Goal: Task Accomplishment & Management: Manage account settings

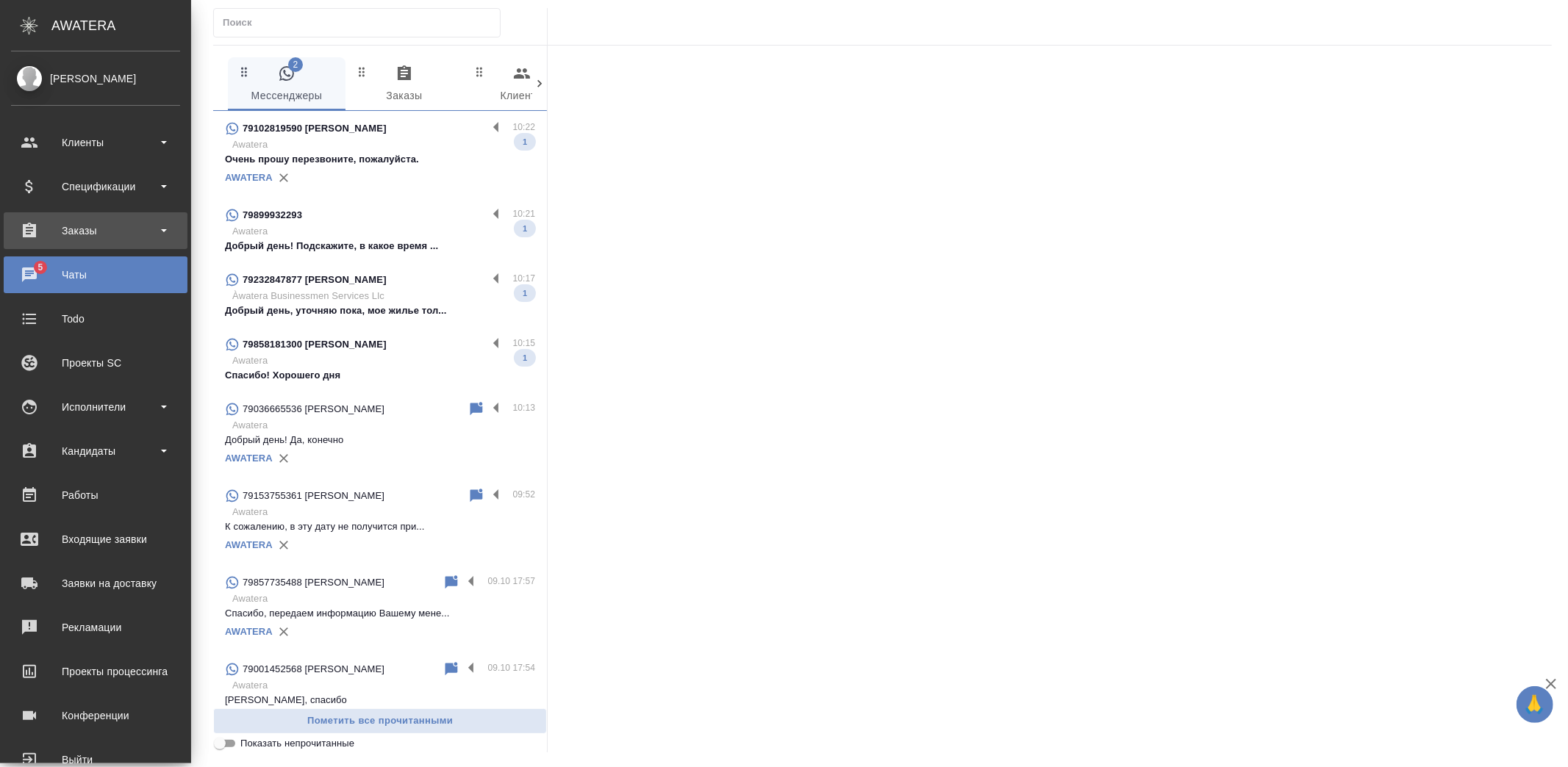
click at [21, 215] on div "Заказы" at bounding box center [95, 230] width 184 height 36
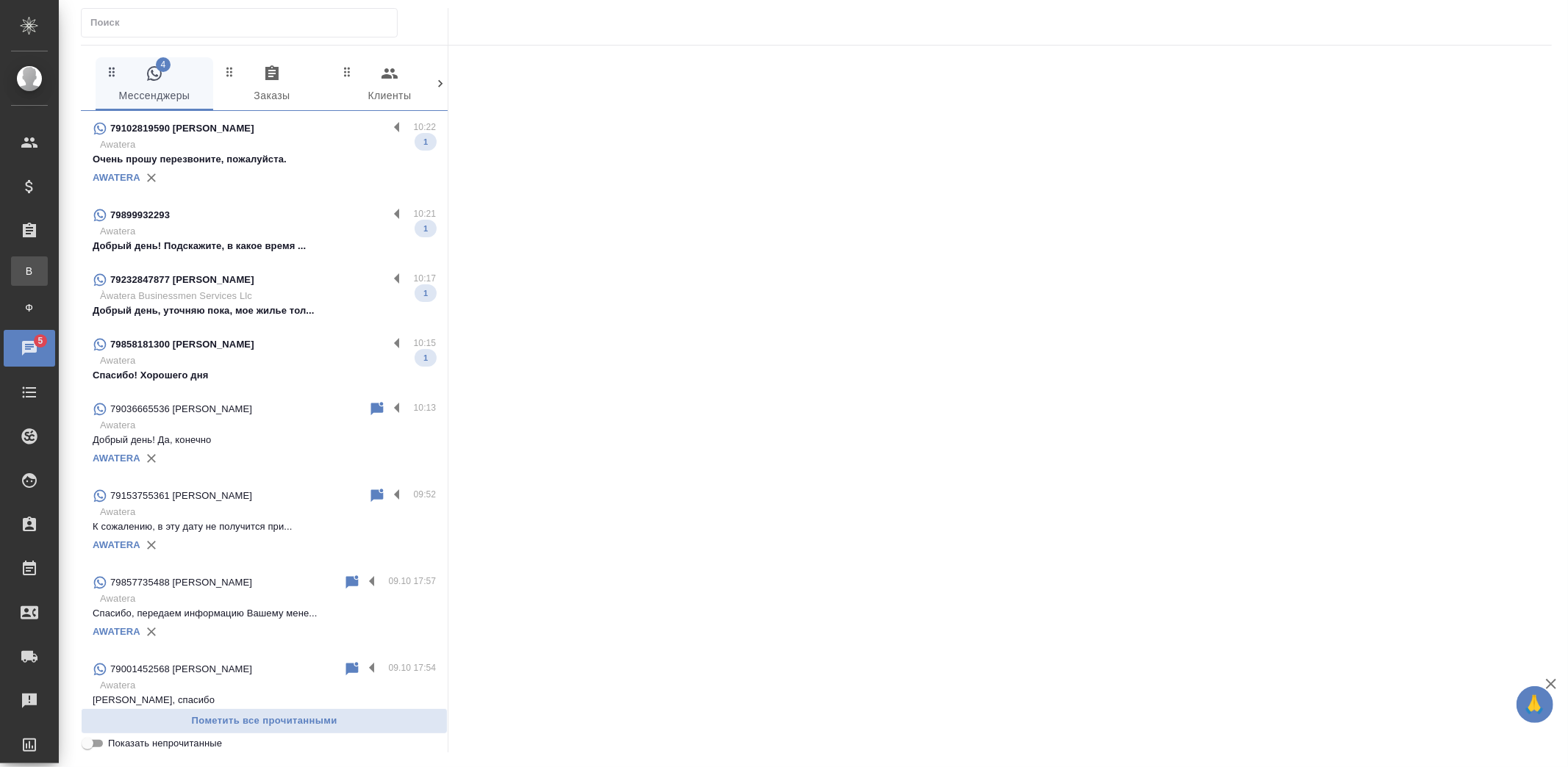
click at [48, 262] on link "В Все заказы" at bounding box center [29, 271] width 36 height 29
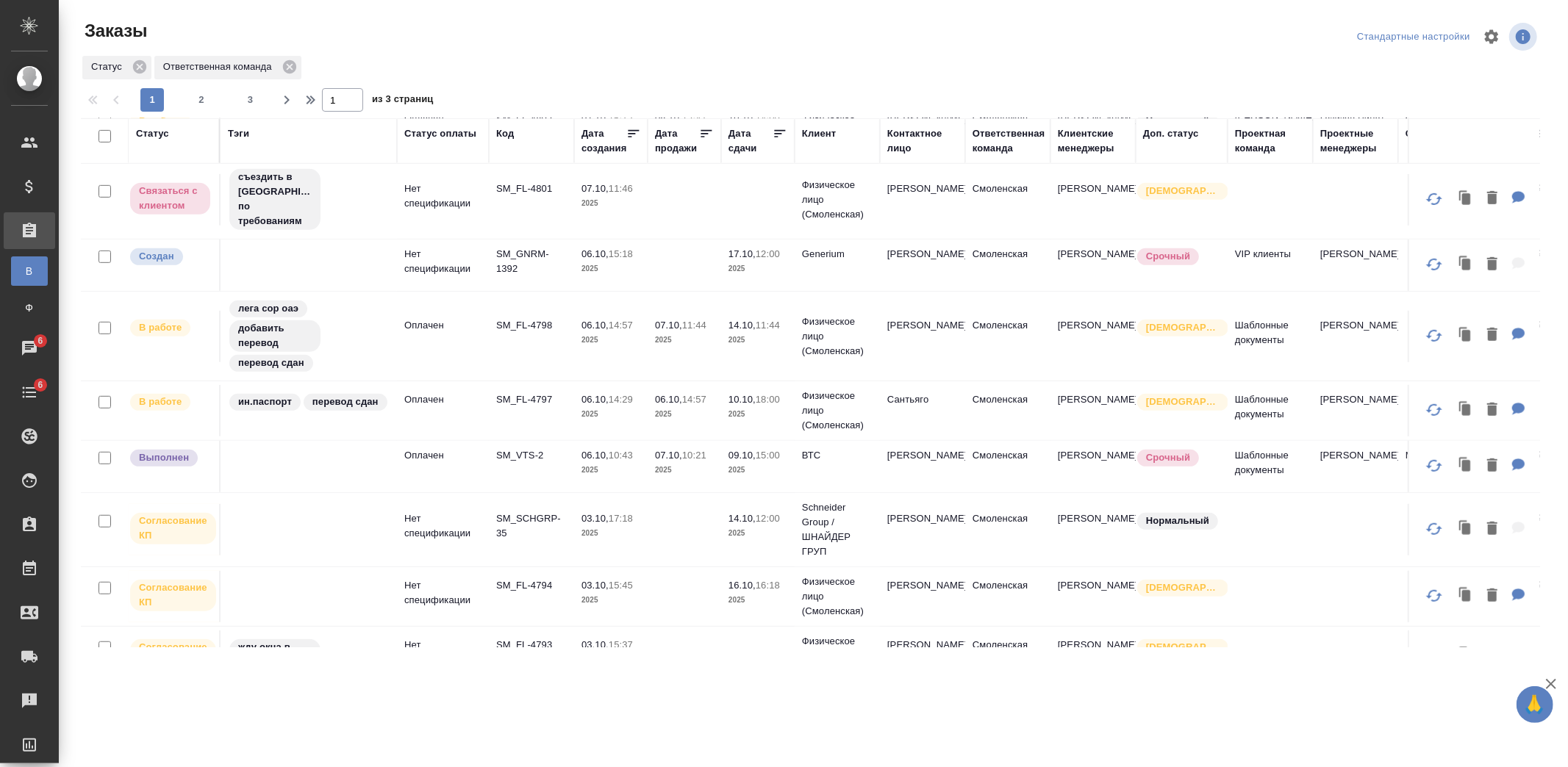
scroll to position [735, 0]
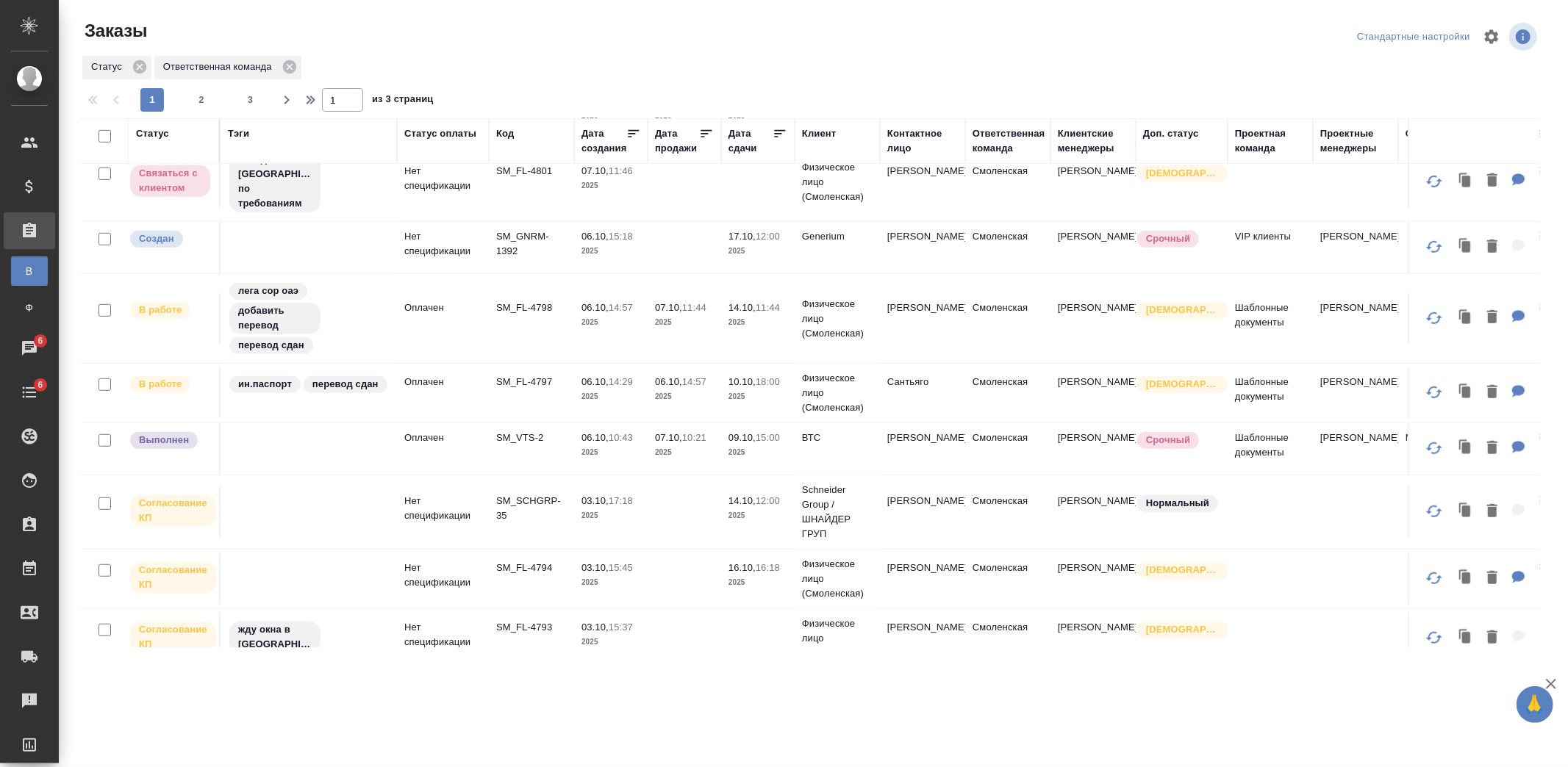
click at [869, 454] on td "ВТС" at bounding box center [837, 448] width 85 height 51
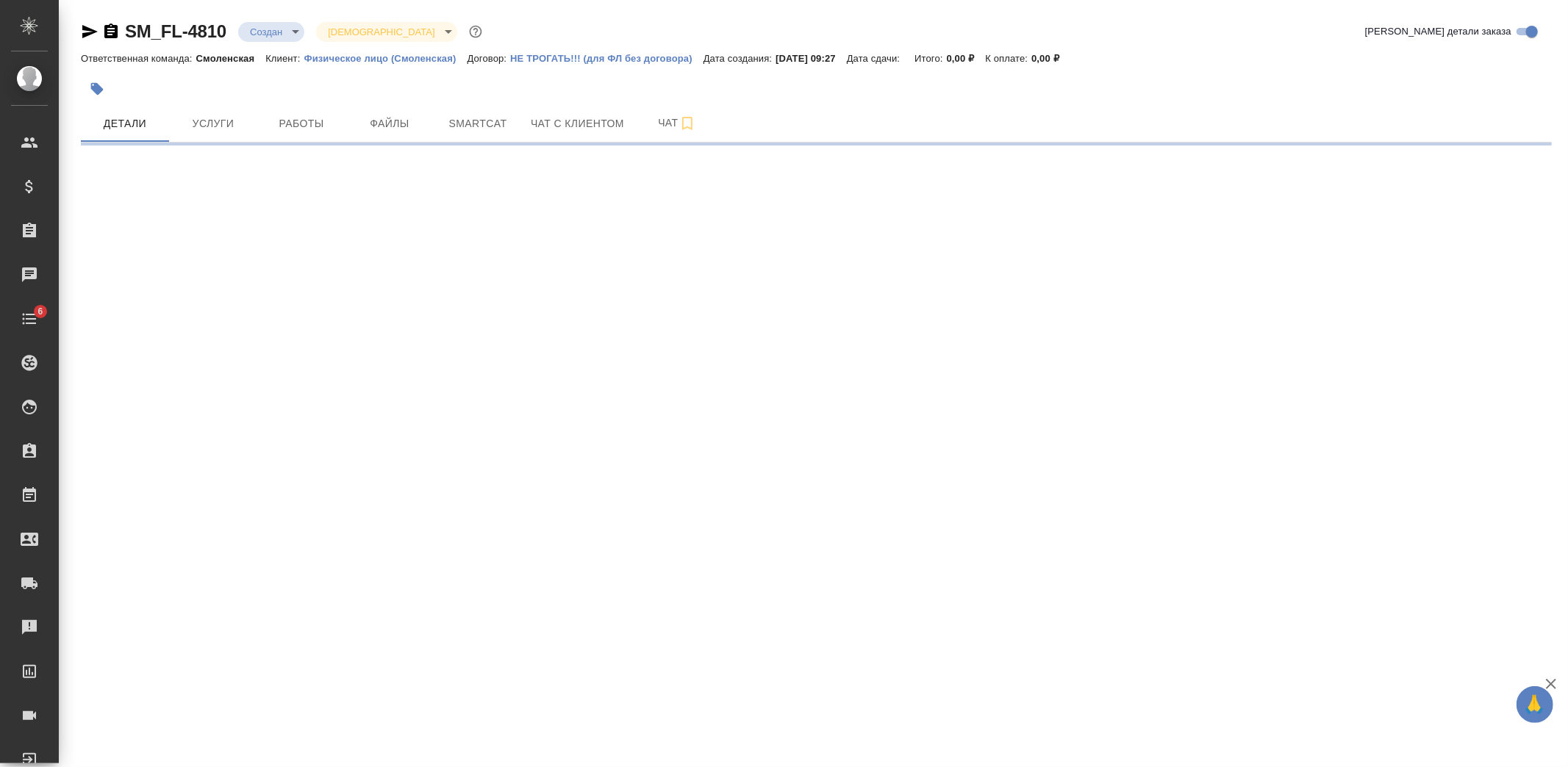
select select "RU"
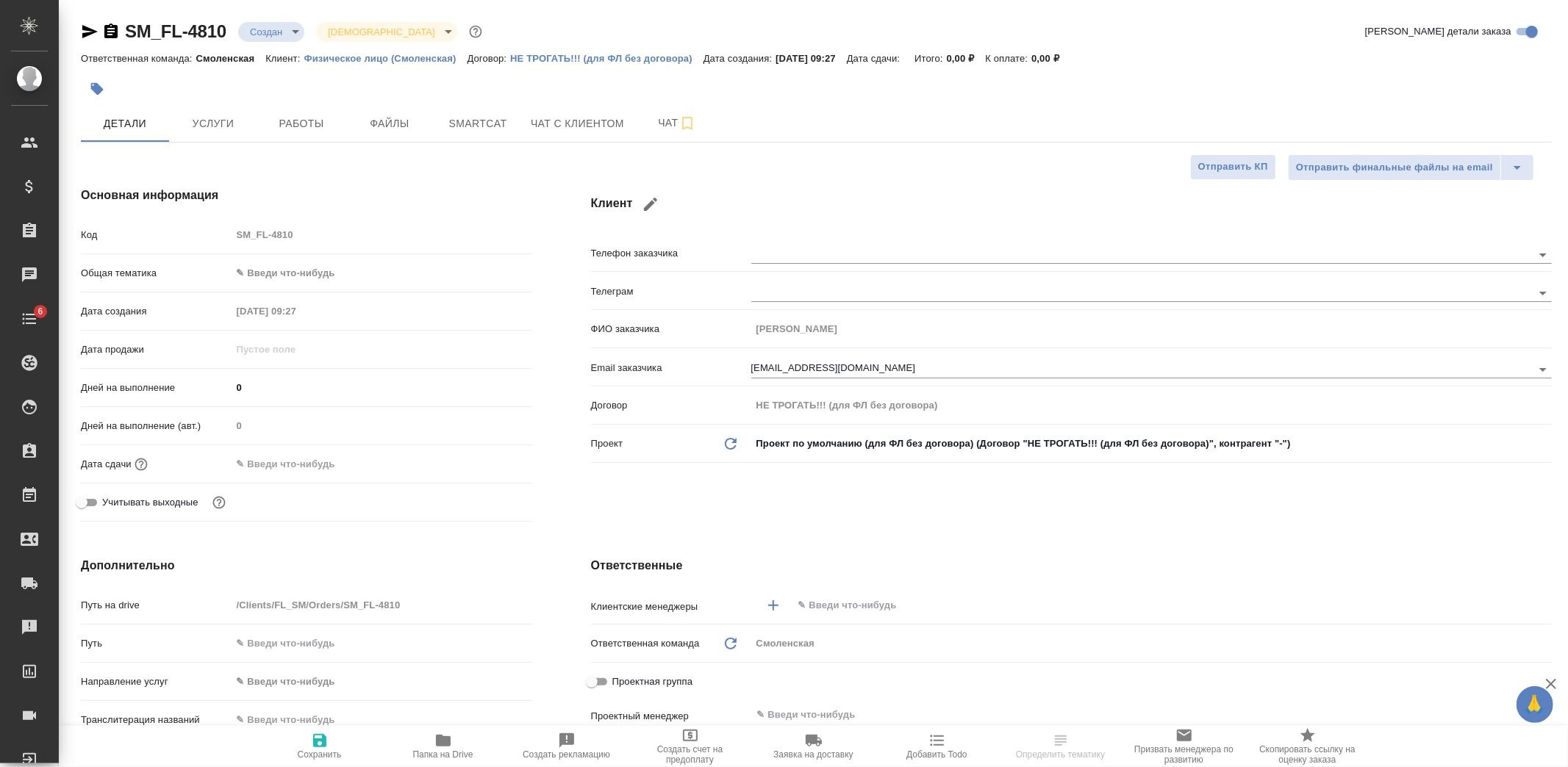
type textarea "x"
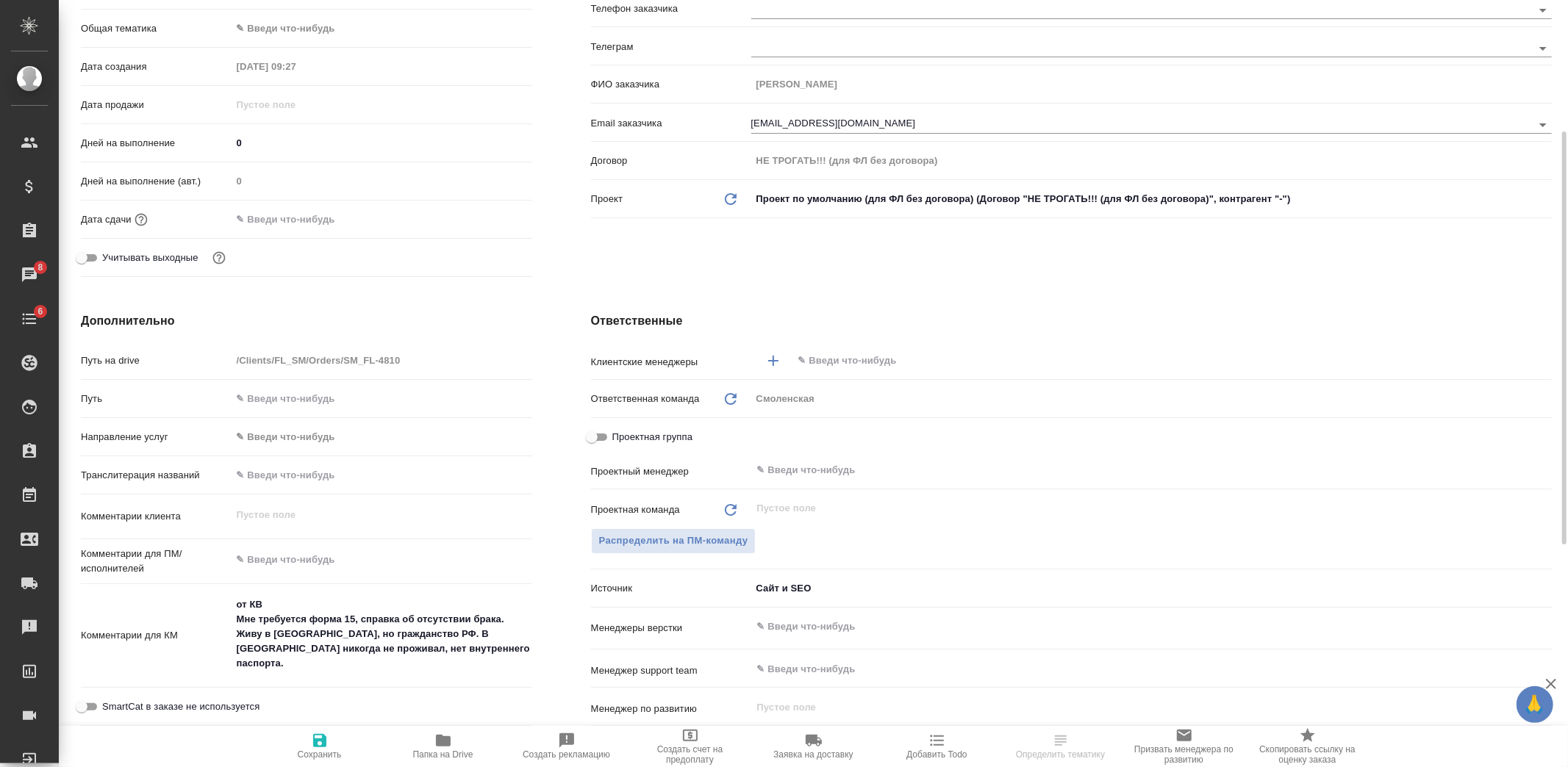
scroll to position [326, 0]
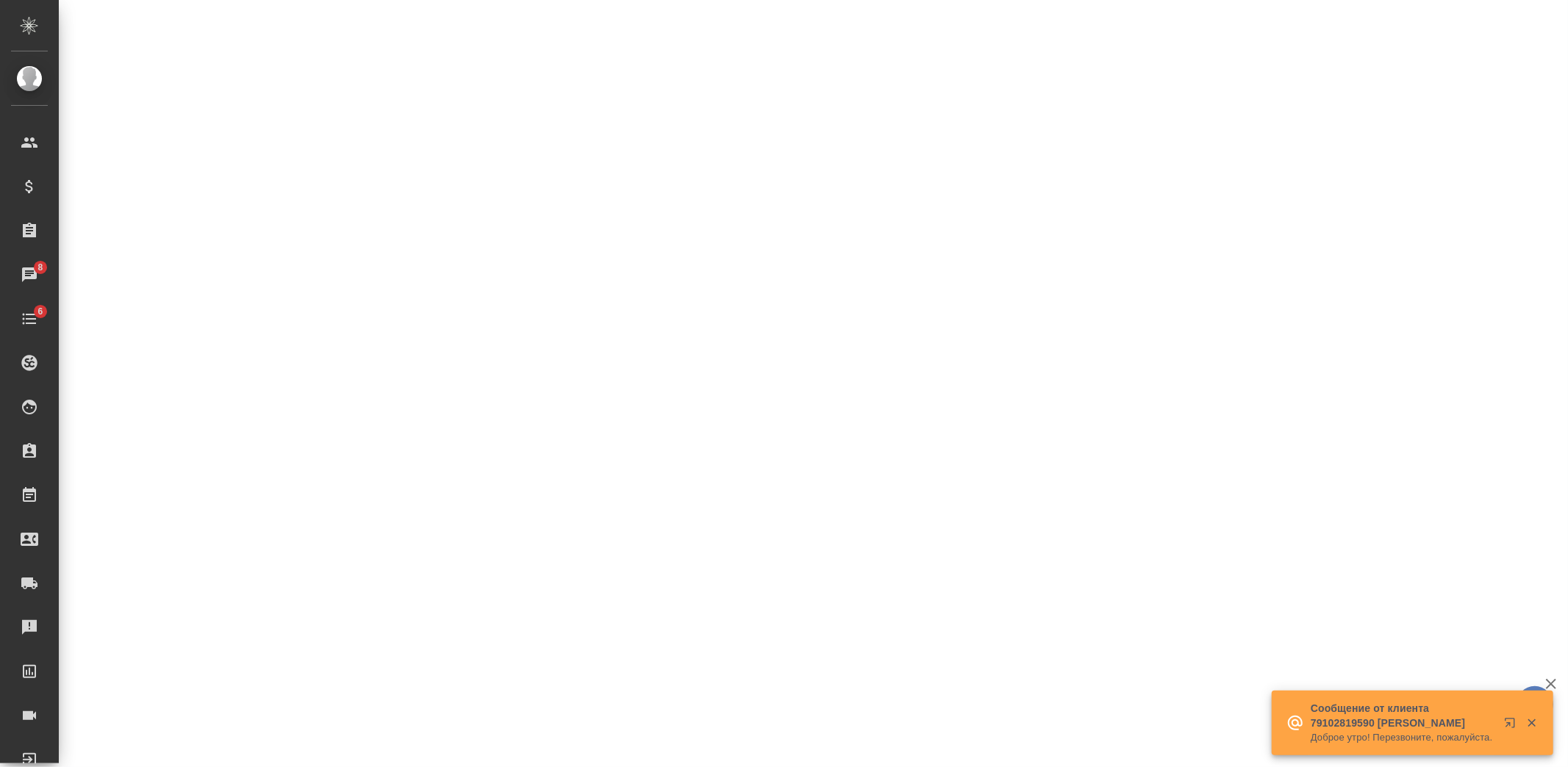
select select "RU"
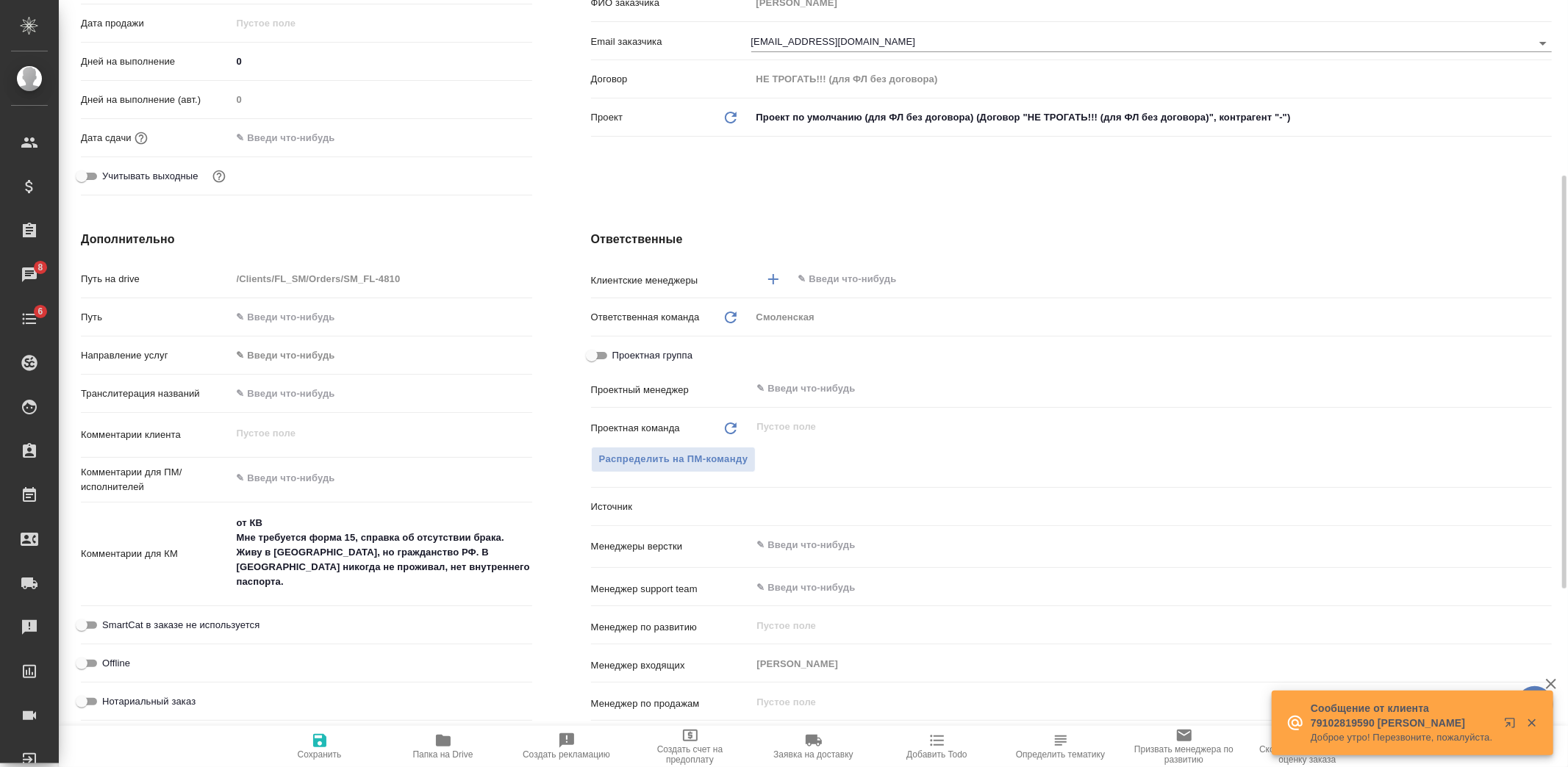
type textarea "x"
click at [927, 289] on div "​" at bounding box center [1152, 279] width 801 height 27
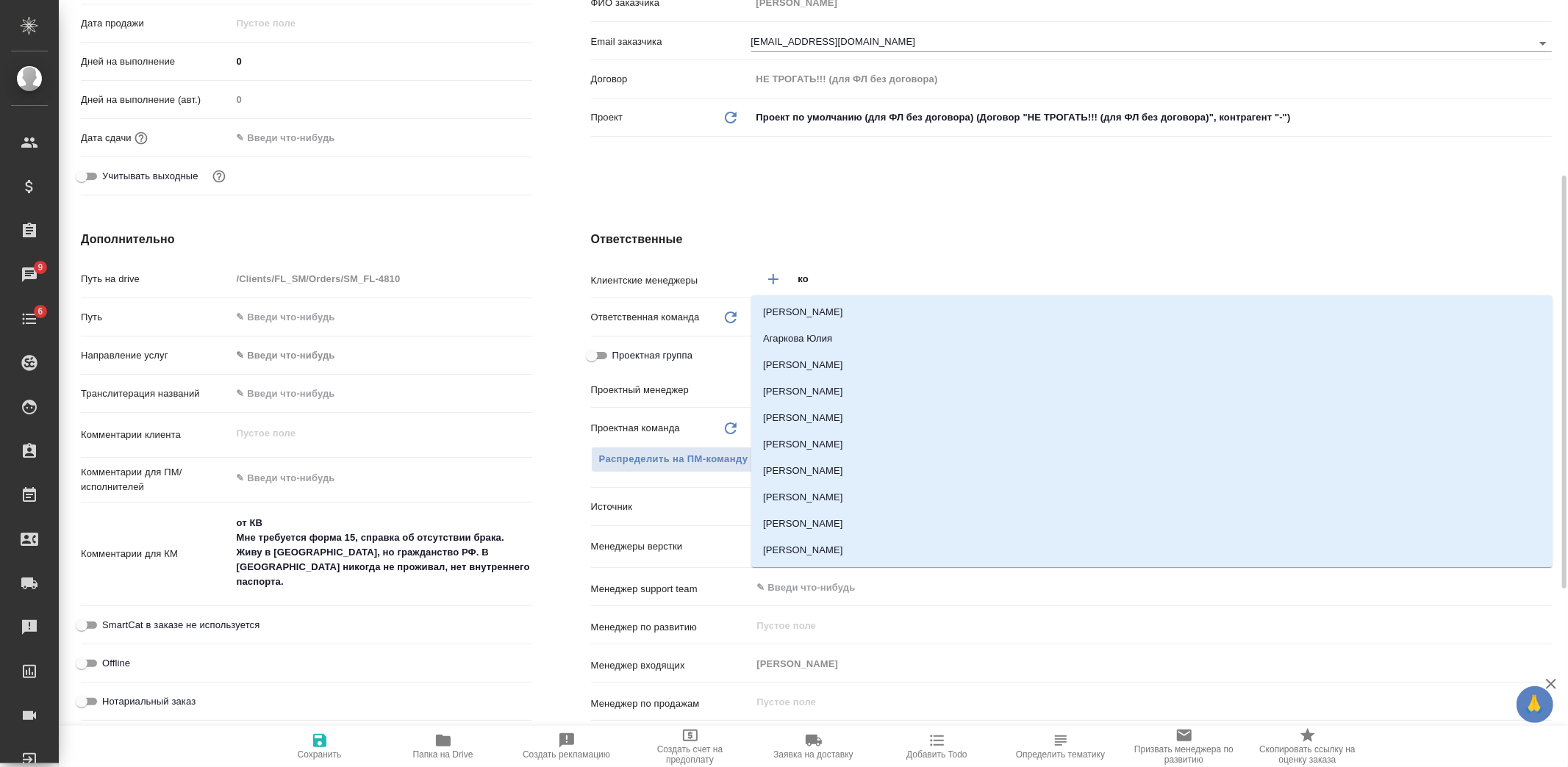
type input "коз"
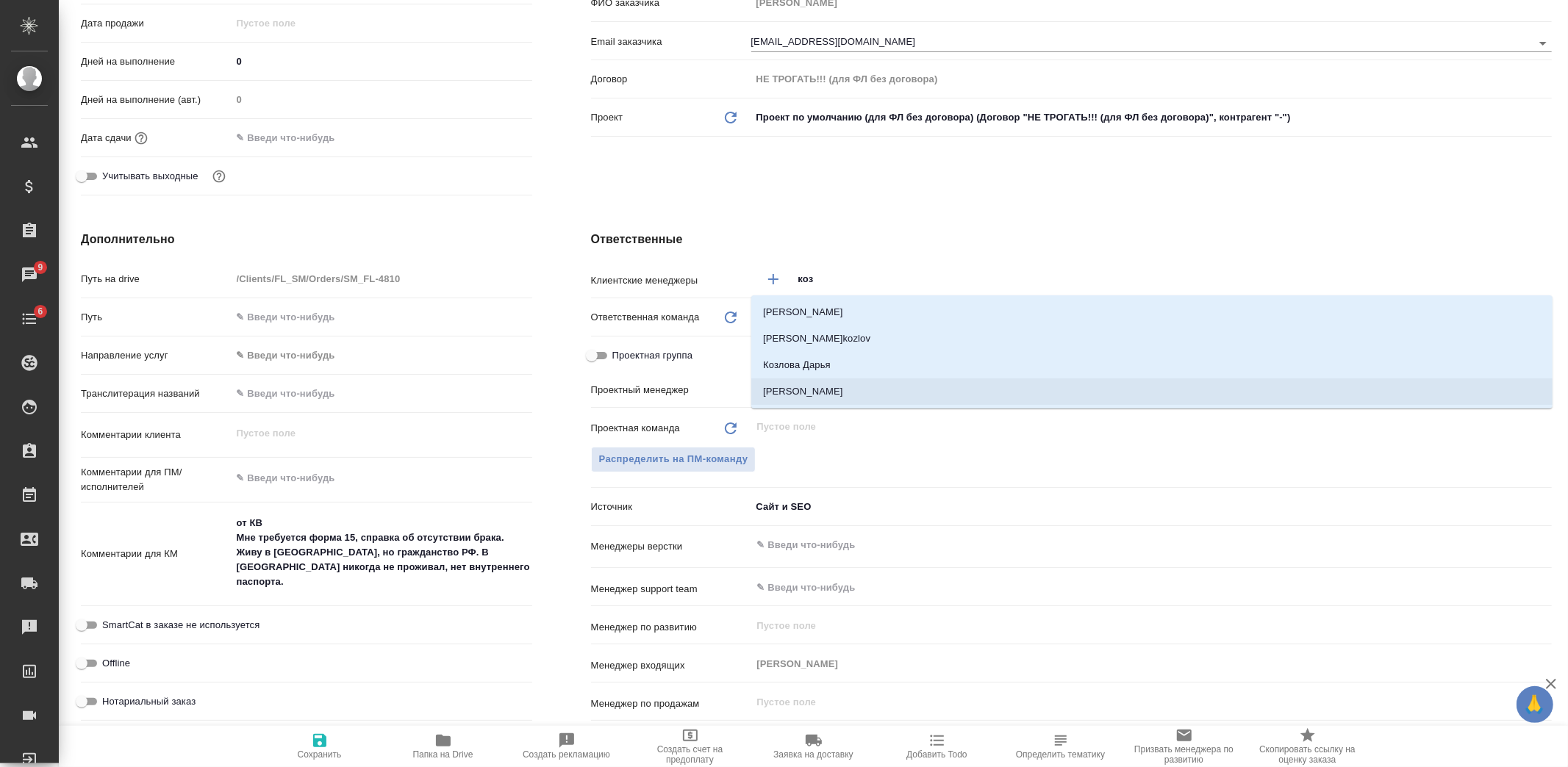
click at [864, 384] on li "Козлова Мария" at bounding box center [1152, 391] width 801 height 27
type textarea "x"
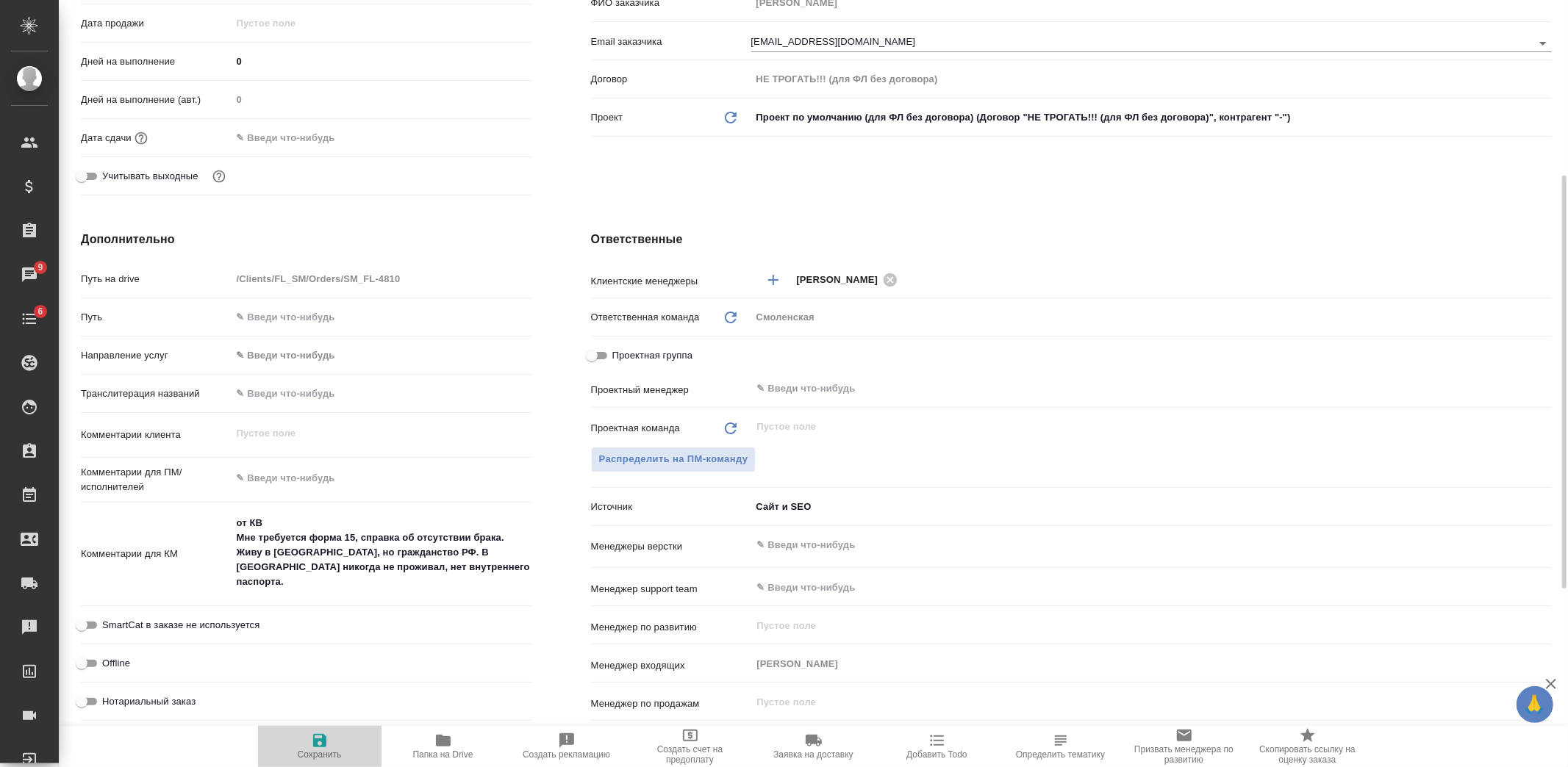
click at [339, 743] on span "Сохранить" at bounding box center [319, 746] width 106 height 28
type textarea "x"
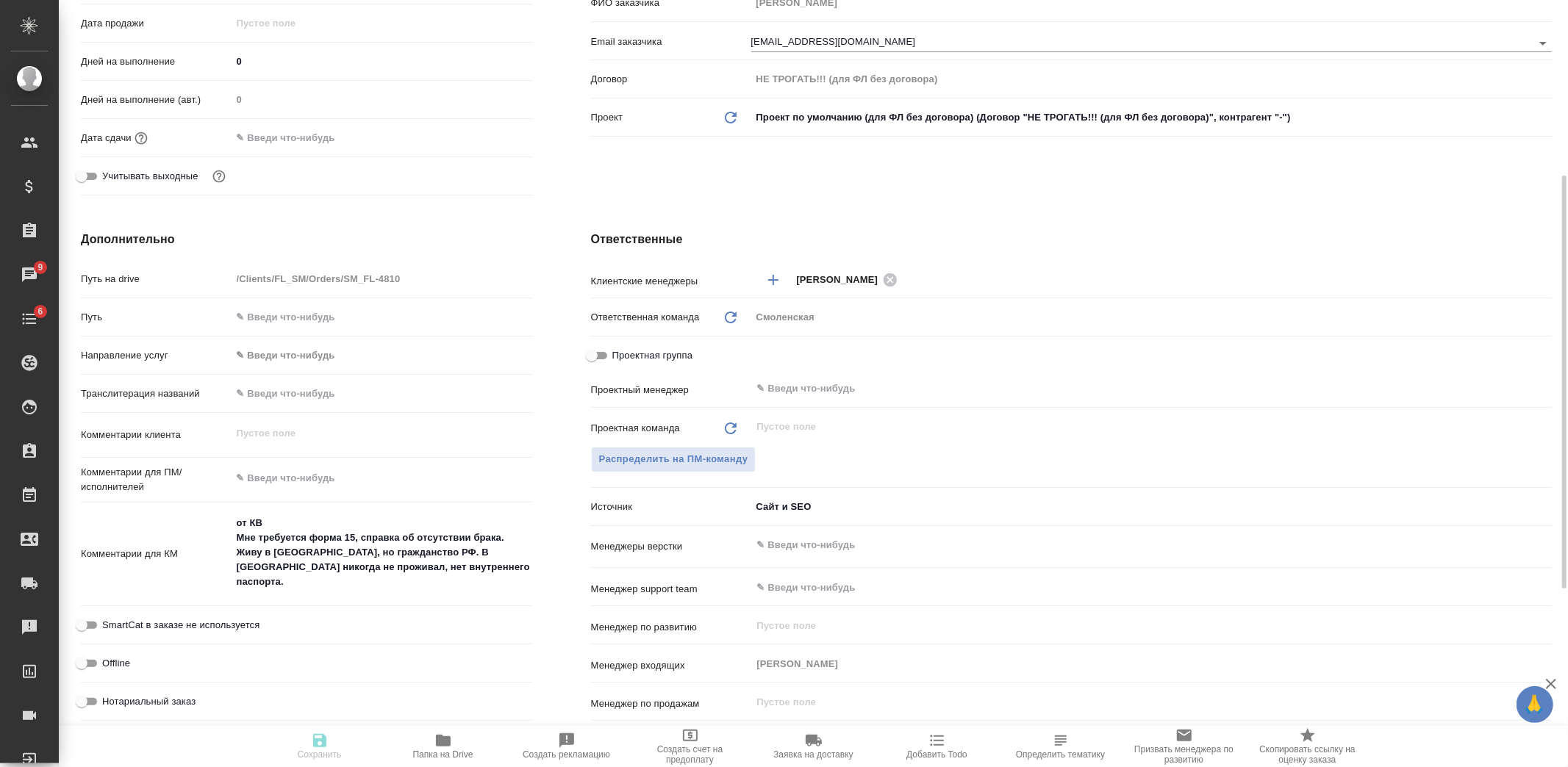
type textarea "x"
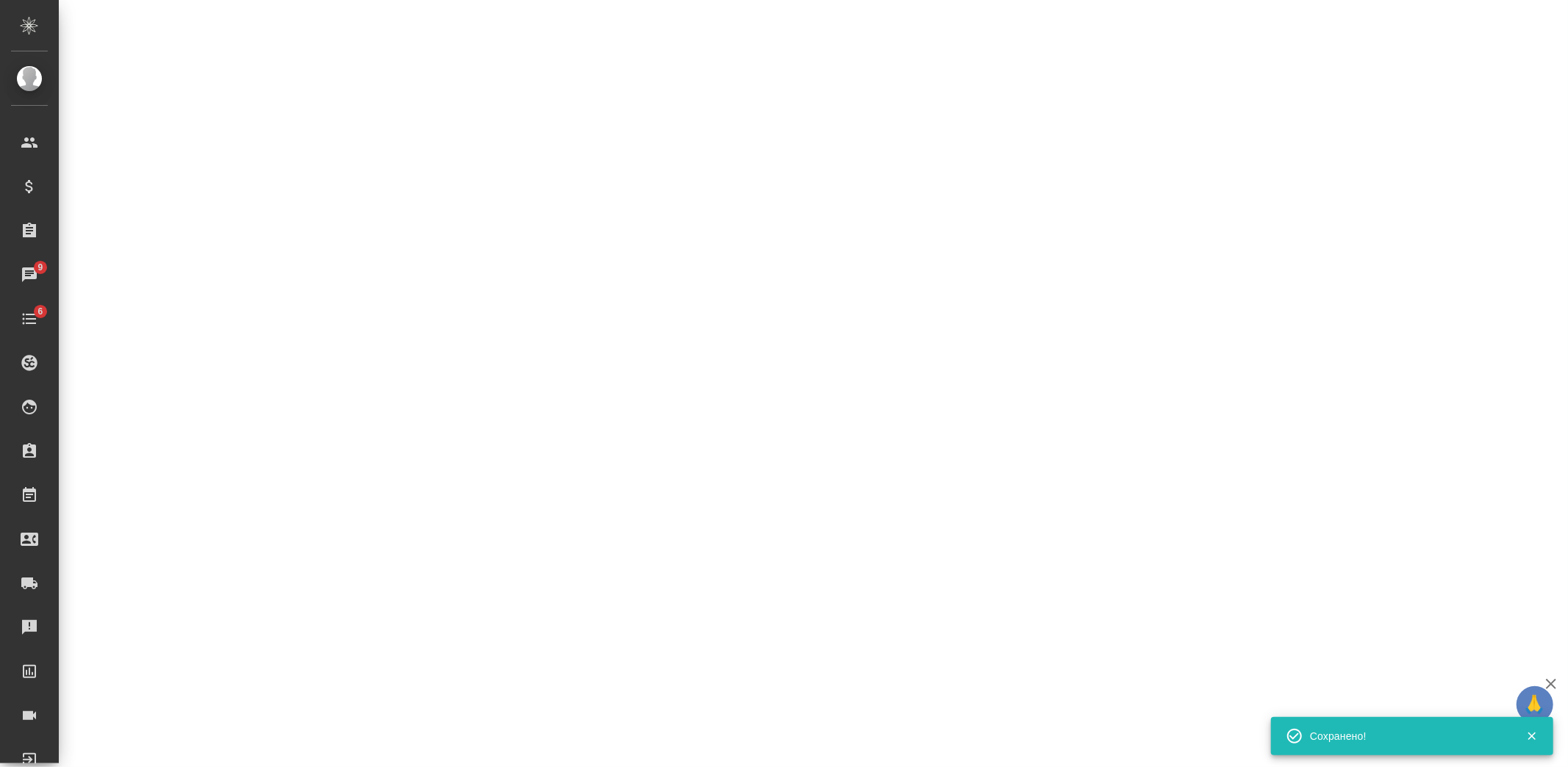
select select "RU"
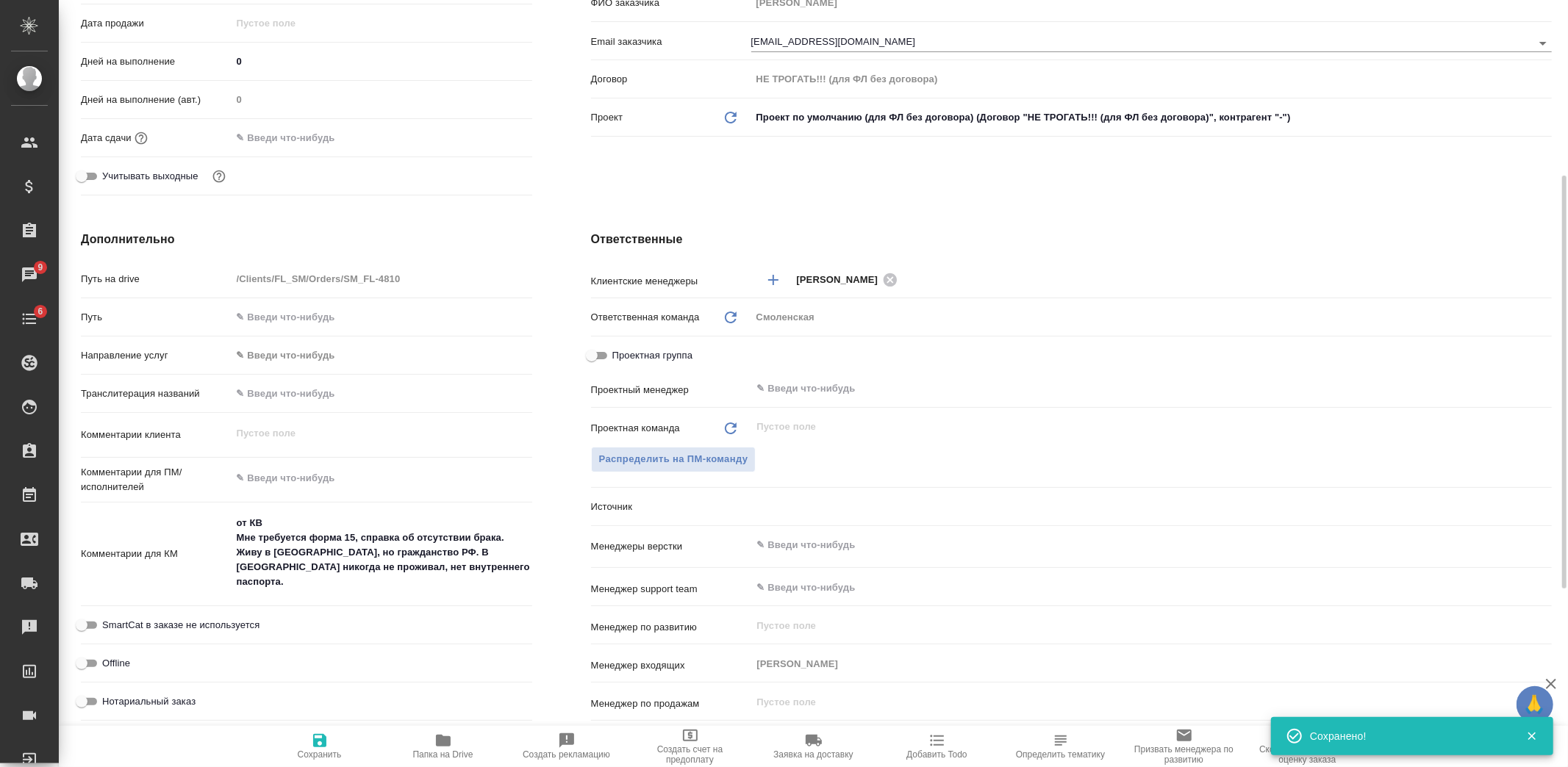
type textarea "x"
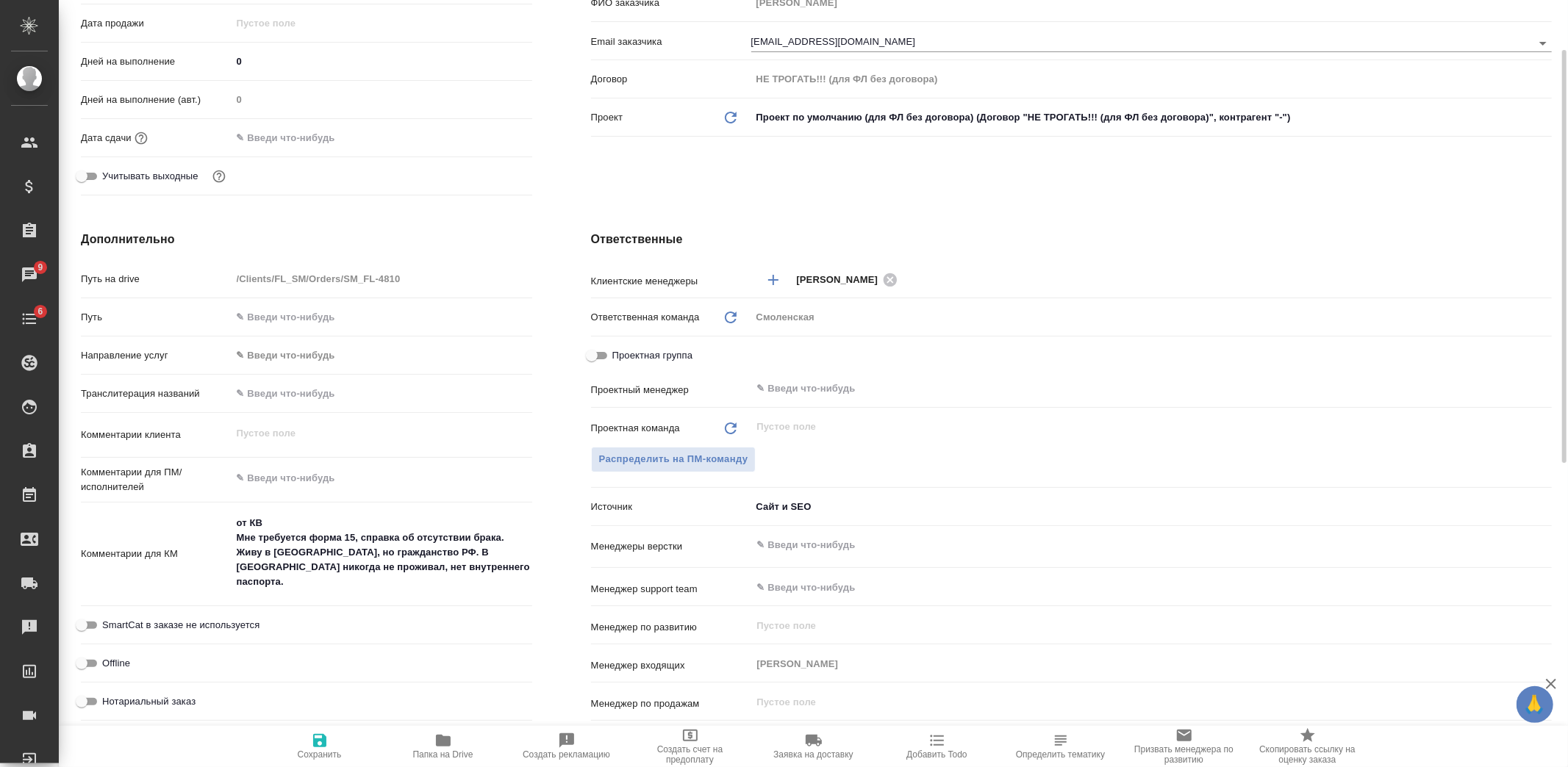
scroll to position [0, 0]
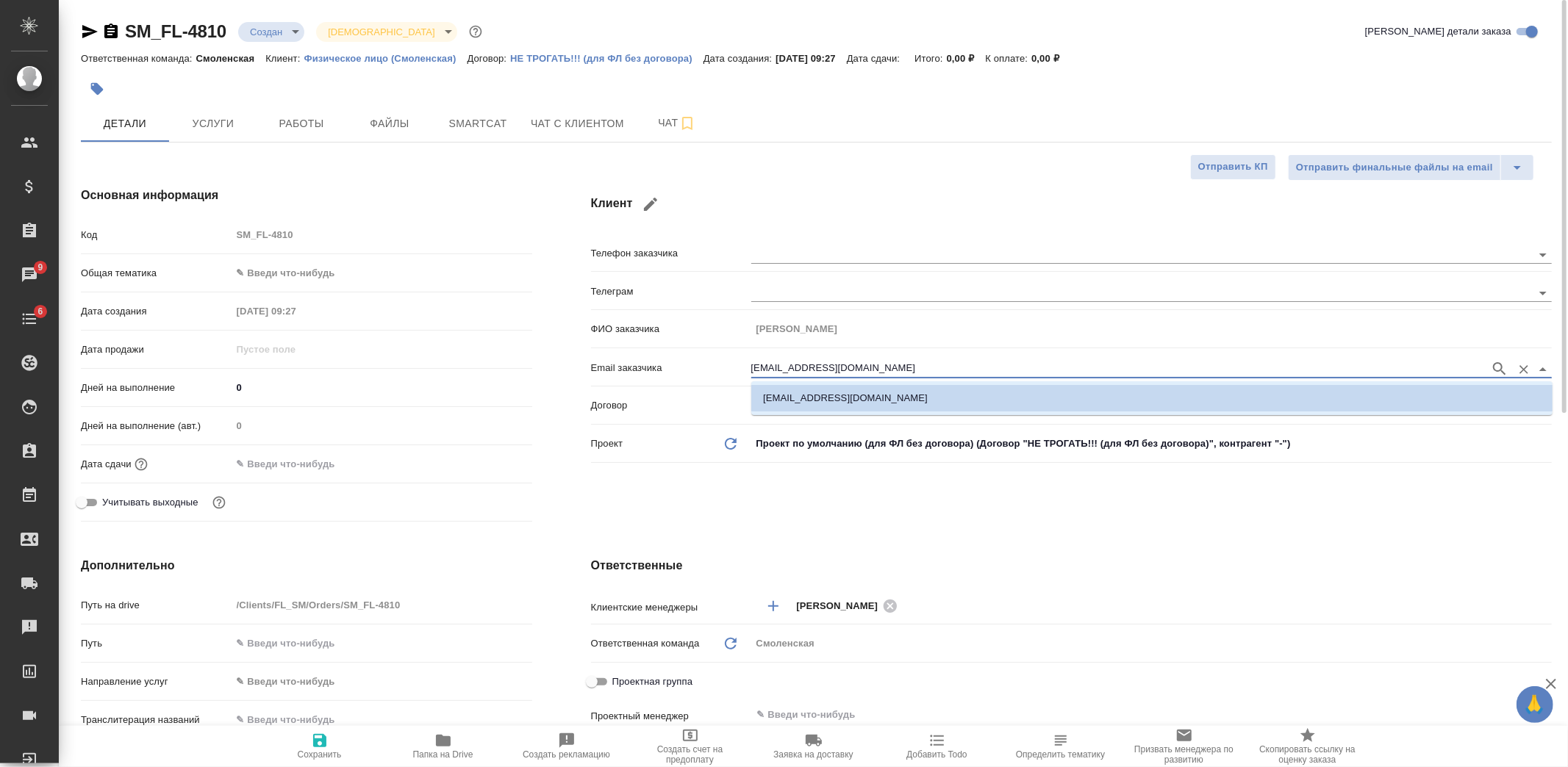
drag, startPoint x: 830, startPoint y: 363, endPoint x: 723, endPoint y: 364, distance: 107.0
click at [723, 364] on div "Email заказчика havvker@mail.ru" at bounding box center [1072, 367] width 961 height 26
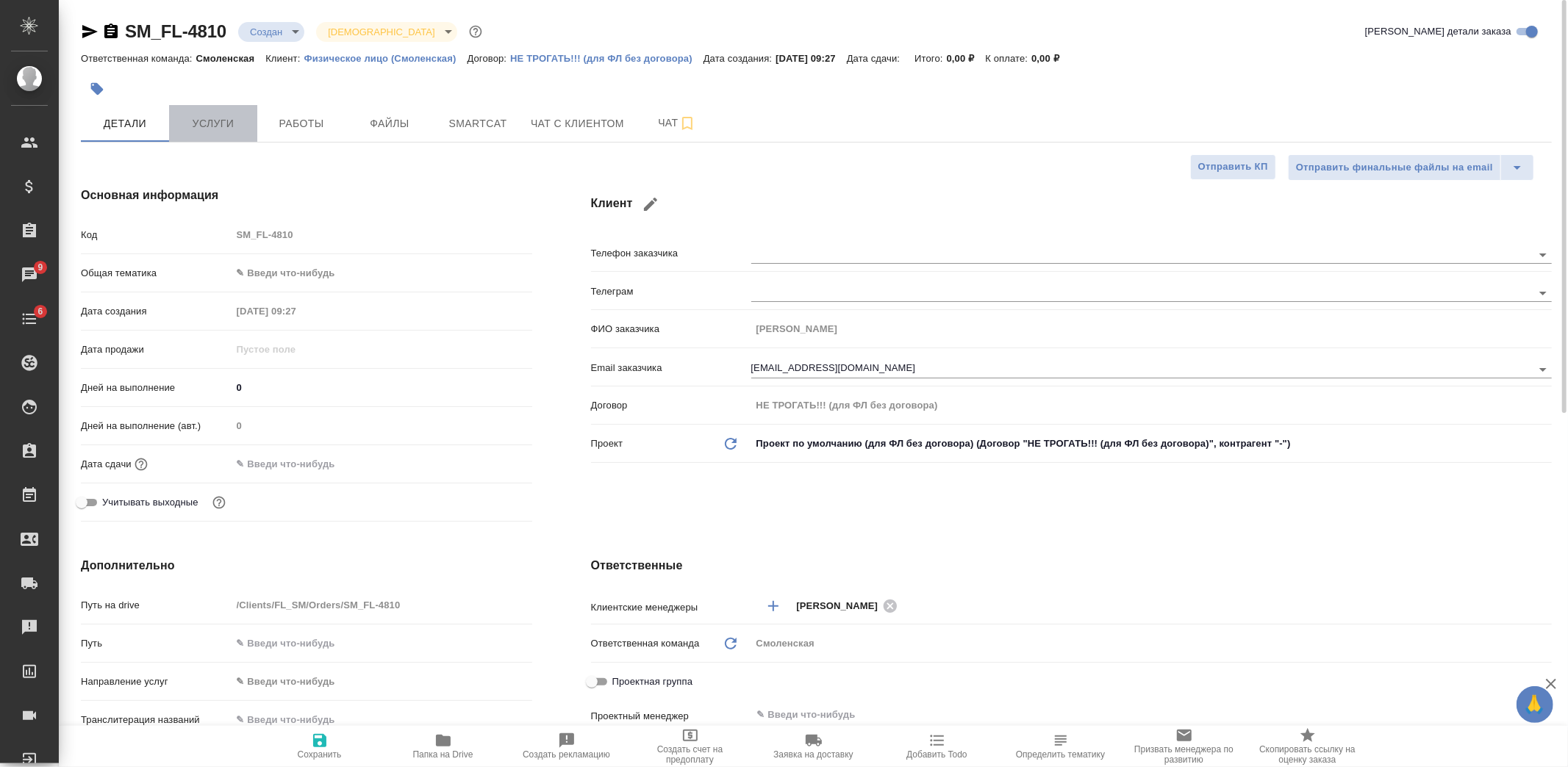
click at [177, 116] on span "Услуги" at bounding box center [213, 123] width 71 height 18
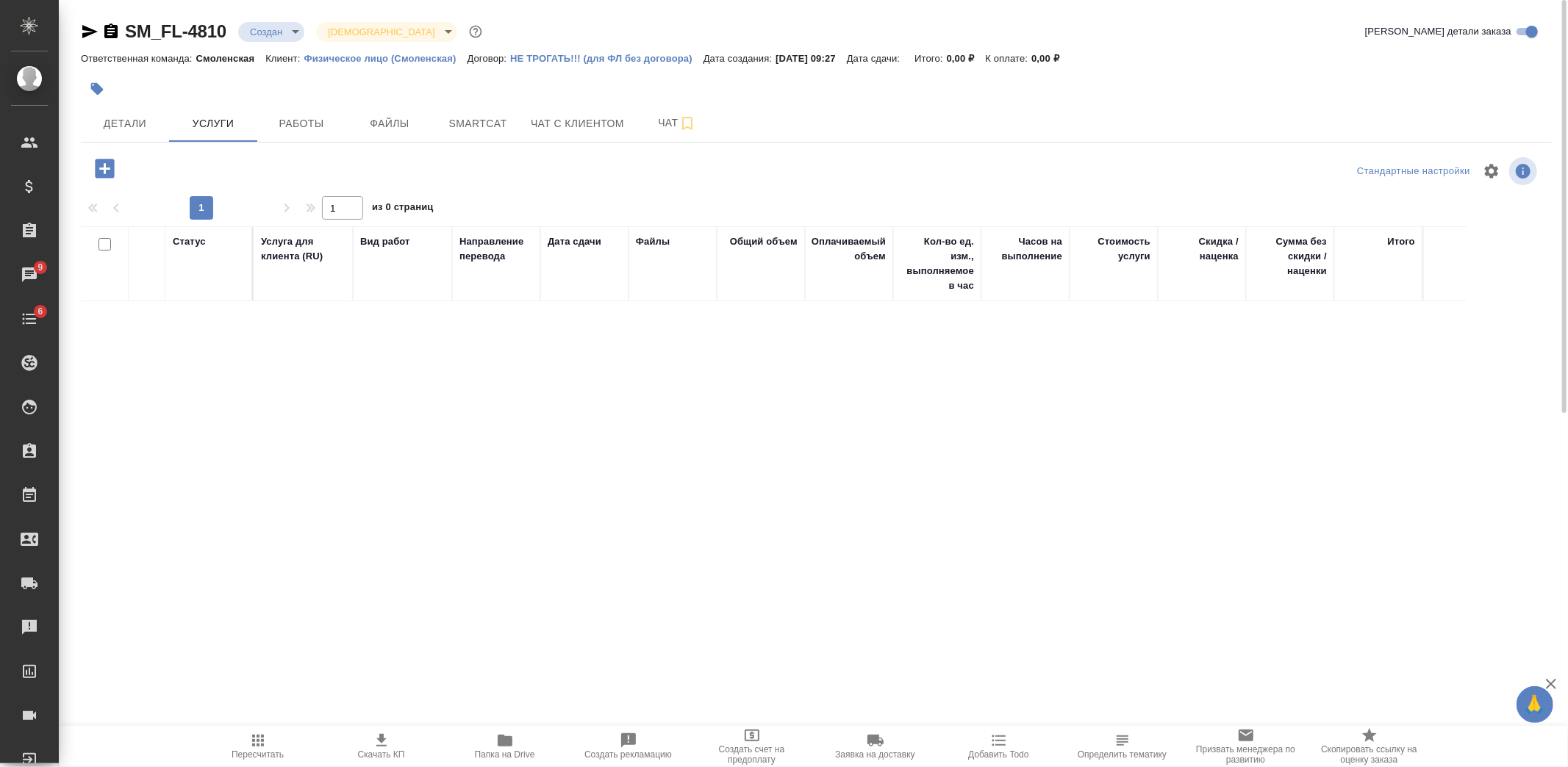
click at [110, 164] on icon "button" at bounding box center [105, 168] width 19 height 19
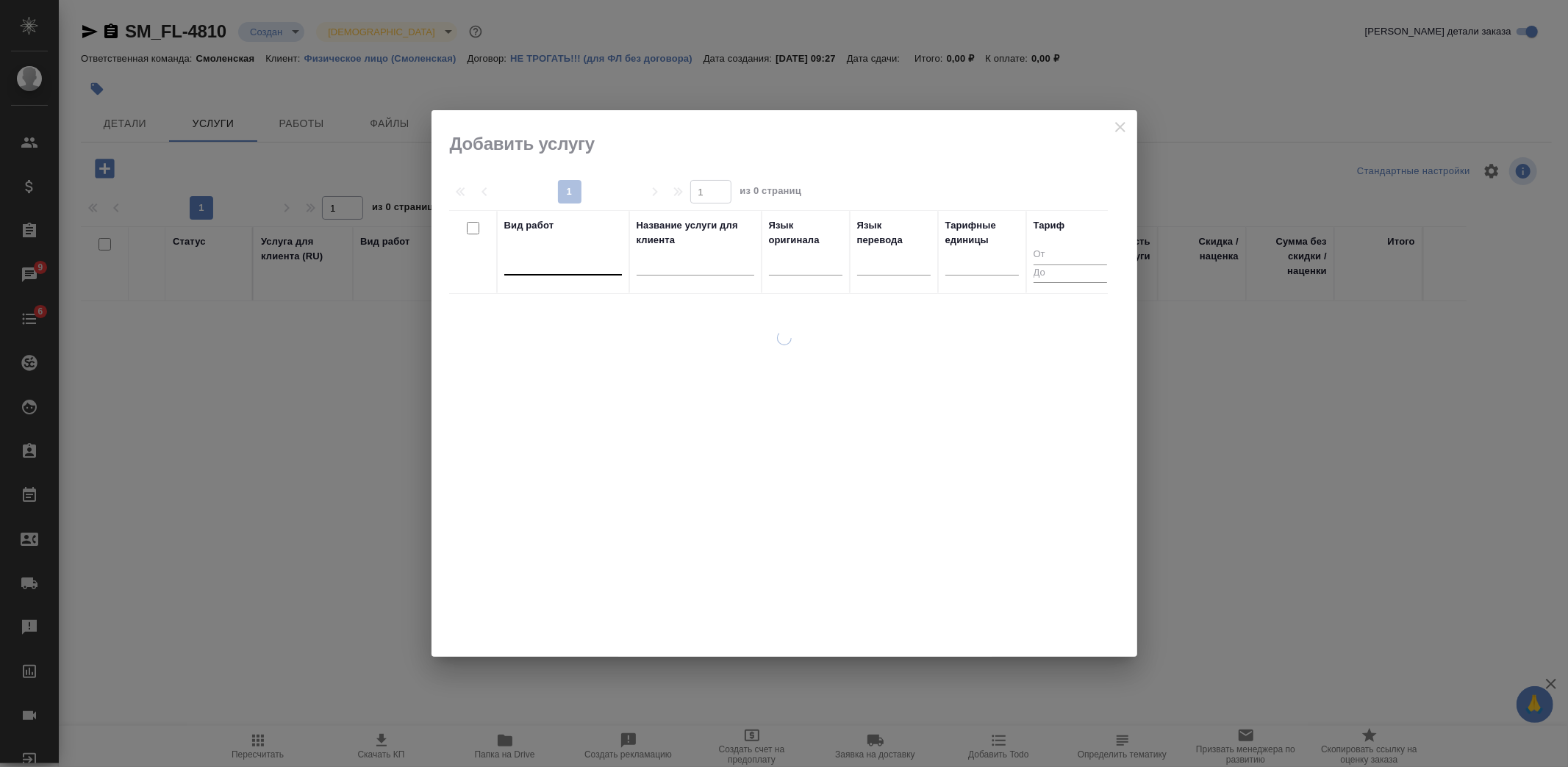
click at [581, 259] on div at bounding box center [563, 261] width 118 height 22
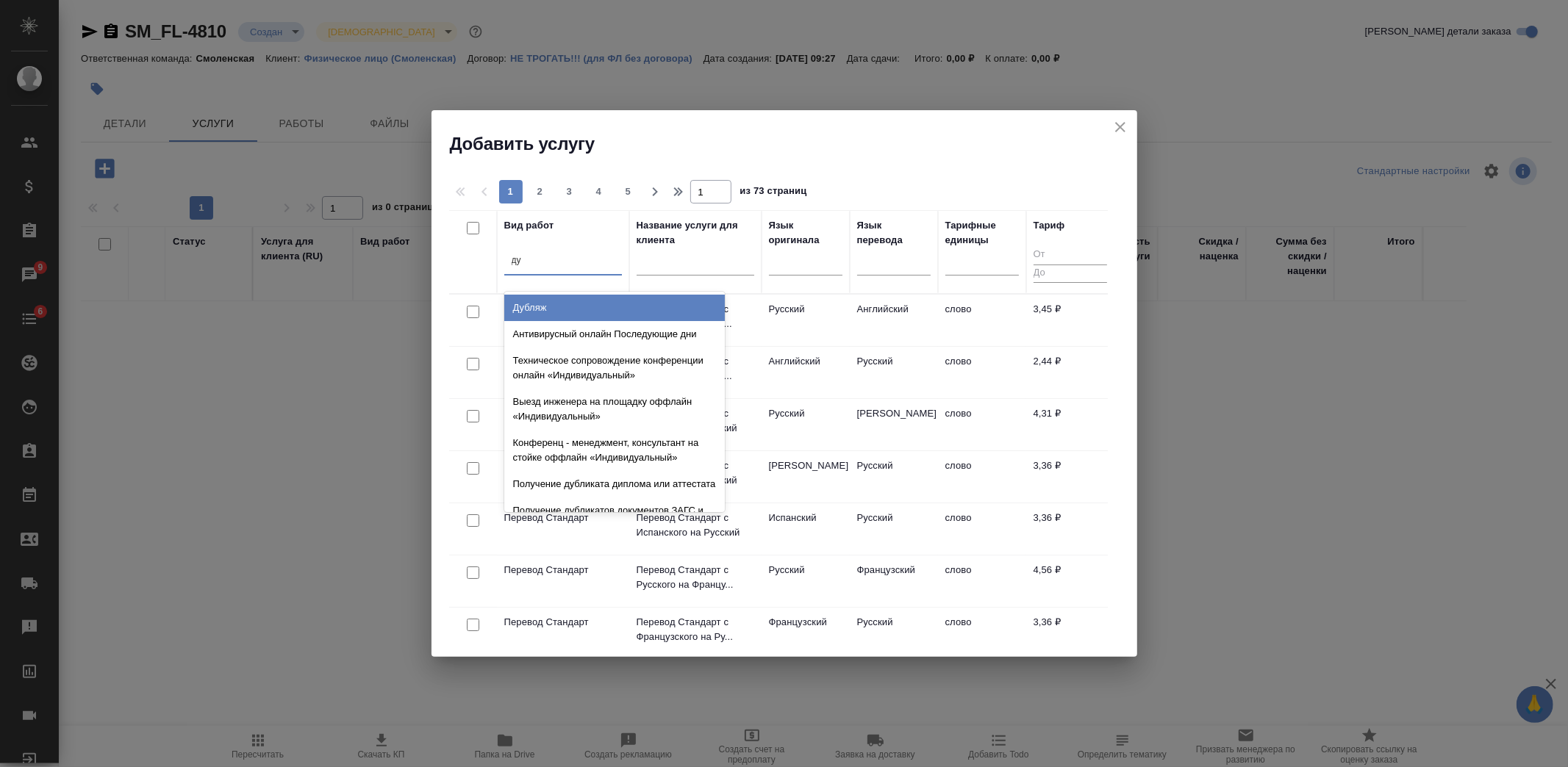
type input "дуб"
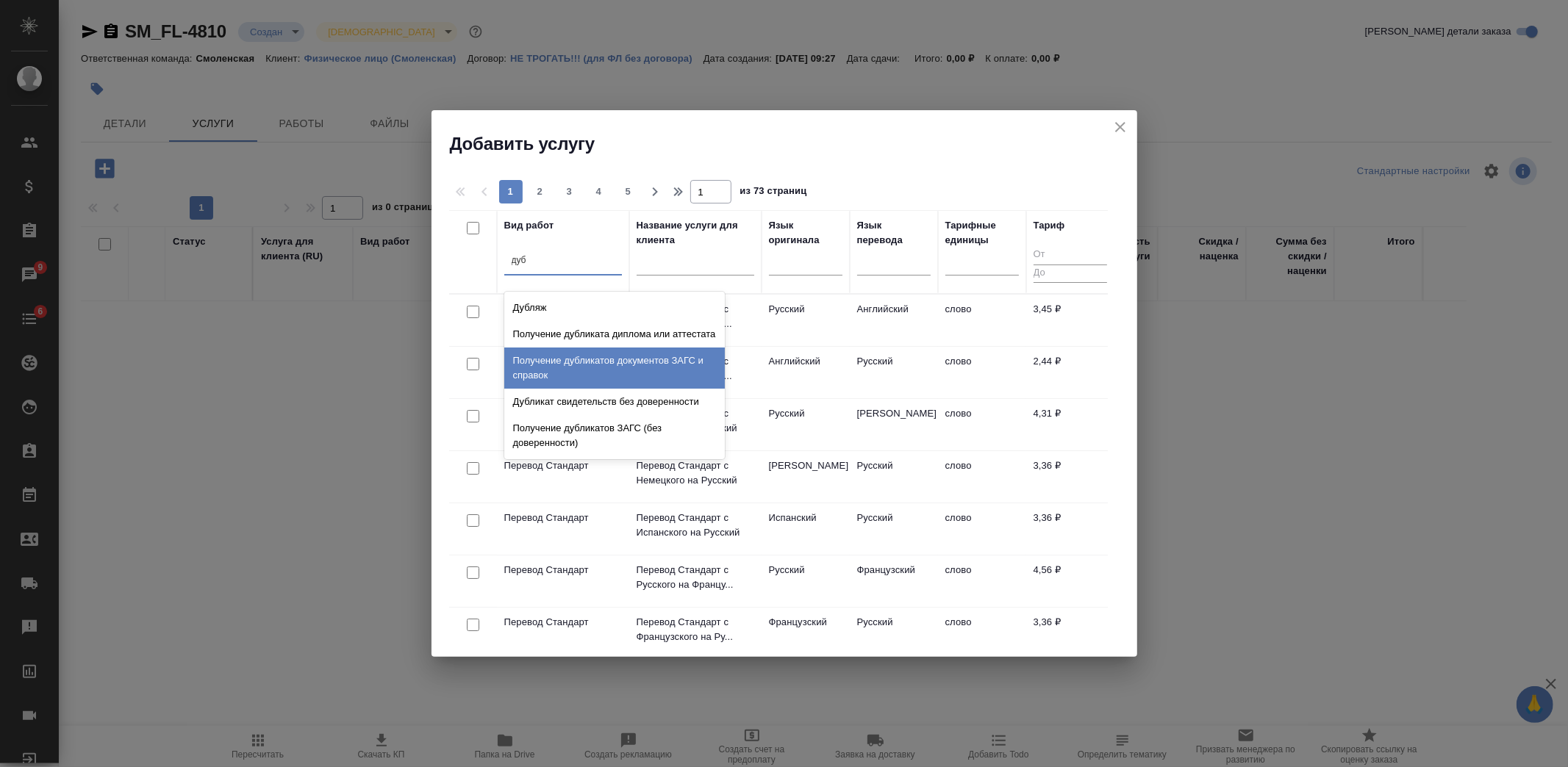
click at [688, 377] on div "Получение дубликатов документов ЗАГС и справок" at bounding box center [614, 369] width 221 height 42
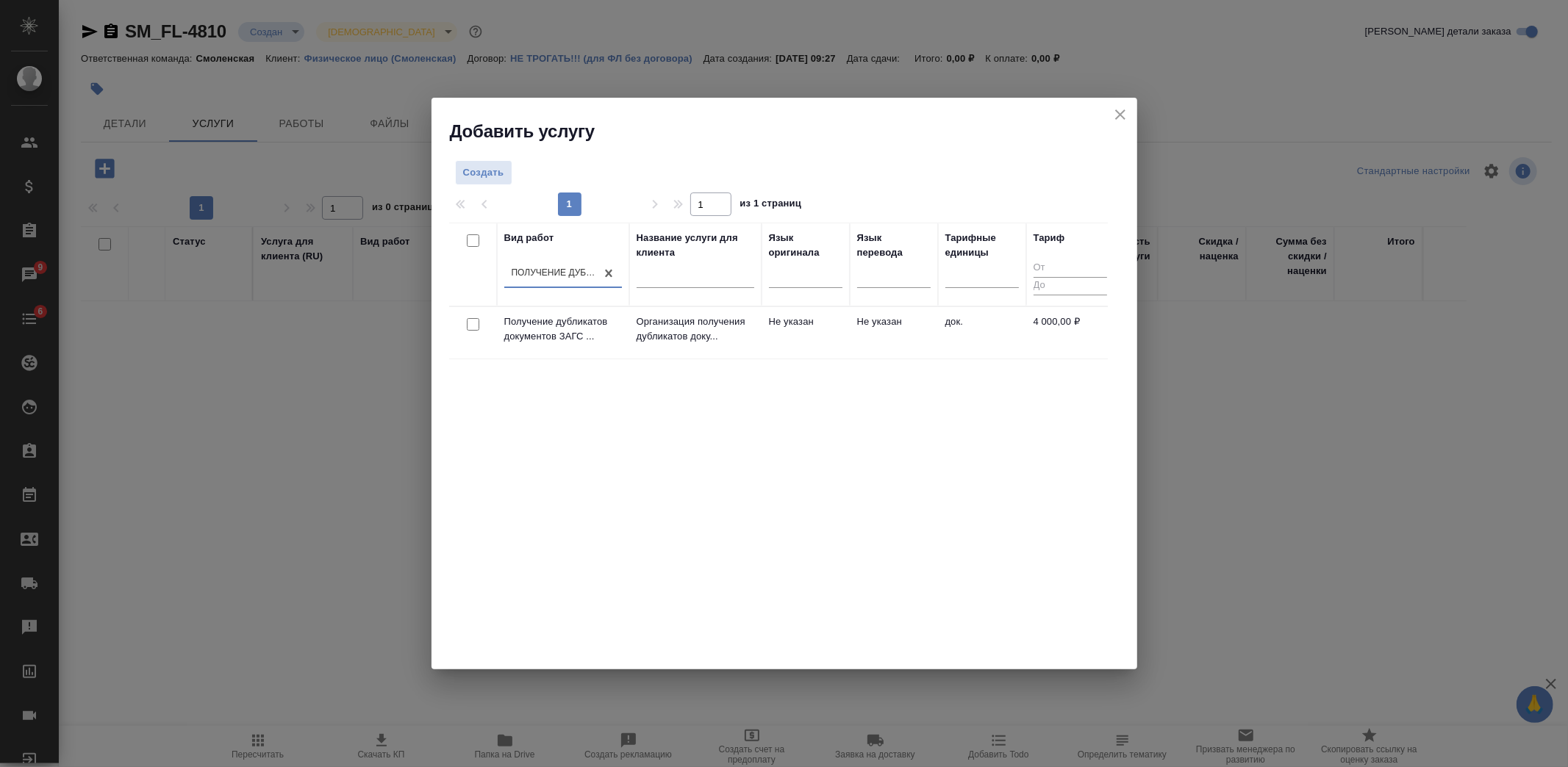
click at [835, 317] on td "Не указан" at bounding box center [806, 332] width 88 height 51
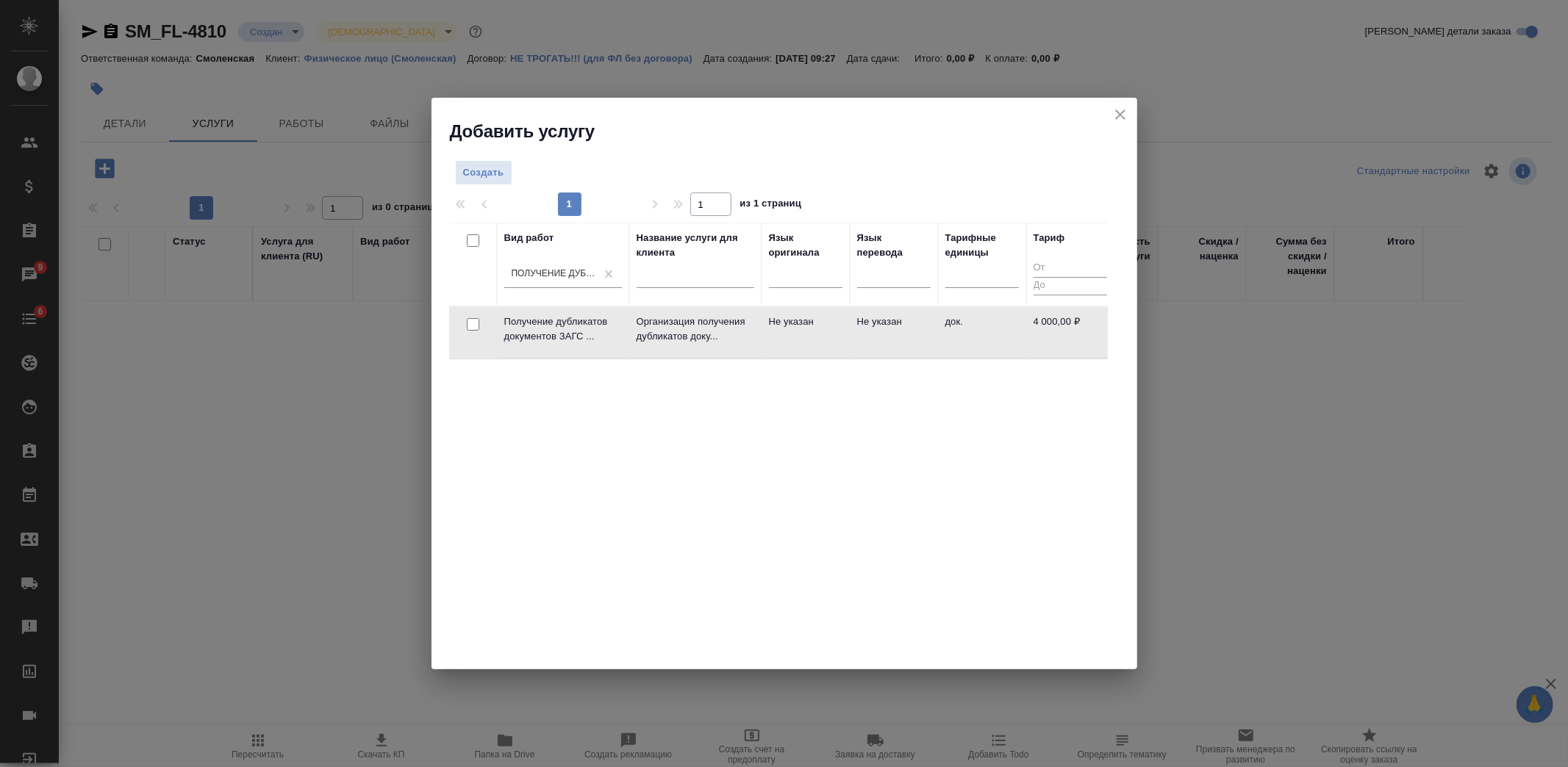
click at [835, 317] on td "Не указан" at bounding box center [806, 332] width 88 height 51
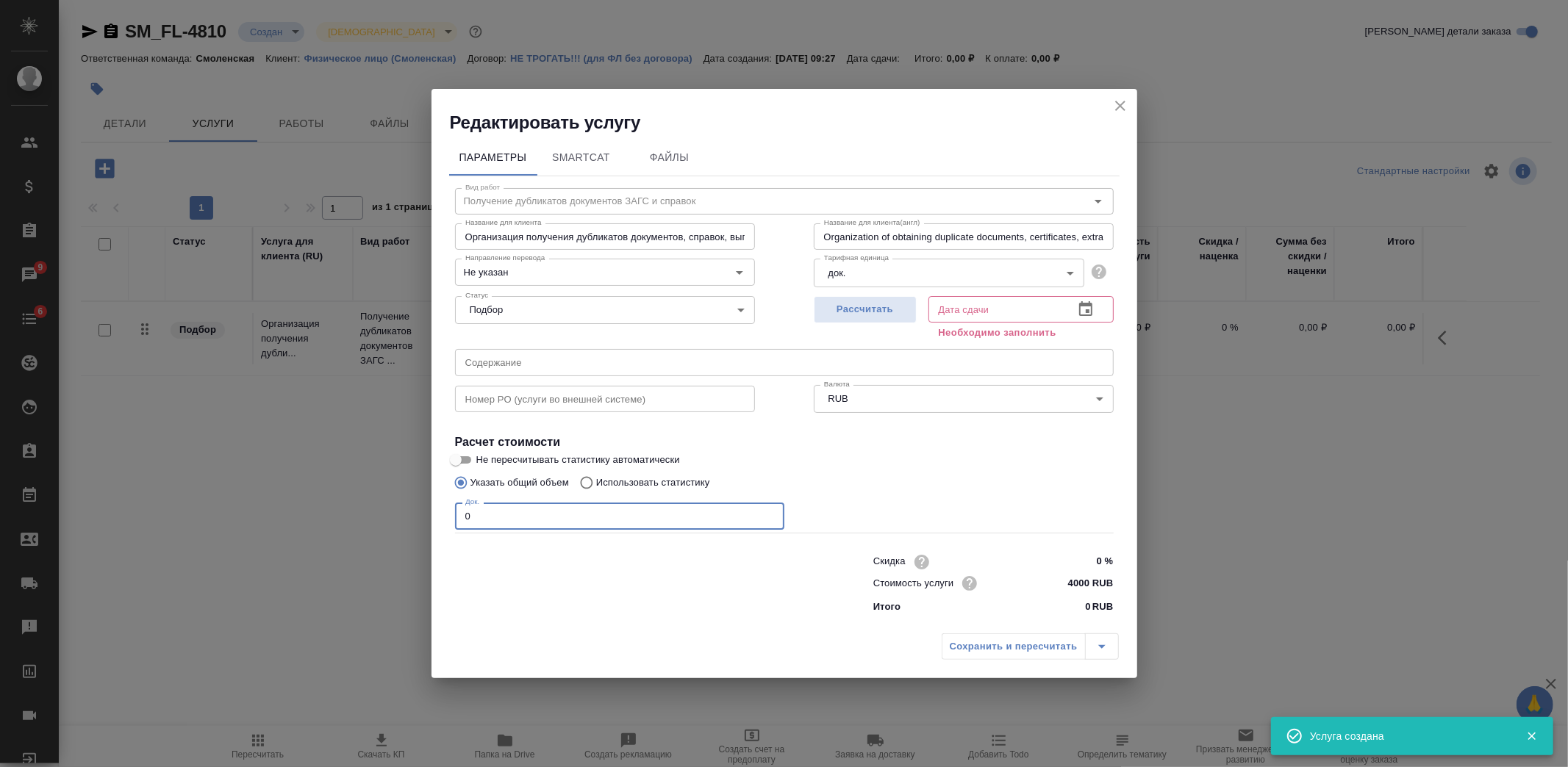
drag, startPoint x: 493, startPoint y: 527, endPoint x: 423, endPoint y: 519, distance: 70.5
click at [440, 524] on div "Параметры SmartCat Файлы Вид работ Получение дубликатов документов ЗАГС и справ…" at bounding box center [784, 380] width 706 height 493
type input "1"
click at [855, 311] on span "Рассчитать" at bounding box center [865, 310] width 87 height 17
type input "14.11.2025 10:04"
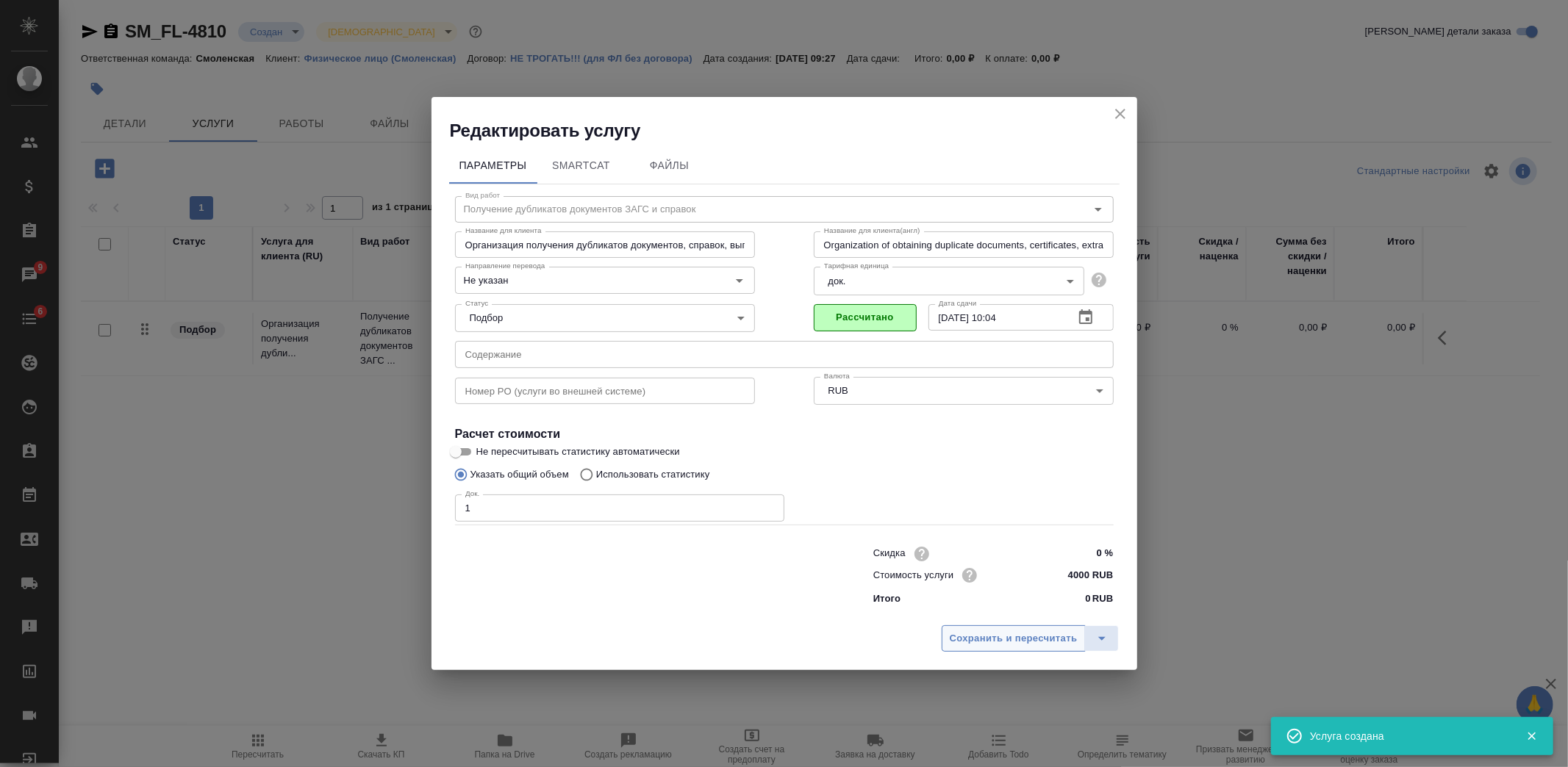
click at [1013, 644] on span "Сохранить и пересчитать" at bounding box center [1014, 639] width 128 height 17
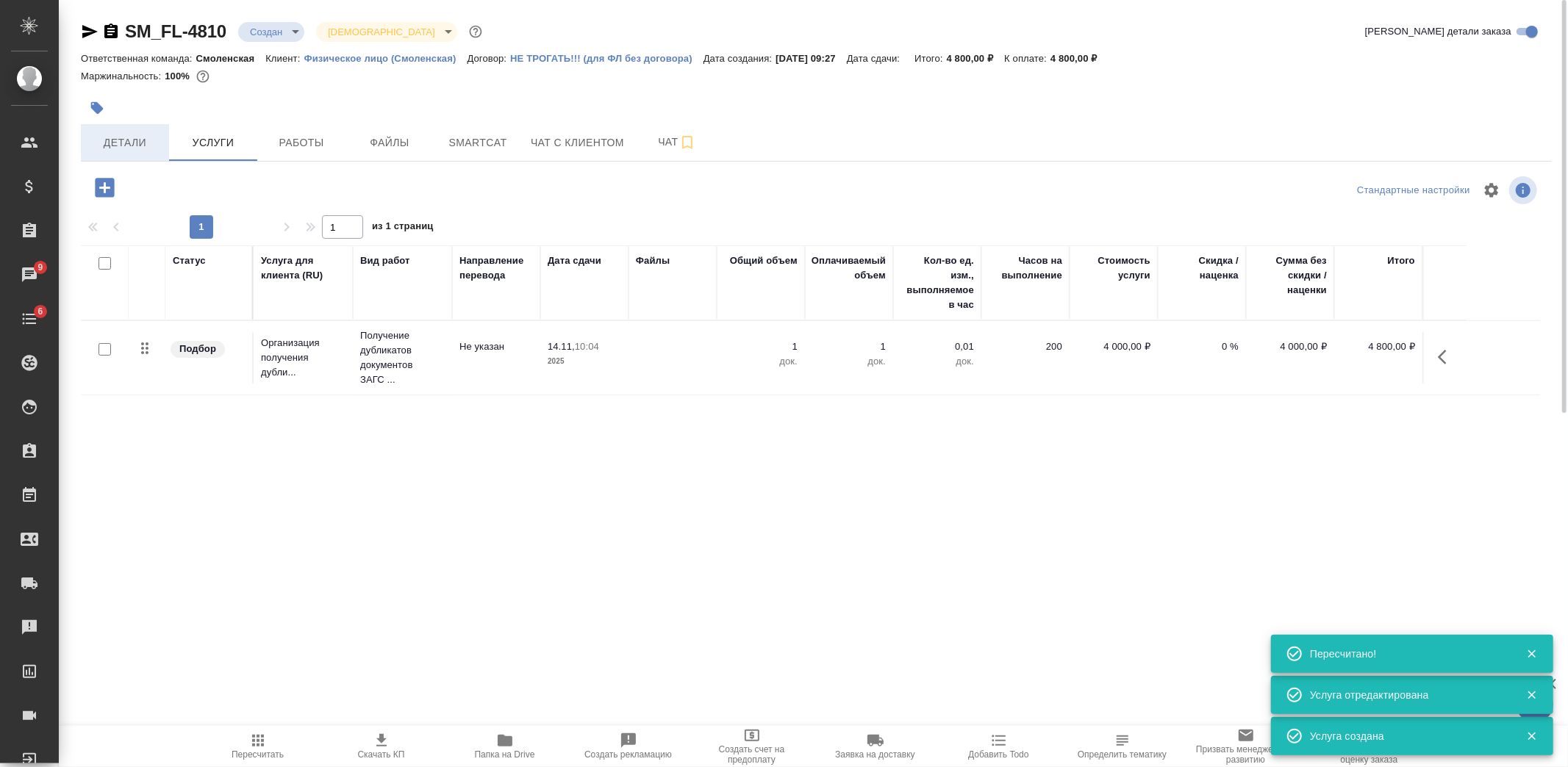
click at [124, 148] on span "Детали" at bounding box center [126, 143] width 71 height 18
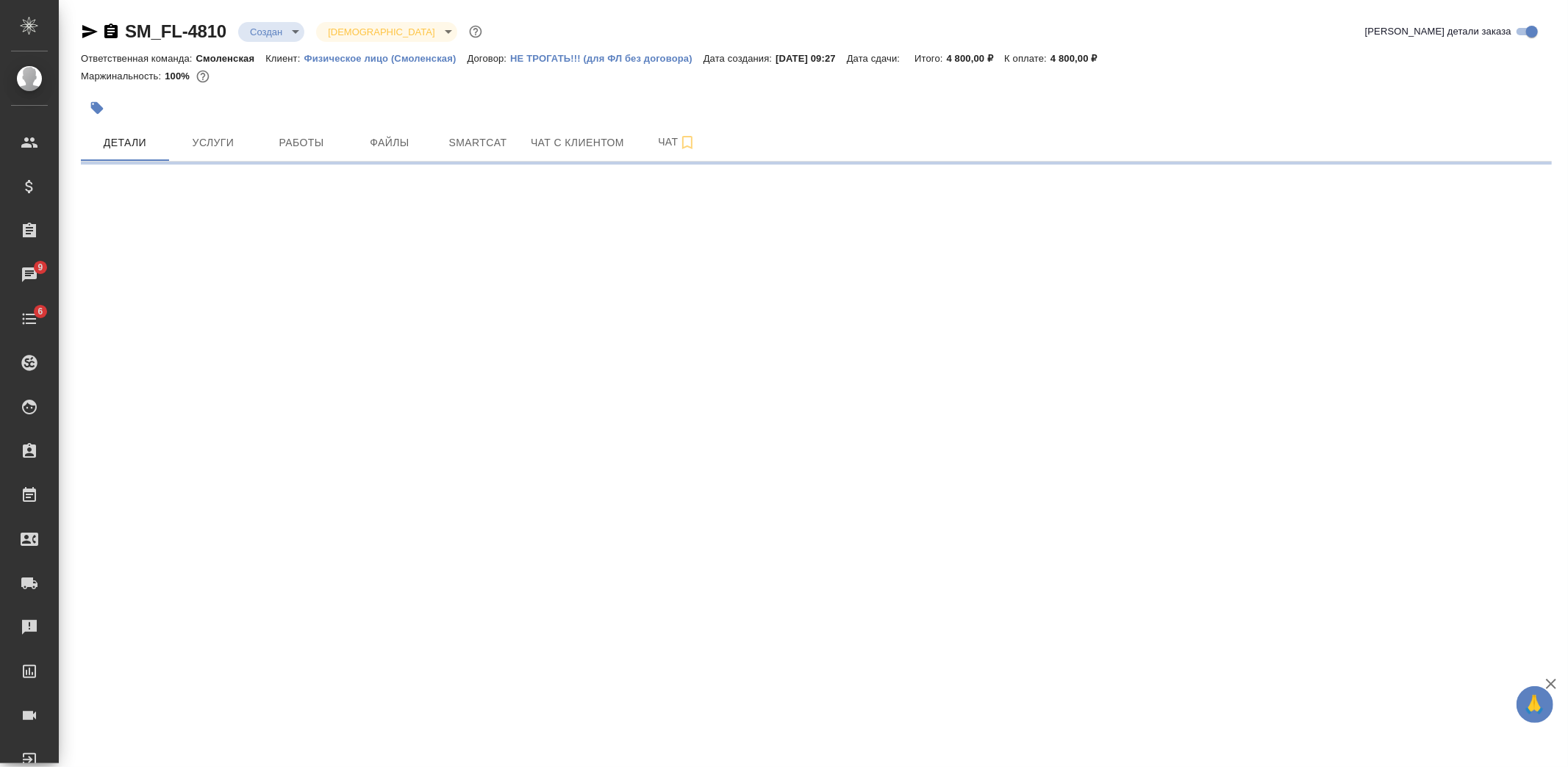
select select "RU"
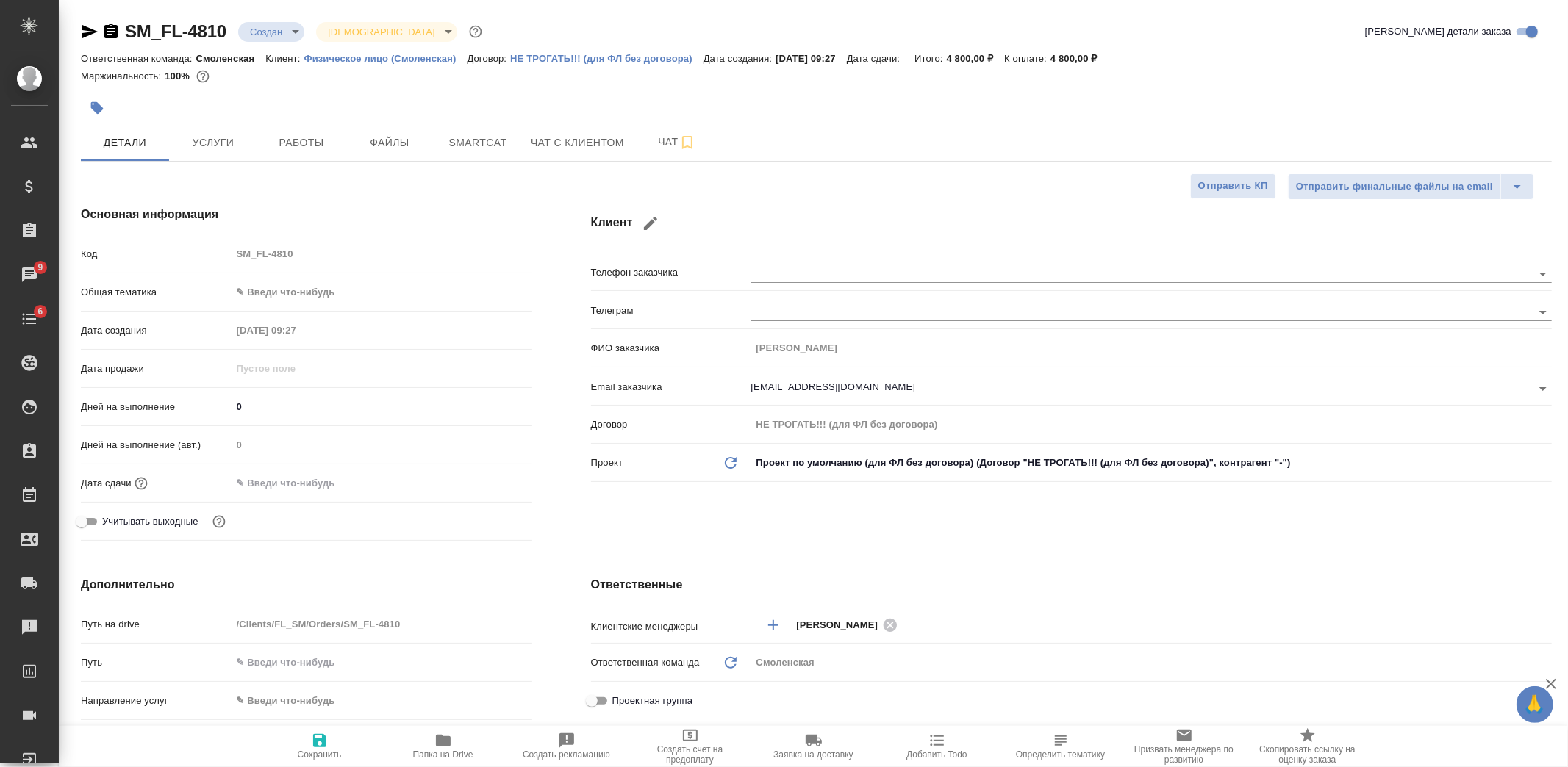
type textarea "x"
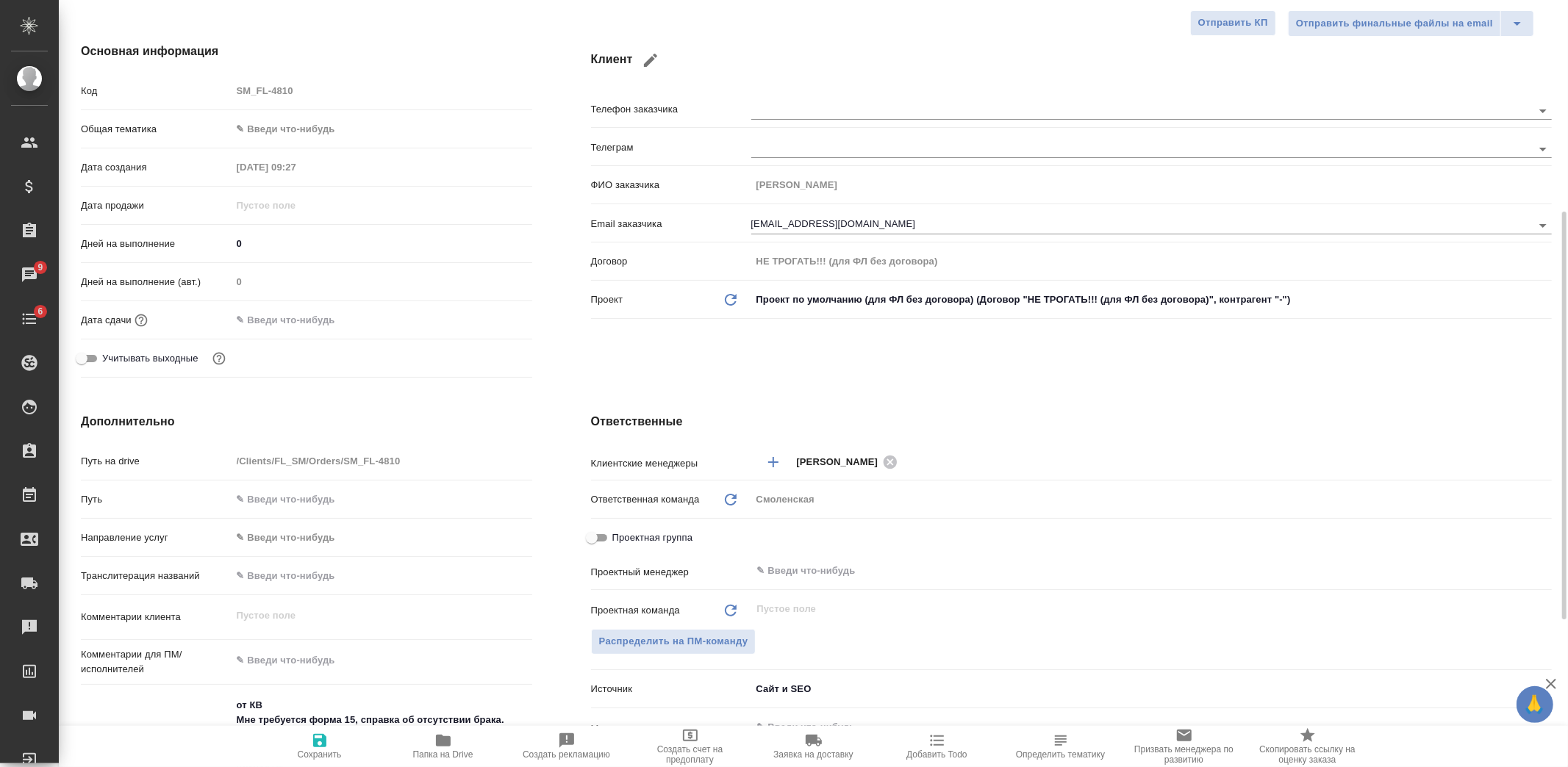
scroll to position [326, 0]
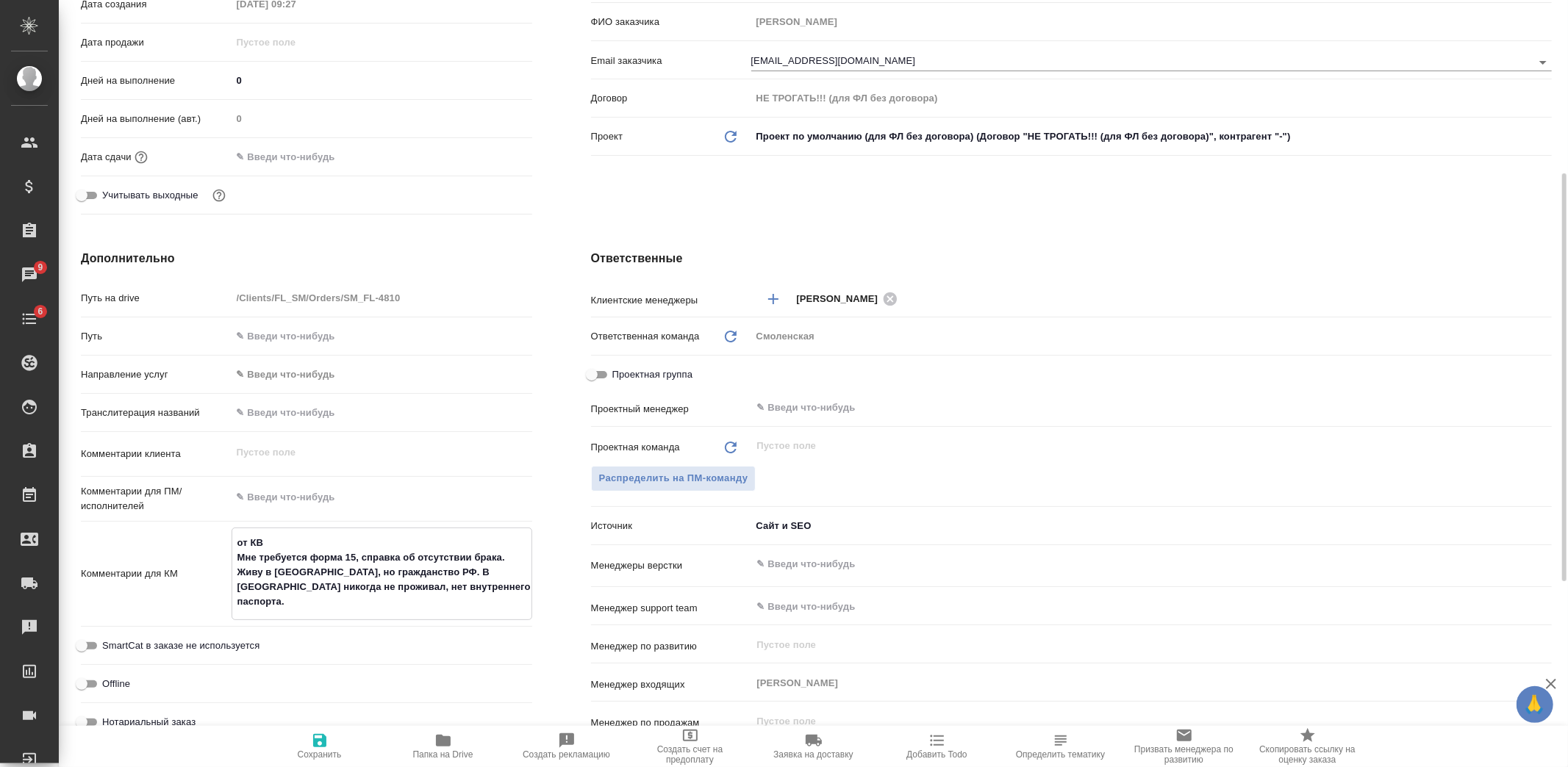
type textarea "x"
click at [372, 557] on textarea "от КВ Мне требуется форма 15, справка об отсутствии брака. Живу в Казахстане, н…" at bounding box center [382, 572] width 300 height 84
drag, startPoint x: 361, startPoint y: 555, endPoint x: 504, endPoint y: 555, distance: 143.0
click at [504, 555] on textarea "от КВ Мне требуется форма 15, справка об отсутствии брака. Живу в Казахстане, н…" at bounding box center [382, 572] width 300 height 84
type textarea "x"
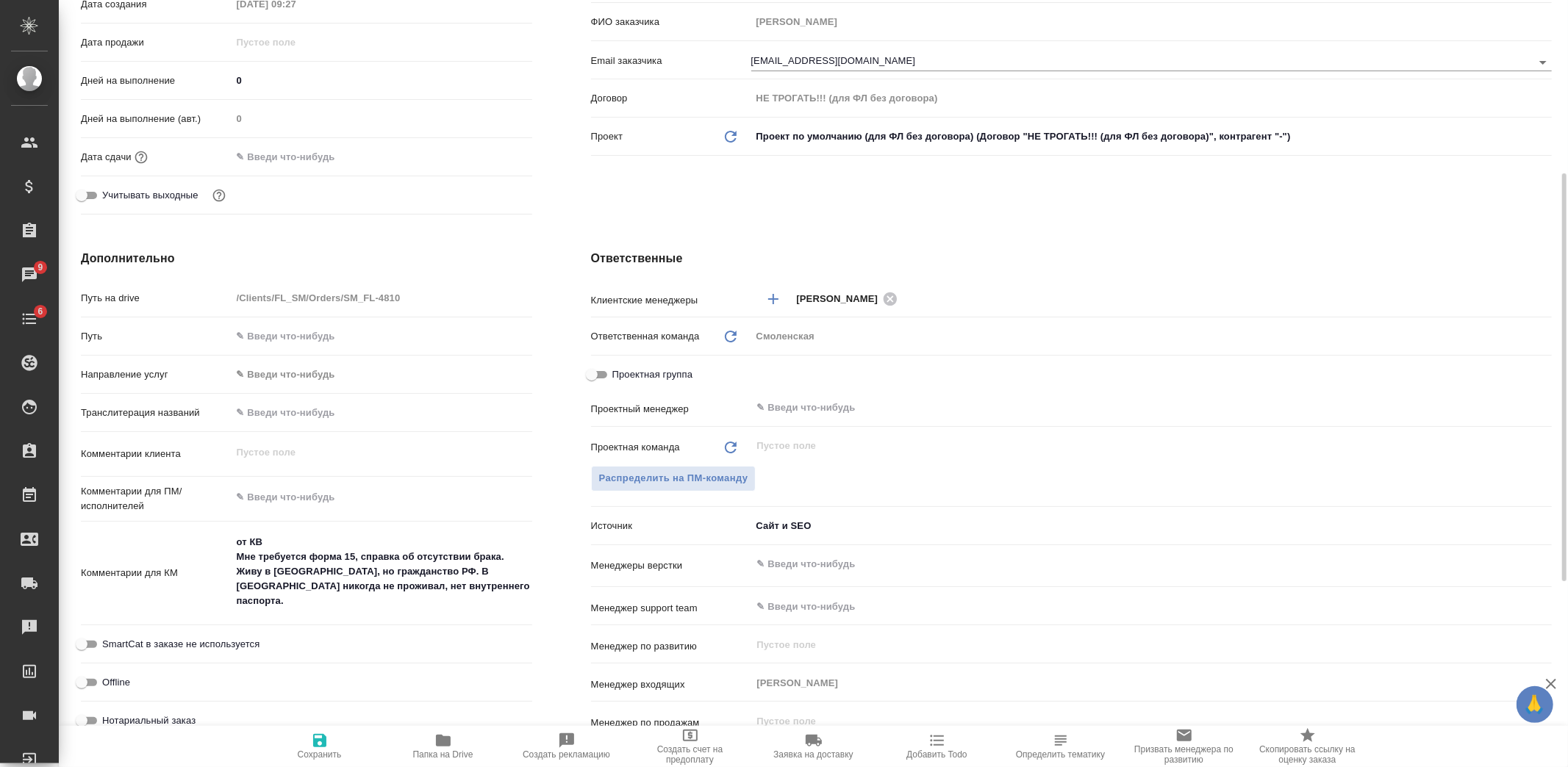
type textarea "x"
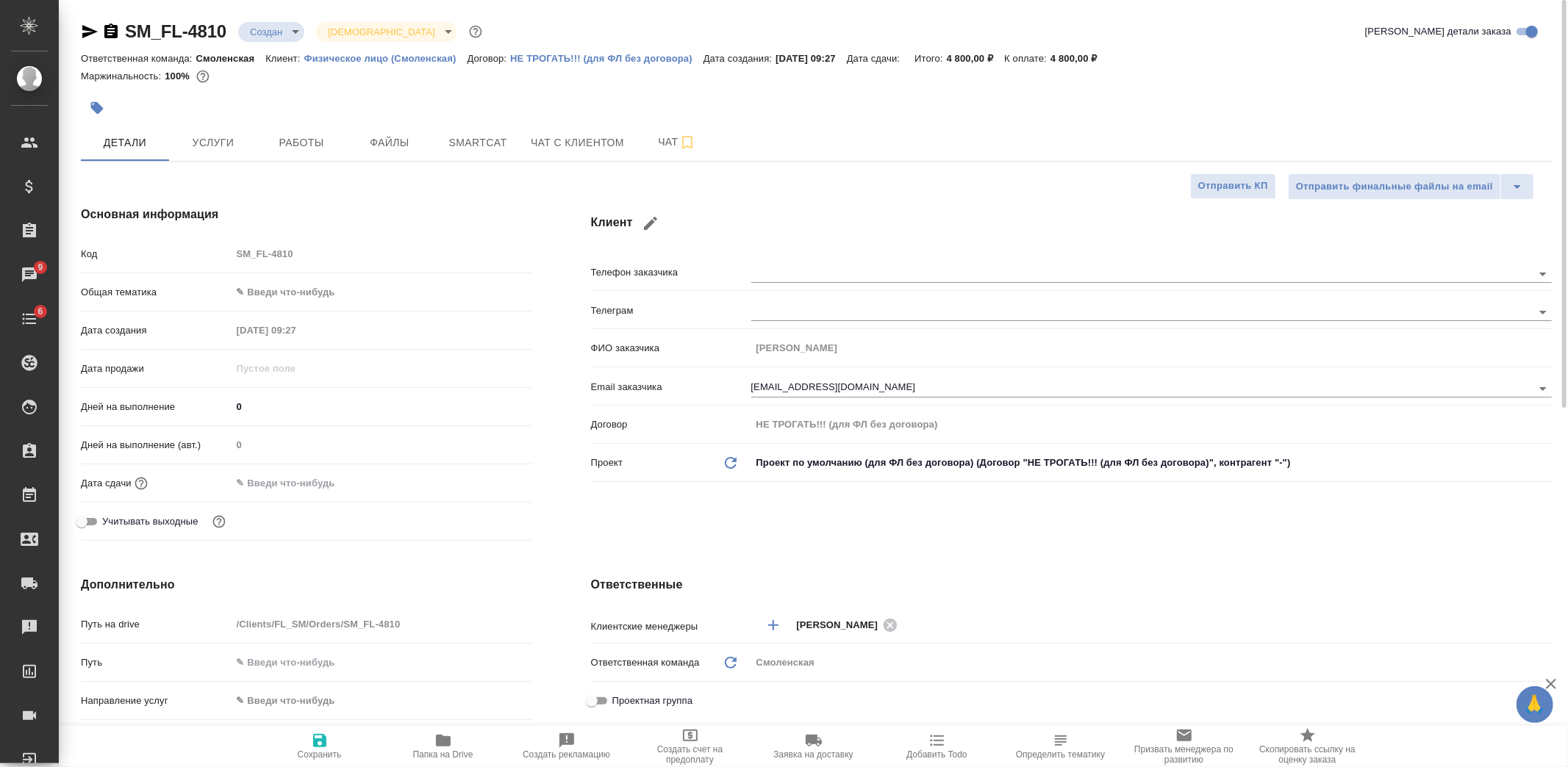
type textarea "x"
click at [107, 35] on icon "button" at bounding box center [111, 31] width 17 height 17
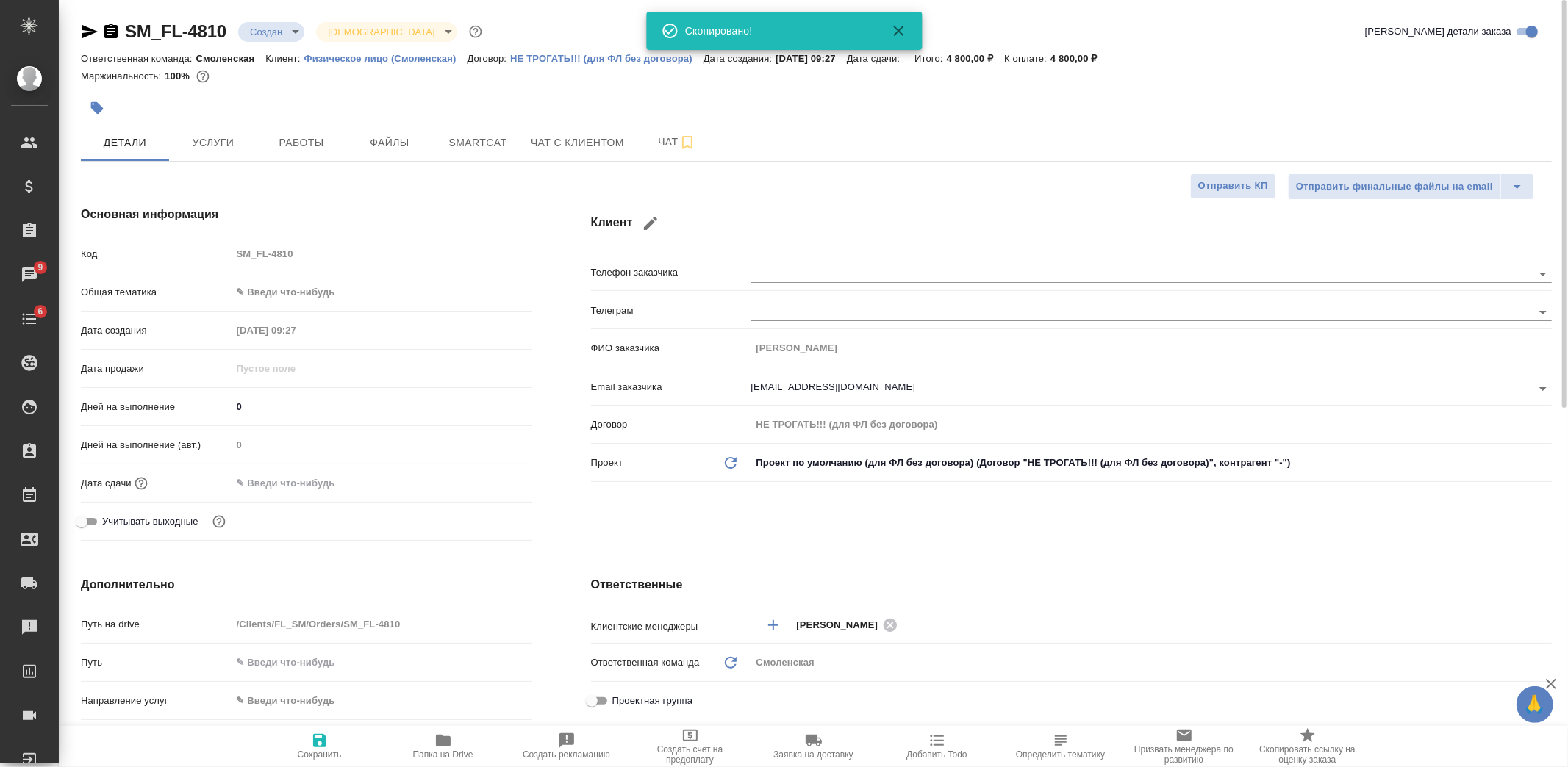
type textarea "x"
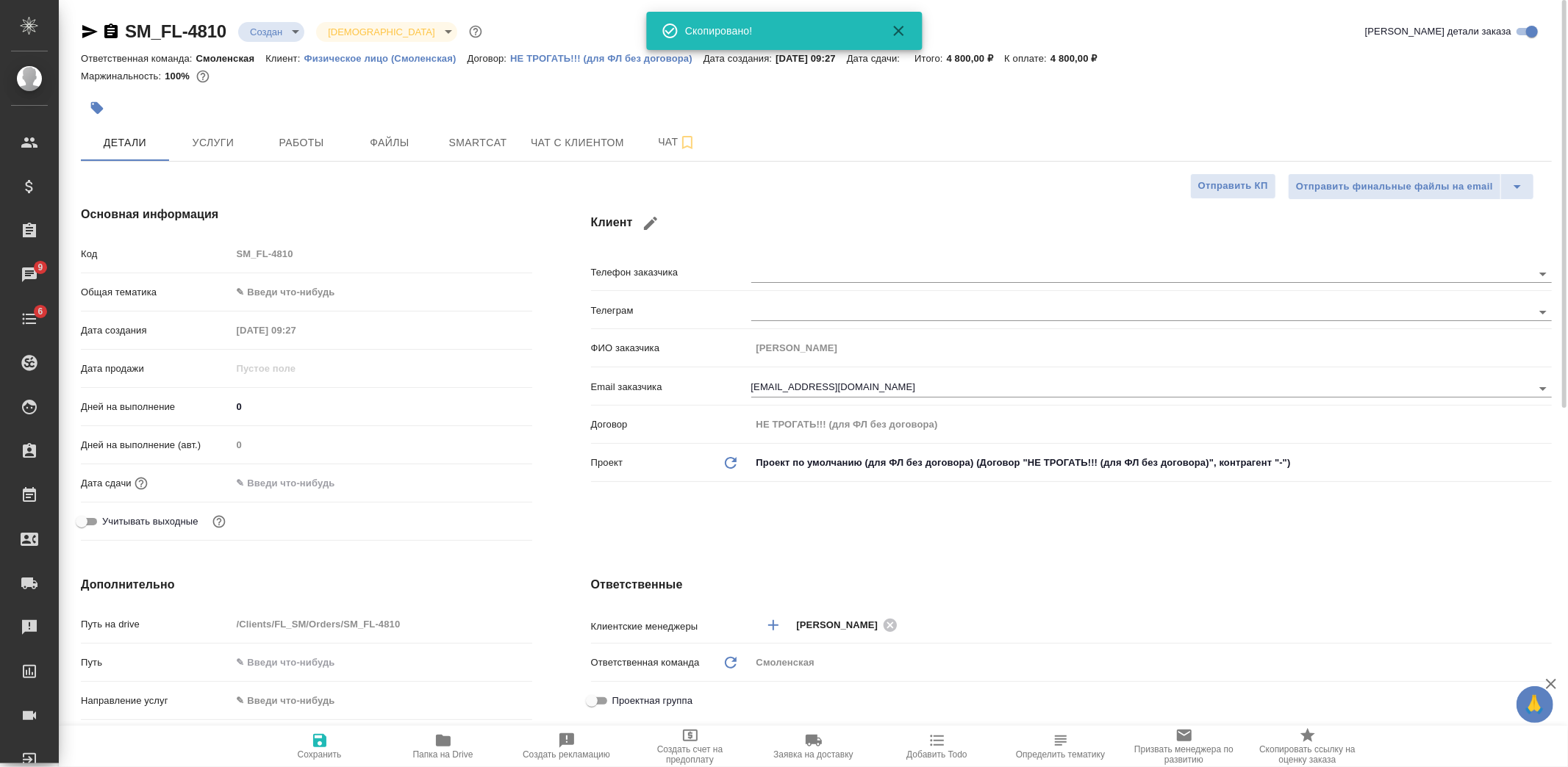
type textarea "x"
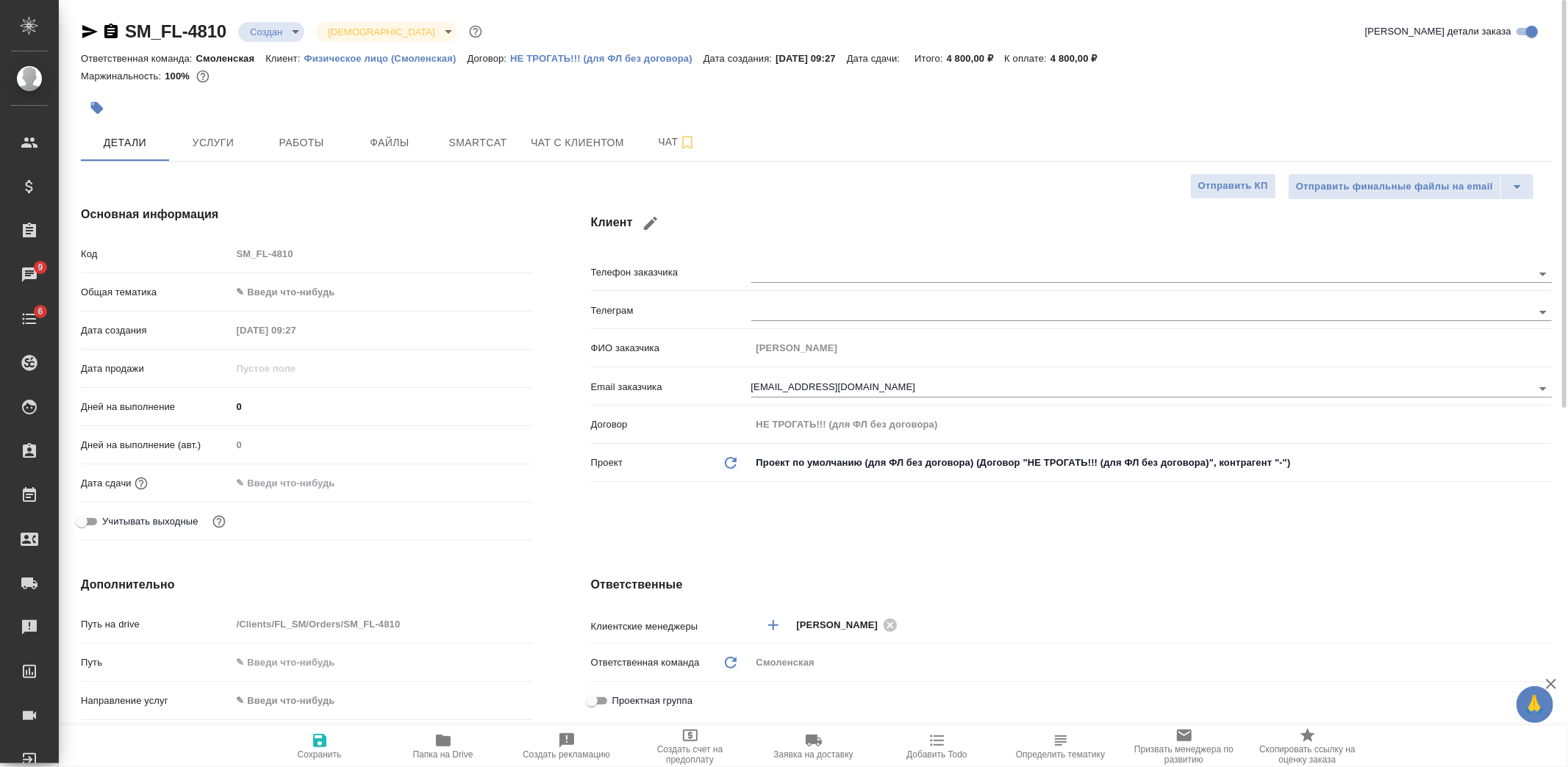
type textarea "x"
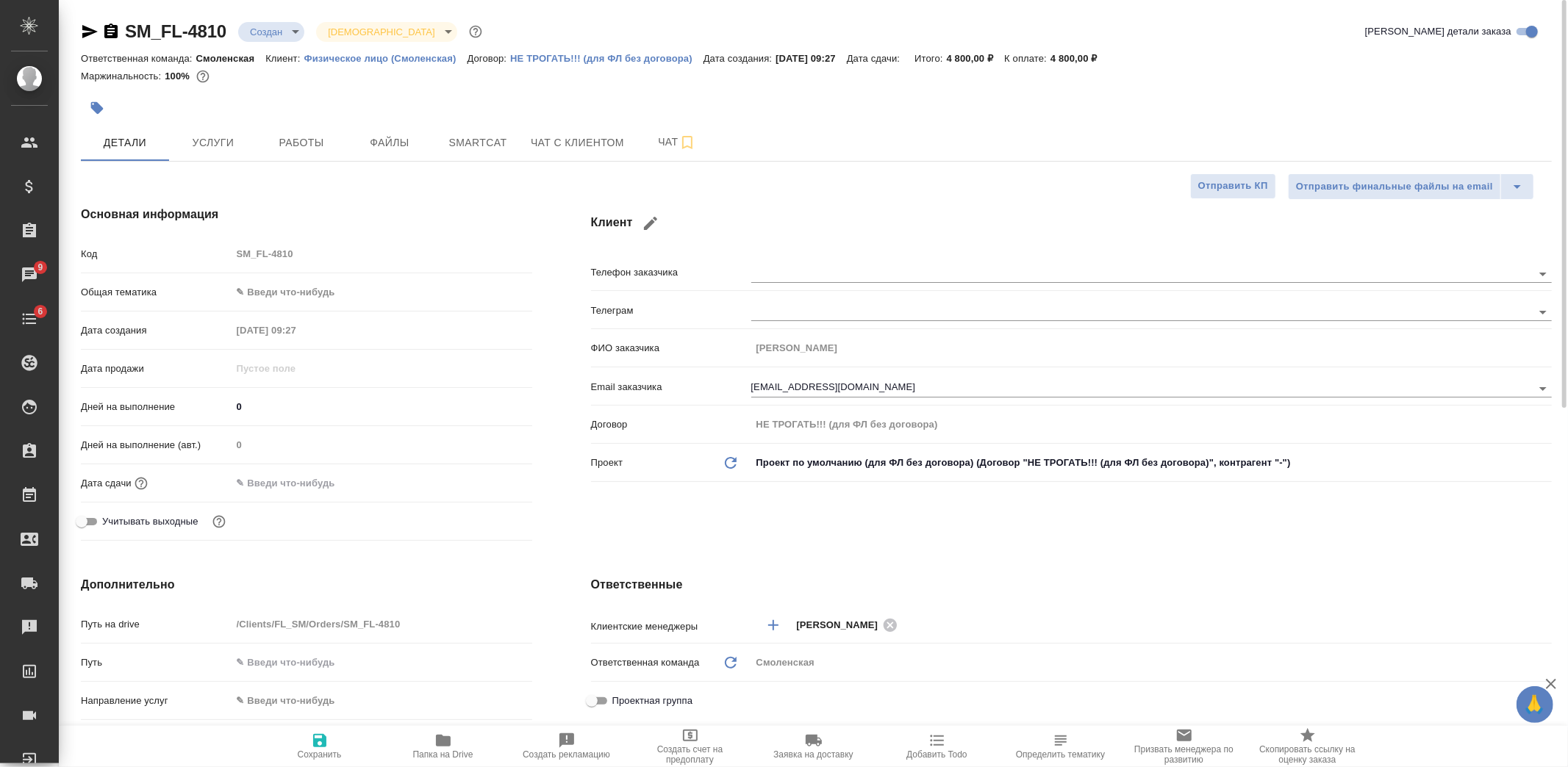
type textarea "x"
click at [270, 27] on body "🙏 .cls-1 fill:#fff; AWATERA Kozlova Mariia Клиенты Спецификации Заказы 9 Чаты 6…" at bounding box center [784, 384] width 1568 height 767
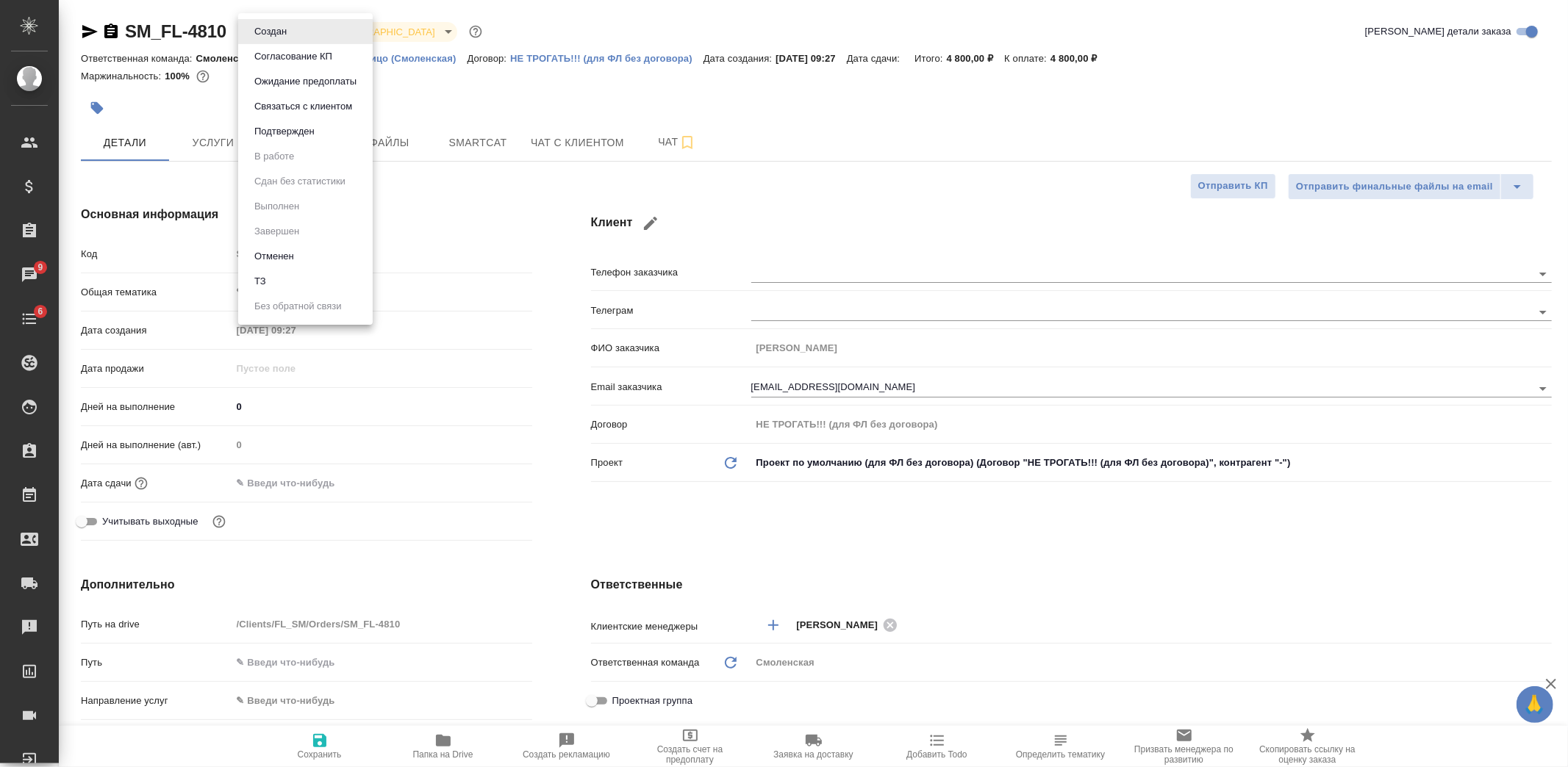
click at [284, 61] on button "Согласование КП" at bounding box center [294, 56] width 87 height 16
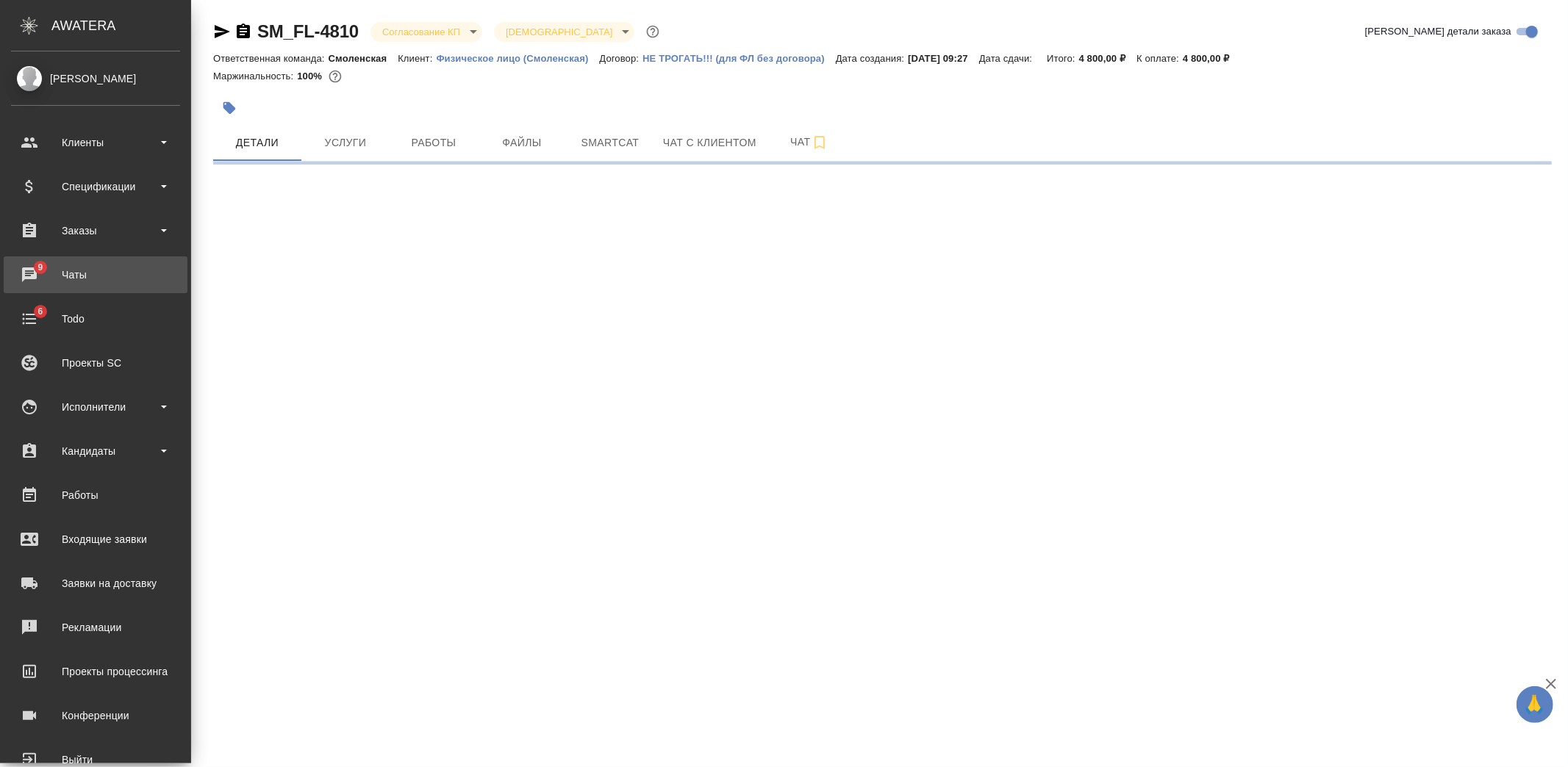
click at [32, 275] on div "Чаты" at bounding box center [95, 274] width 169 height 22
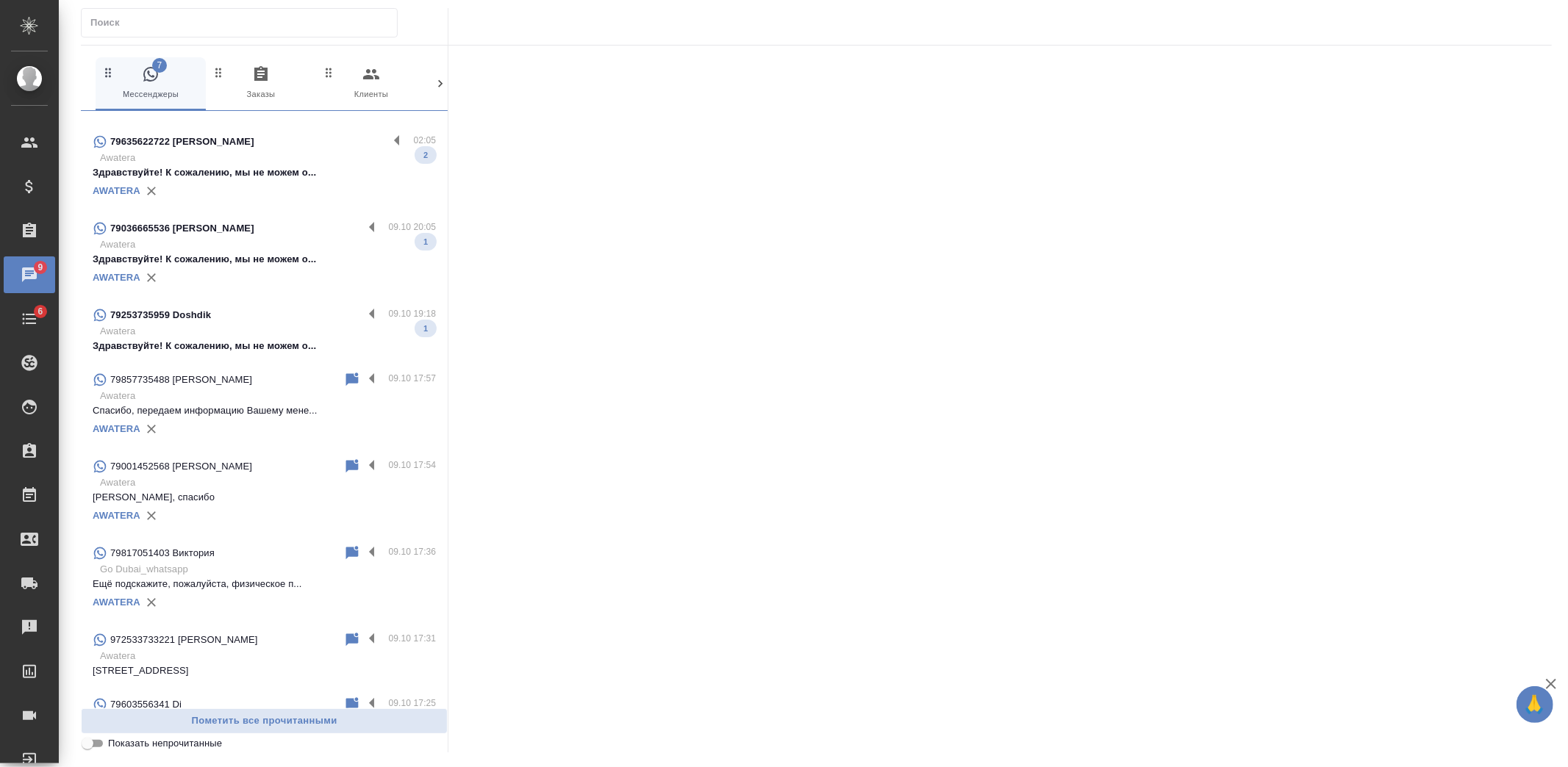
scroll to position [326, 0]
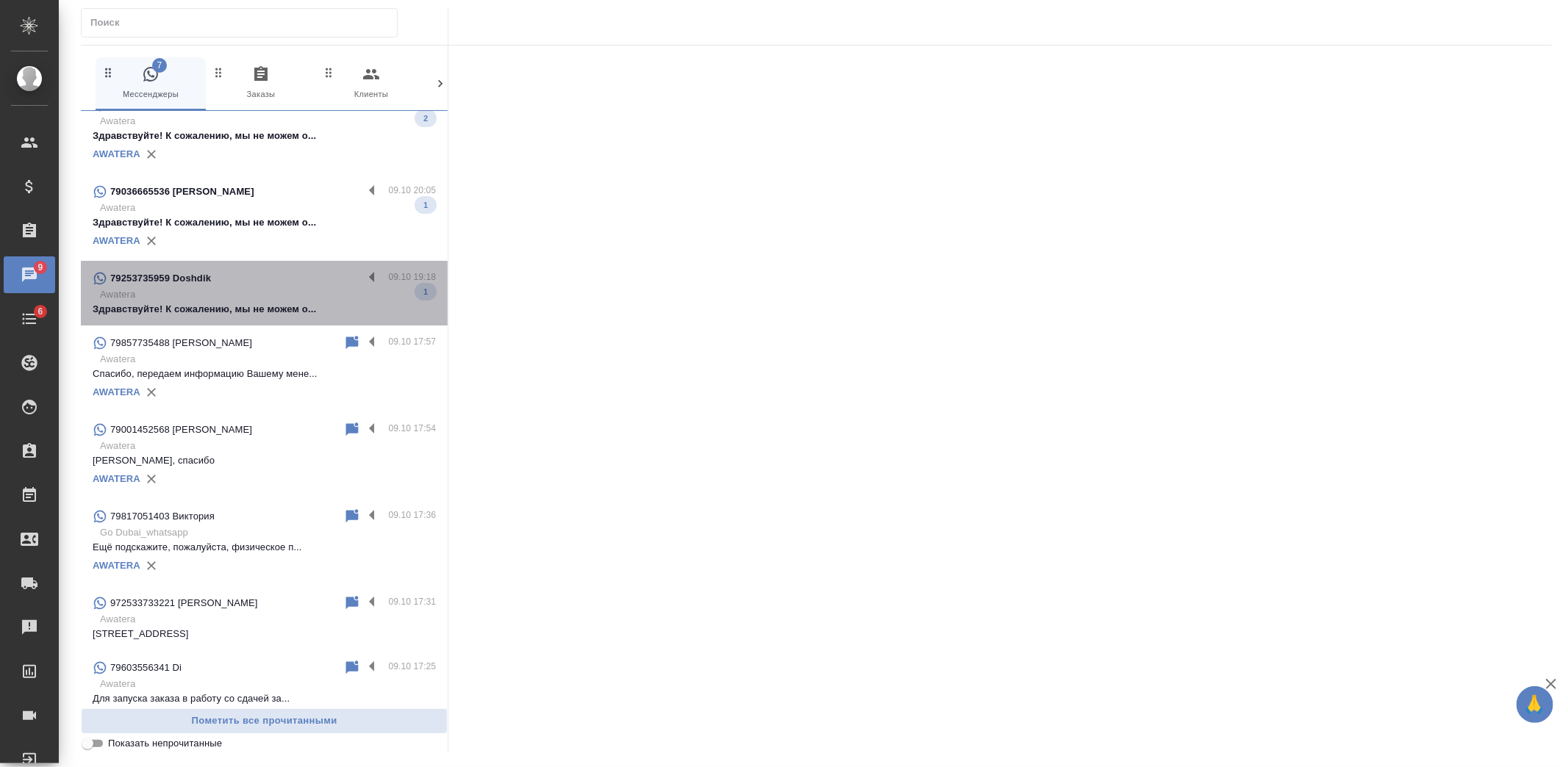
click at [270, 309] on p "Здравствуйте! К сожалению, мы не можем о..." at bounding box center [264, 309] width 343 height 15
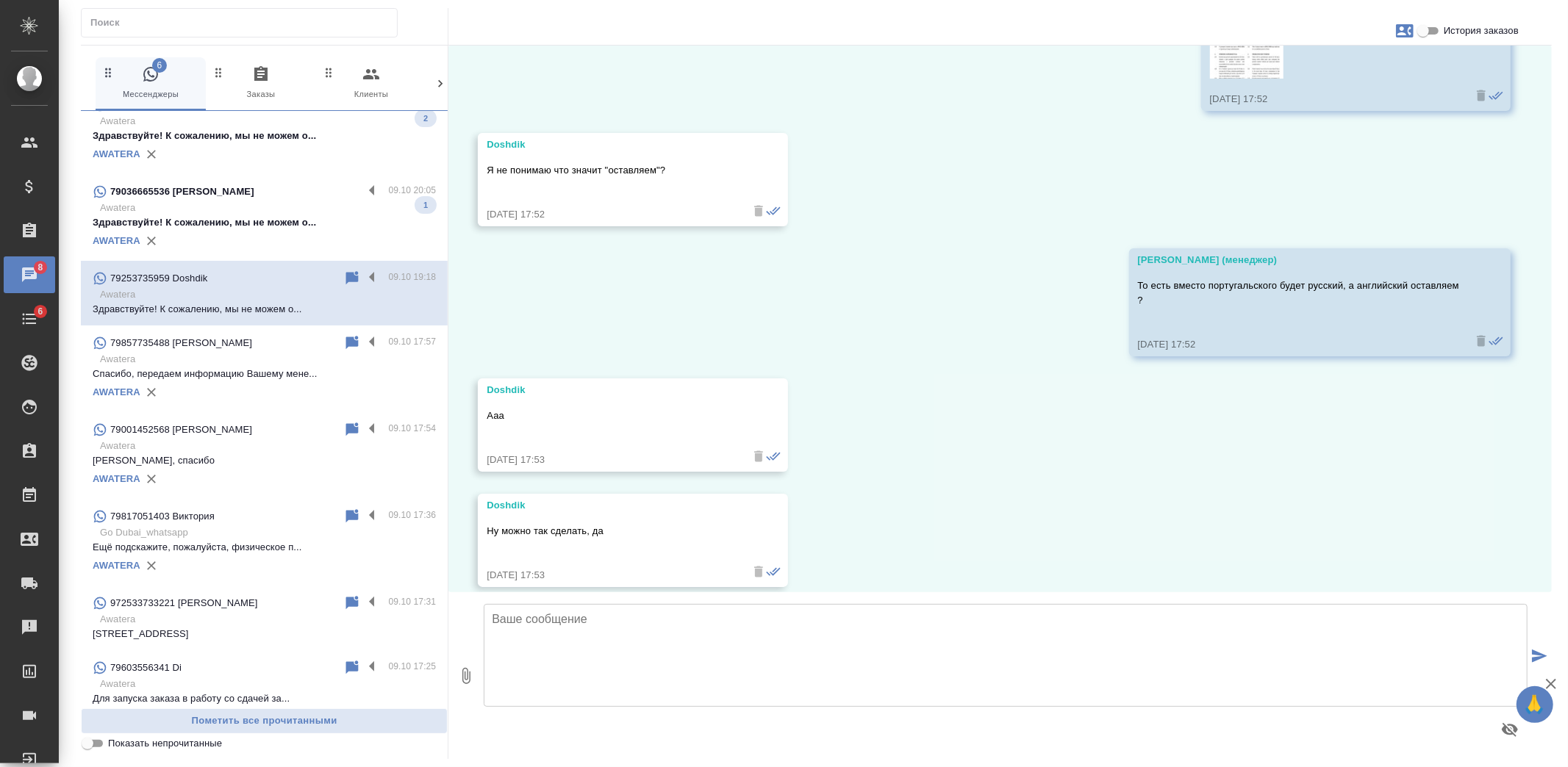
scroll to position [2478, 0]
click at [1444, 27] on span "История заказов" at bounding box center [1481, 30] width 75 height 15
click at [1444, 27] on input "История заказов" at bounding box center [1423, 30] width 53 height 17
checkbox input "true"
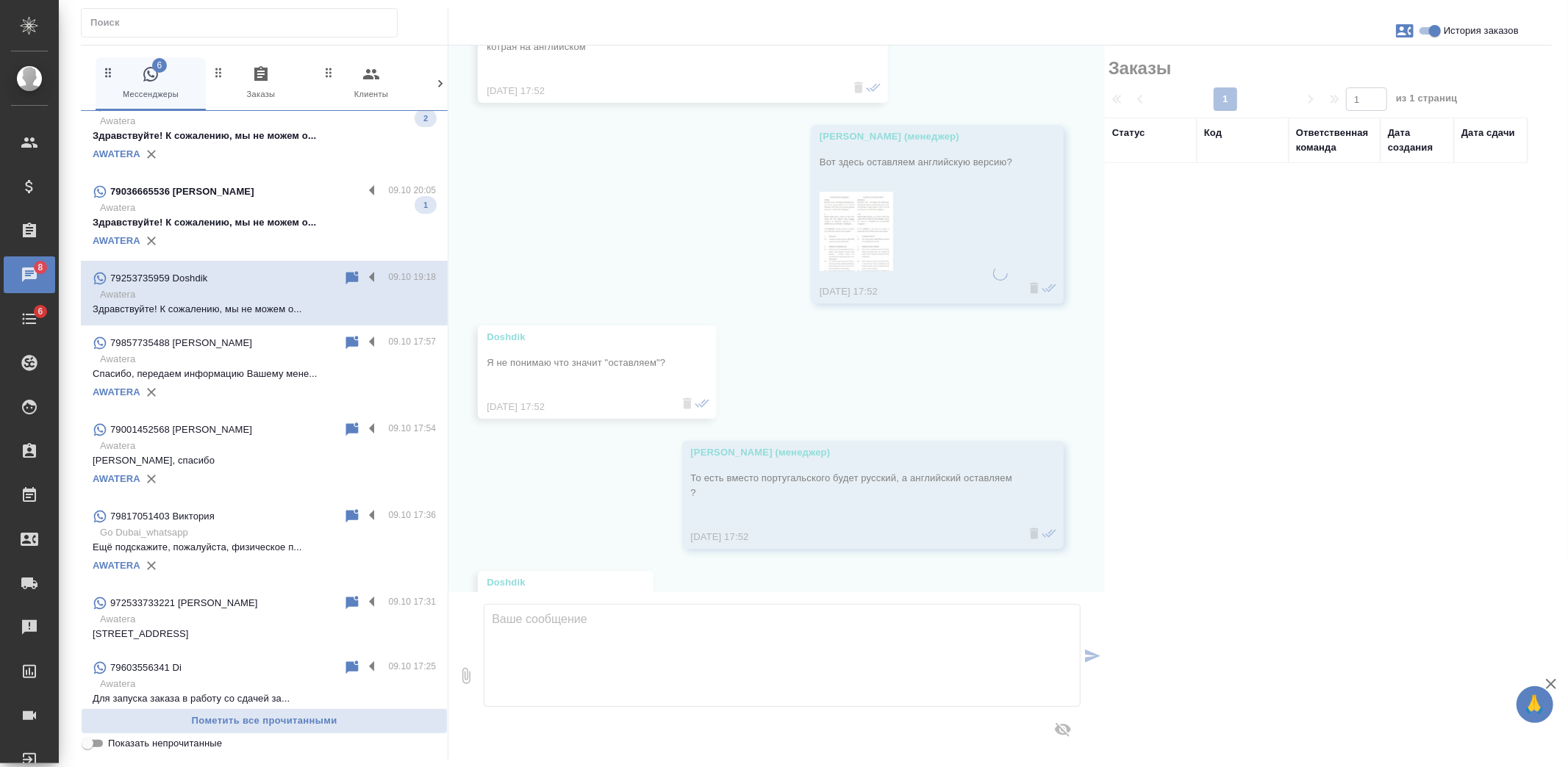
scroll to position [2684, 0]
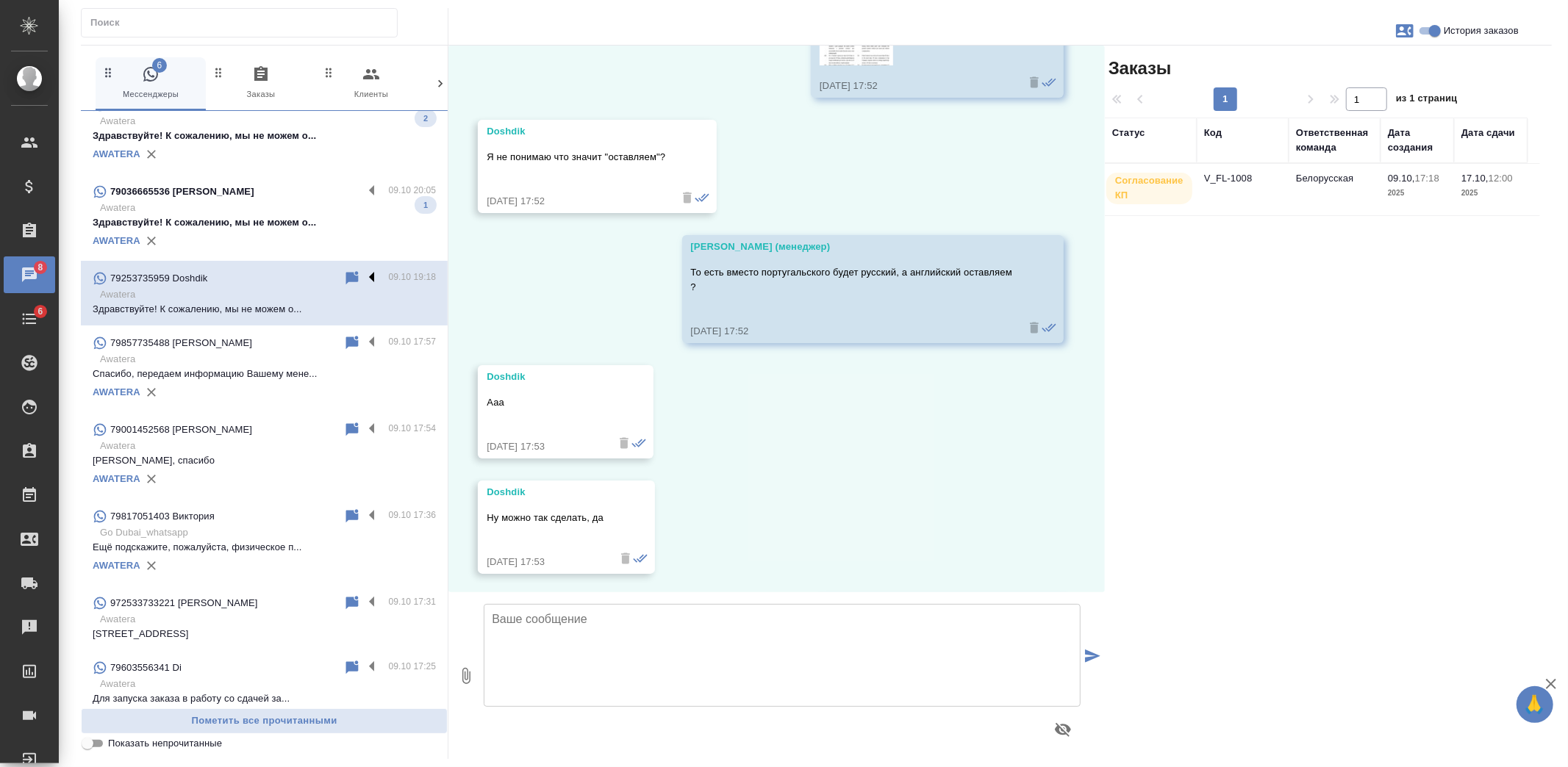
click at [363, 280] on label at bounding box center [375, 279] width 25 height 17
click at [0, 0] on input "checkbox" at bounding box center [0, 0] width 0 height 0
click at [290, 280] on icon at bounding box center [295, 278] width 10 height 13
click at [257, 218] on p "Здравствуйте! К сожалению, мы не можем о..." at bounding box center [264, 222] width 343 height 15
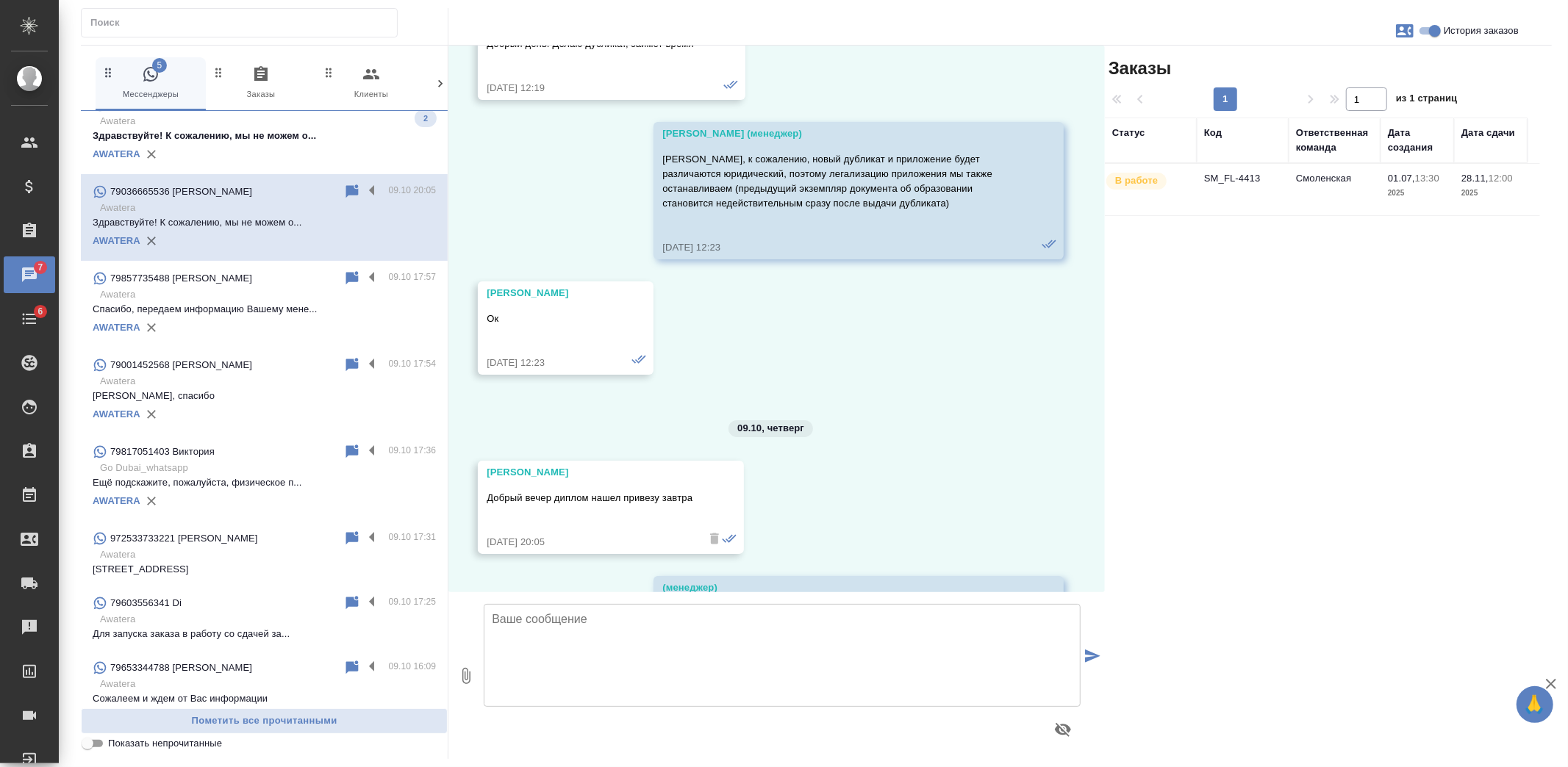
scroll to position [9238, 0]
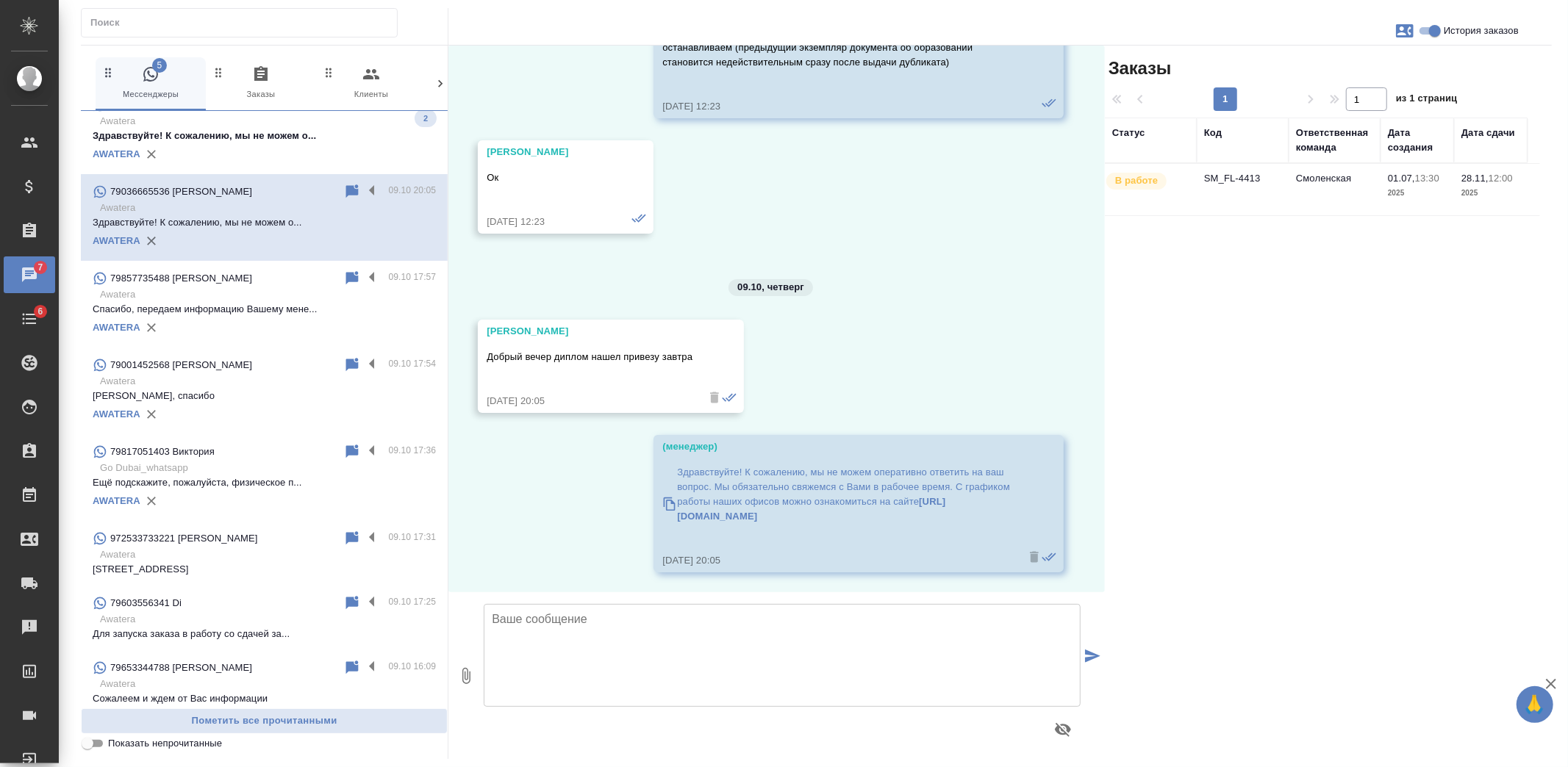
click at [615, 681] on textarea at bounding box center [782, 655] width 597 height 103
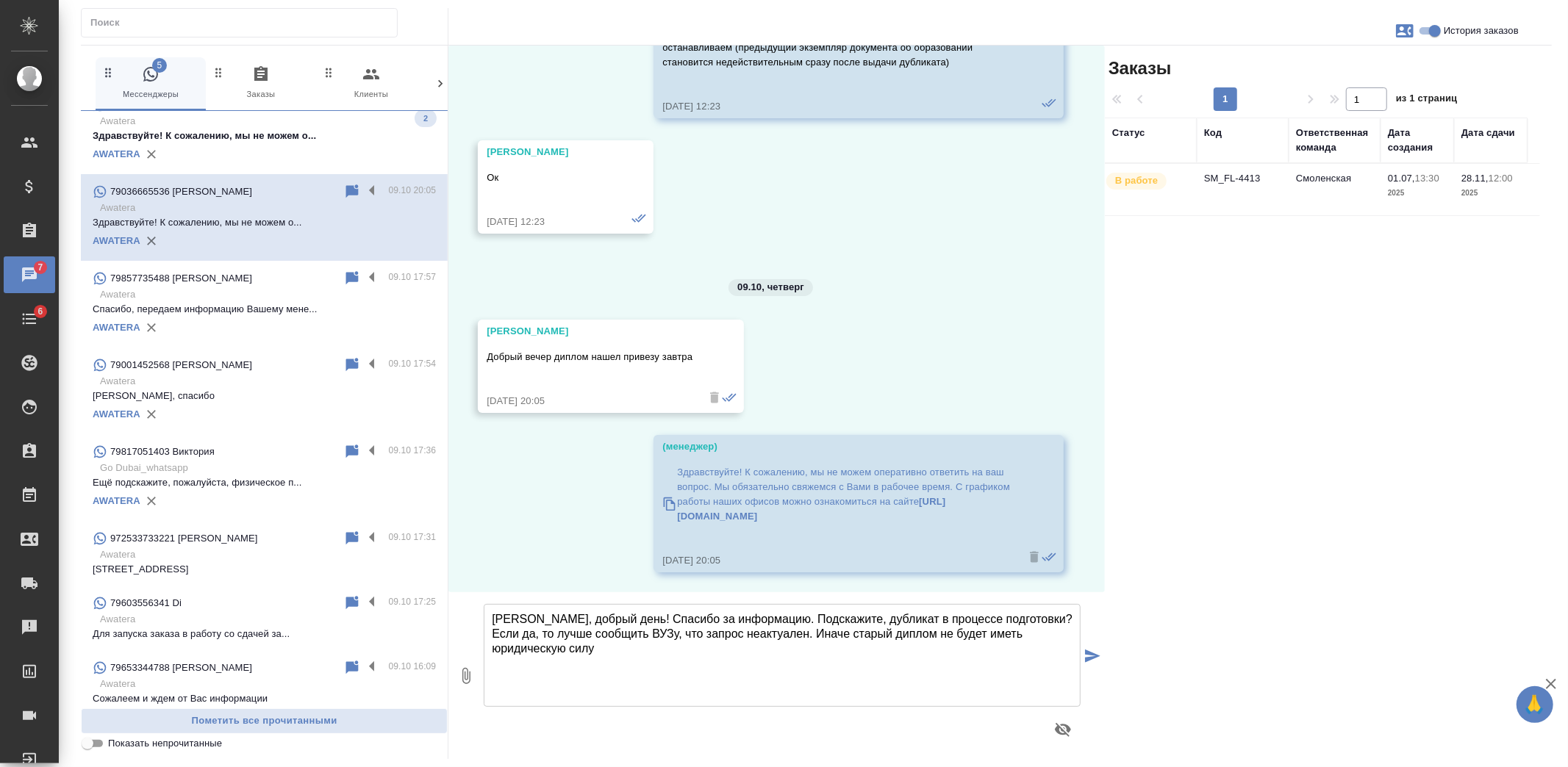
type textarea "Владислав, добрый день! Спасибо за информацию. Подскажите, дубликат в процессе …"
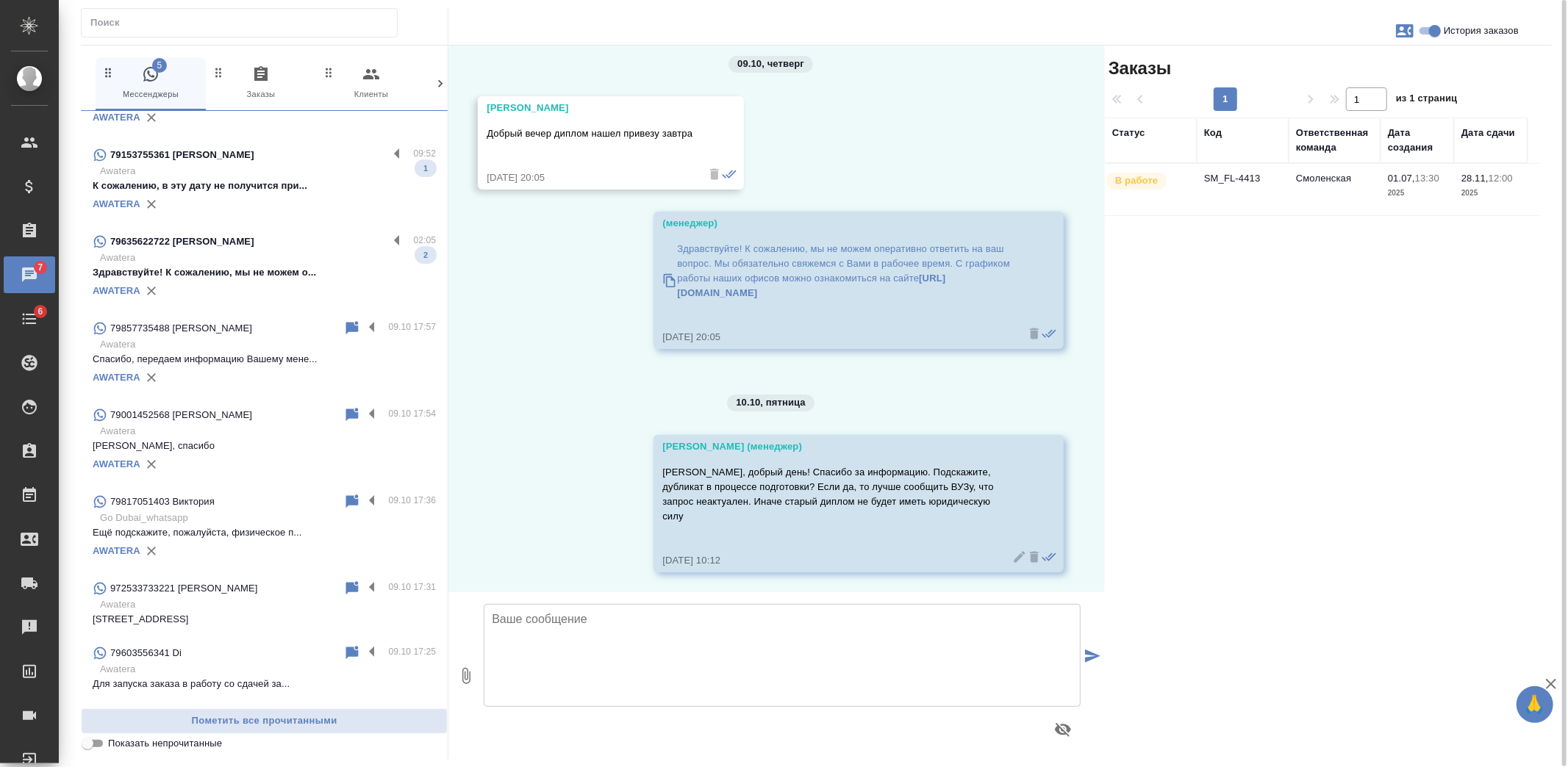
scroll to position [326, 0]
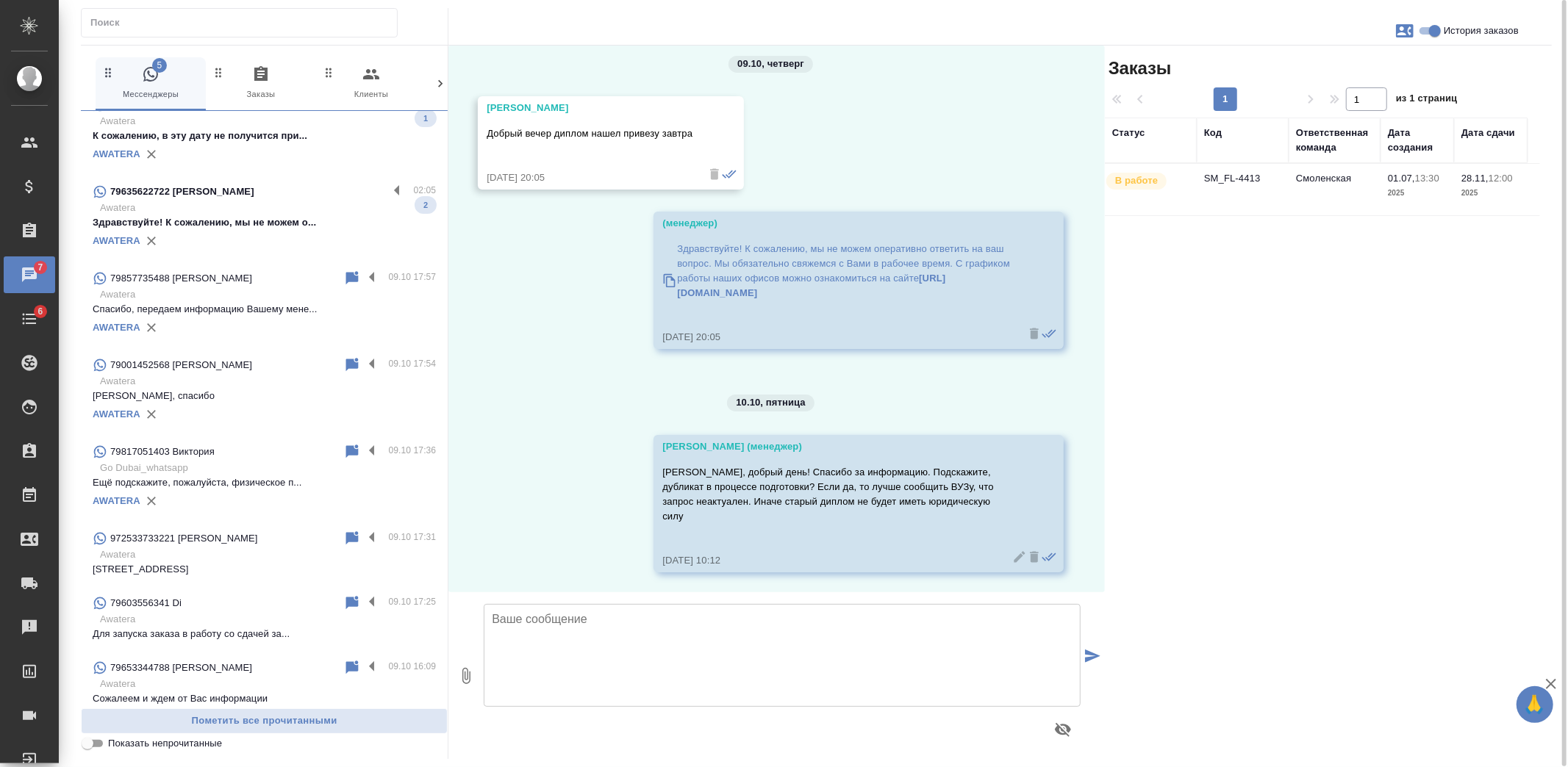
click at [251, 228] on p "Здравствуйте! К сожалению, мы не можем о..." at bounding box center [264, 222] width 343 height 15
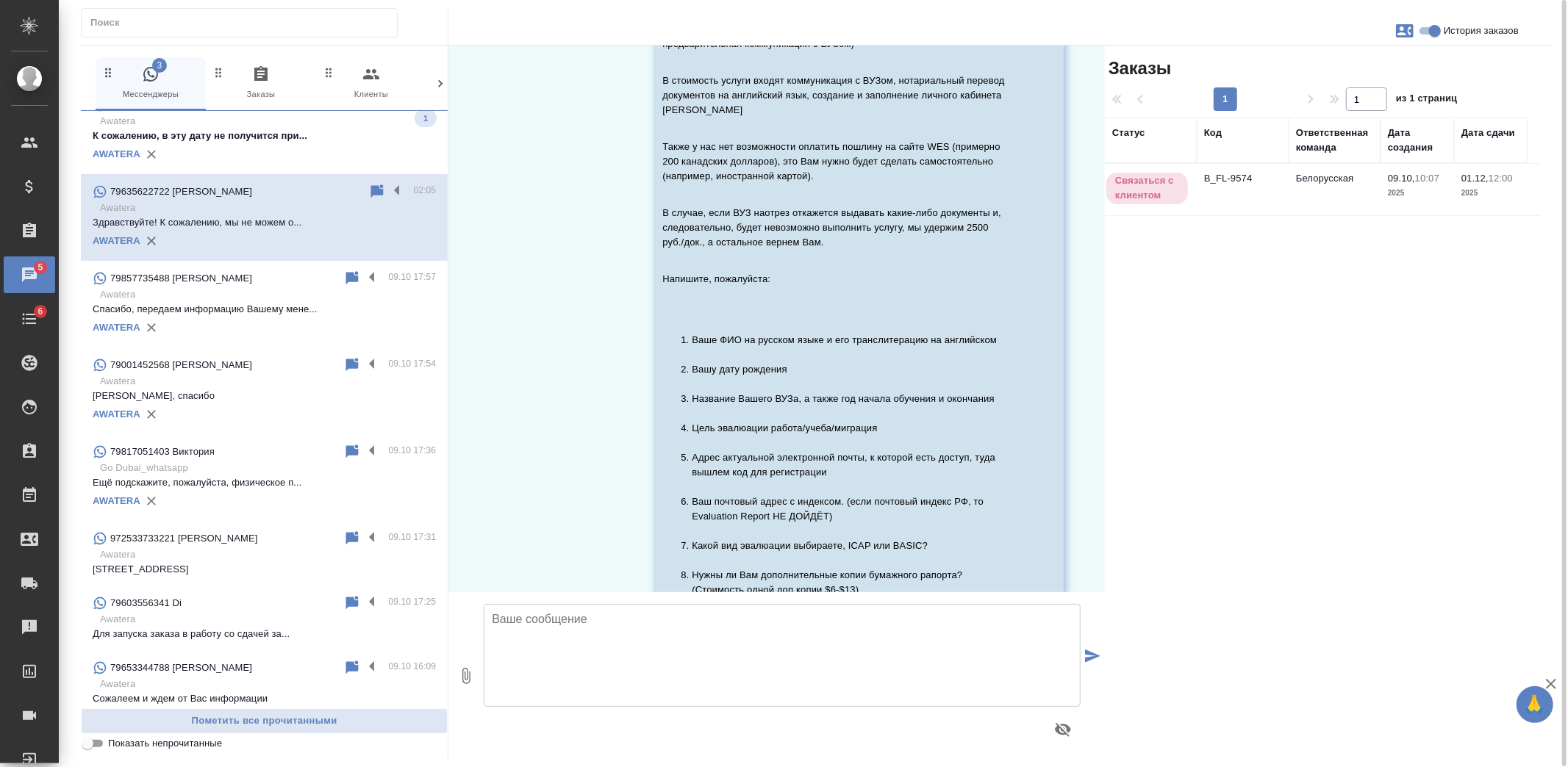
scroll to position [255, 0]
click at [391, 190] on label at bounding box center [400, 191] width 25 height 17
click at [0, 0] on input "checkbox" at bounding box center [0, 0] width 0 height 0
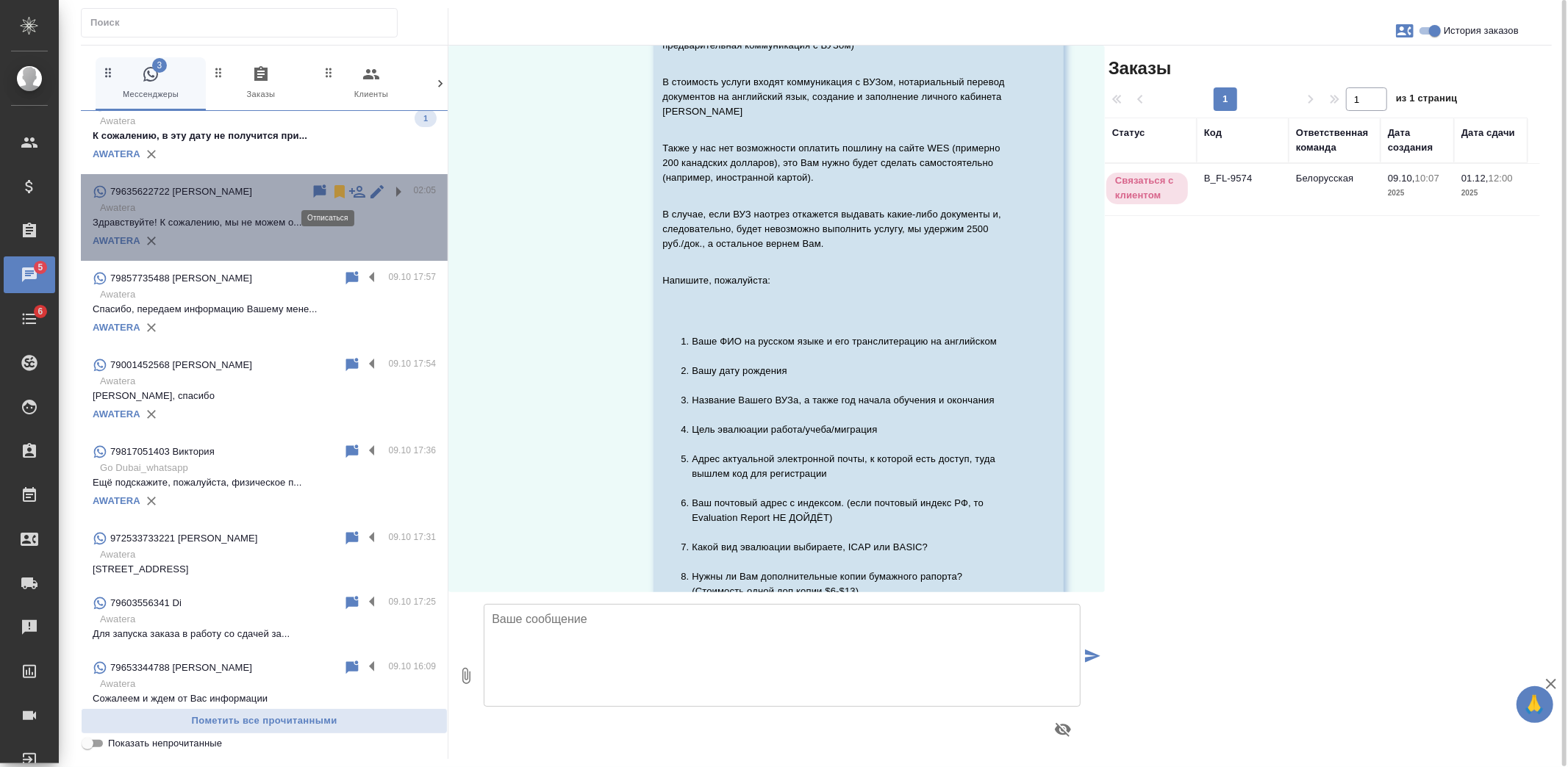
click at [334, 189] on icon at bounding box center [339, 191] width 10 height 13
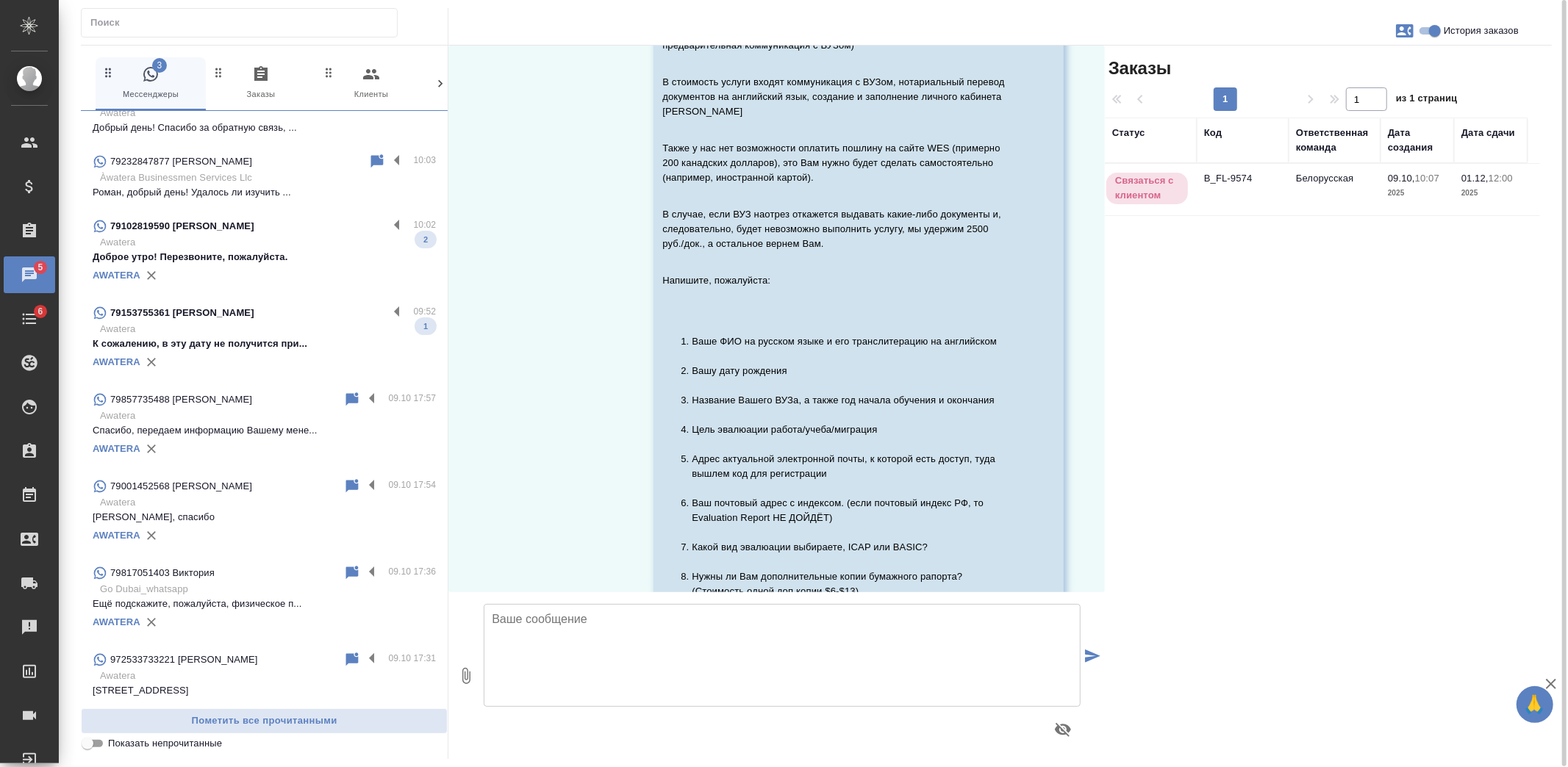
scroll to position [81, 0]
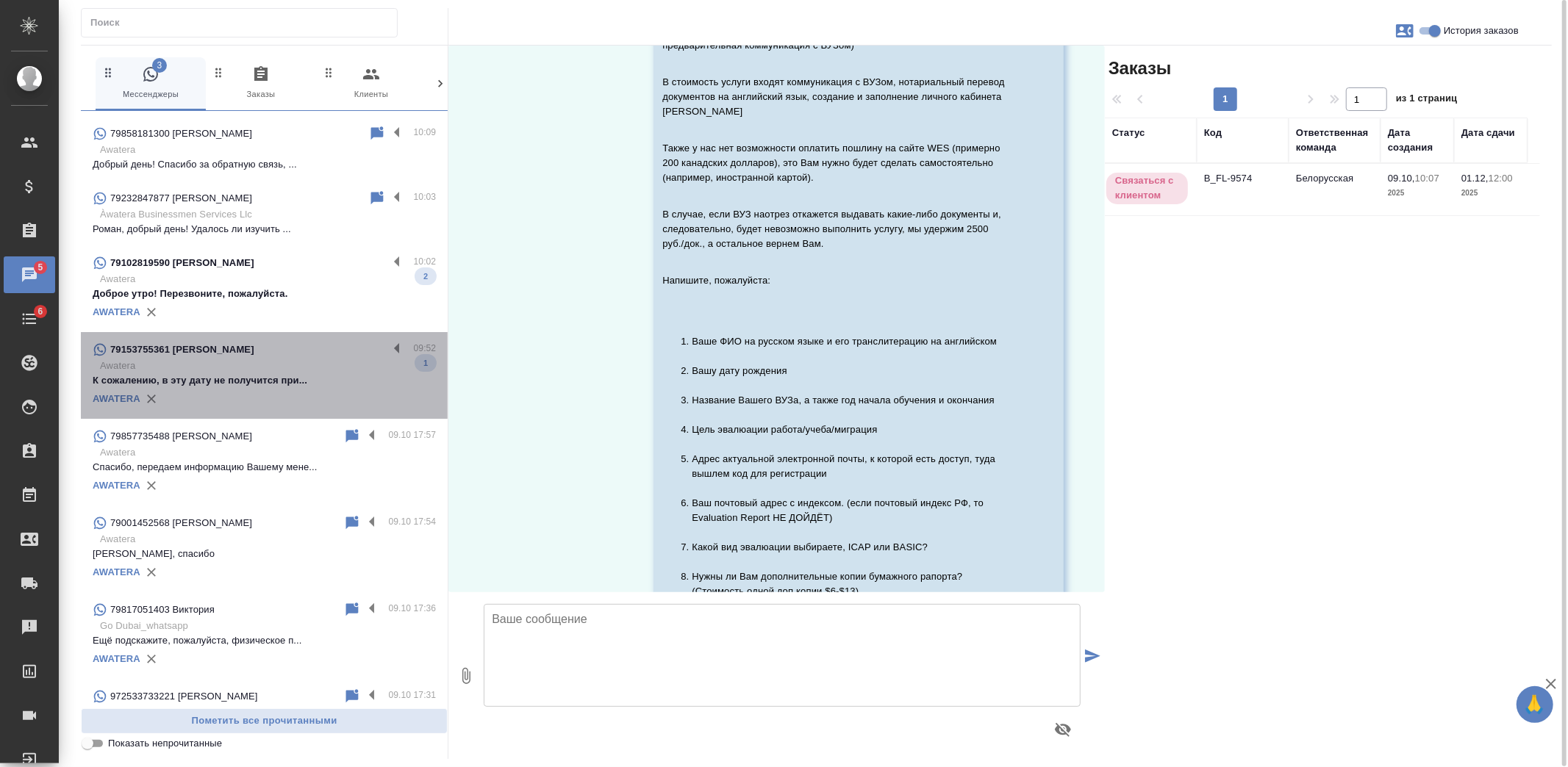
click at [317, 390] on div "AWATERA" at bounding box center [264, 398] width 343 height 22
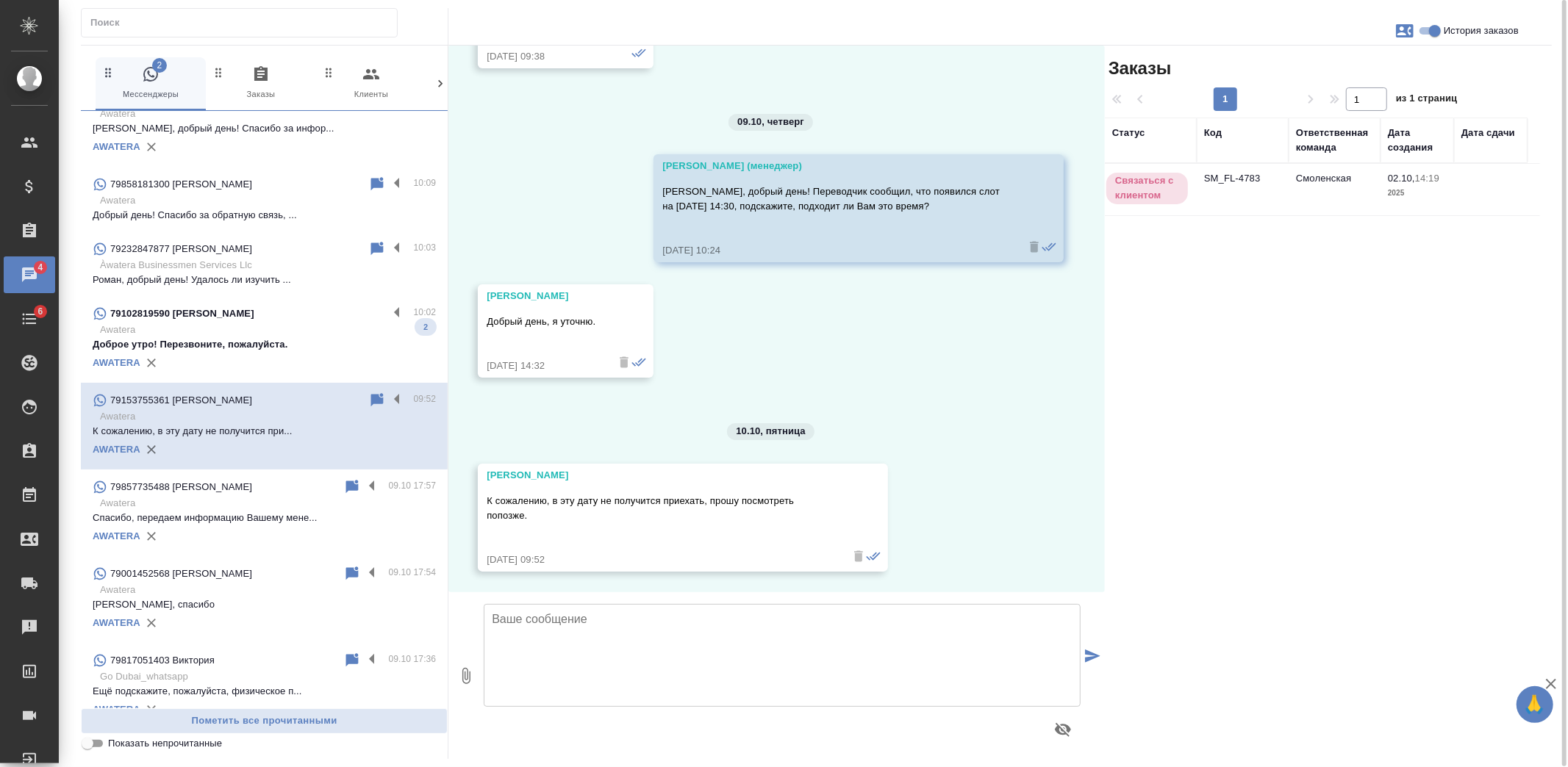
scroll to position [0, 0]
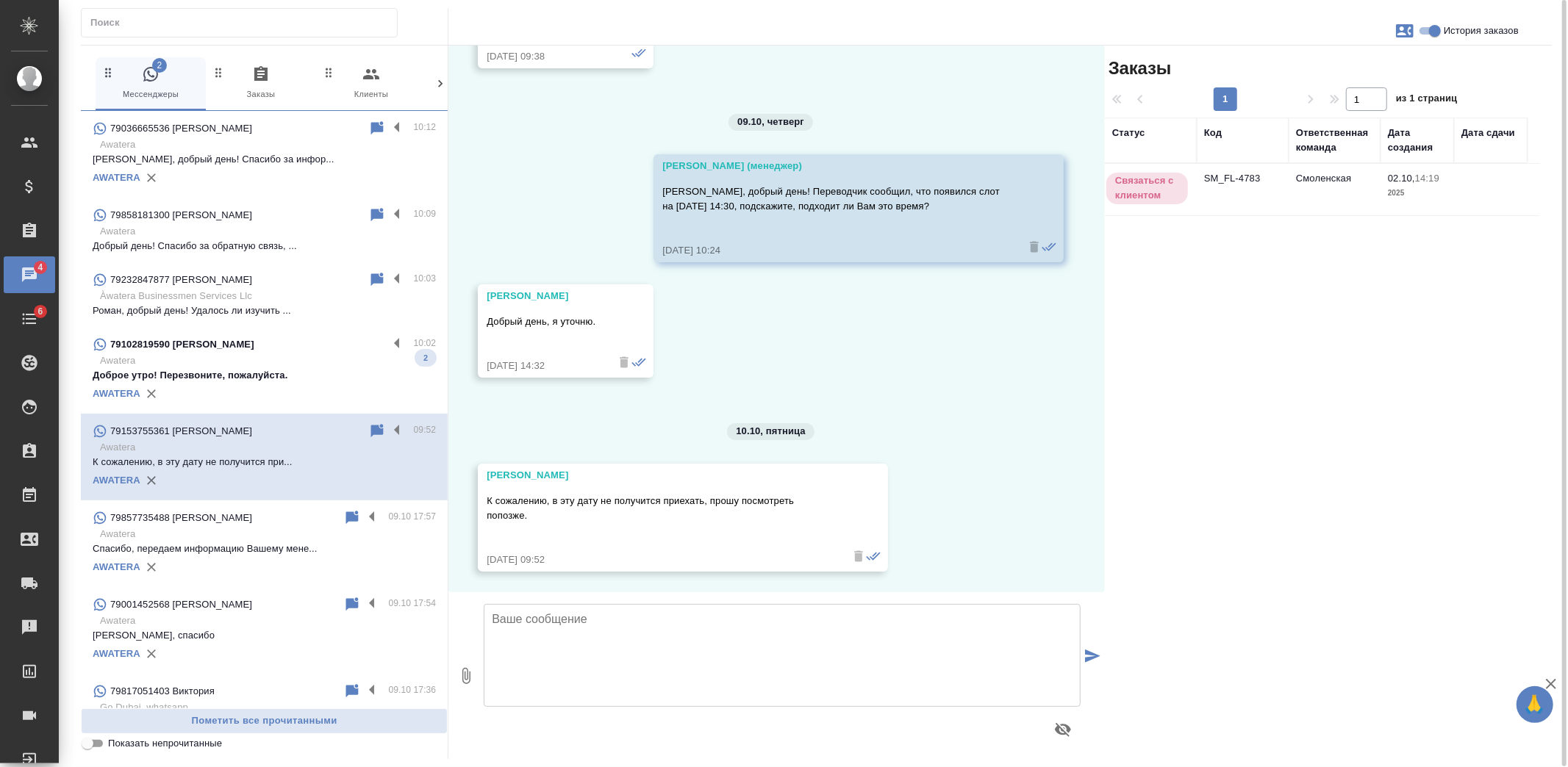
click at [645, 636] on textarea at bounding box center [782, 655] width 597 height 103
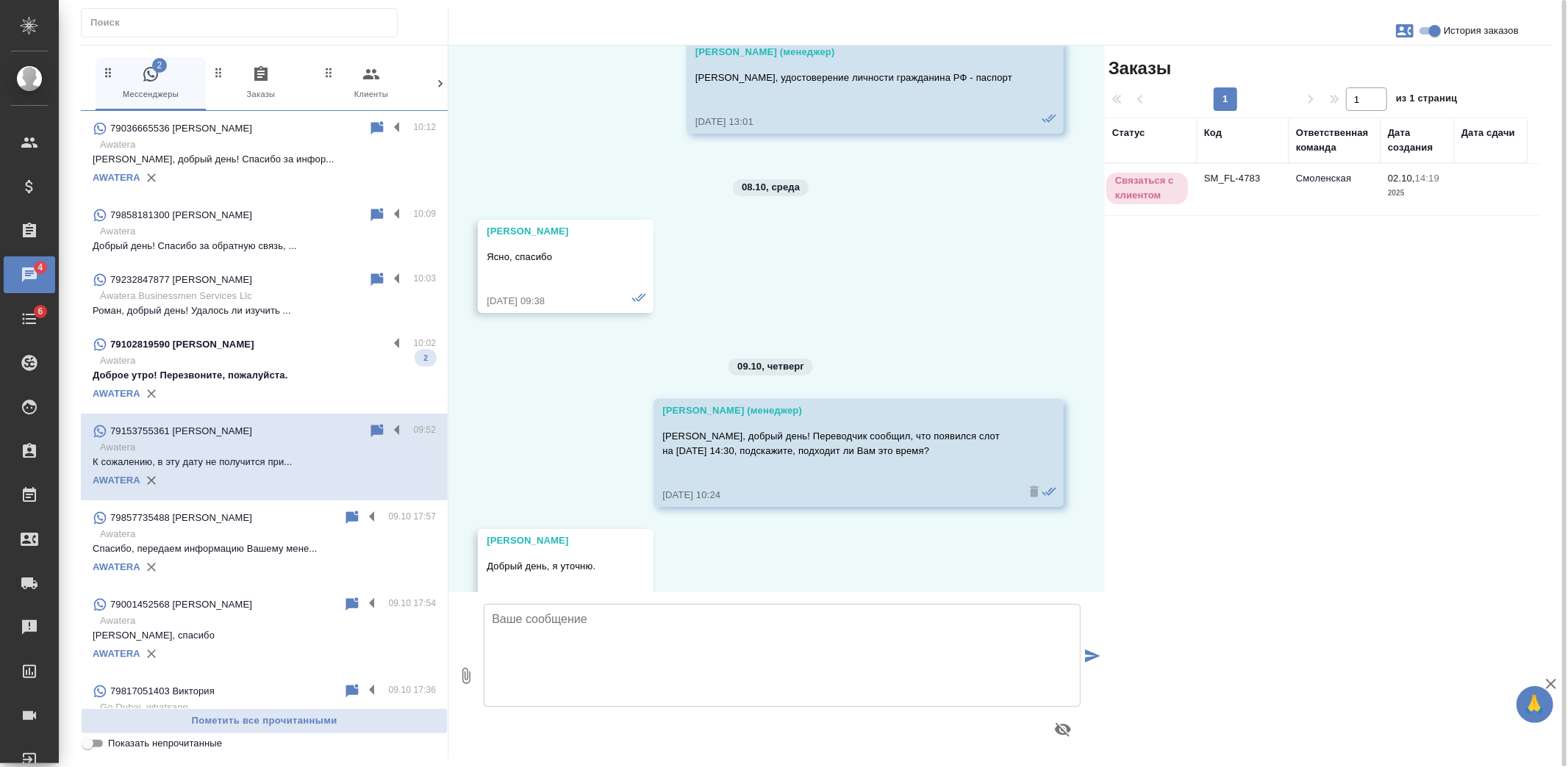
scroll to position [3480, 0]
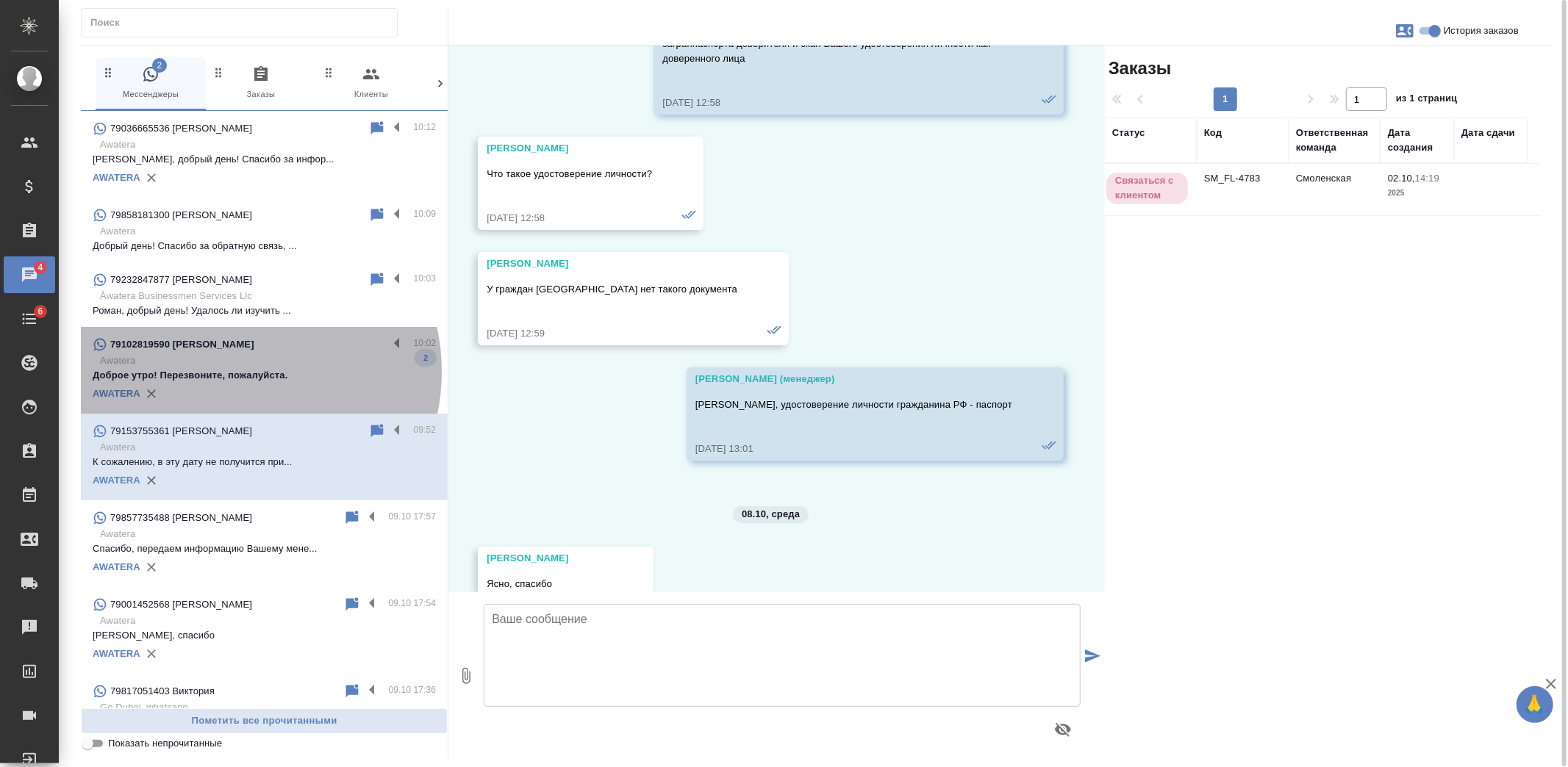
click at [232, 372] on p "Доброе утро! Перезвоните, пожалуйста." at bounding box center [264, 375] width 343 height 15
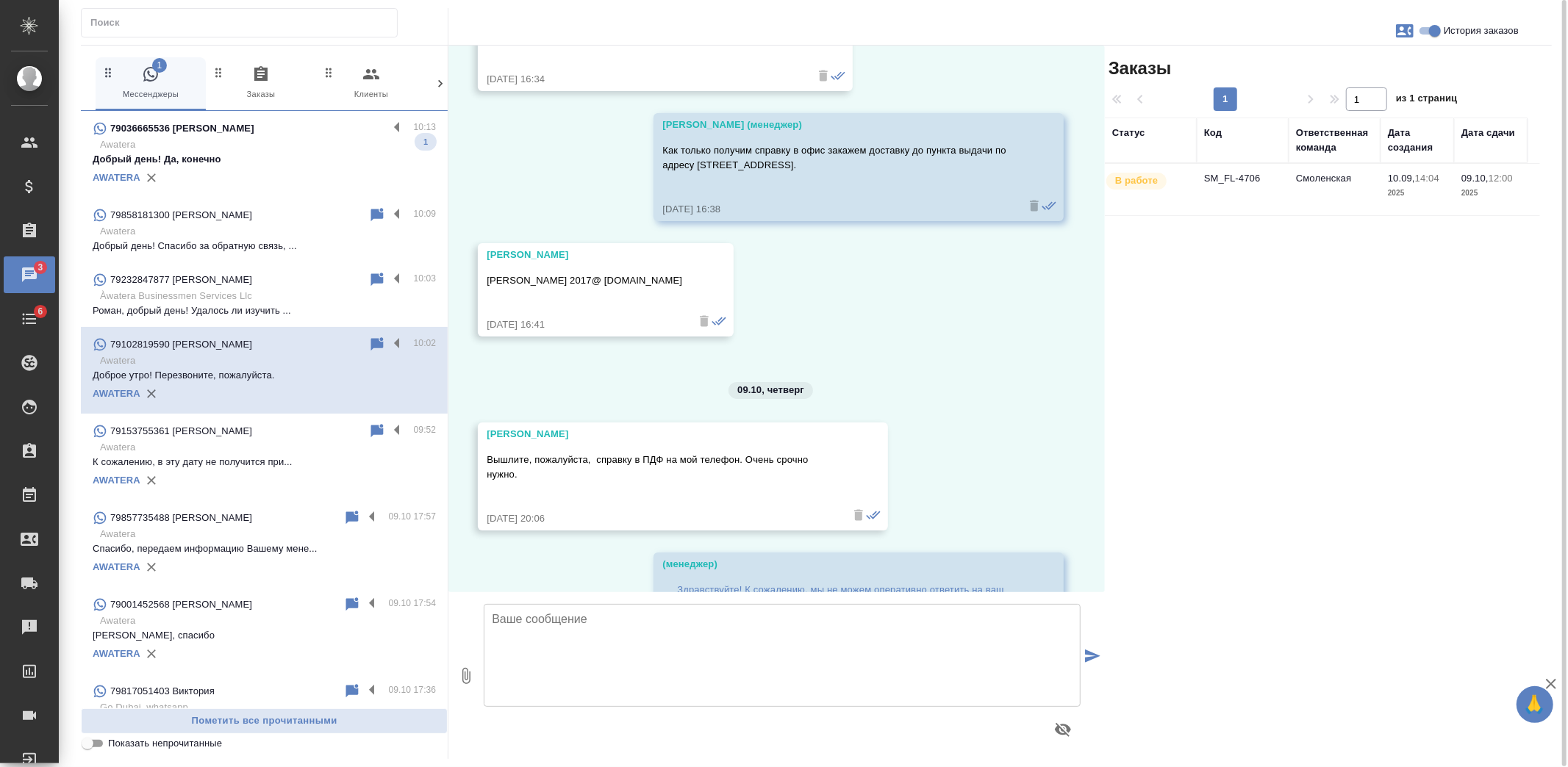
scroll to position [4635, 0]
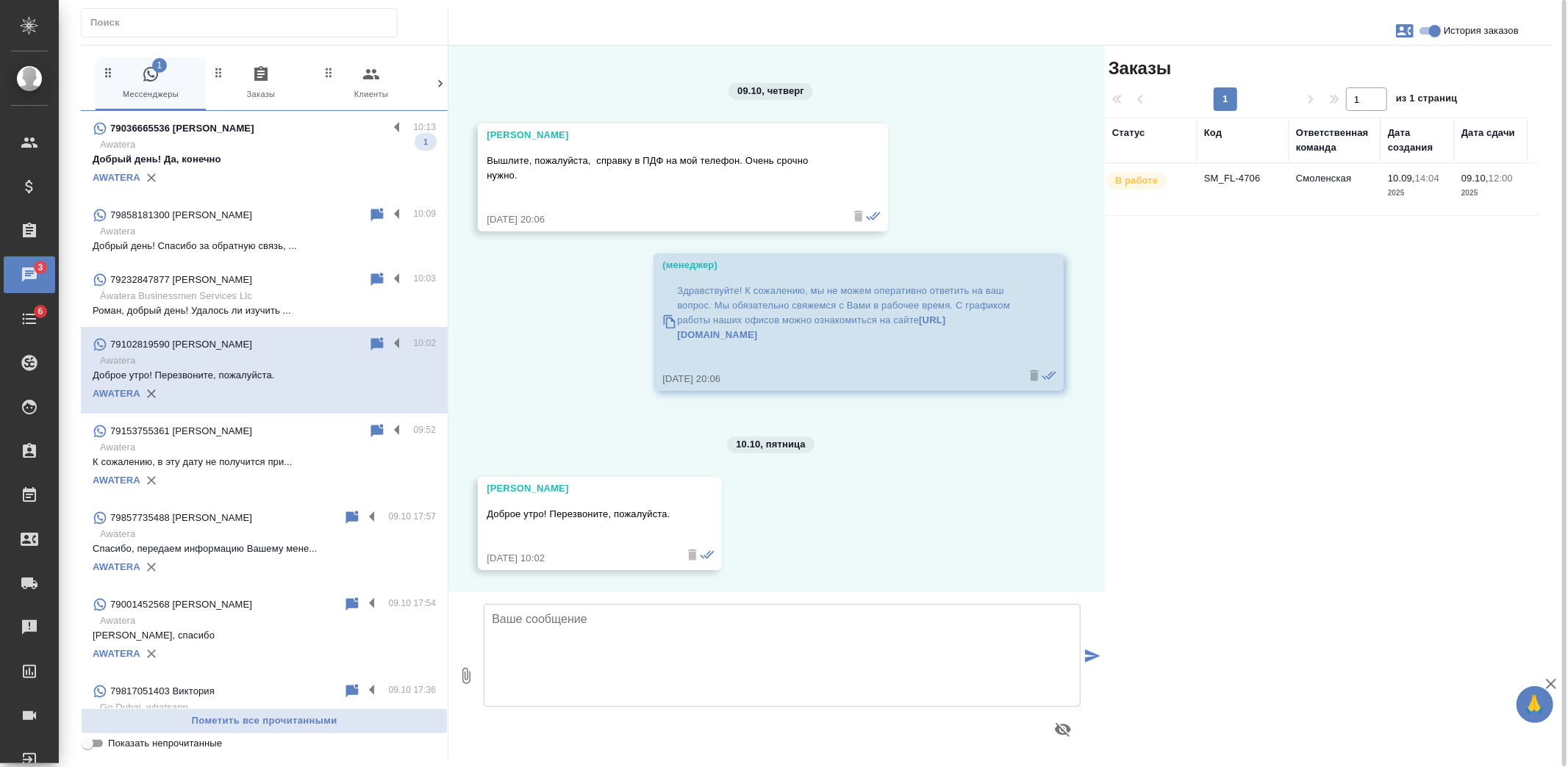
click at [263, 156] on p "Добрый день! Да, конечно" at bounding box center [264, 159] width 343 height 15
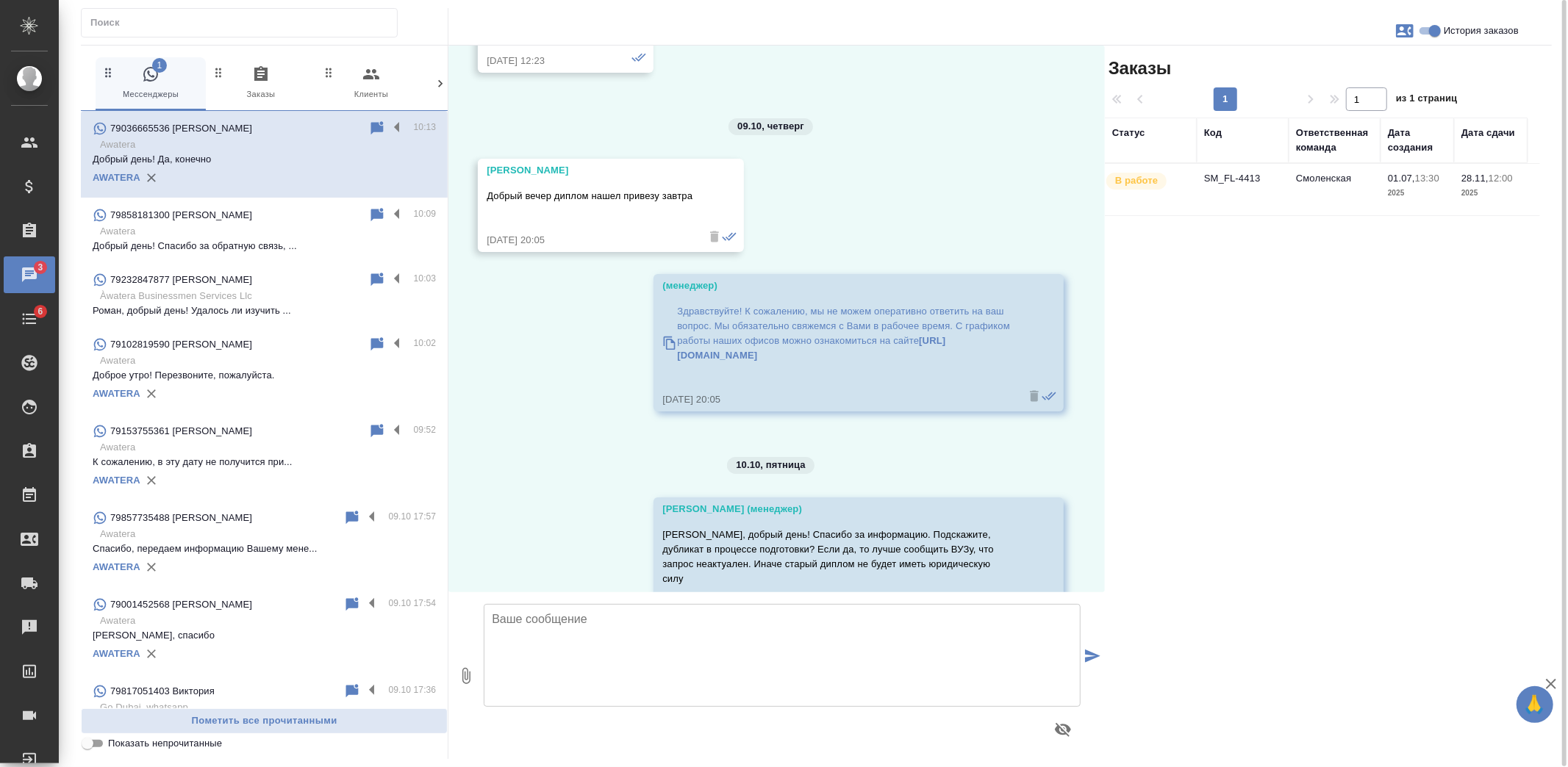
scroll to position [9577, 0]
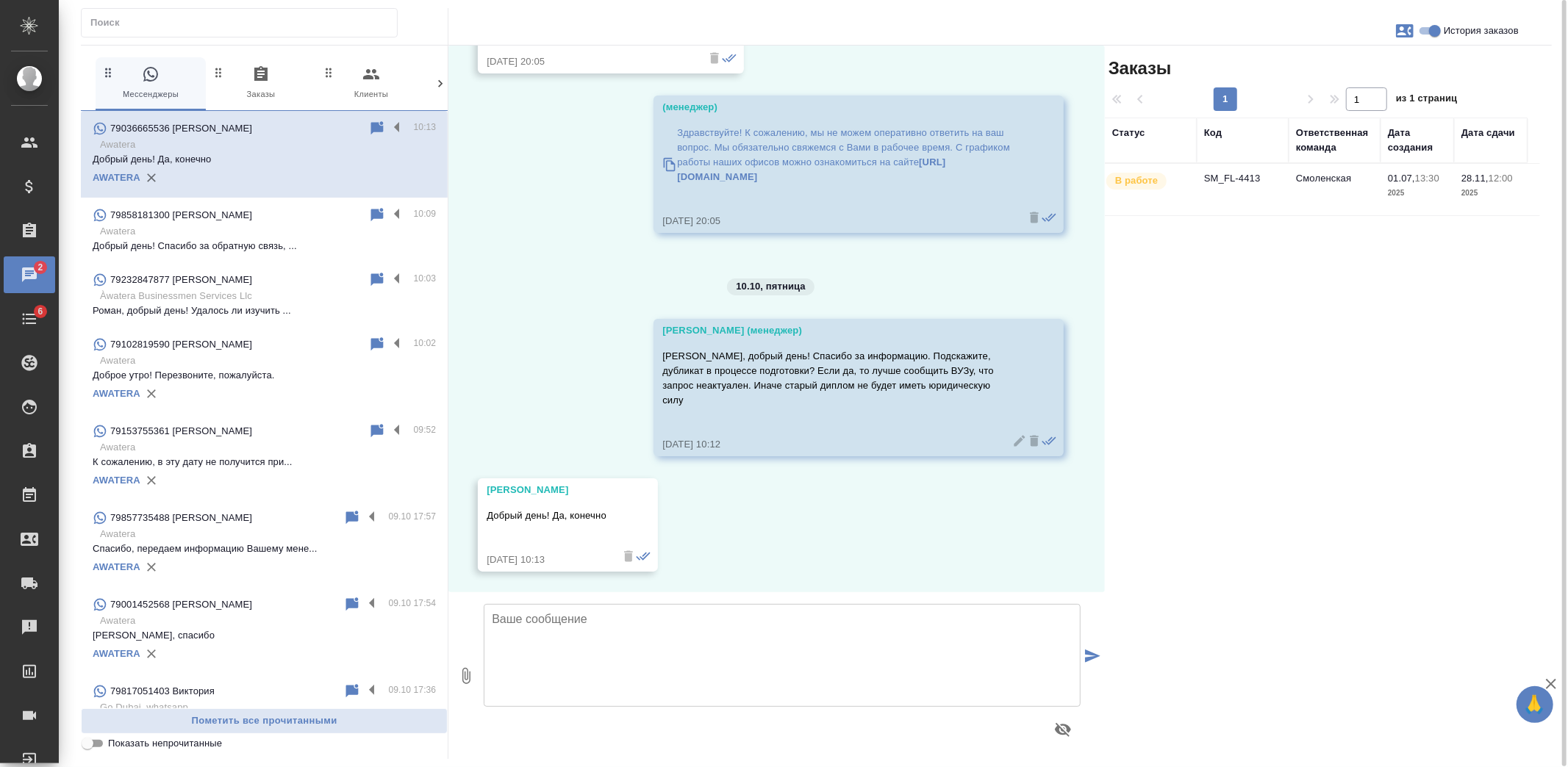
click at [208, 212] on p "79858181300 Львовский Сергей" at bounding box center [181, 215] width 142 height 15
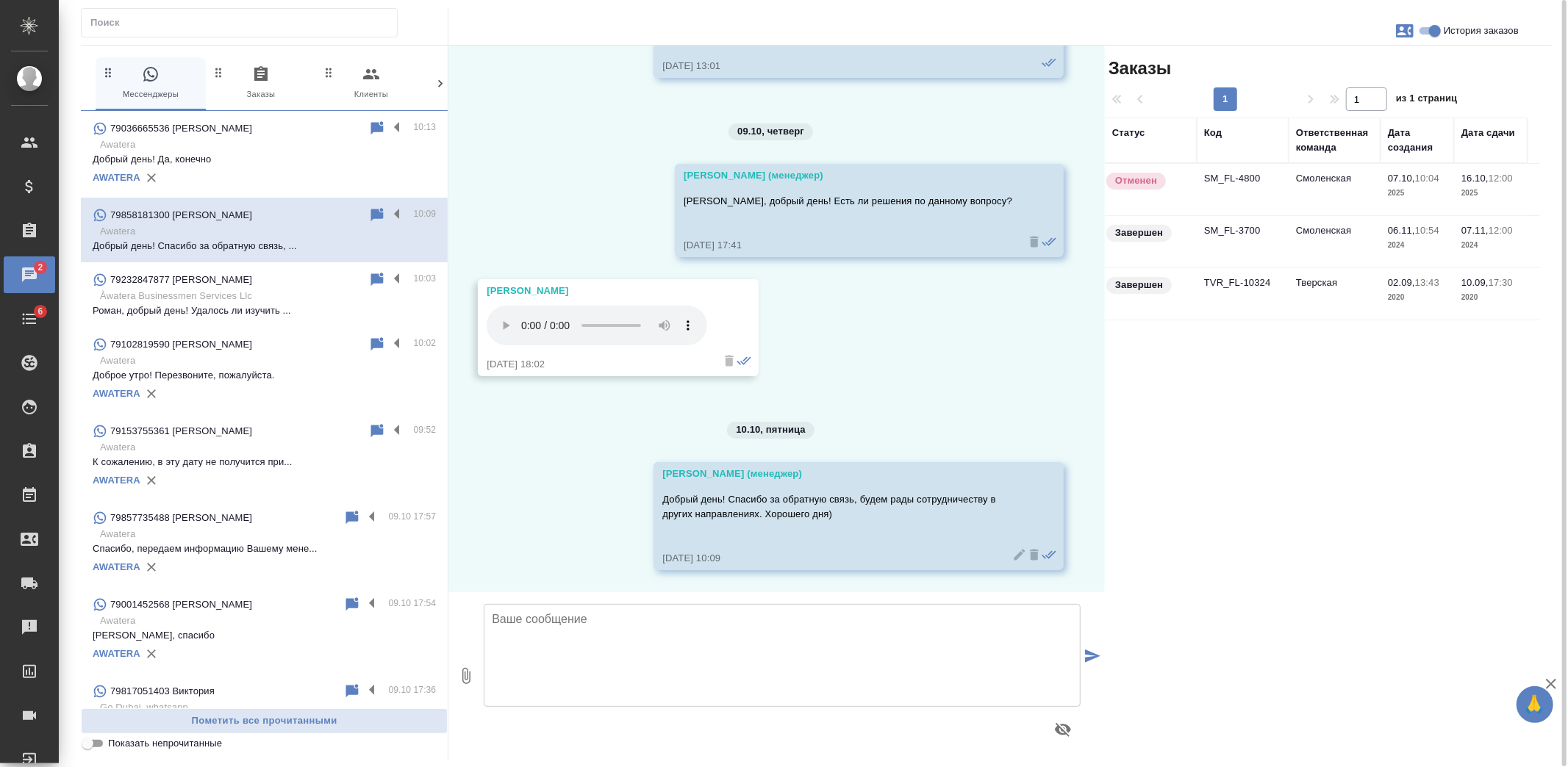
scroll to position [4510, 0]
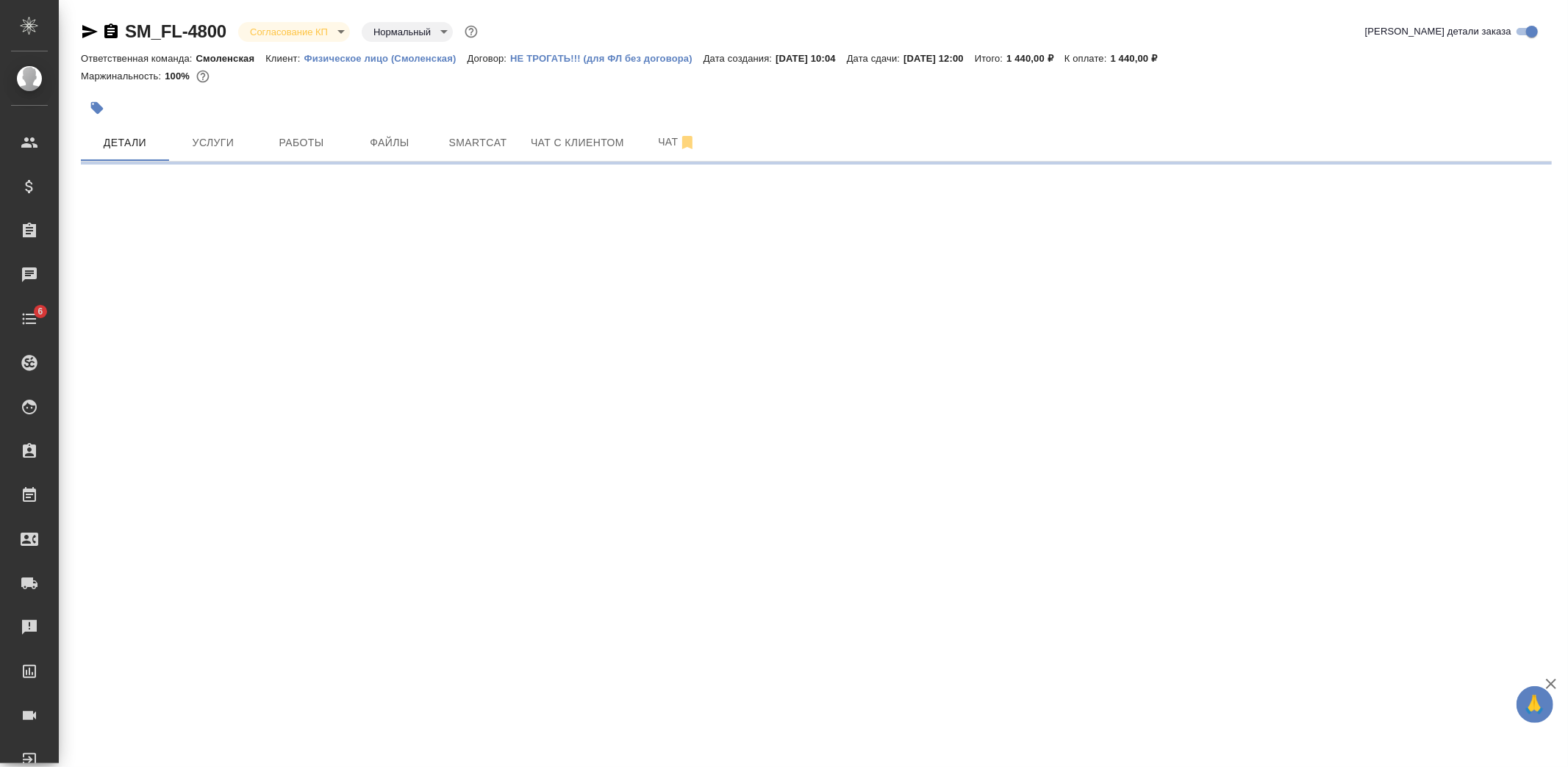
select select "RU"
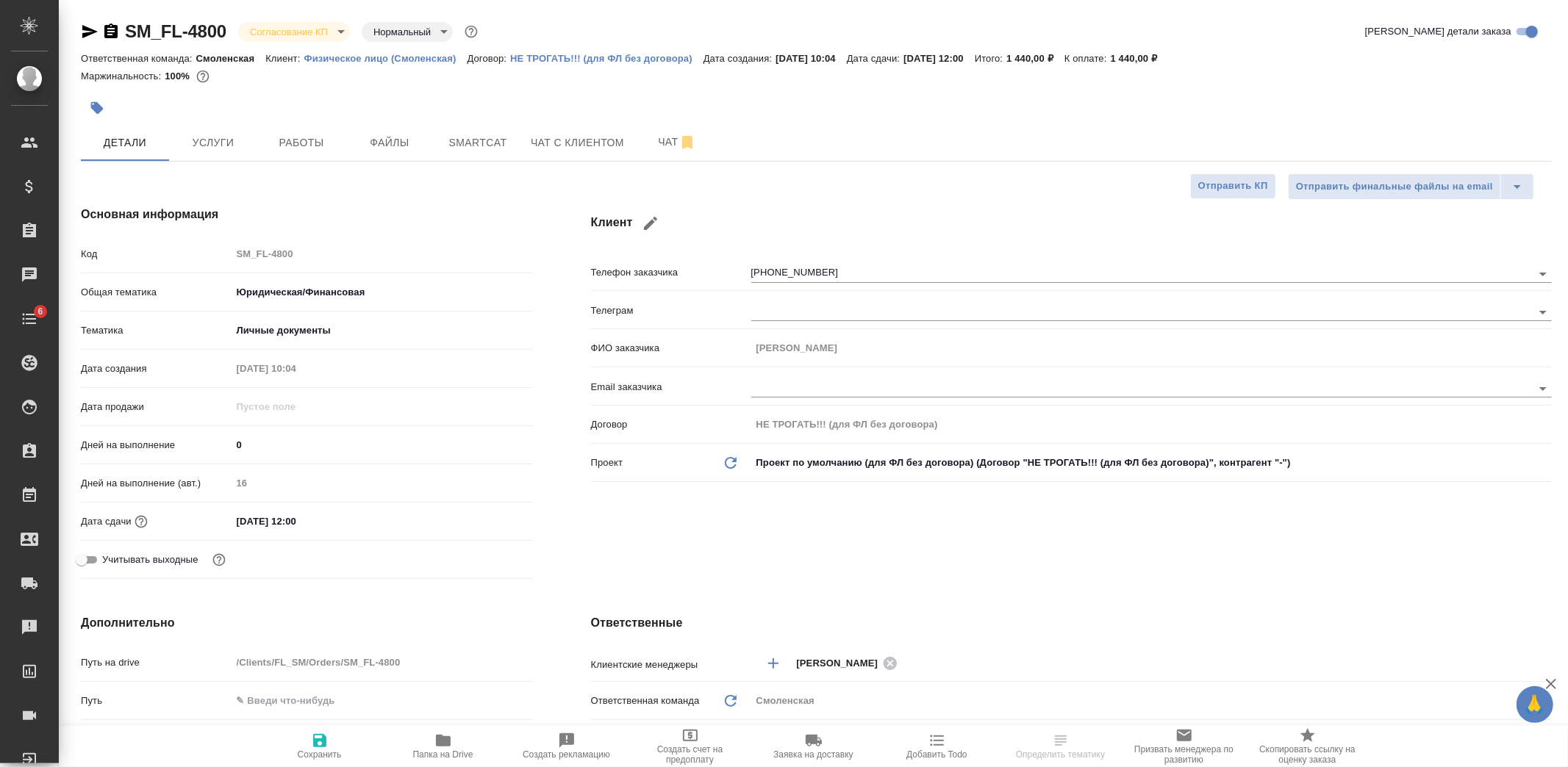
type textarea "x"
click at [586, 140] on span "Чат с клиентом" at bounding box center [578, 143] width 94 height 18
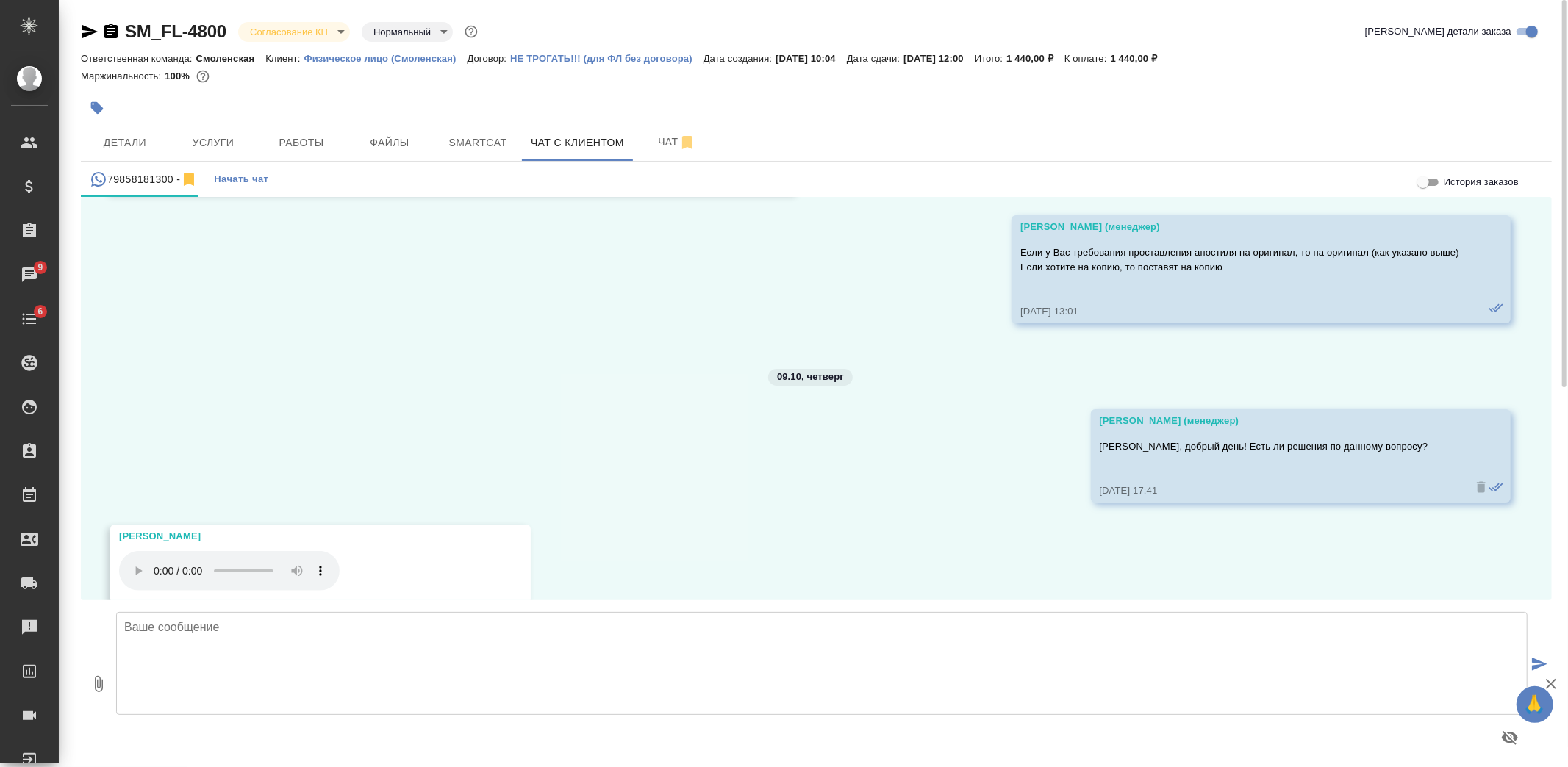
scroll to position [3974, 0]
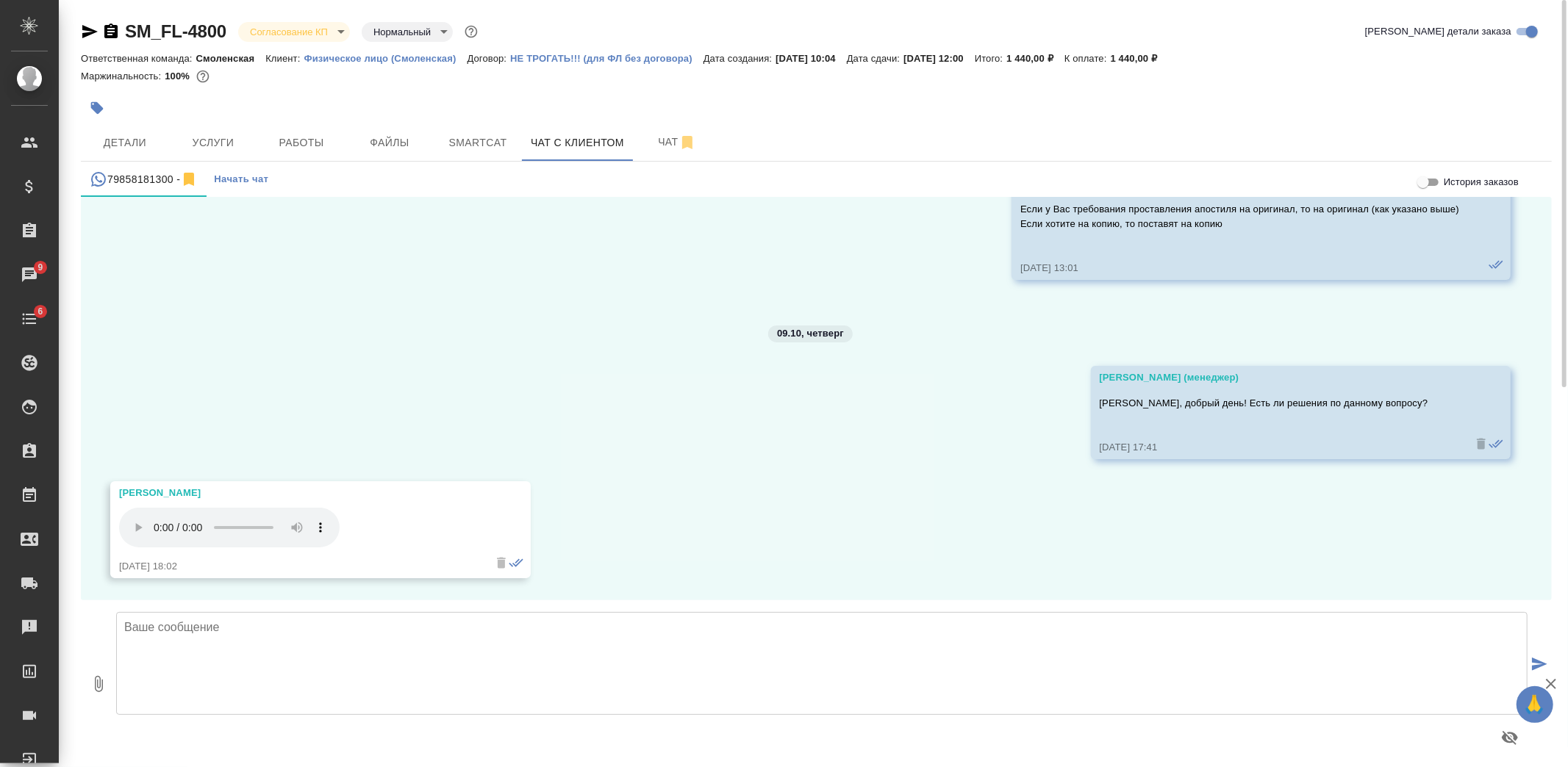
click at [774, 512] on div "06.11, среда (менеджер) Сергей, добрый день! Меня зовут Анастасия, я менеджер к…" at bounding box center [816, 399] width 1471 height 403
click at [591, 638] on textarea at bounding box center [822, 663] width 1411 height 103
type textarea "П"
click at [591, 638] on textarea "Добрый день! Спасибо за обратную связь, будем рады сотрудничеству в других напр…" at bounding box center [822, 663] width 1411 height 103
click at [795, 641] on textarea "Добрый день! Спасибо за обратную связь, будем рады сотрудничеству в других напр…" at bounding box center [822, 663] width 1411 height 103
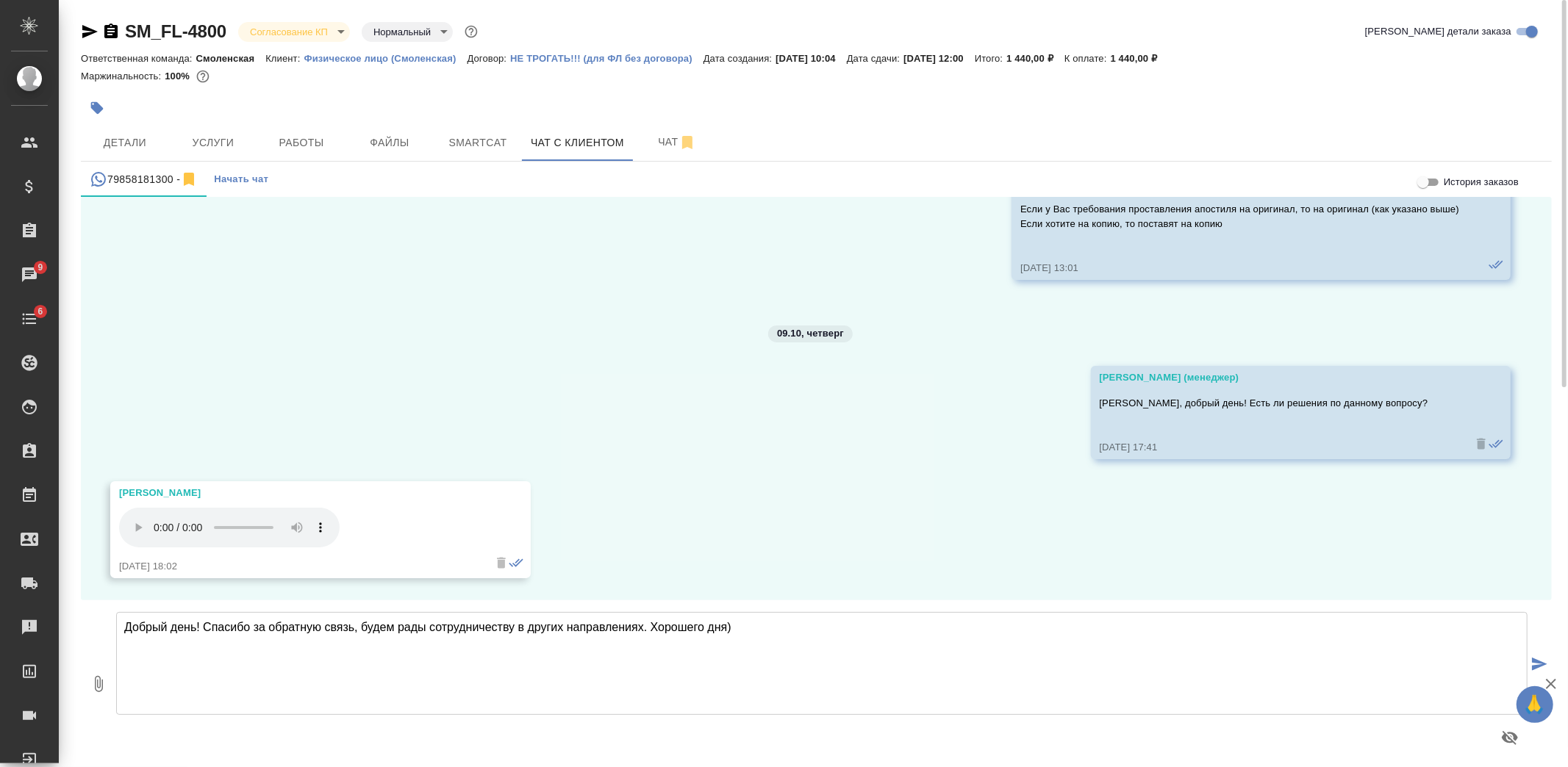
type textarea "Добрый день! Спасибо за обратную связь, будем рады сотрудничеству в других напр…"
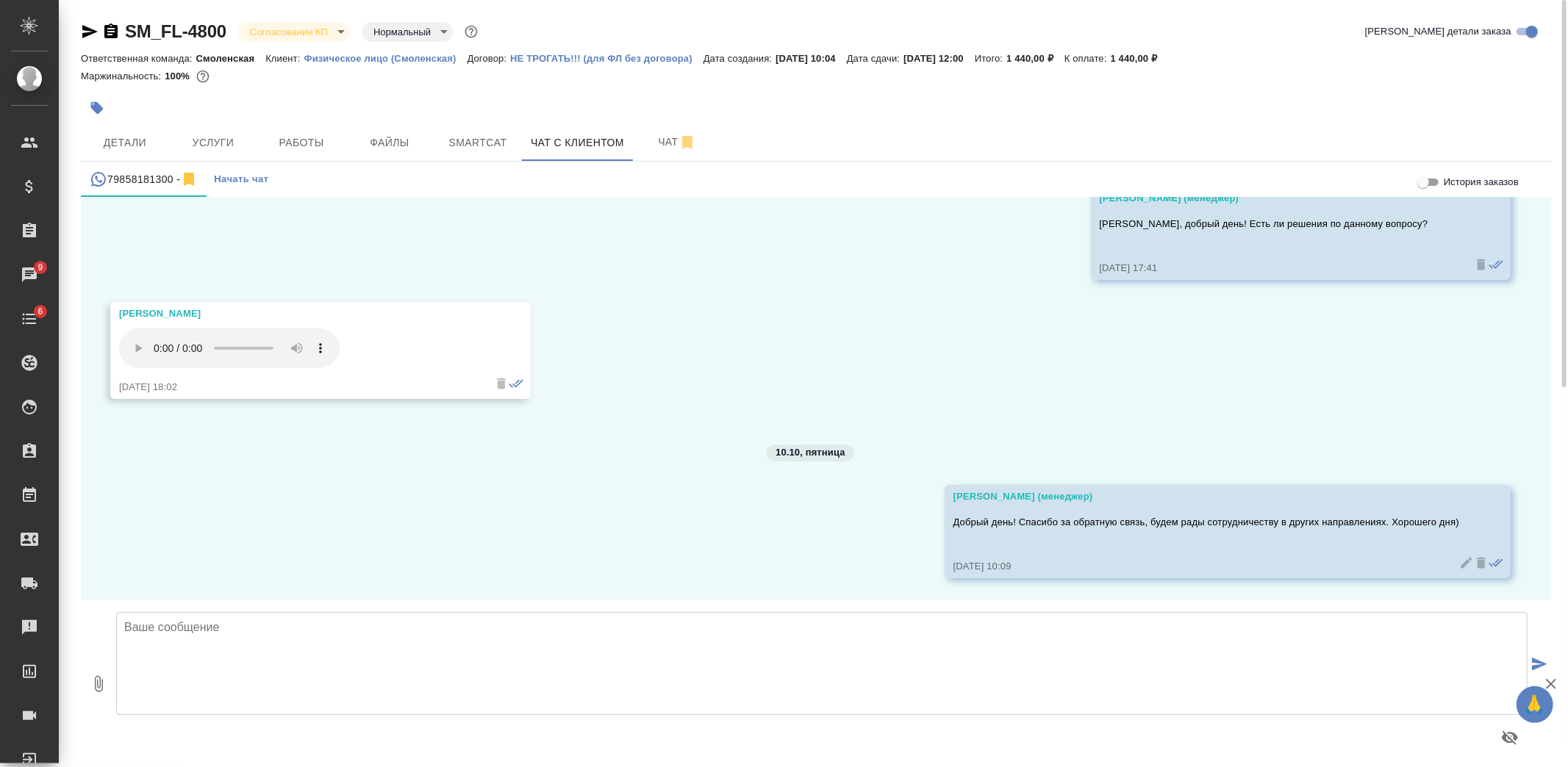
scroll to position [4154, 0]
click at [336, 35] on body "🙏 .cls-1 fill:#fff; AWATERA Kozlova Mariia Клиенты Спецификации Заказы 9 Чаты 6…" at bounding box center [784, 384] width 1568 height 767
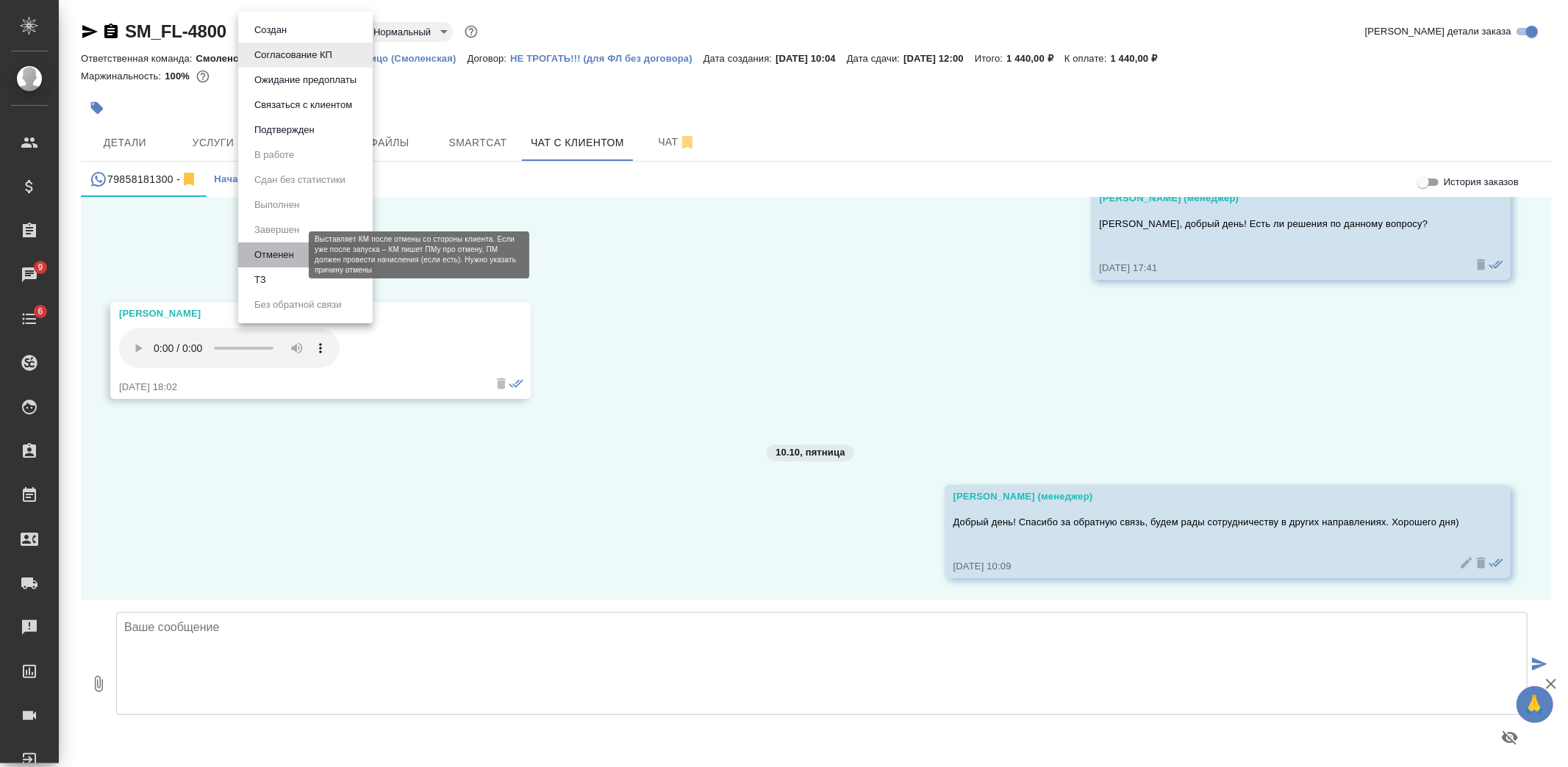
click at [270, 250] on button "Отменен" at bounding box center [274, 255] width 48 height 16
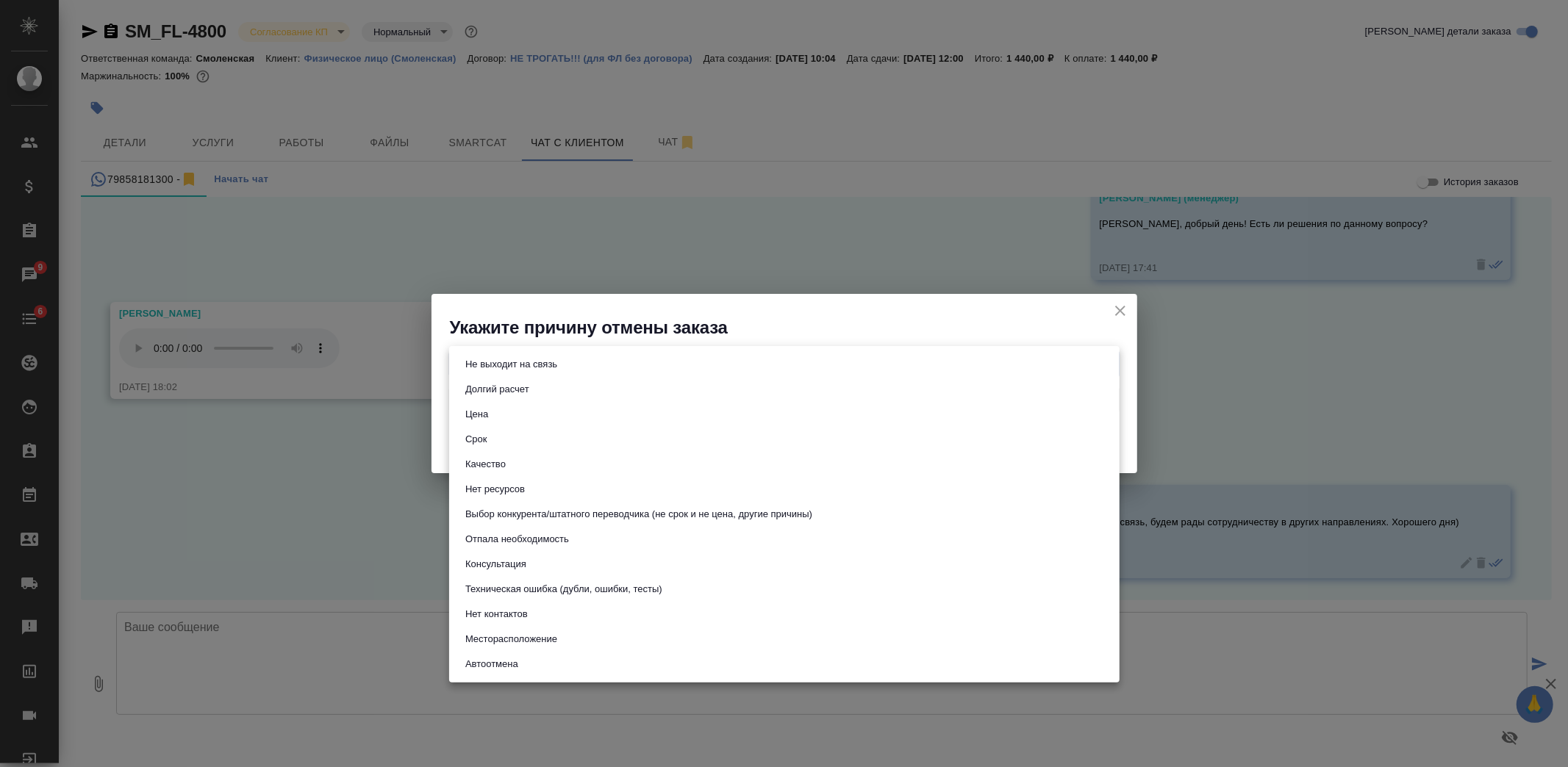
click at [594, 353] on body "🙏 .cls-1 fill:#fff; AWATERA Kozlova Mariia Клиенты Спецификации Заказы 9 Чаты 6…" at bounding box center [784, 384] width 1568 height 767
click at [541, 533] on button "Отпала необходимость" at bounding box center [517, 539] width 113 height 16
type input "noNeed"
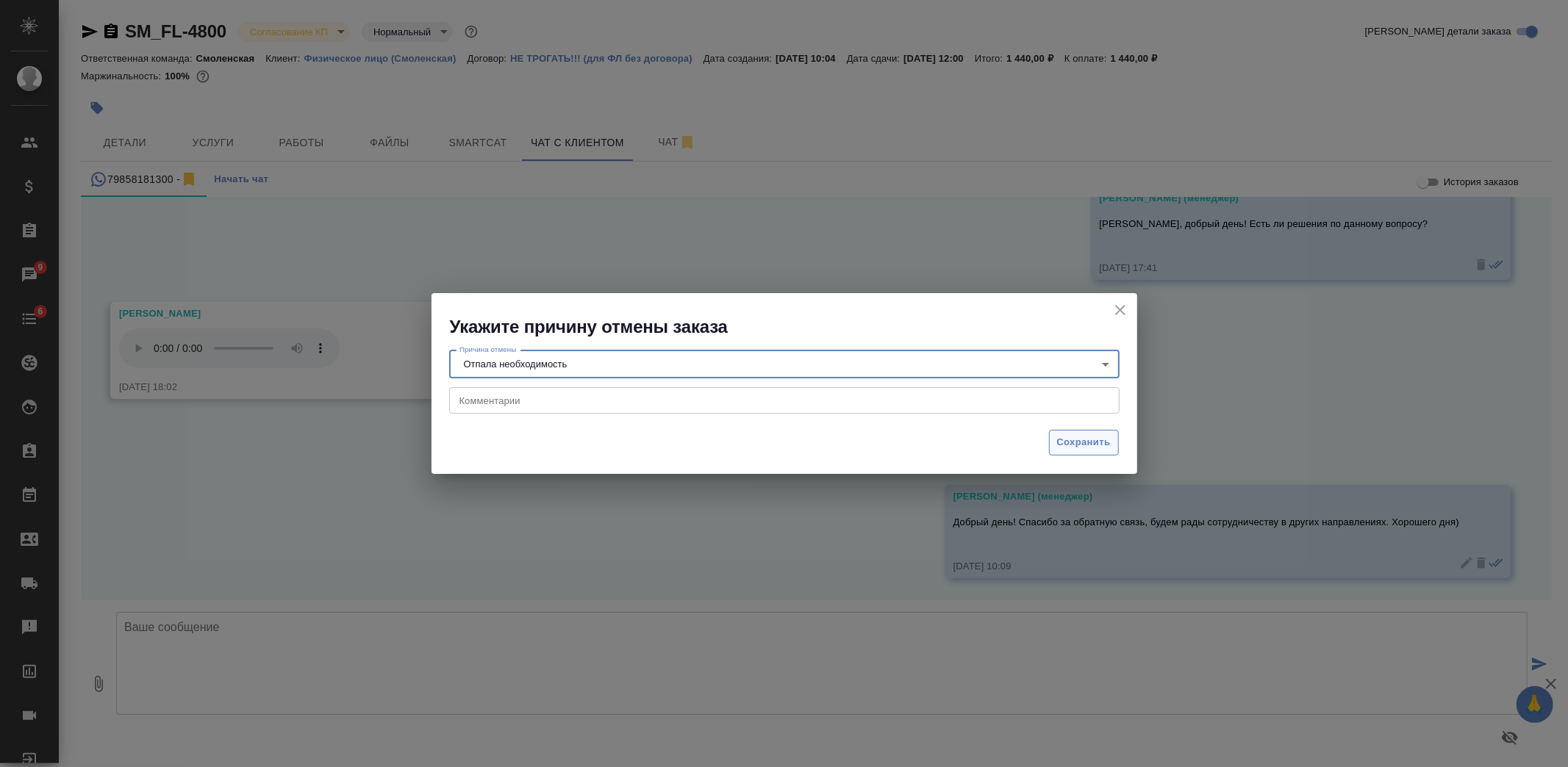
click at [1079, 440] on span "Сохранить" at bounding box center [1084, 443] width 54 height 17
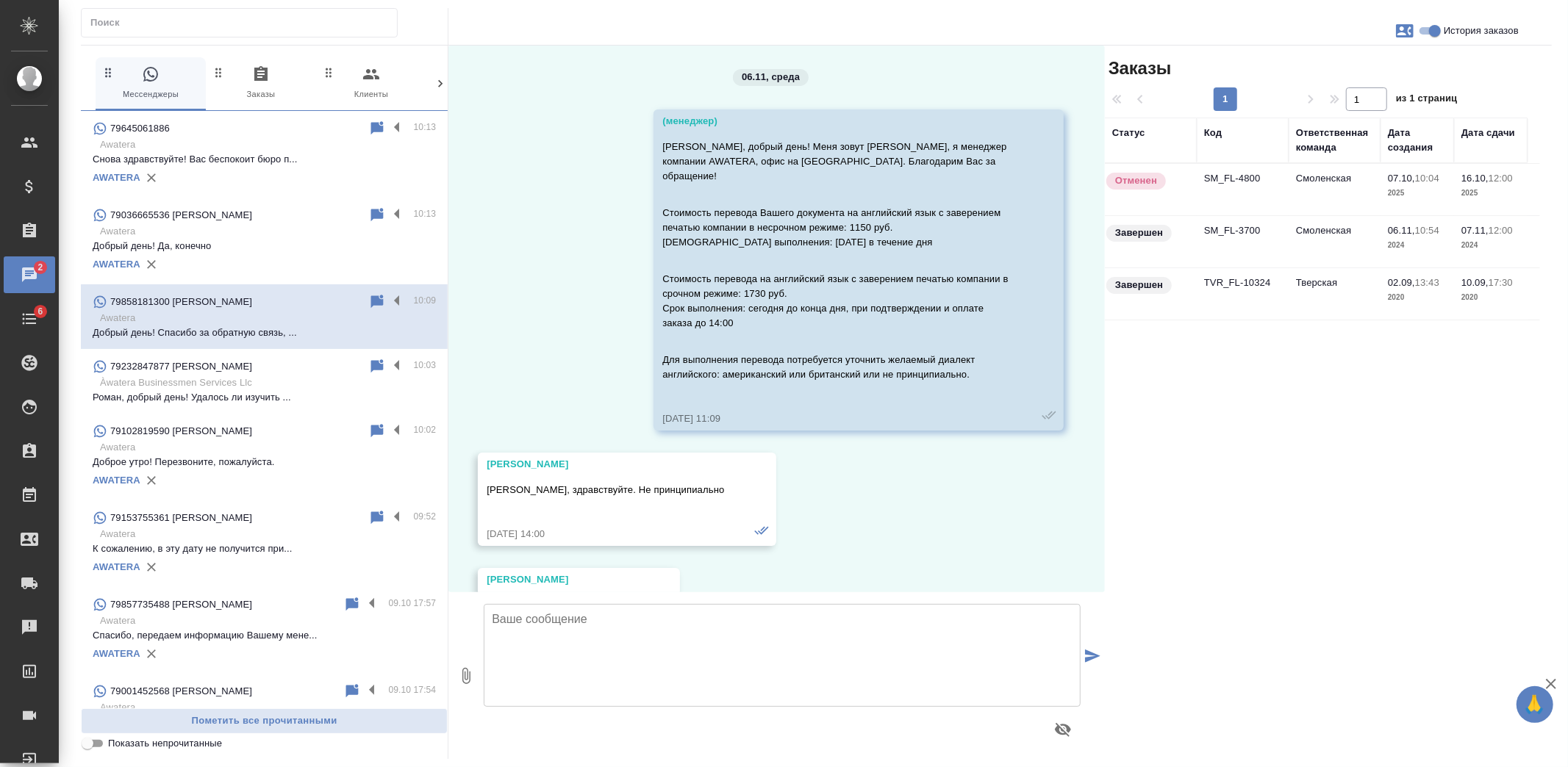
scroll to position [4510, 0]
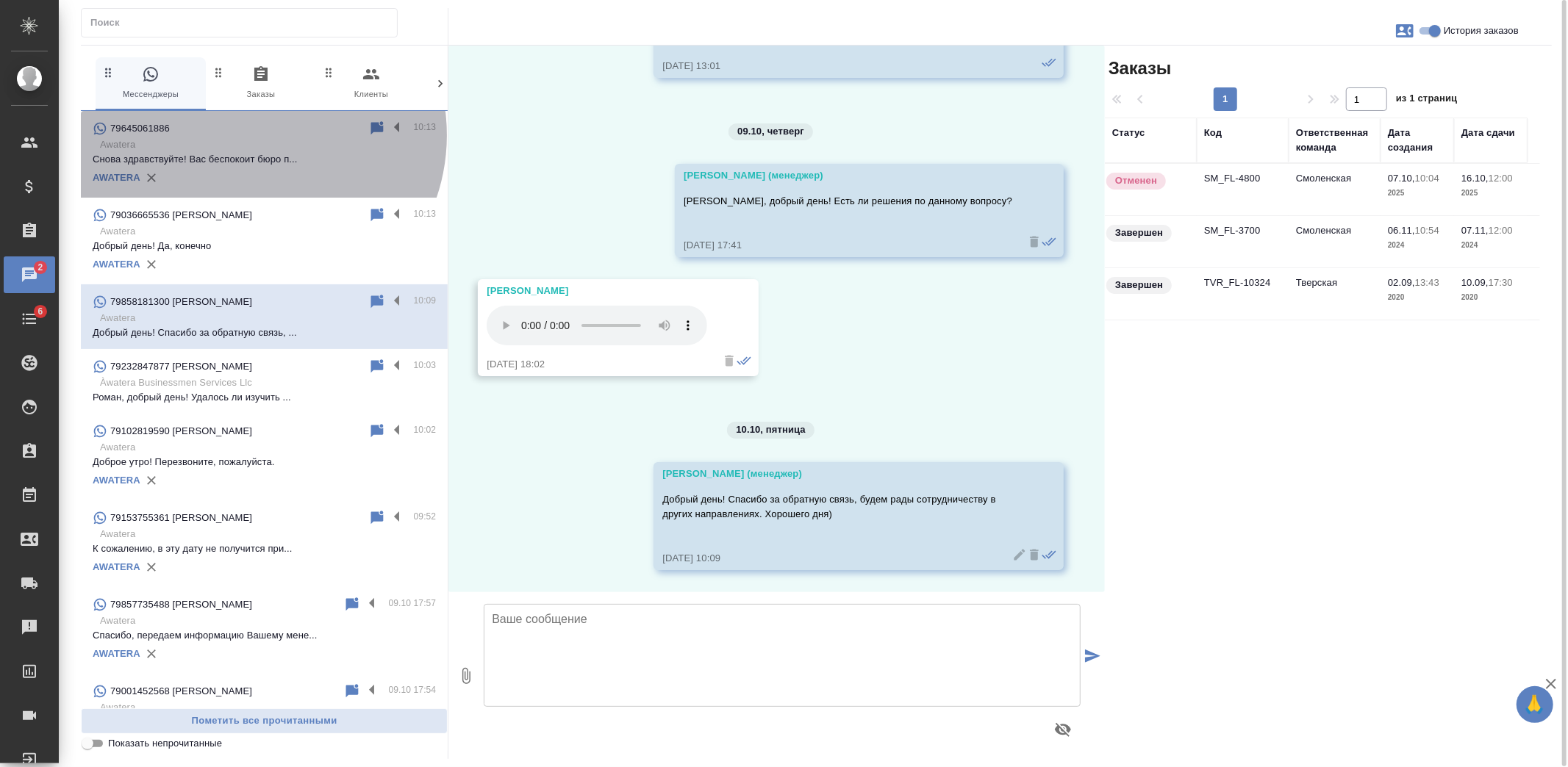
click at [253, 135] on div "79645061886" at bounding box center [230, 128] width 275 height 17
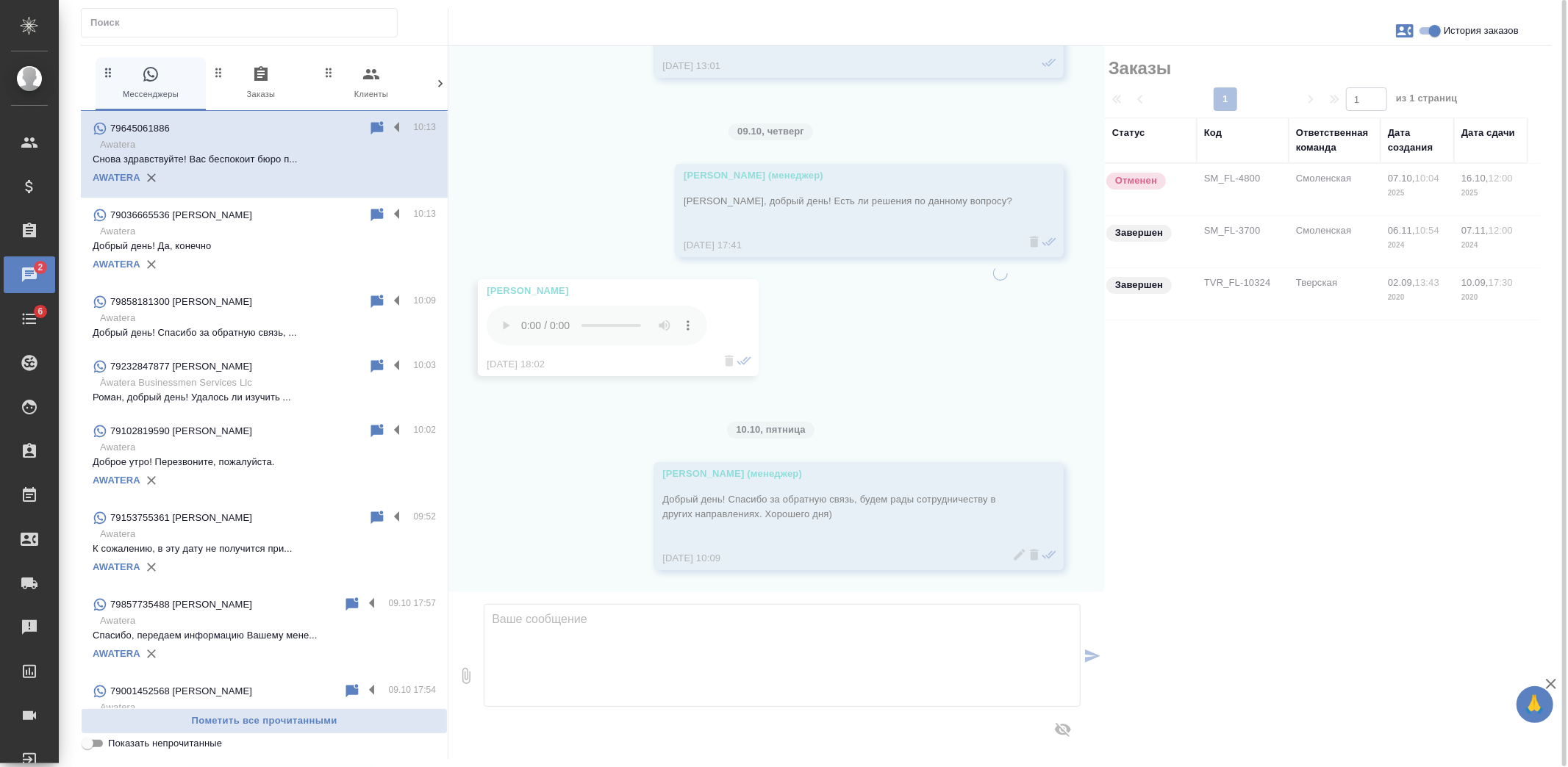
scroll to position [0, 0]
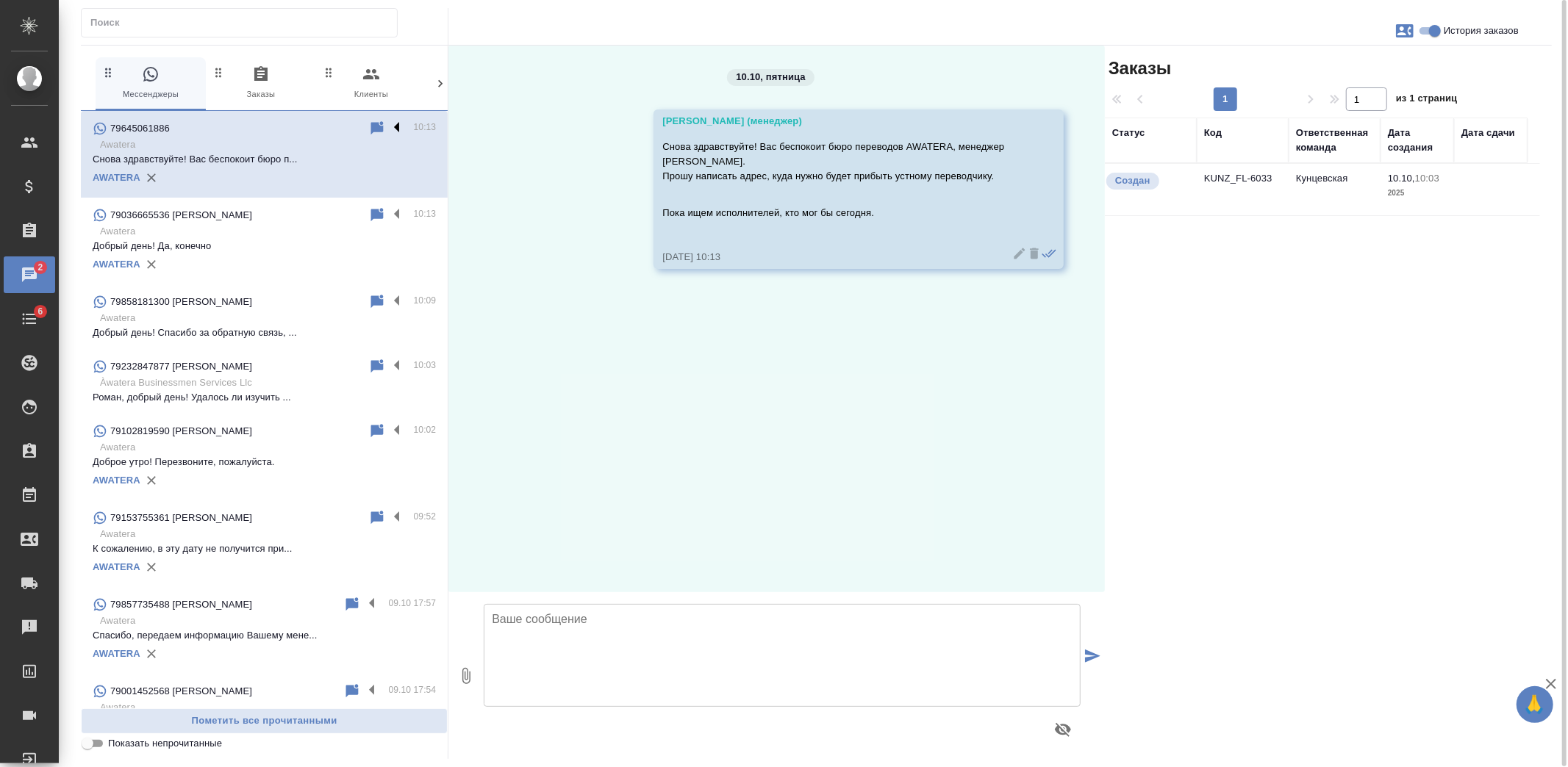
click at [388, 123] on label at bounding box center [400, 128] width 25 height 17
click at [0, 0] on input "checkbox" at bounding box center [0, 0] width 0 height 0
click at [334, 129] on icon at bounding box center [339, 128] width 10 height 13
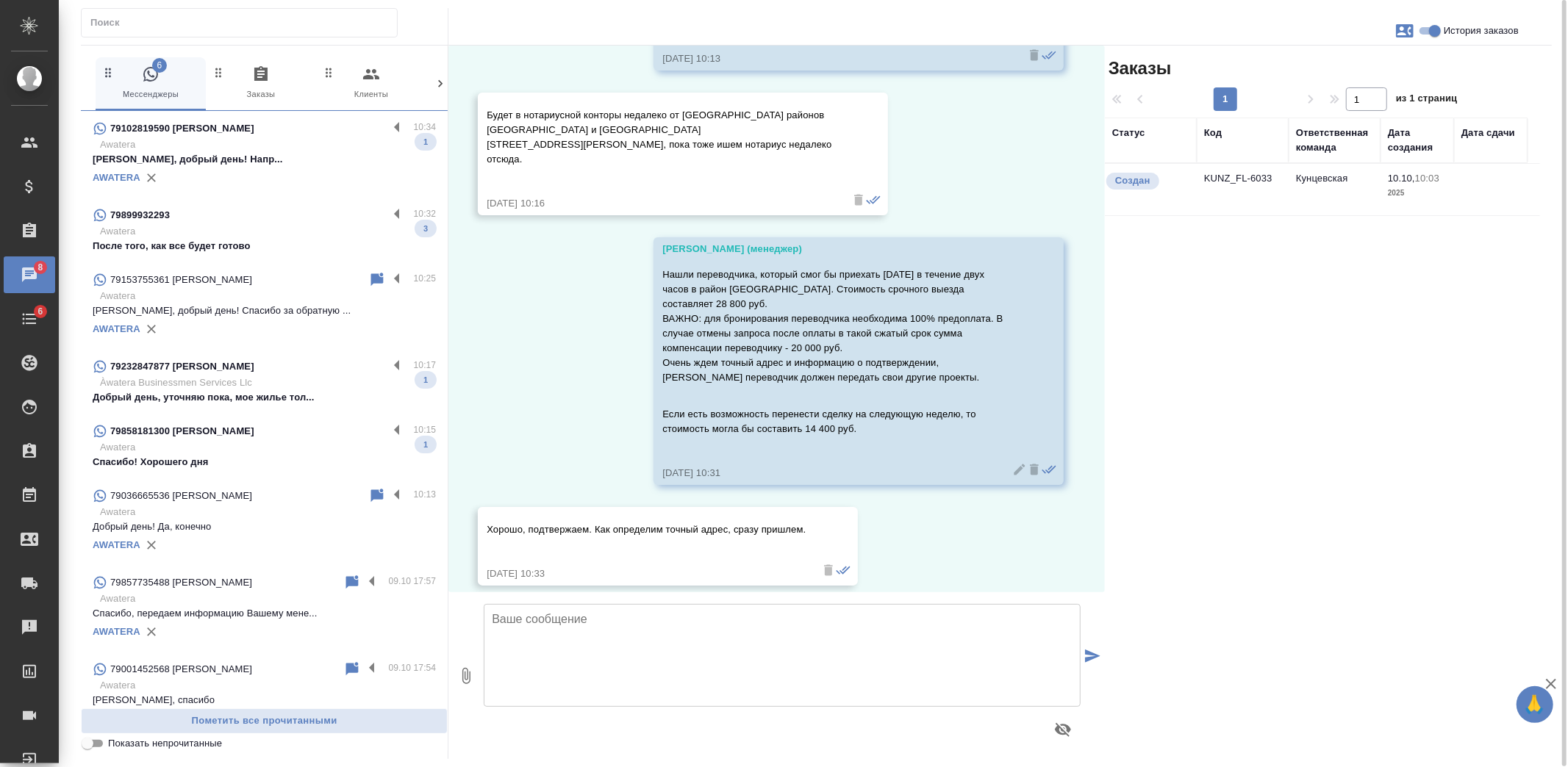
scroll to position [245, 0]
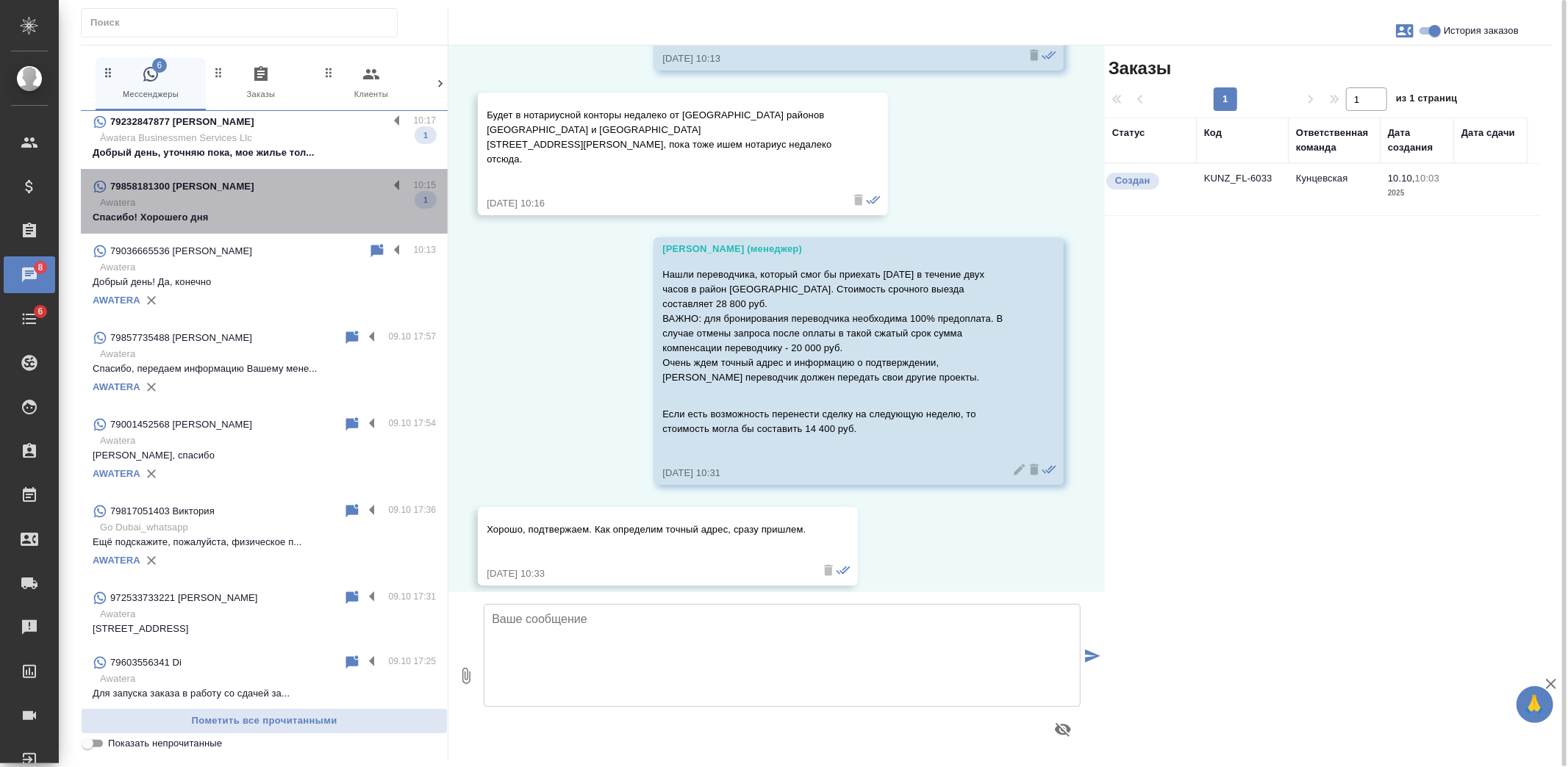
click at [266, 211] on p "Спасибо! Хорошего дня" at bounding box center [264, 217] width 343 height 15
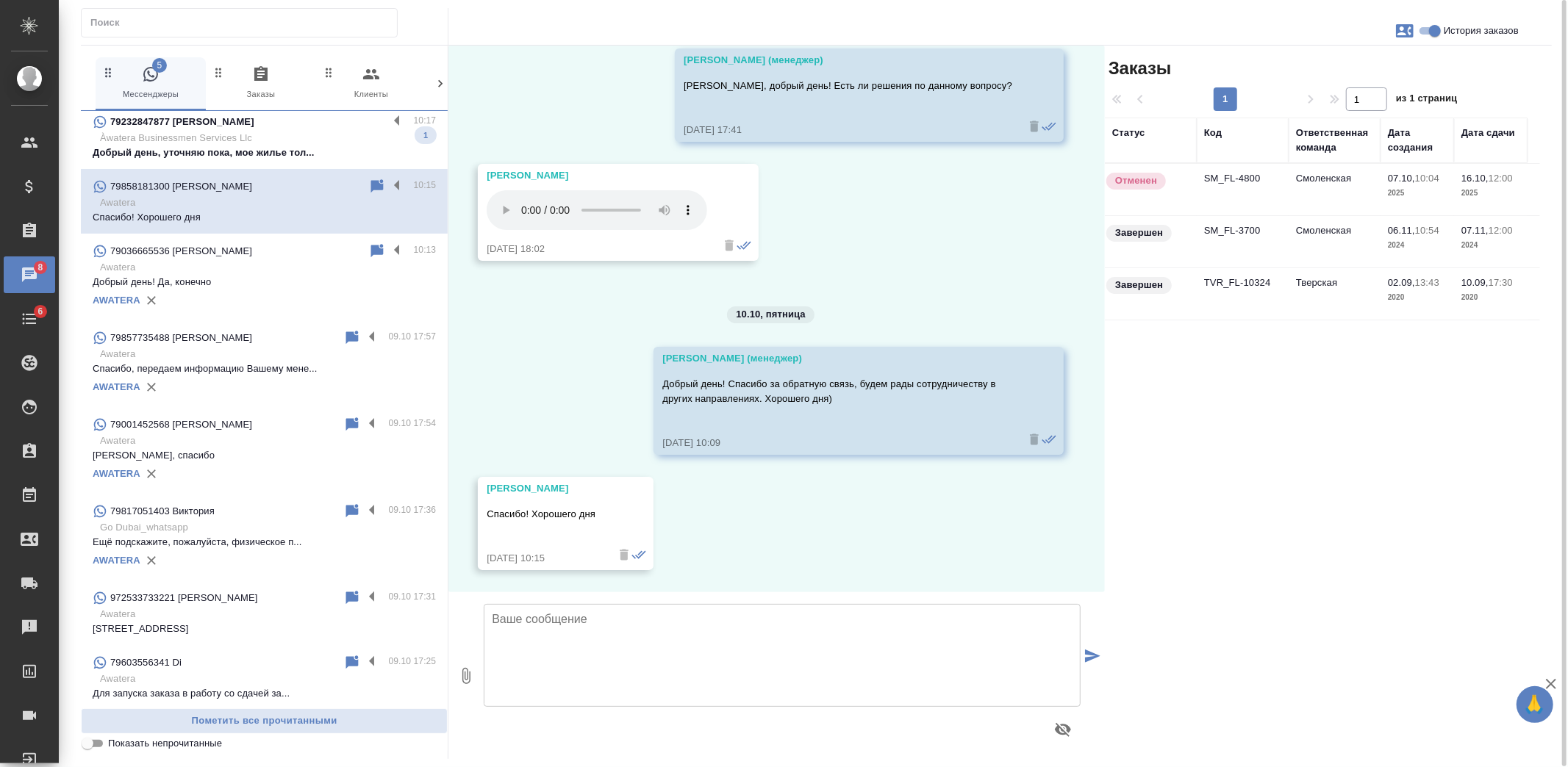
scroll to position [81, 0]
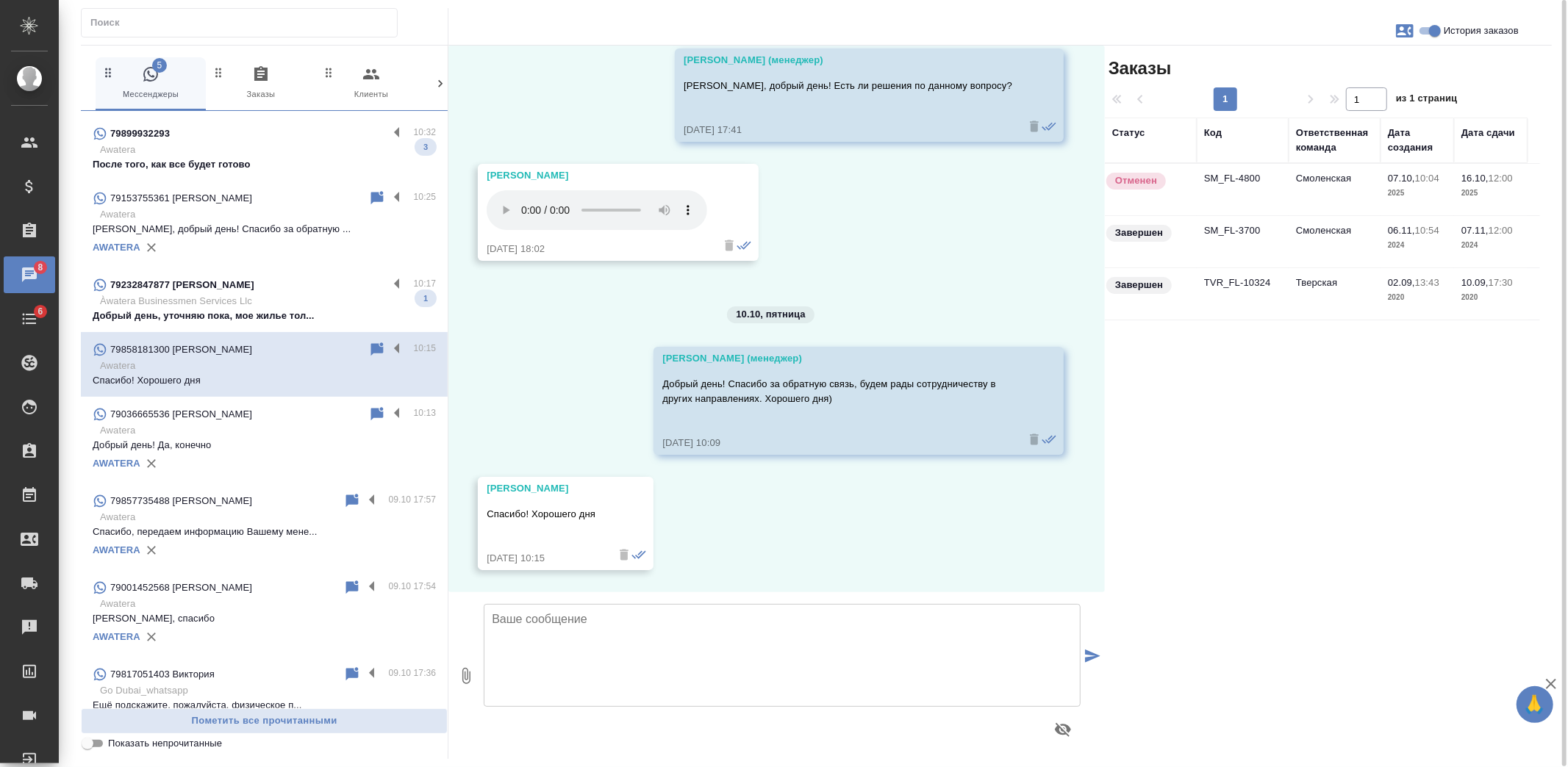
click at [290, 292] on div "79232847877 [PERSON_NAME]" at bounding box center [240, 285] width 295 height 17
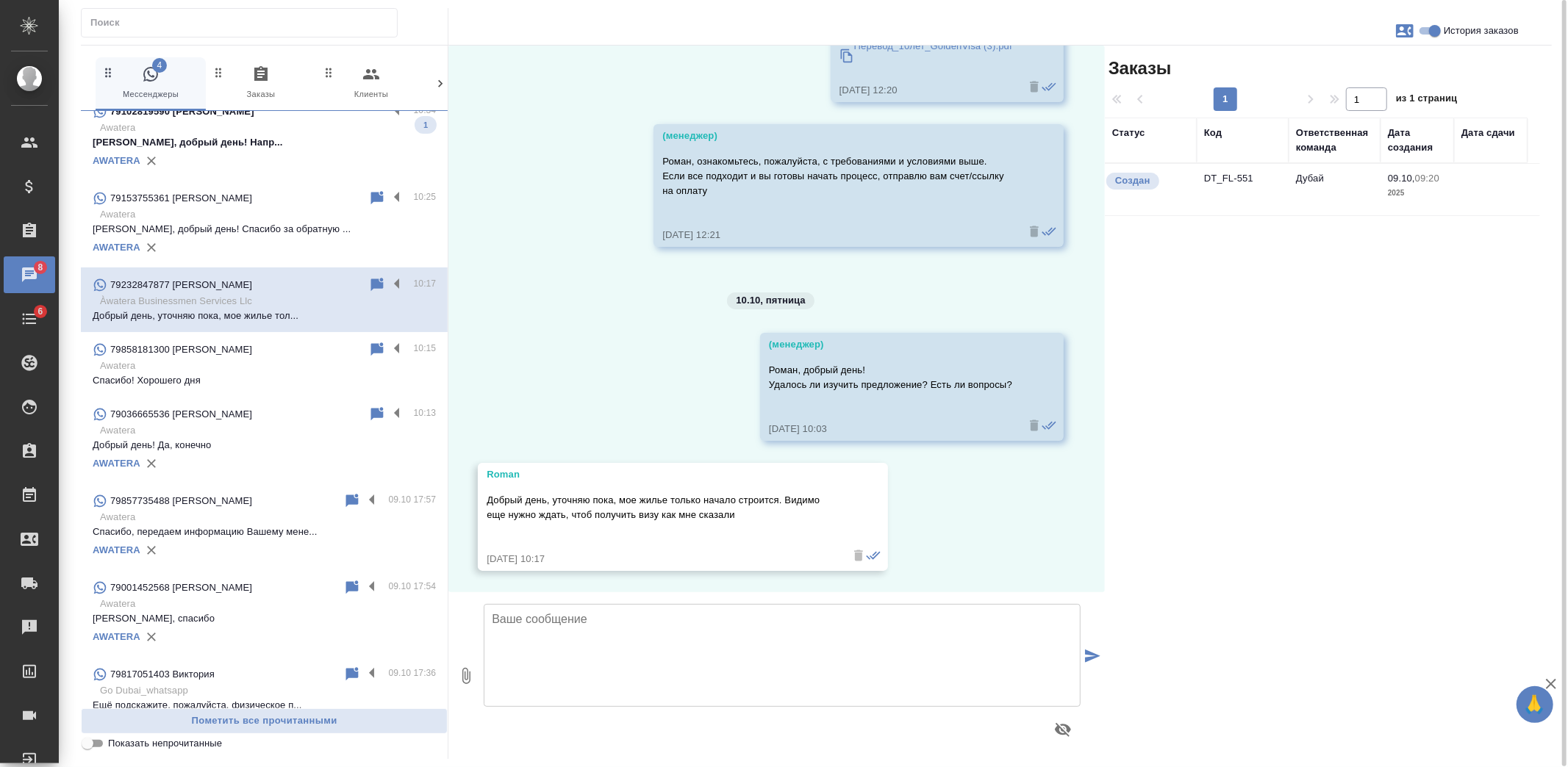
scroll to position [0, 0]
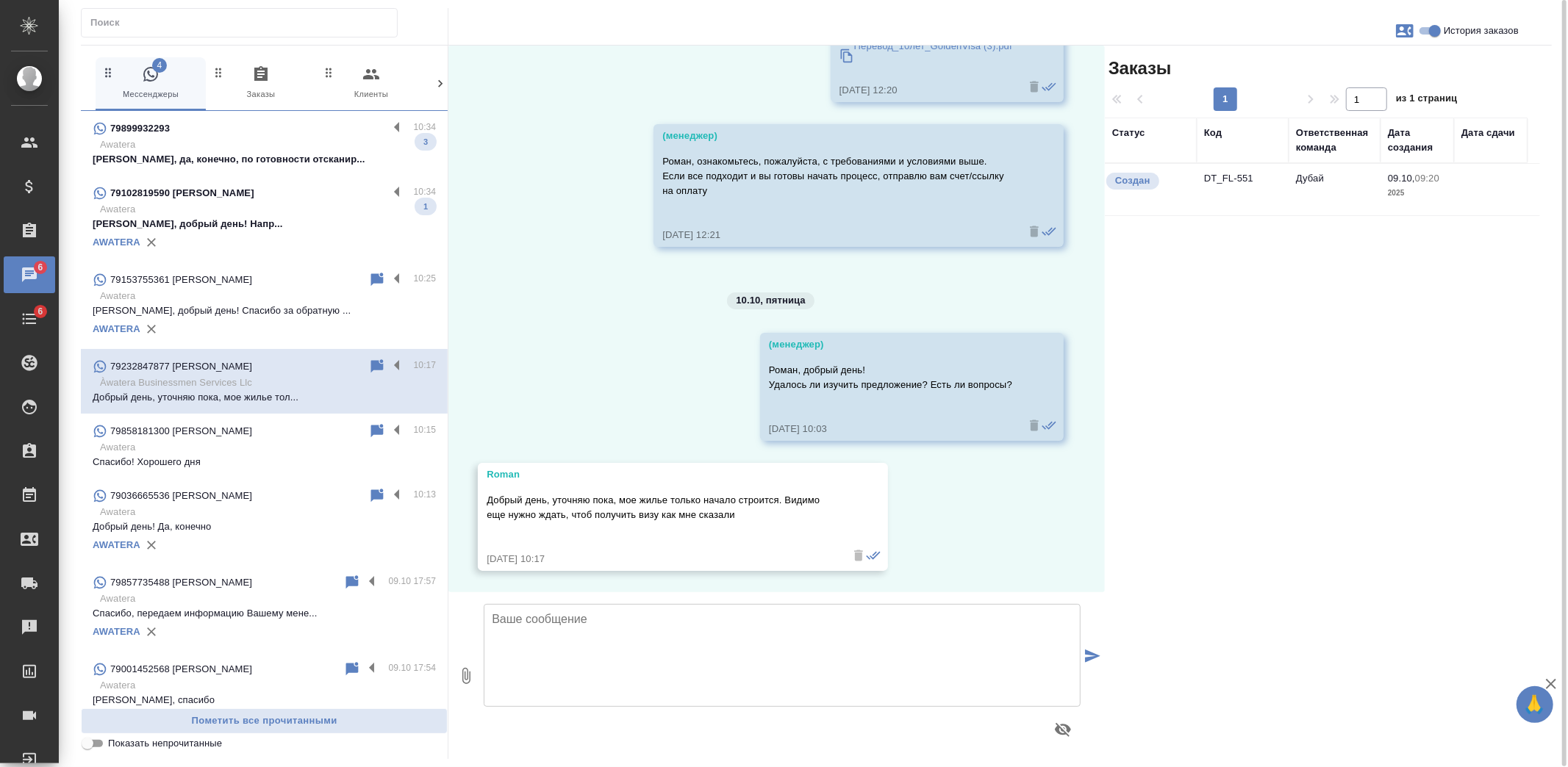
click at [236, 244] on div "AWATERA" at bounding box center [264, 242] width 343 height 22
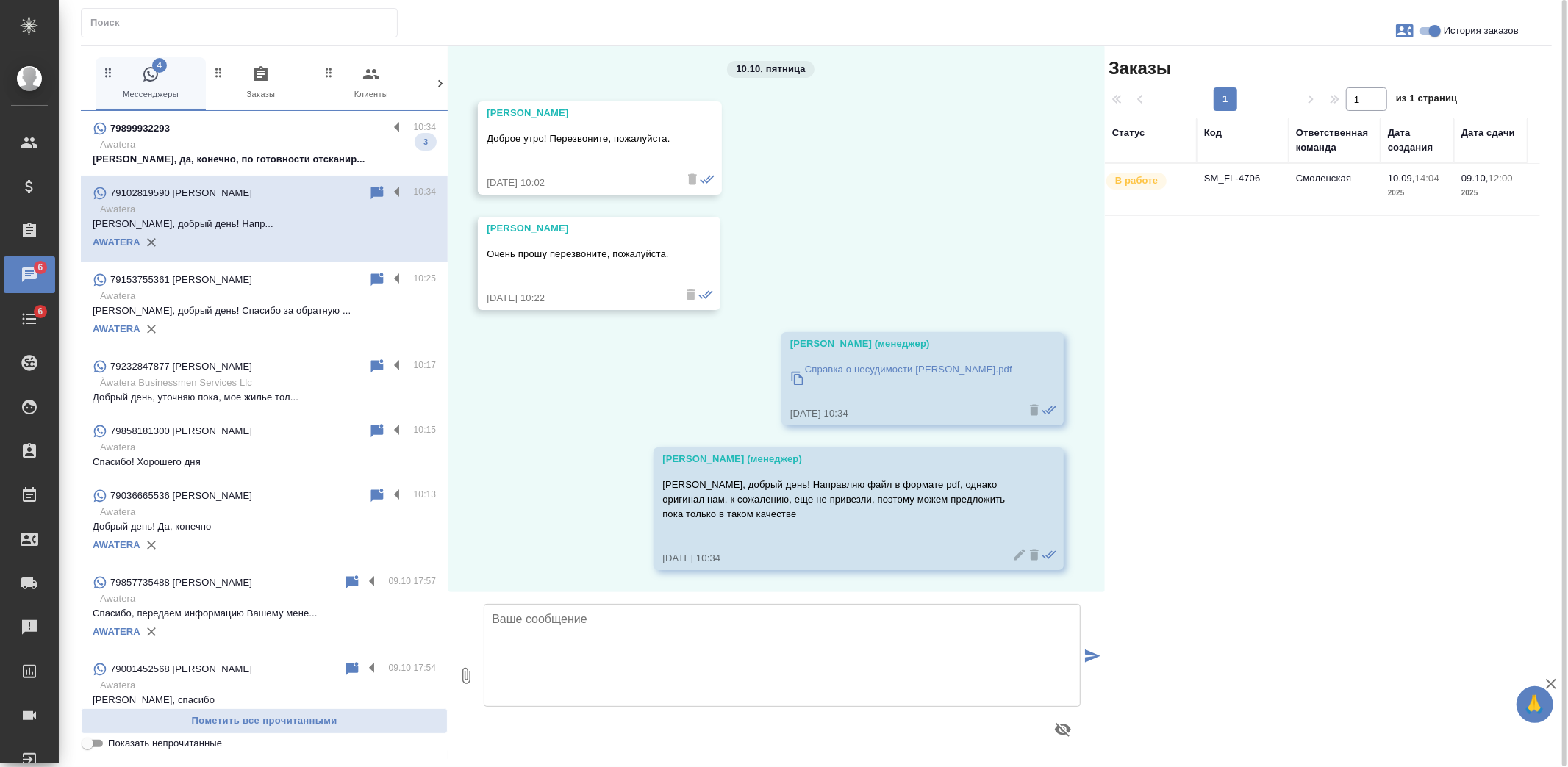
scroll to position [5011, 0]
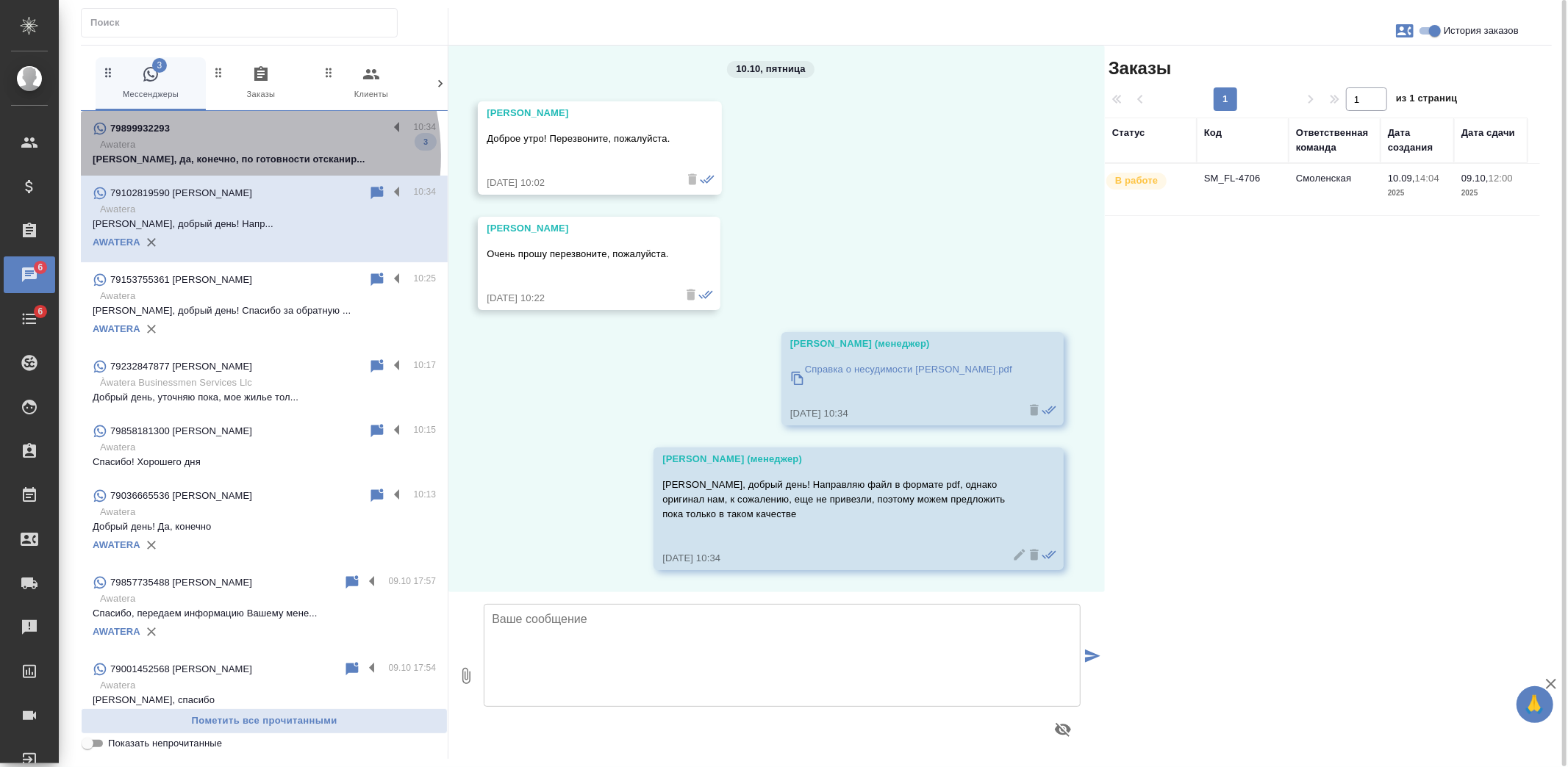
click at [209, 156] on p "Яна, да, конечно, по готовности отсканир..." at bounding box center [264, 159] width 343 height 15
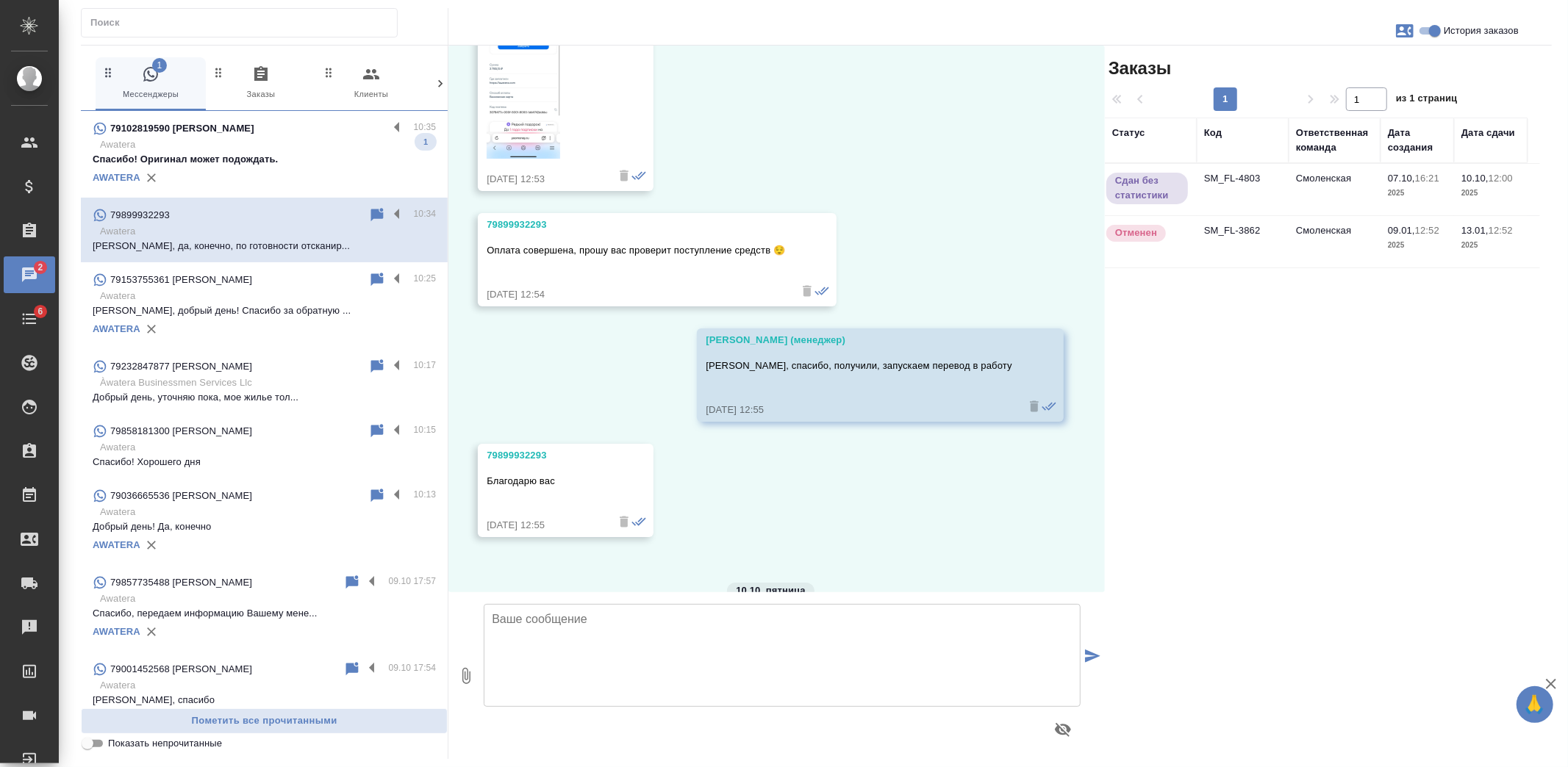
scroll to position [4489, 0]
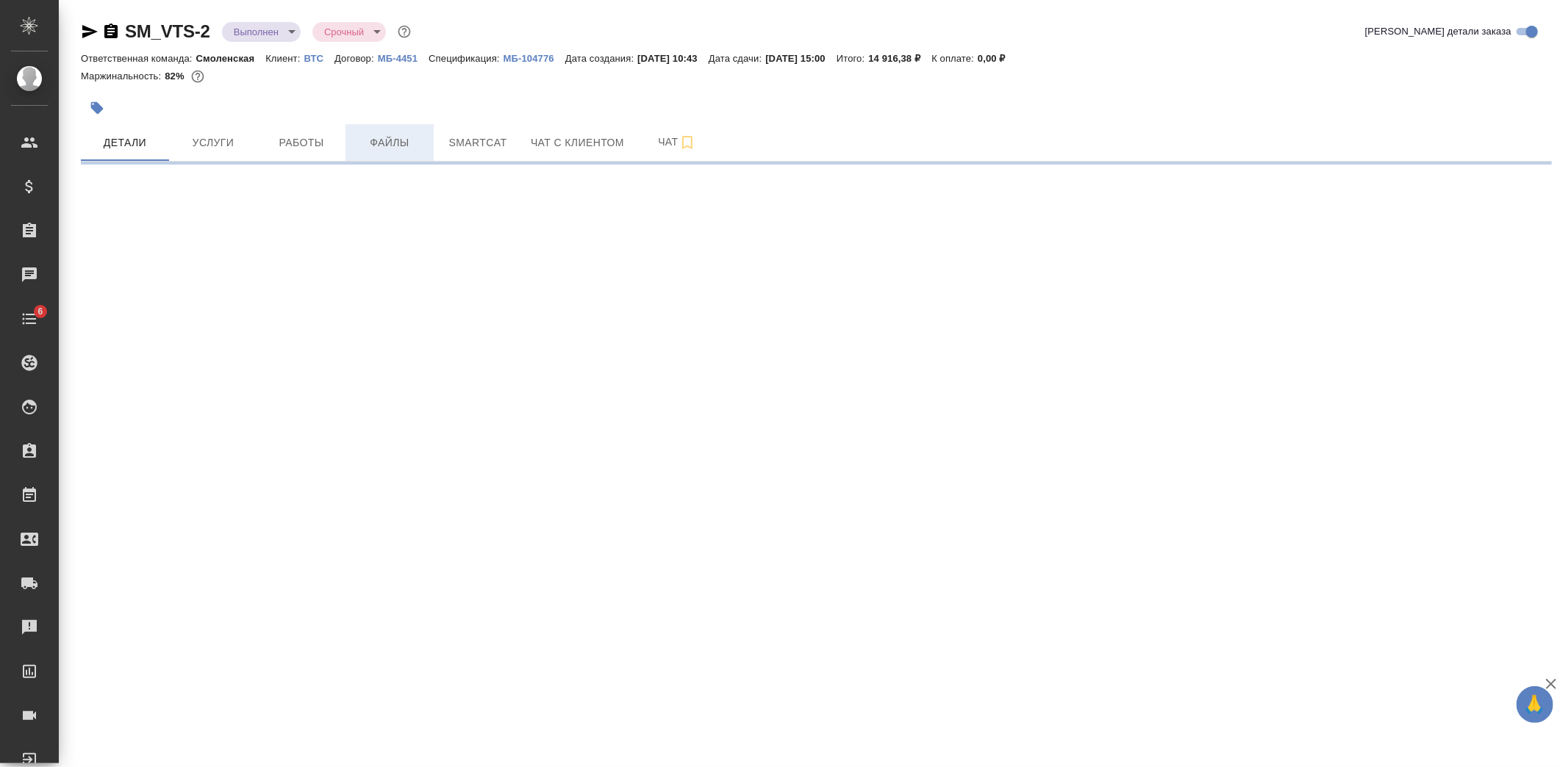
click at [380, 125] on button "Файлы" at bounding box center [390, 142] width 88 height 36
select select "RU"
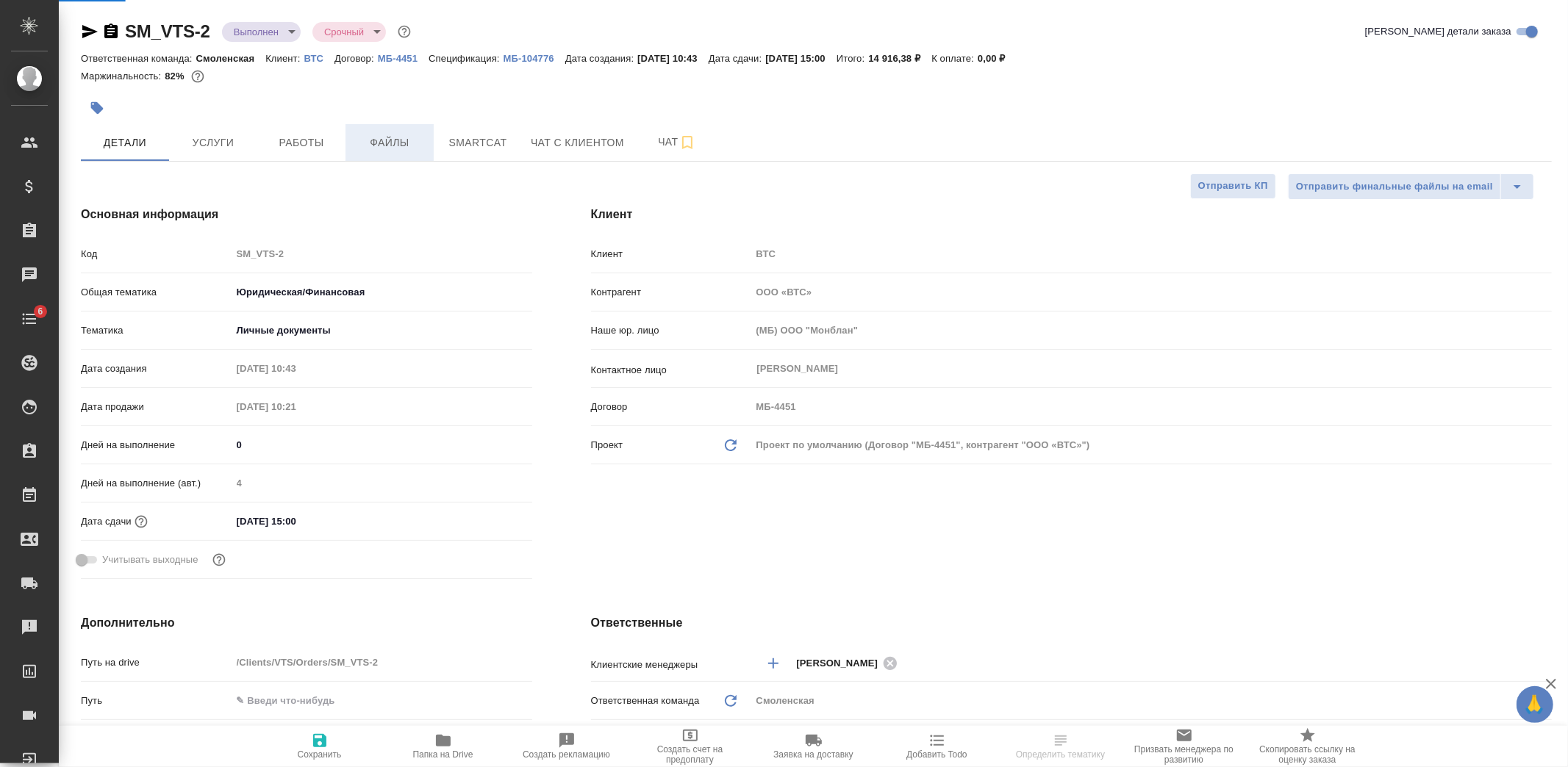
type textarea "x"
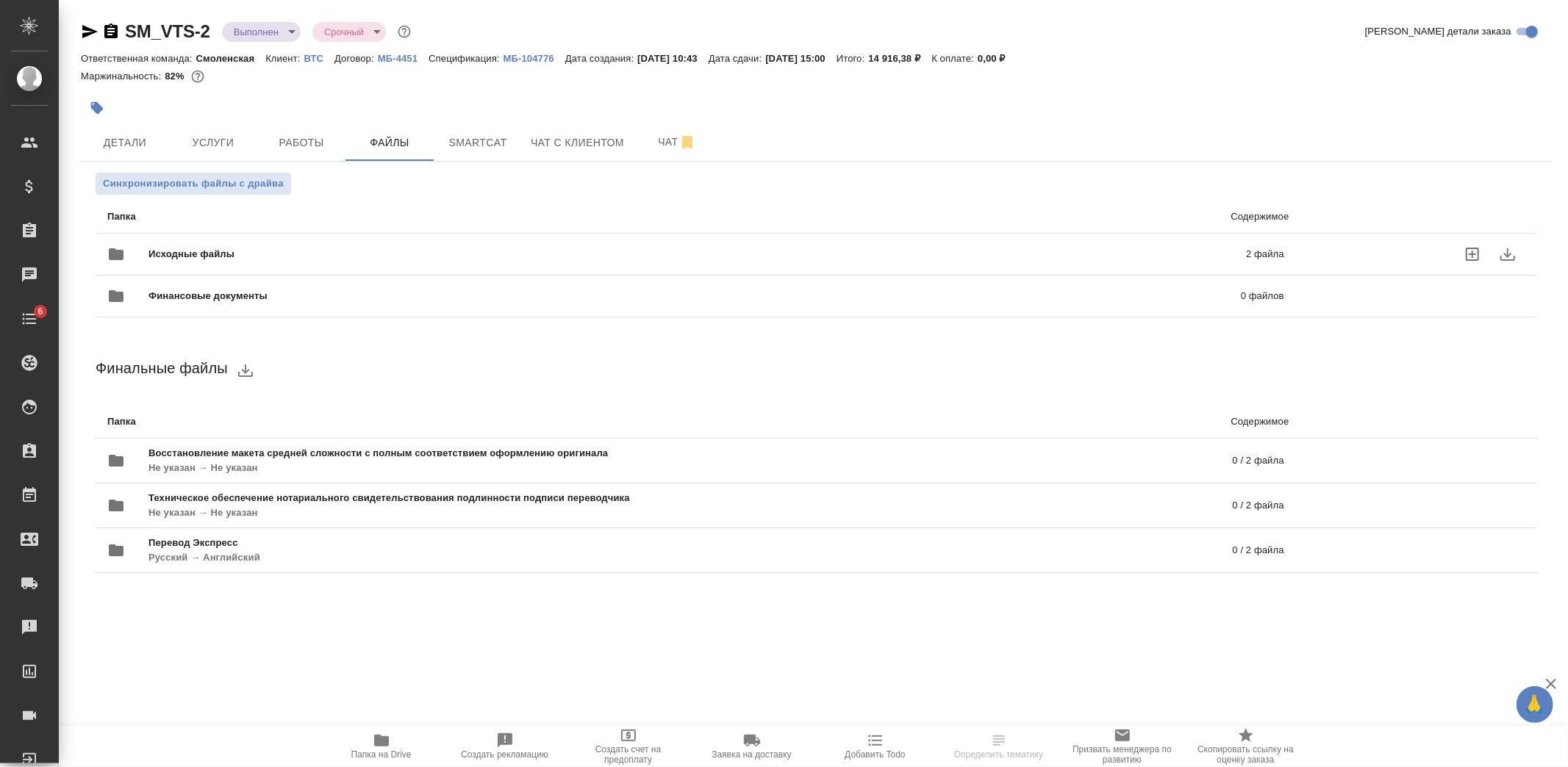
click at [223, 244] on div "Исходные файлы 2 файла" at bounding box center [695, 254] width 1177 height 35
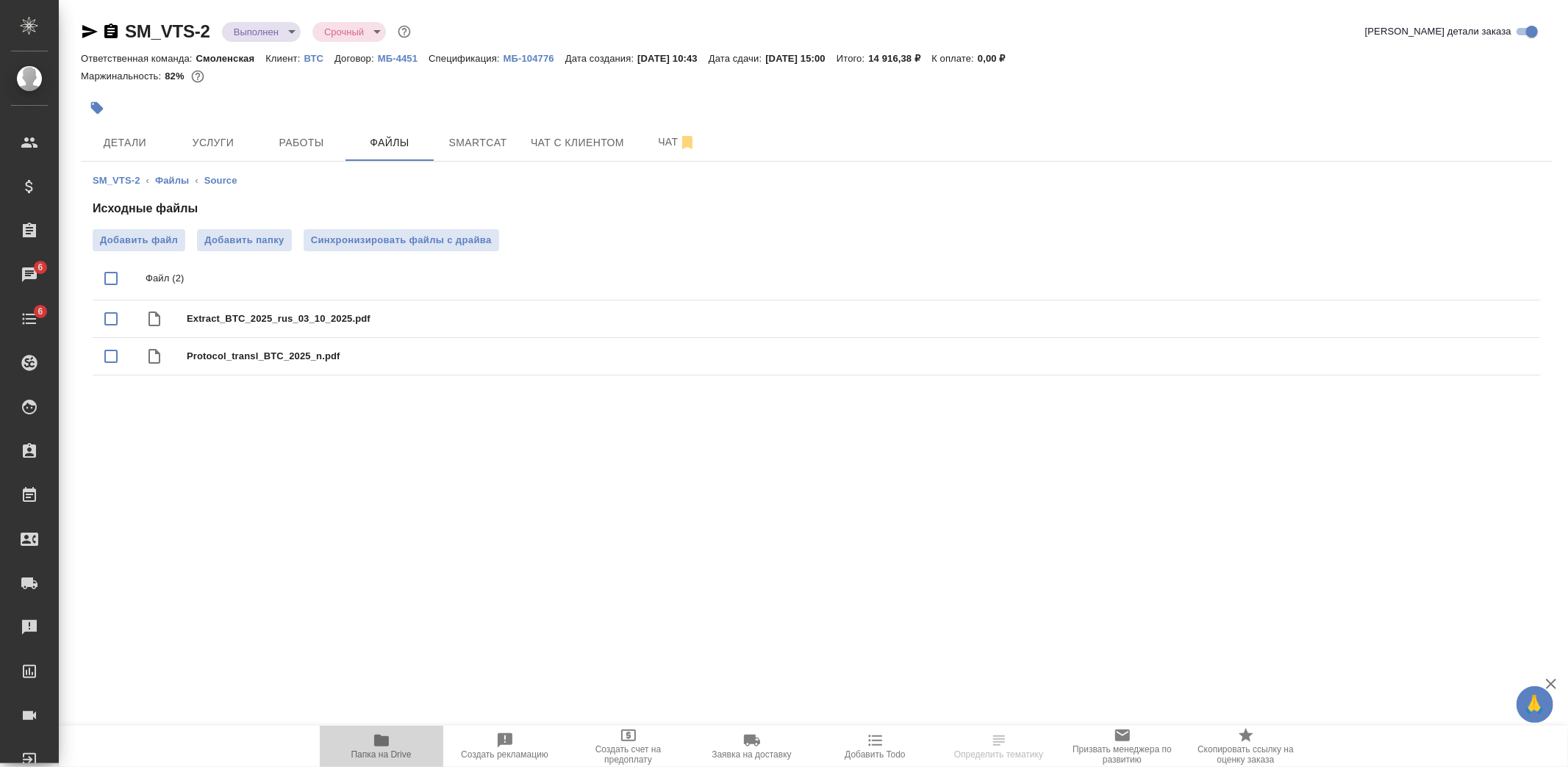
click at [391, 744] on span "Папка на Drive" at bounding box center [382, 746] width 106 height 28
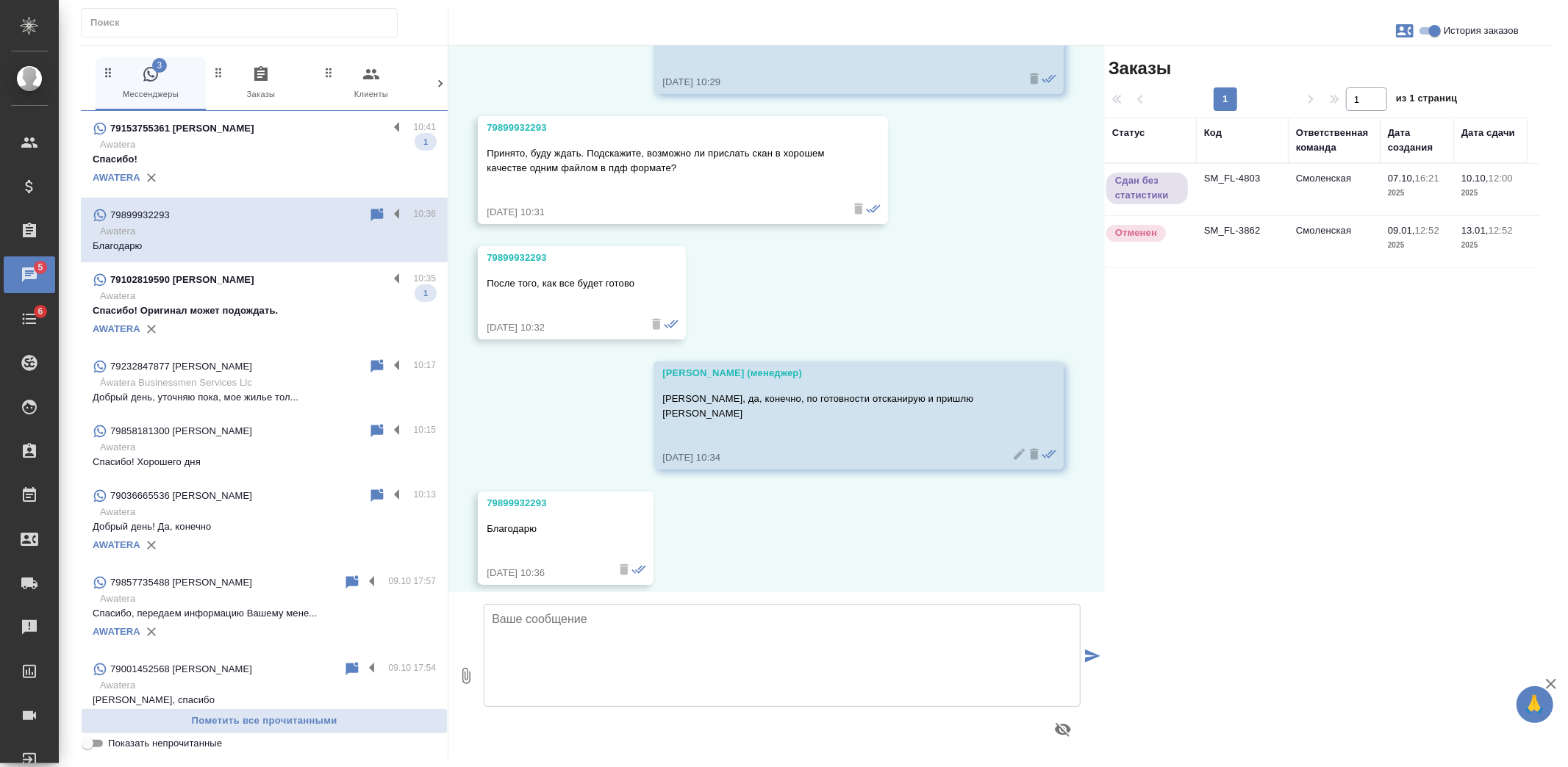
scroll to position [5340, 0]
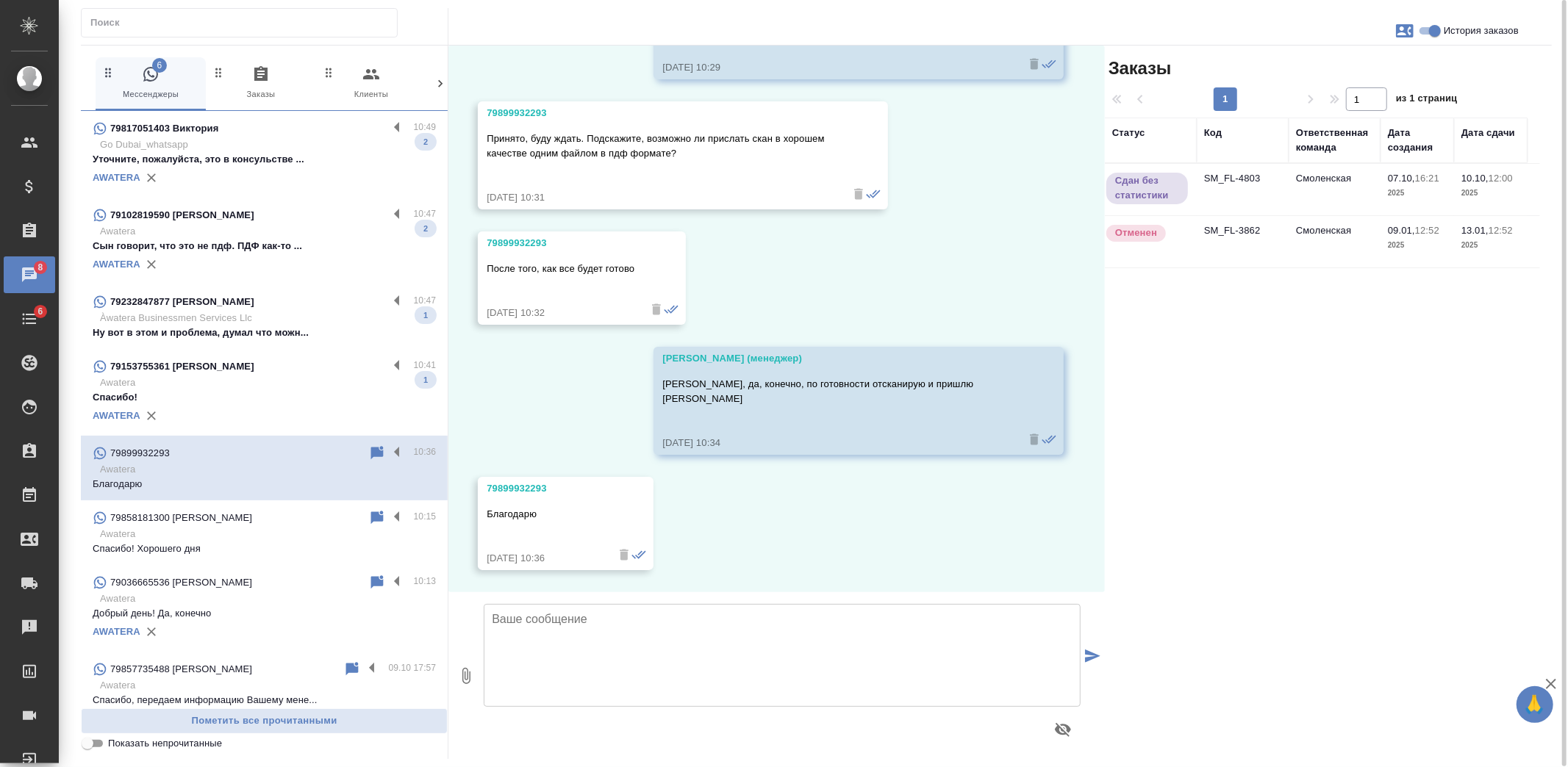
click at [310, 246] on p "Сын говорит, что это не пдф. ПДФ как-то ..." at bounding box center [264, 246] width 343 height 15
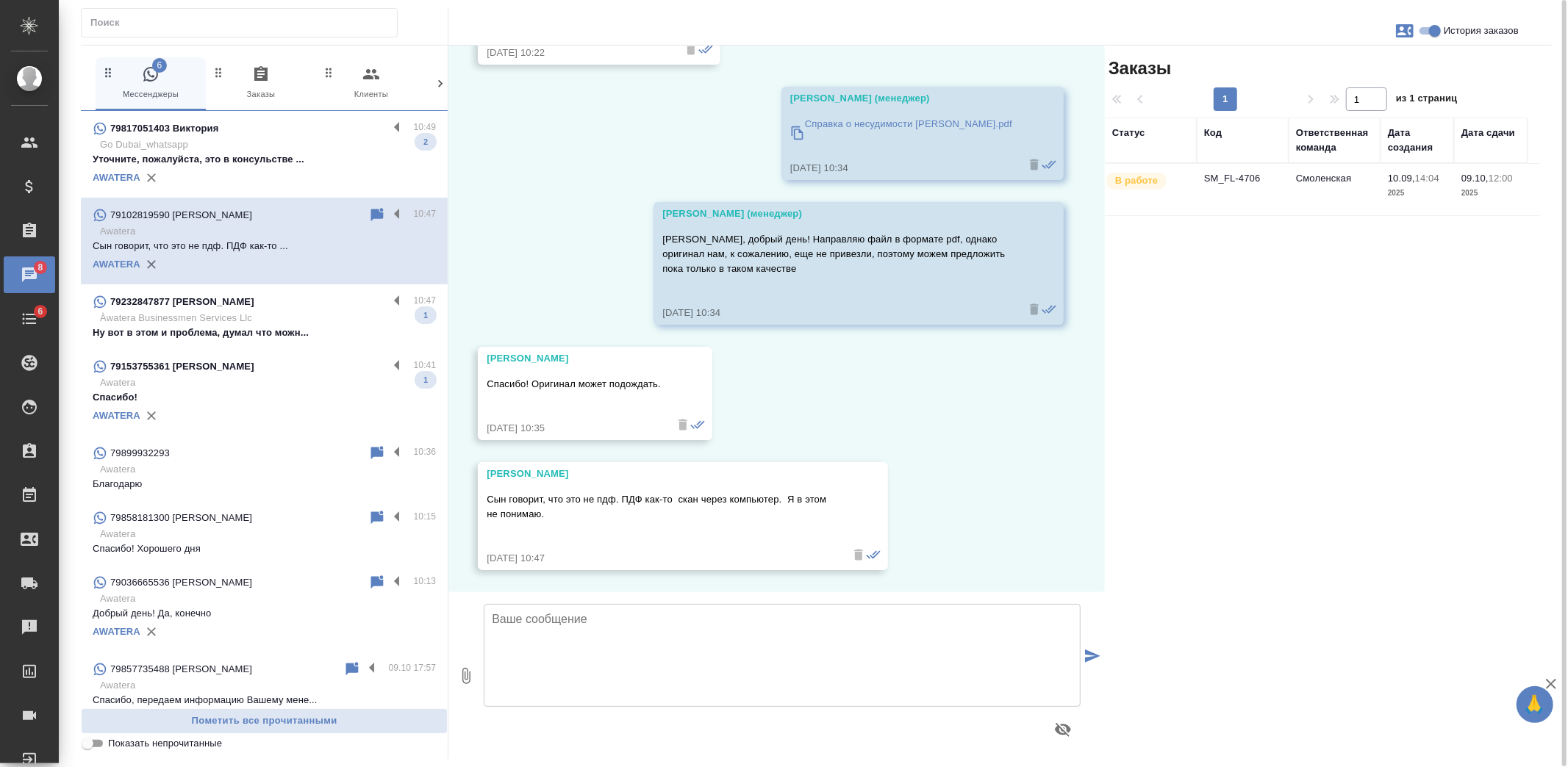
scroll to position [5256, 0]
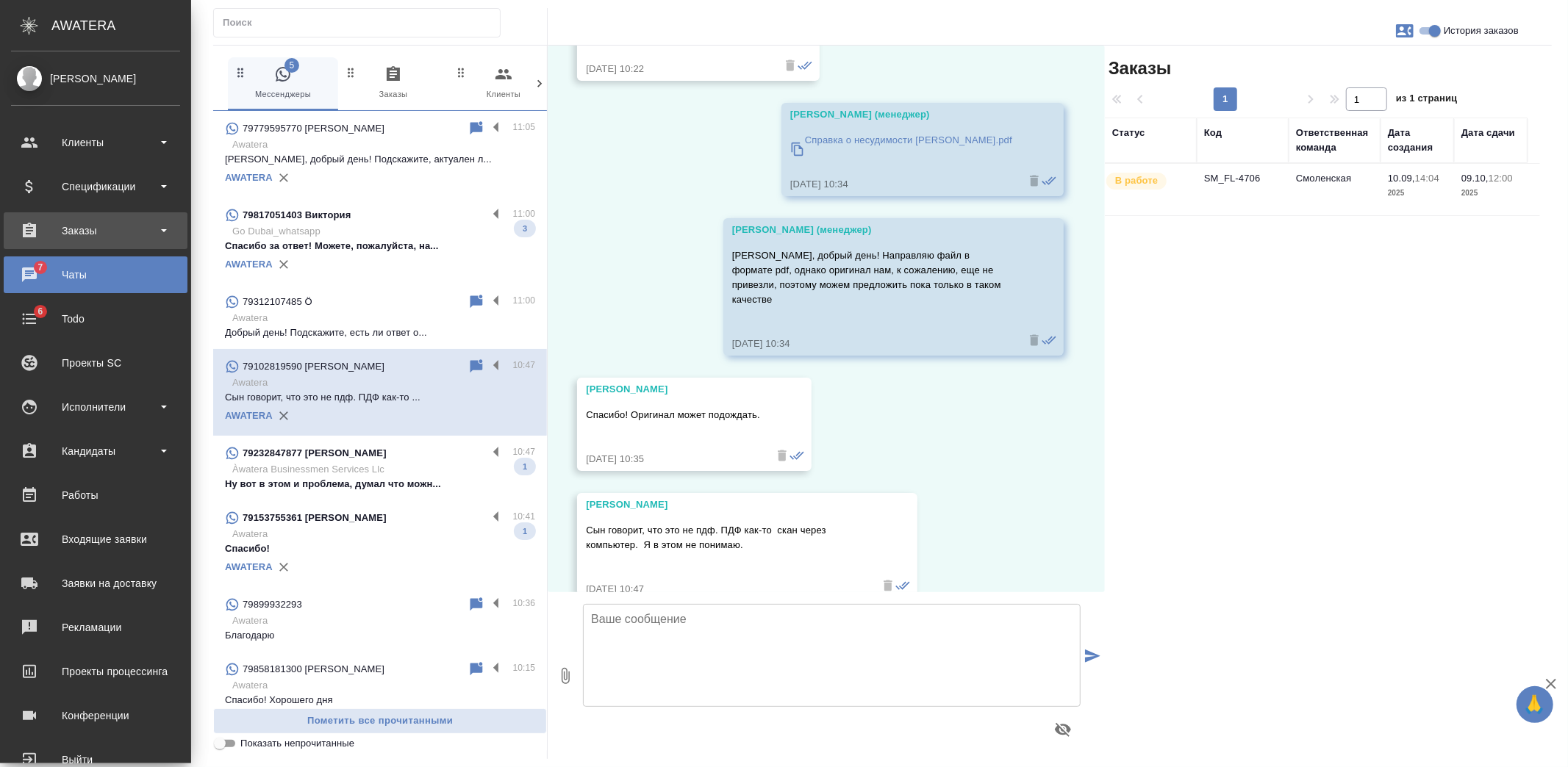
scroll to position [5389, 0]
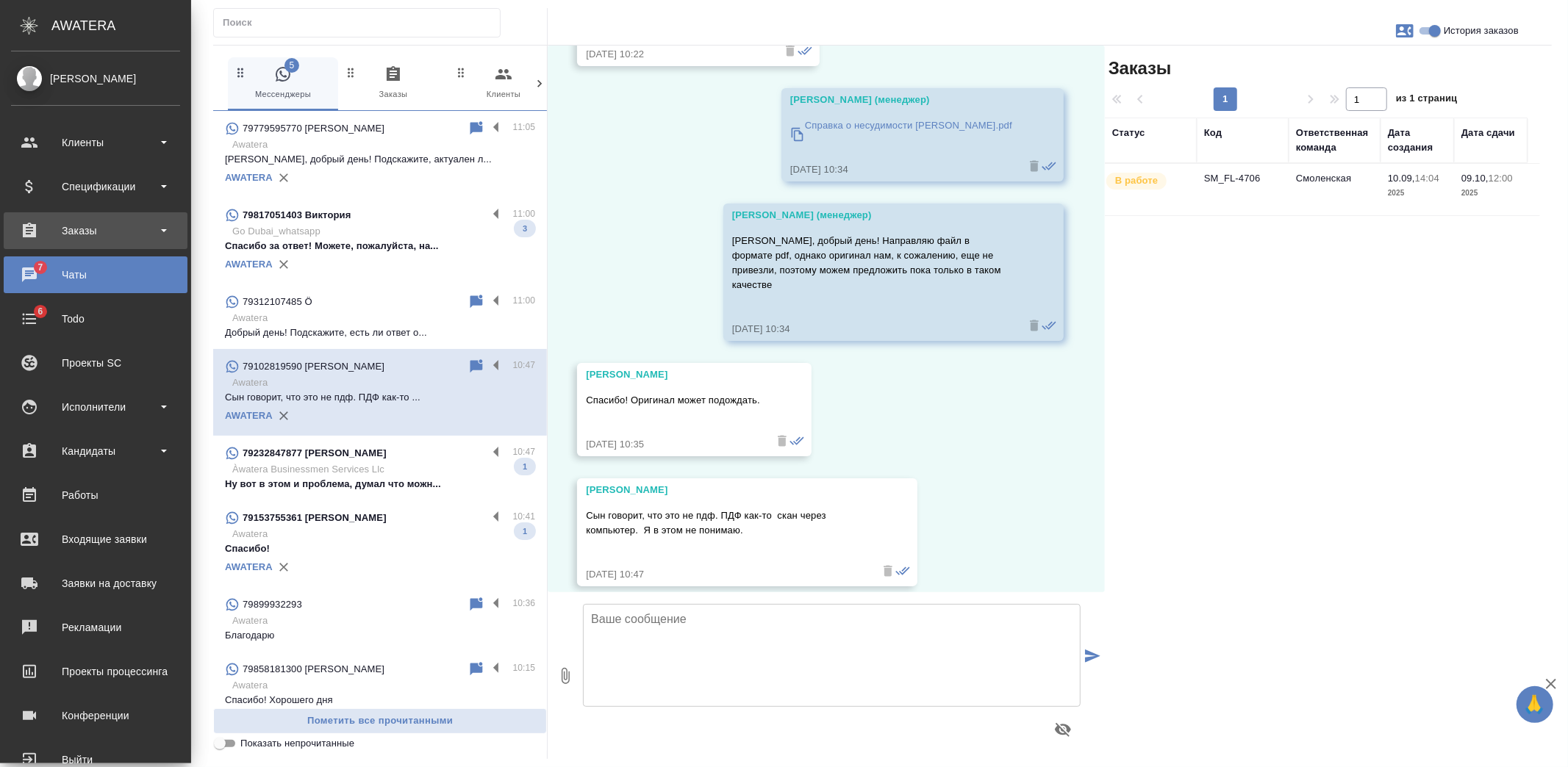
click at [19, 222] on div "Заказы" at bounding box center [95, 230] width 169 height 22
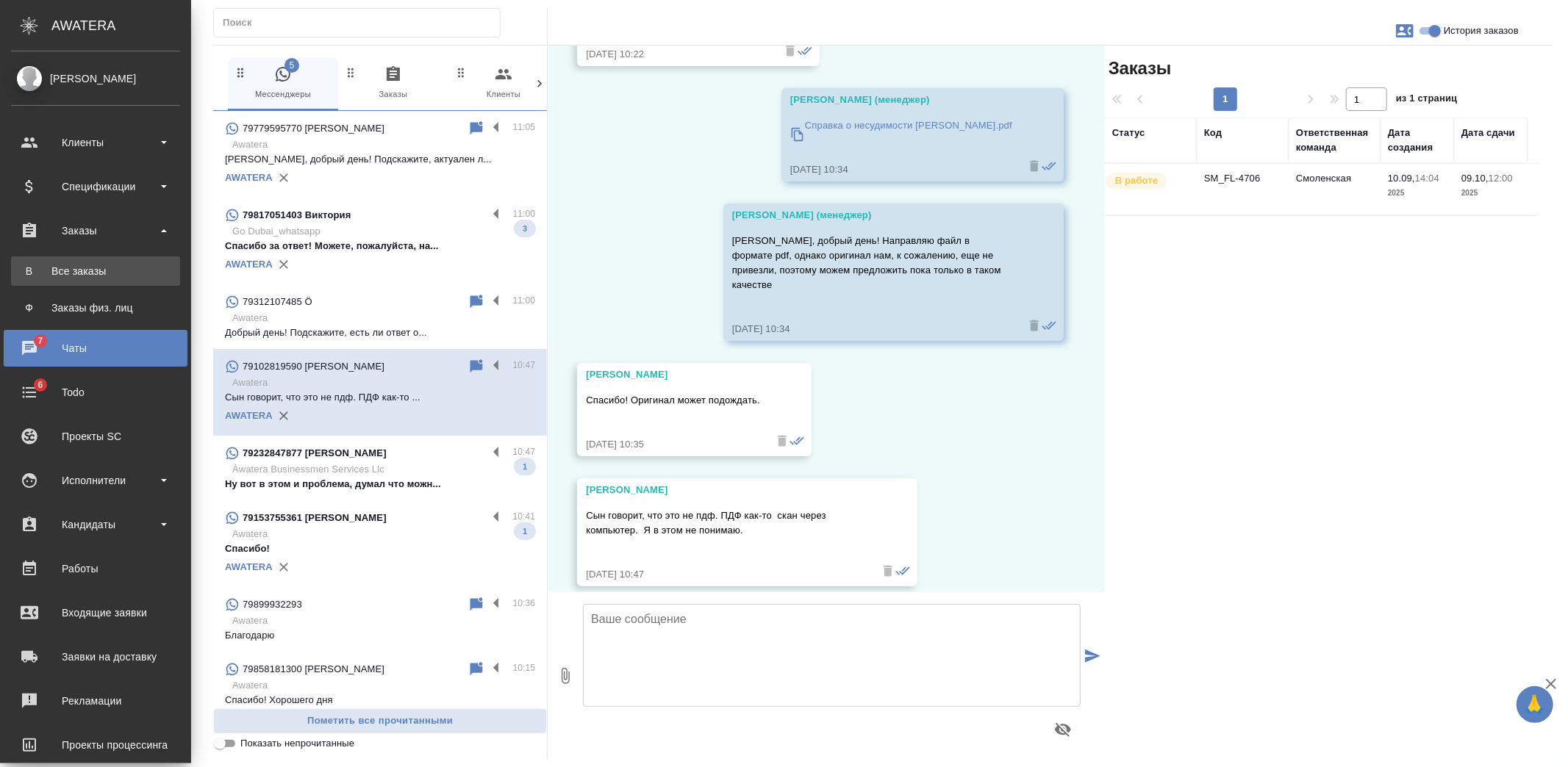
click at [84, 270] on div "Все заказы" at bounding box center [95, 271] width 154 height 15
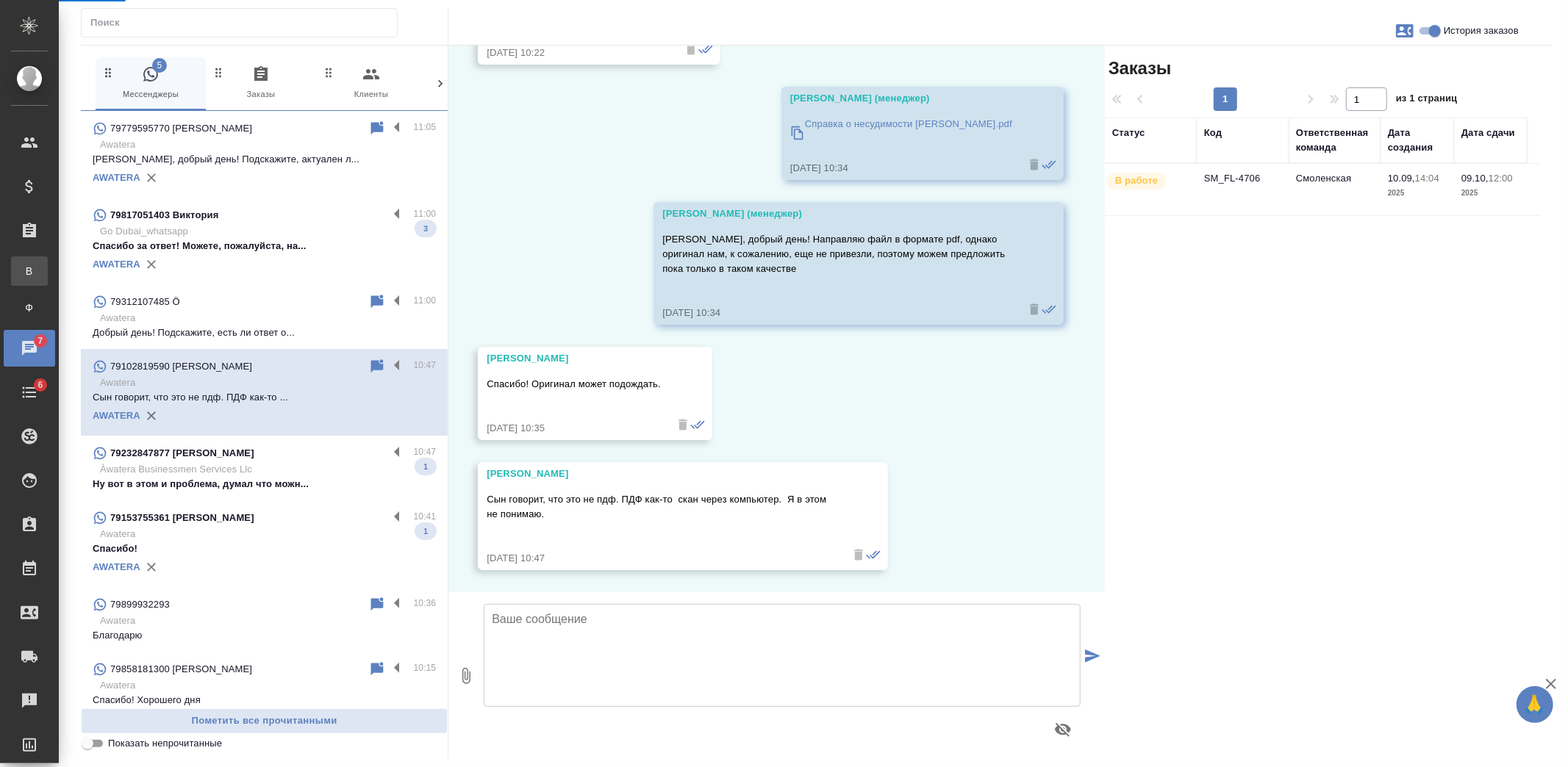
scroll to position [5256, 0]
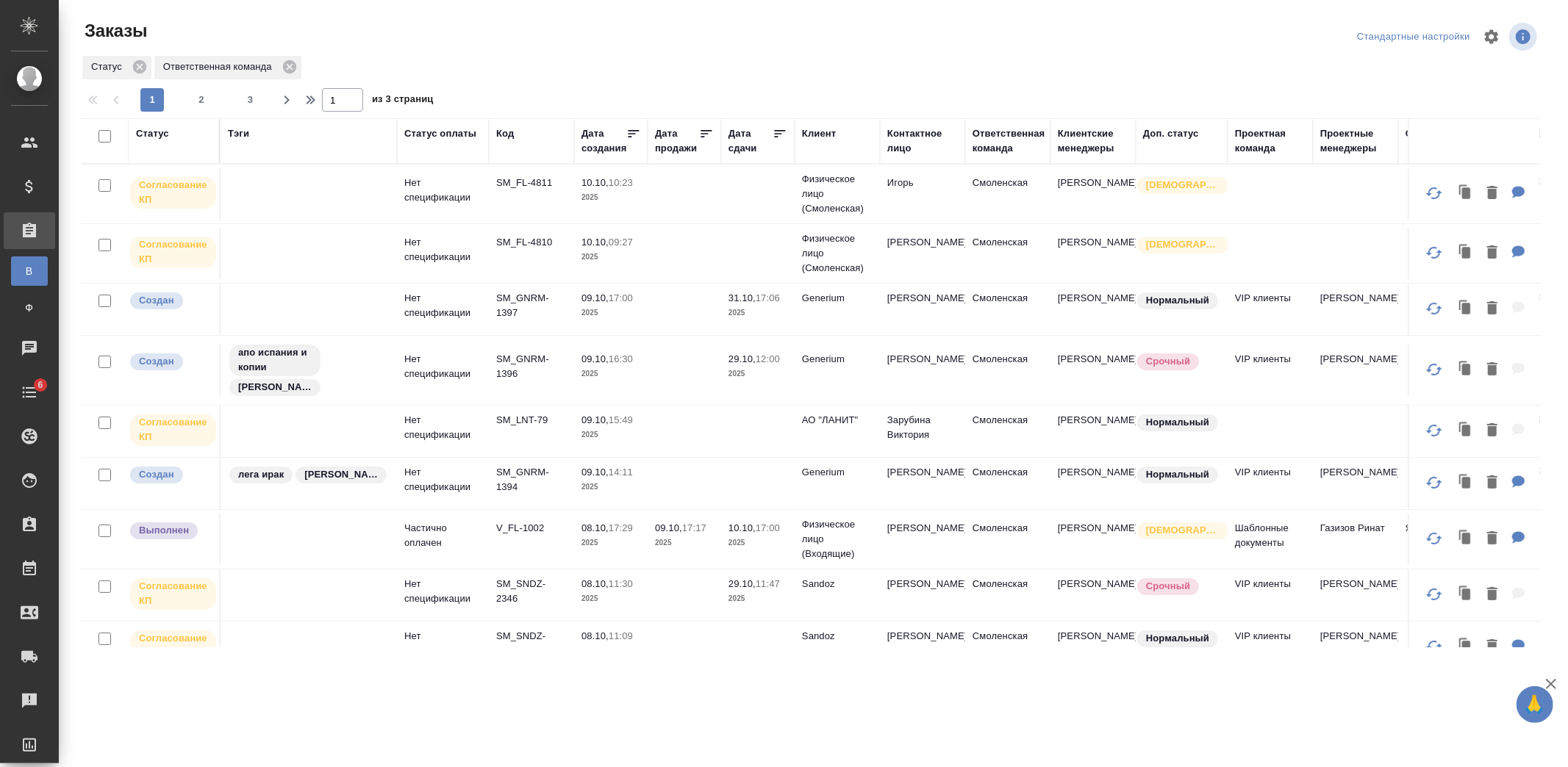
scroll to position [326, 0]
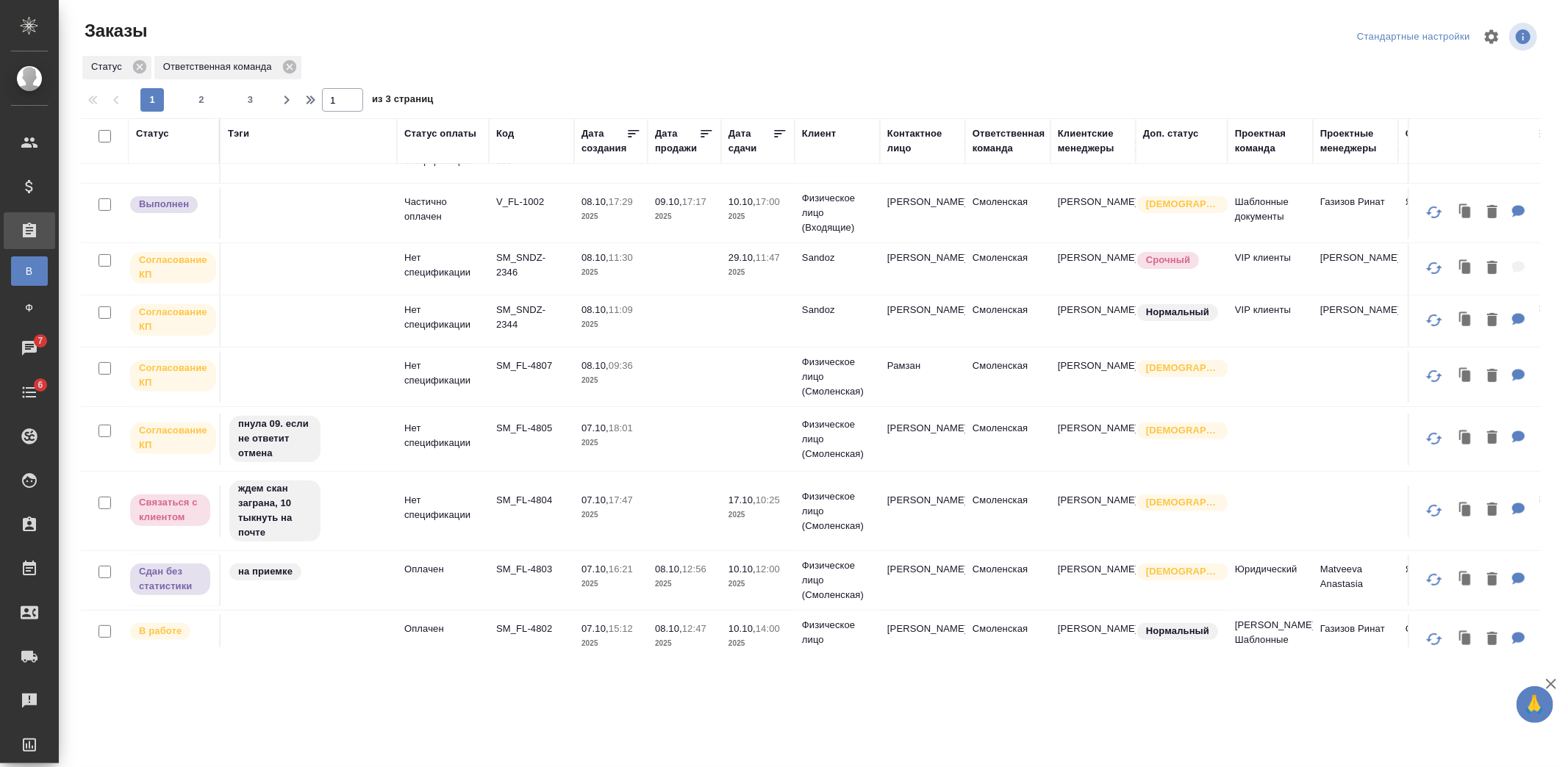
click at [757, 324] on td at bounding box center [758, 320] width 74 height 51
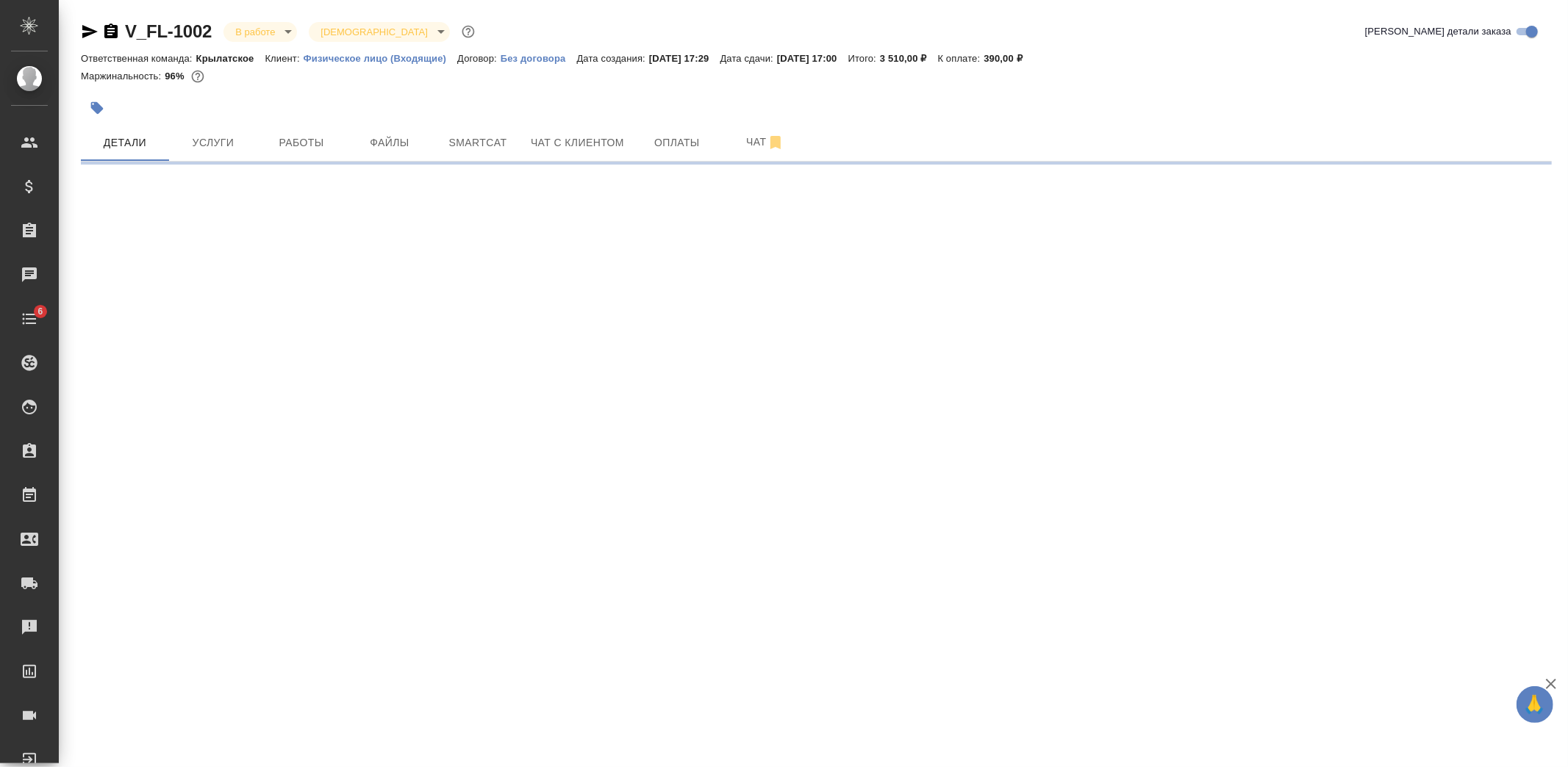
select select "RU"
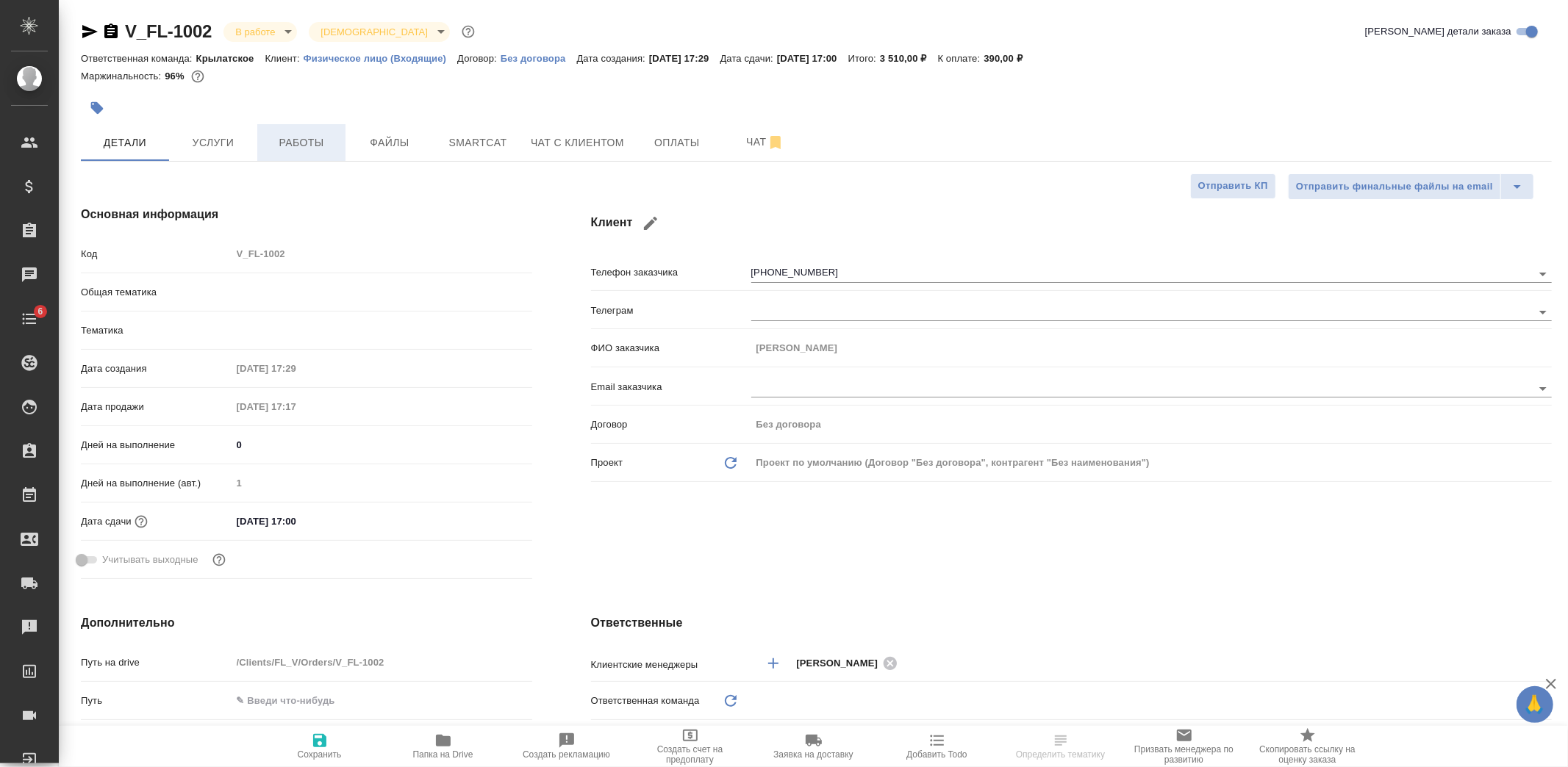
type textarea "x"
type input "Шаблонные документы"
click at [324, 141] on span "Работы" at bounding box center [301, 143] width 71 height 18
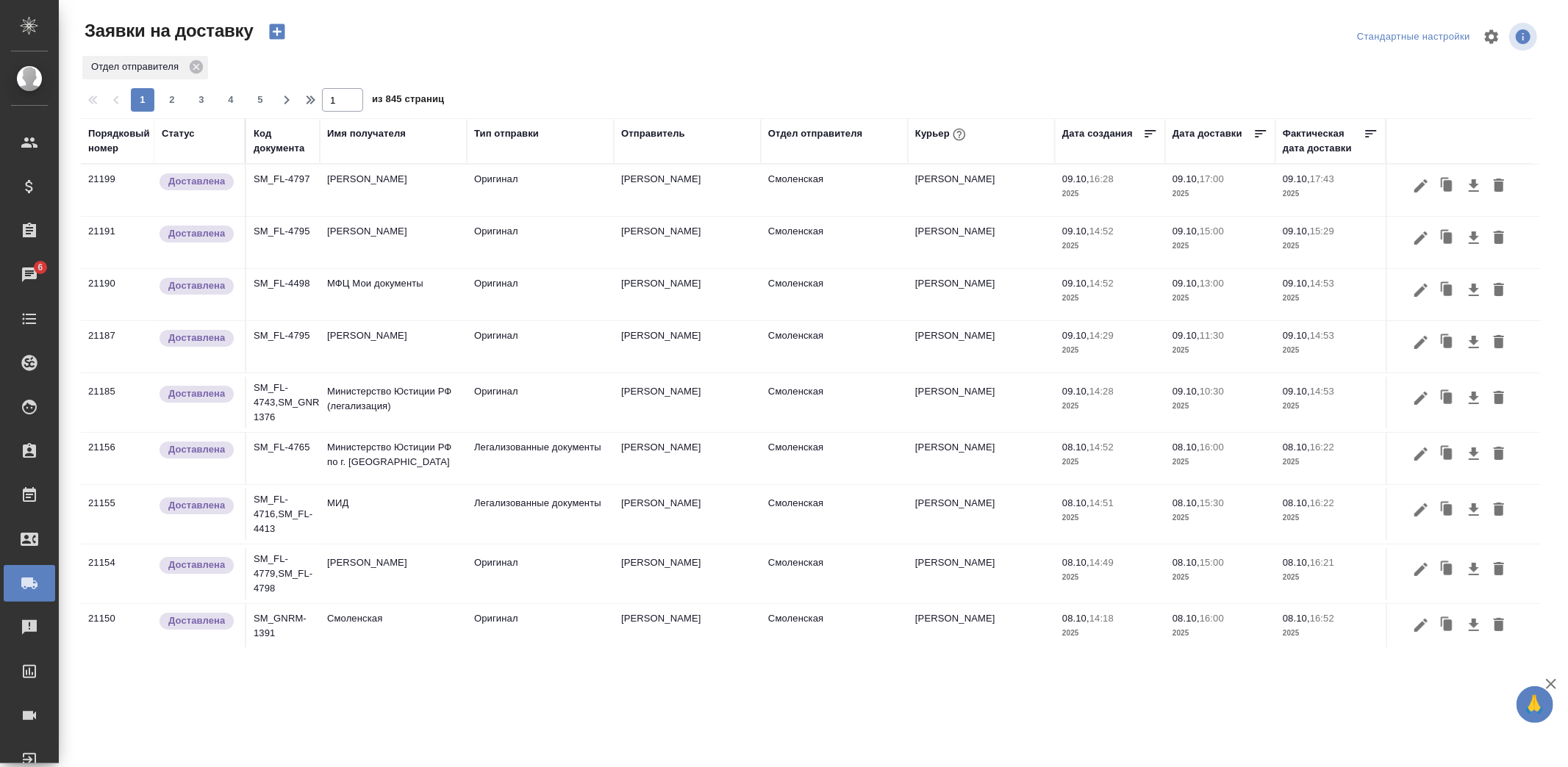
click at [460, 341] on td "[PERSON_NAME]" at bounding box center [393, 346] width 147 height 51
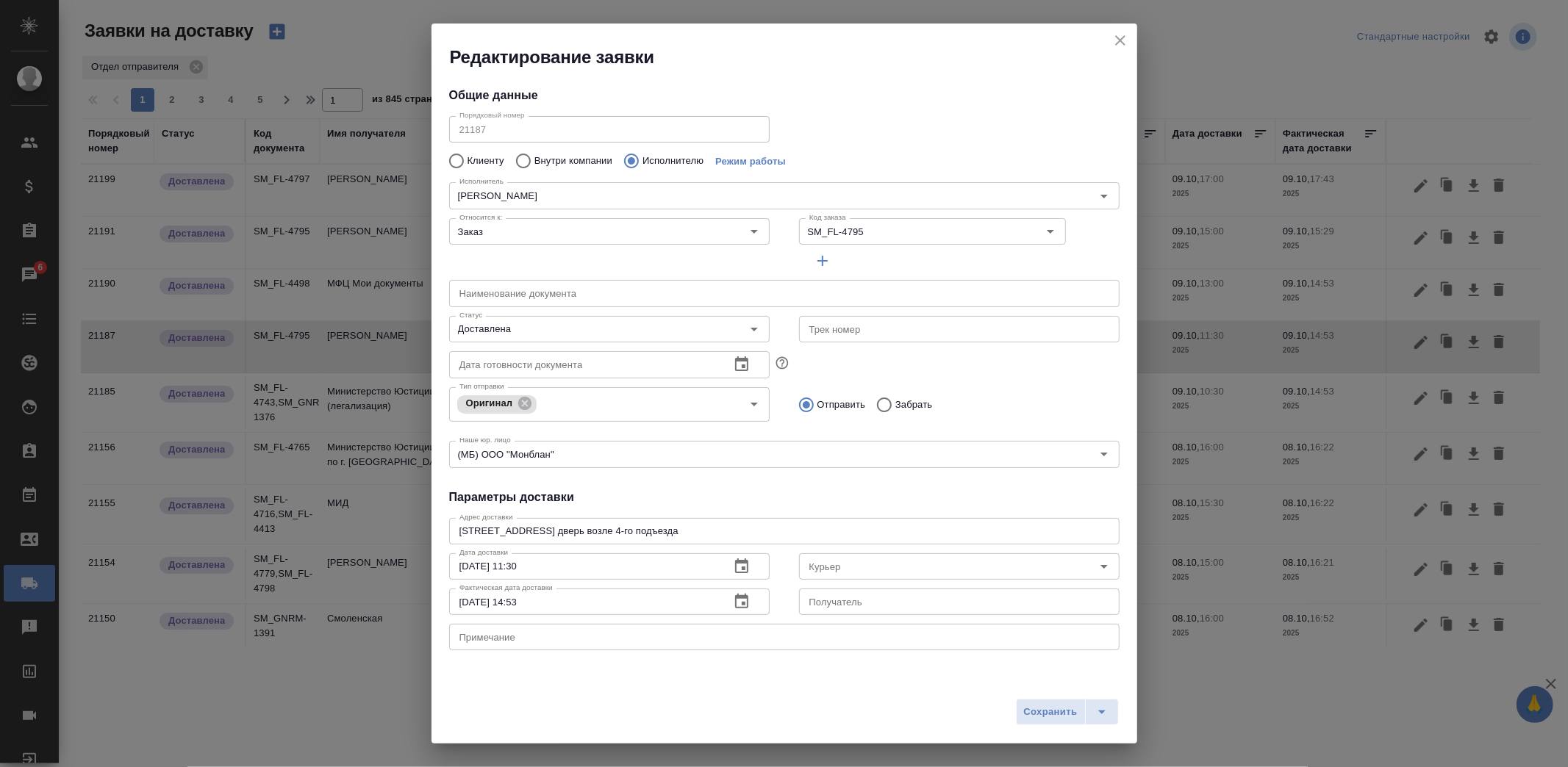
type input "[PERSON_NAME]"
drag, startPoint x: 738, startPoint y: 527, endPoint x: 361, endPoint y: 532, distance: 377.0
click at [361, 532] on div "Редактирование заявки Общие данные Порядковый номер 21187 Порядковый номер Клие…" at bounding box center [784, 384] width 1568 height 767
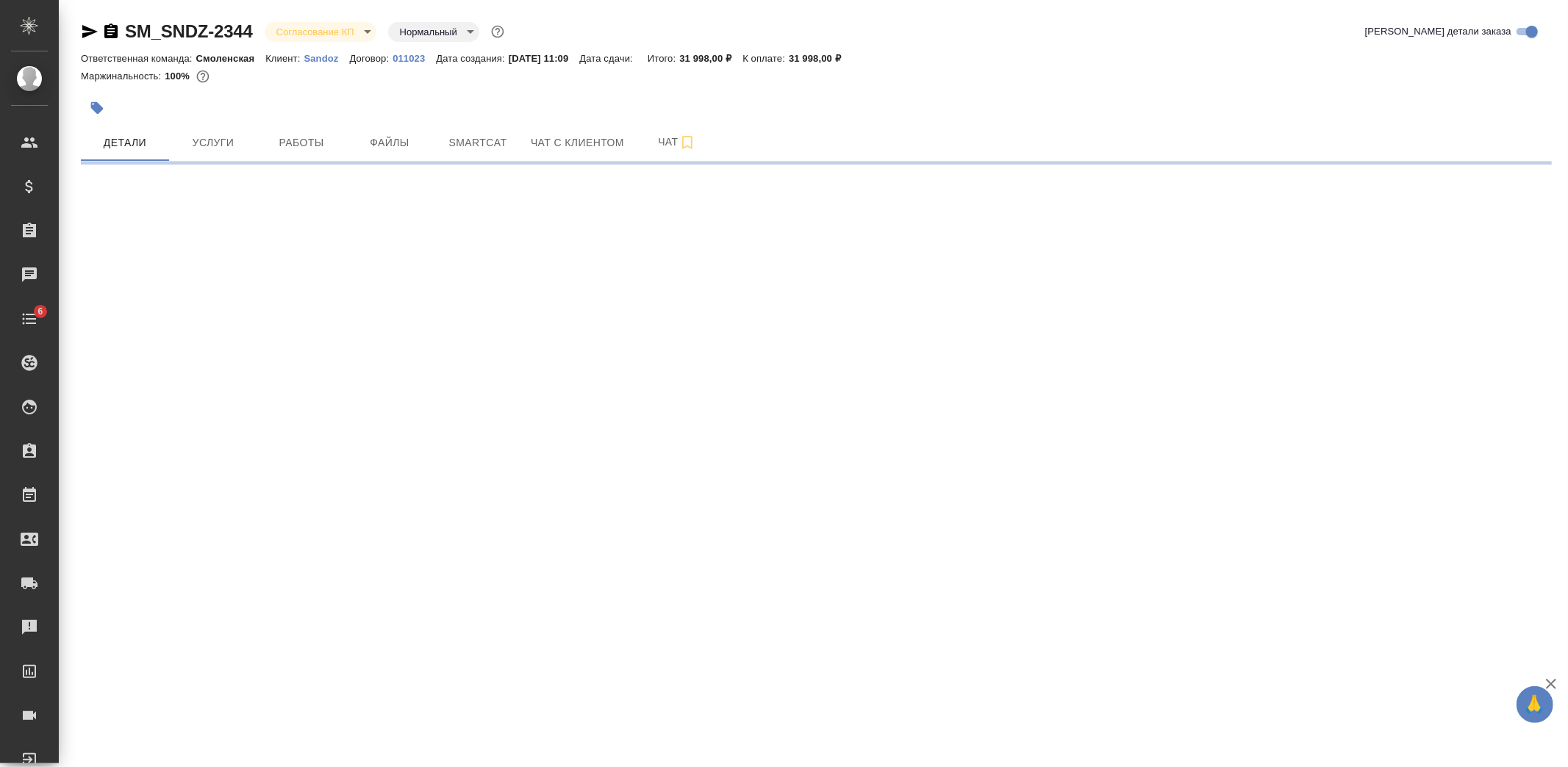
select select "RU"
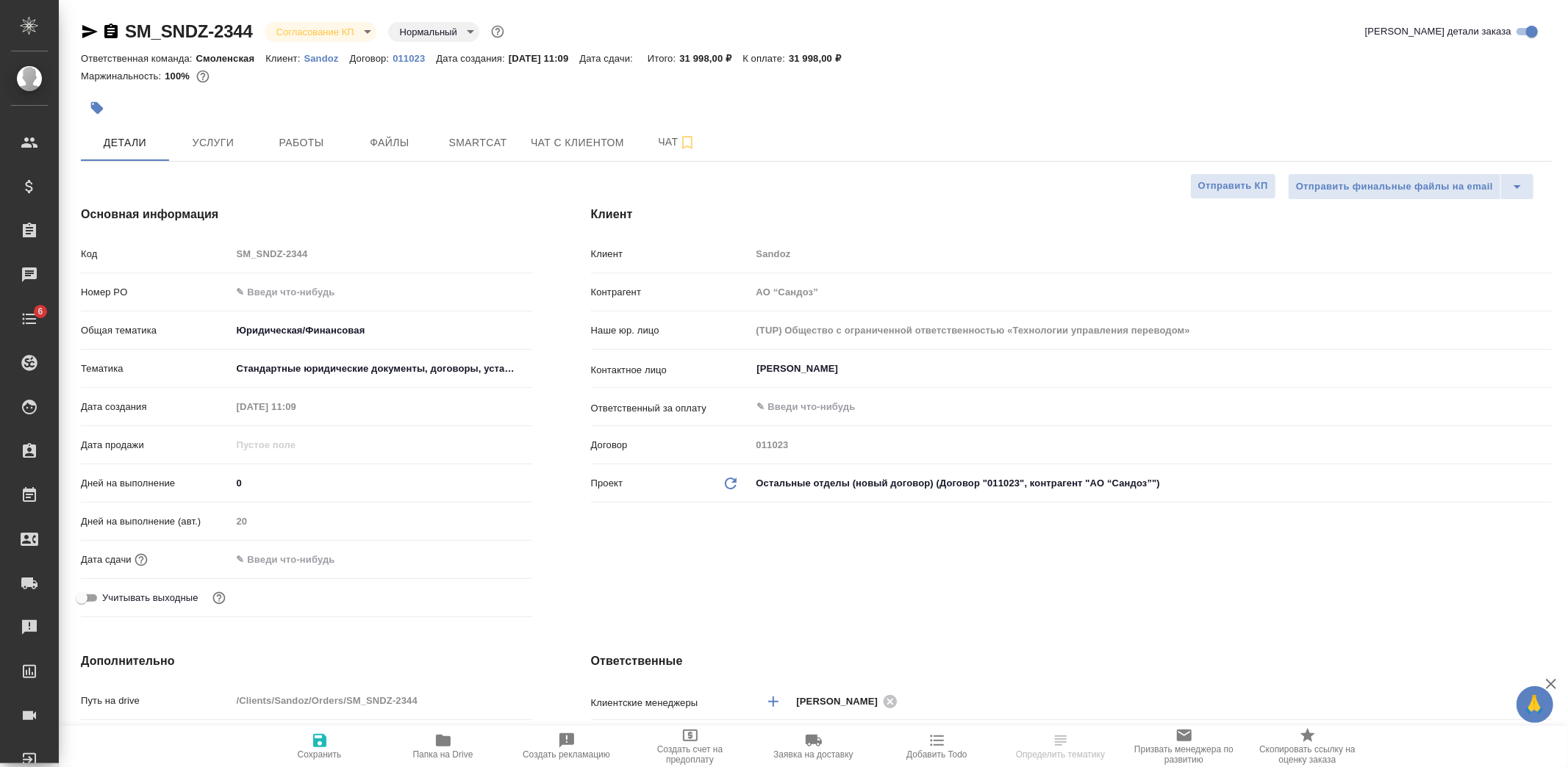
type textarea "x"
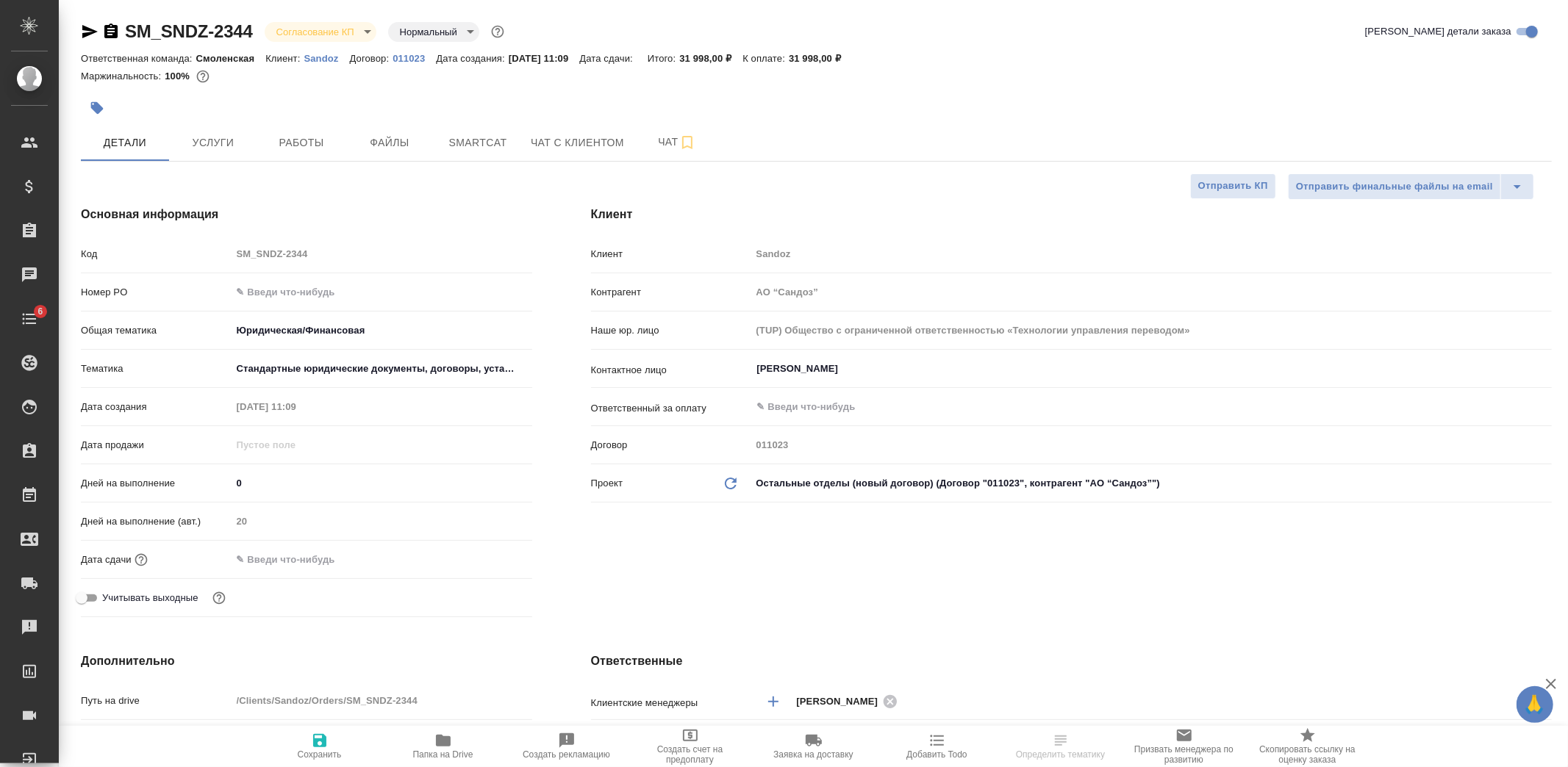
type textarea "x"
click at [245, 139] on span "Услуги" at bounding box center [213, 143] width 71 height 18
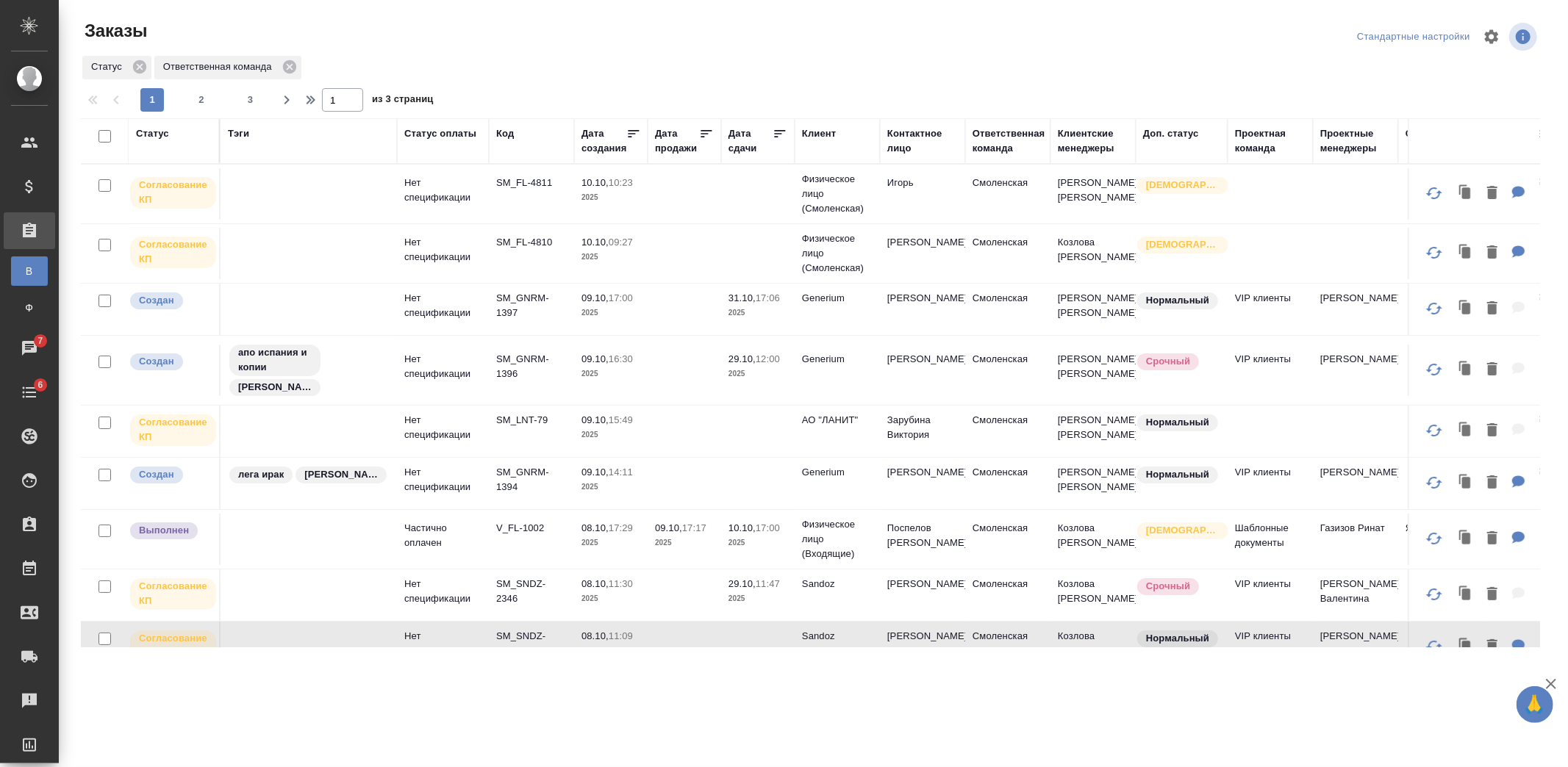
scroll to position [326, 0]
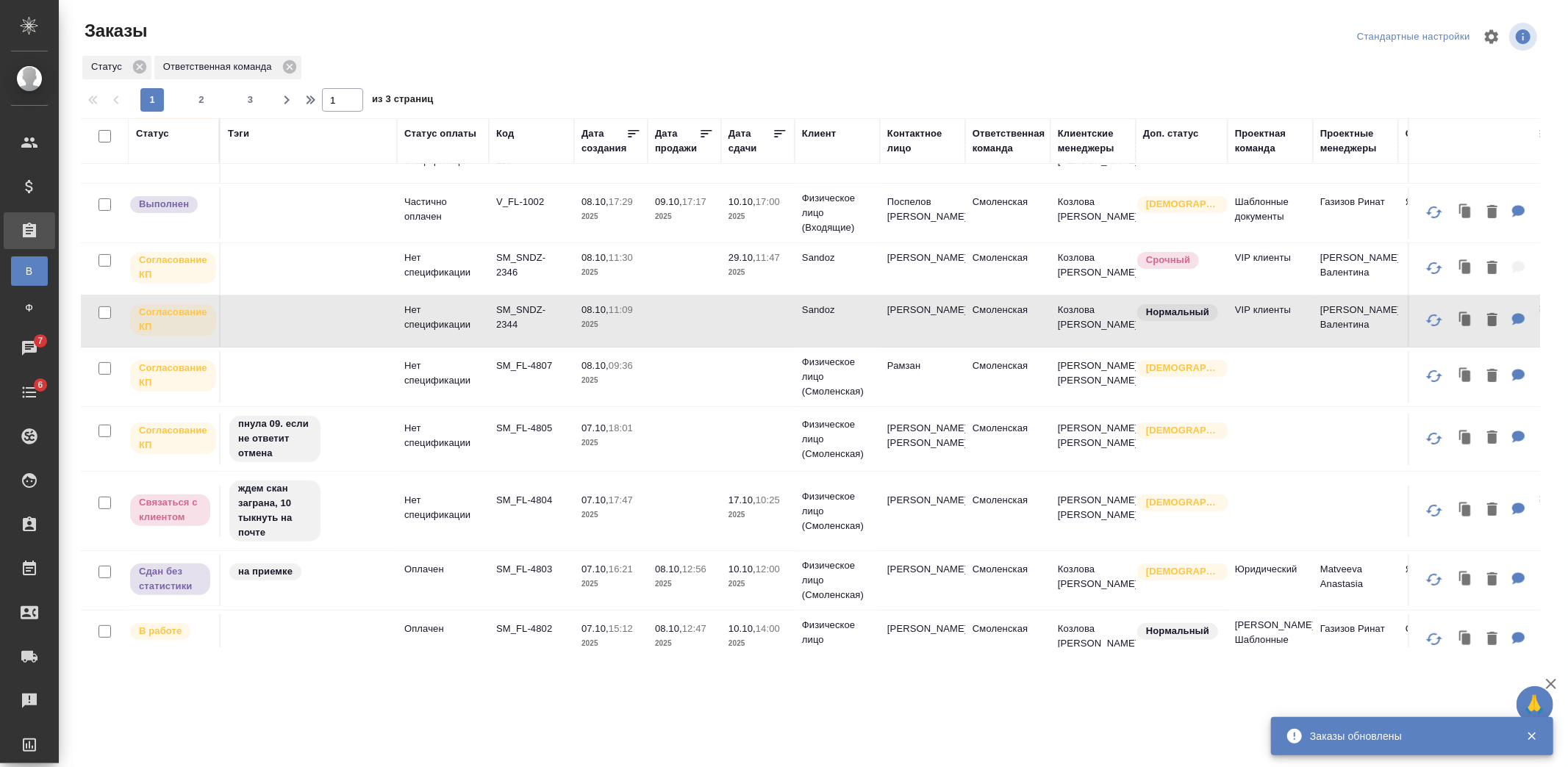
click at [713, 294] on td at bounding box center [684, 268] width 74 height 51
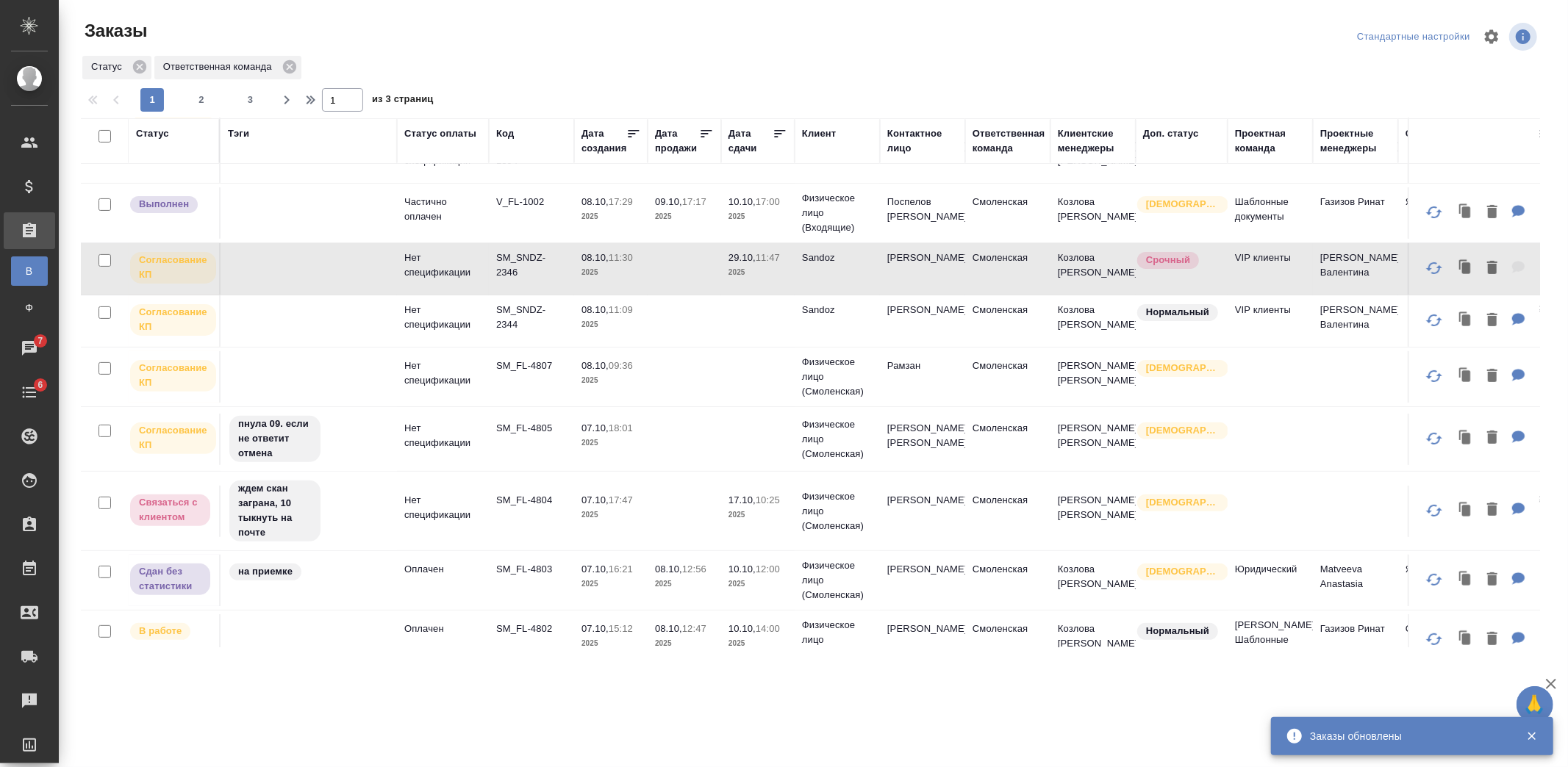
click at [701, 294] on td at bounding box center [684, 268] width 74 height 51
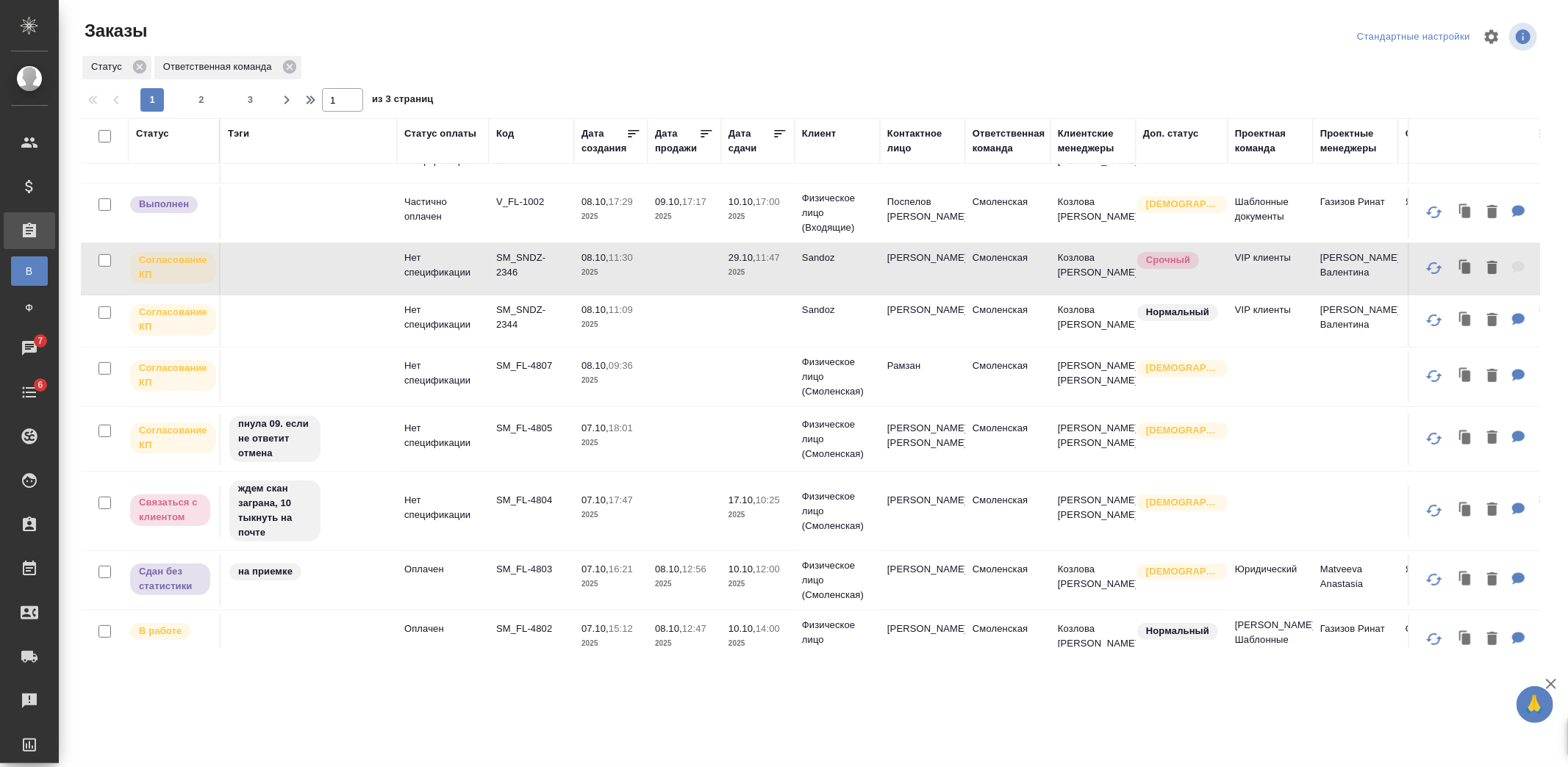
click at [701, 294] on td at bounding box center [684, 268] width 74 height 51
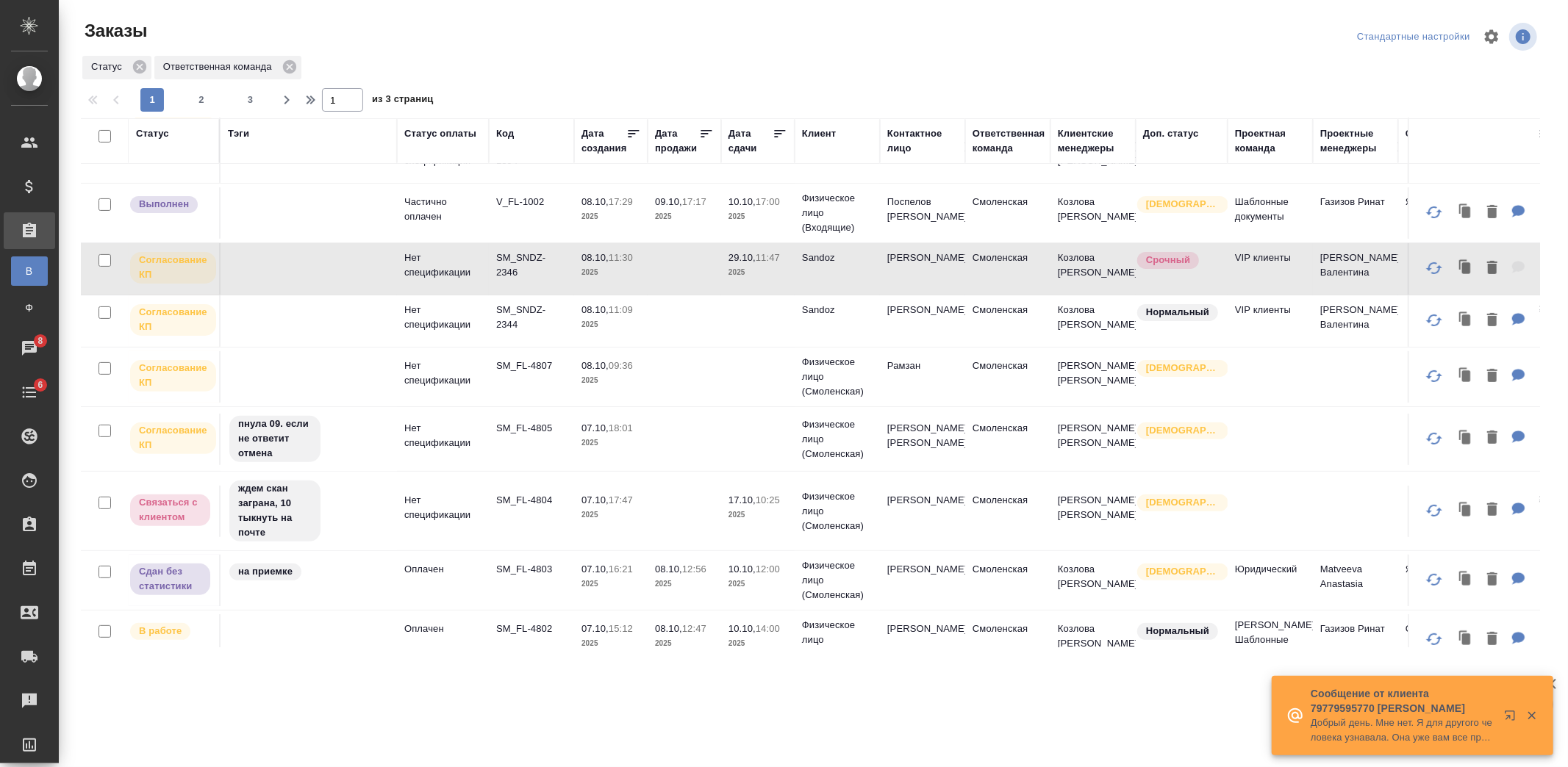
click at [741, 336] on td at bounding box center [758, 320] width 74 height 51
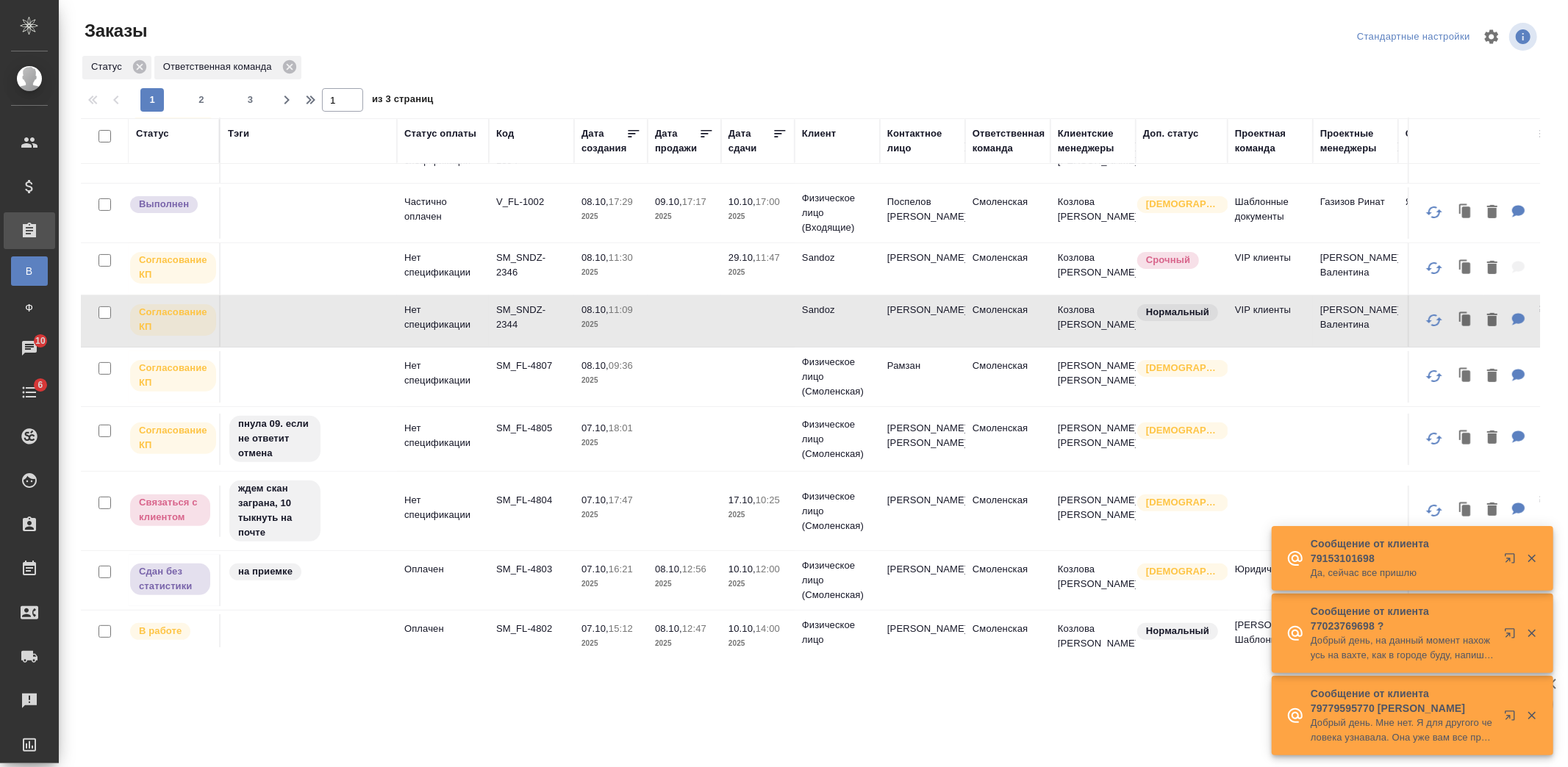
click at [767, 345] on td at bounding box center [758, 320] width 74 height 51
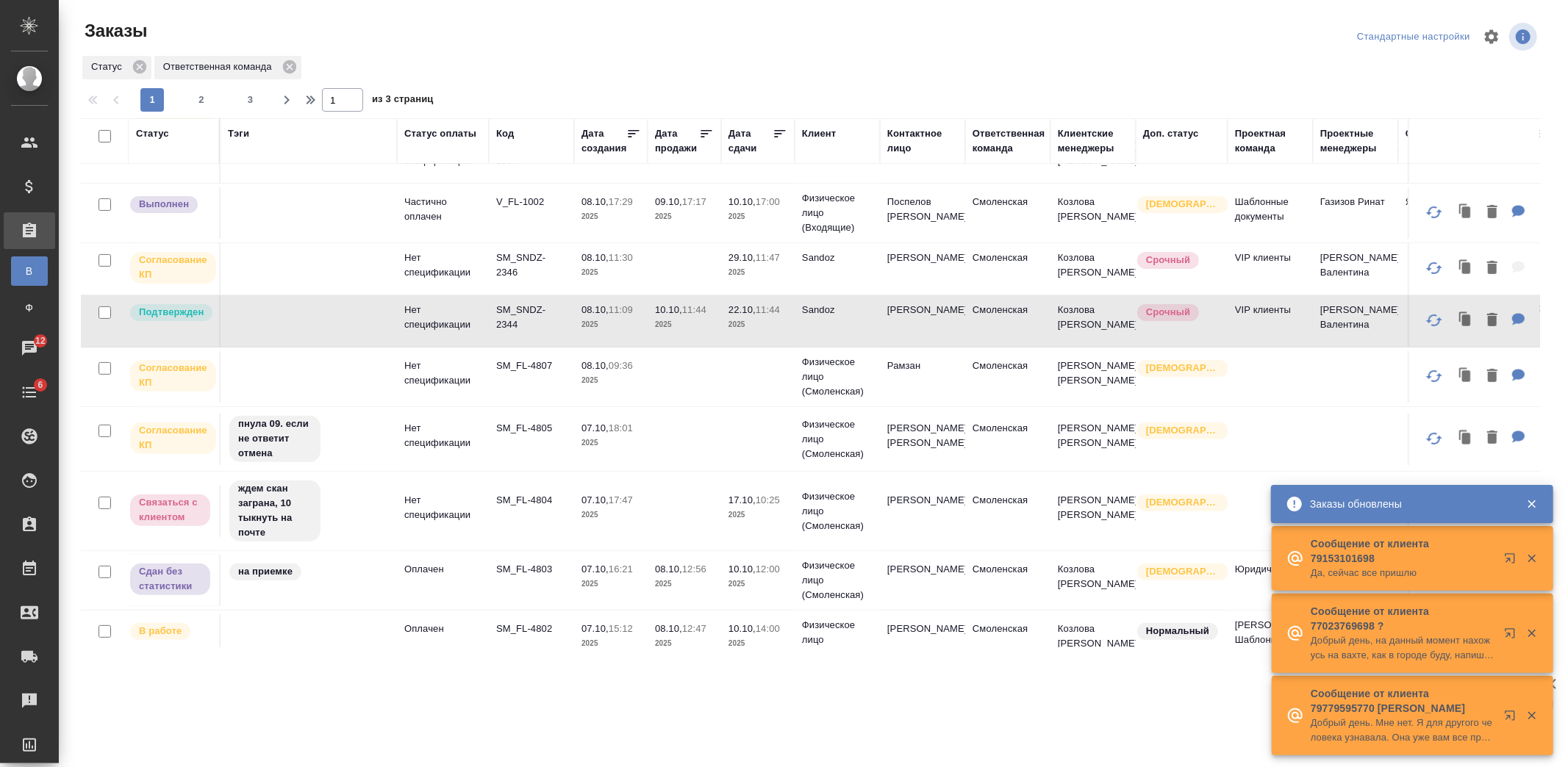
click at [858, 289] on td "Sandoz" at bounding box center [837, 268] width 85 height 51
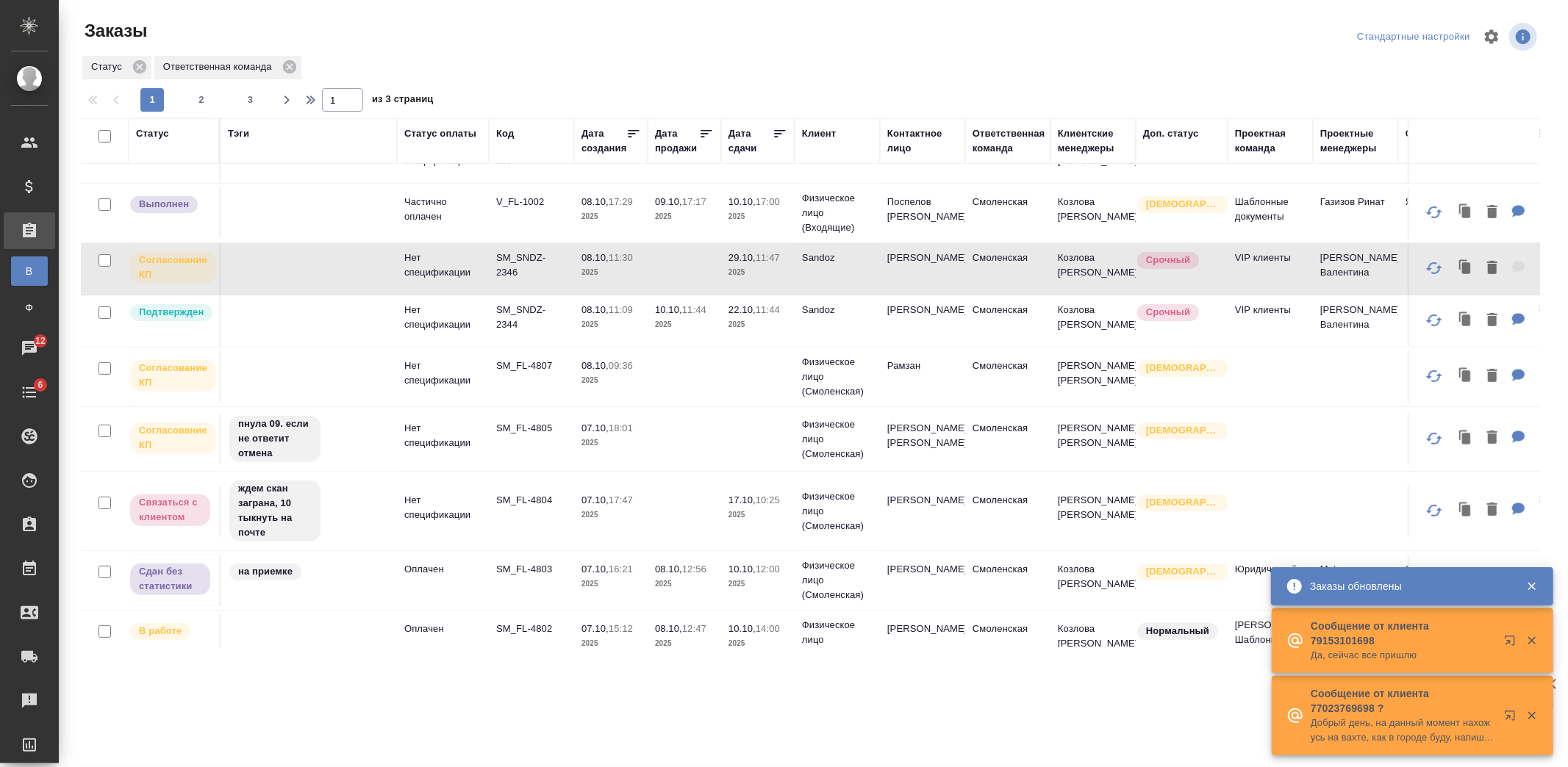
click at [722, 338] on td "22.10, 11:44 2025" at bounding box center [758, 320] width 74 height 51
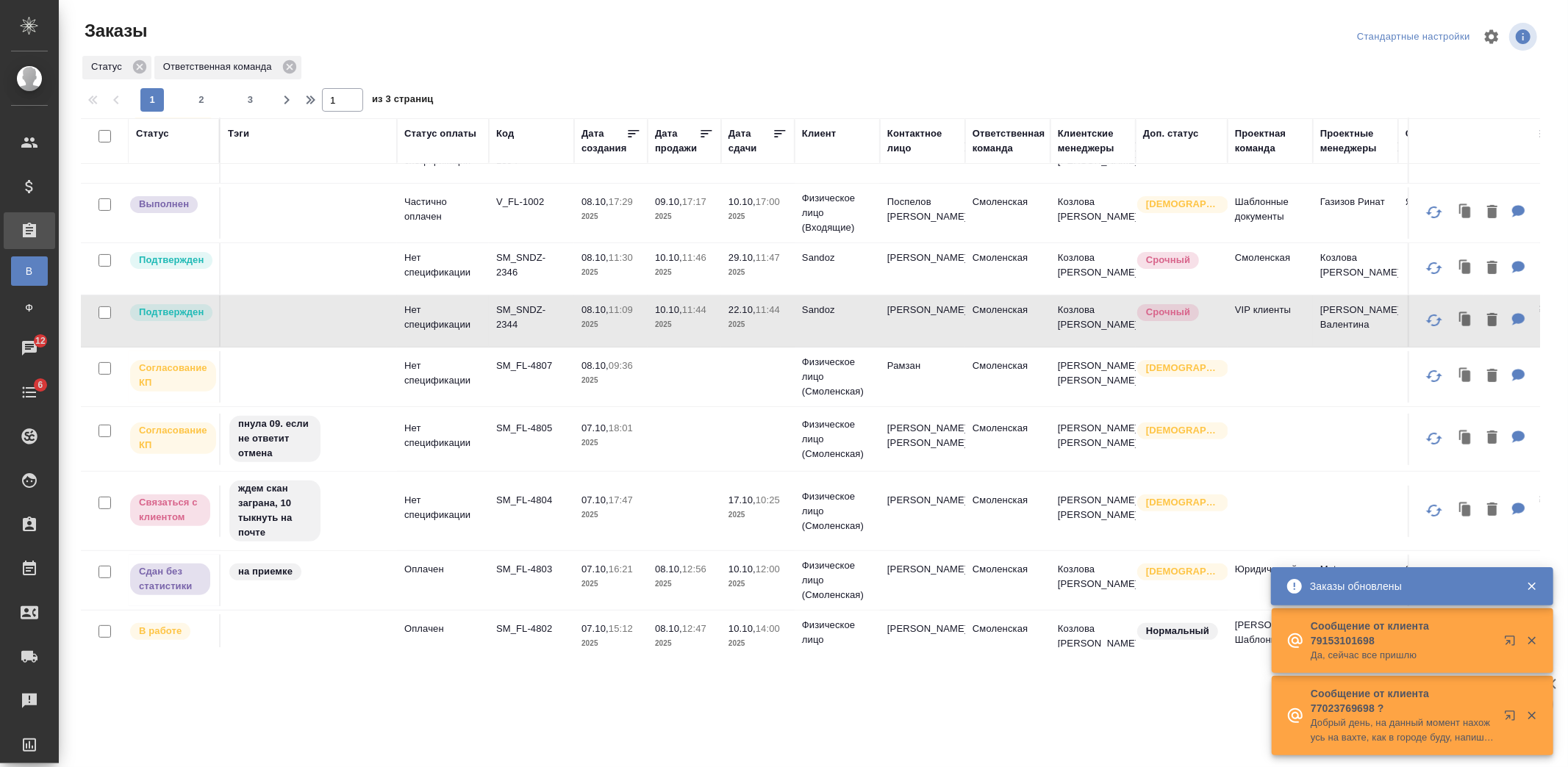
click at [722, 338] on td "22.10, 11:44 2025" at bounding box center [758, 320] width 74 height 51
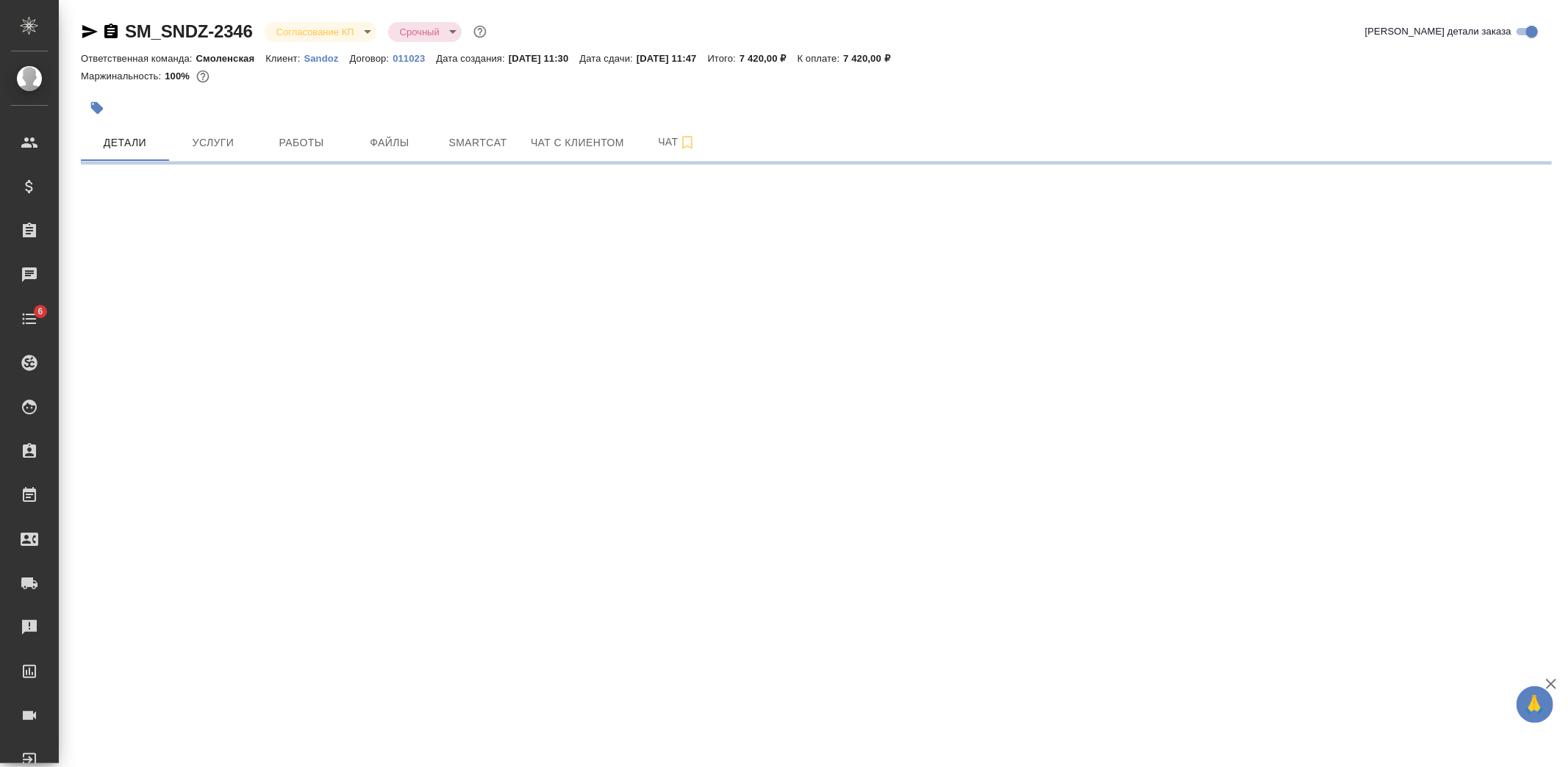
select select "RU"
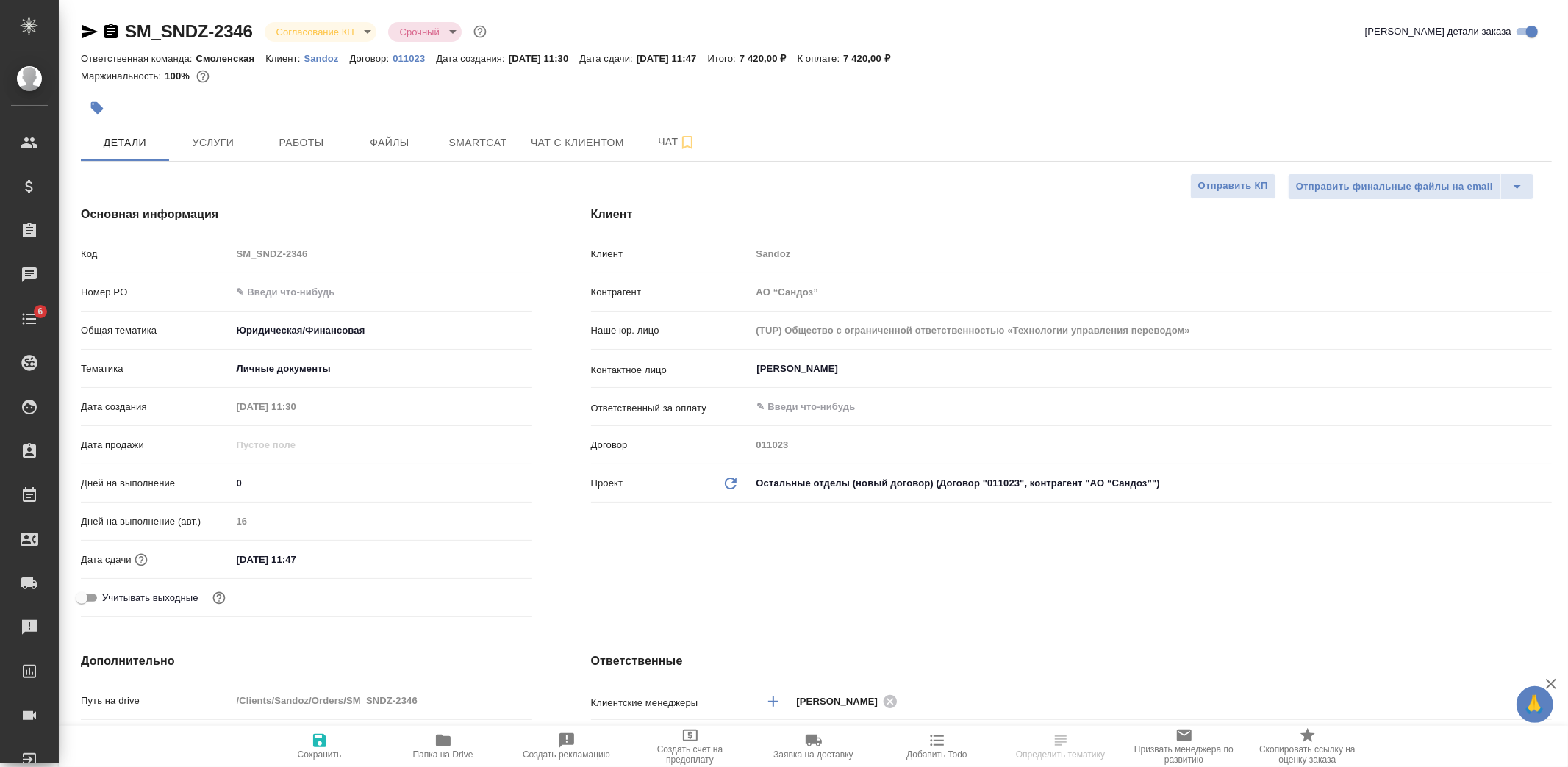
type textarea "x"
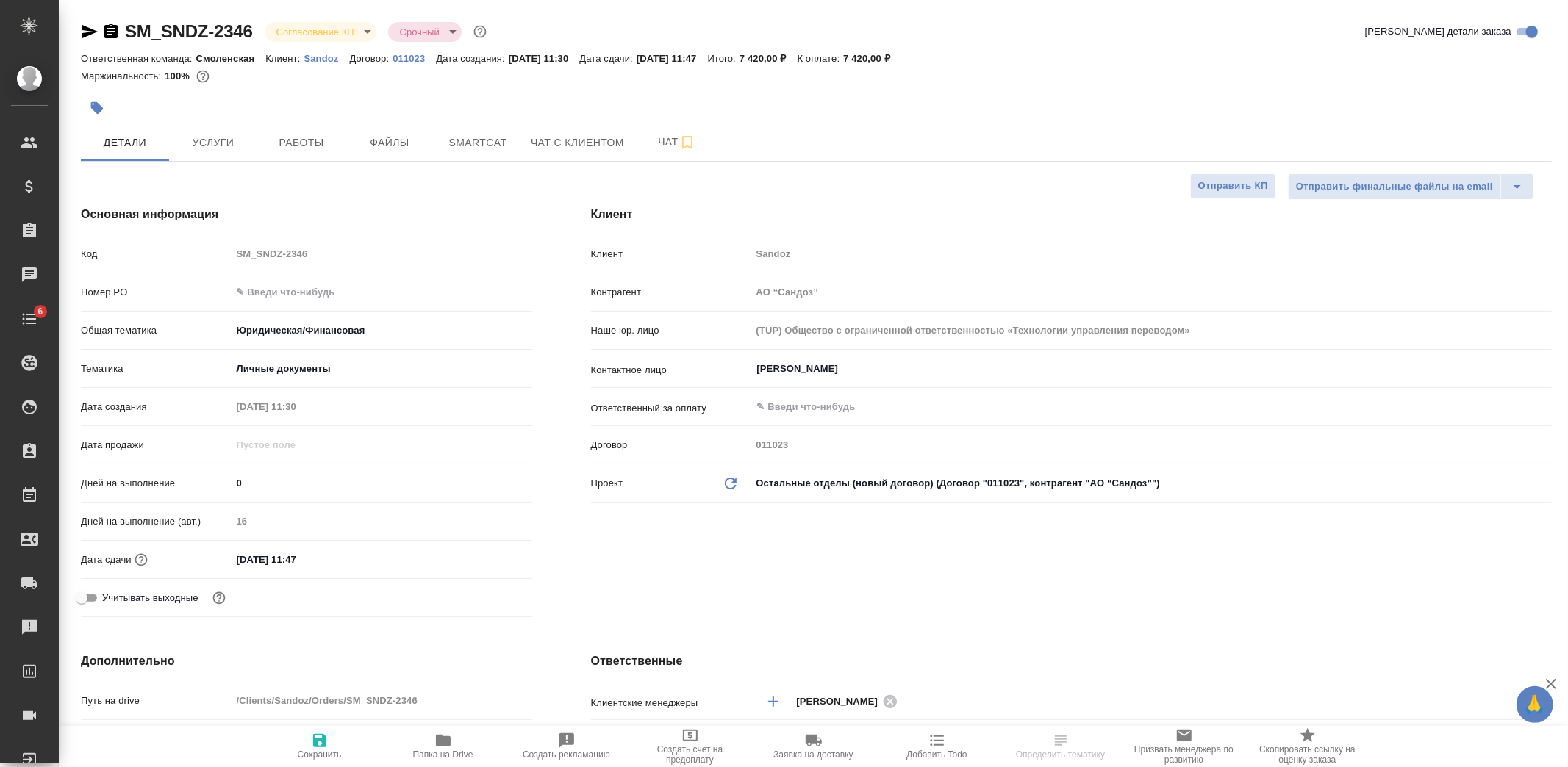
type textarea "x"
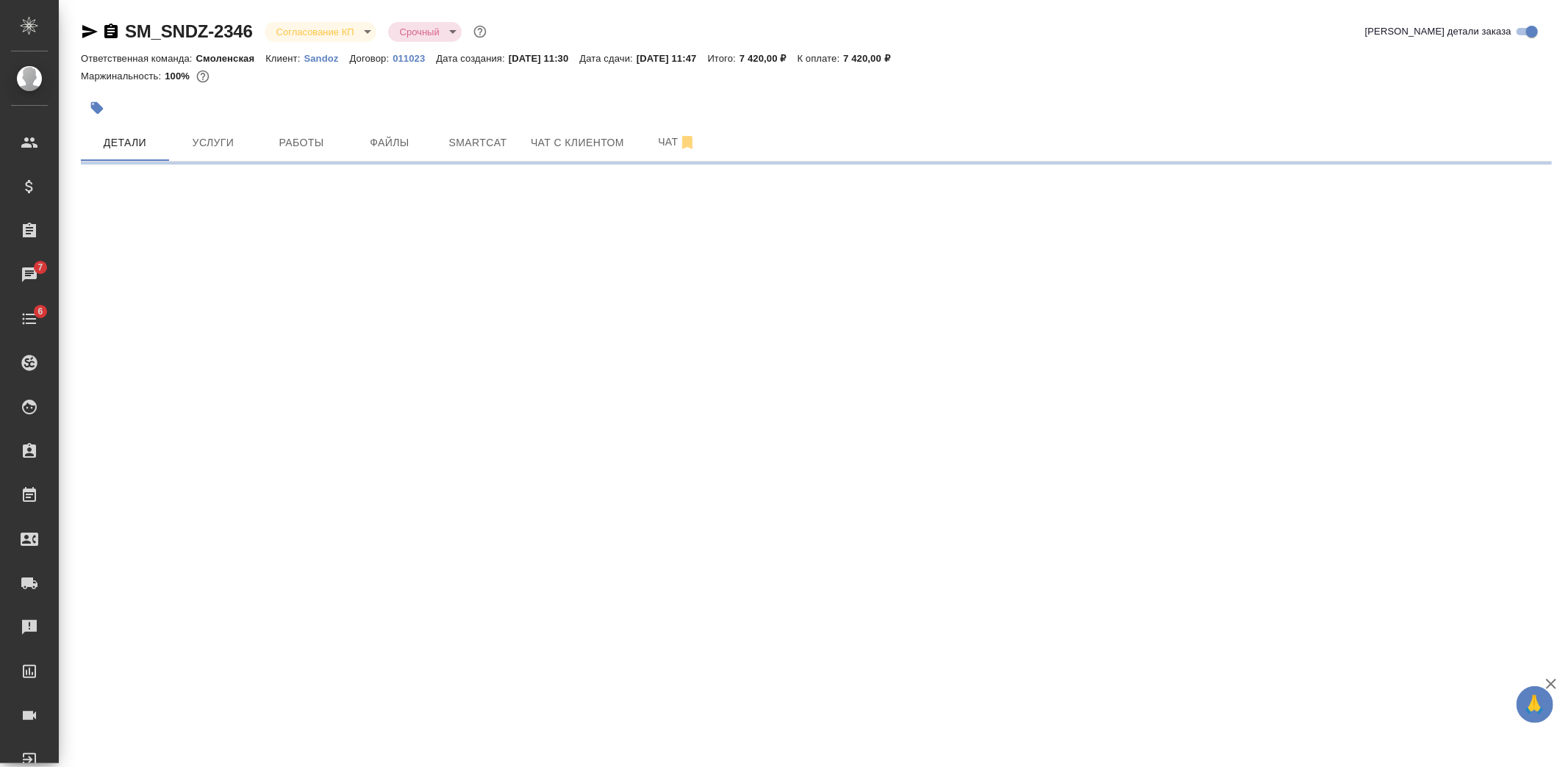
select select "RU"
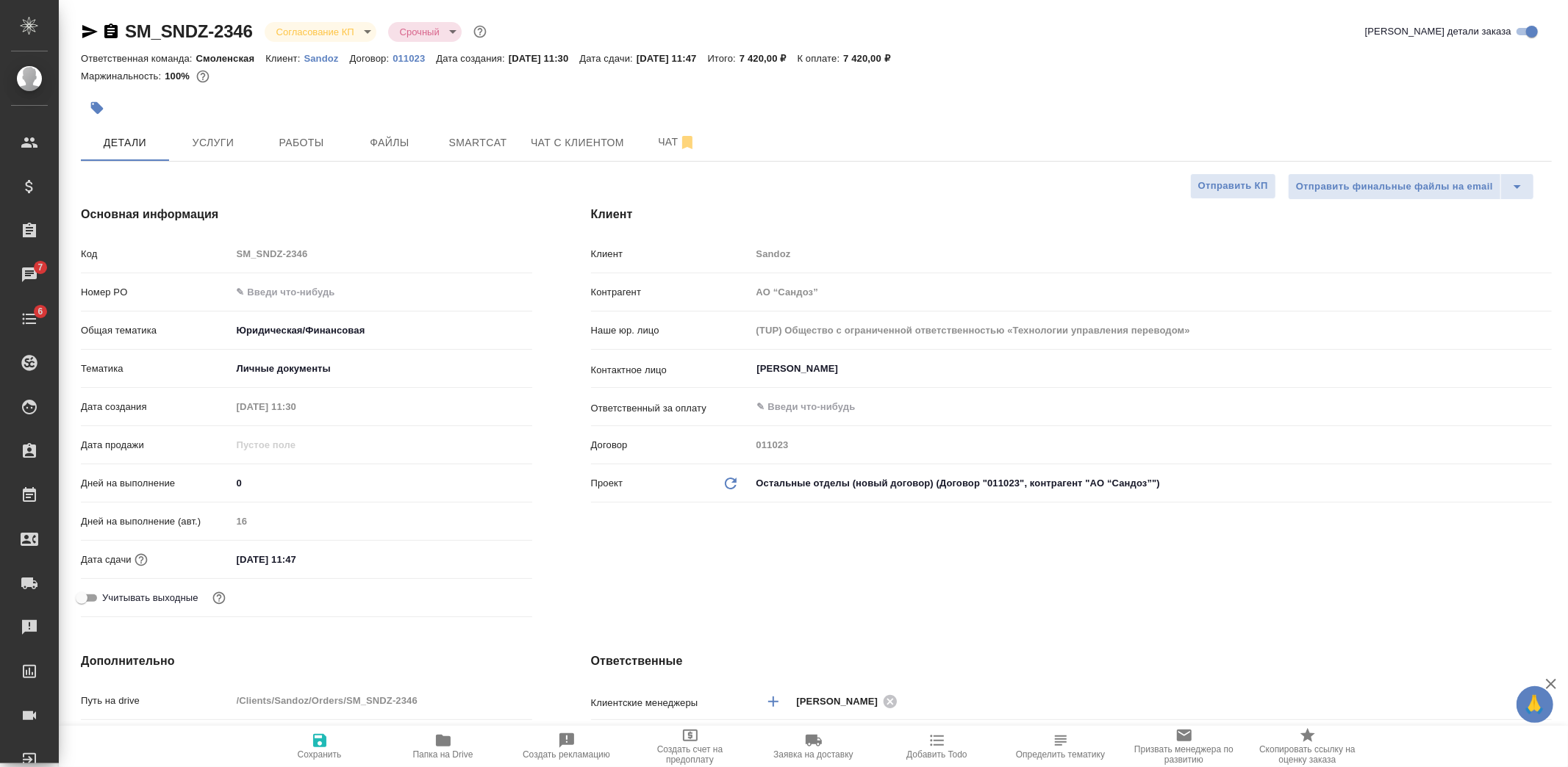
type textarea "x"
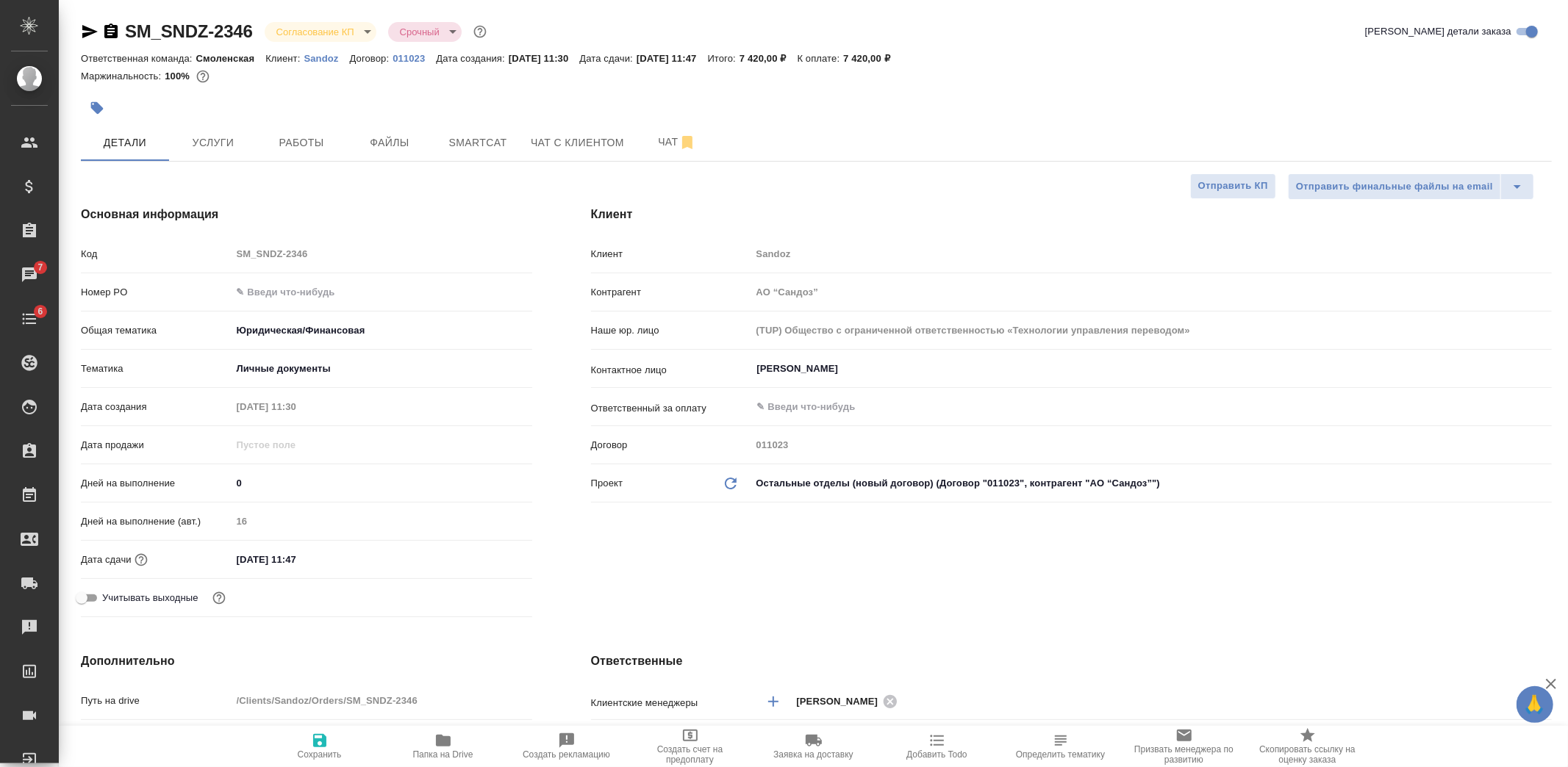
type textarea "x"
click at [309, 139] on span "Работы" at bounding box center [301, 143] width 71 height 18
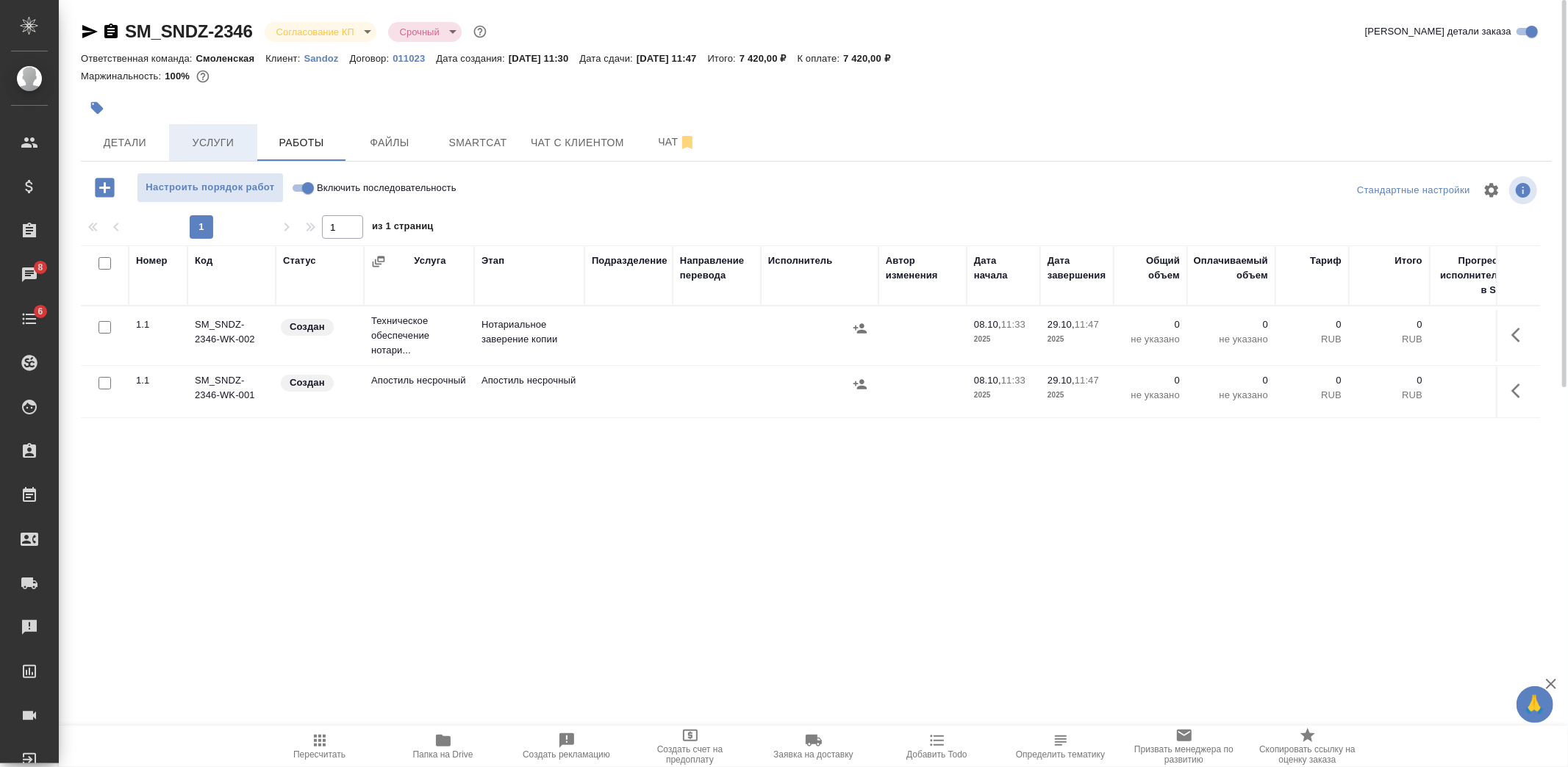
click at [241, 143] on span "Услуги" at bounding box center [213, 143] width 71 height 18
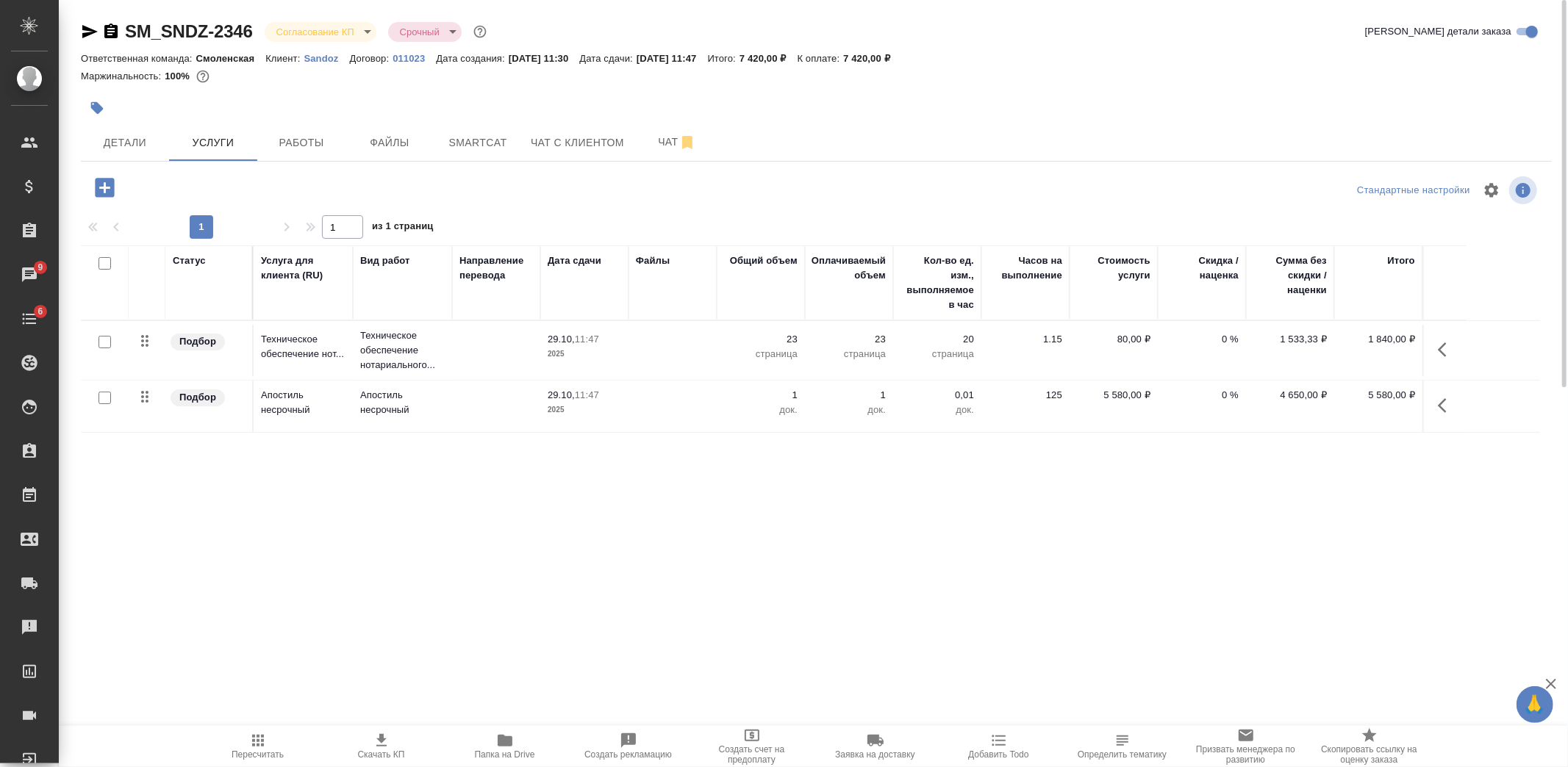
click at [687, 340] on td at bounding box center [673, 350] width 88 height 51
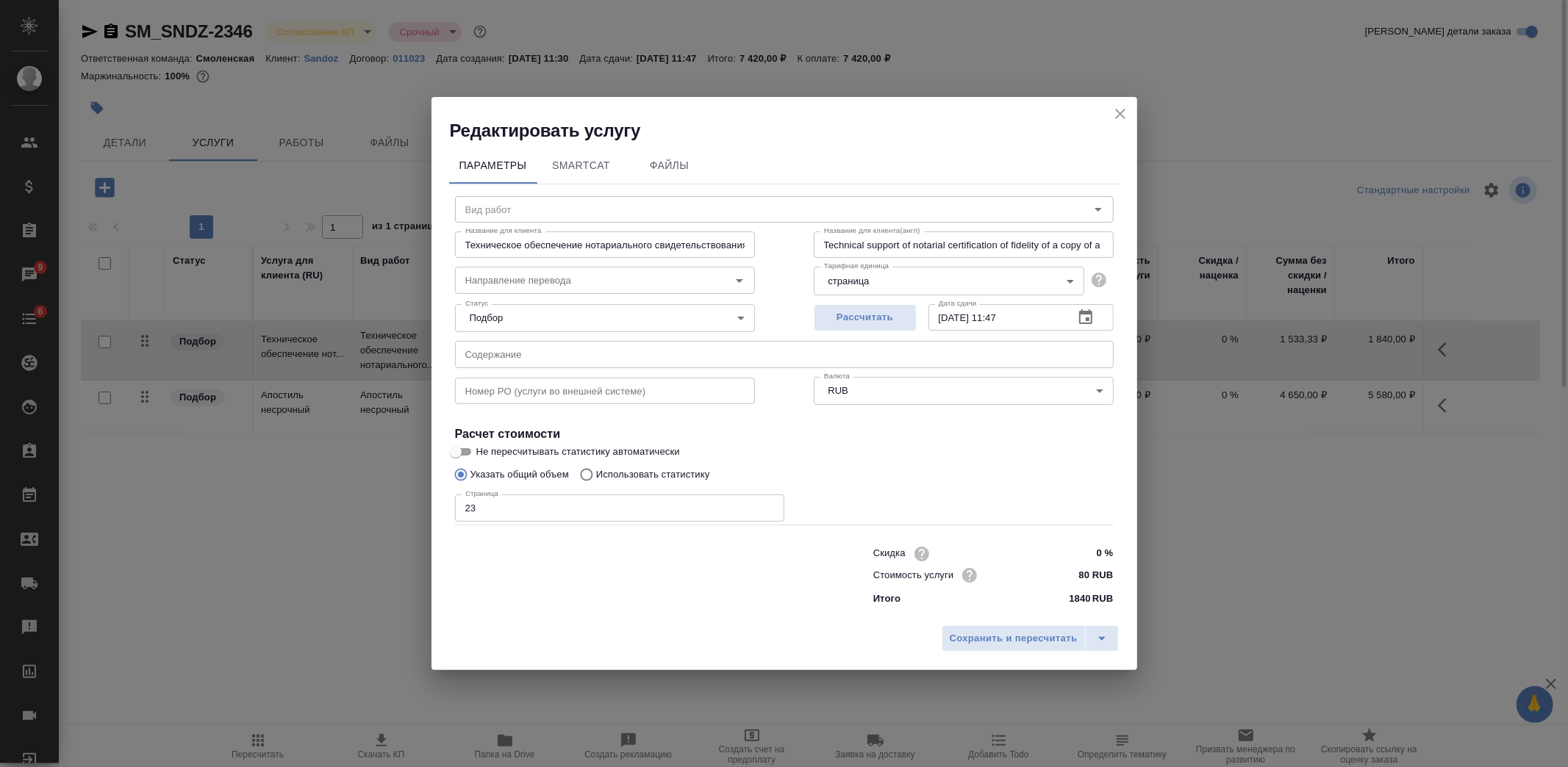
type input "Техническое обеспечение нотариального свидетельствования верности копии докумен…"
click at [503, 505] on input "23" at bounding box center [620, 507] width 329 height 27
type input "22"
click at [1020, 635] on span "Сохранить и пересчитать" at bounding box center [1014, 639] width 128 height 17
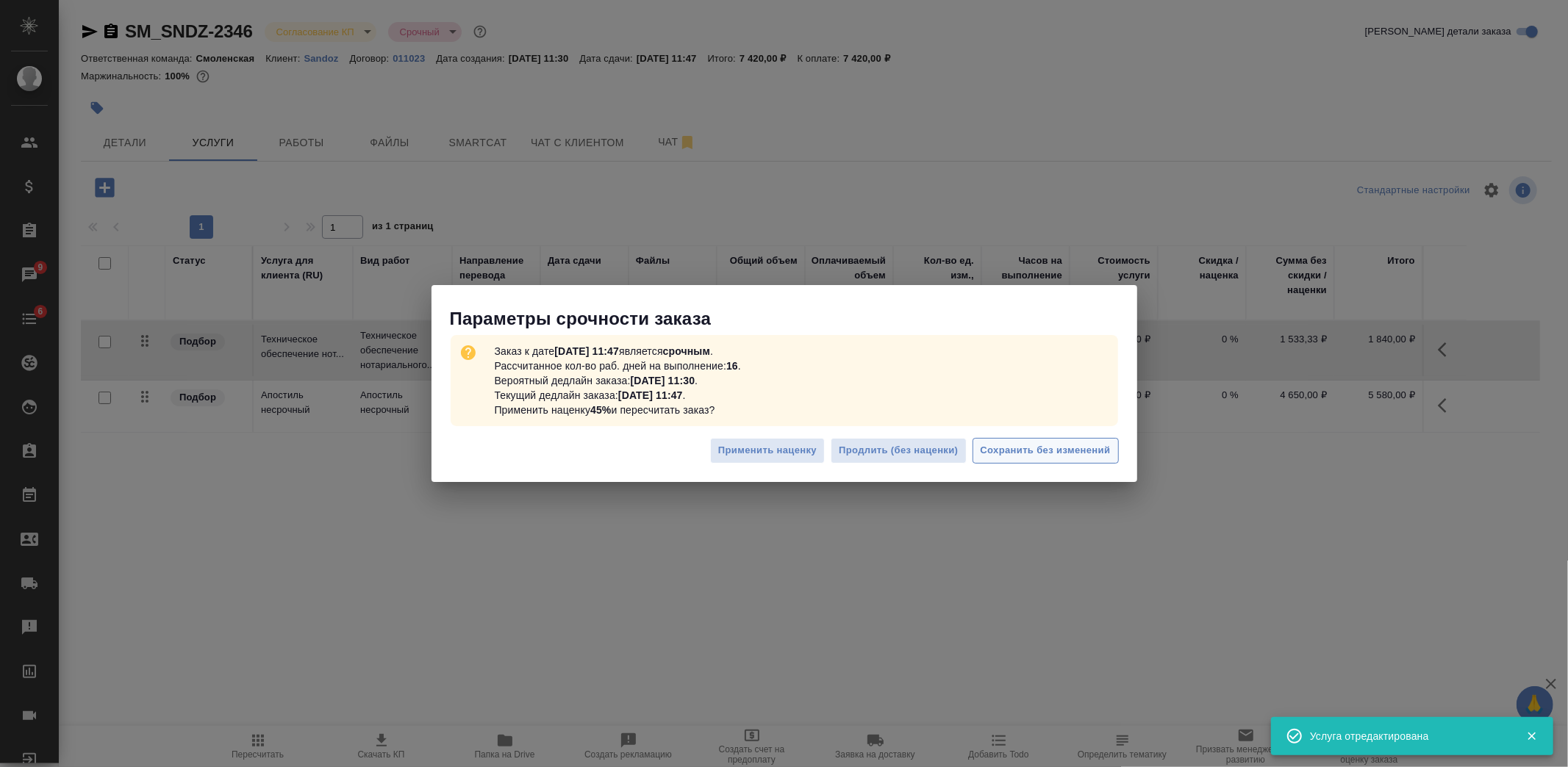
click at [1032, 458] on span "Сохранить без изменений" at bounding box center [1046, 451] width 130 height 17
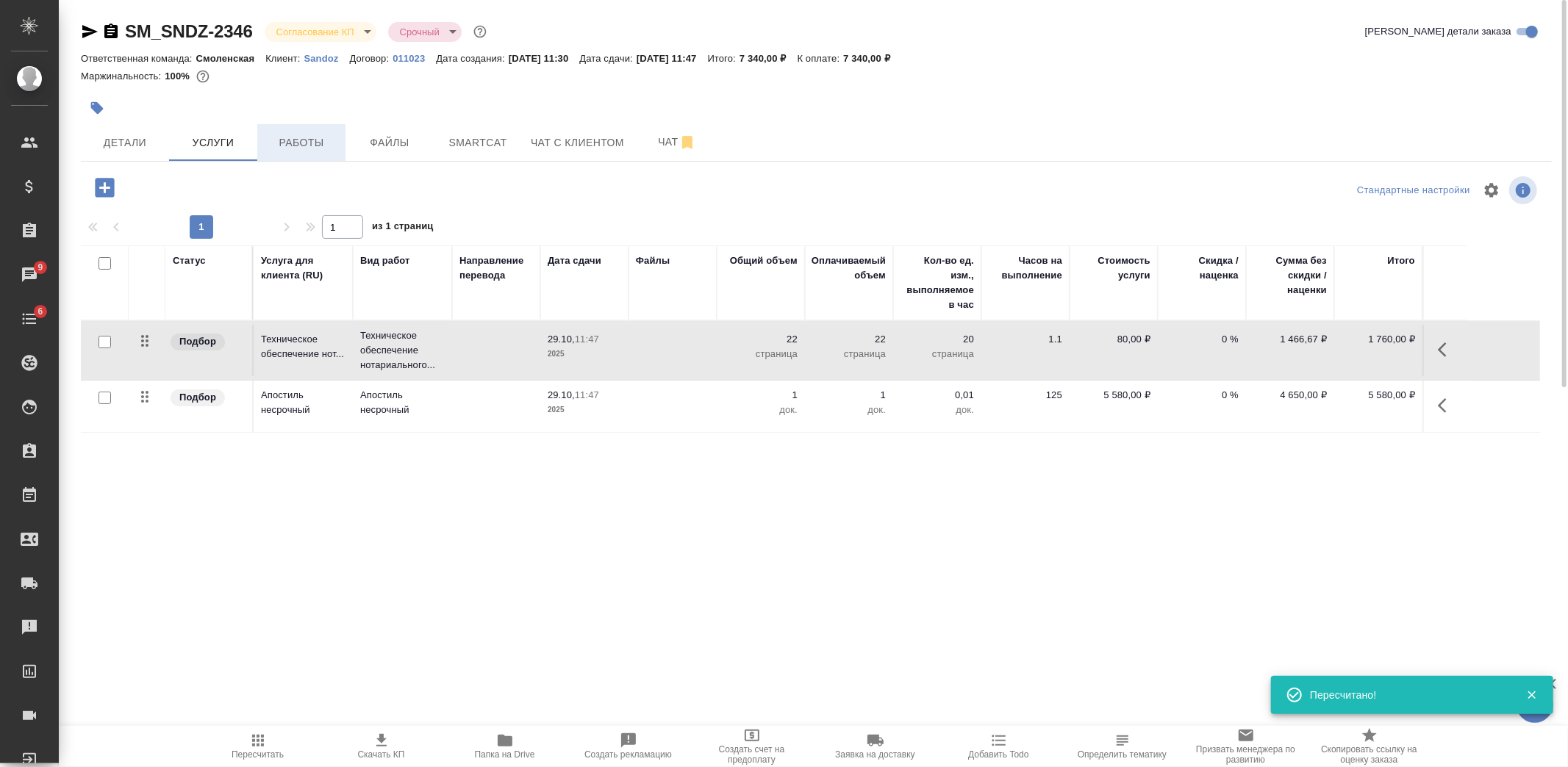
click at [320, 144] on span "Работы" at bounding box center [301, 143] width 71 height 18
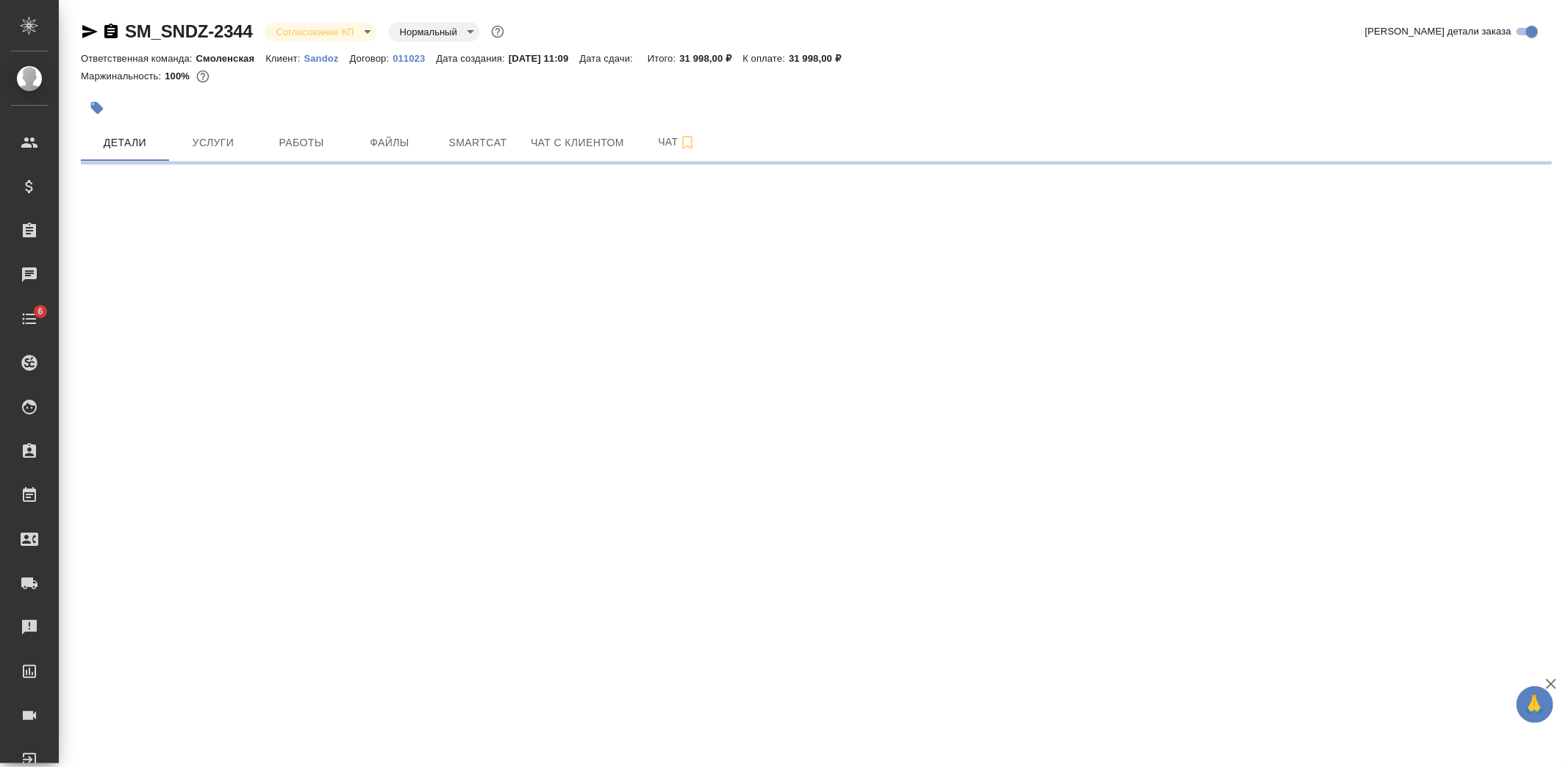
select select "RU"
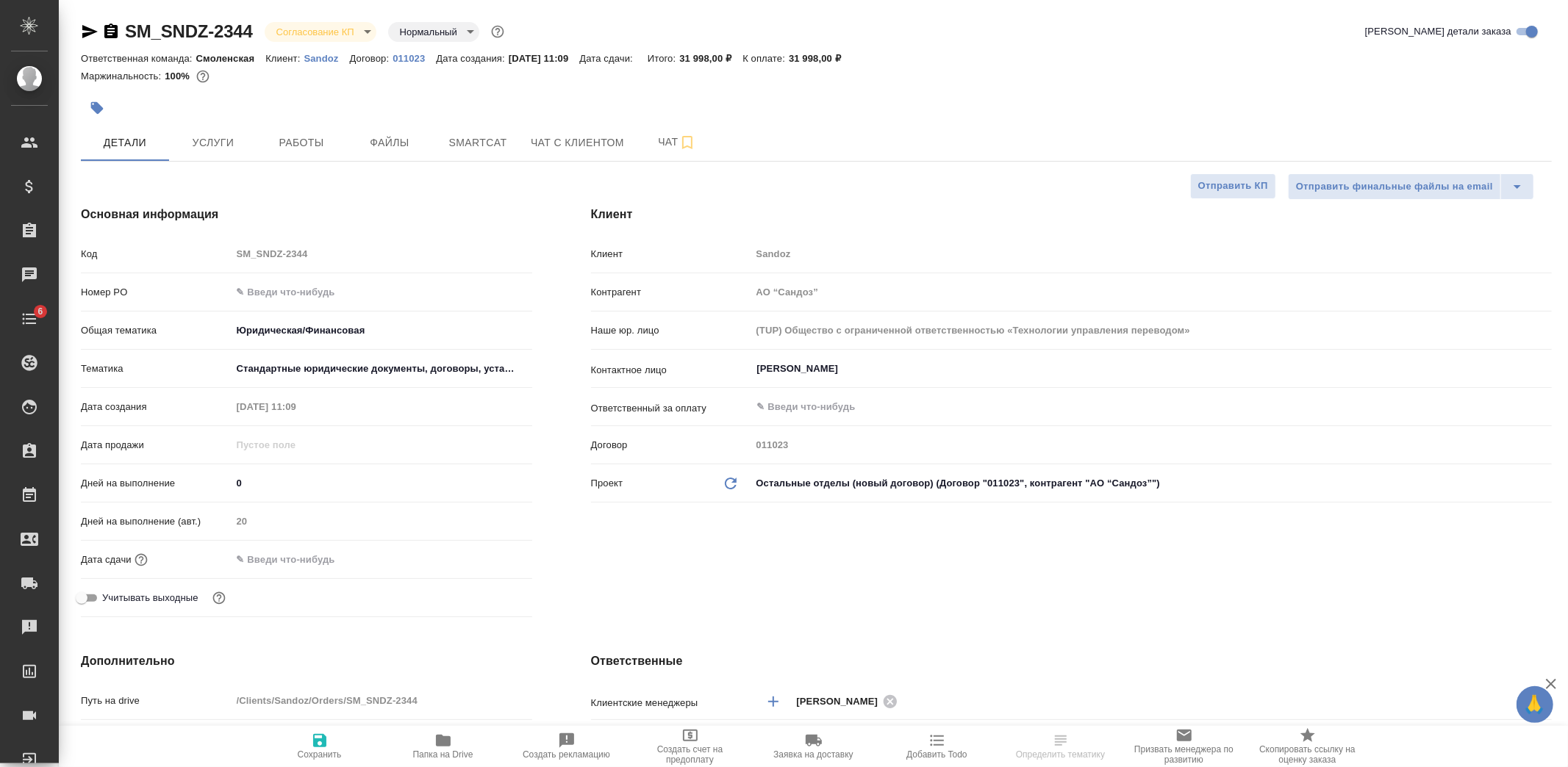
type textarea "x"
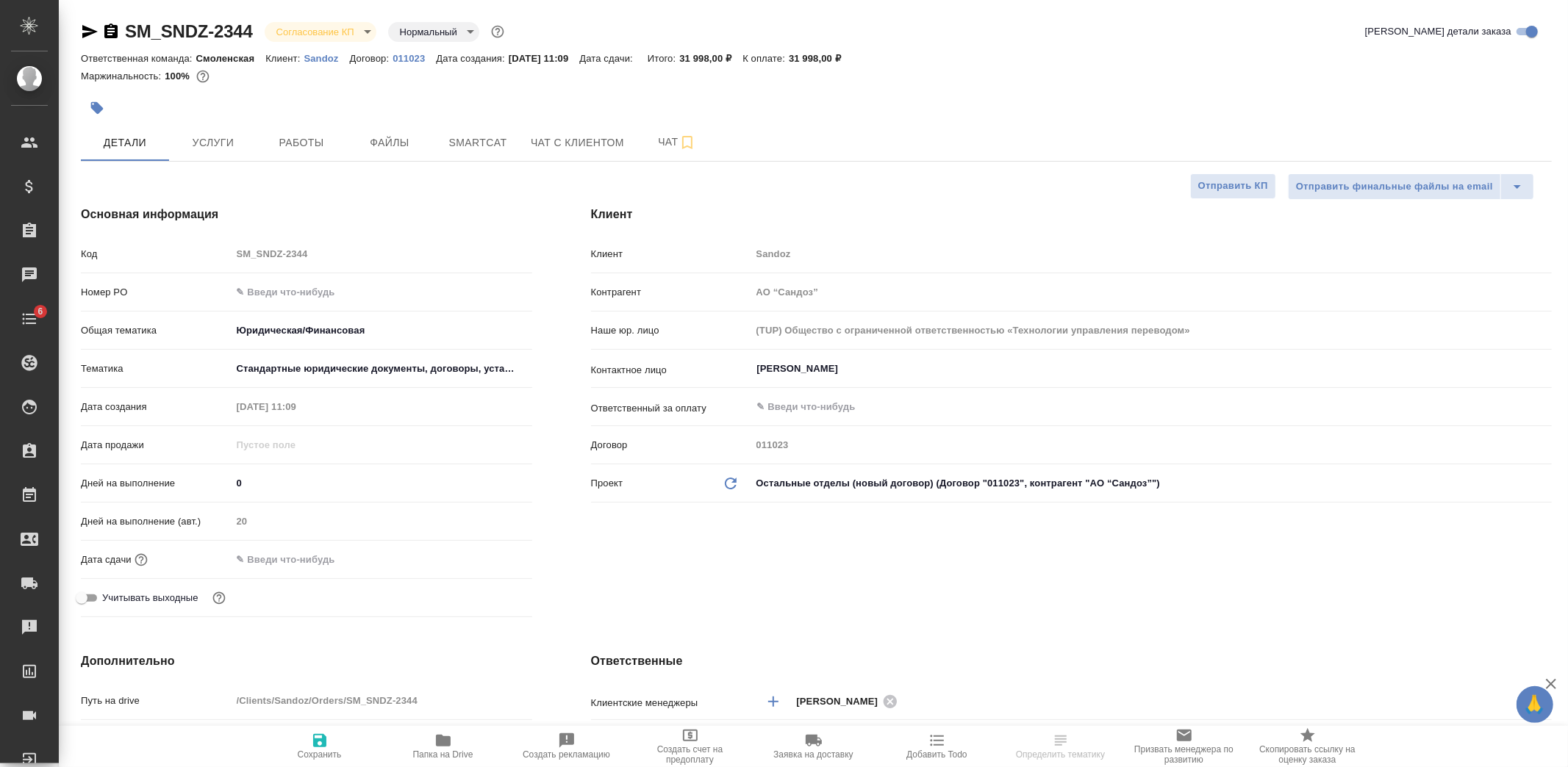
type textarea "x"
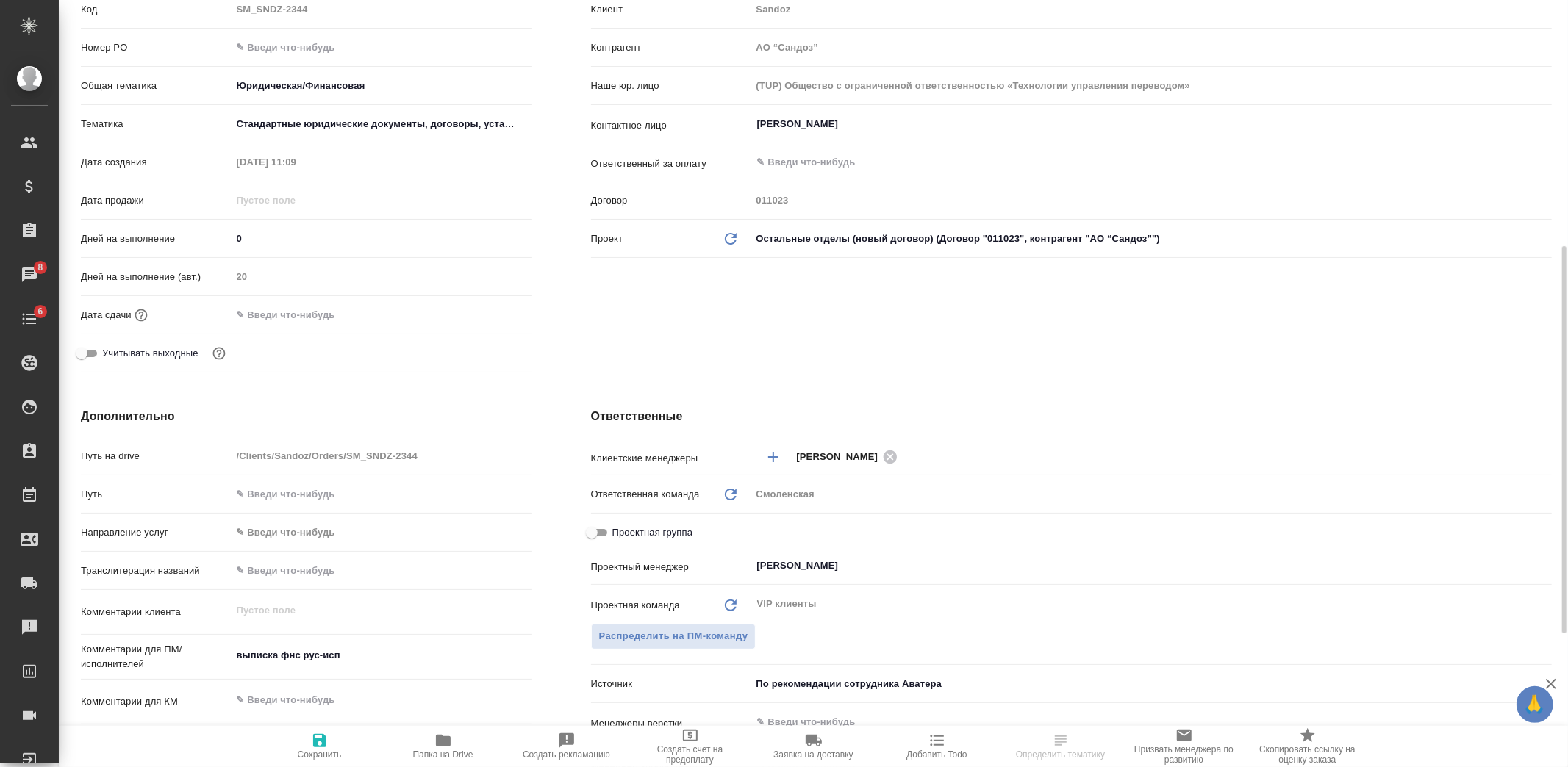
scroll to position [408, 0]
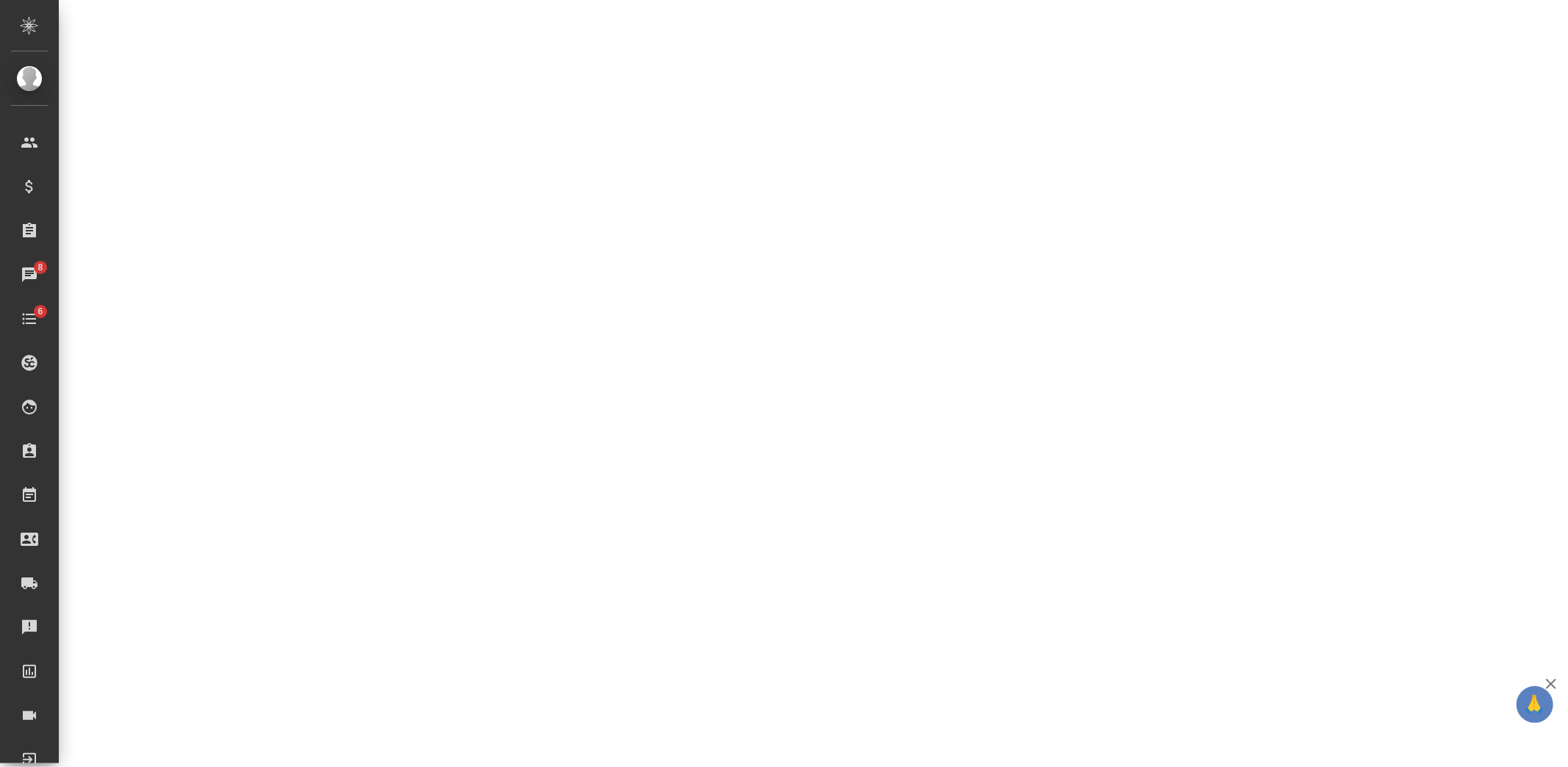
select select "RU"
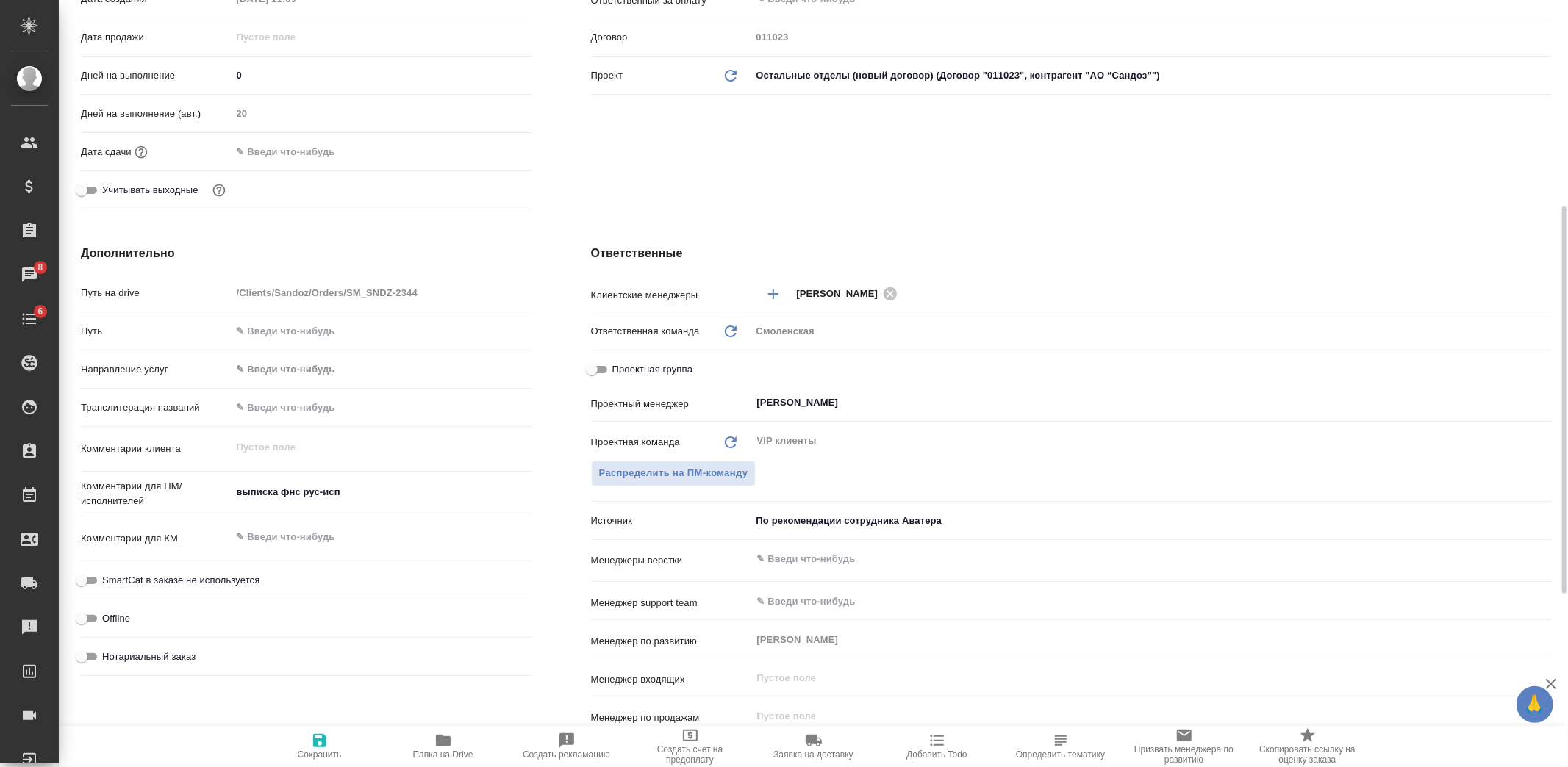
type textarea "x"
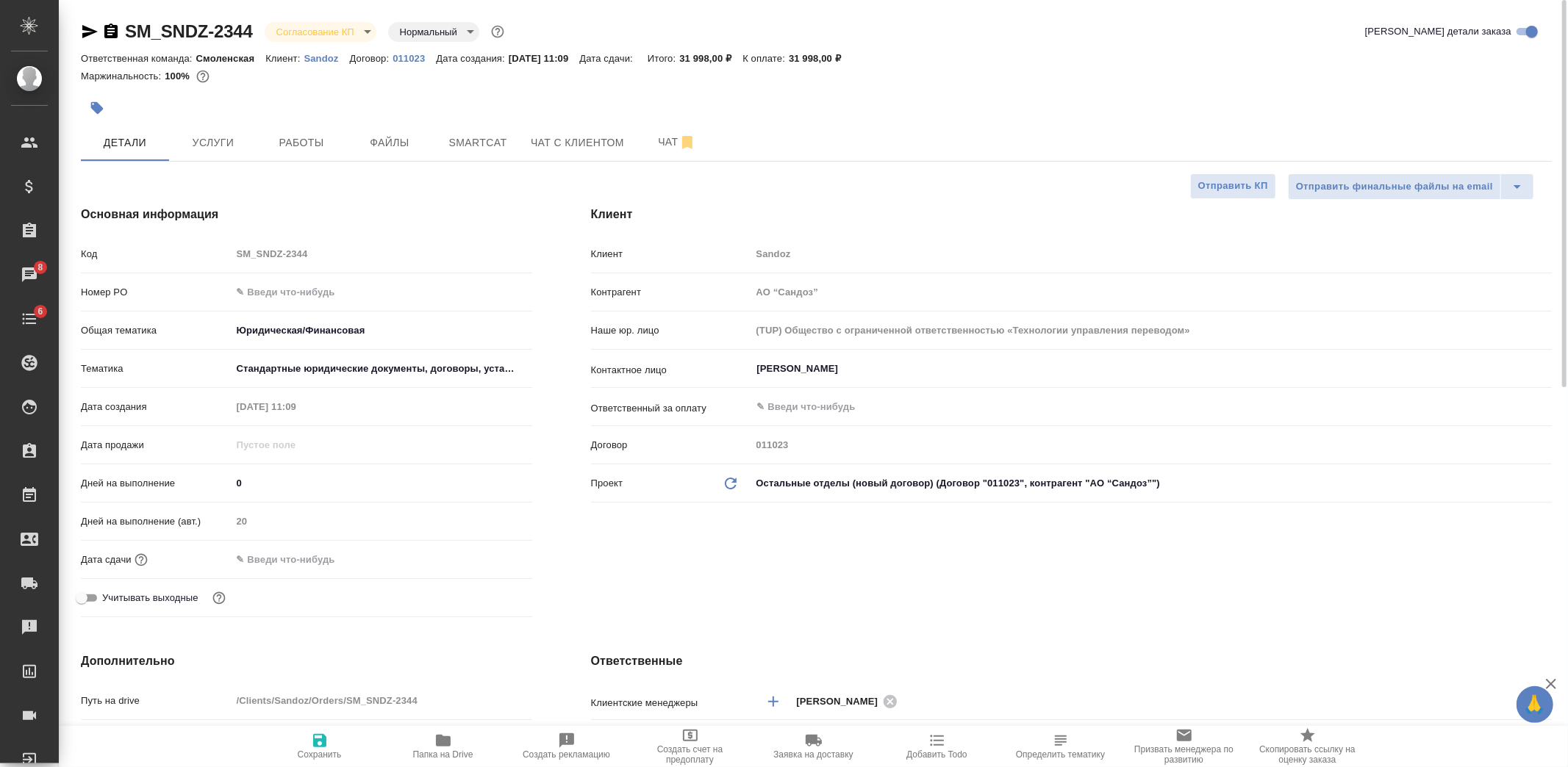
type textarea "x"
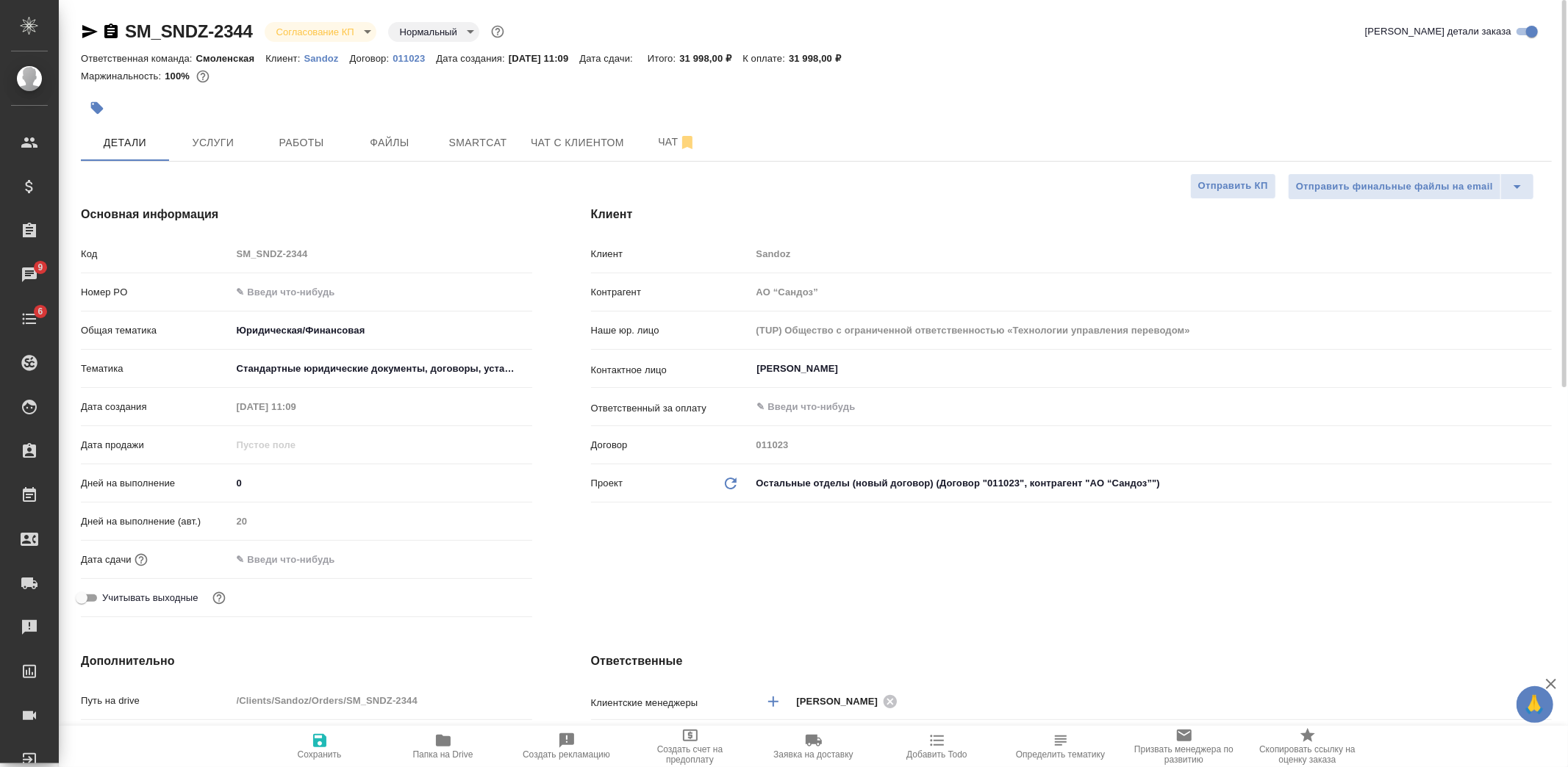
type textarea "x"
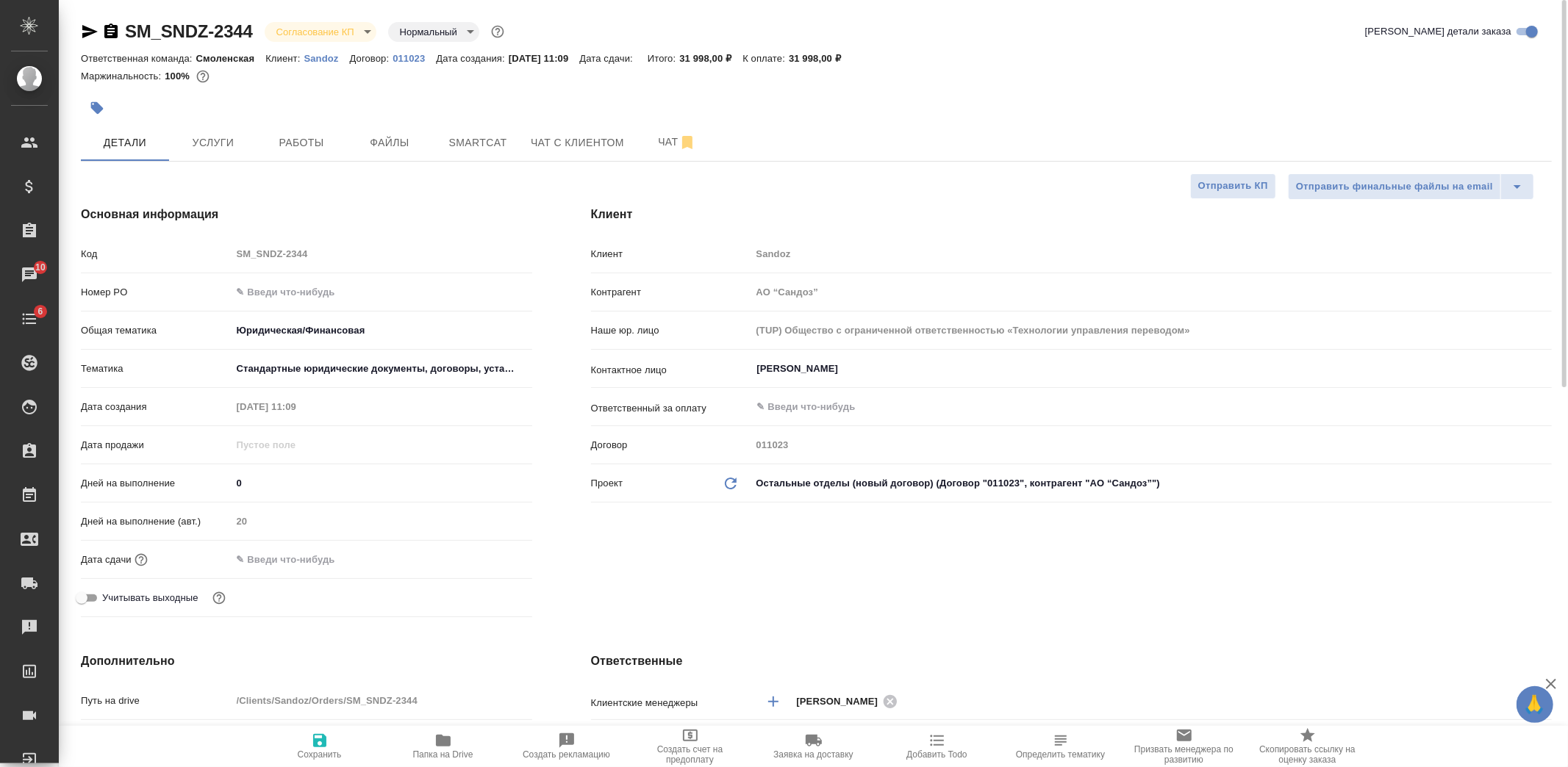
type textarea "x"
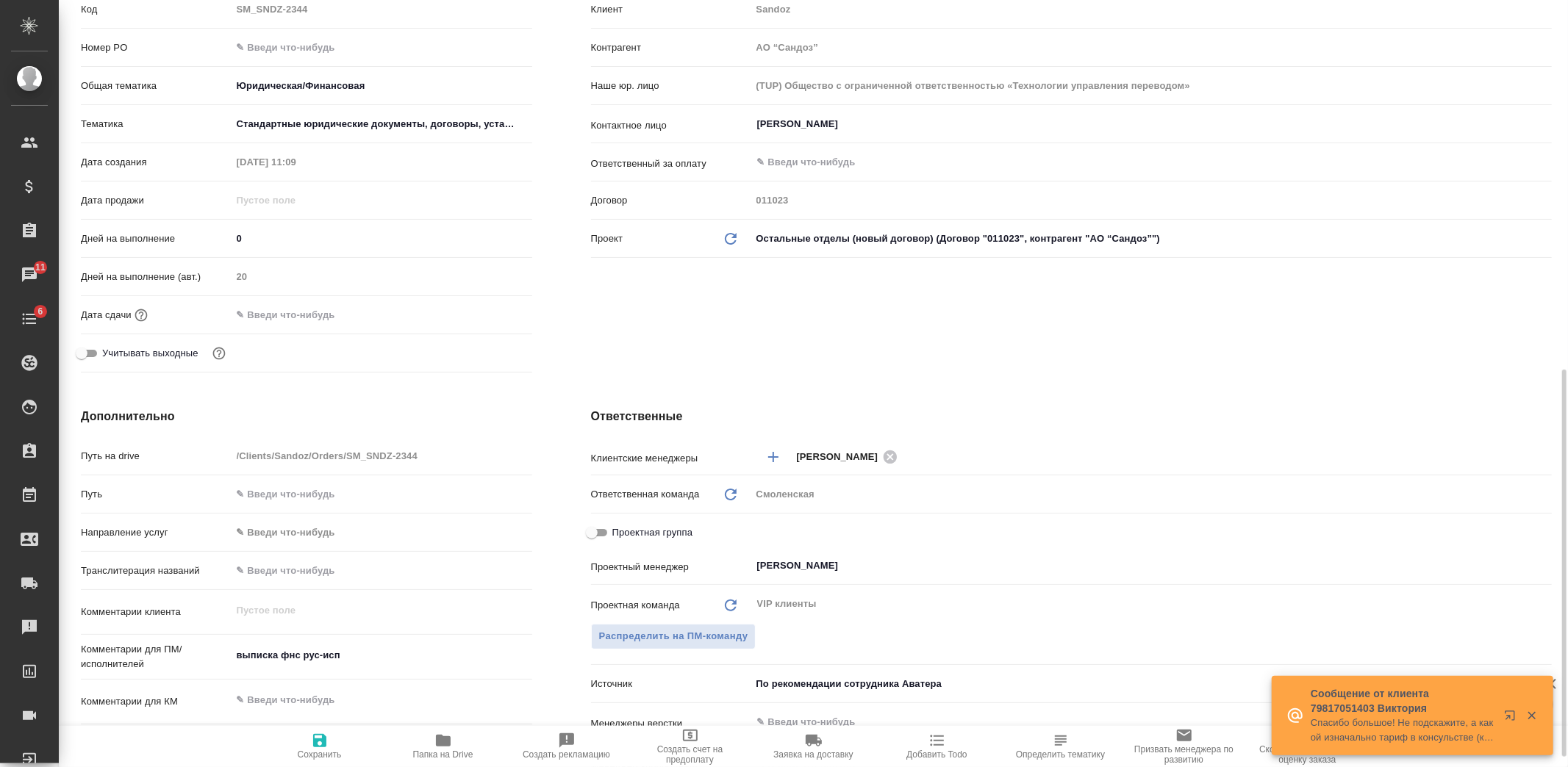
scroll to position [489, 0]
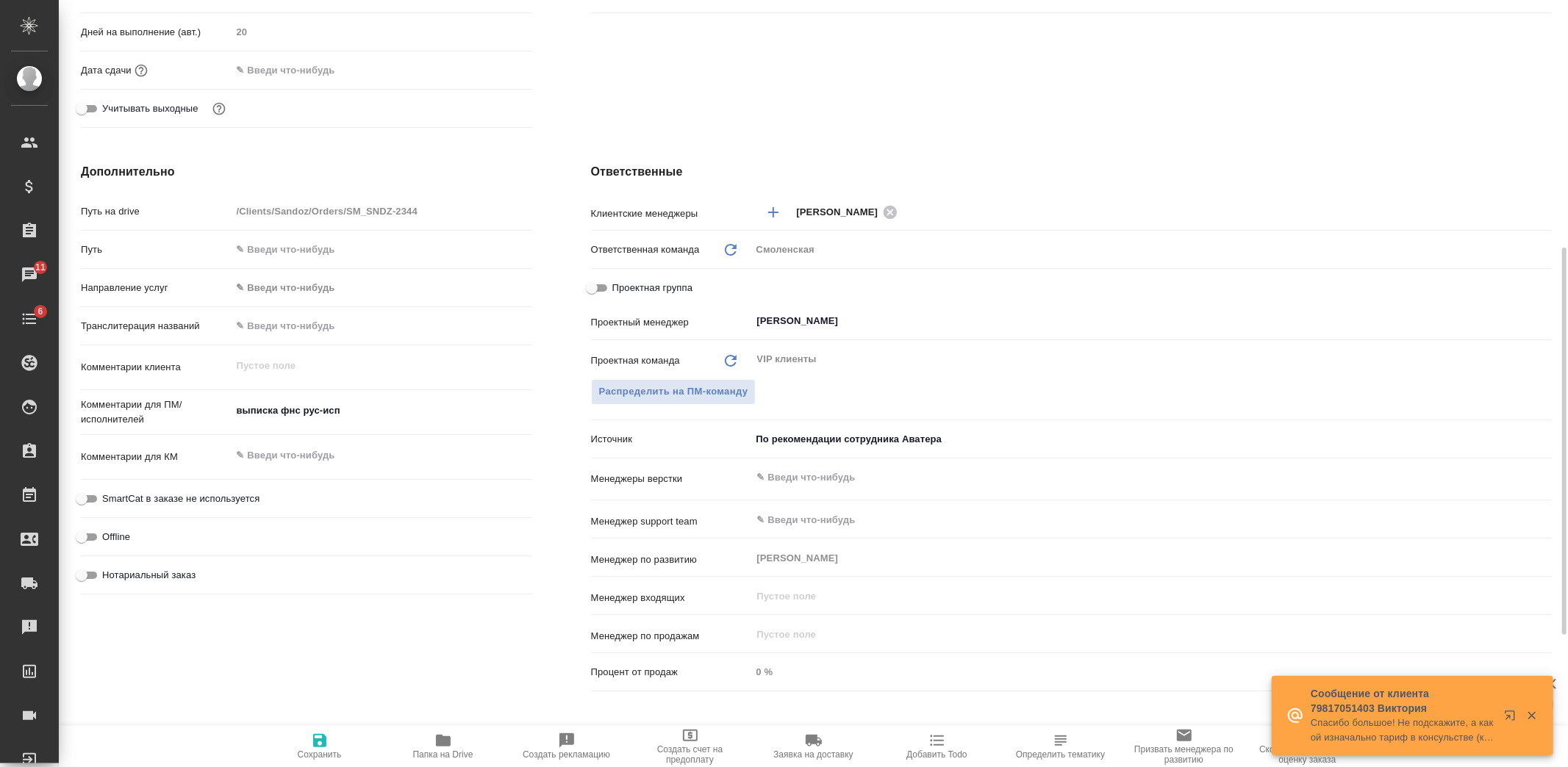
type textarea "x"
click at [410, 406] on textarea "выписка фнс рус-исп" at bounding box center [382, 411] width 300 height 25
type textarea "x"
type textarea "выписка фнс рус-исп"
type textarea "x"
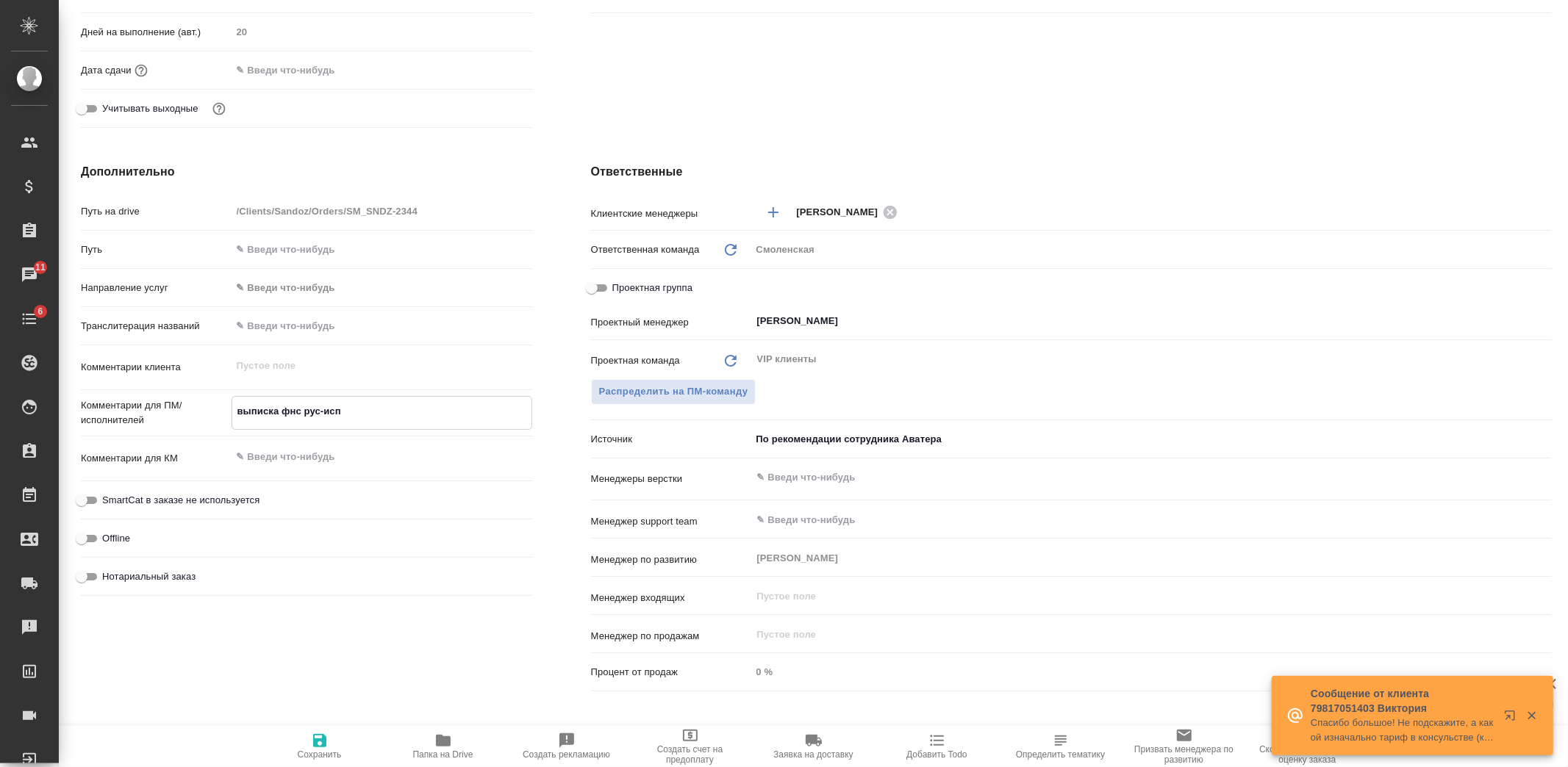
type textarea "x"
type textarea "выписка фнс рус-исп ("
type textarea "x"
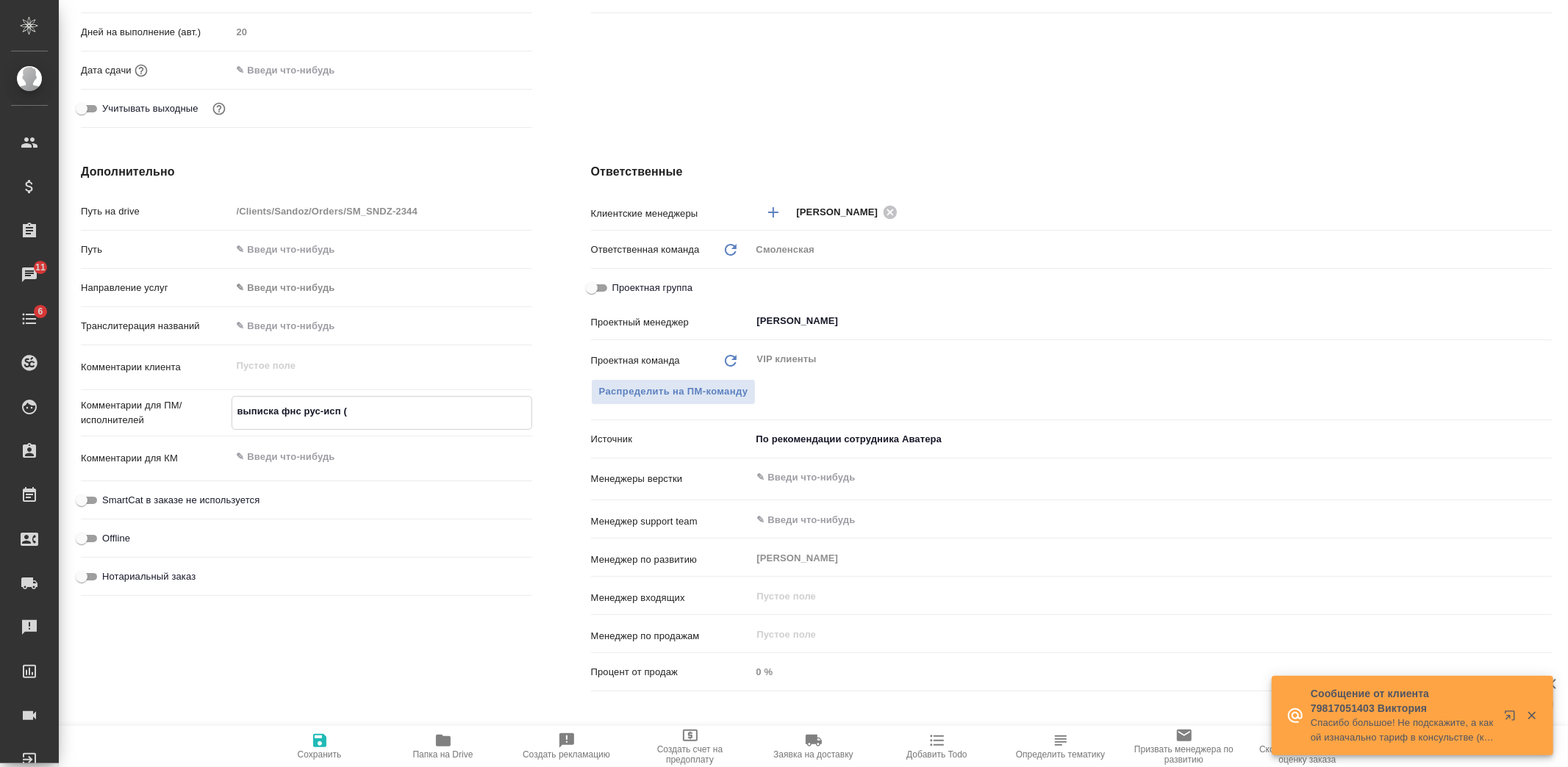
type textarea "x"
type textarea "выписка фнс рус-исп (д"
type textarea "x"
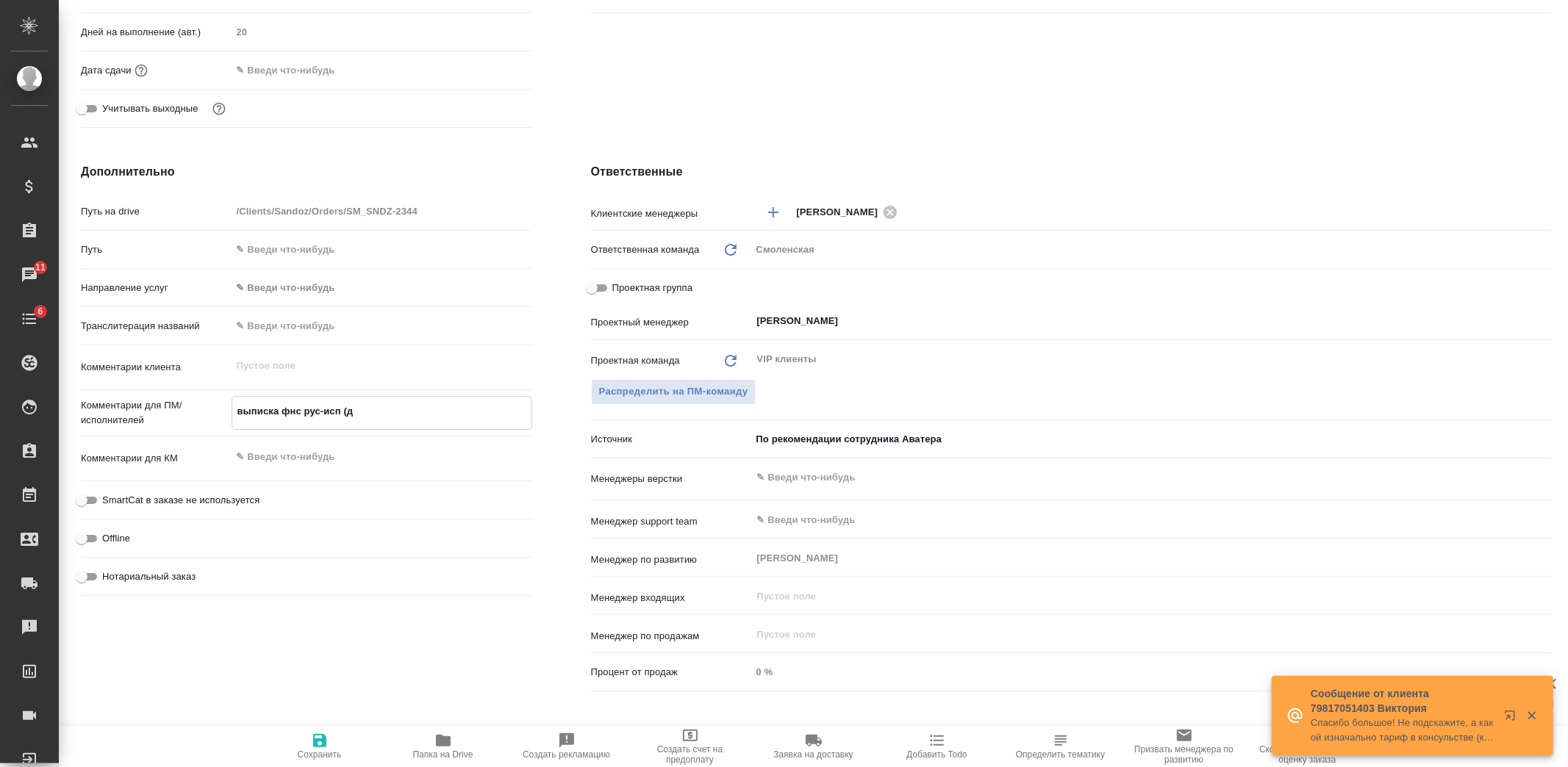
type textarea "выписка фнс рус-исп (до"
type textarea "x"
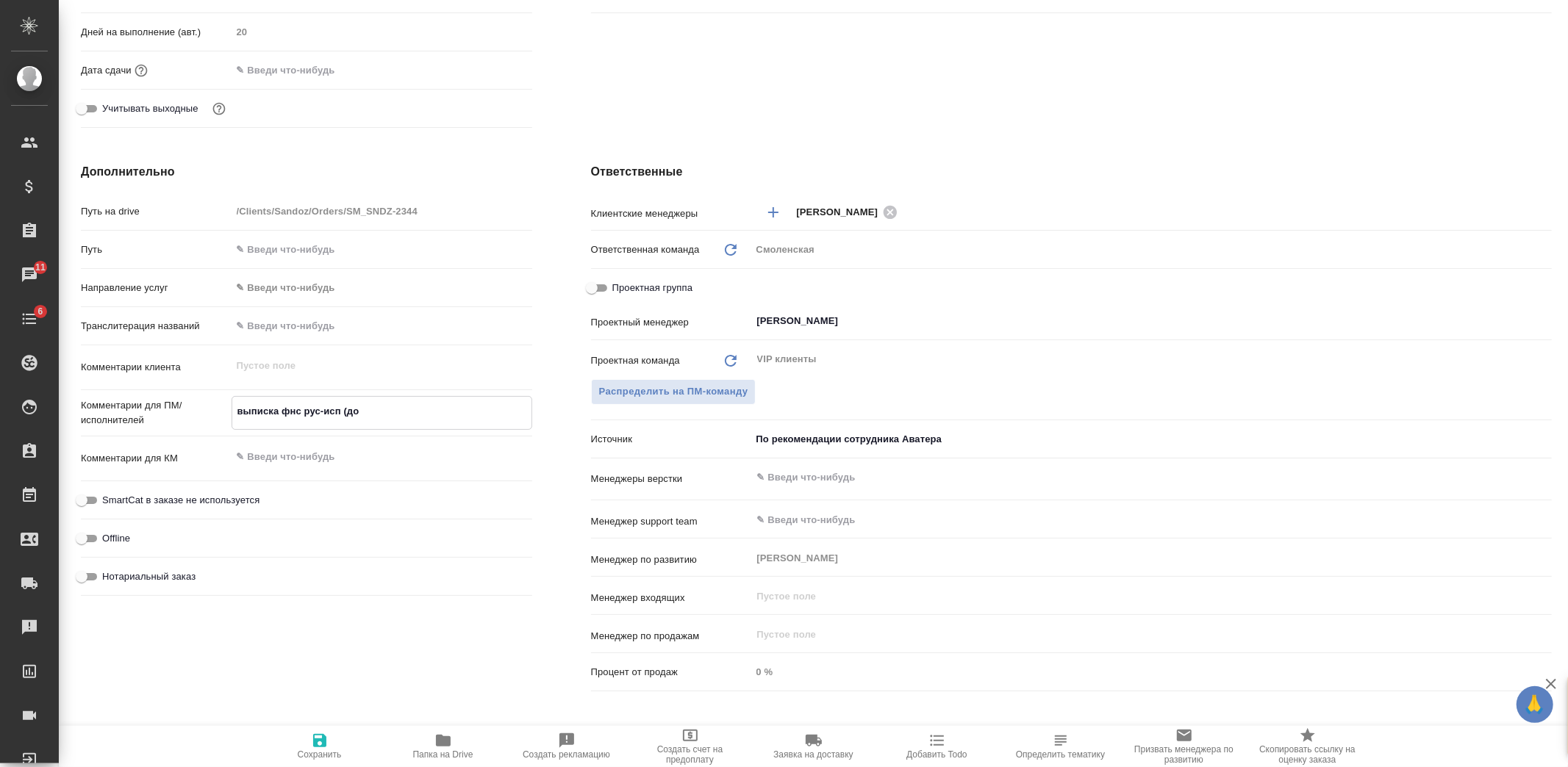
type textarea "x"
type textarea "выписка фнс рус-исп (доб"
type textarea "x"
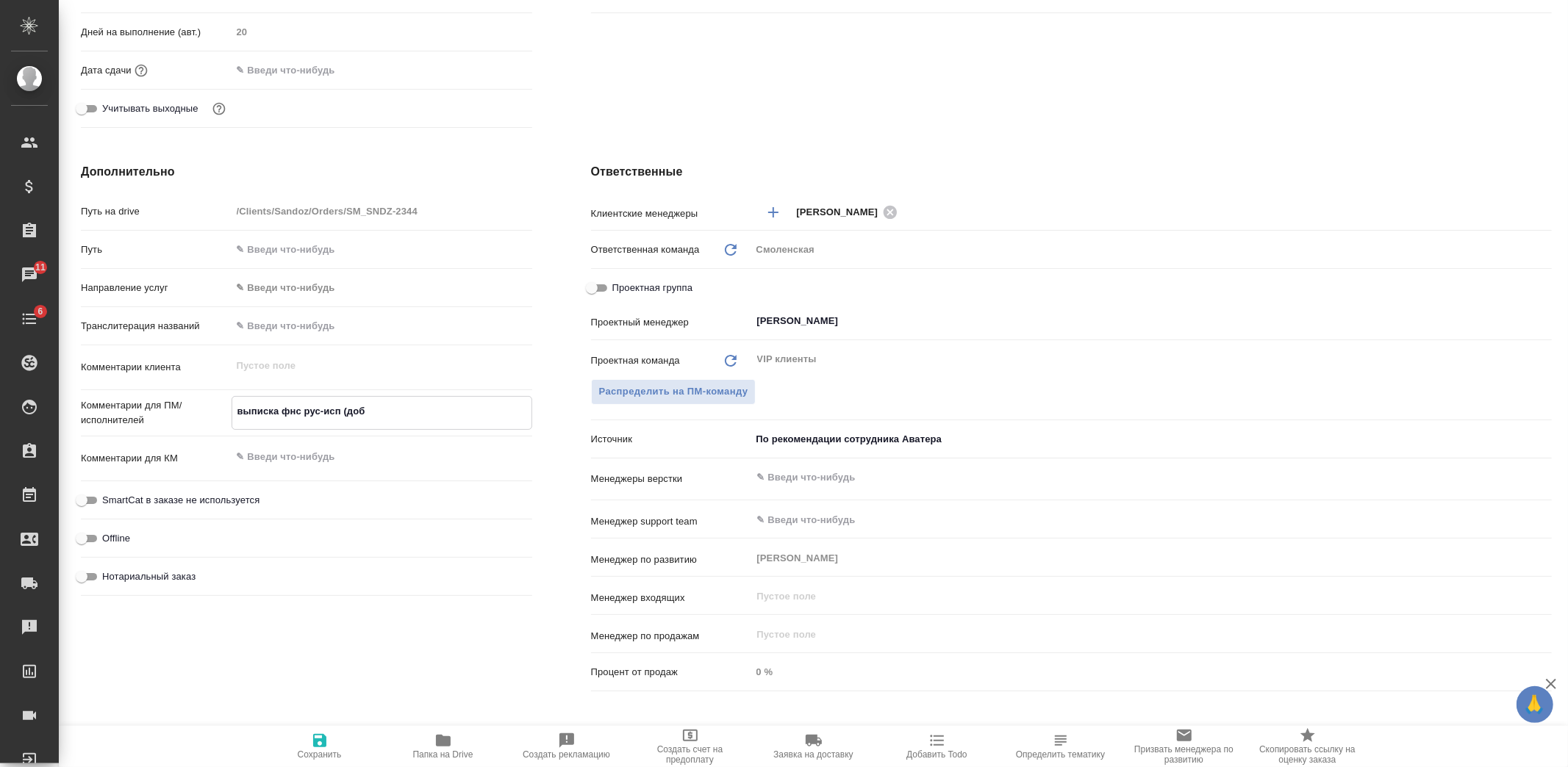
type textarea "выписка фнс рус-исп (доба"
type textarea "x"
type textarea "выписка фнс рус-исп (добав"
type textarea "x"
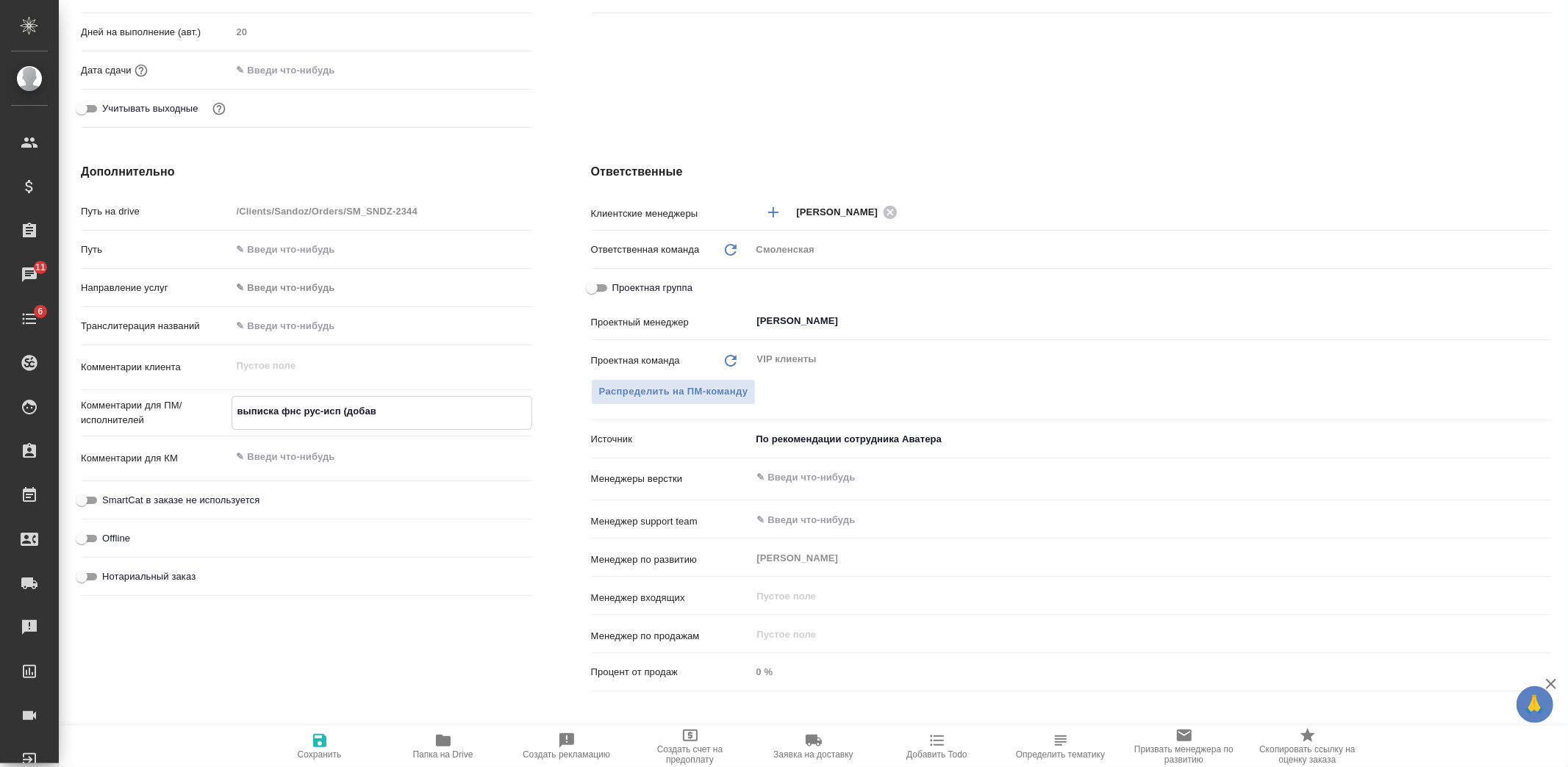
type textarea "x"
type textarea "выписка фнс рус-исп (добави"
type textarea "x"
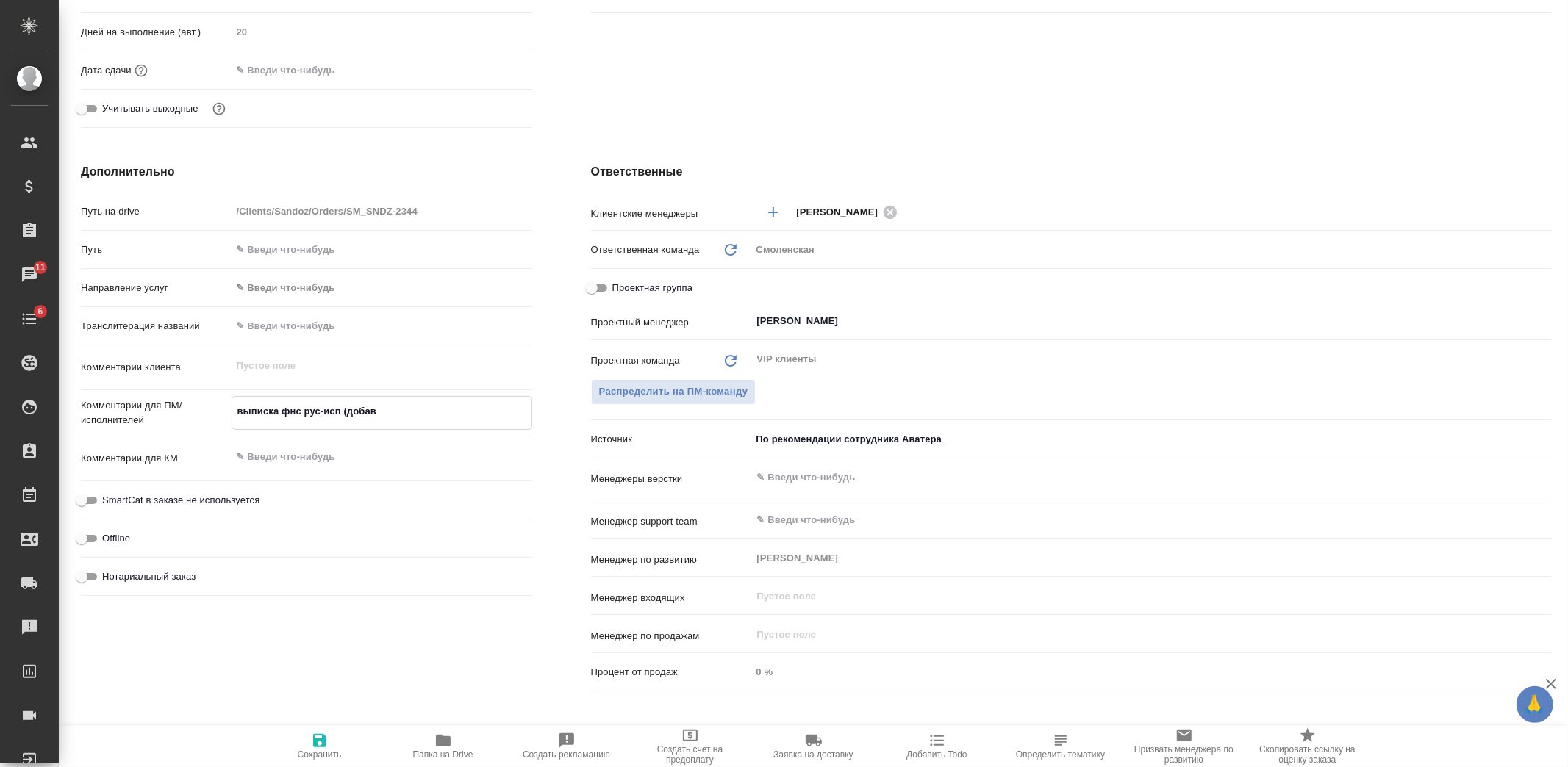
type textarea "x"
type textarea "выписка фнс рус-исп (добавит"
type textarea "x"
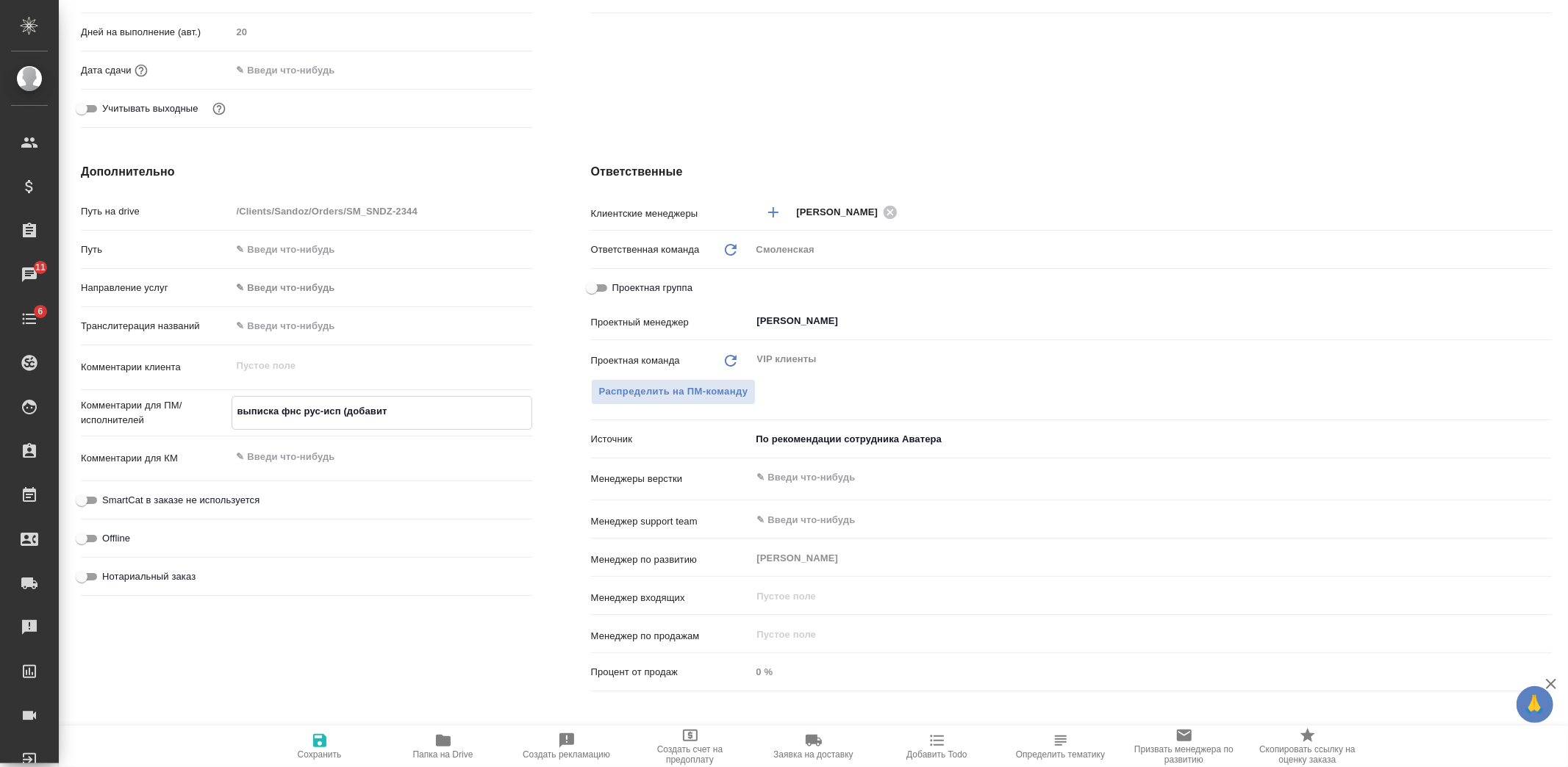
type textarea "x"
type textarea "выписка фнс рус-исп (добавитс"
type textarea "x"
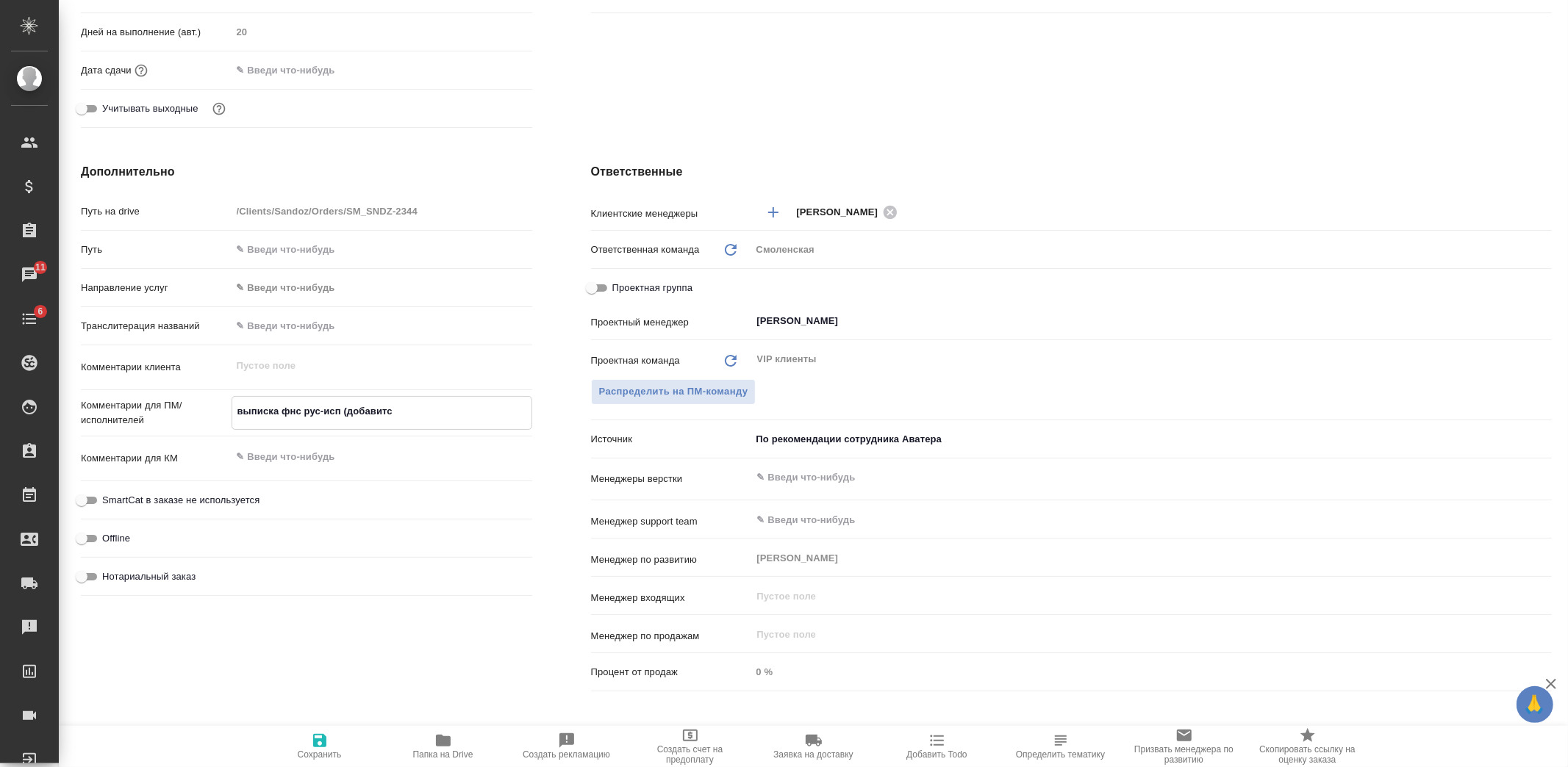
type textarea "выписка фнс рус-исп (добавится"
type textarea "x"
type textarea "выписка фнс рус-исп (добавится"
type textarea "x"
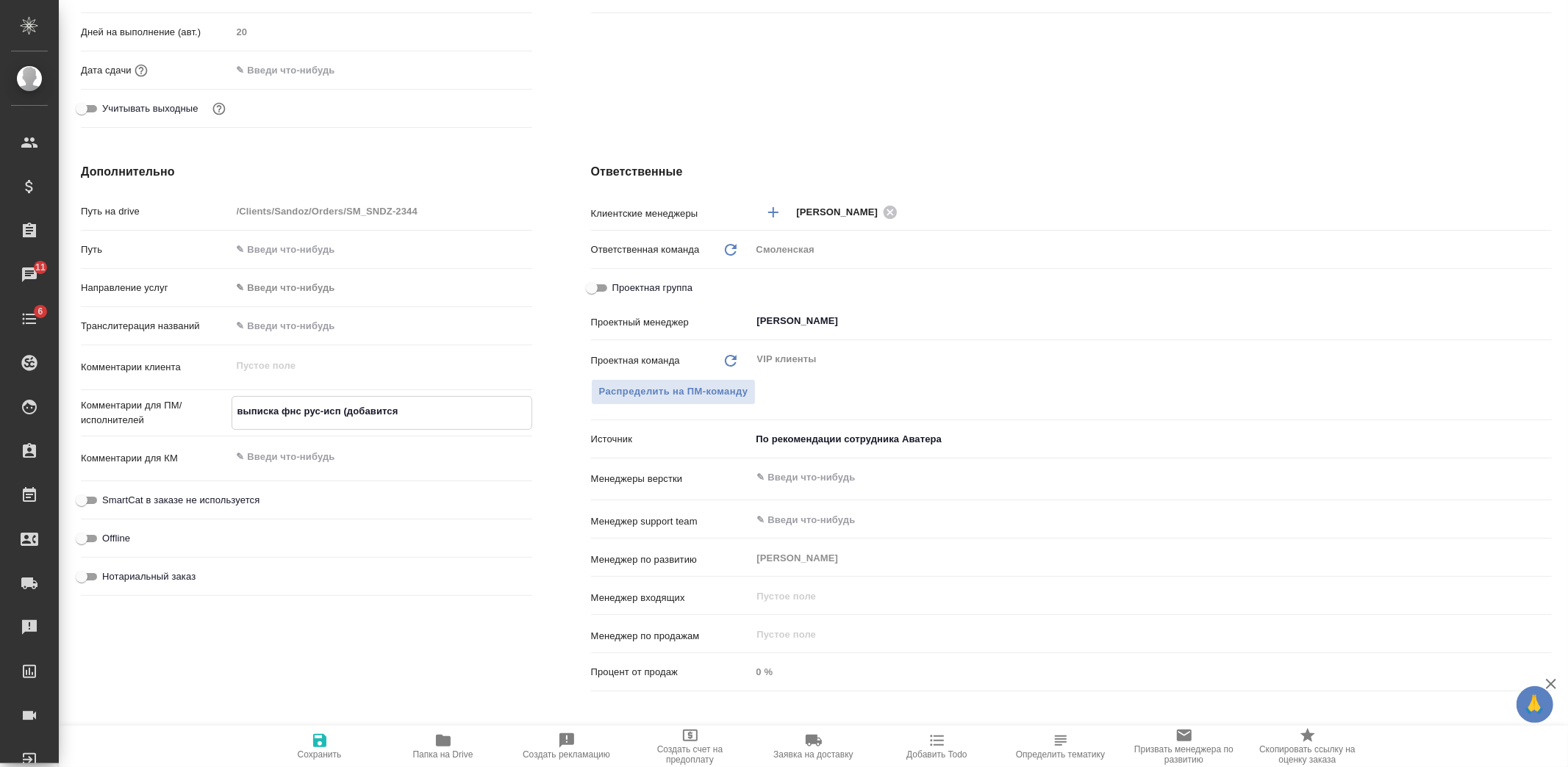
type textarea "x"
type textarea "выписка фнс рус-исп (добавится к"
type textarea "x"
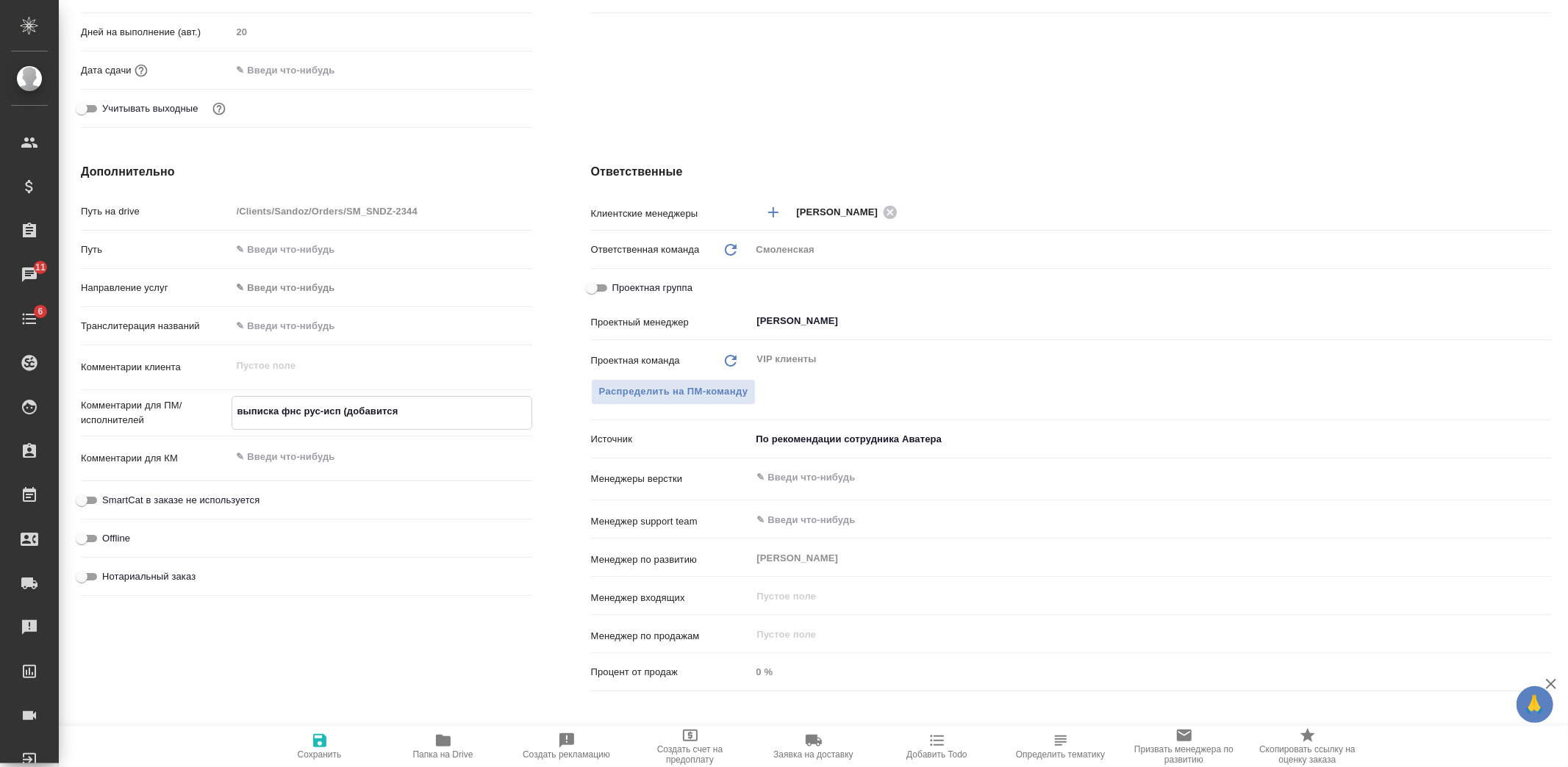
type textarea "x"
type textarea "выписка фнс рус-исп (добавится ко"
type textarea "x"
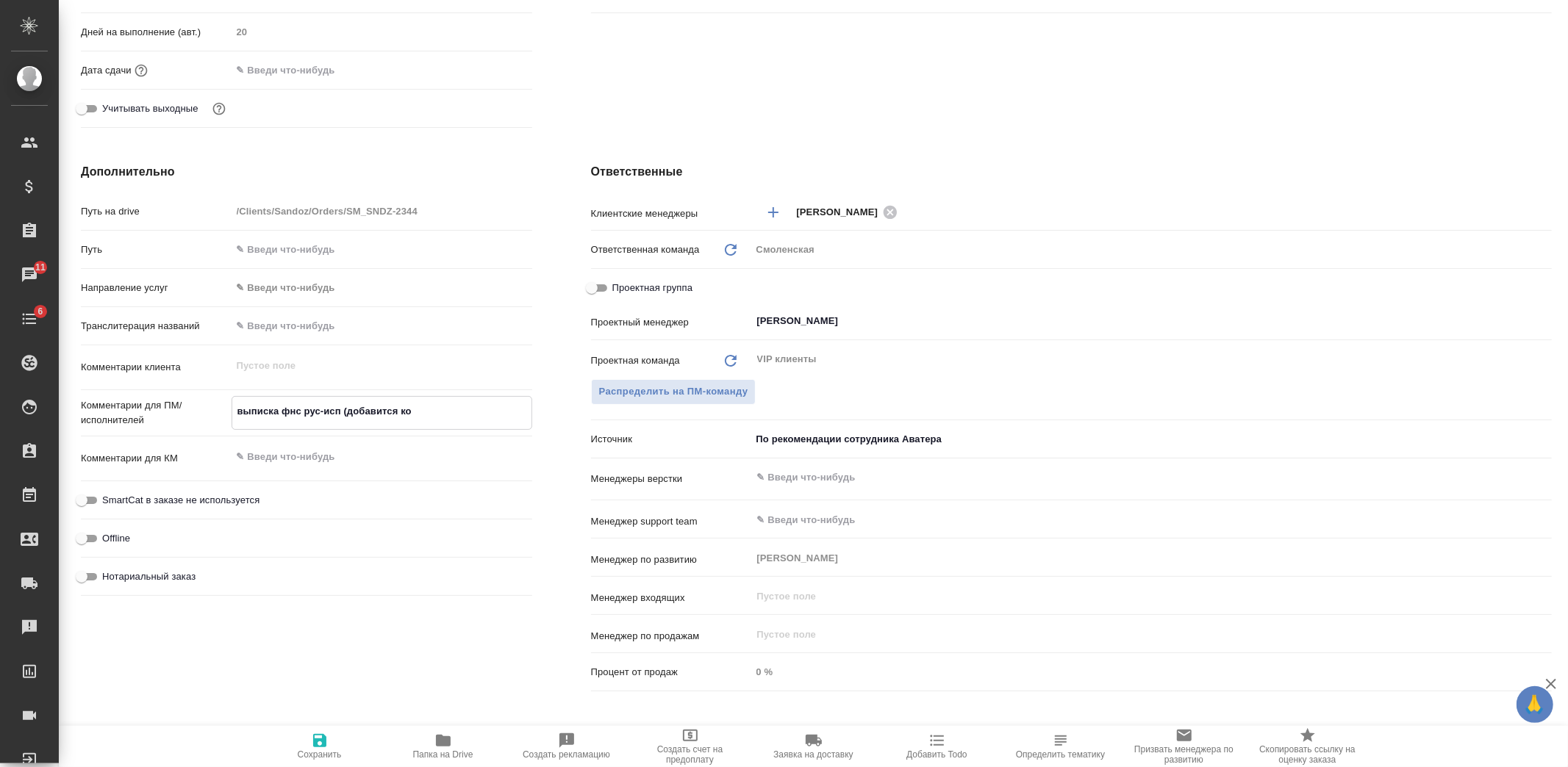
type textarea "x"
type textarea "выписка фнс рус-исп (добавится коп"
type textarea "x"
type textarea "выписка фнс рус-исп (добавится копи"
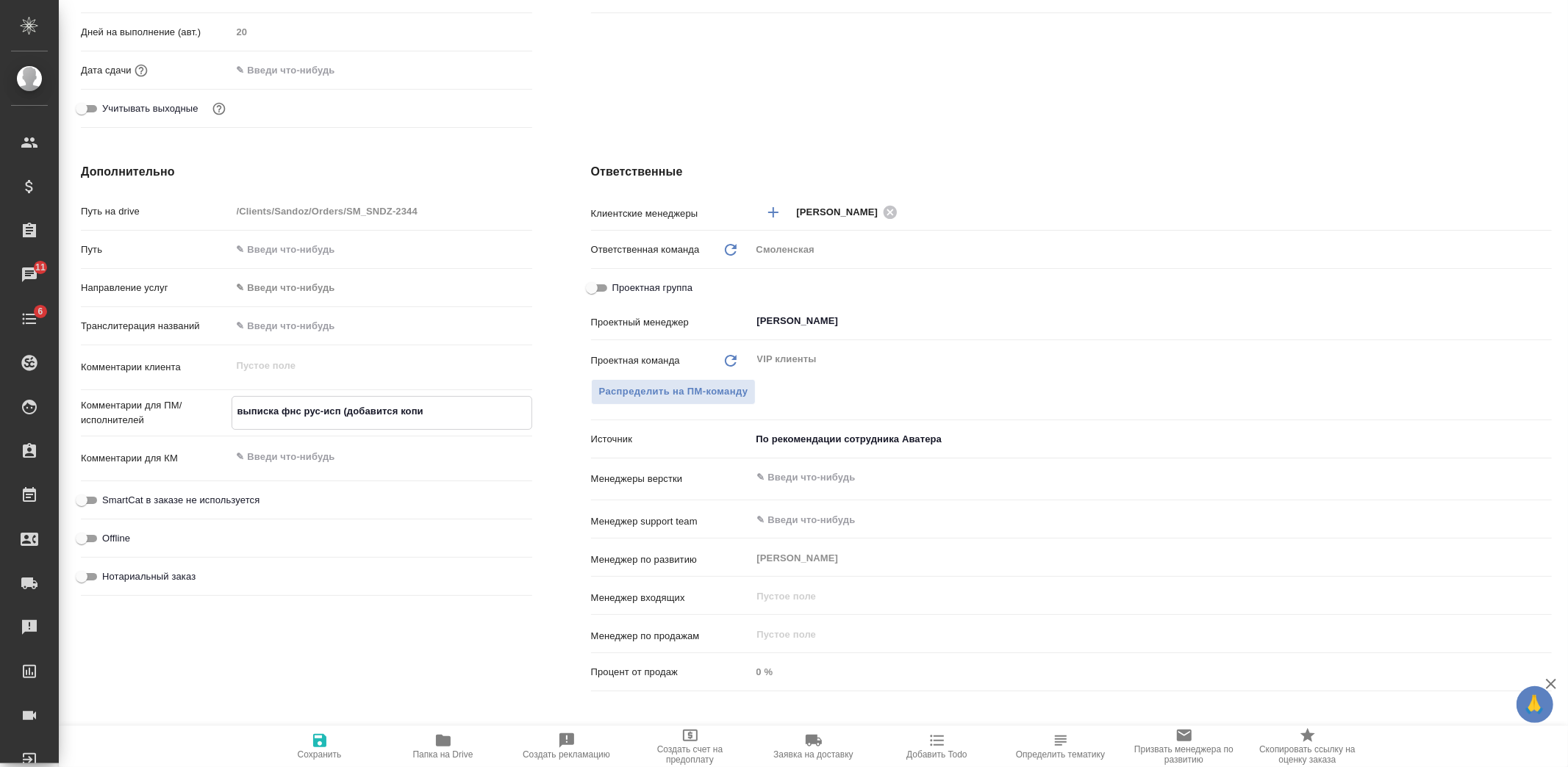
type textarea "x"
type textarea "выписка фнс рус-исп (добавится копий"
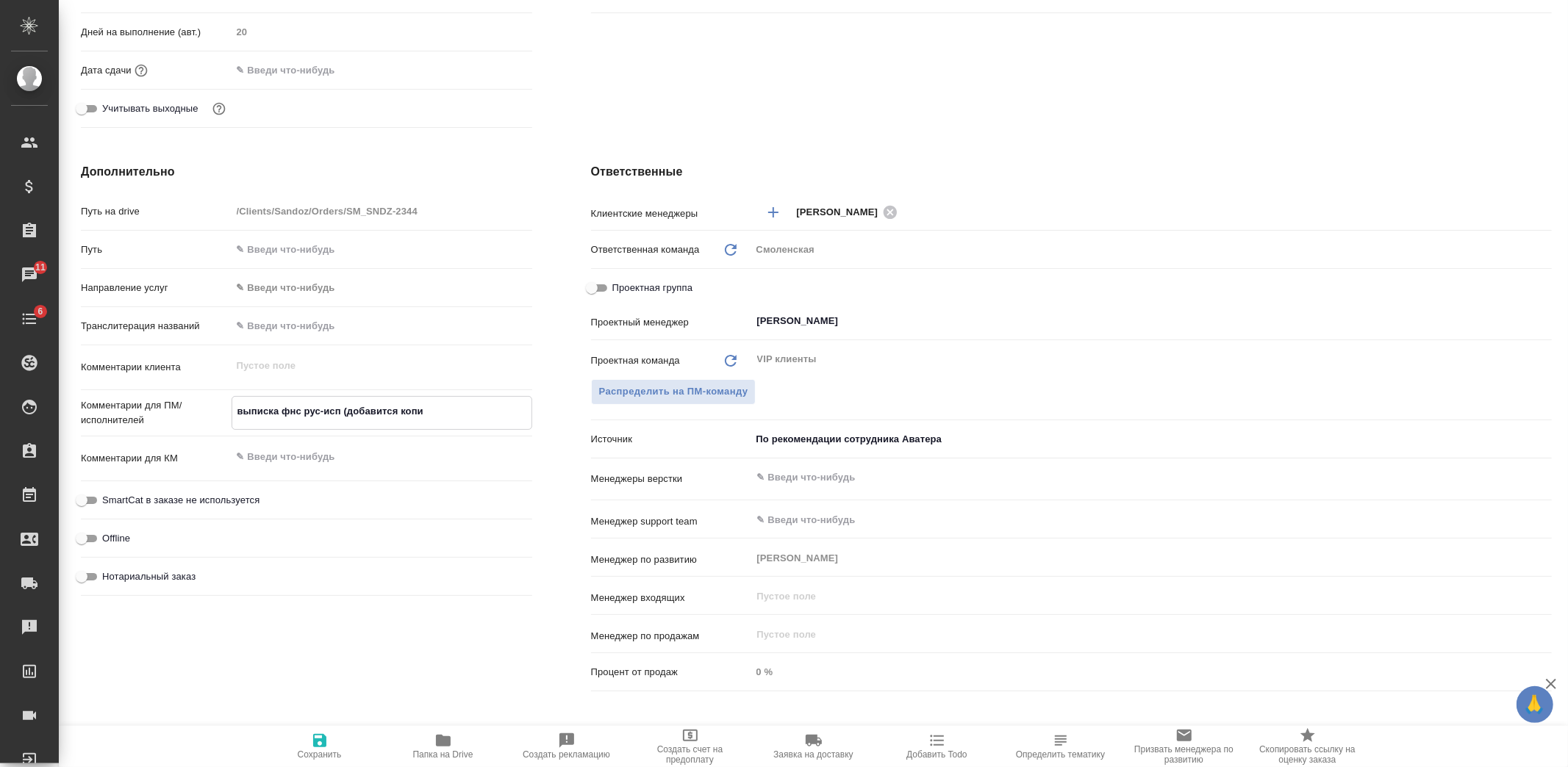
type textarea "x"
type textarea "выписка фнс рус-исп (добавится копийн"
type textarea "x"
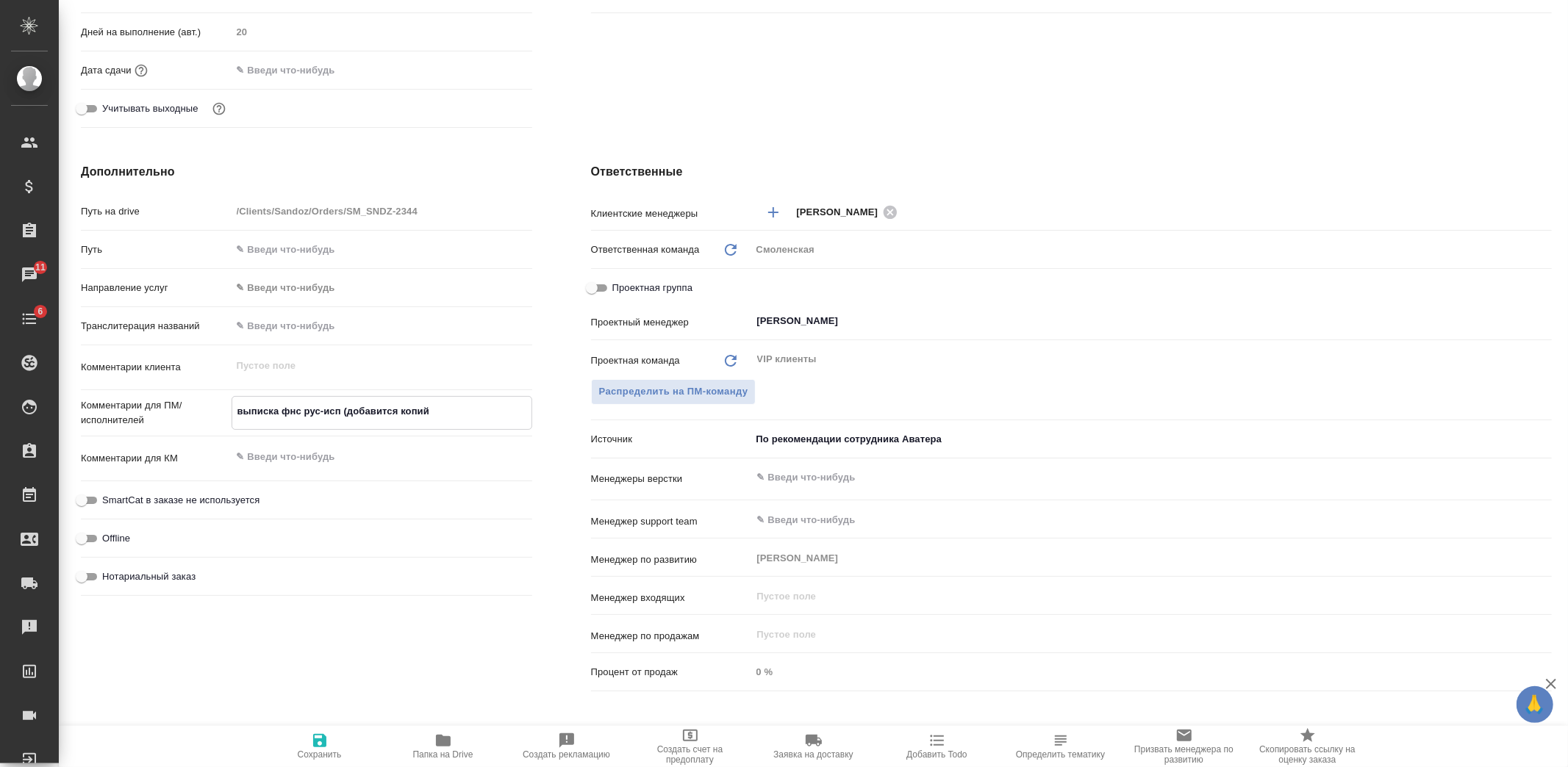
type textarea "x"
type textarea "выписка фнс рус-исп (добавится копийно"
type textarea "x"
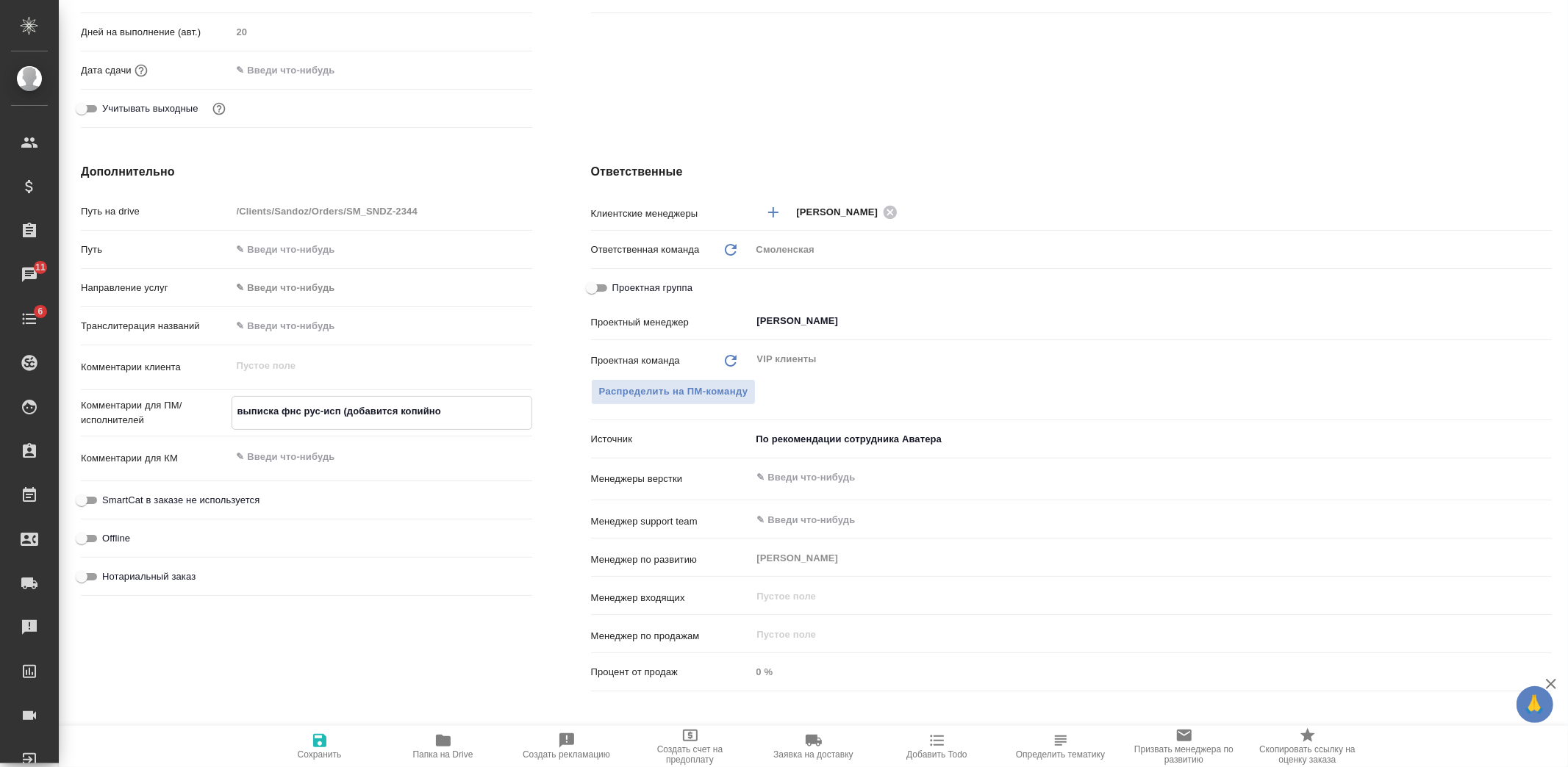
type textarea "x"
type textarea "выписка фнс рус-исп (добавится копийное"
type textarea "x"
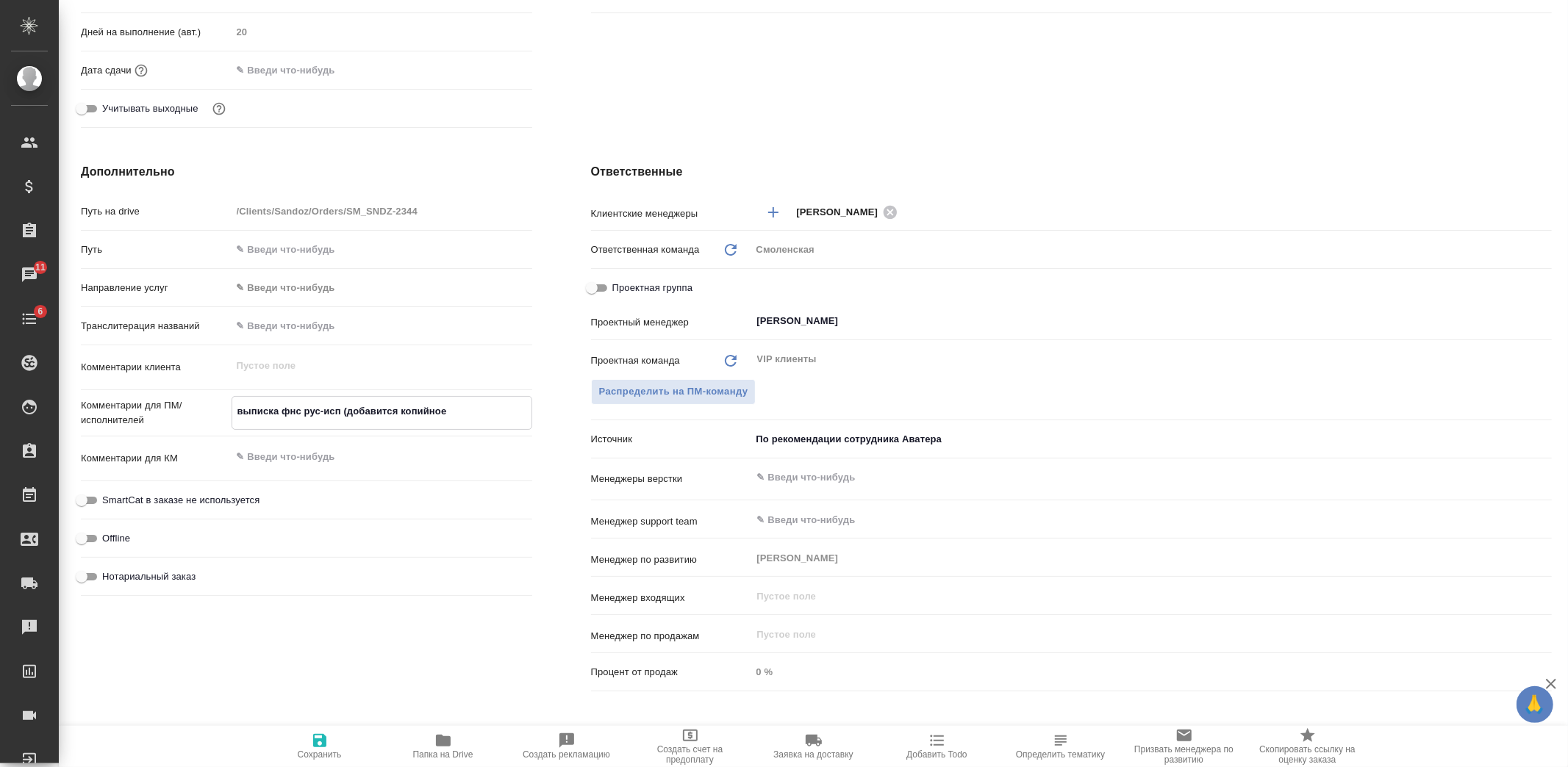
type textarea "выписка фнс рус-исп (добавится копийное"
type textarea "x"
type textarea "выписка фнс рус-исп (добавится копийное у"
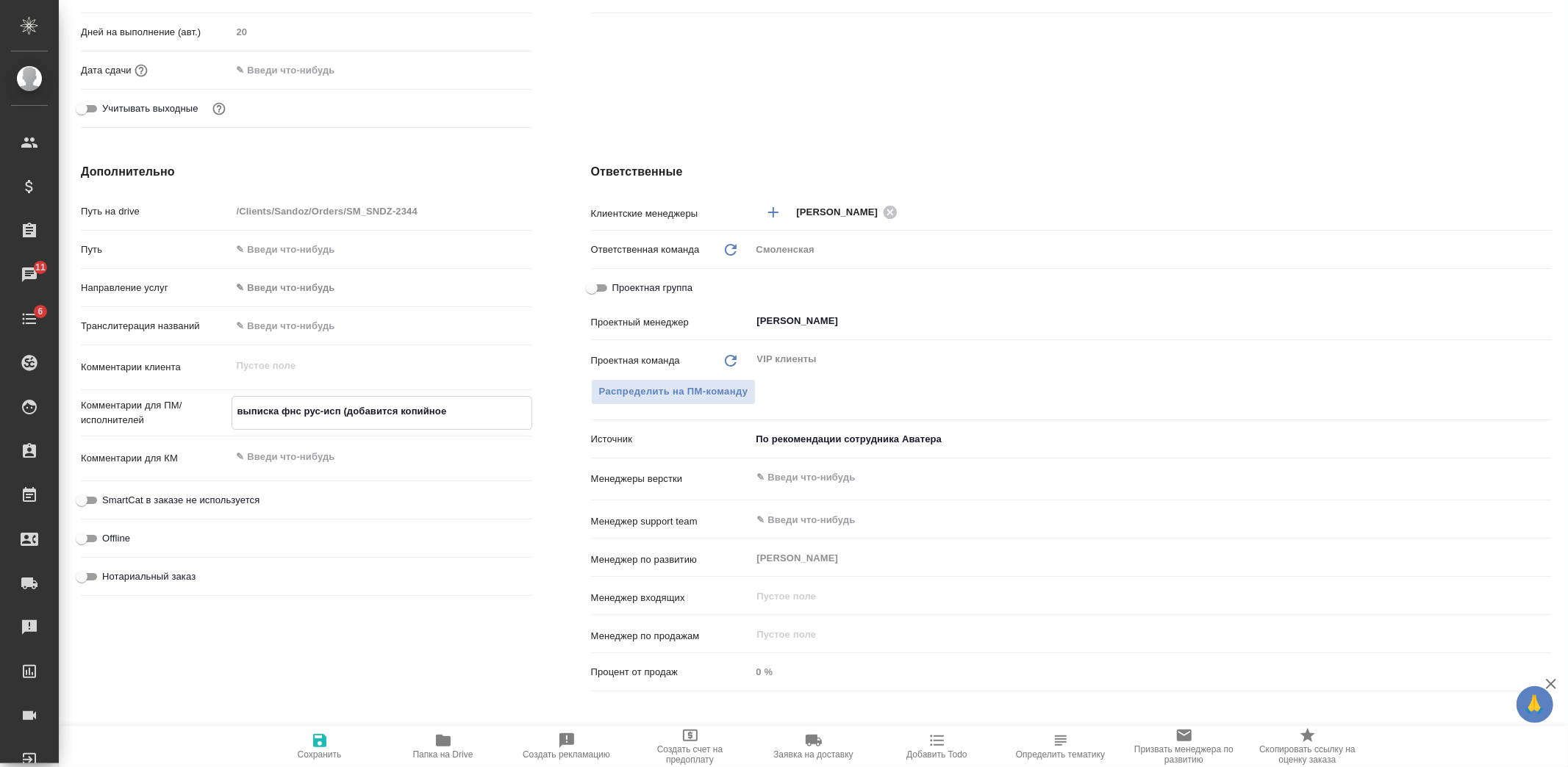
type textarea "x"
type textarea "выписка фнс рус-исп (добавится копийное уд"
type textarea "x"
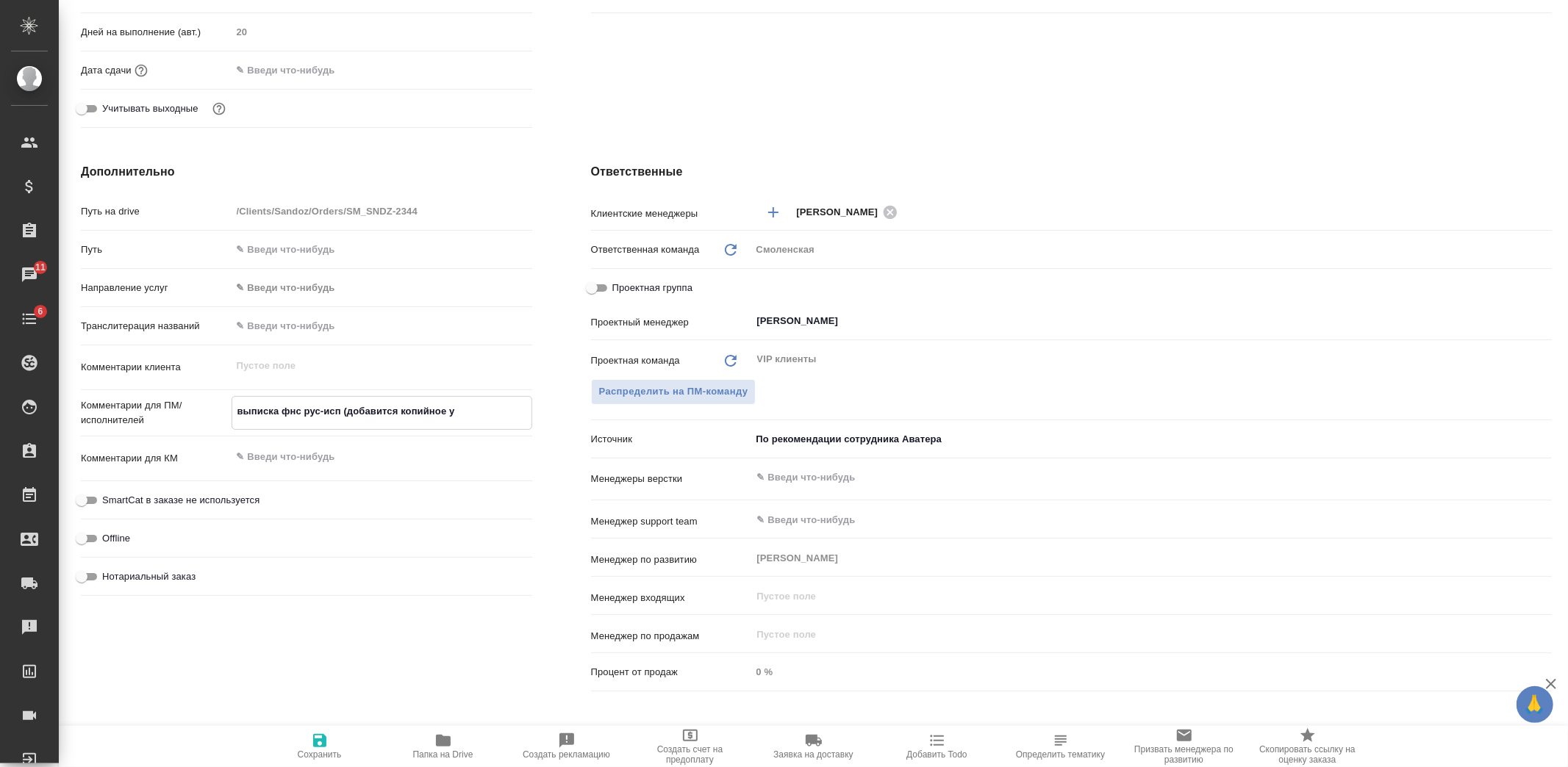
type textarea "x"
type textarea "выписка фнс рус-исп (добавится копийное удо"
type textarea "x"
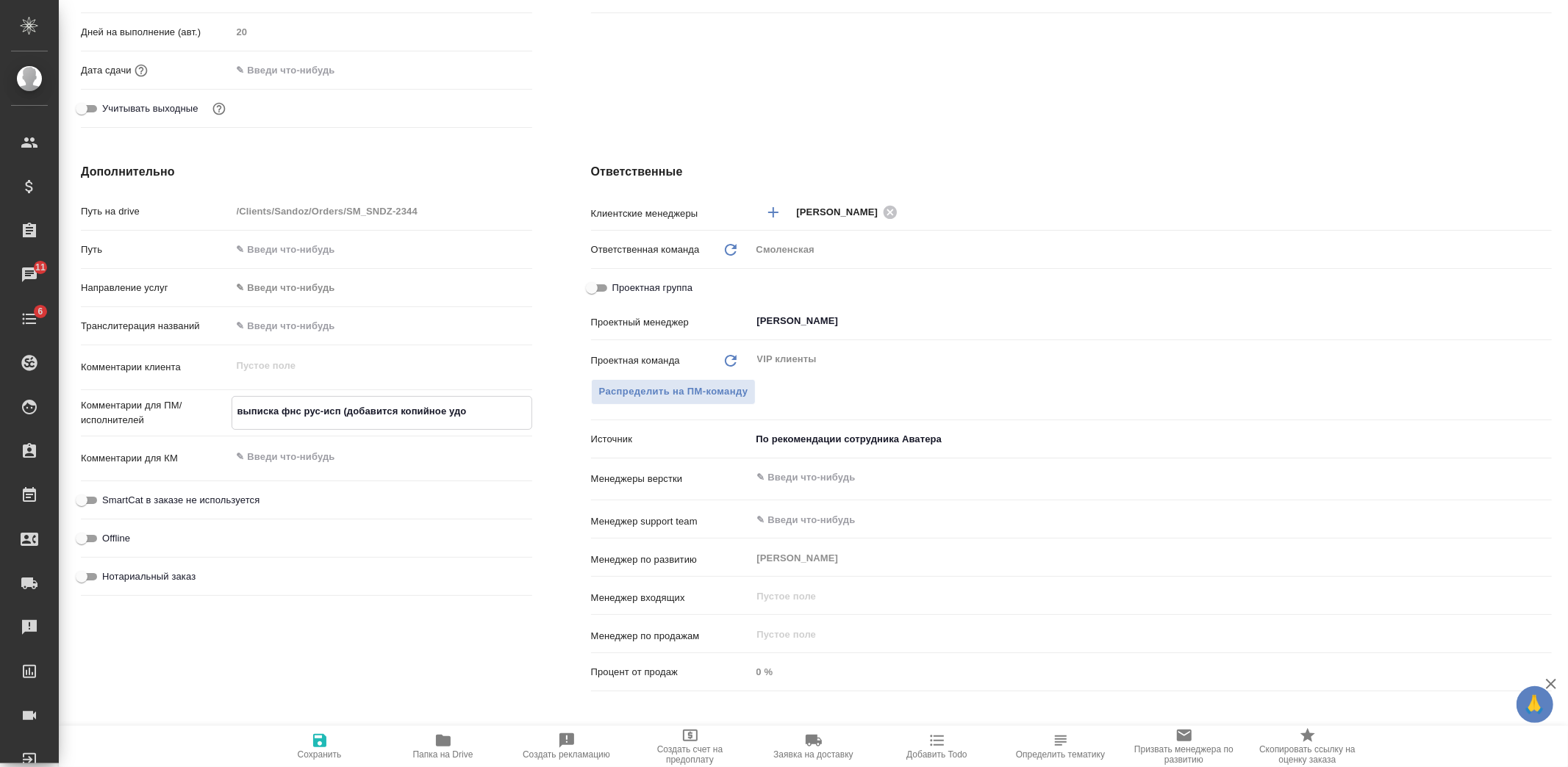
type textarea "x"
type textarea "выписка фнс рус-исп (добавится копийное удо)"
type textarea "x"
type textarea "выписка фнс рус-исп (добавится копийное удо)"
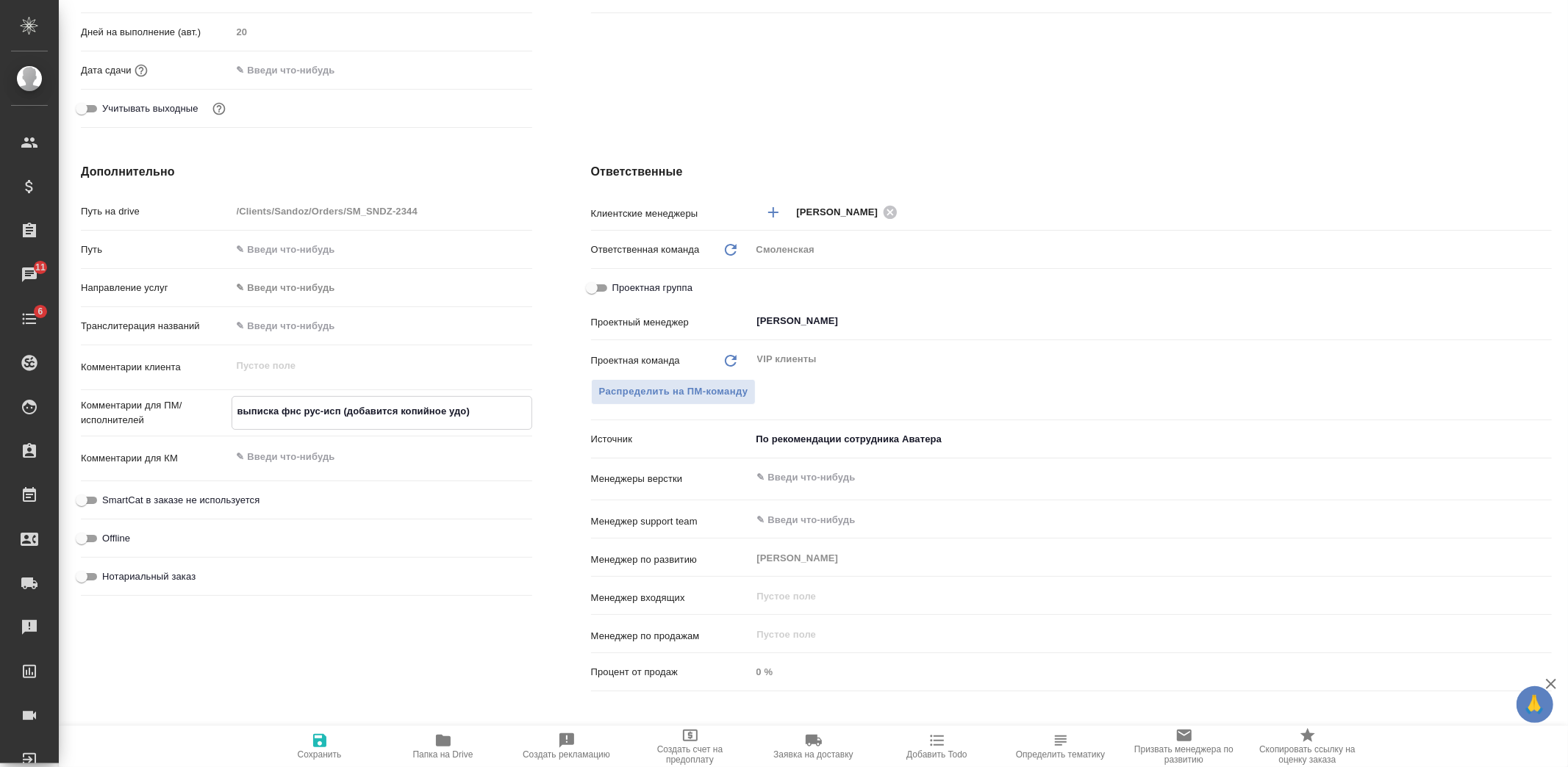
type textarea "x"
click at [316, 735] on icon "button" at bounding box center [319, 740] width 13 height 13
type textarea "x"
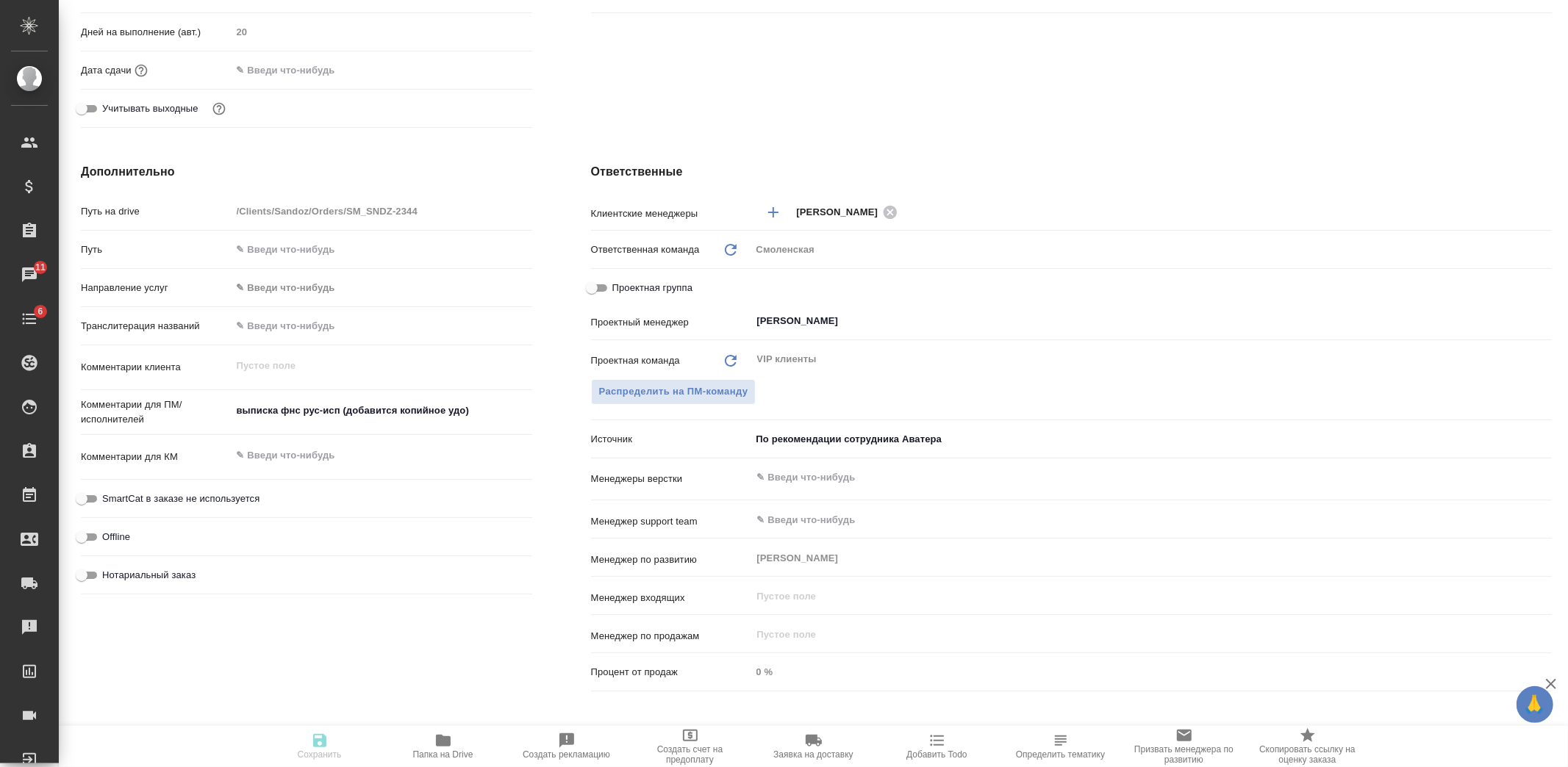
type textarea "x"
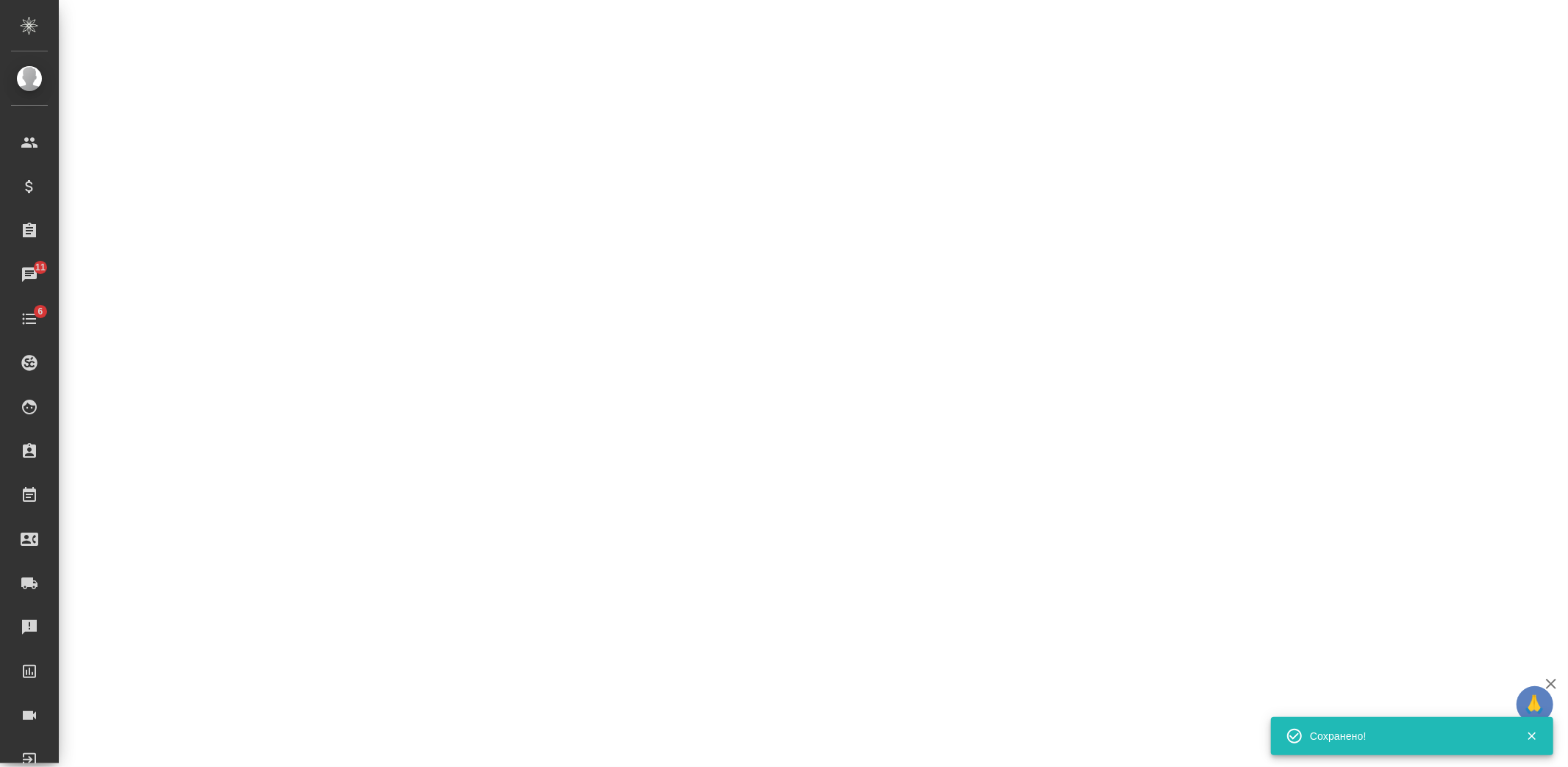
select select "RU"
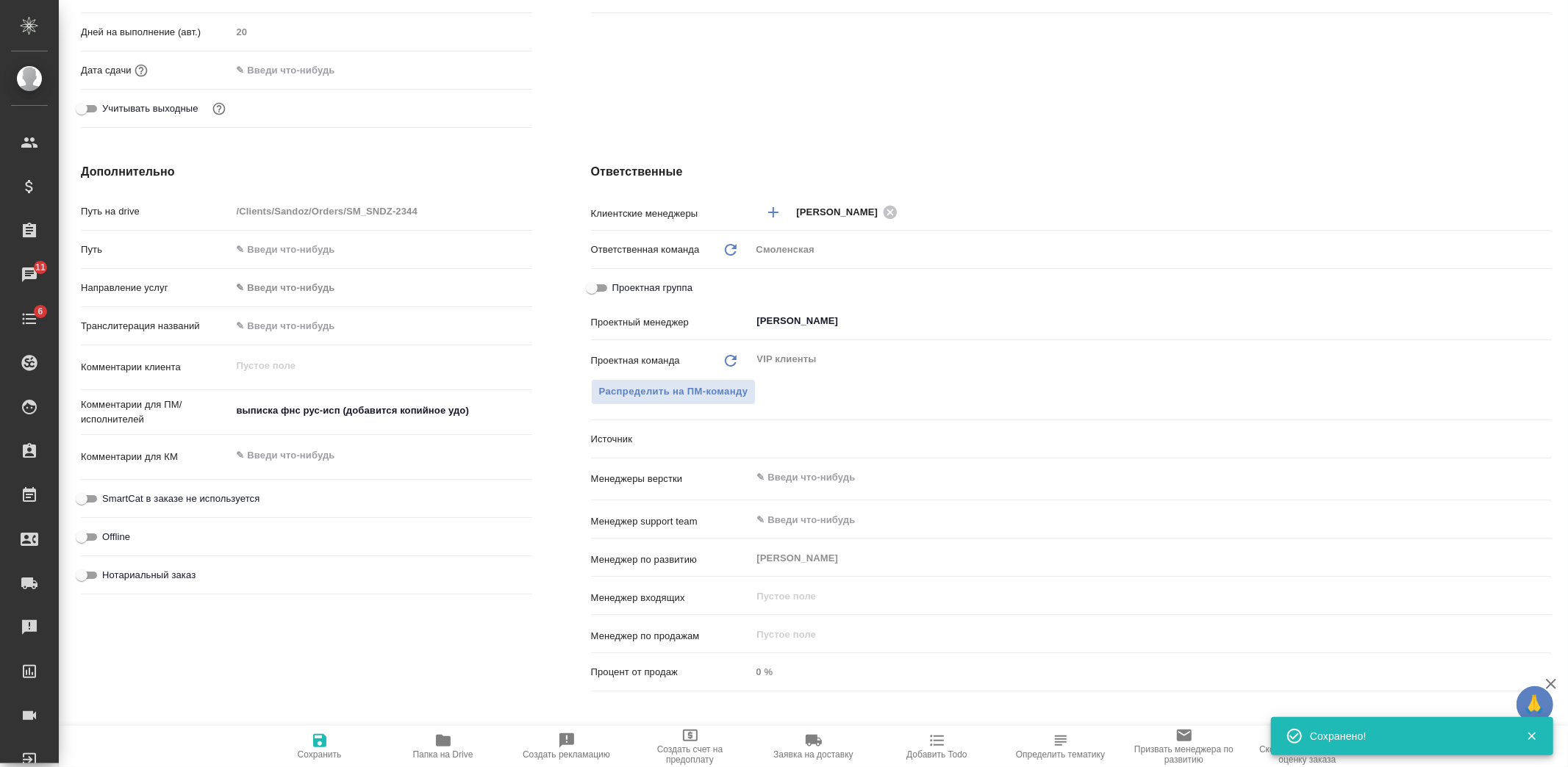
type textarea "x"
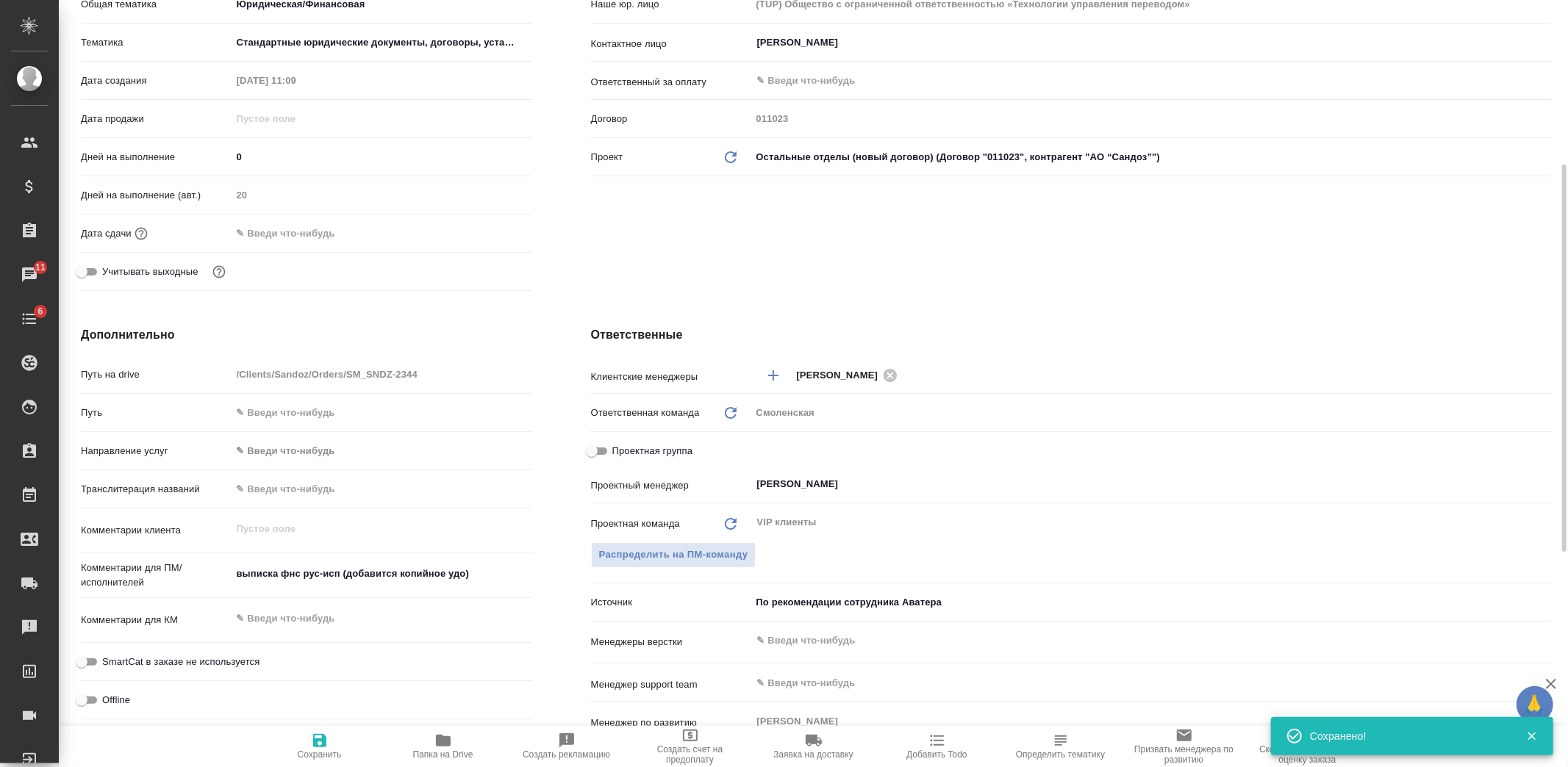
scroll to position [0, 0]
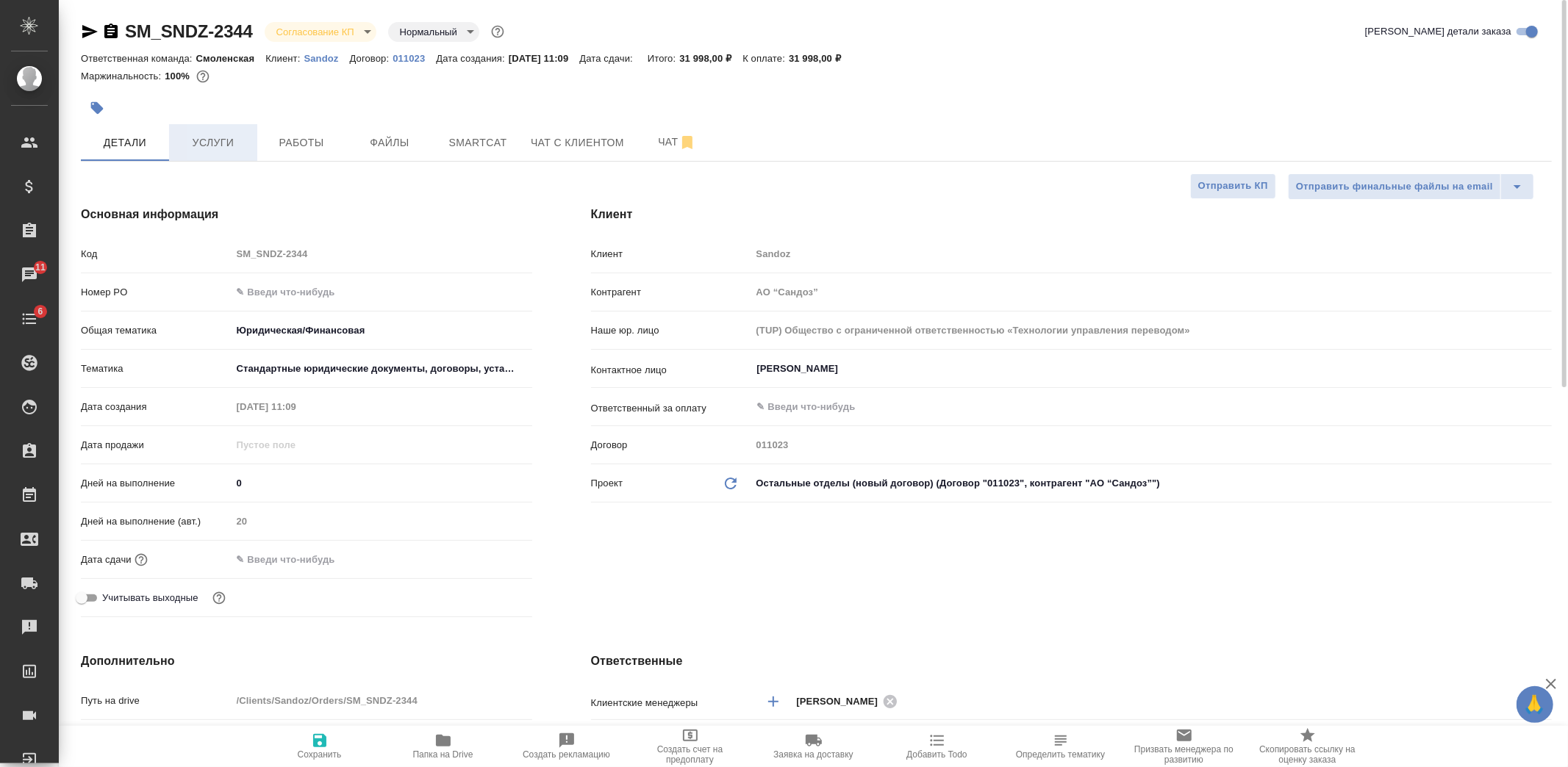
click at [228, 148] on span "Услуги" at bounding box center [213, 143] width 71 height 18
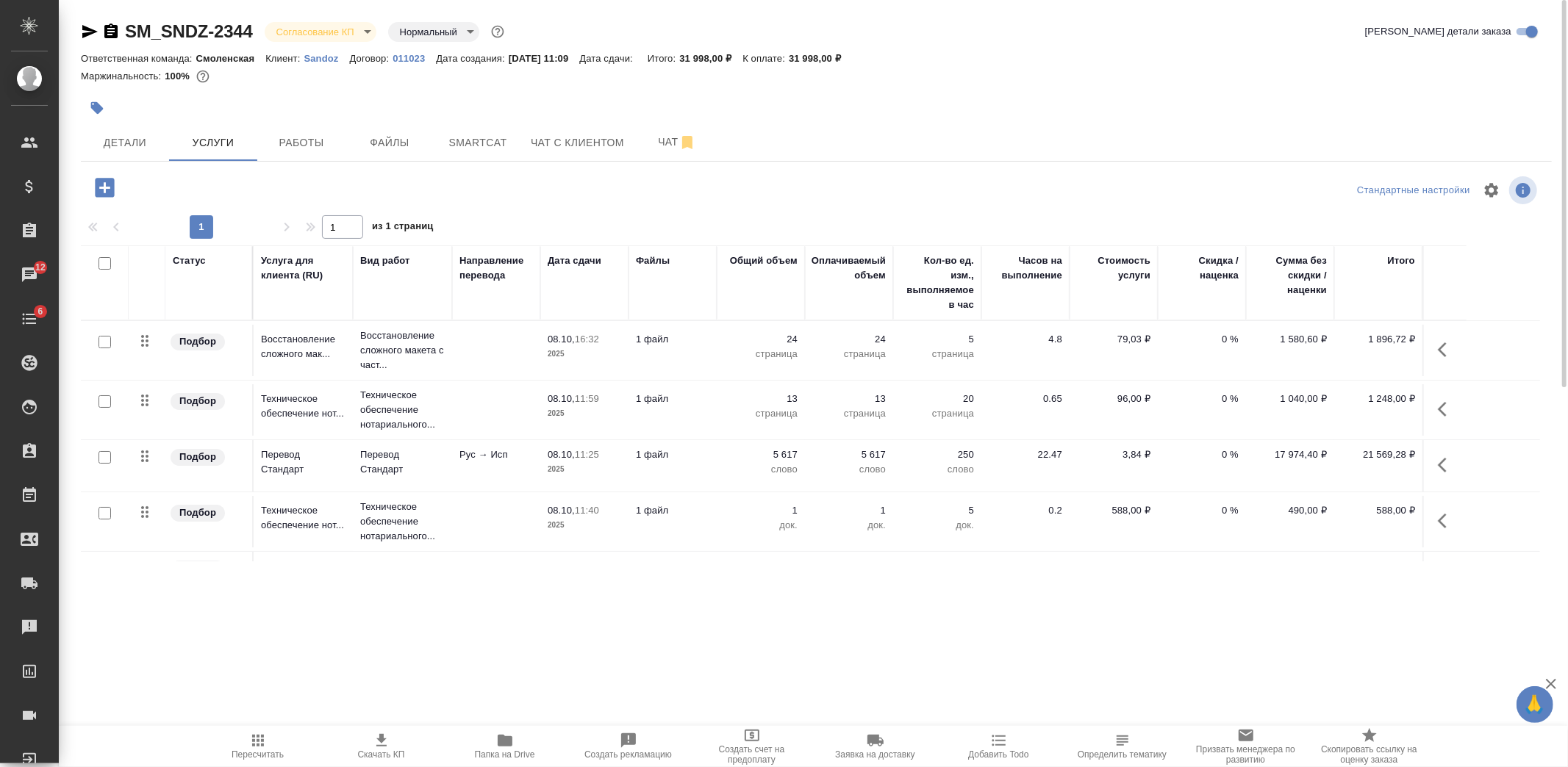
click at [981, 119] on div at bounding box center [571, 107] width 981 height 32
click at [662, 151] on button "Чат" at bounding box center [677, 142] width 88 height 36
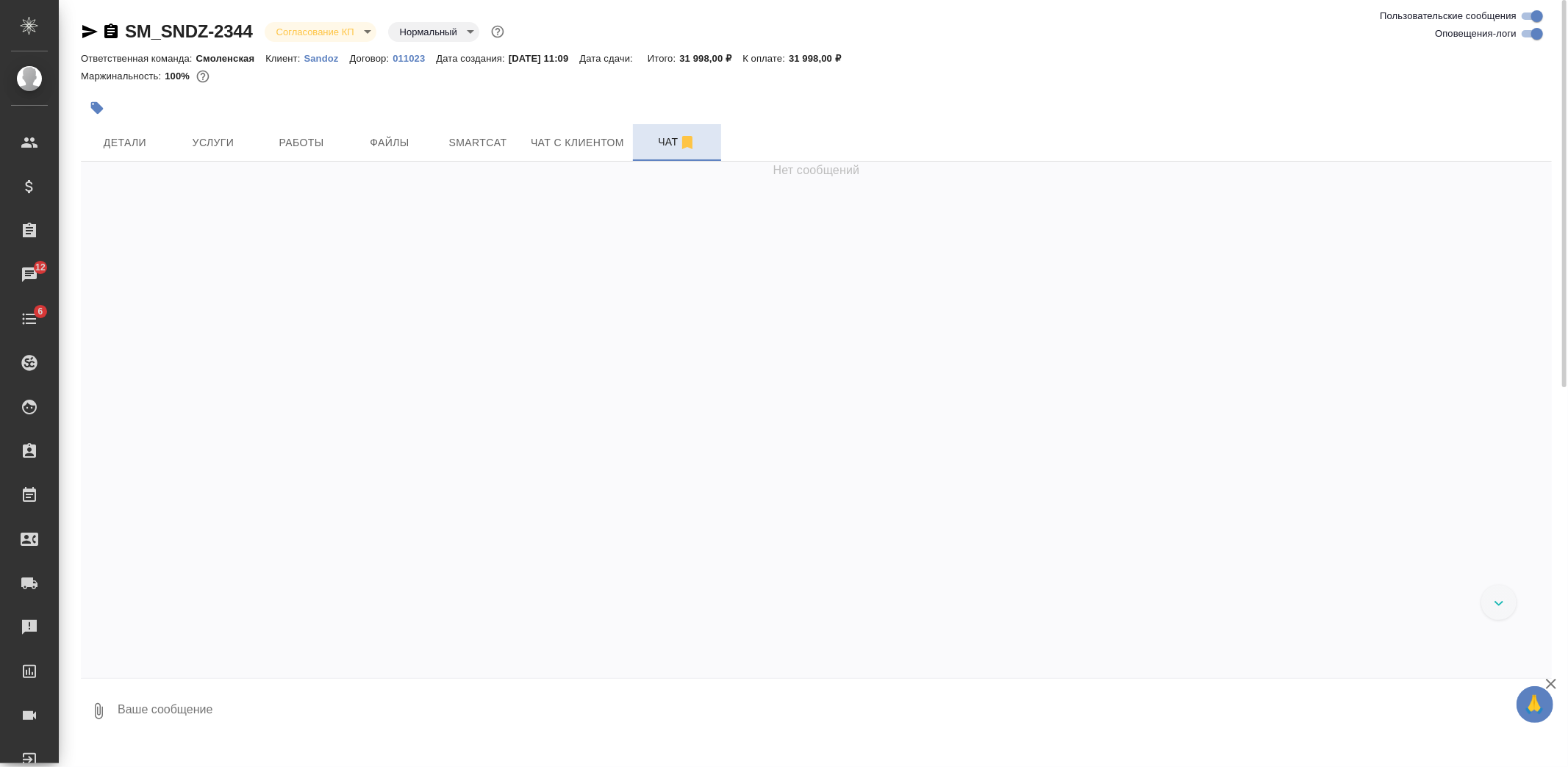
scroll to position [3536, 0]
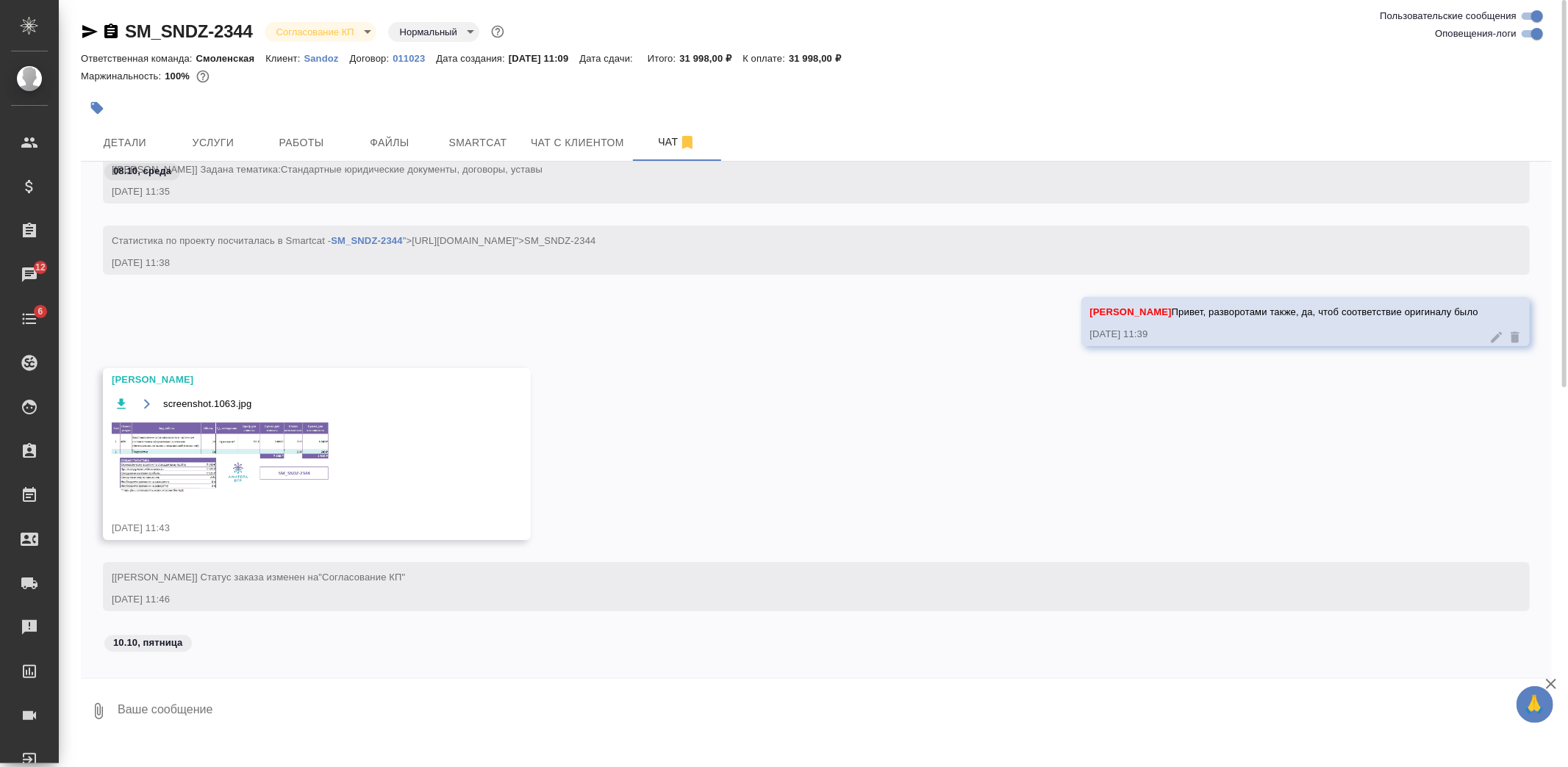
click at [265, 466] on img at bounding box center [222, 458] width 221 height 75
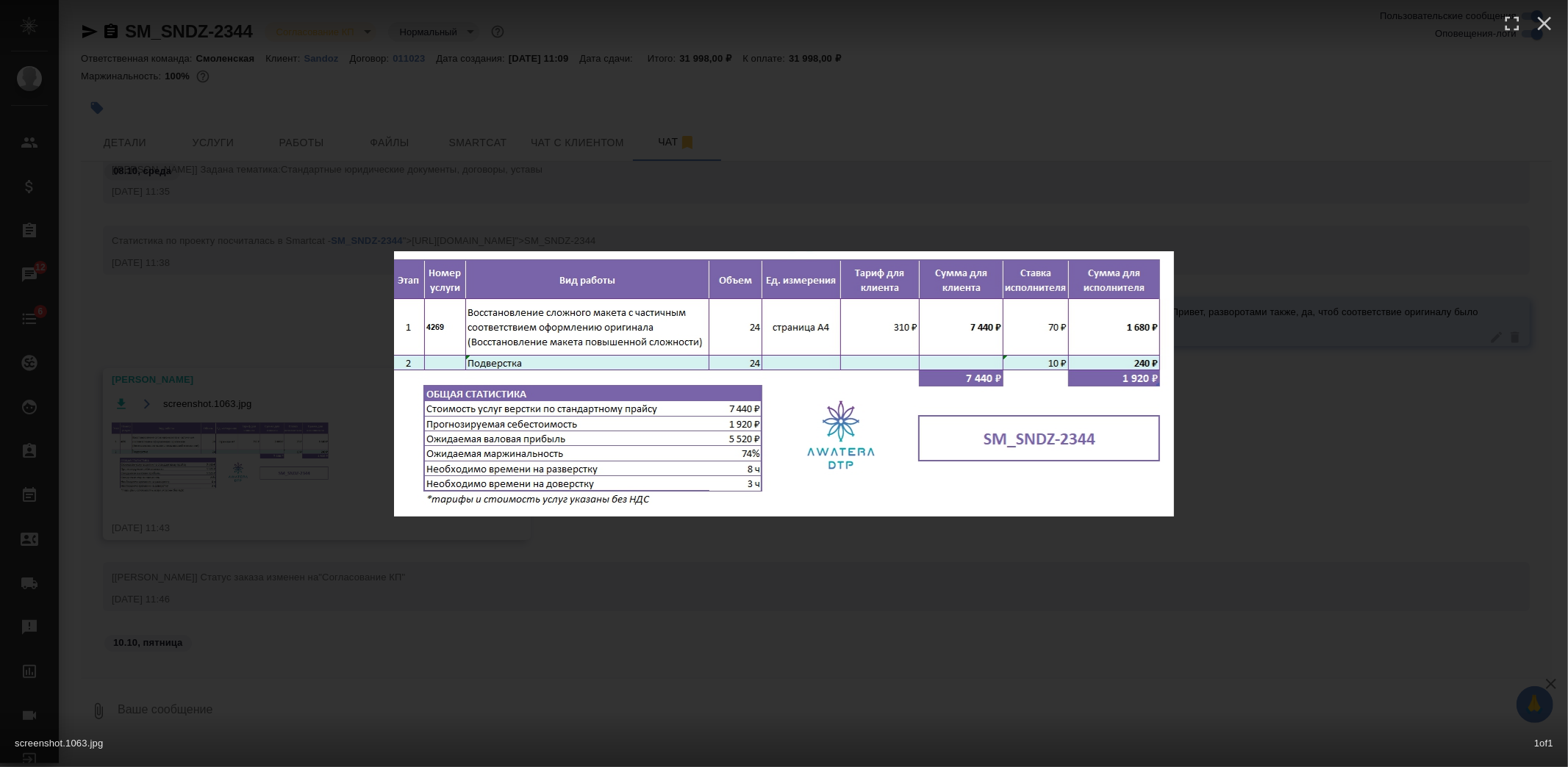
click at [455, 544] on div "screenshot.1063.jpg 1 of 1" at bounding box center [784, 384] width 1568 height 767
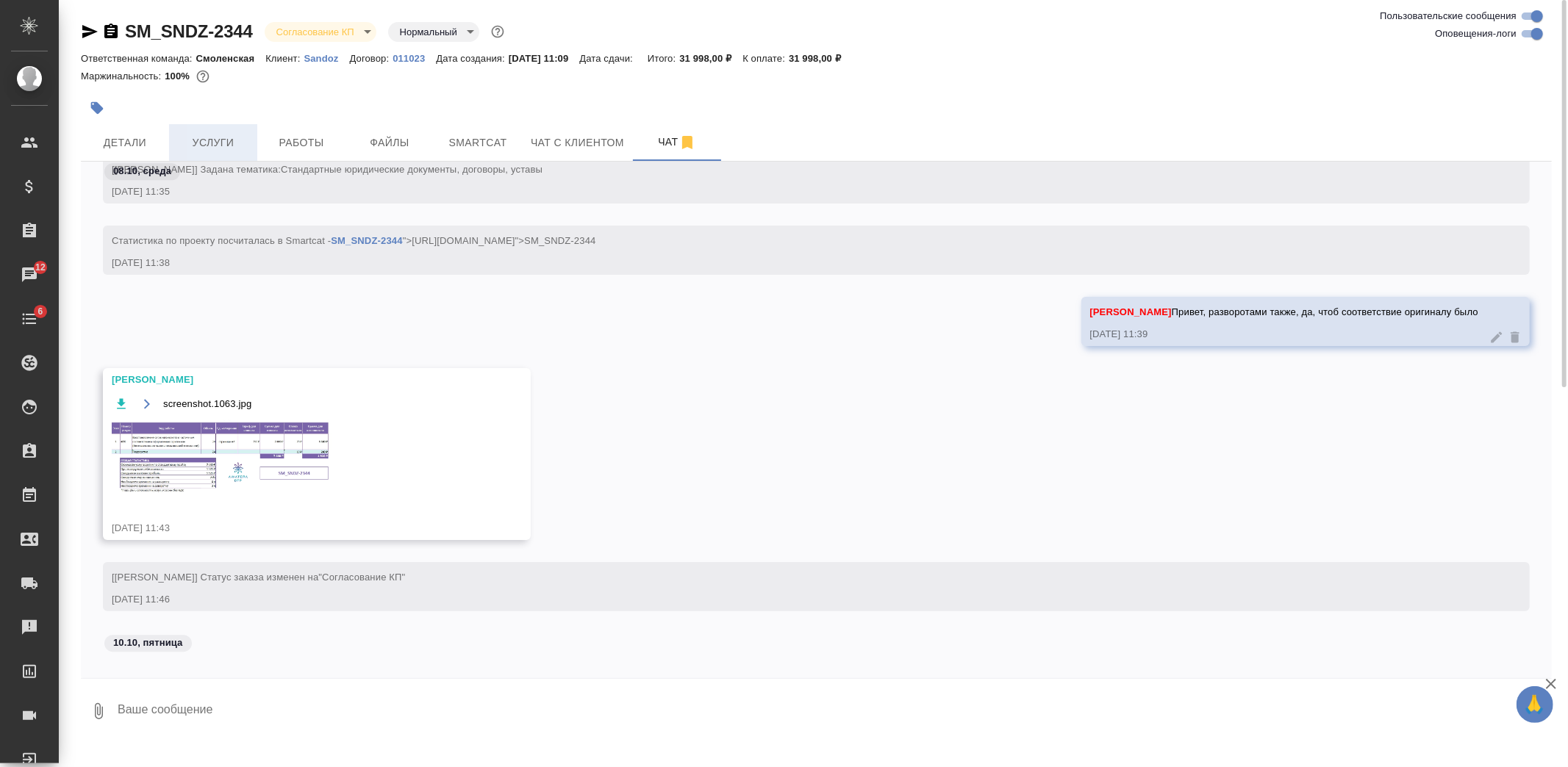
click at [246, 153] on button "Услуги" at bounding box center [213, 142] width 88 height 36
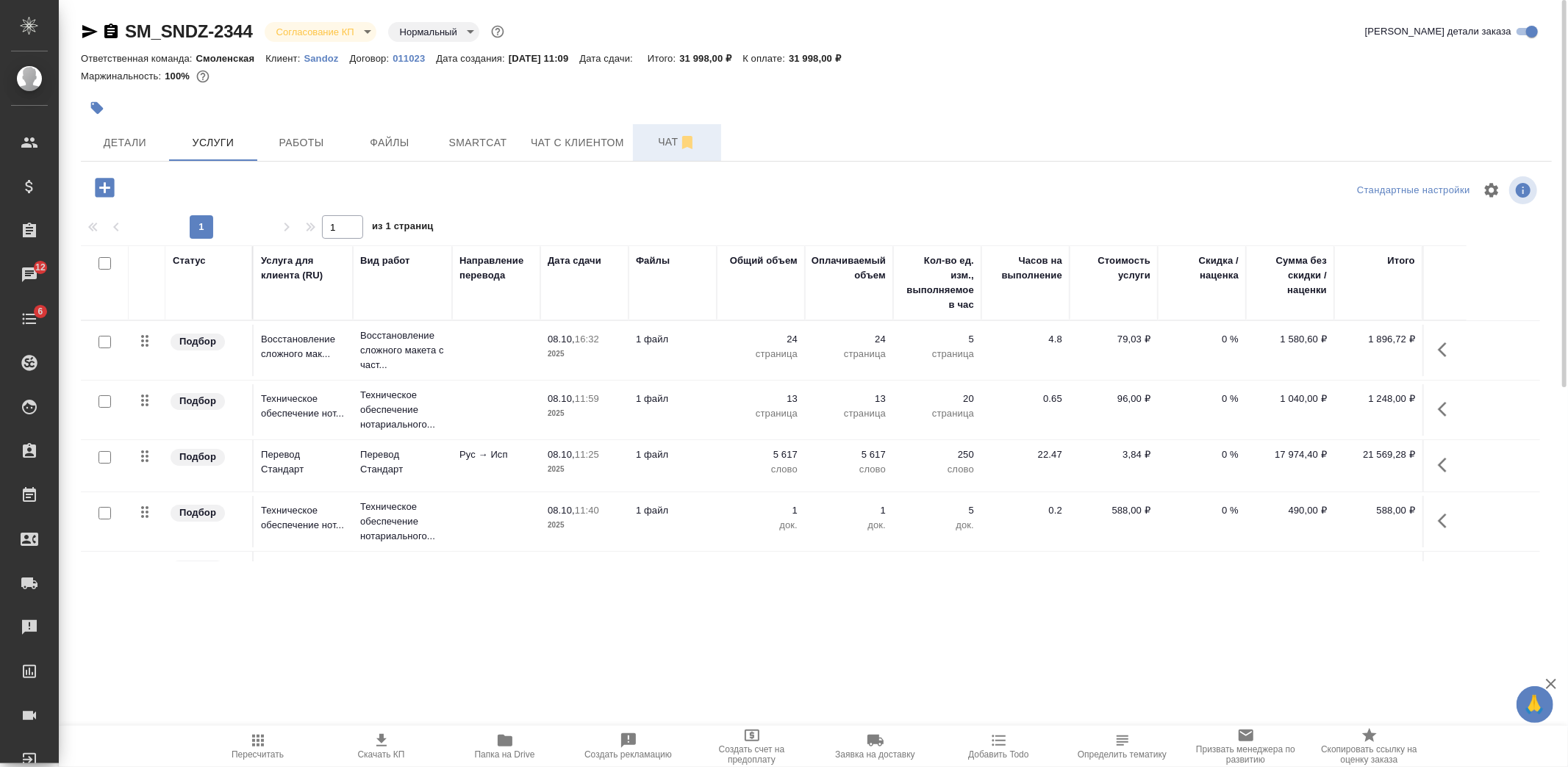
click at [637, 140] on button "Чат" at bounding box center [677, 142] width 88 height 36
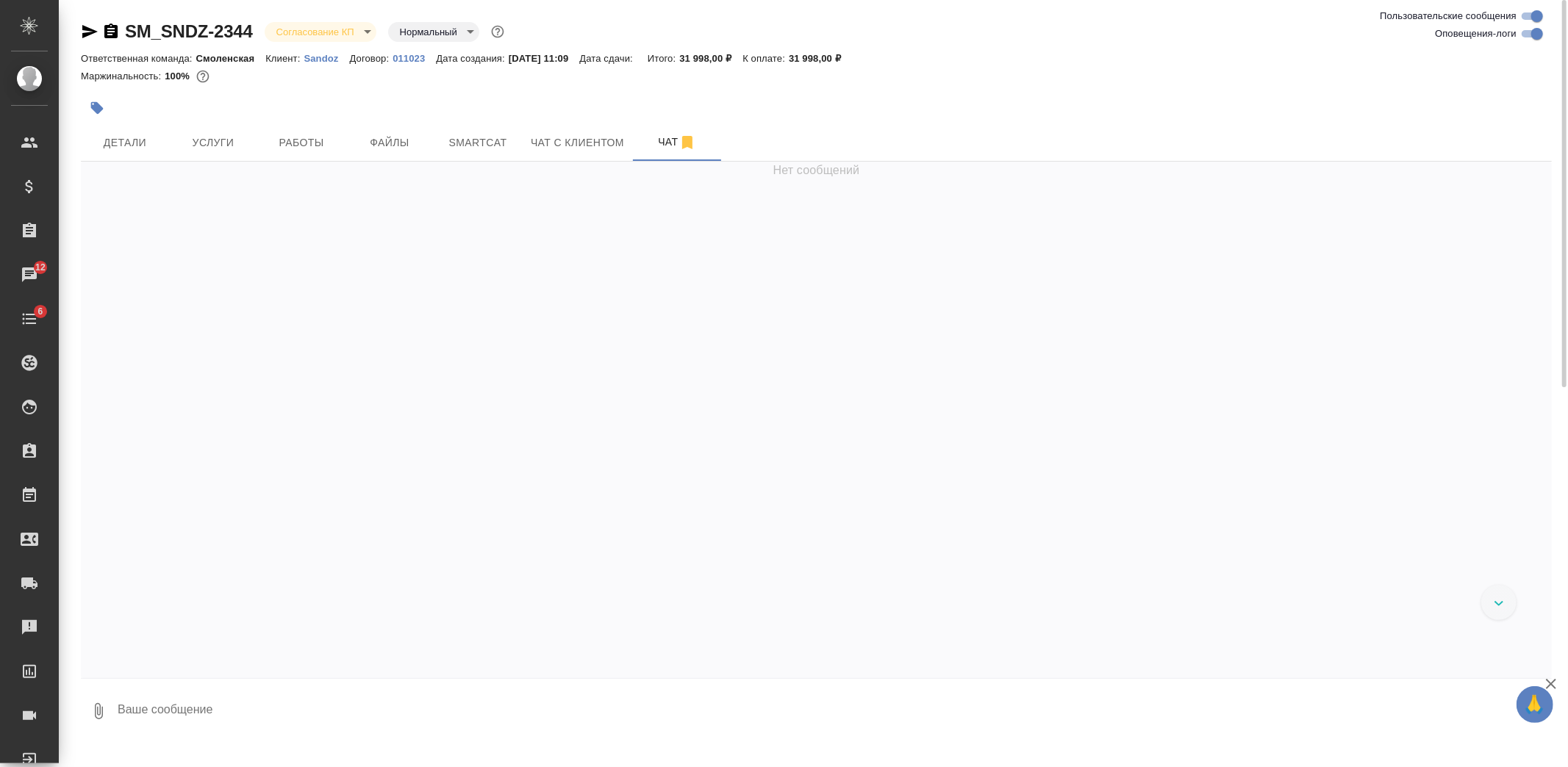
scroll to position [3832, 0]
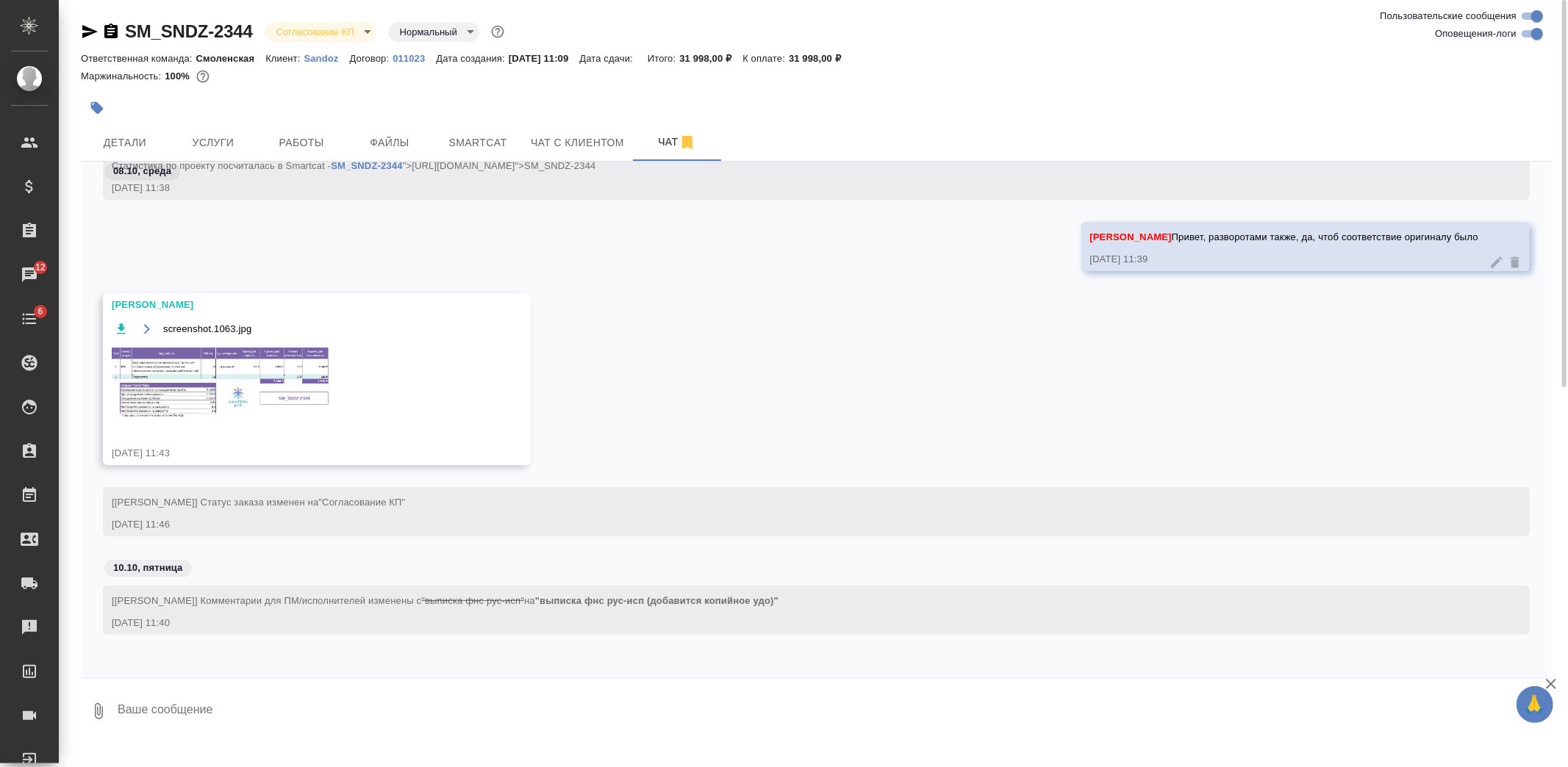
click at [284, 381] on img at bounding box center [222, 383] width 221 height 75
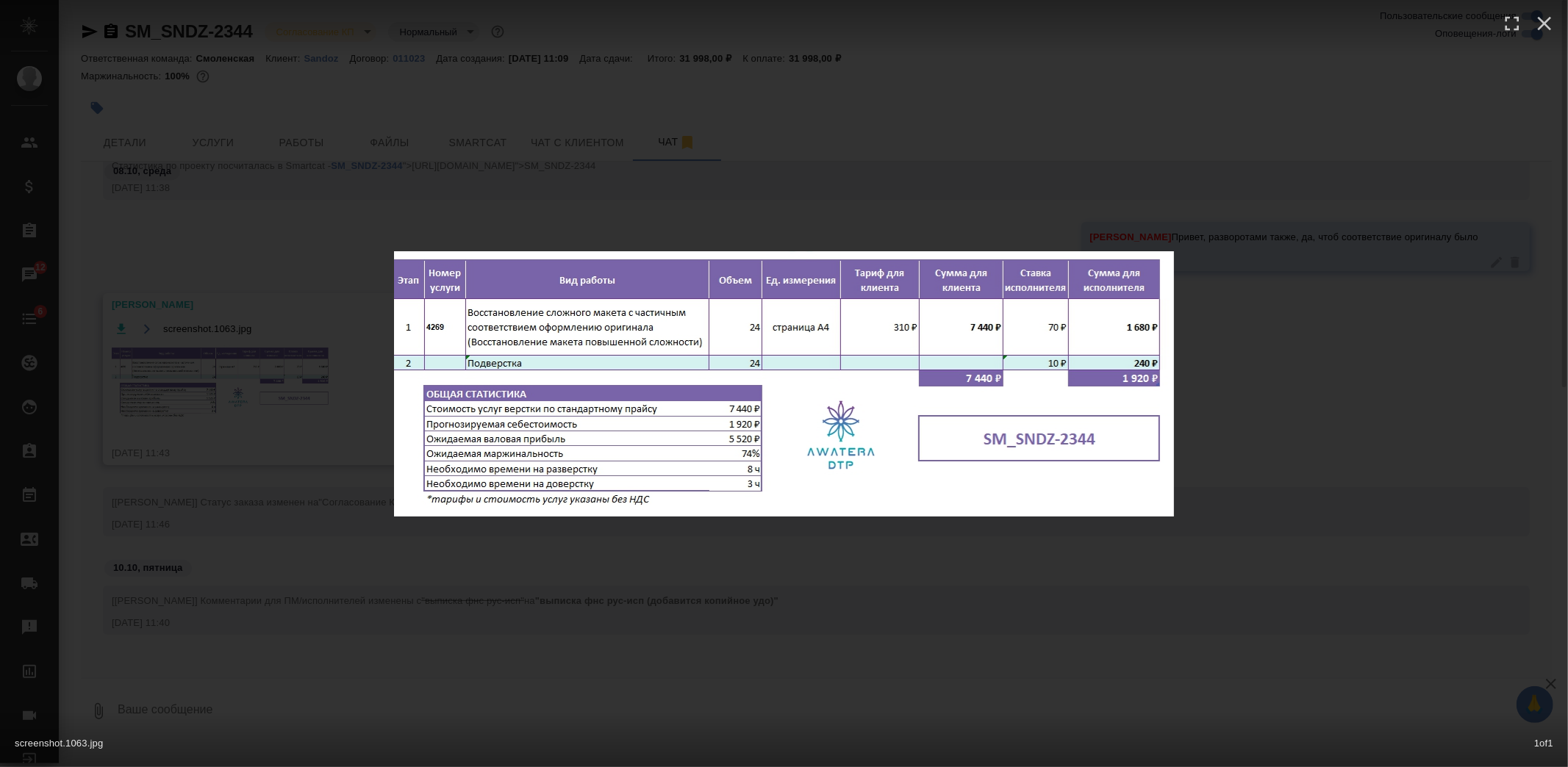
click at [285, 386] on div "screenshot.1063.jpg 1 of 1" at bounding box center [784, 384] width 1568 height 767
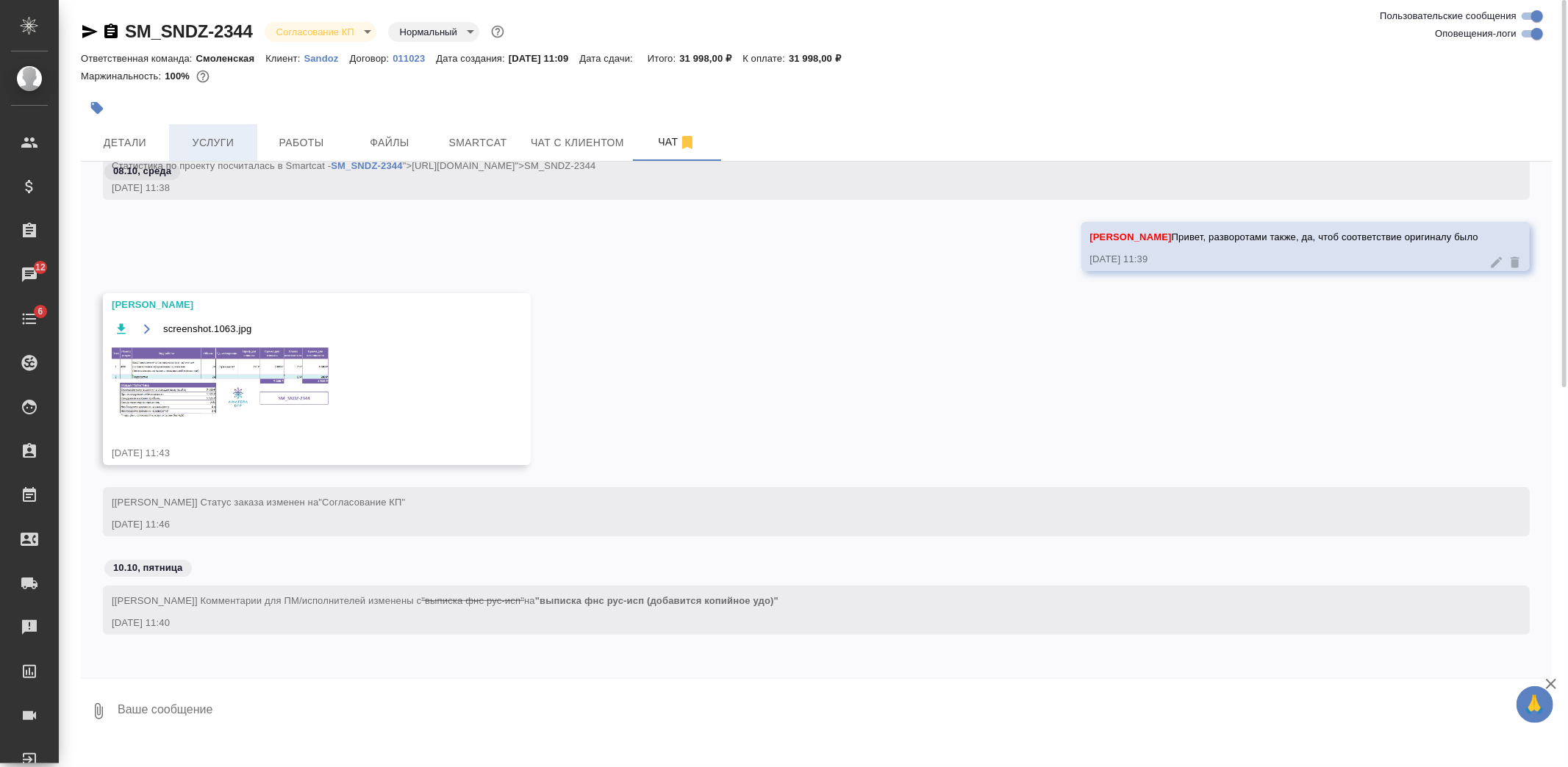
click at [223, 143] on span "Услуги" at bounding box center [213, 143] width 71 height 18
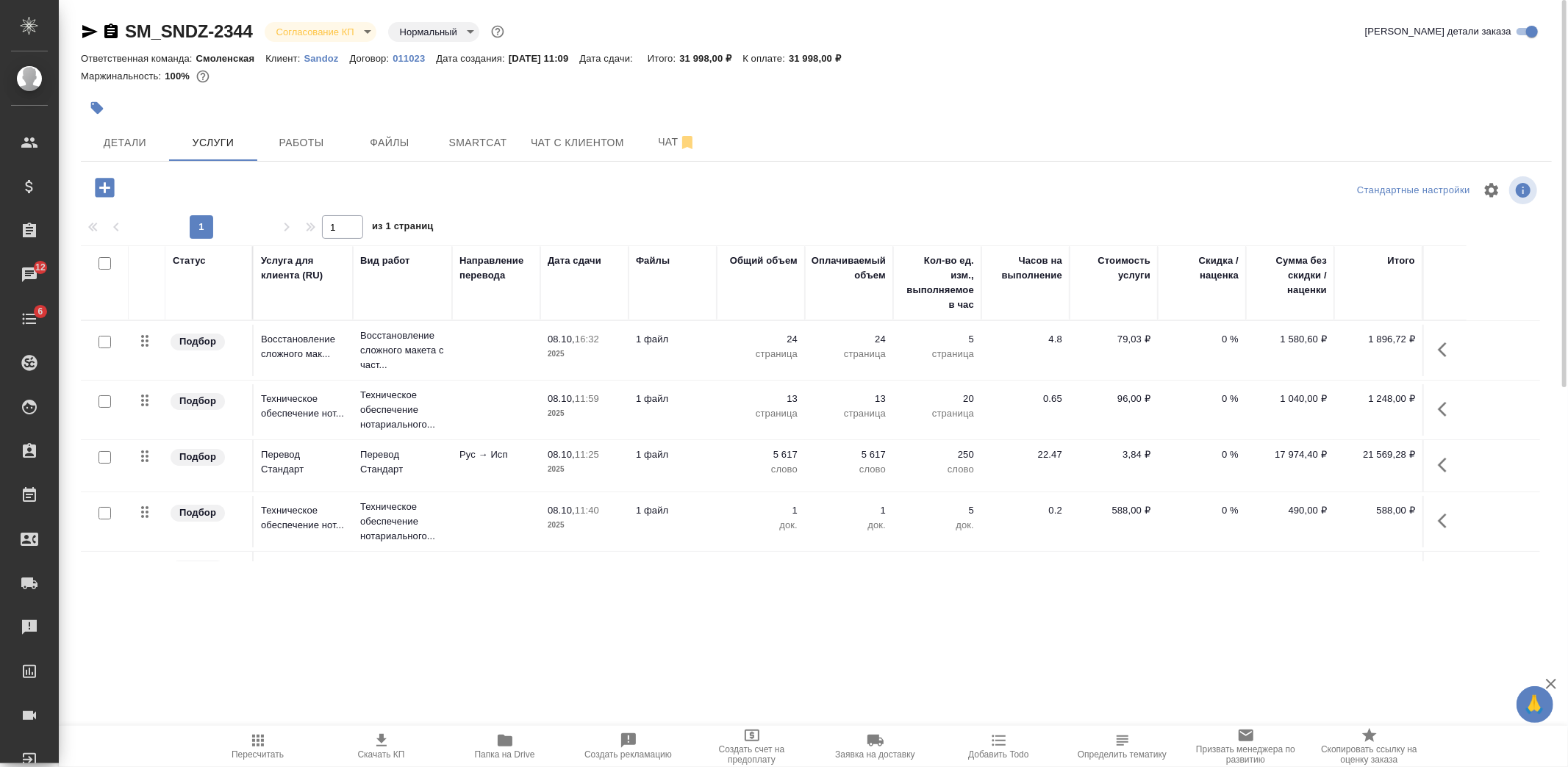
click at [700, 345] on p "1 файл" at bounding box center [672, 339] width 74 height 15
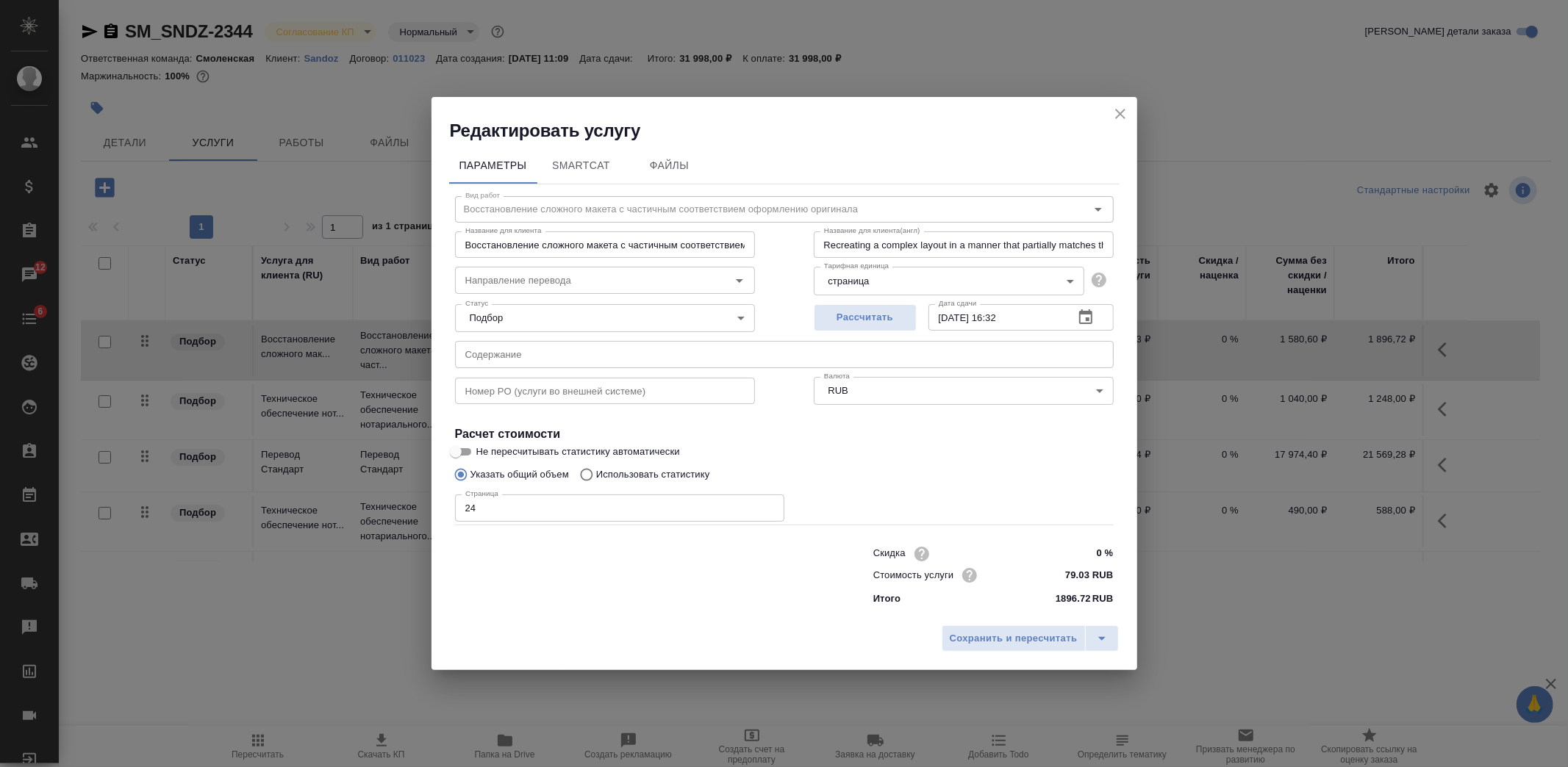
click at [1089, 319] on icon "button" at bounding box center [1086, 318] width 17 height 17
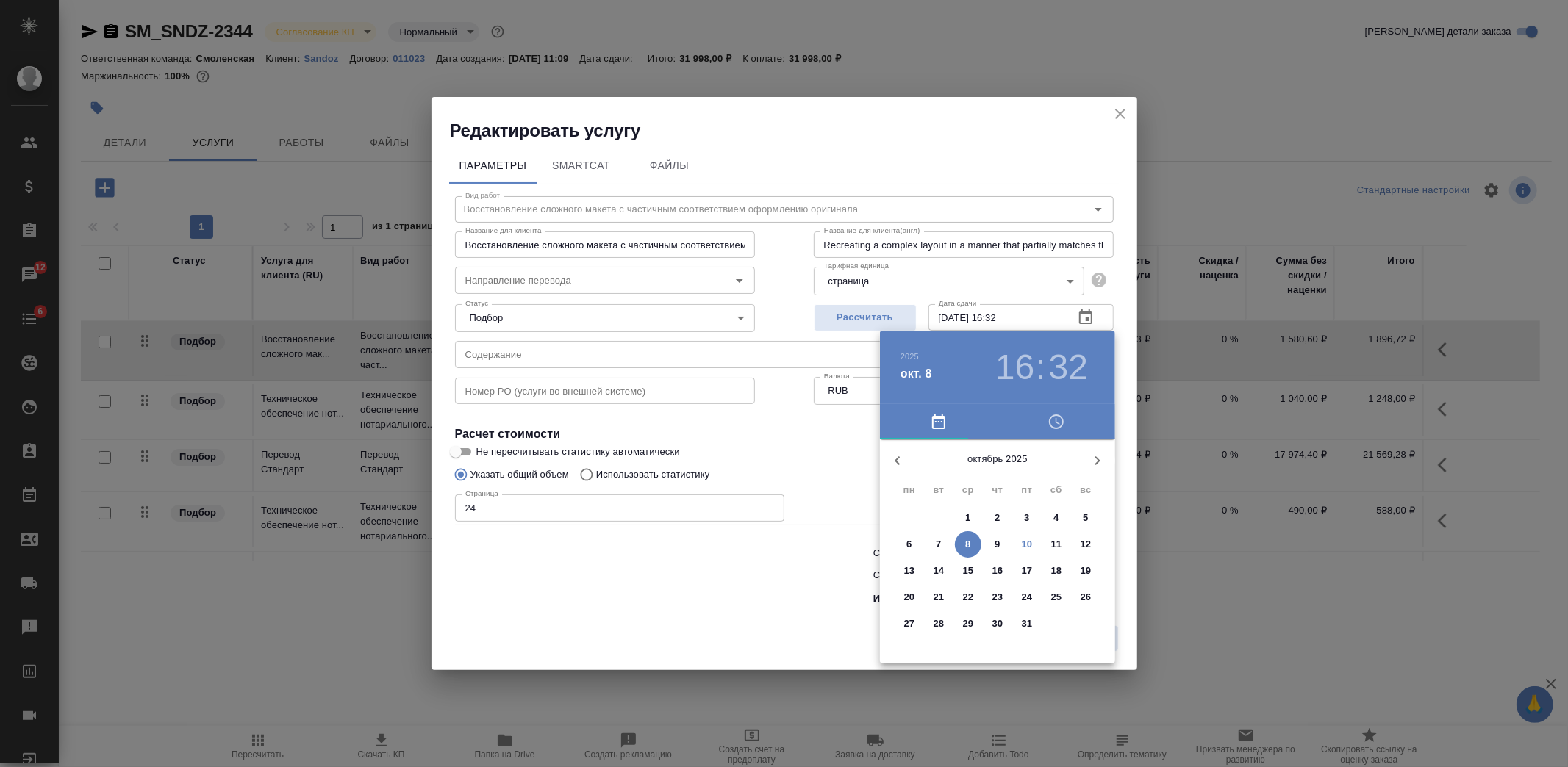
click at [912, 574] on p "13" at bounding box center [909, 570] width 11 height 15
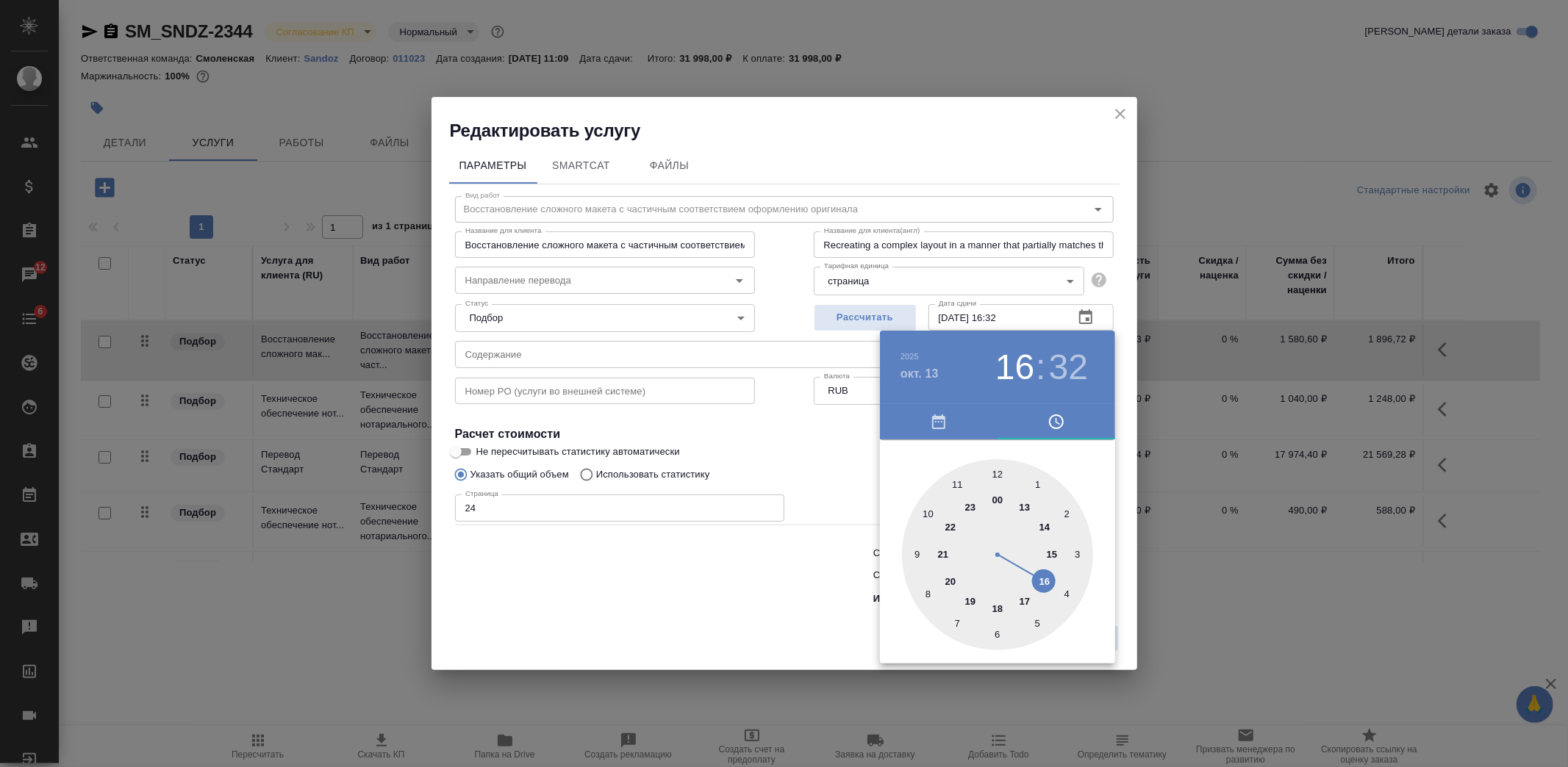
click at [928, 513] on div at bounding box center [997, 555] width 191 height 191
click at [997, 469] on div at bounding box center [997, 555] width 191 height 191
type input "13.10.2025 10:00"
click at [814, 596] on div at bounding box center [784, 384] width 1568 height 767
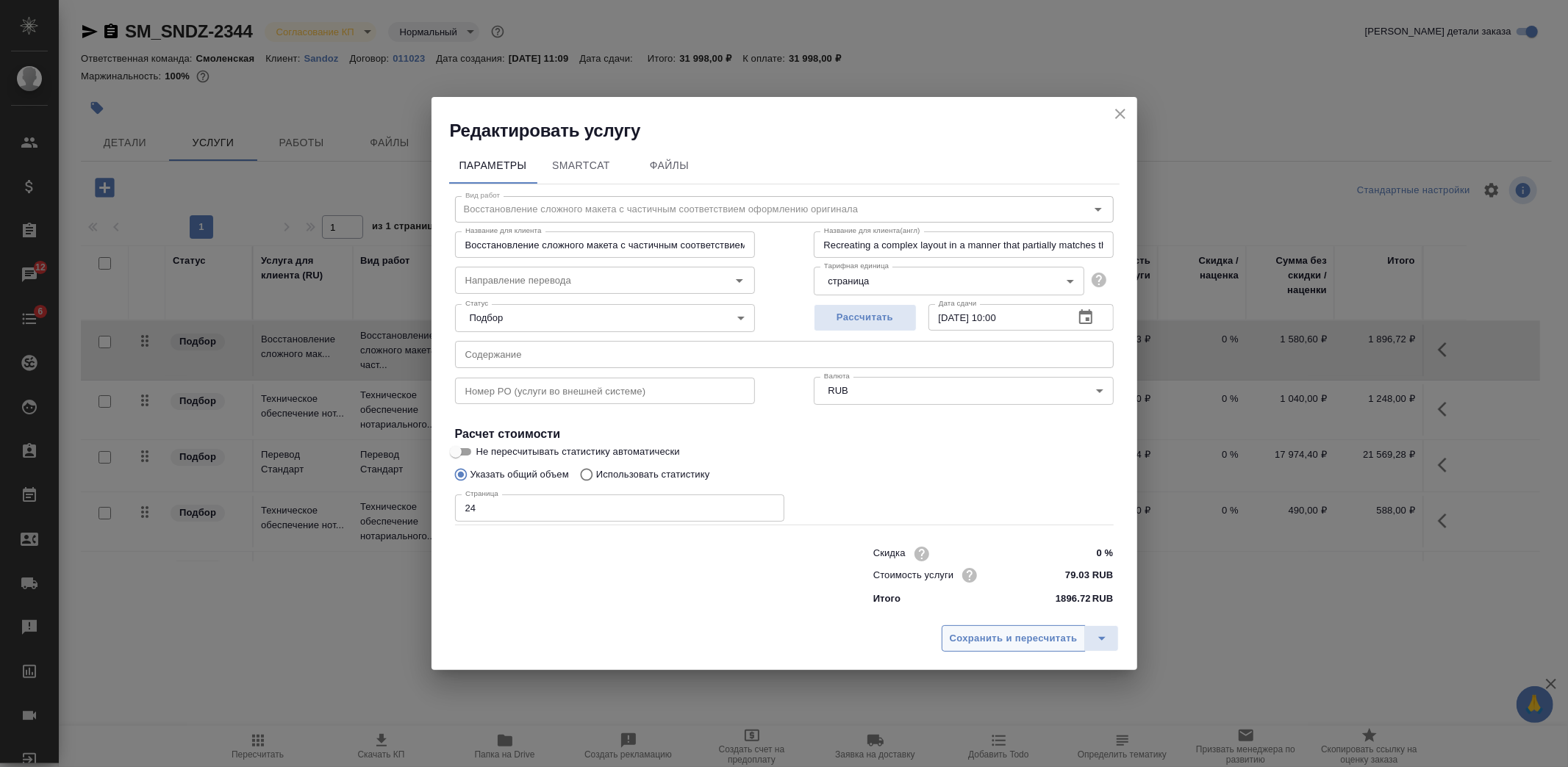
click at [998, 634] on span "Сохранить и пересчитать" at bounding box center [1014, 639] width 128 height 17
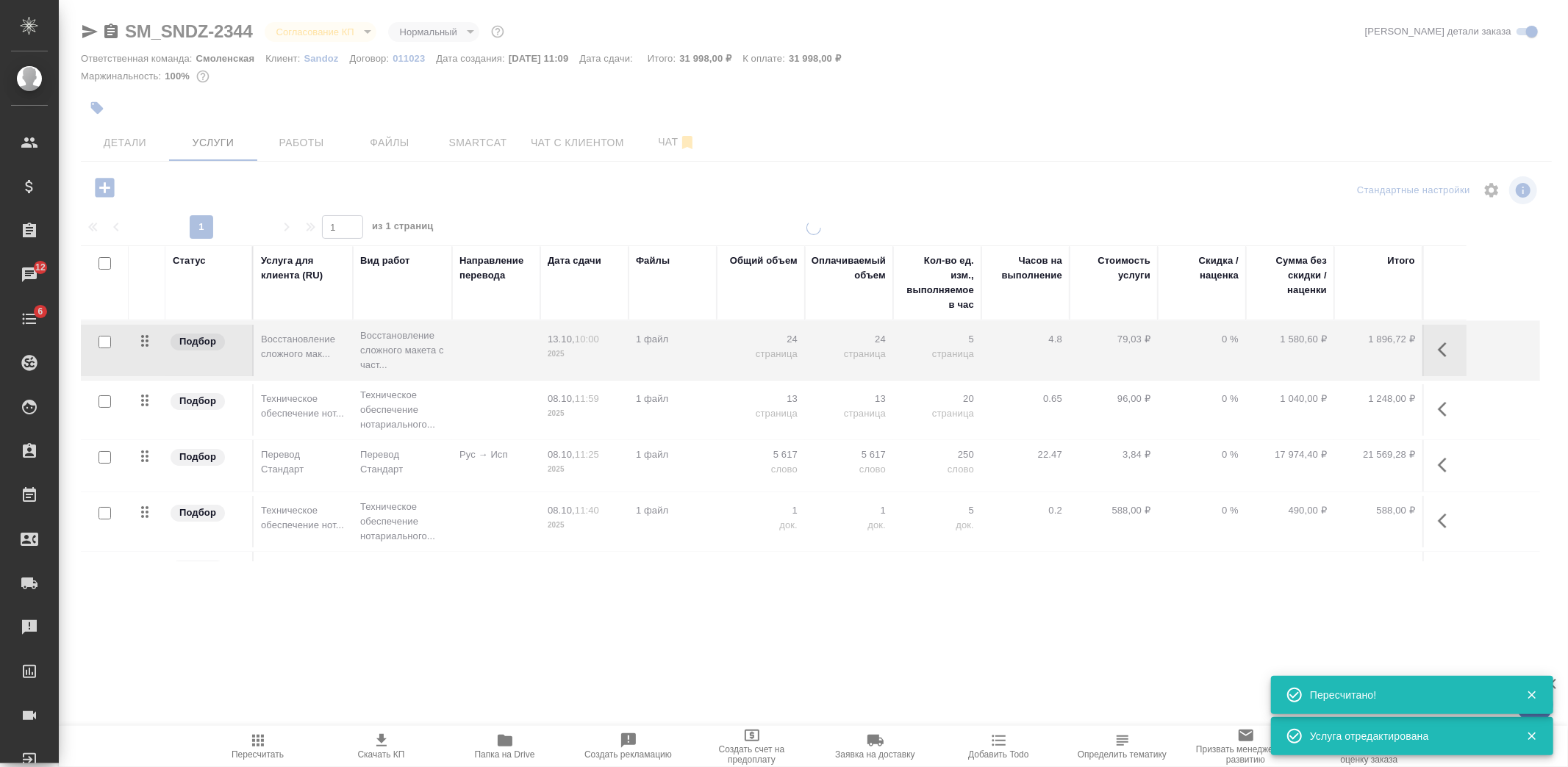
click at [504, 467] on div at bounding box center [813, 409] width 1509 height 378
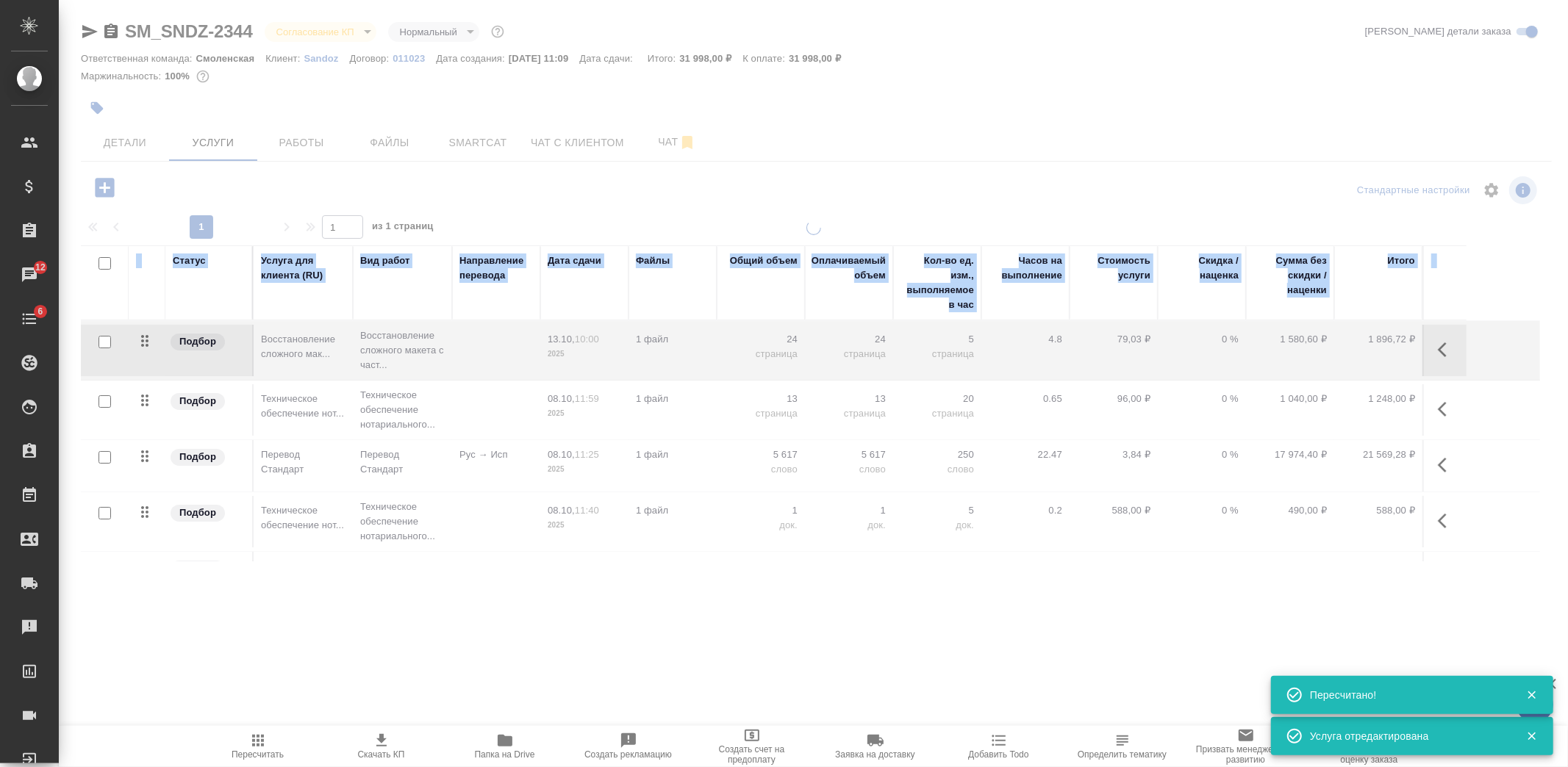
click at [504, 467] on div at bounding box center [813, 409] width 1509 height 378
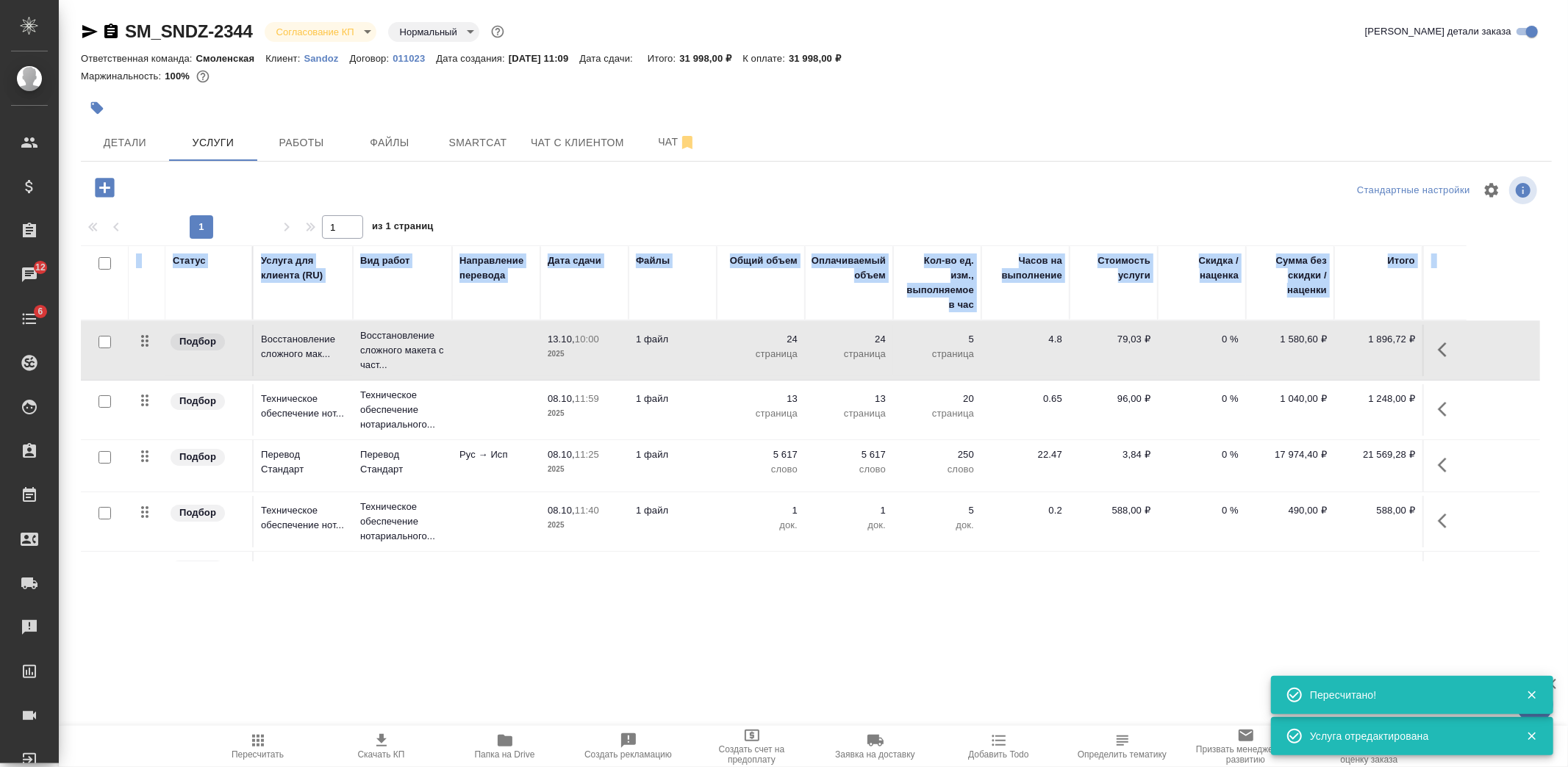
click at [504, 467] on td "Рус → Исп" at bounding box center [496, 466] width 88 height 51
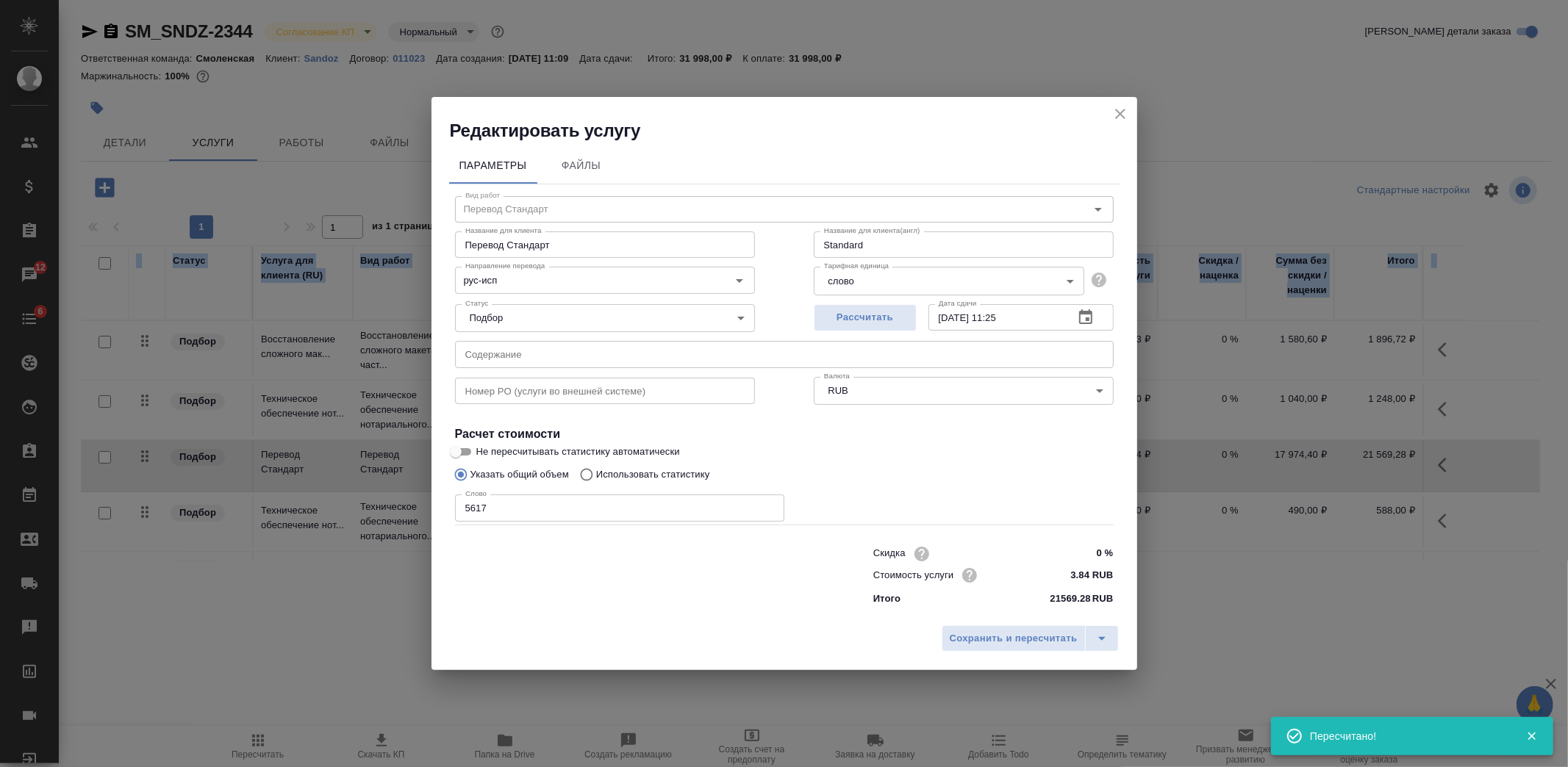
click at [1090, 310] on icon "button" at bounding box center [1086, 318] width 17 height 17
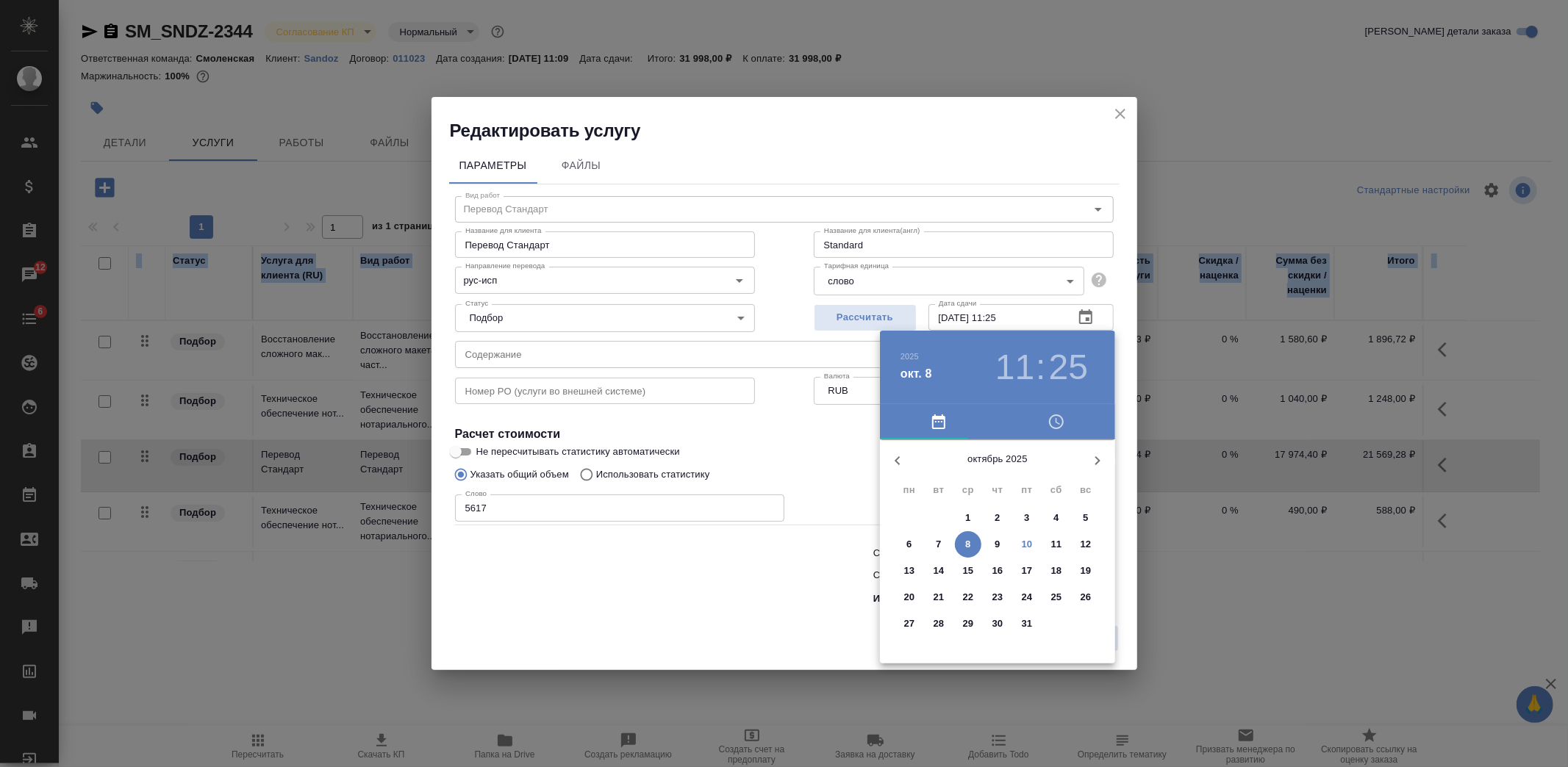
click at [908, 592] on p "20" at bounding box center [909, 597] width 11 height 15
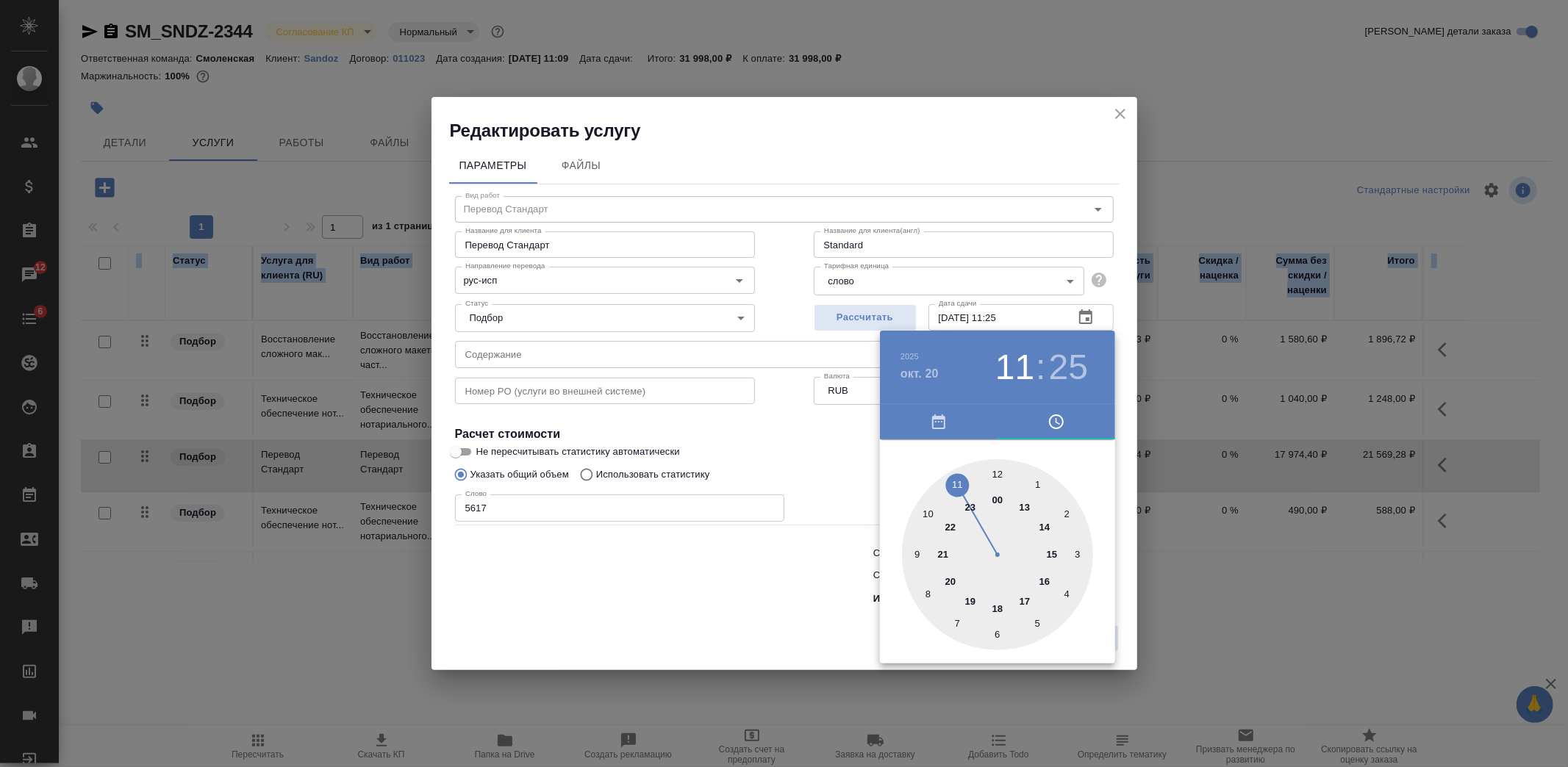
click at [959, 482] on div at bounding box center [997, 555] width 191 height 191
click at [996, 468] on div at bounding box center [997, 555] width 191 height 191
click at [652, 620] on div at bounding box center [784, 384] width 1568 height 767
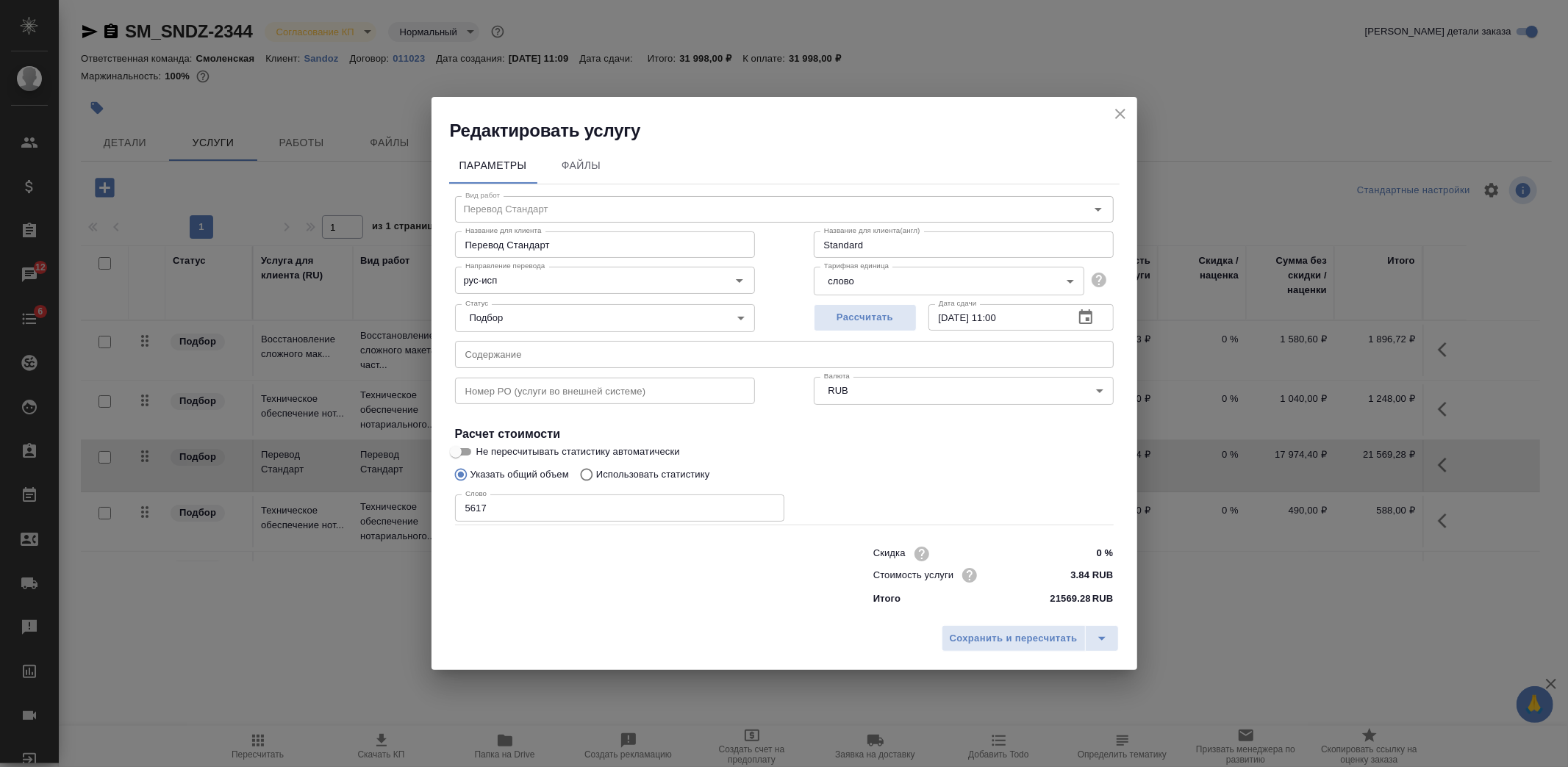
click at [1087, 314] on icon "button" at bounding box center [1086, 318] width 17 height 17
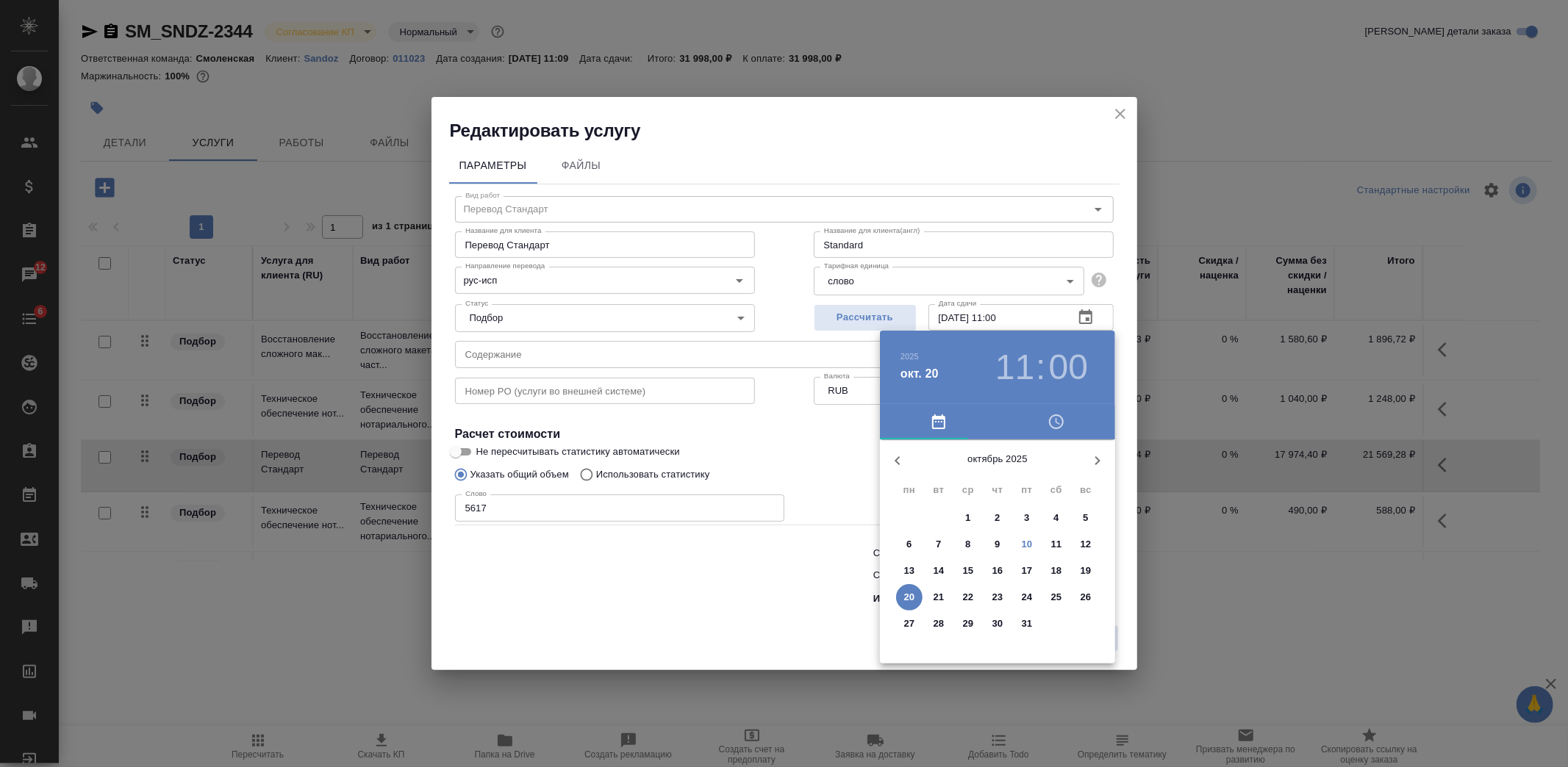
click at [1005, 570] on span "16" at bounding box center [997, 570] width 27 height 15
type input "16.10.2025 11:00"
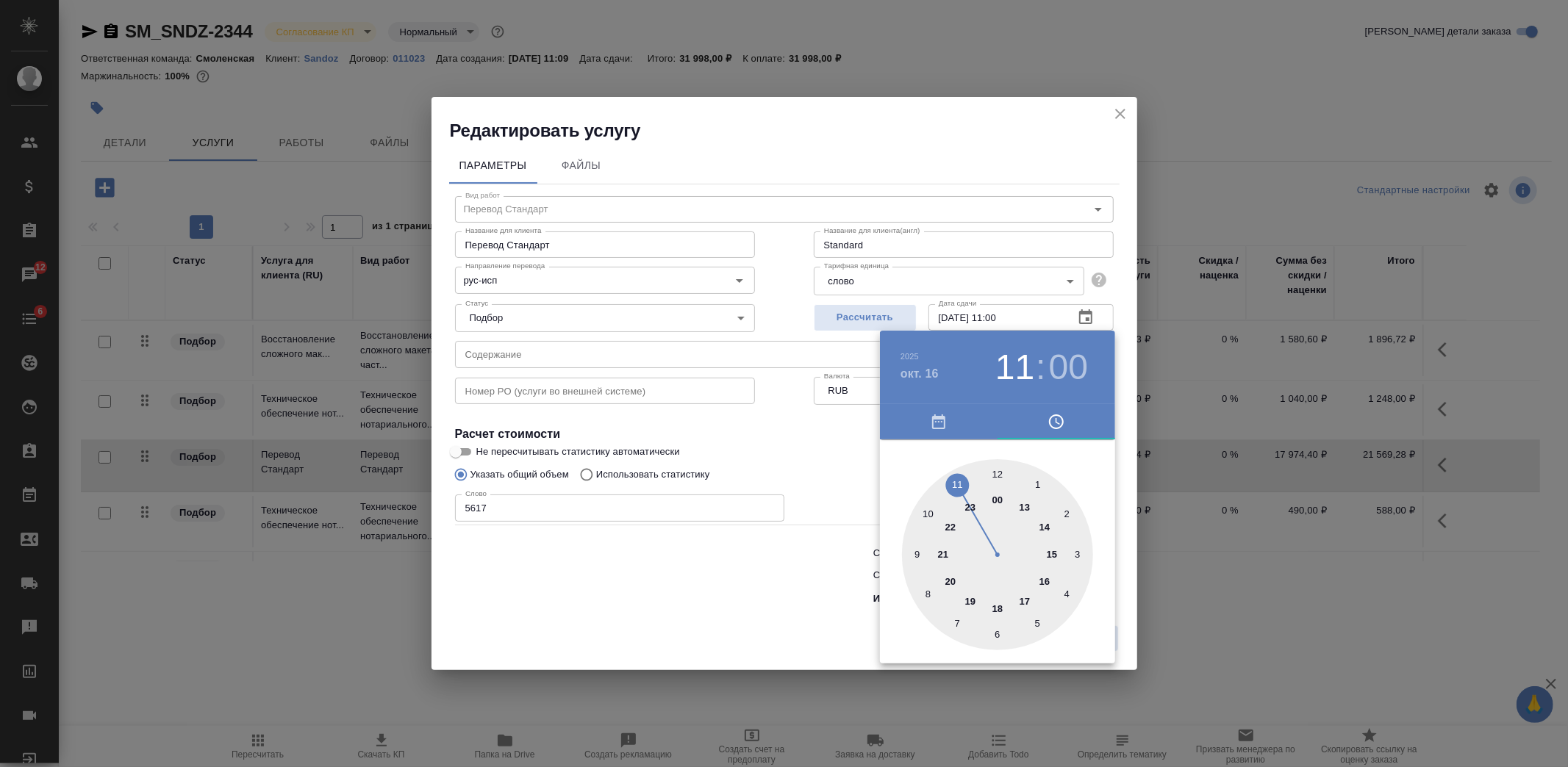
click at [864, 487] on div at bounding box center [784, 384] width 1568 height 767
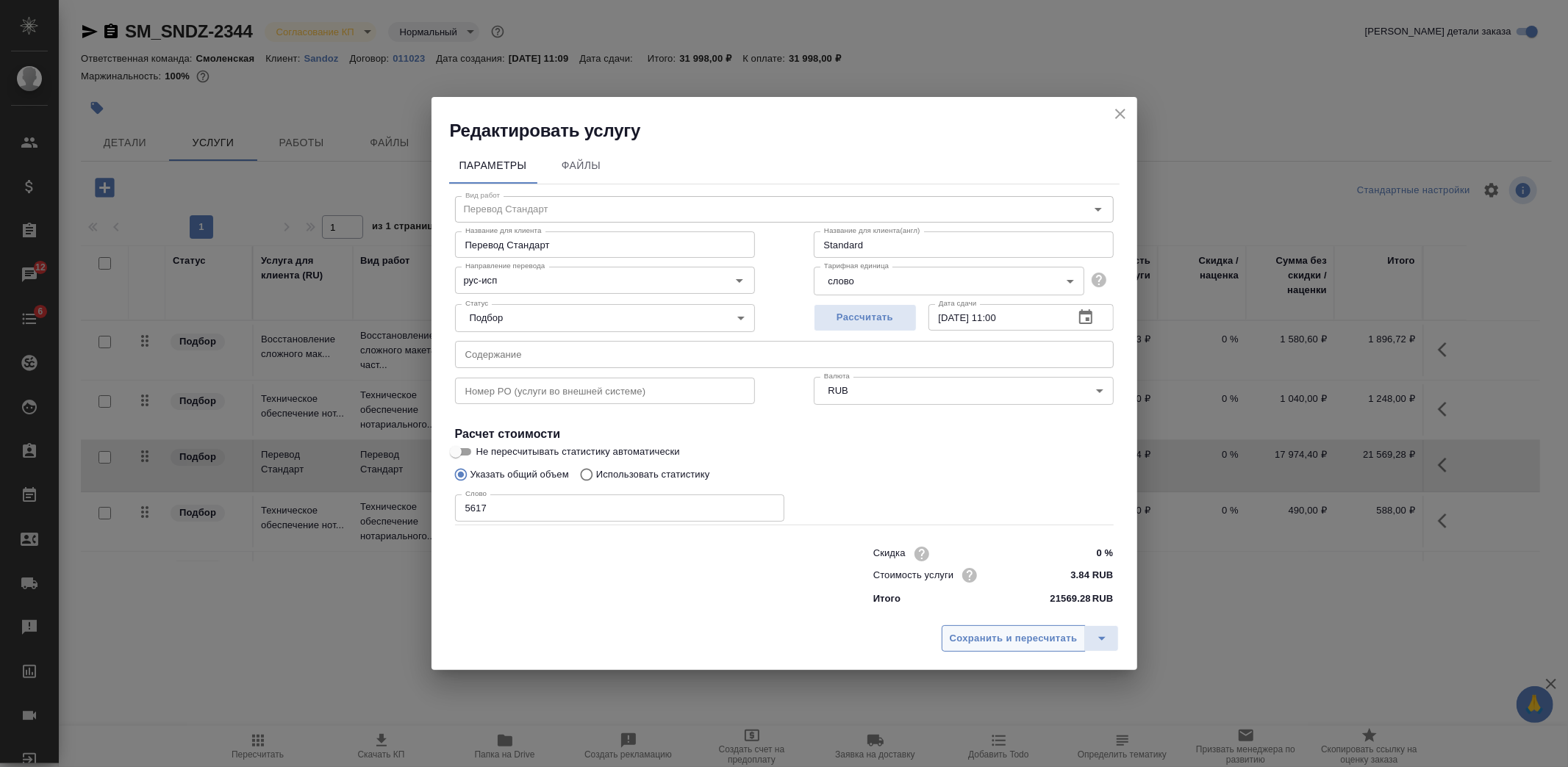
click at [1025, 629] on button "Сохранить и пересчитать" at bounding box center [1014, 639] width 144 height 27
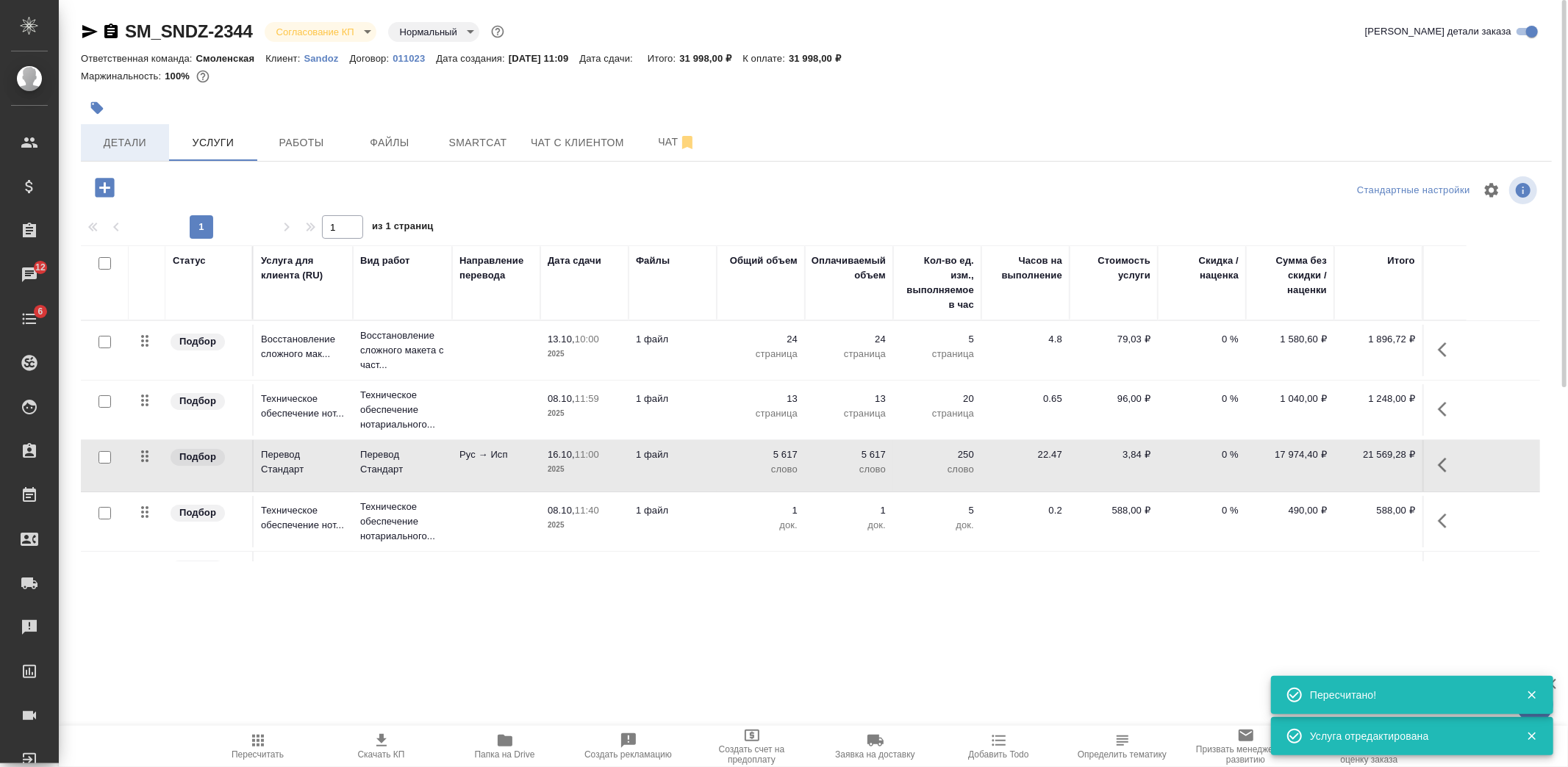
click at [119, 149] on span "Детали" at bounding box center [126, 143] width 71 height 18
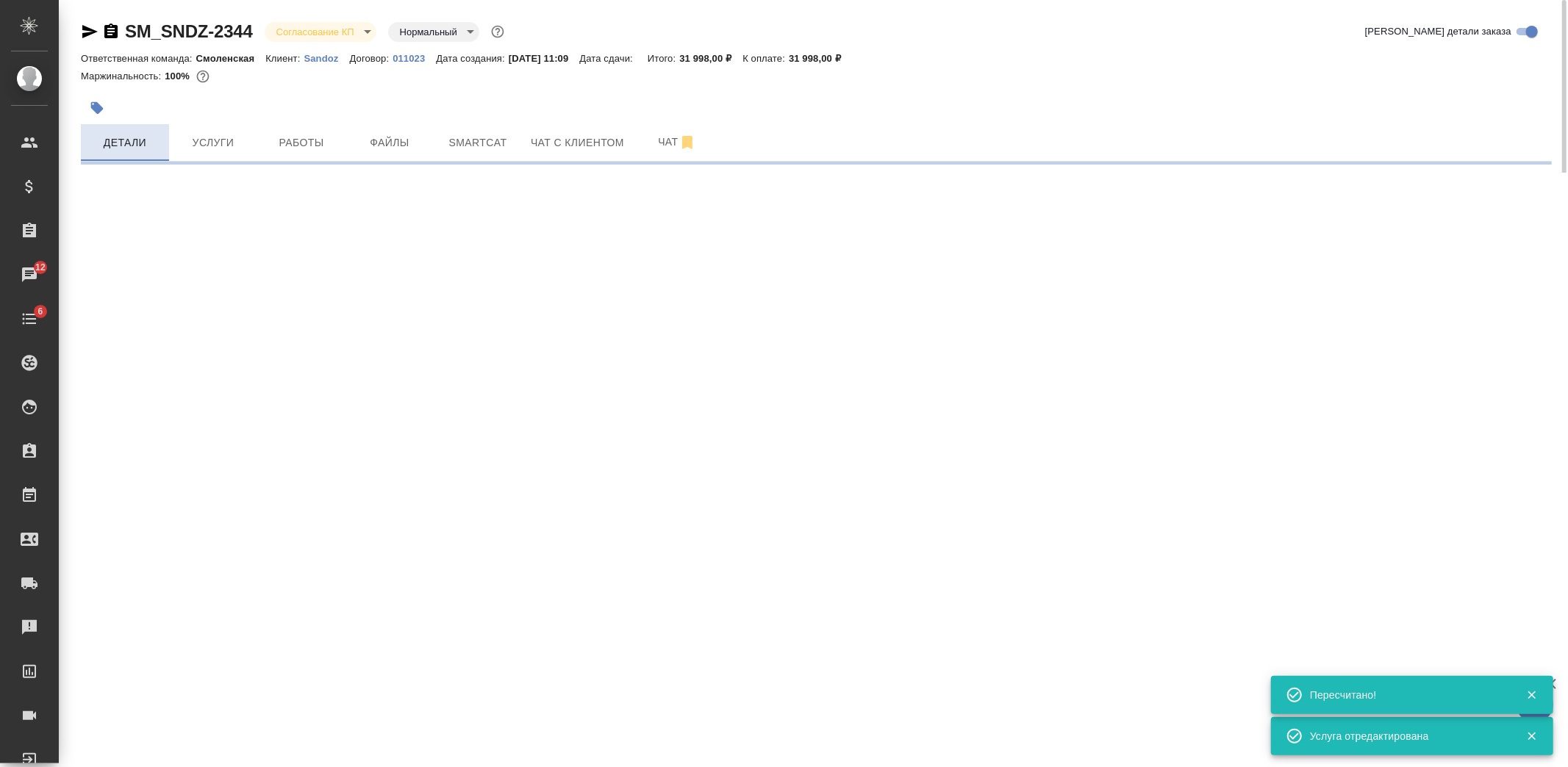
select select "RU"
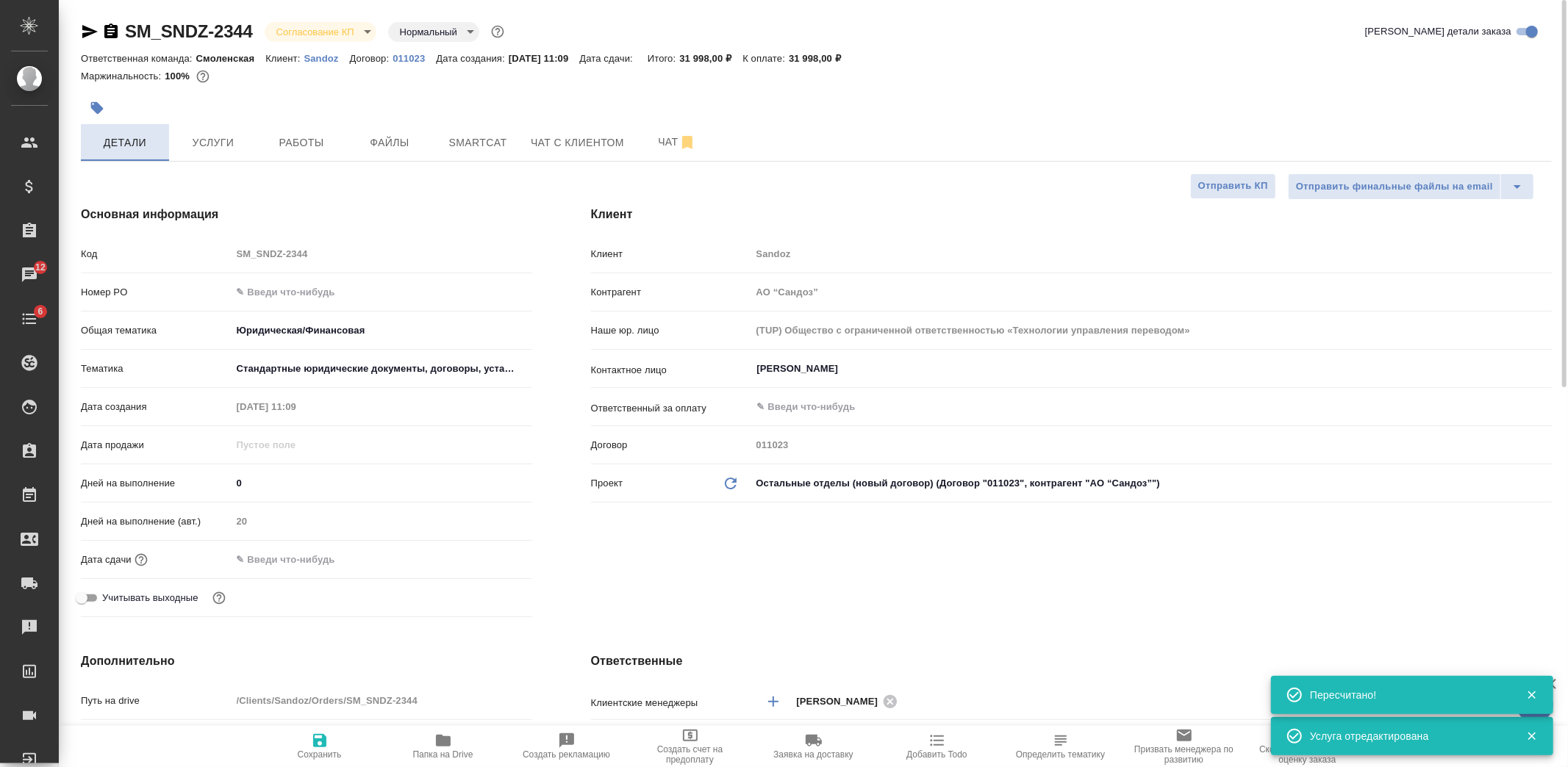
type textarea "x"
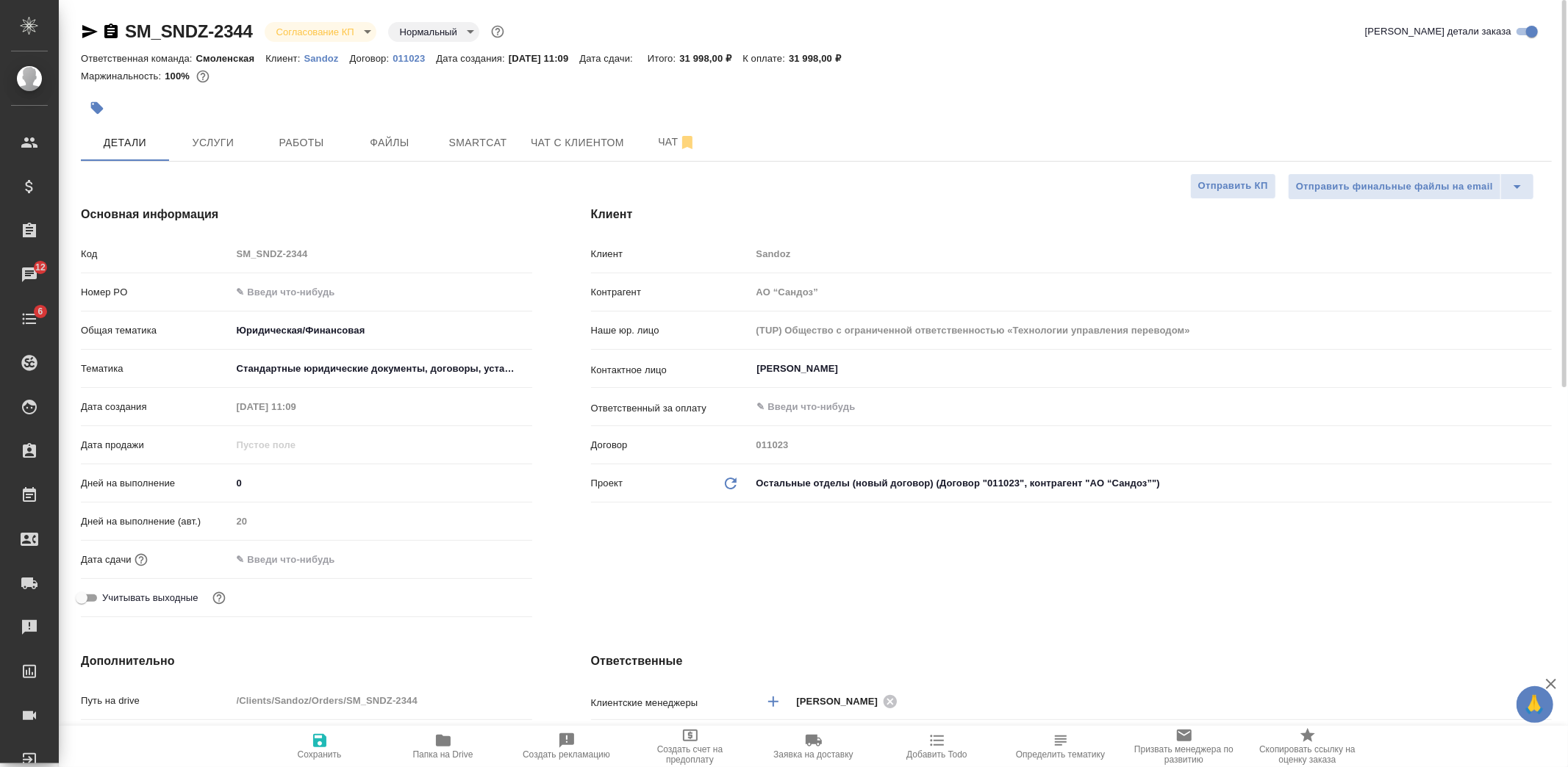
click at [324, 744] on icon "button" at bounding box center [319, 740] width 13 height 13
type textarea "x"
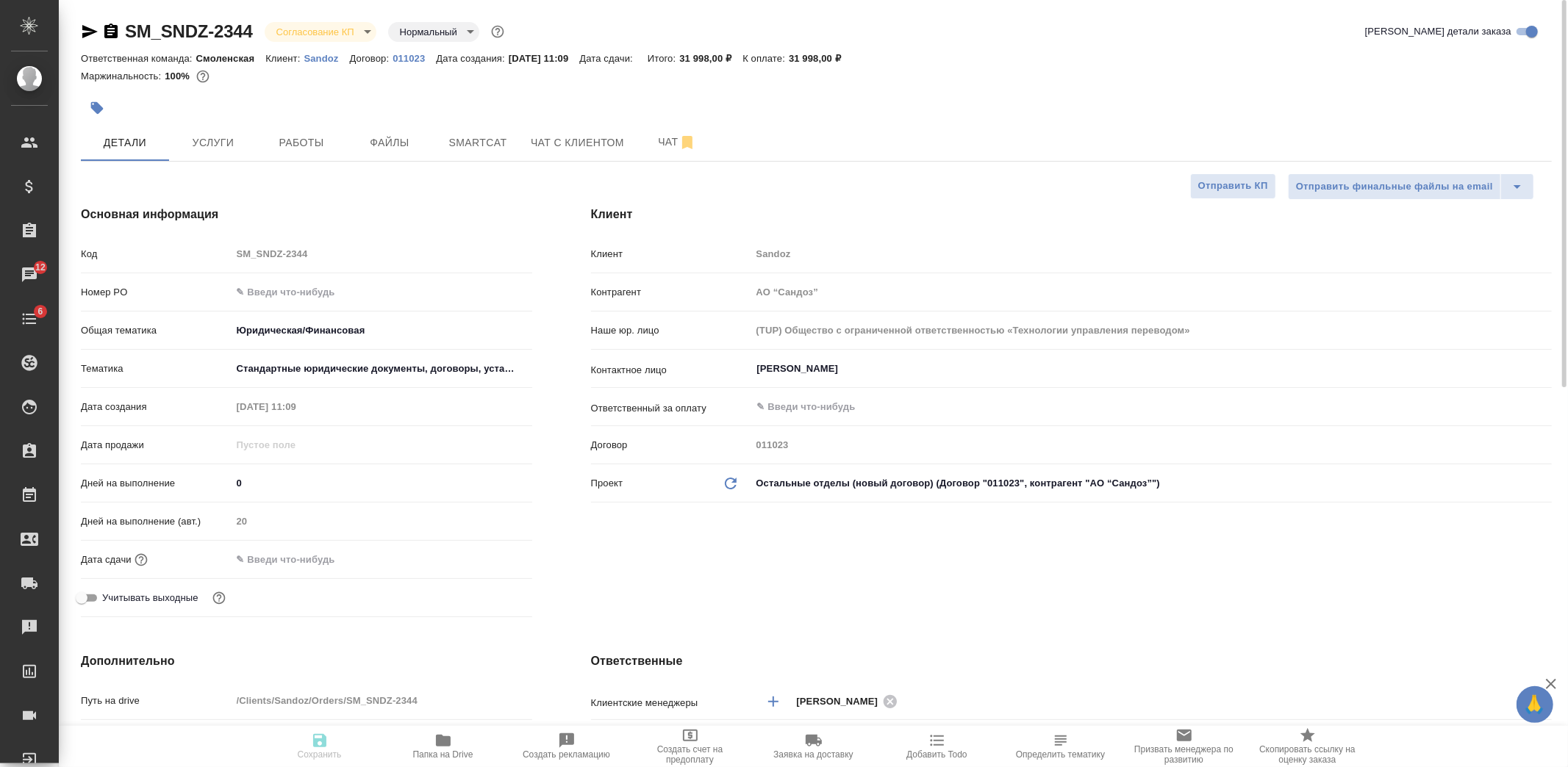
type textarea "x"
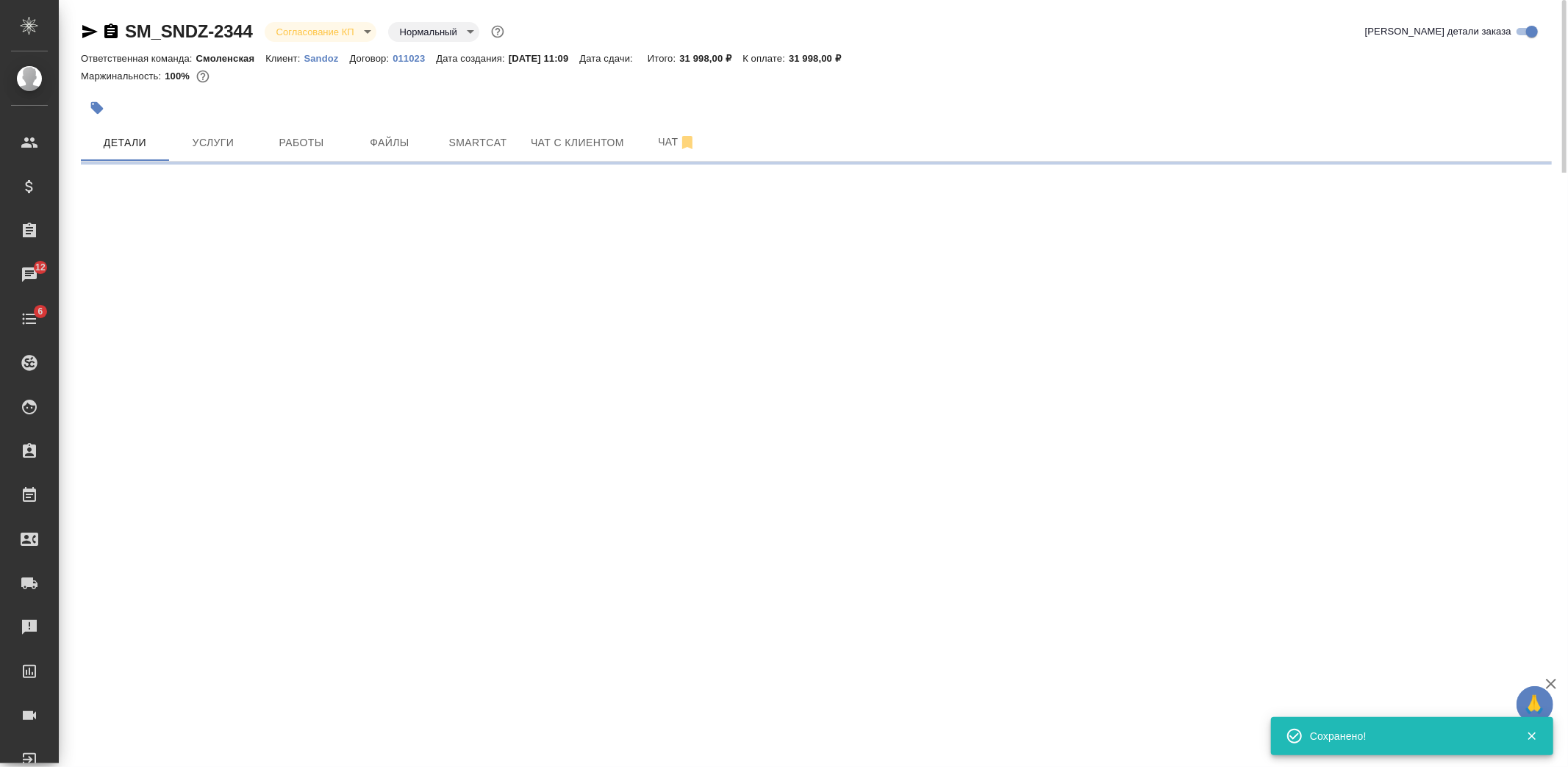
select select "RU"
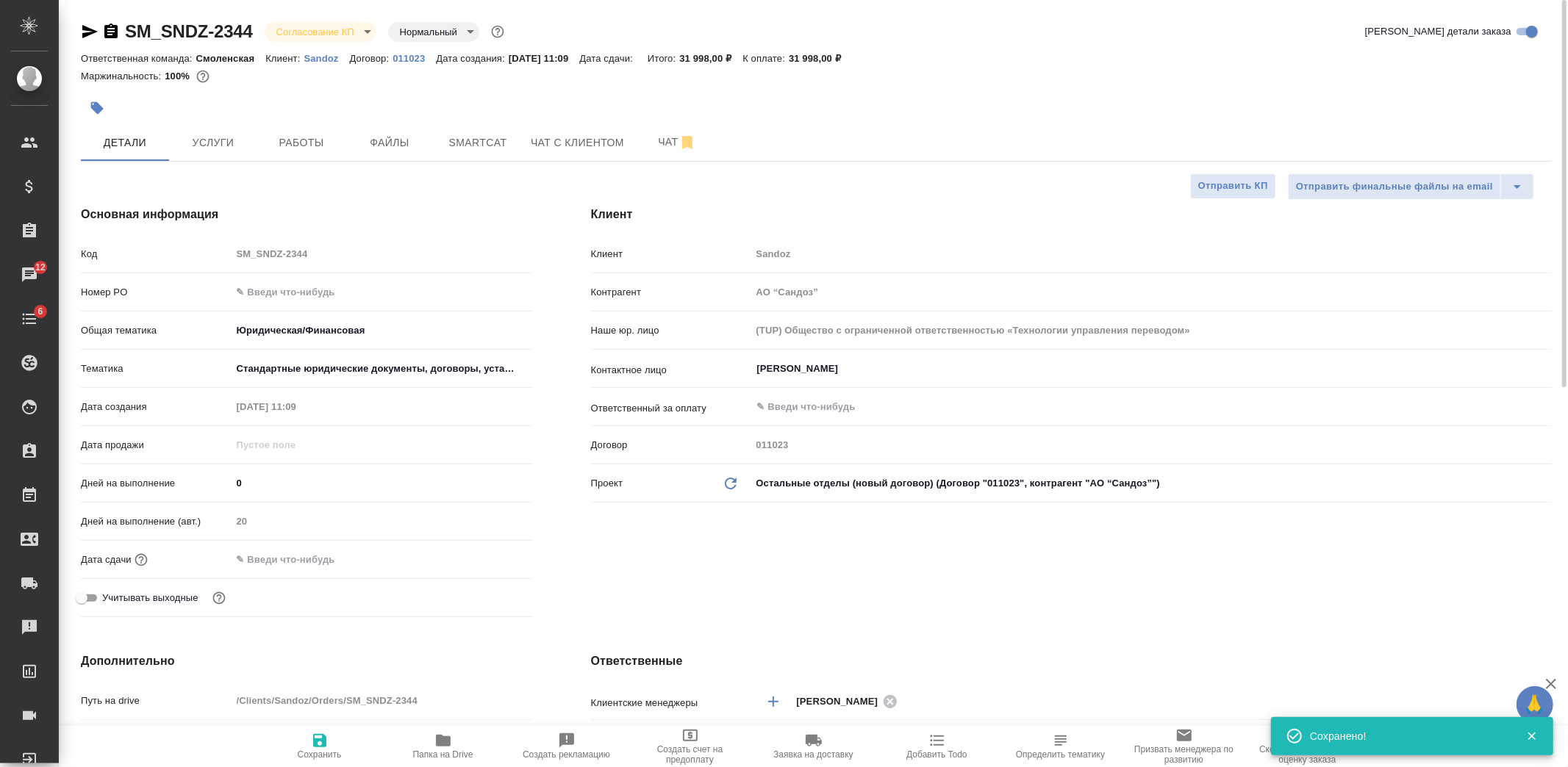
type textarea "x"
click at [339, 551] on input "text" at bounding box center [295, 559] width 129 height 22
click at [489, 556] on icon "button" at bounding box center [489, 558] width 17 height 17
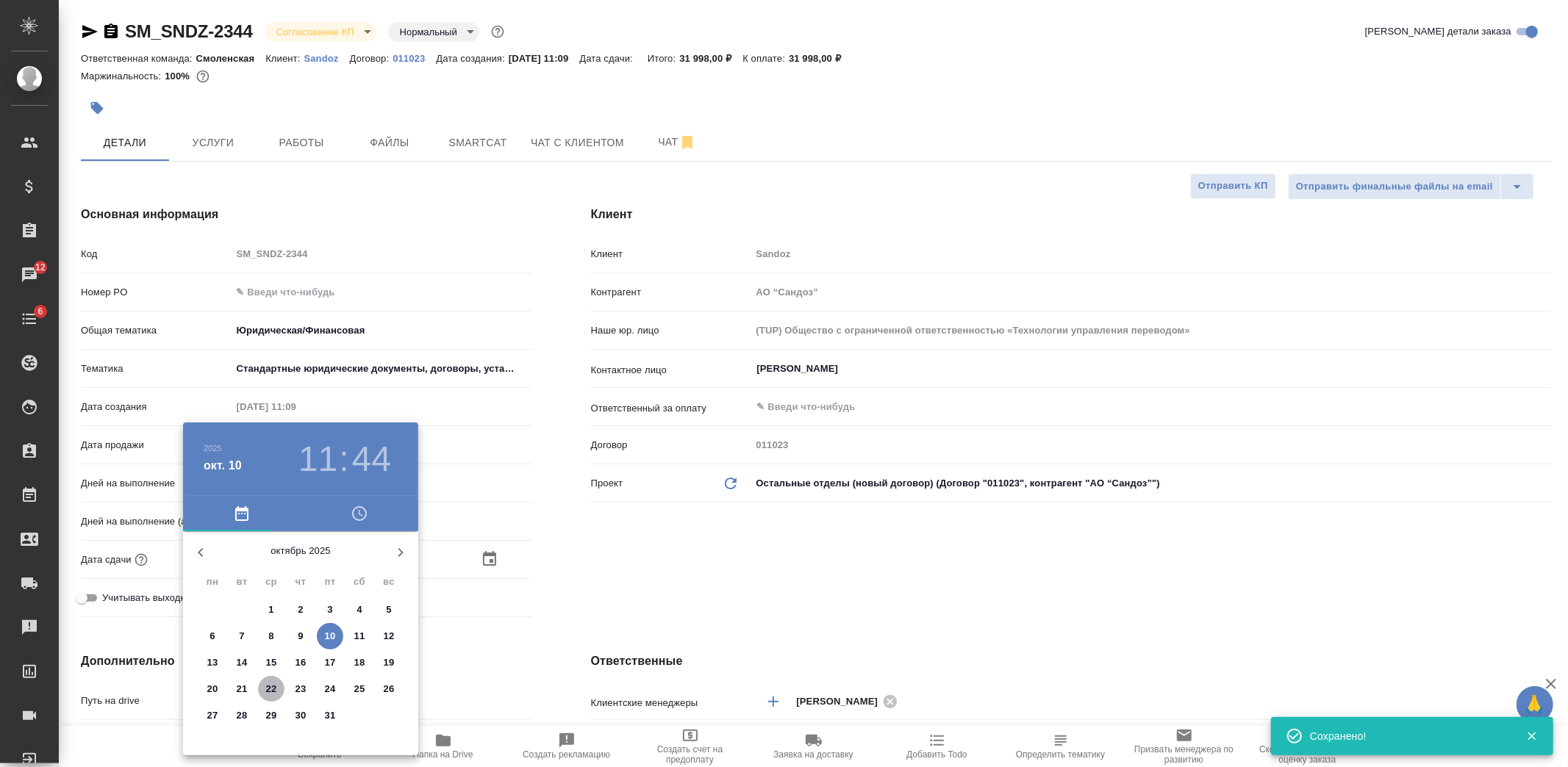
click at [274, 688] on p "22" at bounding box center [271, 689] width 11 height 15
type input "22.10.2025 11:44"
type textarea "x"
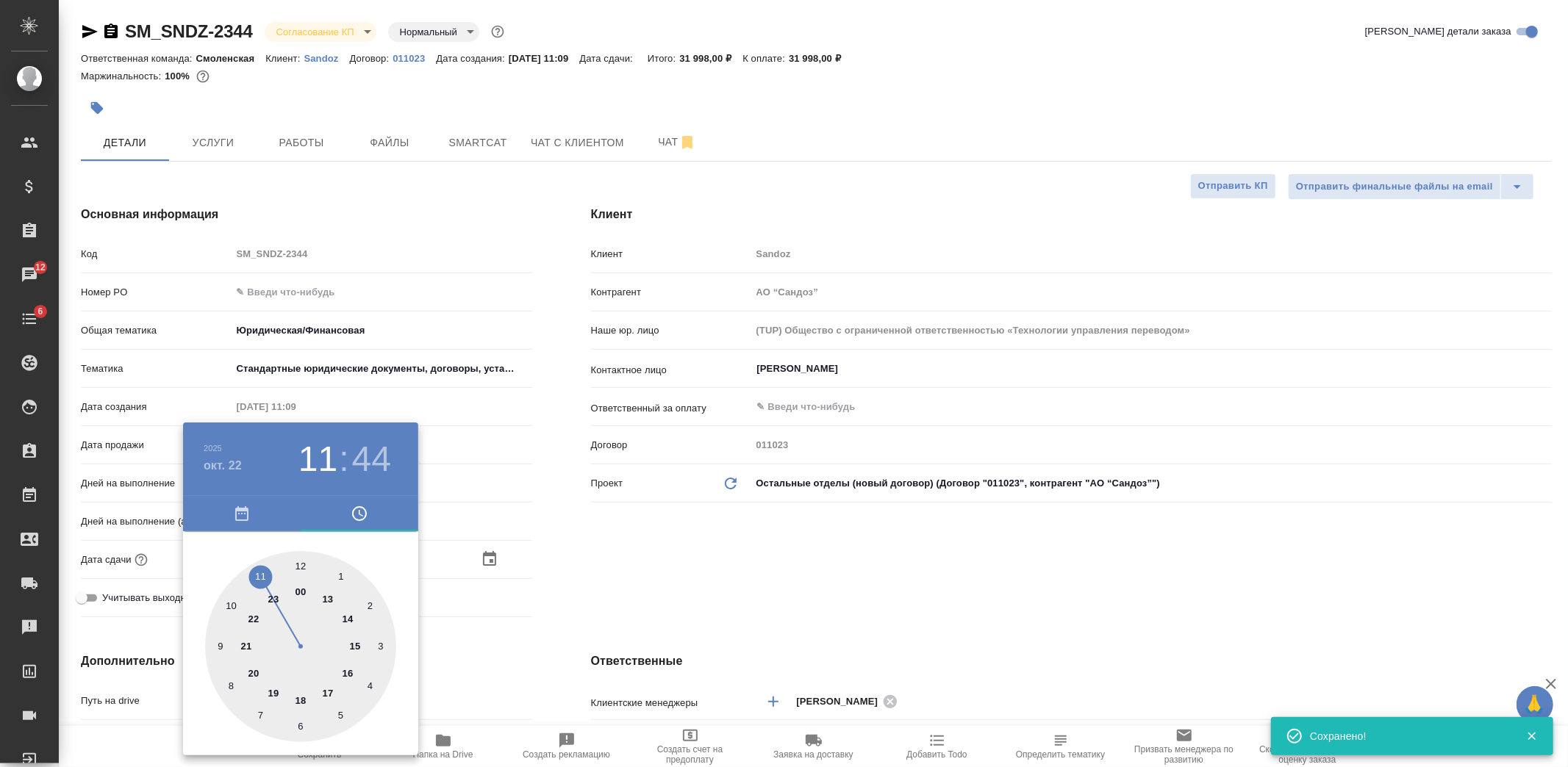
click at [478, 641] on div at bounding box center [784, 384] width 1568 height 767
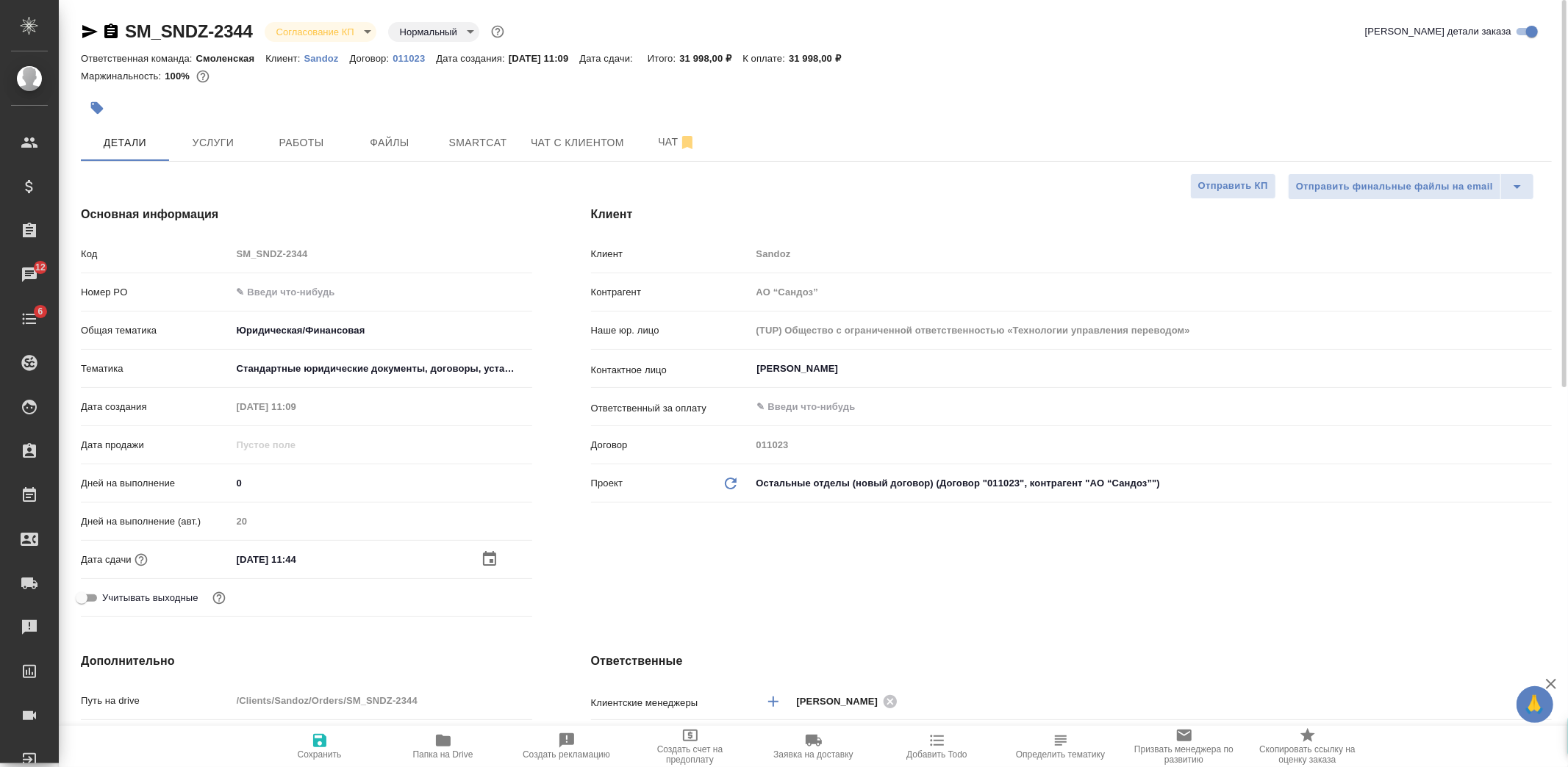
click at [304, 743] on span "Сохранить" at bounding box center [319, 746] width 106 height 28
type textarea "x"
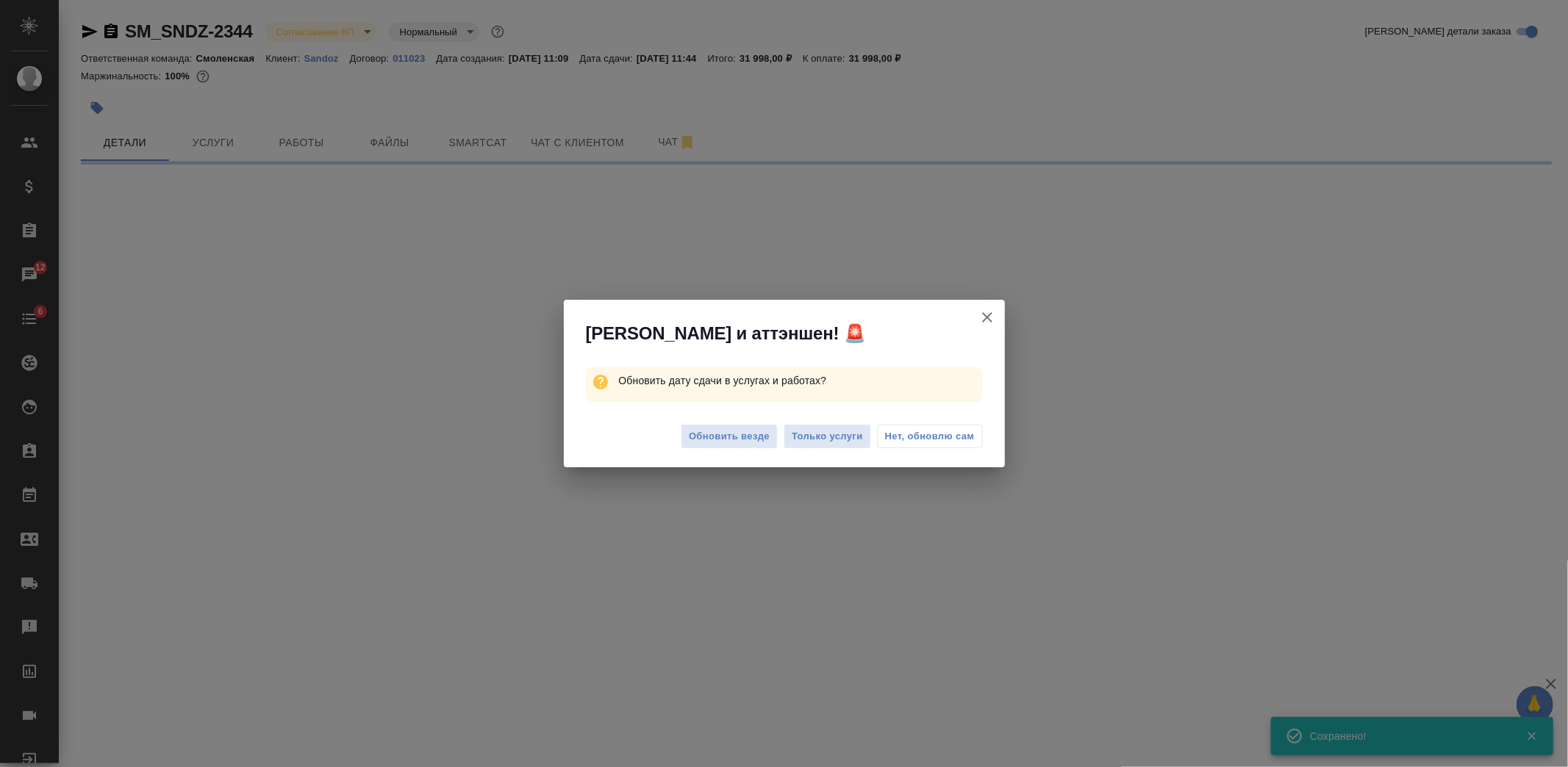
select select "RU"
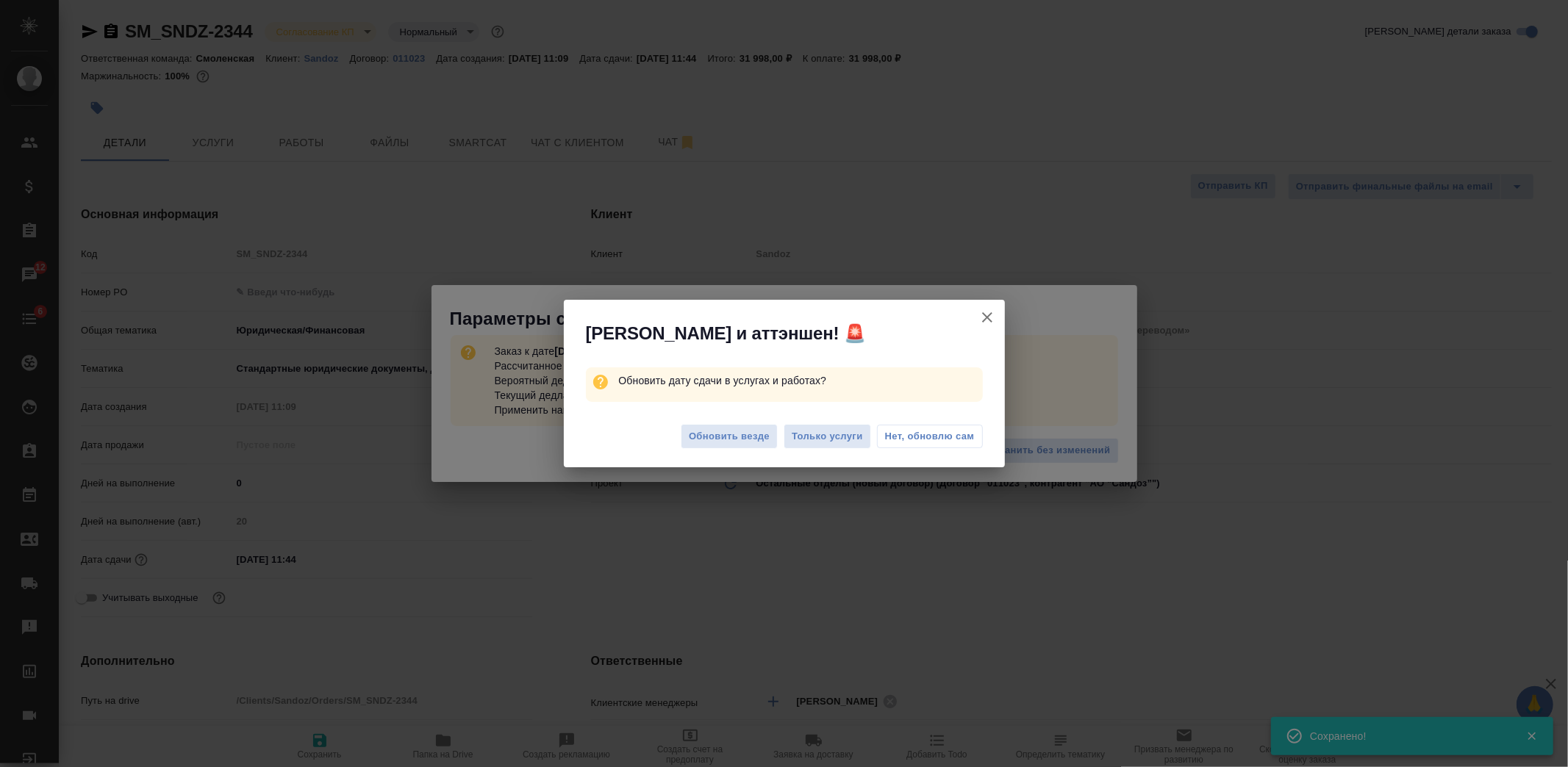
type textarea "x"
click at [990, 321] on icon "button" at bounding box center [987, 318] width 10 height 10
type textarea "x"
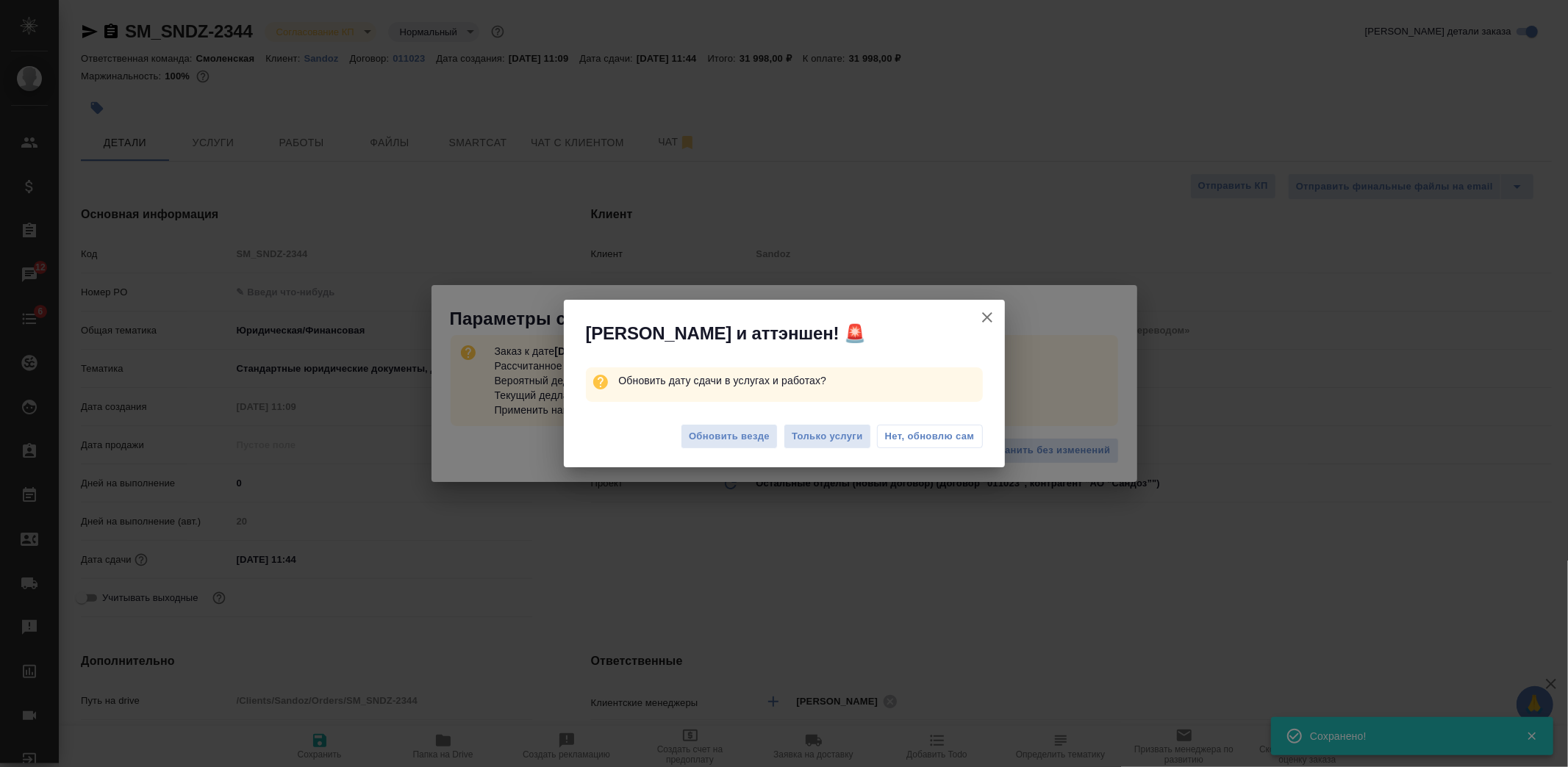
type textarea "x"
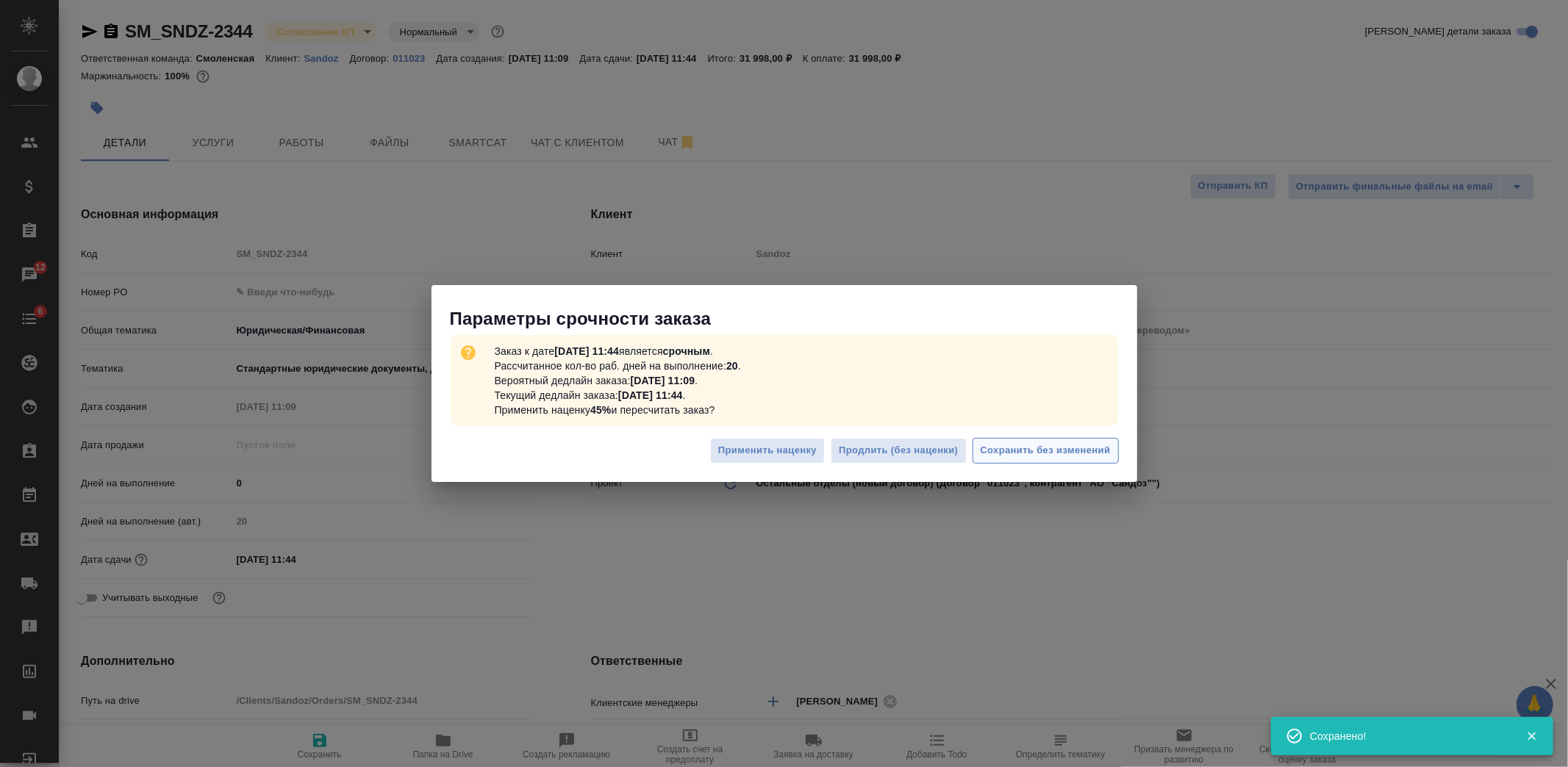
click at [1039, 453] on span "Сохранить без изменений" at bounding box center [1046, 451] width 130 height 17
type textarea "x"
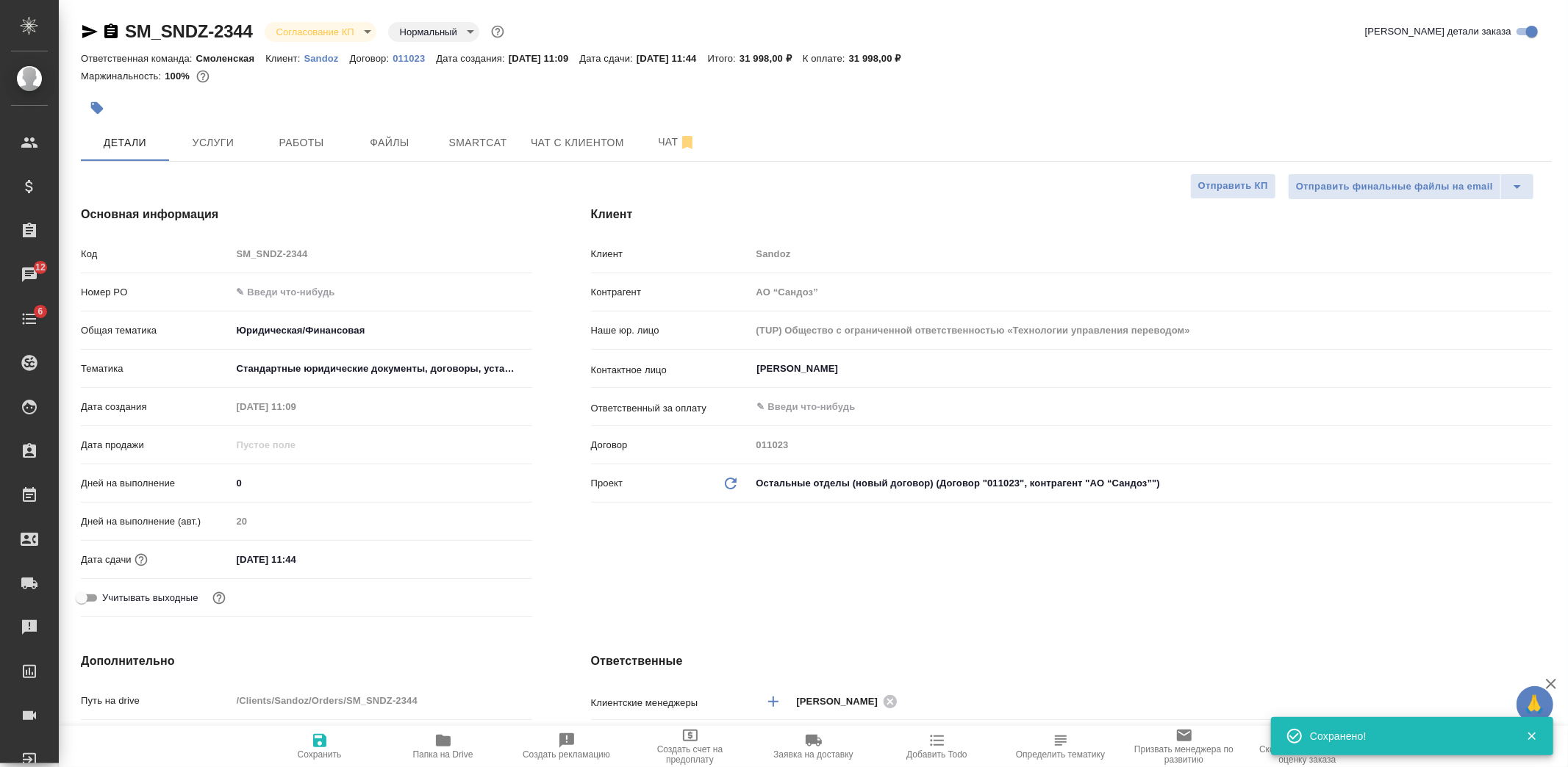
type textarea "x"
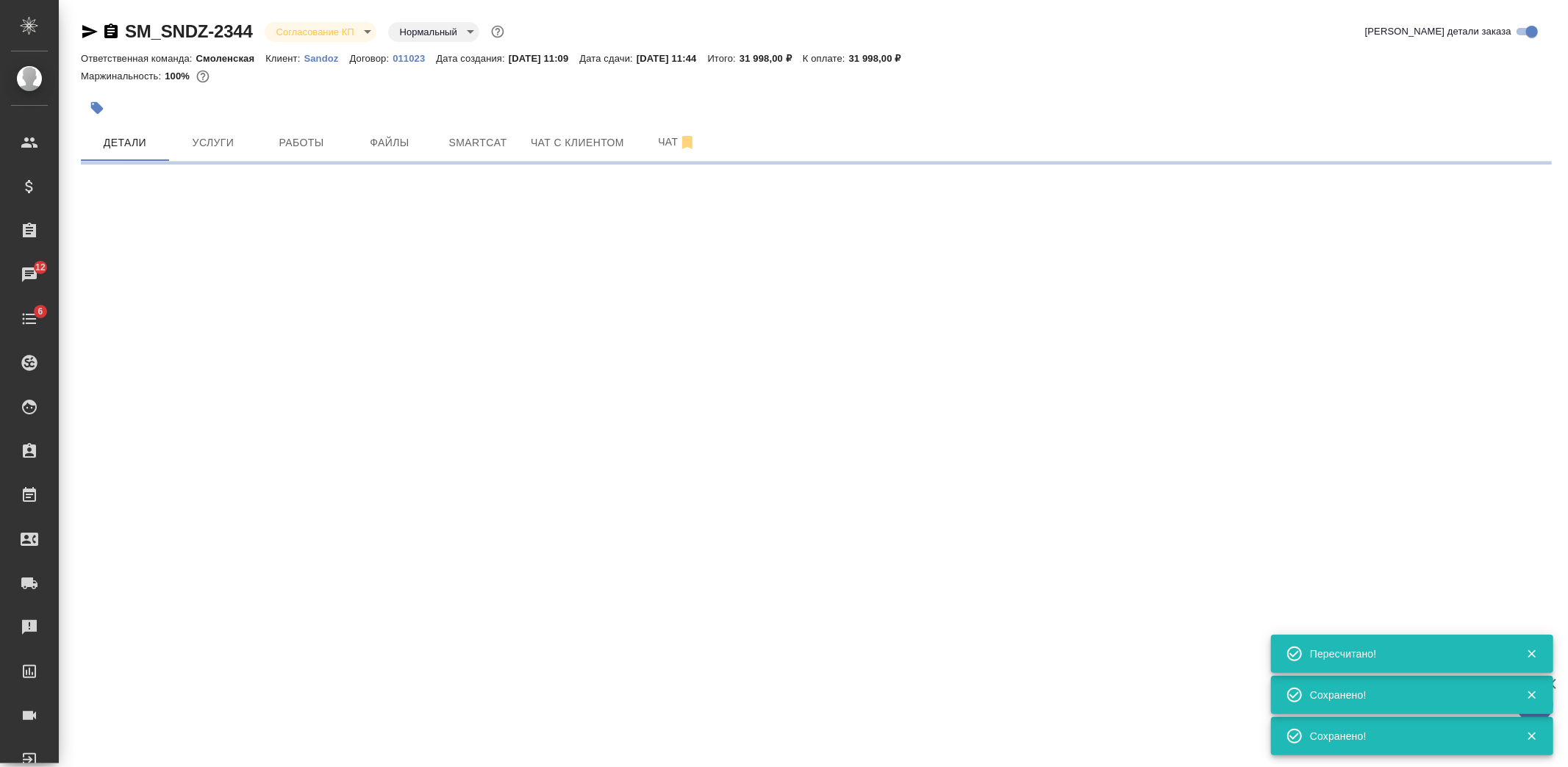
type input "urgent"
select select "RU"
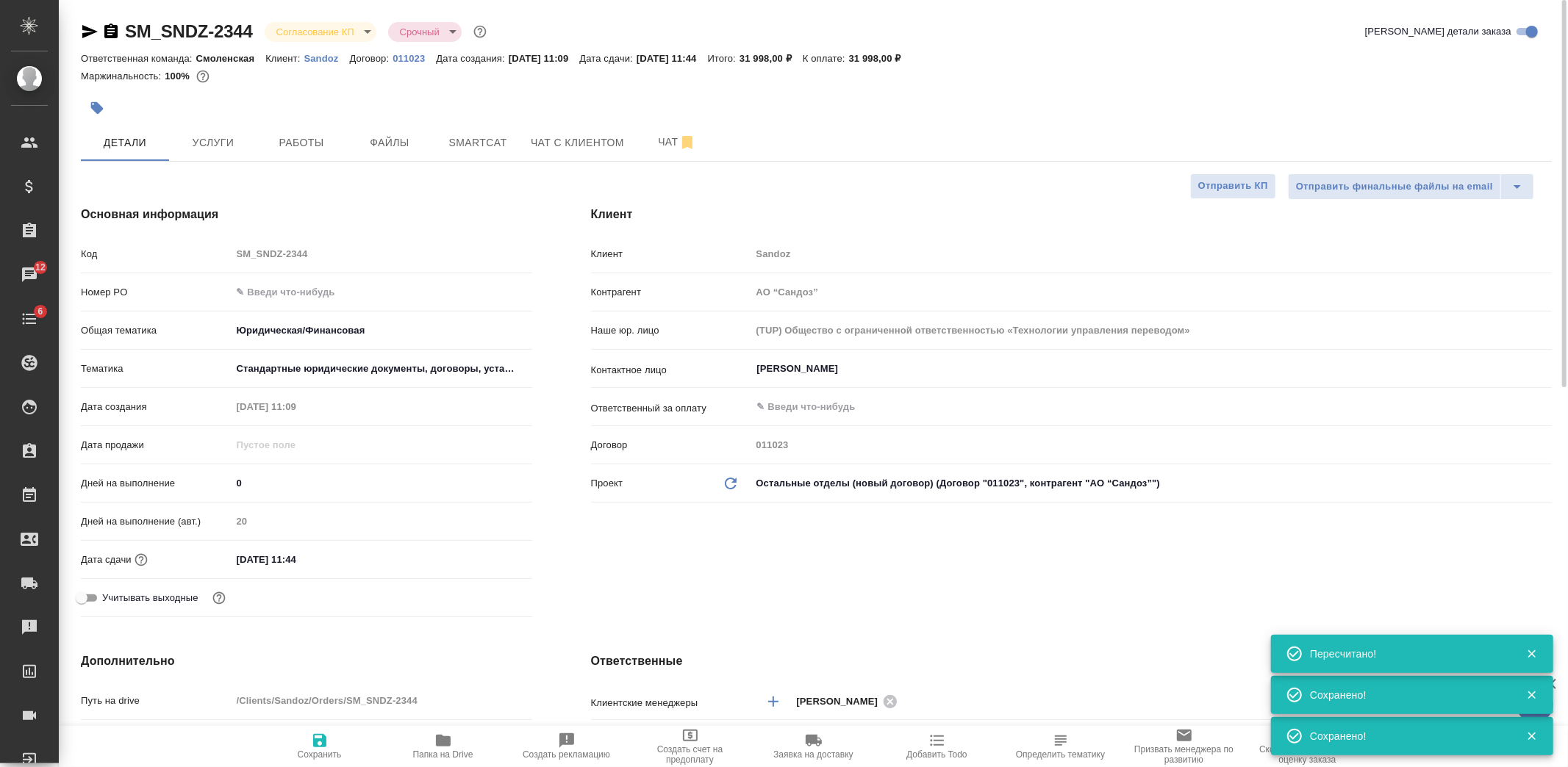
type textarea "x"
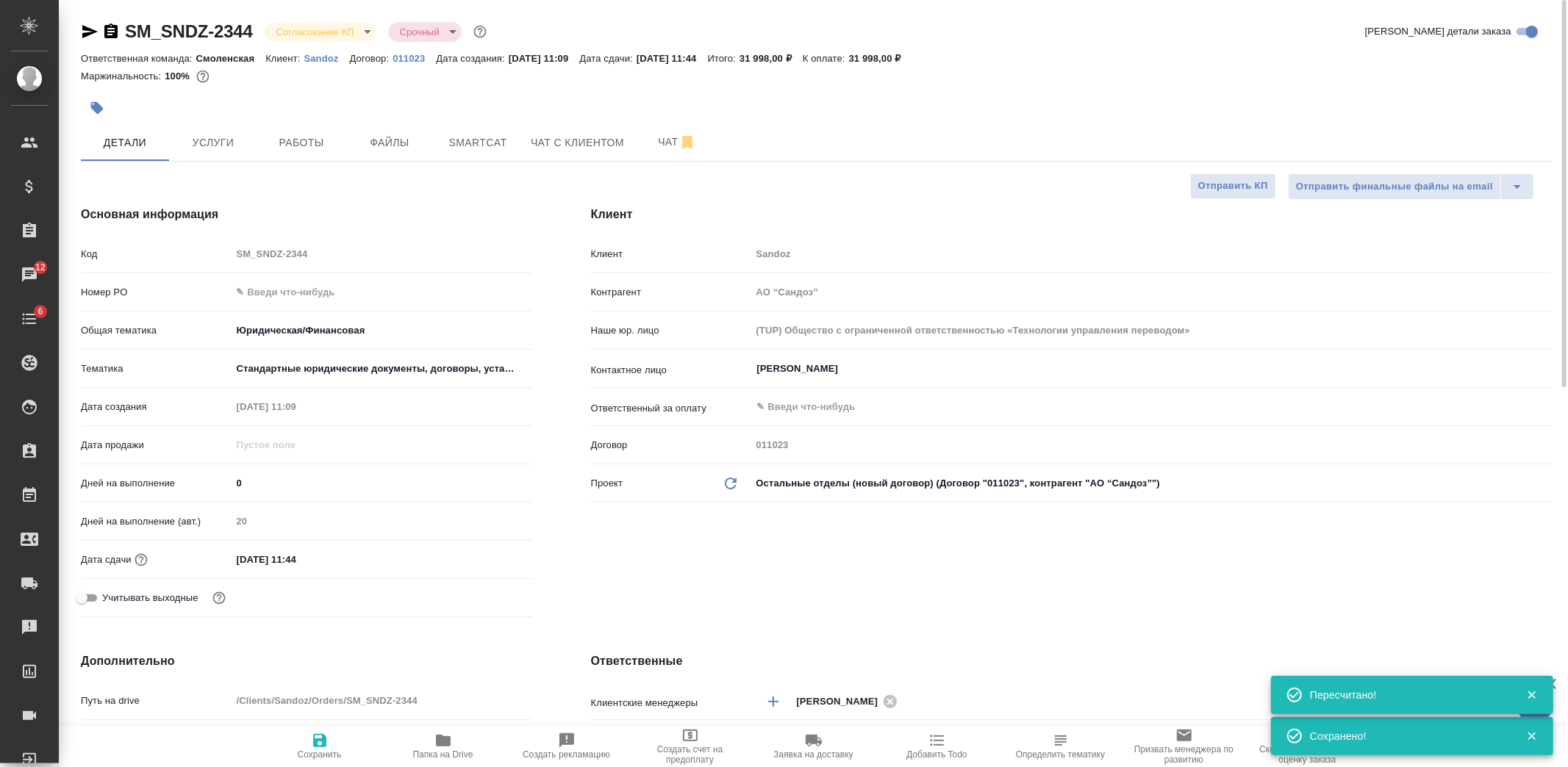
click at [339, 27] on body "🙏 .cls-1 fill:#fff; AWATERA Kozlova Mariia Клиенты Спецификации Заказы 12 Чаты …" at bounding box center [784, 384] width 1568 height 767
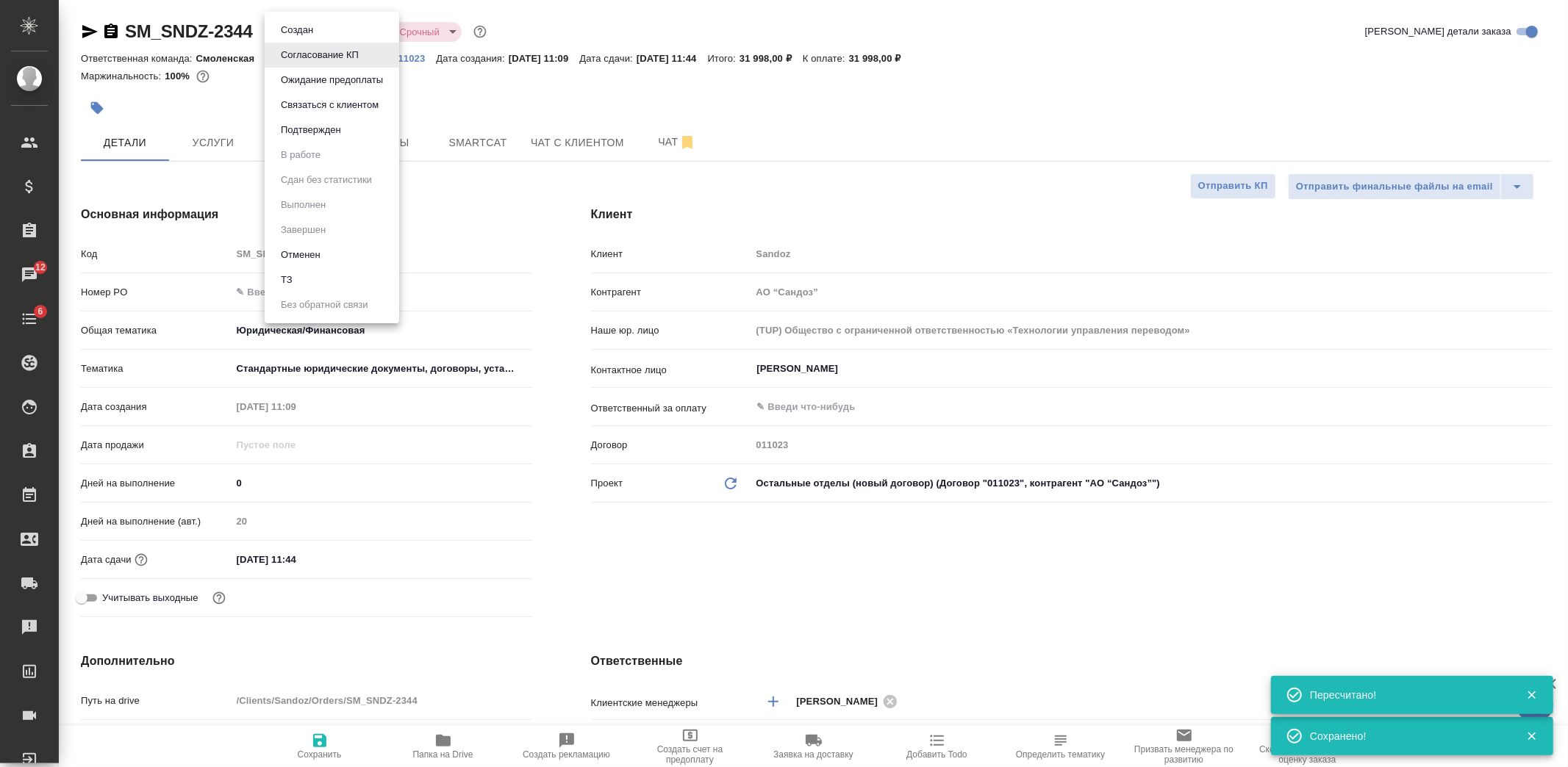
click at [356, 132] on li "Подтвержден" at bounding box center [332, 130] width 134 height 25
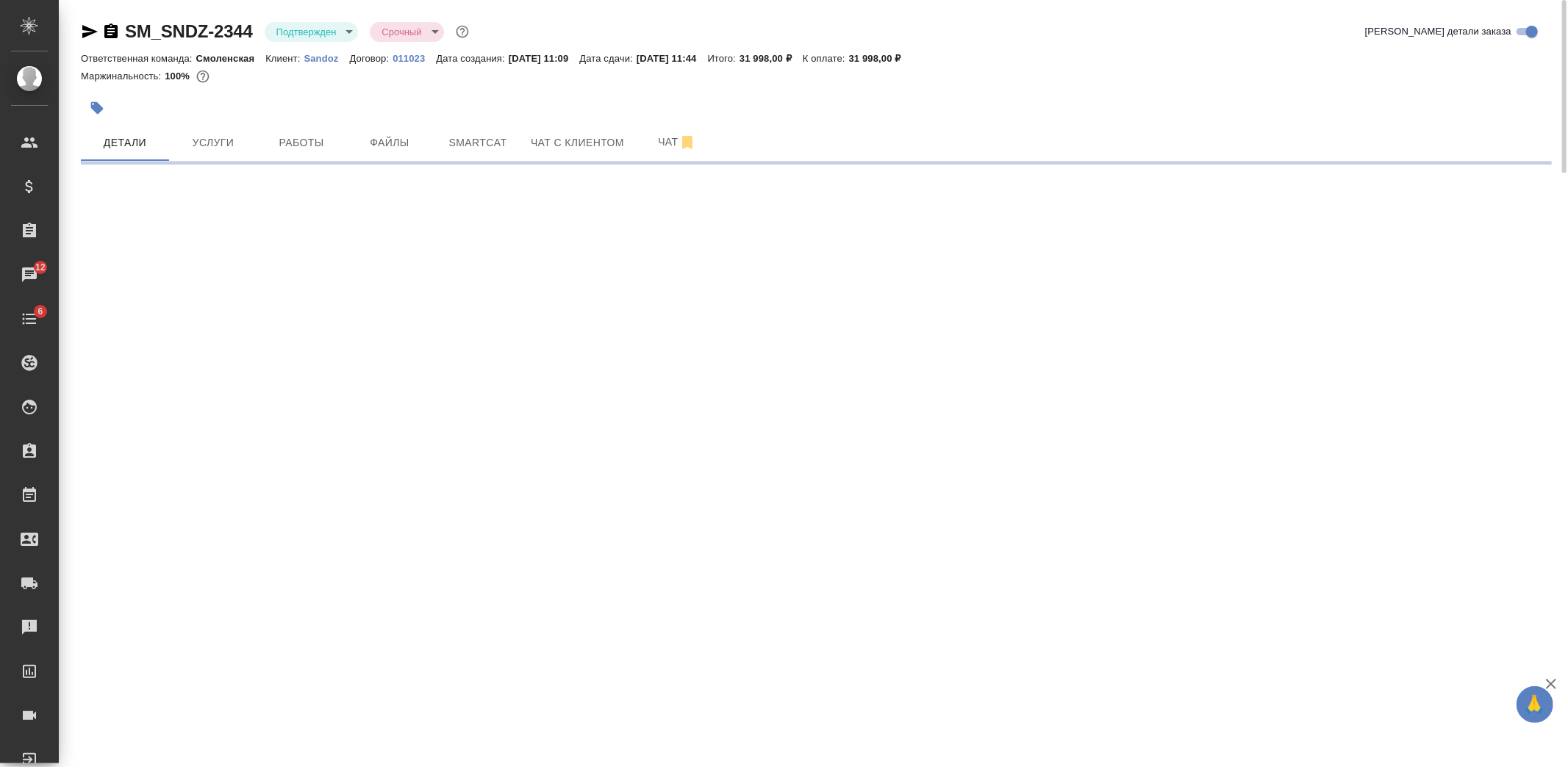
select select "RU"
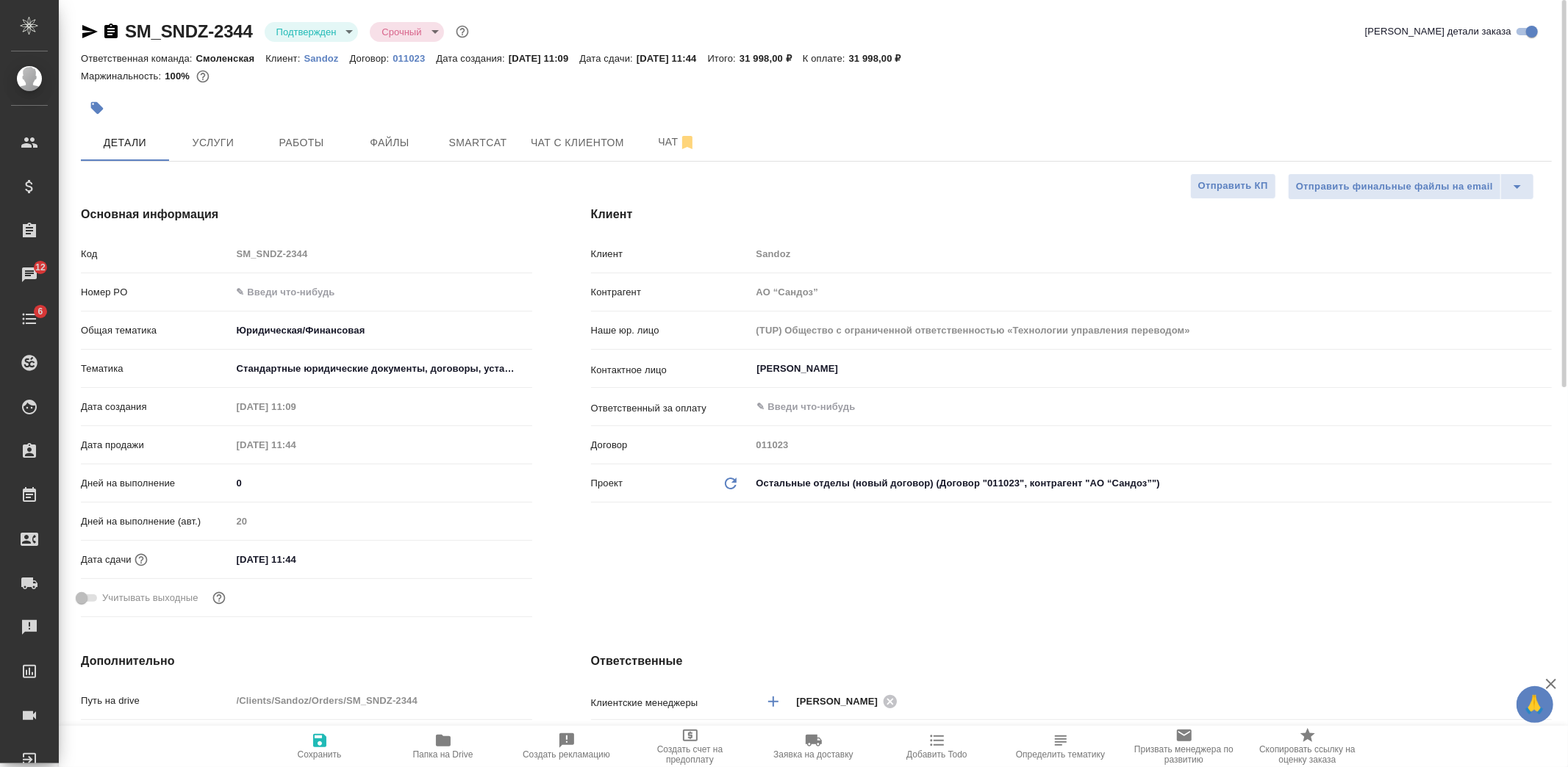
type textarea "x"
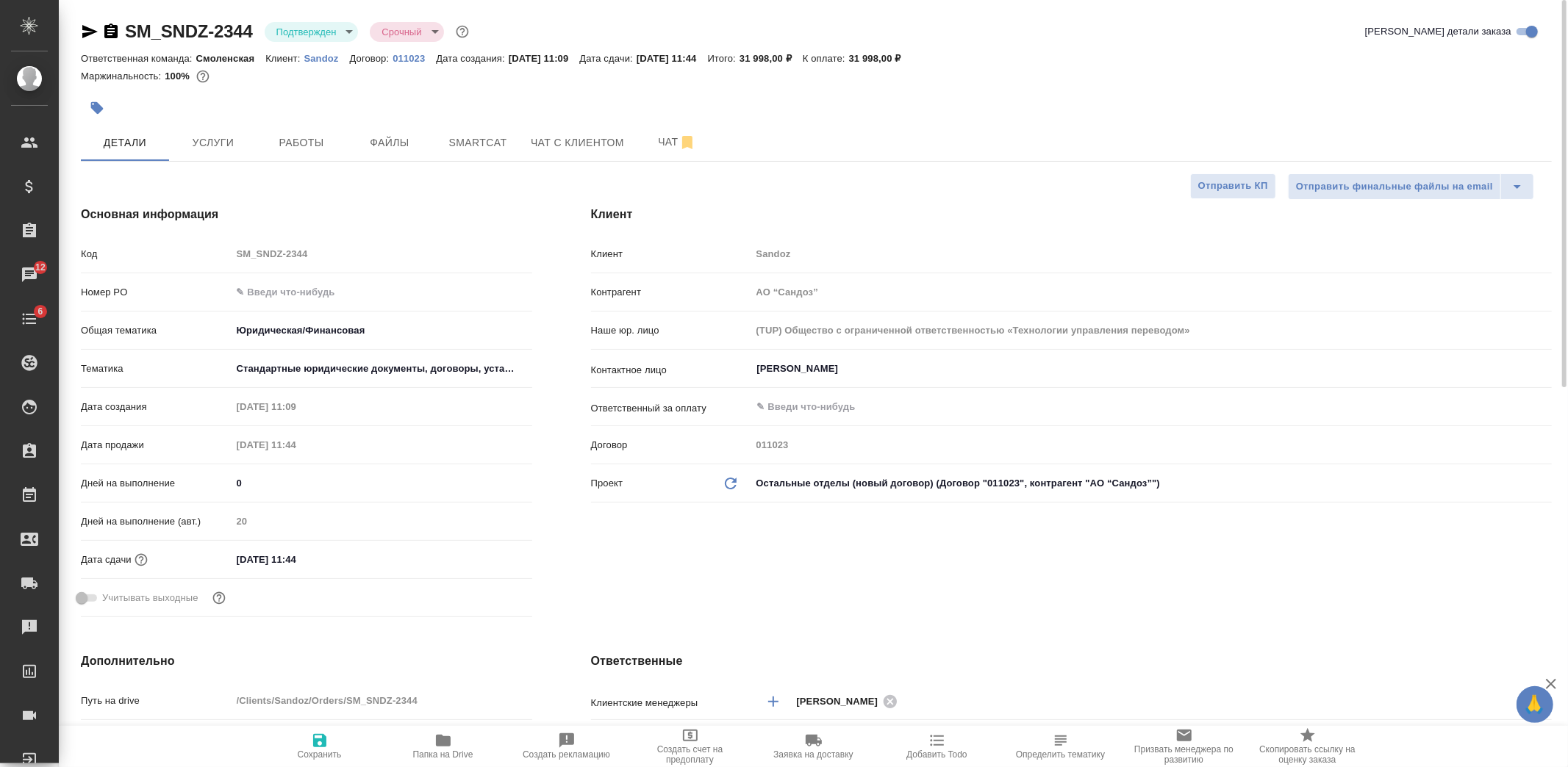
type textarea "x"
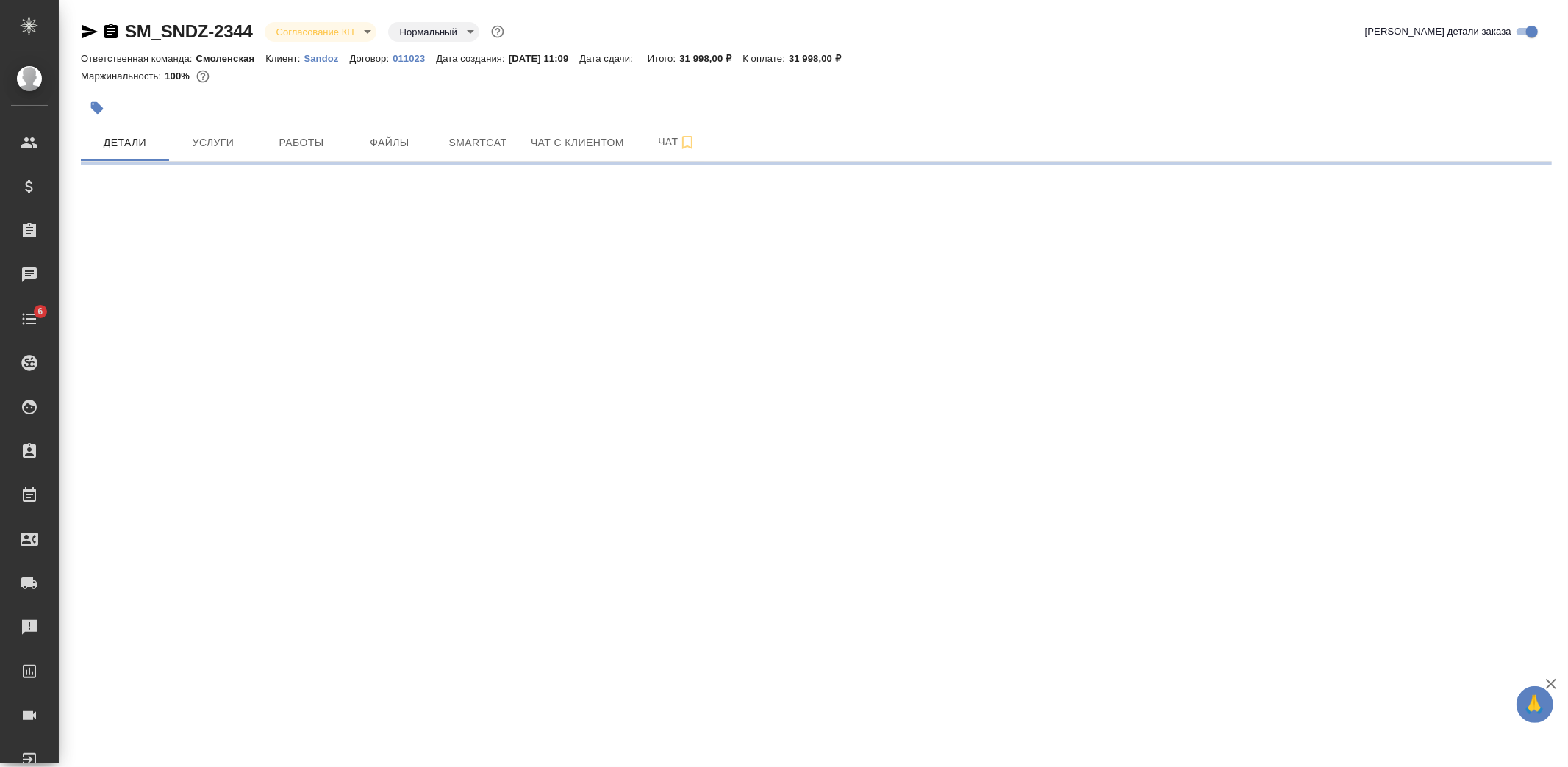
select select "RU"
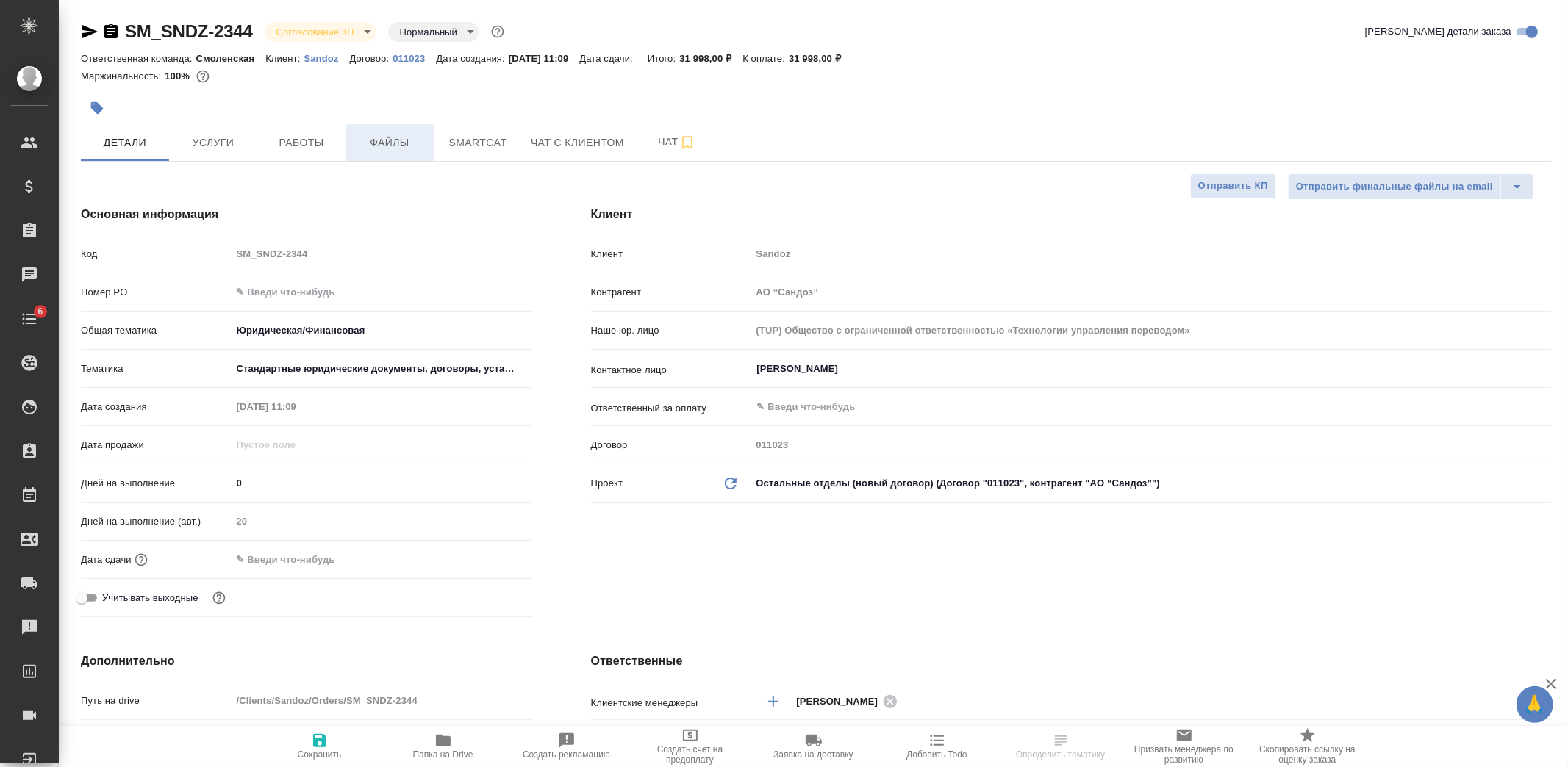
type textarea "x"
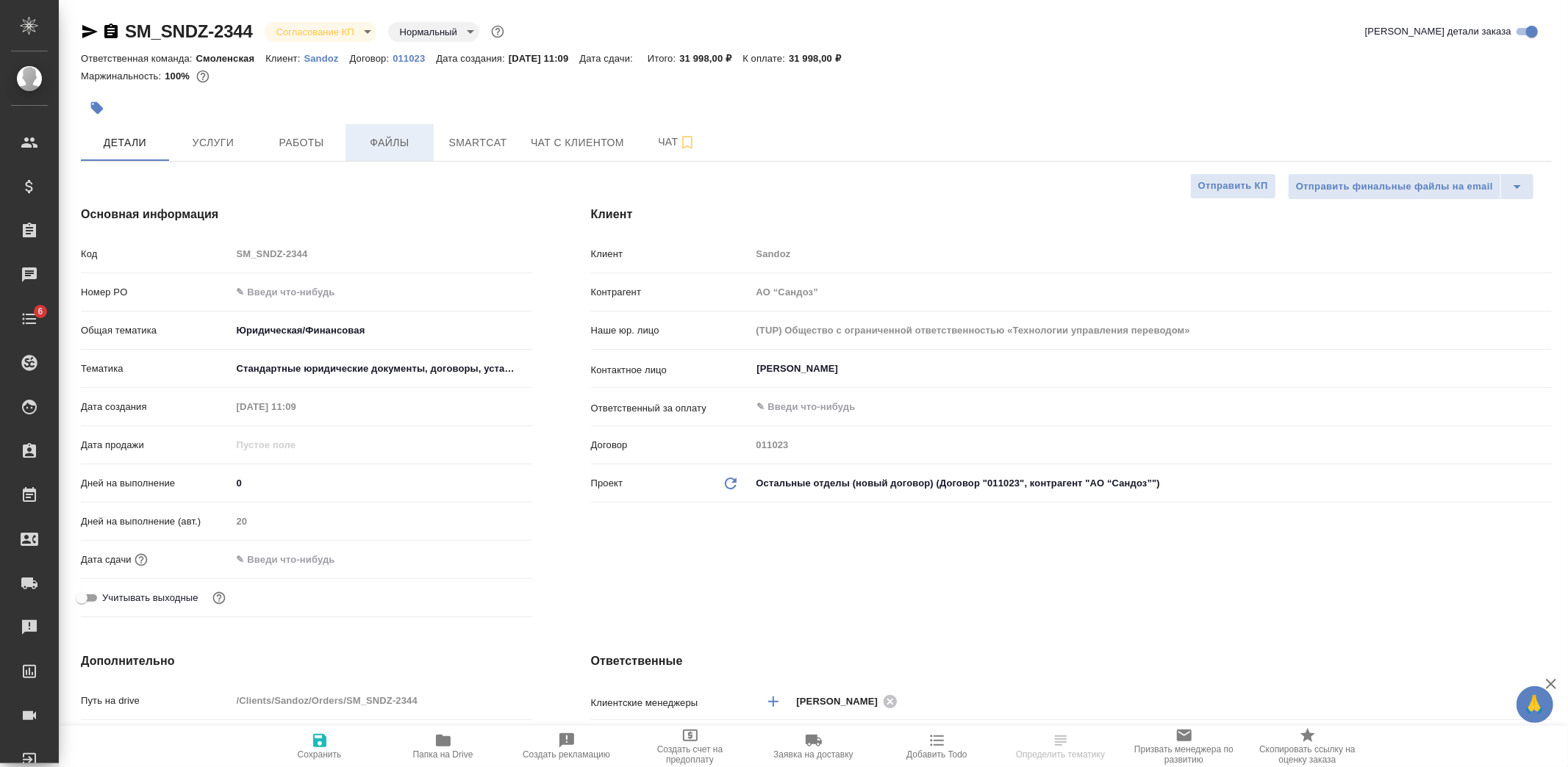
type textarea "x"
click at [388, 145] on span "Файлы" at bounding box center [390, 143] width 71 height 18
type textarea "x"
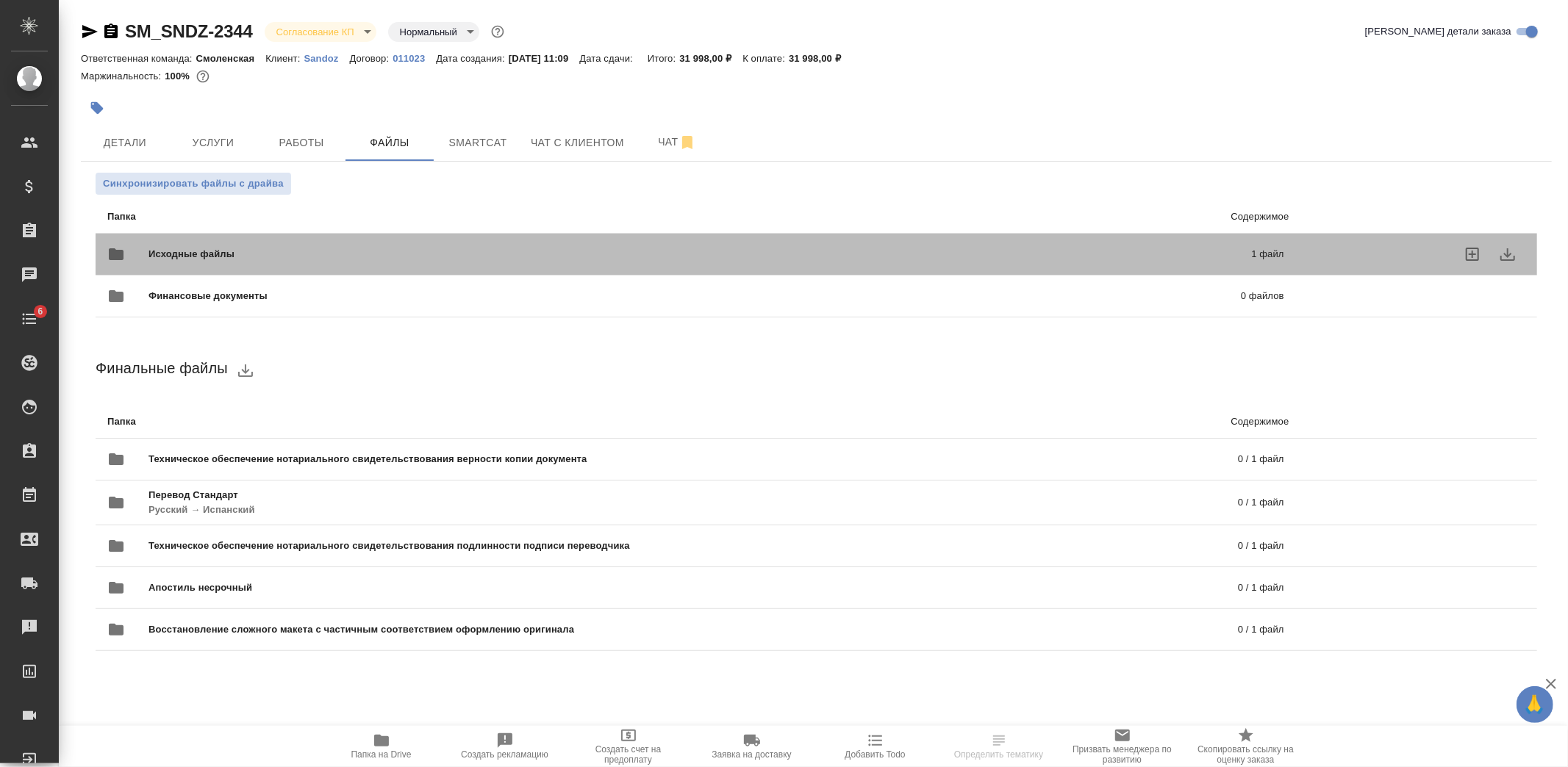
click at [222, 252] on span "Исходные файлы" at bounding box center [446, 254] width 595 height 15
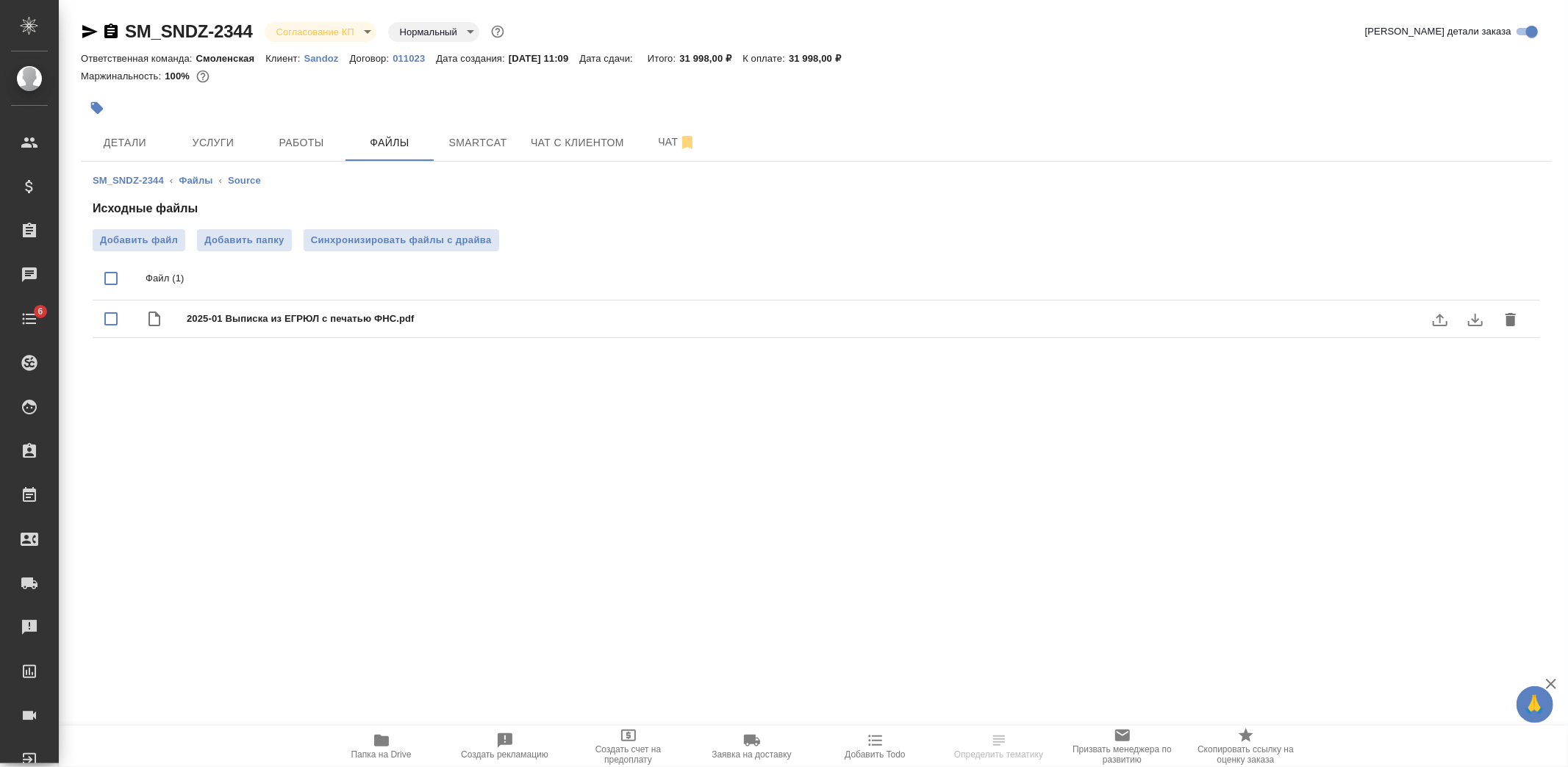
click at [1473, 319] on icon "download" at bounding box center [1475, 320] width 15 height 12
click at [335, 57] on p "Sandoz" at bounding box center [326, 58] width 46 height 11
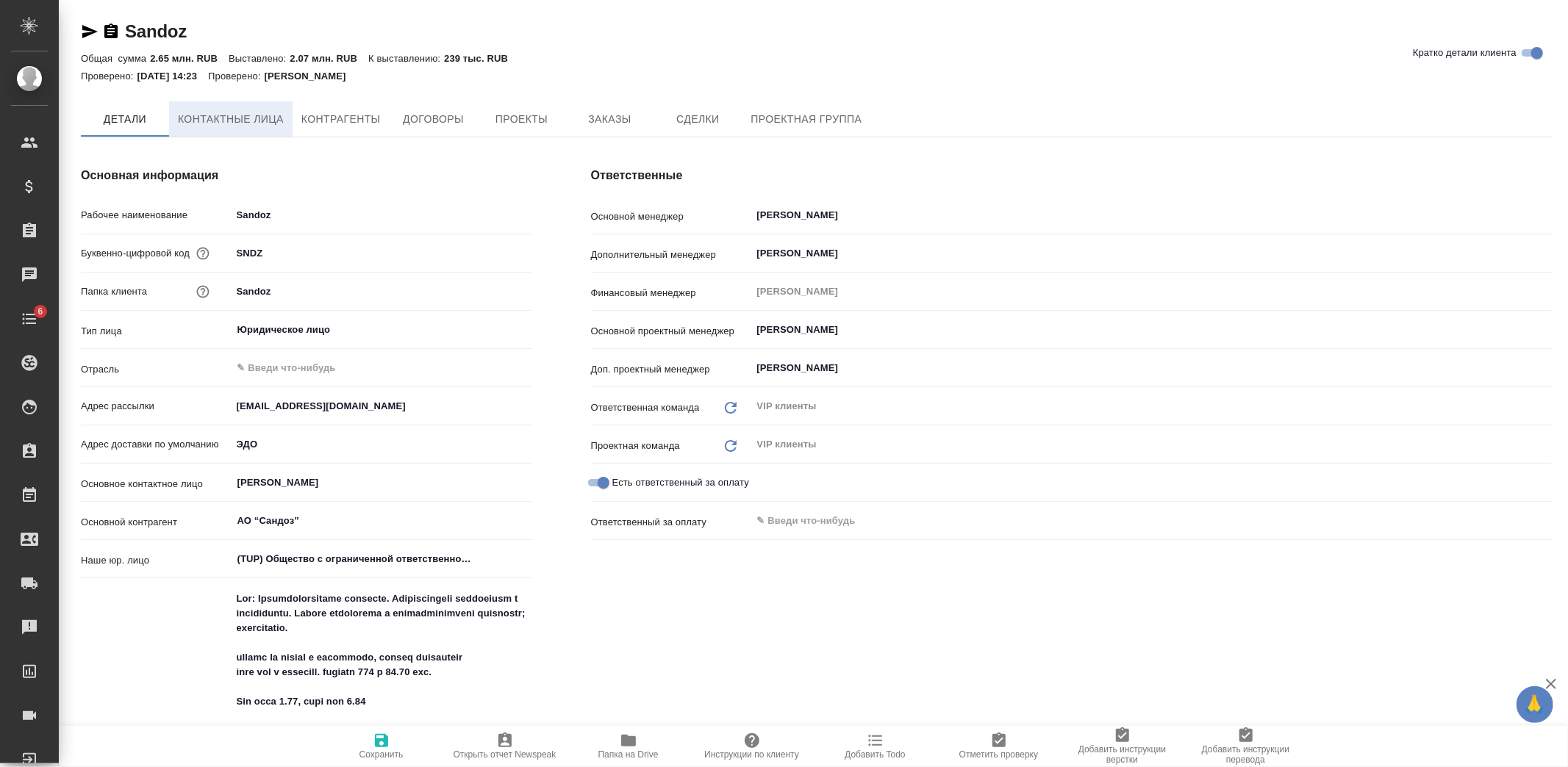
type textarea "x"
click at [237, 122] on span "Контактные лица" at bounding box center [230, 119] width 106 height 18
select select "RU"
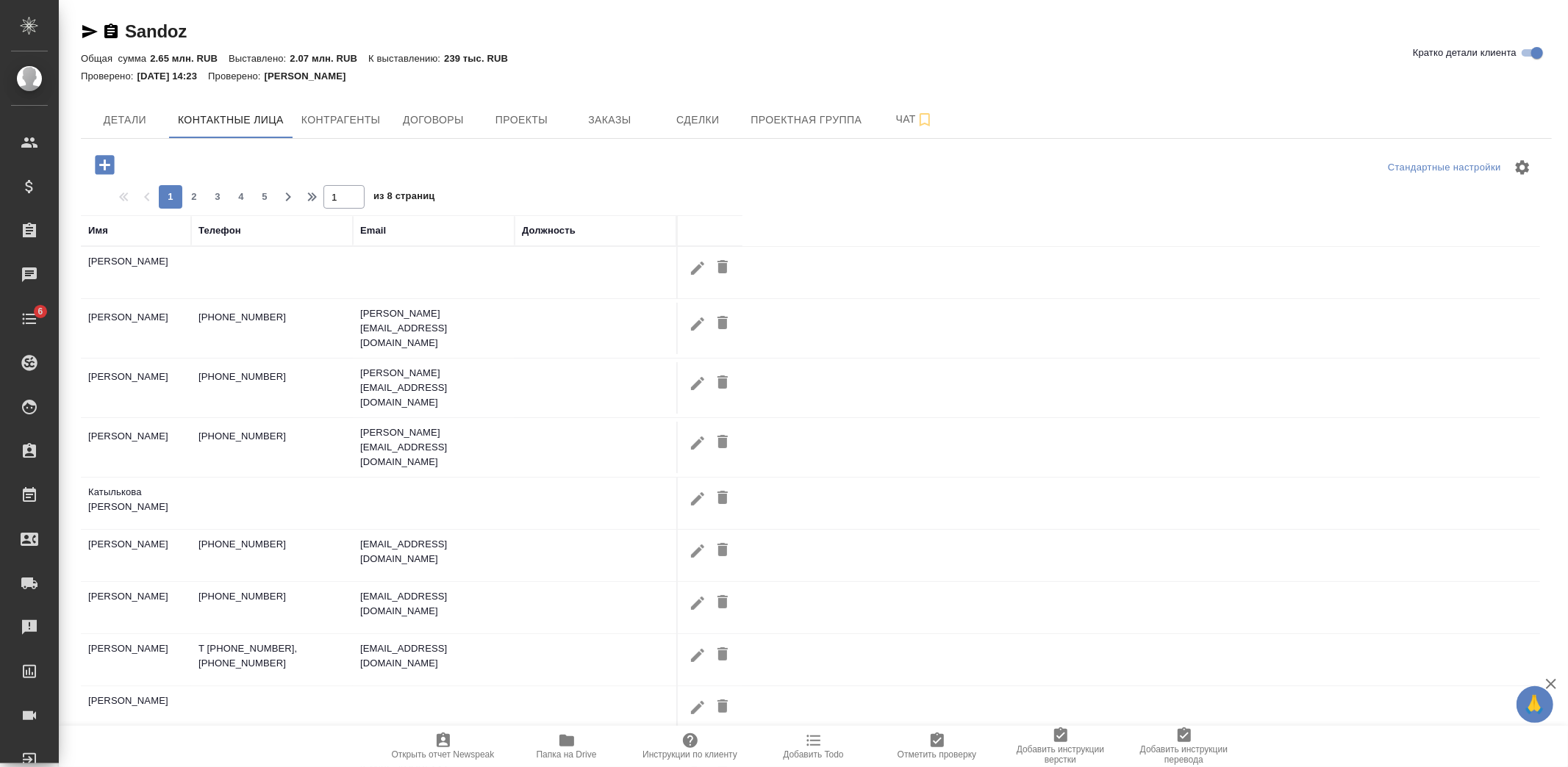
click at [95, 231] on div "Имя" at bounding box center [98, 230] width 20 height 15
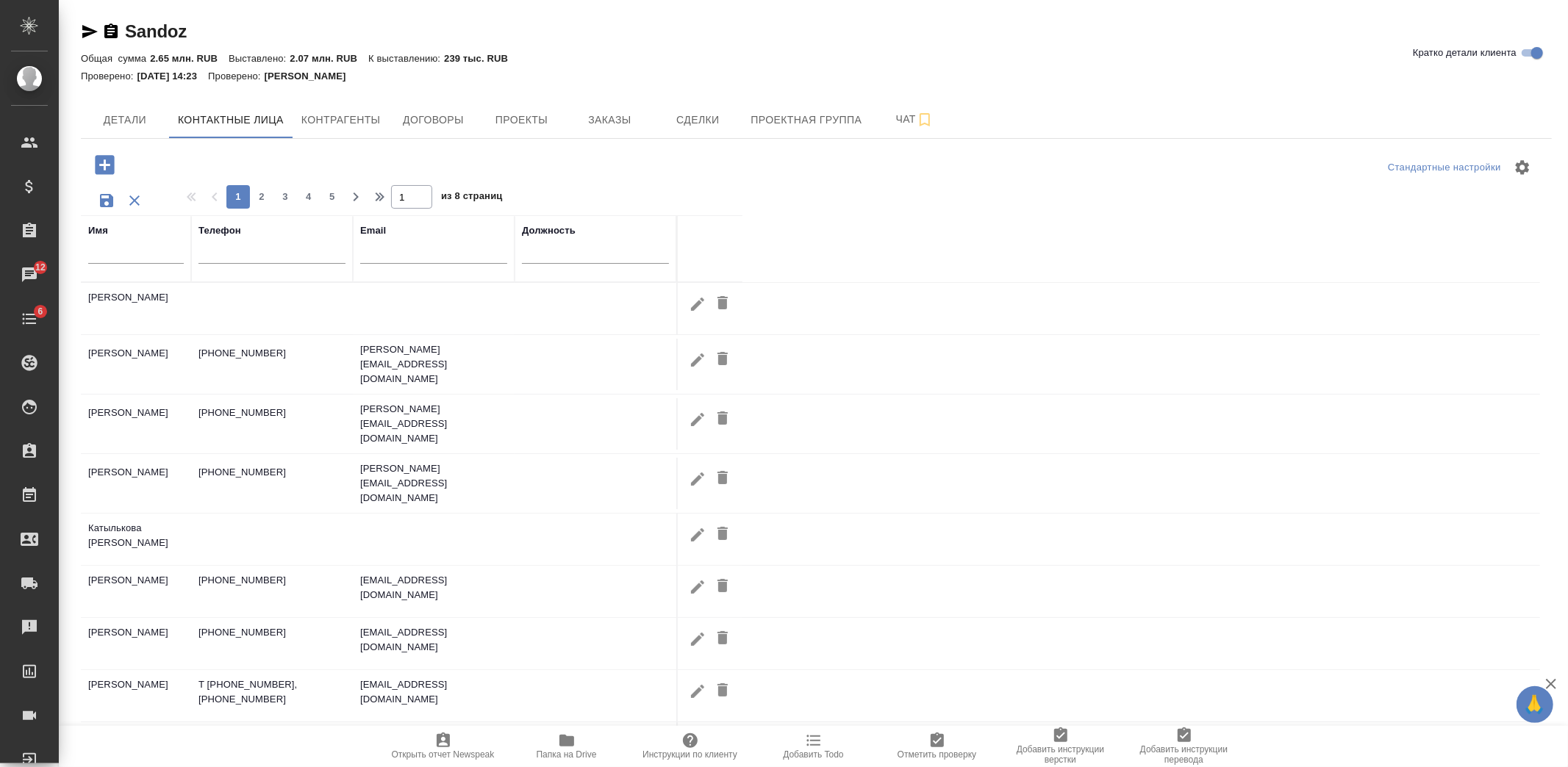
click at [154, 263] on input "text" at bounding box center [136, 255] width 95 height 18
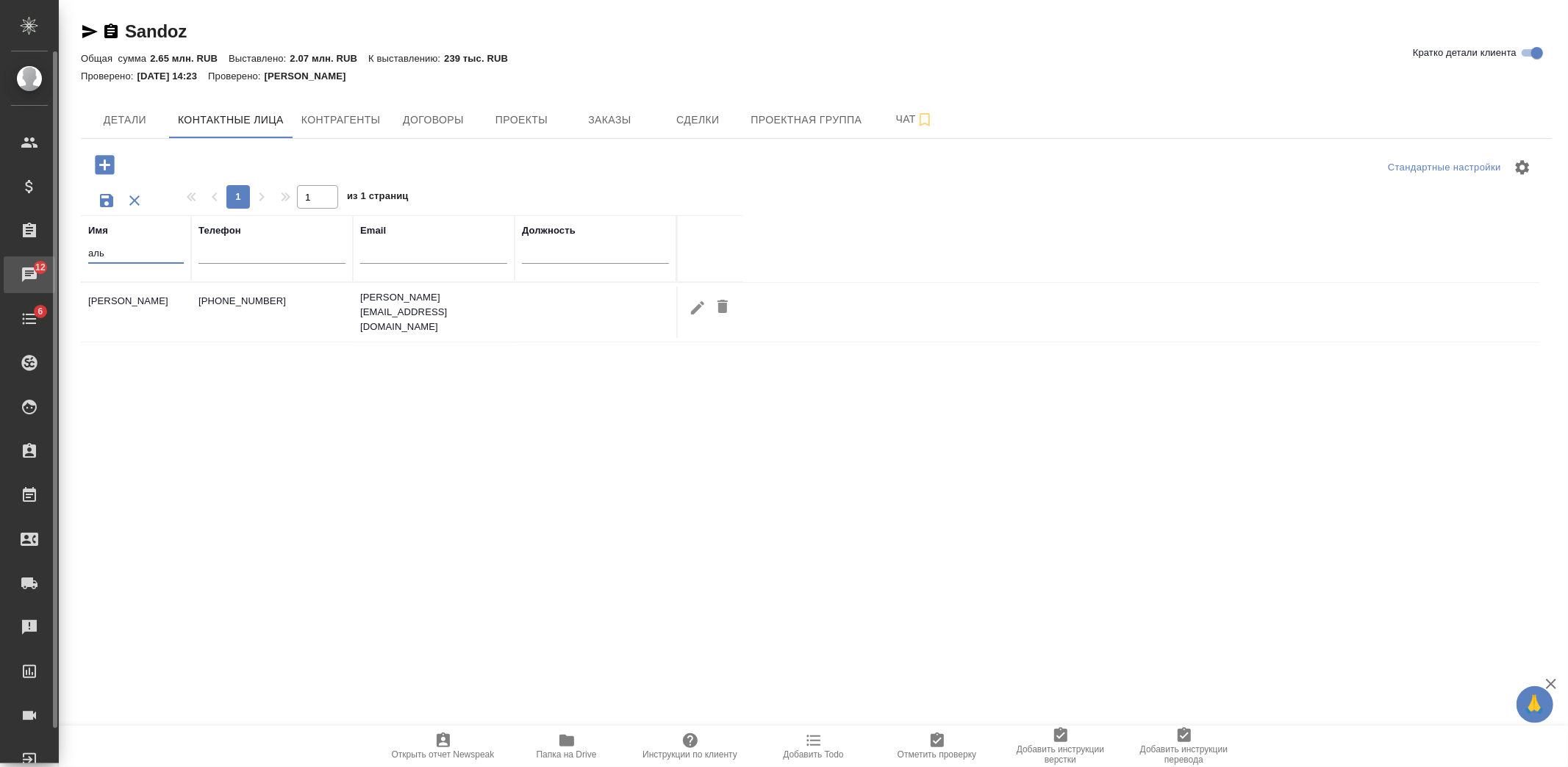
drag, startPoint x: 129, startPoint y: 248, endPoint x: 48, endPoint y: 257, distance: 81.5
click at [48, 257] on div ".cls-1 fill:#fff; AWATERA [PERSON_NAME] Спецификации Заказы 12 Чаты 6 Todo Прое…" at bounding box center [784, 384] width 1568 height 767
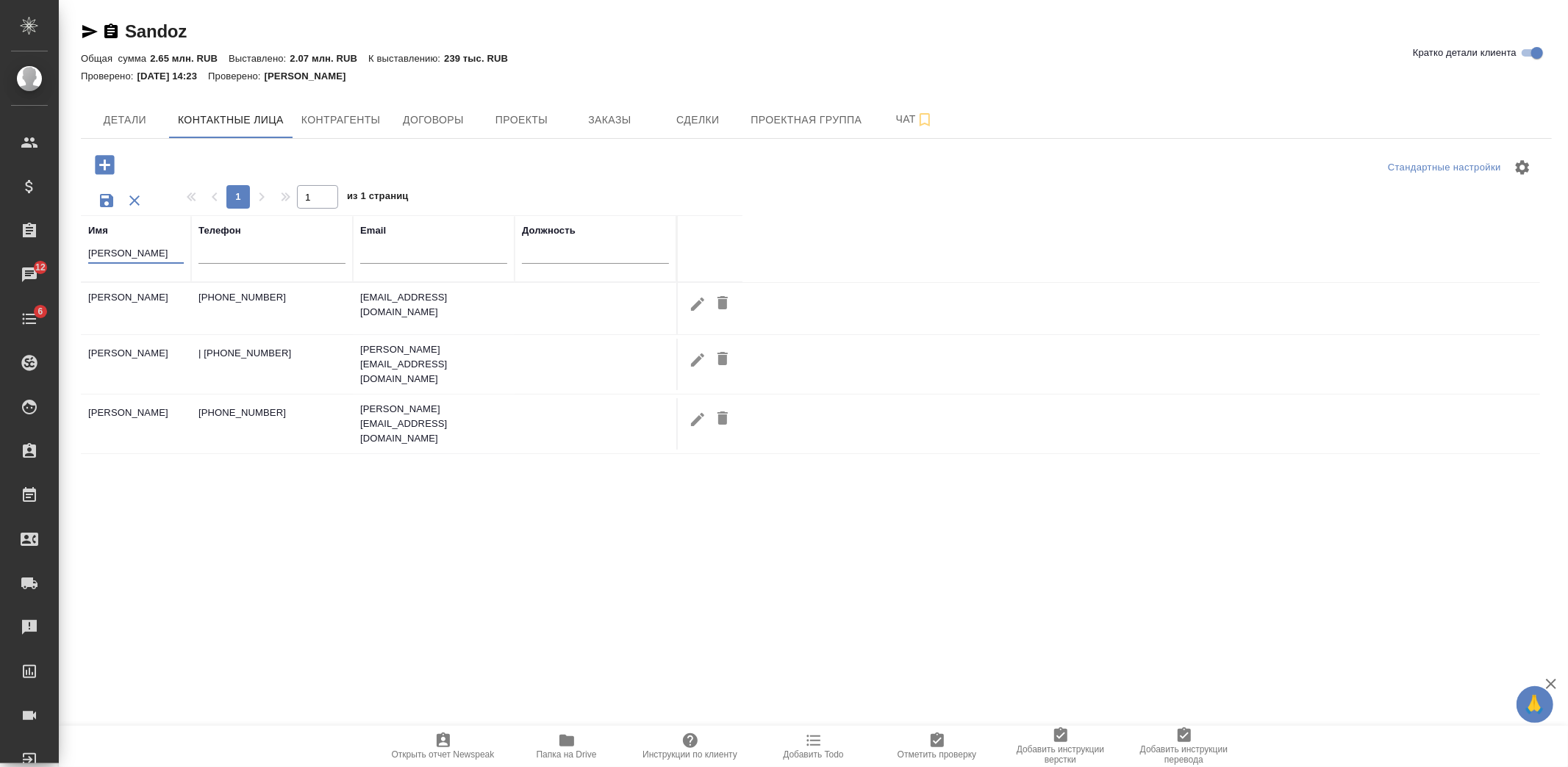
type input "[PERSON_NAME]"
click at [340, 302] on td "[PHONE_NUMBER]" at bounding box center [272, 308] width 162 height 51
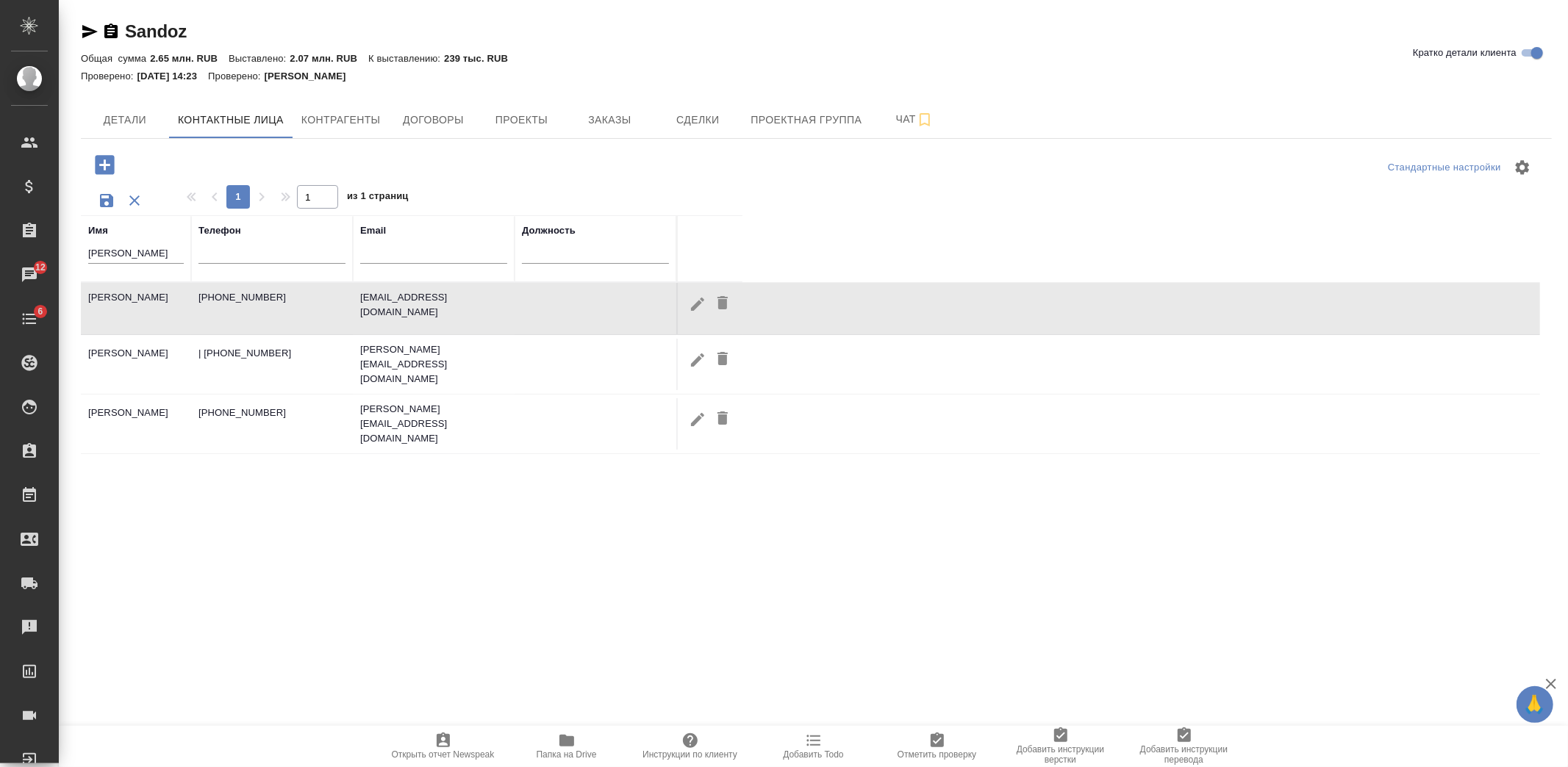
click at [340, 302] on td "[PHONE_NUMBER]" at bounding box center [272, 308] width 162 height 51
click at [694, 304] on icon "button" at bounding box center [697, 304] width 13 height 13
type input "[PERSON_NAME]"
type input "Софья"
type input "Пользователь"
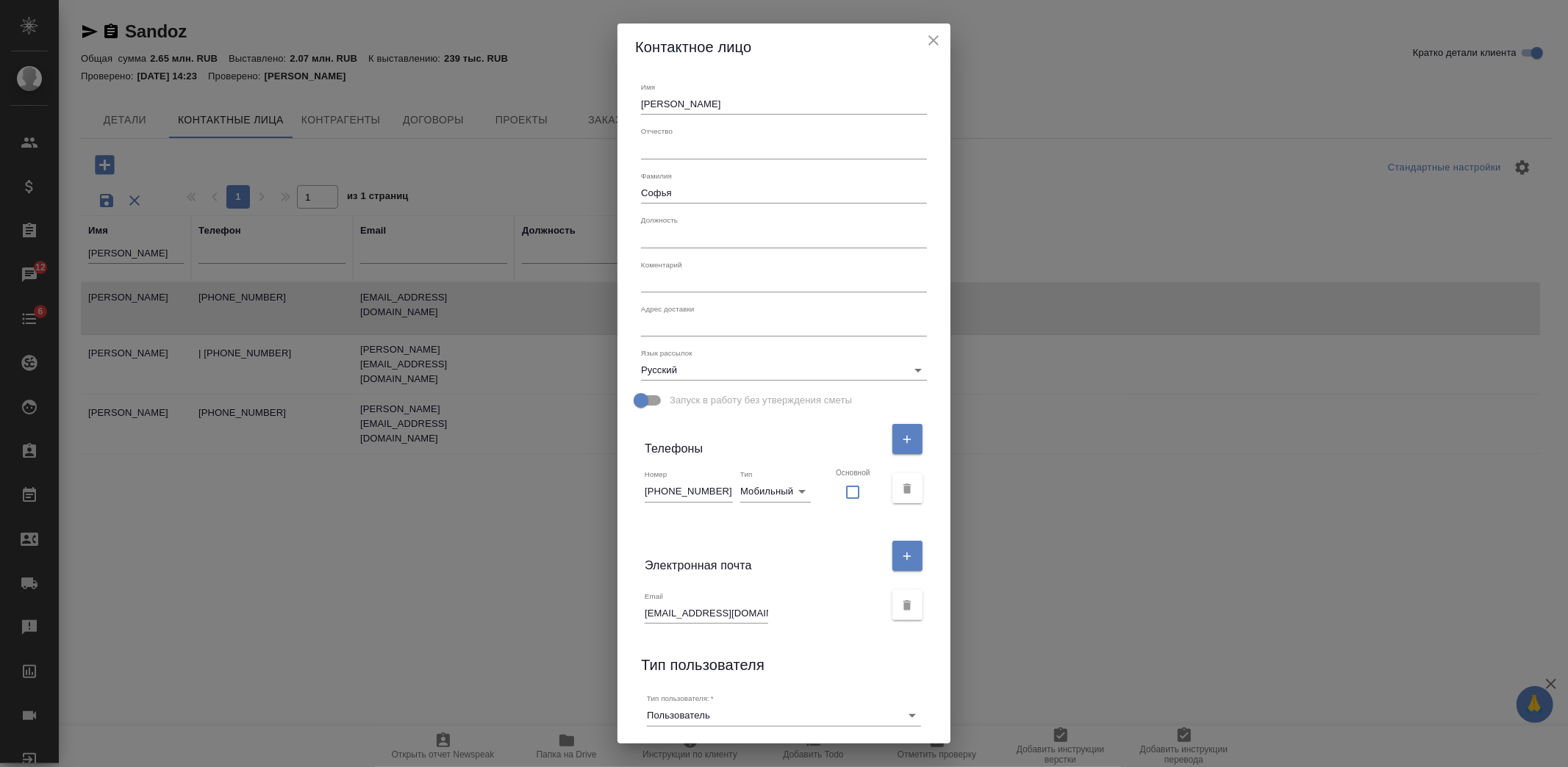
click at [687, 239] on input "text" at bounding box center [784, 237] width 286 height 21
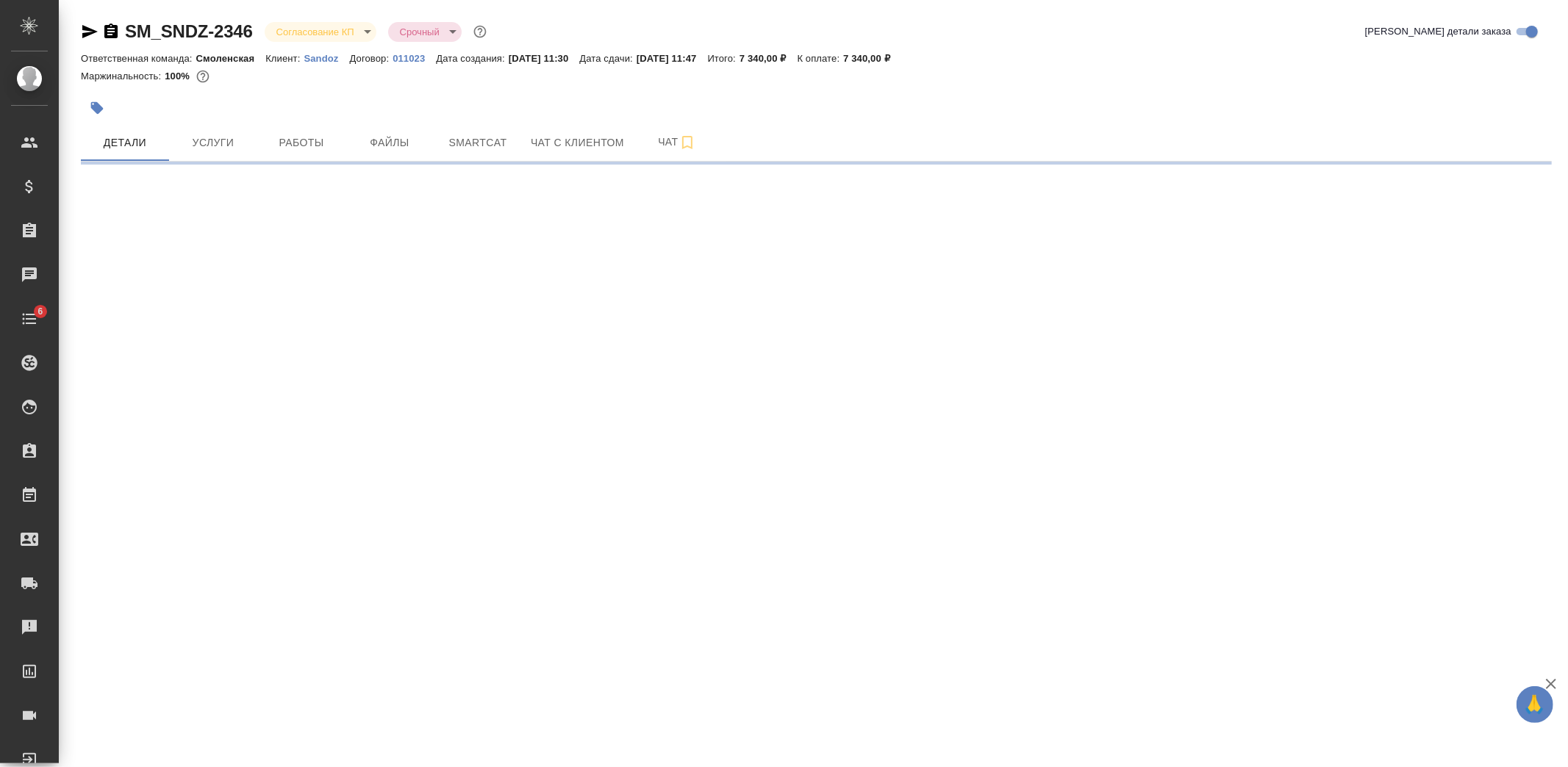
select select "RU"
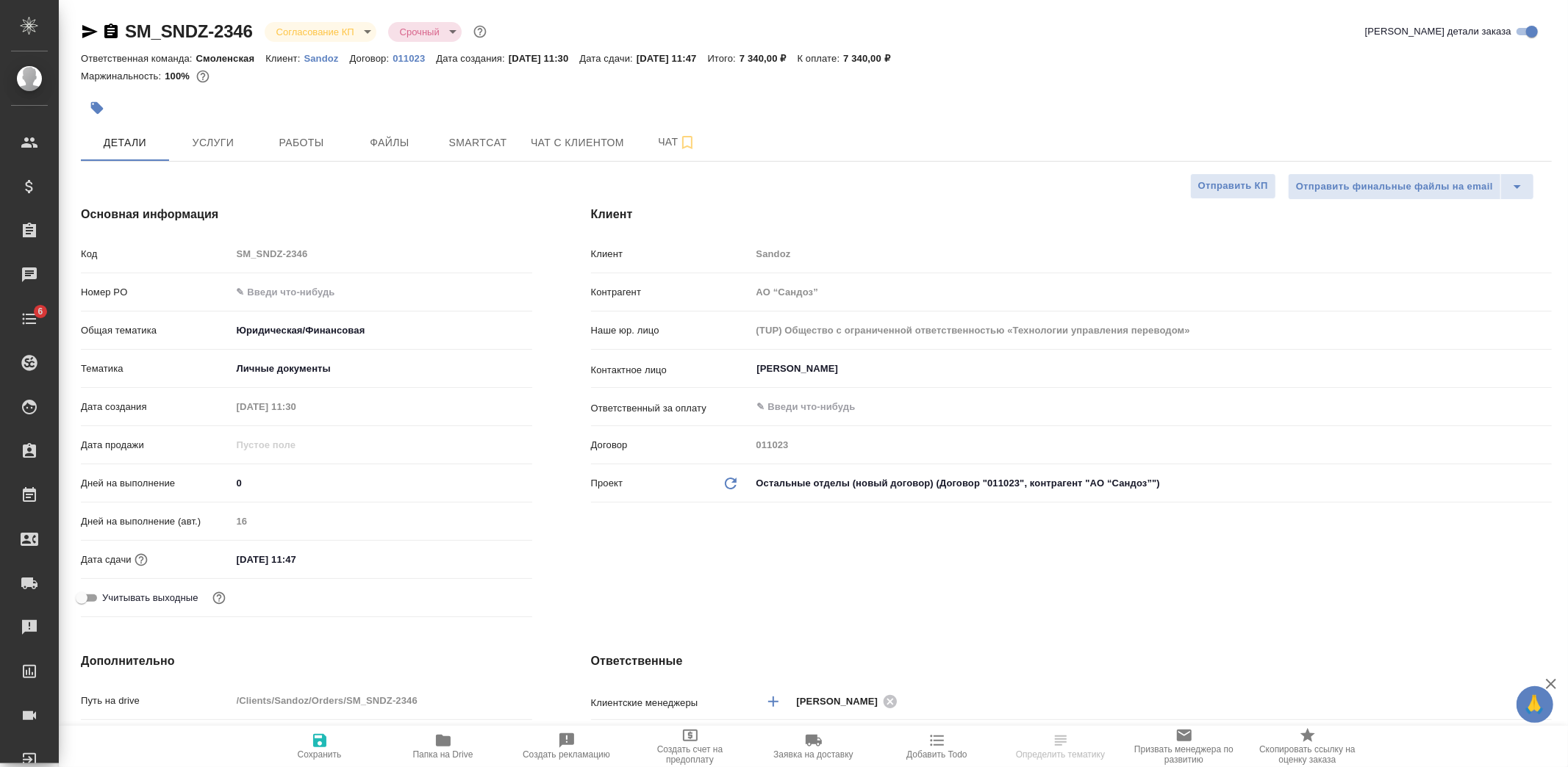
type textarea "x"
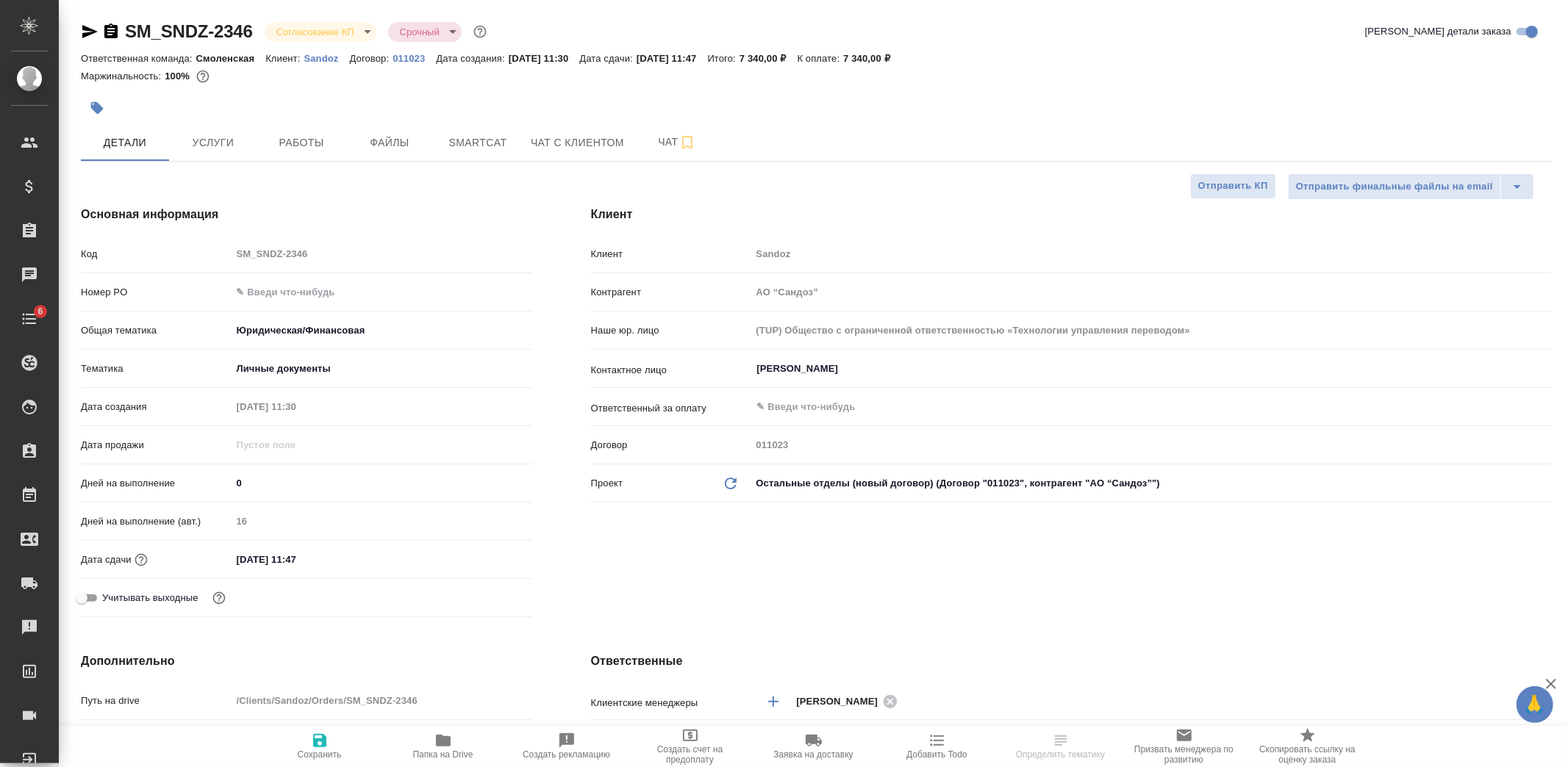
type textarea "x"
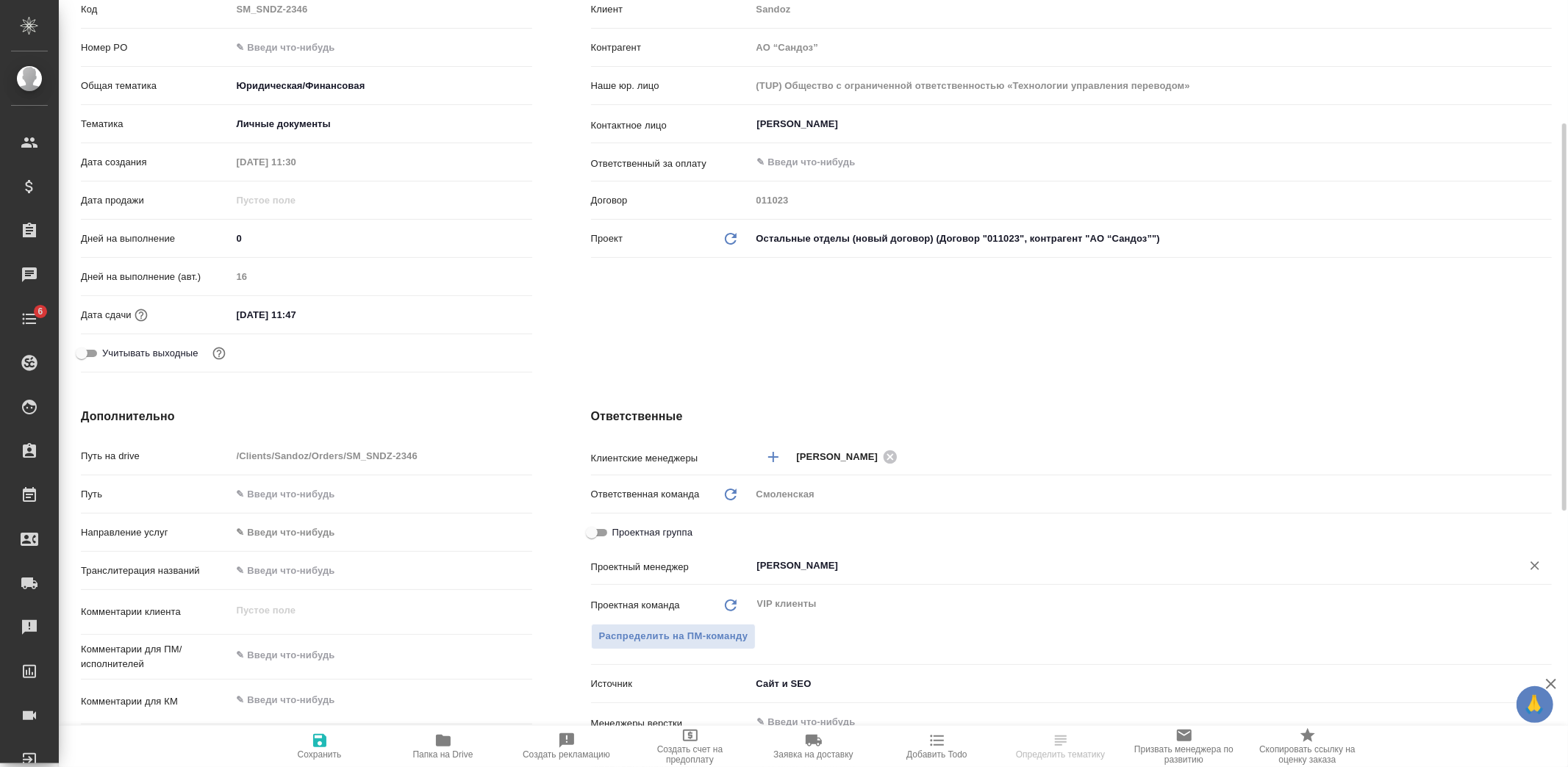
click at [843, 563] on input "[PERSON_NAME]" at bounding box center [1127, 566] width 743 height 17
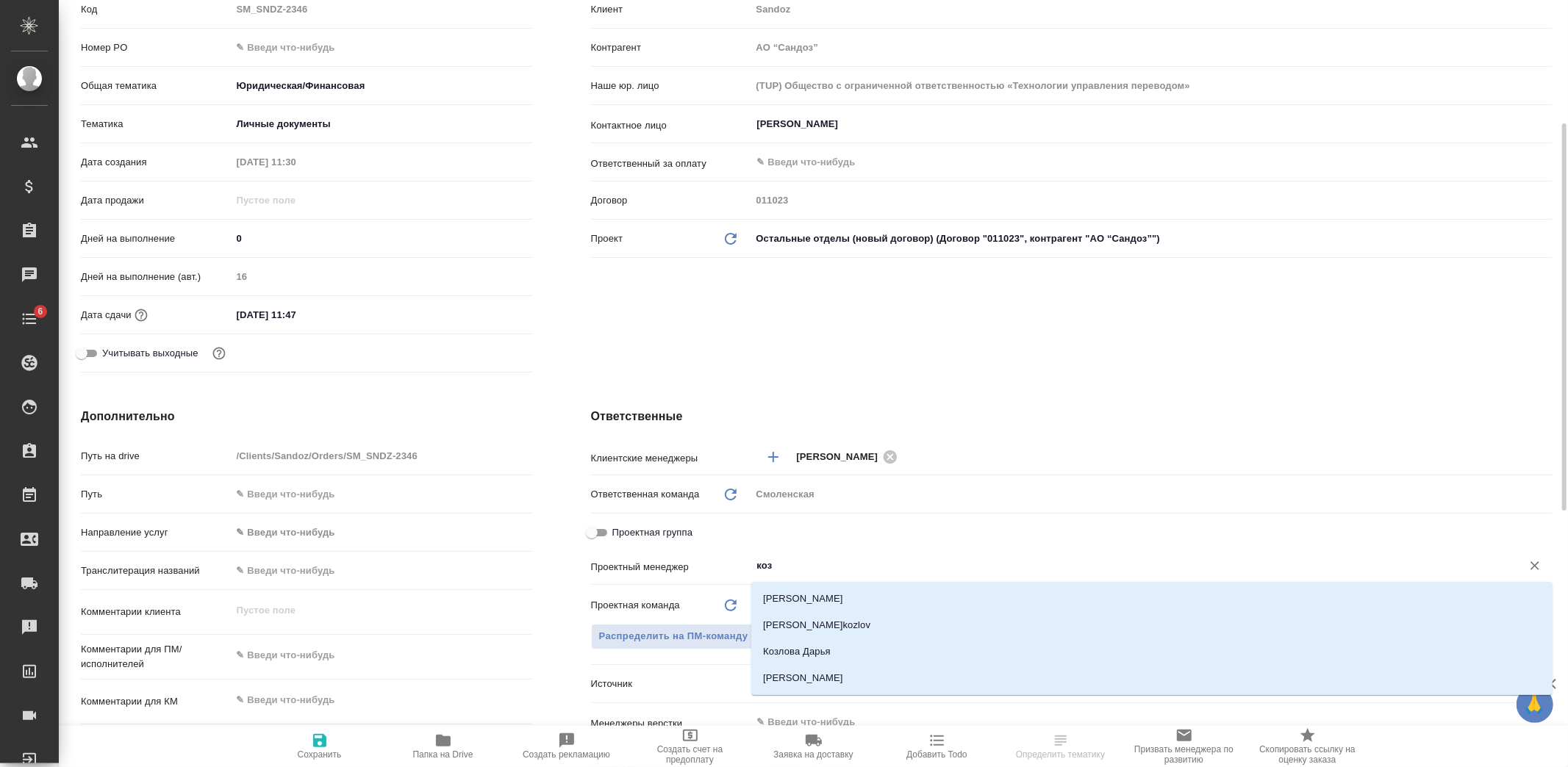
type input "козл"
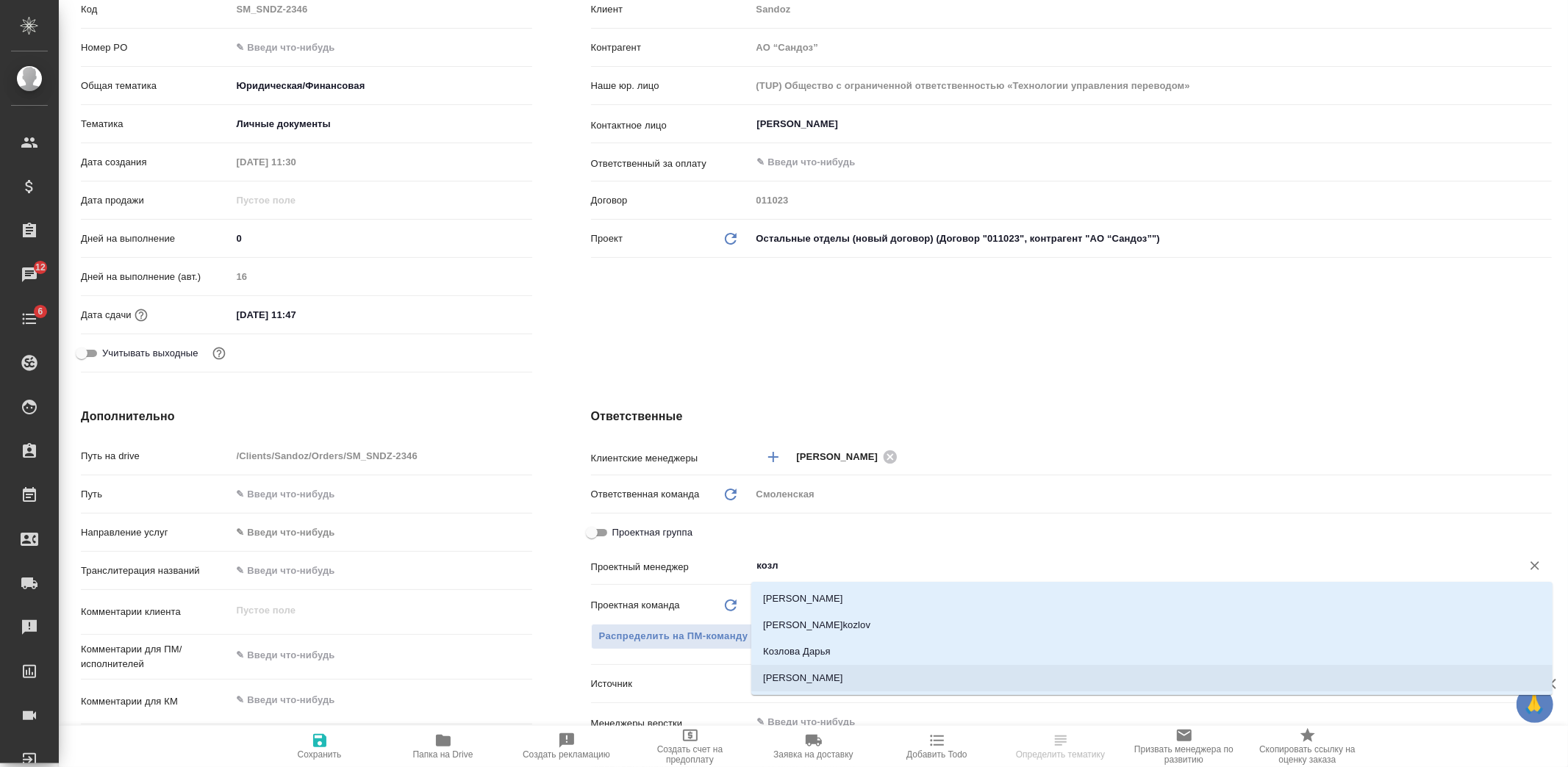
click at [835, 671] on li "[PERSON_NAME]" at bounding box center [1152, 678] width 801 height 27
type textarea "x"
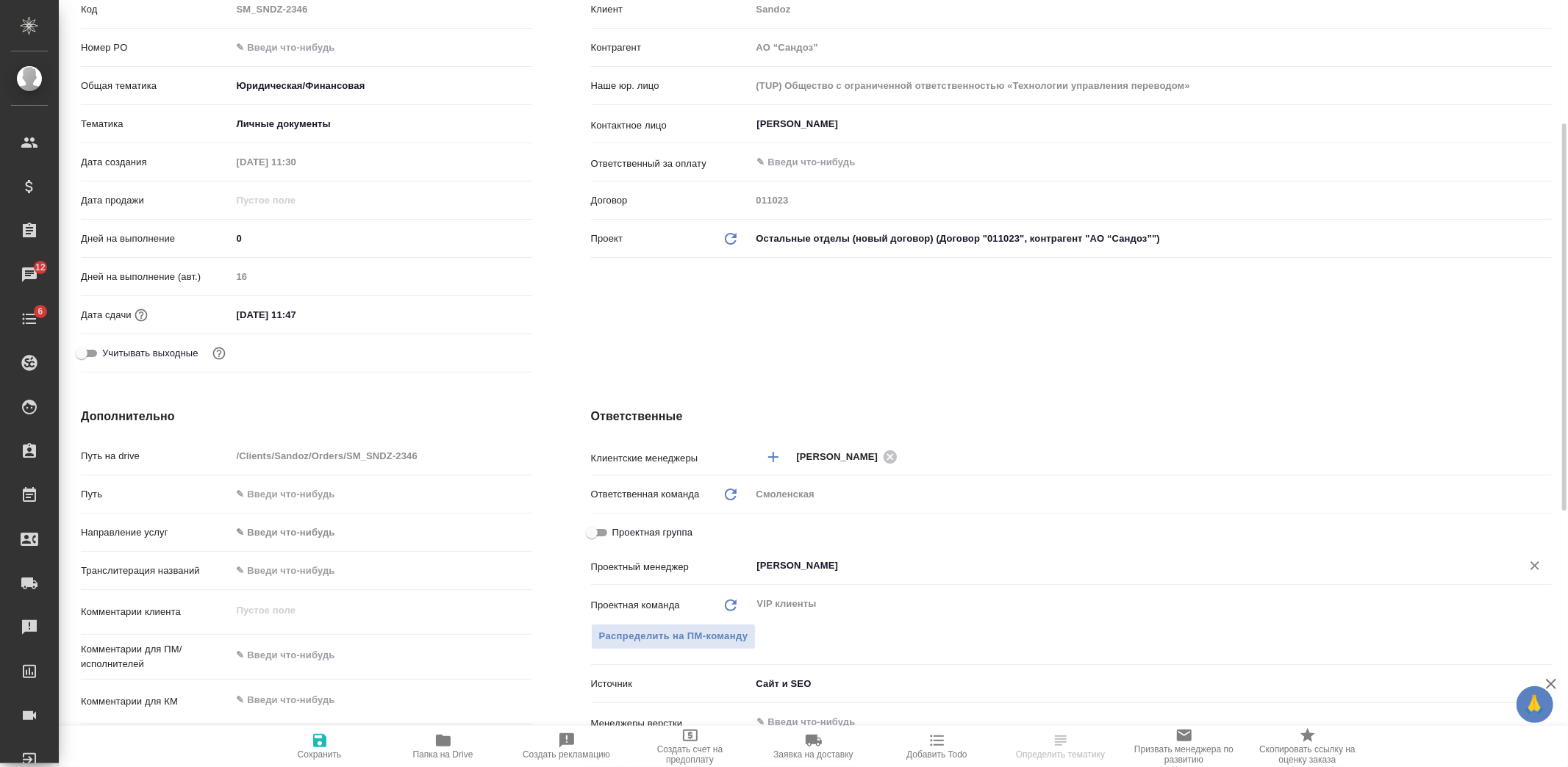
type input "[PERSON_NAME]"
click at [319, 747] on icon "button" at bounding box center [319, 740] width 13 height 13
type textarea "x"
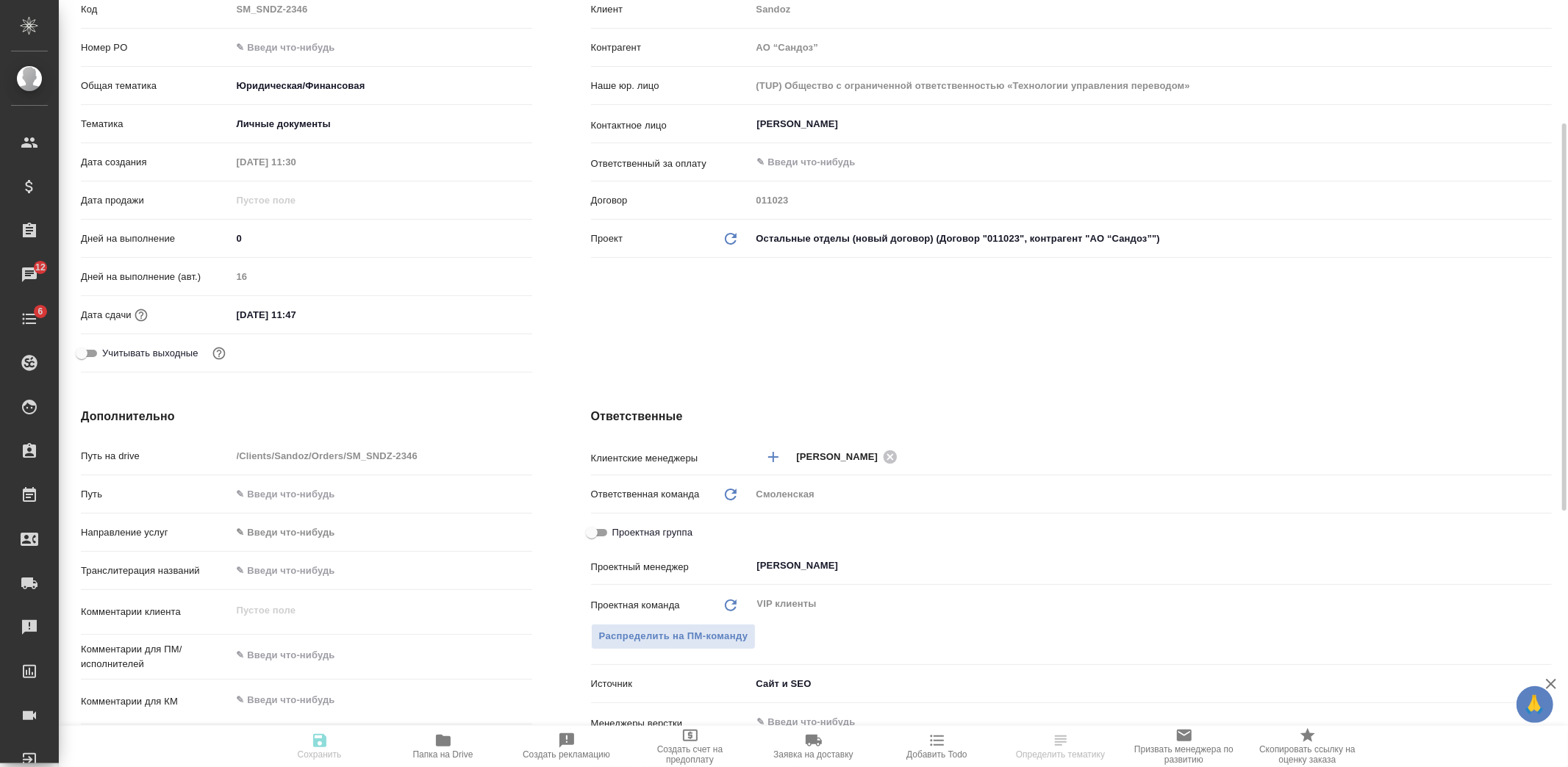
type textarea "x"
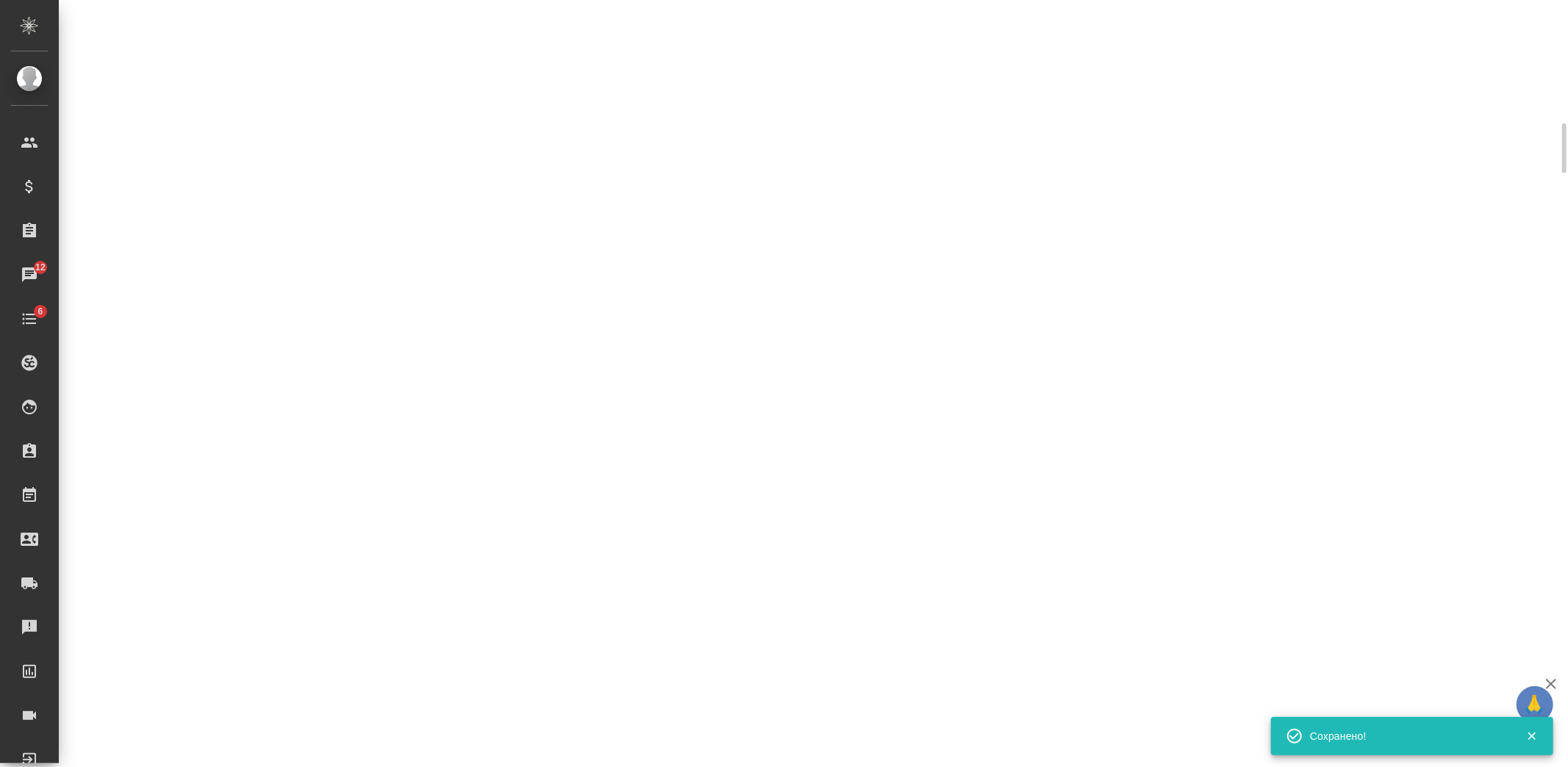
select select "RU"
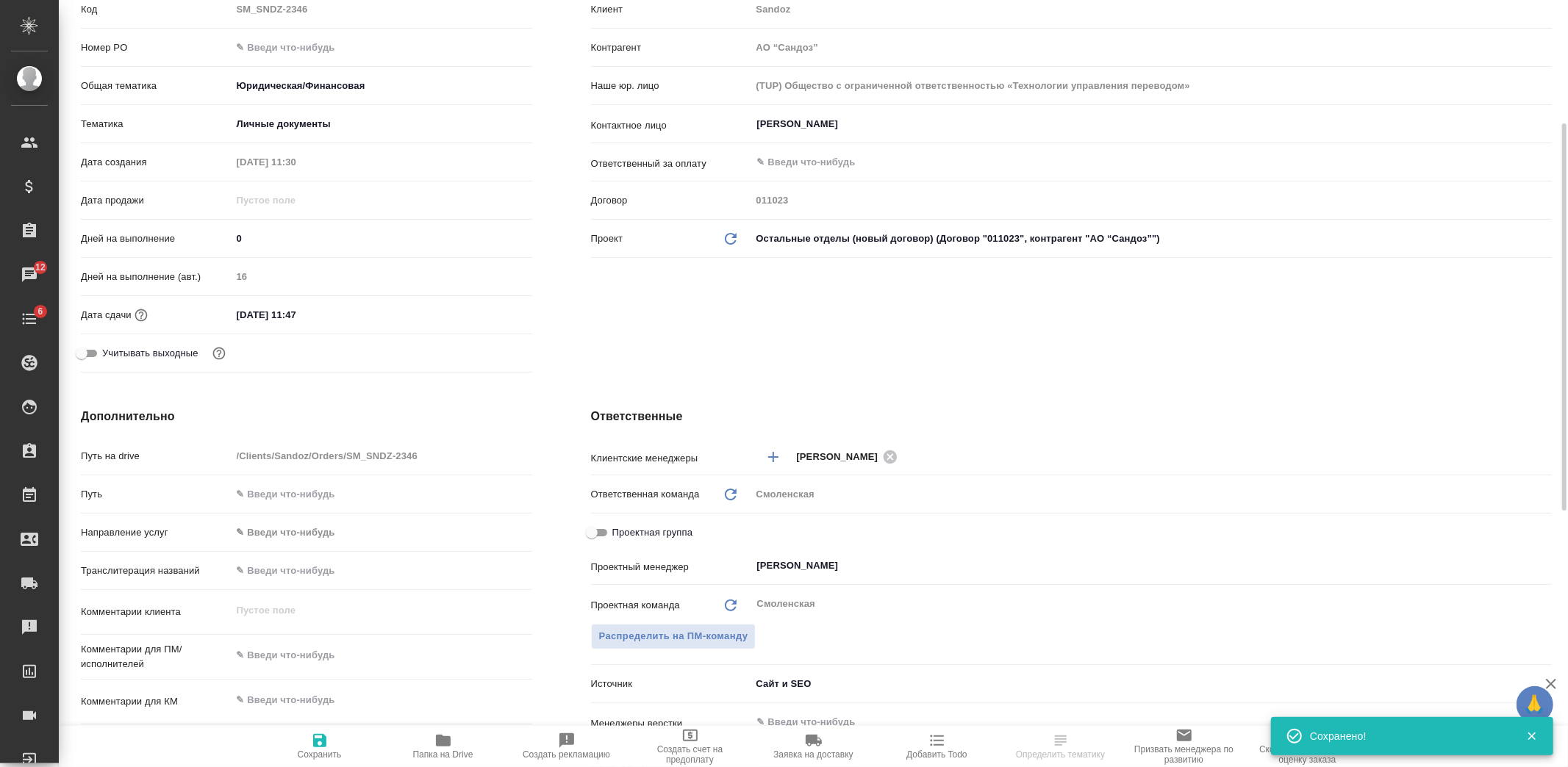
type textarea "x"
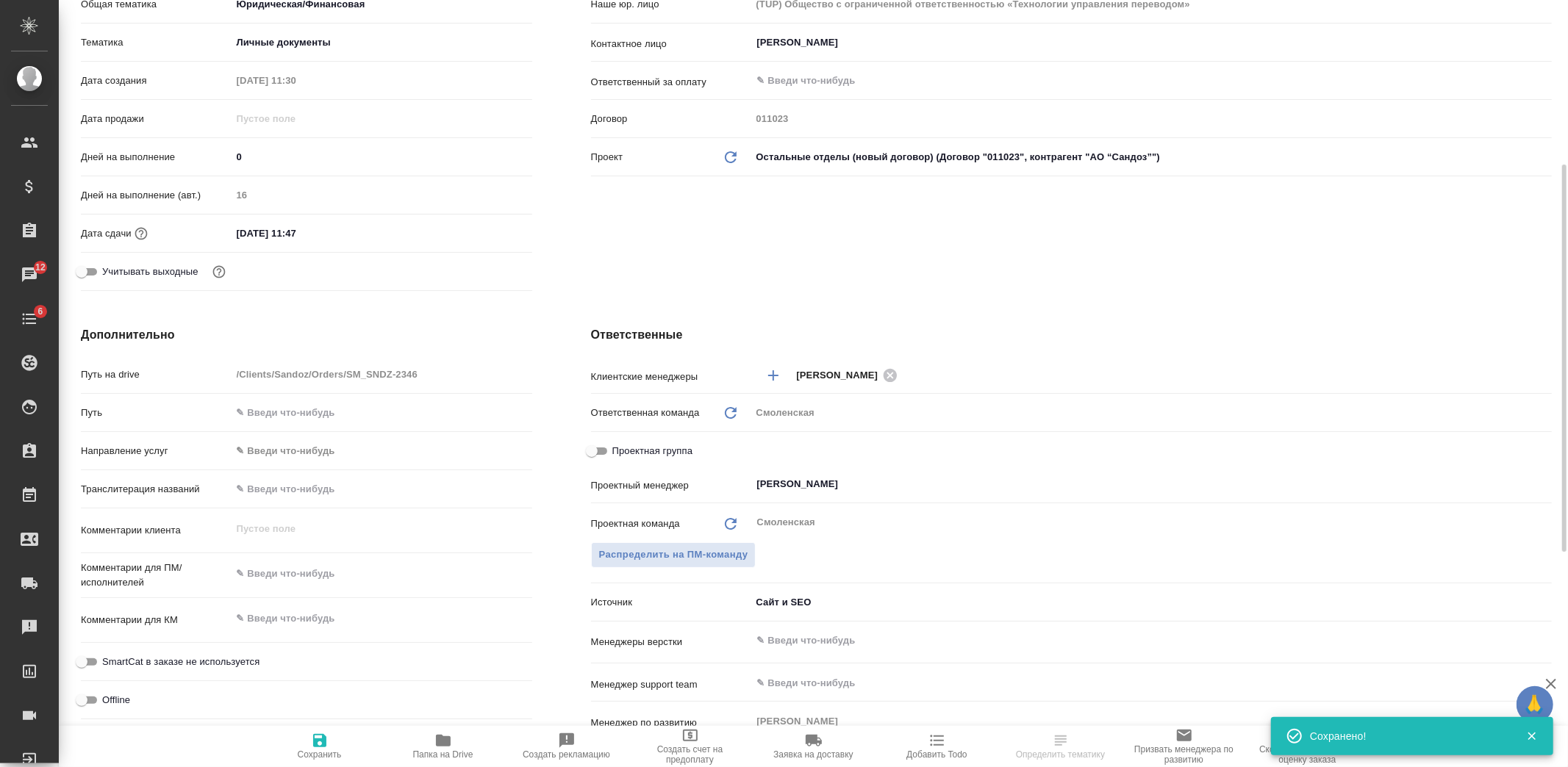
type textarea "x"
click at [328, 581] on textarea at bounding box center [382, 575] width 300 height 25
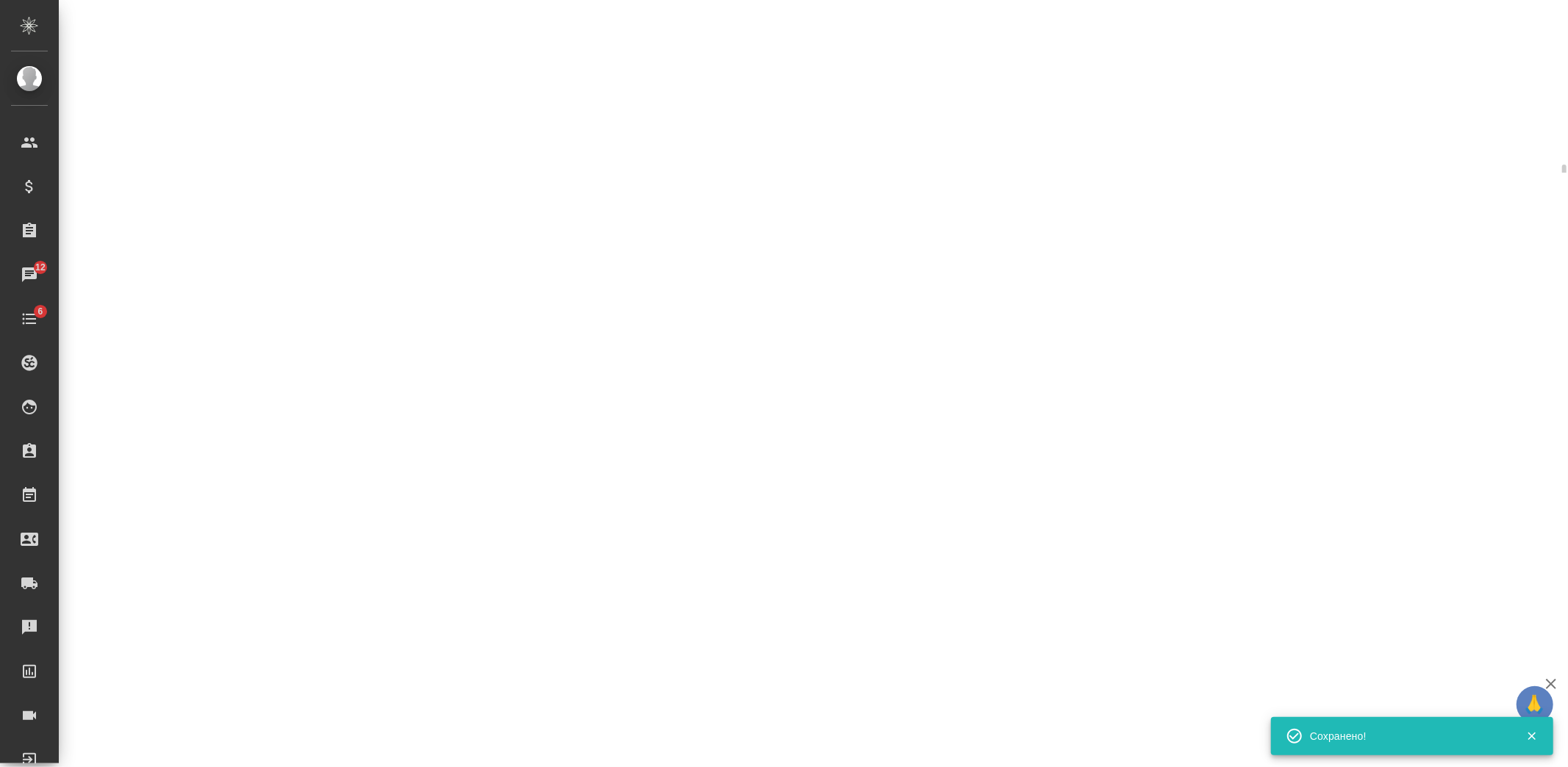
select select "RU"
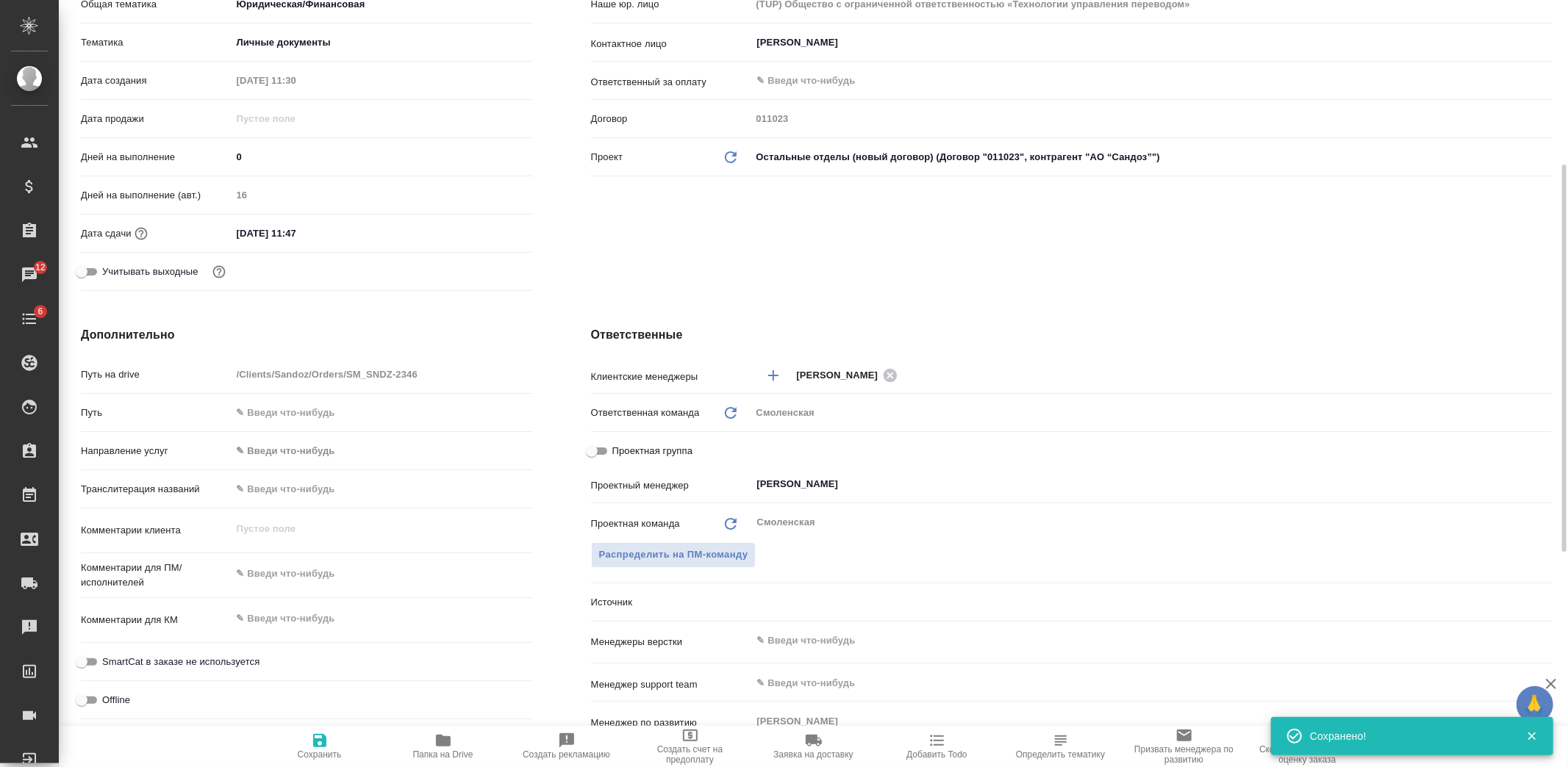
type textarea "x"
click at [331, 579] on textarea at bounding box center [382, 575] width 300 height 25
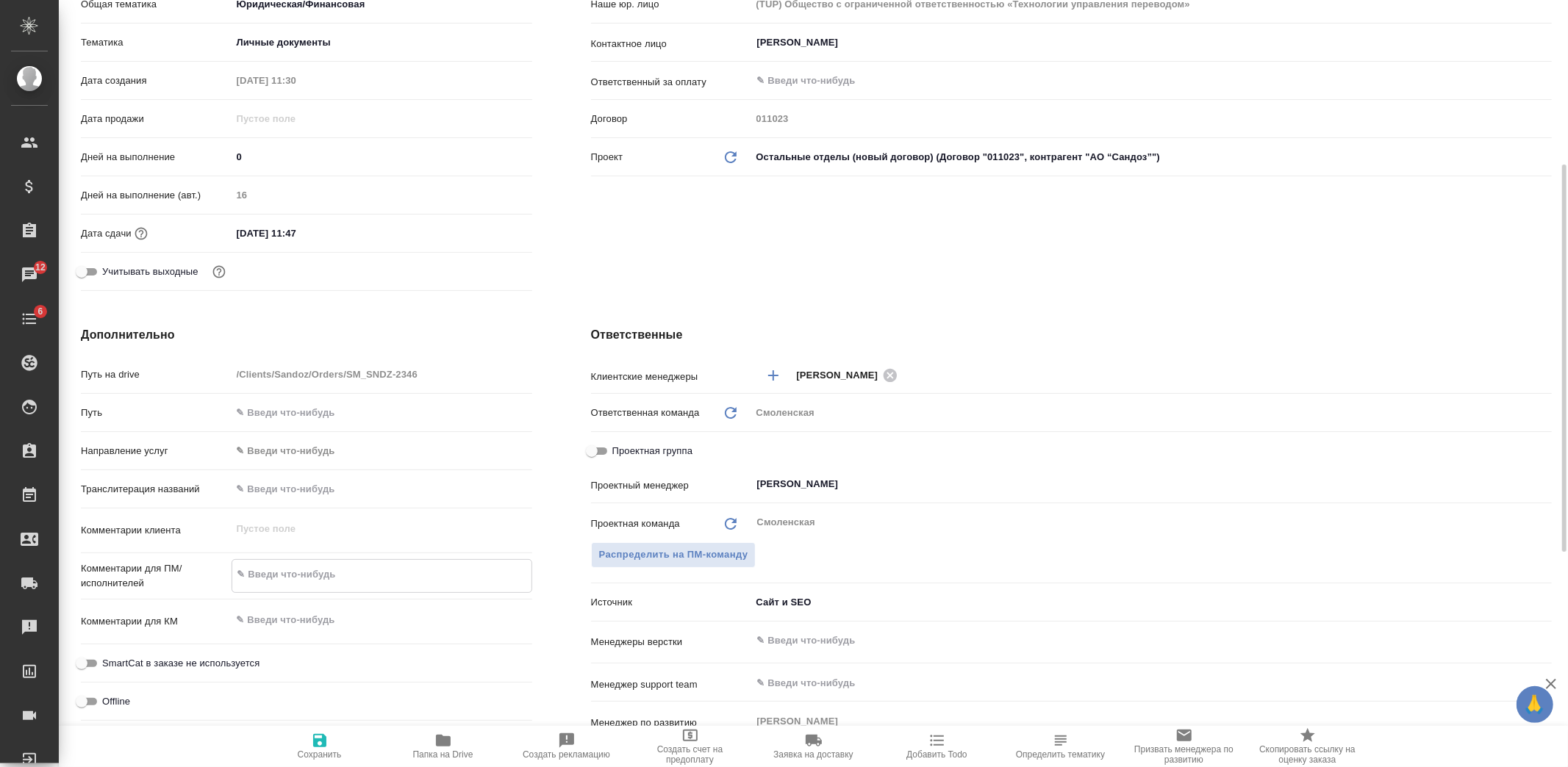
type textarea "x"
type textarea "а"
type textarea "x"
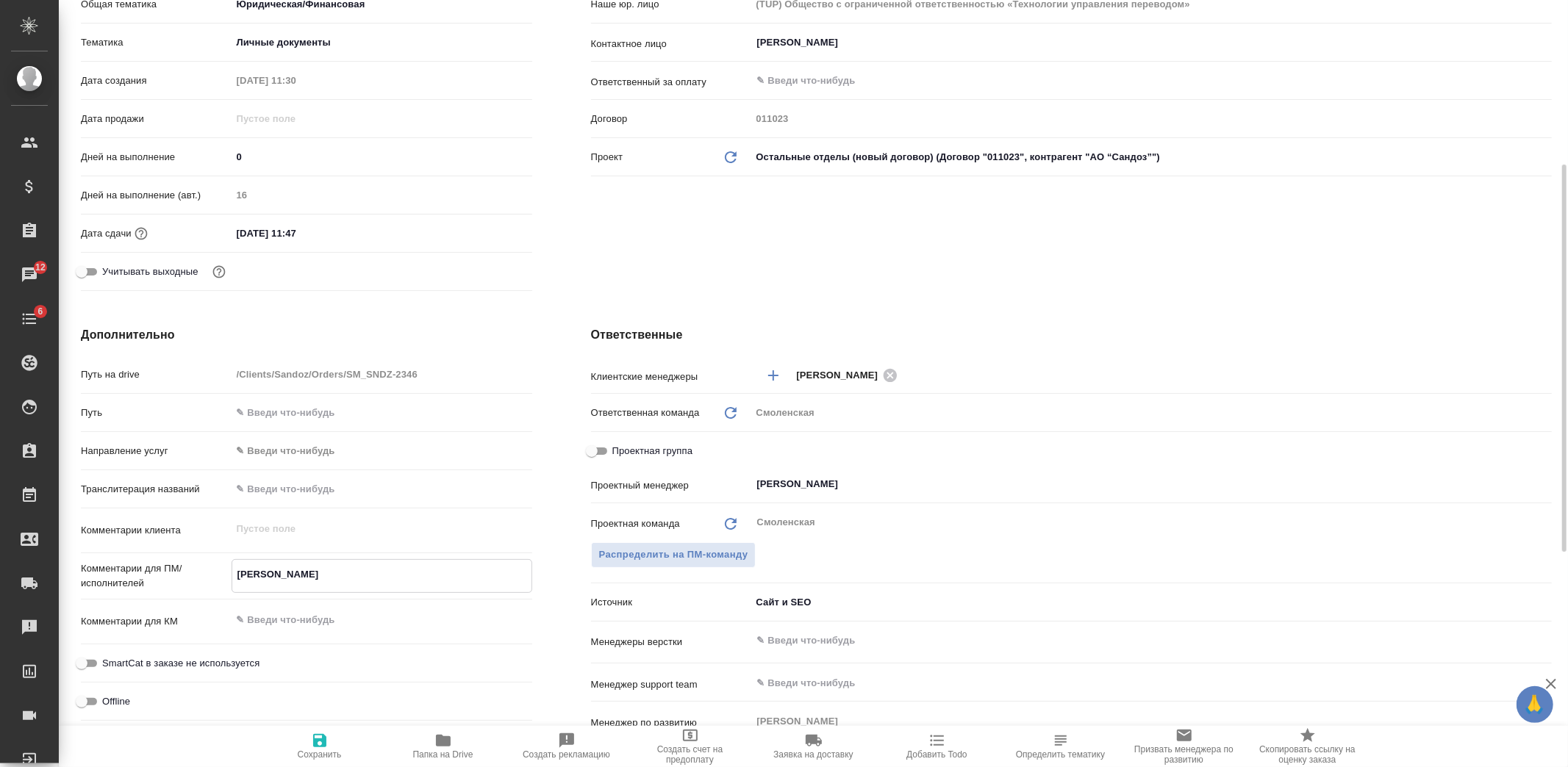
type textarea "ап"
type textarea "x"
type textarea "апо"
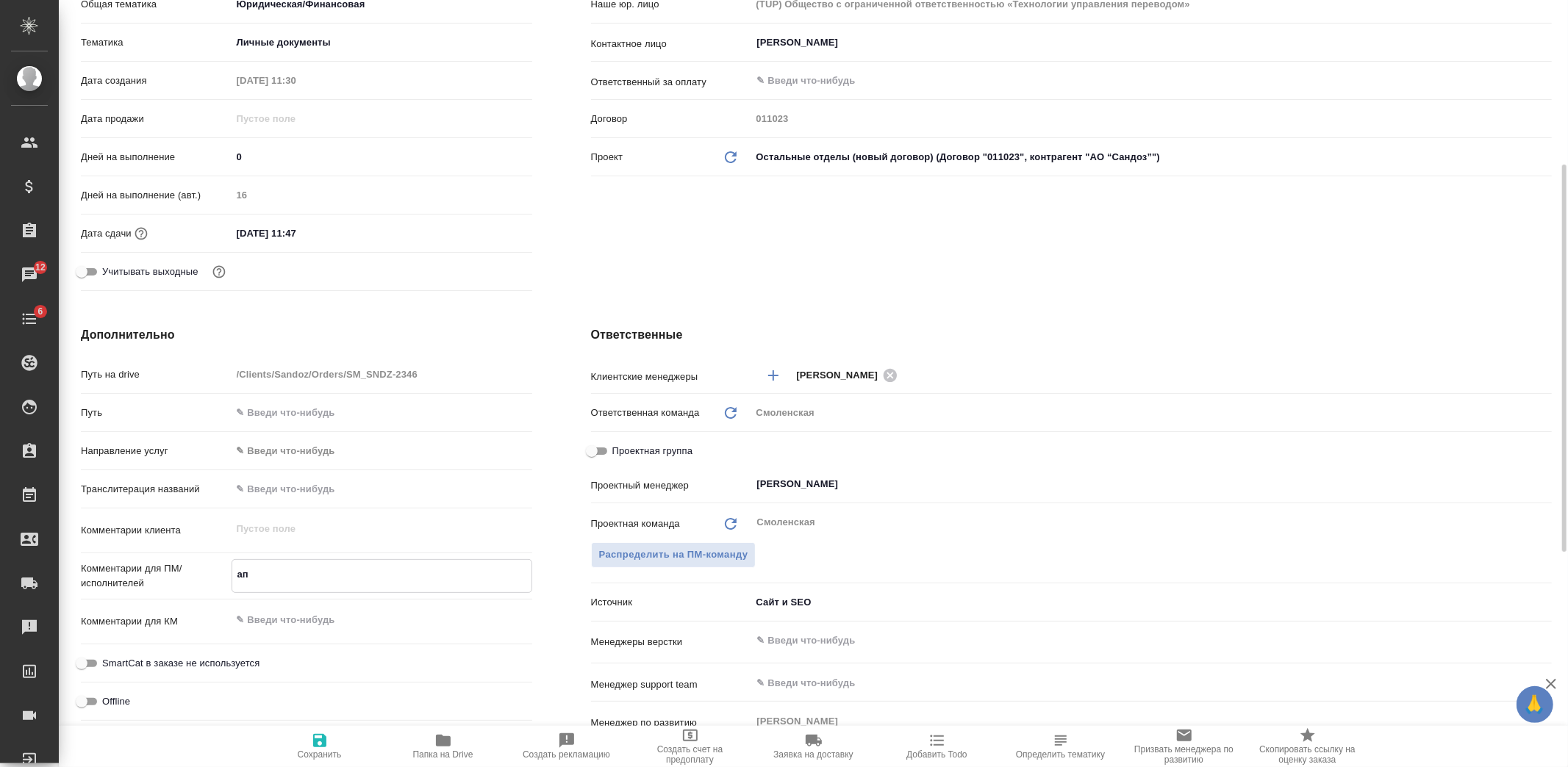
type textarea "x"
type textarea "апос"
type textarea "x"
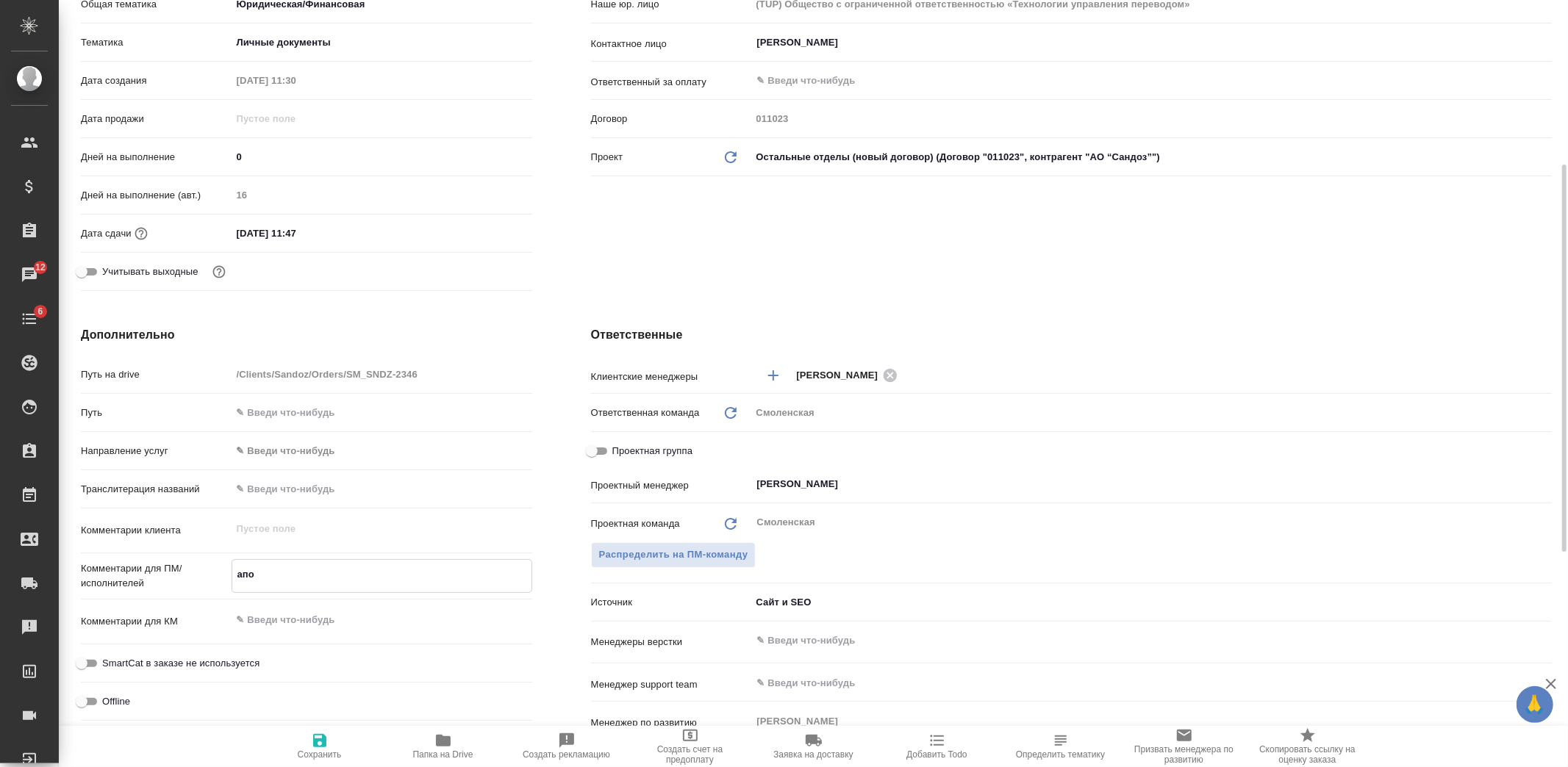
type textarea "x"
type textarea "апост"
type textarea "x"
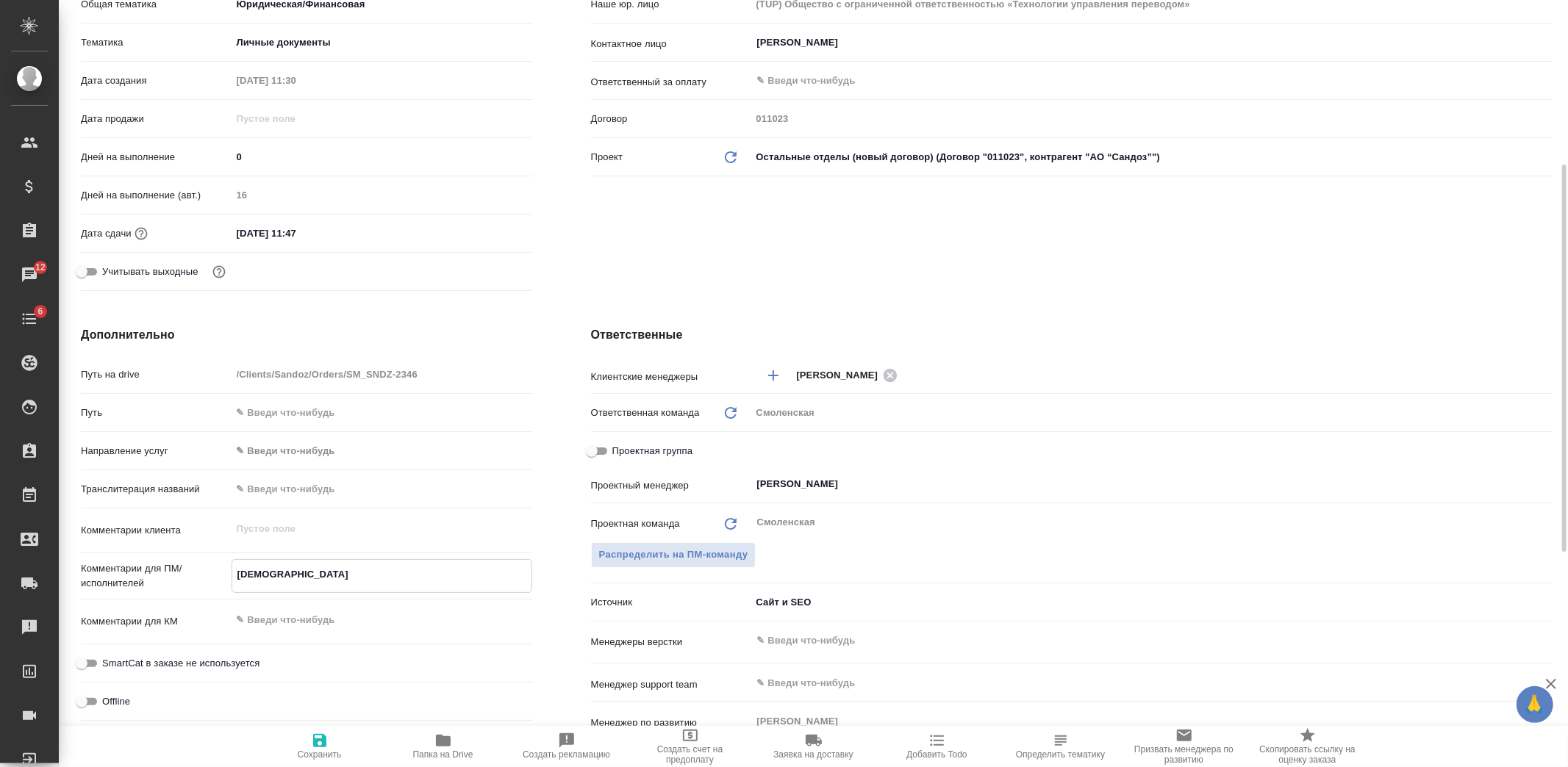
type textarea "x"
type textarea "апости"
type textarea "x"
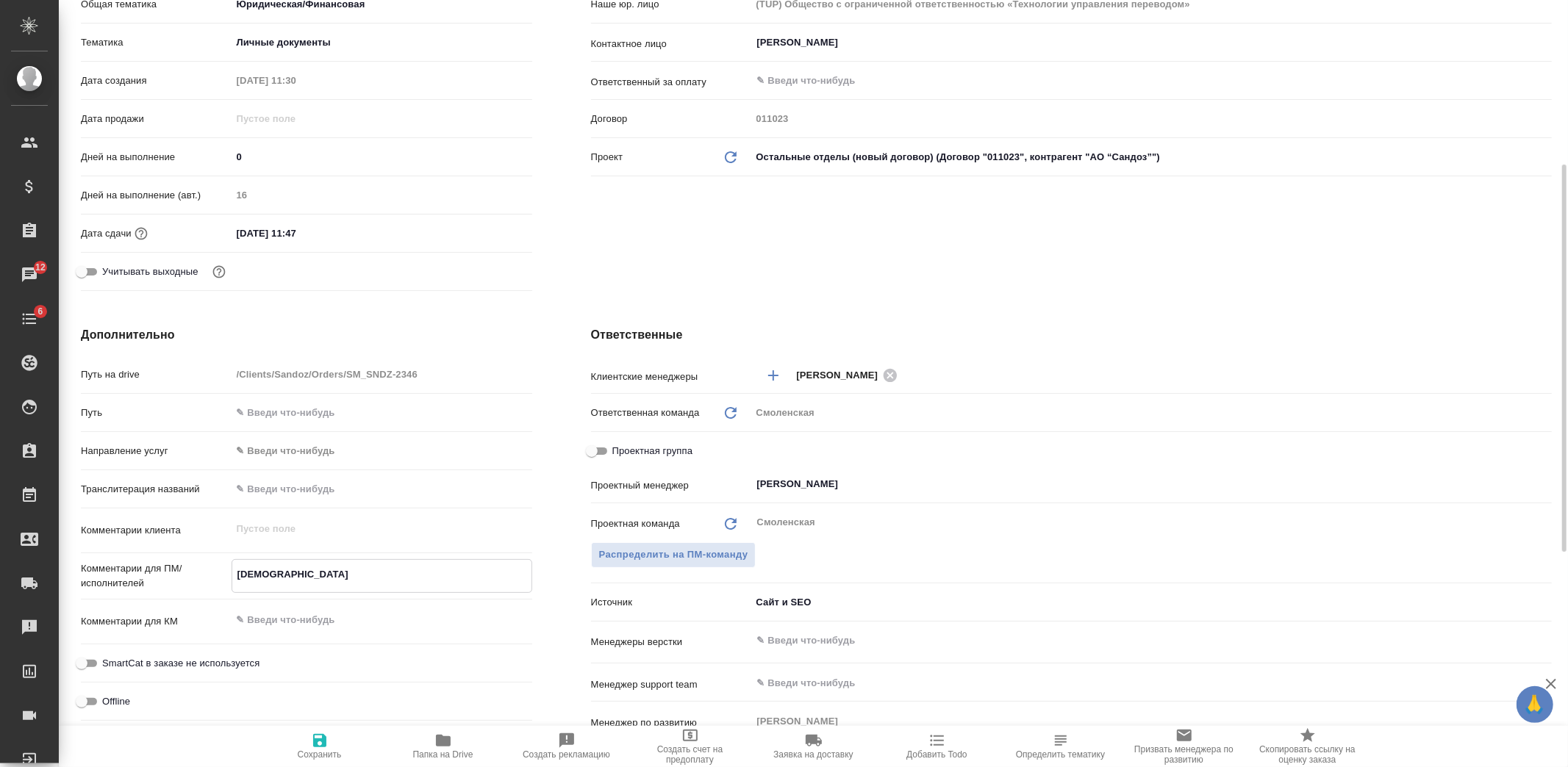
type textarea "апостил"
type textarea "x"
type textarea "апостиль"
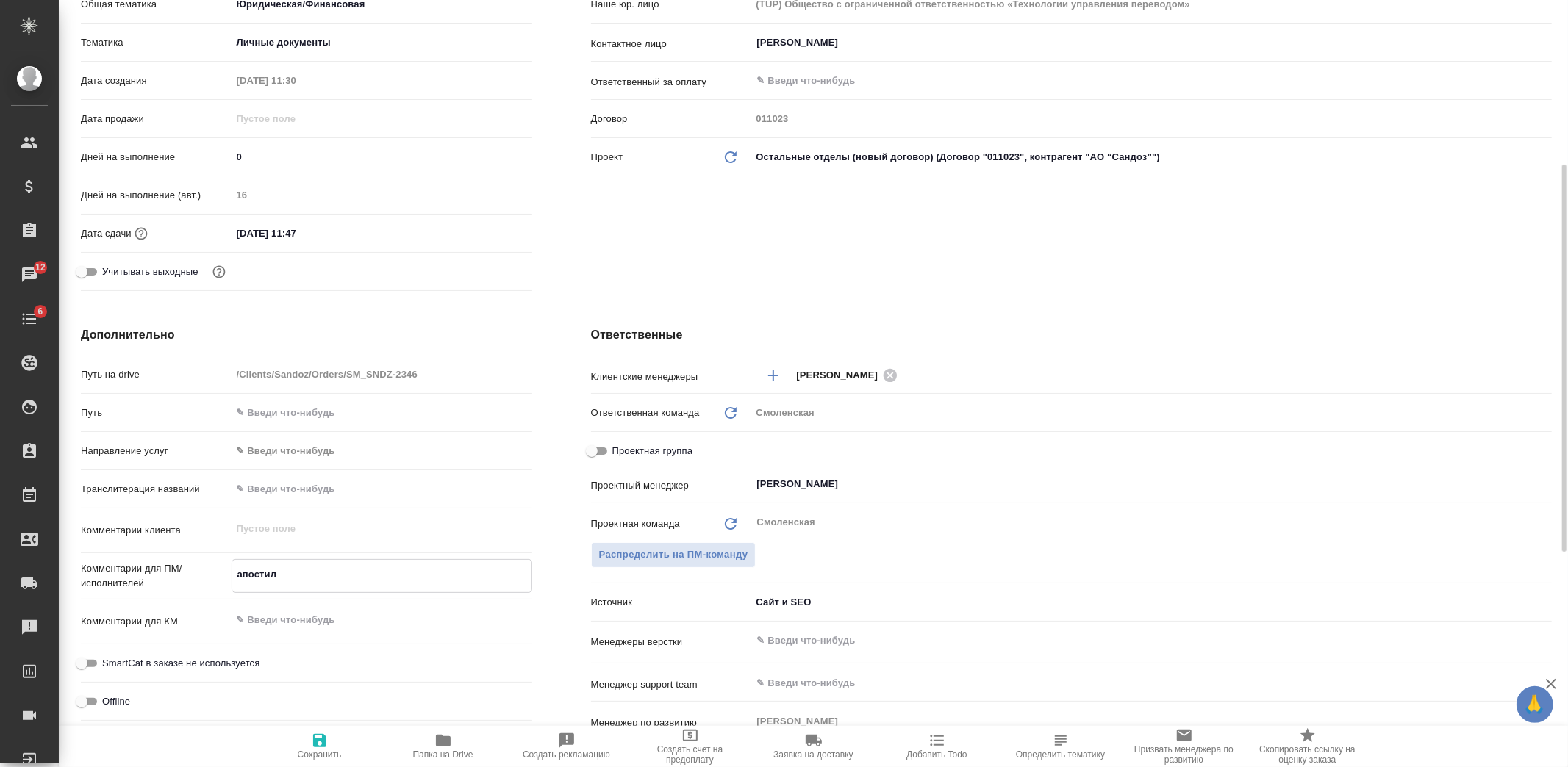
type textarea "x"
type textarea "апостиль"
type textarea "x"
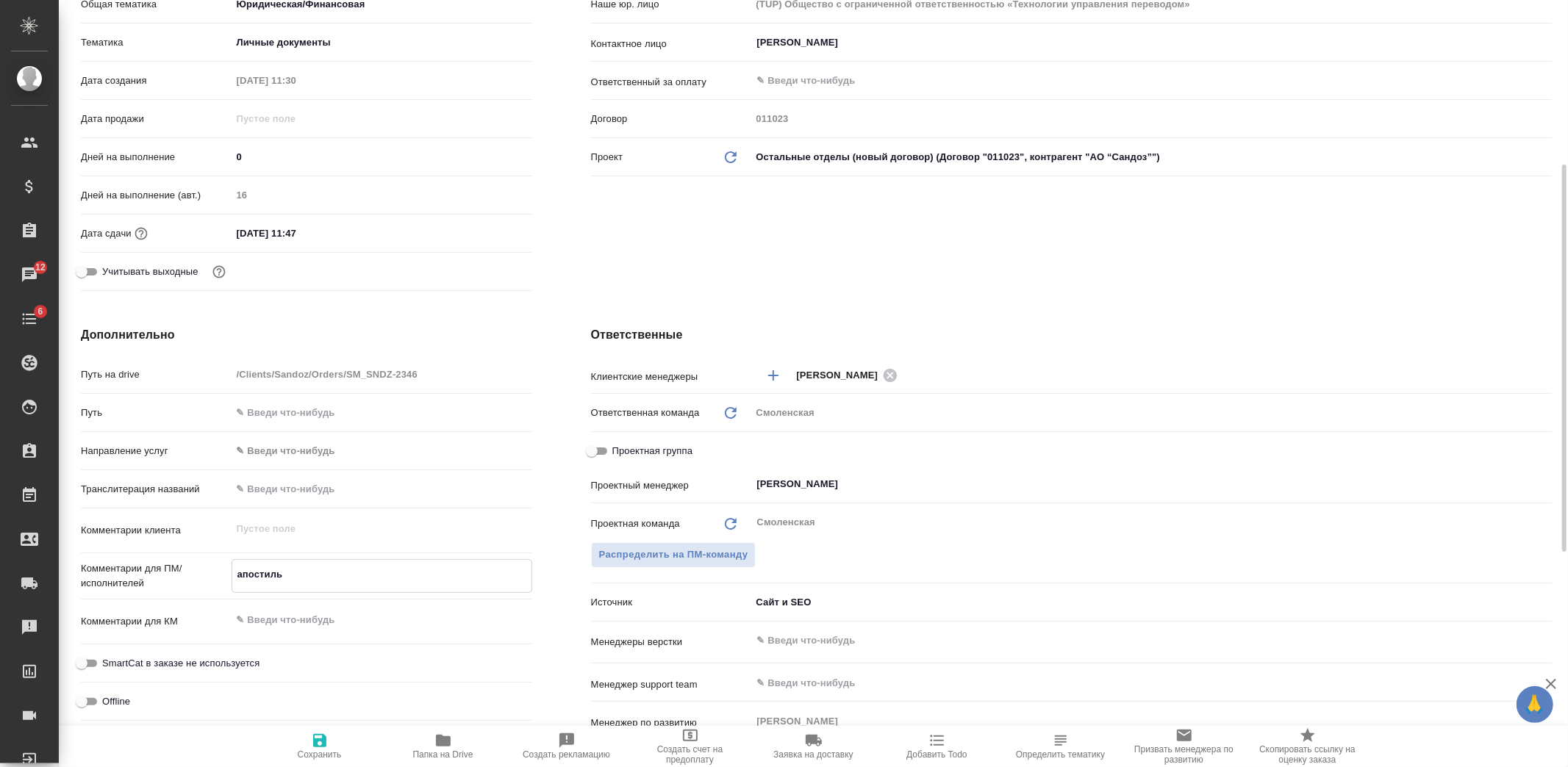
type textarea "x"
type textarea "апостиль н"
type textarea "x"
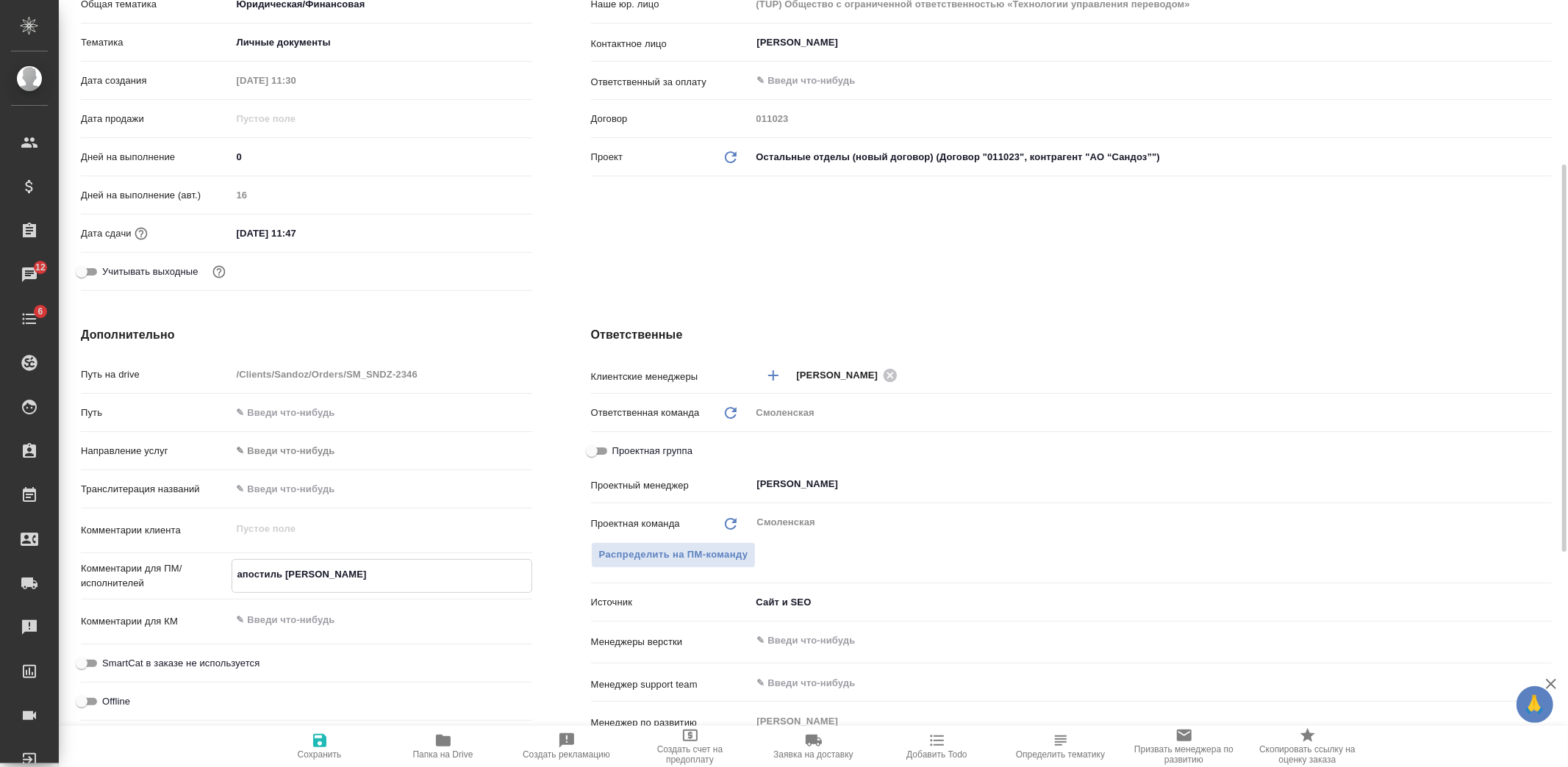
type textarea "x"
type textarea "апостиль на"
type textarea "x"
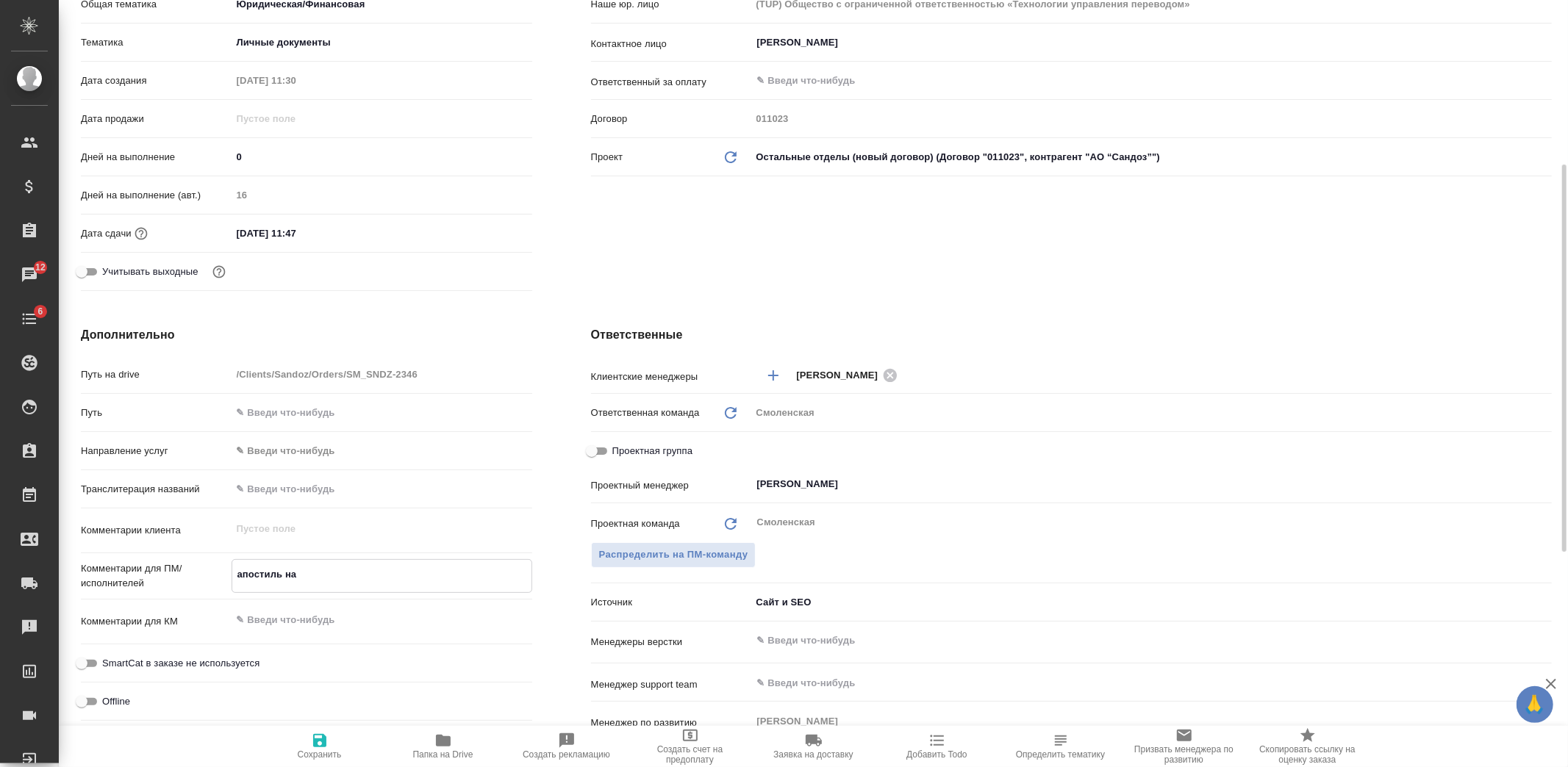
type textarea "апостиль на"
type textarea "x"
type textarea "апостиль на т"
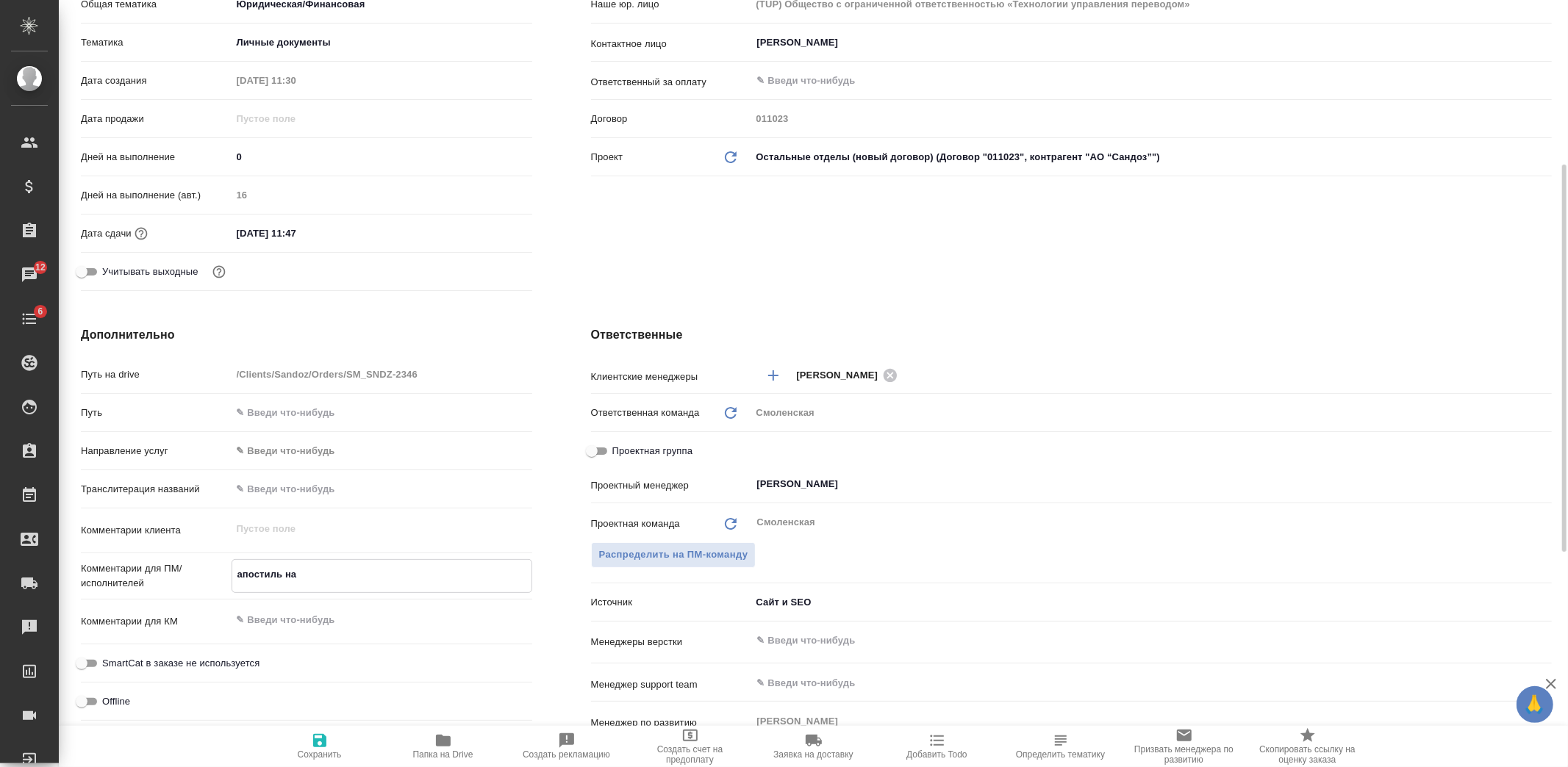
type textarea "x"
type textarea "апостиль на тр"
type textarea "x"
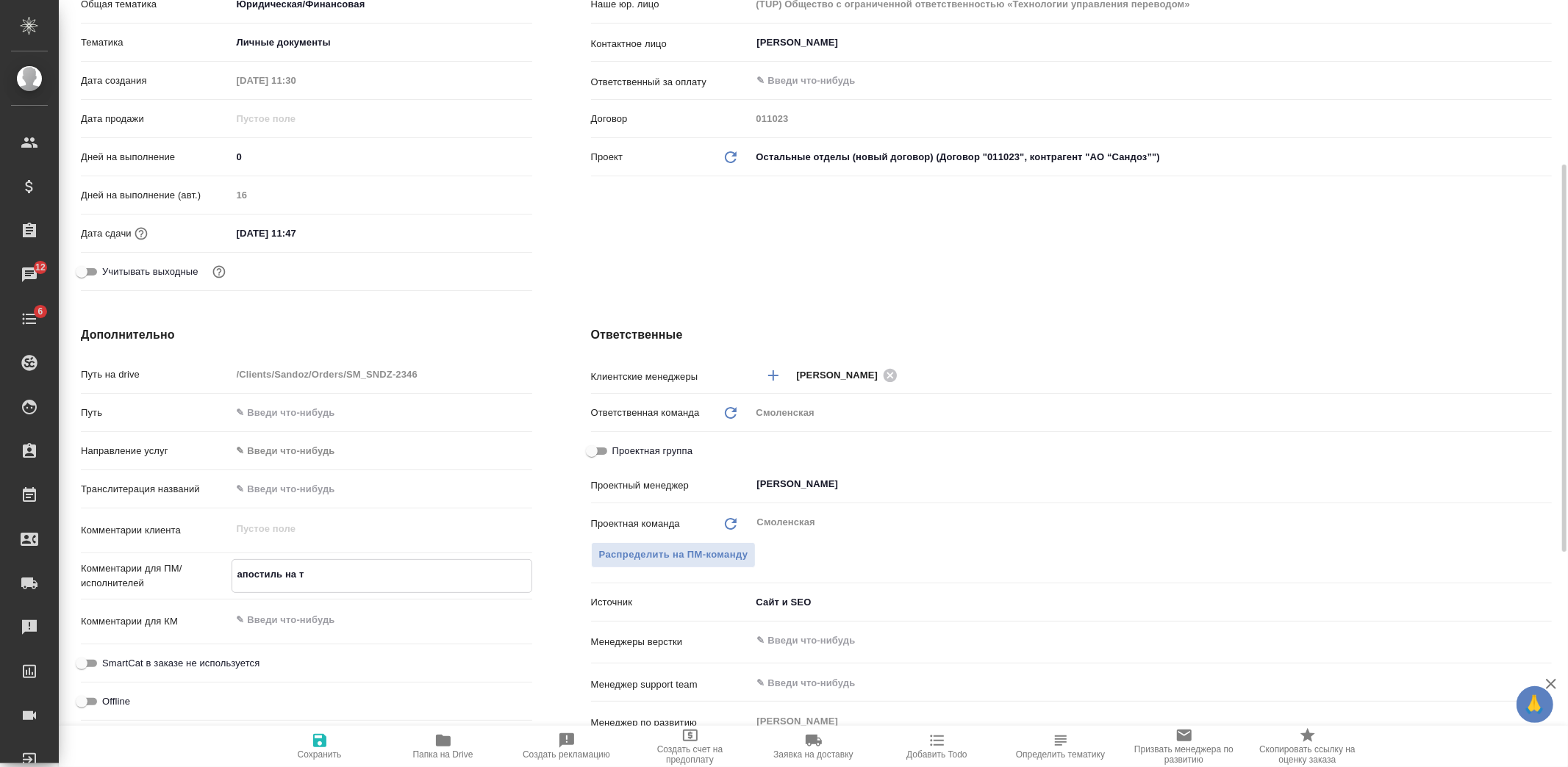
type textarea "x"
type textarea "апостиль на тру"
type textarea "x"
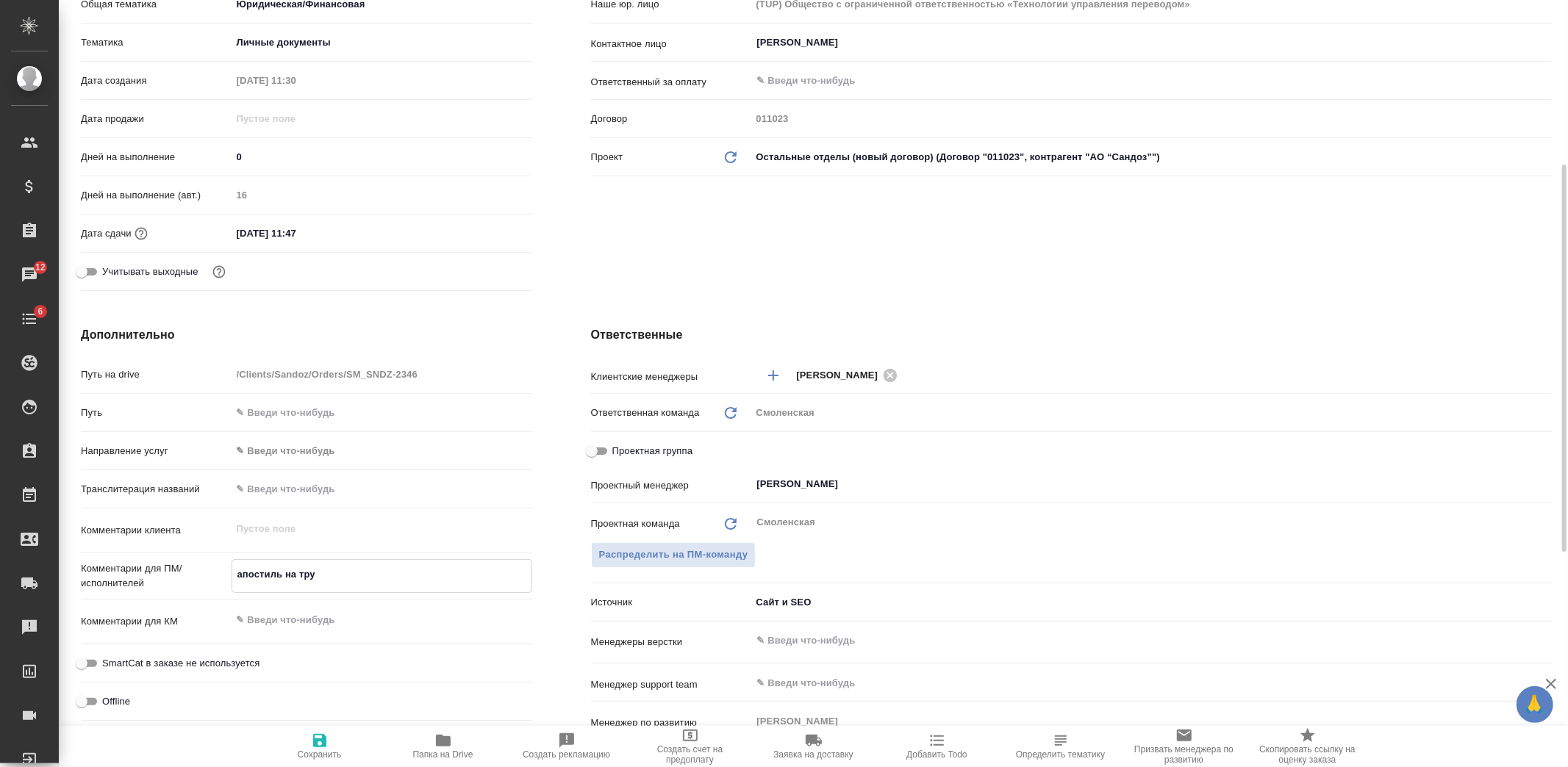
type textarea "x"
type textarea "апостиль на труд"
type textarea "x"
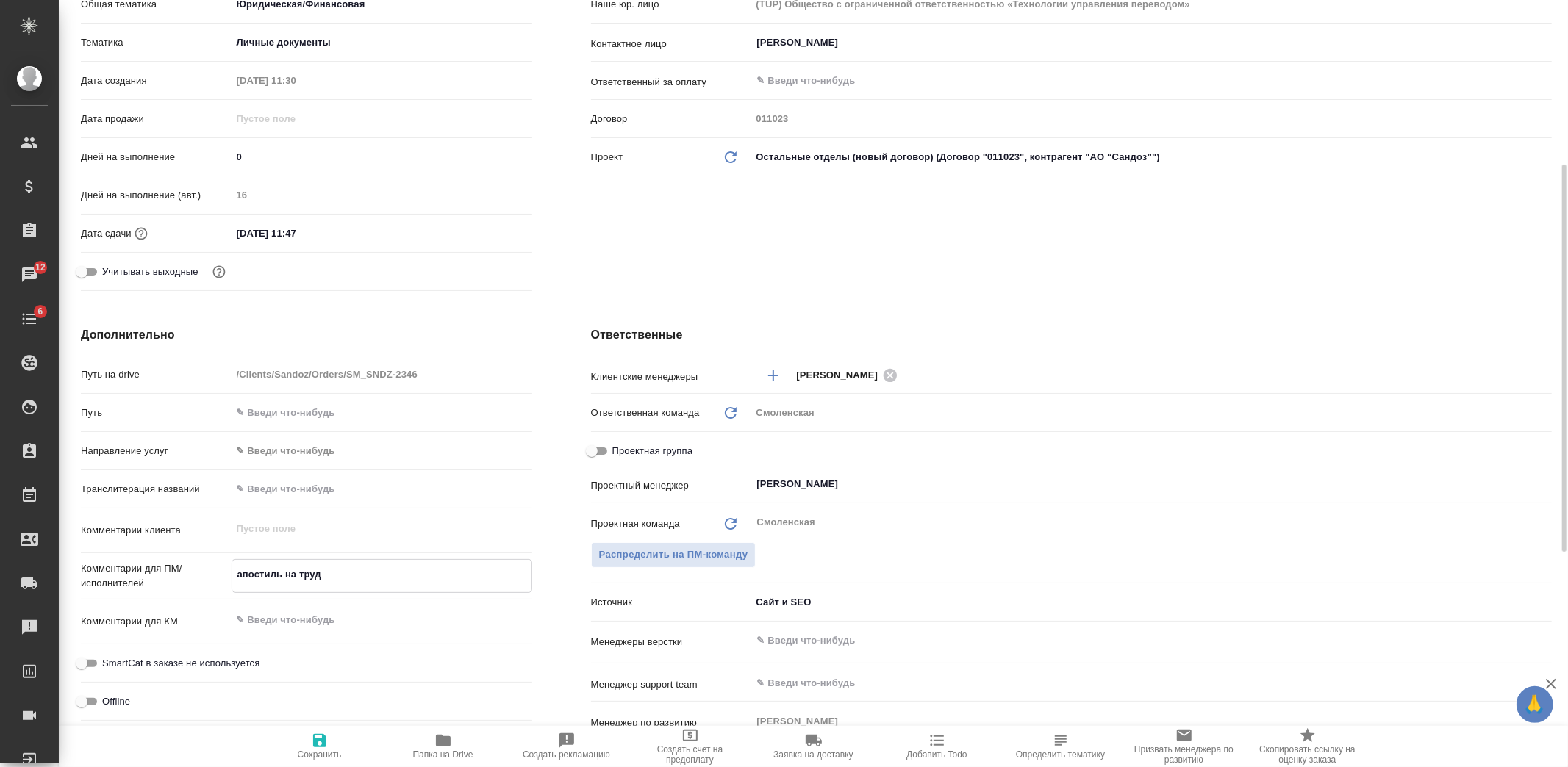
type textarea "апостиль на трудо"
type textarea "x"
type textarea "апостиль на трудов"
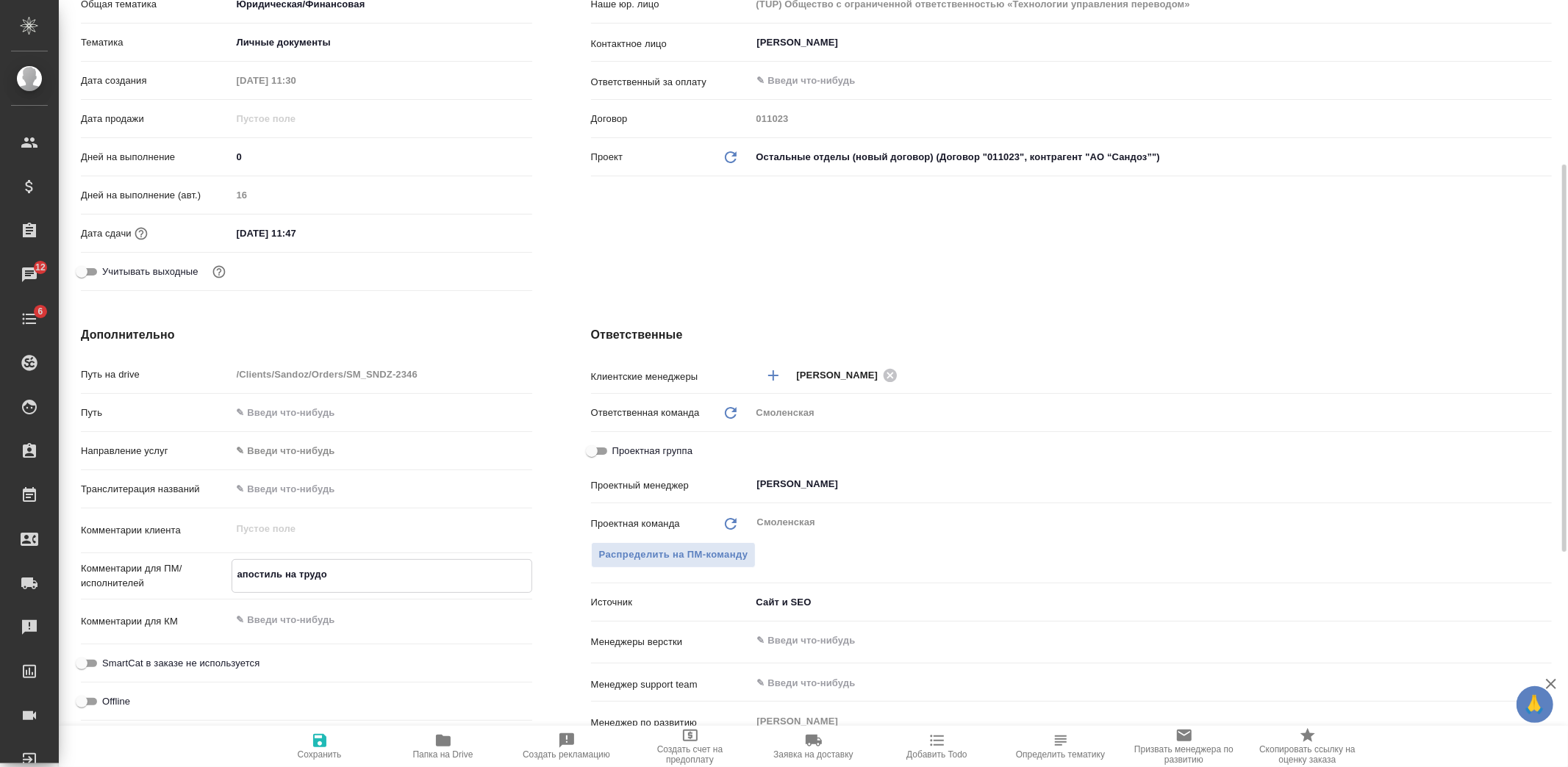
type textarea "x"
type textarea "апостиль на трудову"
type textarea "x"
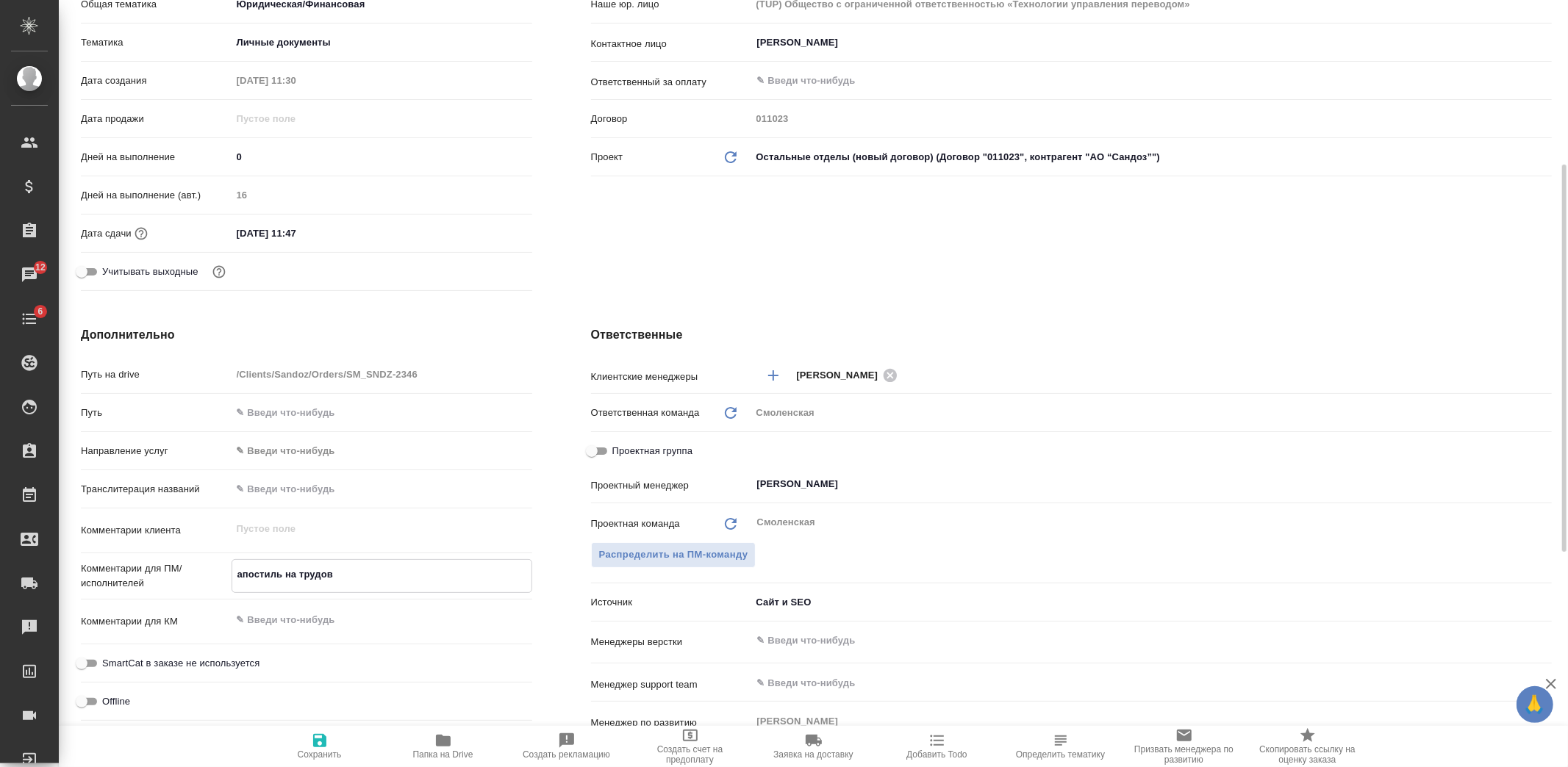
type textarea "x"
type textarea "апостиль на трудовую"
type textarea "x"
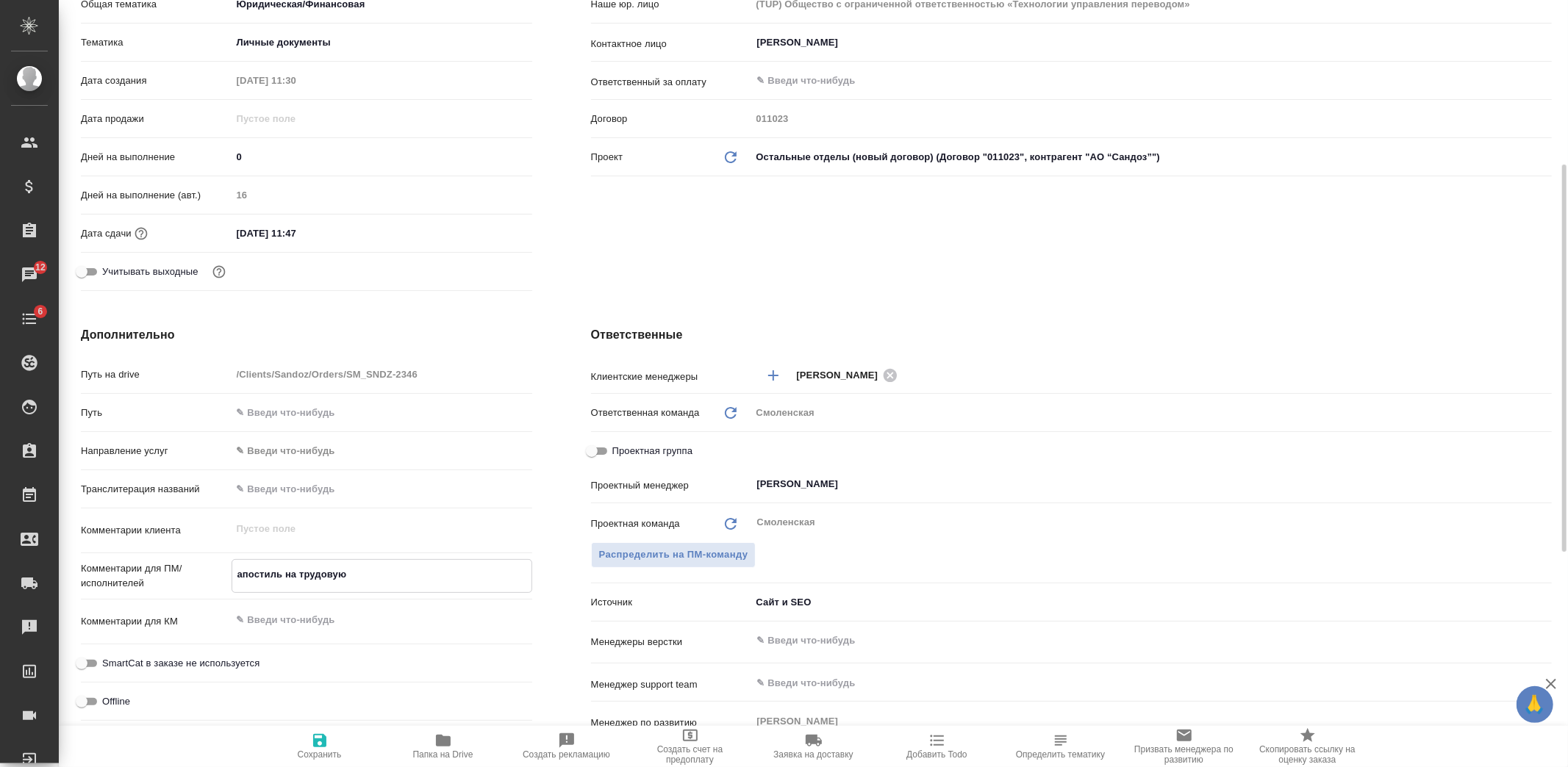
type textarea "апостиль на трудовую"
type textarea "x"
click at [324, 738] on icon "button" at bounding box center [319, 740] width 13 height 13
type textarea "x"
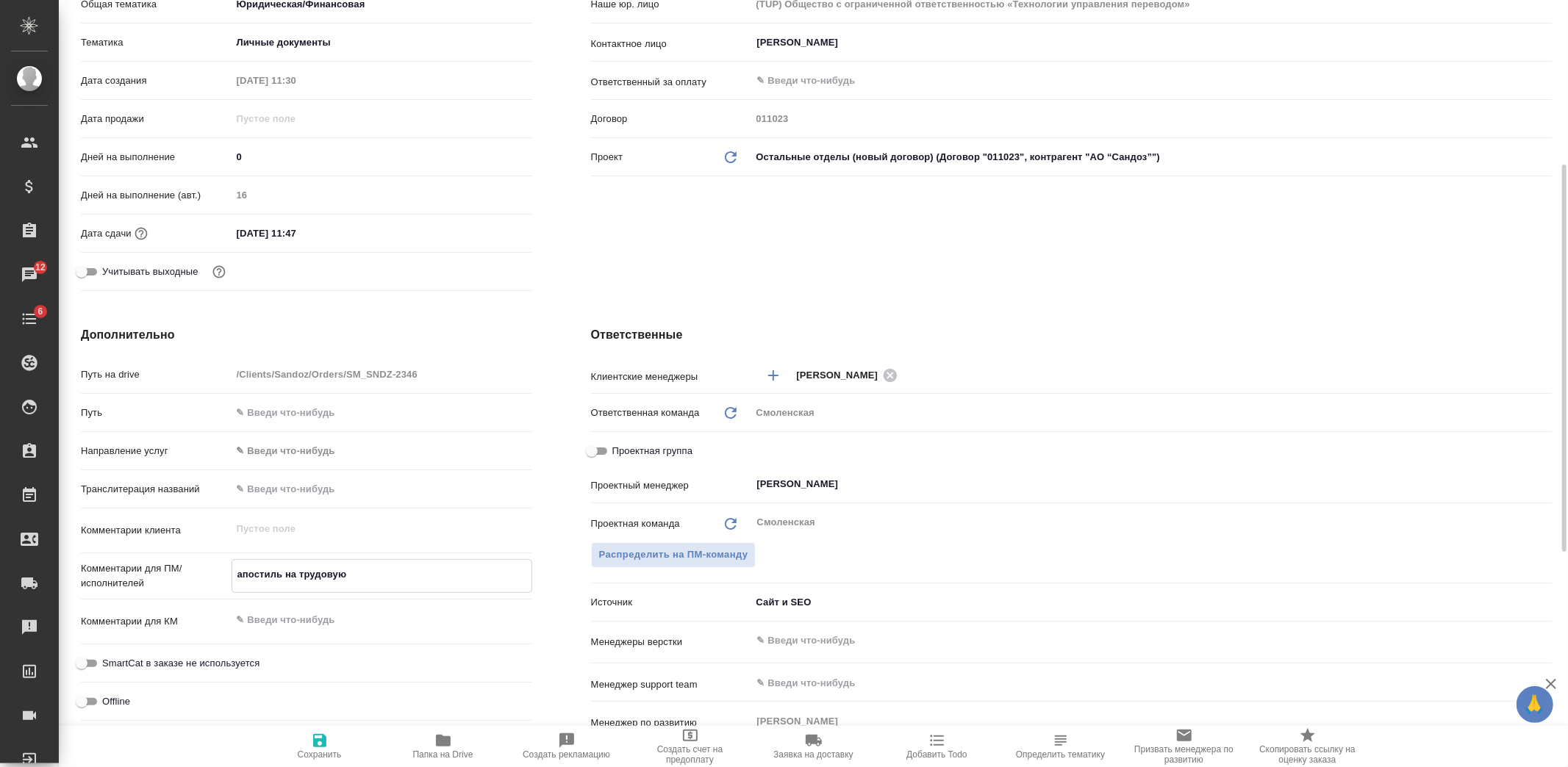
type textarea "x"
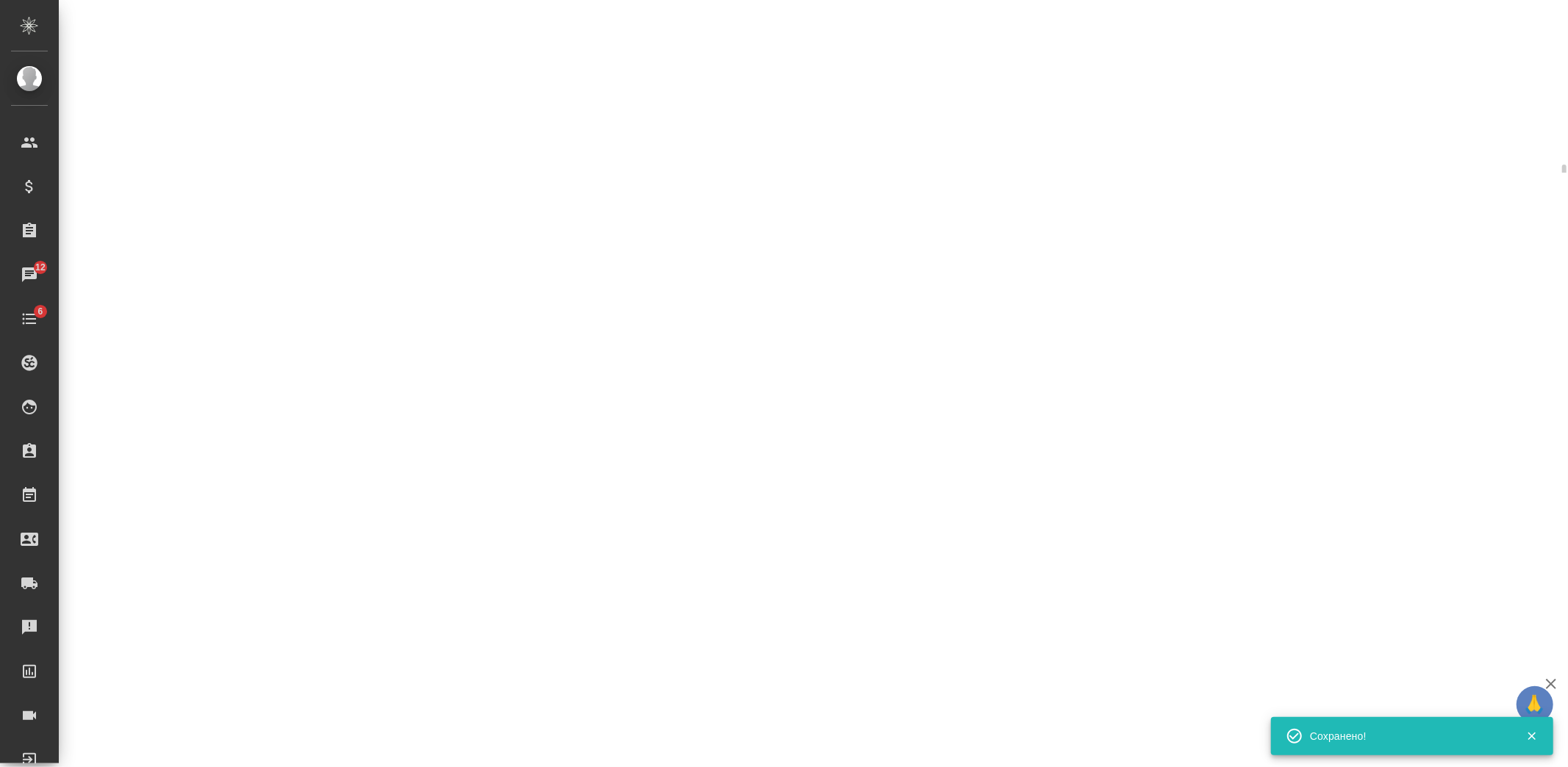
select select "RU"
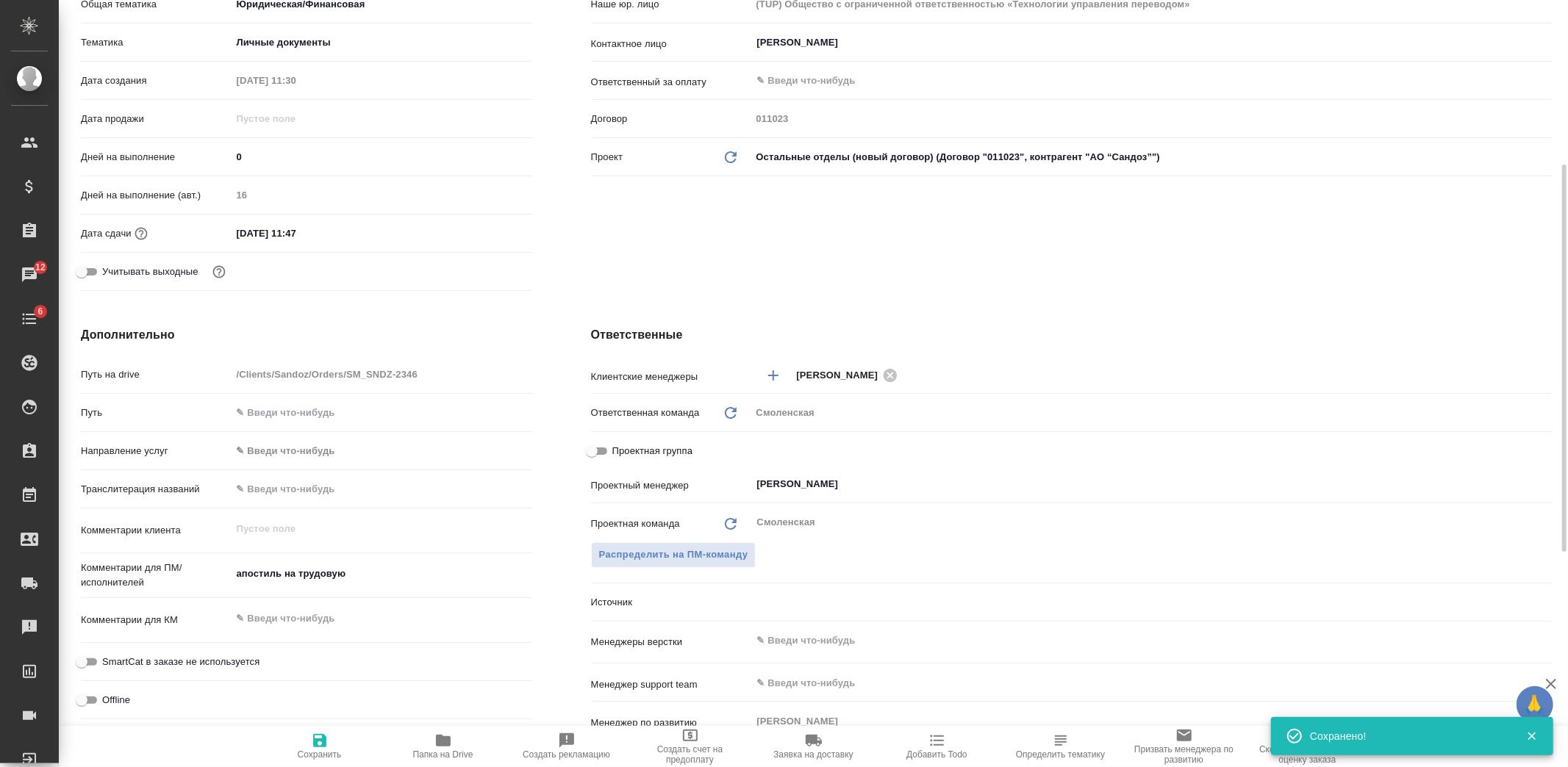
type textarea "x"
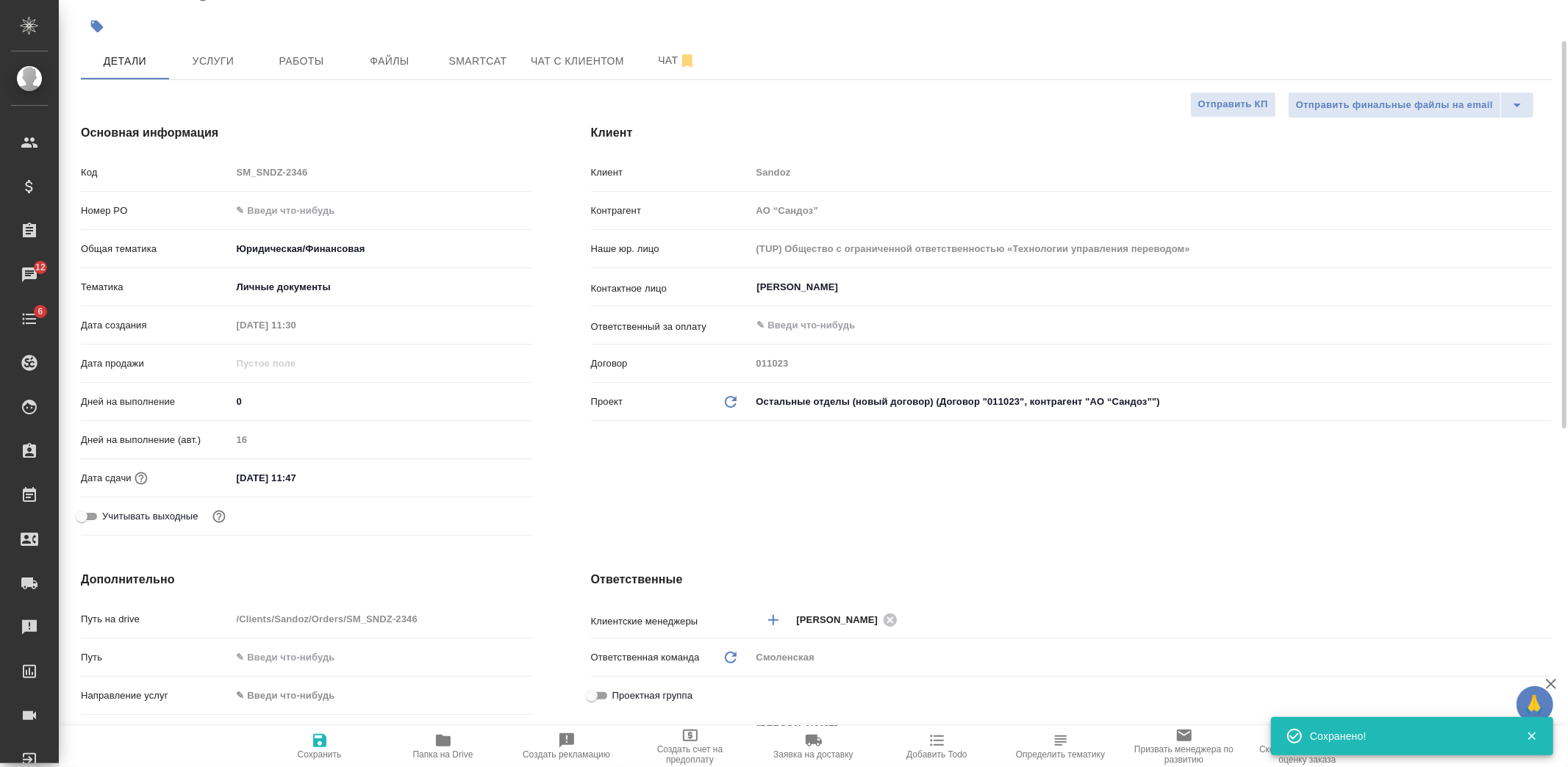
scroll to position [0, 0]
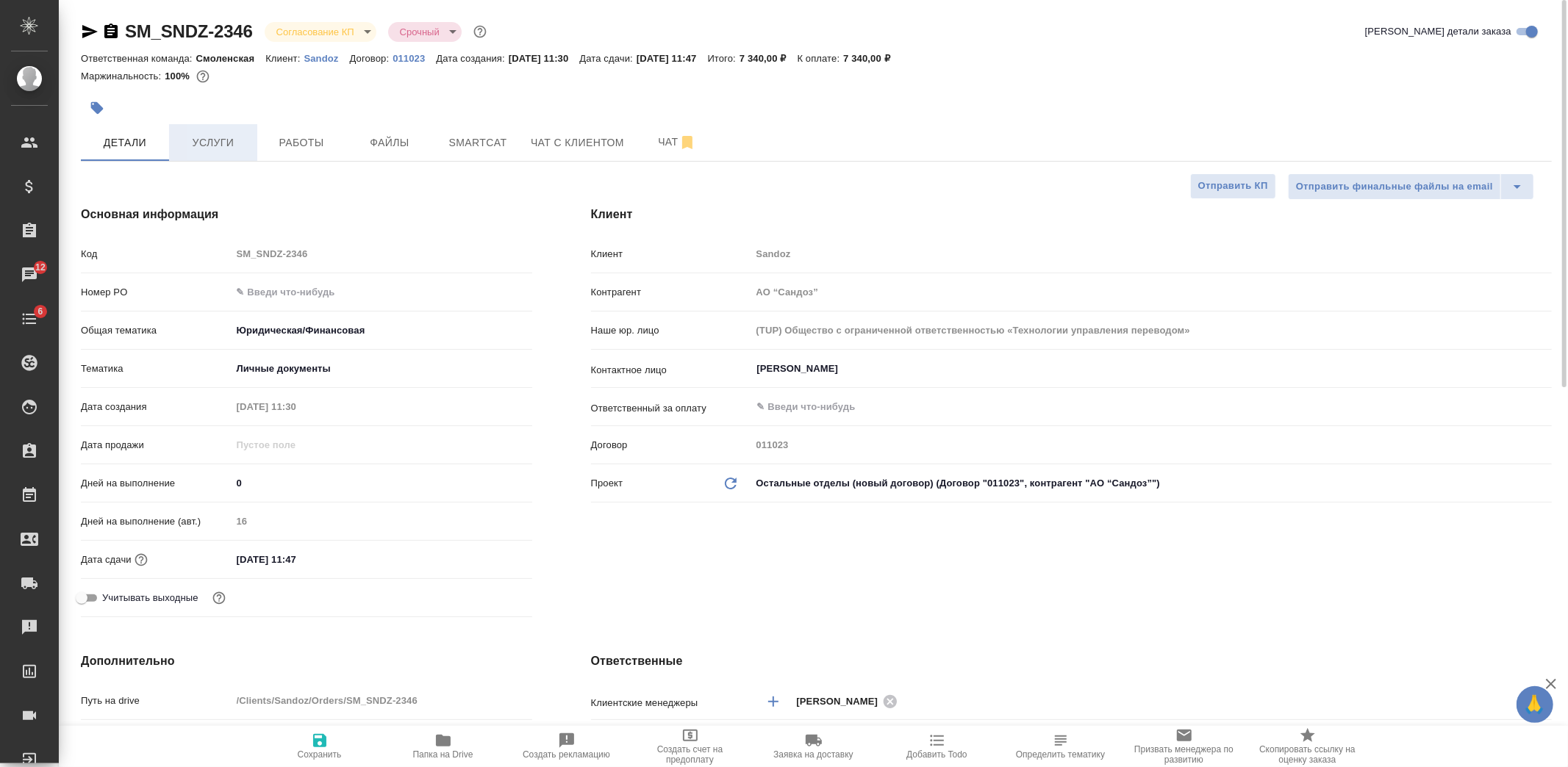
click at [213, 124] on div "SM_SNDZ-2346 Согласование КП kpNegotiation Срочный urgent Кратко детали заказа …" at bounding box center [816, 759] width 1487 height 1518
click at [210, 148] on span "Услуги" at bounding box center [213, 143] width 71 height 18
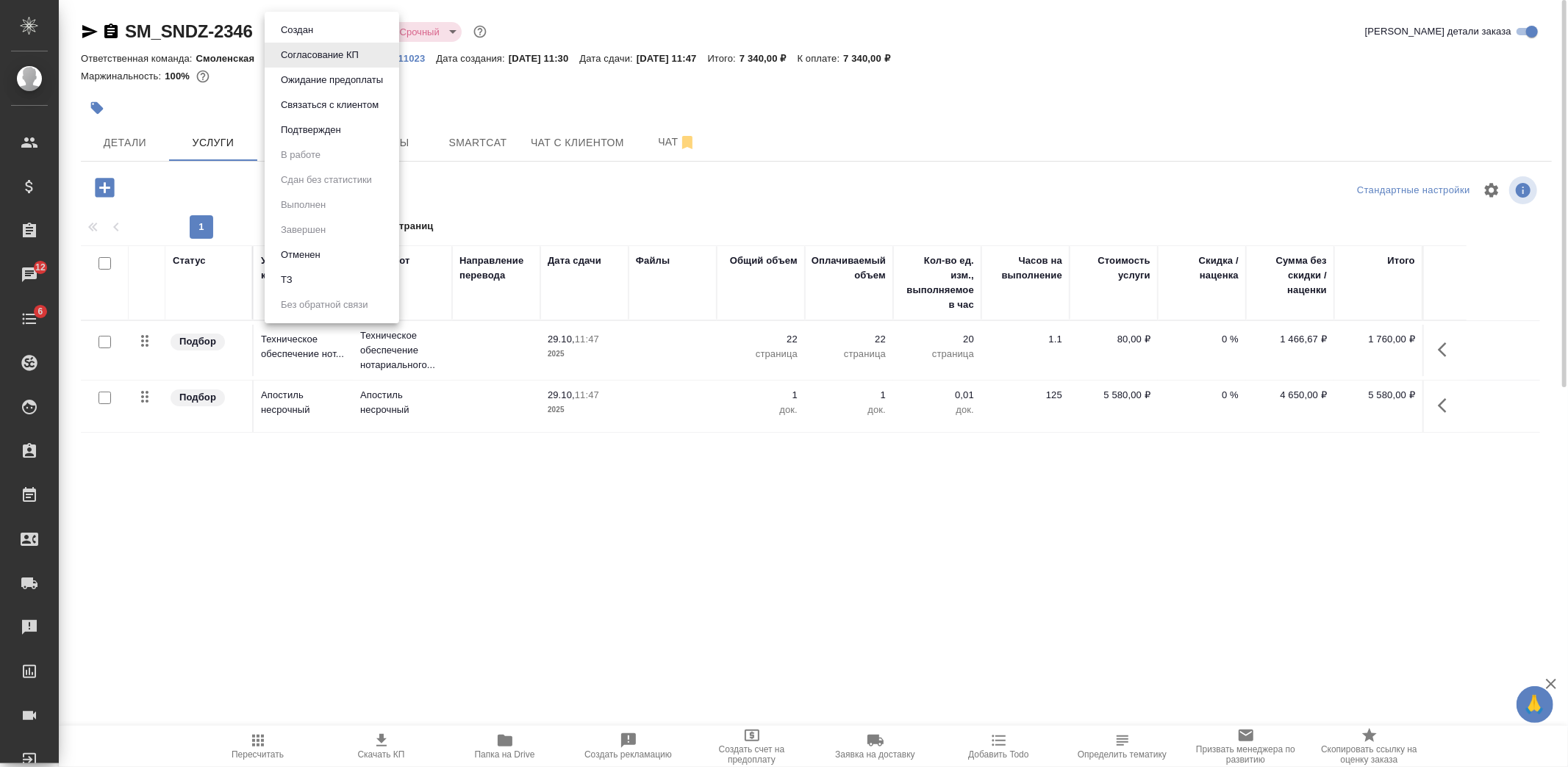
click at [329, 28] on body "🙏 .cls-1 fill:#fff; AWATERA Kozlova Mariia Клиенты Спецификации Заказы 12 Чаты …" at bounding box center [784, 384] width 1568 height 767
click at [355, 134] on li "Подтвержден" at bounding box center [332, 130] width 134 height 25
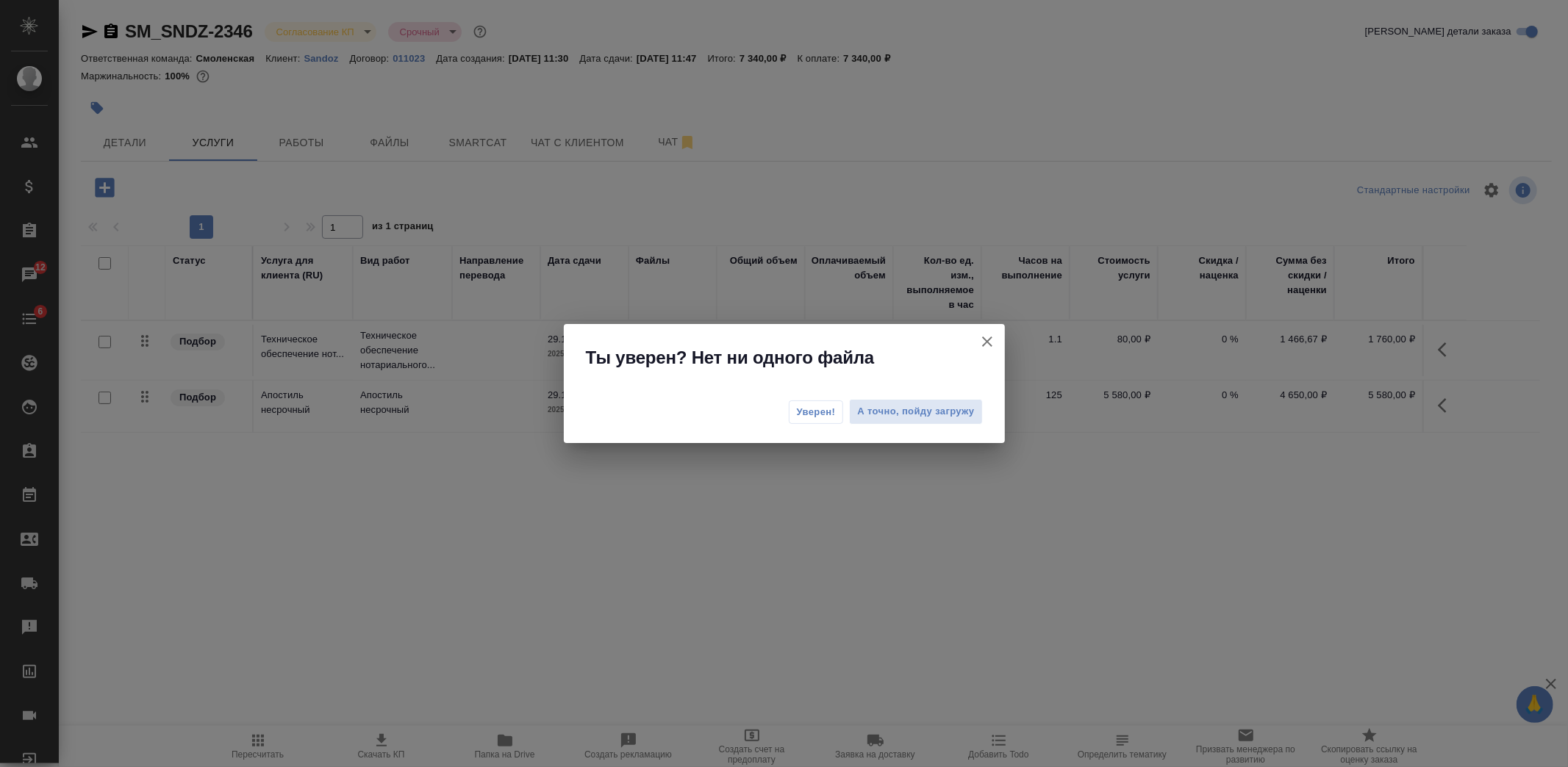
click at [807, 414] on span "Уверен!" at bounding box center [816, 412] width 39 height 15
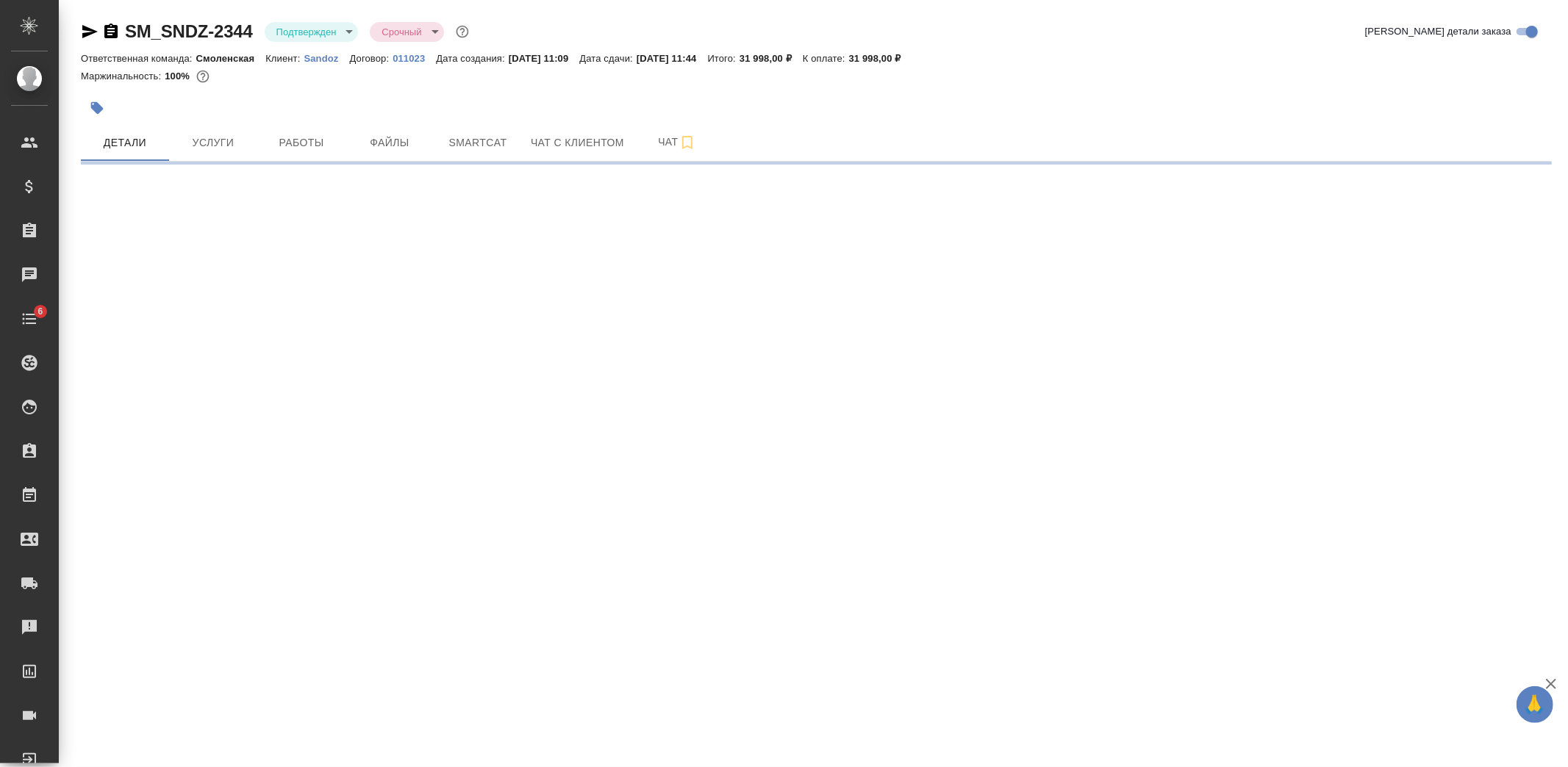
select select "RU"
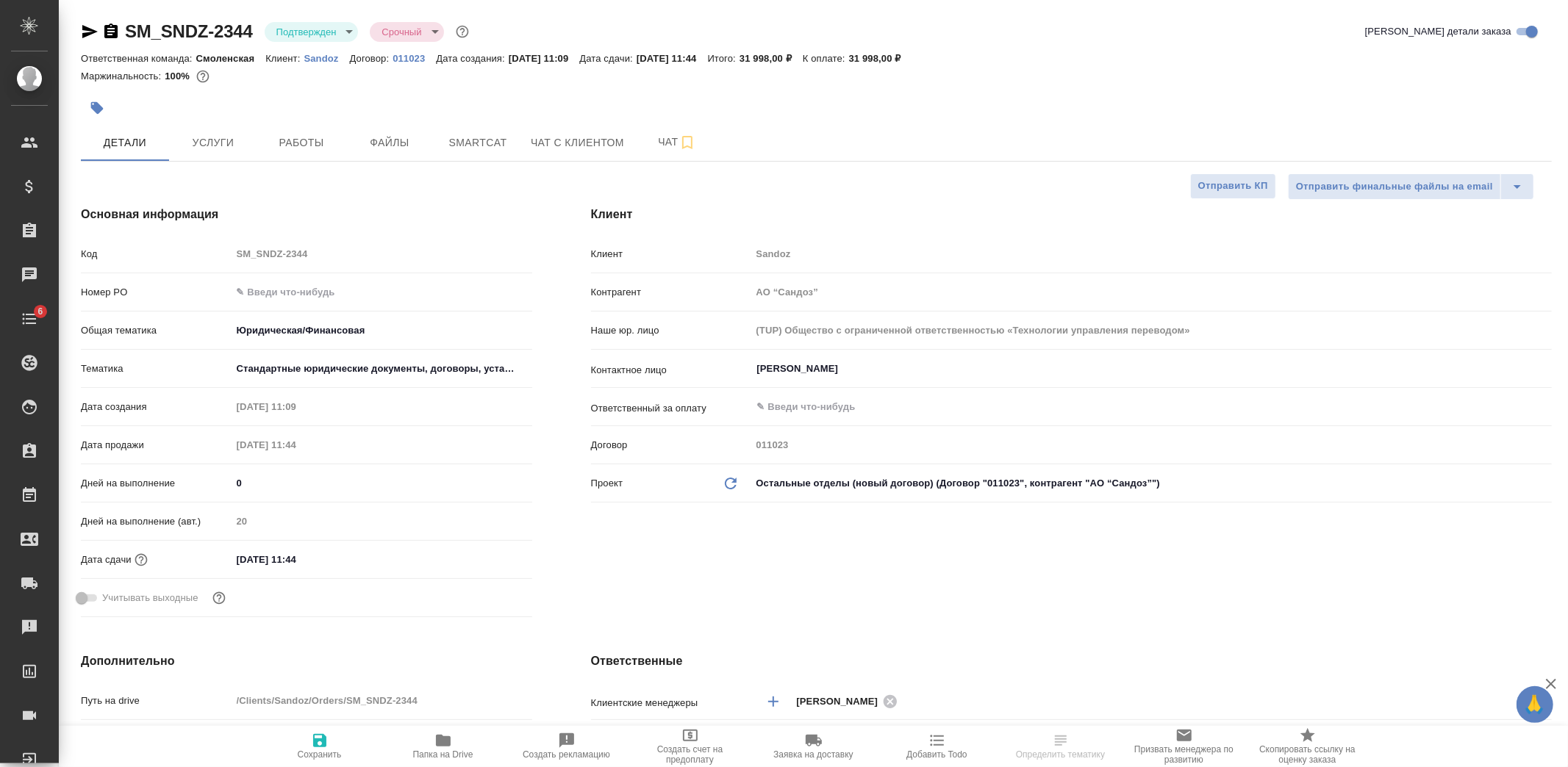
type textarea "x"
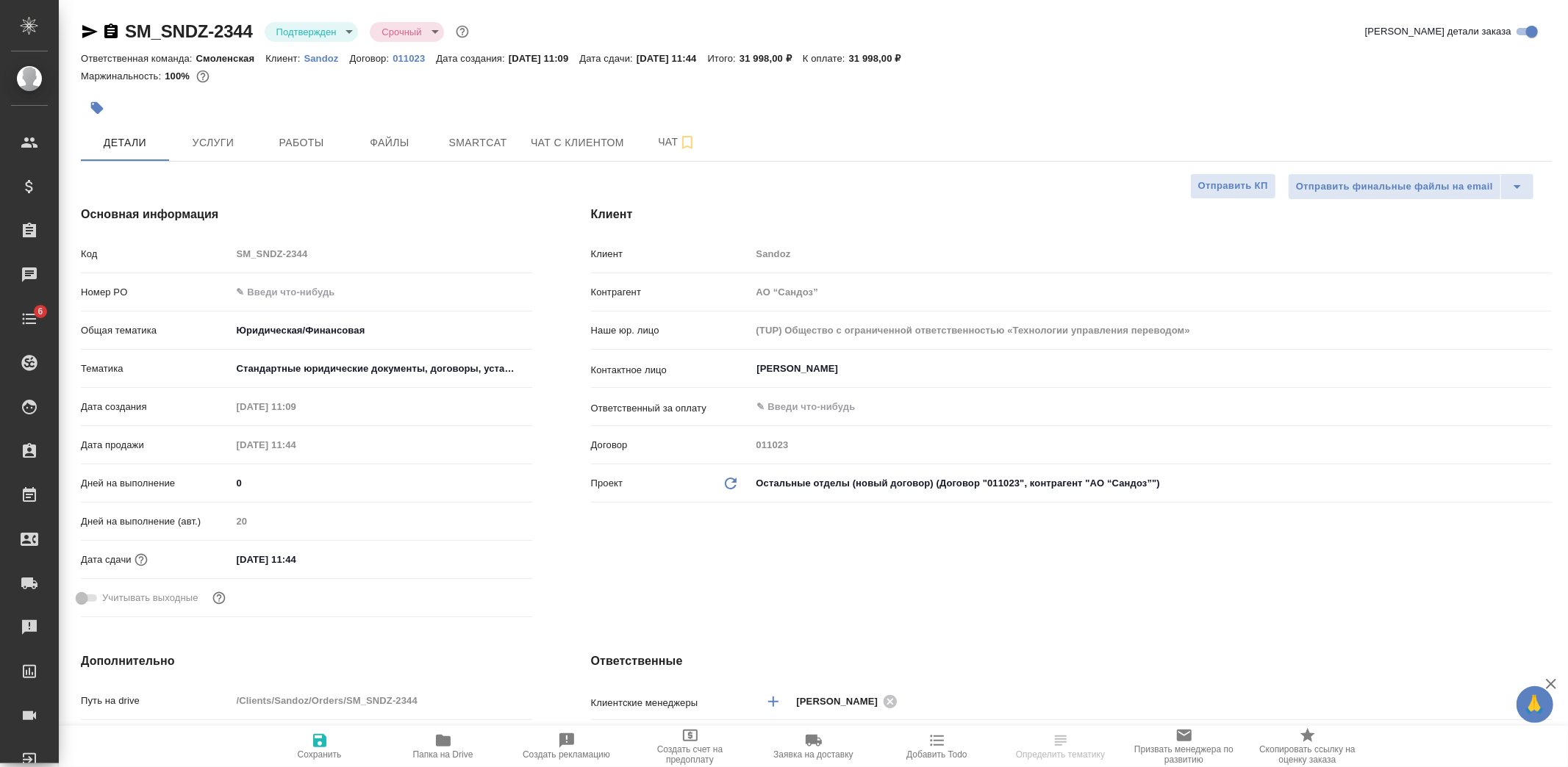
type textarea "x"
click at [210, 137] on span "Услуги" at bounding box center [213, 143] width 71 height 18
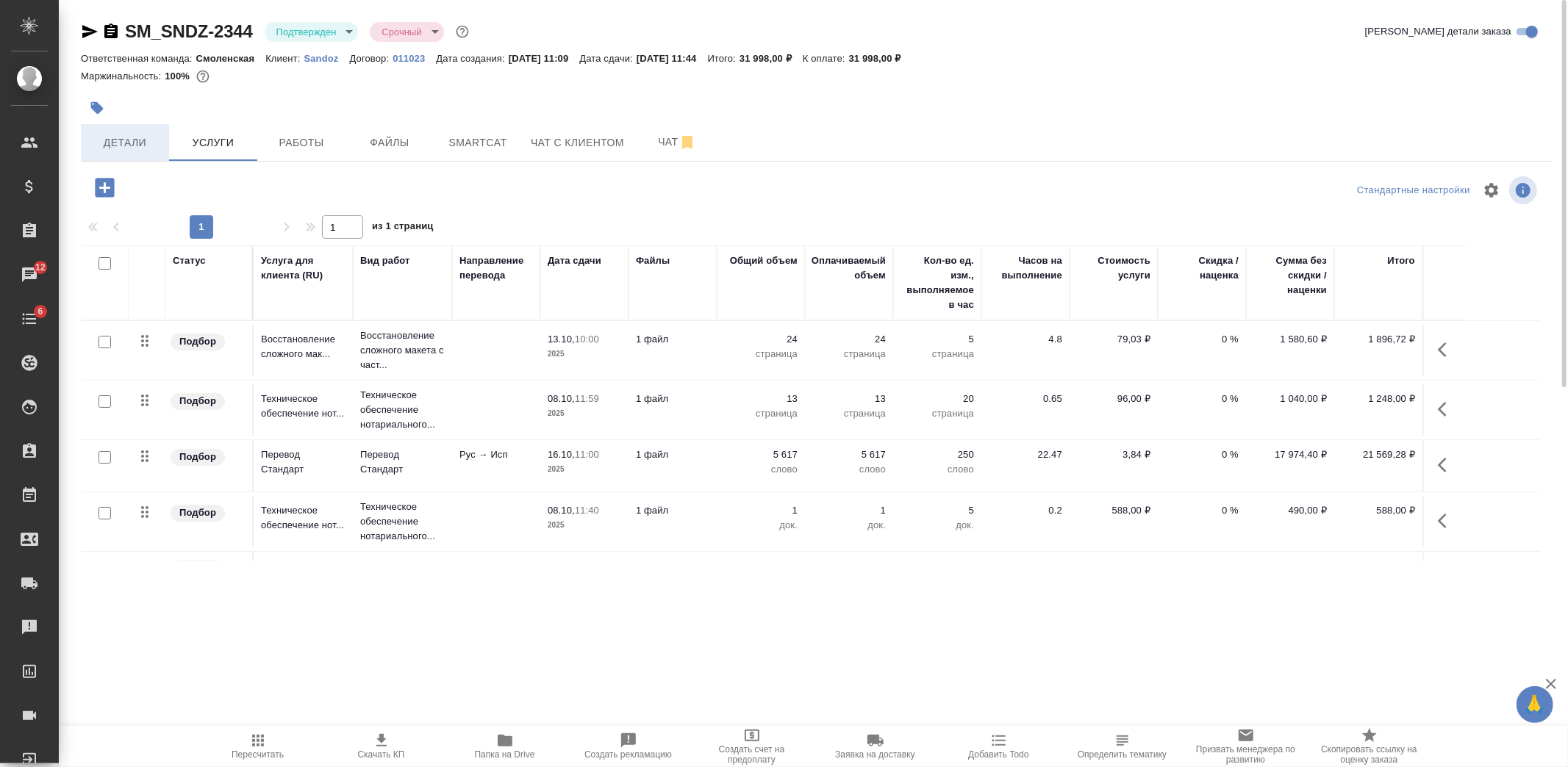
click at [130, 151] on span "Детали" at bounding box center [126, 143] width 71 height 18
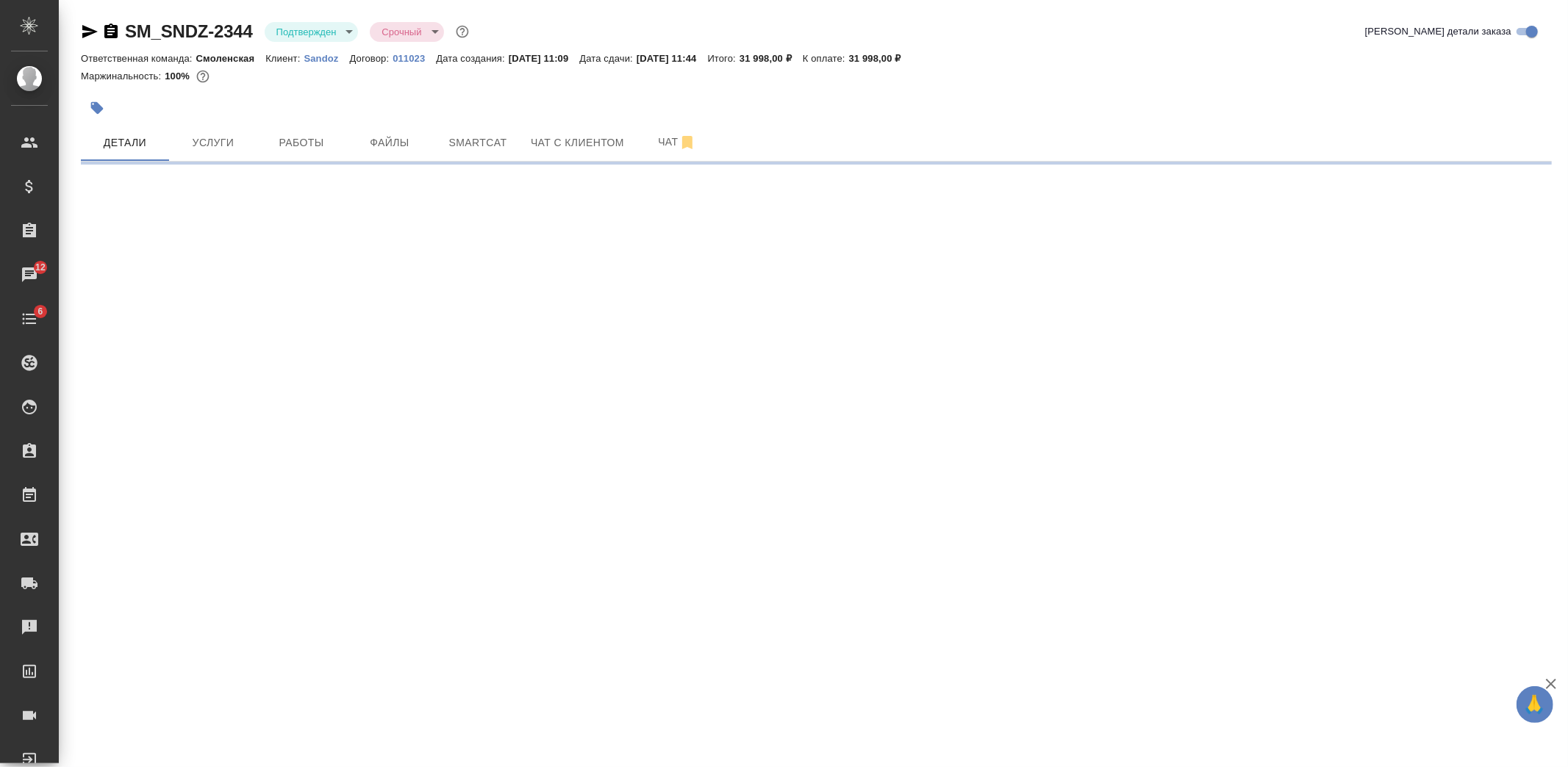
select select "RU"
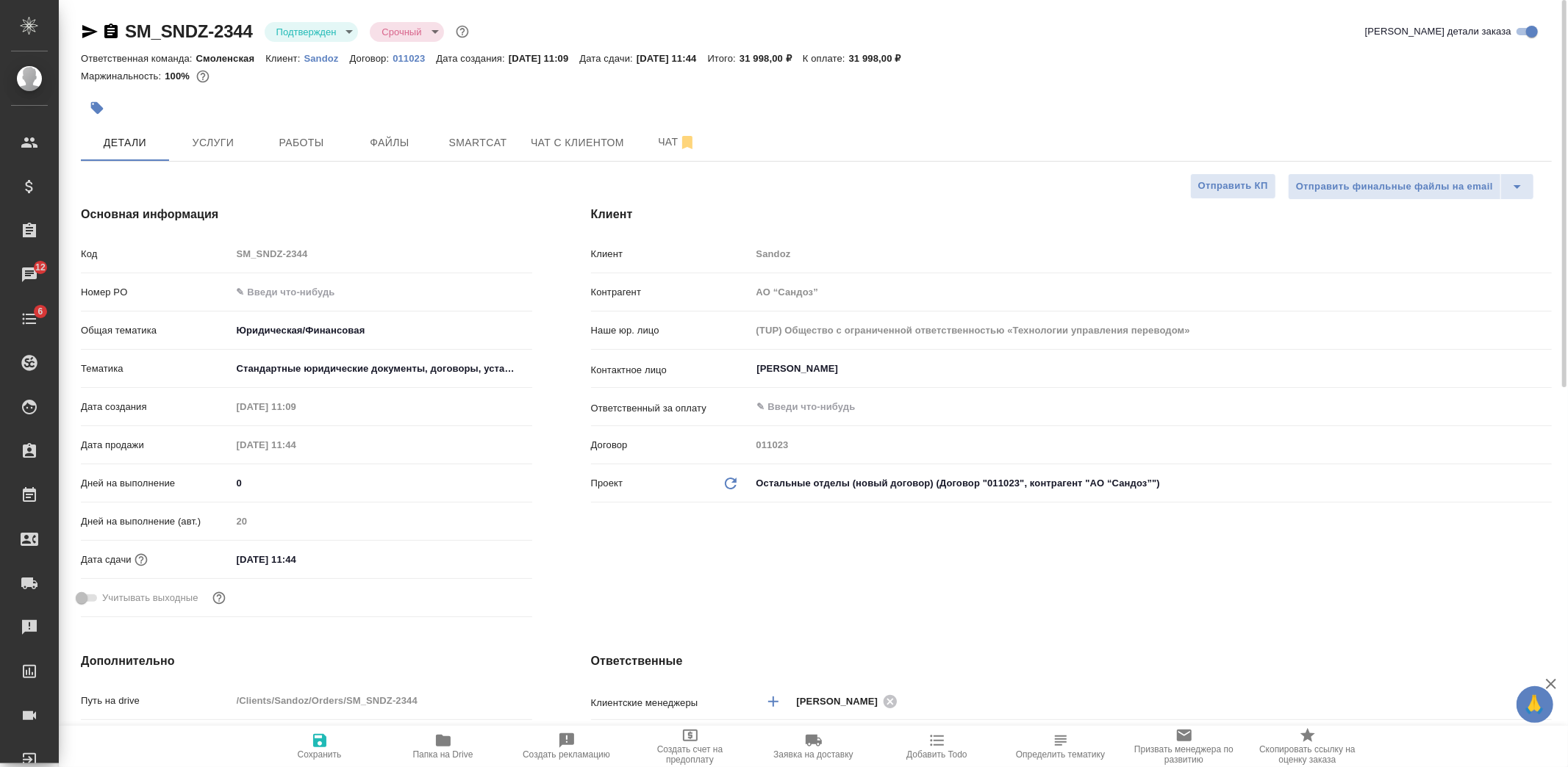
type textarea "x"
type input "[PERSON_NAME]"
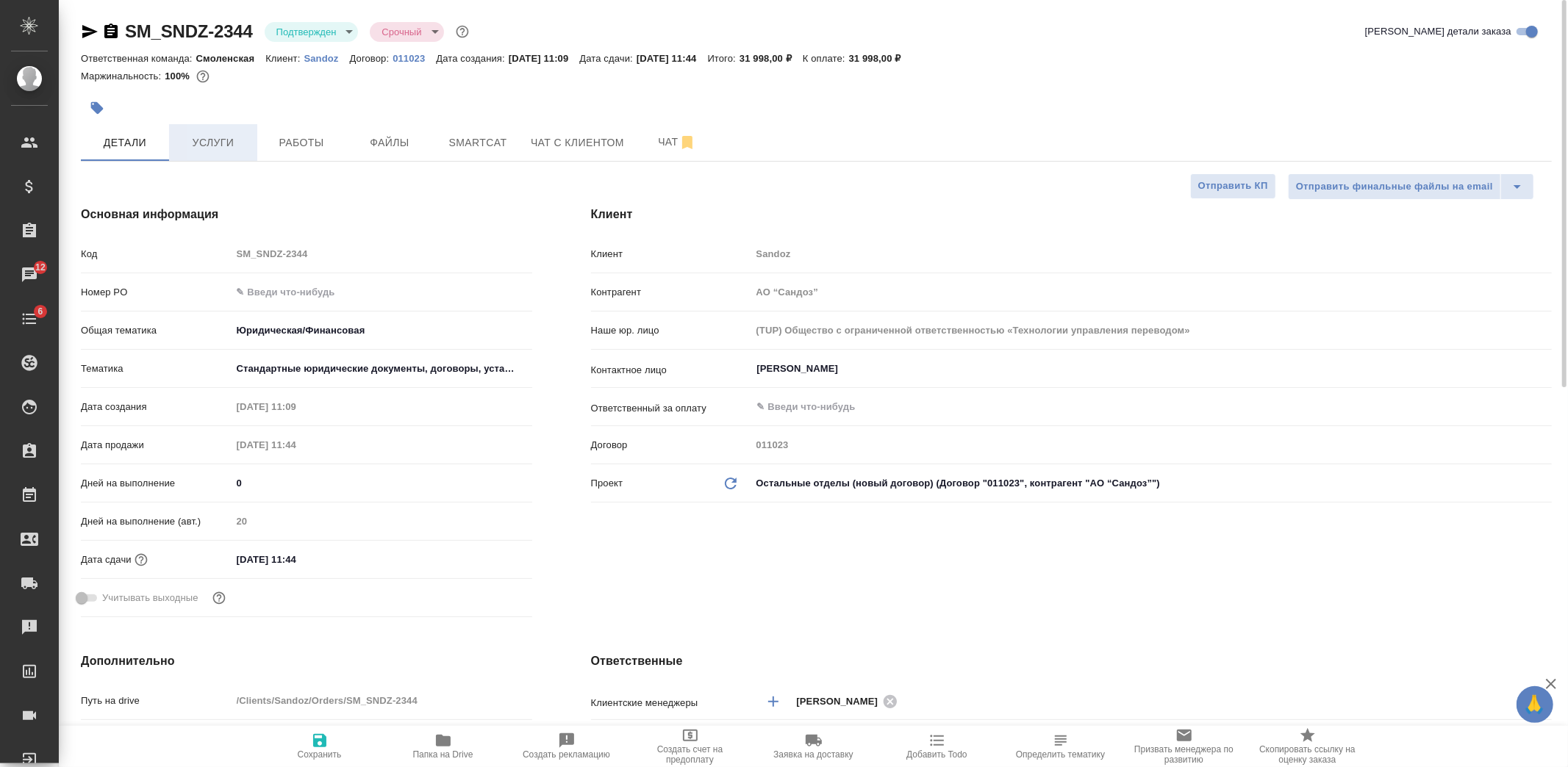
click at [236, 143] on span "Услуги" at bounding box center [213, 143] width 71 height 18
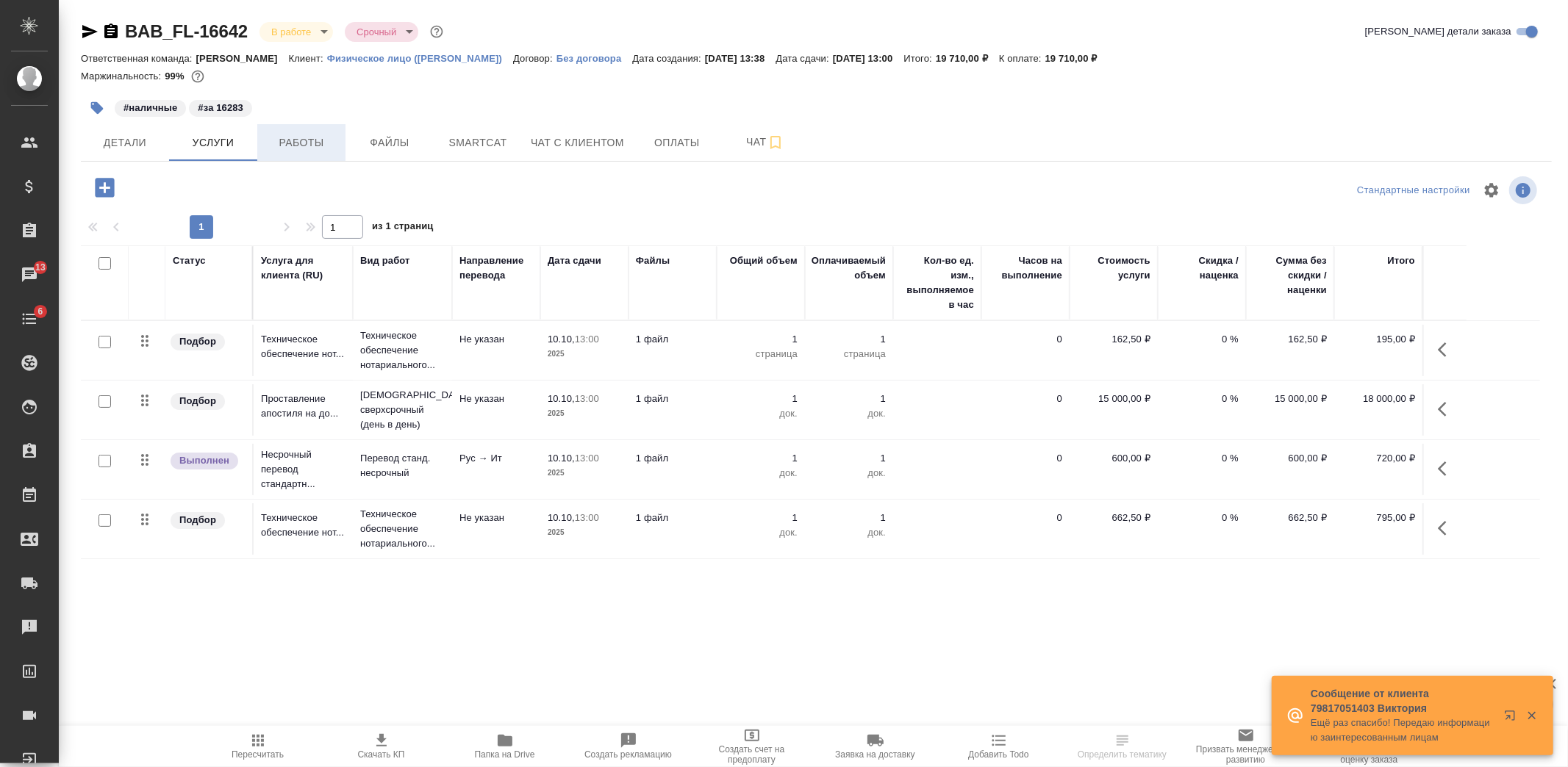
click at [307, 145] on span "Работы" at bounding box center [301, 143] width 71 height 18
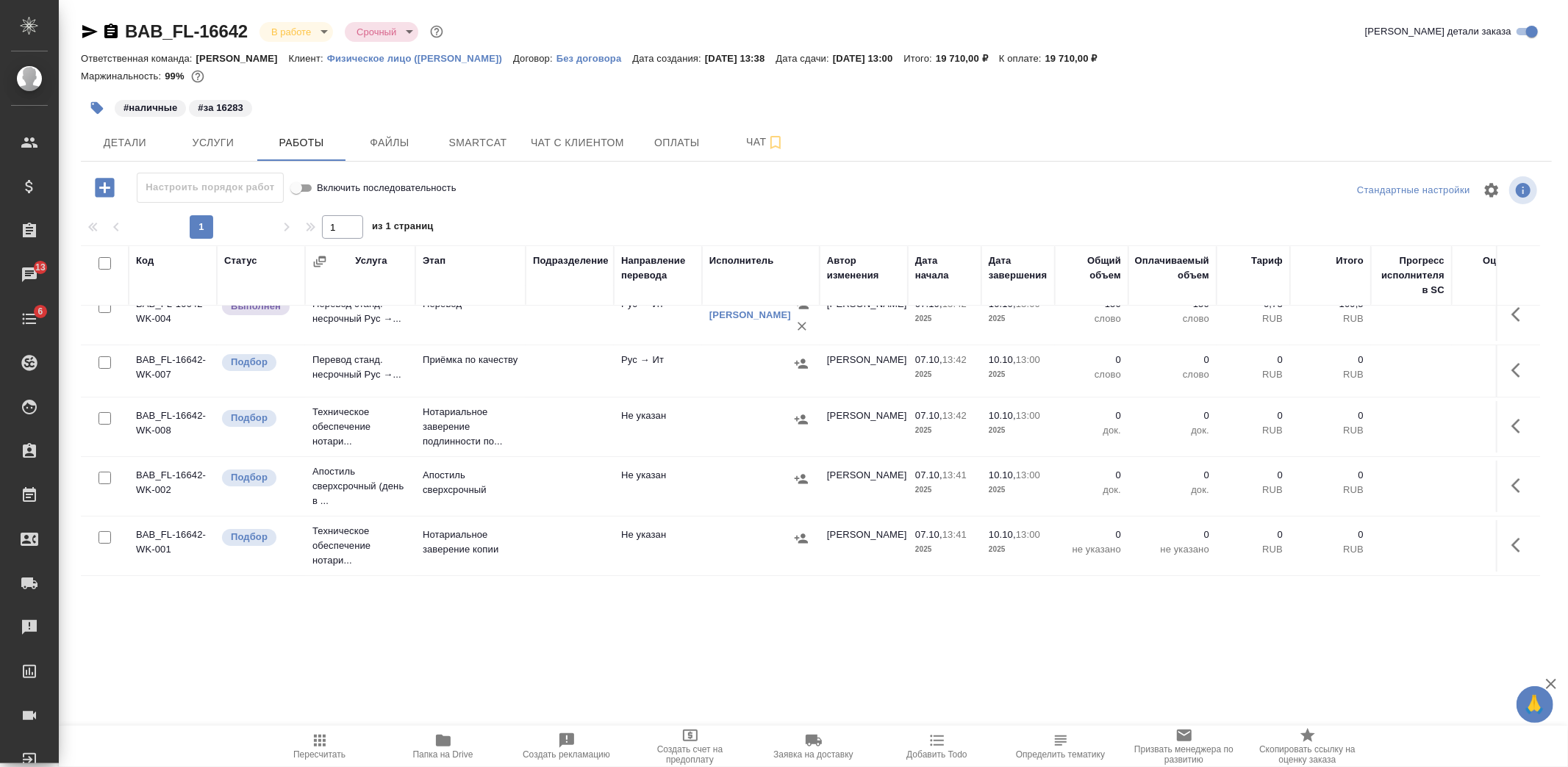
scroll to position [33, 0]
click at [539, 468] on td at bounding box center [570, 486] width 88 height 51
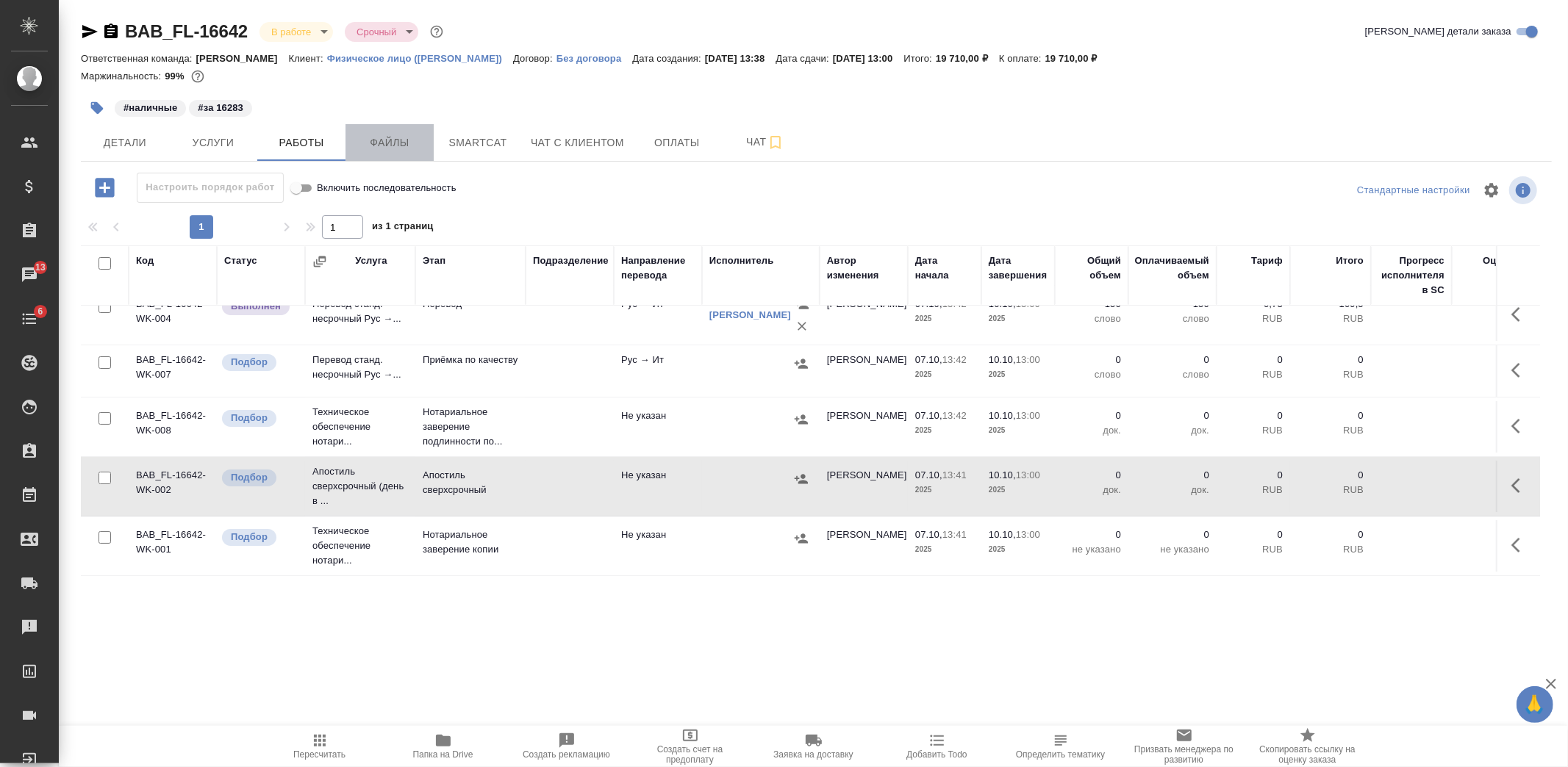
click at [388, 160] on button "Файлы" at bounding box center [390, 142] width 88 height 36
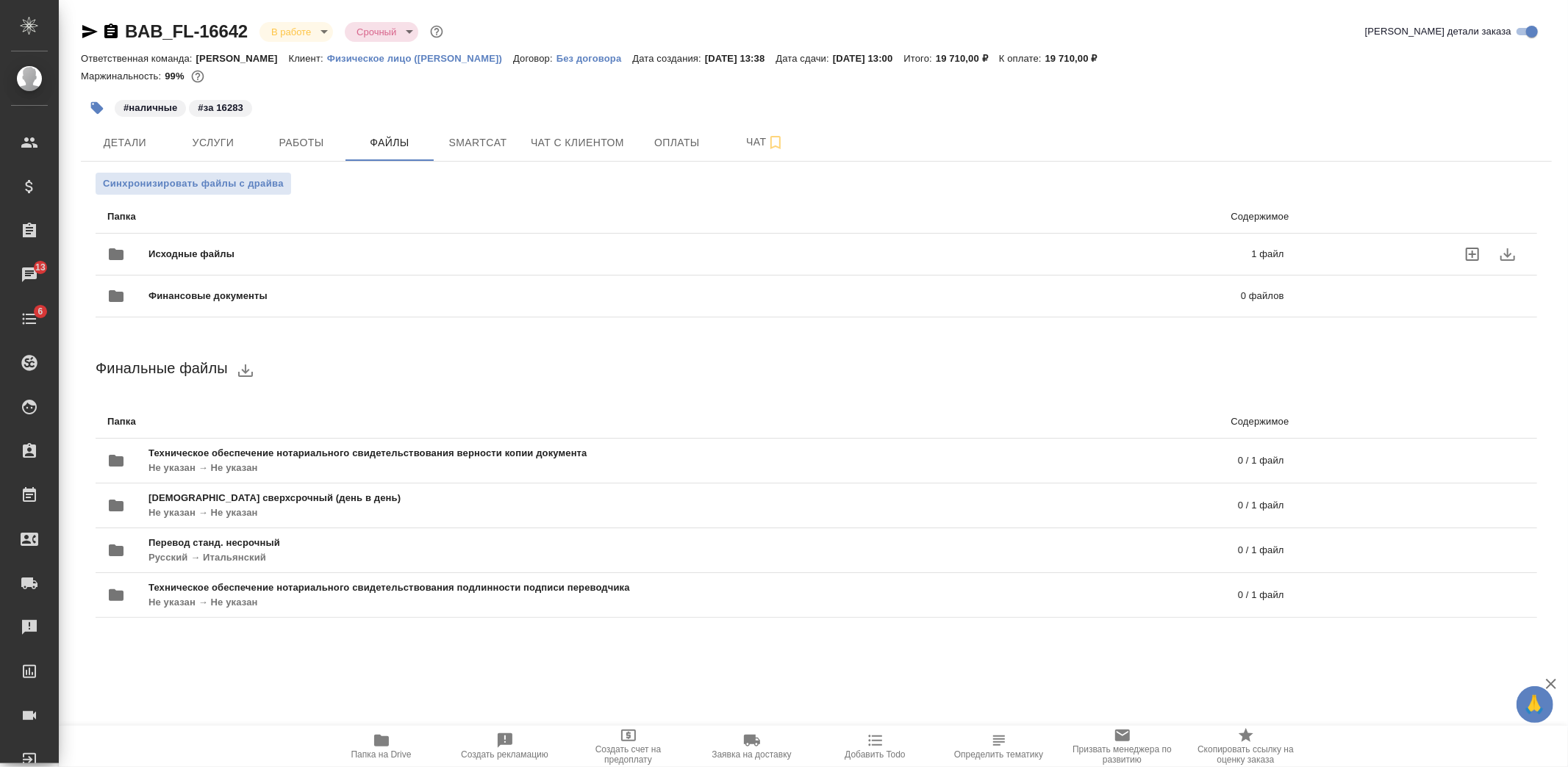
click at [217, 251] on span "Исходные файлы" at bounding box center [446, 254] width 595 height 15
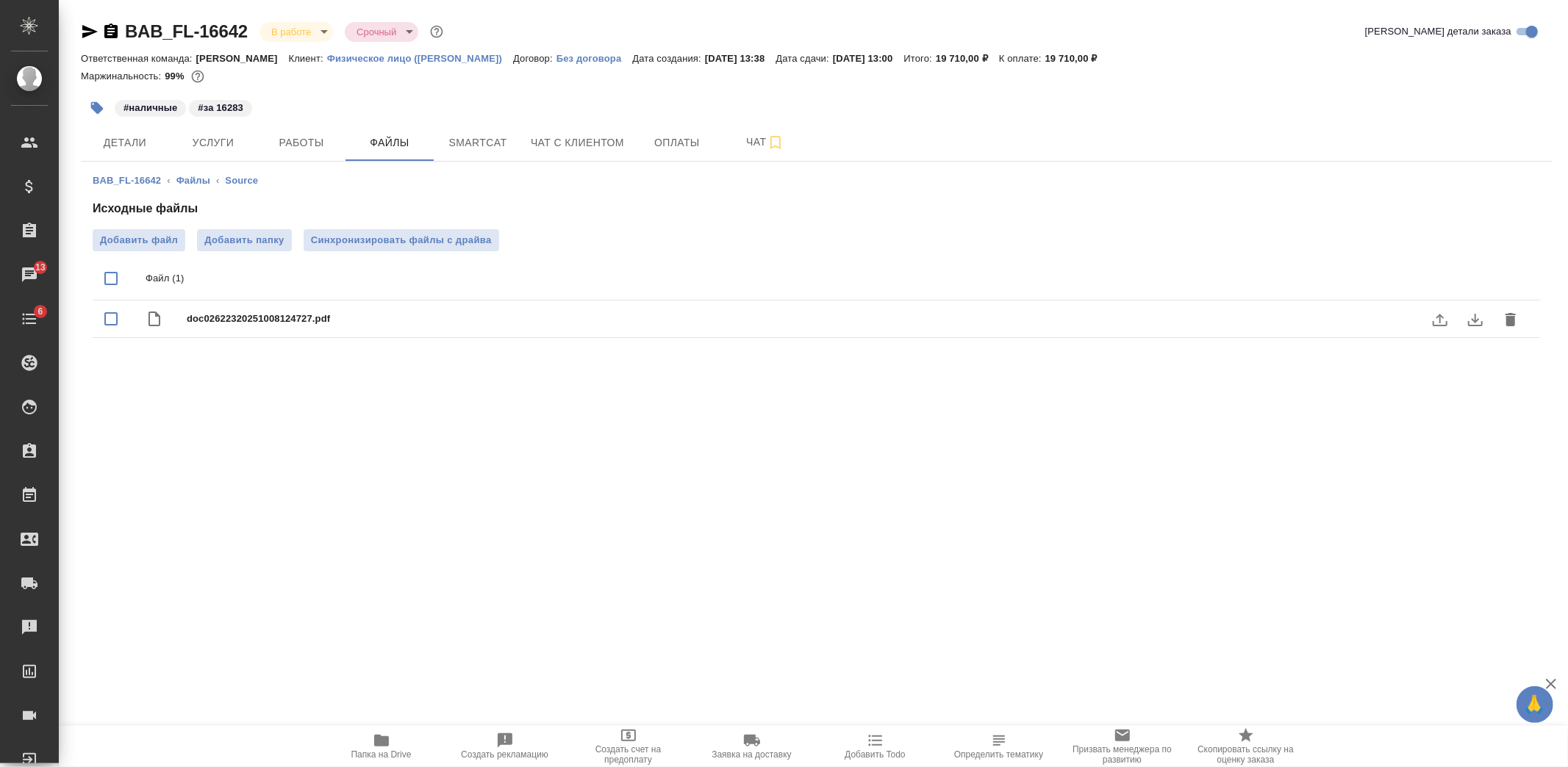
click at [1480, 319] on icon "download" at bounding box center [1475, 319] width 17 height 17
click at [287, 134] on span "Работы" at bounding box center [301, 143] width 71 height 18
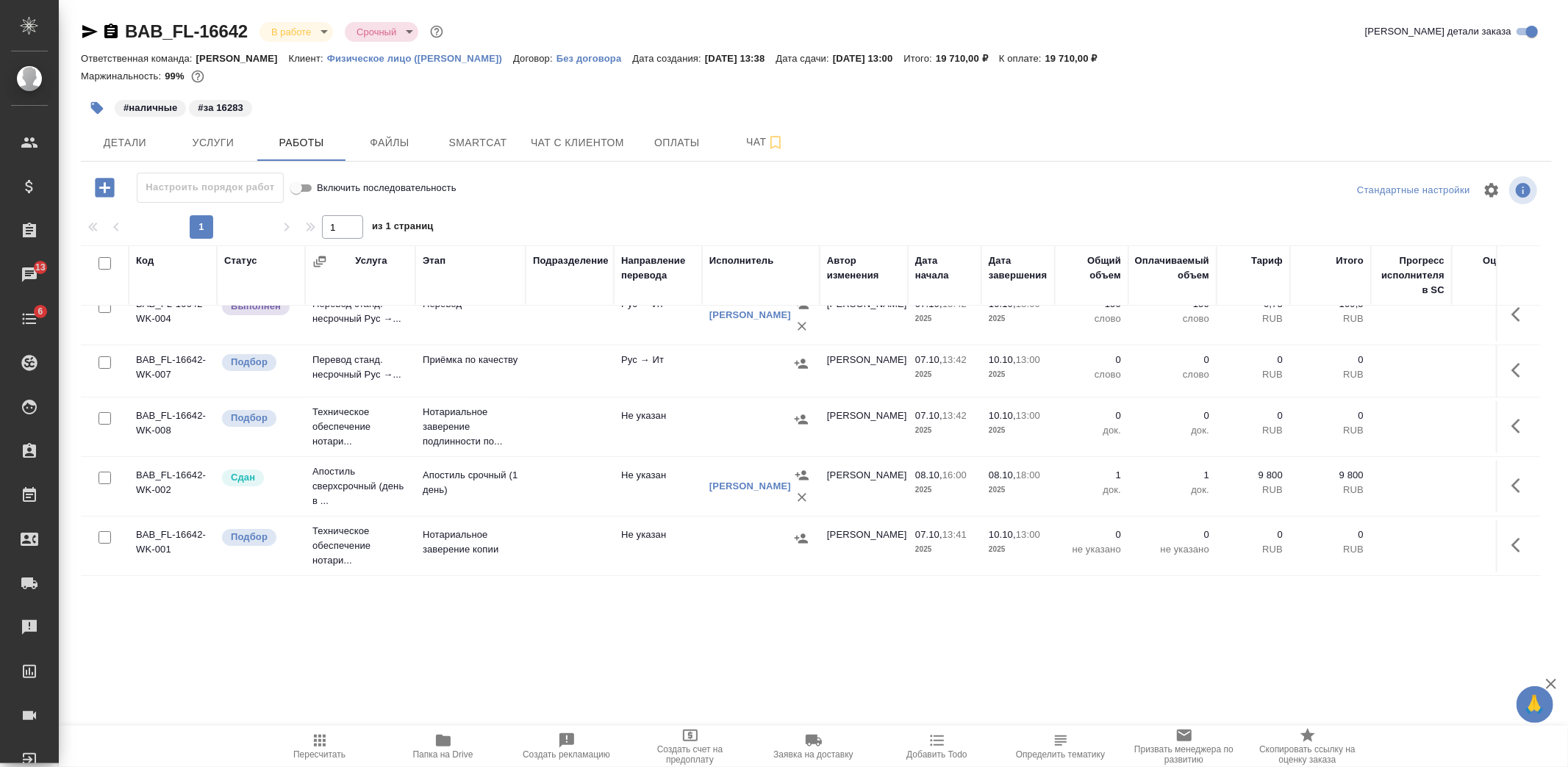
scroll to position [48, 0]
click at [590, 537] on td at bounding box center [570, 545] width 88 height 51
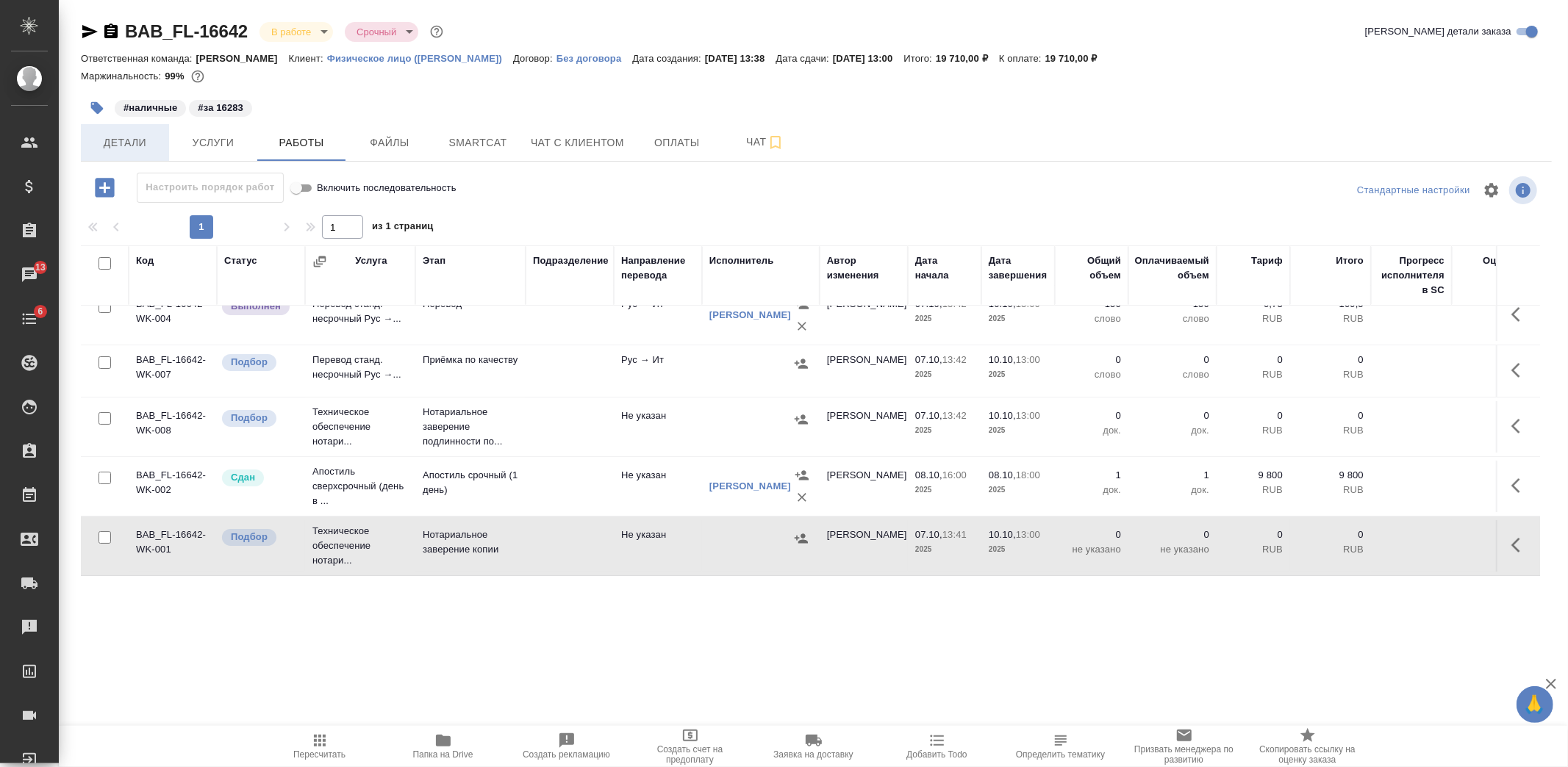
click at [143, 144] on span "Детали" at bounding box center [126, 143] width 71 height 18
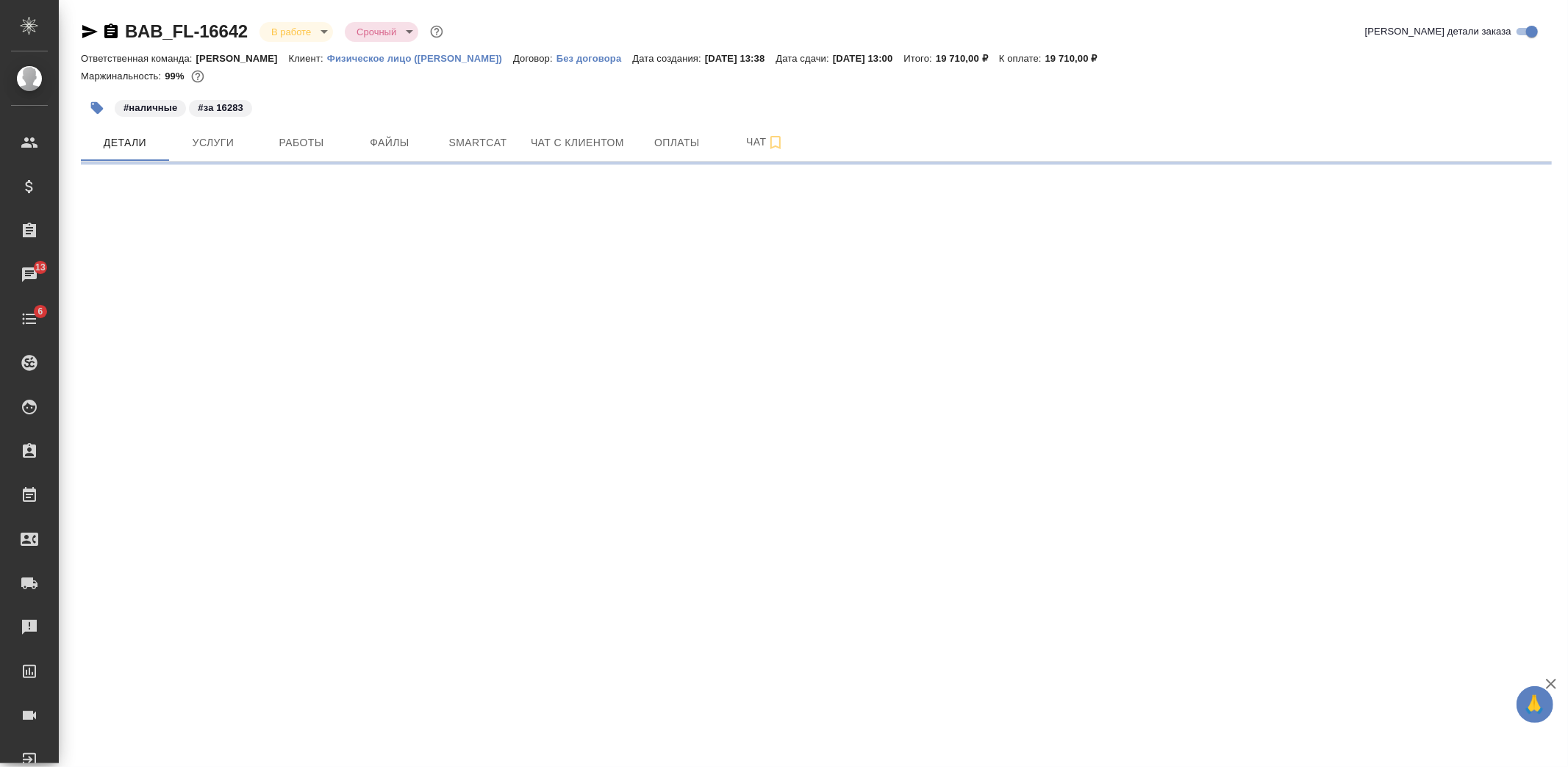
select select "RU"
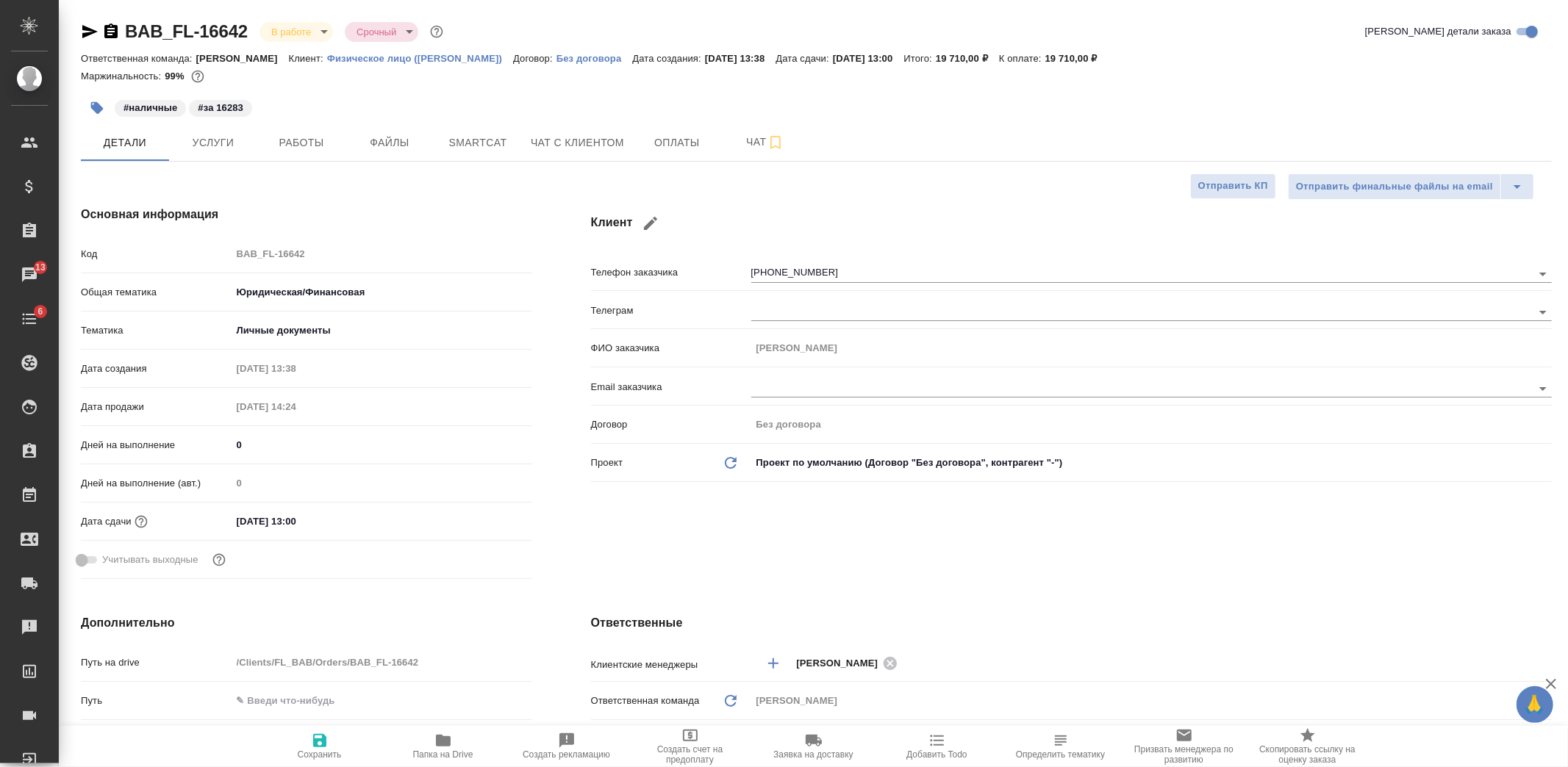
type textarea "x"
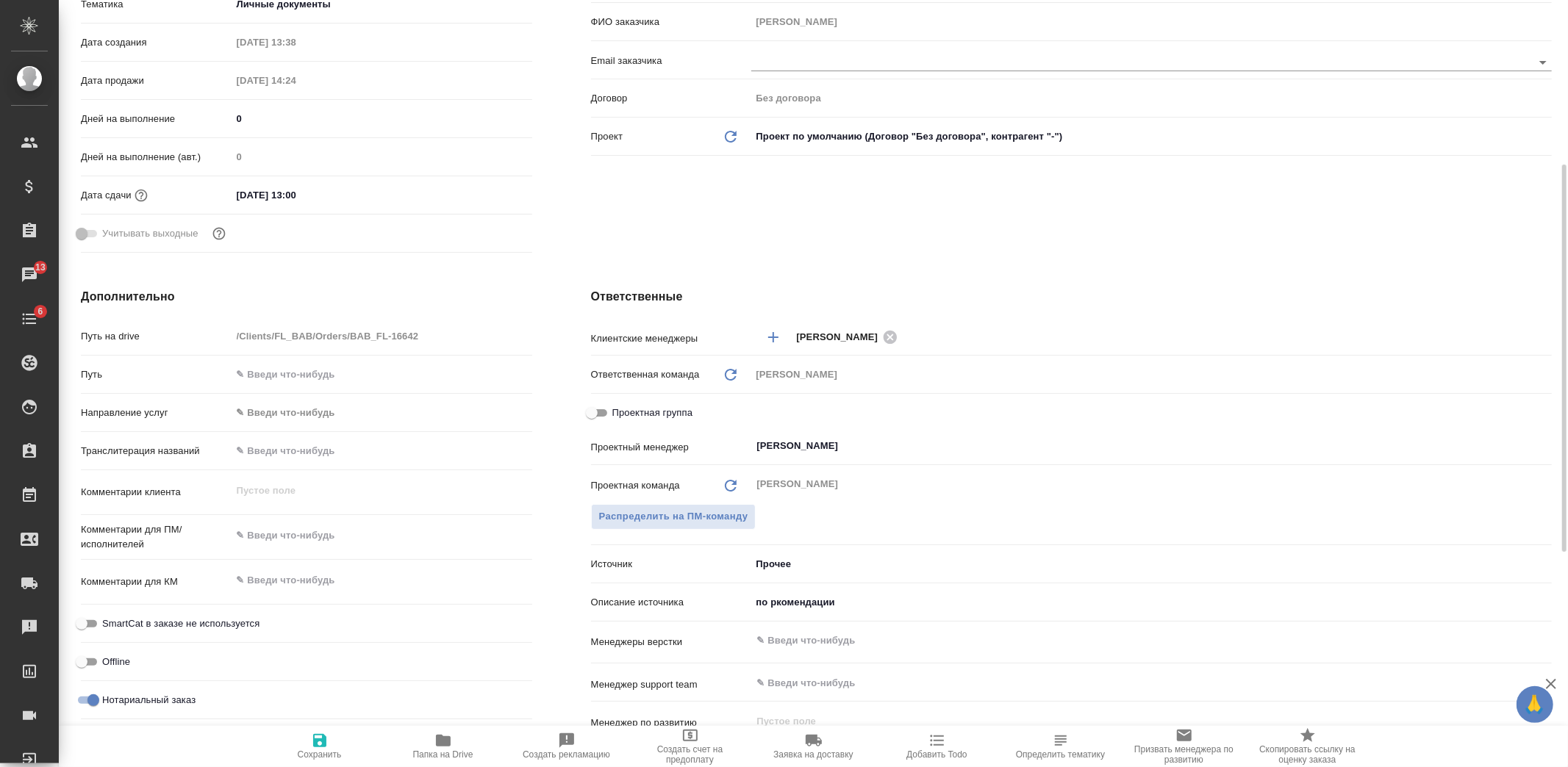
scroll to position [81, 0]
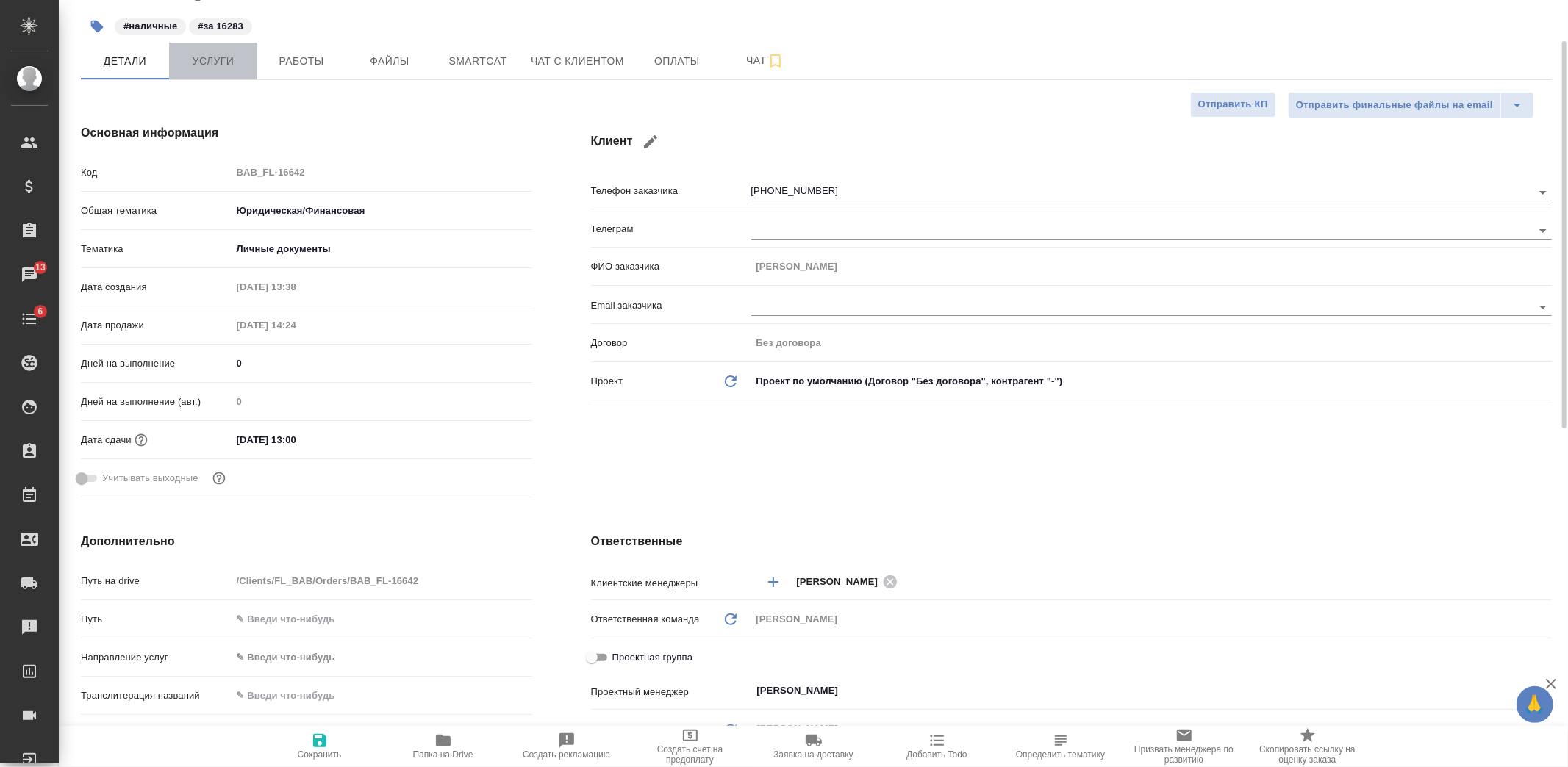
click at [203, 70] on button "Услуги" at bounding box center [213, 61] width 88 height 36
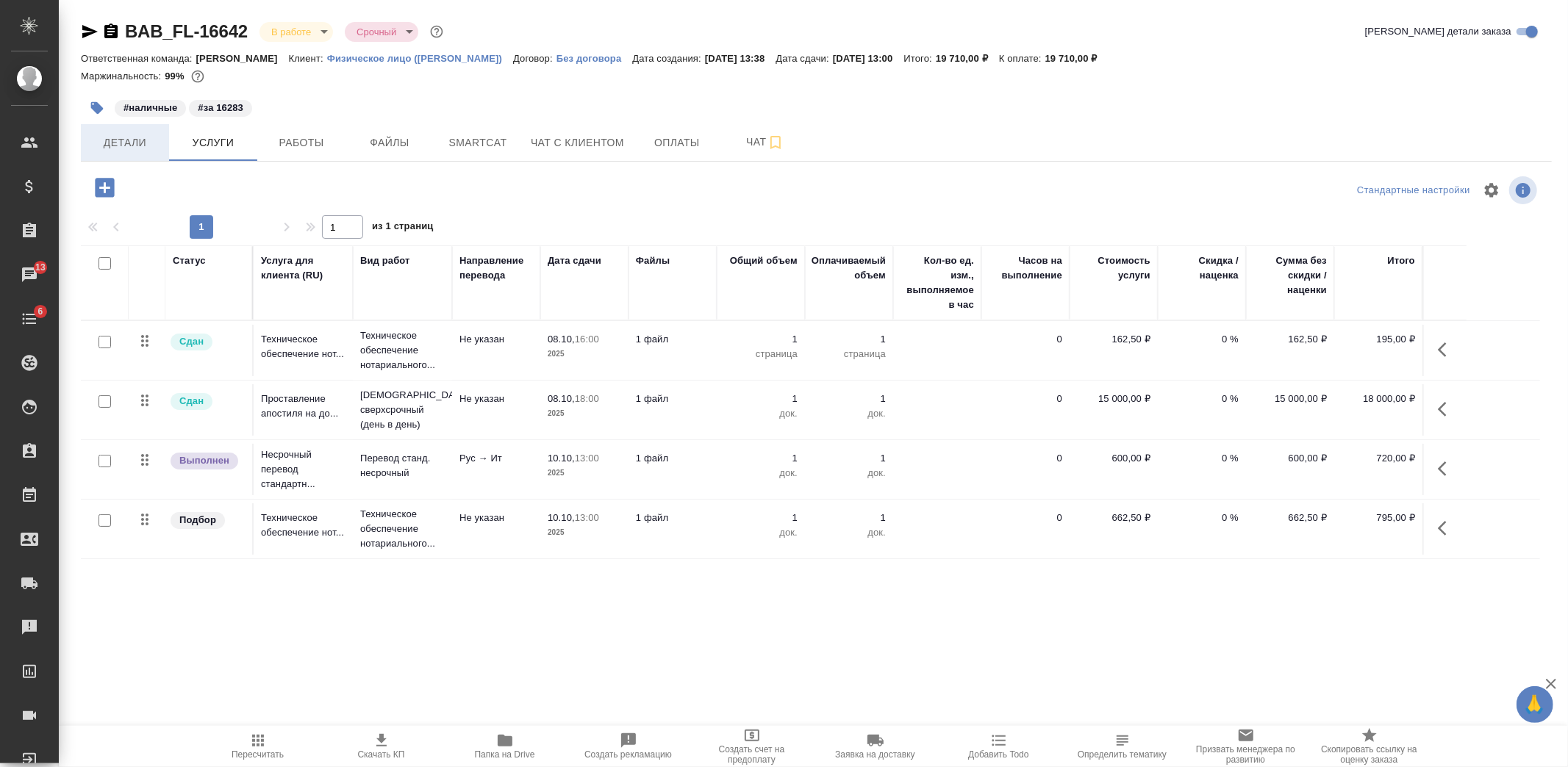
click at [144, 154] on button "Детали" at bounding box center [125, 142] width 88 height 36
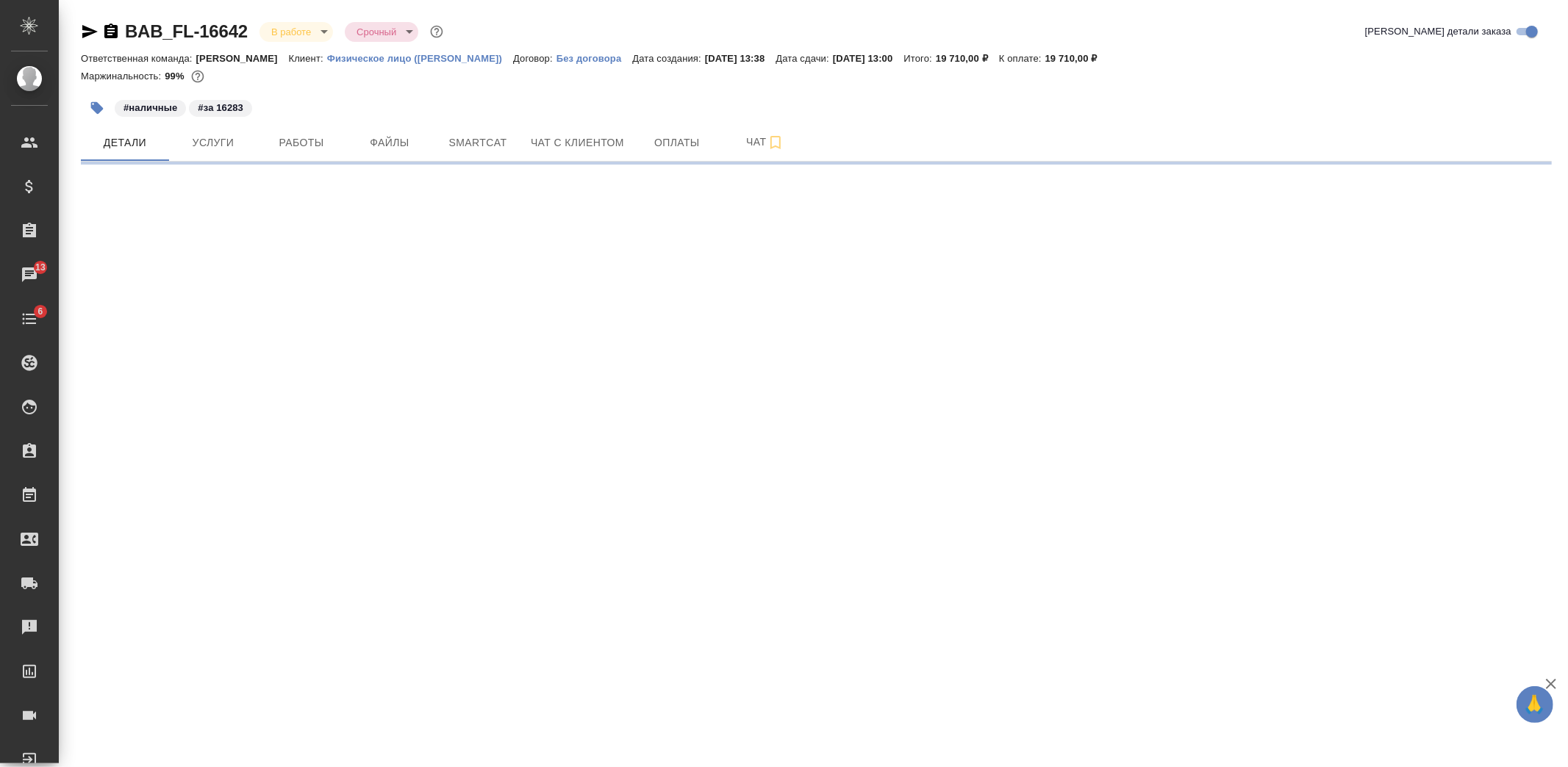
select select "RU"
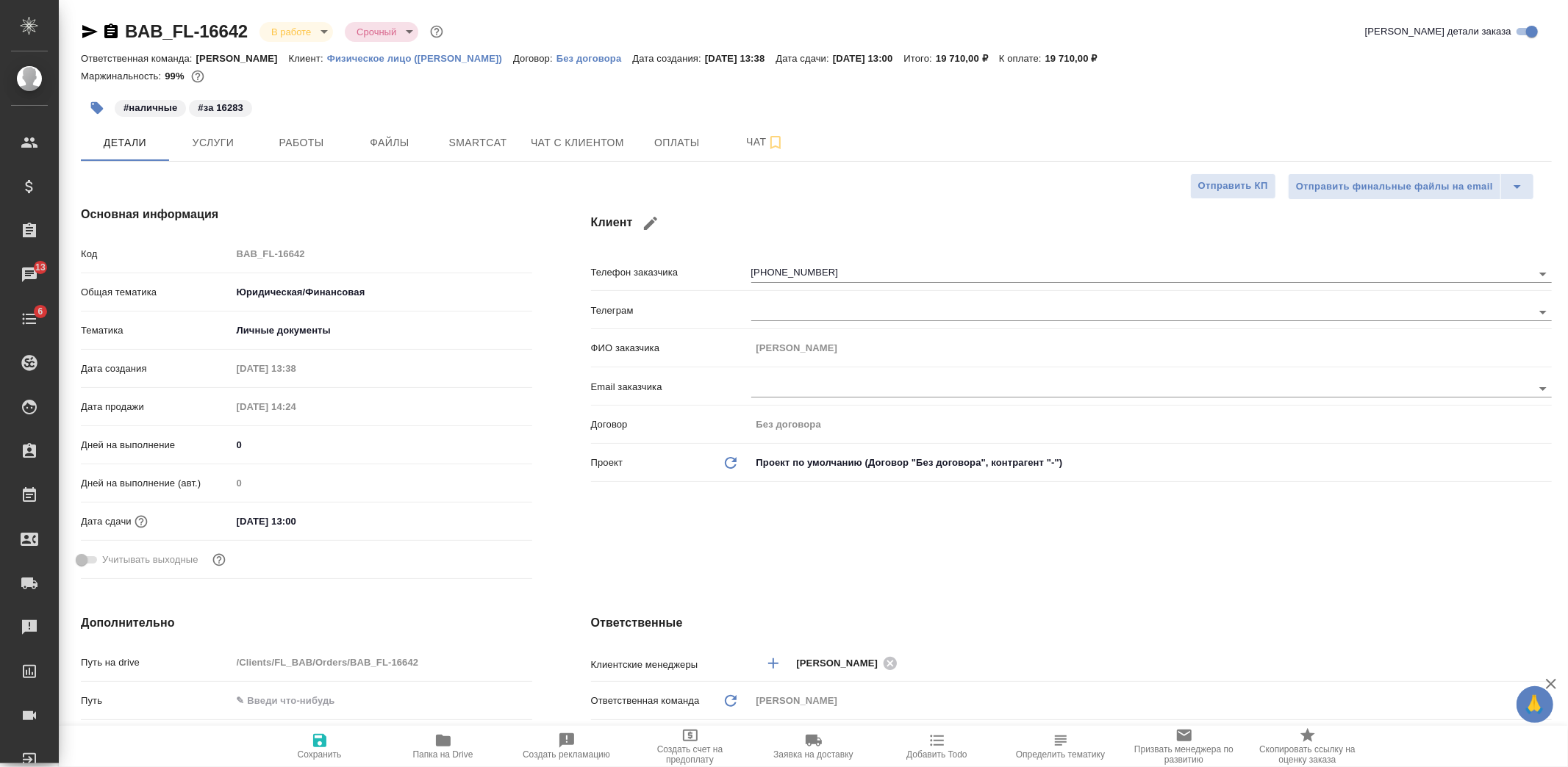
type textarea "x"
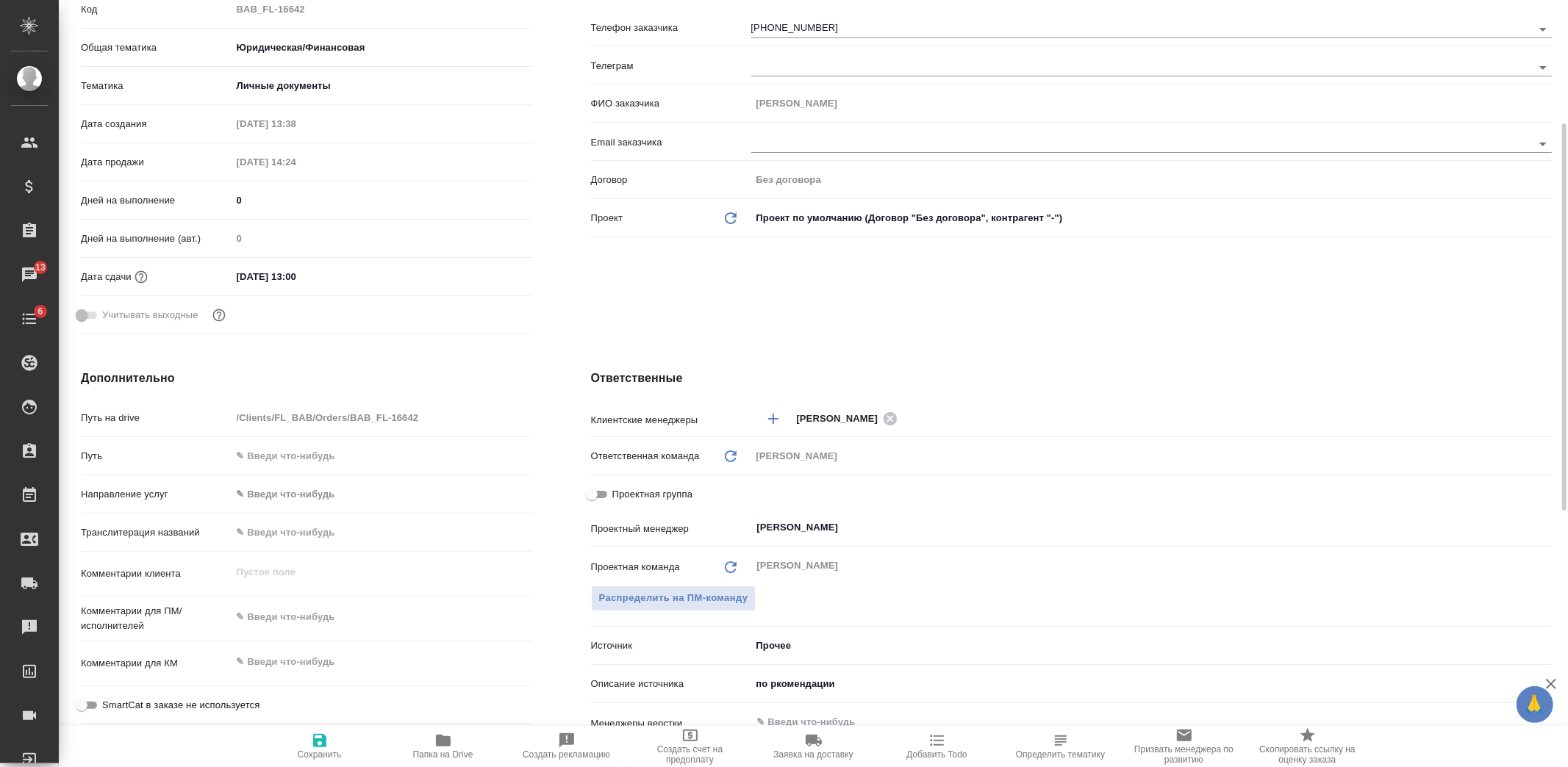
scroll to position [326, 0]
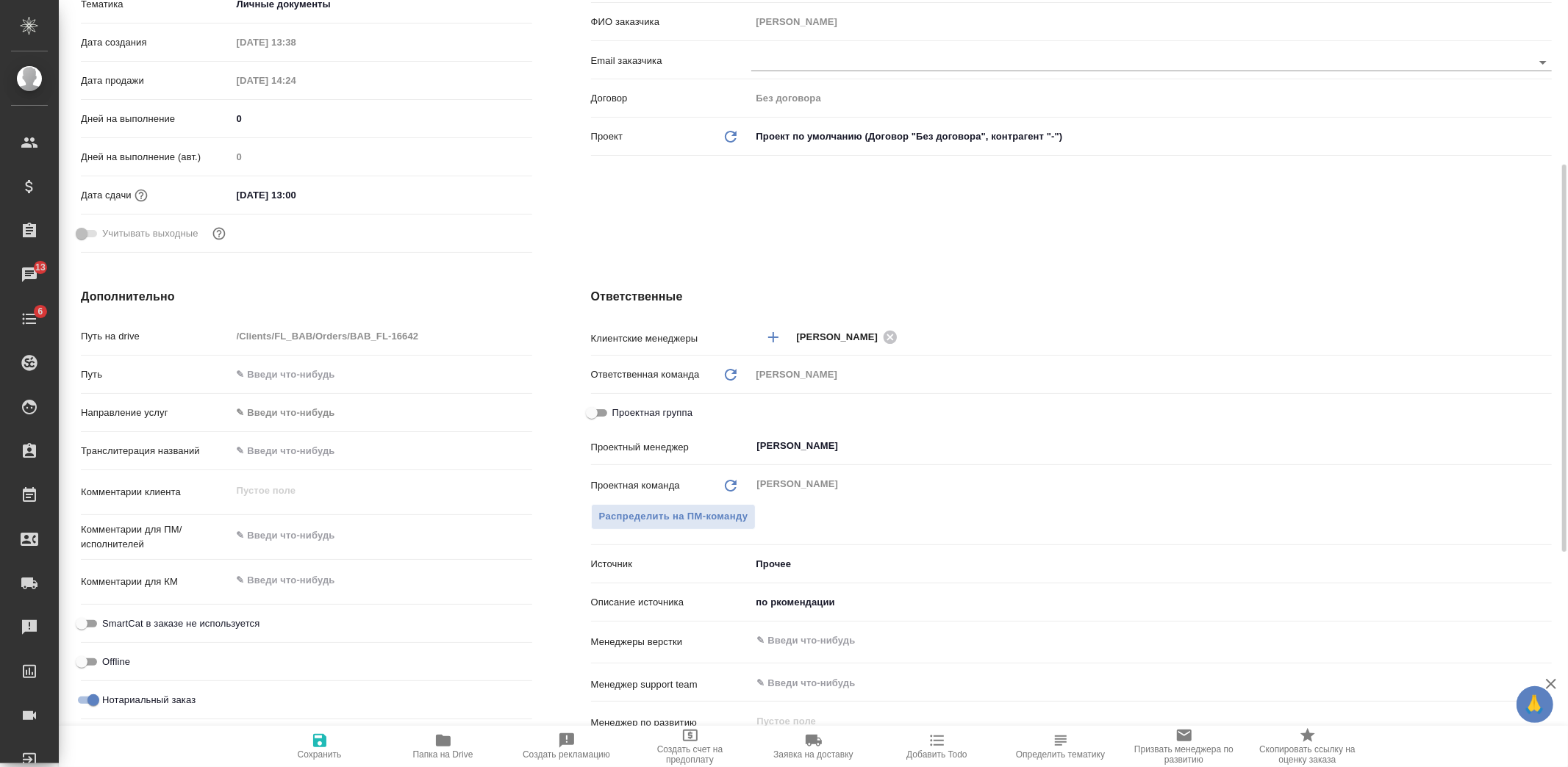
click at [615, 409] on span "Проектная группа" at bounding box center [652, 413] width 81 height 15
click at [615, 409] on input "Проектная группа" at bounding box center [591, 413] width 53 height 17
checkbox input "true"
type textarea "x"
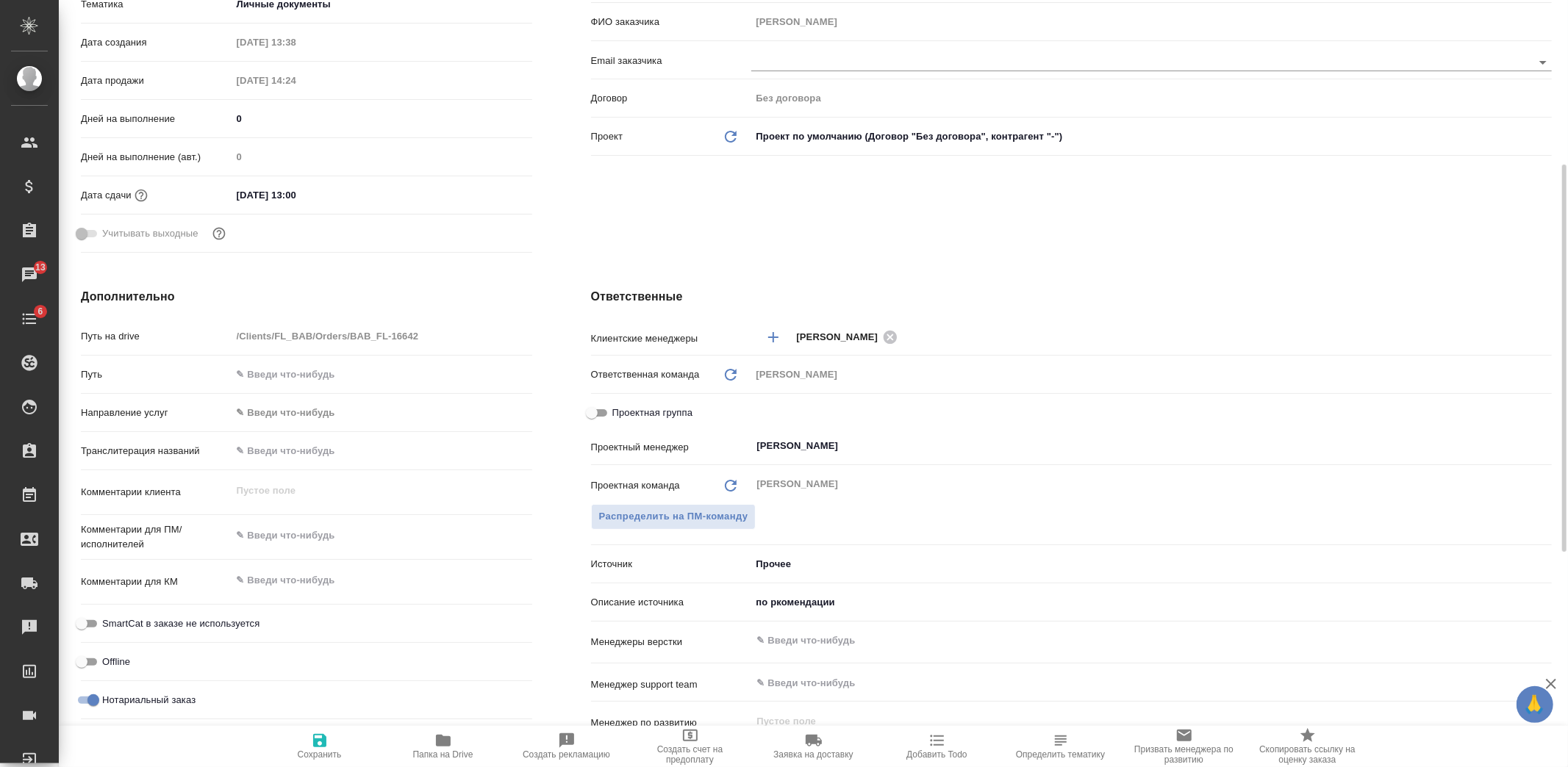
type textarea "x"
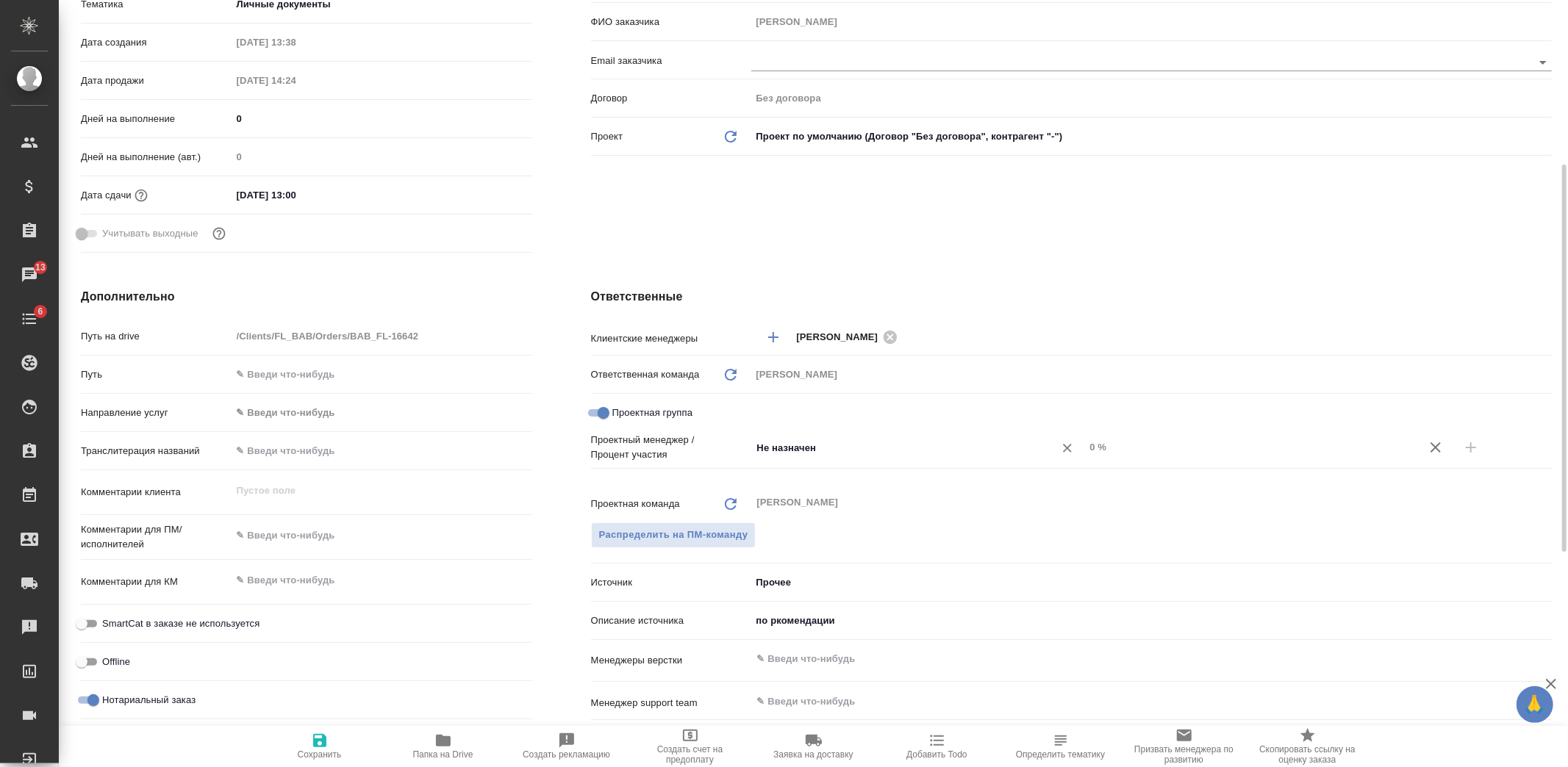
click at [825, 445] on input "Не назначен" at bounding box center [894, 448] width 275 height 17
type input "голубе"
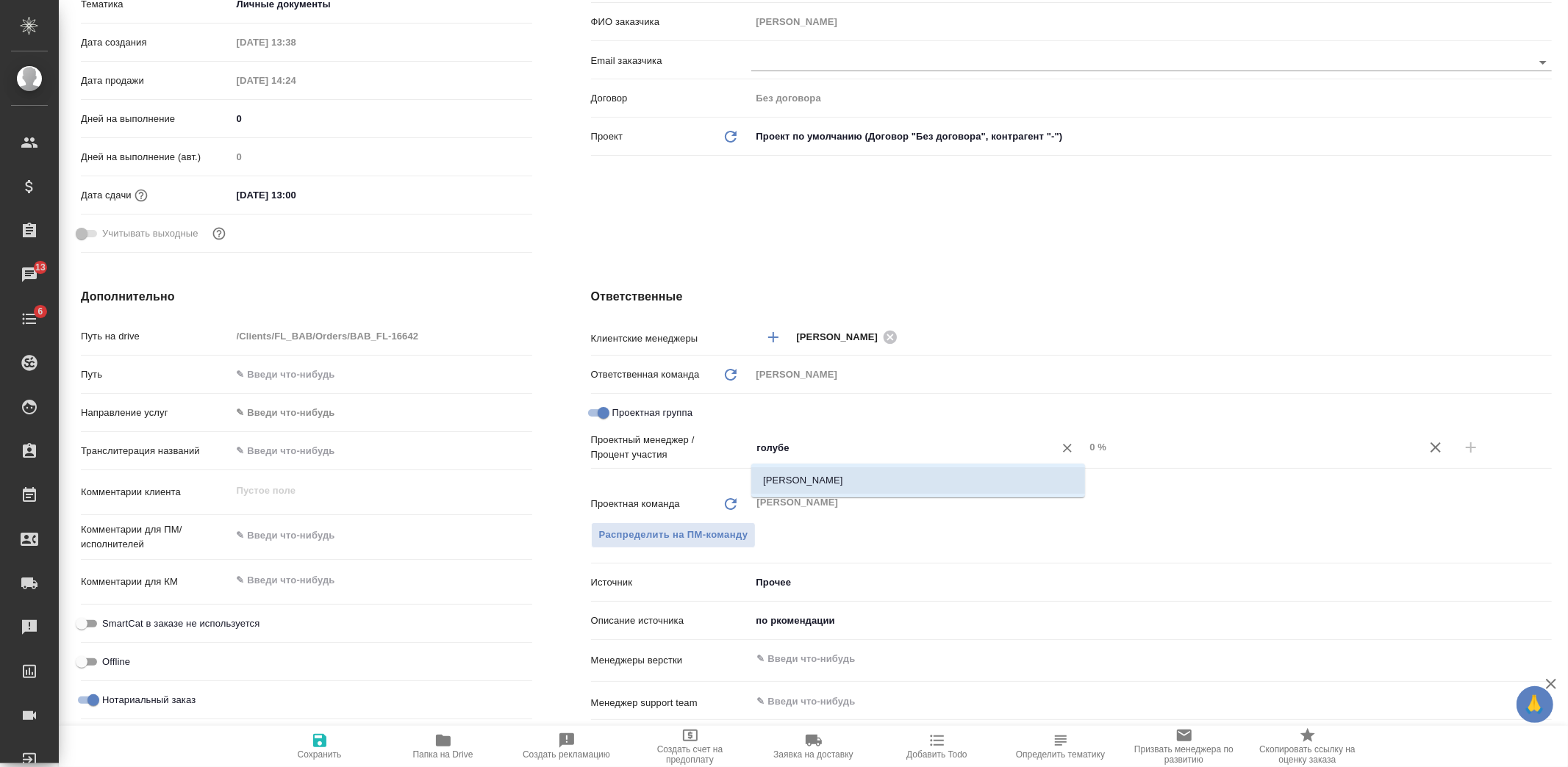
click at [835, 472] on li "[PERSON_NAME]" at bounding box center [918, 480] width 333 height 27
type textarea "x"
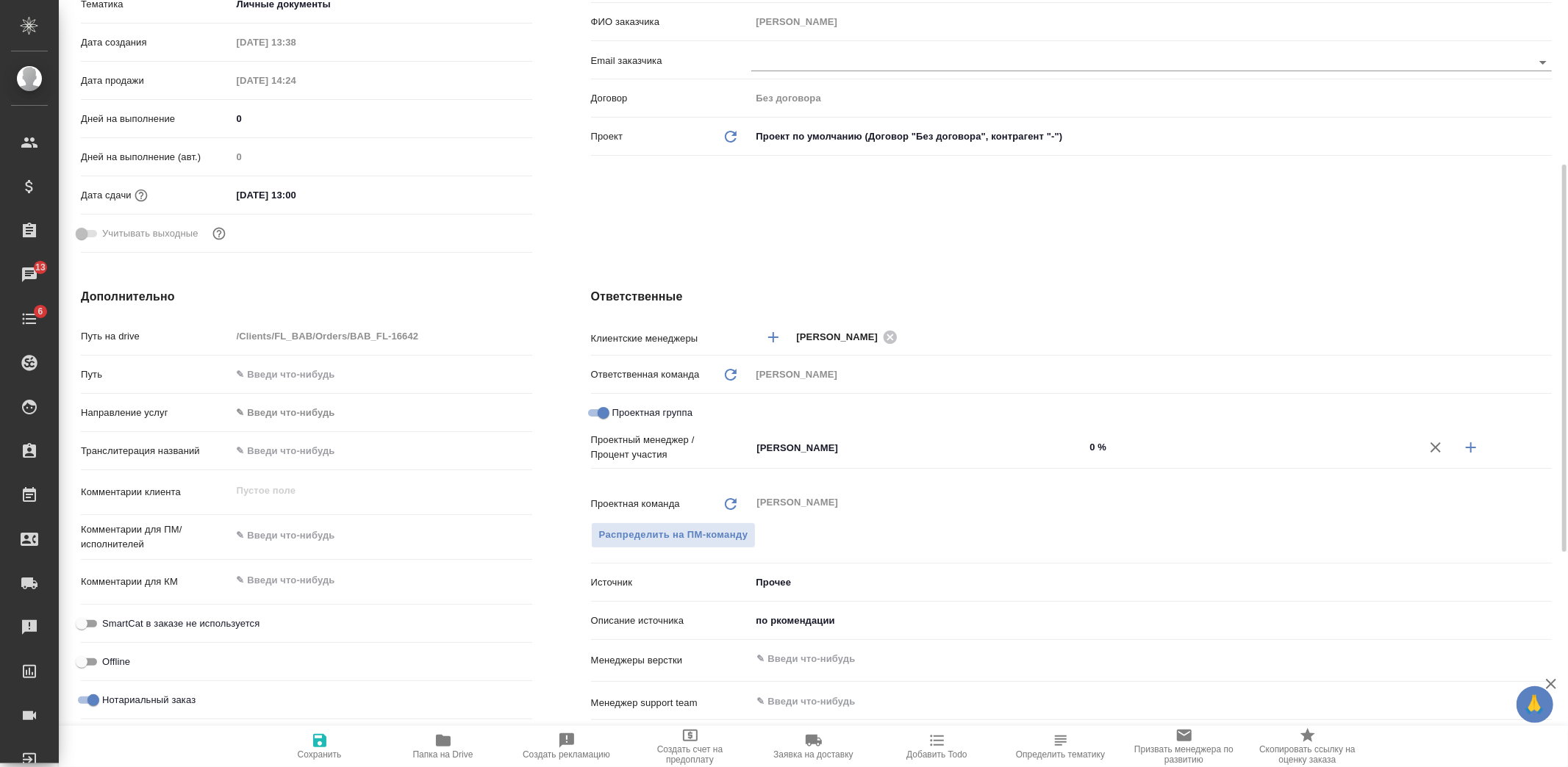
click at [1483, 451] on button "button" at bounding box center [1471, 448] width 35 height 35
type textarea "x"
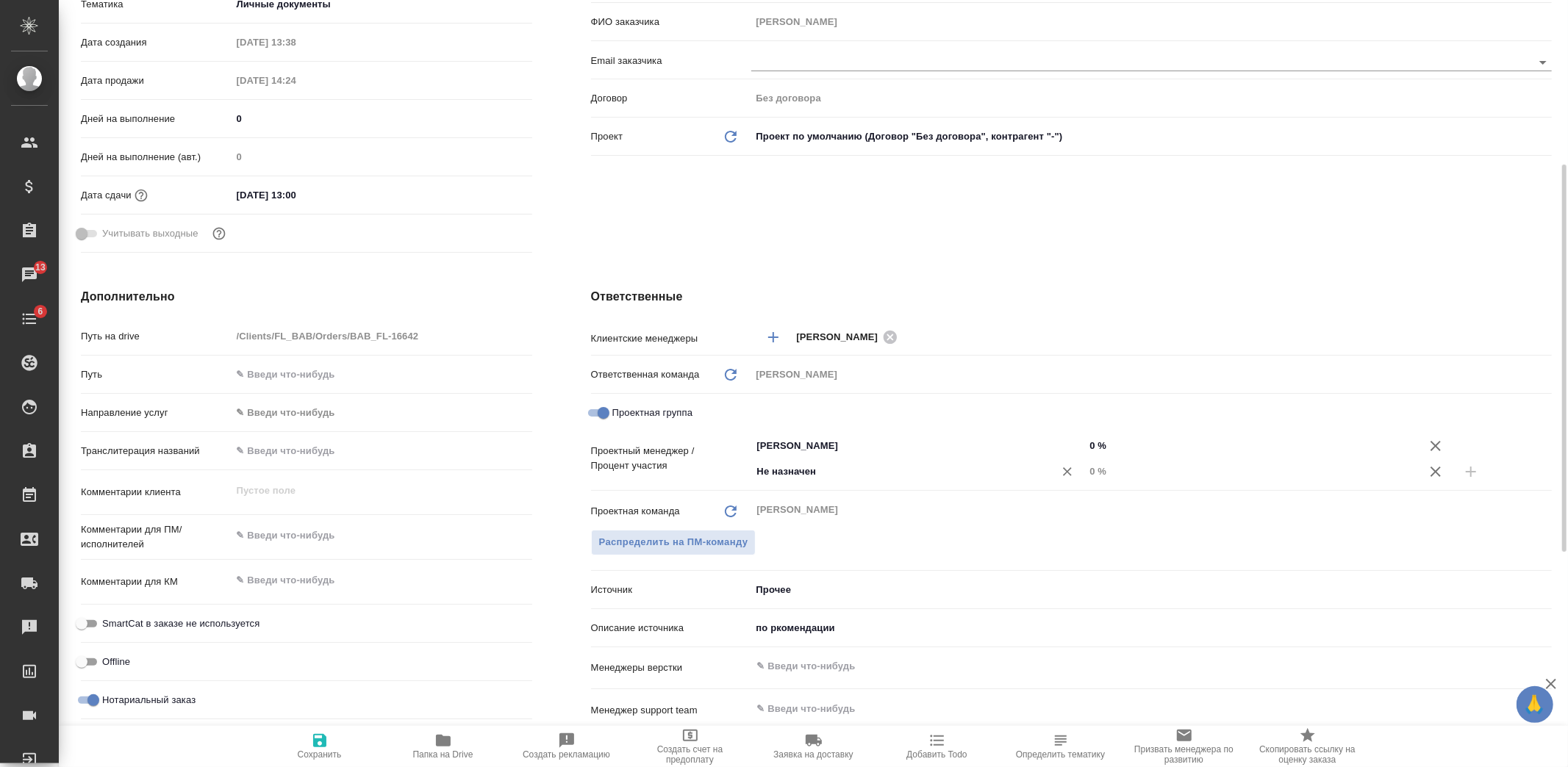
click at [884, 467] on input "Не назначен" at bounding box center [894, 472] width 275 height 17
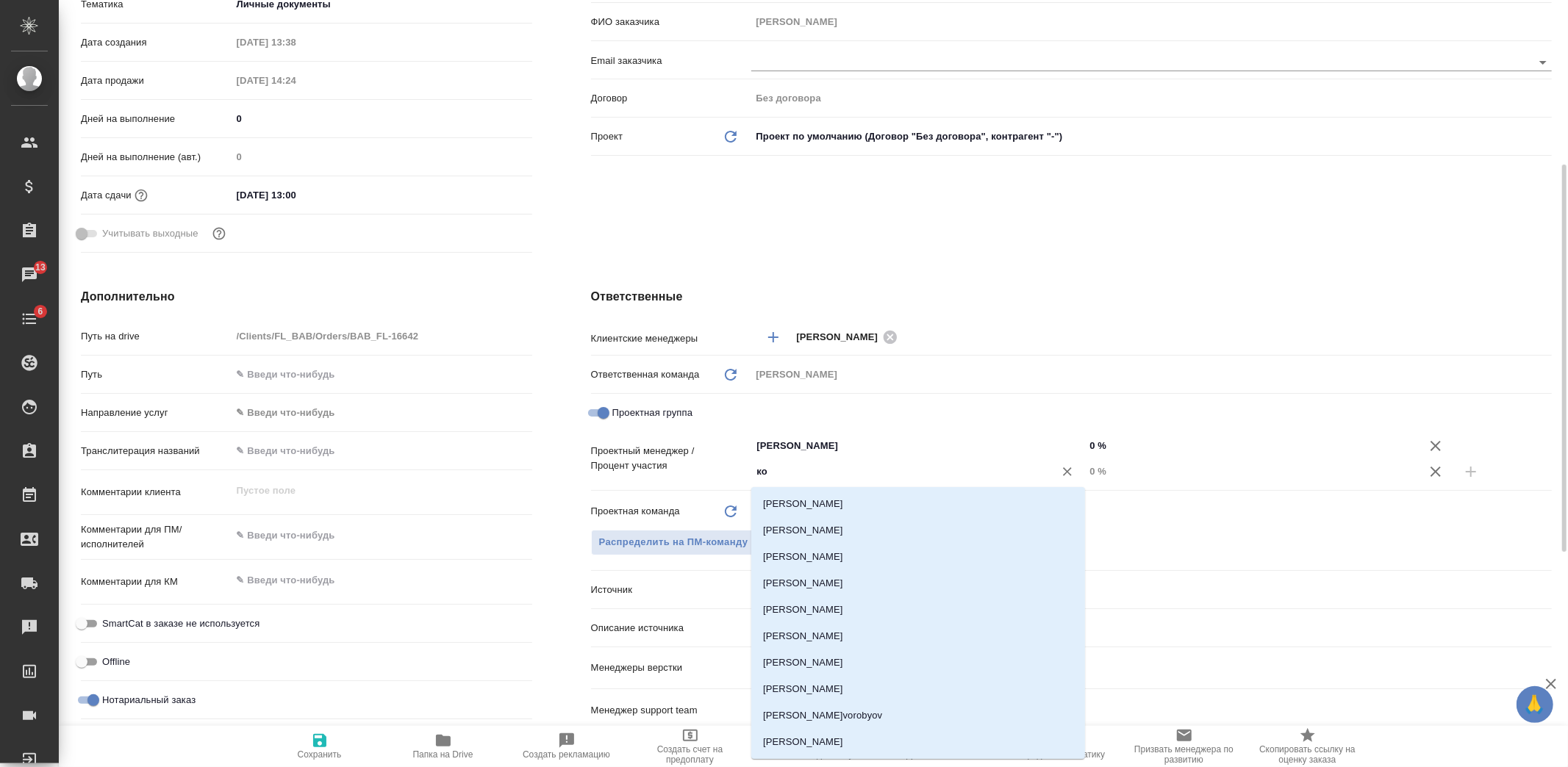
type input "коз"
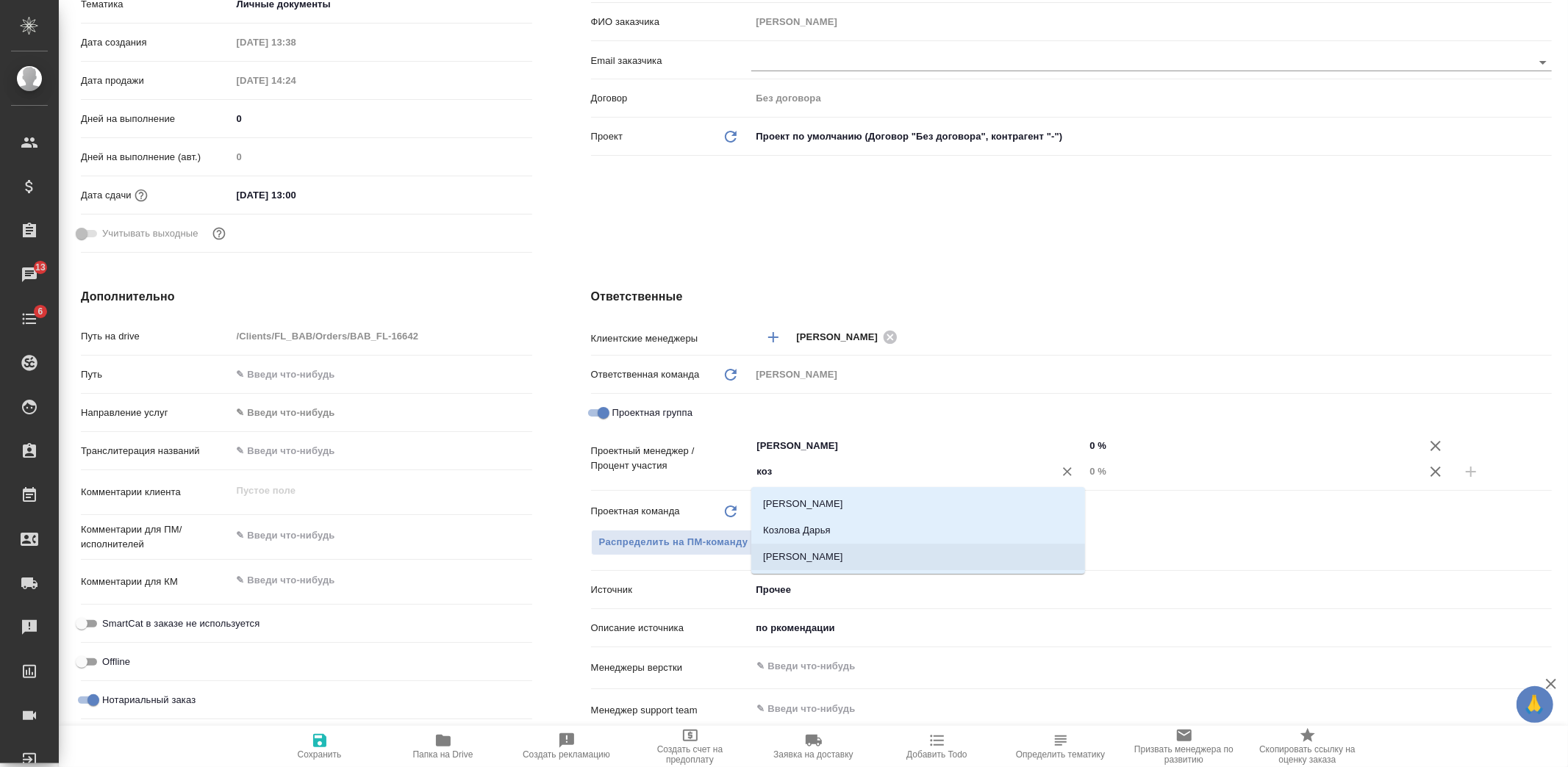
click at [871, 548] on li "[PERSON_NAME]" at bounding box center [918, 557] width 333 height 27
type textarea "x"
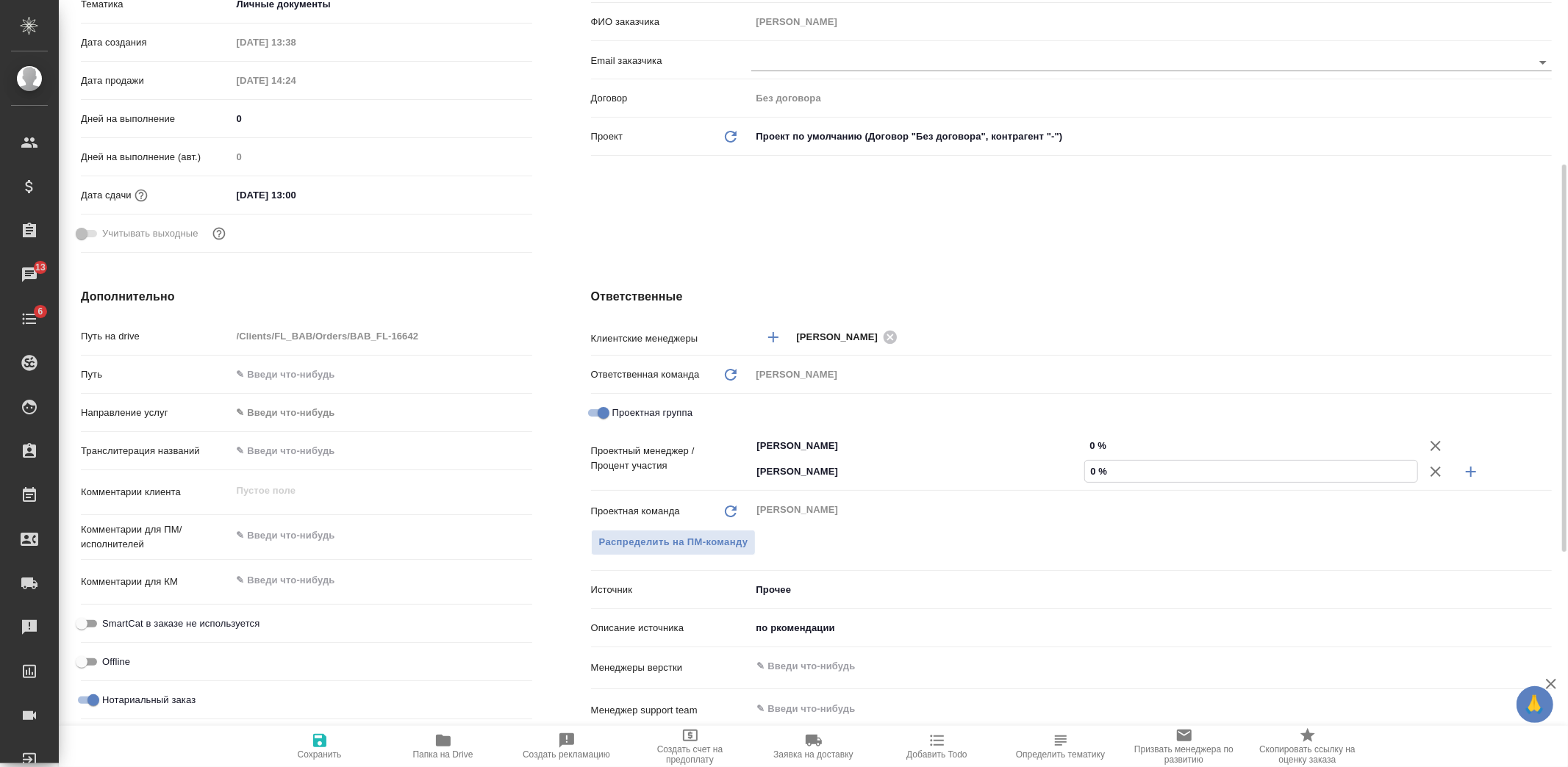
click at [1088, 471] on input "0 %" at bounding box center [1251, 471] width 332 height 22
type input "9 %"
type textarea "x"
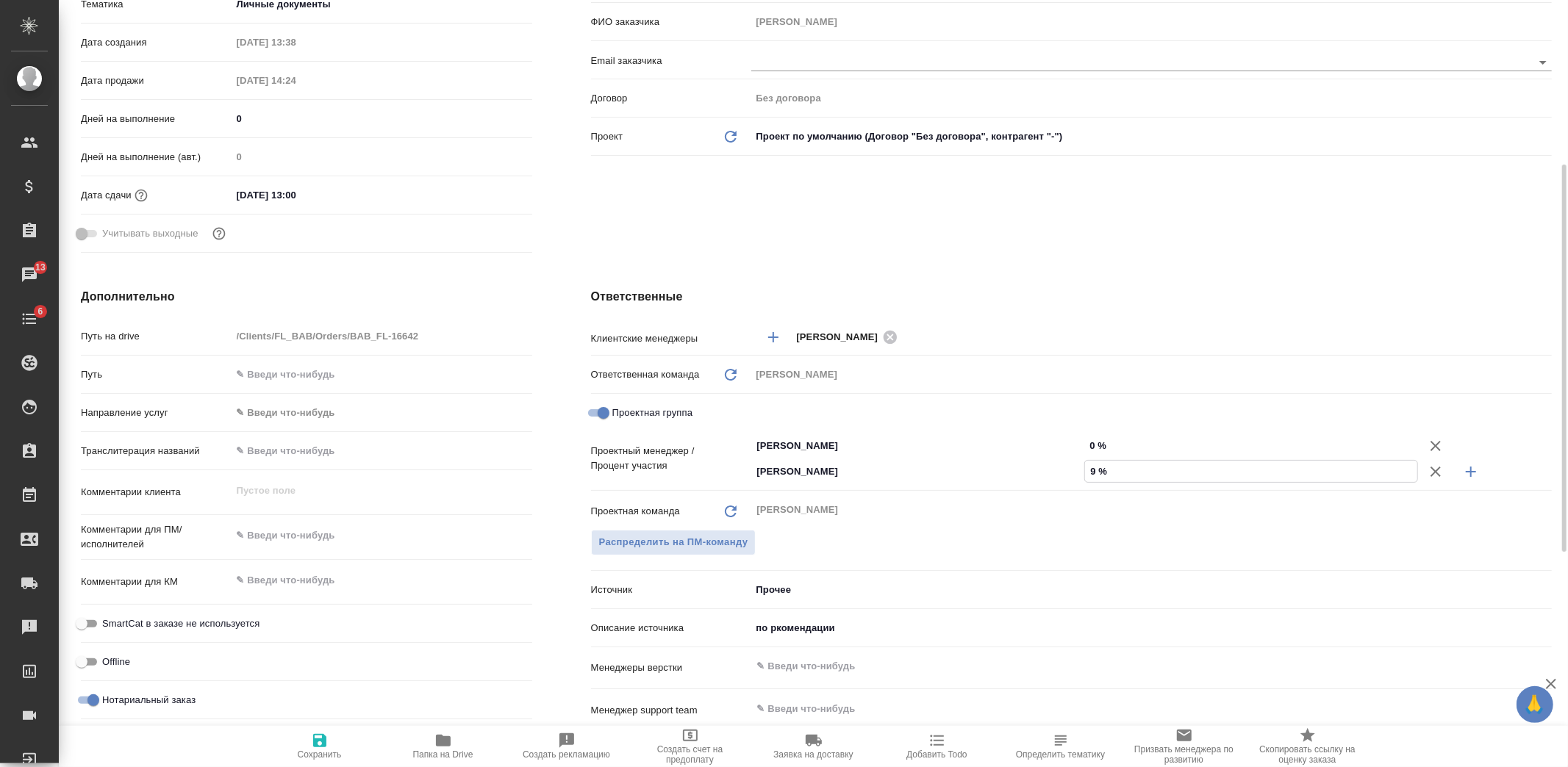
type input "92 %"
type textarea "x"
type input "92 %"
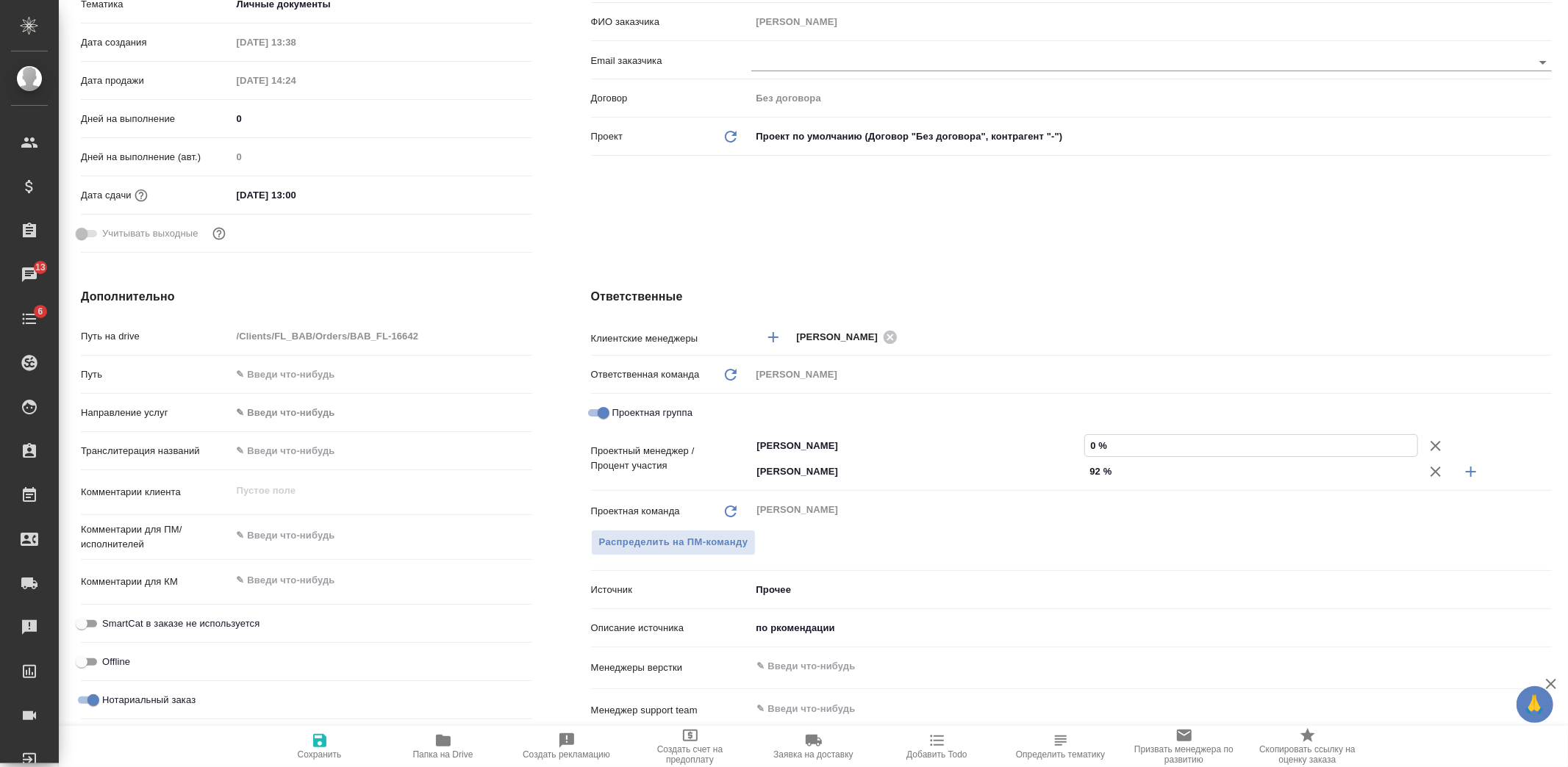
drag, startPoint x: 1100, startPoint y: 442, endPoint x: 1088, endPoint y: 446, distance: 12.6
click at [1088, 446] on input "0 %" at bounding box center [1251, 446] width 332 height 22
type textarea "x"
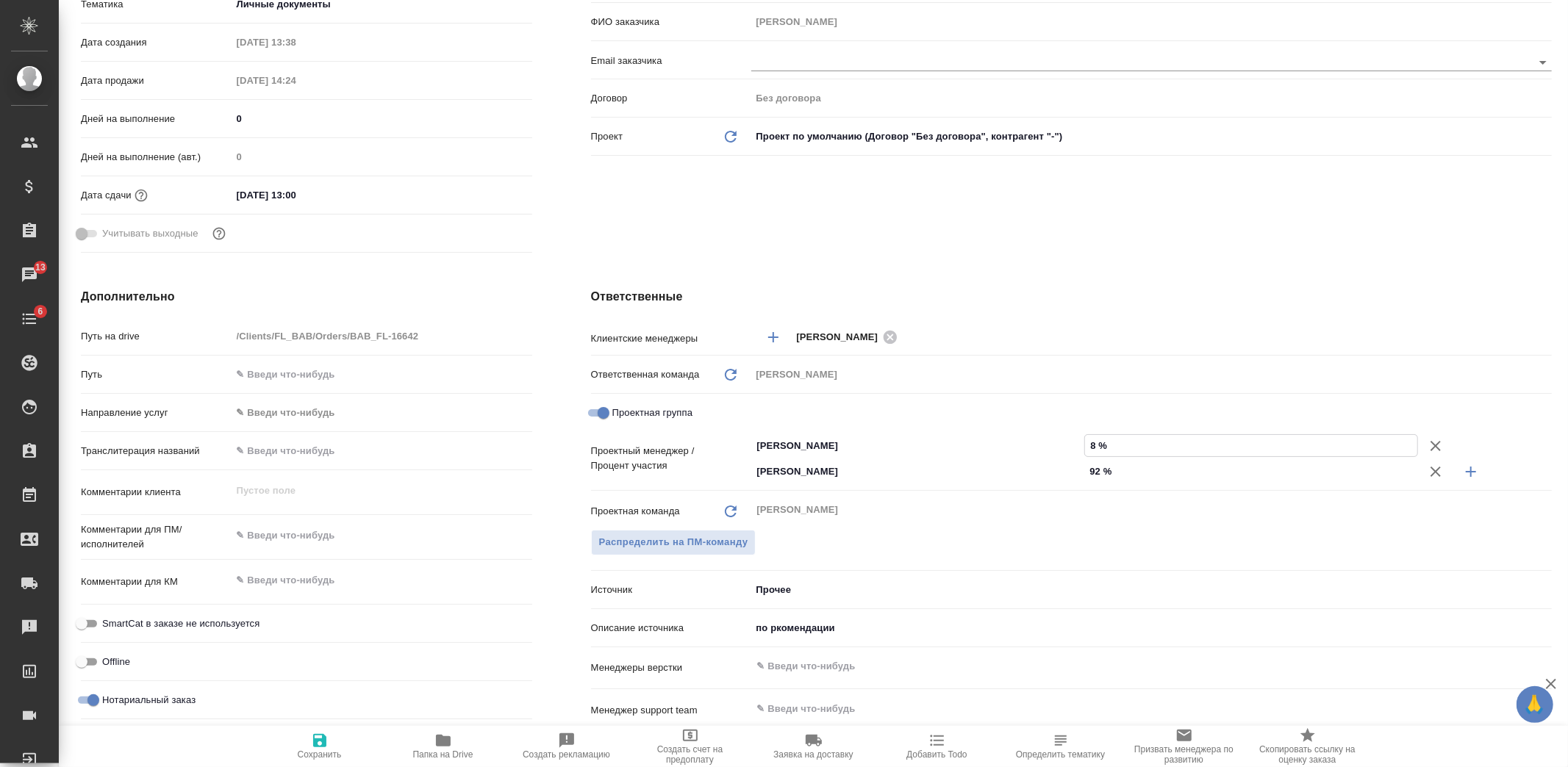
type input "8 %"
click at [319, 743] on icon "button" at bounding box center [319, 740] width 13 height 13
type textarea "x"
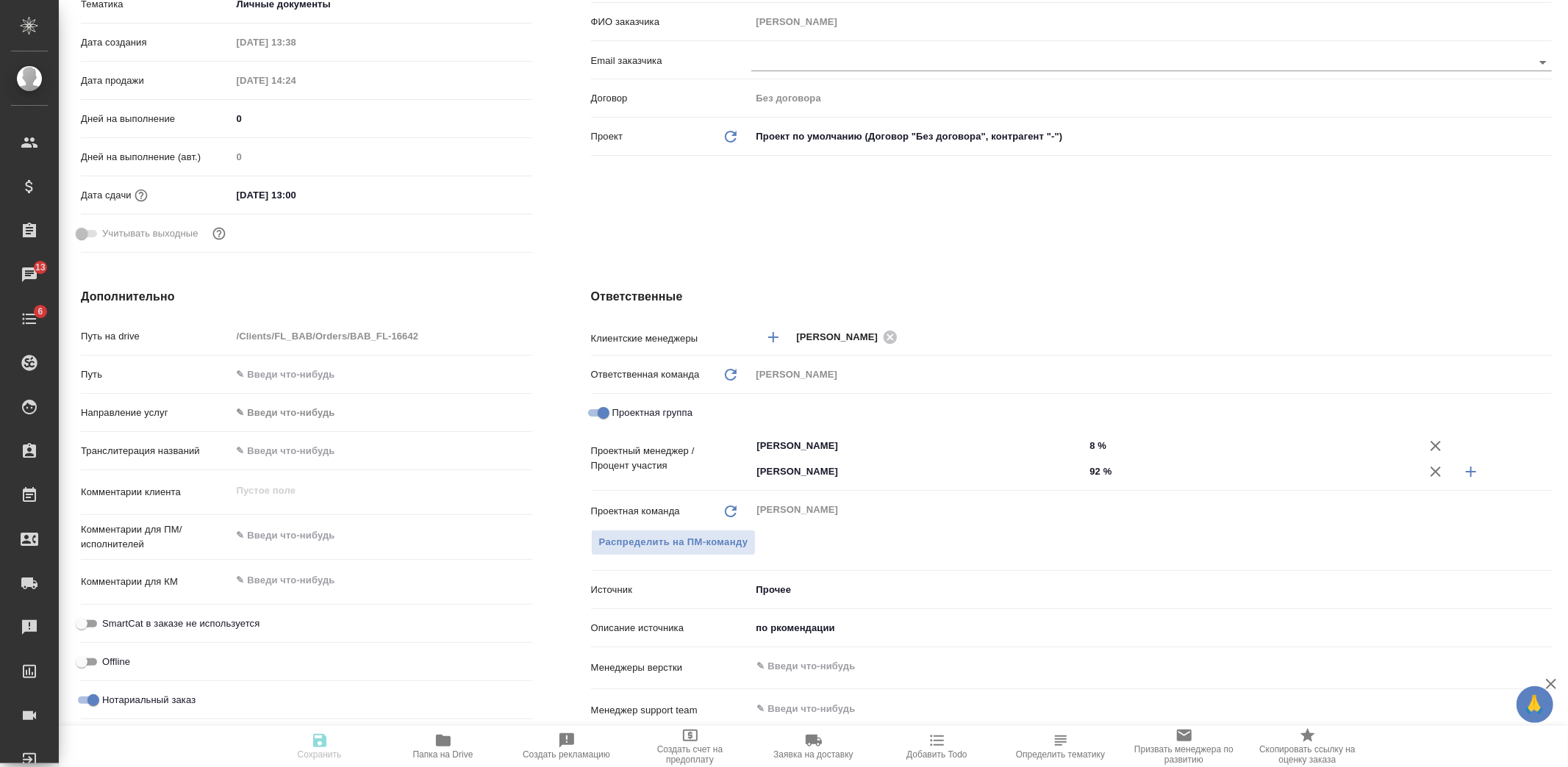
type textarea "x"
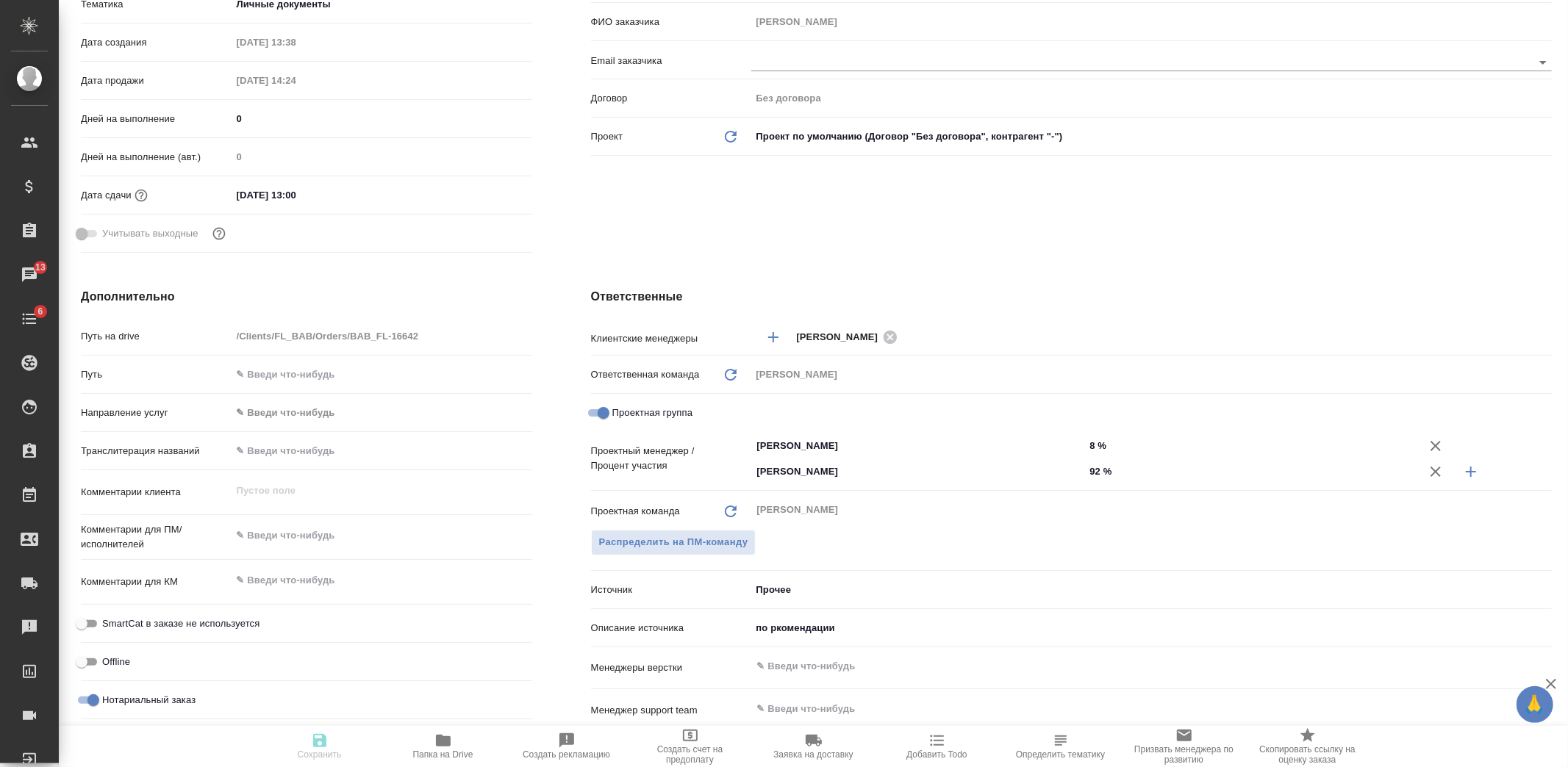
type textarea "x"
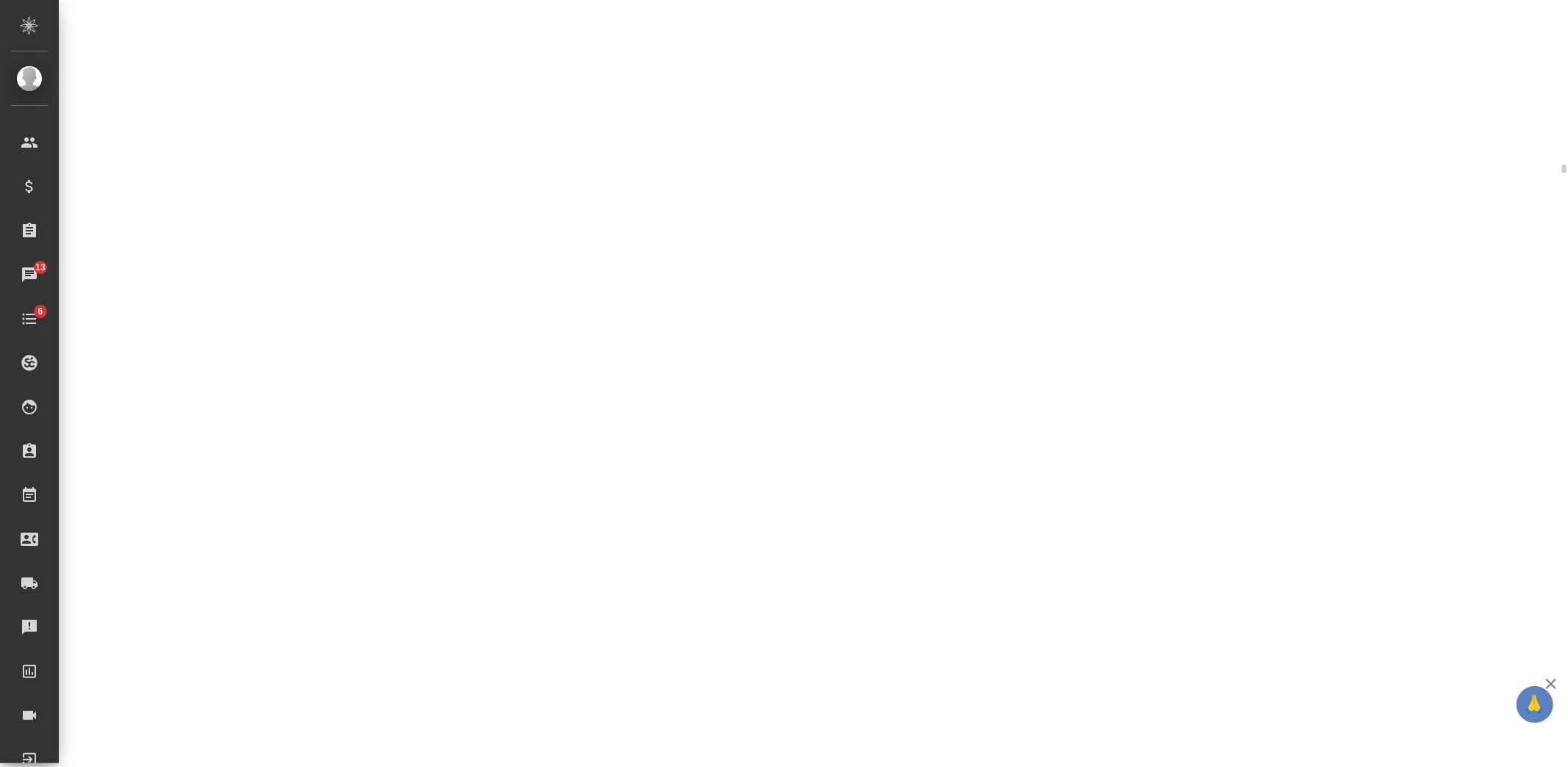
select select "RU"
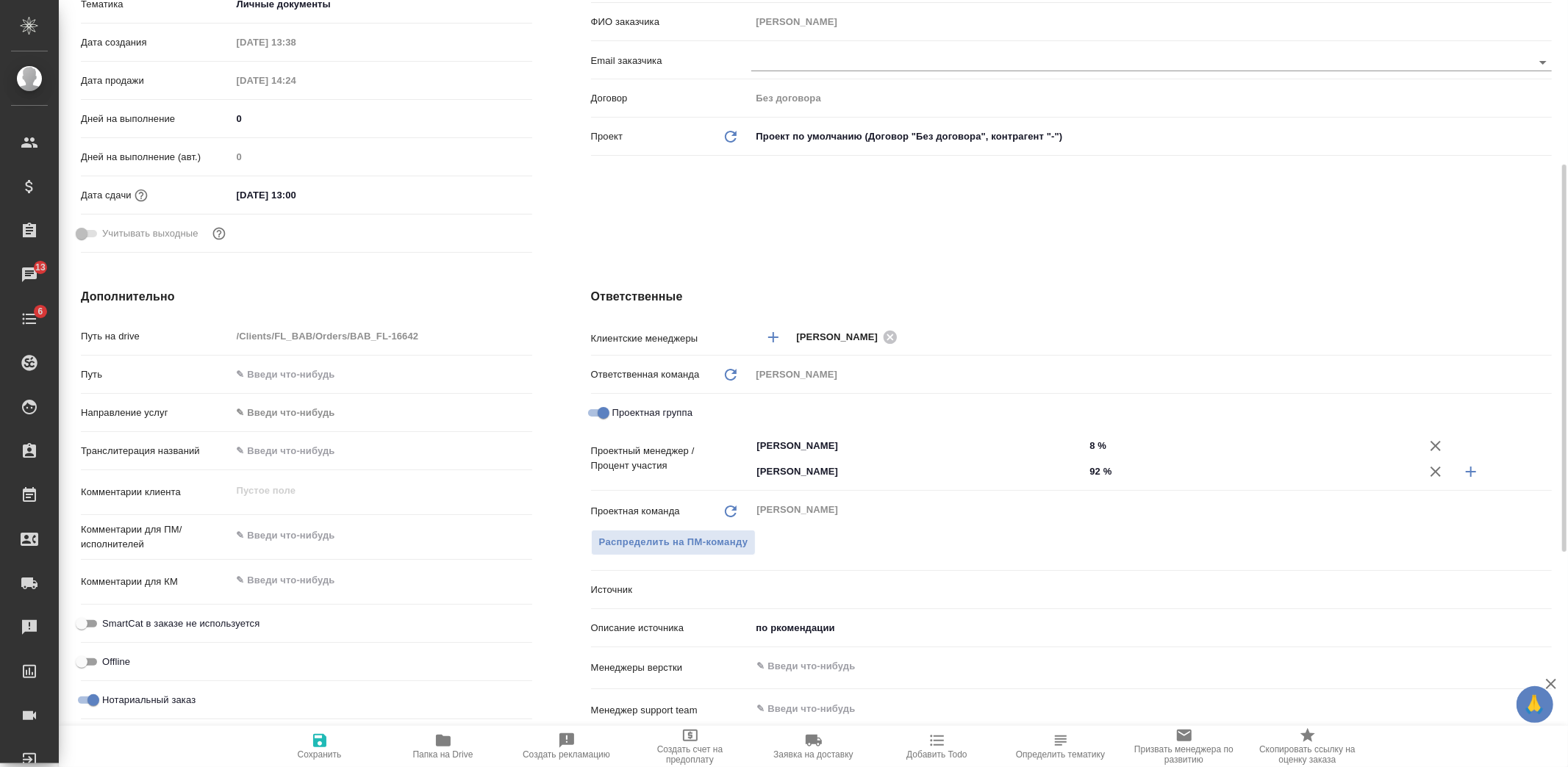
type textarea "x"
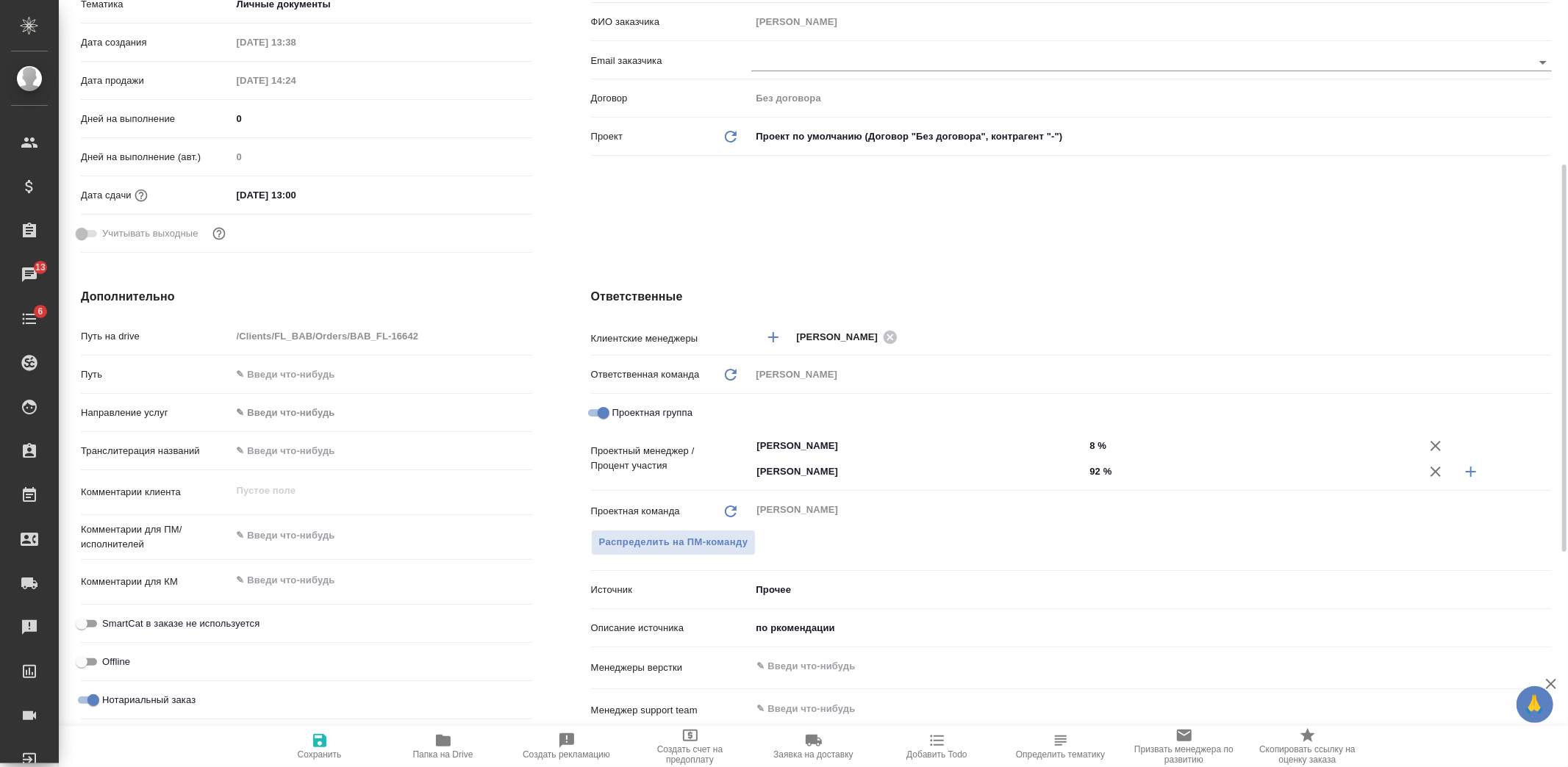
type textarea "x"
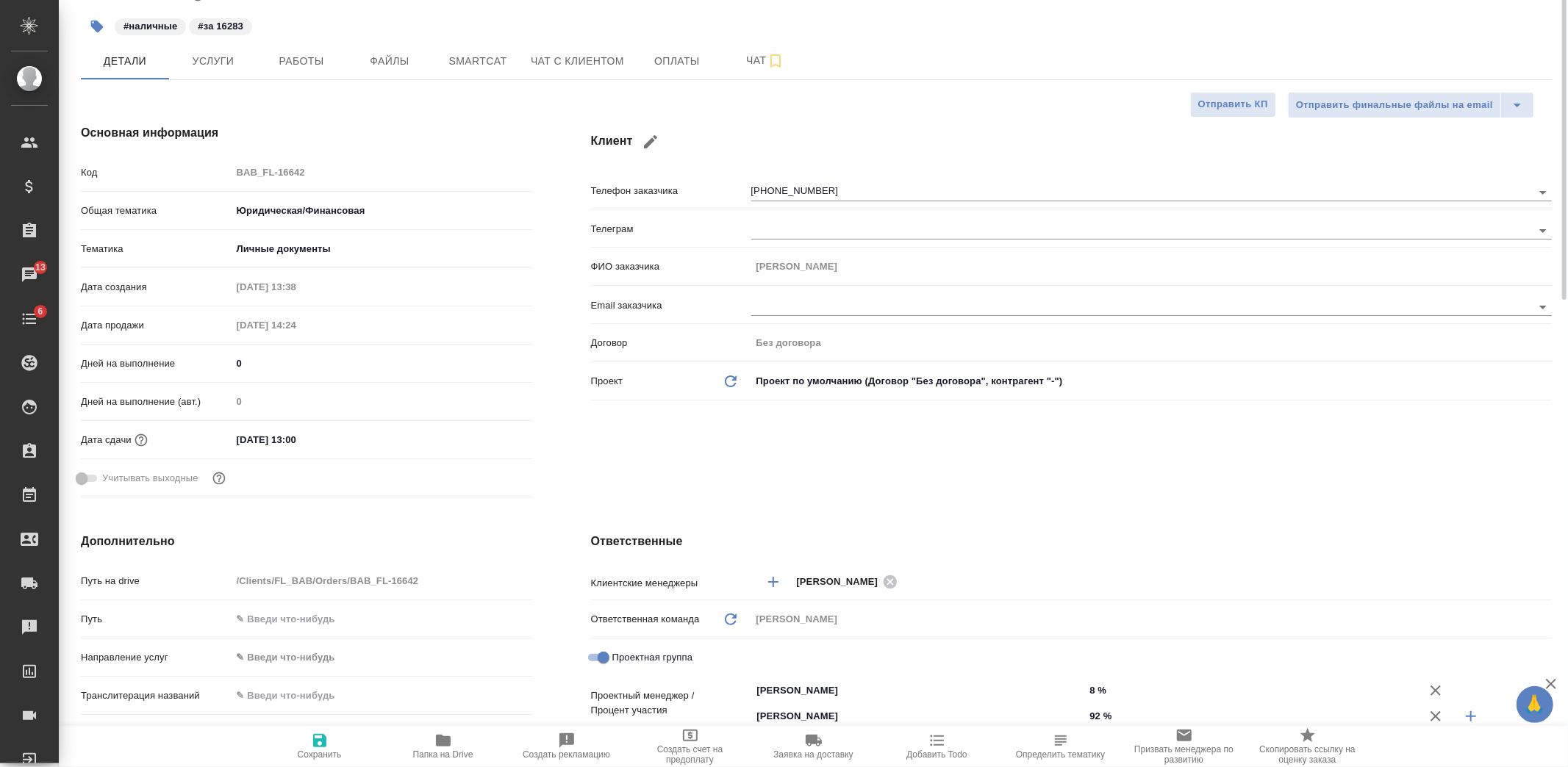
scroll to position [0, 0]
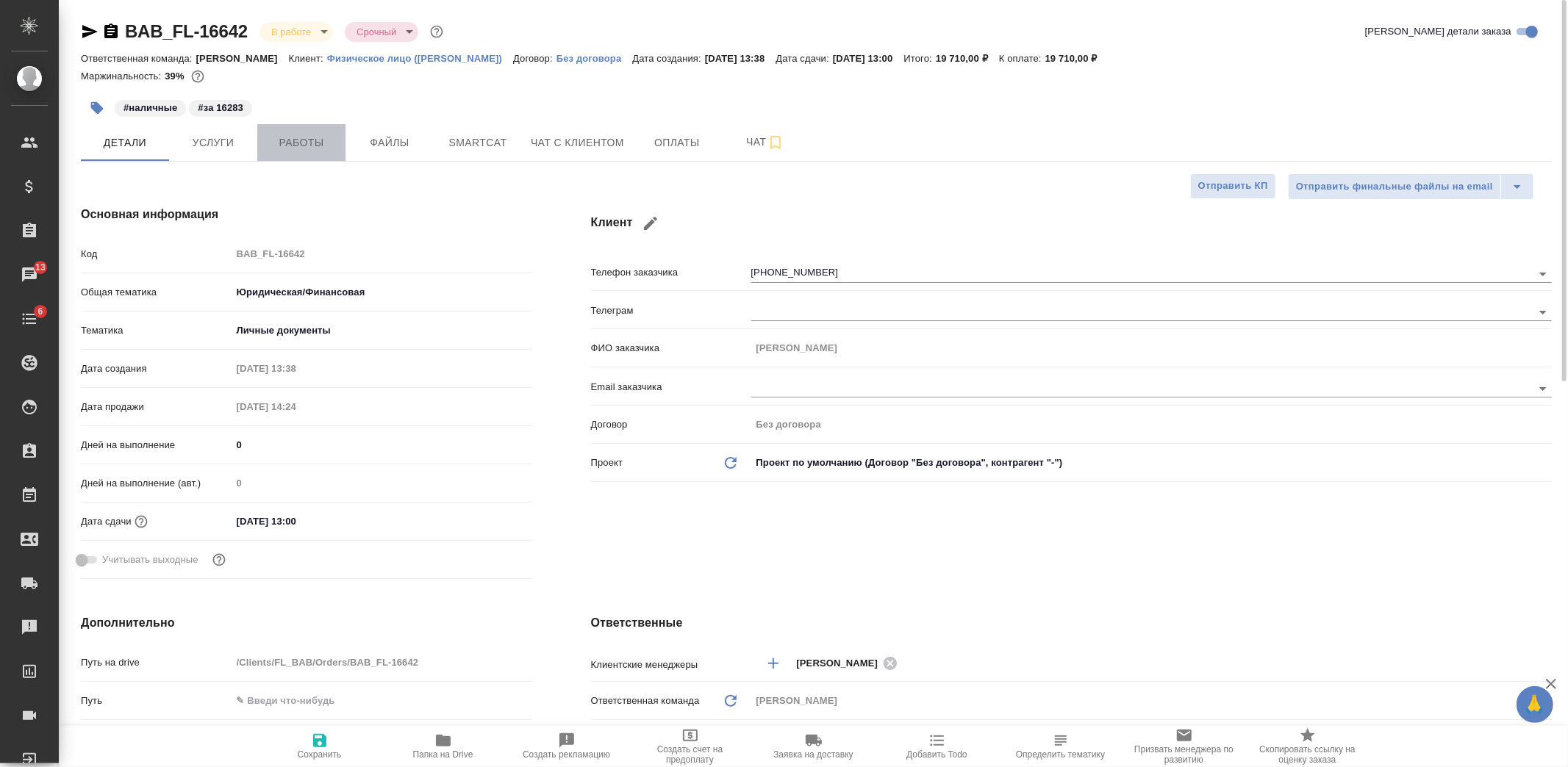
click at [333, 147] on span "Работы" at bounding box center [301, 143] width 71 height 18
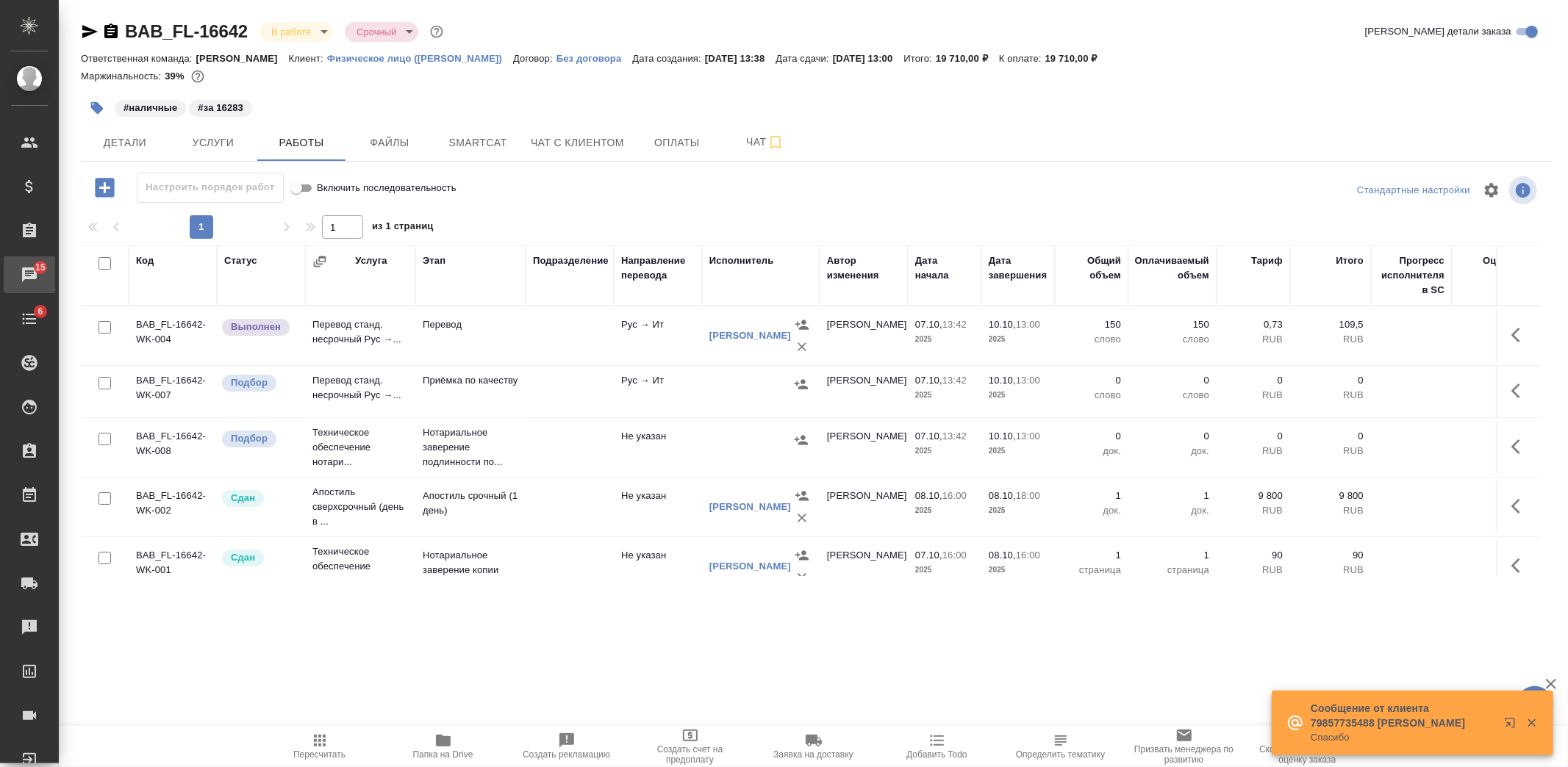
click at [29, 275] on div "Чаты" at bounding box center [11, 274] width 36 height 22
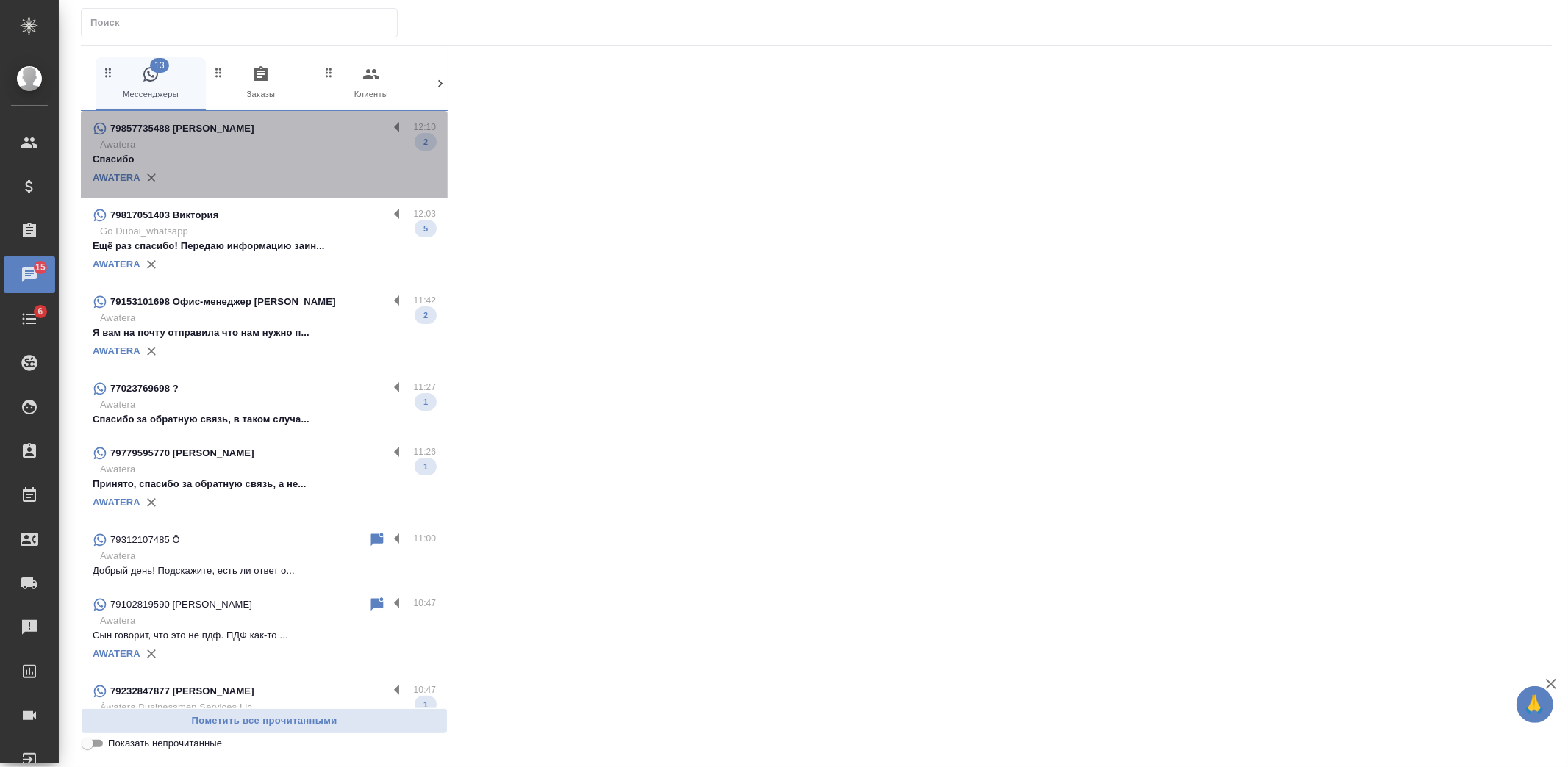
click at [298, 151] on p "Awatera" at bounding box center [268, 145] width 336 height 15
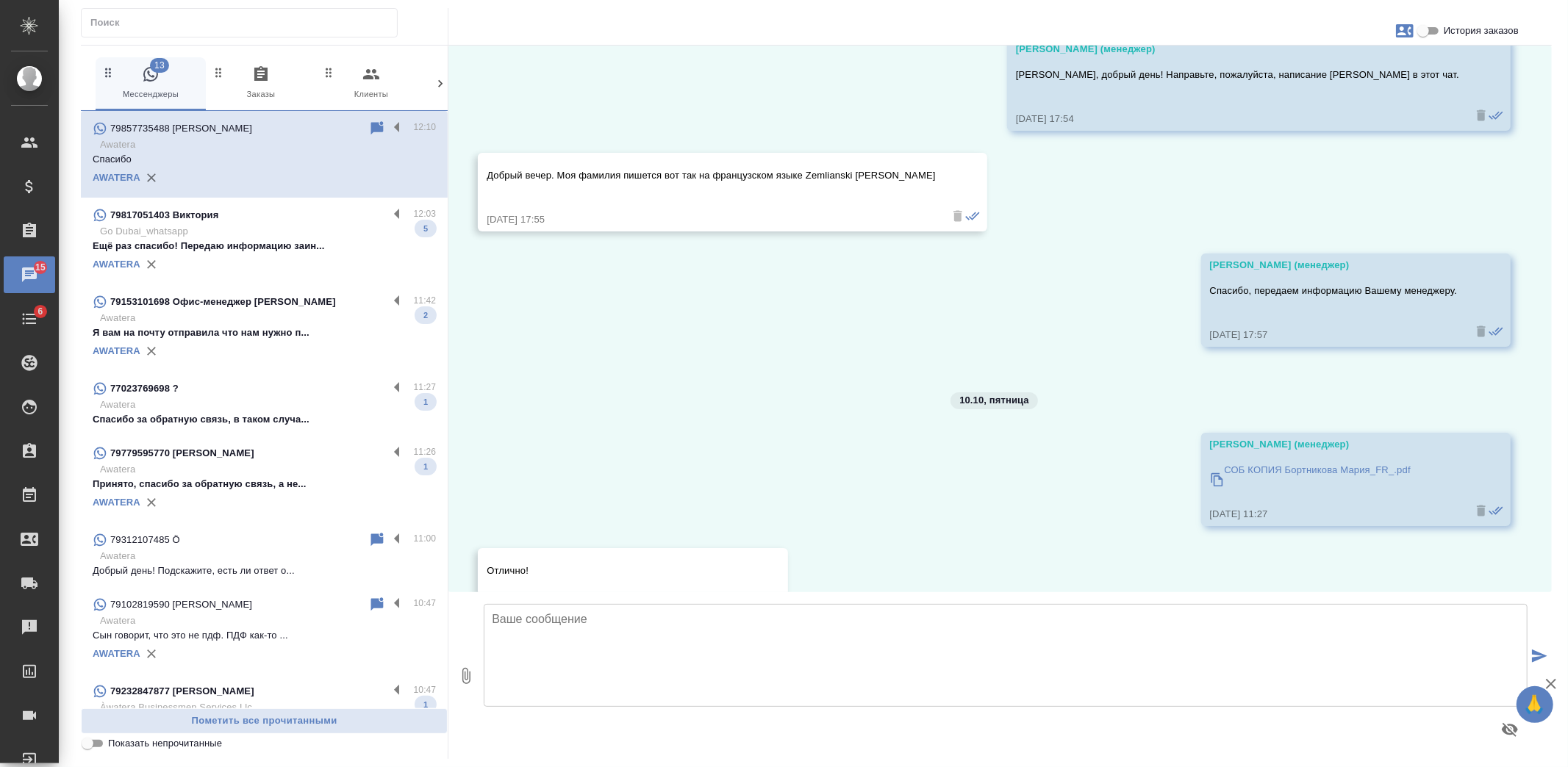
scroll to position [229, 0]
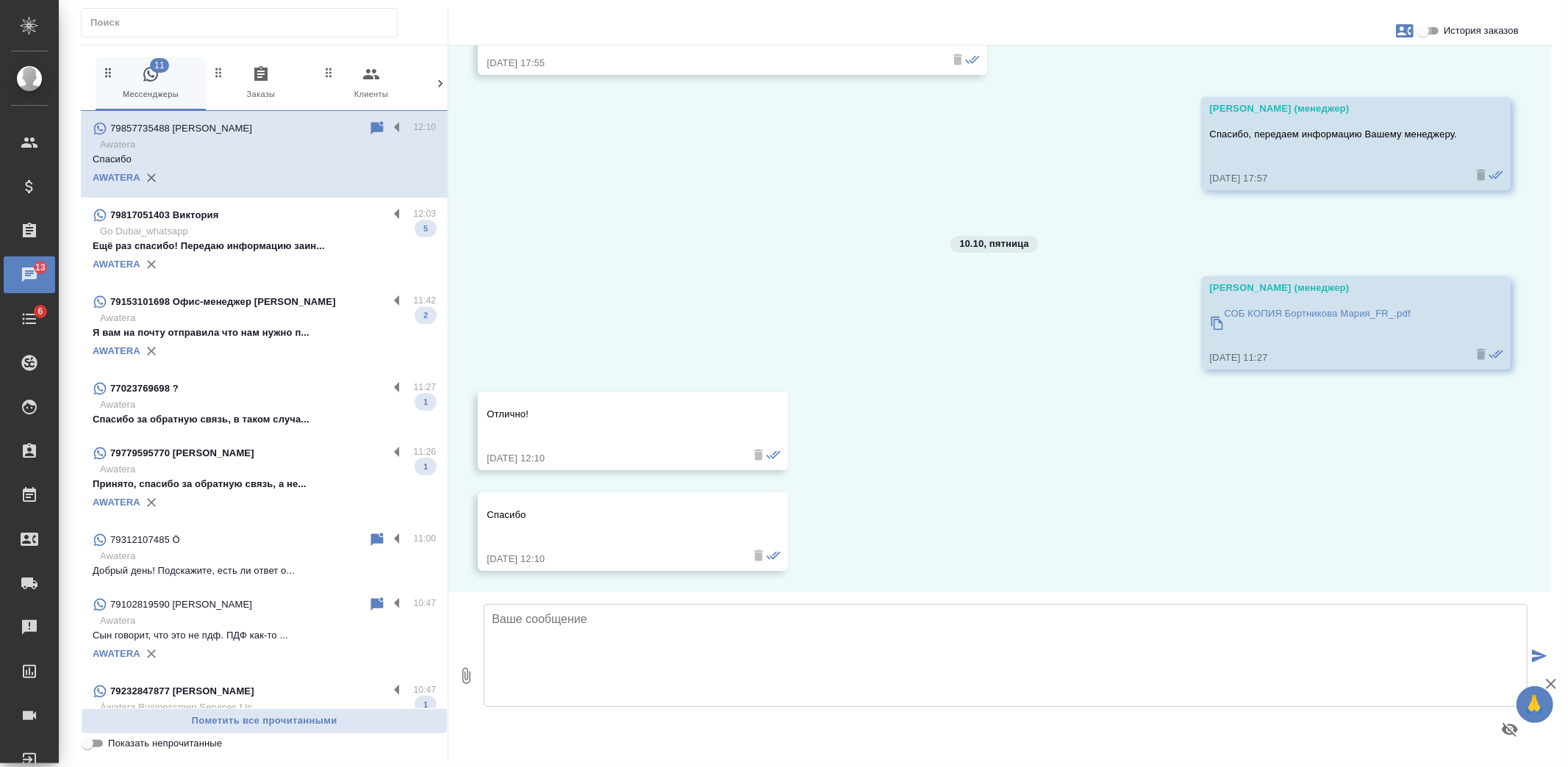
click at [1434, 27] on input "История заказов" at bounding box center [1423, 30] width 53 height 17
checkbox input "true"
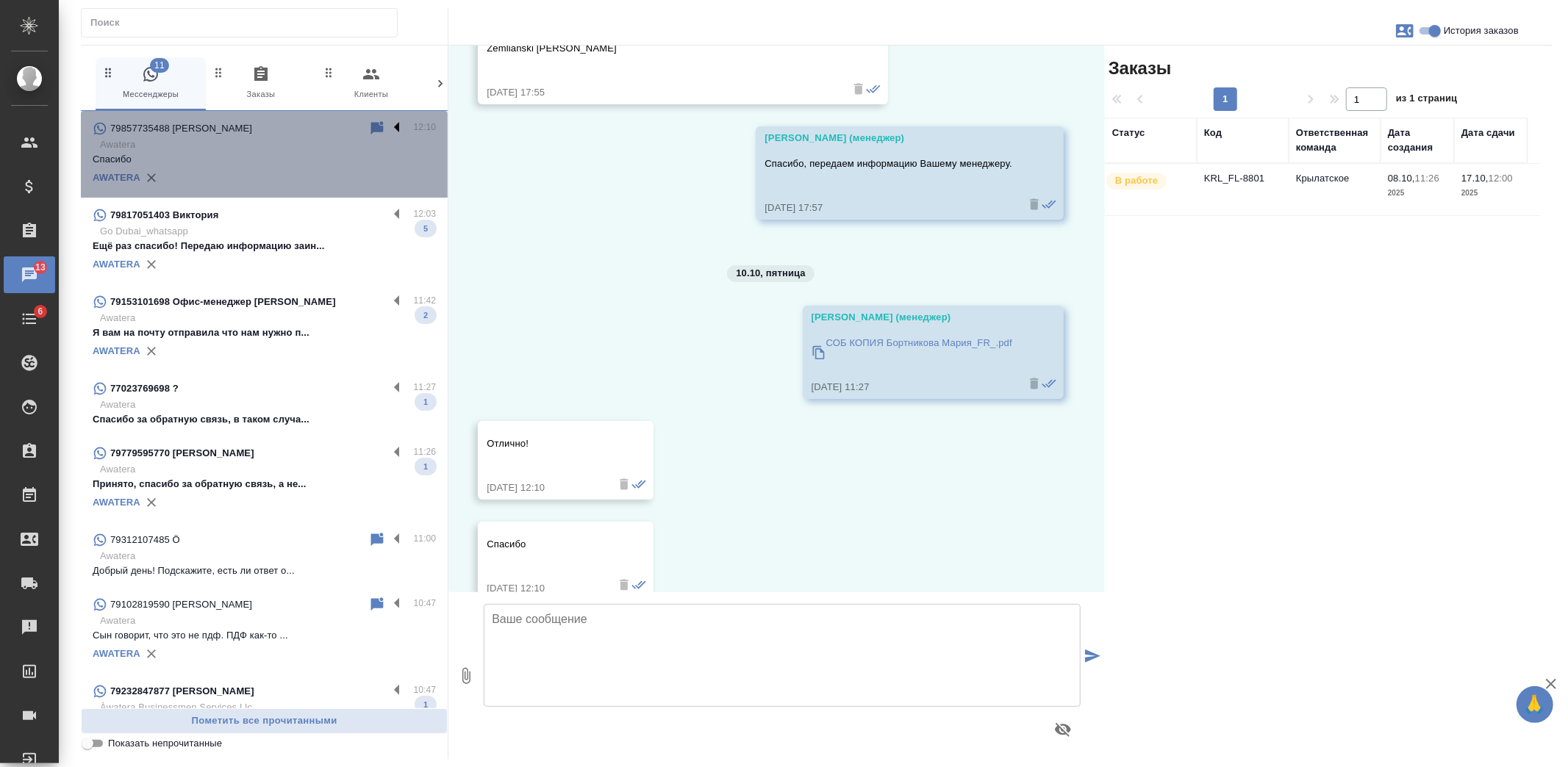
click at [388, 126] on label at bounding box center [400, 128] width 25 height 17
click at [0, 0] on input "checkbox" at bounding box center [0, 0] width 0 height 0
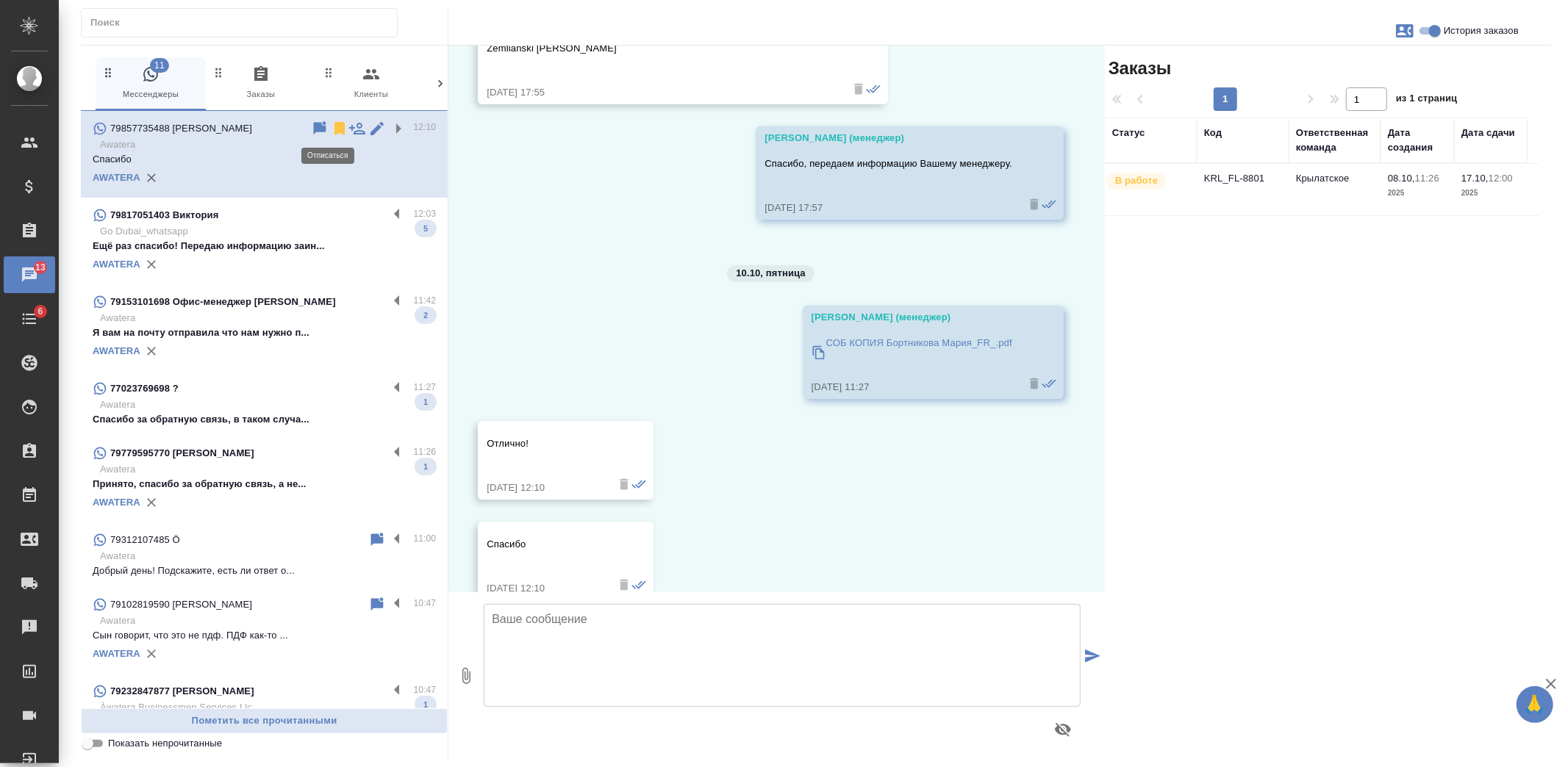
click at [334, 129] on icon at bounding box center [339, 128] width 10 height 13
click at [275, 240] on p "Ещё раз спасибо! Передаю информацию заин..." at bounding box center [264, 246] width 343 height 15
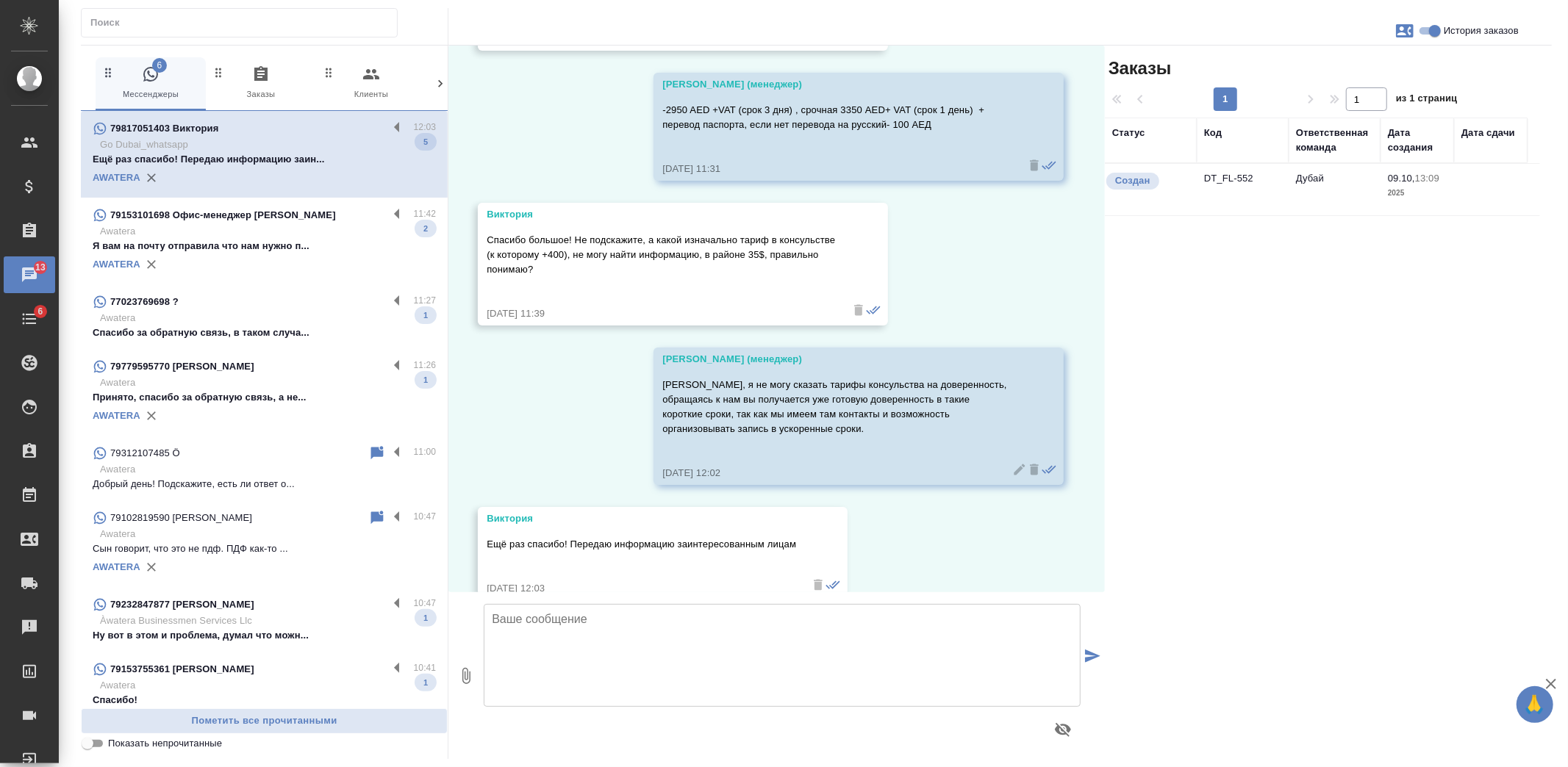
scroll to position [4051, 0]
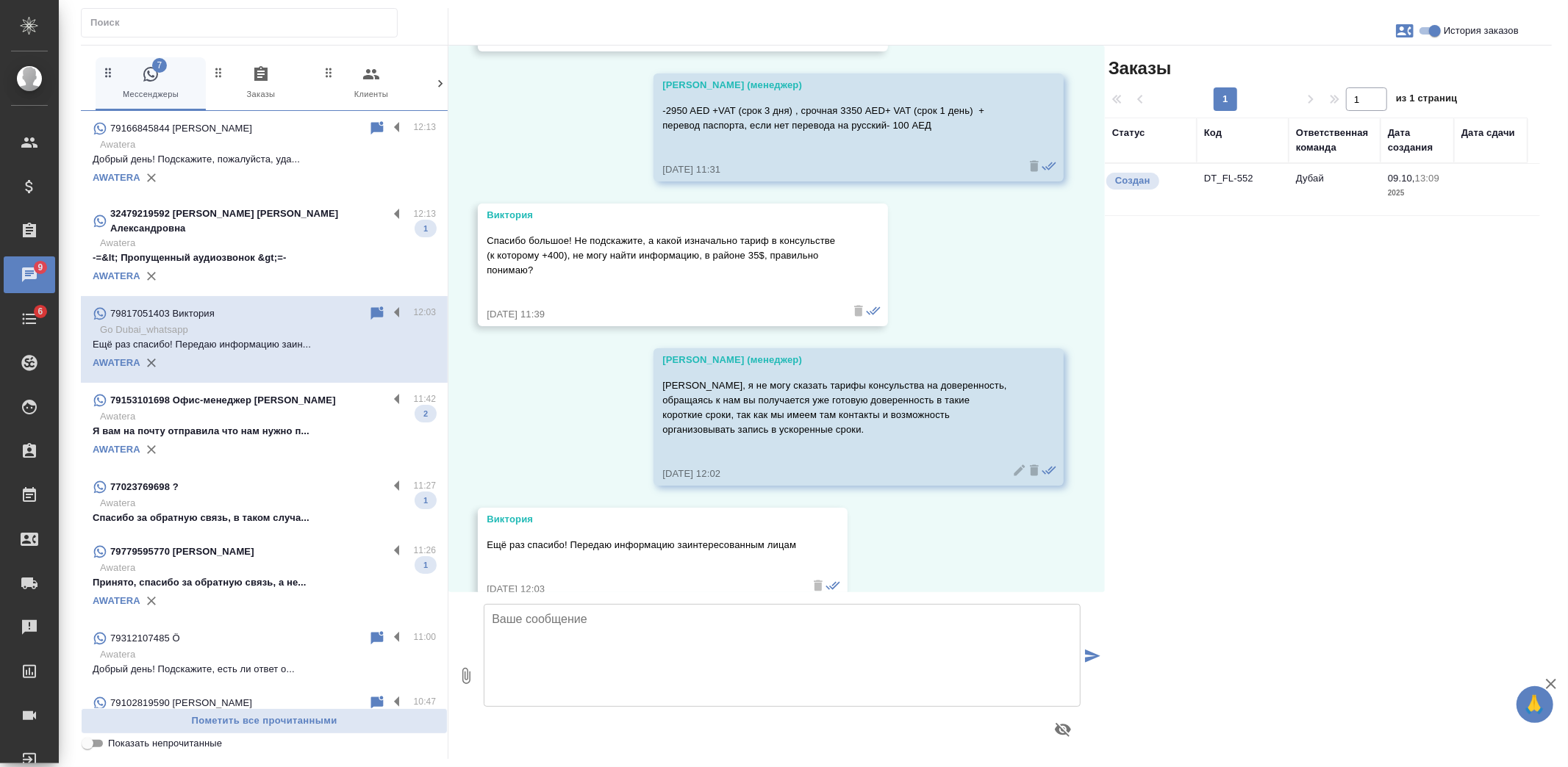
click at [251, 251] on p "-=&lt; Пропущенный аудиозвонок &gt;=-" at bounding box center [264, 258] width 343 height 15
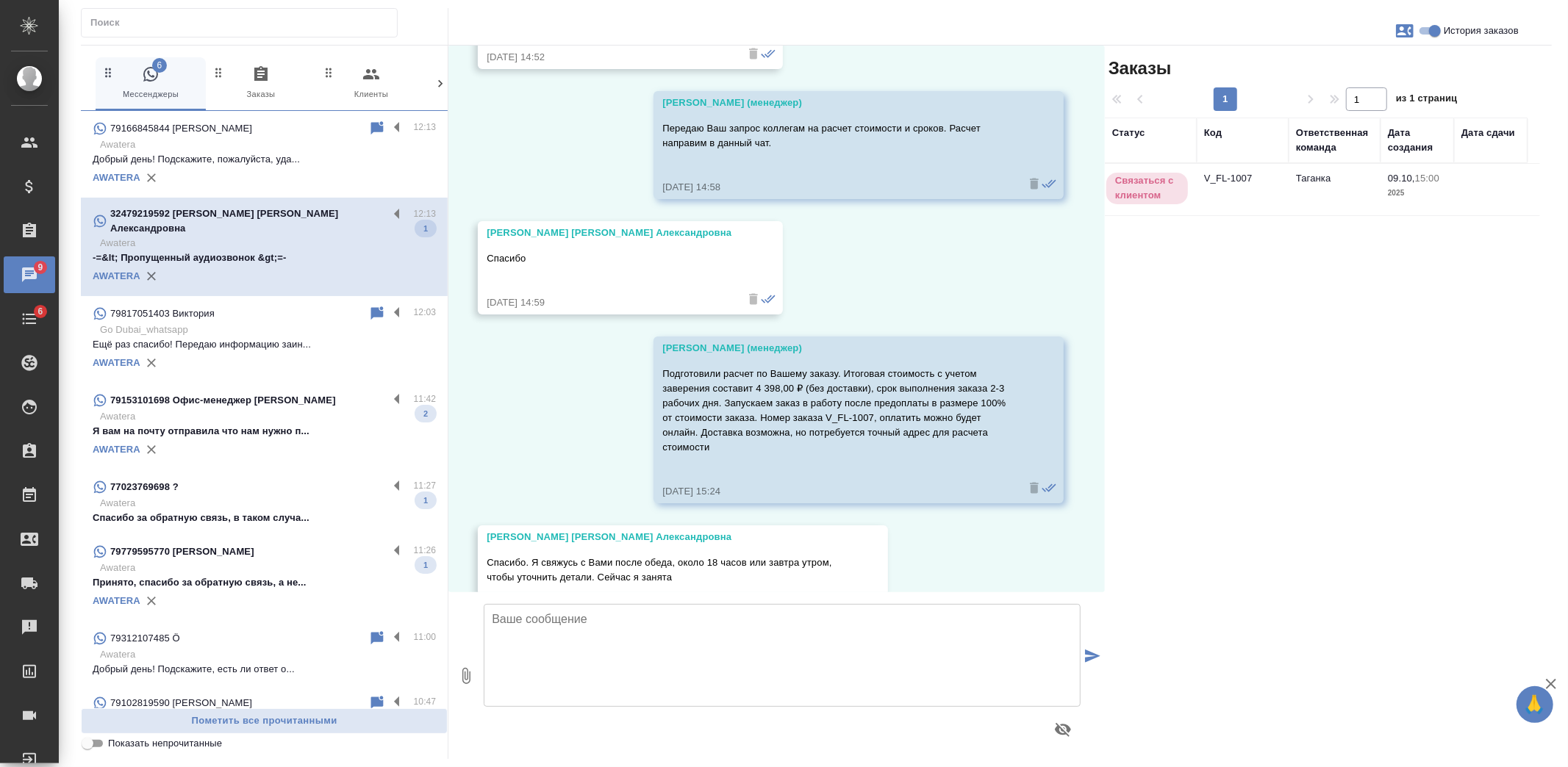
scroll to position [1287, 0]
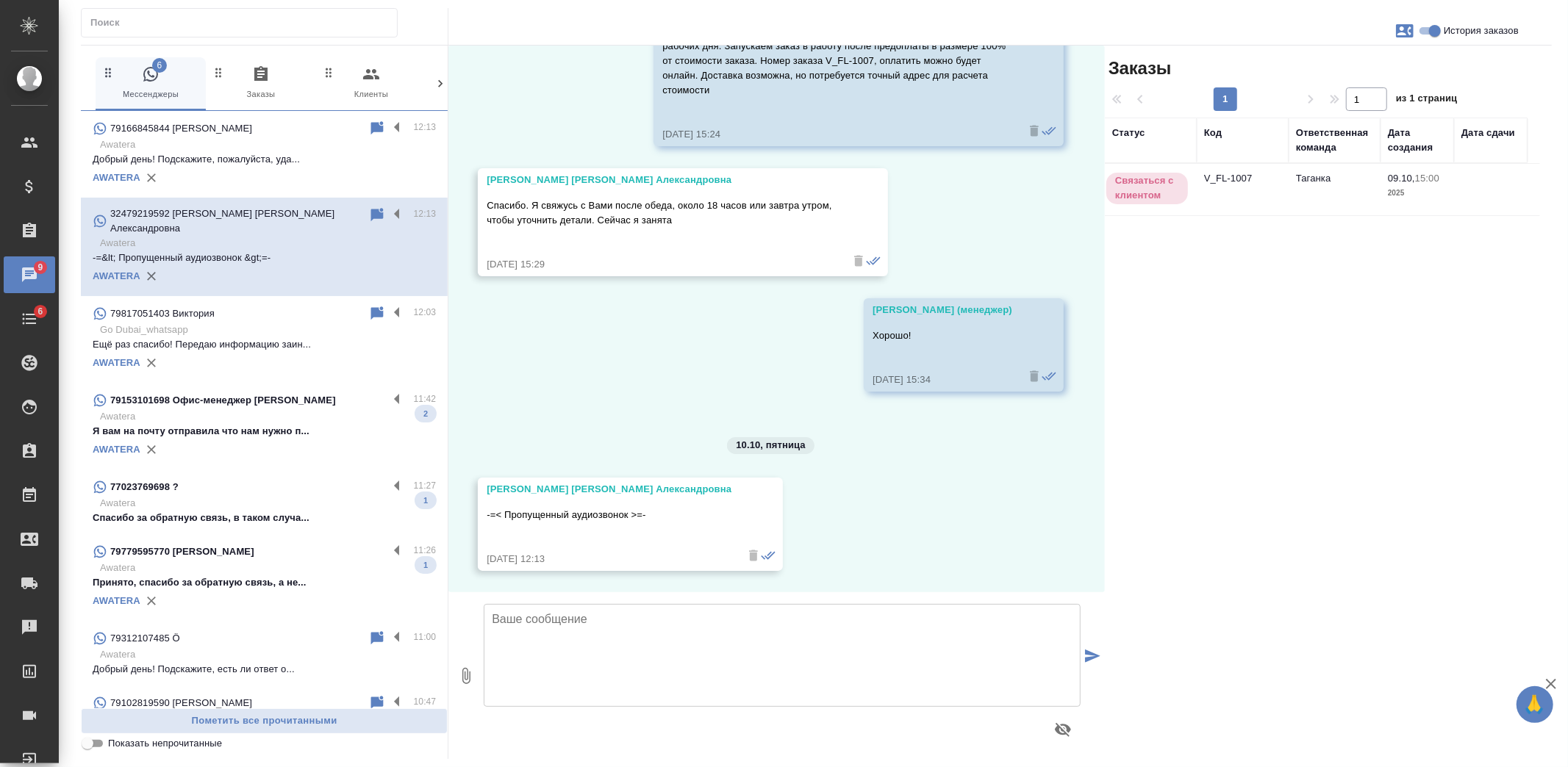
click at [296, 424] on p "Я вам на почту отправила что нам нужно п..." at bounding box center [264, 431] width 343 height 15
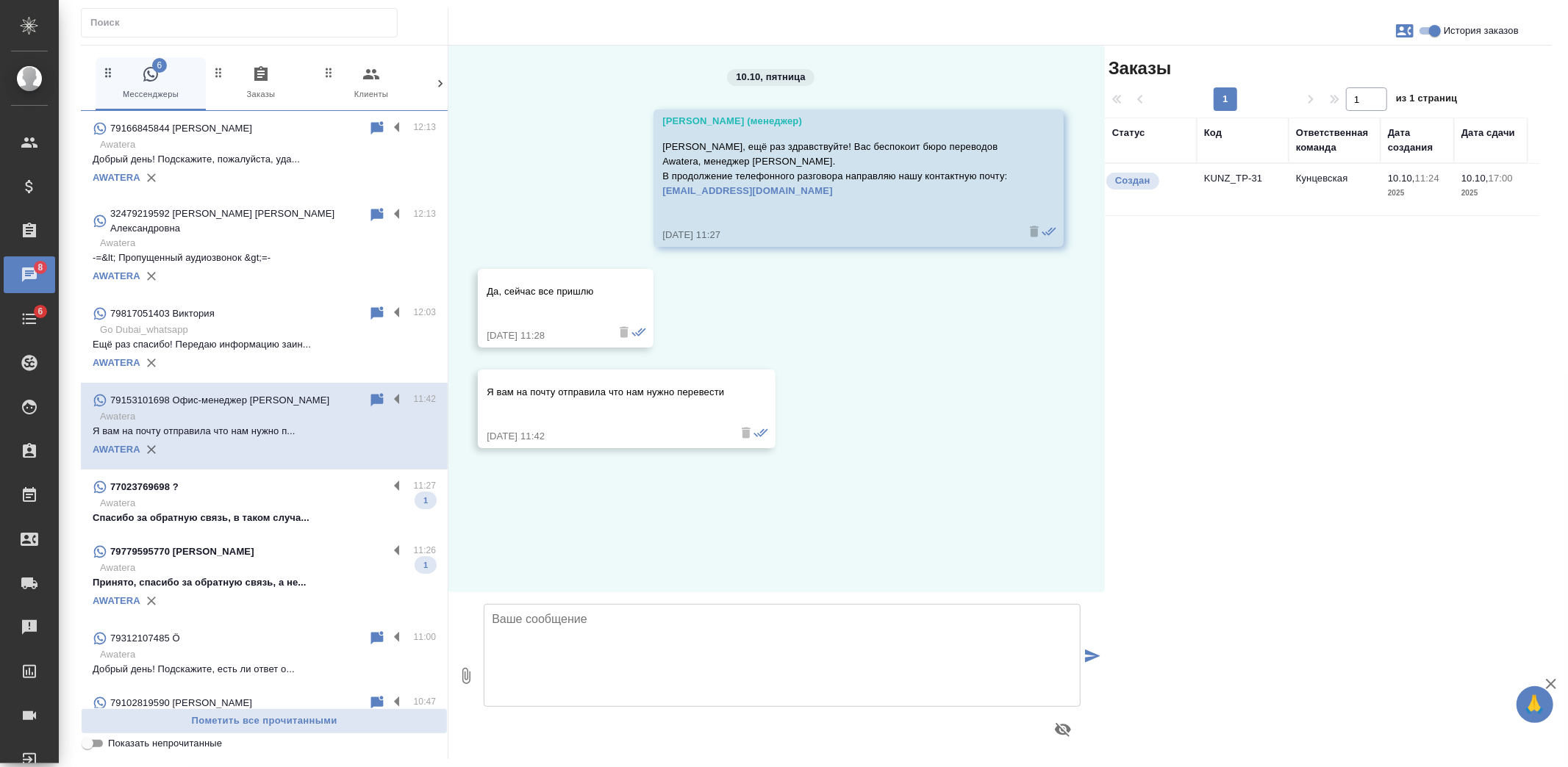
scroll to position [0, 0]
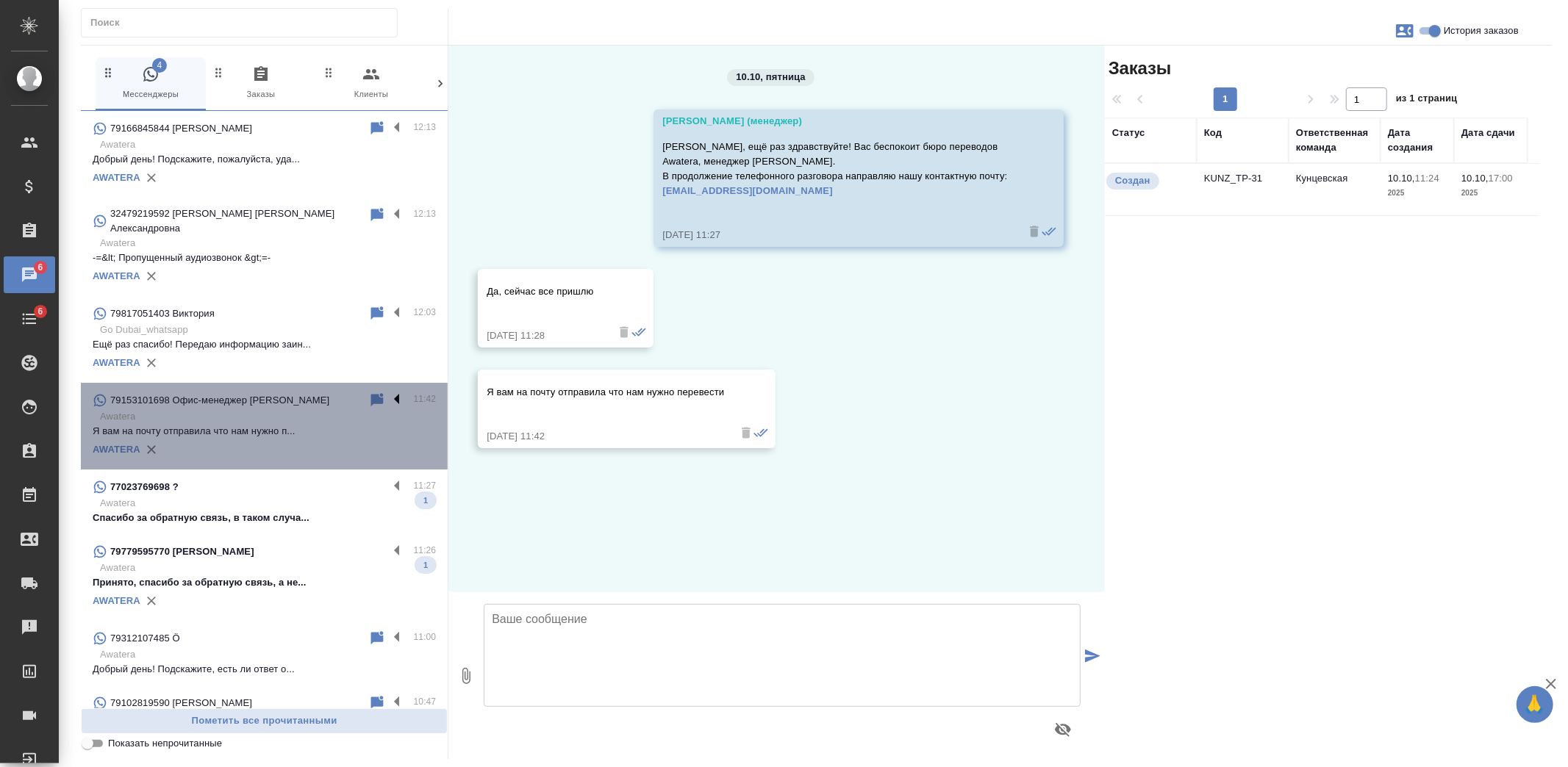
click at [392, 392] on label at bounding box center [400, 401] width 25 height 17
click at [0, 0] on input "checkbox" at bounding box center [0, 0] width 0 height 0
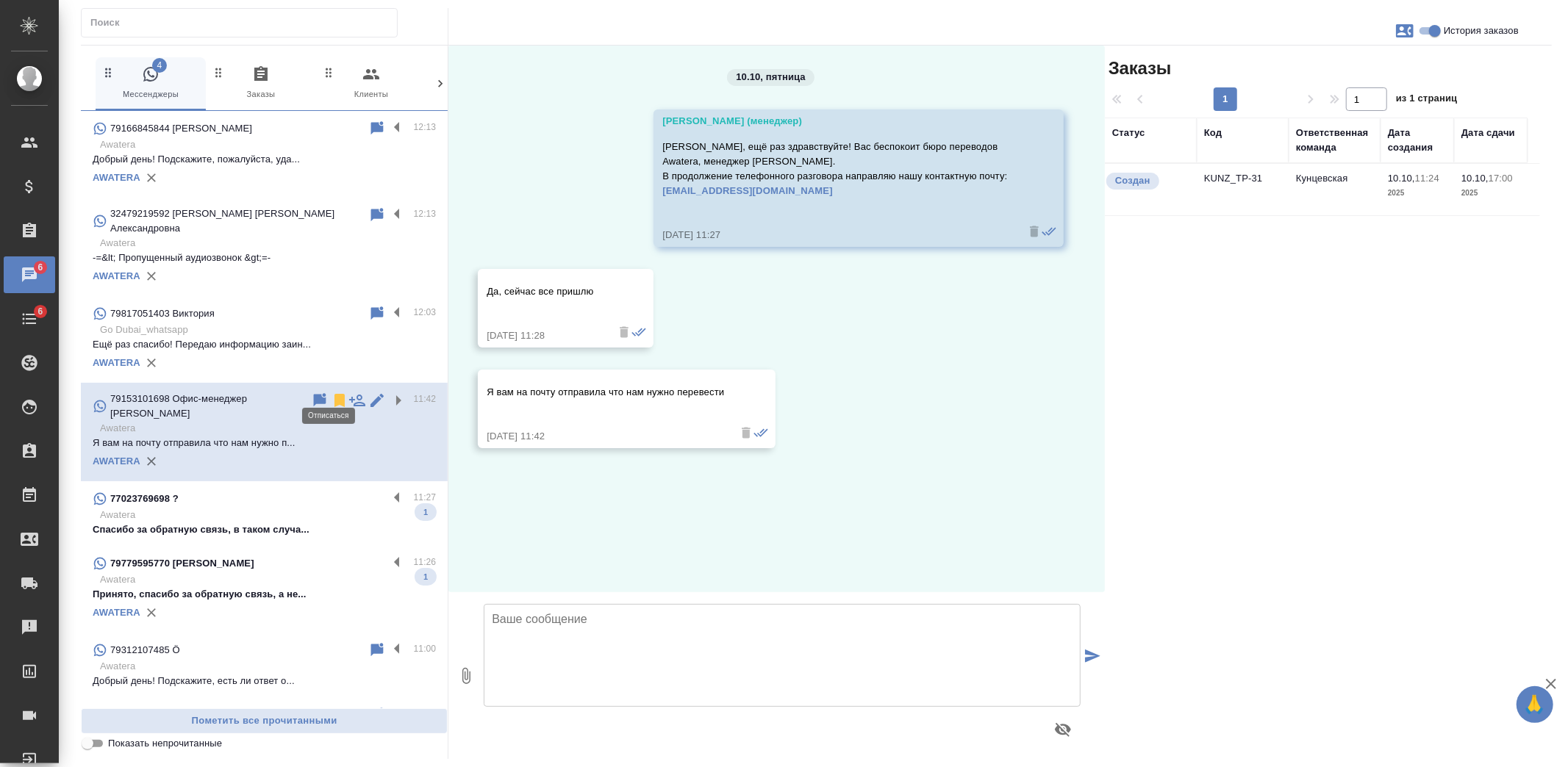
click at [334, 394] on icon at bounding box center [339, 400] width 10 height 13
click at [287, 508] on p "Awatera" at bounding box center [268, 515] width 336 height 15
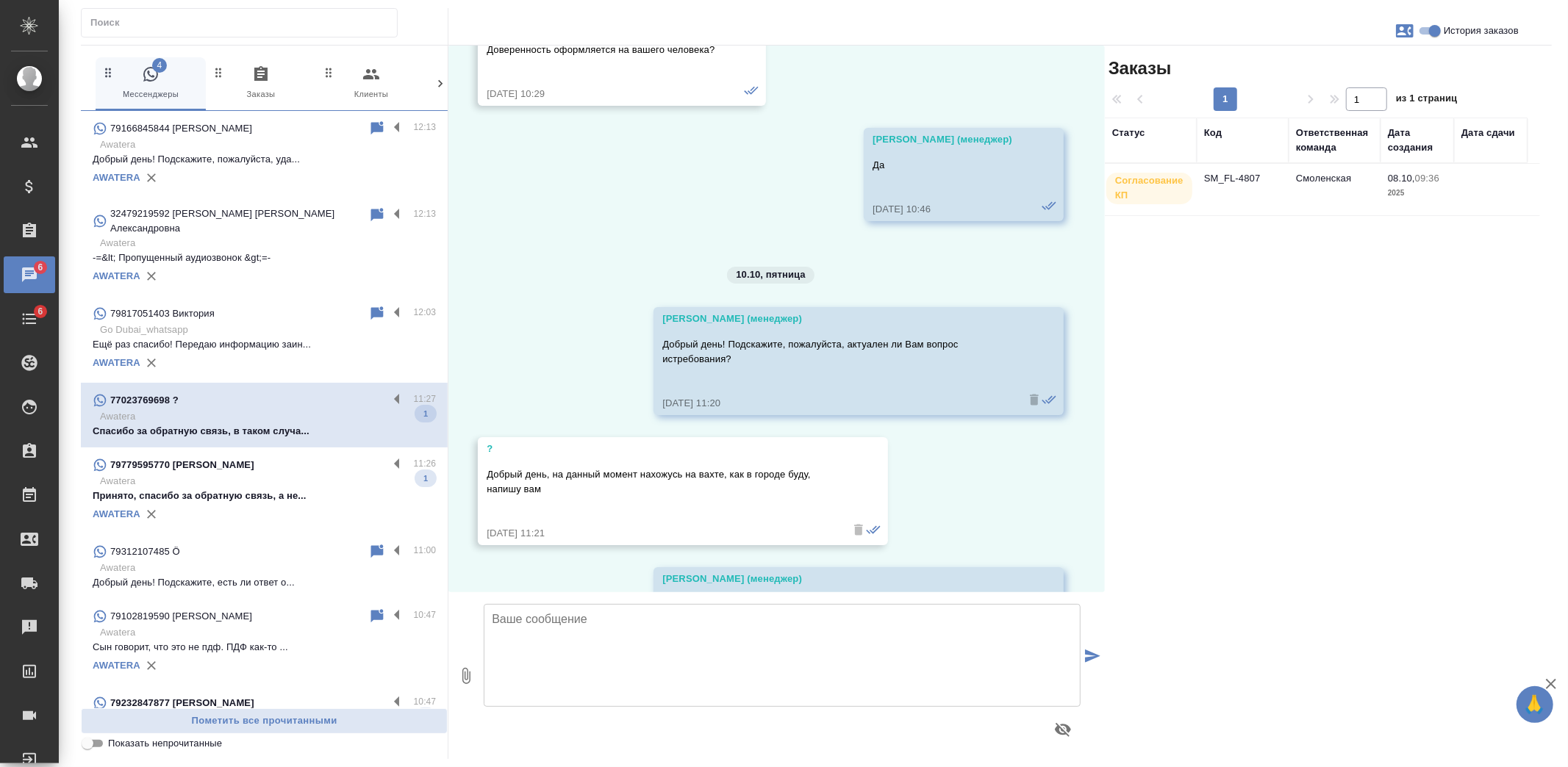
scroll to position [1930, 0]
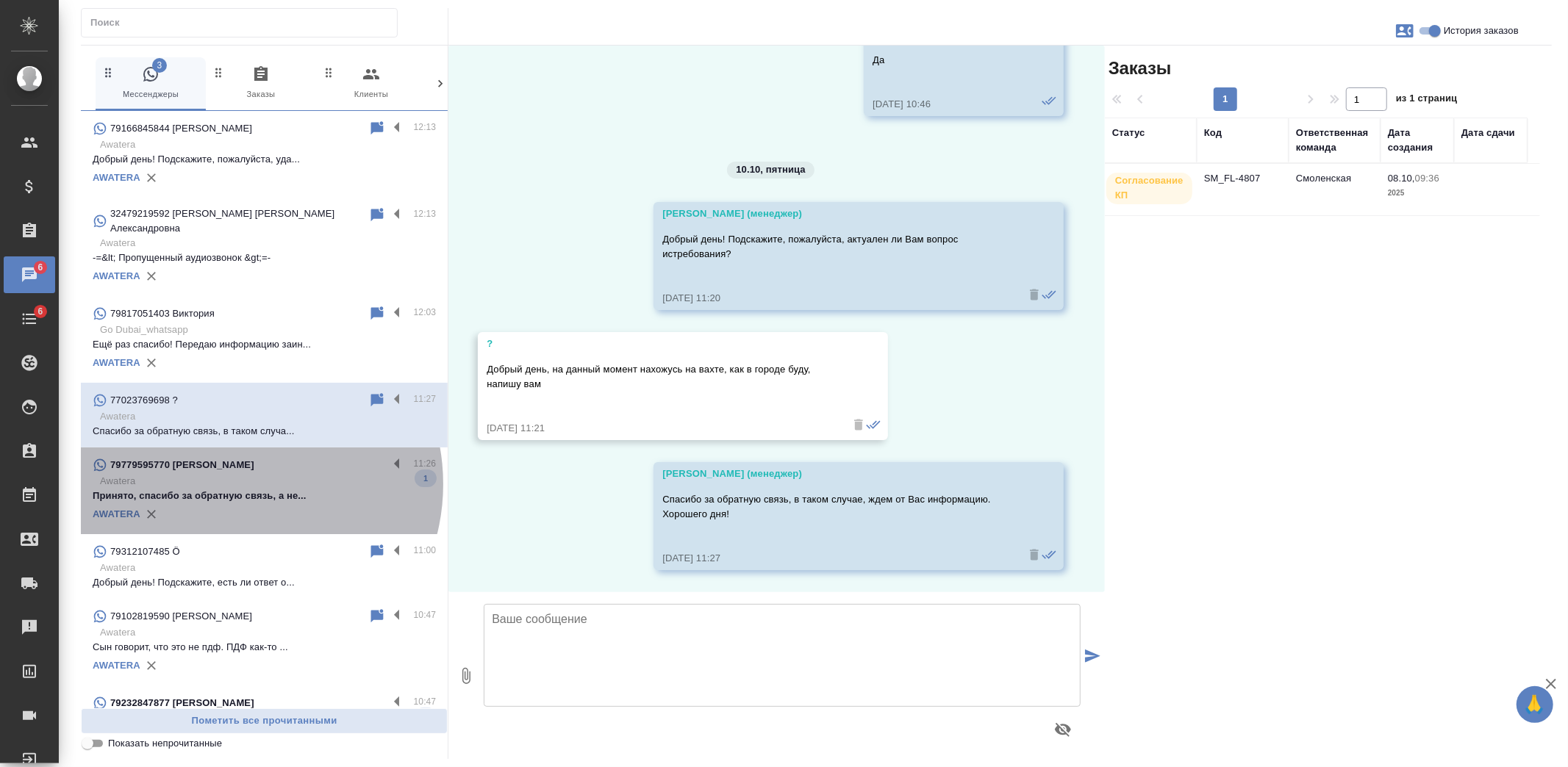
click at [236, 474] on p "Awatera" at bounding box center [268, 481] width 336 height 15
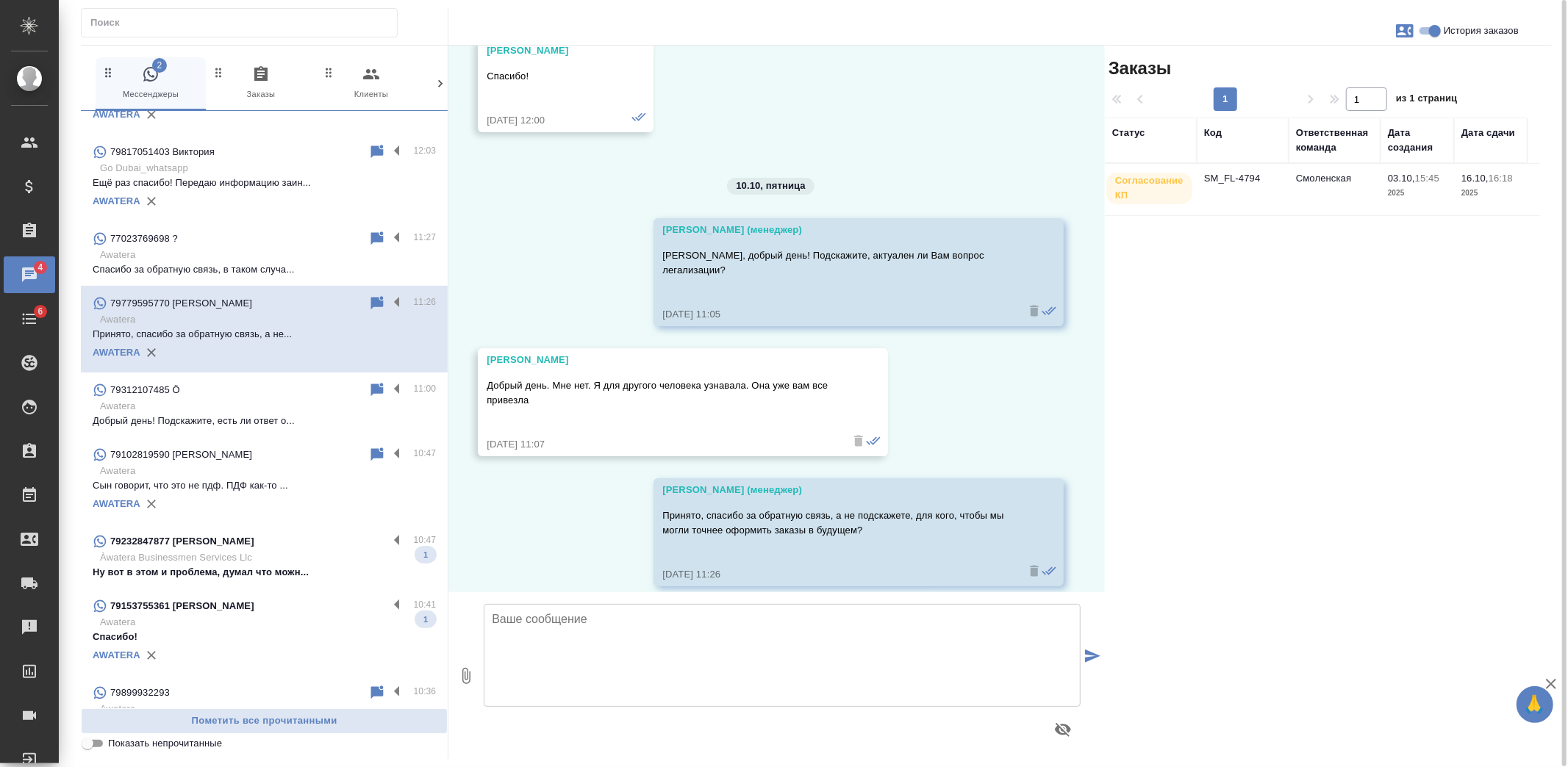
scroll to position [163, 0]
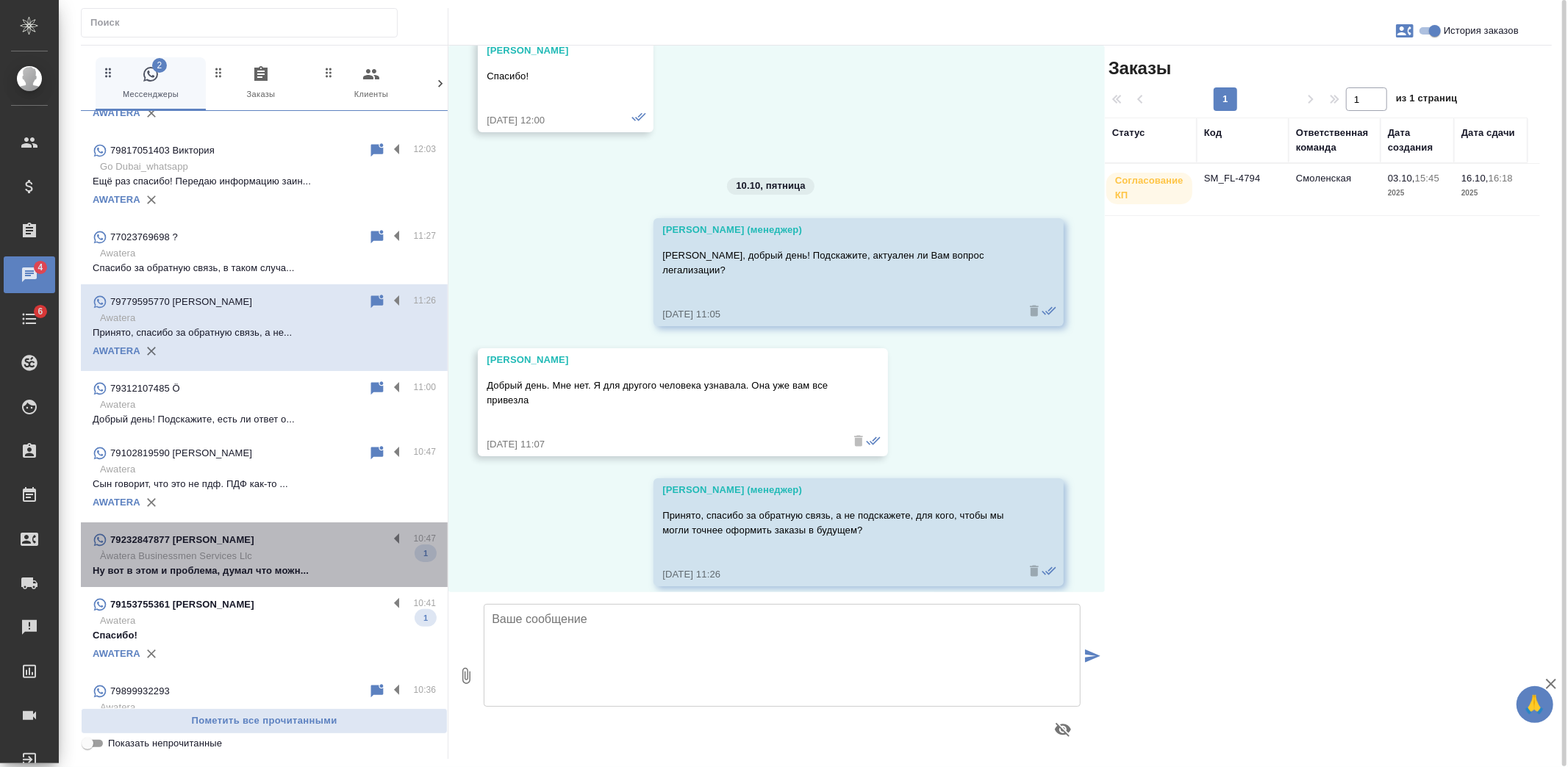
click at [270, 534] on div "79232847877 Roman" at bounding box center [240, 540] width 295 height 17
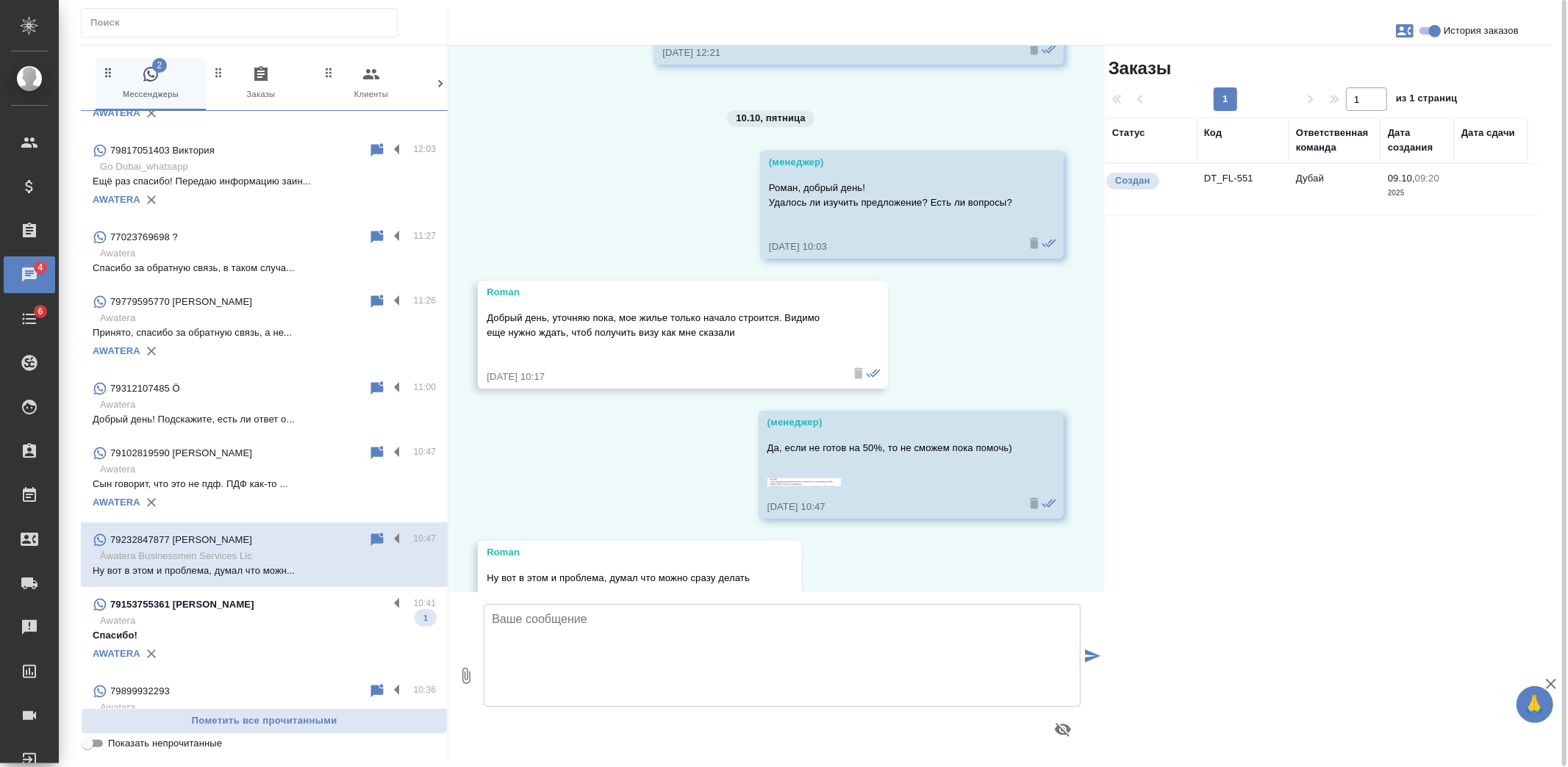
scroll to position [1426, 0]
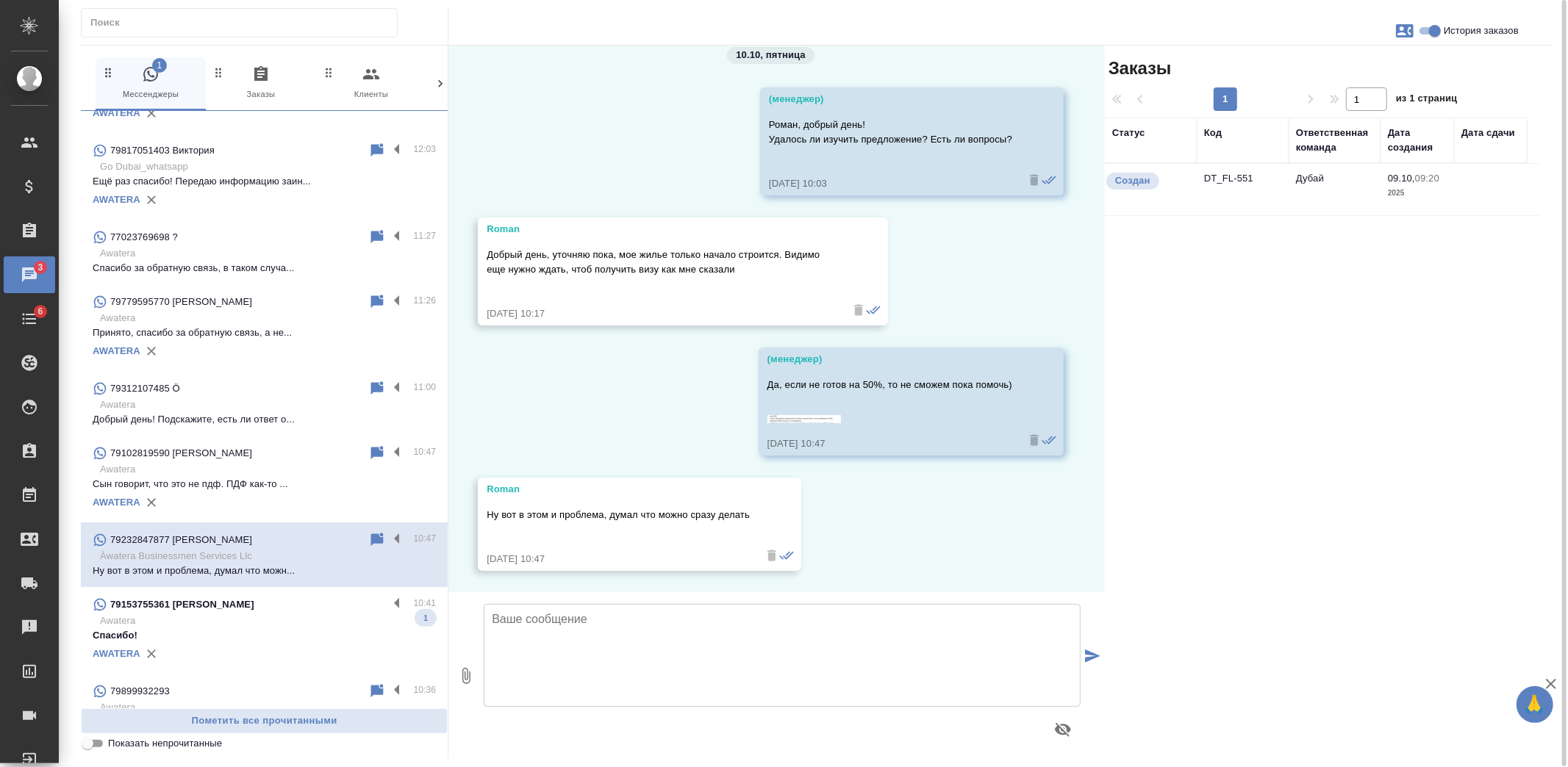
click at [783, 420] on img at bounding box center [803, 419] width 74 height 8
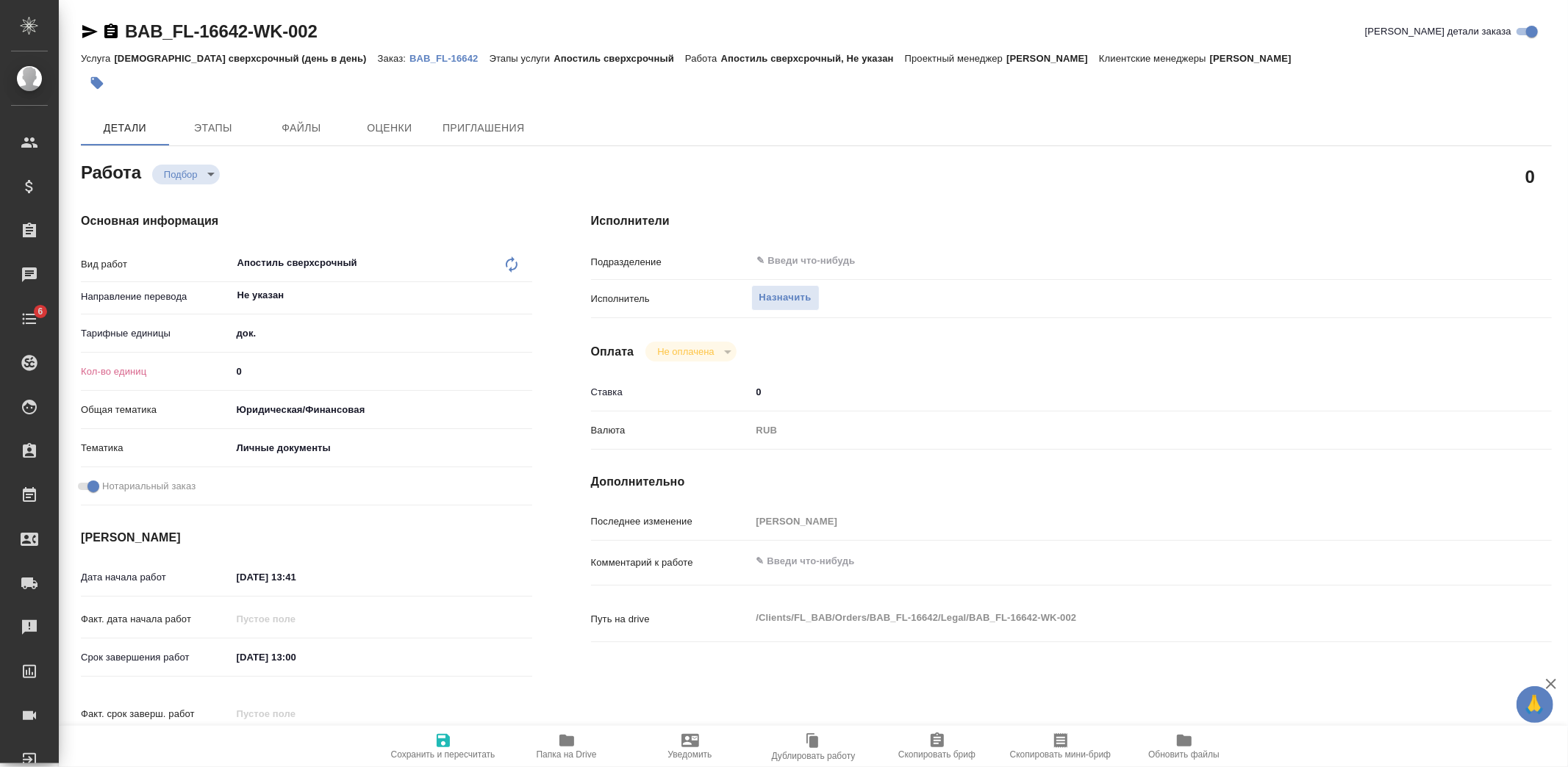
type textarea "x"
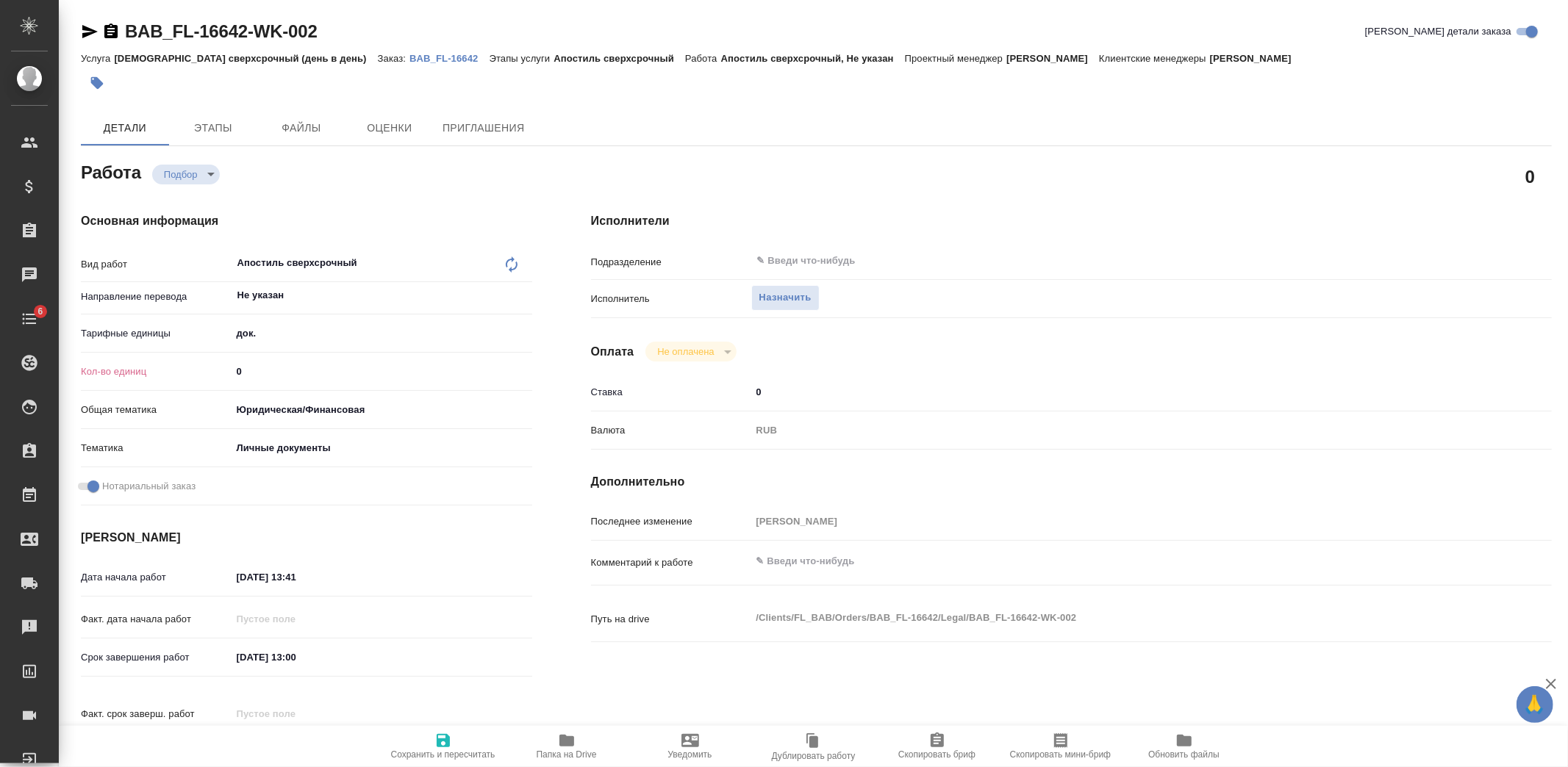
type textarea "x"
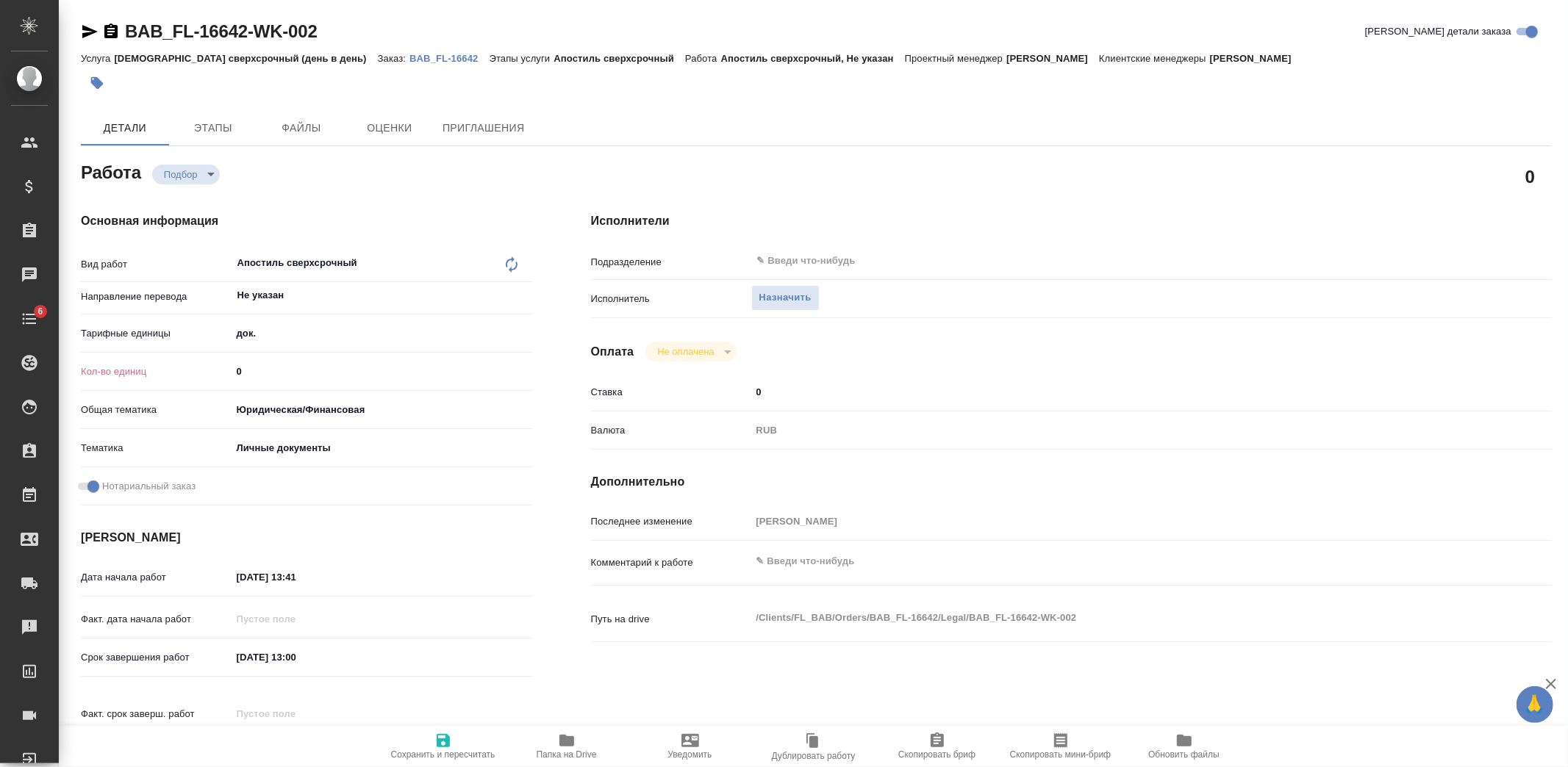
type textarea "x"
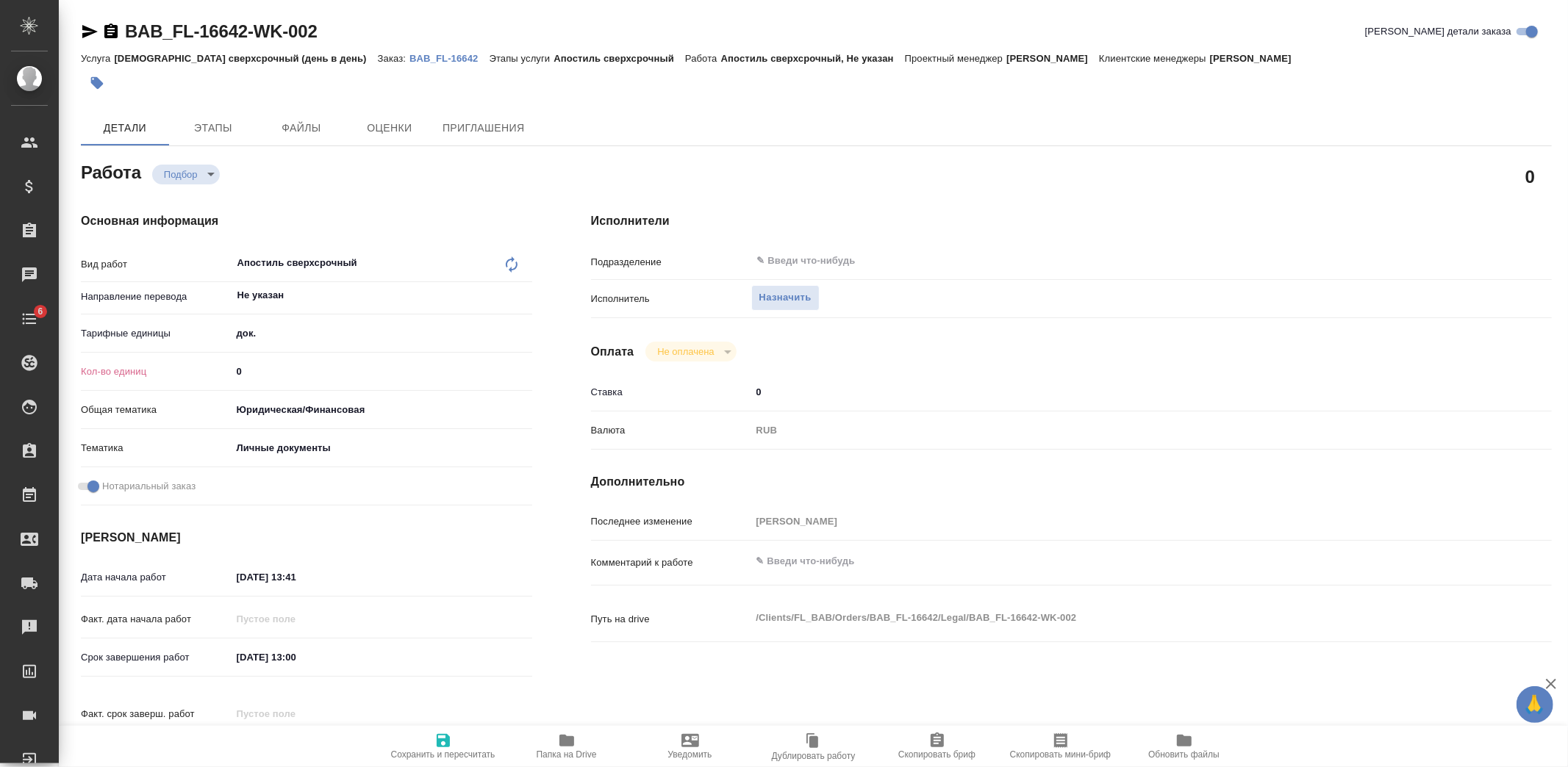
type textarea "x"
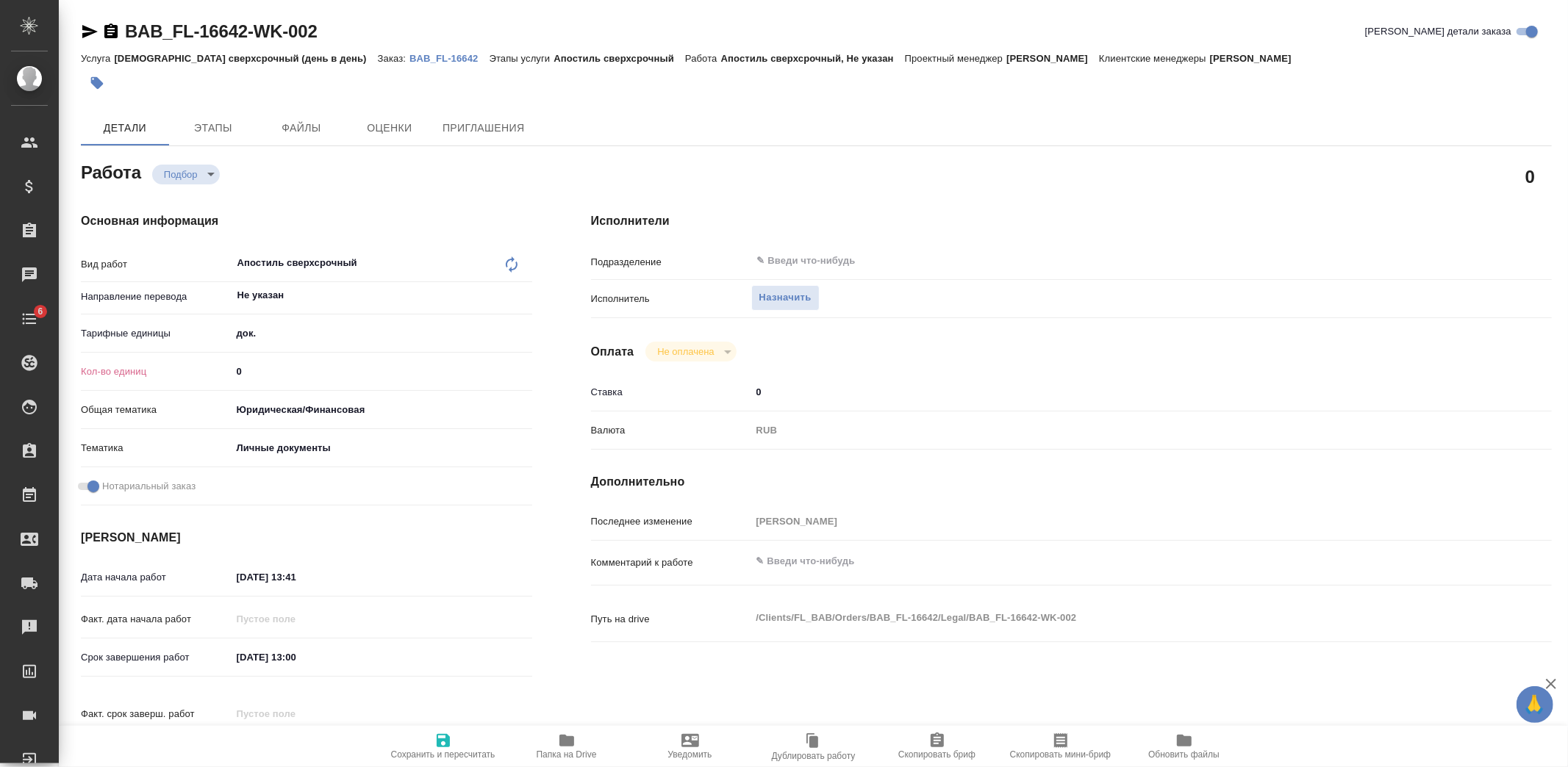
type textarea "x"
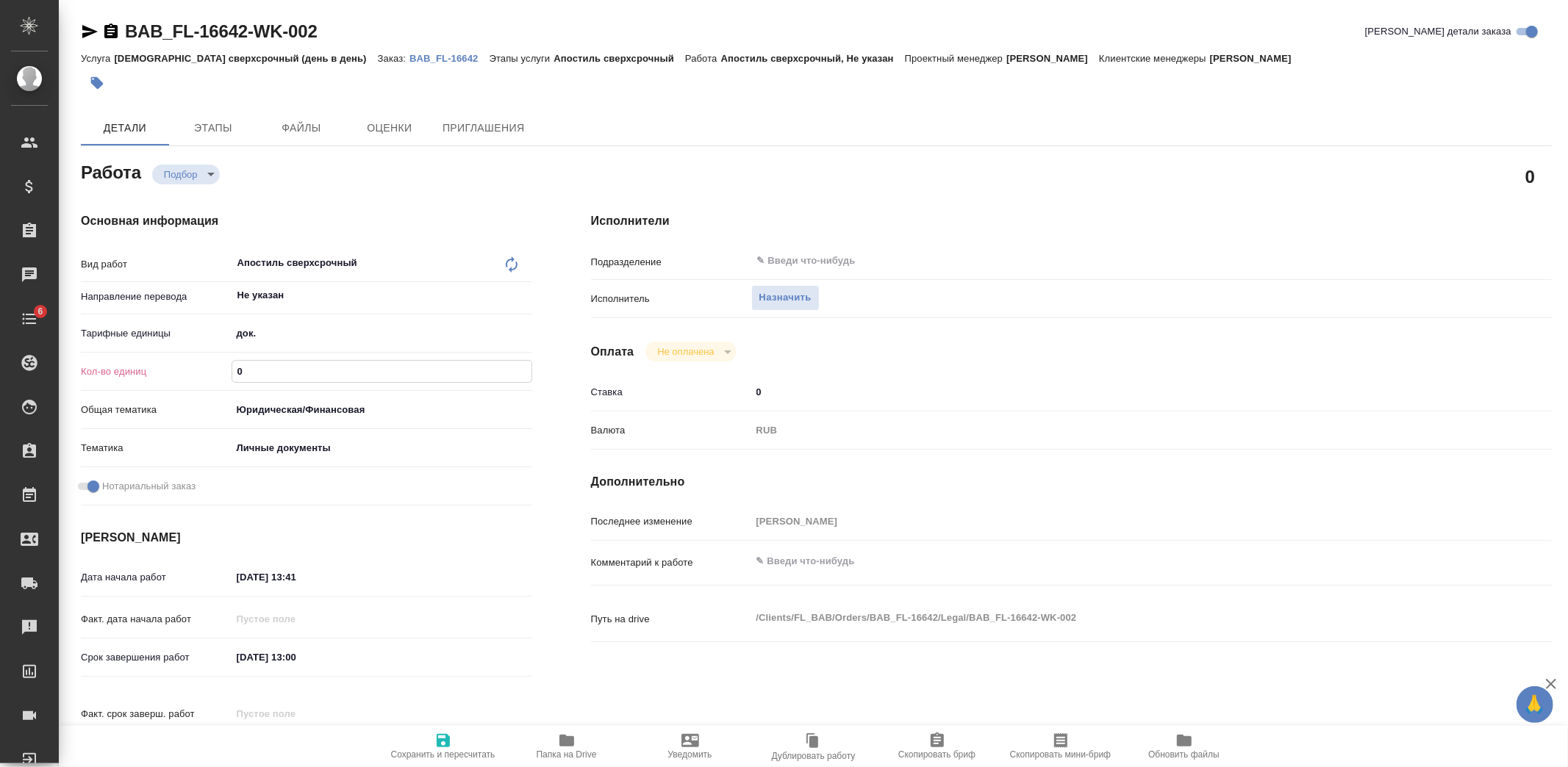
drag, startPoint x: 255, startPoint y: 372, endPoint x: 184, endPoint y: 372, distance: 71.0
click at [184, 372] on div "Кол-во единиц 0" at bounding box center [306, 371] width 451 height 26
type textarea "x"
type input "1"
type textarea "x"
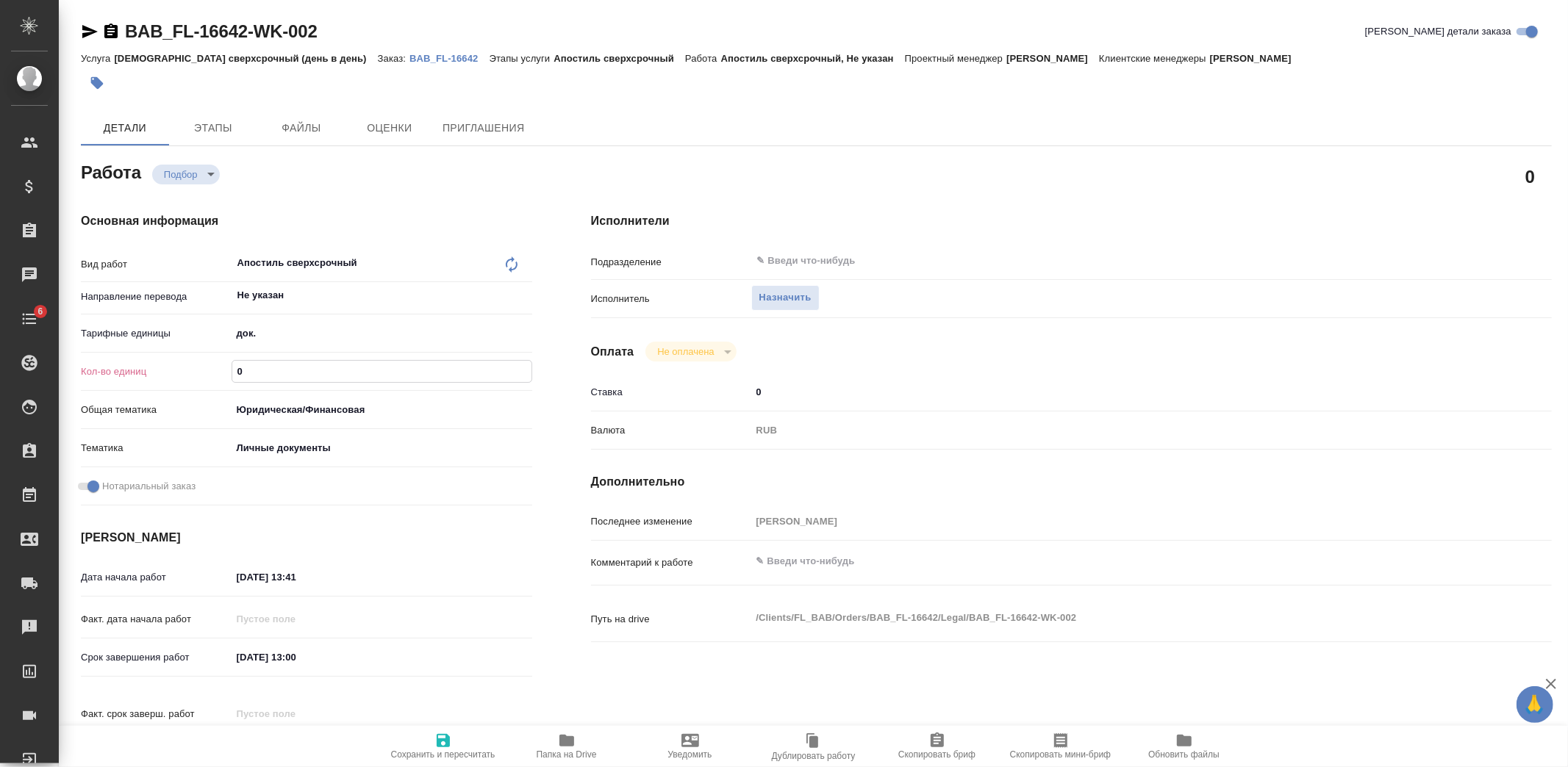
type textarea "x"
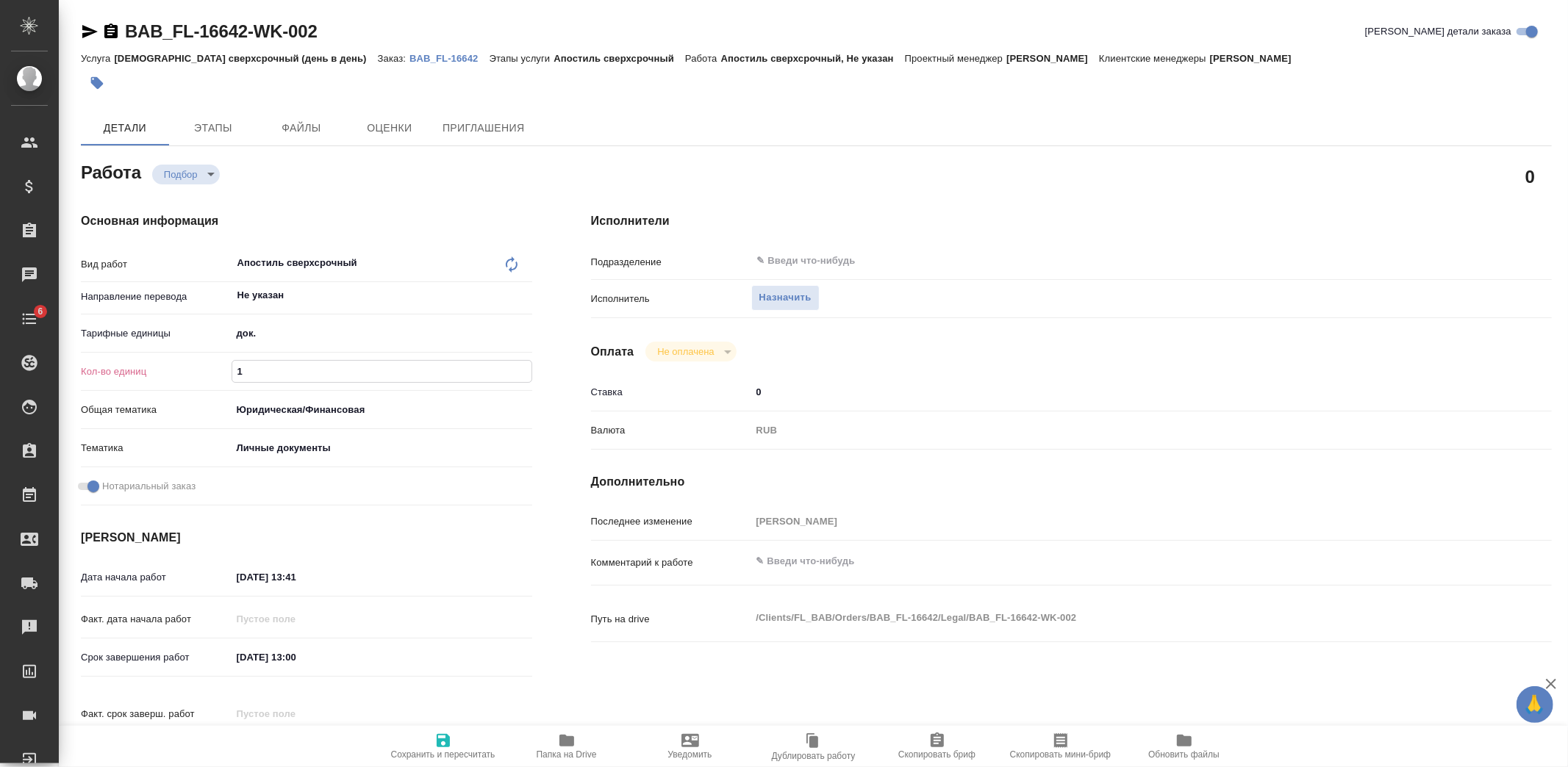
type textarea "x"
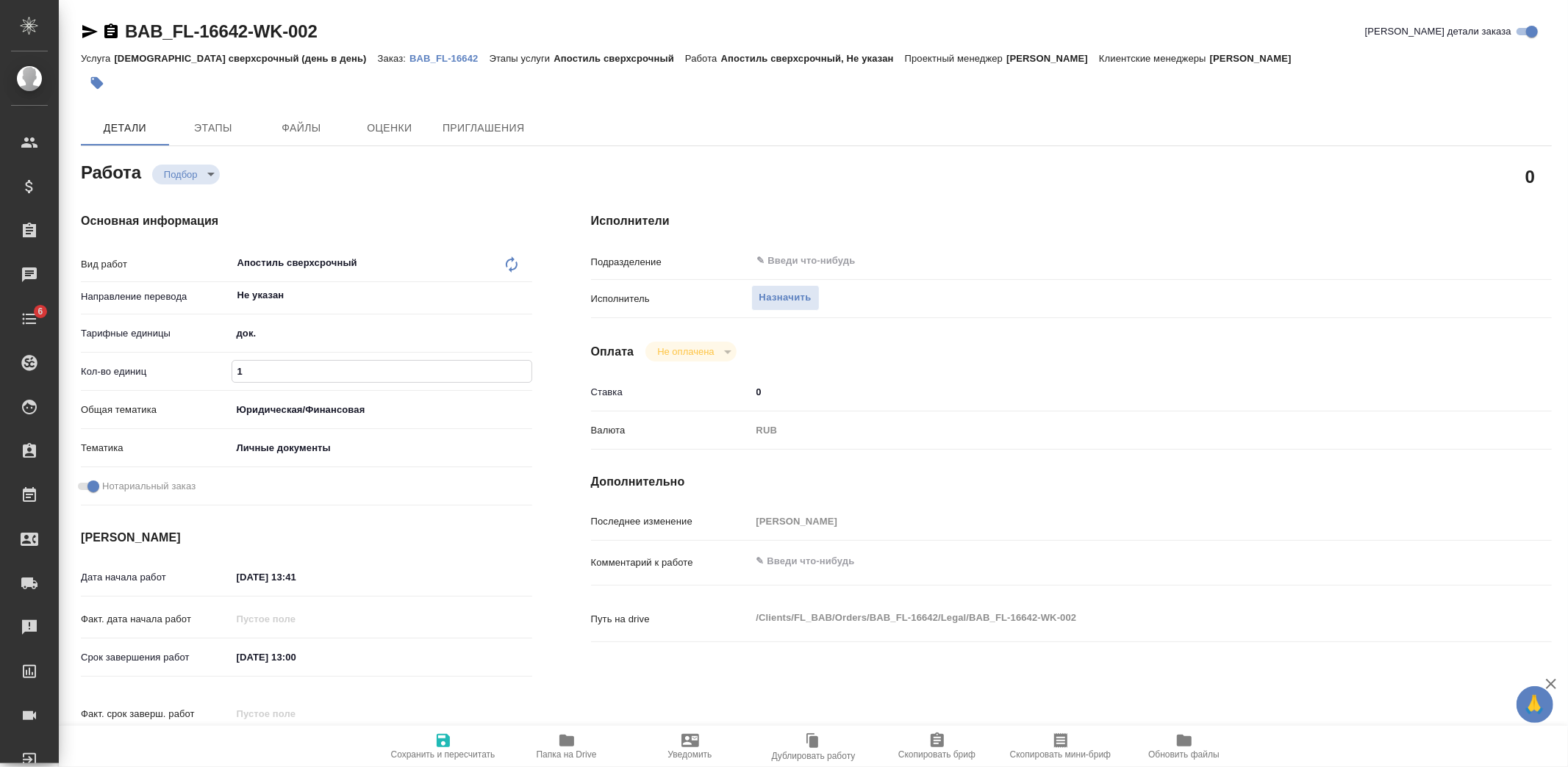
type textarea "x"
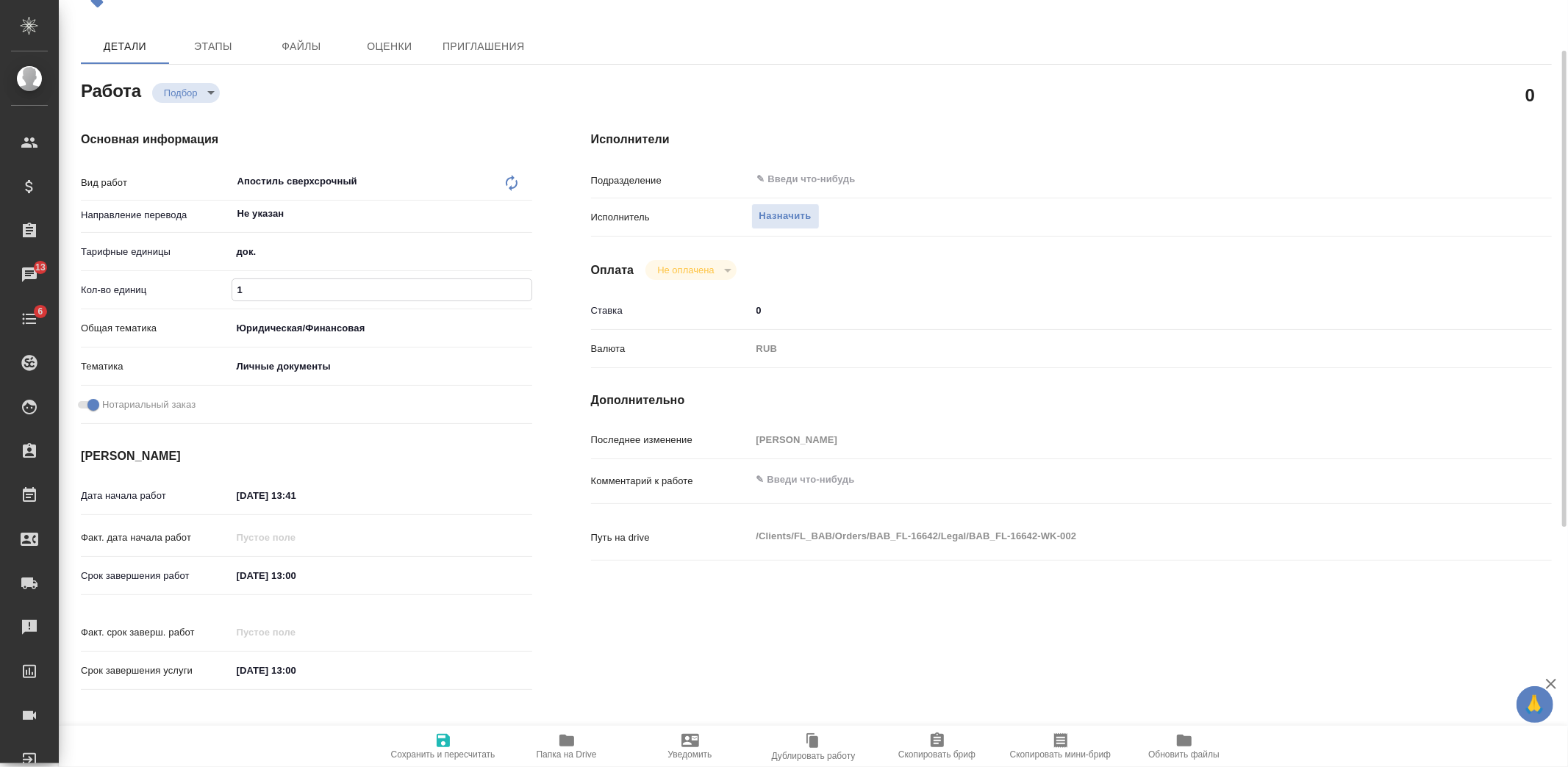
type input "1"
drag, startPoint x: 247, startPoint y: 493, endPoint x: 265, endPoint y: 545, distance: 55.0
click at [247, 493] on input "[DATE] 13:41" at bounding box center [295, 495] width 129 height 22
type input "08.10.2025 13:41"
type textarea "x"
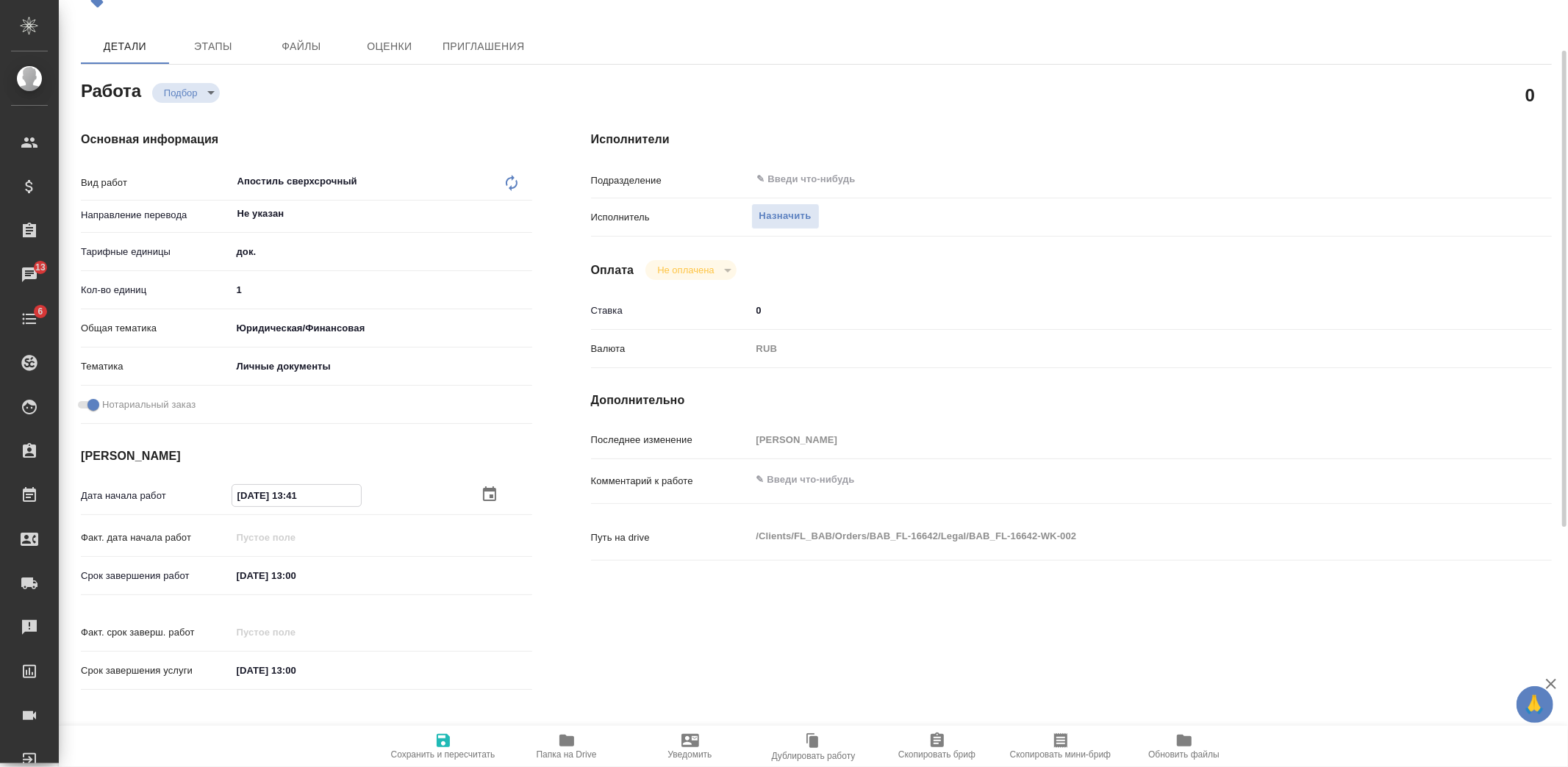
type textarea "x"
drag, startPoint x: 314, startPoint y: 489, endPoint x: 293, endPoint y: 494, distance: 21.6
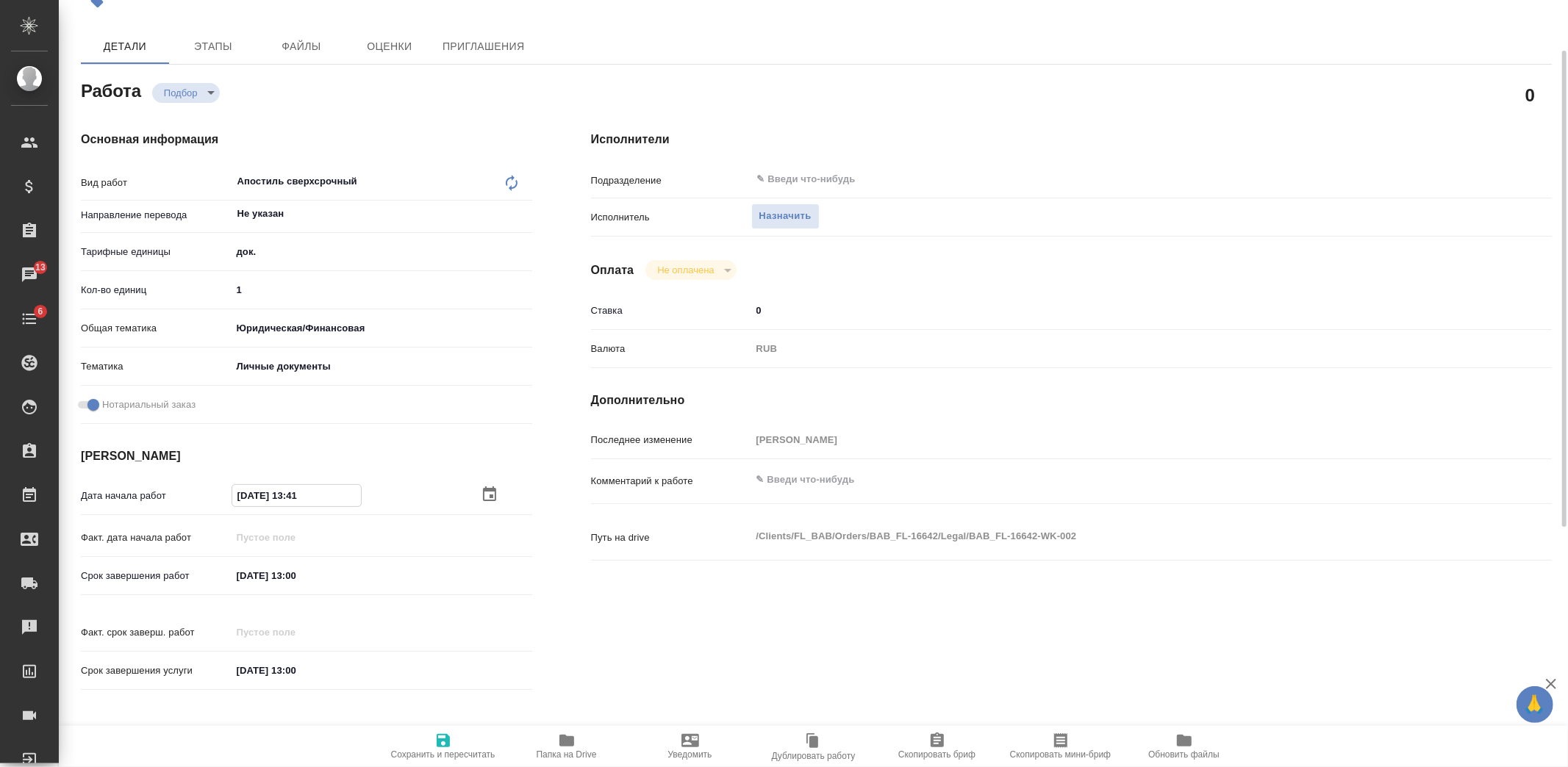
click at [293, 494] on input "08.10.2025 13:41" at bounding box center [296, 495] width 129 height 22
type textarea "x"
type input "08.10.2025 16:__"
type textarea "x"
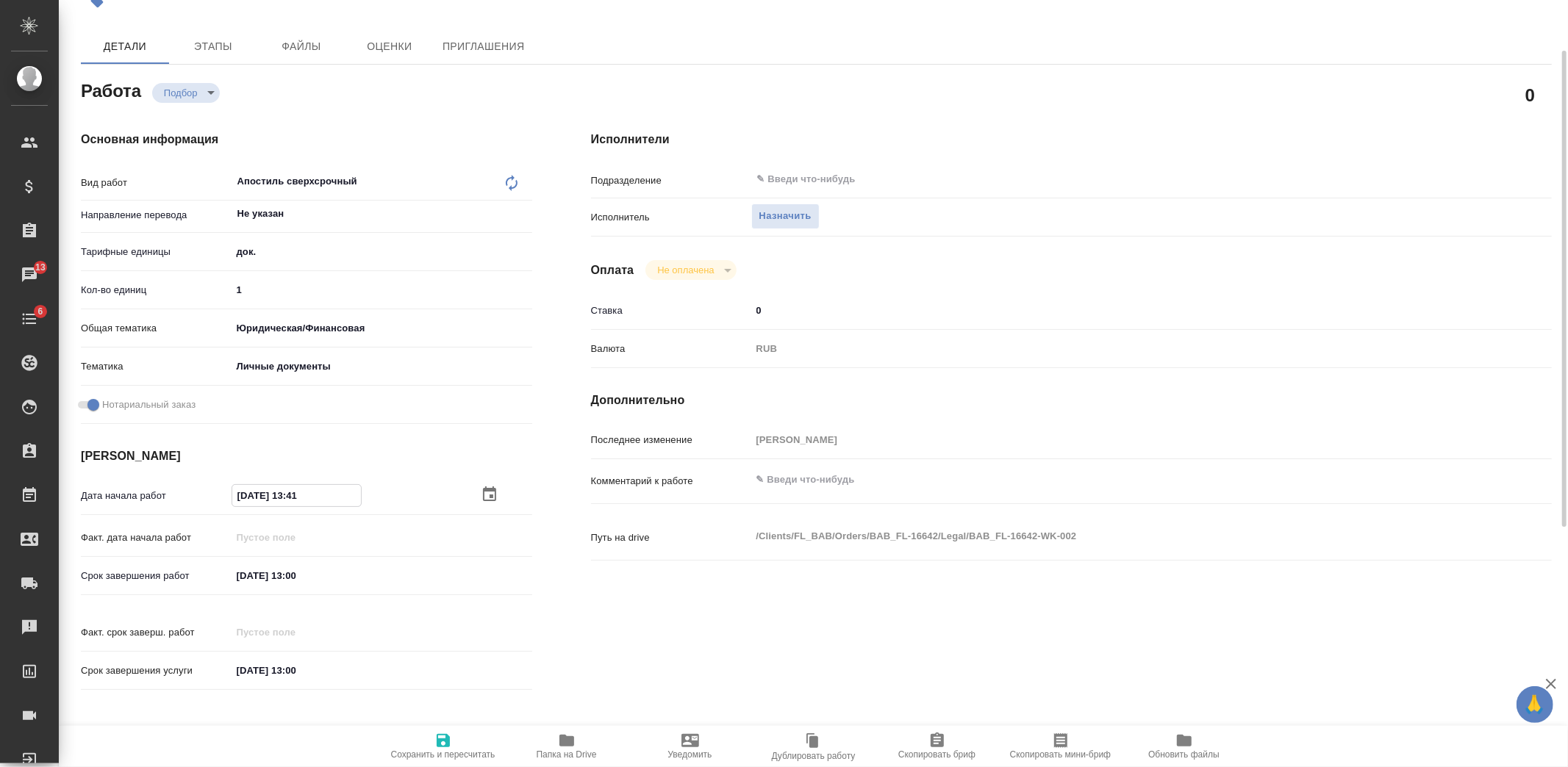
type textarea "x"
type input "08.10.2025 16:0_"
type textarea "x"
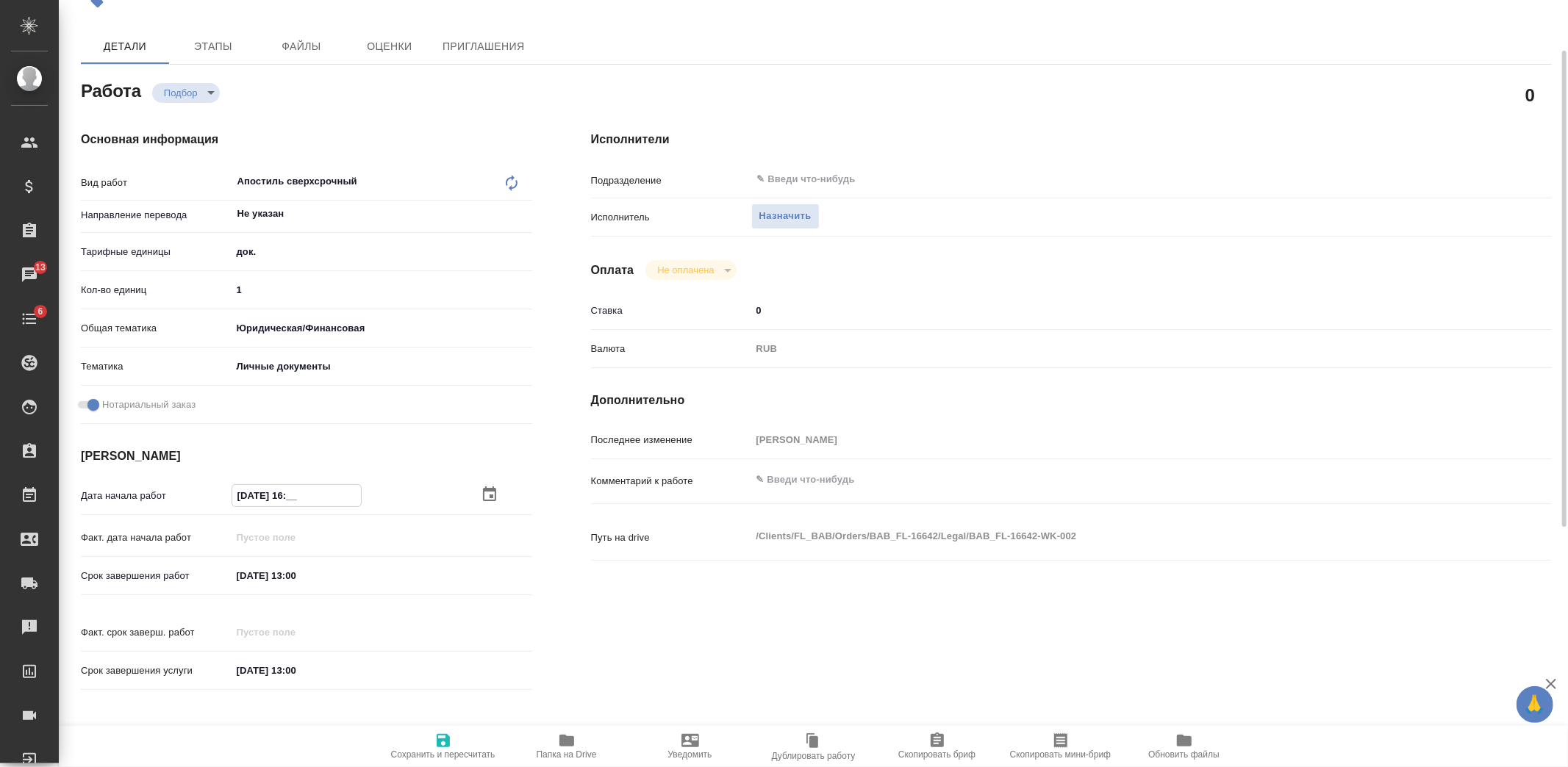
type textarea "x"
type input "[DATE] 16:00"
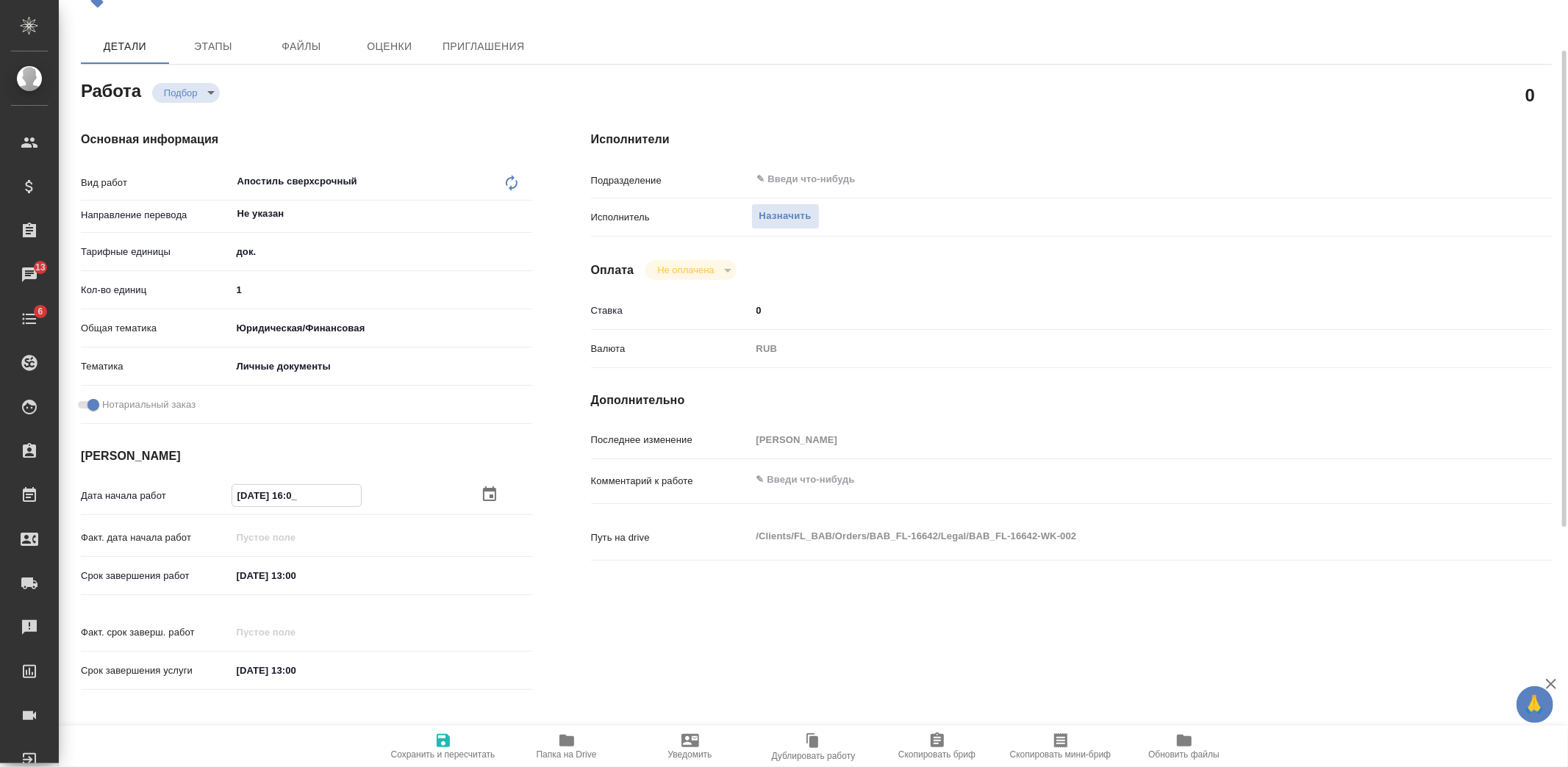
type textarea "x"
drag, startPoint x: 316, startPoint y: 489, endPoint x: 218, endPoint y: 489, distance: 98.0
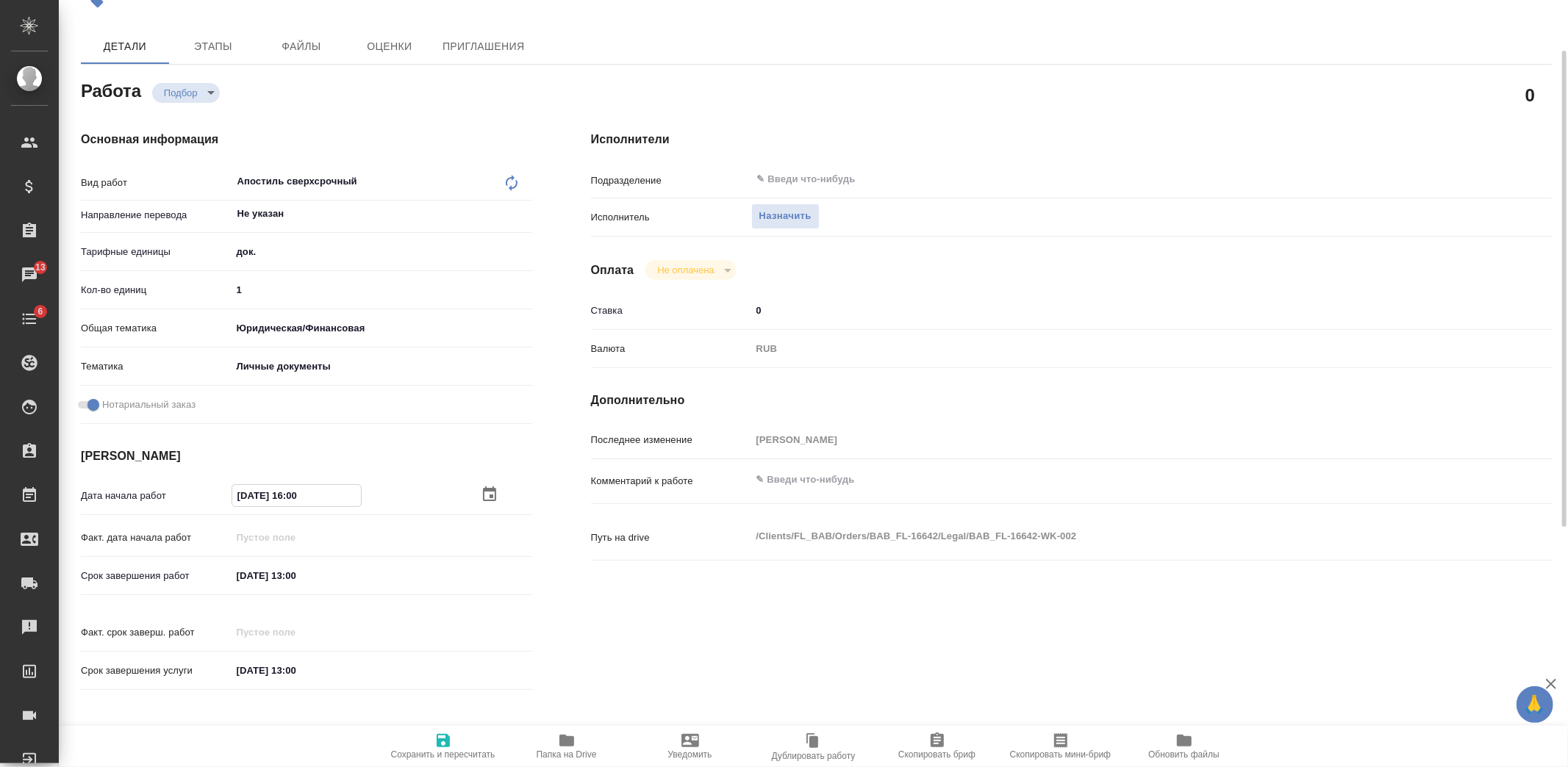
click at [218, 489] on div "Дата начала работ 08.10.2025 16:00" at bounding box center [306, 496] width 451 height 26
type input "[DATE] 16:00"
drag, startPoint x: 326, startPoint y: 577, endPoint x: 162, endPoint y: 573, distance: 164.0
click at [162, 573] on div "Срок завершения работ 10.10.2025 13:00" at bounding box center [306, 576] width 451 height 26
paste input "08.10.2025 16"
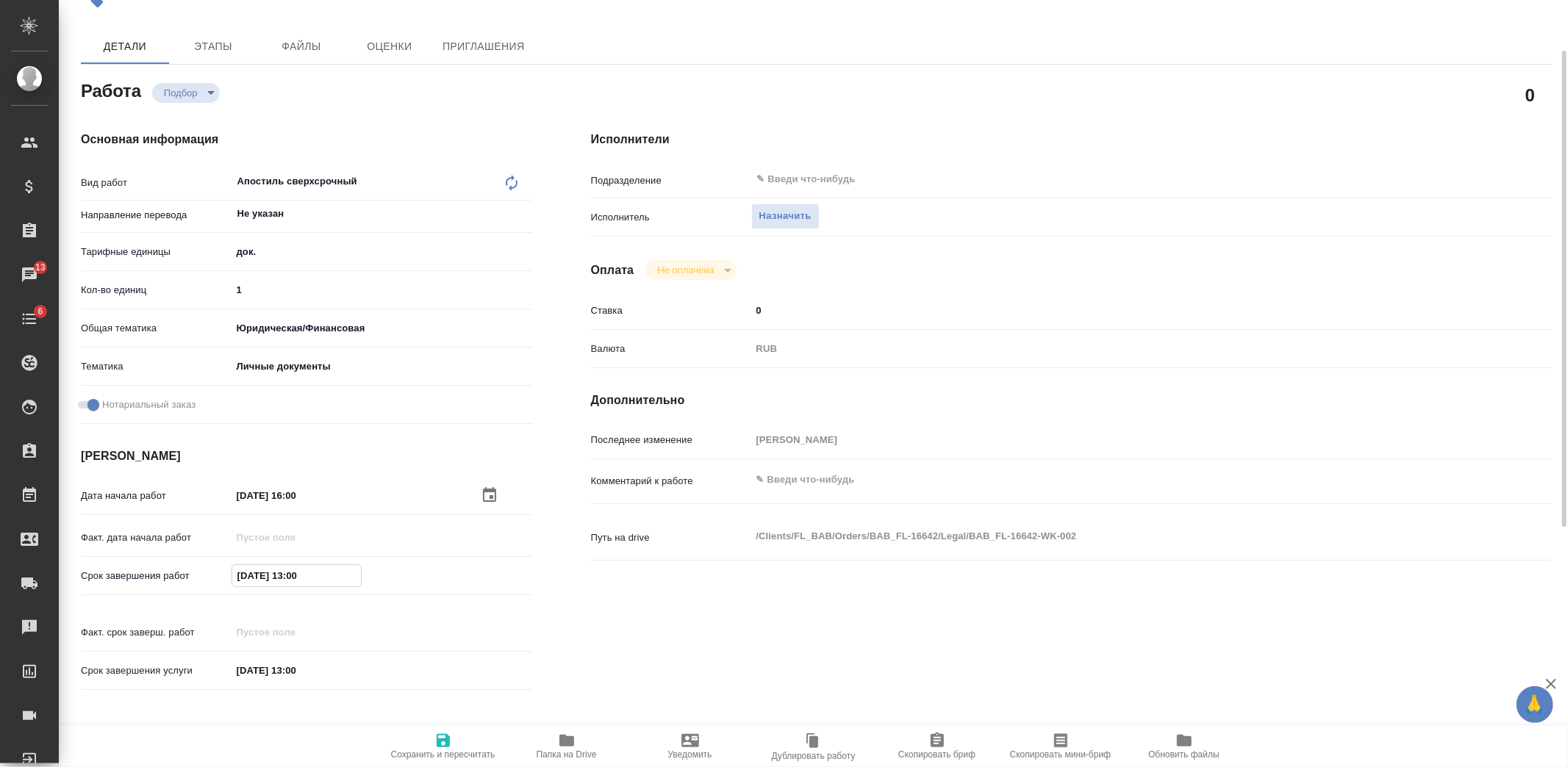
type textarea "x"
type input "[DATE] 16:00"
type textarea "x"
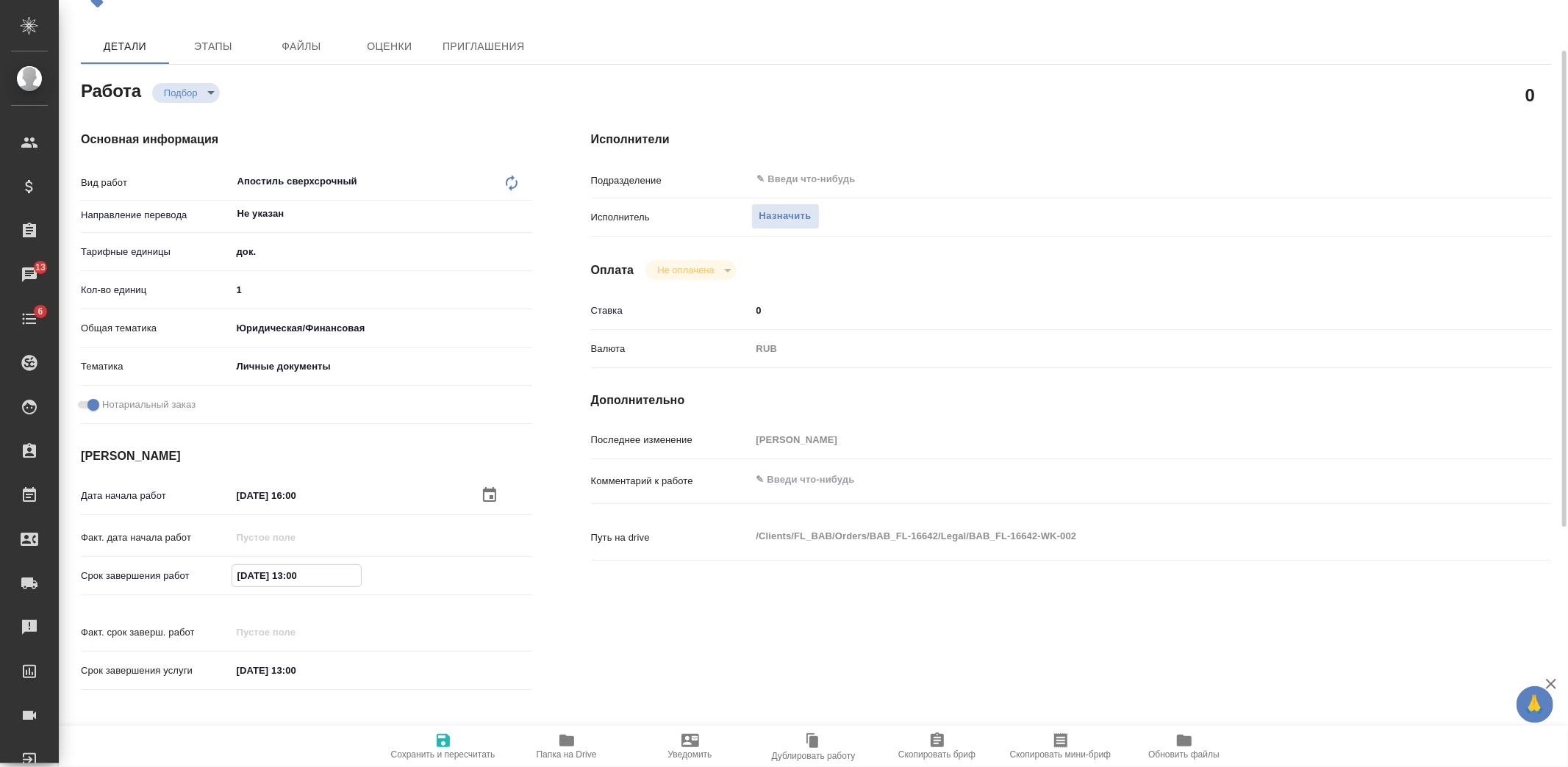
type textarea "x"
type input "[DATE] 16:00"
drag, startPoint x: 320, startPoint y: 654, endPoint x: 170, endPoint y: 673, distance: 151.2
click at [170, 673] on div "Срок завершения услуги 10.10.2025 13:00" at bounding box center [306, 679] width 451 height 42
paste input "08.10.2025 16"
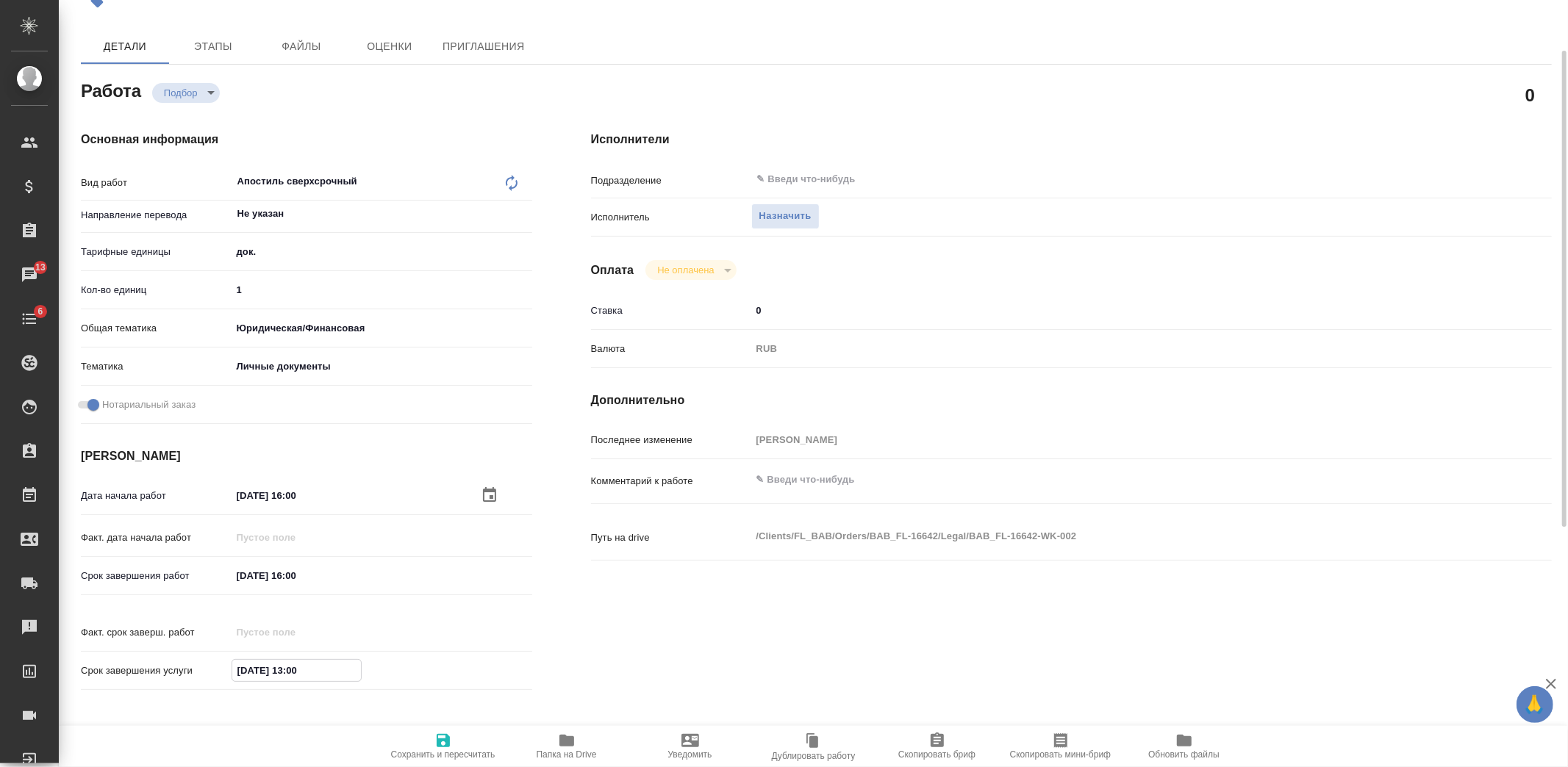
type textarea "x"
type input "[DATE] 16:00"
type textarea "x"
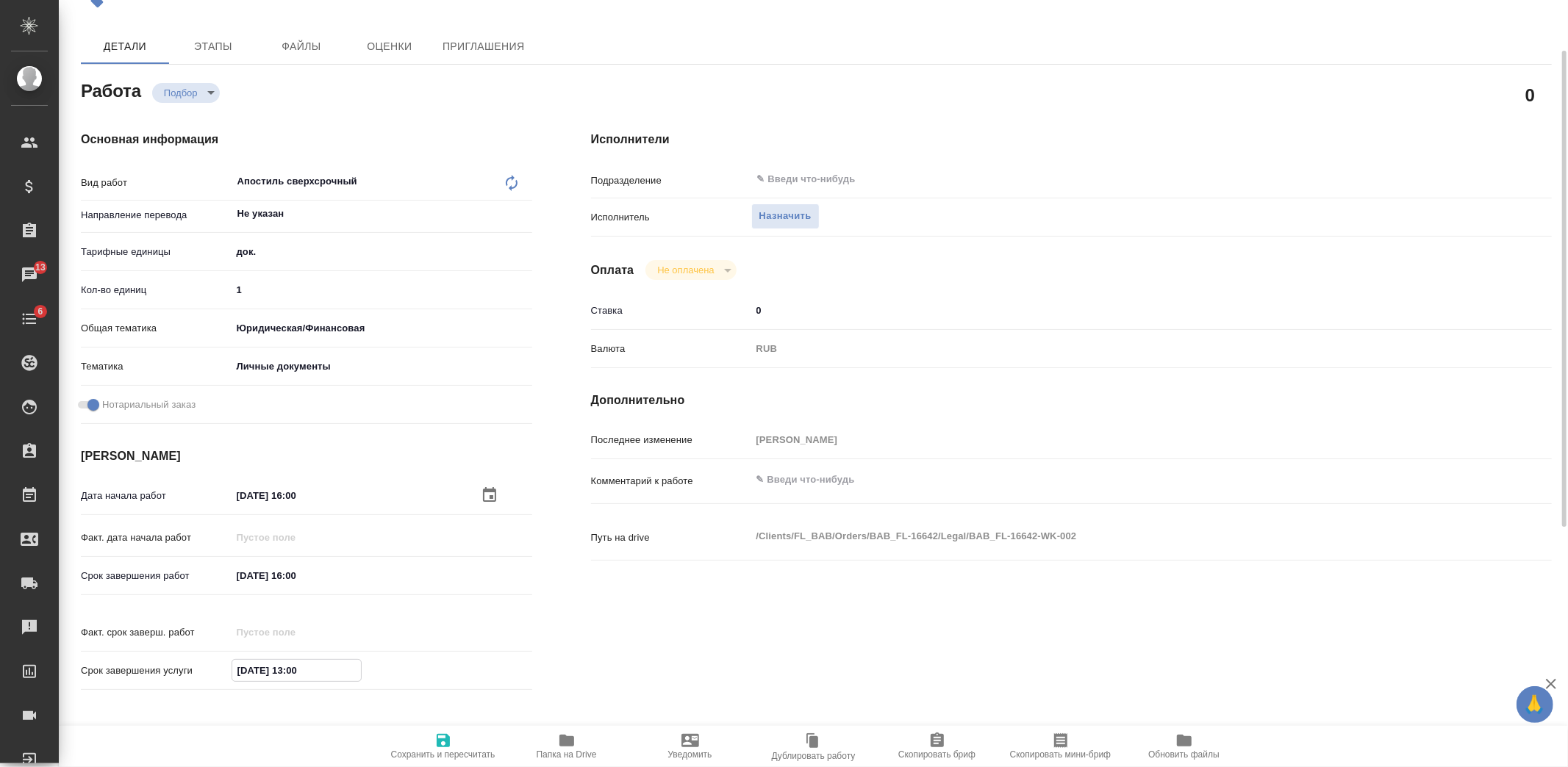
type textarea "x"
click at [296, 660] on input "[DATE] 16:00" at bounding box center [296, 670] width 129 height 22
type textarea "x"
type input "08.10.2025 10:0_"
type textarea "x"
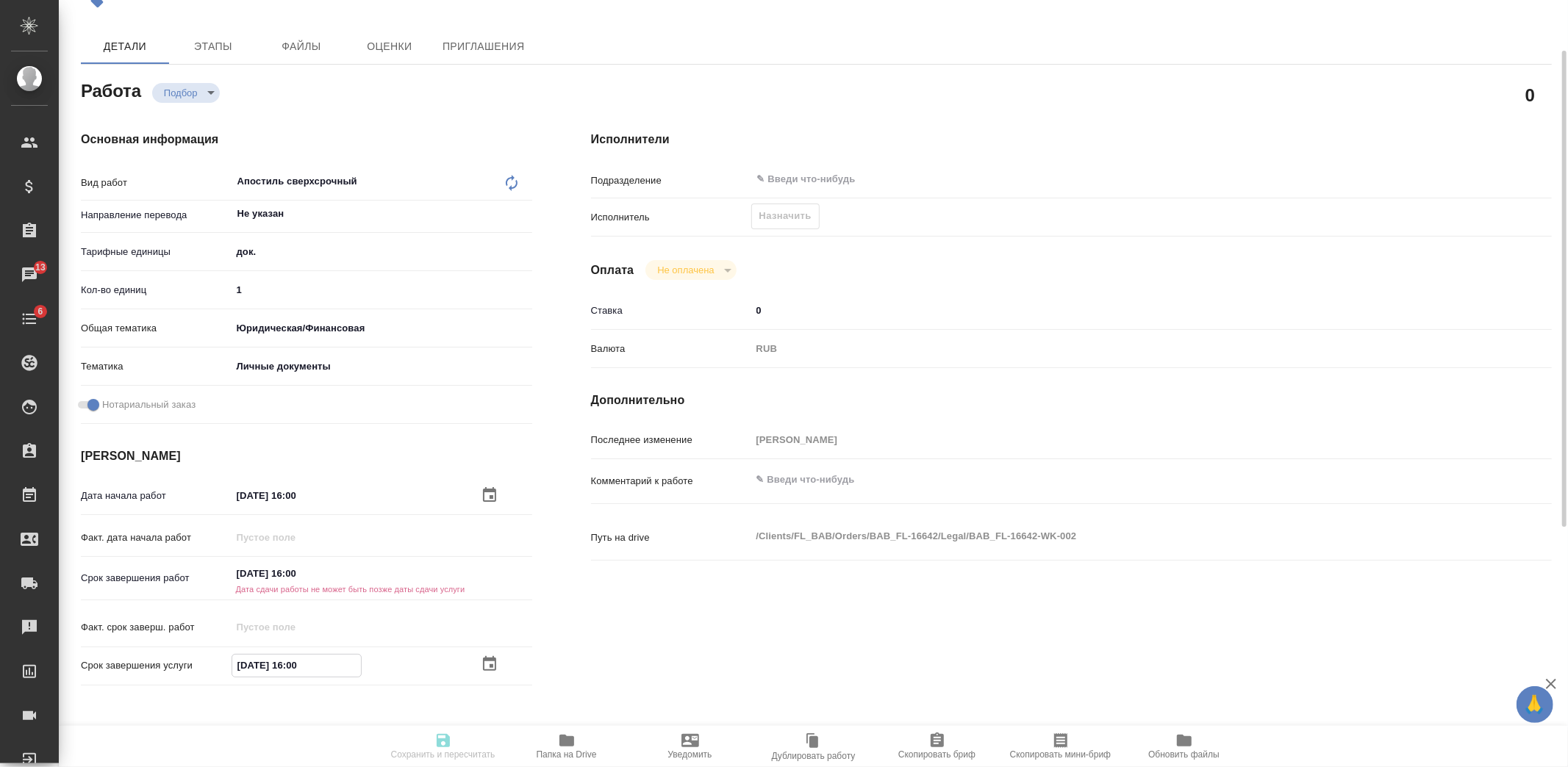
type textarea "x"
type input "[DATE] 18:00"
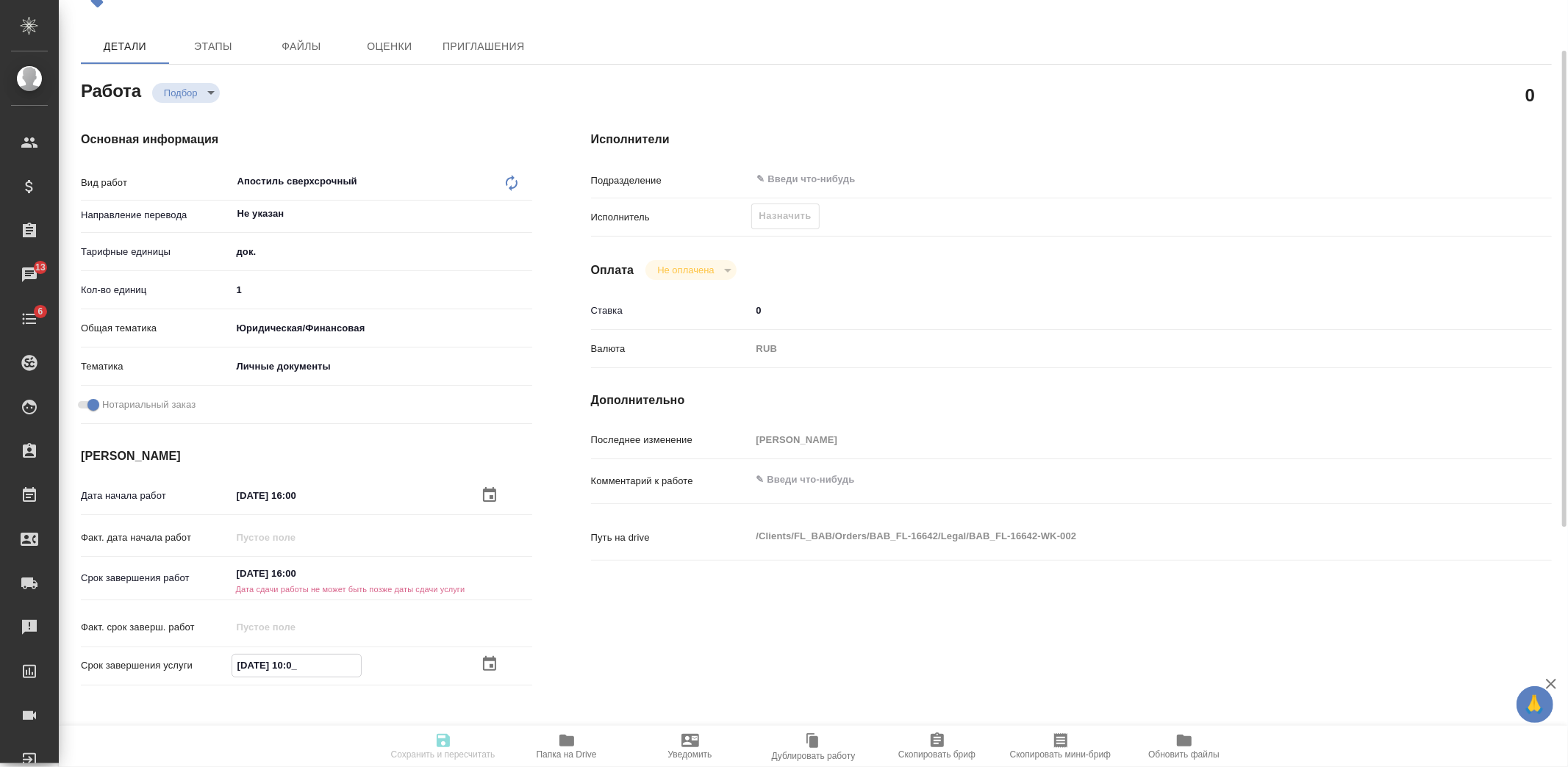
type textarea "x"
type input "08.10.2025 18:00"
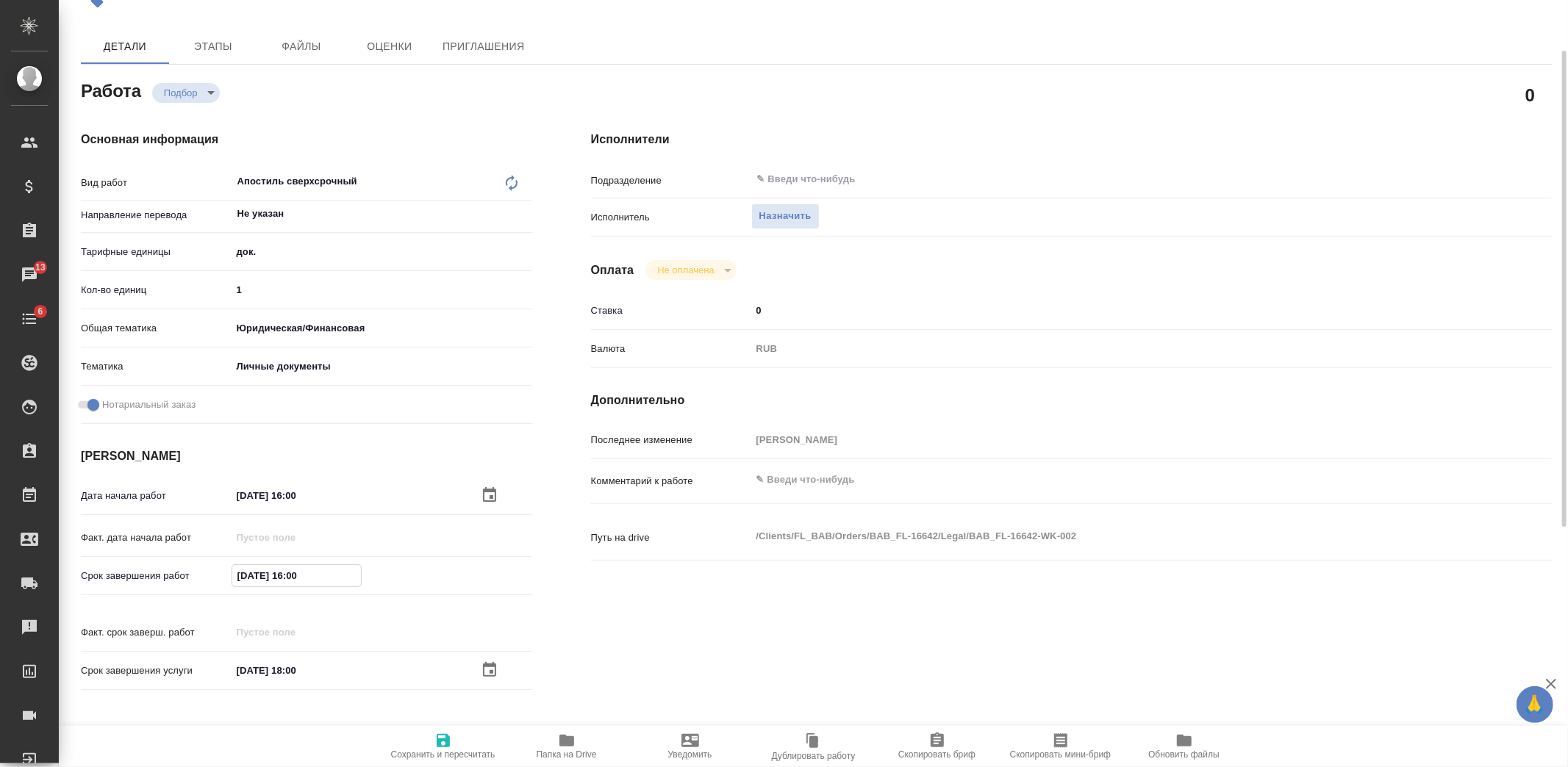
click at [297, 567] on input "[DATE] 16:00" at bounding box center [296, 576] width 129 height 22
type textarea "x"
type input "08.10.2025 10:0_"
type textarea "x"
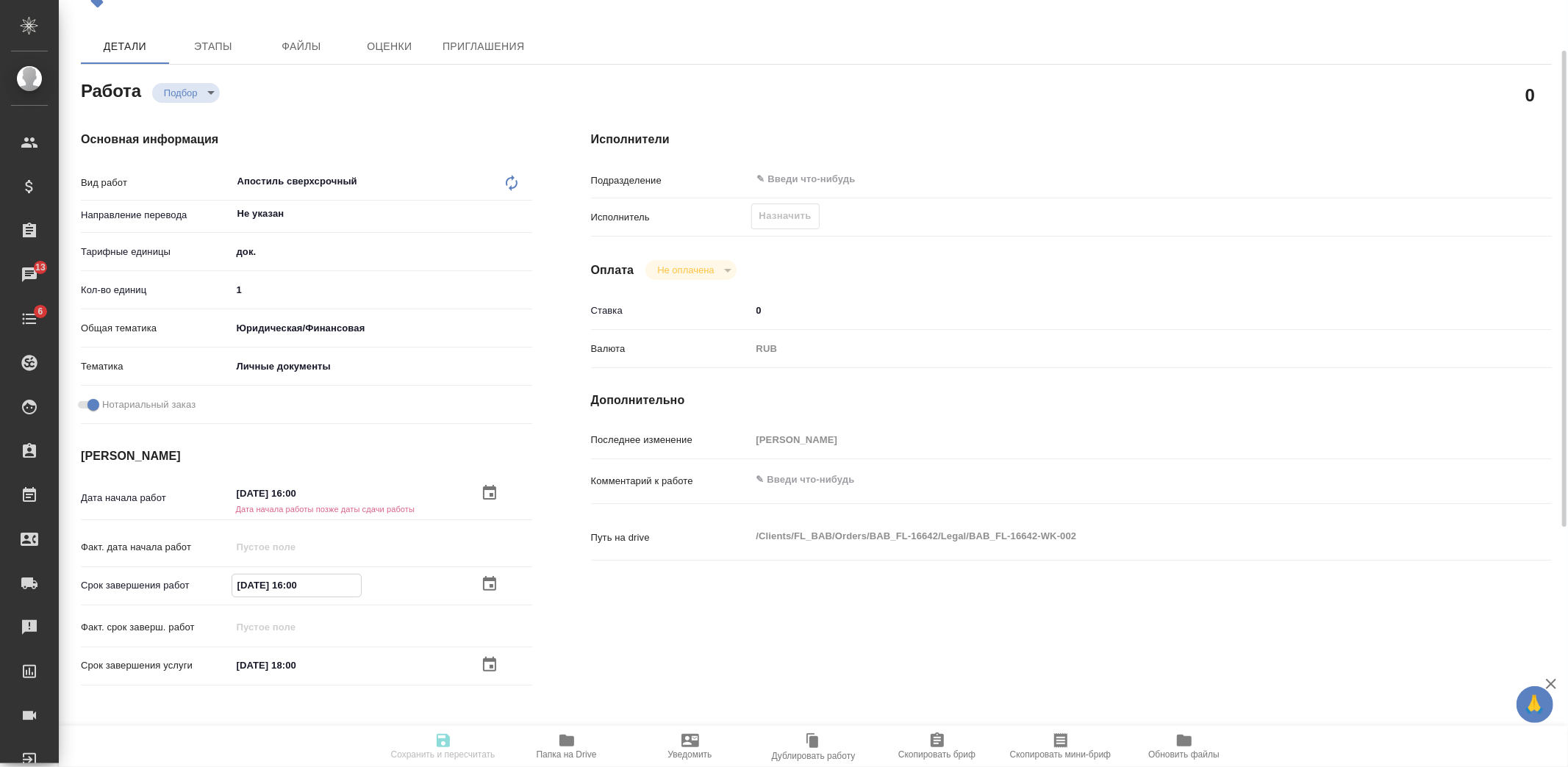
type textarea "x"
type input "08.10.2025 18:00"
type textarea "x"
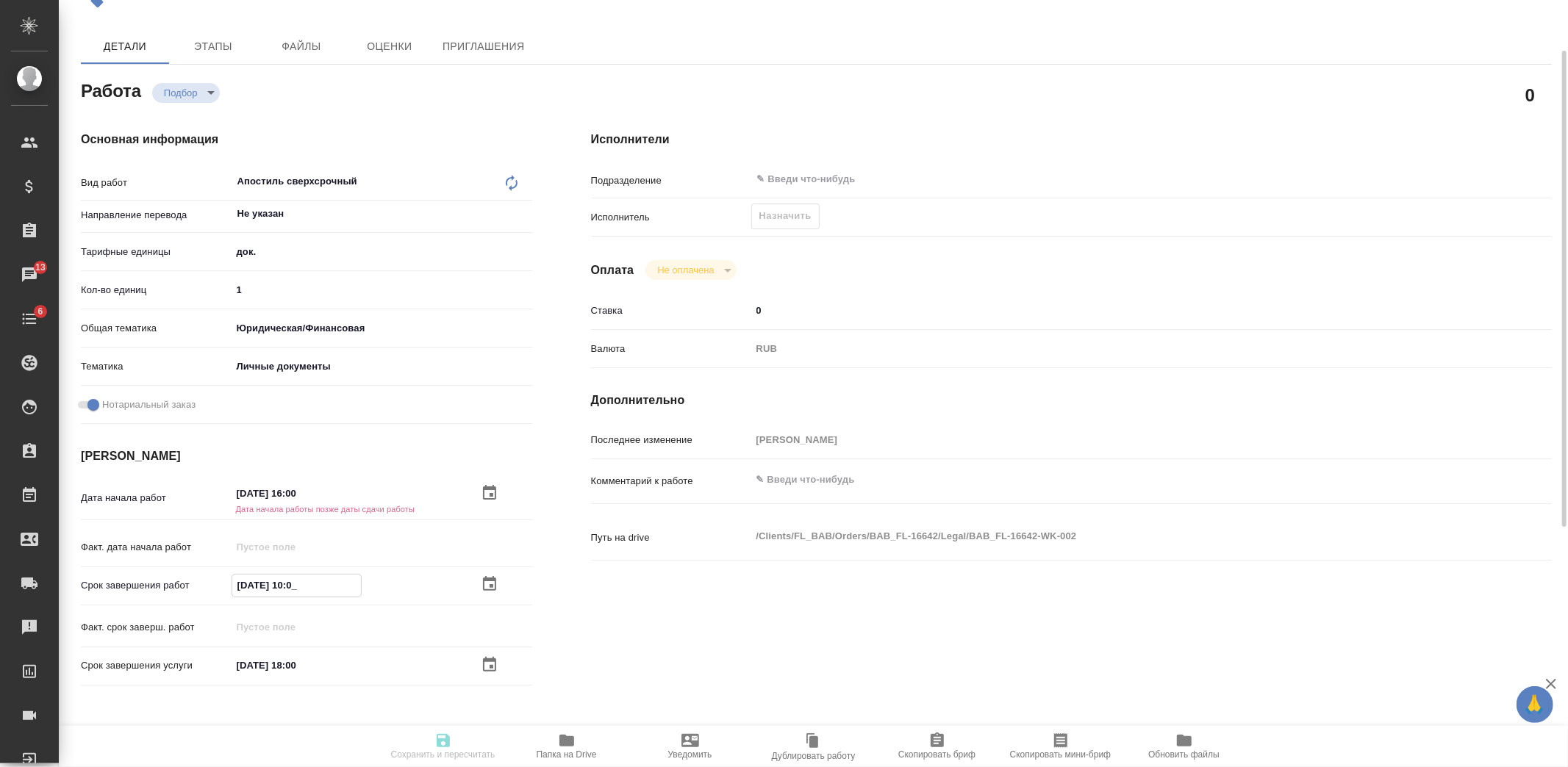
type textarea "x"
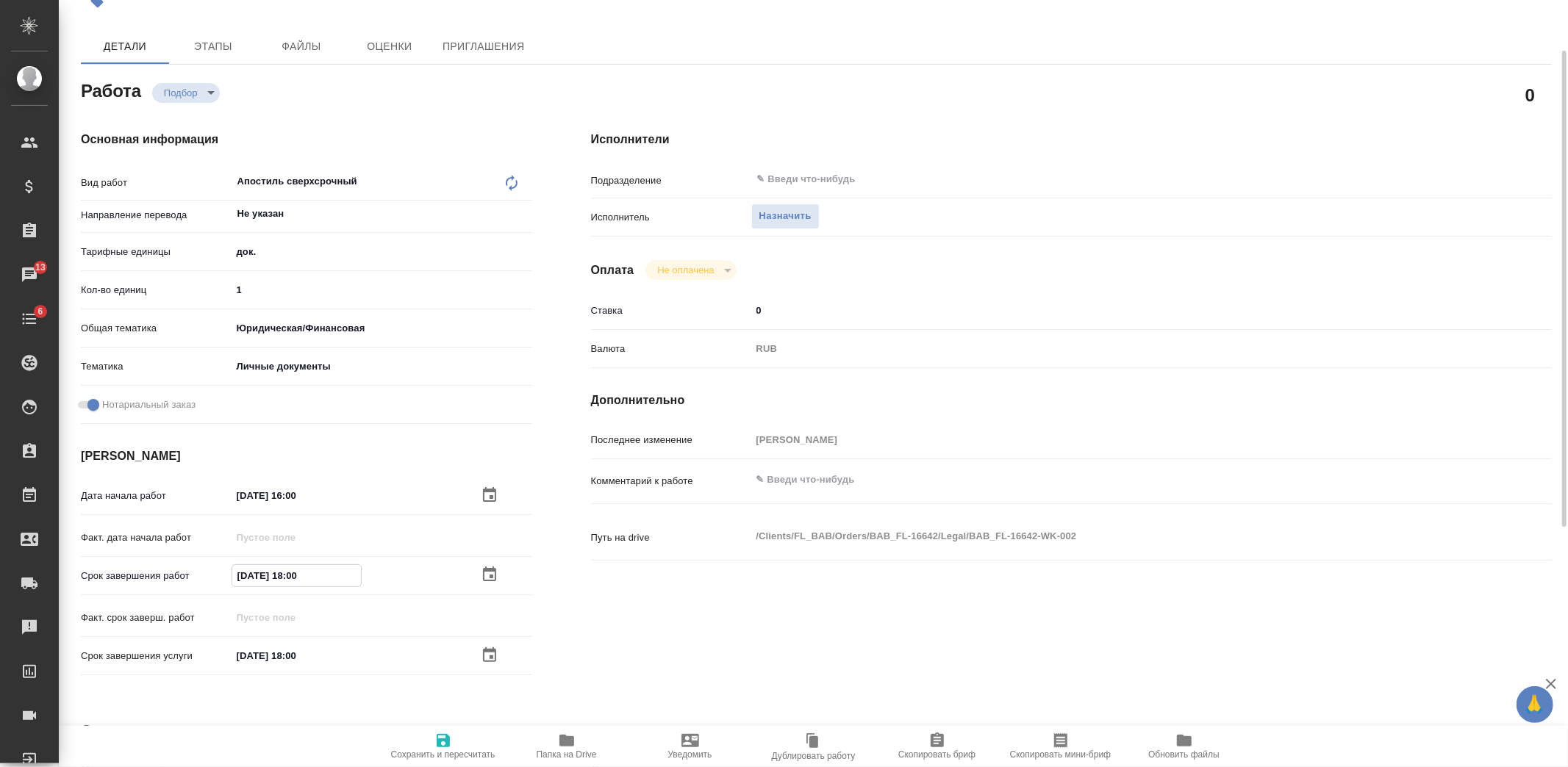
type input "08.10.2025 18:00"
click at [443, 741] on icon "button" at bounding box center [442, 740] width 13 height 13
type textarea "x"
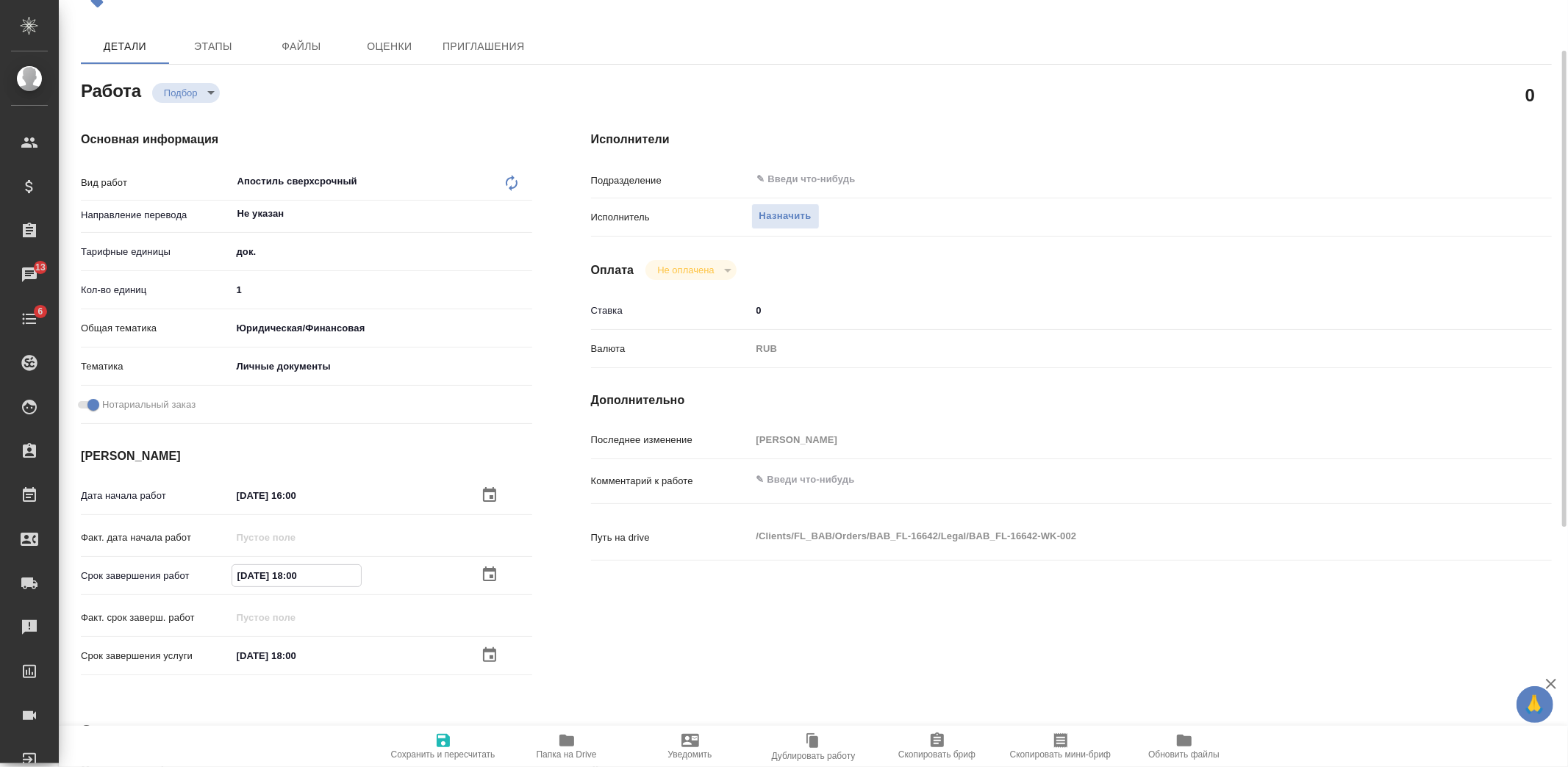
type textarea "x"
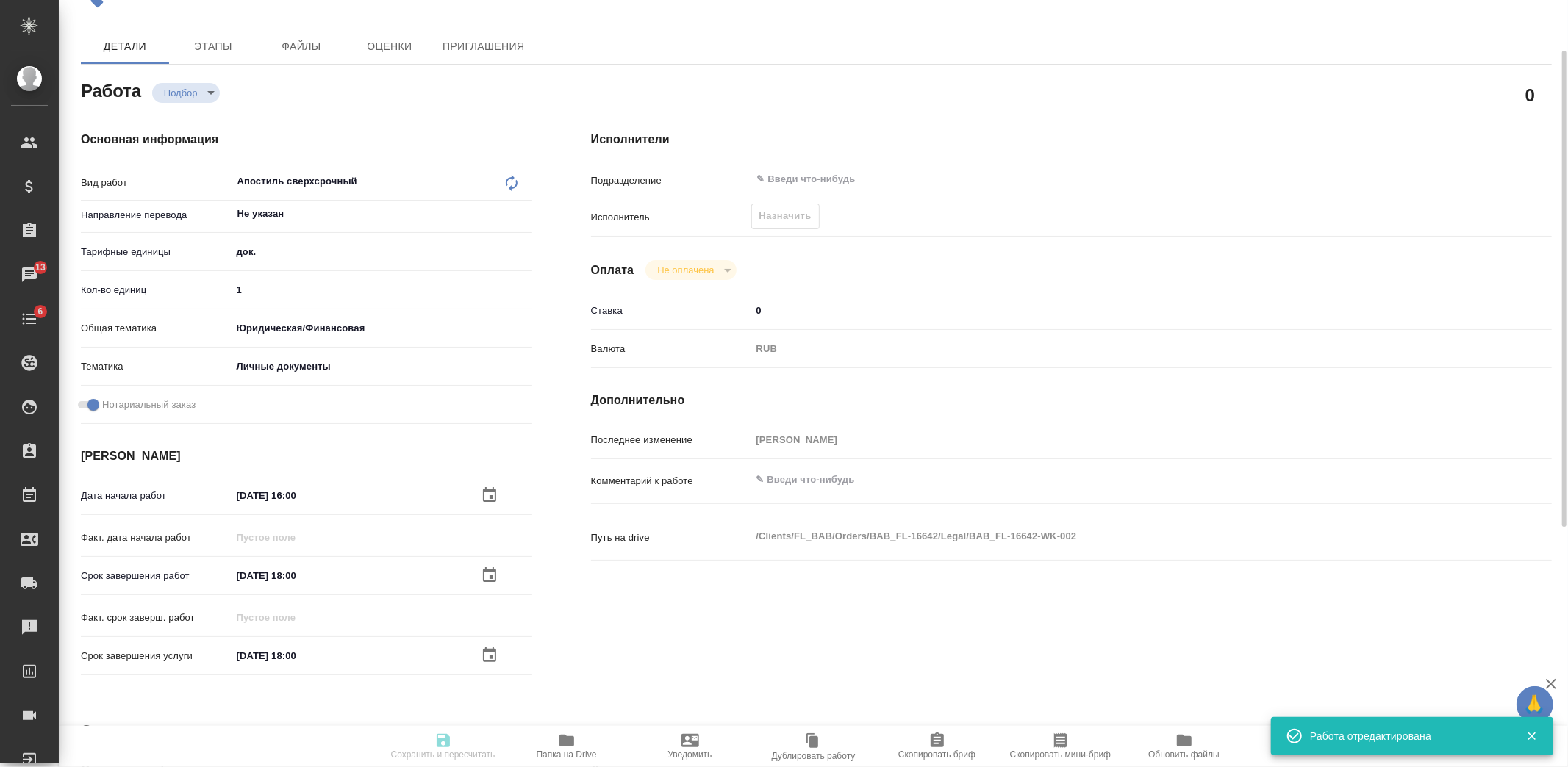
type textarea "x"
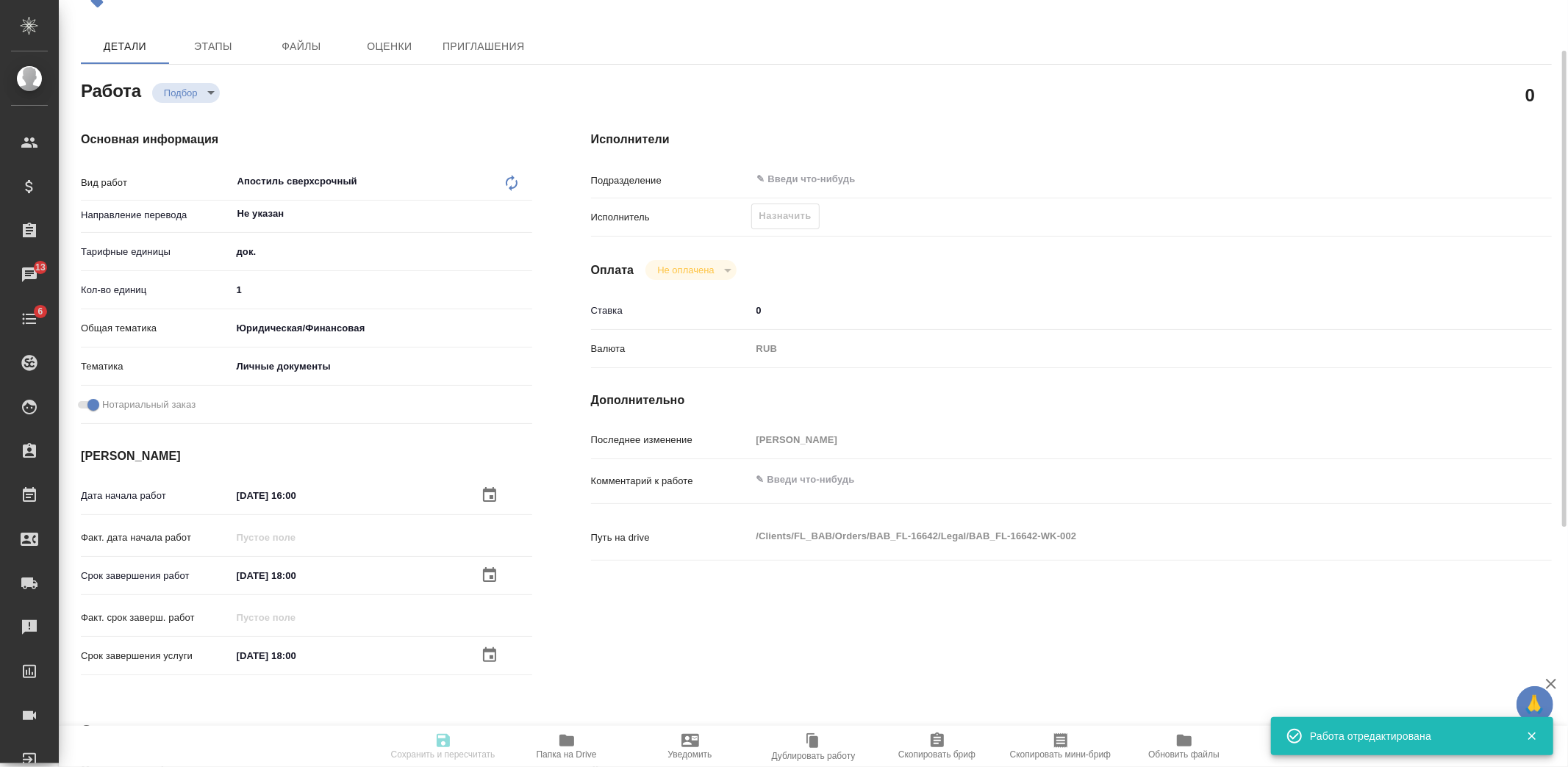
type input "recruiting"
type textarea "Апостиль сверхсрочный"
type textarea "x"
type input "Не указан"
type input "5a8b1489cc6b4906c91bfd8b"
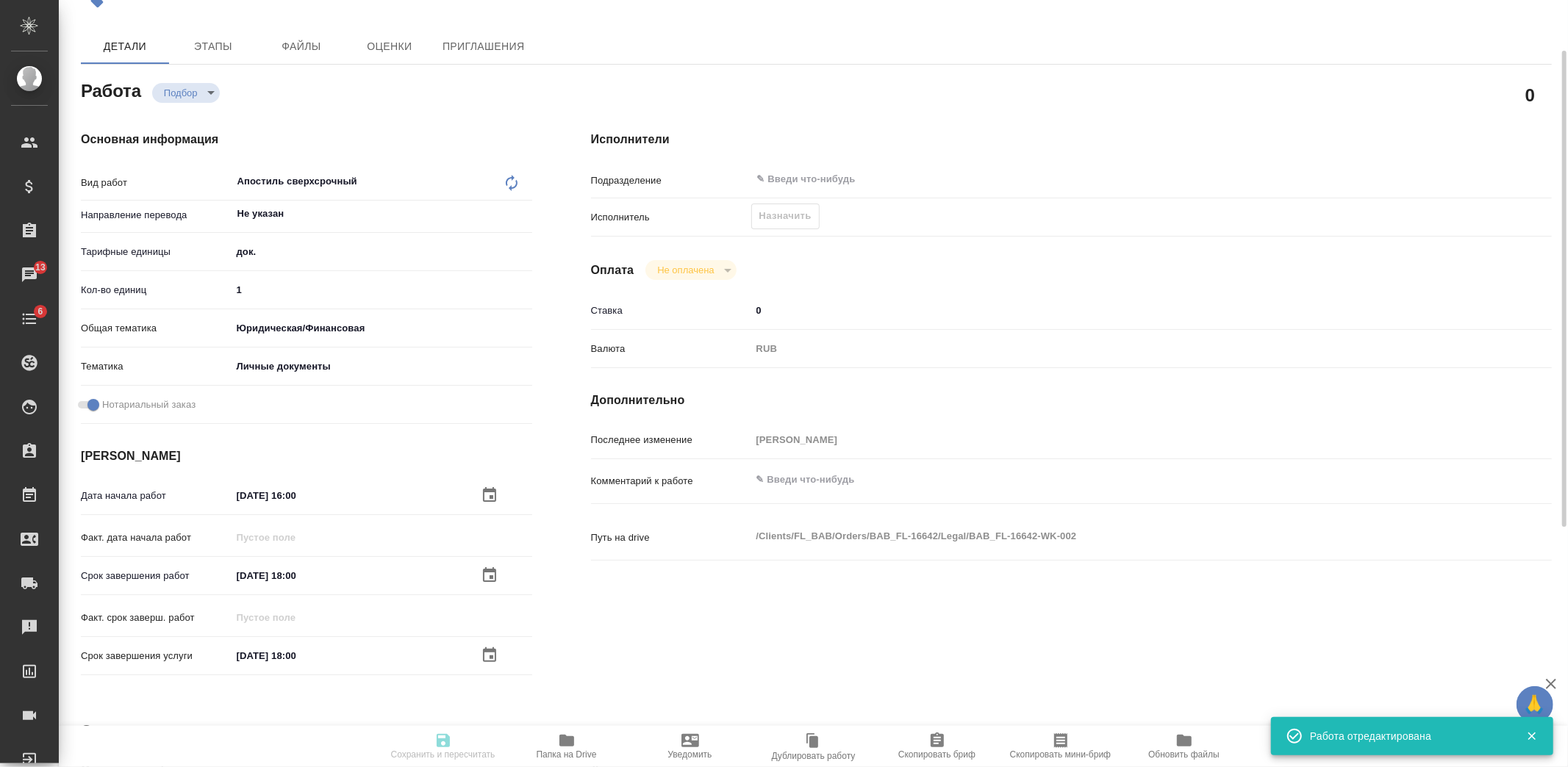
type input "1"
type input "yr-fn"
type input "5a8b8b956a9677013d343cfe"
checkbox input "true"
type input "08.10.2025 16:00"
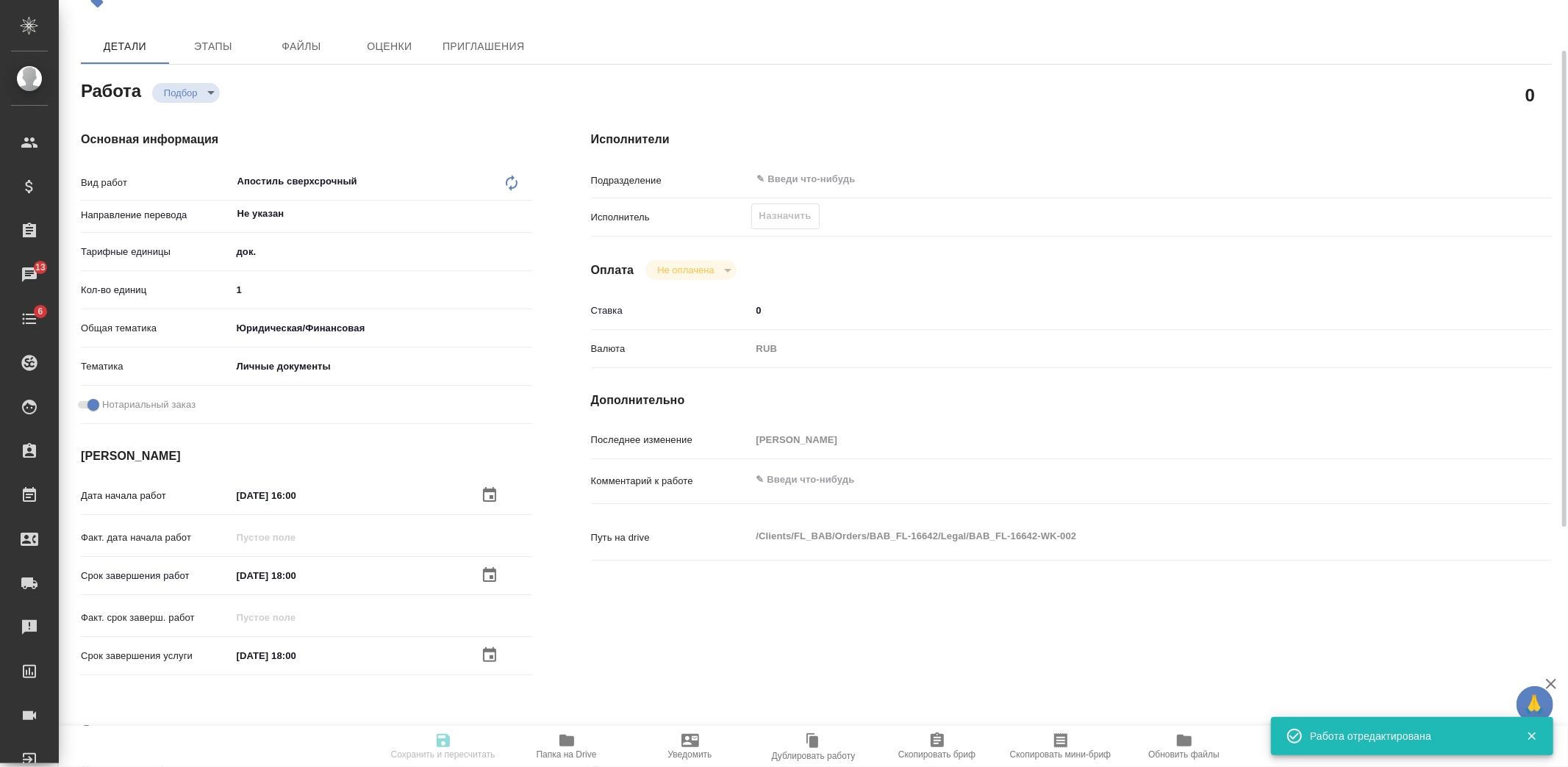
type input "08.10.2025 18:00"
type input "notPayed"
type input "0"
type input "RUB"
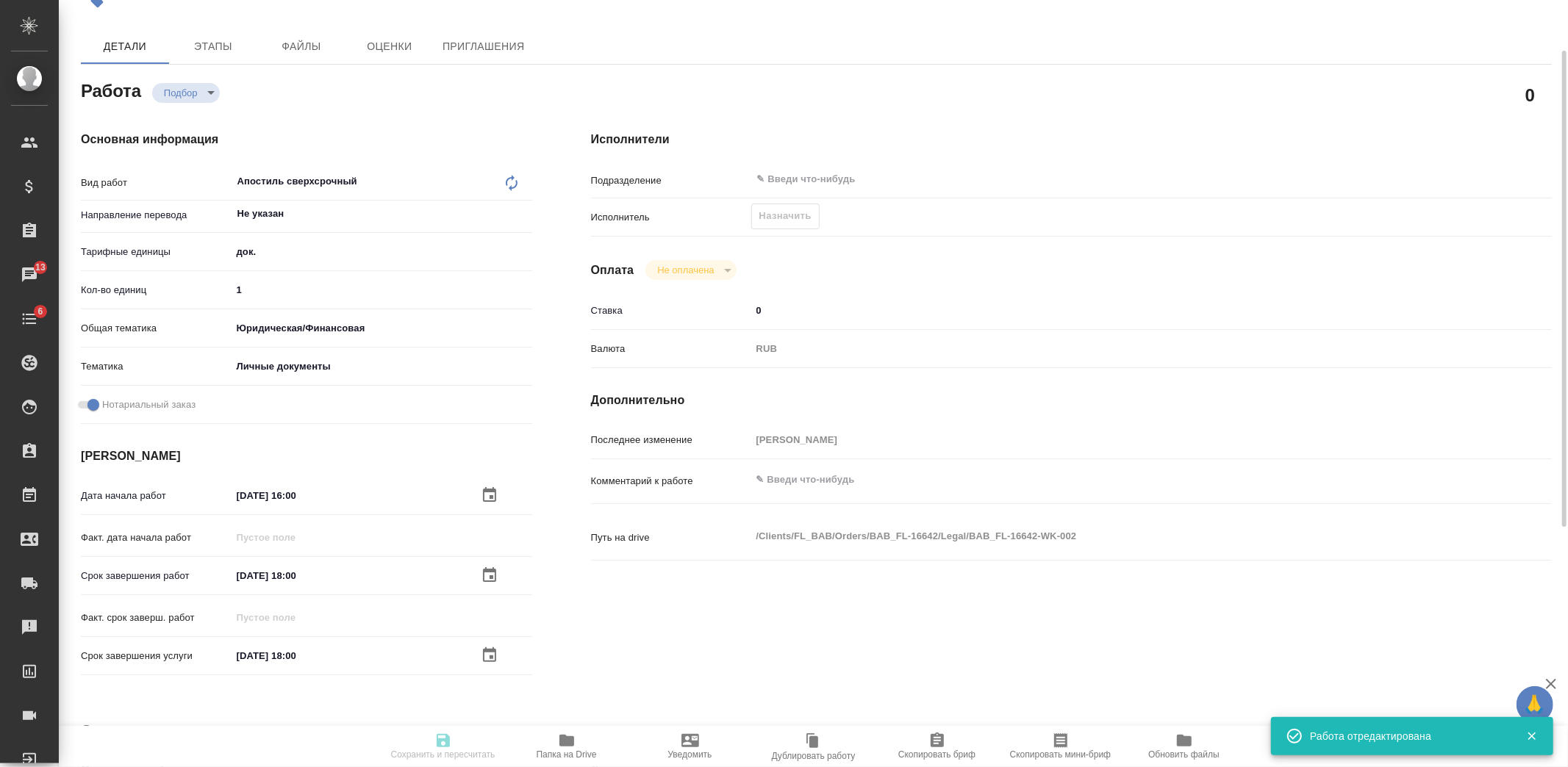
type input "Козлова [PERSON_NAME]"
type textarea "x"
type textarea "/Clients/FL_BAB/Orders/BAB_FL-16642/Legal/BAB_FL-16642-WK-002"
type textarea "x"
type input "BAB_FL-16642"
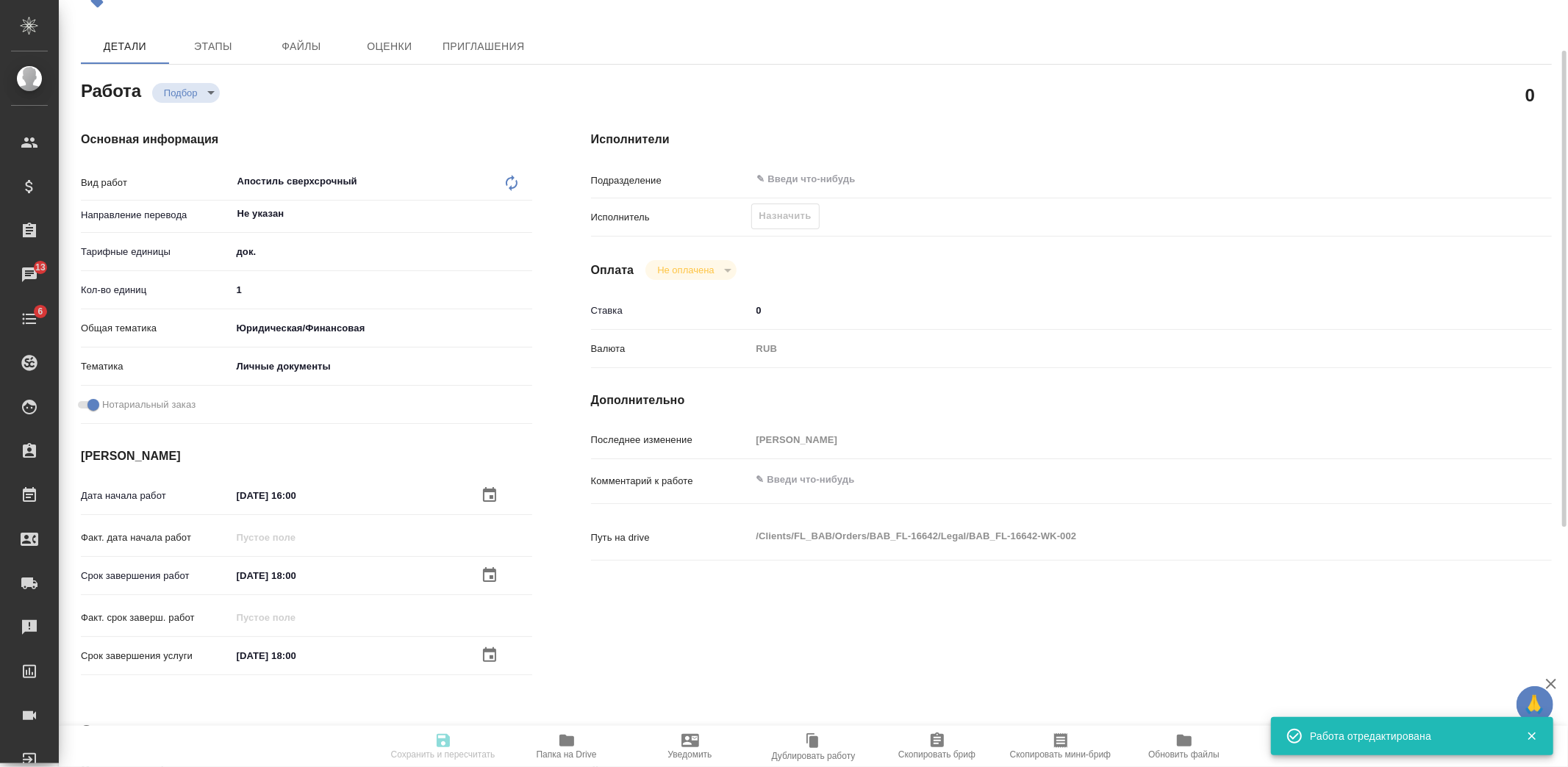
type input "Апостиль сверхсрочный (день в день)"
type input "Апостиль сверхсрочный"
type input "Голубев Дмитрий"
type input "/Clients/FL_BAB/Orders/BAB_FL-16642"
type textarea "x"
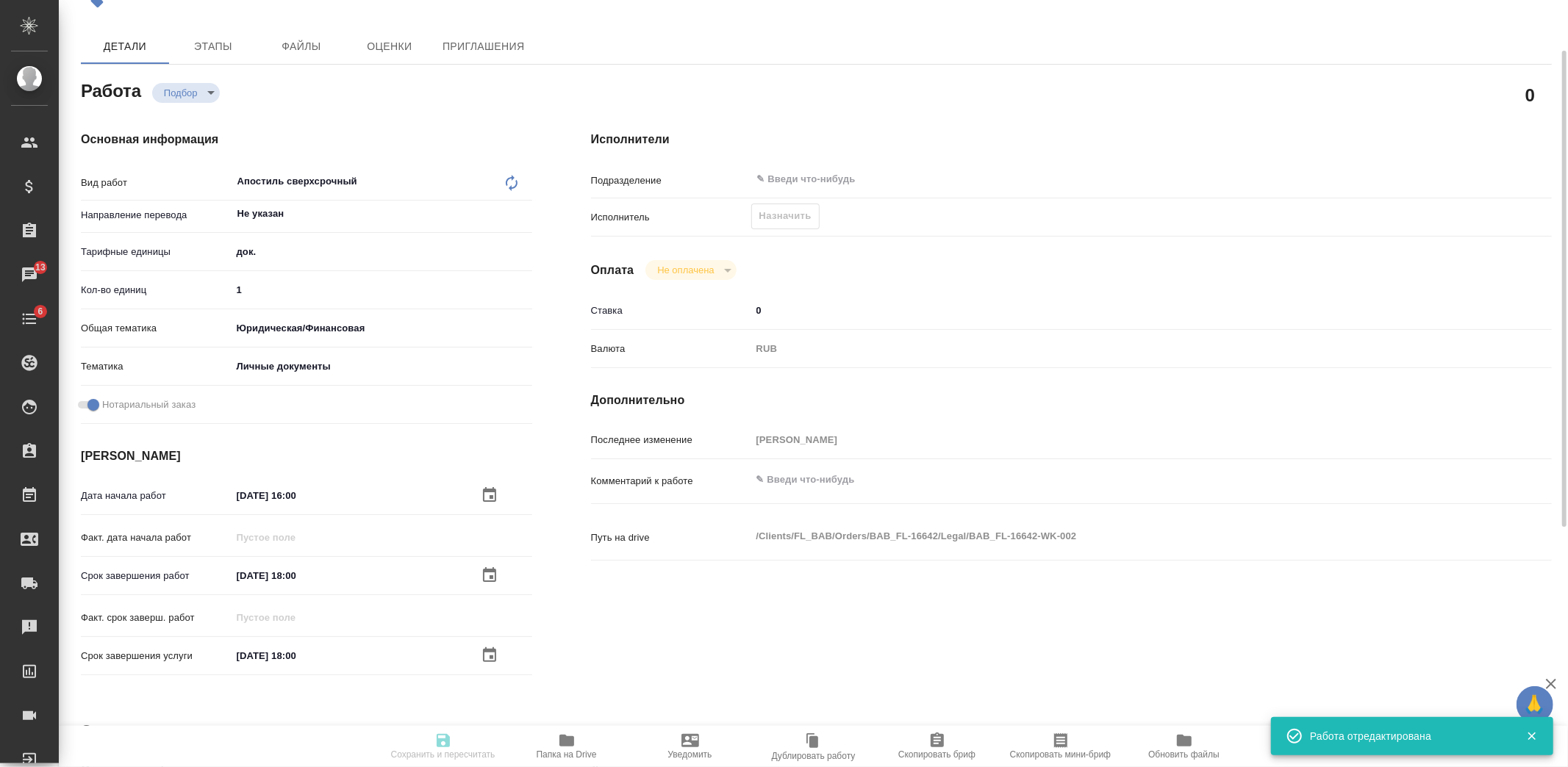
type textarea "x"
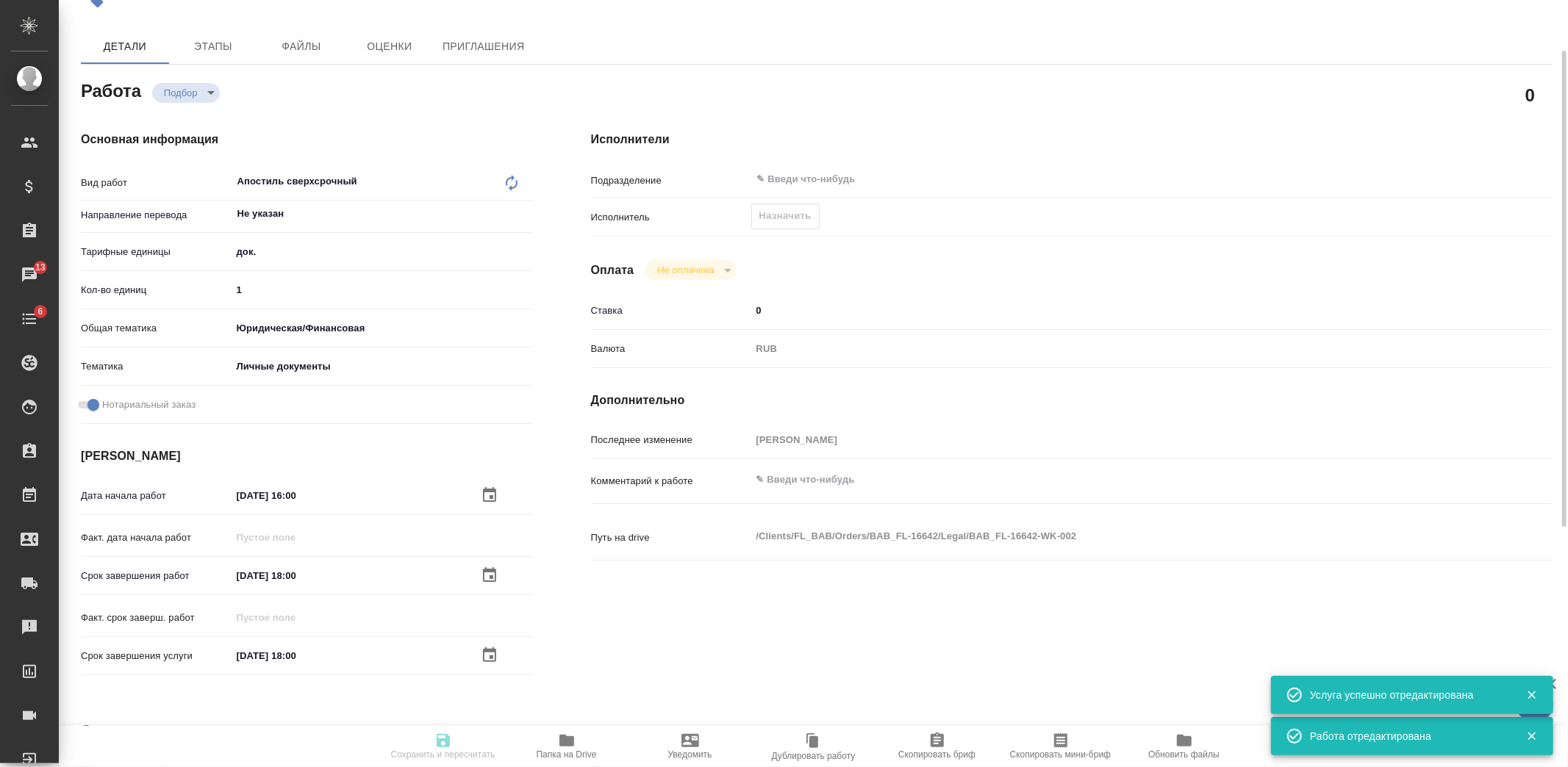
type textarea "x"
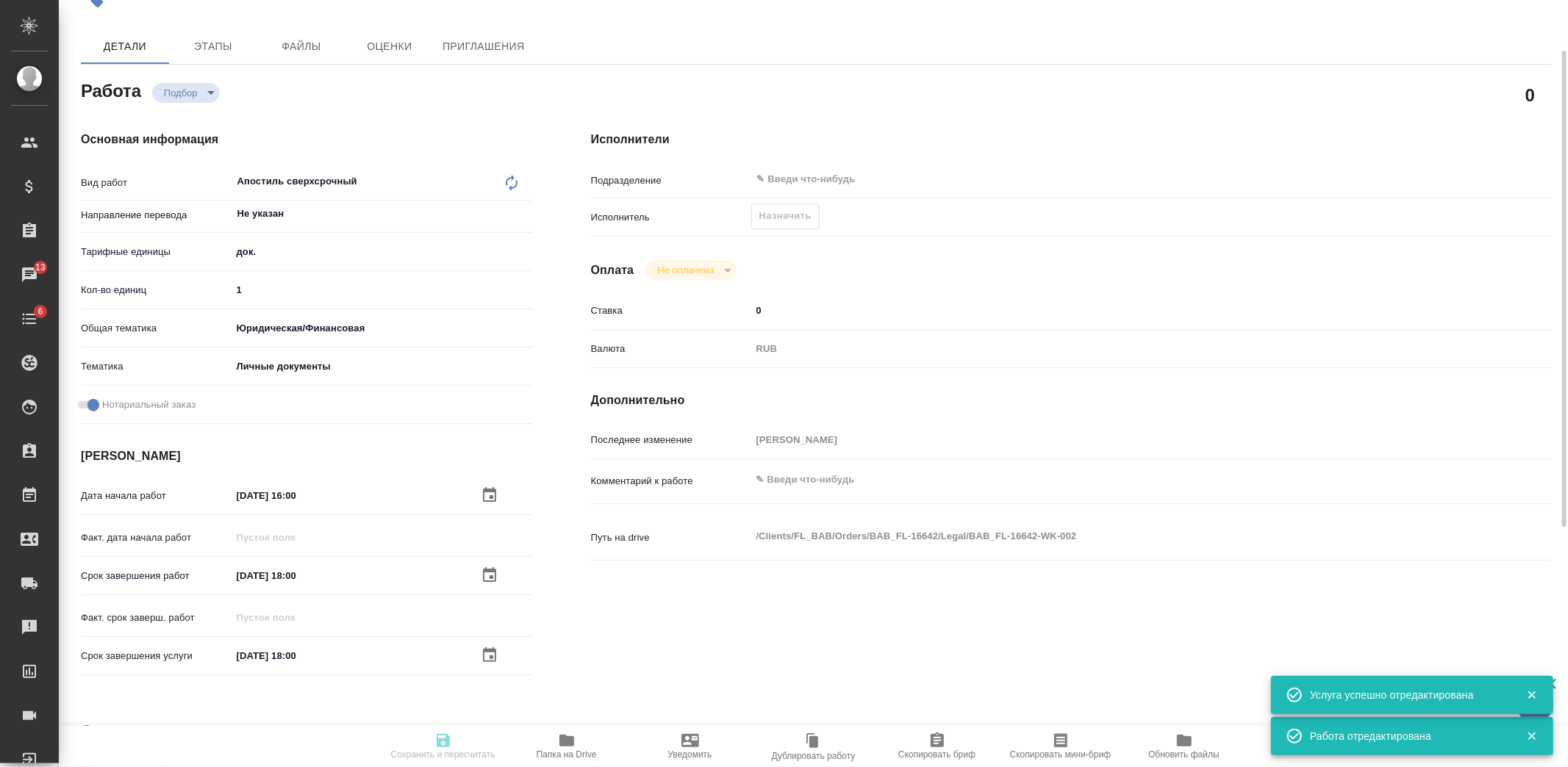
type textarea "x"
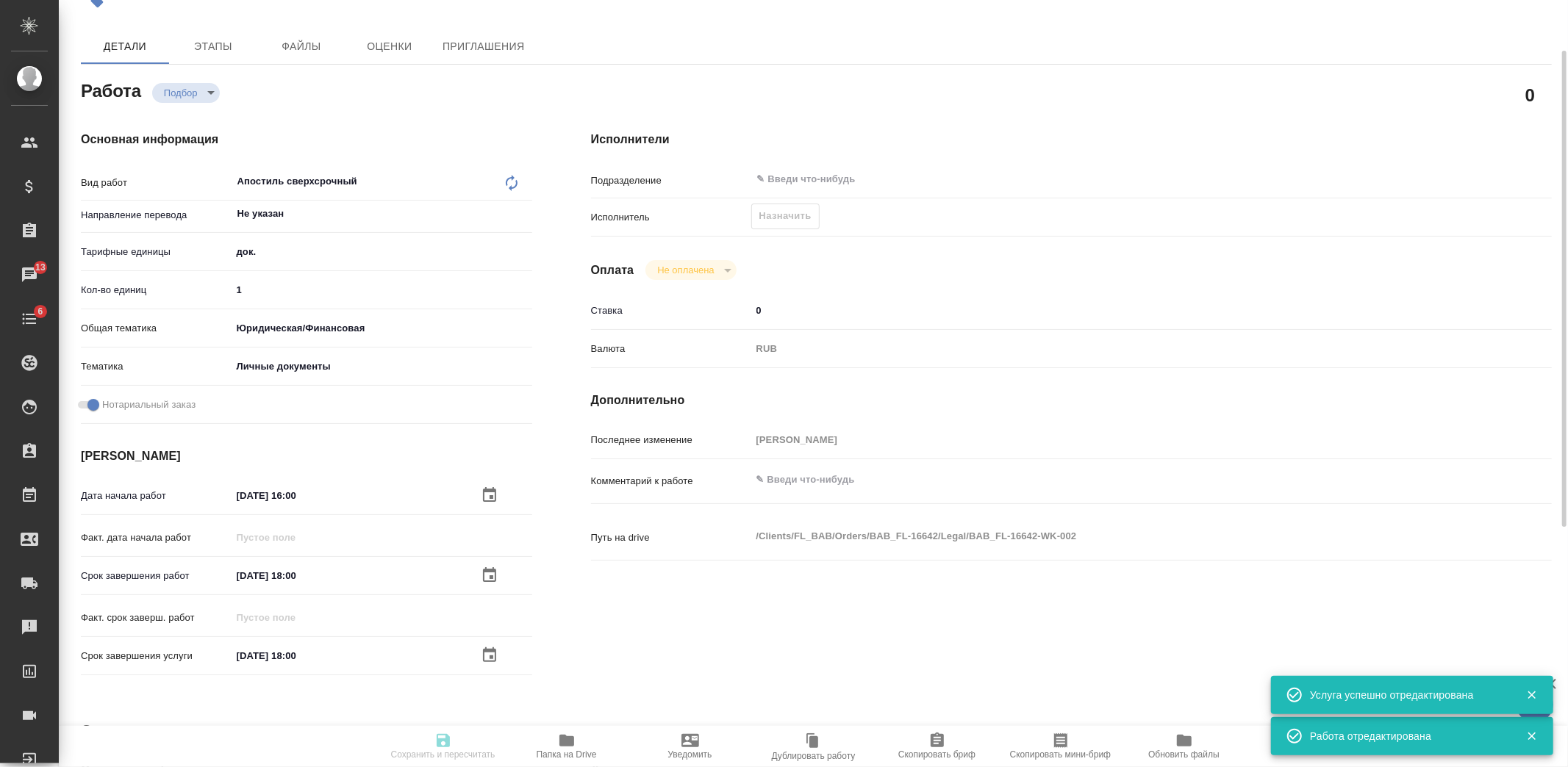
type textarea "x"
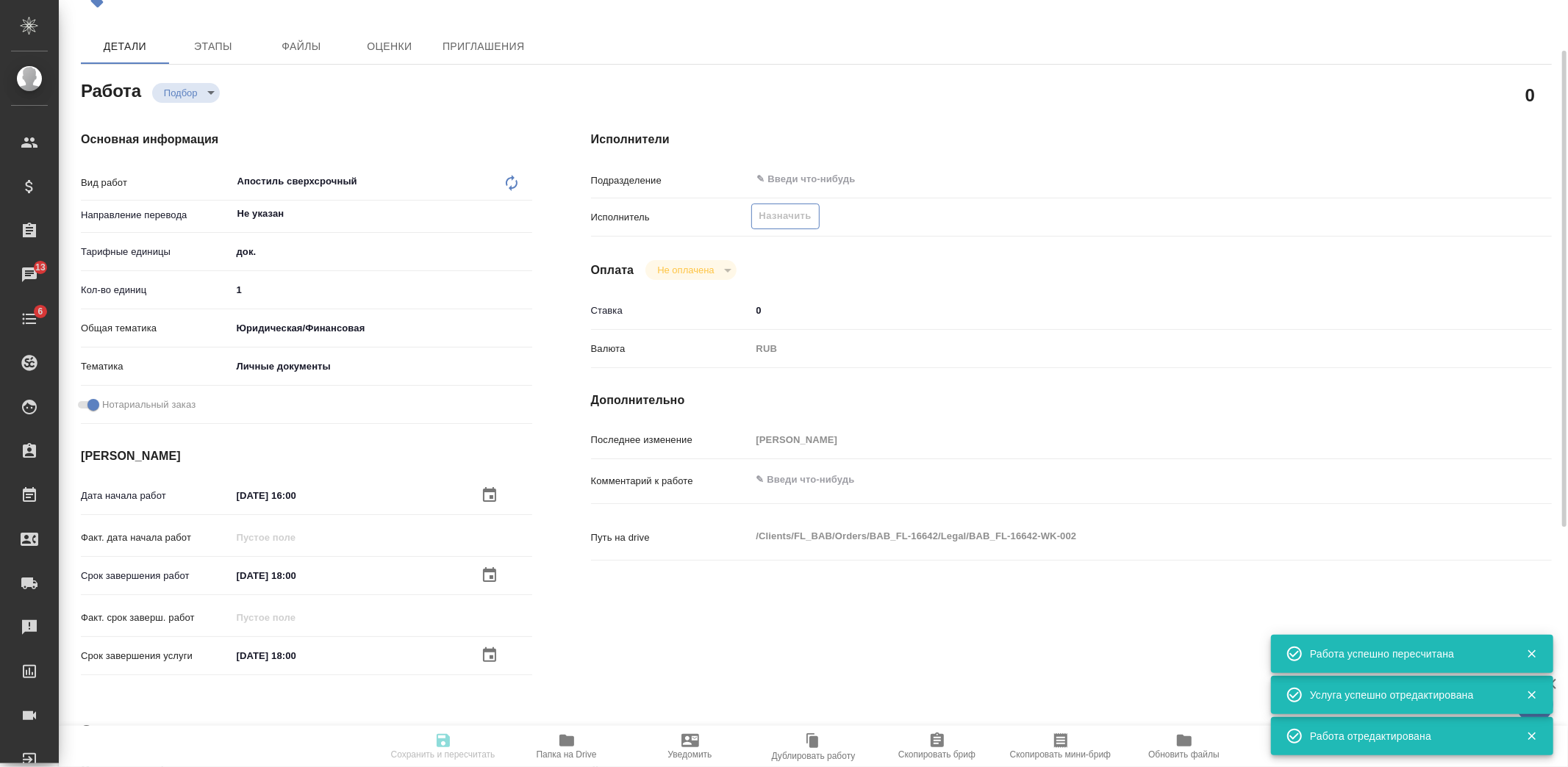
type input "recruiting"
type textarea "Апостиль сверхсрочный"
type textarea "x"
type input "Не указан"
type input "5a8b1489cc6b4906c91bfd8b"
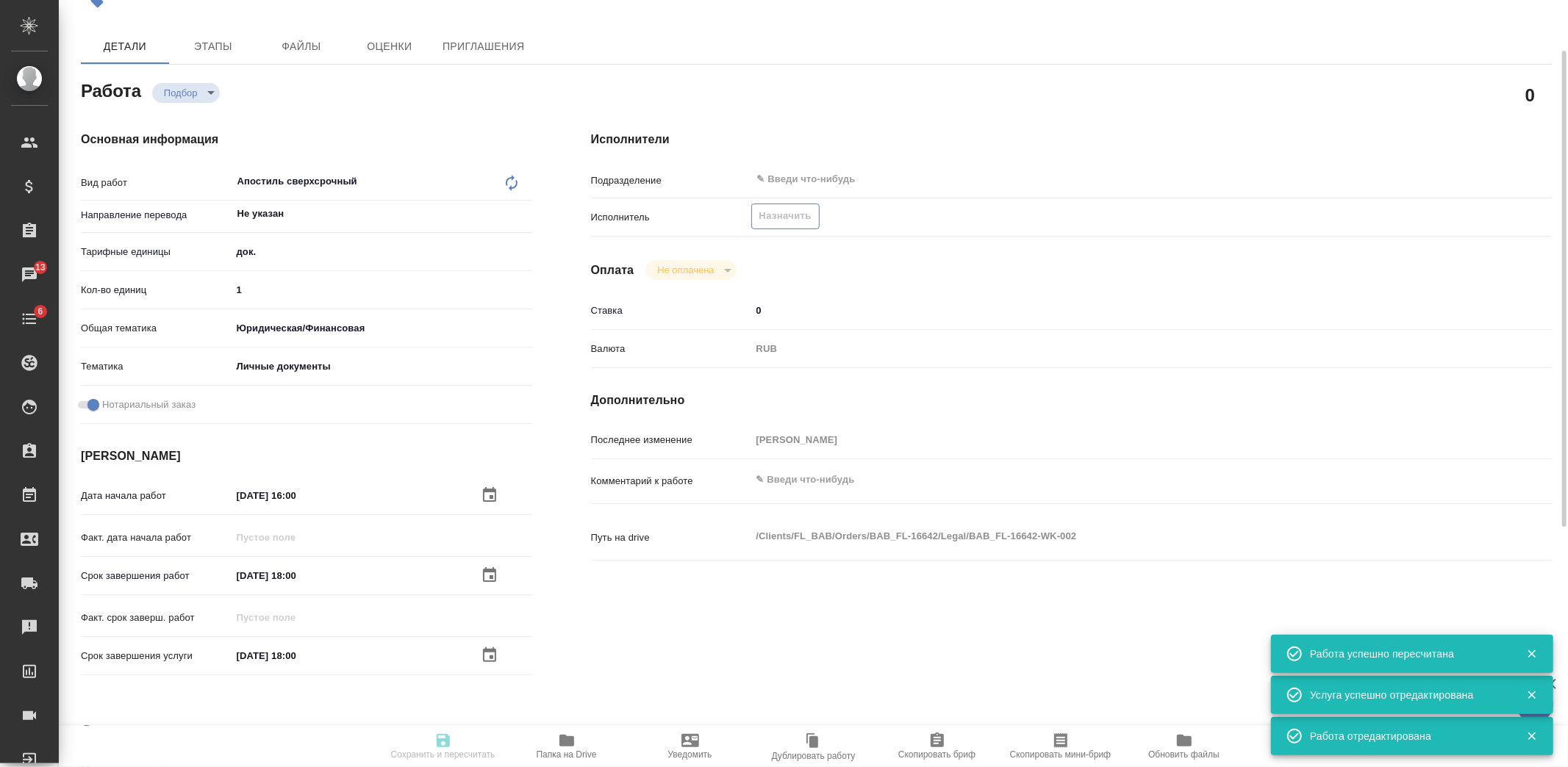
type input "1"
type input "yr-fn"
type input "5a8b8b956a9677013d343cfe"
checkbox input "true"
type input "08.10.2025 16:00"
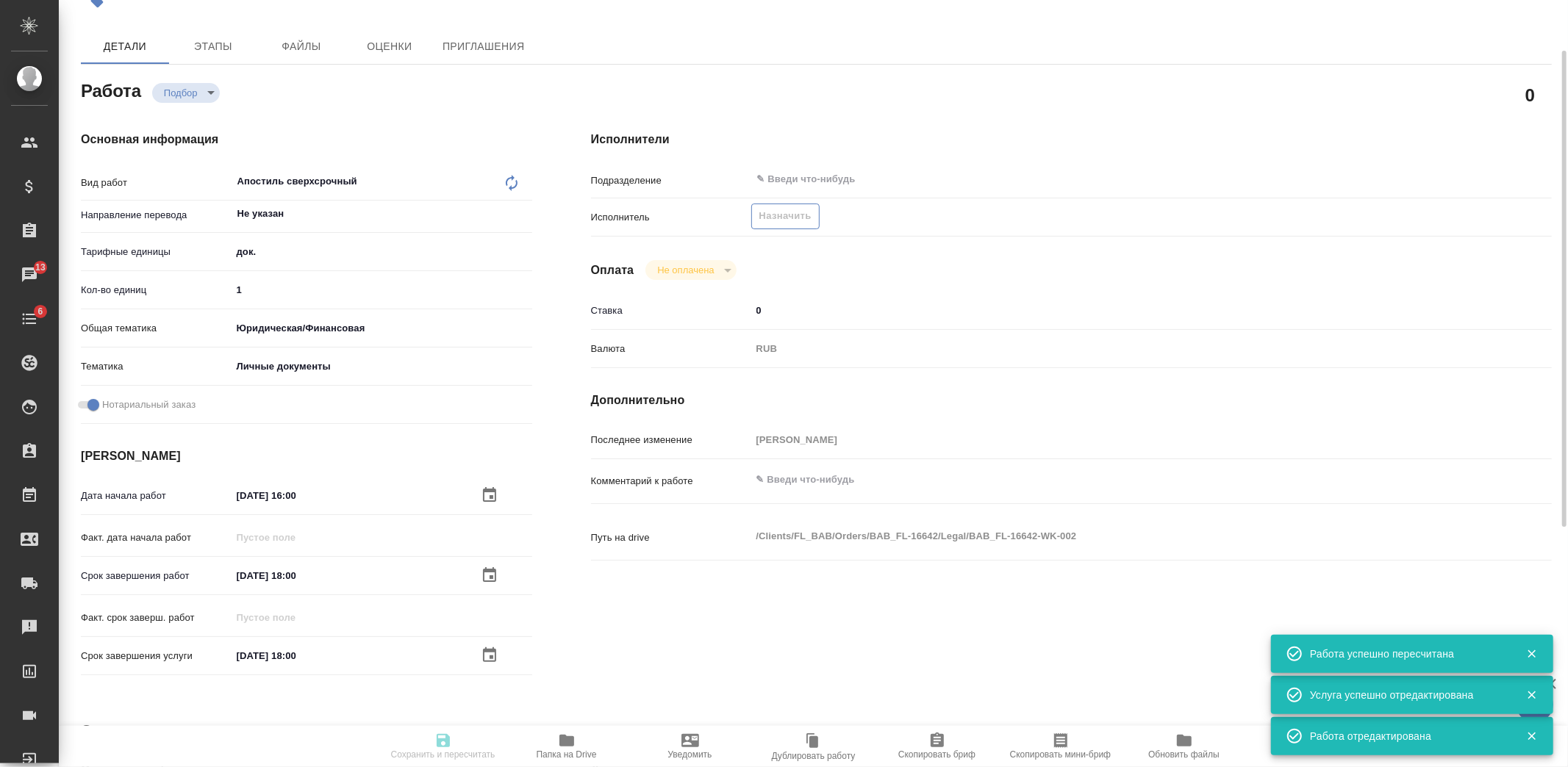
type input "08.10.2025 18:00"
type input "notPayed"
type input "0"
type input "RUB"
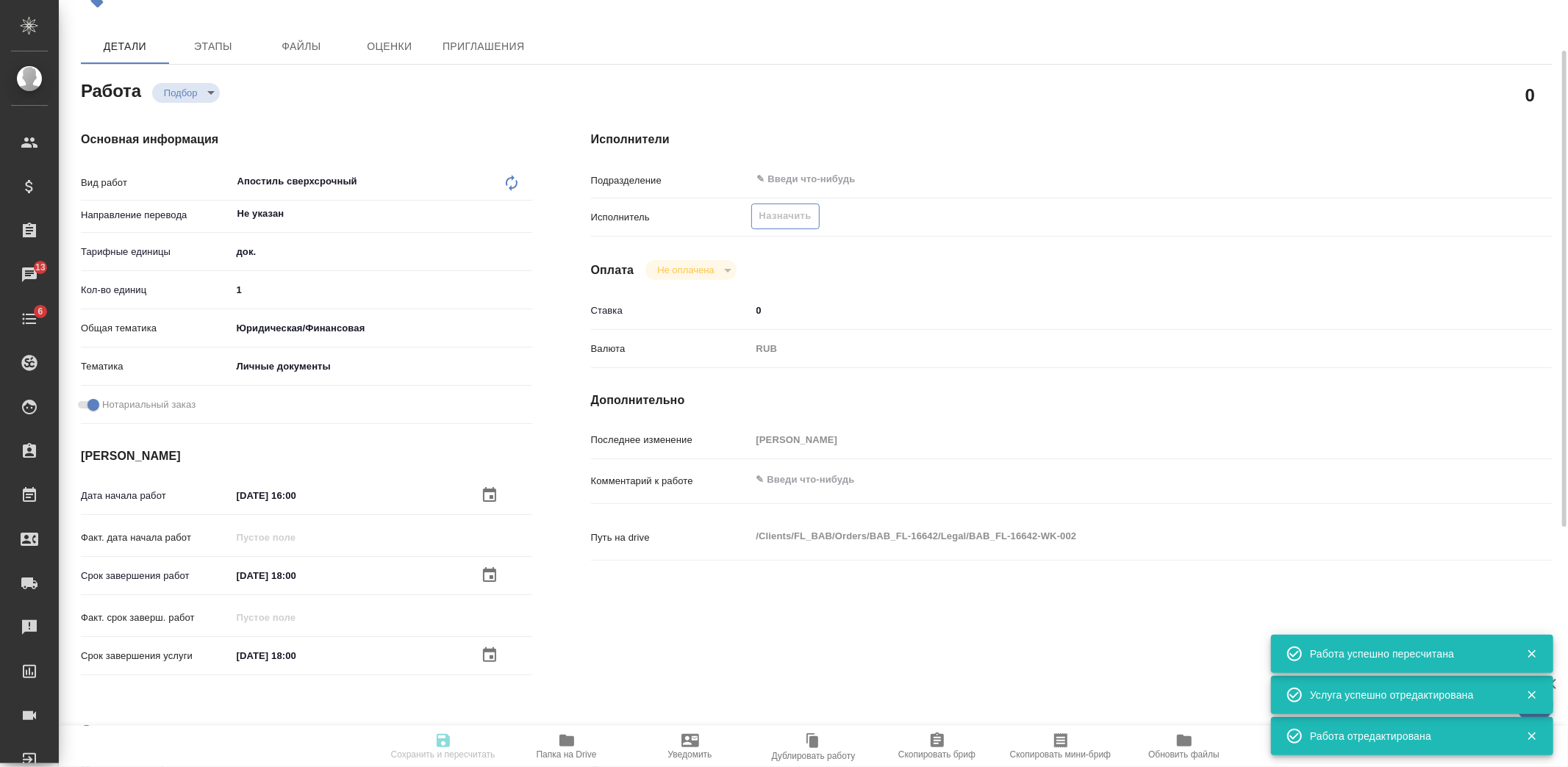
type input "[PERSON_NAME]"
type textarea "x"
type textarea "/Clients/FL_BAB/Orders/BAB_FL-16642/Legal/BAB_FL-16642-WK-002"
type textarea "x"
type input "BAB_FL-16642"
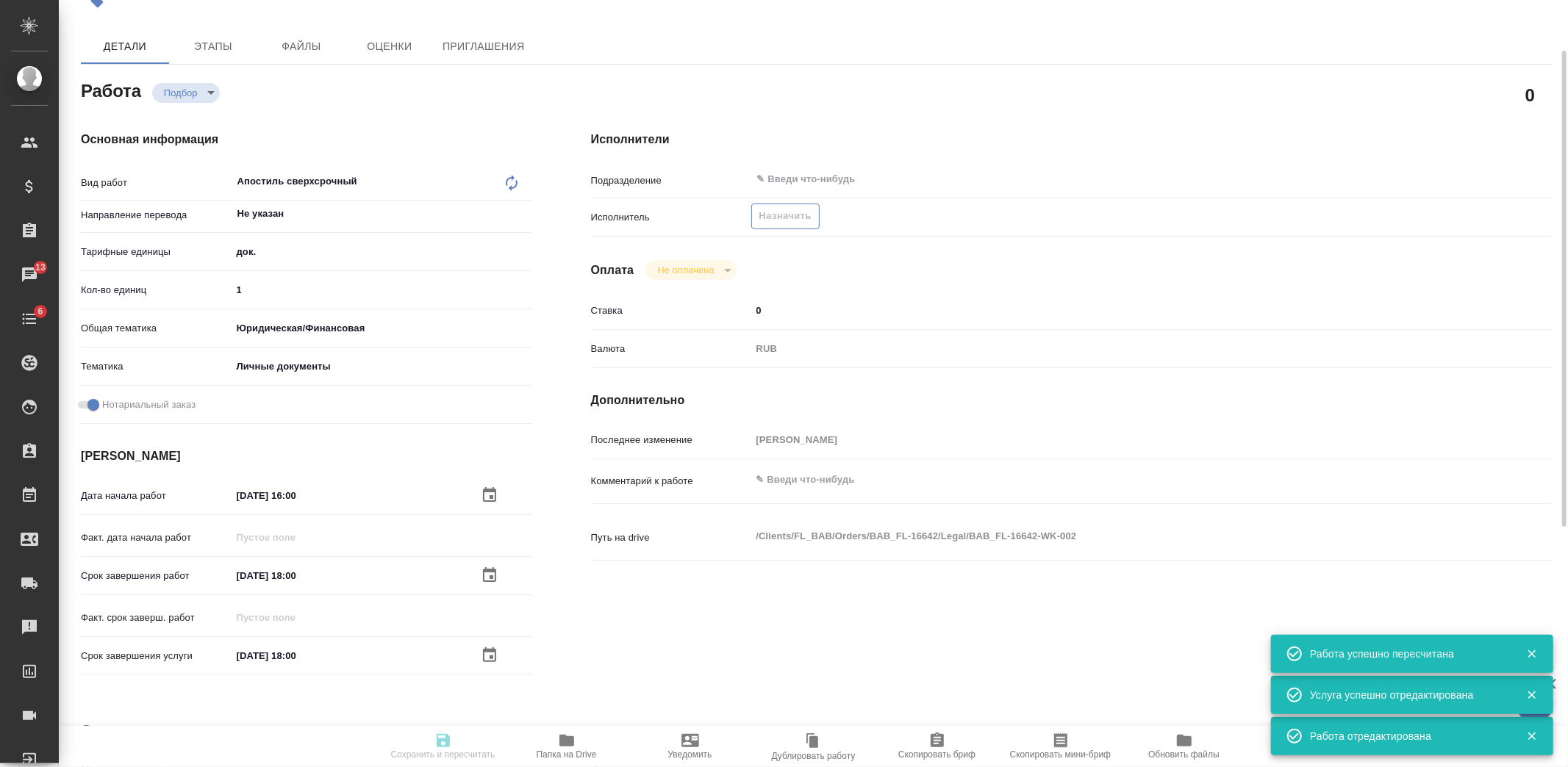
type input "Апостиль сверхсрочный (день в день)"
type input "Апостиль сверхсрочный"
type input "Голубев Дмитрий"
type input "/Clients/FL_BAB/Orders/BAB_FL-16642"
type textarea "x"
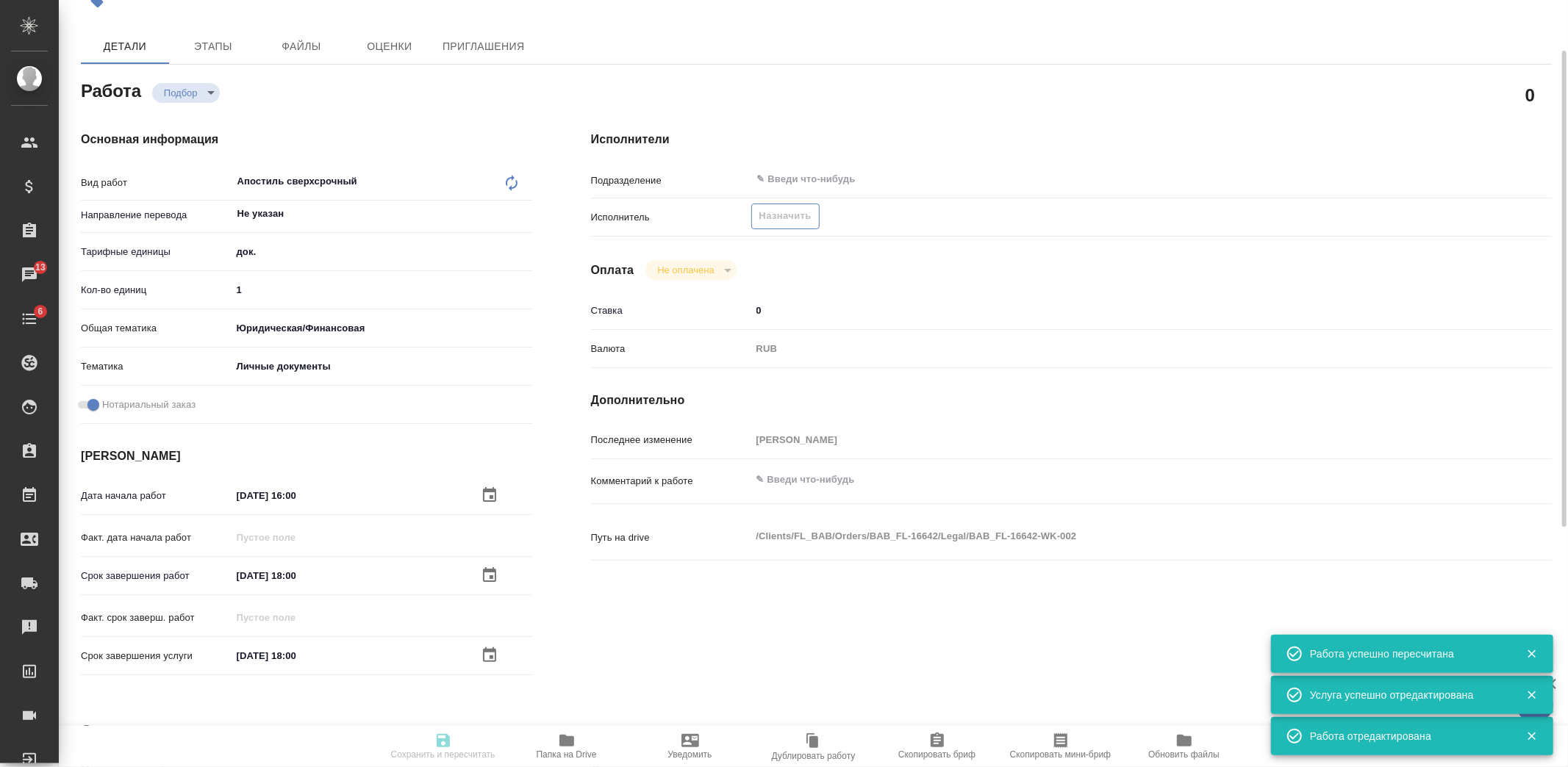
type textarea "x"
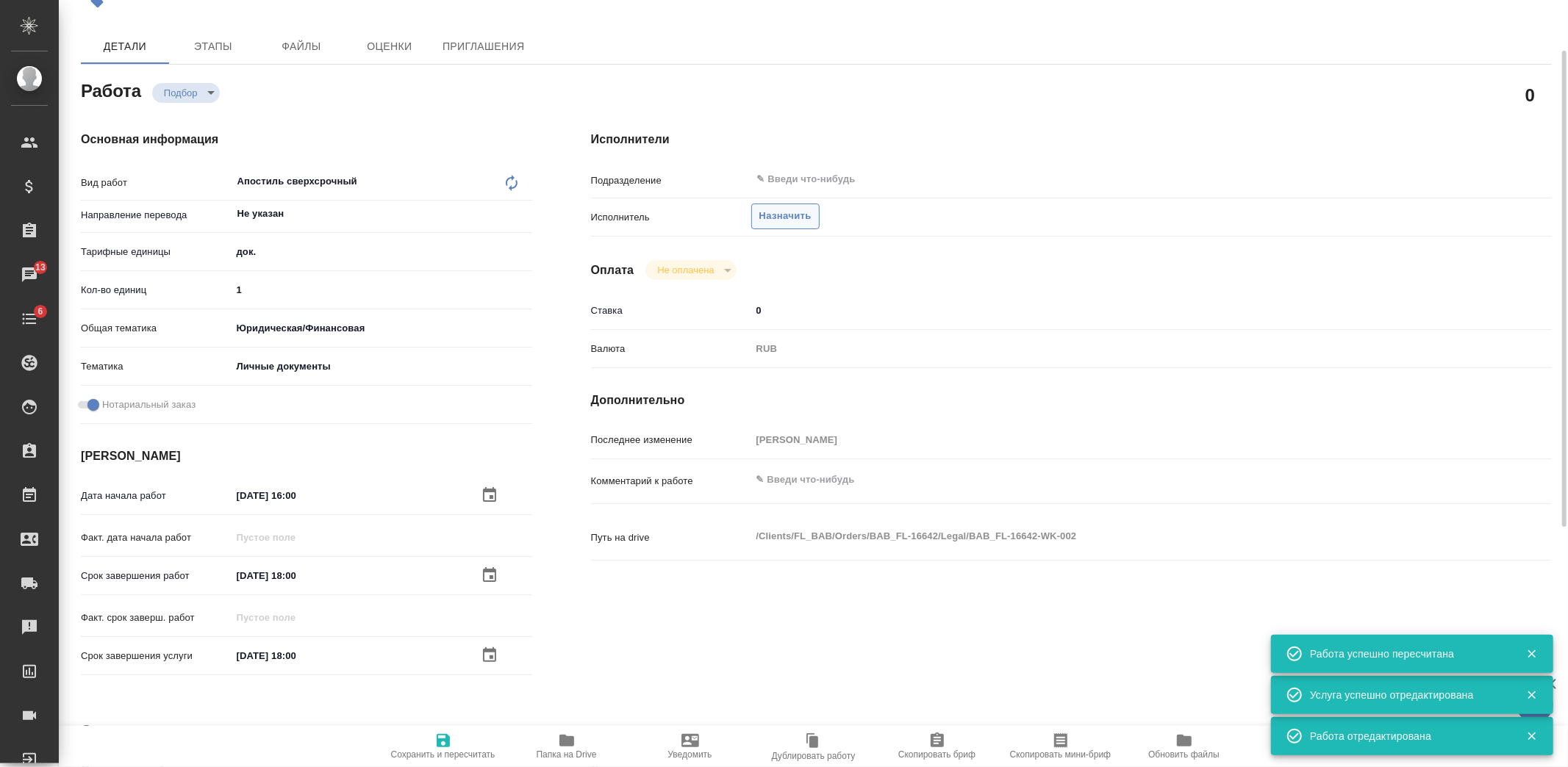
type textarea "x"
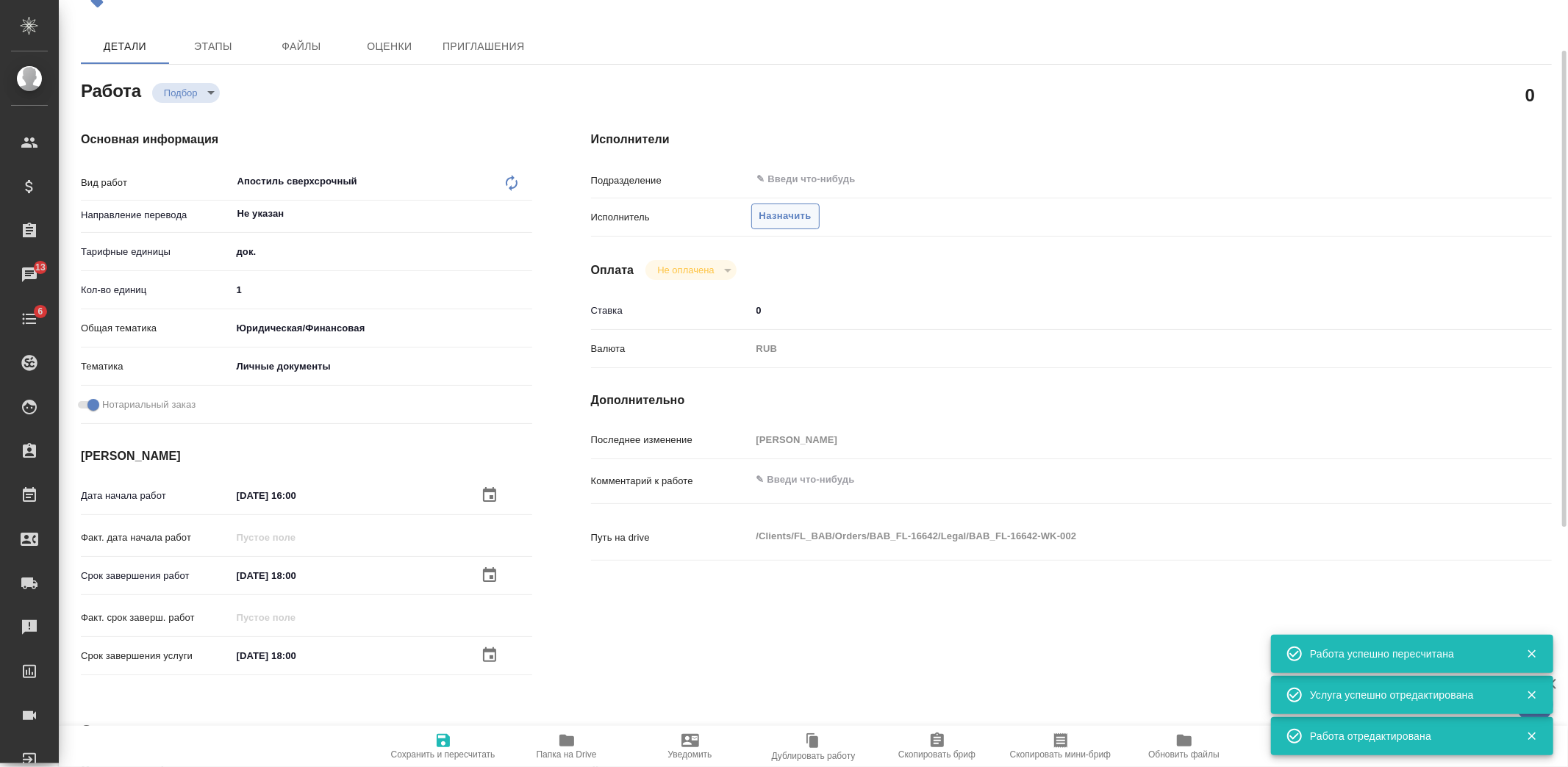
type textarea "x"
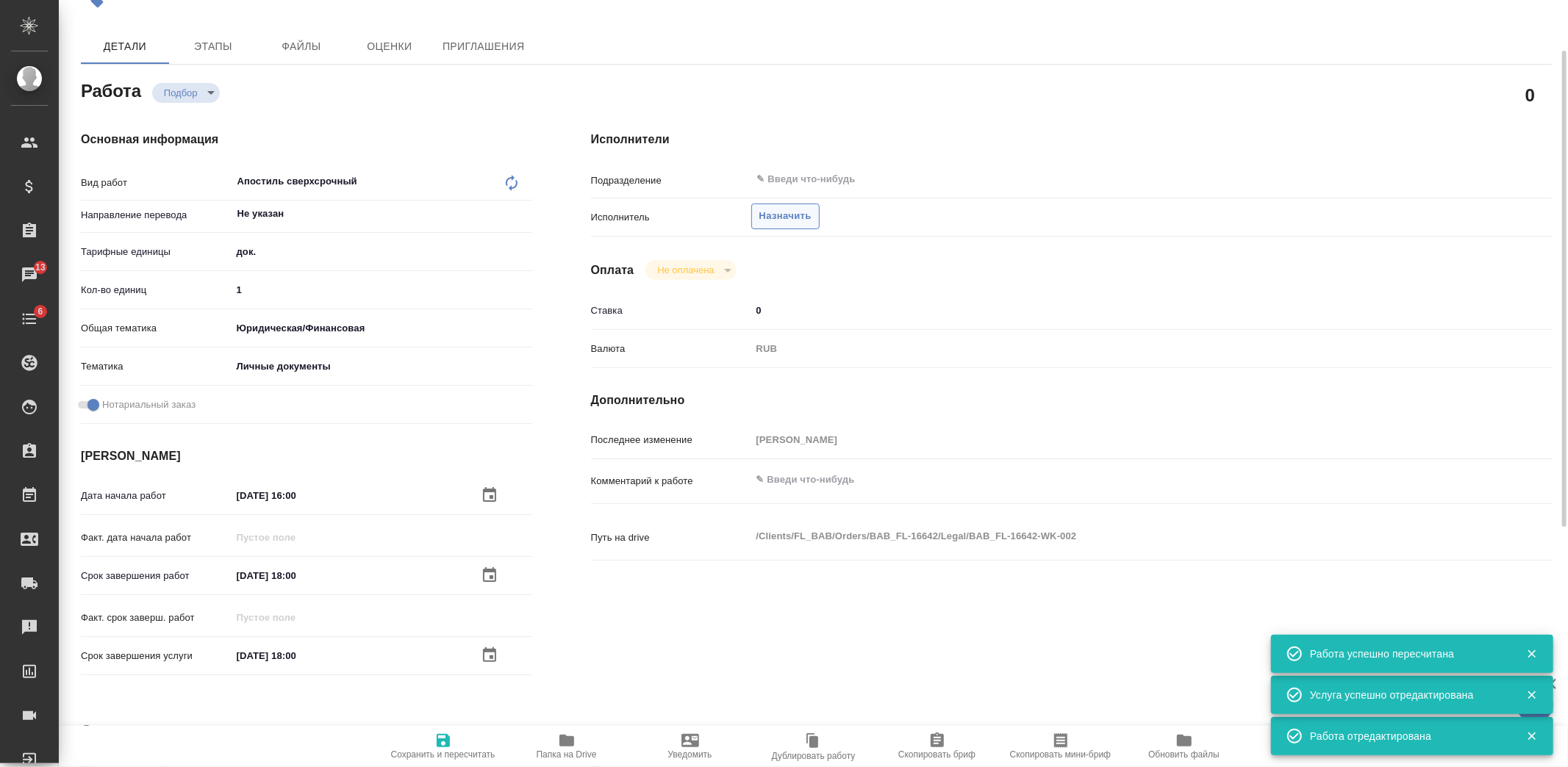
type textarea "x"
click at [804, 214] on span "Назначить" at bounding box center [785, 216] width 52 height 17
type textarea "x"
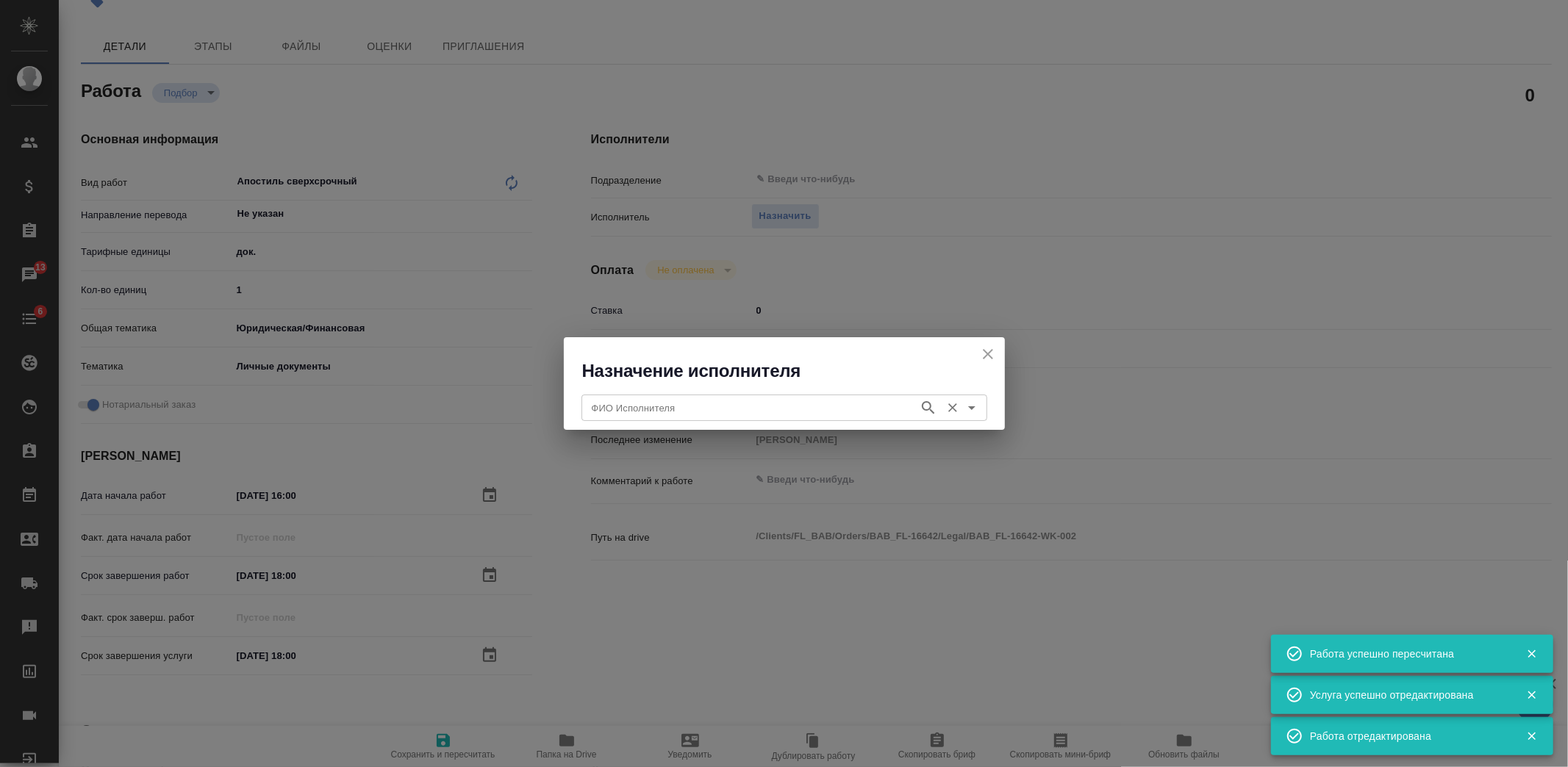
click at [765, 416] on div "ФИО Исполнителя" at bounding box center [784, 408] width 406 height 27
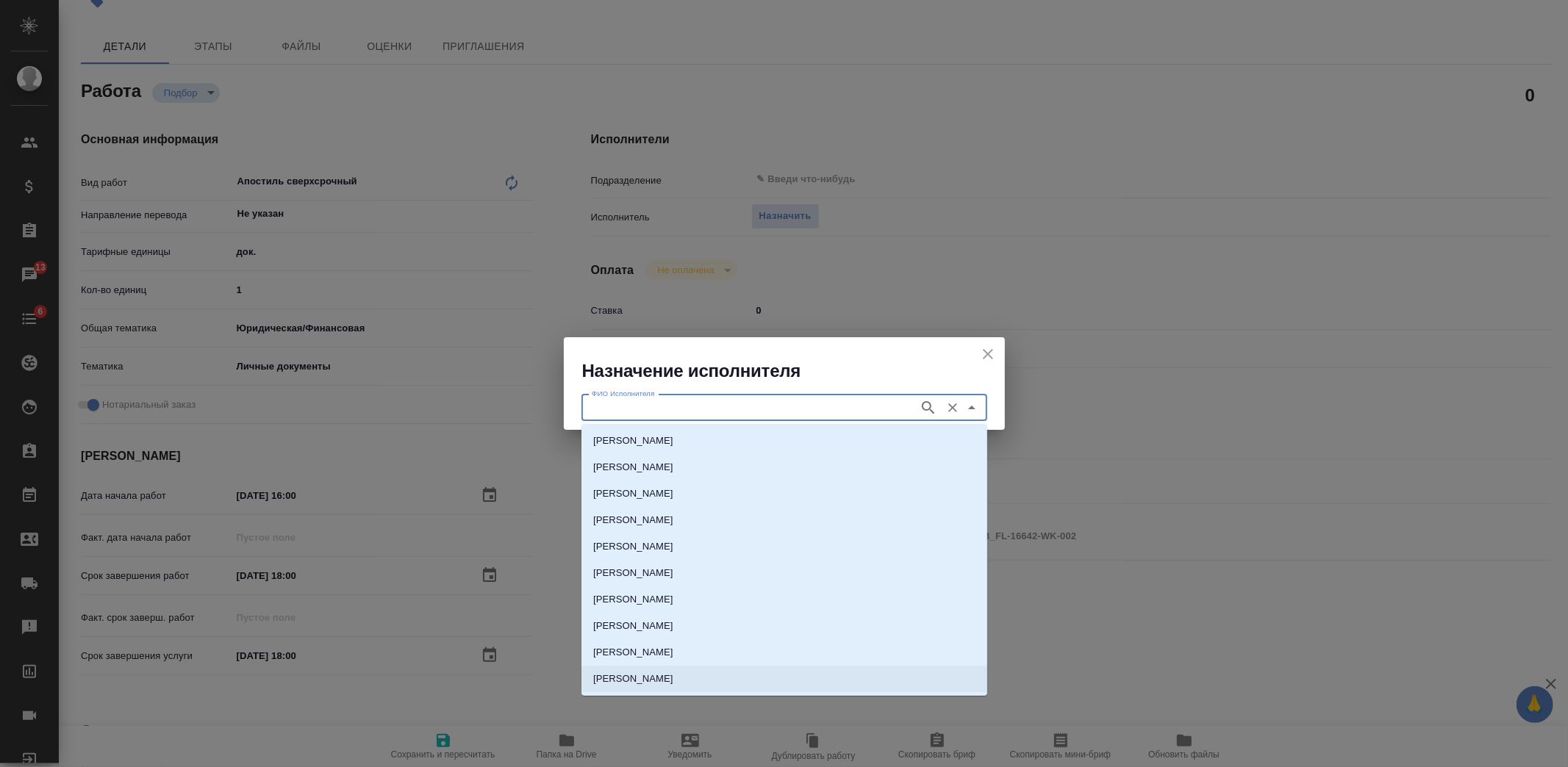
click at [658, 674] on p "НОТАРИУС Шишенков Леонид Васильевич" at bounding box center [633, 679] width 81 height 15
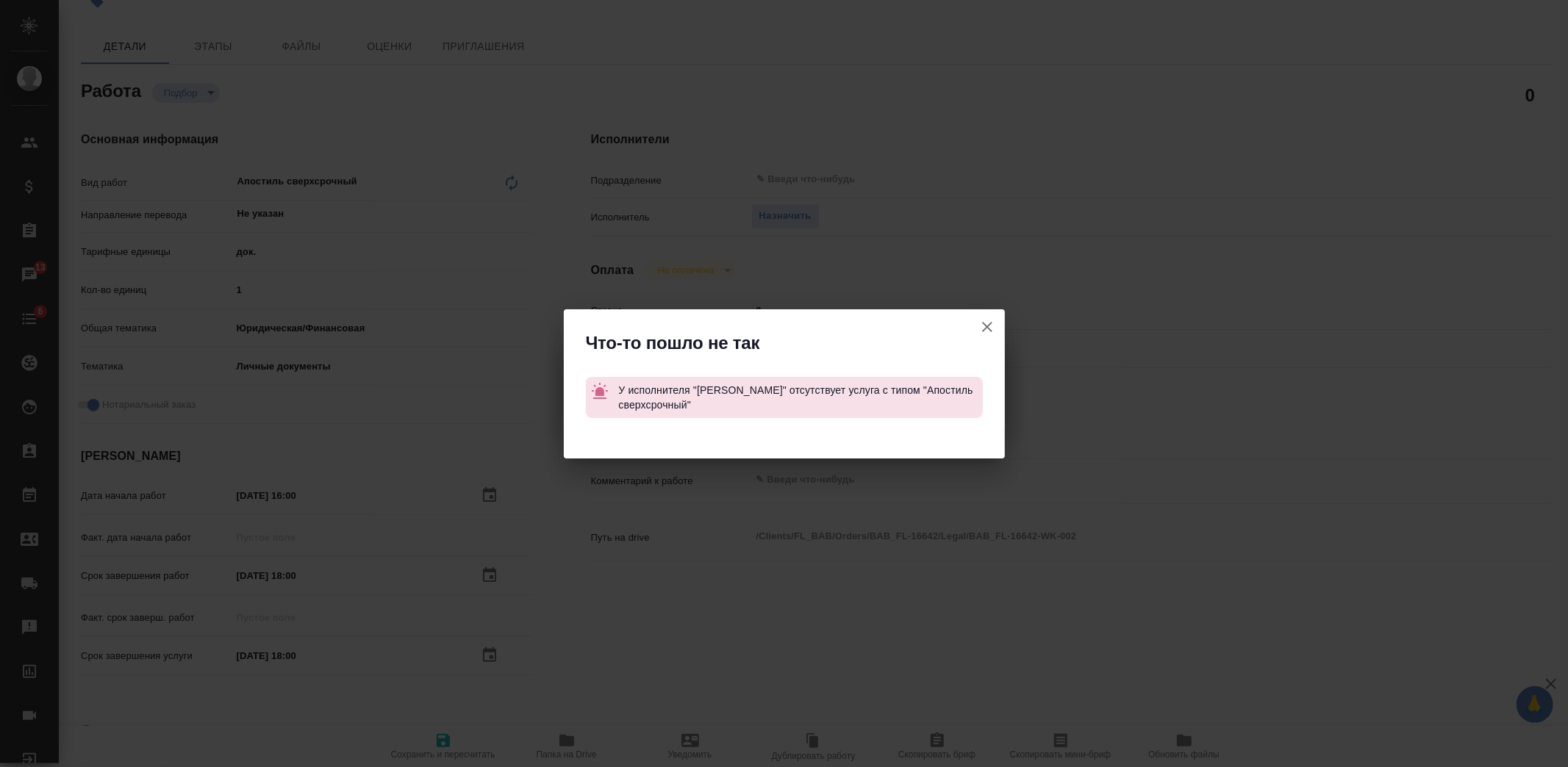
click at [387, 210] on div "Что-то пошло не так У исполнителя "НОТАРИУС Шишенков Леонид Васильевич" отсутст…" at bounding box center [784, 384] width 1568 height 767
click at [511, 185] on div "Что-то пошло не так У исполнителя "НОТАРИУС Шишенков Леонид Васильевич" отсутст…" at bounding box center [784, 384] width 1568 height 767
click at [990, 328] on icon "button" at bounding box center [987, 327] width 17 height 17
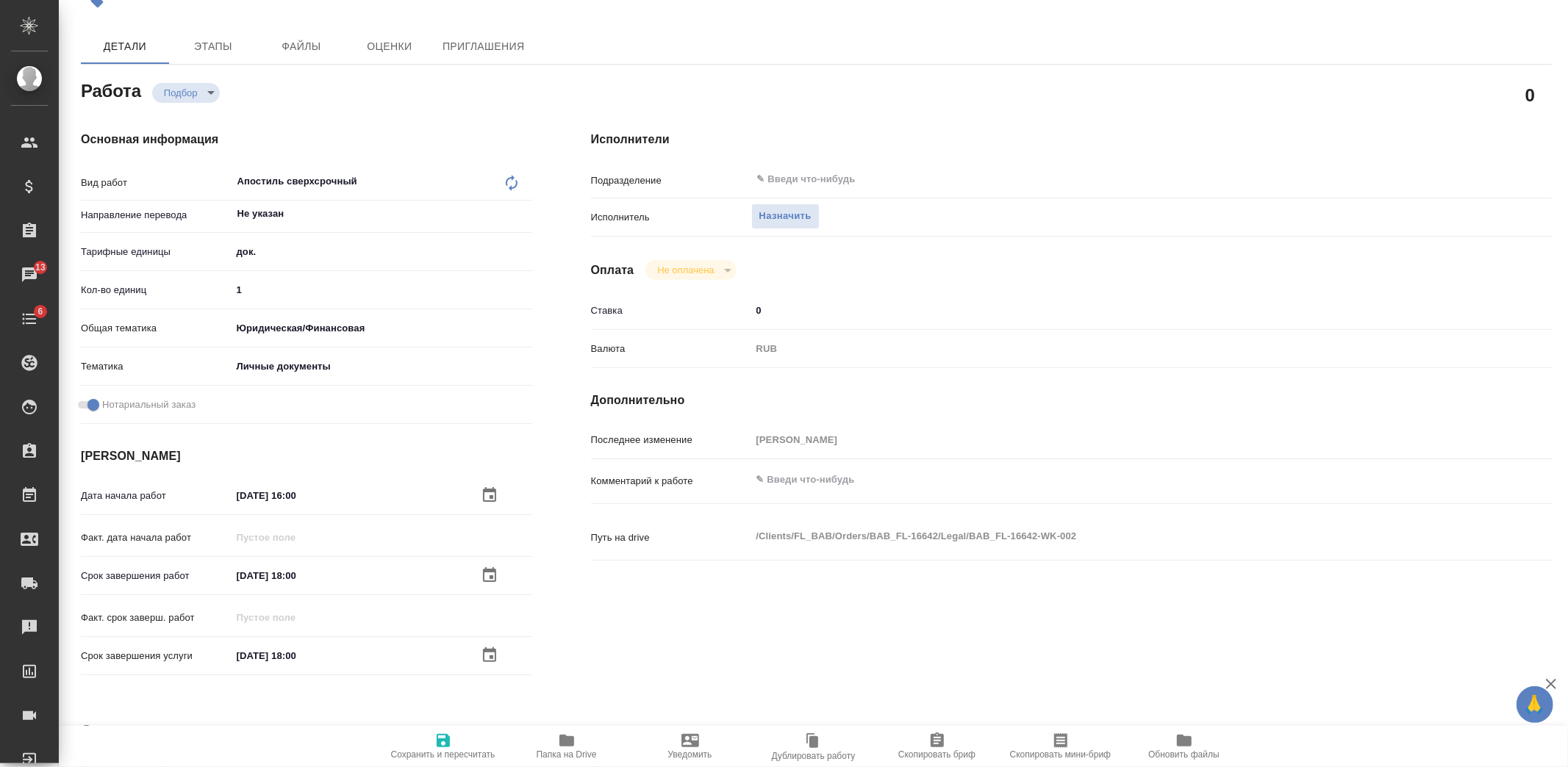
click at [514, 182] on icon at bounding box center [512, 183] width 17 height 17
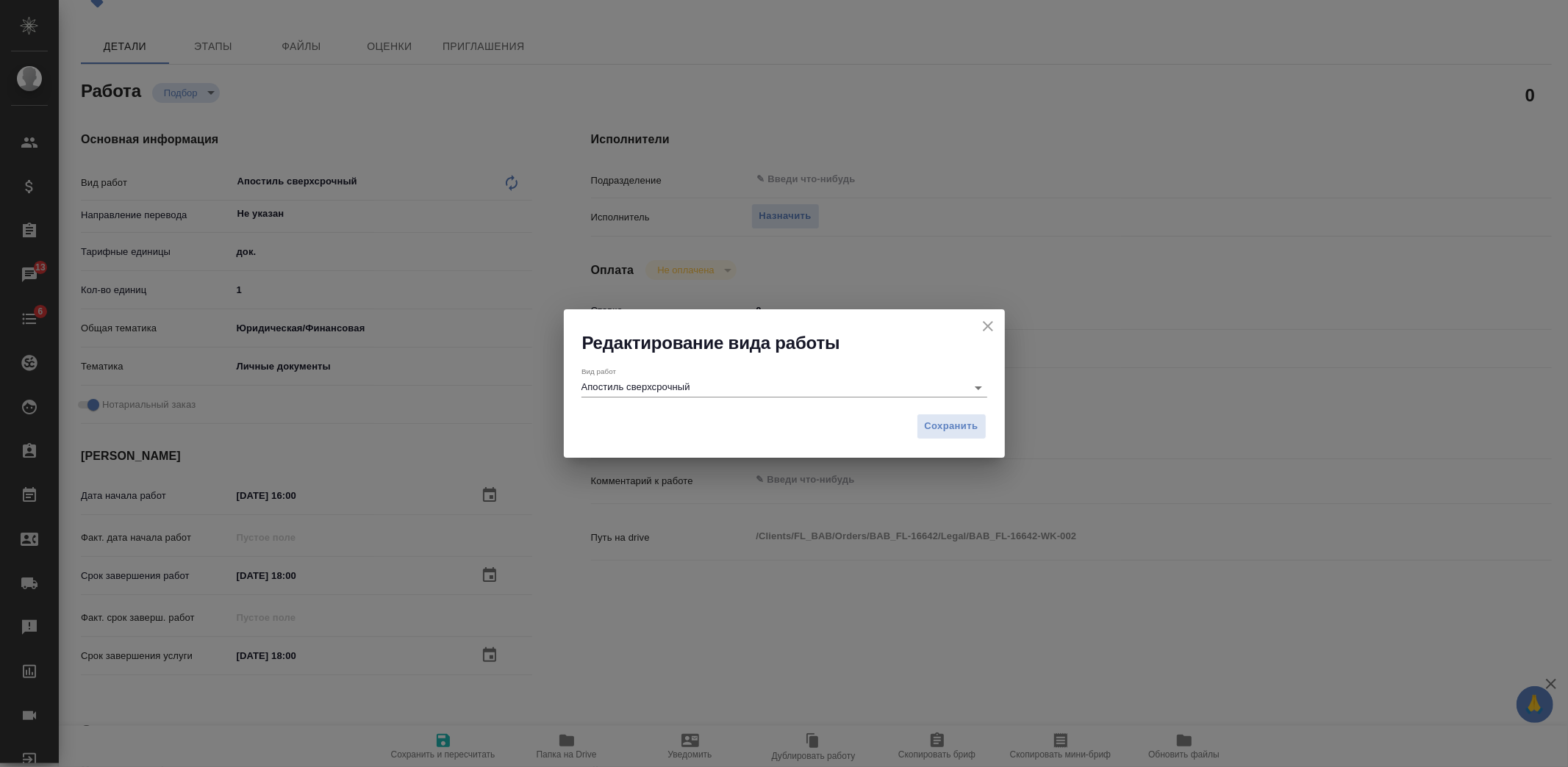
click at [744, 387] on input "Апостиль сверхсрочный" at bounding box center [771, 387] width 377 height 17
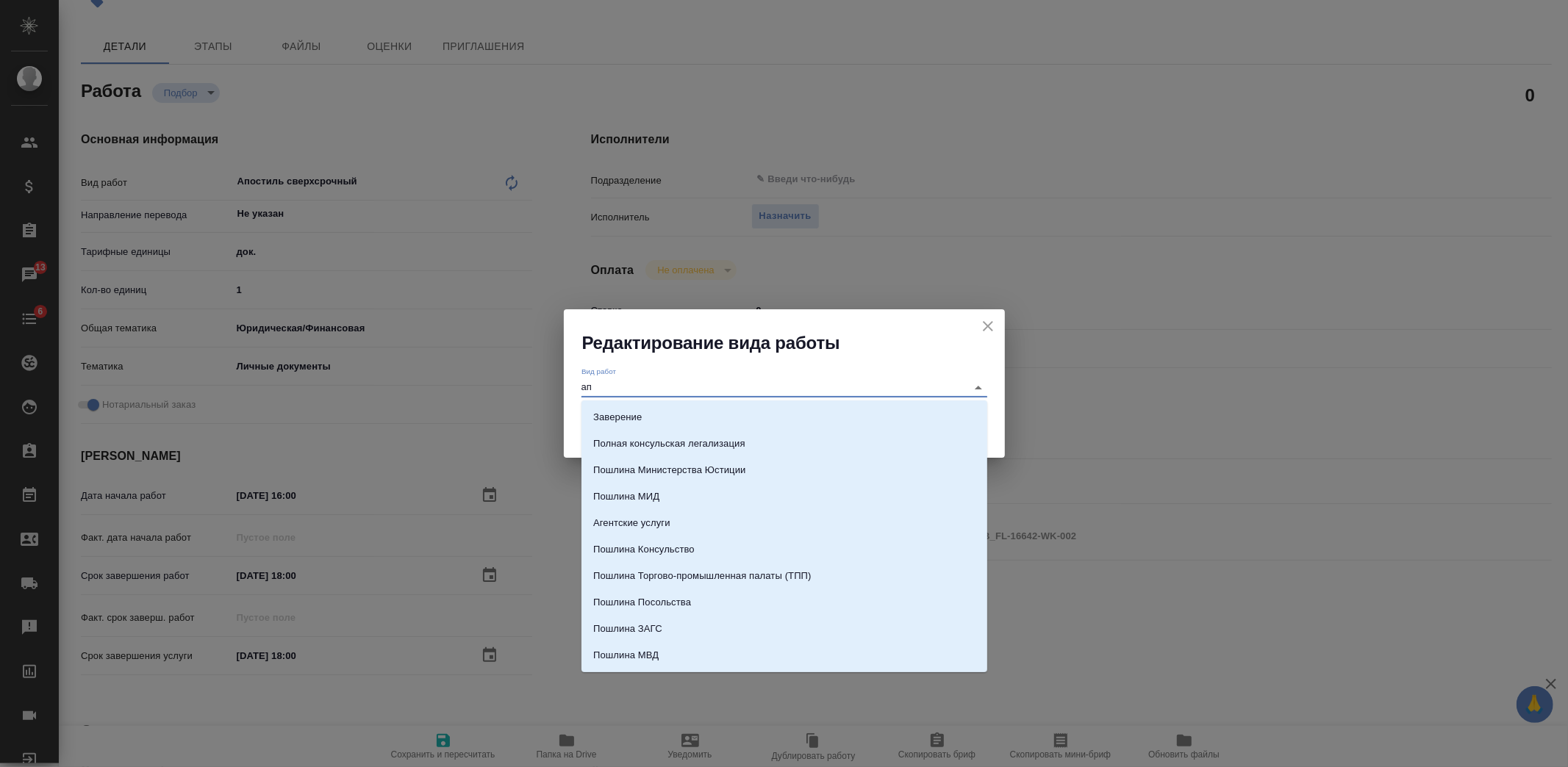
scroll to position [48, 0]
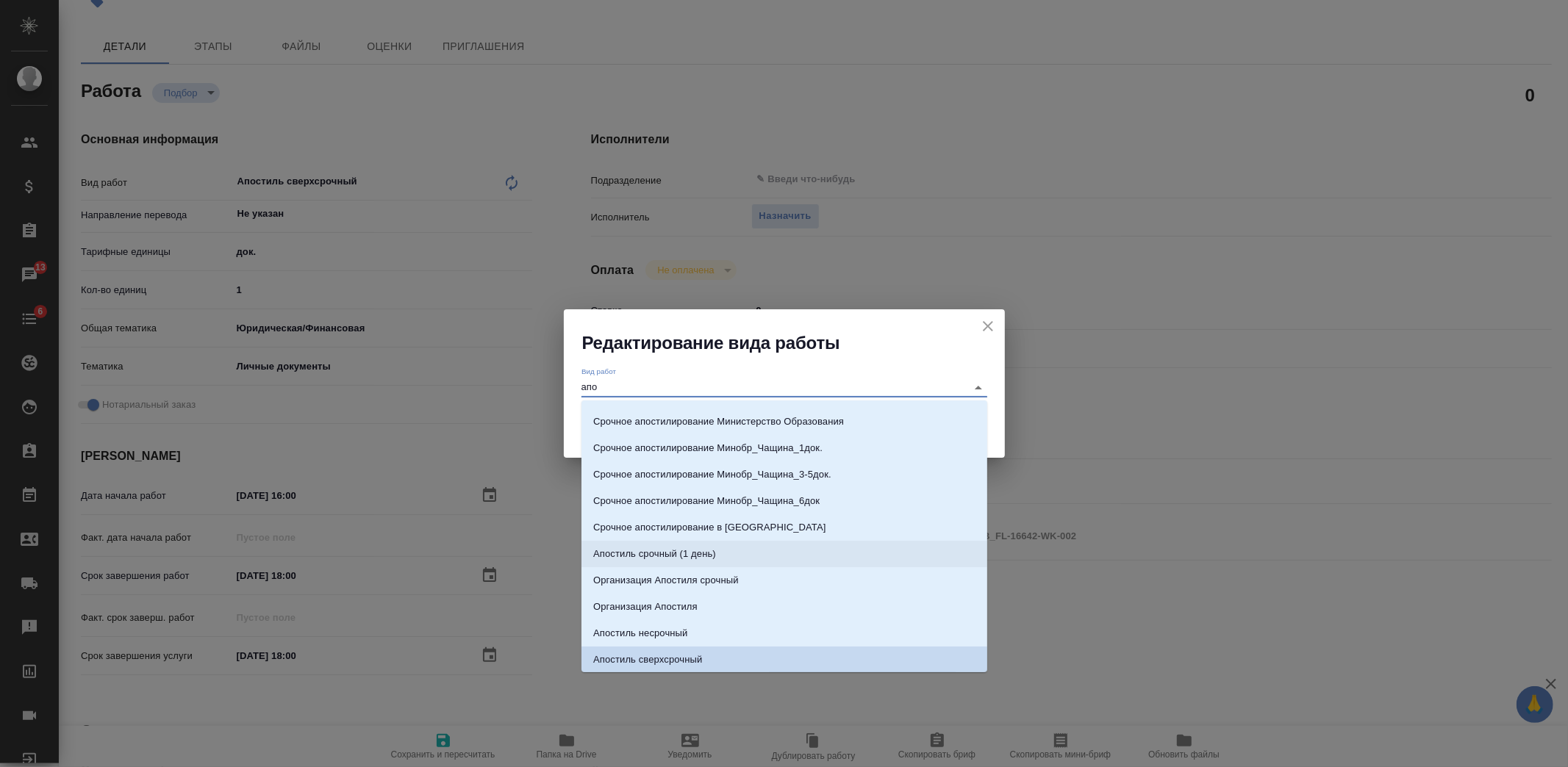
click at [713, 559] on p "Апостиль срочный (1 день)" at bounding box center [655, 554] width 123 height 15
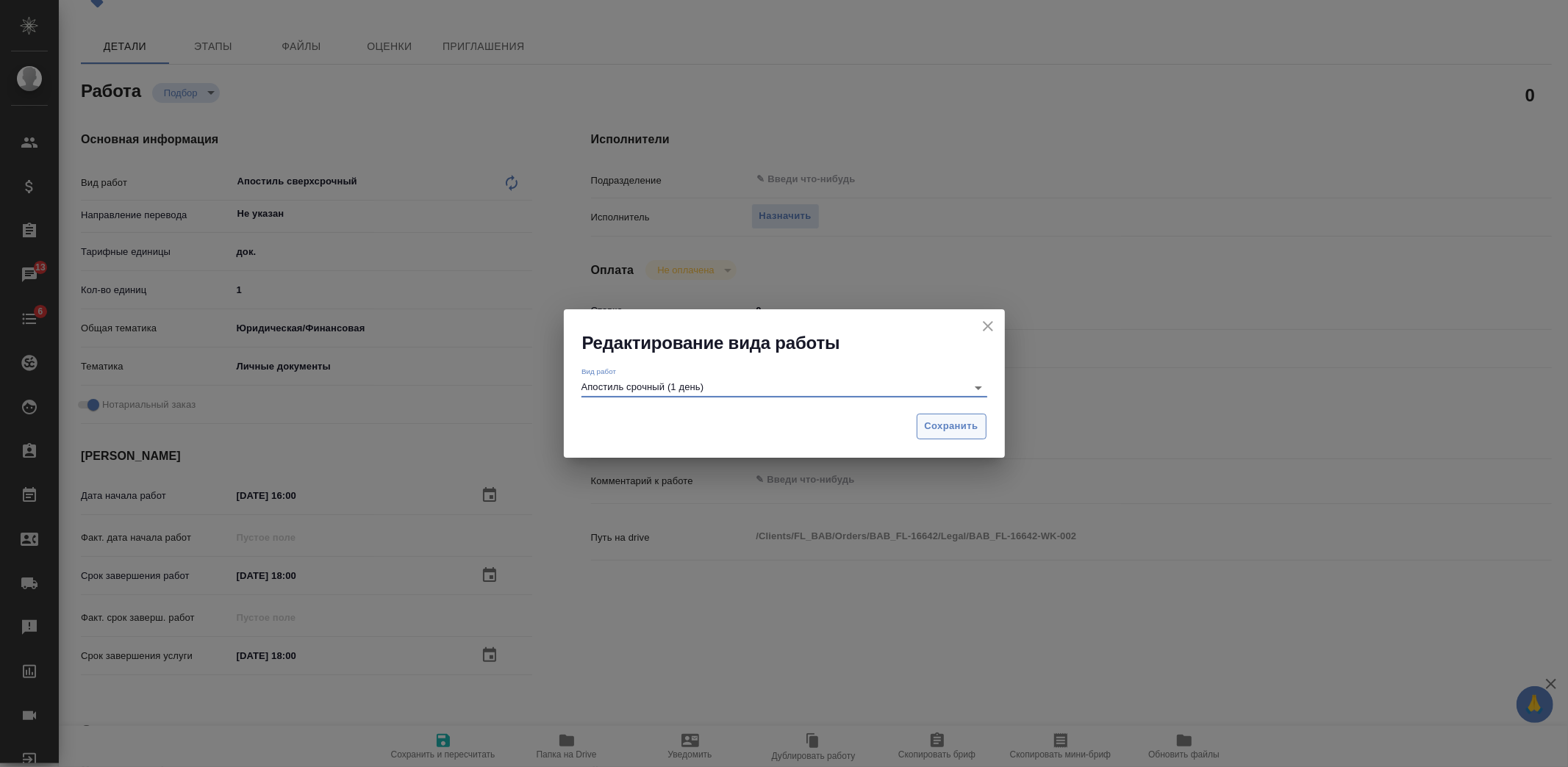
click at [961, 428] on span "Сохранить" at bounding box center [952, 427] width 54 height 17
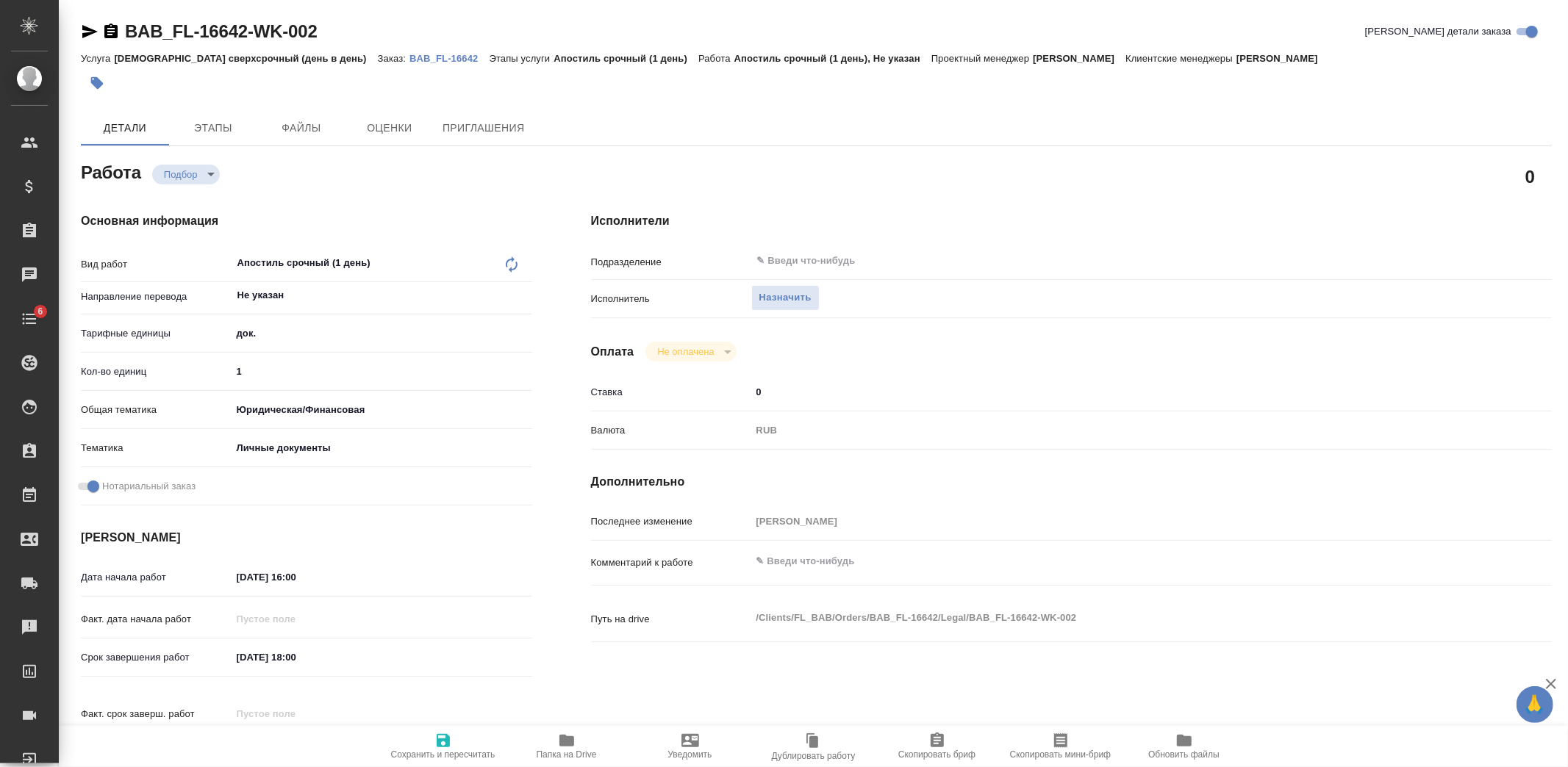
type textarea "x"
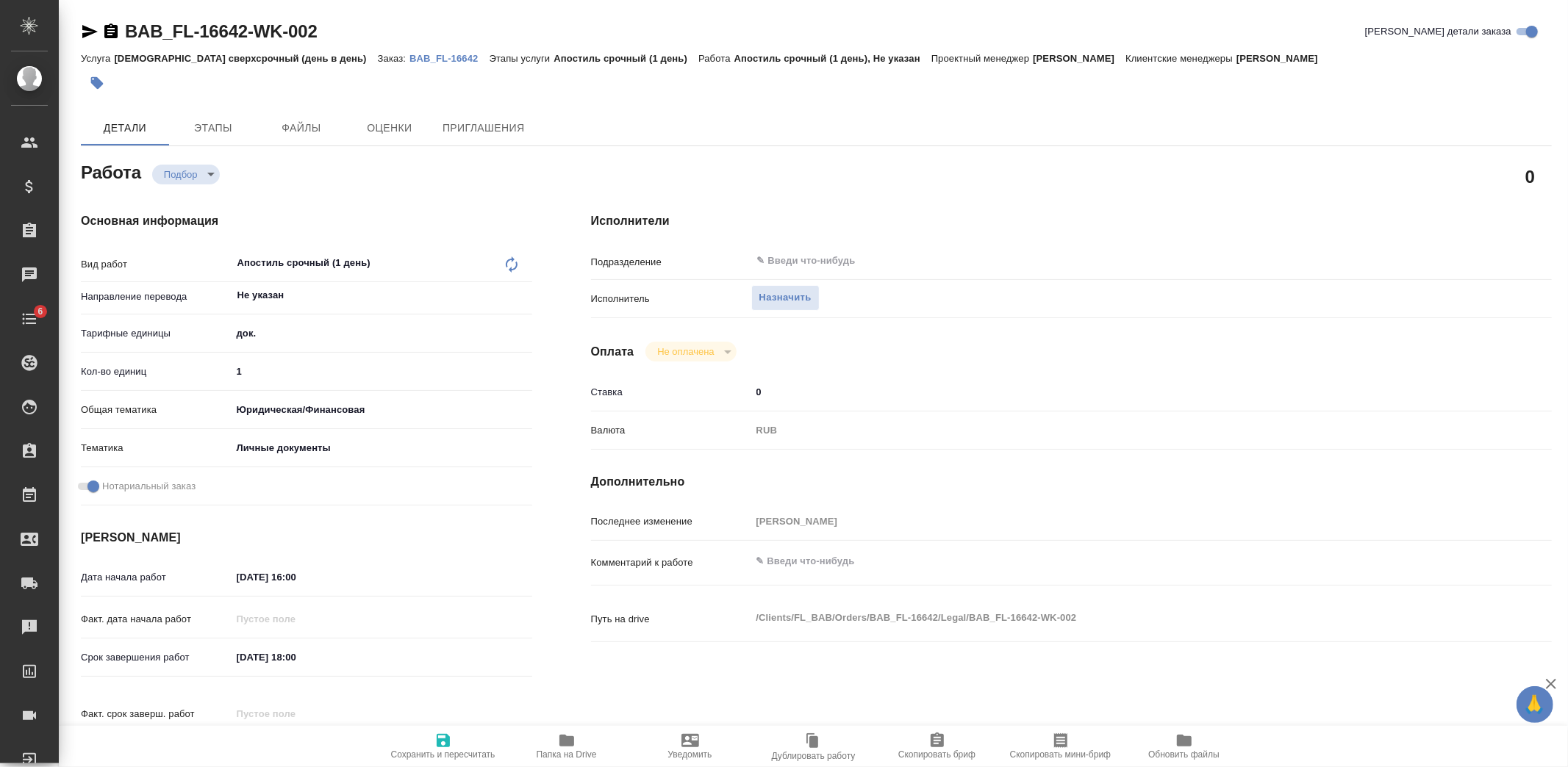
type textarea "x"
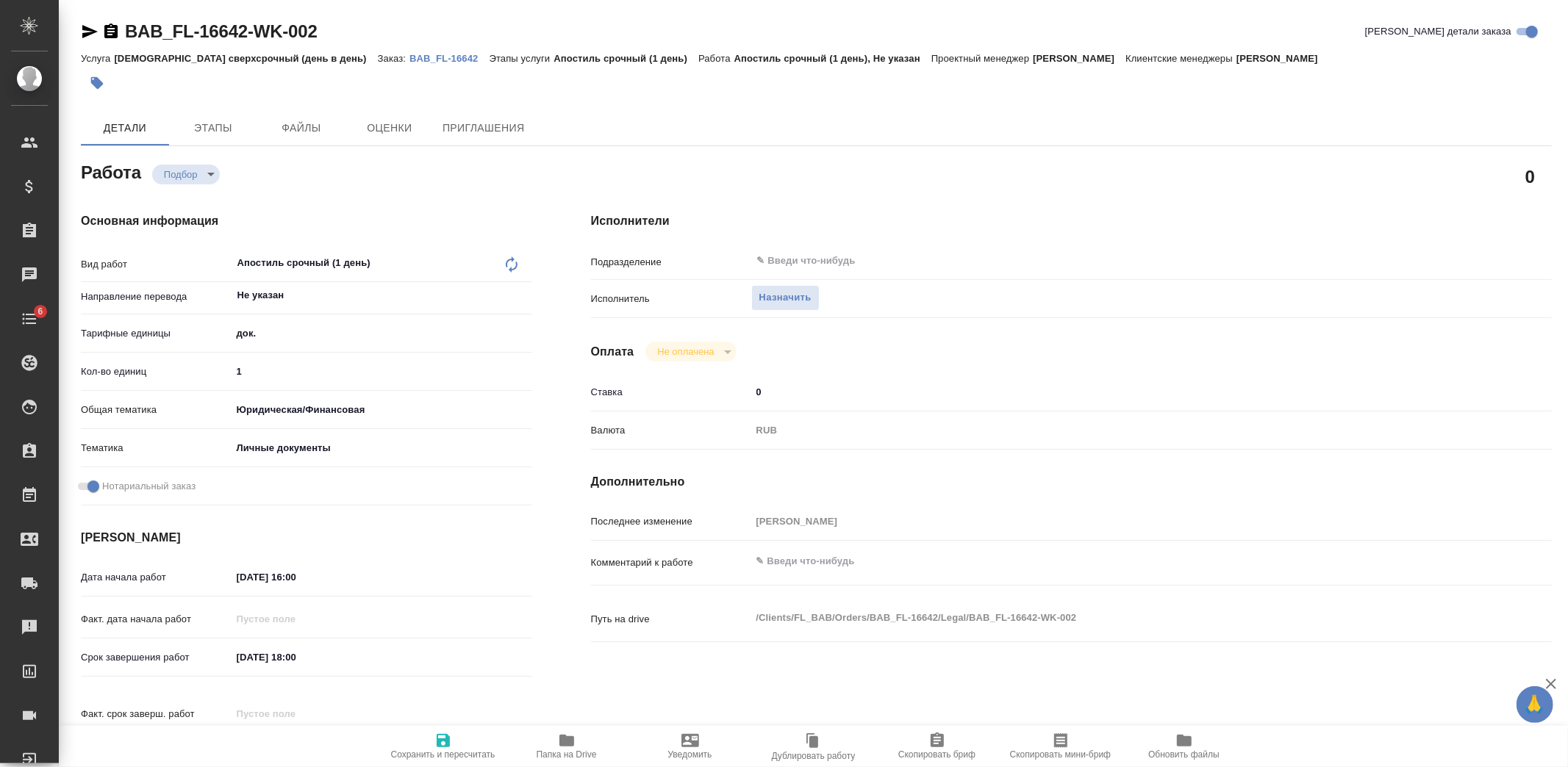
type textarea "x"
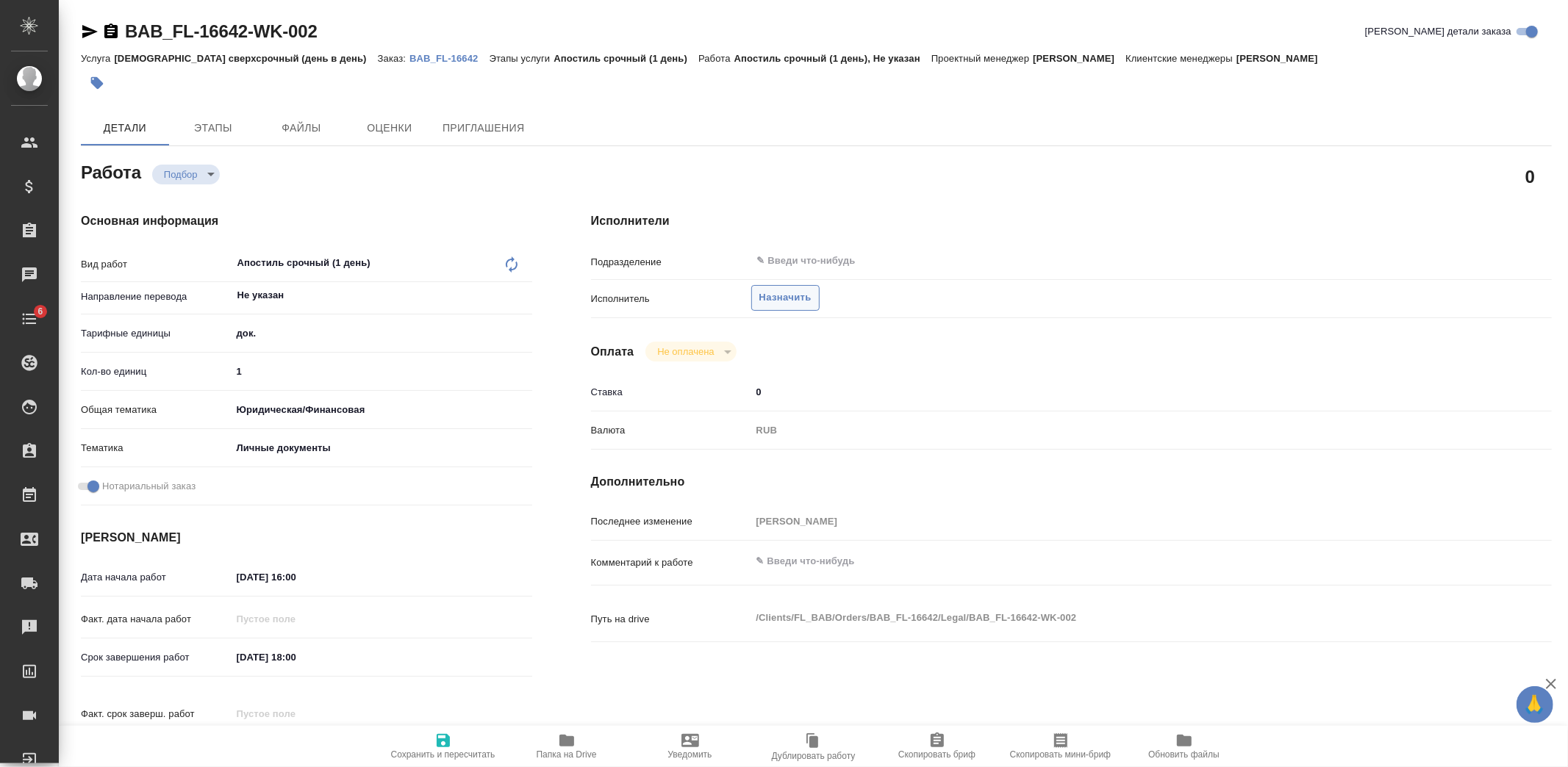
type textarea "x"
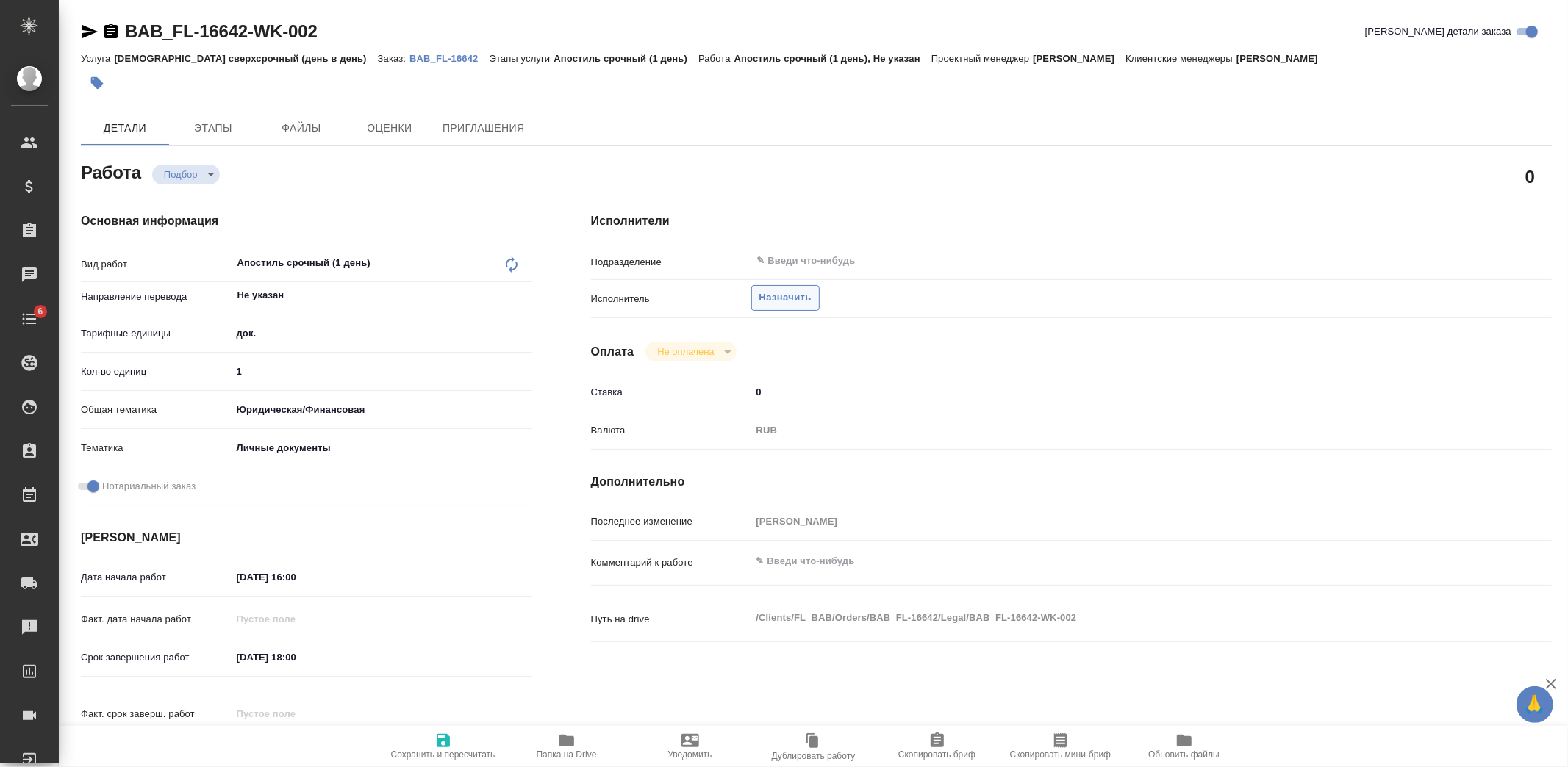
click at [789, 295] on span "Назначить" at bounding box center [785, 299] width 52 height 17
type textarea "x"
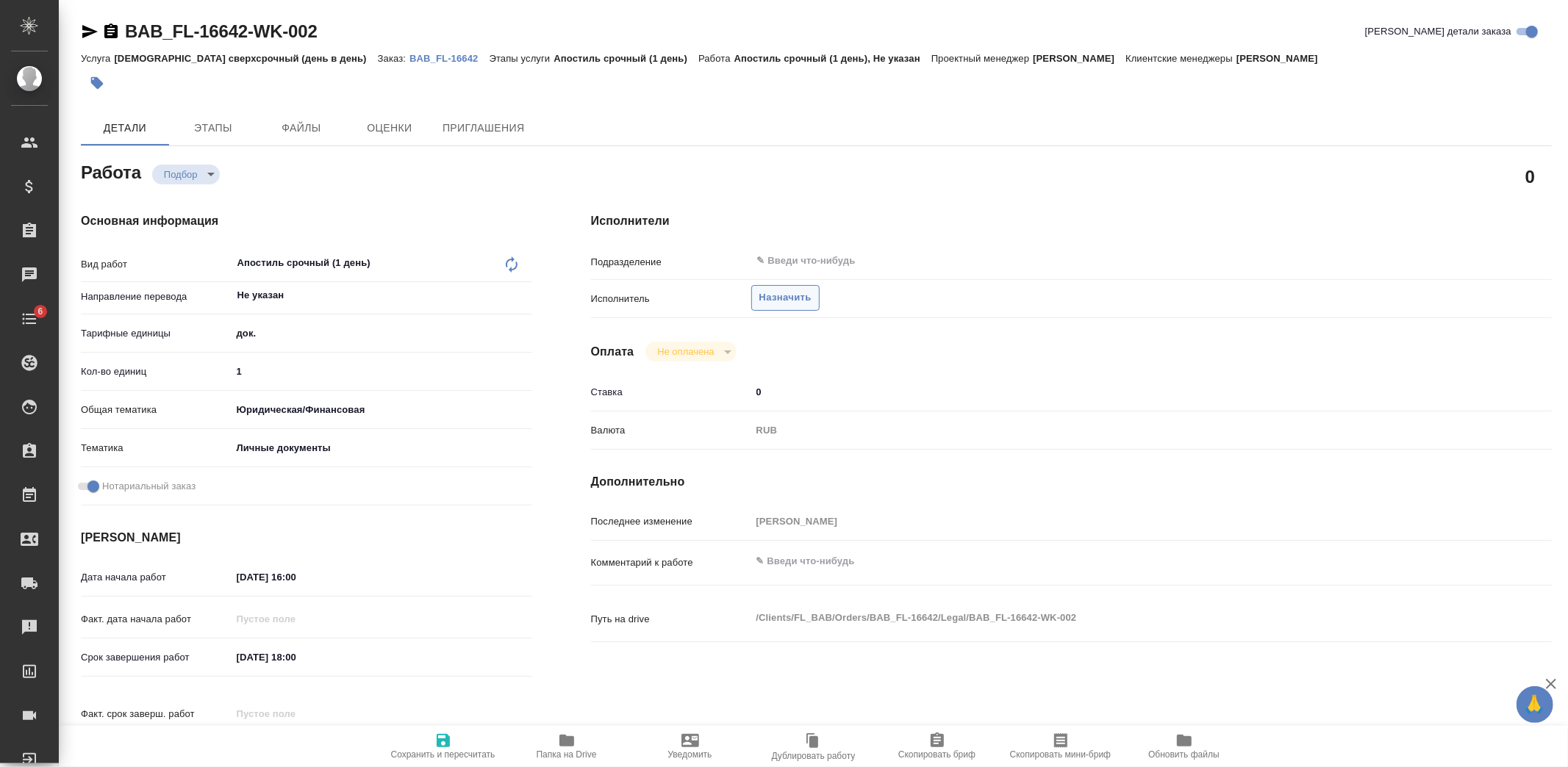
type textarea "x"
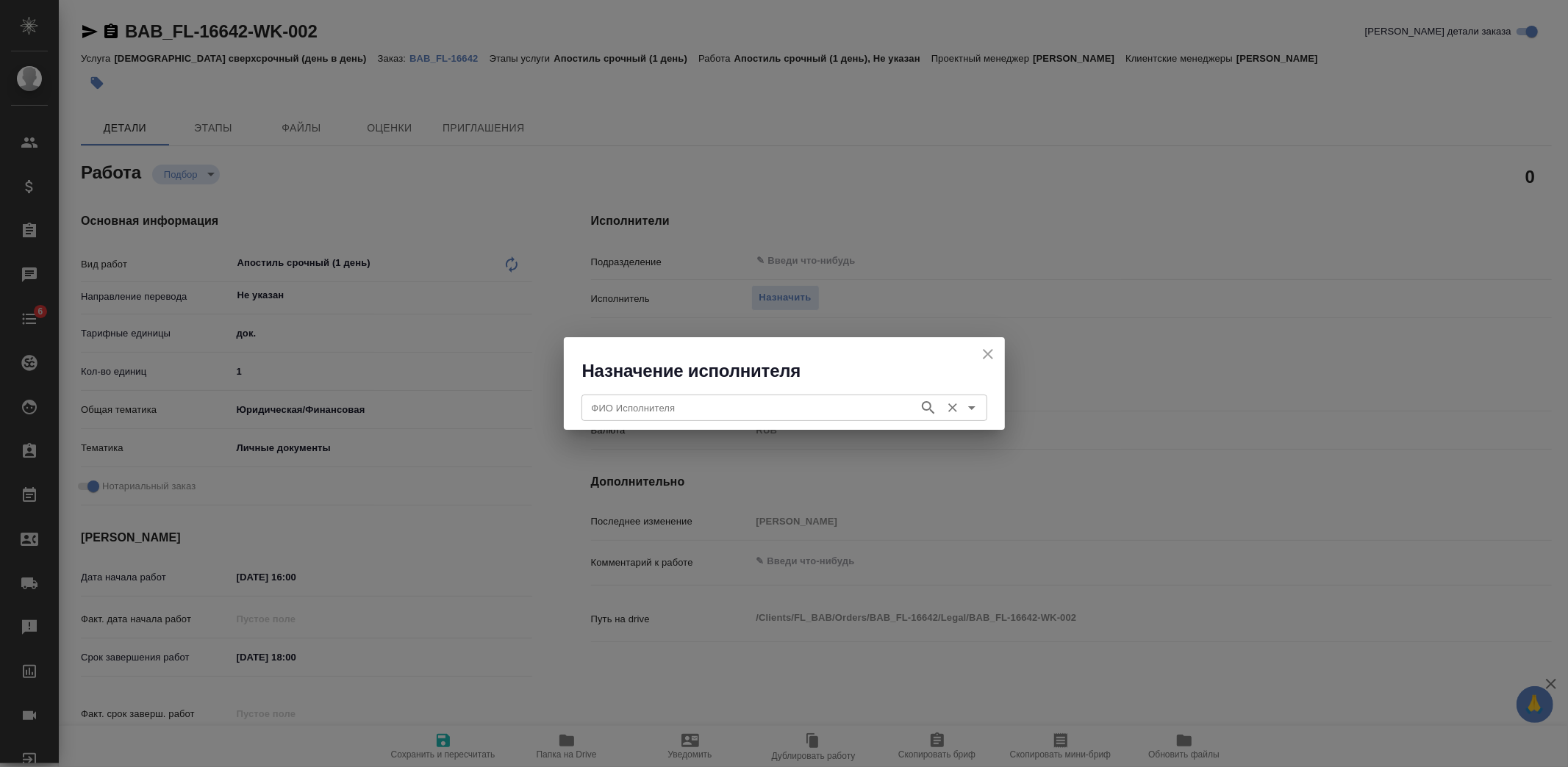
click at [758, 410] on input "ФИО Исполнителя" at bounding box center [749, 408] width 326 height 17
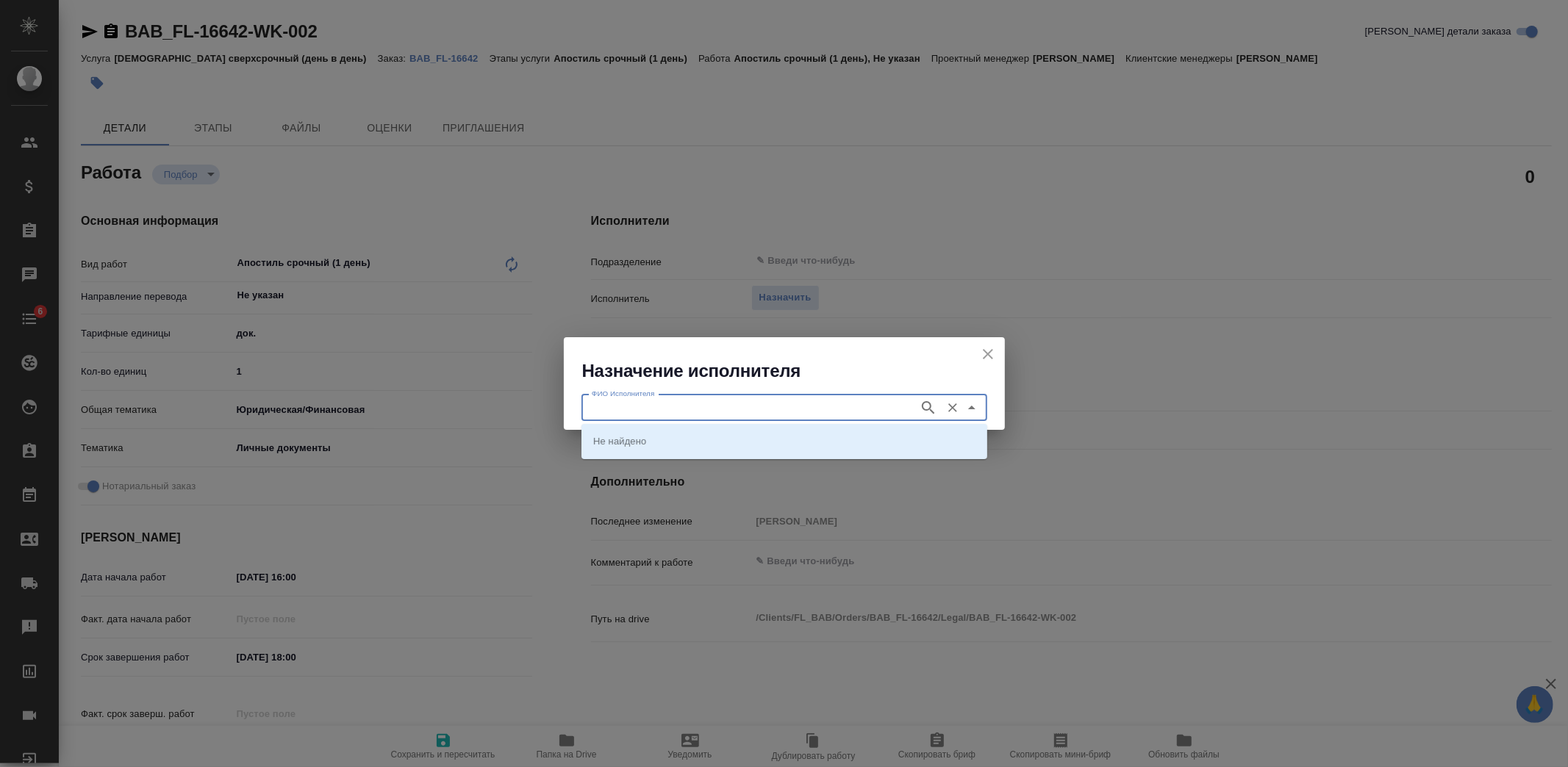
type textarea "x"
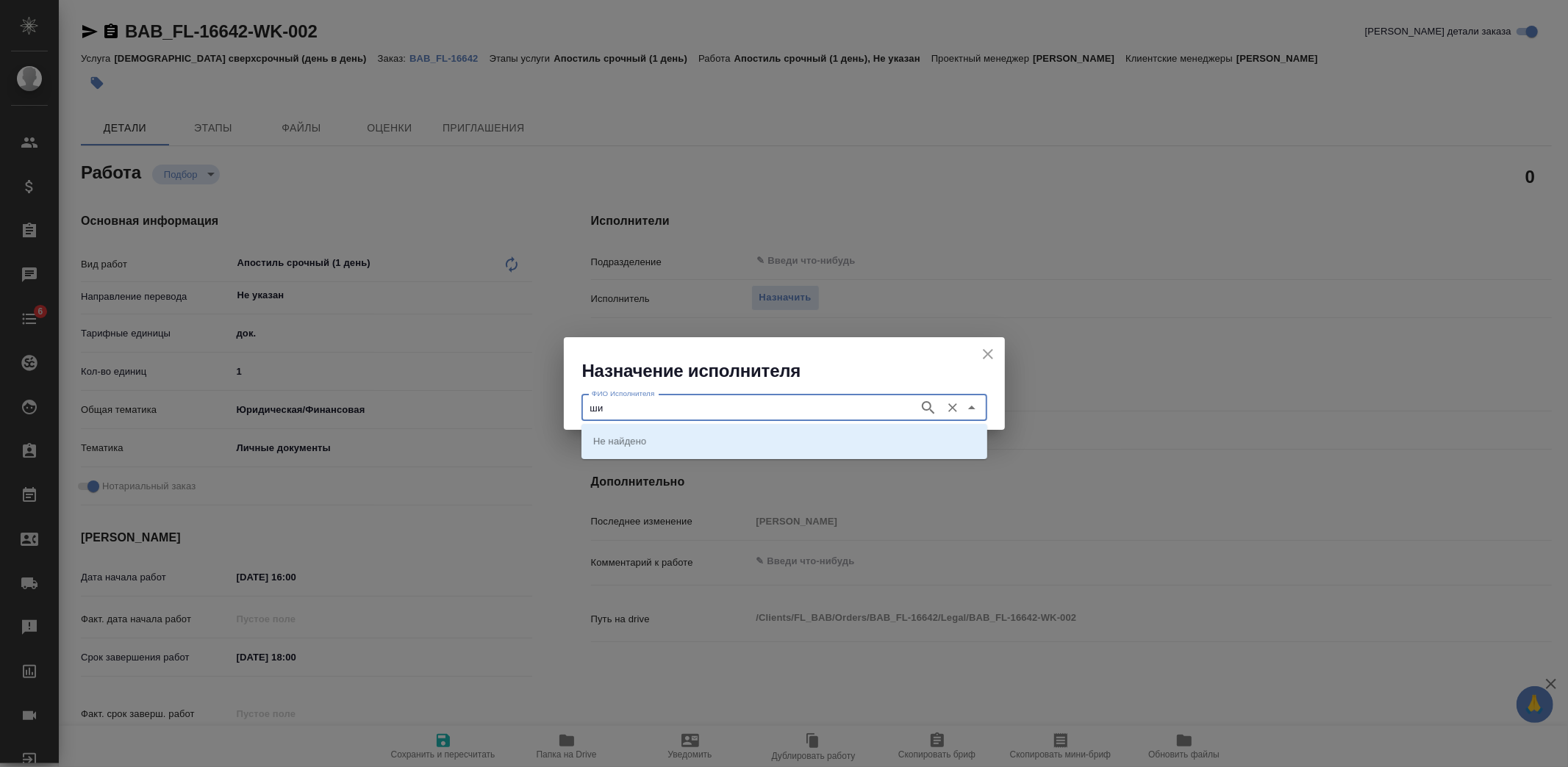
type input "шиш"
type textarea "x"
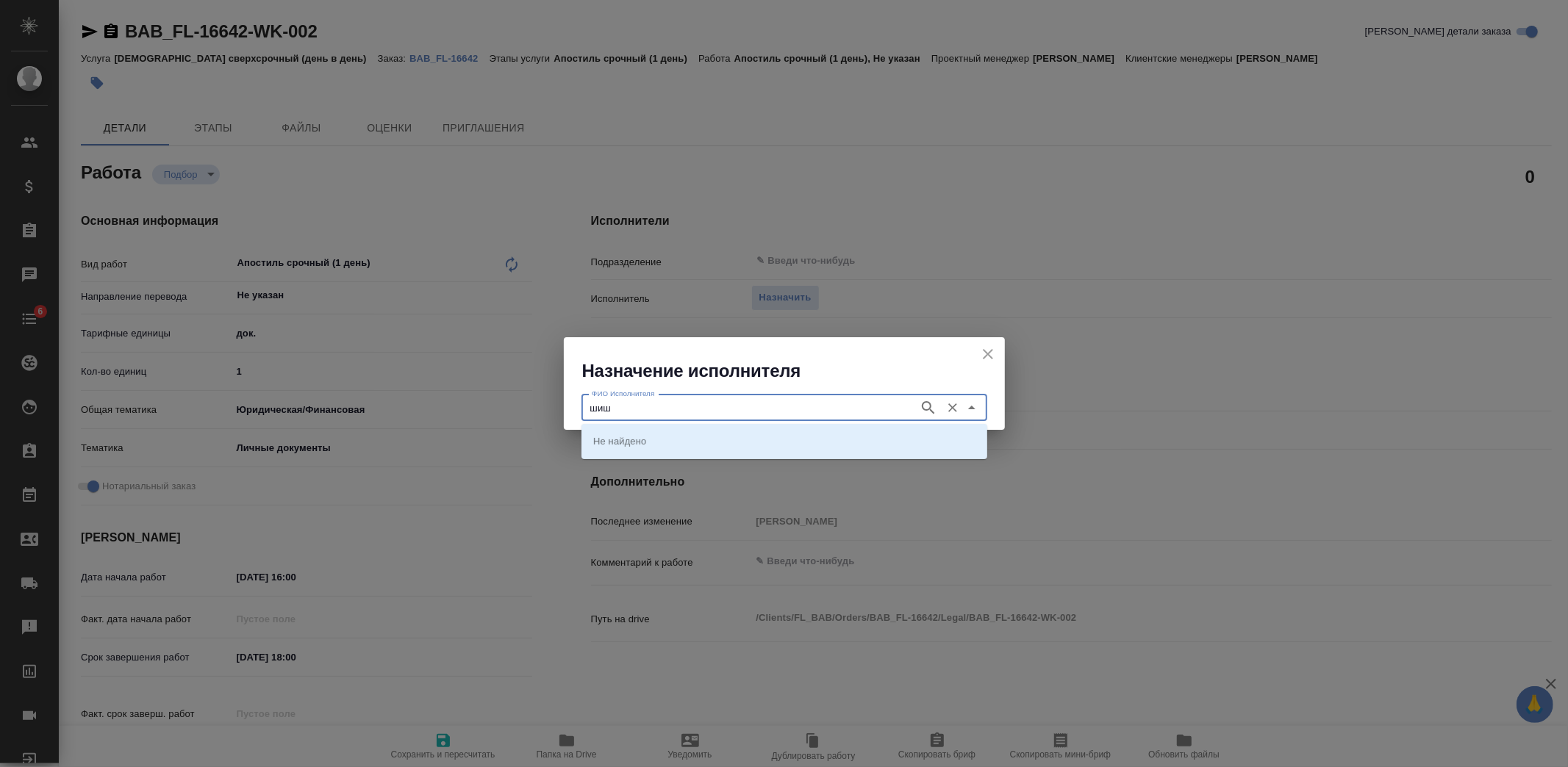
type textarea "x"
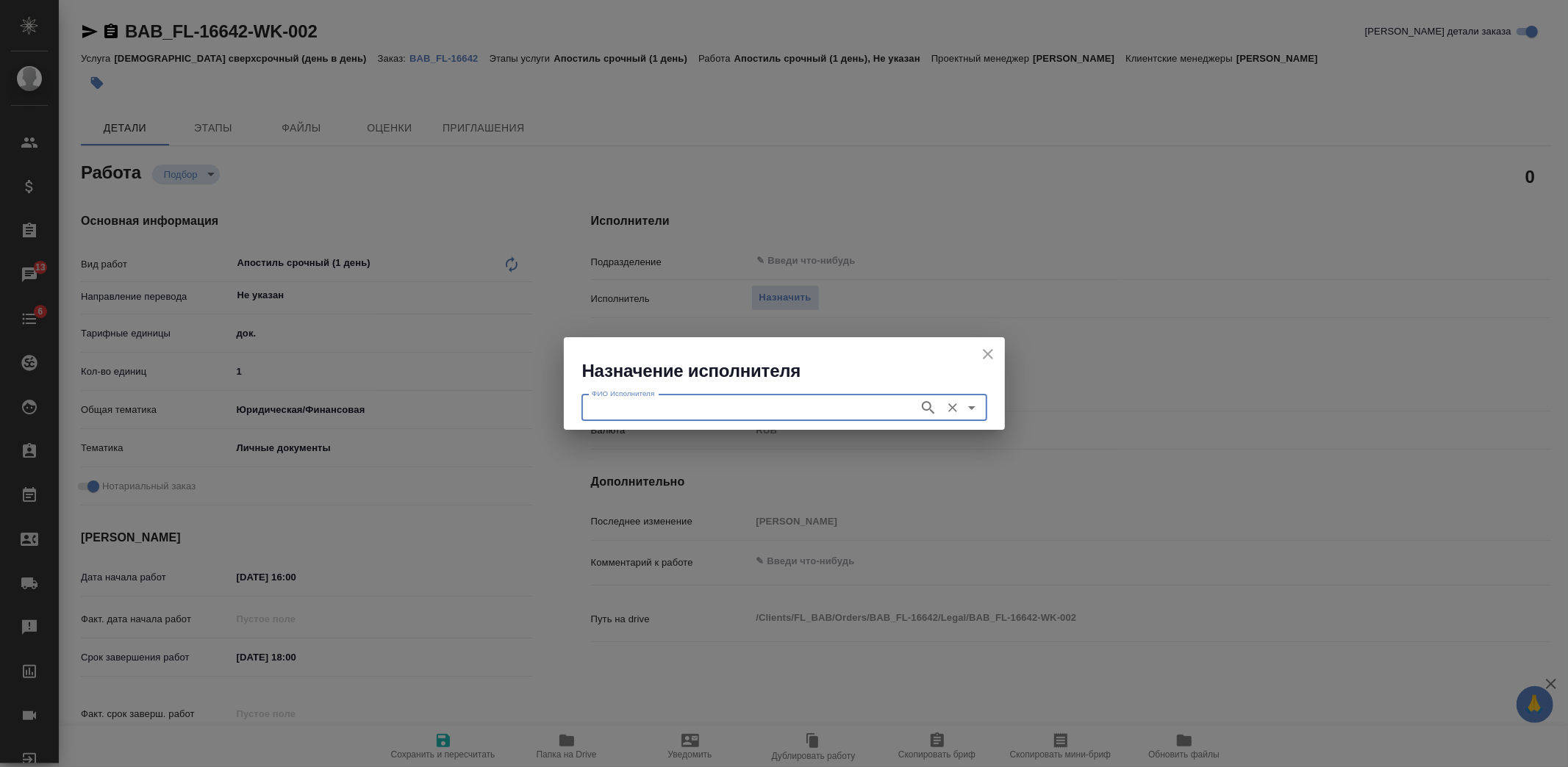
click at [758, 410] on input "ФИО Исполнителя" at bounding box center [749, 408] width 326 height 17
type input "щ"
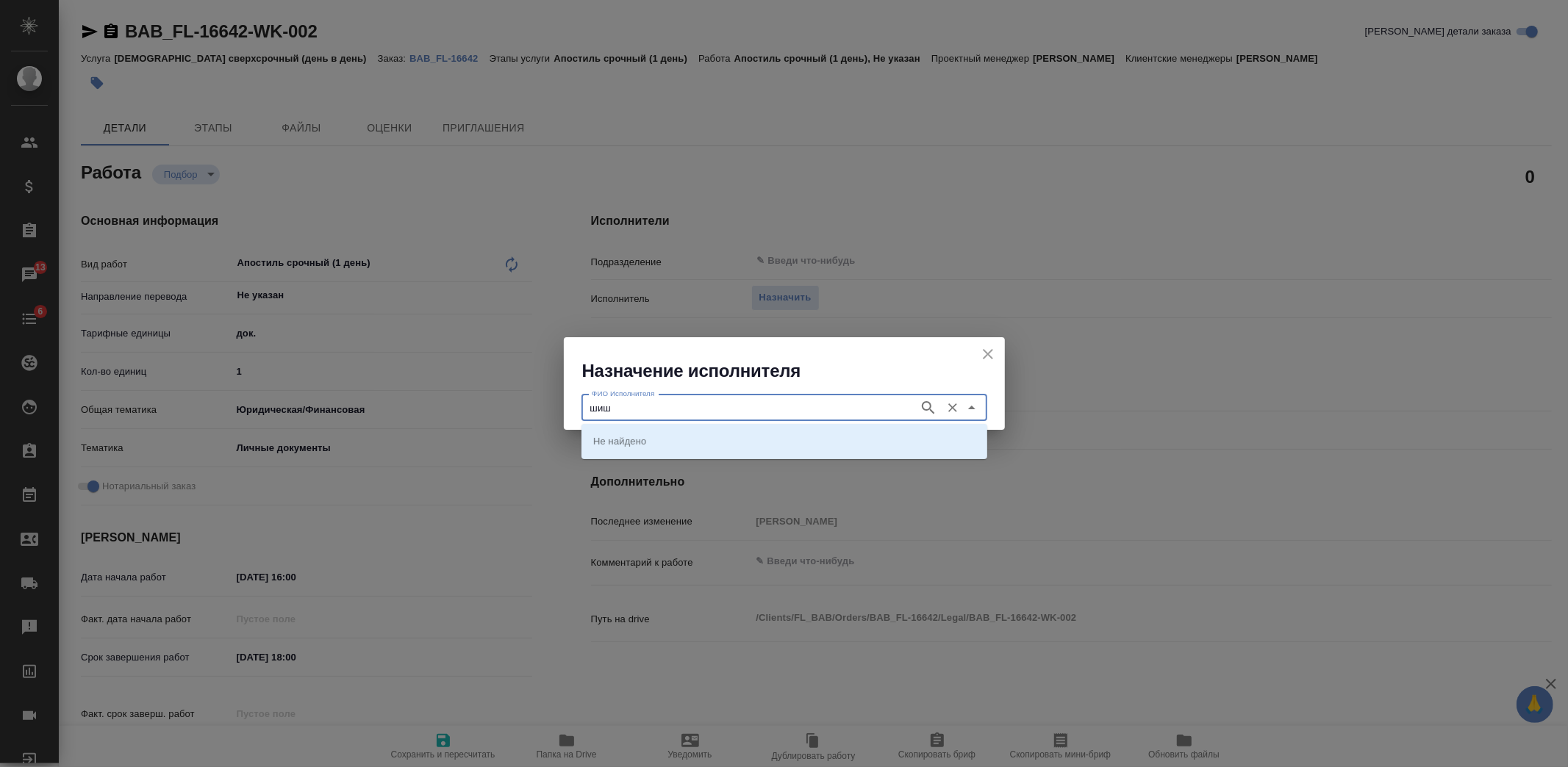
type input "шиш"
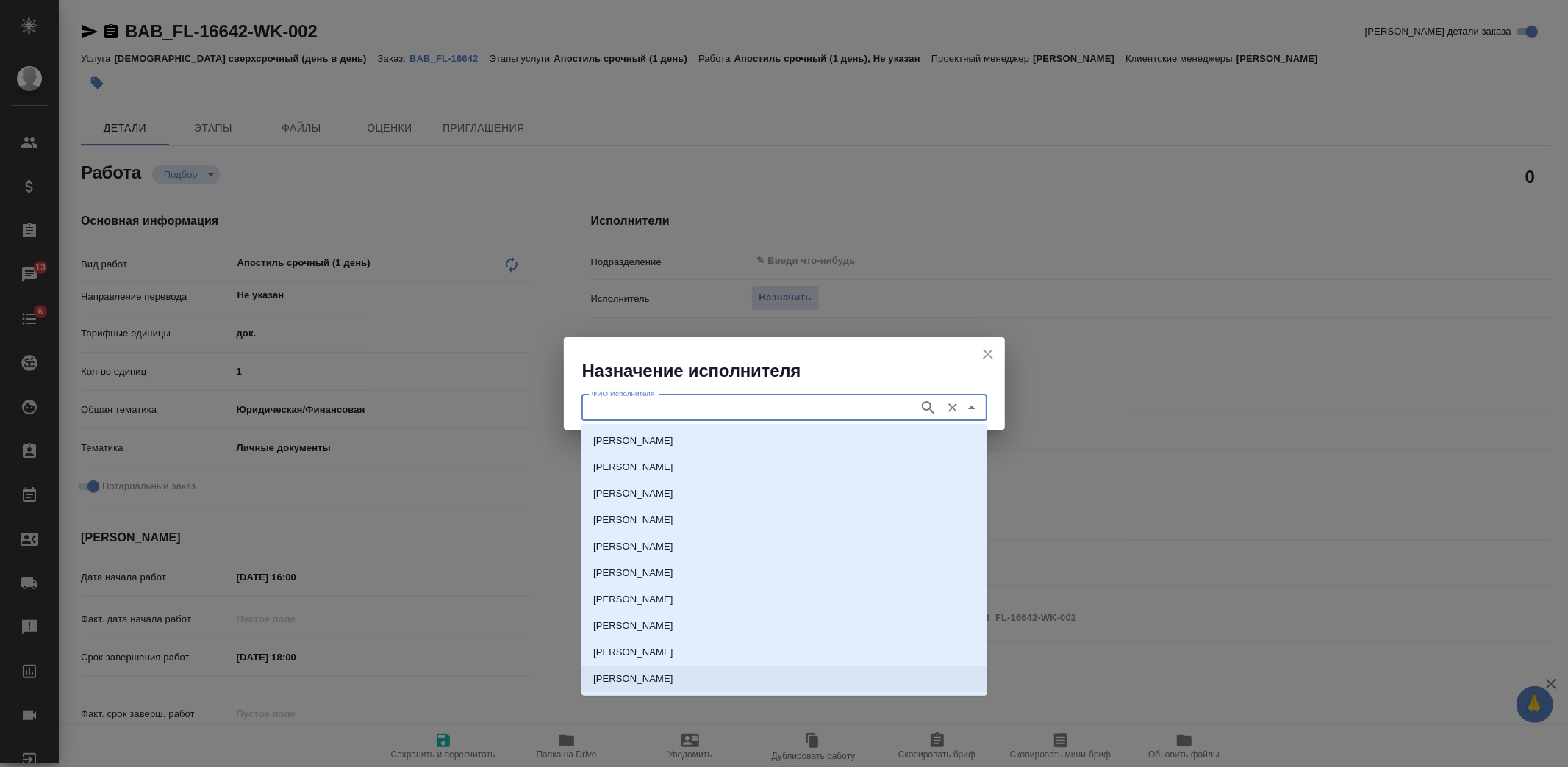
click at [674, 677] on p "[PERSON_NAME]" at bounding box center [633, 679] width 81 height 15
type input "[PERSON_NAME]"
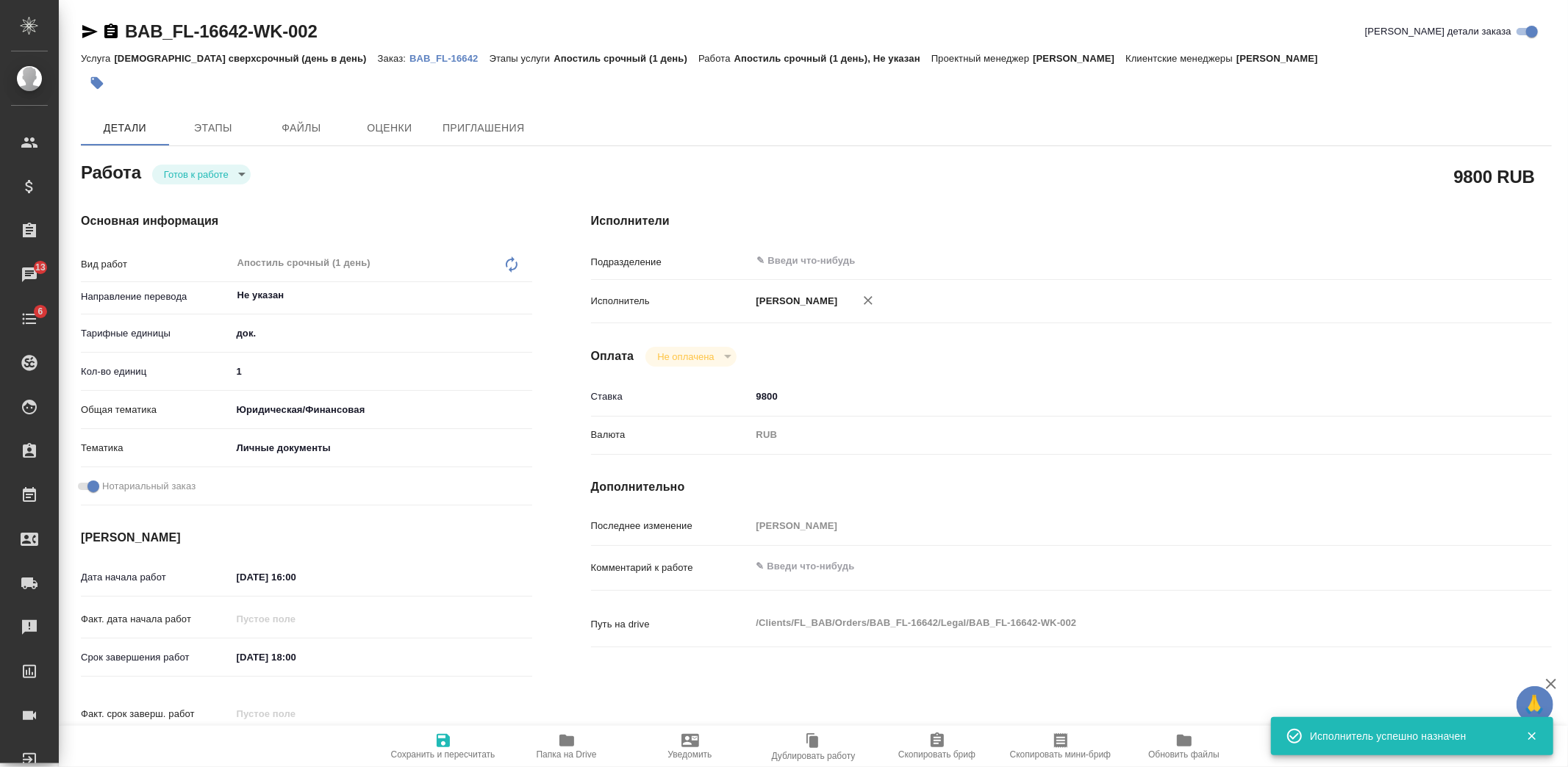
type textarea "x"
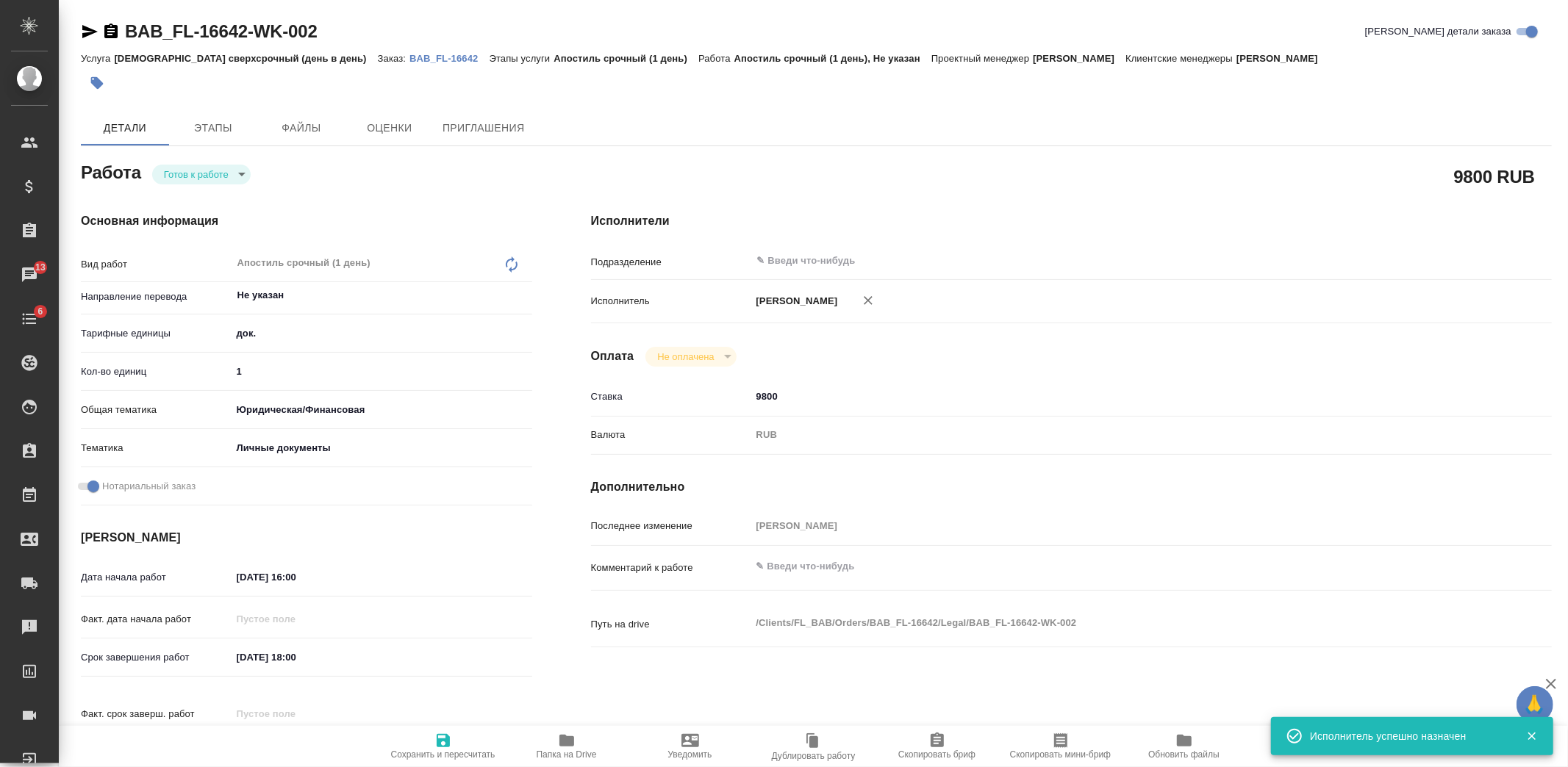
type textarea "x"
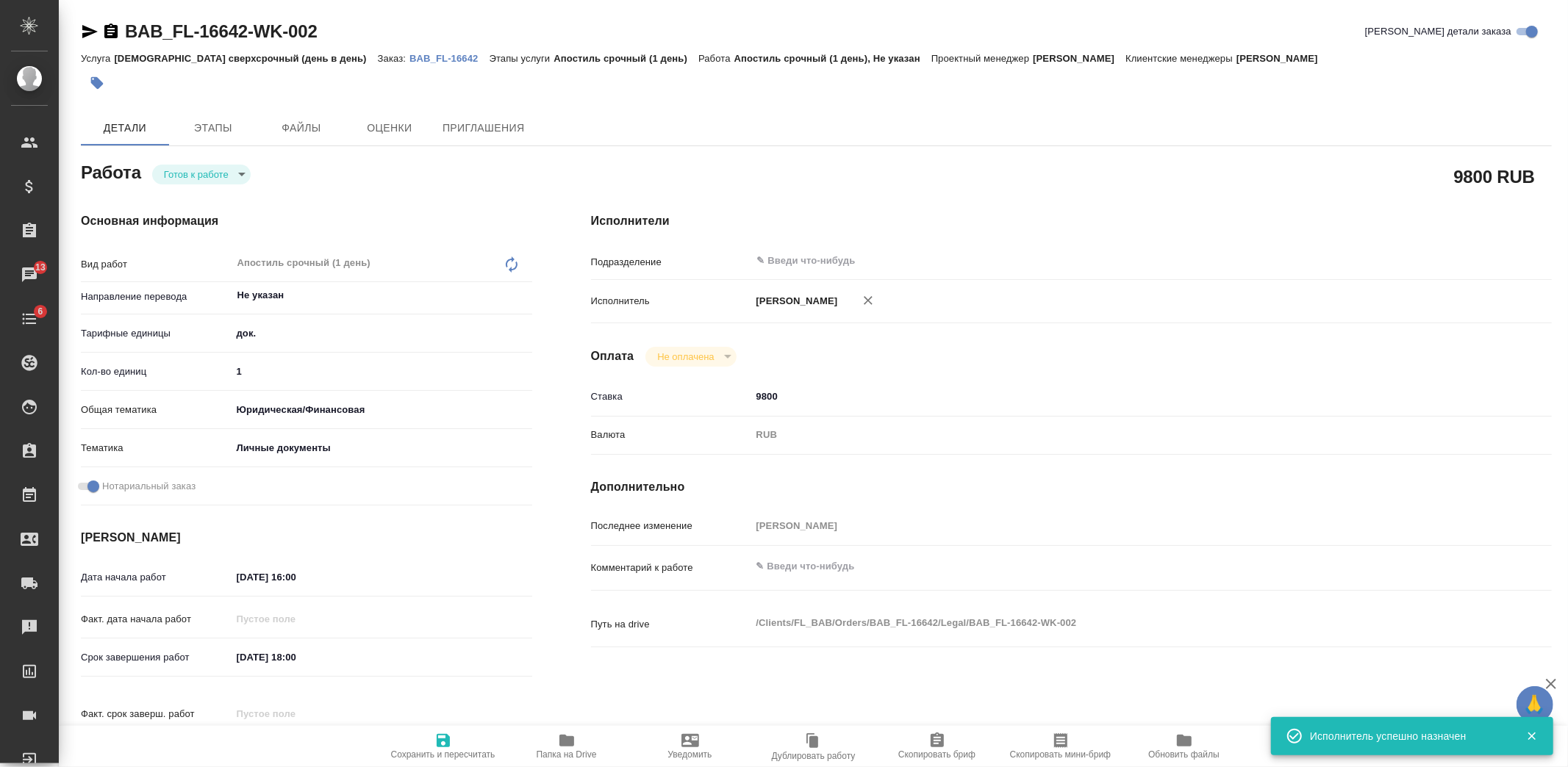
type textarea "x"
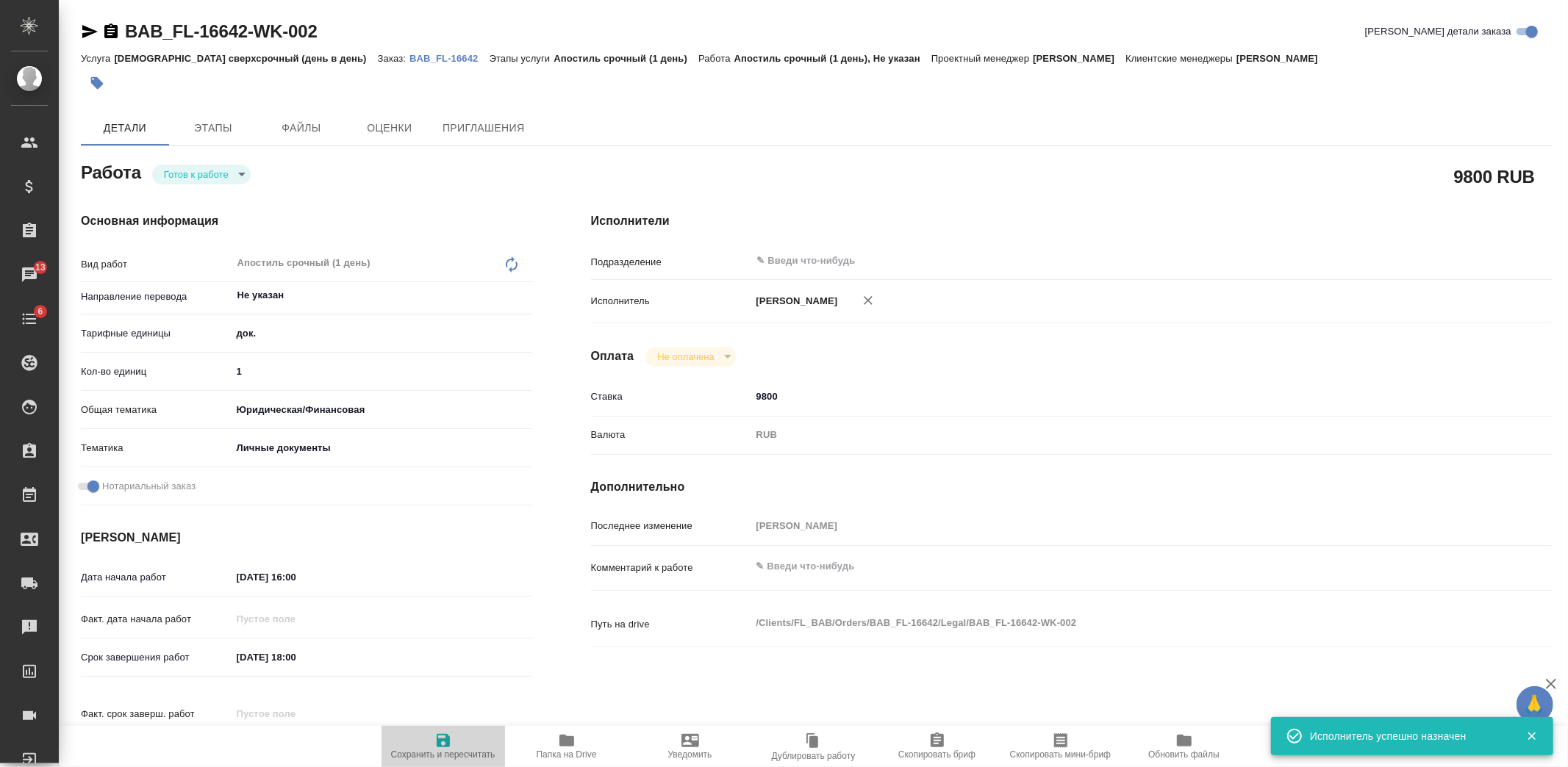
click at [455, 745] on span "Сохранить и пересчитать" at bounding box center [443, 746] width 106 height 28
type textarea "x"
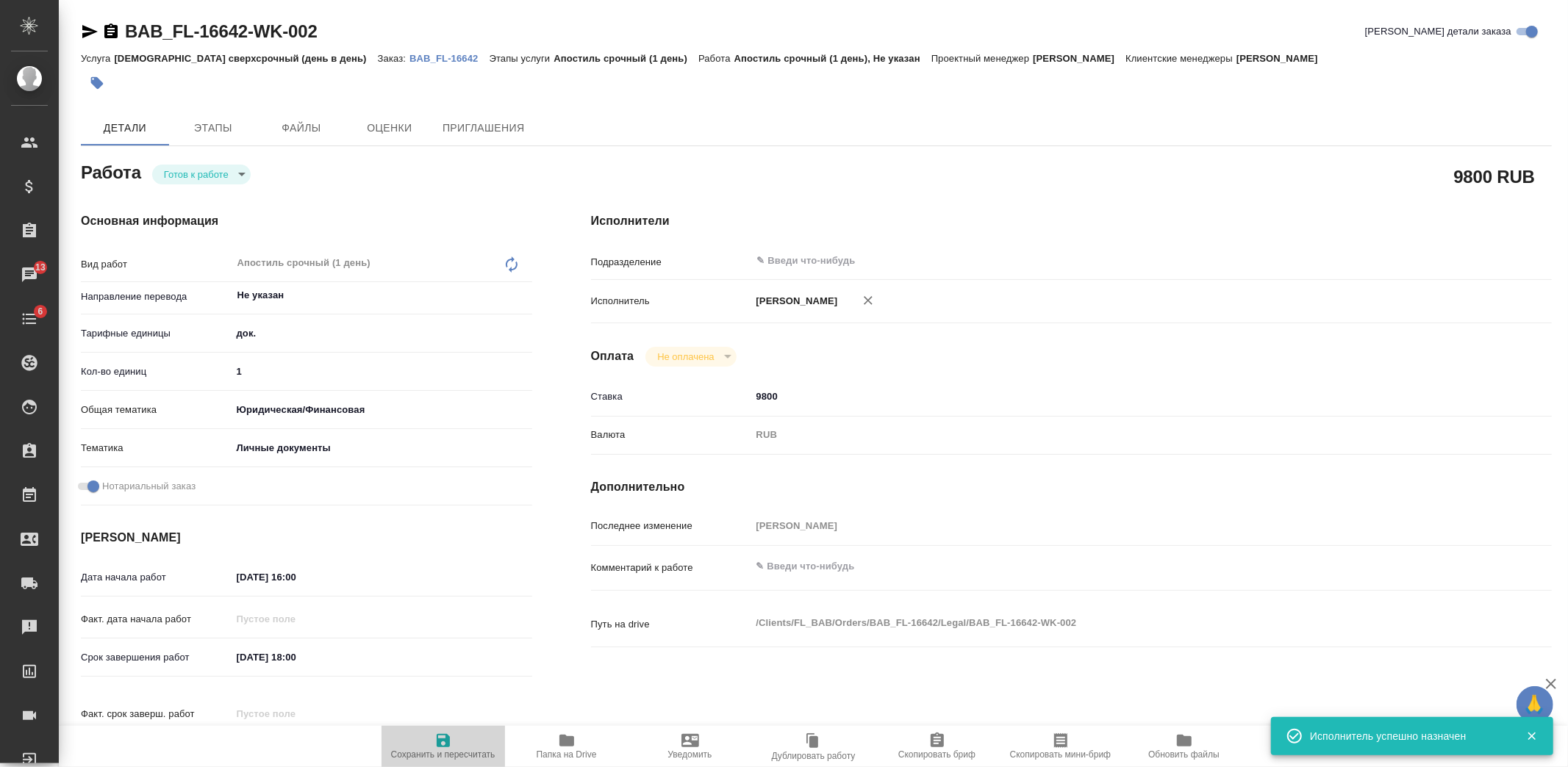
type textarea "x"
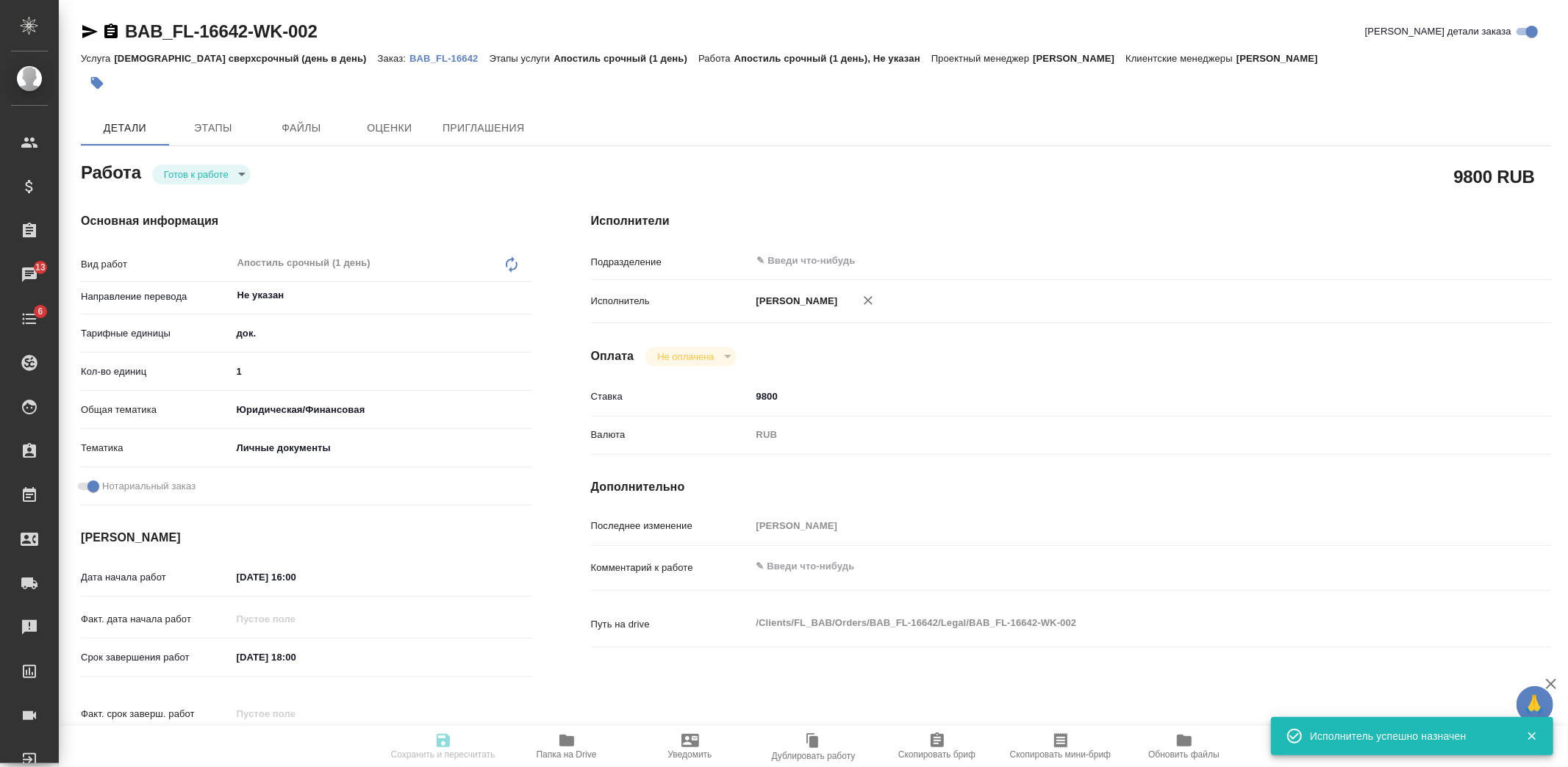
type textarea "x"
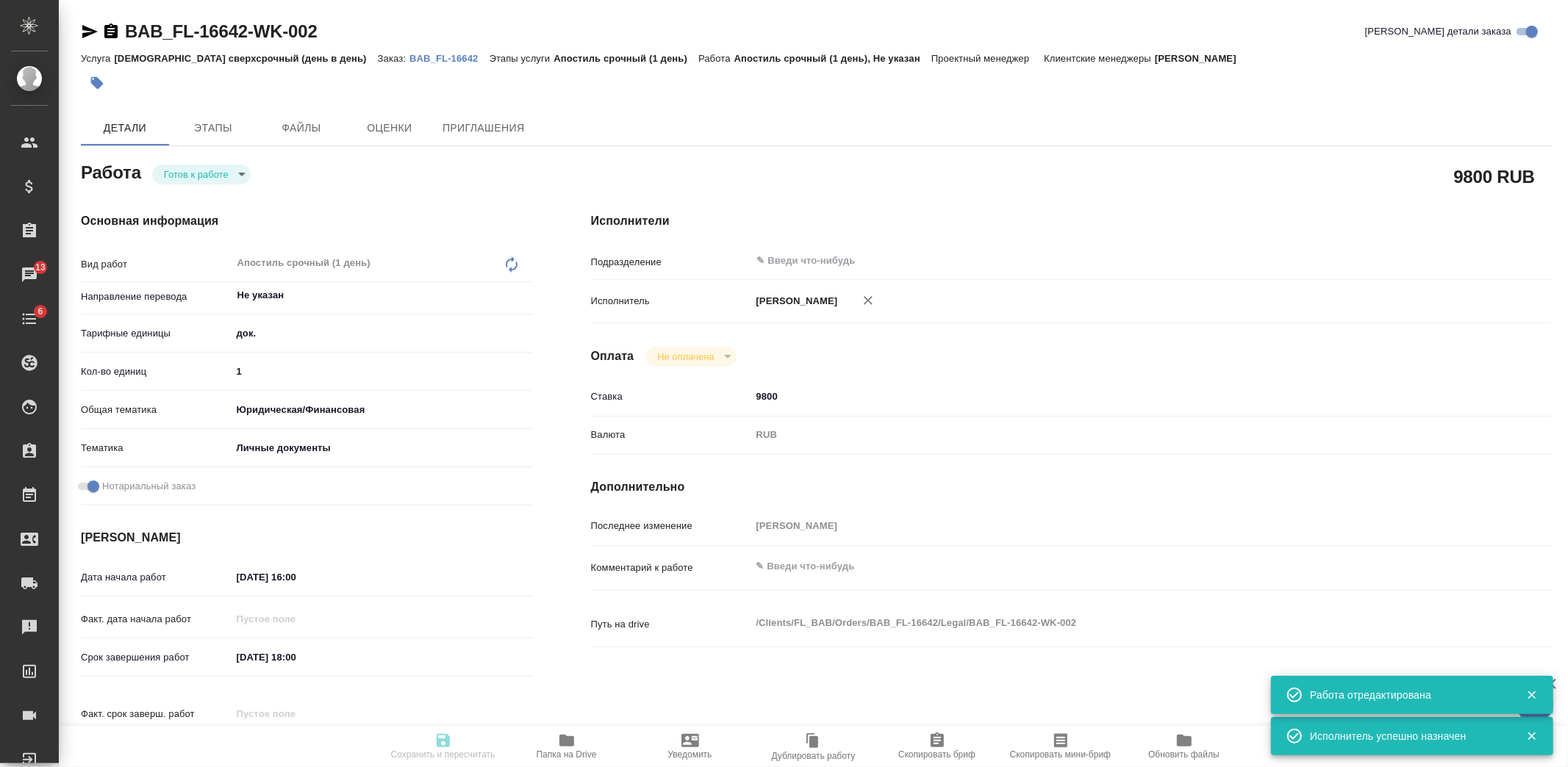
type textarea "x"
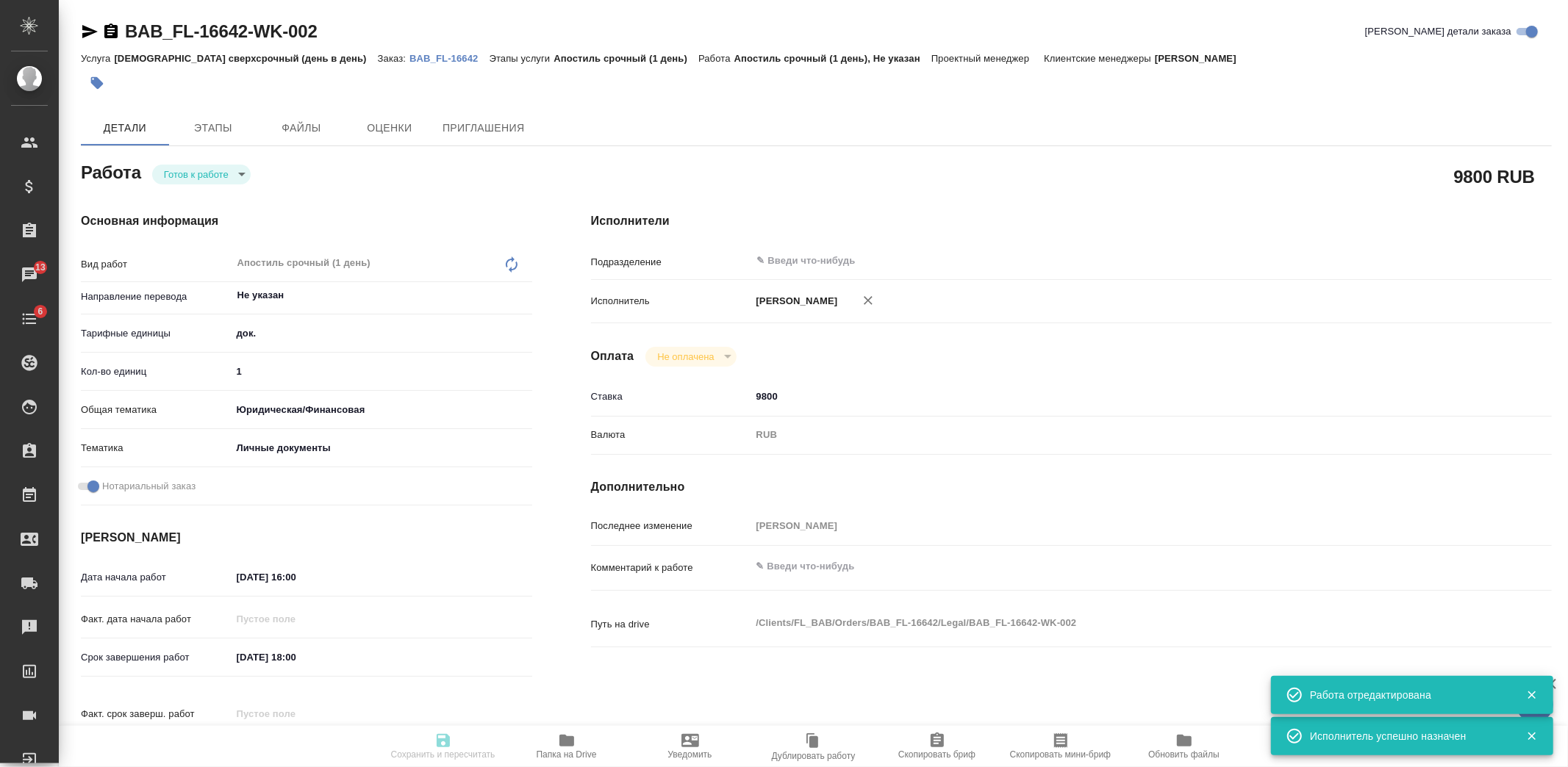
type input "readyForWork"
type textarea "Апостиль срочный (1 день)"
type textarea "x"
type input "Не указан"
type input "5a8b1489cc6b4906c91bfd8b"
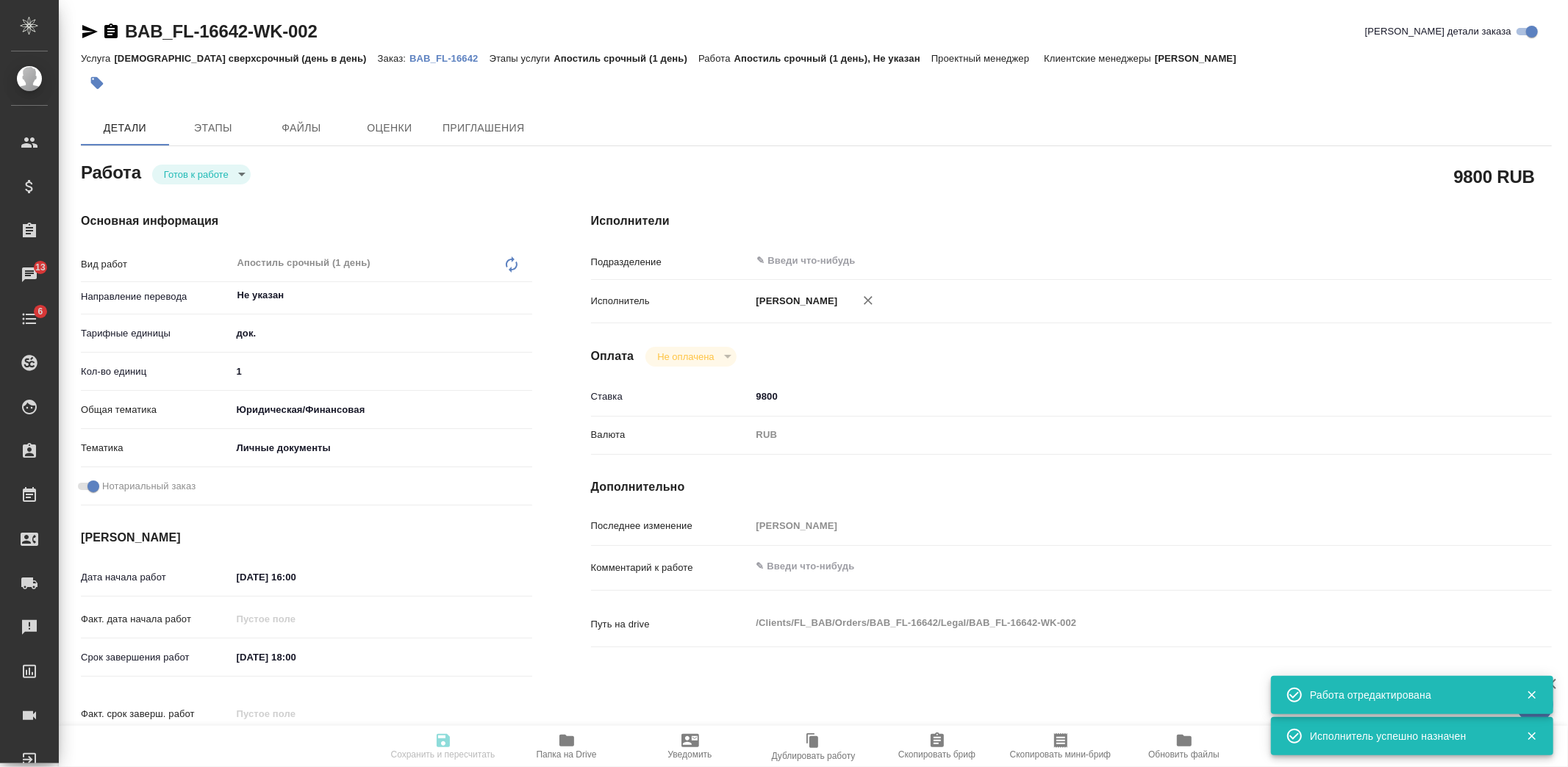
type input "1"
type input "yr-fn"
type input "5a8b8b956a9677013d343cfe"
checkbox input "true"
type input "[DATE] 16:00"
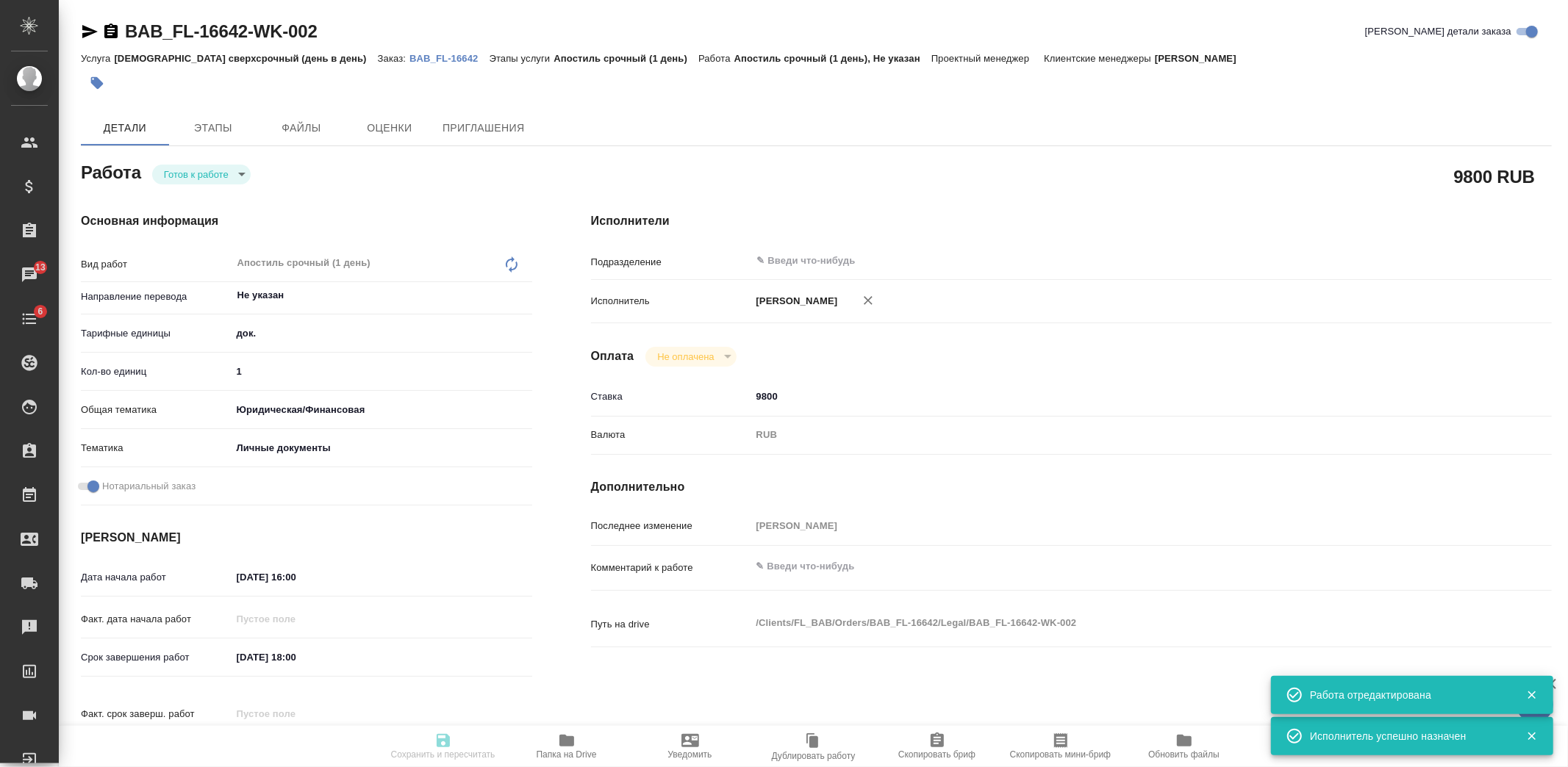
type input "[DATE] 18:00"
type input "notPayed"
type input "9800"
type input "RUB"
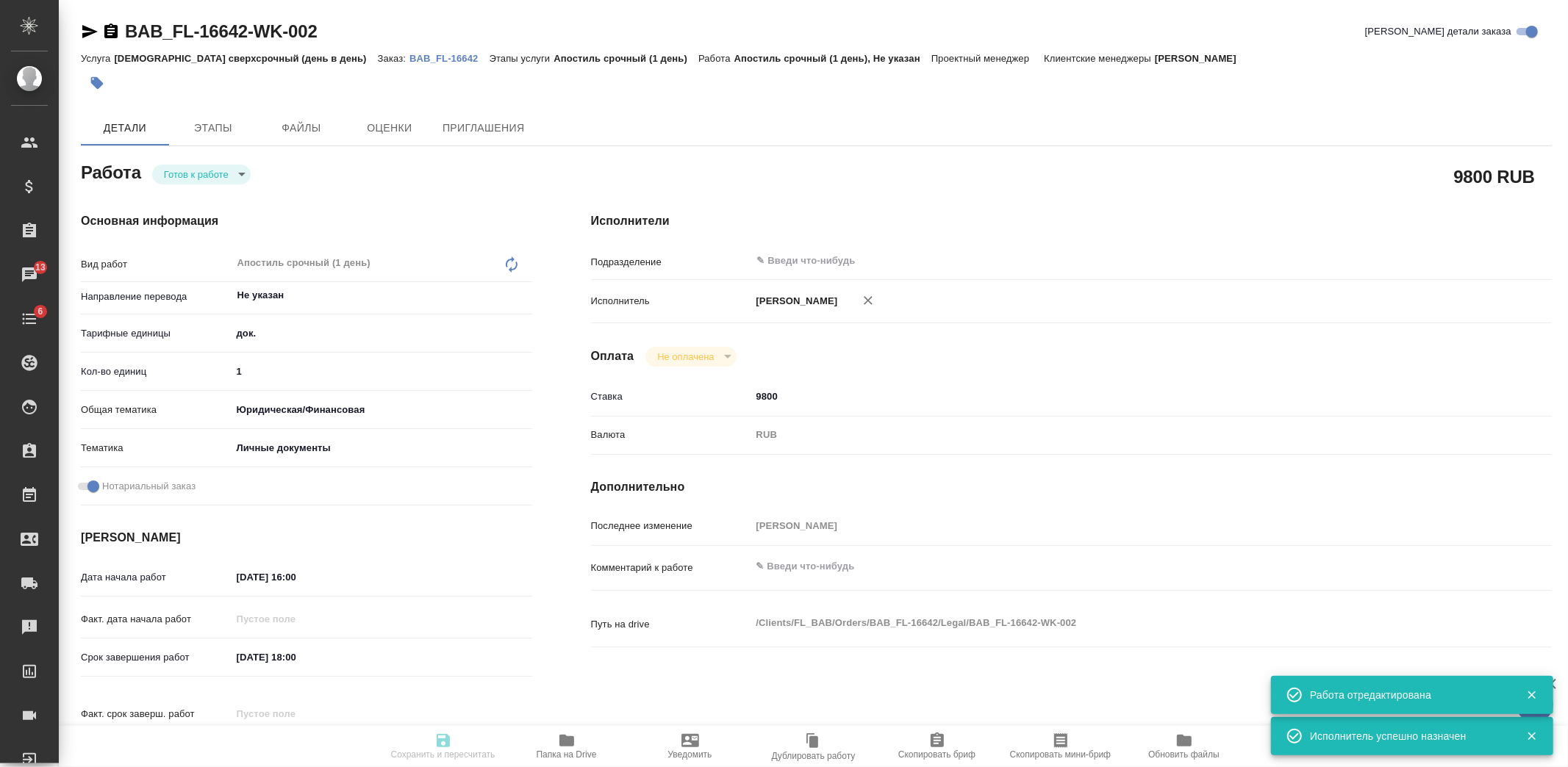
type input "[PERSON_NAME]"
type textarea "x"
type textarea "/Clients/FL_BAB/Orders/BAB_FL-16642/Legal/BAB_FL-16642-WK-002"
type textarea "x"
type input "BAB_FL-16642"
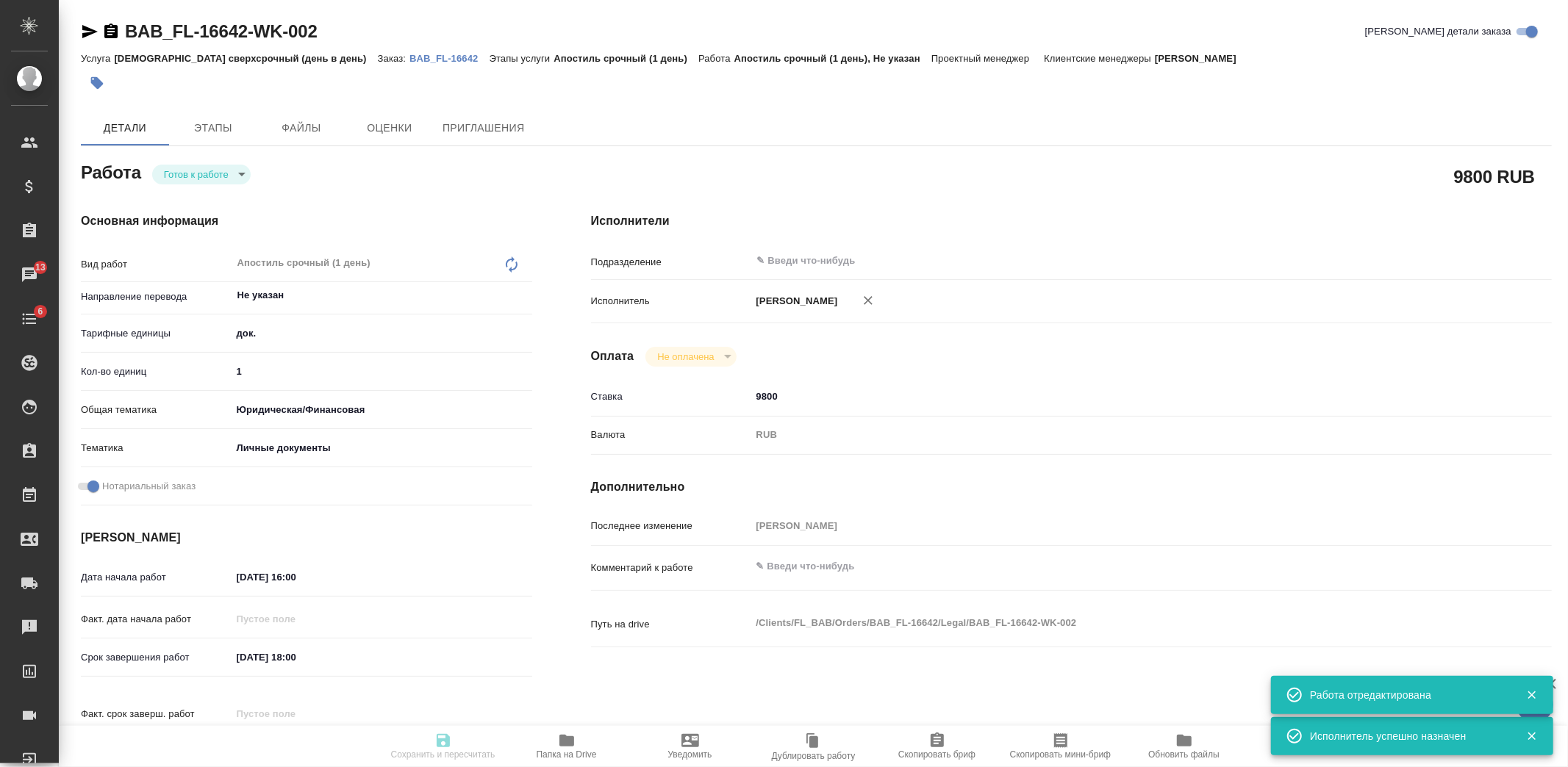
type input "[DEMOGRAPHIC_DATA] сверхсрочный (день в день)"
type input "Апостиль срочный (1 день)"
type input "[PERSON_NAME]"
type input "/Clients/FL_BAB/Orders/BAB_FL-16642"
type textarea "x"
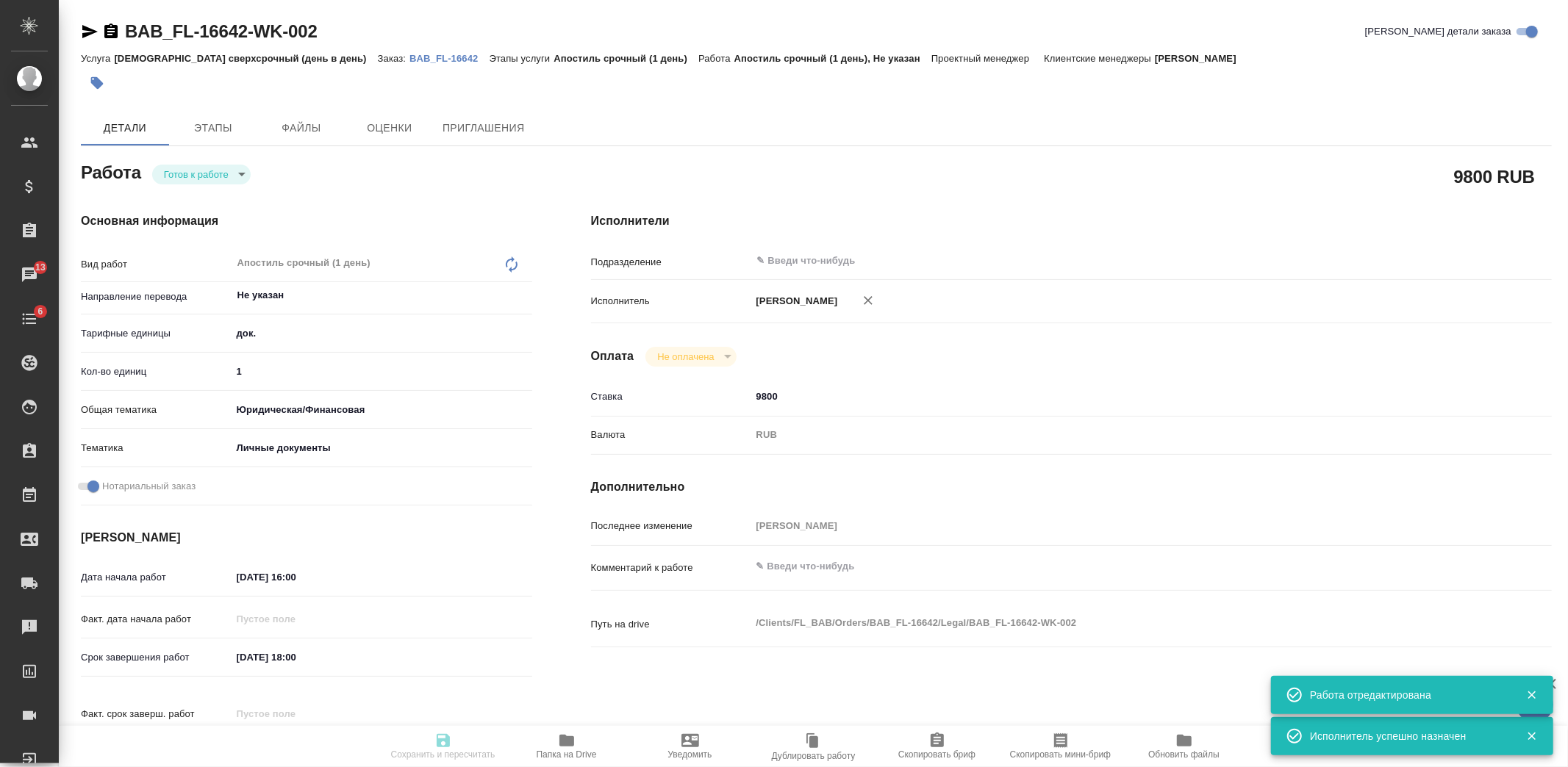
type textarea "x"
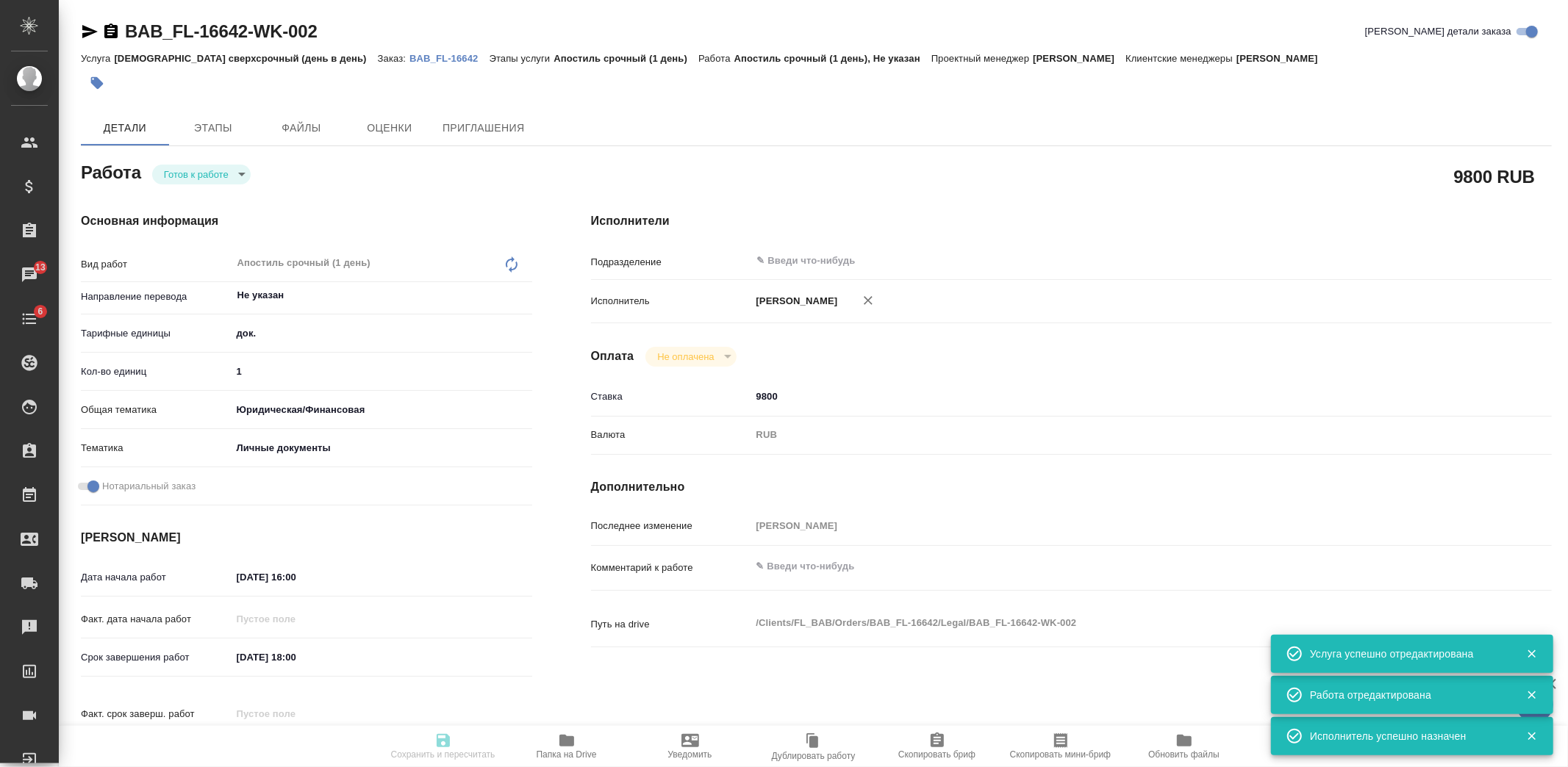
type textarea "x"
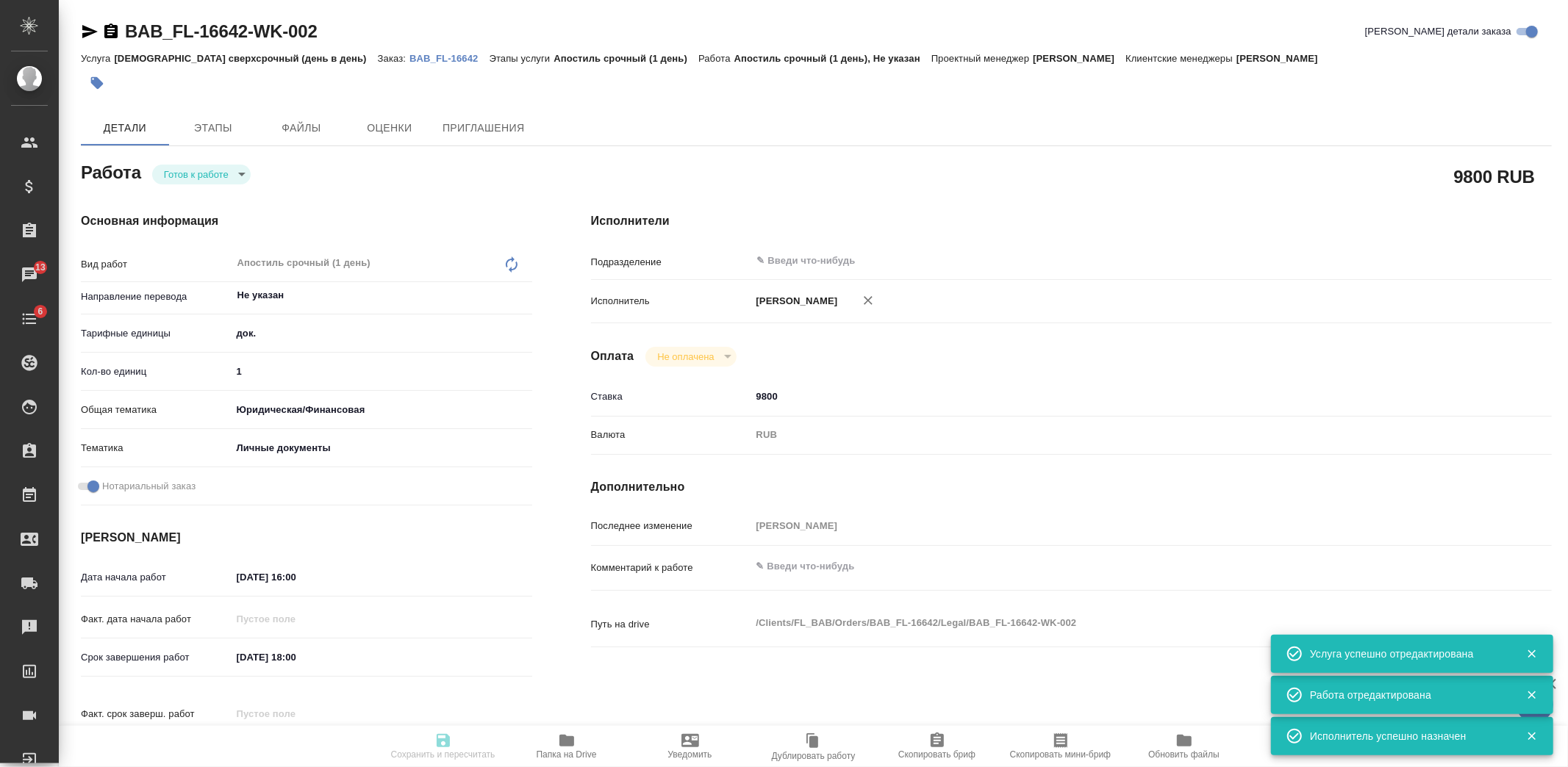
type textarea "x"
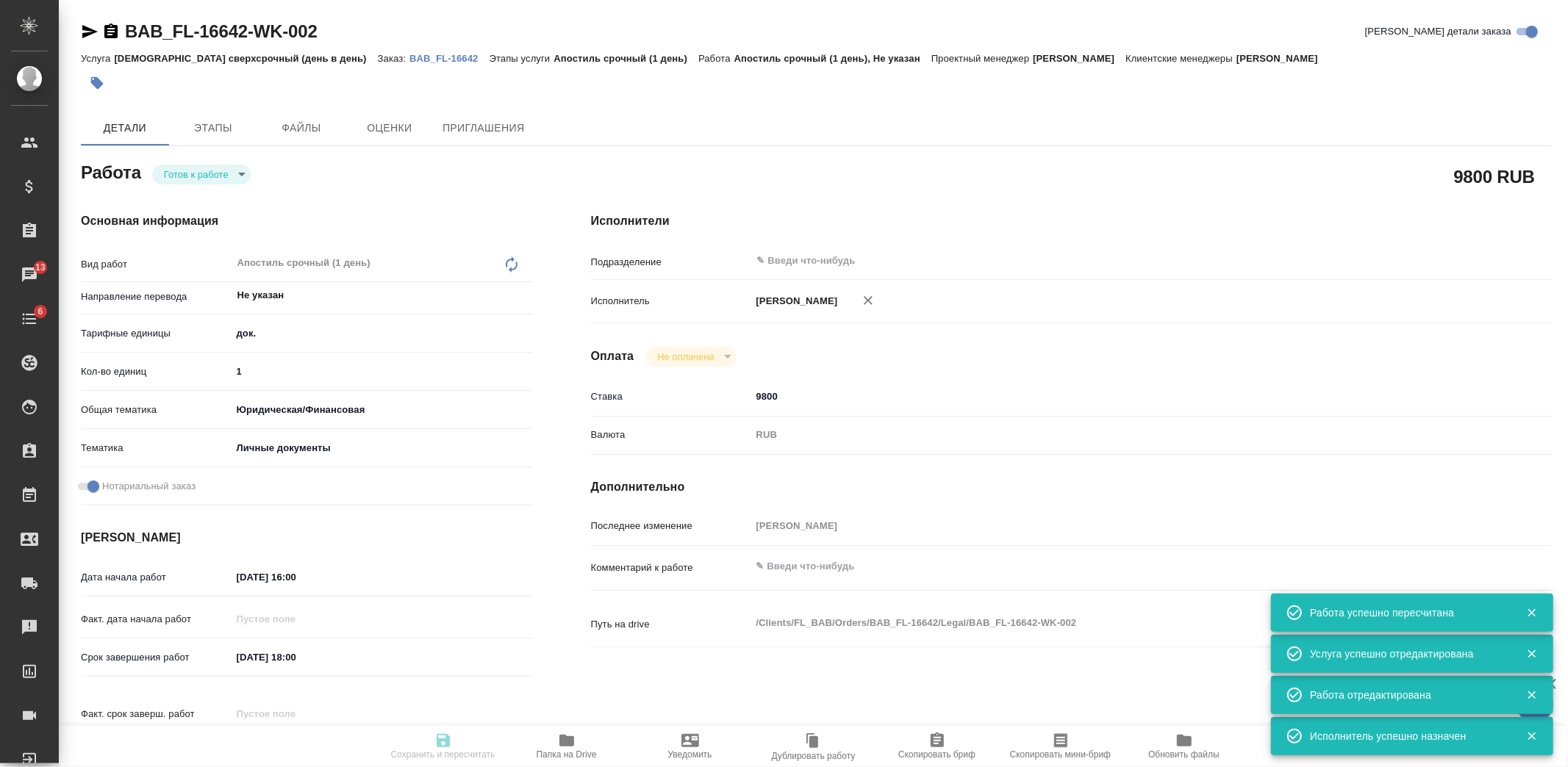
type textarea "x"
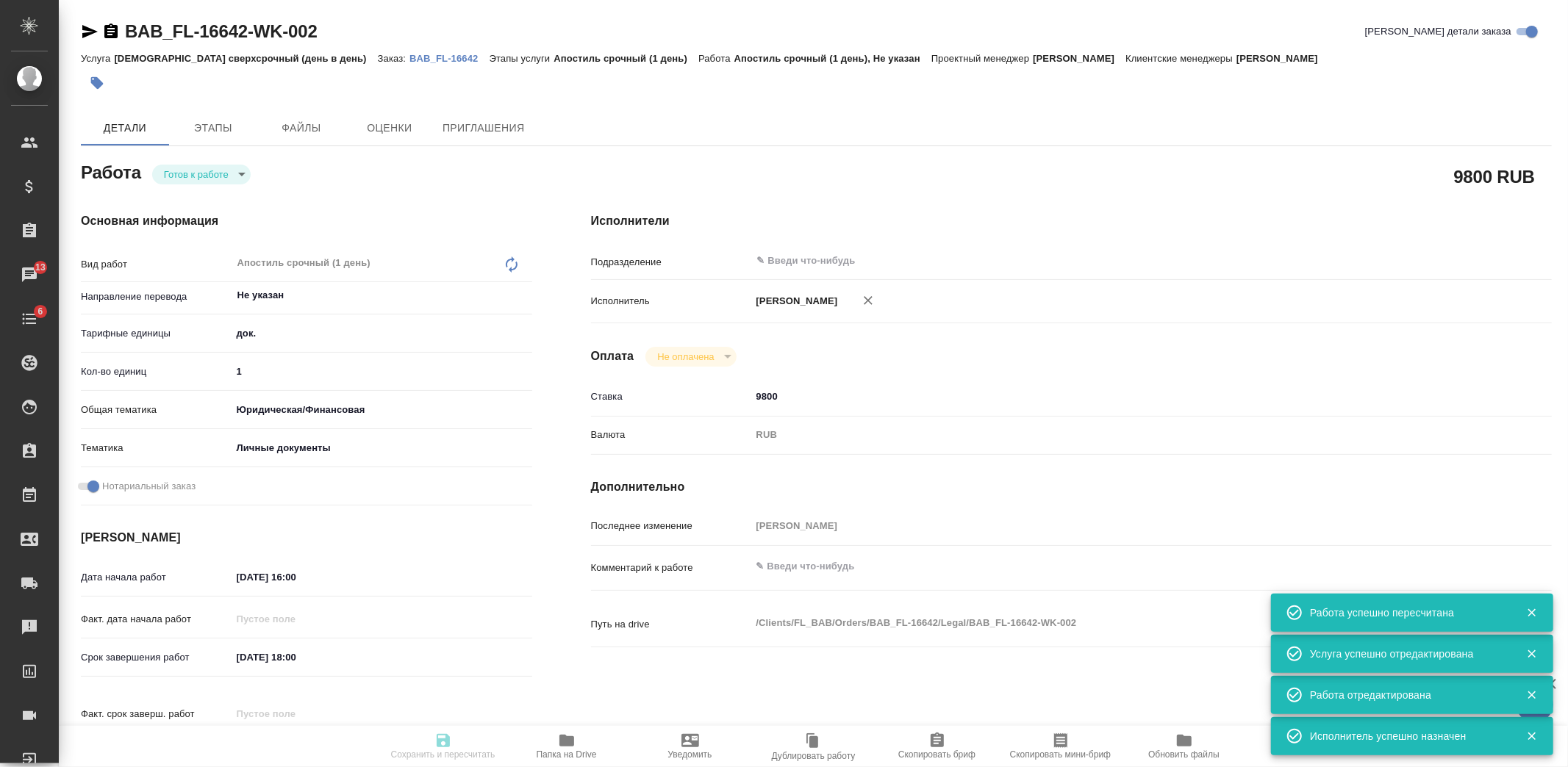
type input "readyForWork"
type textarea "Апостиль срочный (1 день)"
type textarea "x"
type input "Не указан"
type input "5a8b1489cc6b4906c91bfd8b"
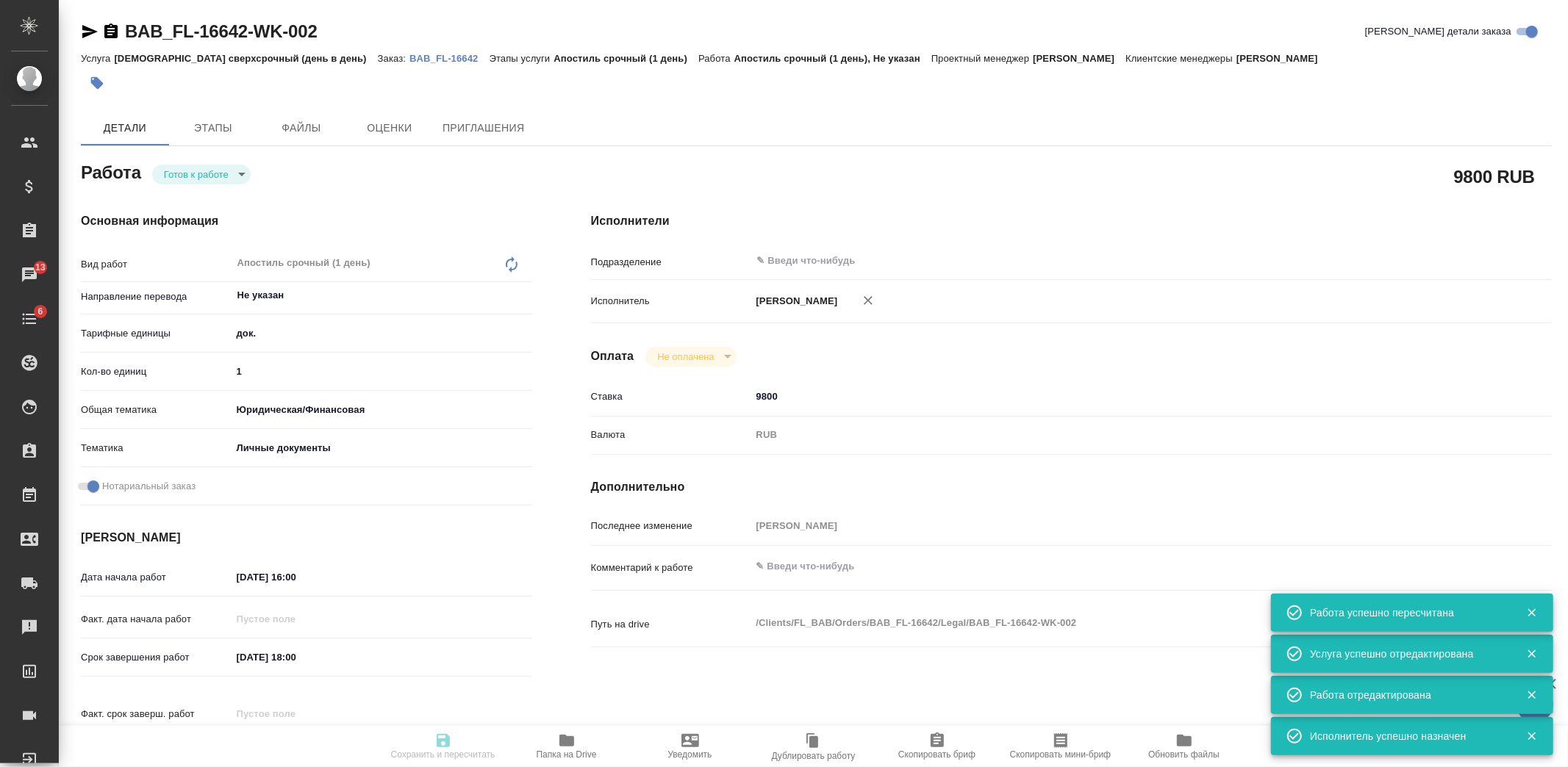
type input "1"
type input "yr-fn"
type input "5a8b8b956a9677013d343cfe"
checkbox input "true"
type input "[DATE] 16:00"
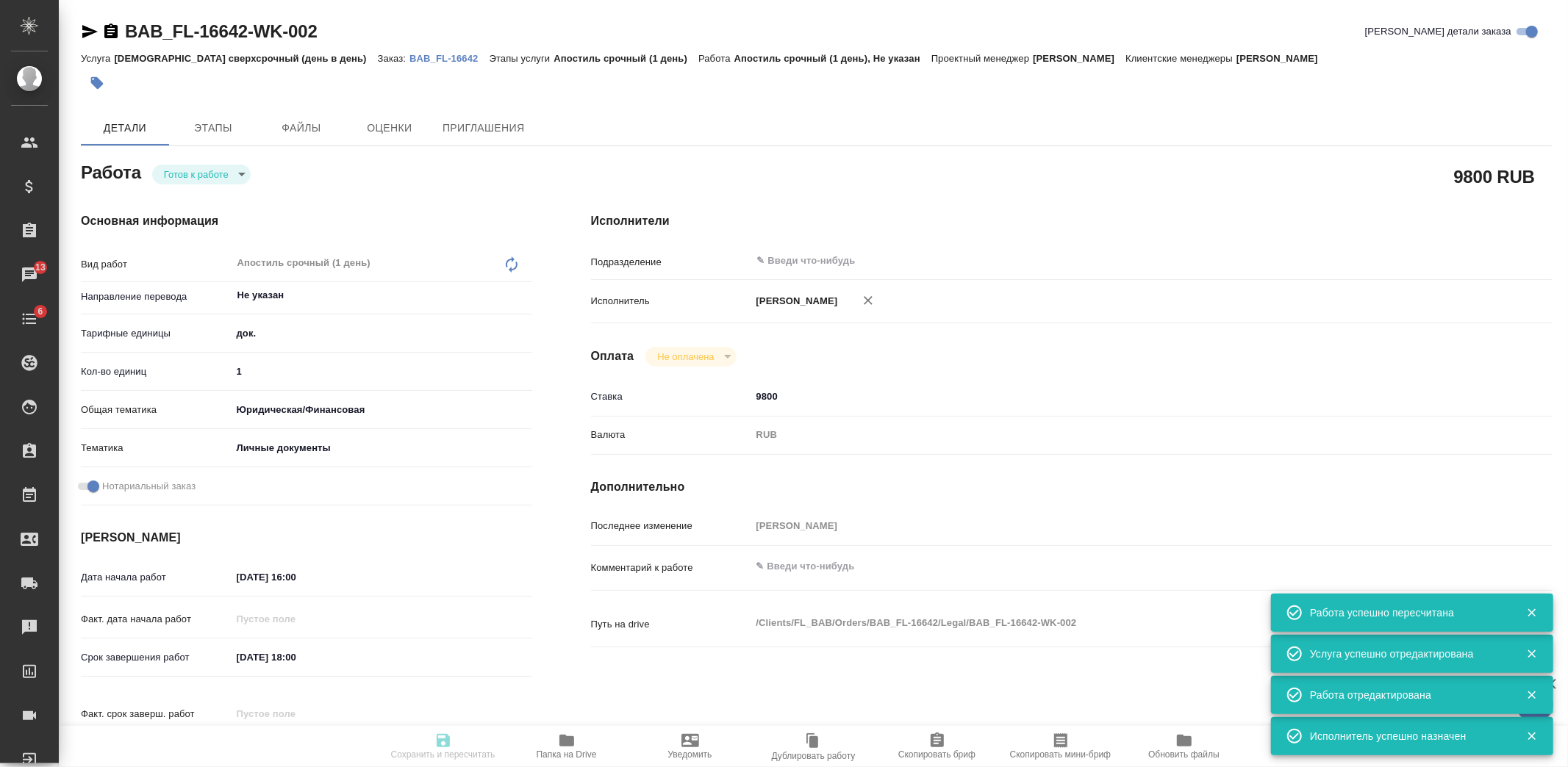
type input "[DATE] 18:00"
type input "notPayed"
type input "9800"
type input "RUB"
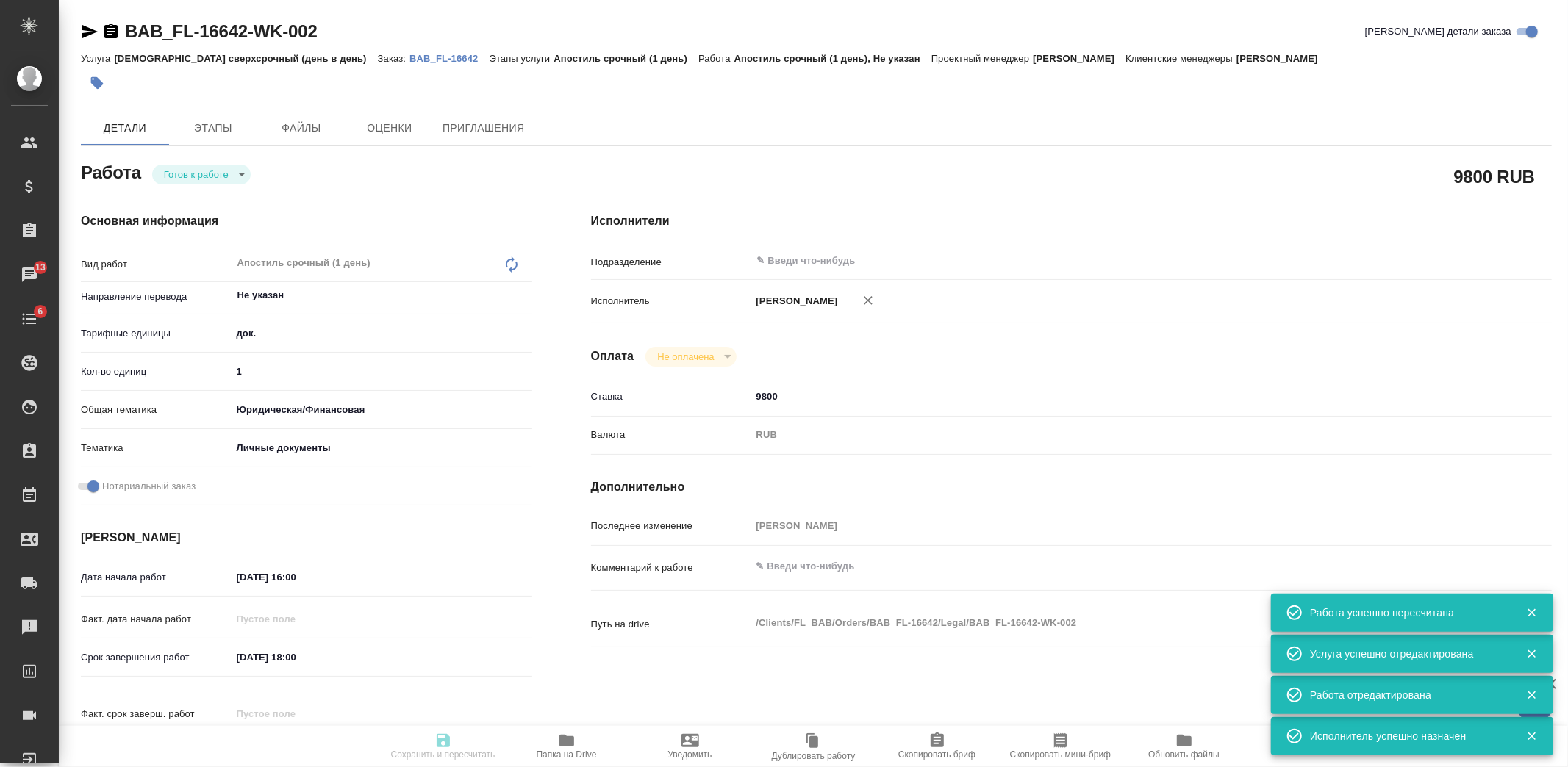
type input "[PERSON_NAME]"
type textarea "x"
type textarea "/Clients/FL_BAB/Orders/BAB_FL-16642/Legal/BAB_FL-16642-WK-002"
type textarea "x"
type input "BAB_FL-16642"
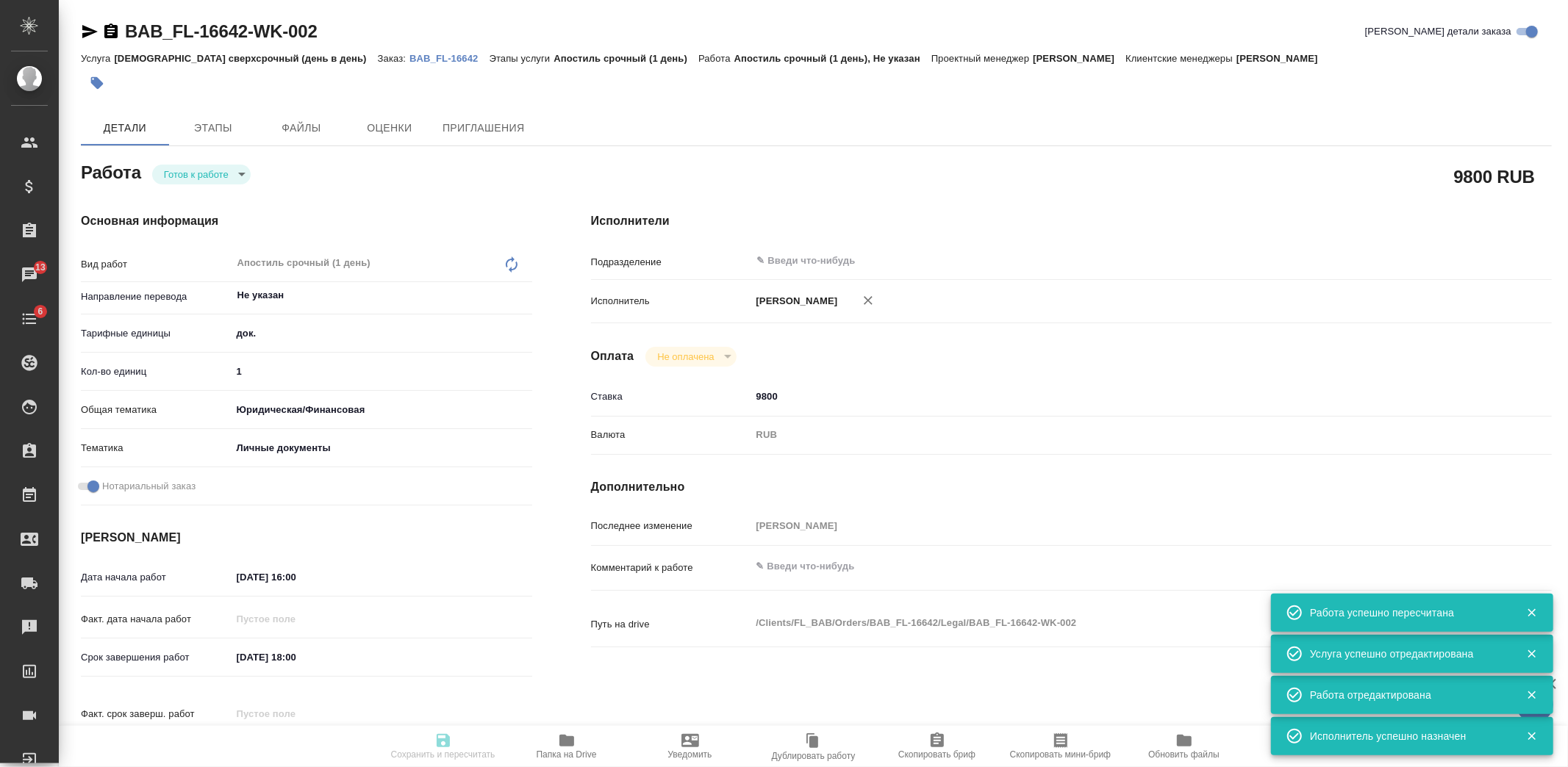
type input "[DEMOGRAPHIC_DATA] сверхсрочный (день в день)"
type input "Апостиль срочный (1 день)"
type input "[PERSON_NAME]"
type input "/Clients/FL_BAB/Orders/BAB_FL-16642"
type textarea "x"
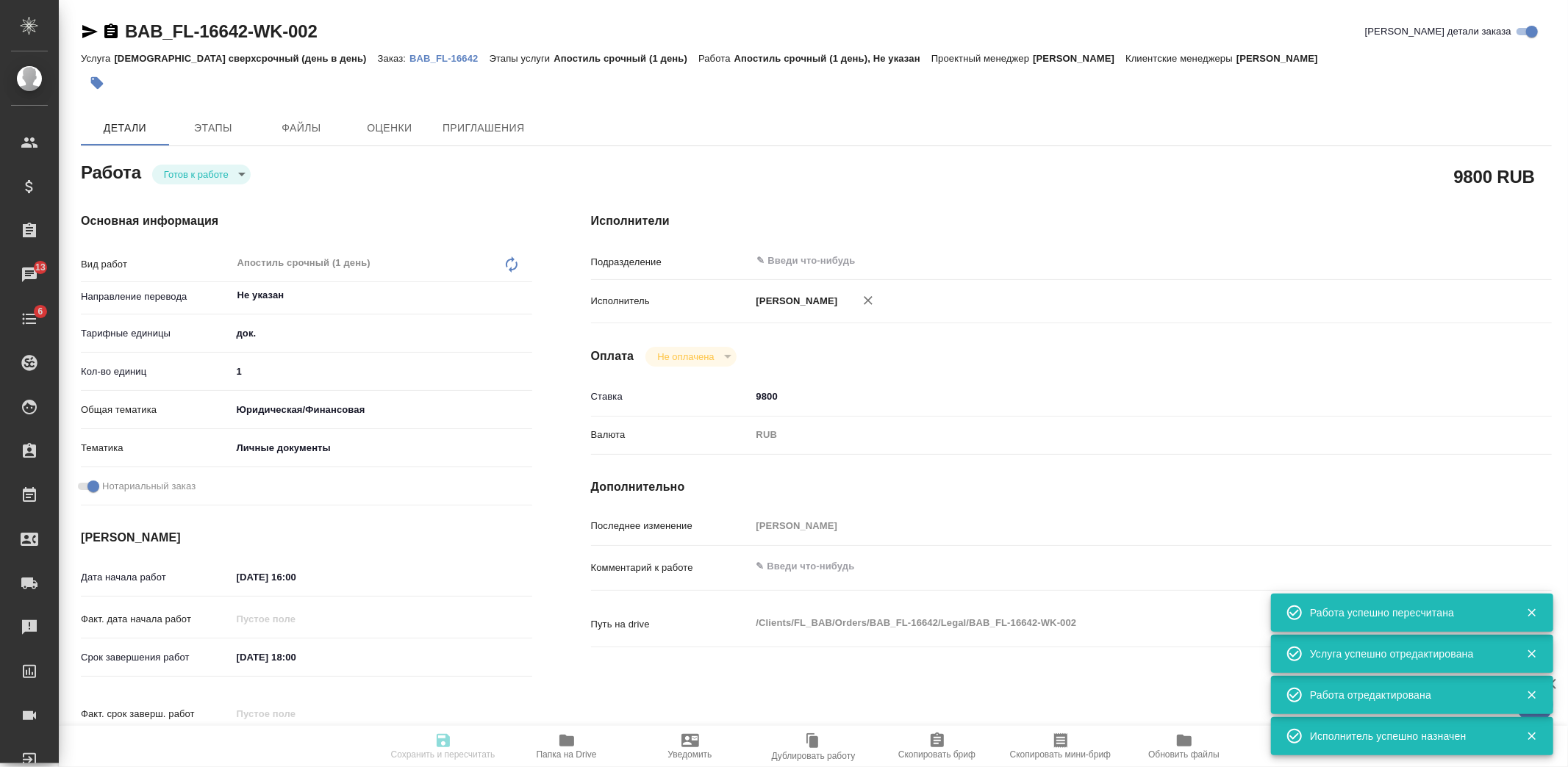
type textarea "x"
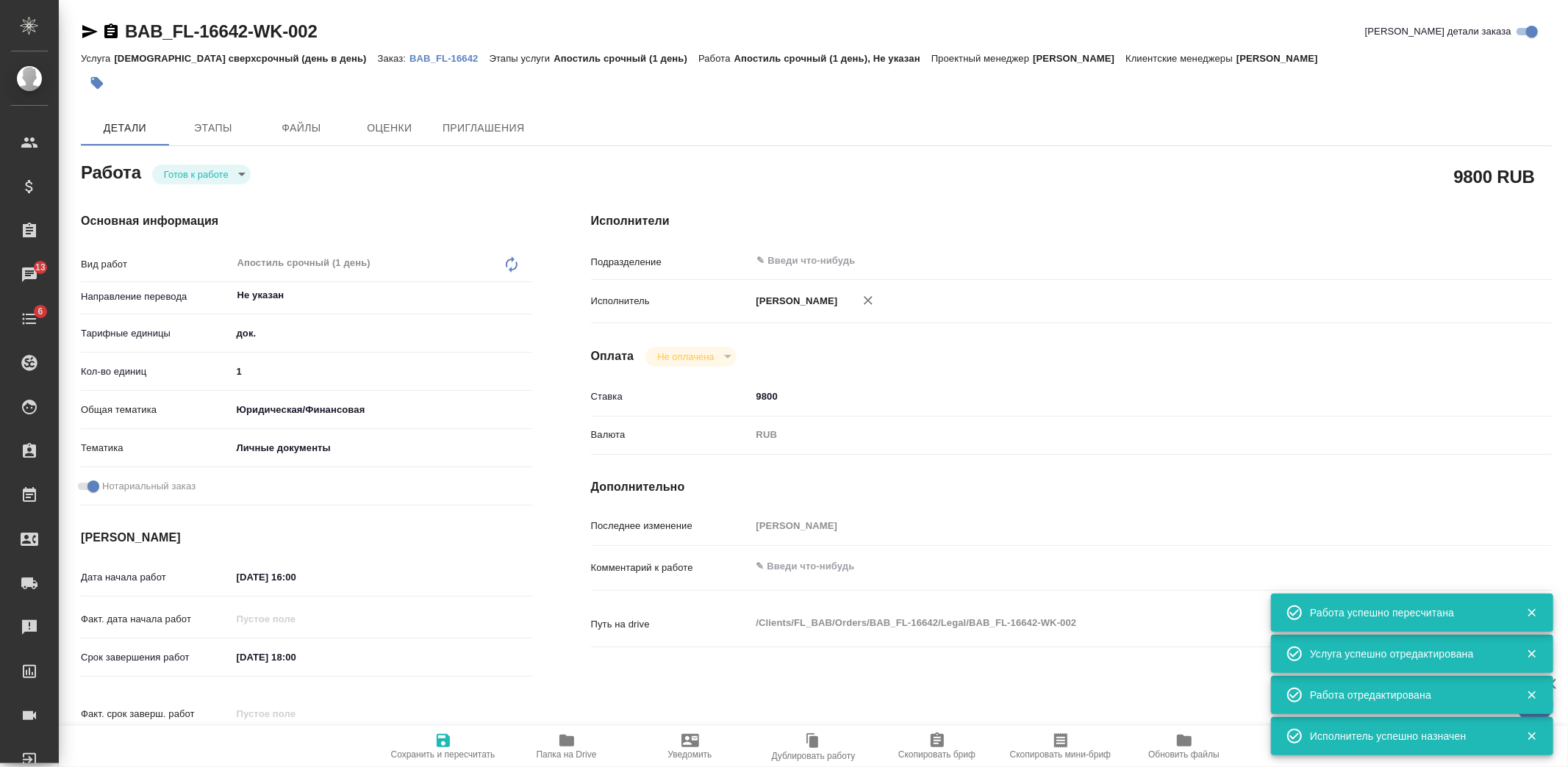
type textarea "x"
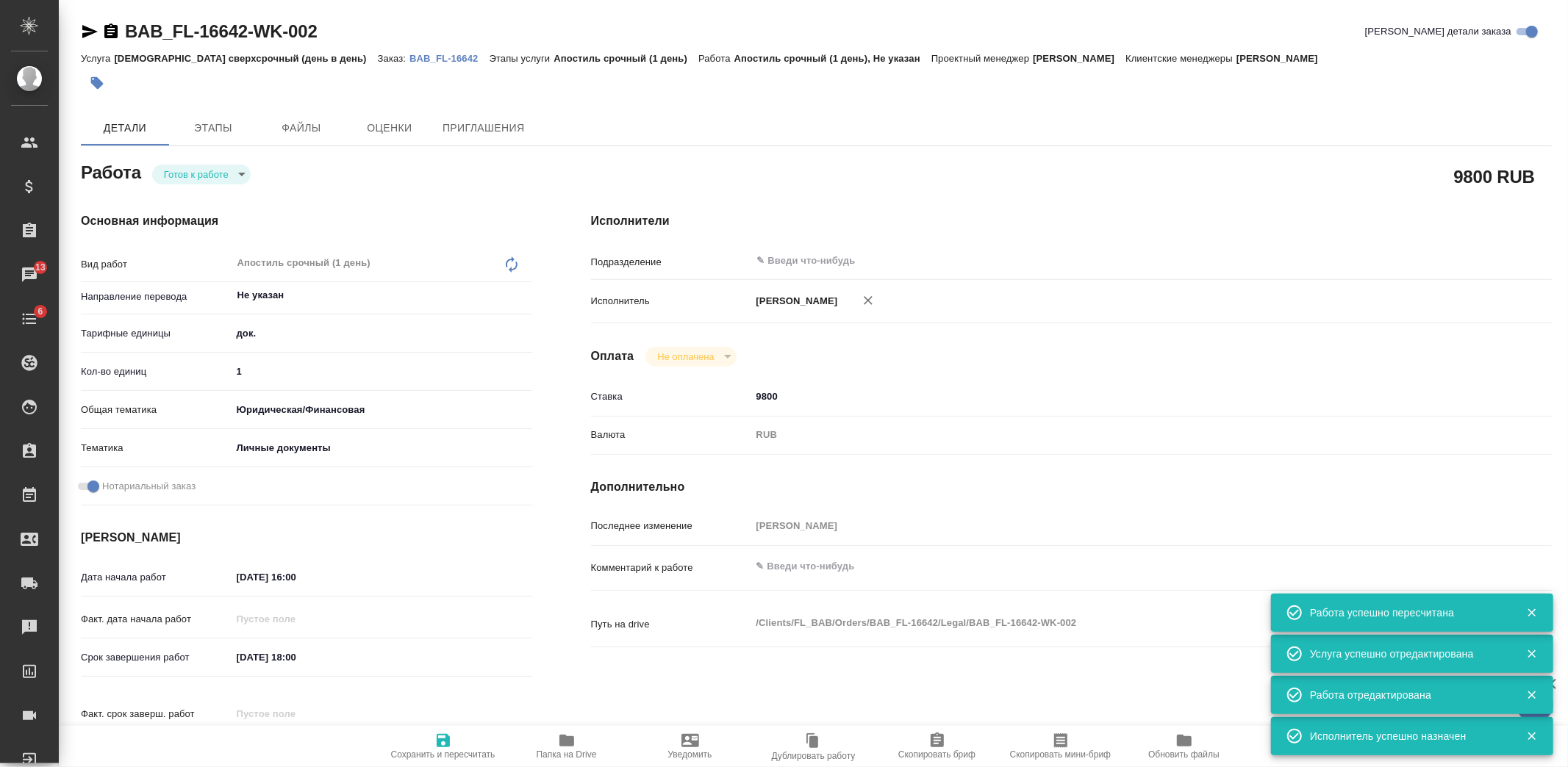
type textarea "x"
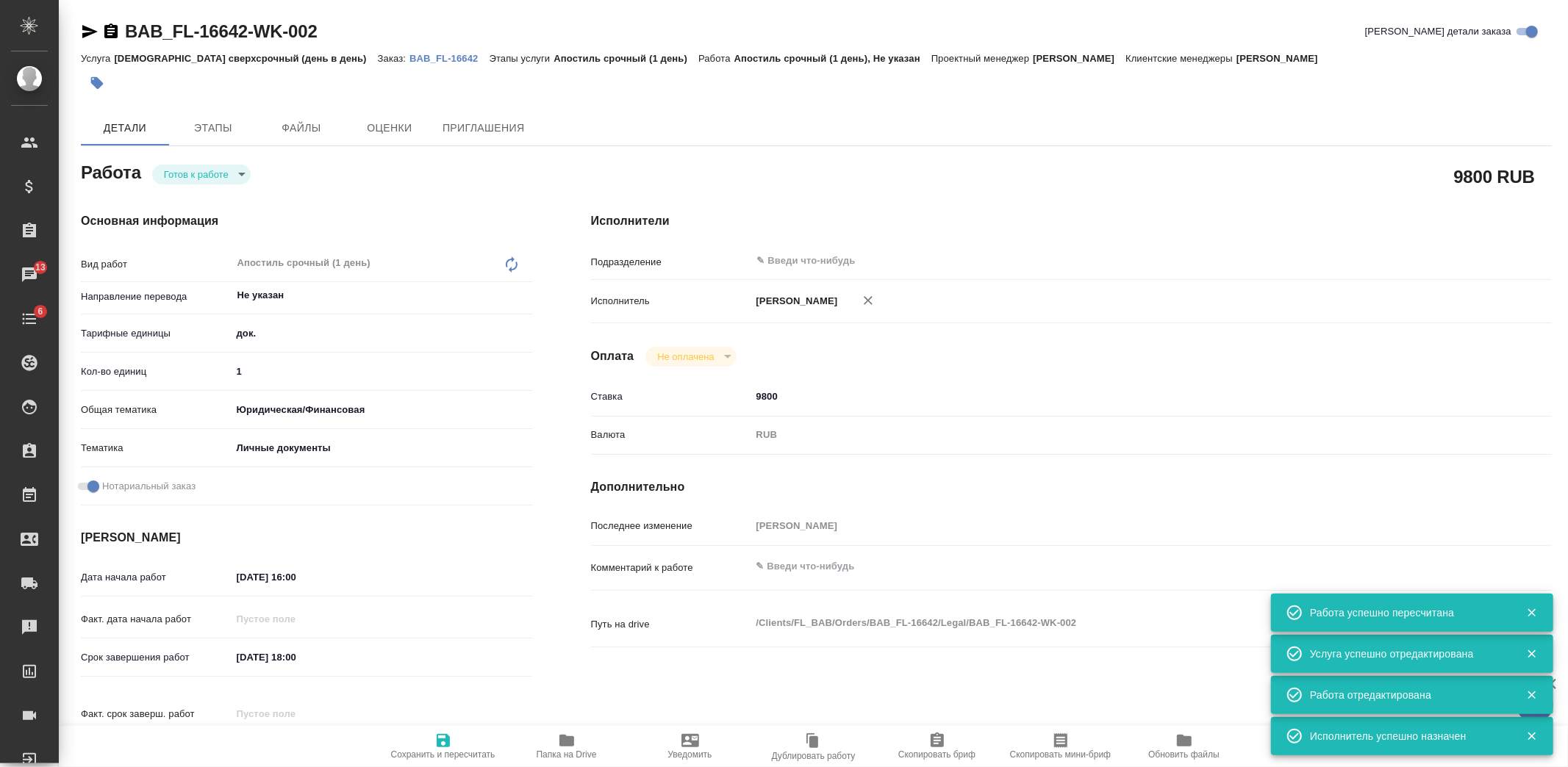
type textarea "x"
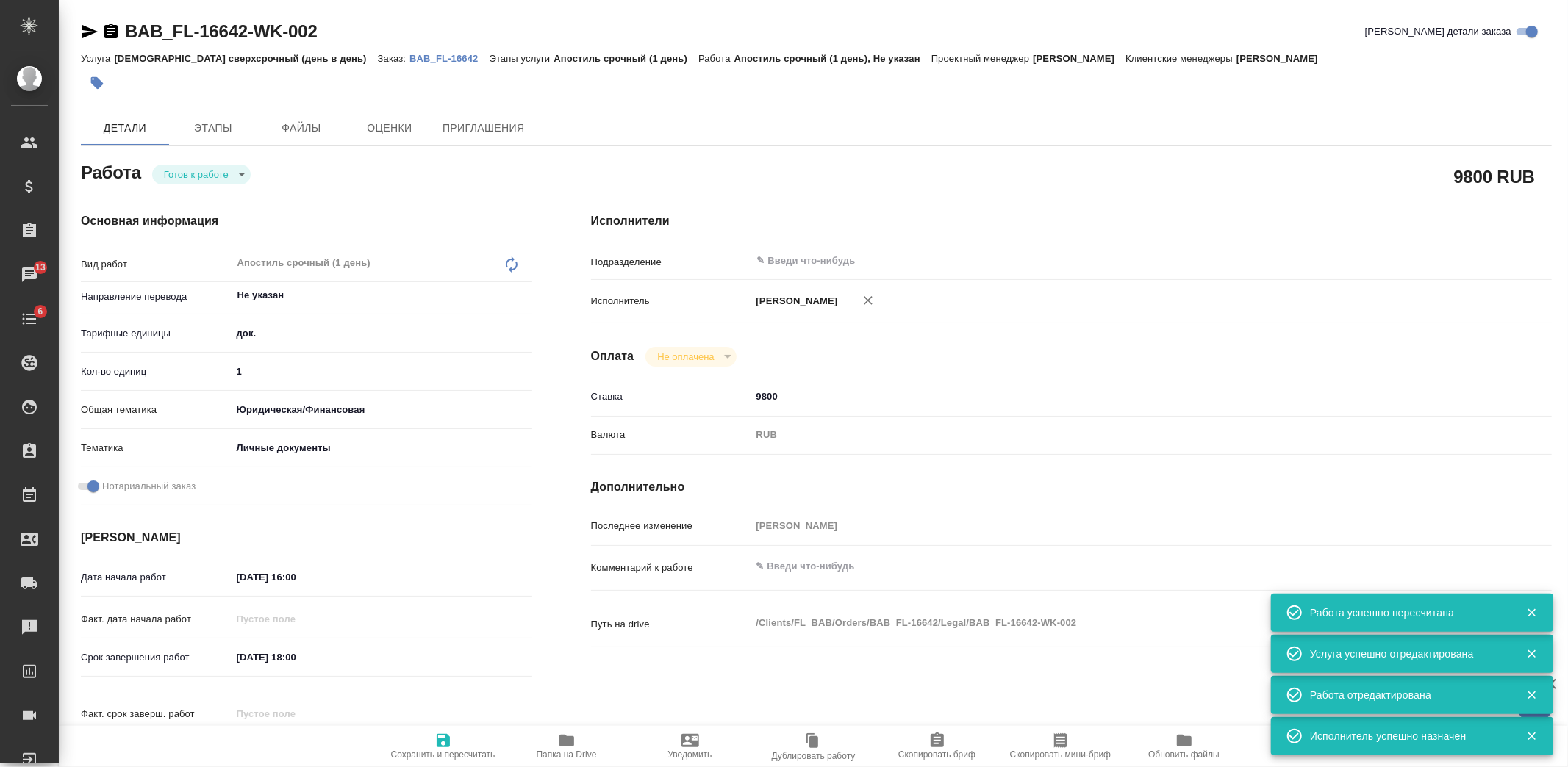
type textarea "x"
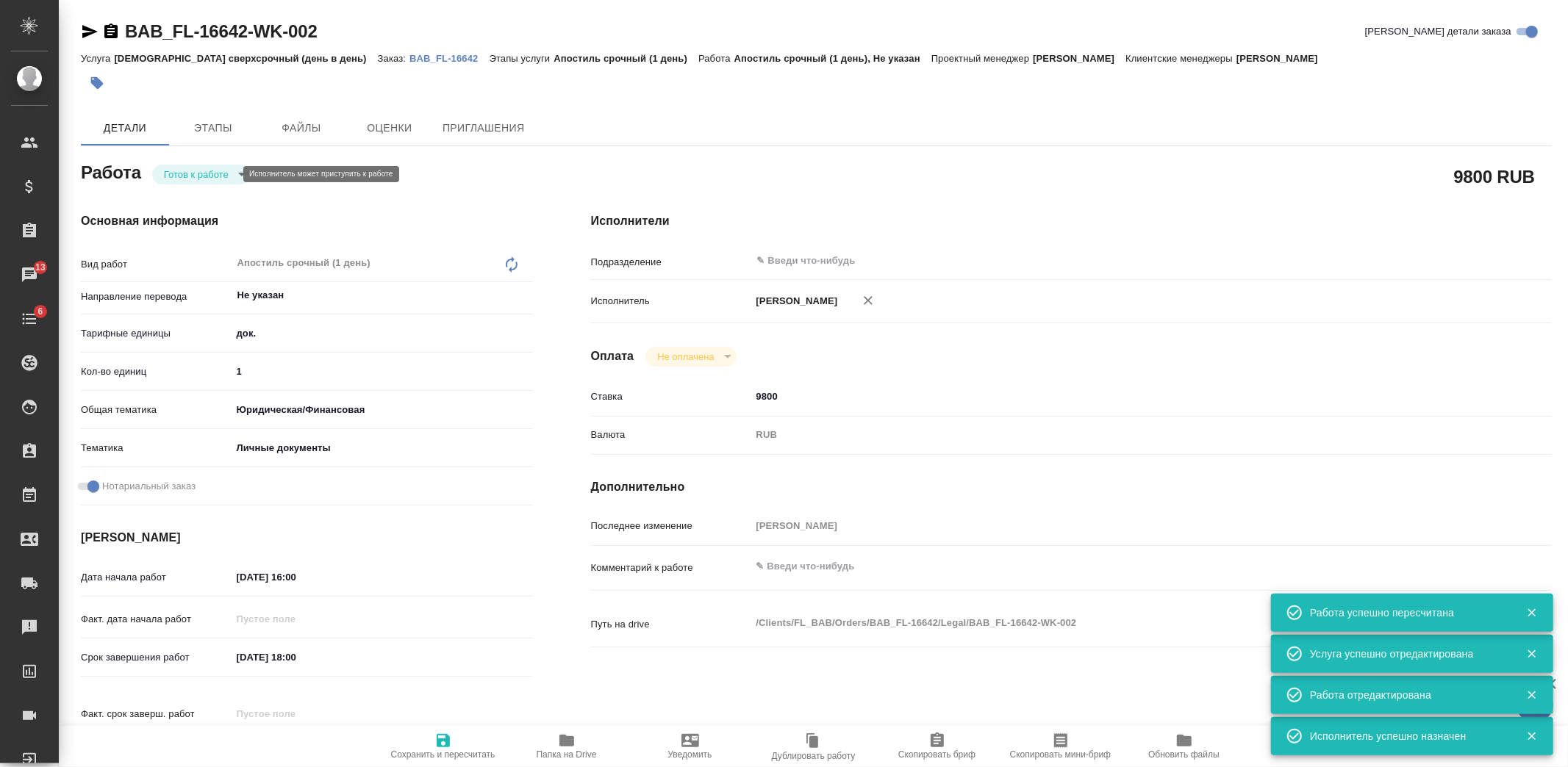
type textarea "x"
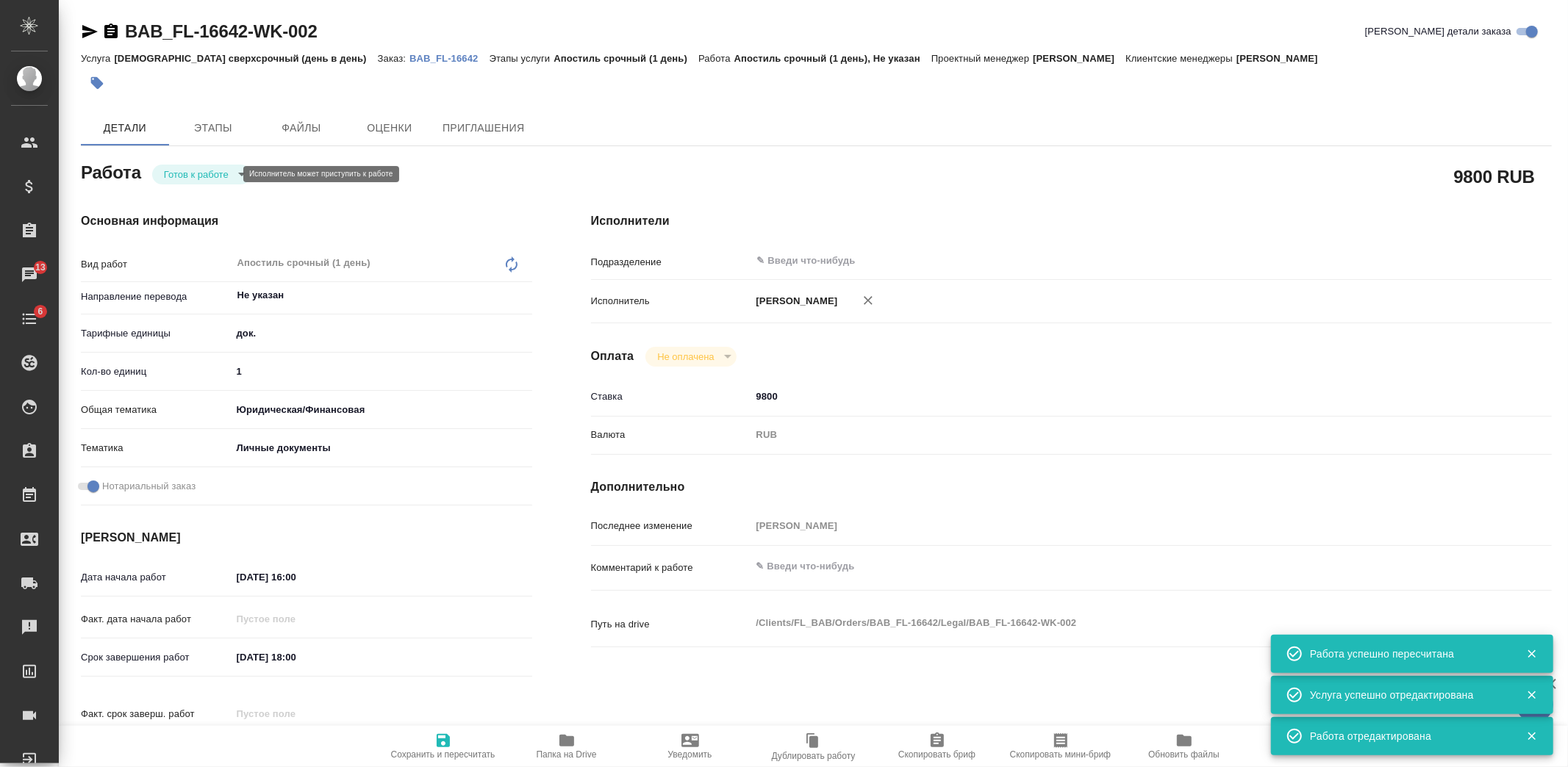
click at [222, 177] on body "🙏 .cls-1 fill:#fff; AWATERA [PERSON_NAME] Спецификации Заказы 13 Чаты 6 Todo Пр…" at bounding box center [784, 384] width 1568 height 767
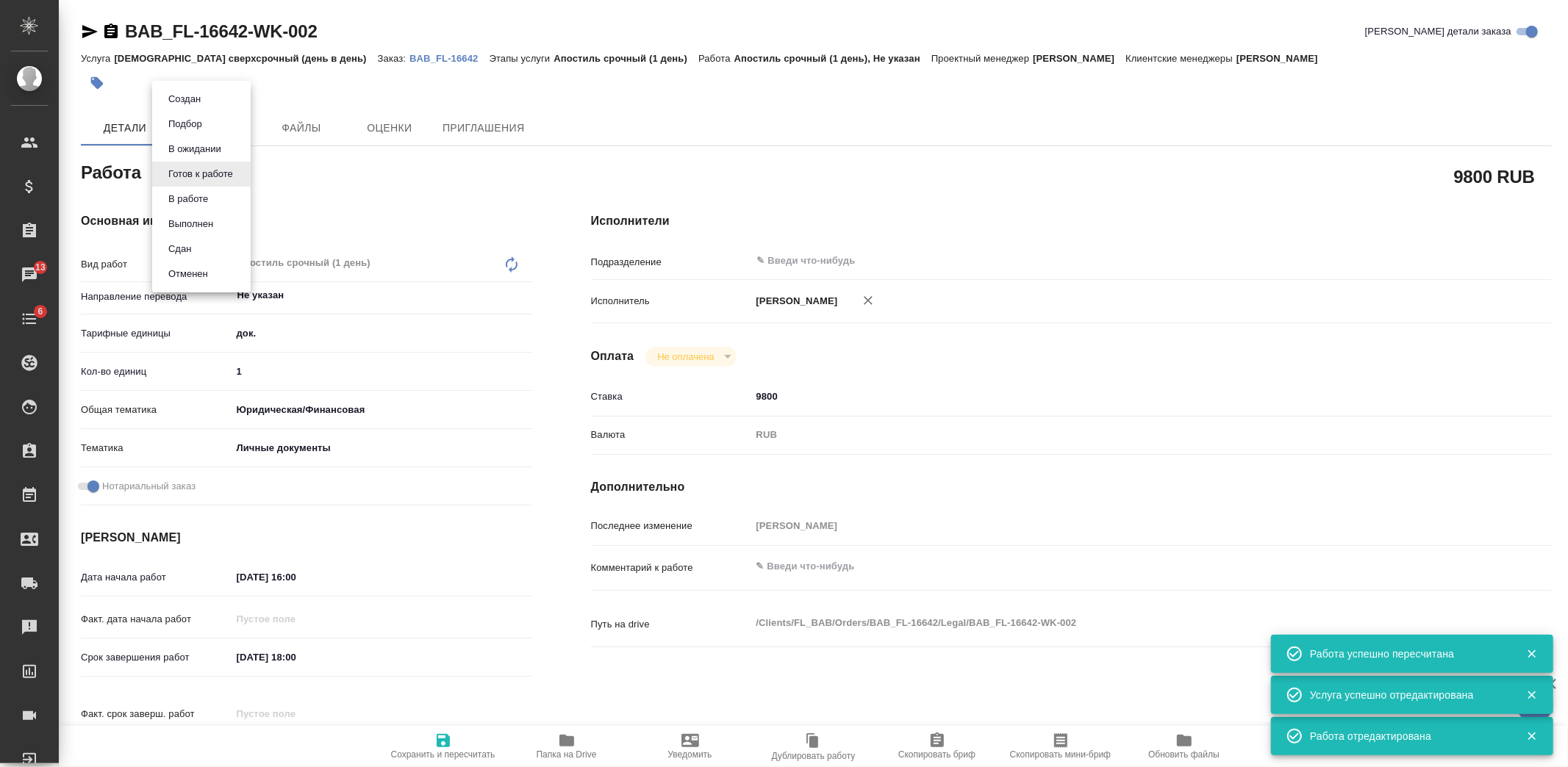
click at [195, 246] on button "Сдан" at bounding box center [179, 248] width 32 height 16
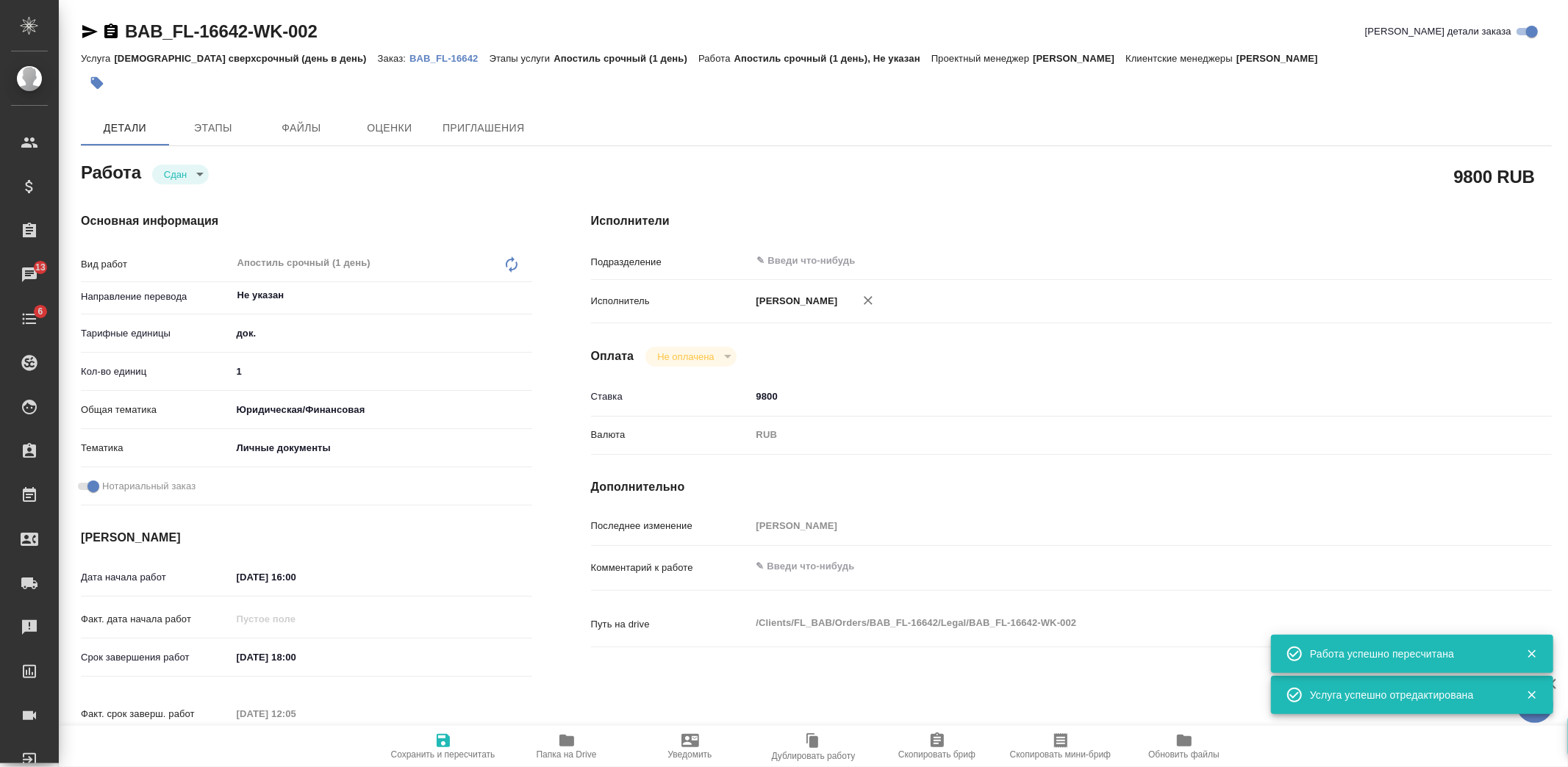
type textarea "x"
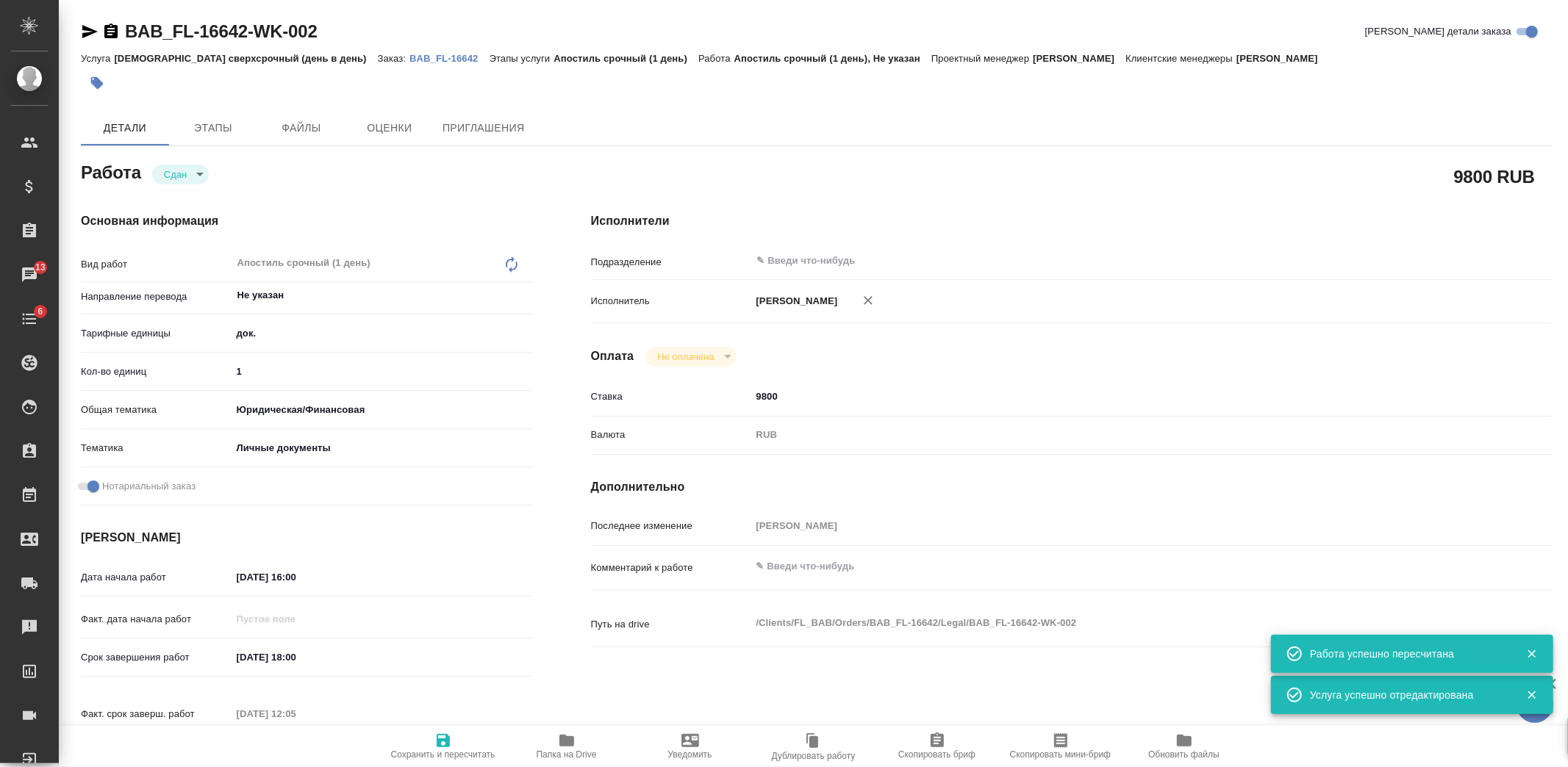
type textarea "x"
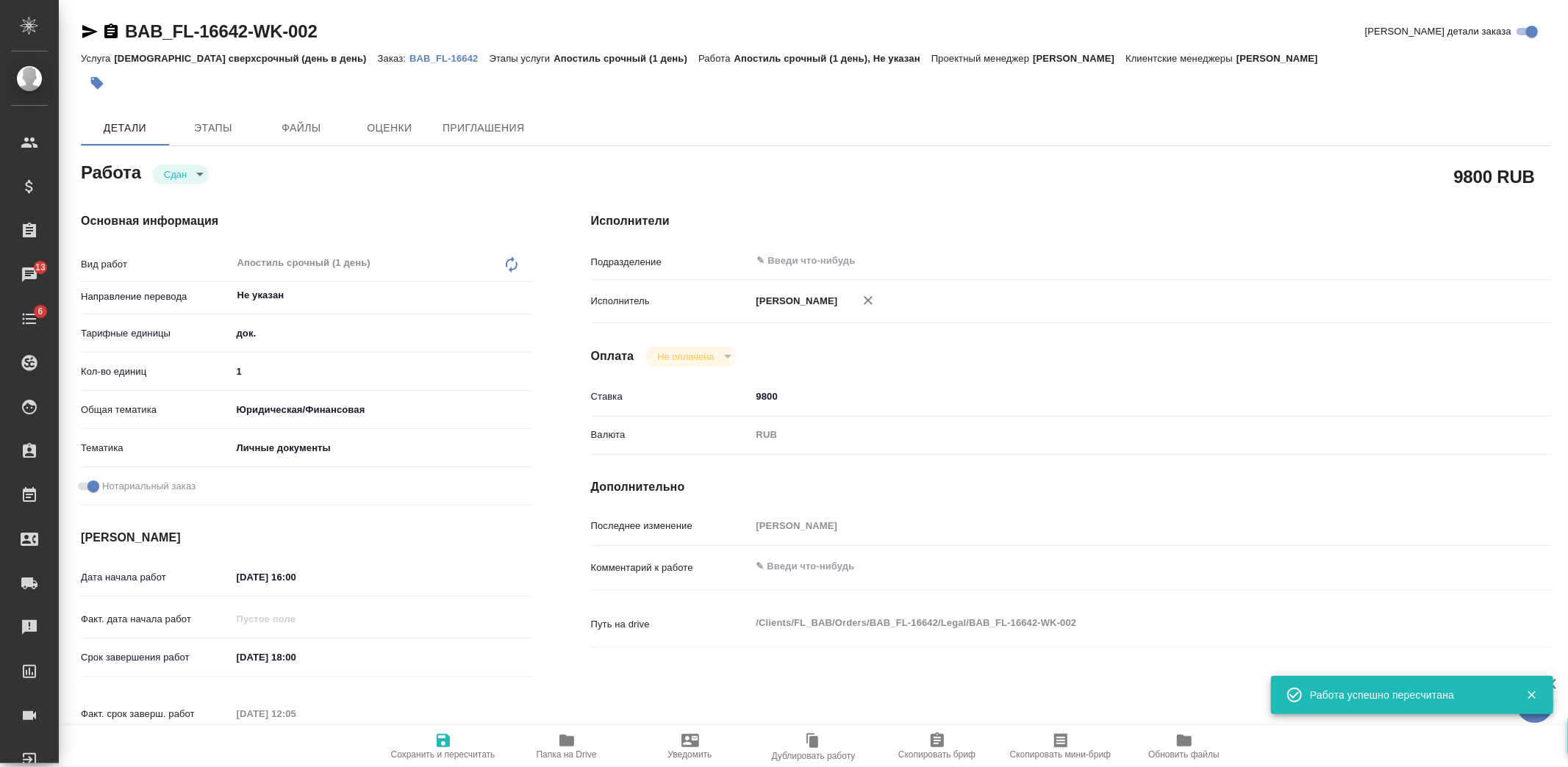
type textarea "x"
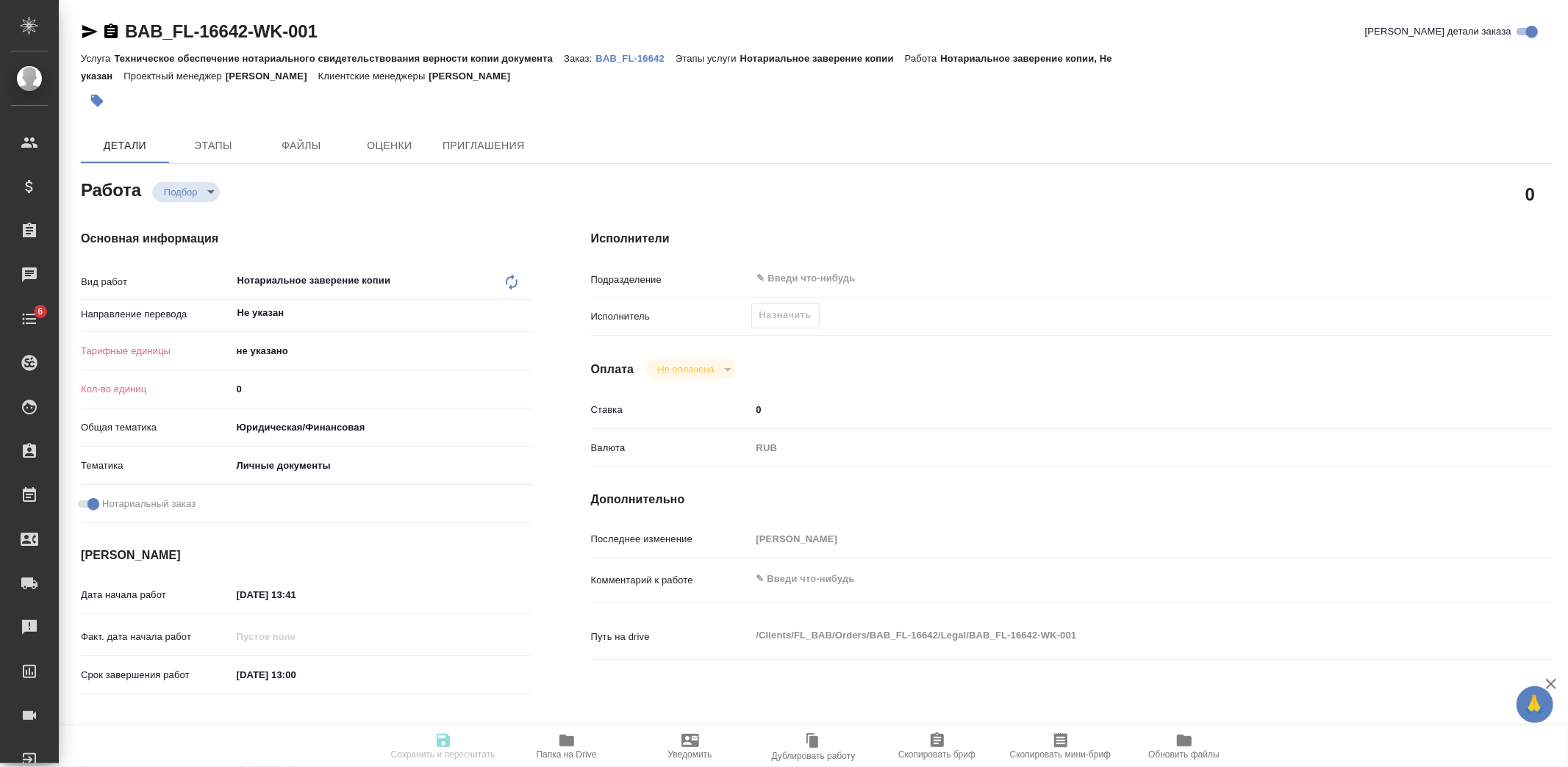
type textarea "x"
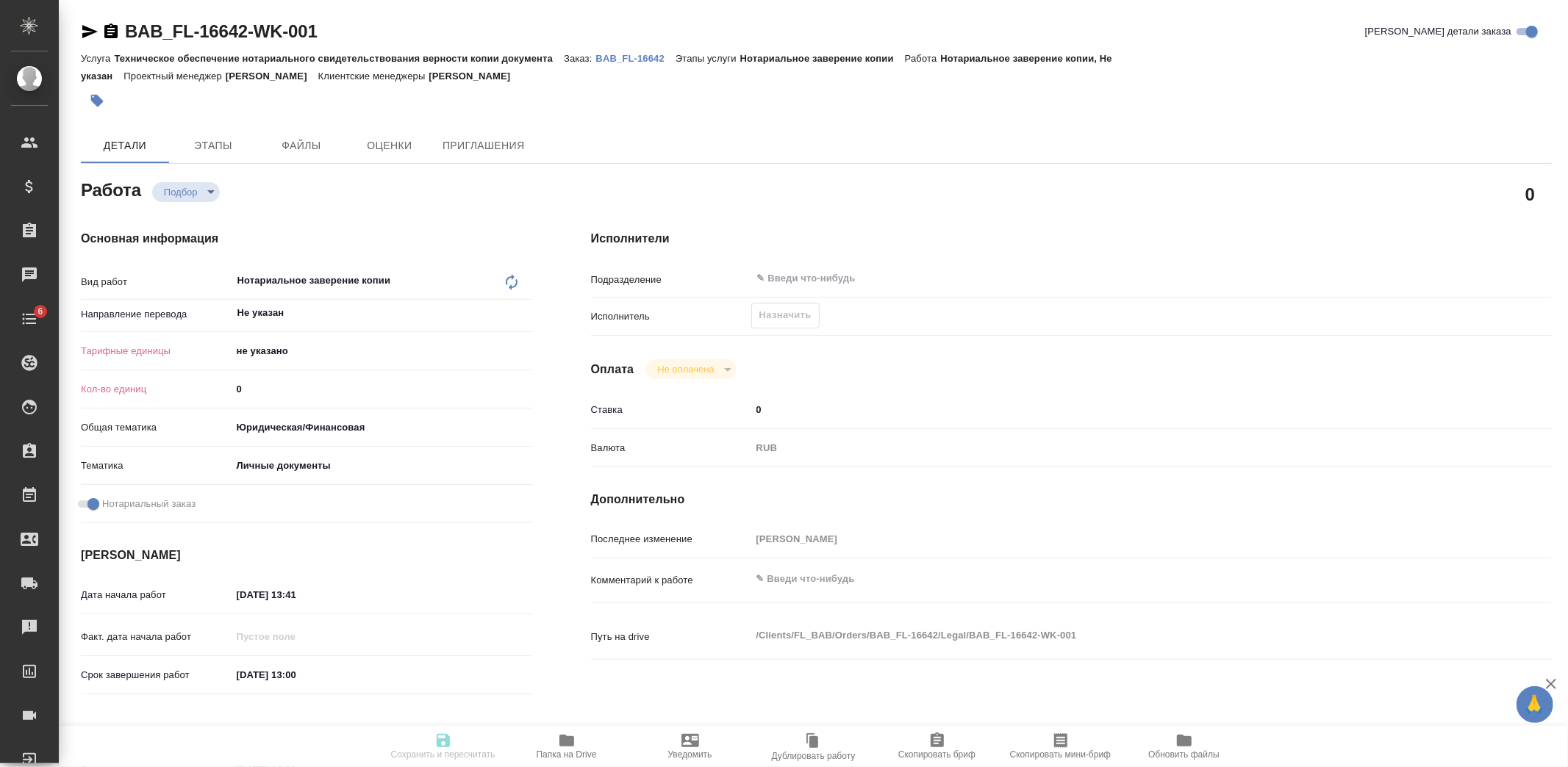
type textarea "x"
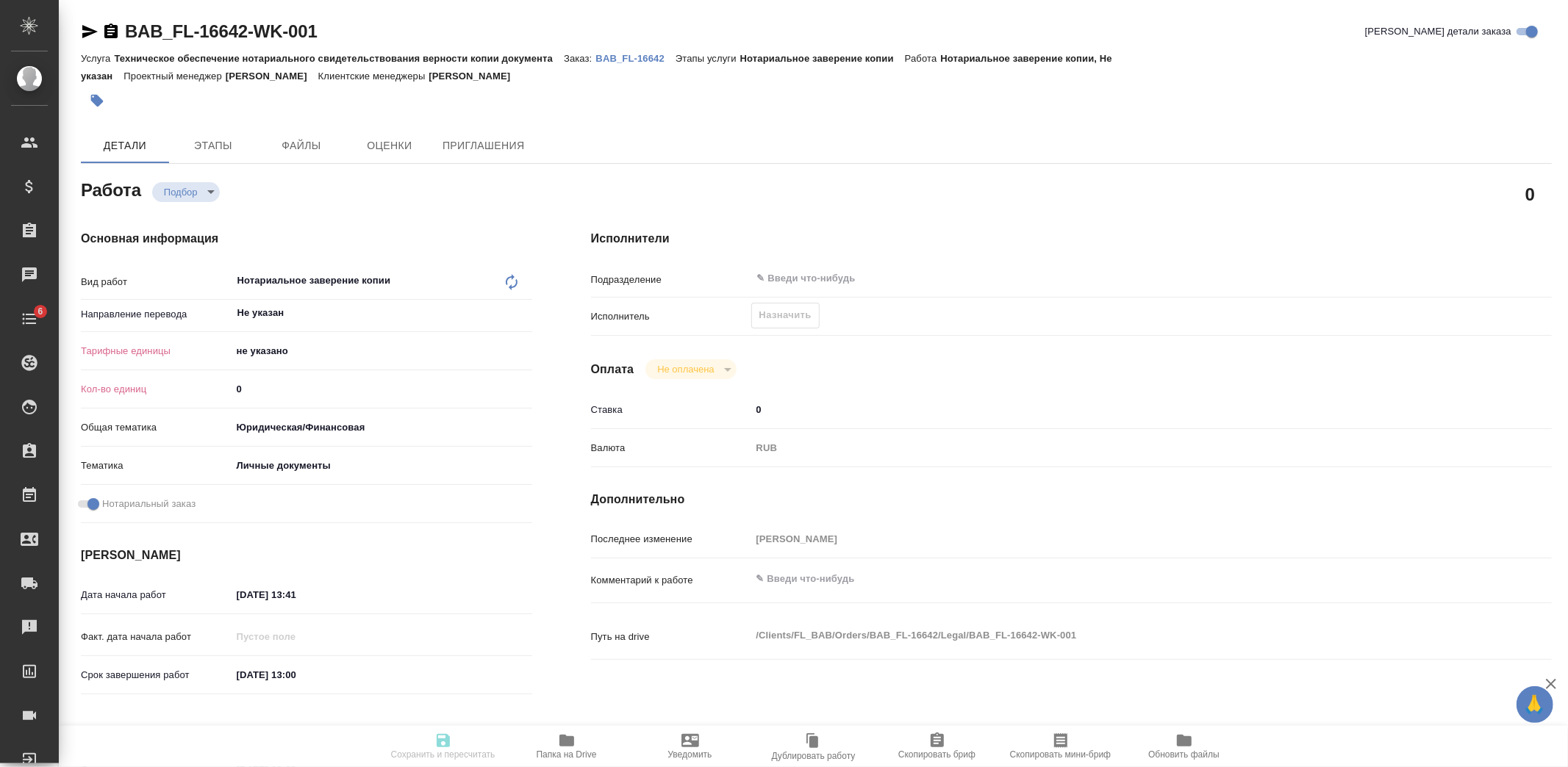
type textarea "x"
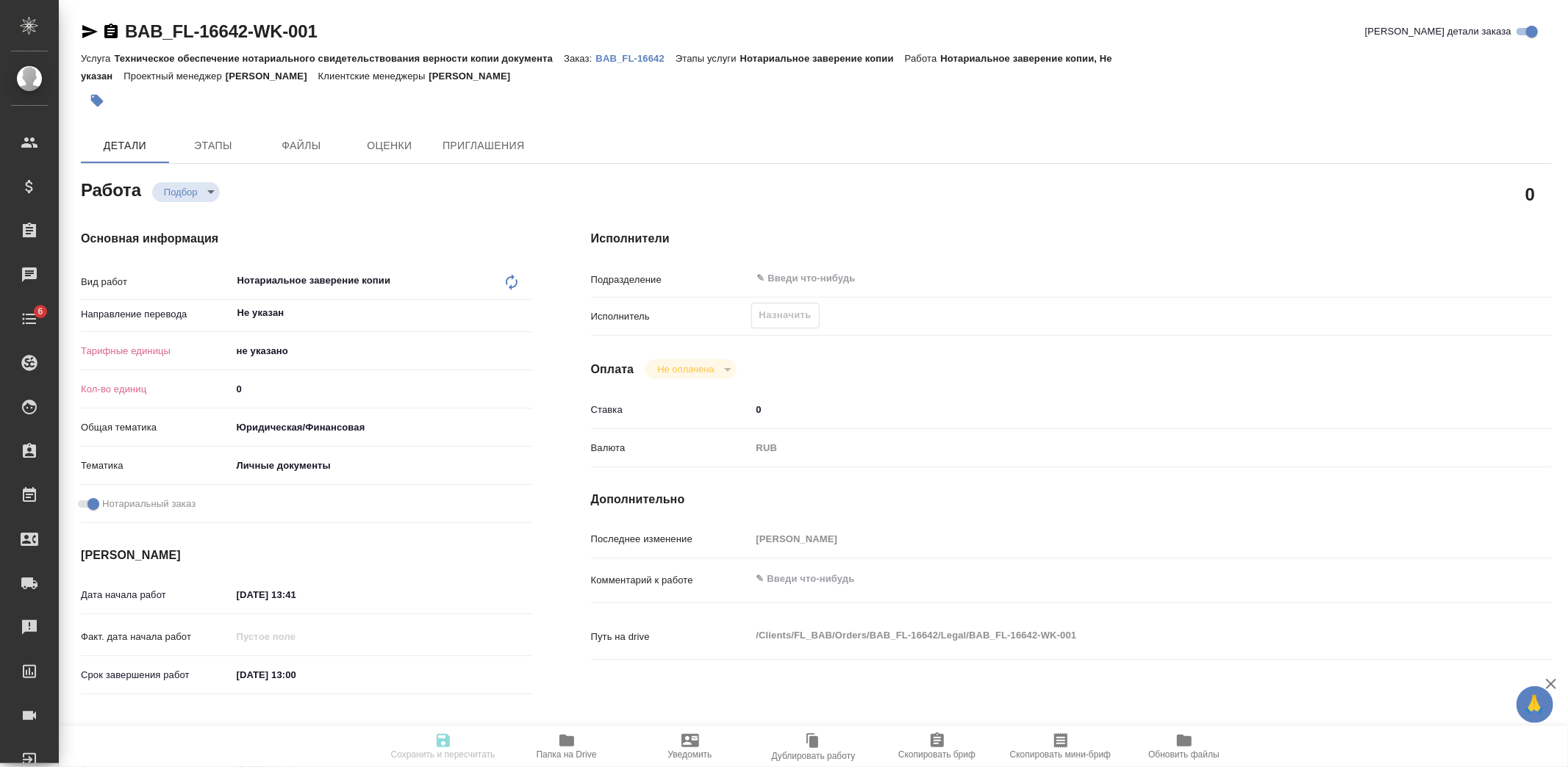
type textarea "x"
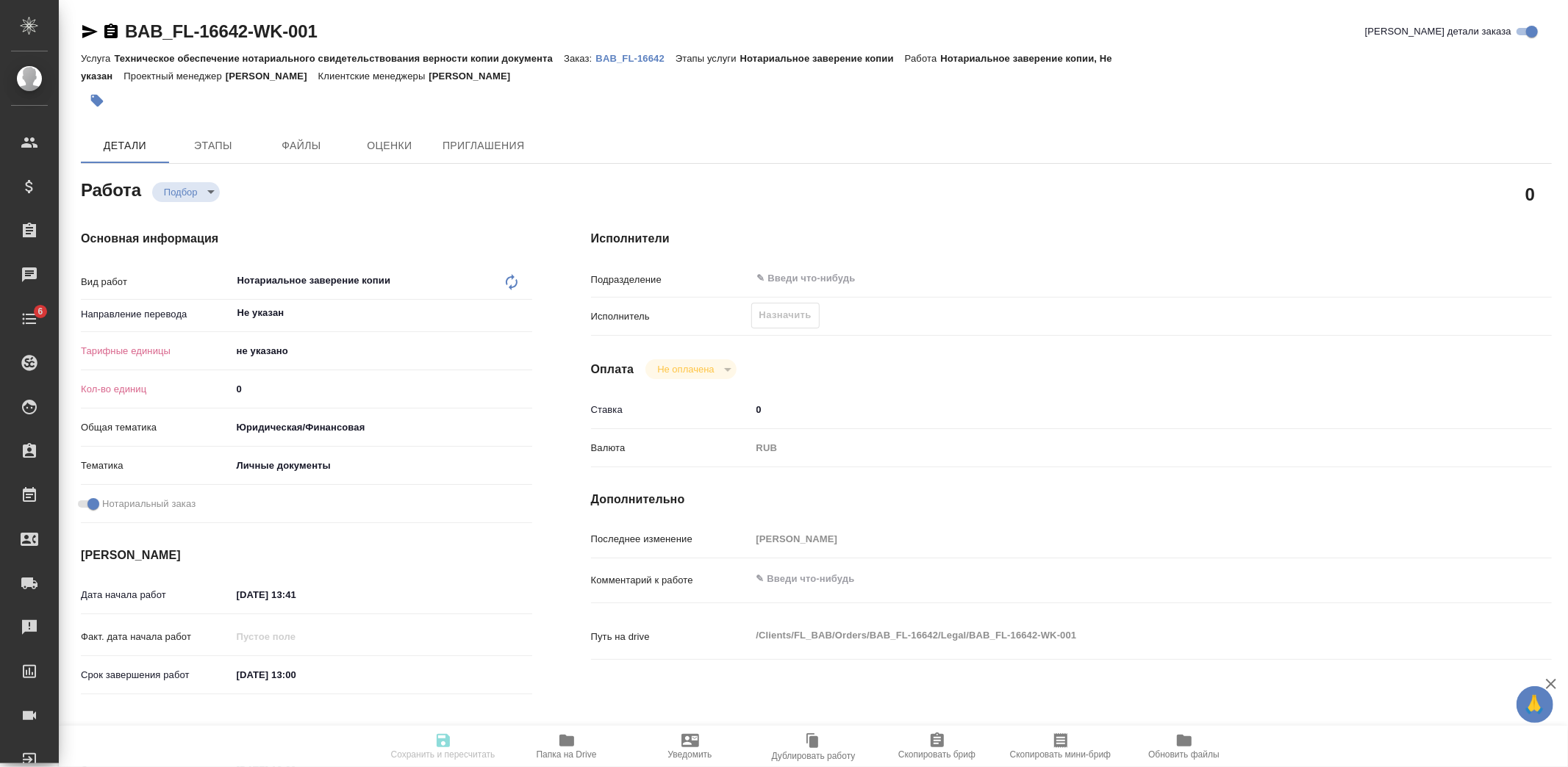
type textarea "x"
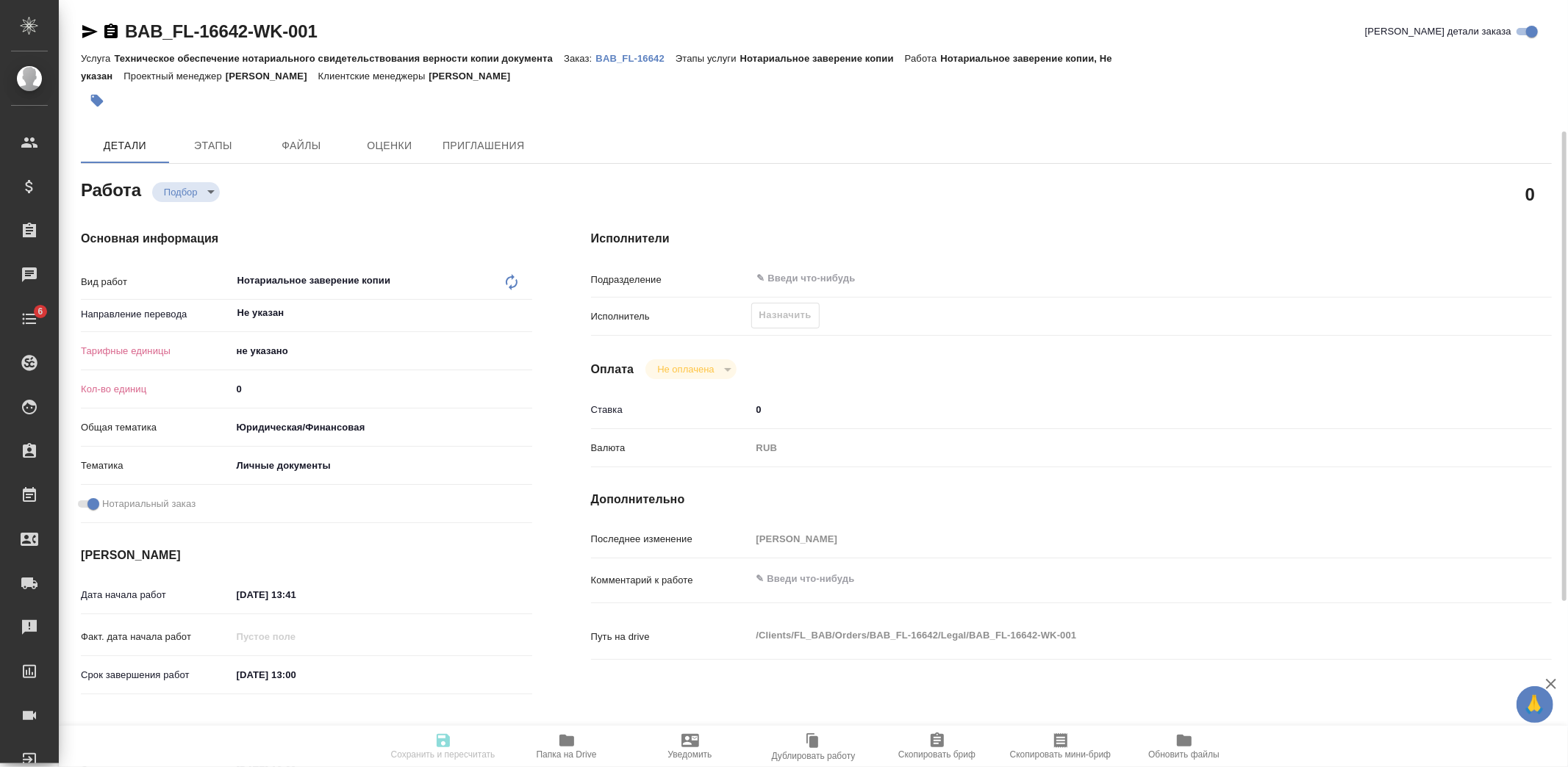
scroll to position [81, 0]
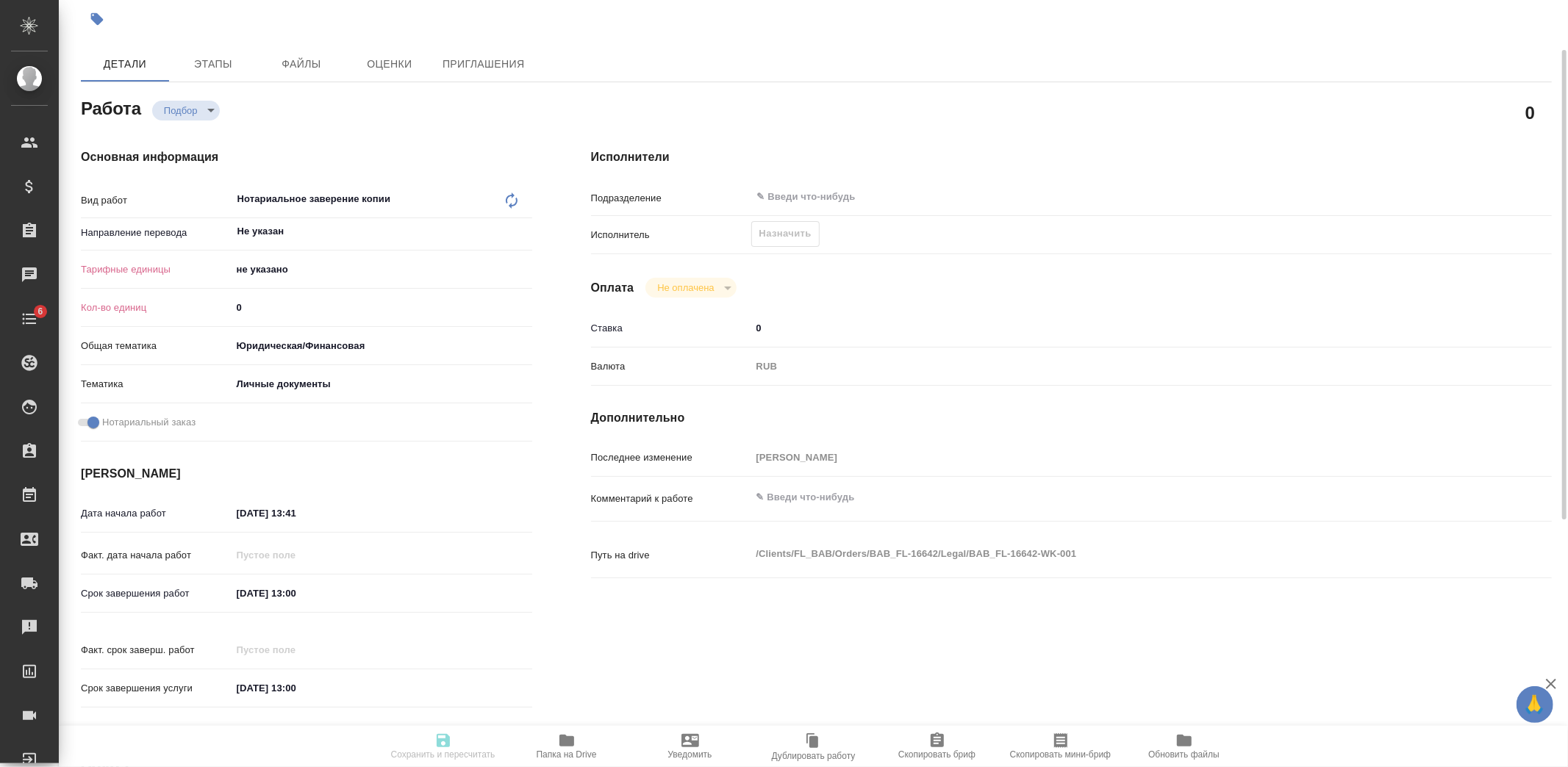
type textarea "x"
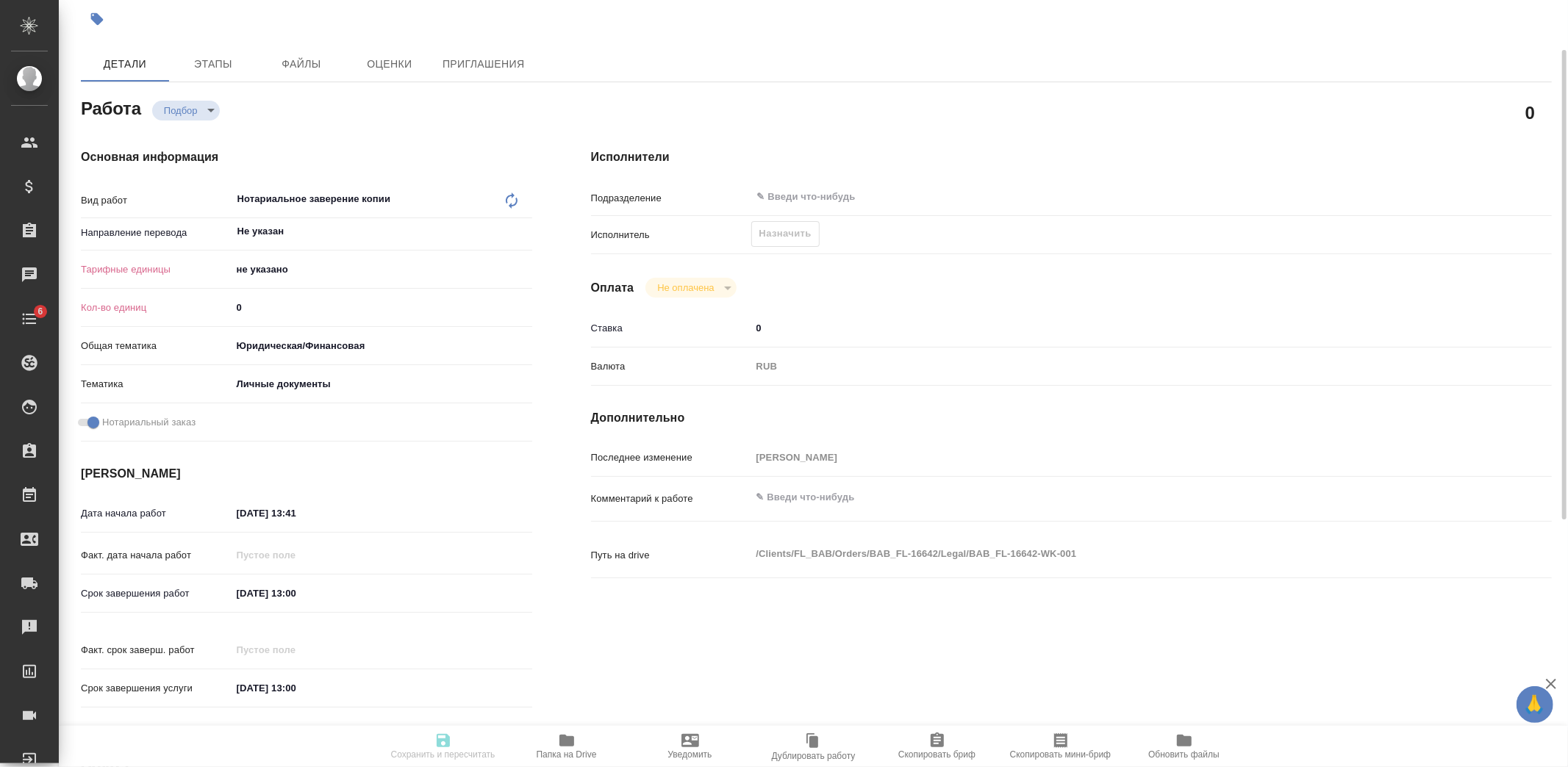
drag, startPoint x: 332, startPoint y: 505, endPoint x: 74, endPoint y: 511, distance: 258.1
click at [74, 511] on div "Основная информация Вид работ Нотариальное заверение копии x ​ Направление пере…" at bounding box center [306, 433] width 510 height 628
type textarea "x"
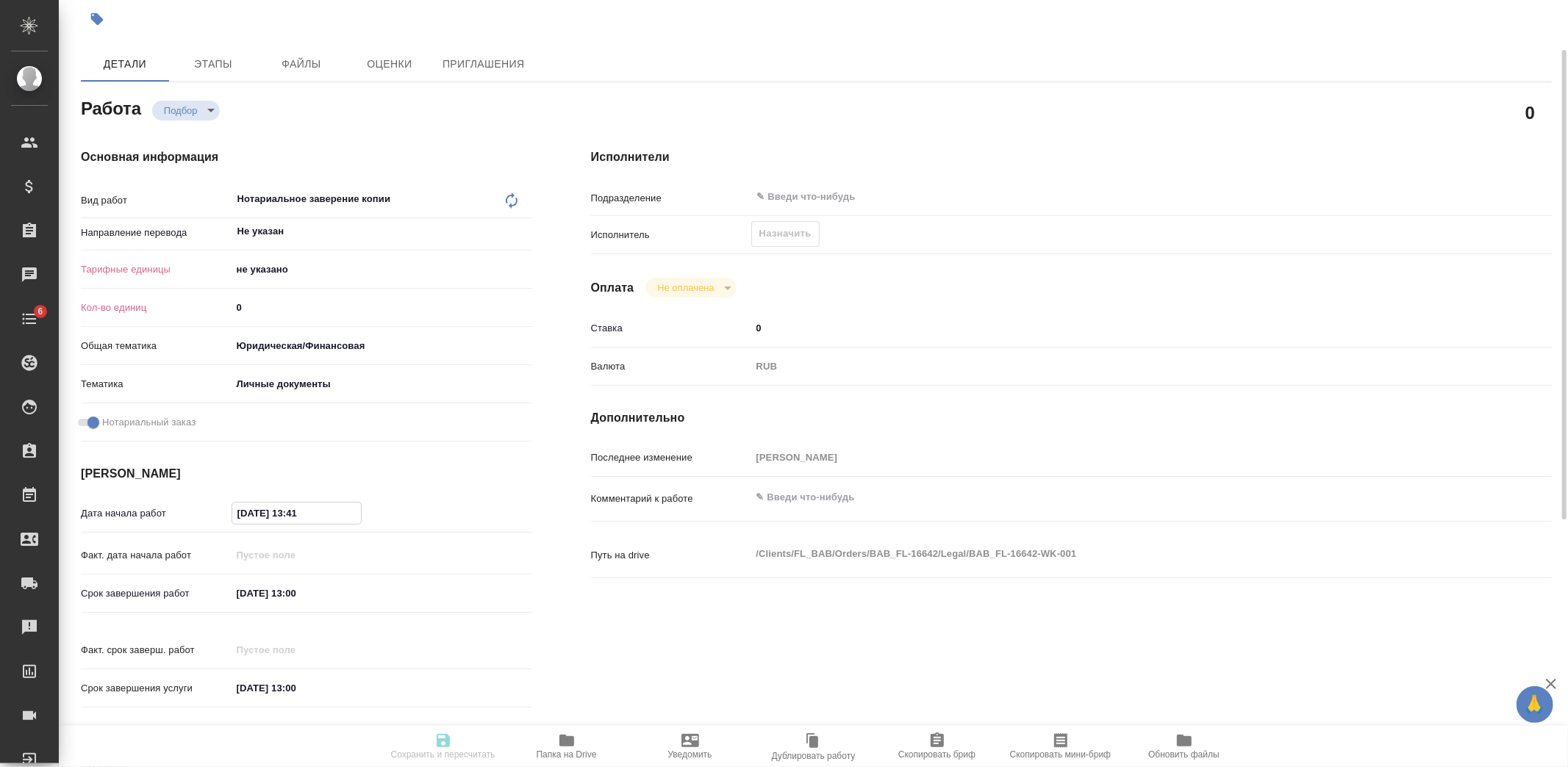
type textarea "x"
paste input "8.10.2025 16:00"
type textarea "x"
type input "08.10.2025 16:00"
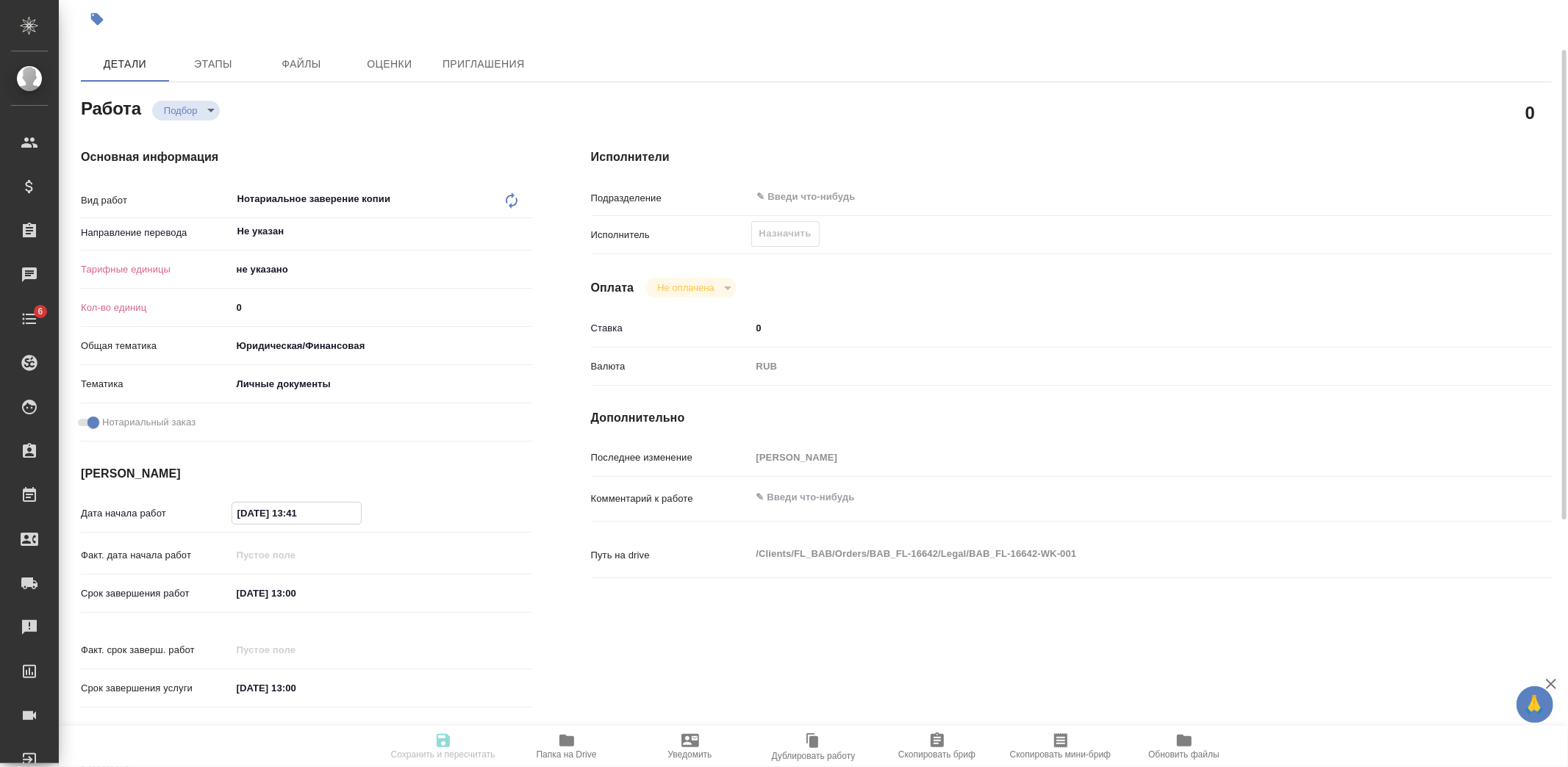
type textarea "x"
type input "08.10.2025 16:00"
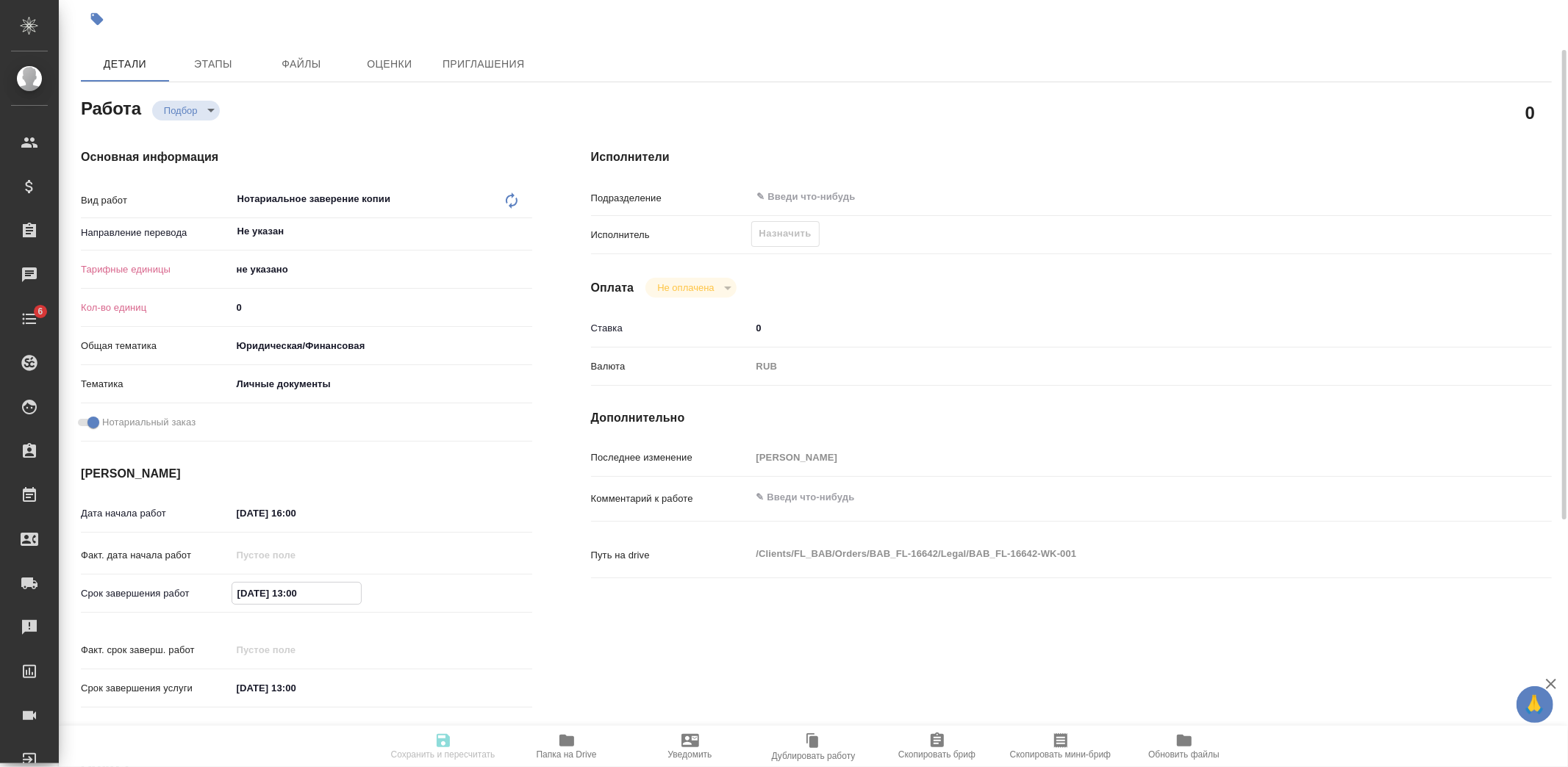
drag, startPoint x: 334, startPoint y: 590, endPoint x: 152, endPoint y: 598, distance: 182.2
click at [152, 598] on div "Срок завершения работ 10.10.2025 13:00" at bounding box center [306, 594] width 451 height 26
paste input "08.10.2025 16"
type textarea "x"
type input "08.10.2025 16:00"
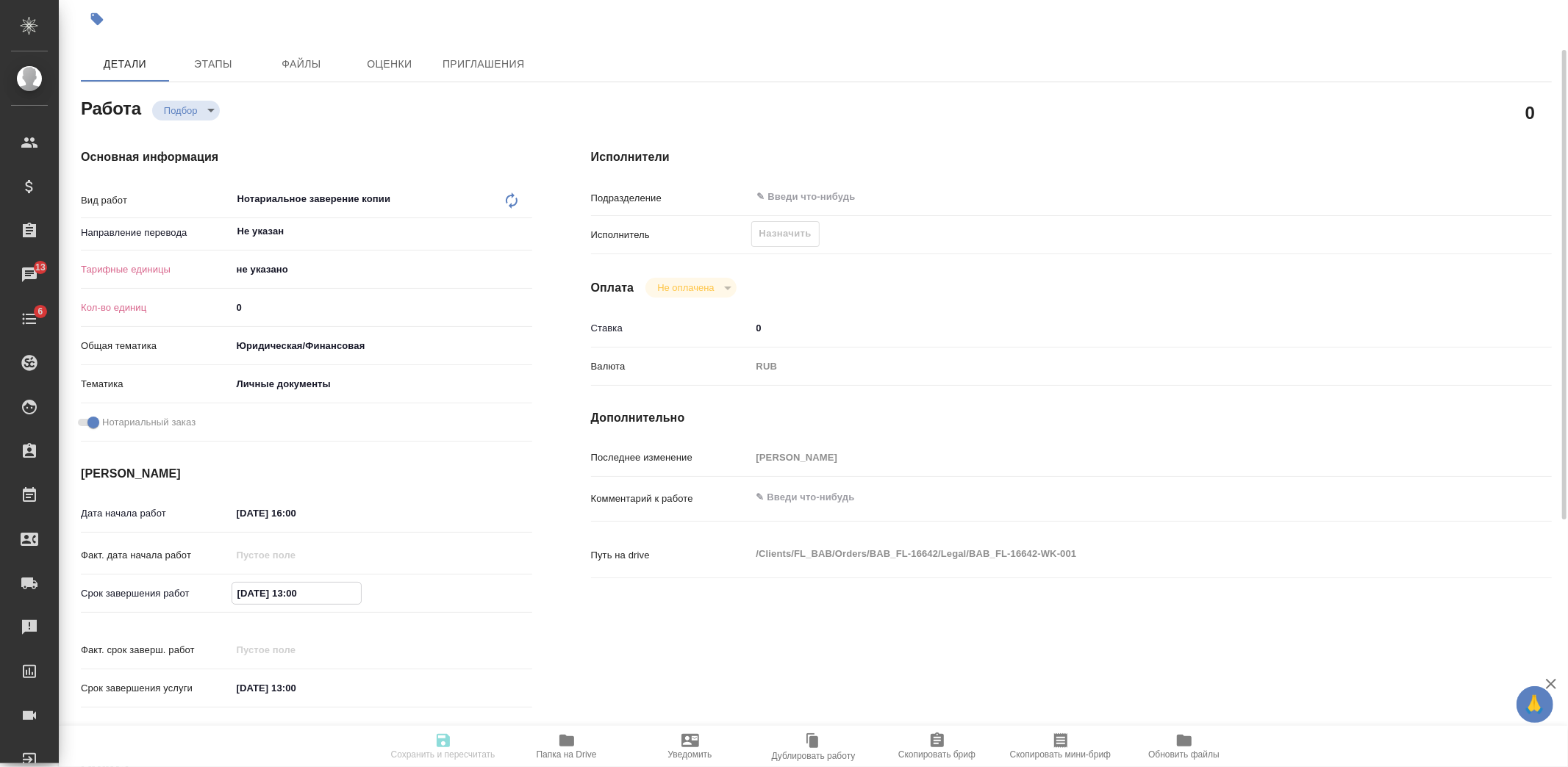
type textarea "x"
type input "08.10.2025 16:00"
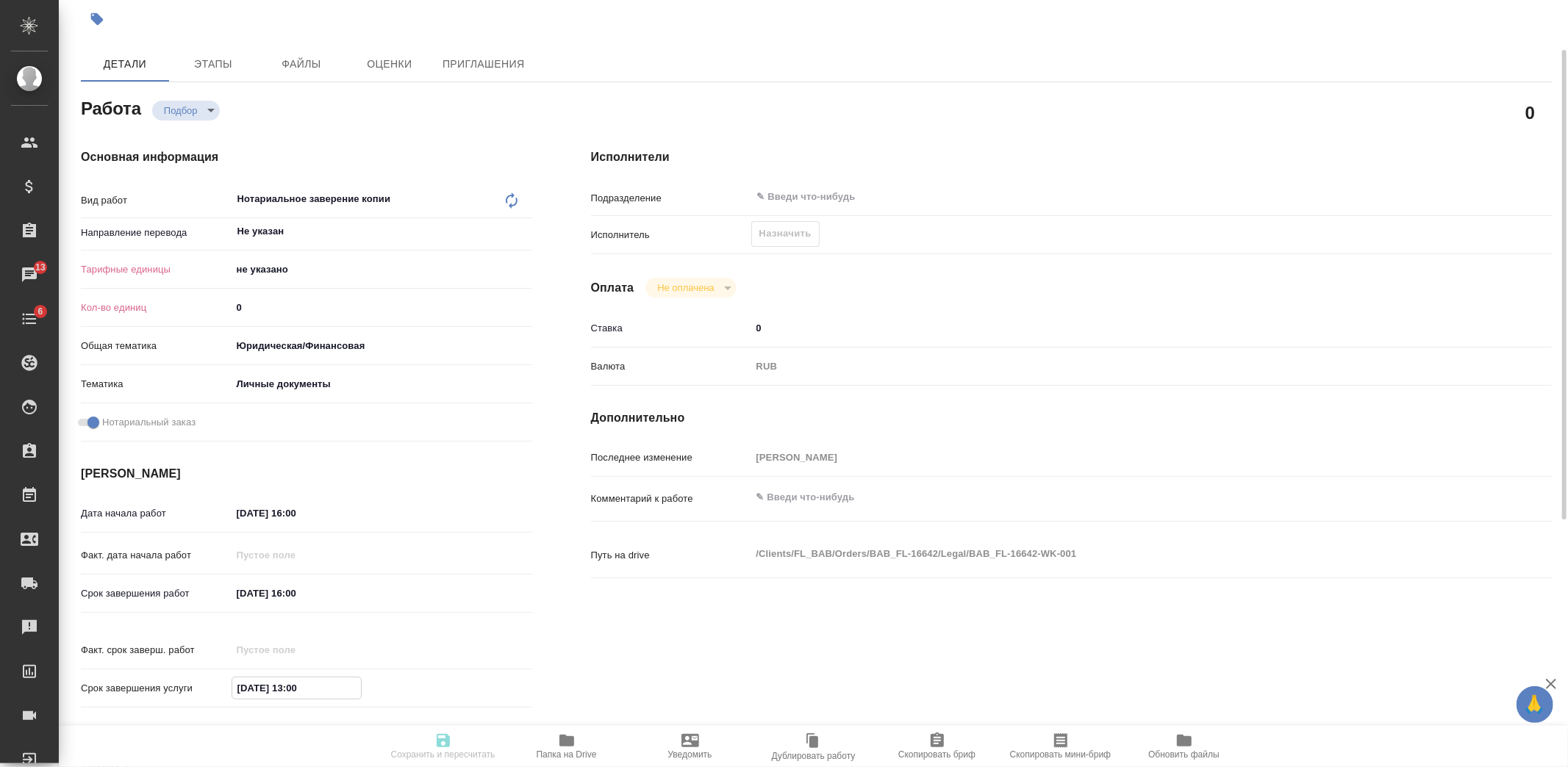
drag, startPoint x: 317, startPoint y: 666, endPoint x: 127, endPoint y: 667, distance: 190.0
click at [127, 675] on div "Срок завершения услуги 10.10.2025 13:00" at bounding box center [306, 688] width 451 height 26
paste input "08.10.2025 16"
type textarea "x"
type input "08.10.2025 16:00"
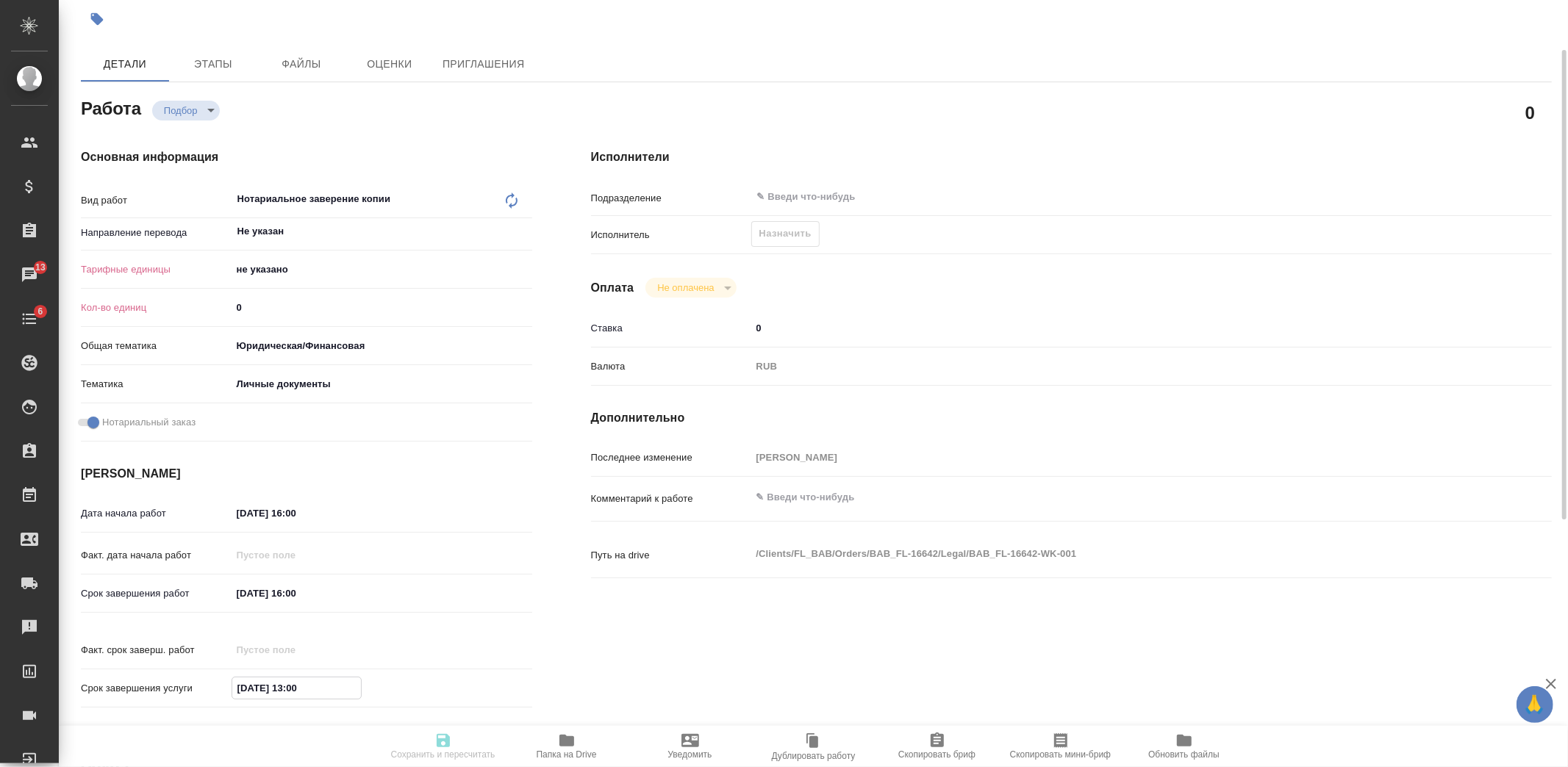
type textarea "x"
type input "08.10.2025 16:00"
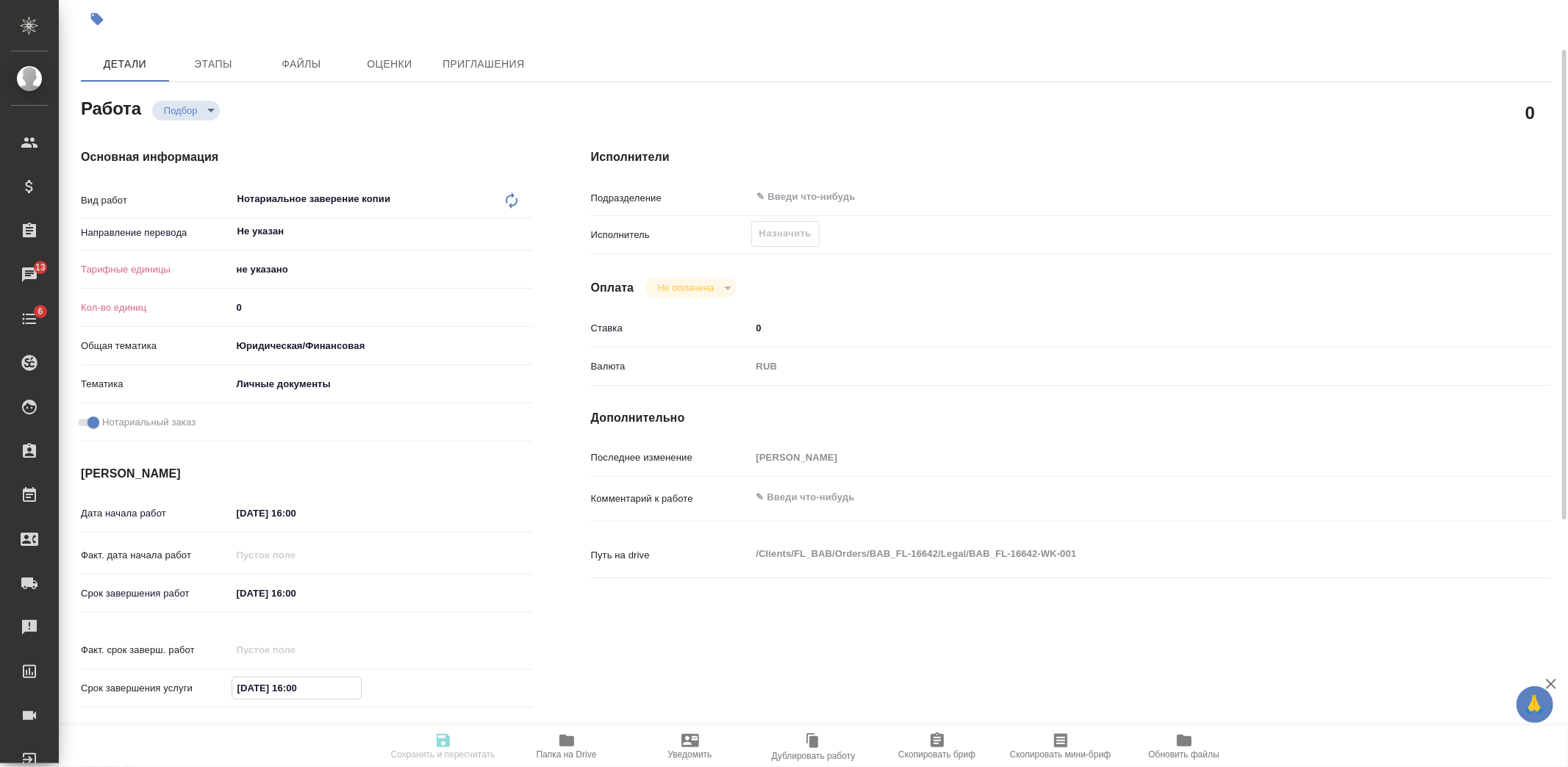
click at [246, 509] on input "08.10.2025 16:00" at bounding box center [295, 513] width 129 height 22
type textarea "x"
type input "01.02.0251 60:0_"
type textarea "x"
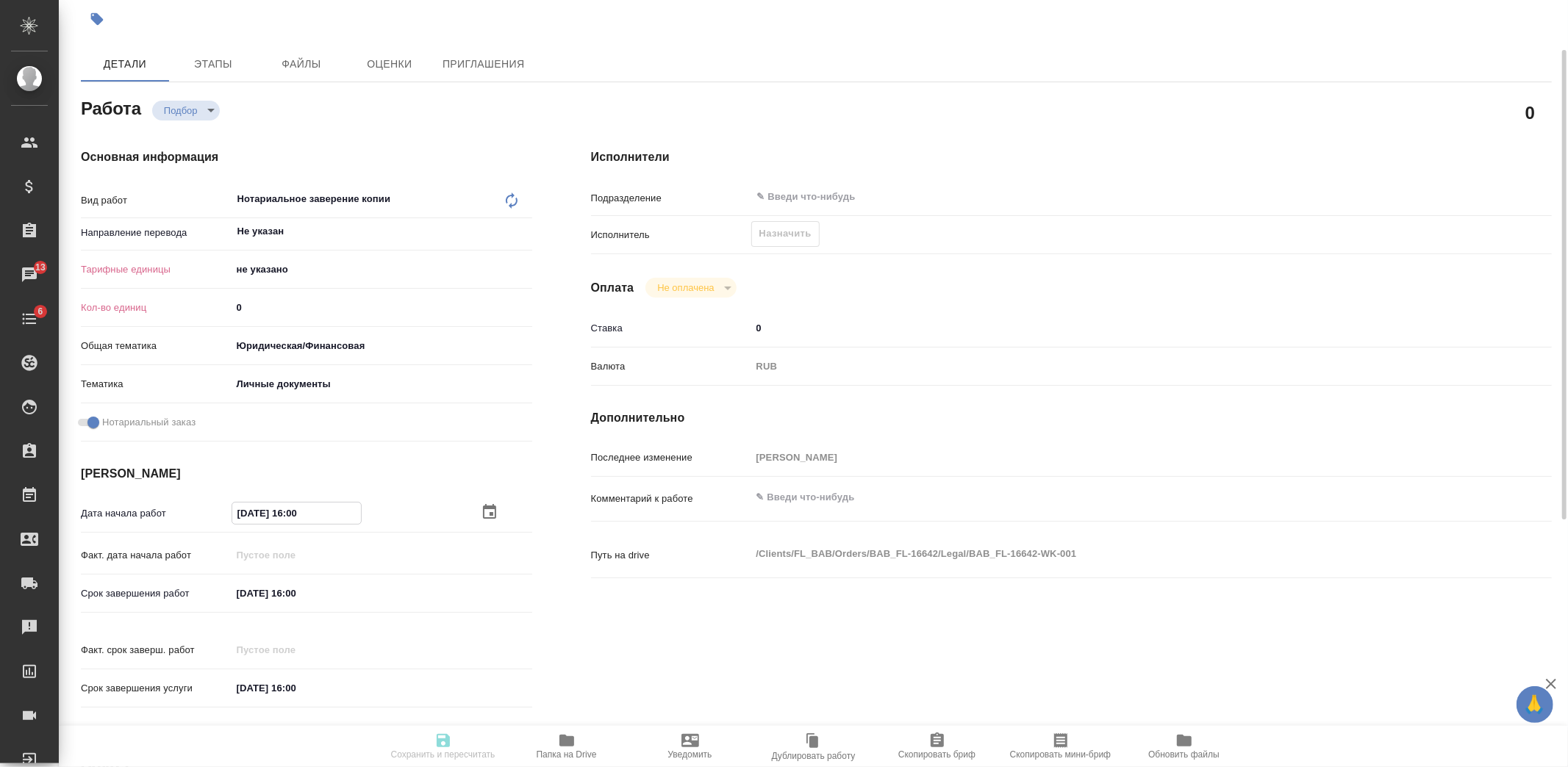
type textarea "x"
type input "07.10.2025 16:00"
type textarea "x"
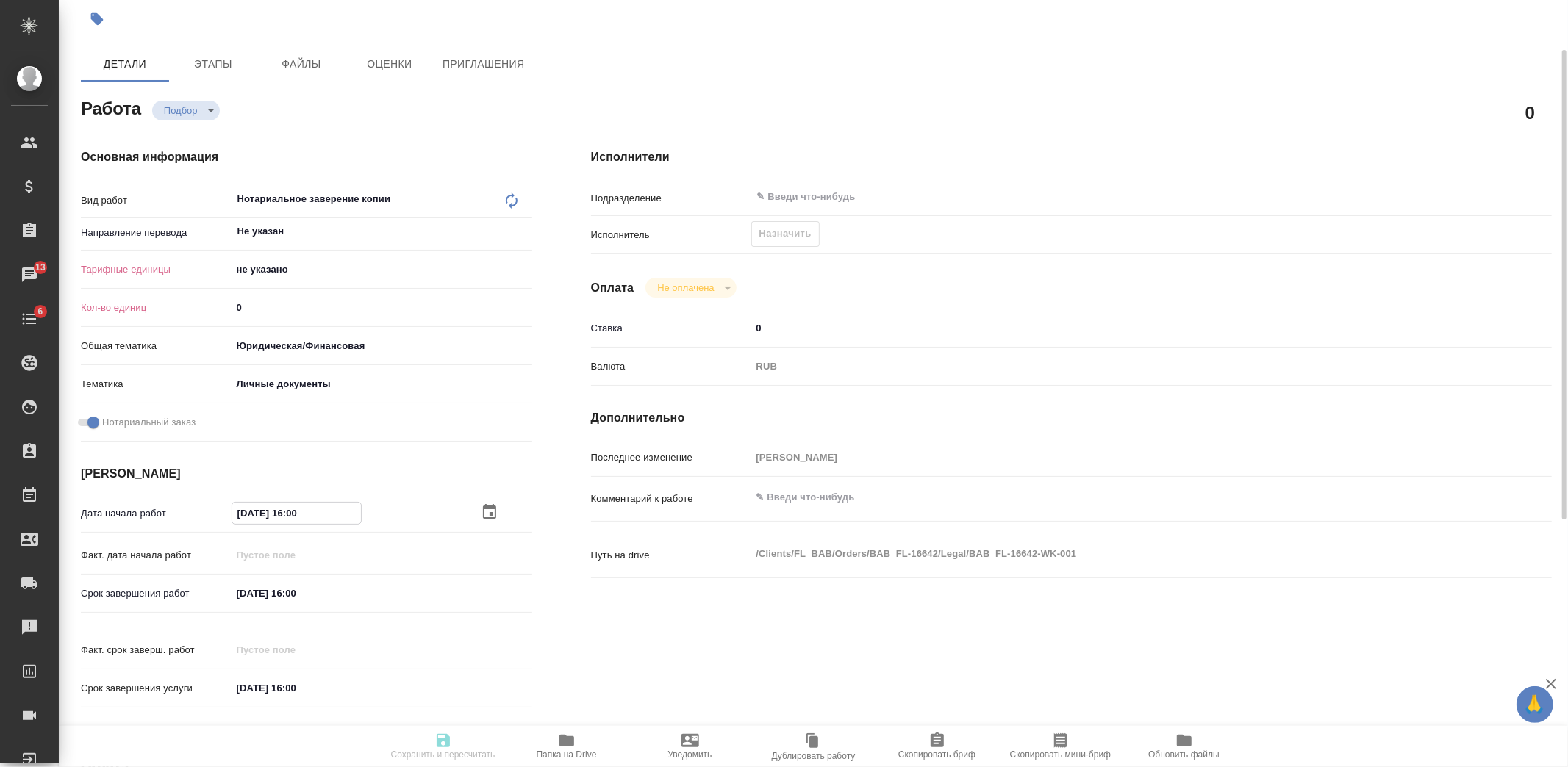
type textarea "x"
type input "07.10.2025 16:00"
drag, startPoint x: 251, startPoint y: 309, endPoint x: 162, endPoint y: 312, distance: 89.1
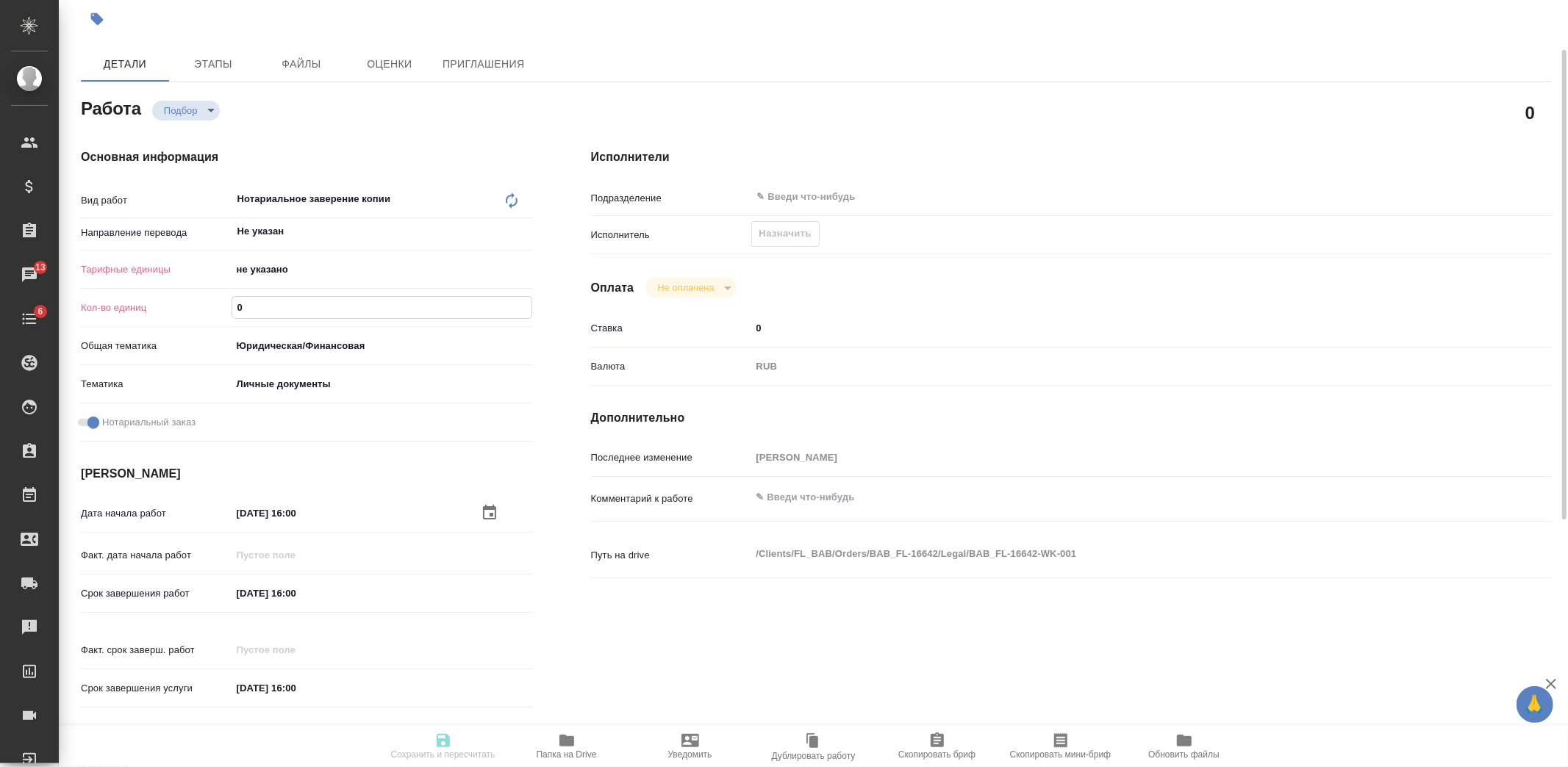
click at [162, 312] on div "Кол-во единиц 0" at bounding box center [306, 307] width 451 height 26
click at [265, 273] on body "🙏 .cls-1 fill:#fff; AWATERA Kozlova Mariia Клиенты Спецификации Заказы 13 Чаты …" at bounding box center [784, 384] width 1568 height 767
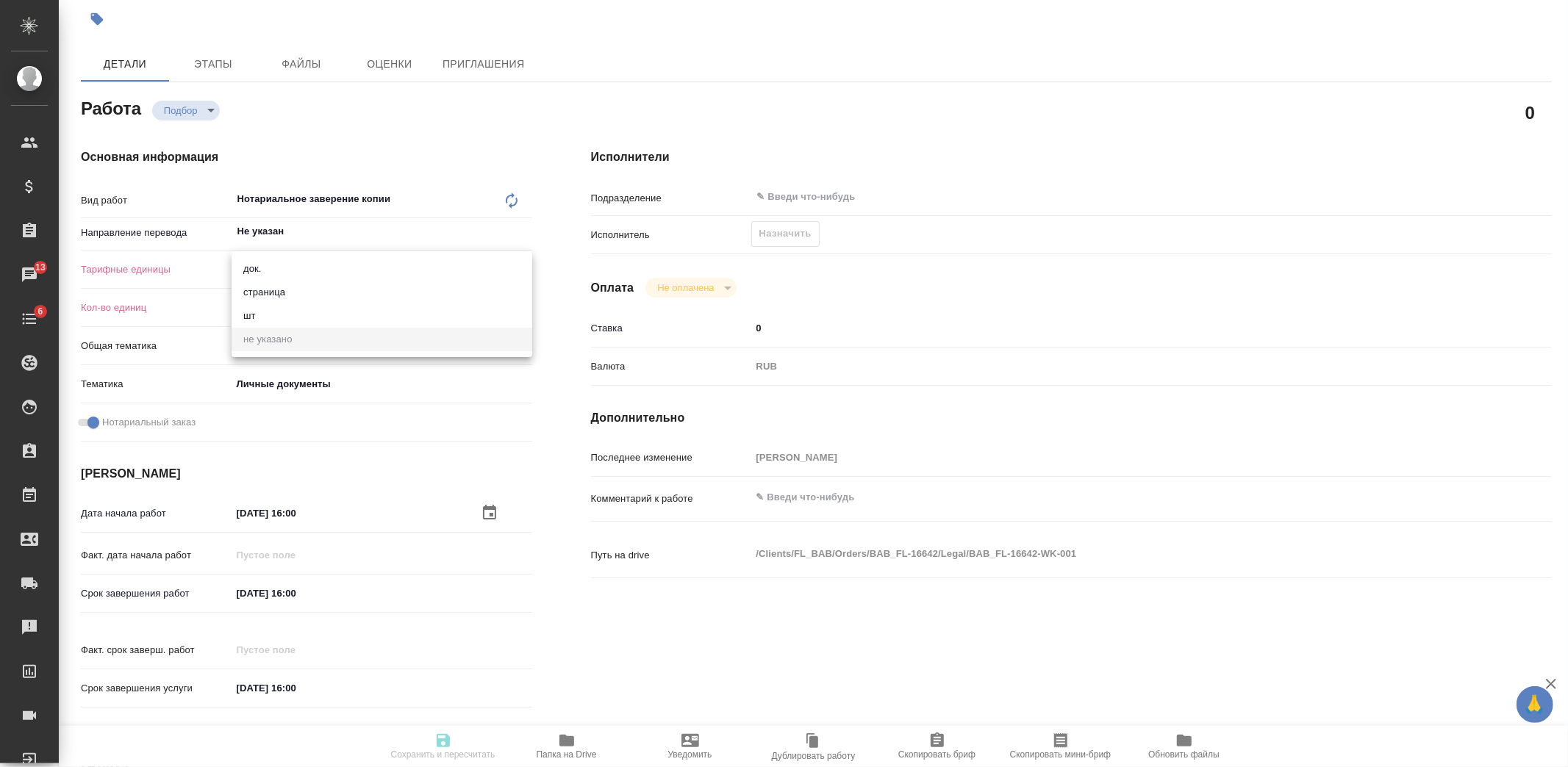
click at [431, 288] on li "страница" at bounding box center [381, 292] width 300 height 23
type textarea "x"
type input "5a8b1489cc6b4906c91bfdb2"
type textarea "x"
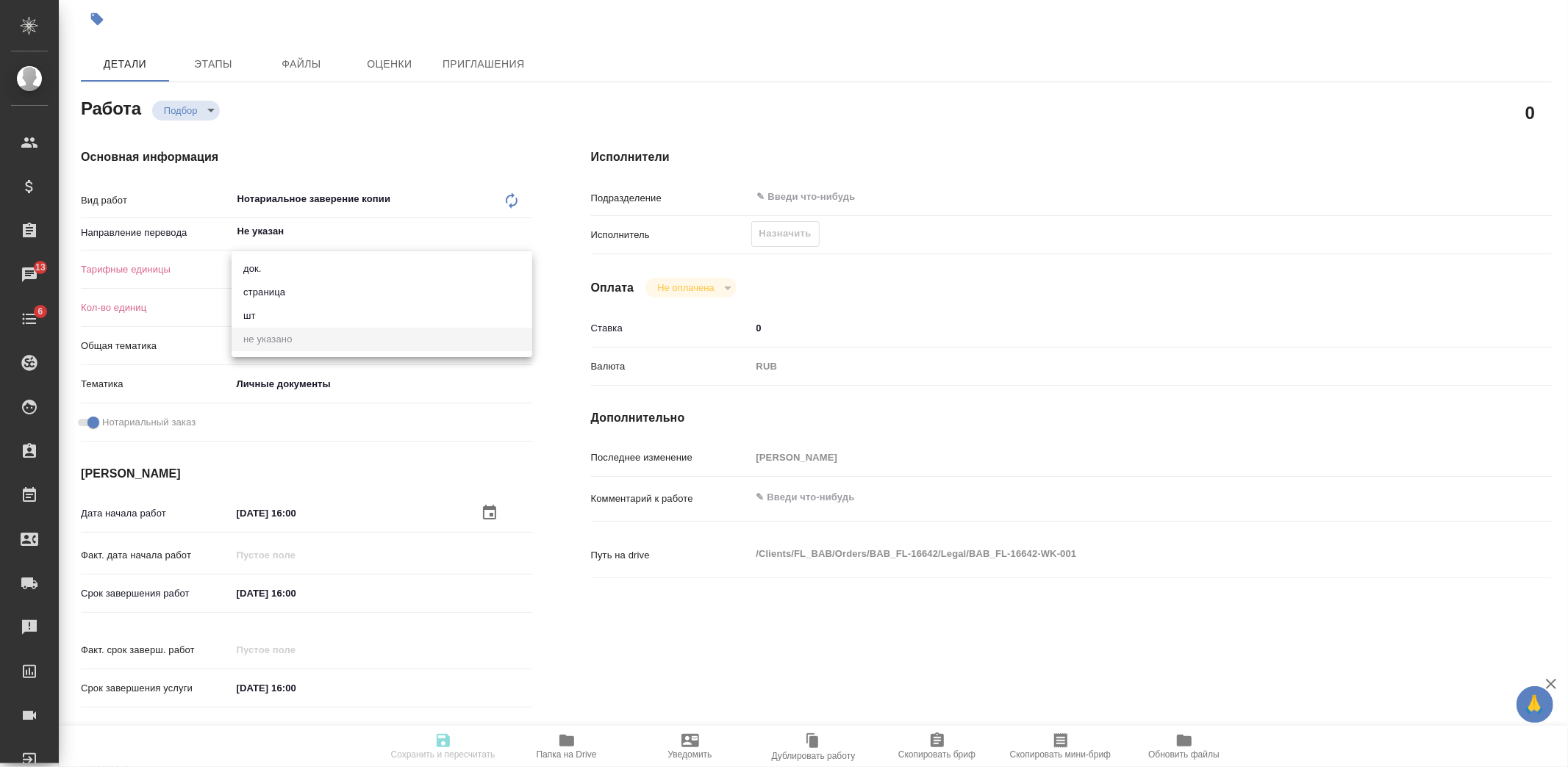
type textarea "x"
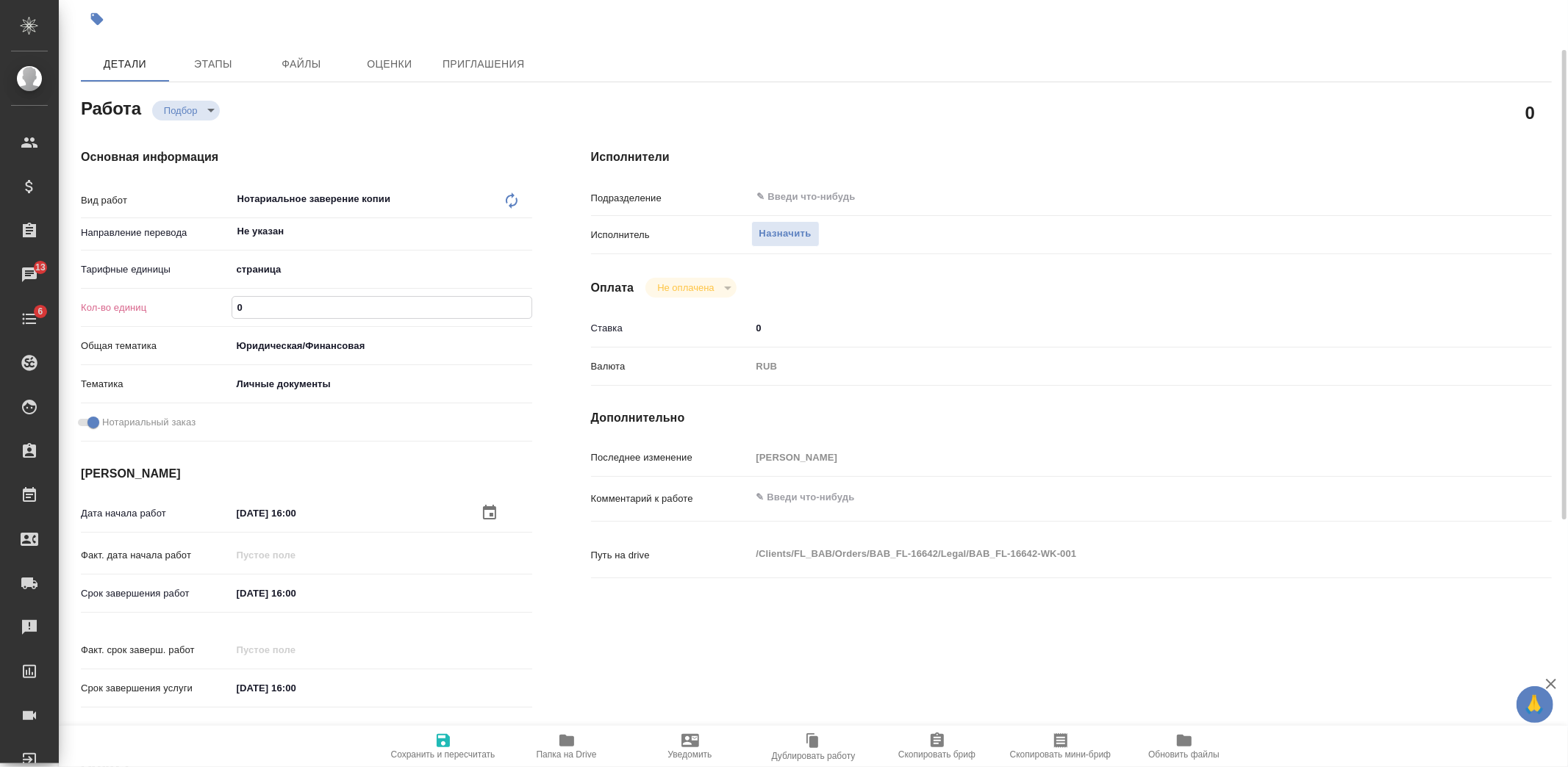
type textarea "x"
type input "1"
type textarea "x"
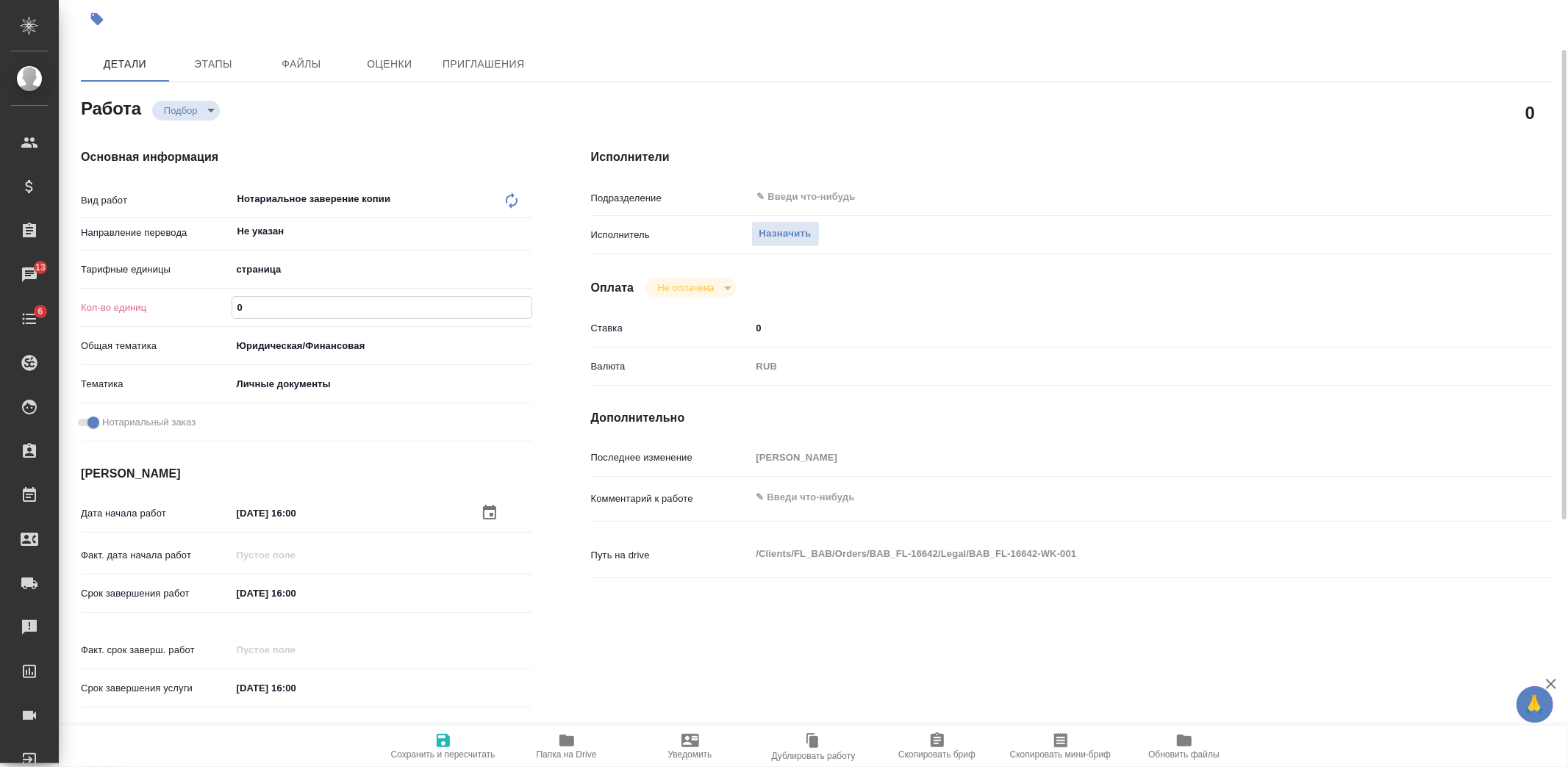
type textarea "x"
type input "1"
click at [436, 752] on span "Сохранить и пересчитать" at bounding box center [443, 755] width 105 height 10
type textarea "x"
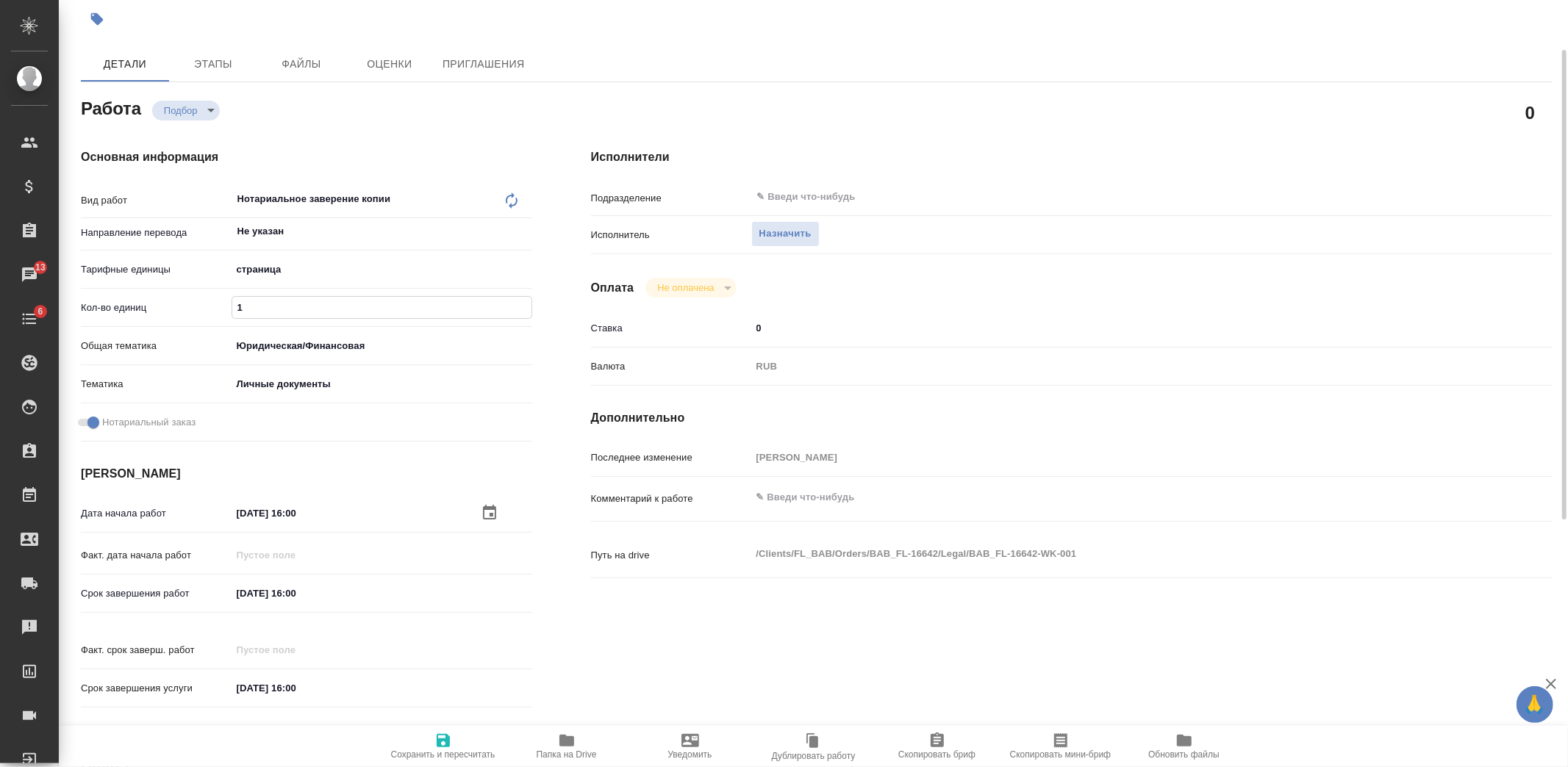
type textarea "x"
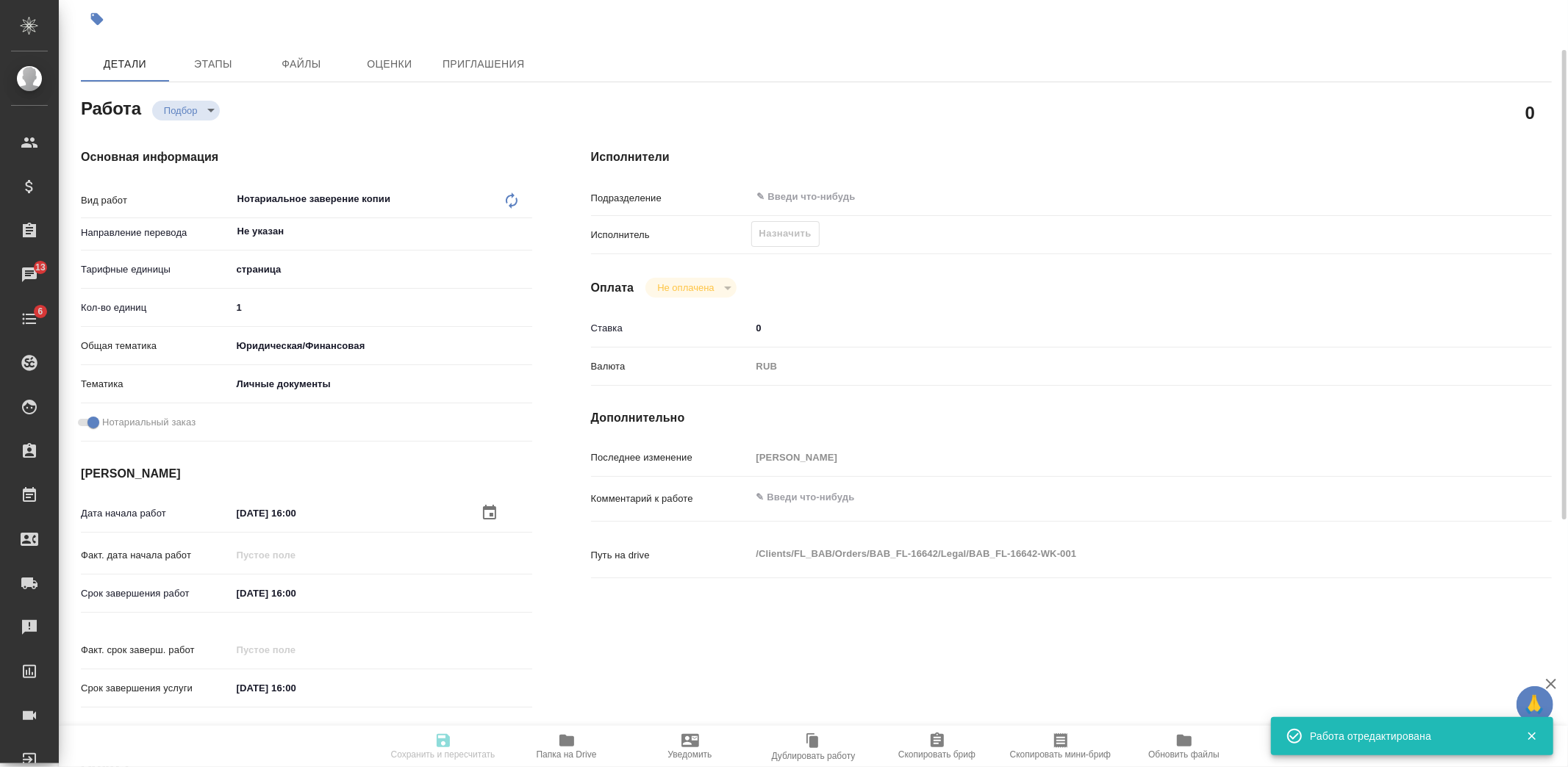
type textarea "x"
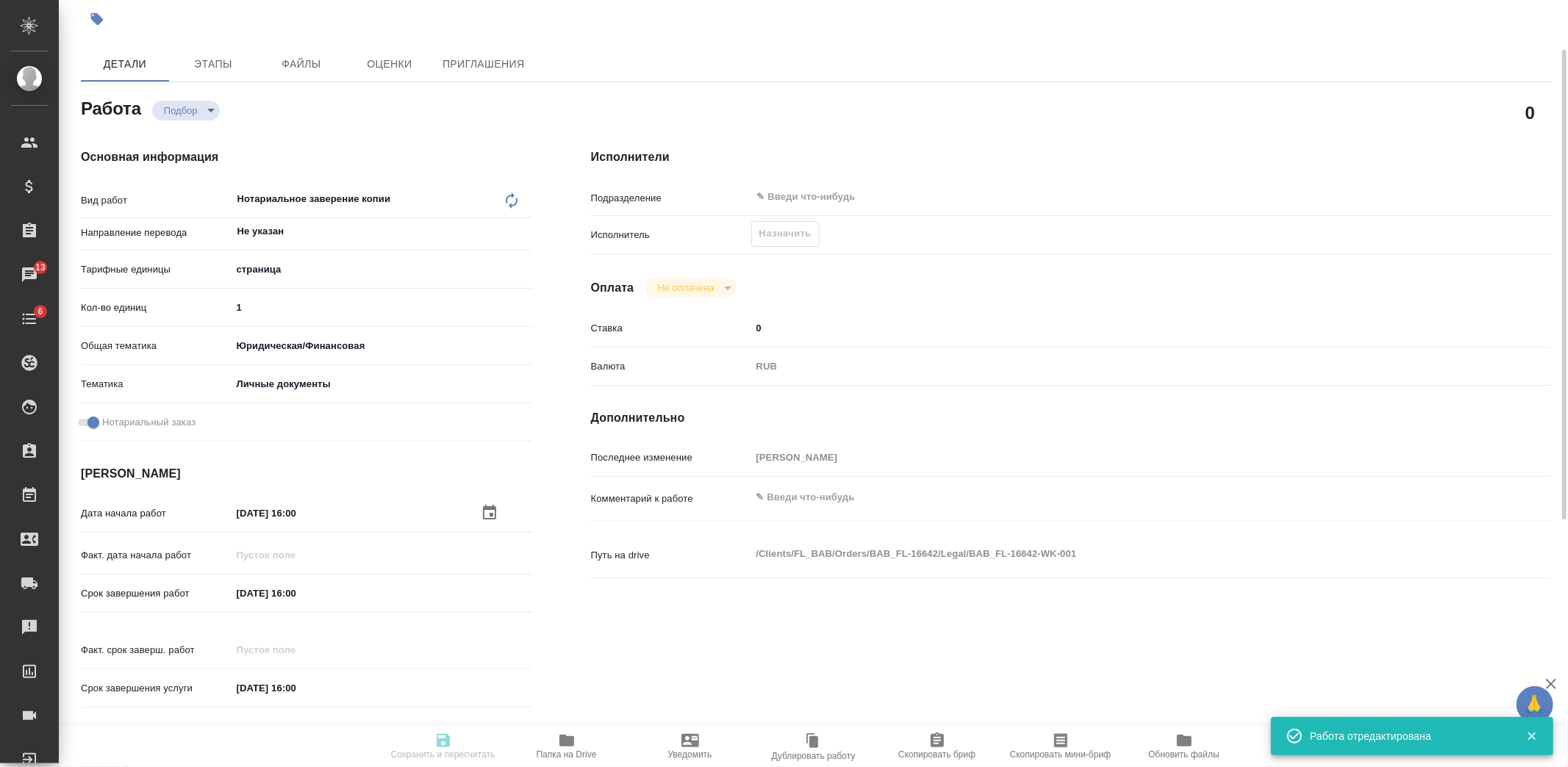
type input "recruiting"
type textarea "Нотариальное заверение копии"
type textarea "x"
type input "Не указан"
type input "5a8b1489cc6b4906c91bfdb2"
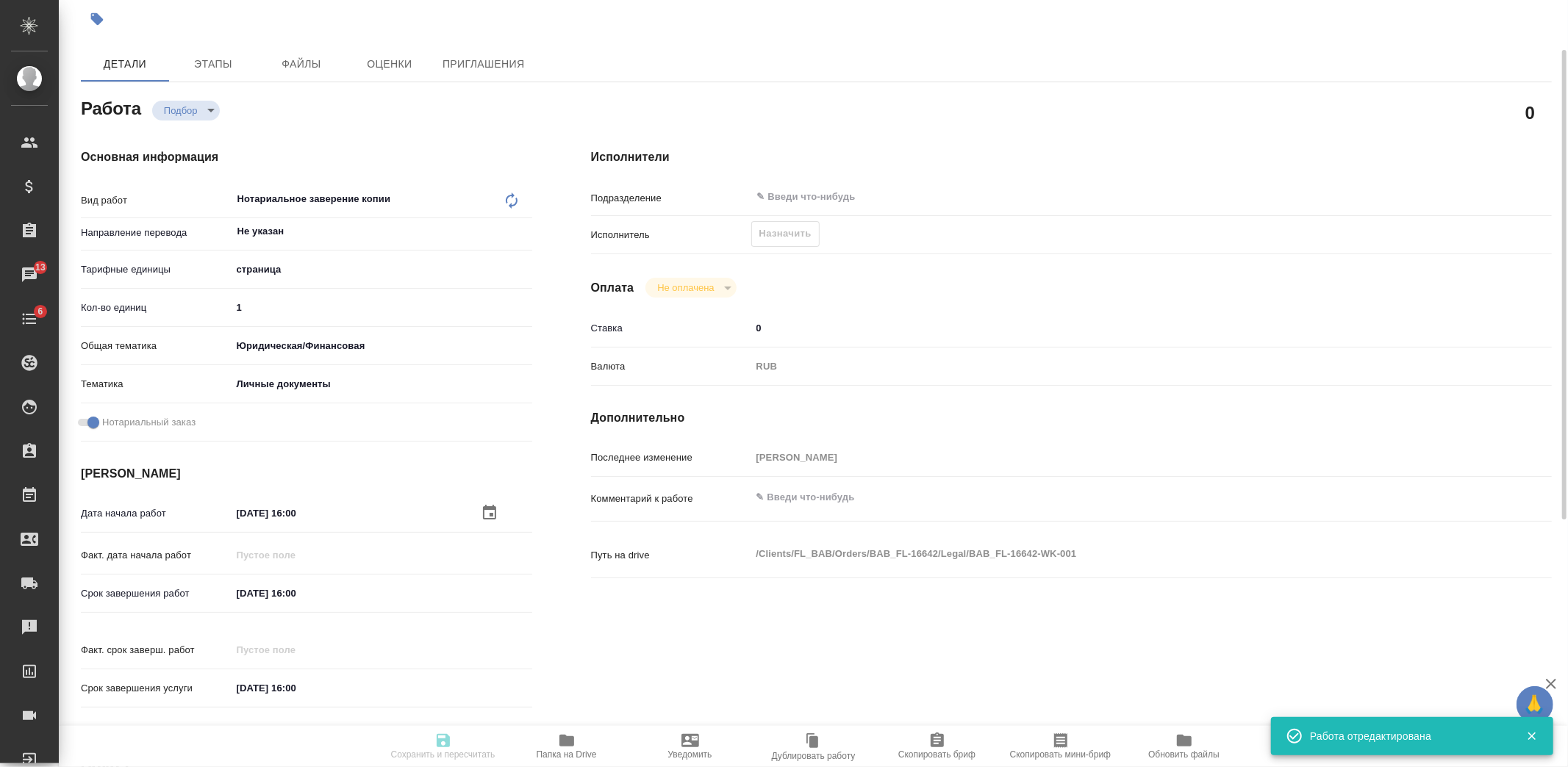
type input "1"
type input "yr-fn"
type input "5a8b8b956a9677013d343cfe"
checkbox input "true"
type input "07.10.2025 16:00"
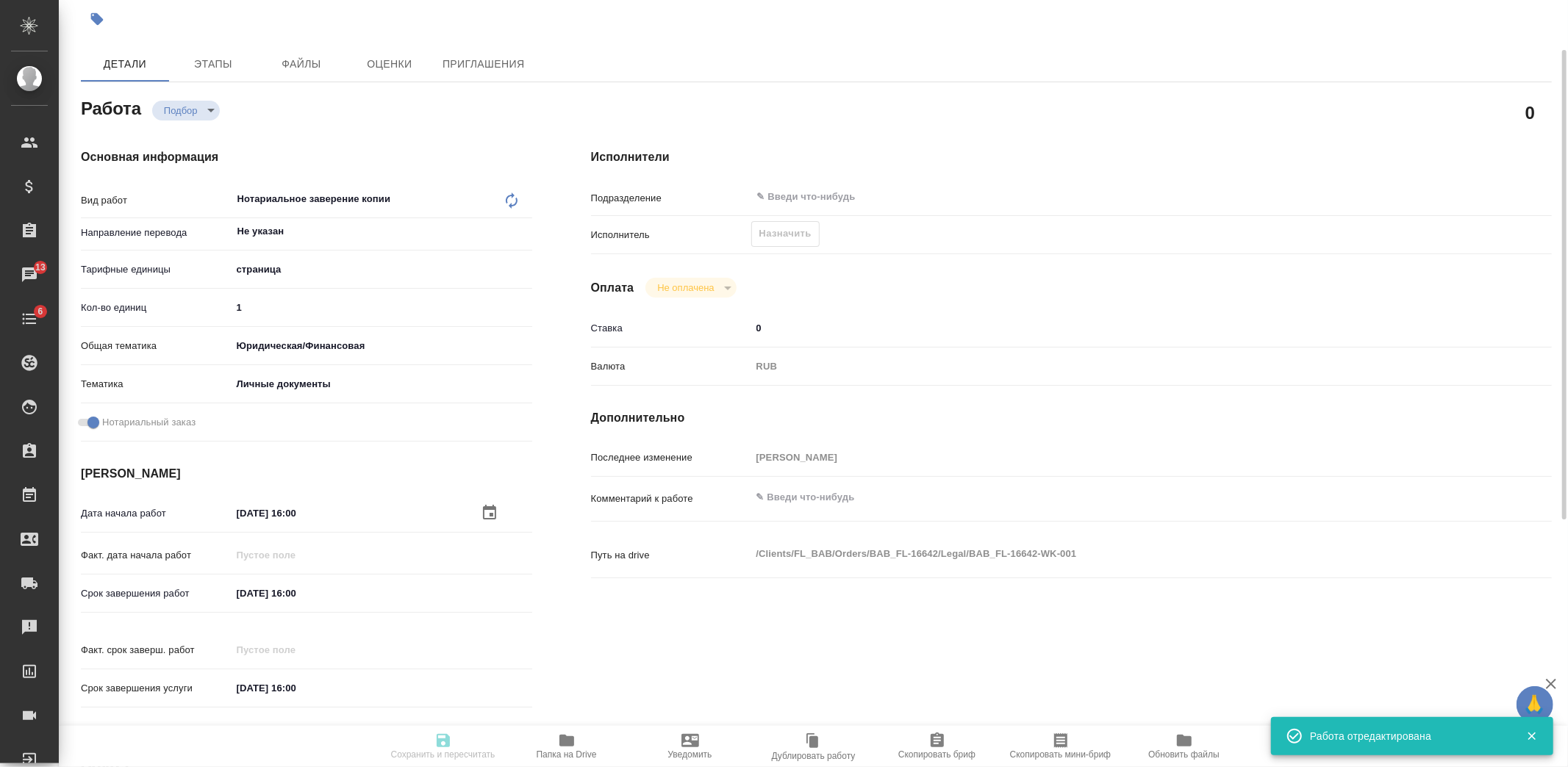
type input "08.10.2025 16:00"
type input "notPayed"
type input "0"
type input "RUB"
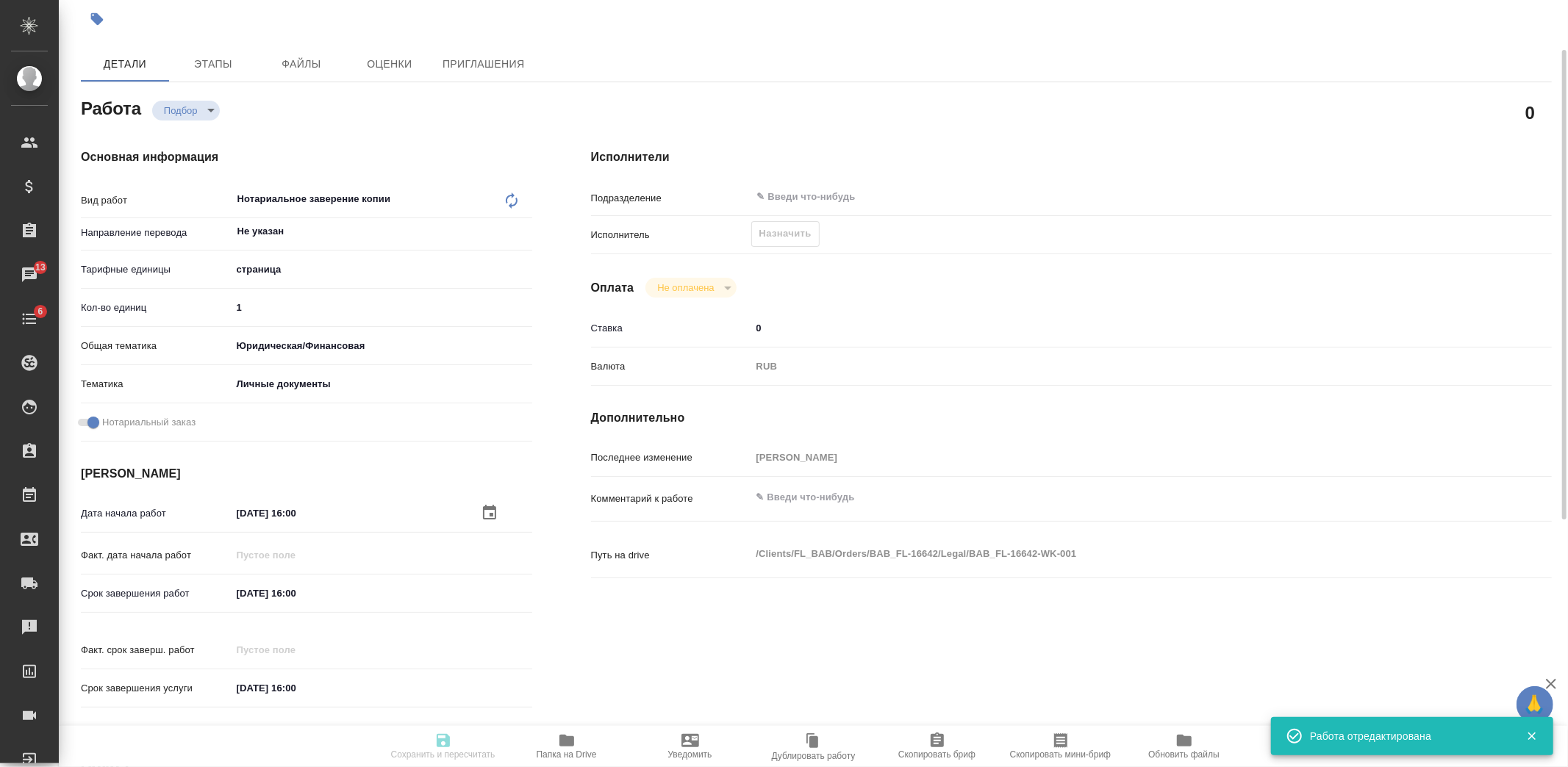
type input "Козлова Мария"
type textarea "x"
type textarea "/Clients/FL_BAB/Orders/BAB_FL-16642/Legal/BAB_FL-16642-WK-001"
type textarea "x"
type input "BAB_FL-16642"
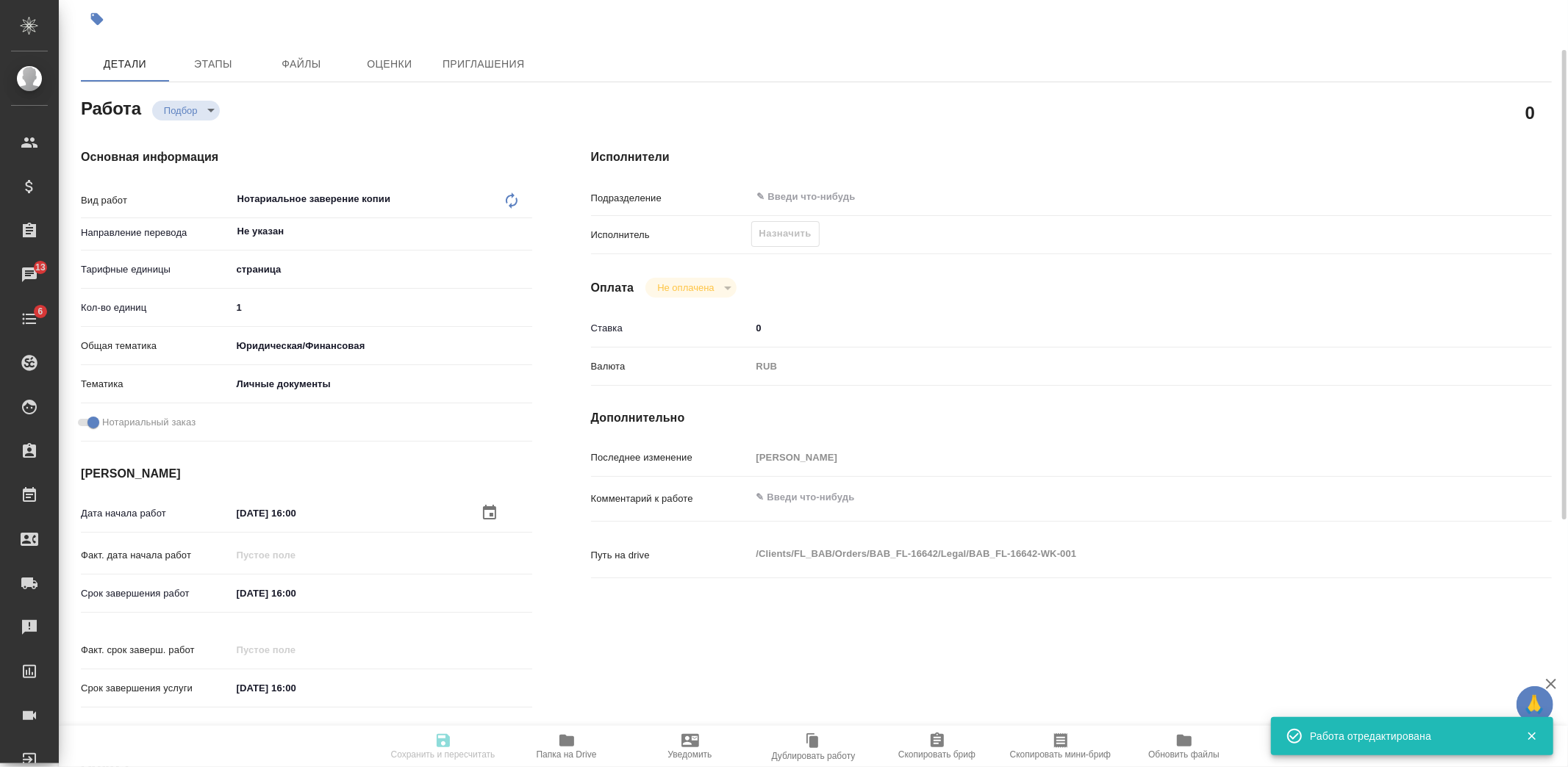
type input "Техническое обеспечение нотариального свидетельствования верности копии докумен…"
type input "Нотариальное заверение копии"
type input "Голубев Дмитрий"
type input "/Clients/FL_BAB/Orders/BAB_FL-16642"
type textarea "x"
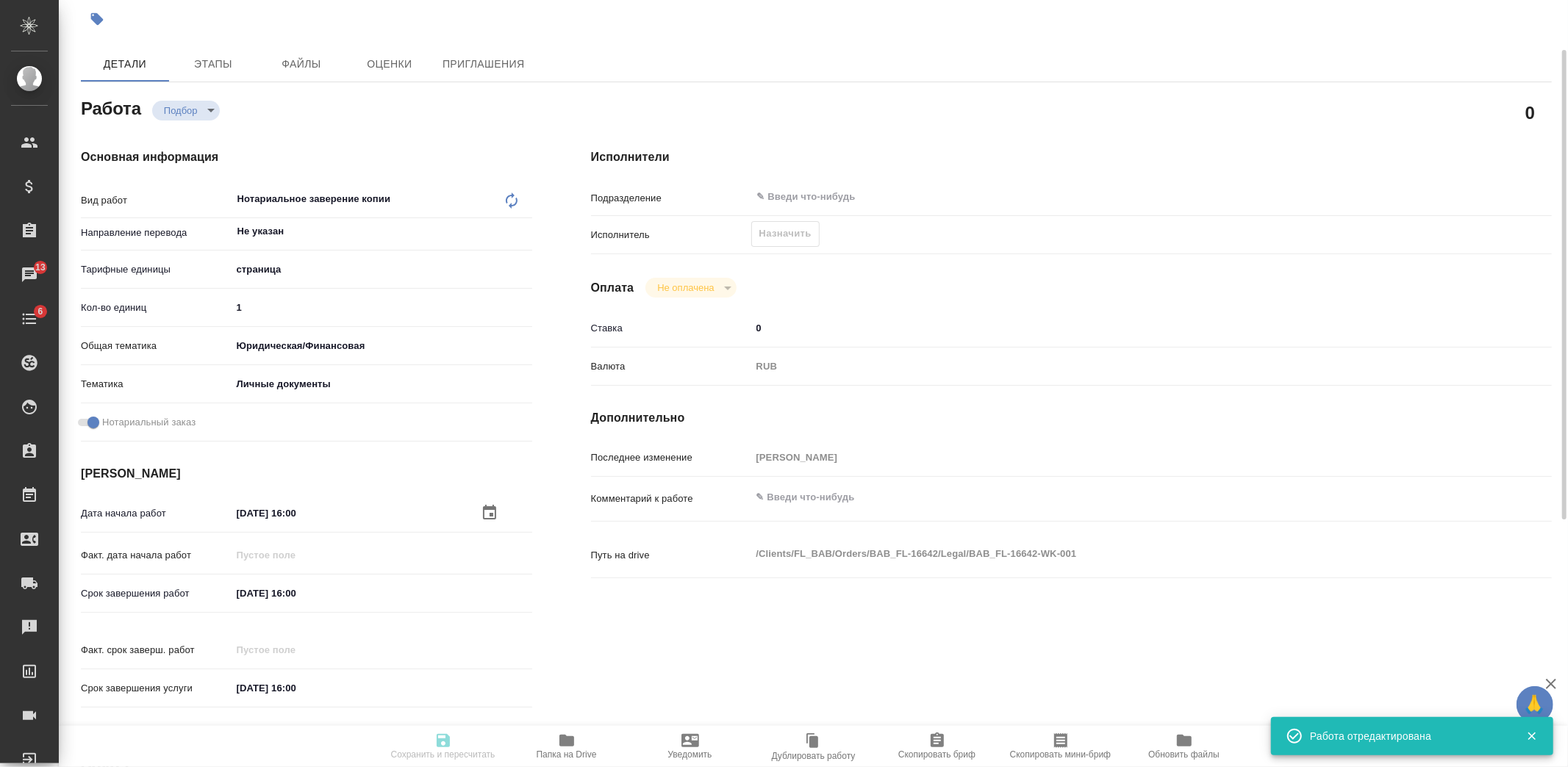
type textarea "x"
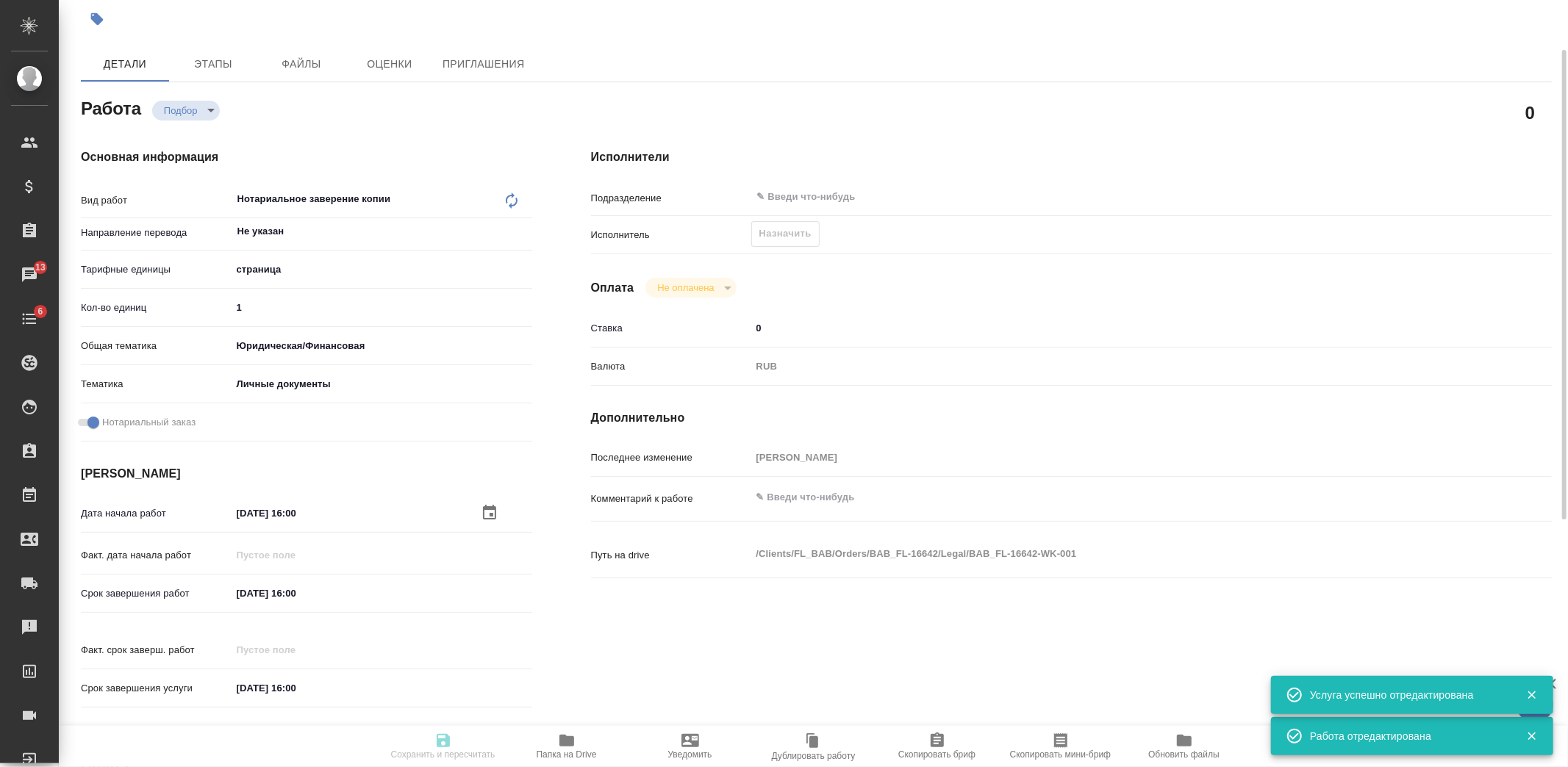
type textarea "x"
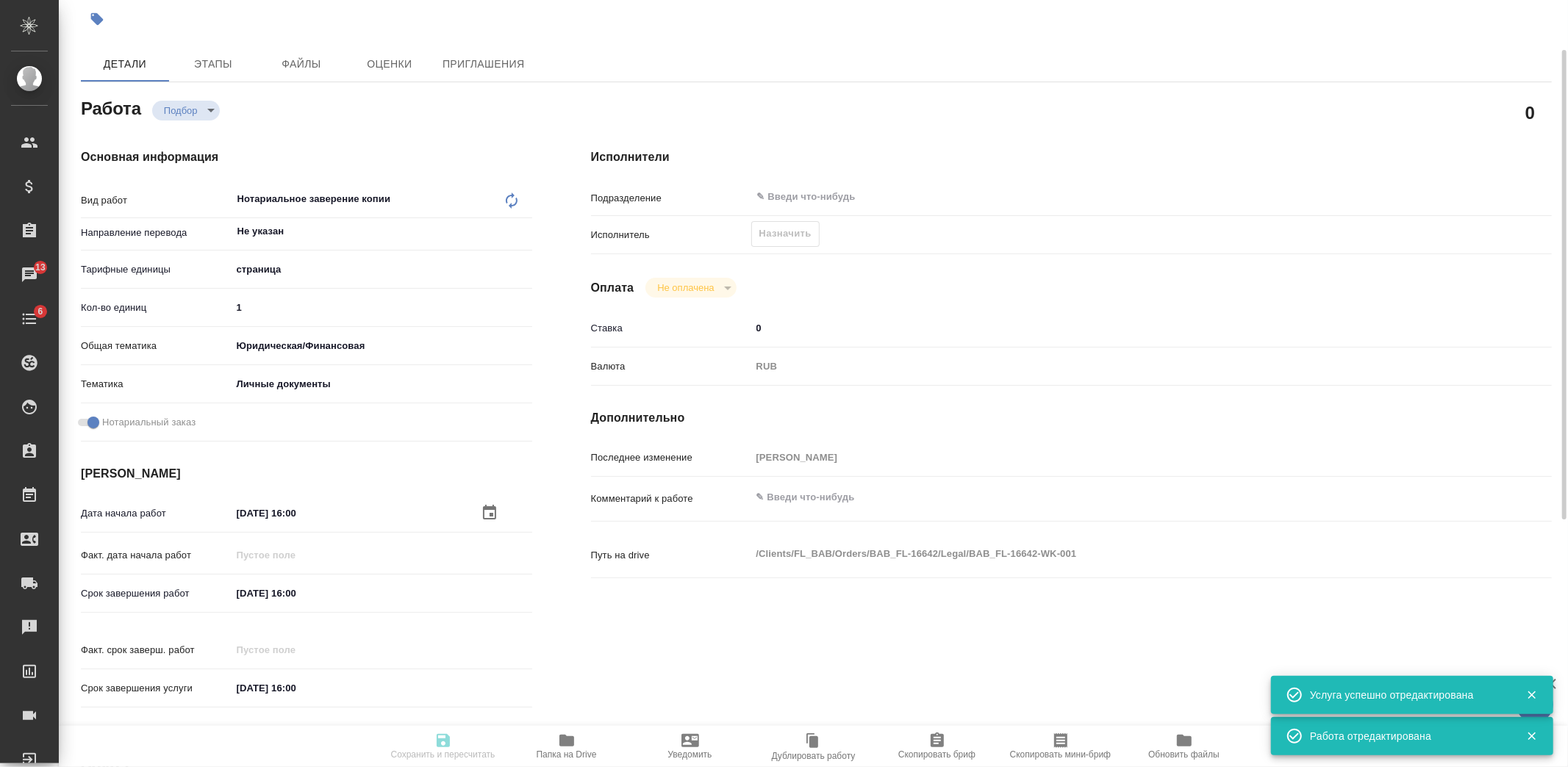
type textarea "x"
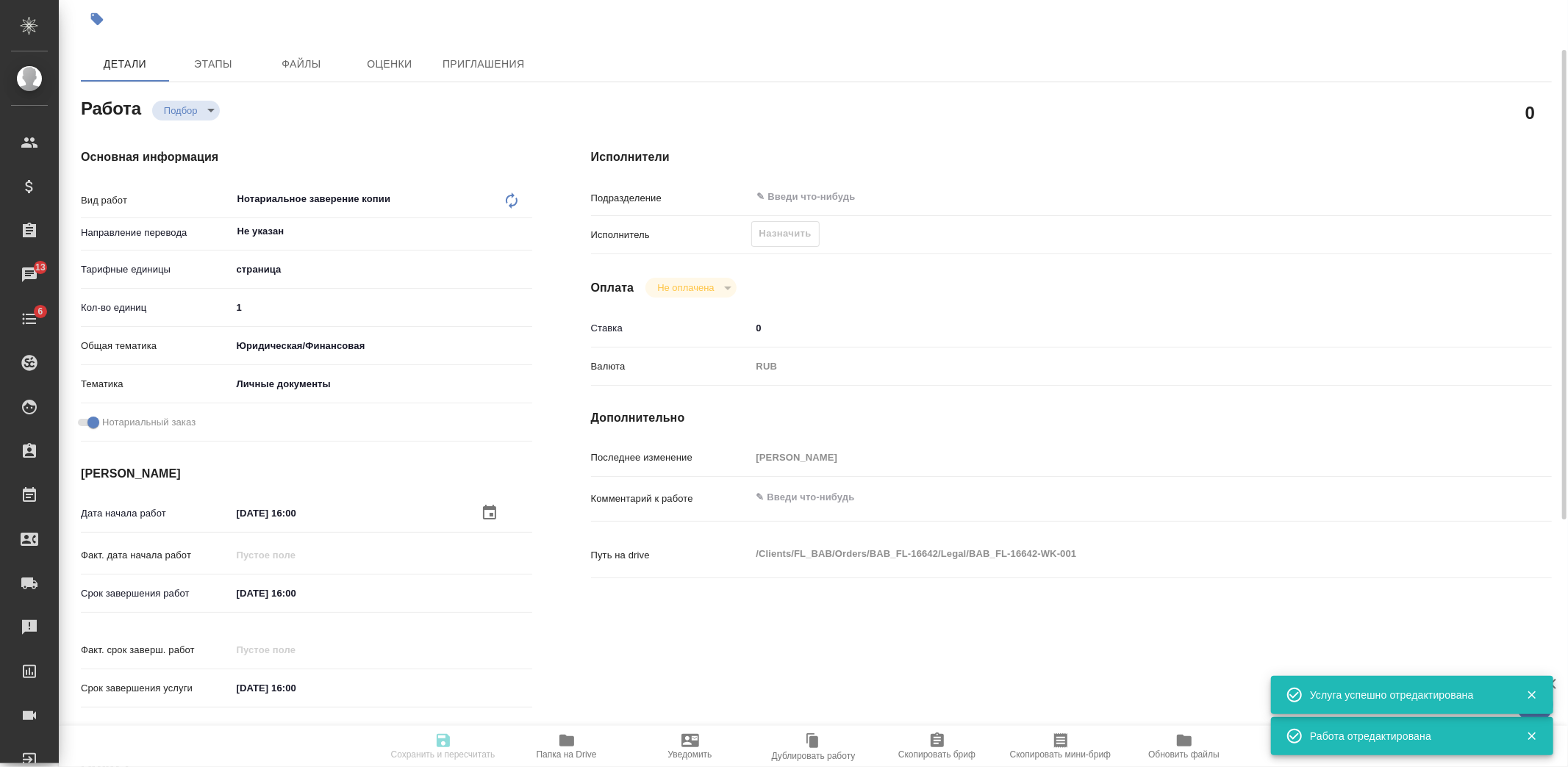
type textarea "x"
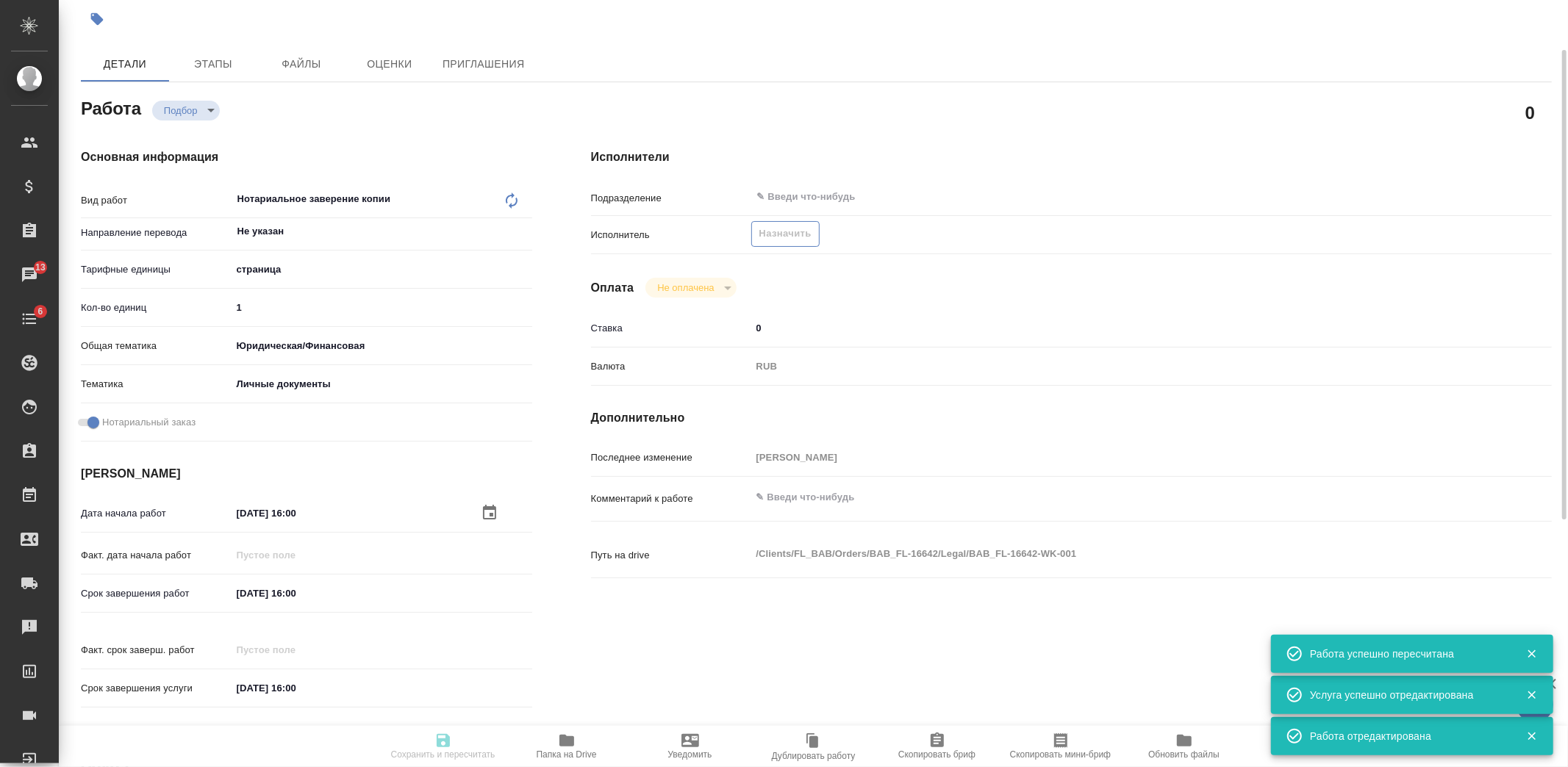
type input "recruiting"
type textarea "Нотариальное заверение копии"
type textarea "x"
type input "Не указан"
type input "5a8b1489cc6b4906c91bfdb2"
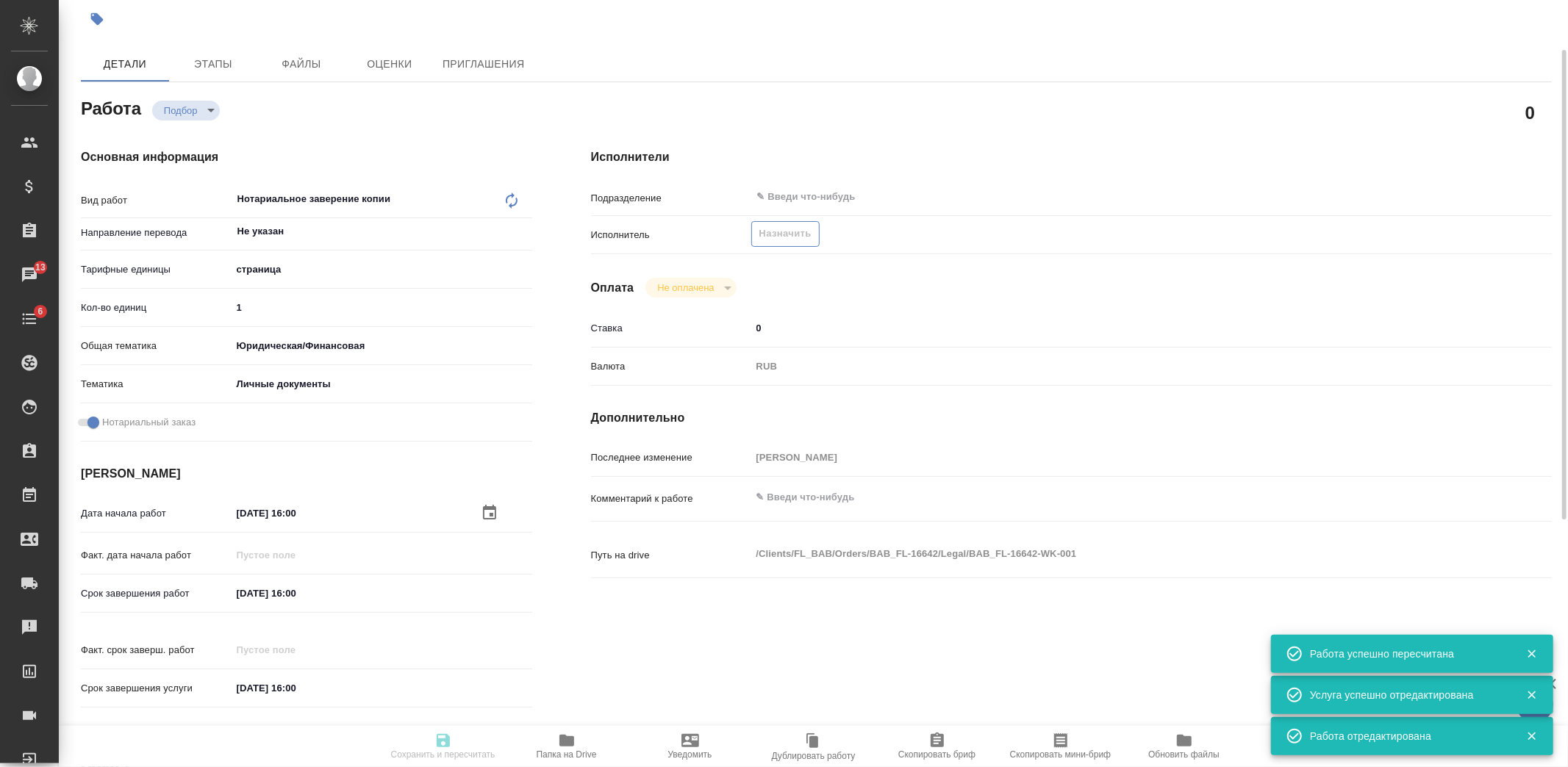
type input "1"
type input "yr-fn"
type input "5a8b8b956a9677013d343cfe"
checkbox input "true"
type input "07.10.2025 16:00"
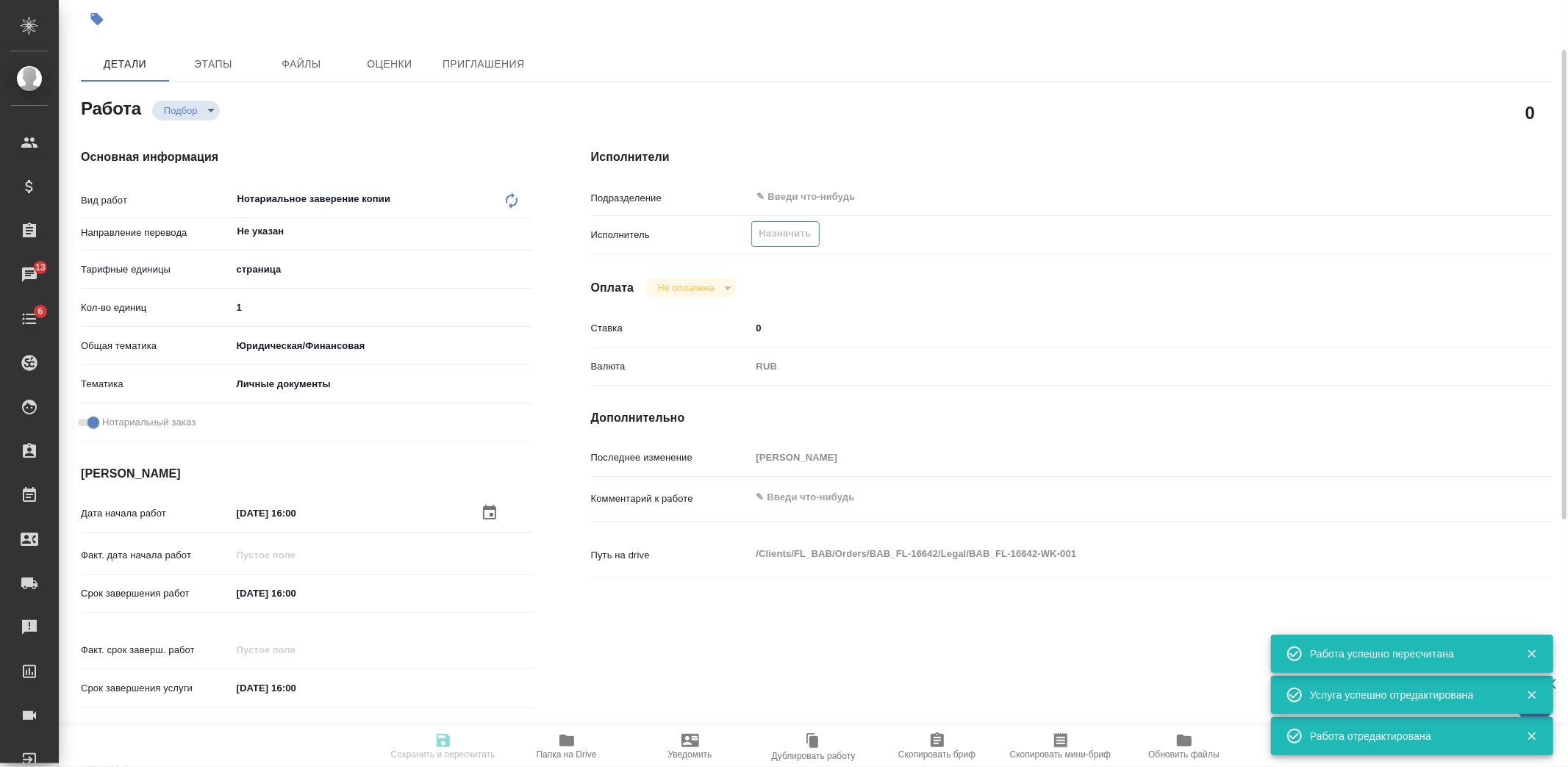
type input "08.10.2025 16:00"
type input "notPayed"
type input "0"
type input "RUB"
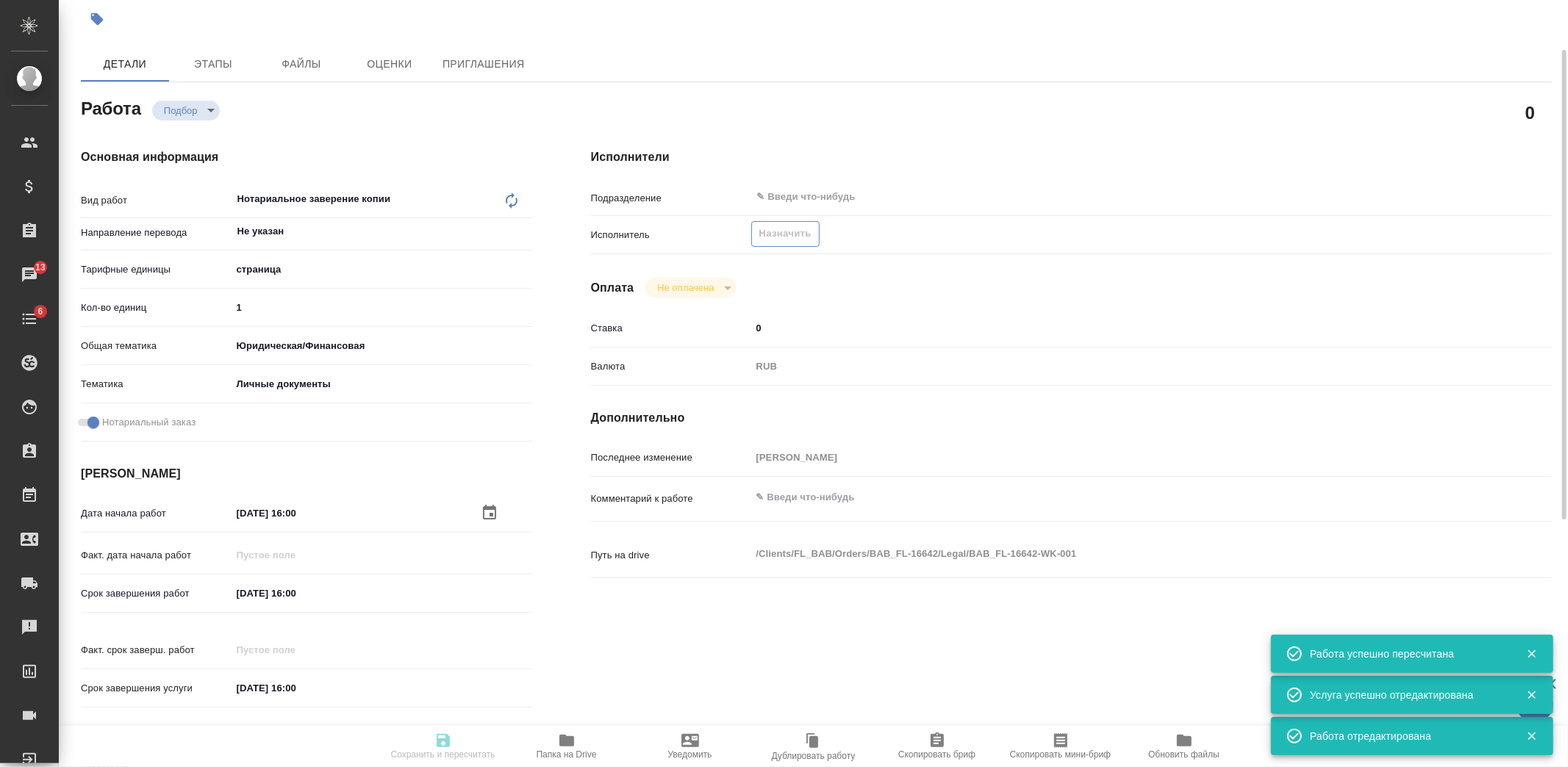
type input "Козлова Мария"
type textarea "x"
type textarea "/Clients/FL_BAB/Orders/BAB_FL-16642/Legal/BAB_FL-16642-WK-001"
type textarea "x"
type input "BAB_FL-16642"
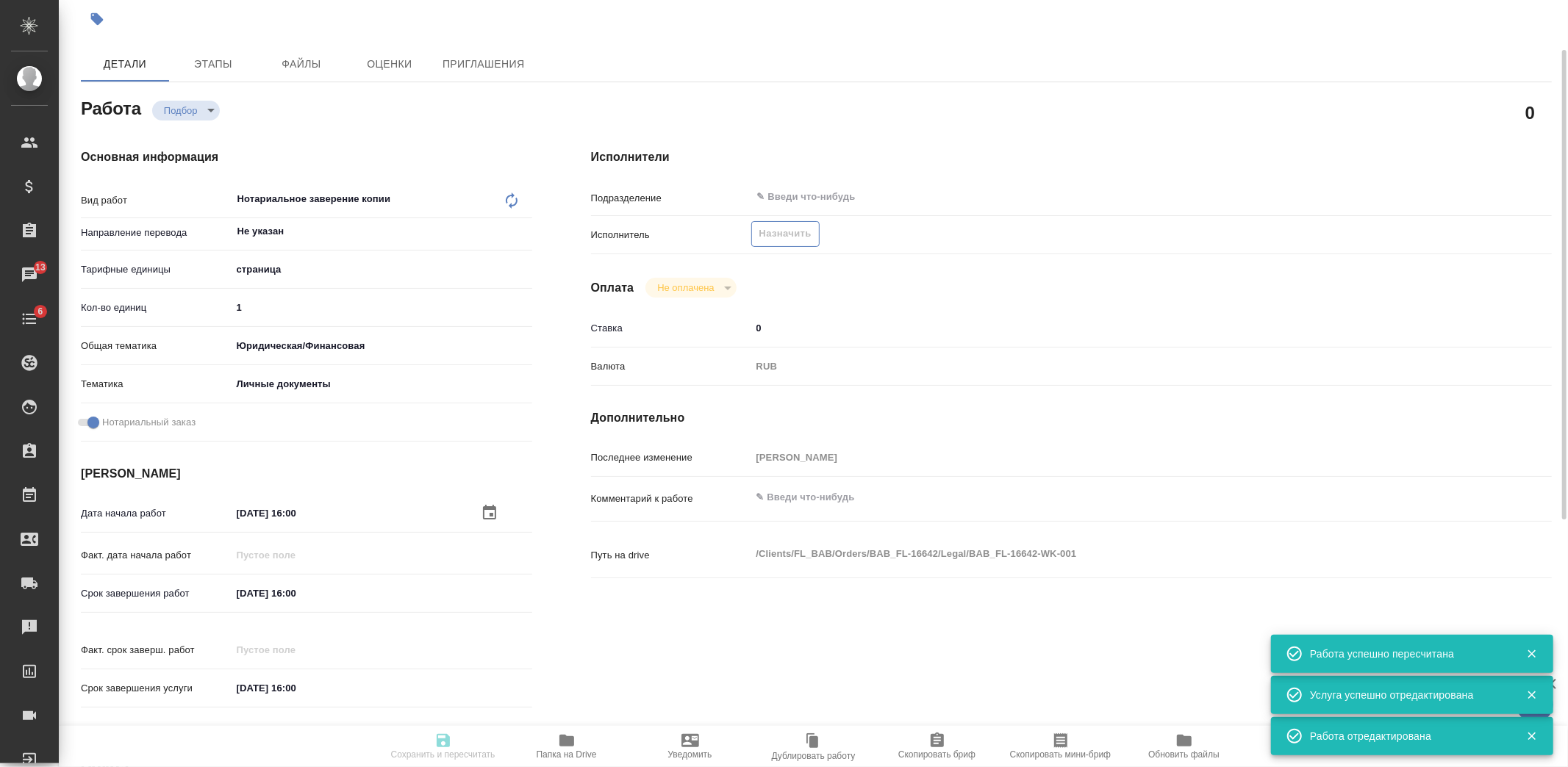
type input "Техническое обеспечение нотариального свидетельствования верности копии докумен…"
type input "Нотариальное заверение копии"
type input "Голубев Дмитрий"
type input "/Clients/FL_BAB/Orders/BAB_FL-16642"
type textarea "x"
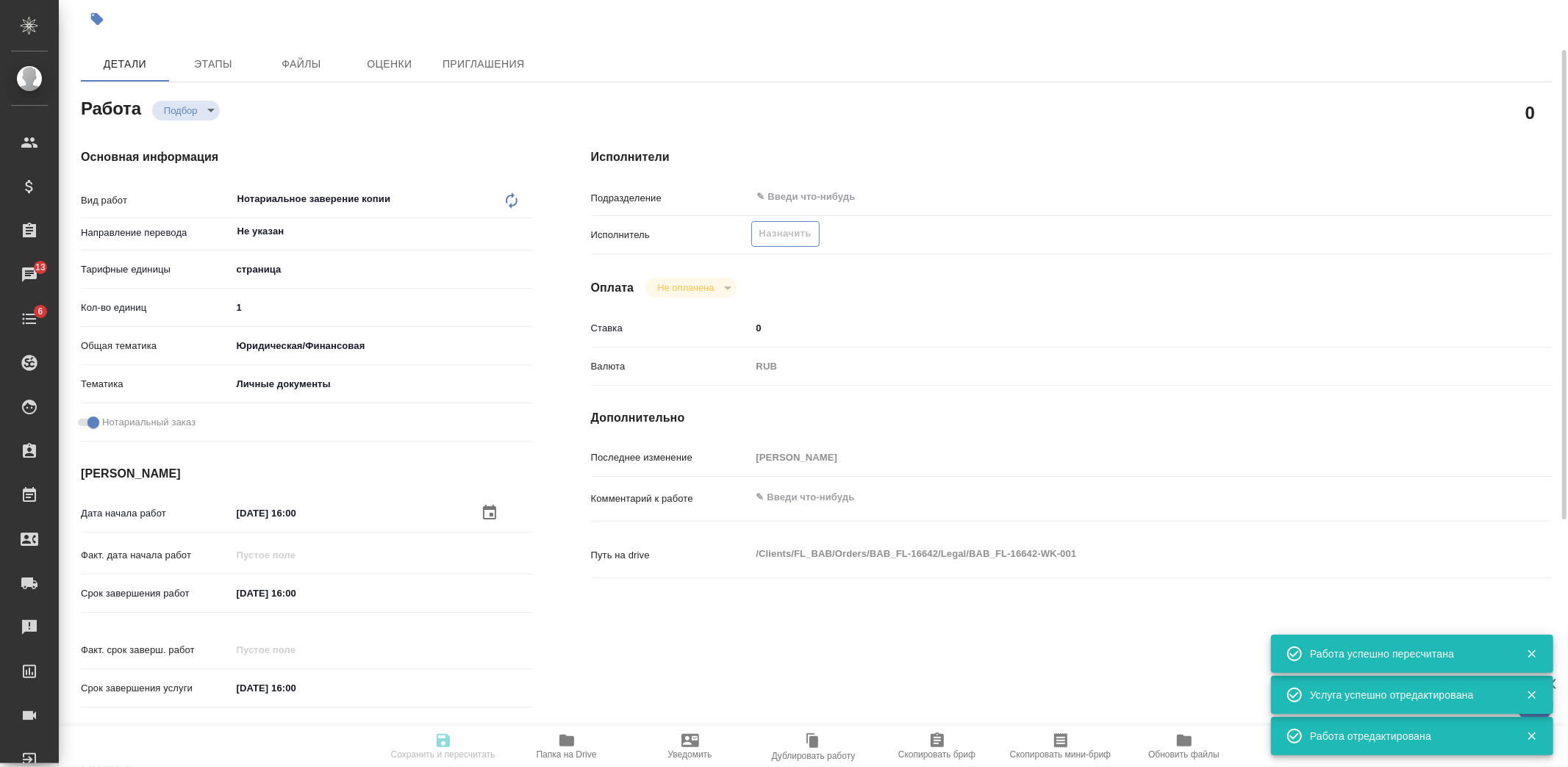
type textarea "x"
click at [790, 242] on button "Назначить" at bounding box center [785, 235] width 68 height 26
type textarea "x"
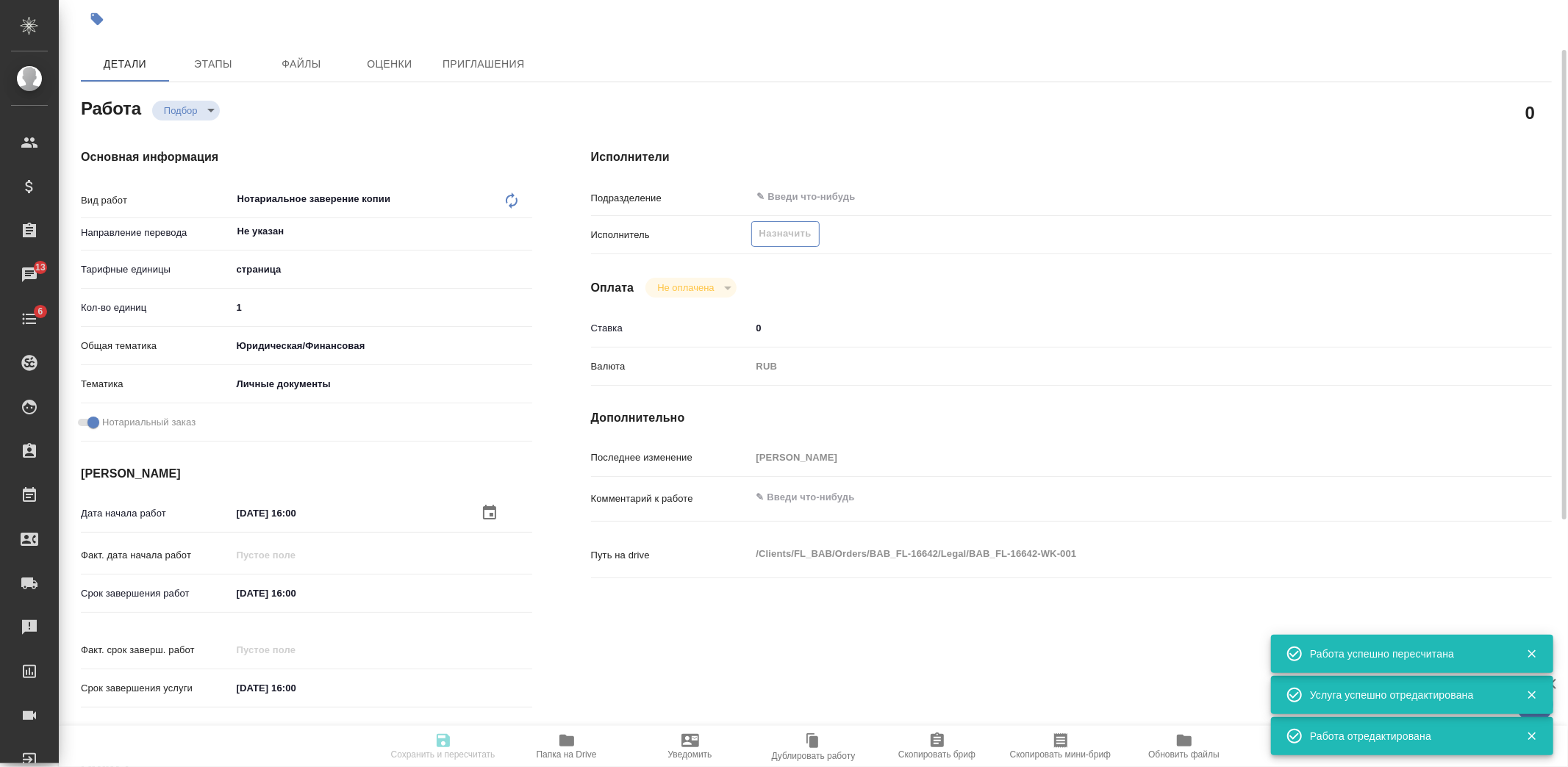
type textarea "x"
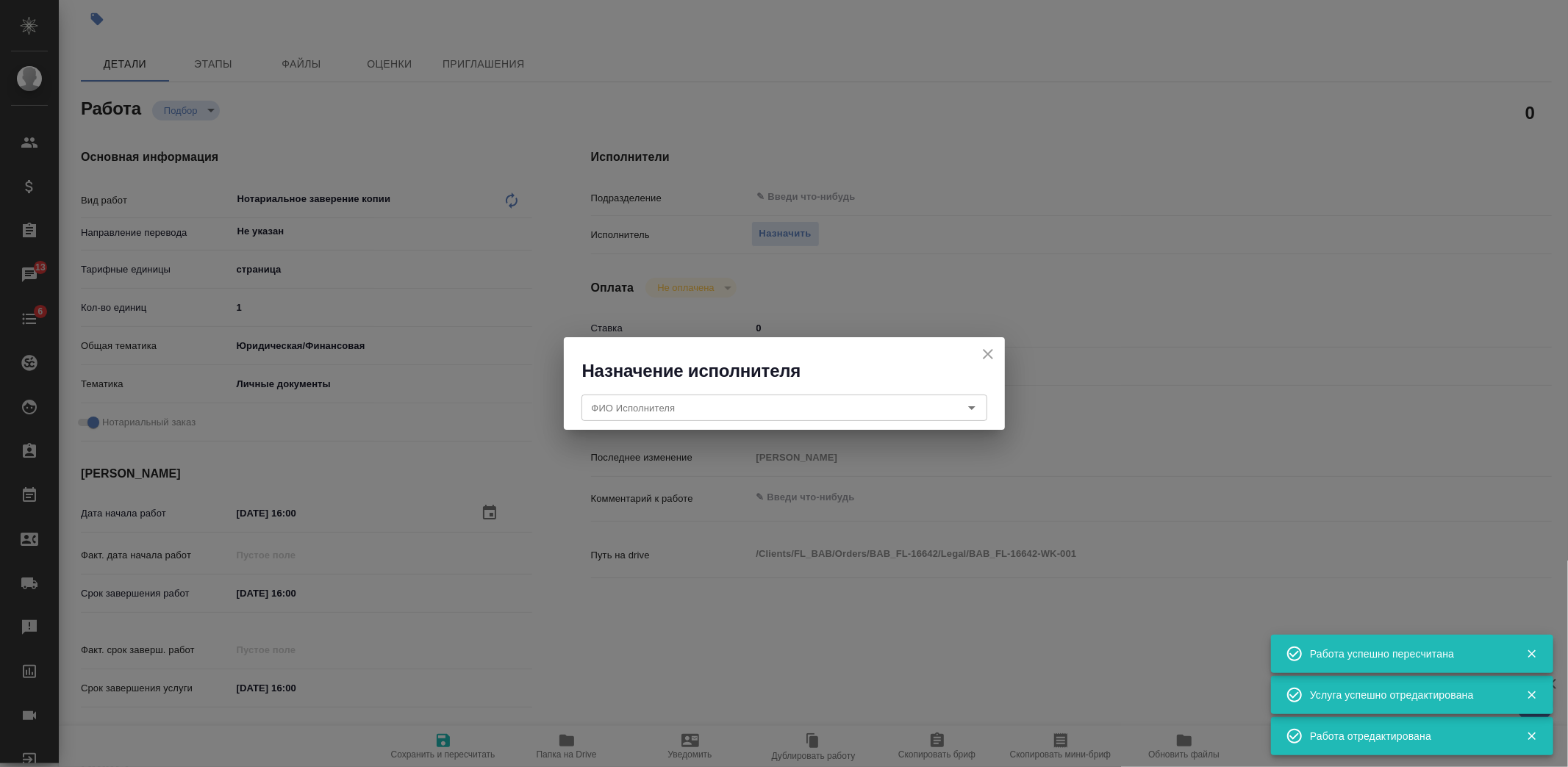
type textarea "x"
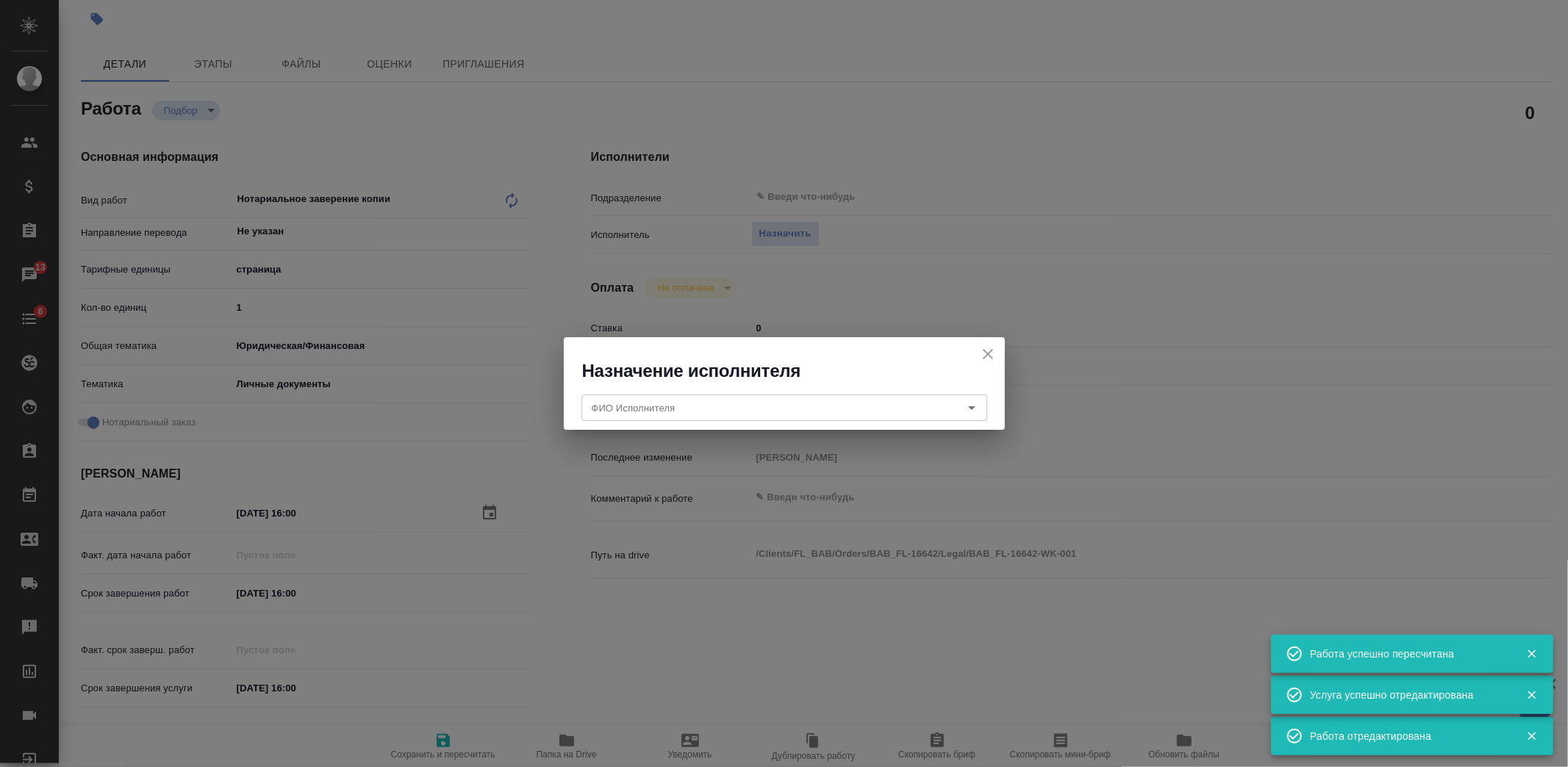
type textarea "x"
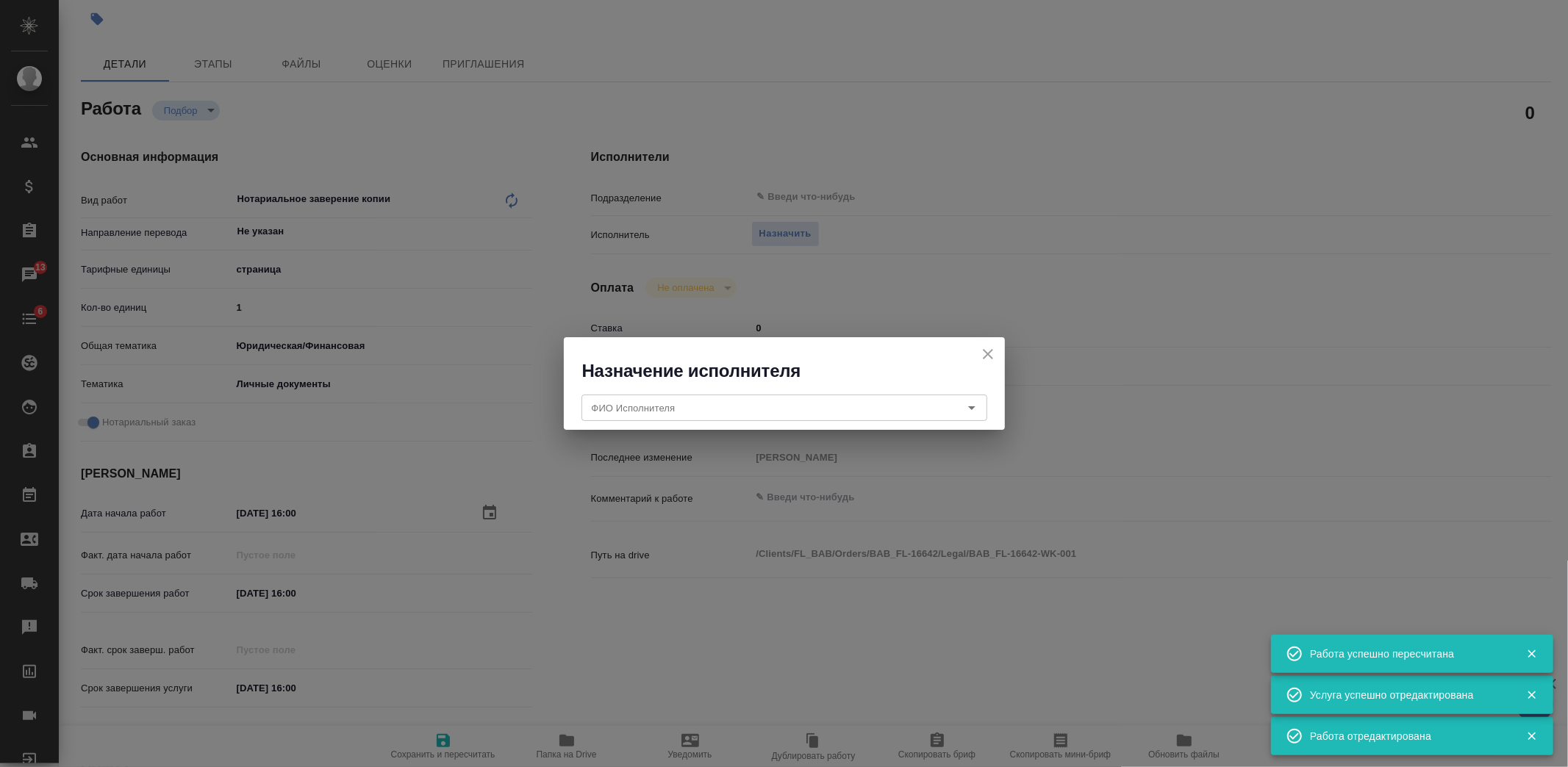
type textarea "x"
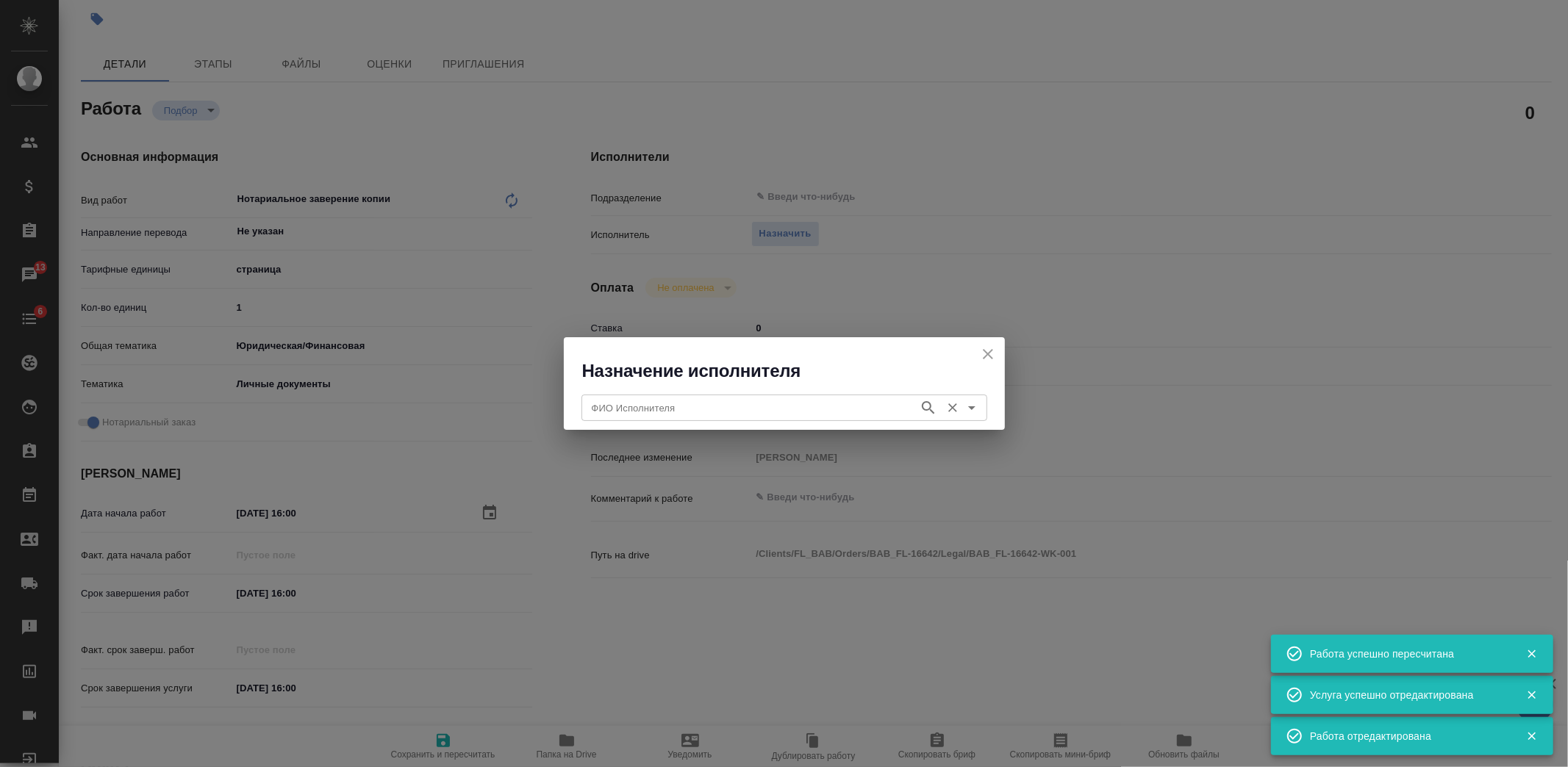
click at [711, 408] on input "ФИО Исполнителя" at bounding box center [749, 408] width 326 height 17
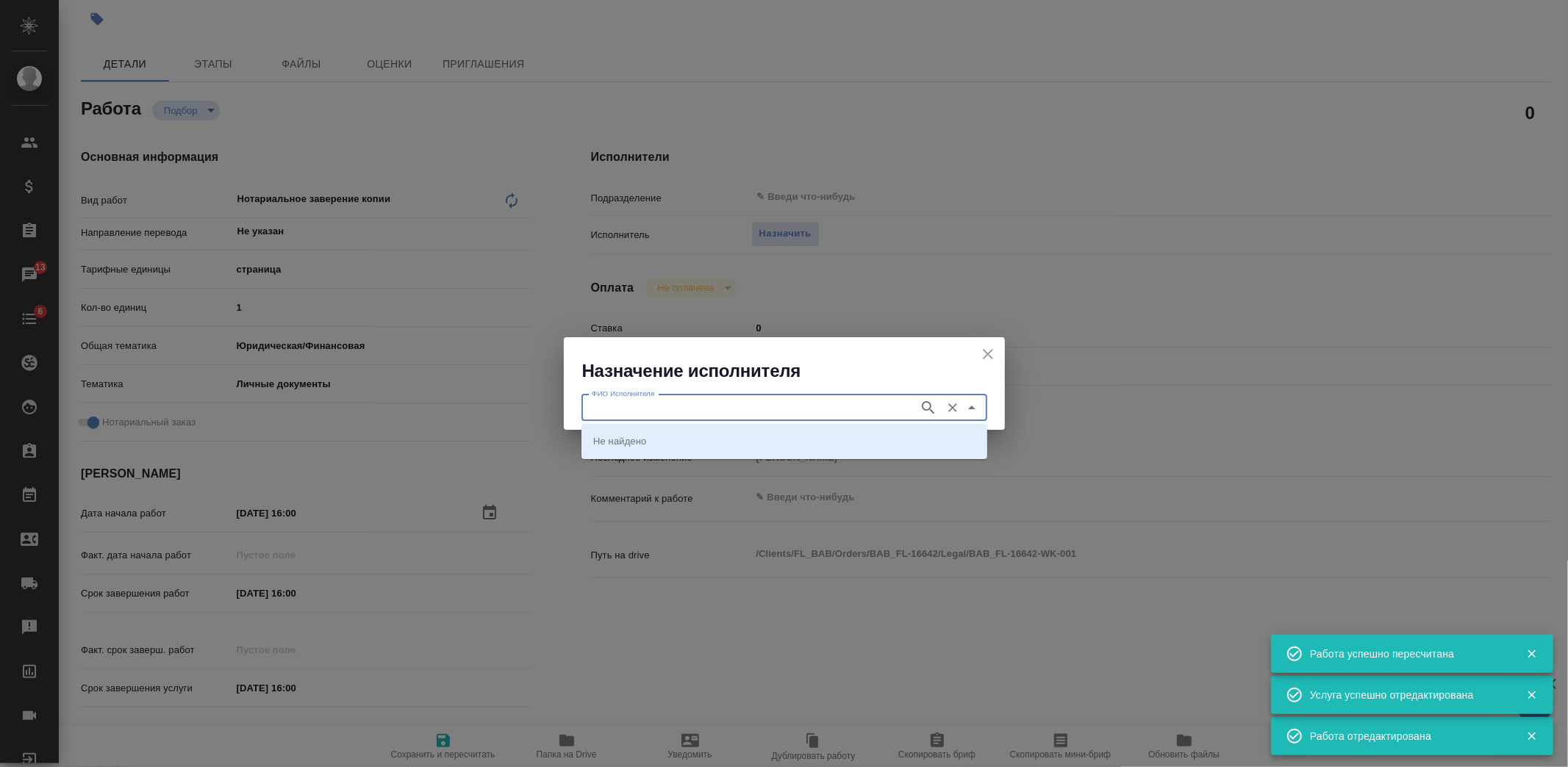
type textarea "x"
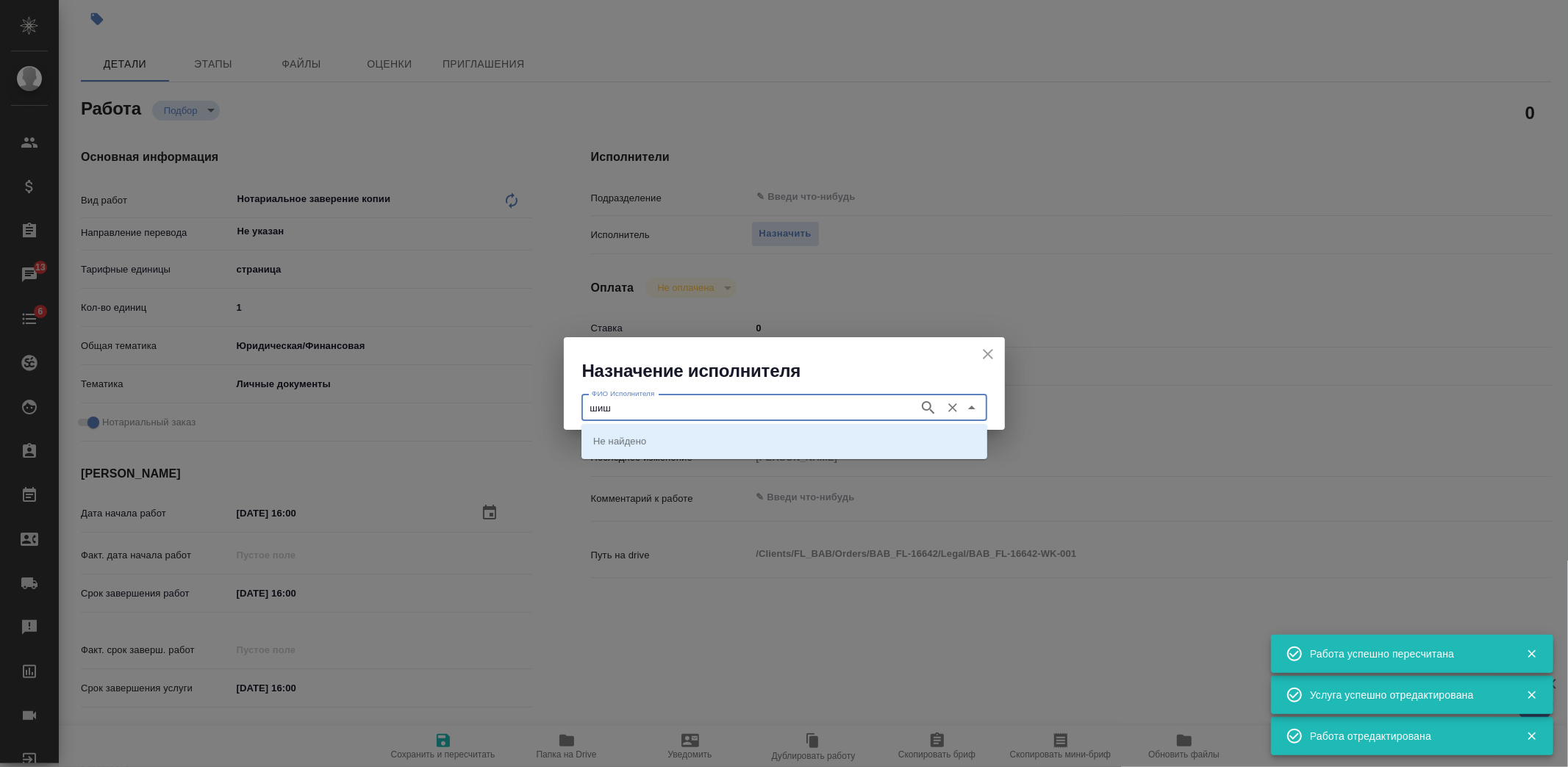
type input "шиш"
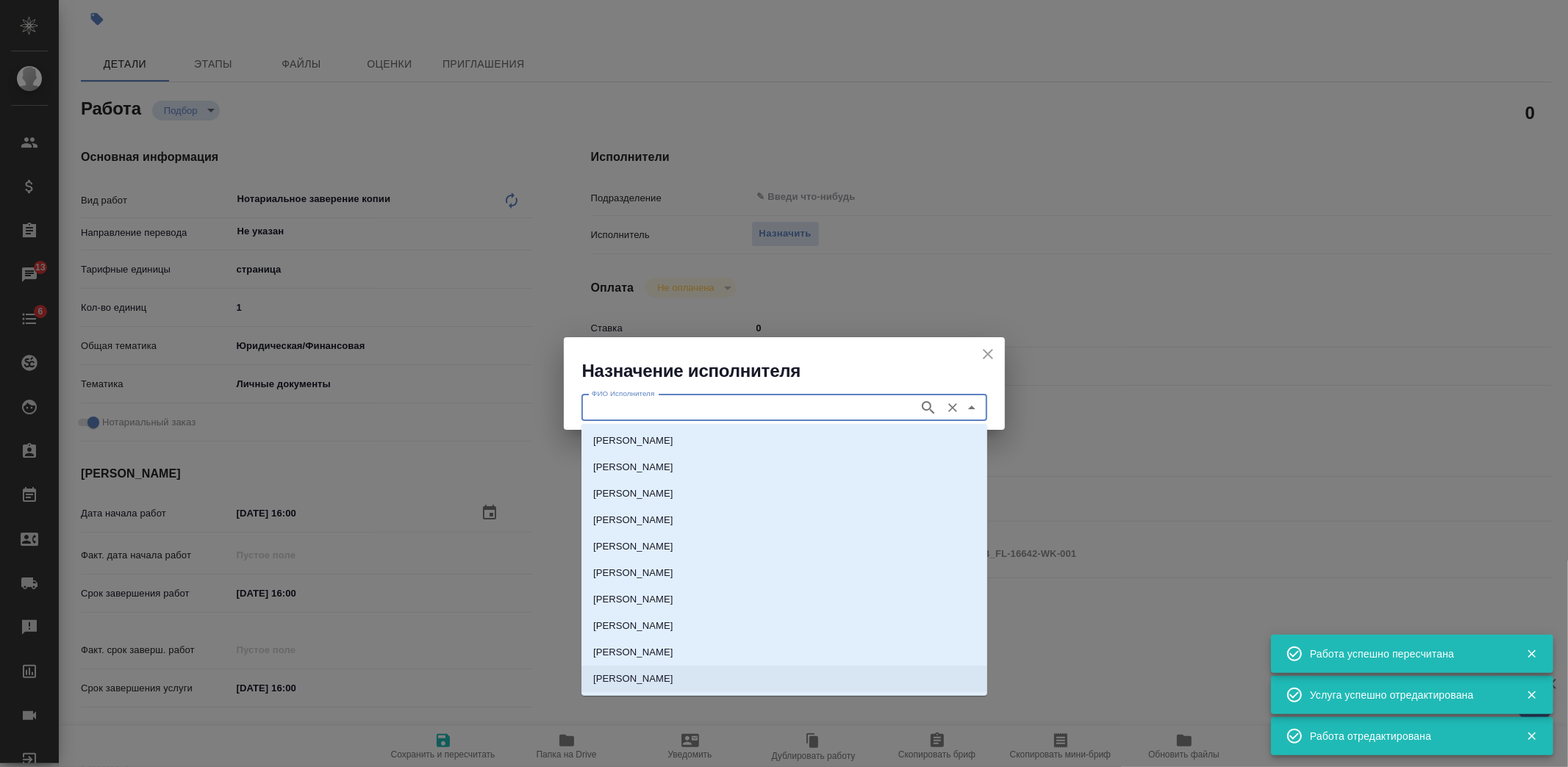
click at [674, 673] on p "НОТАРИУС Шишенков Леонид Васильевич" at bounding box center [633, 679] width 81 height 15
type input "НОТАРИУС Шишенков Леонид Васильевич"
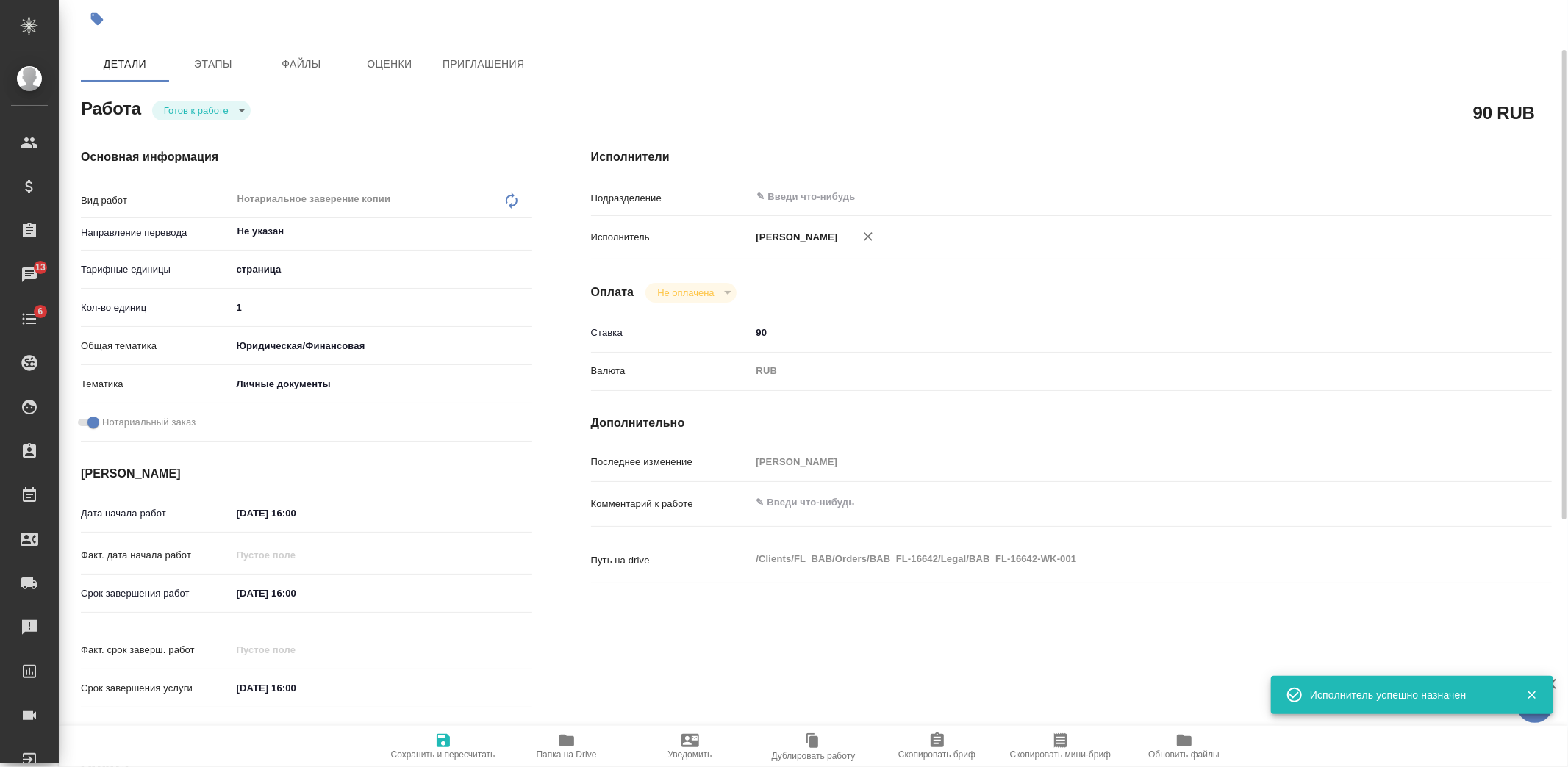
type textarea "x"
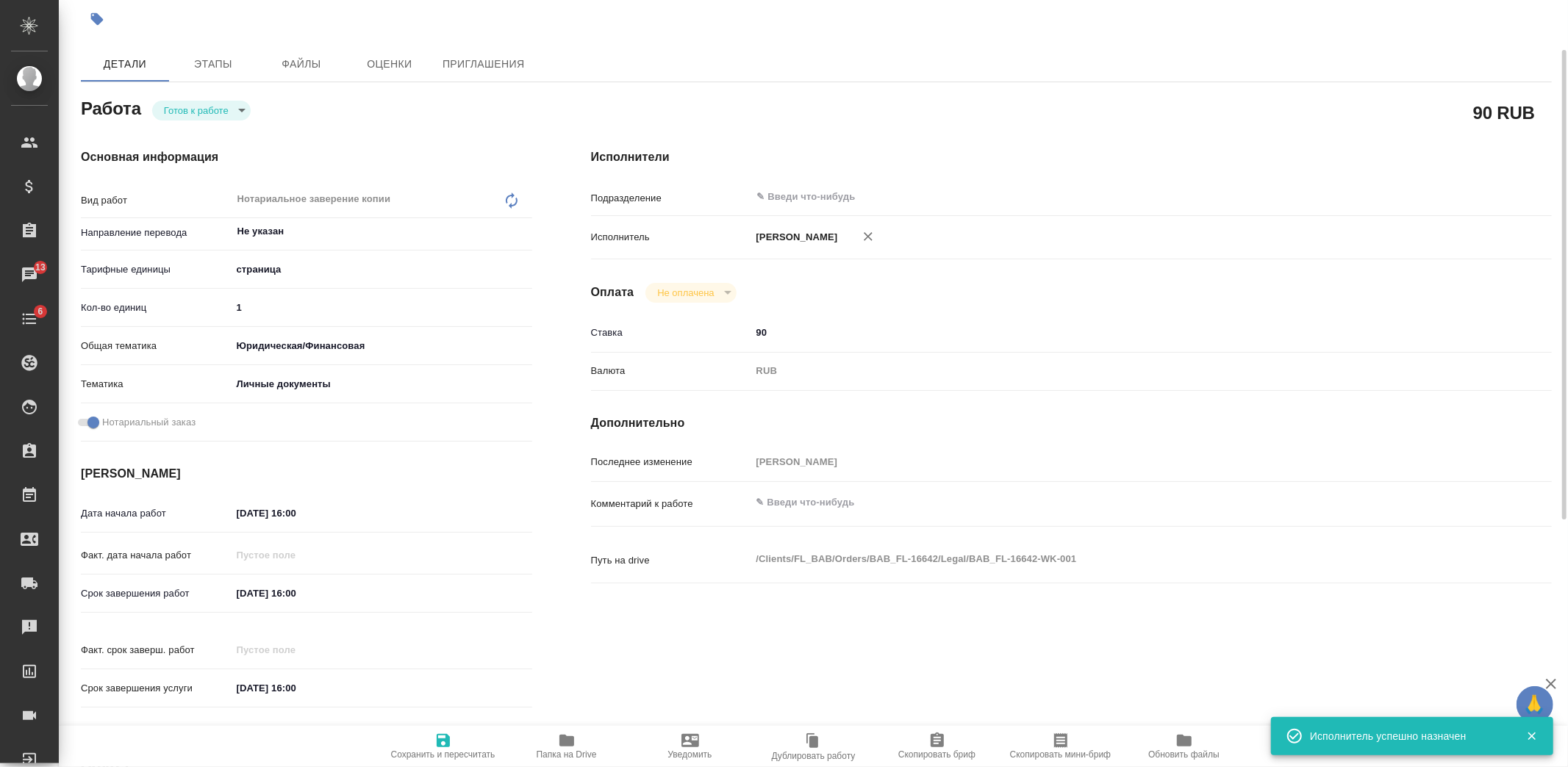
click at [442, 738] on icon "button" at bounding box center [443, 741] width 17 height 17
type textarea "x"
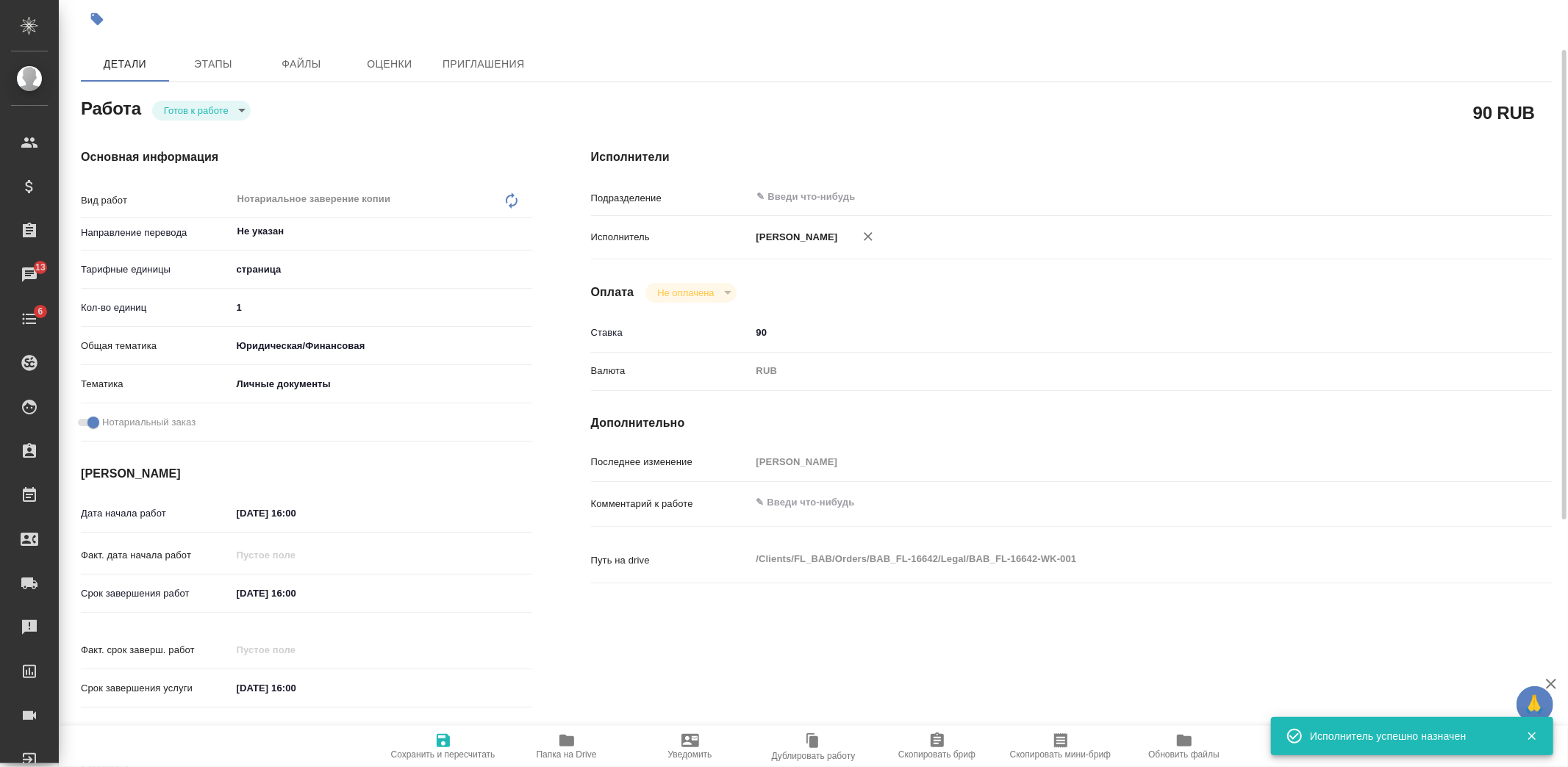
type textarea "x"
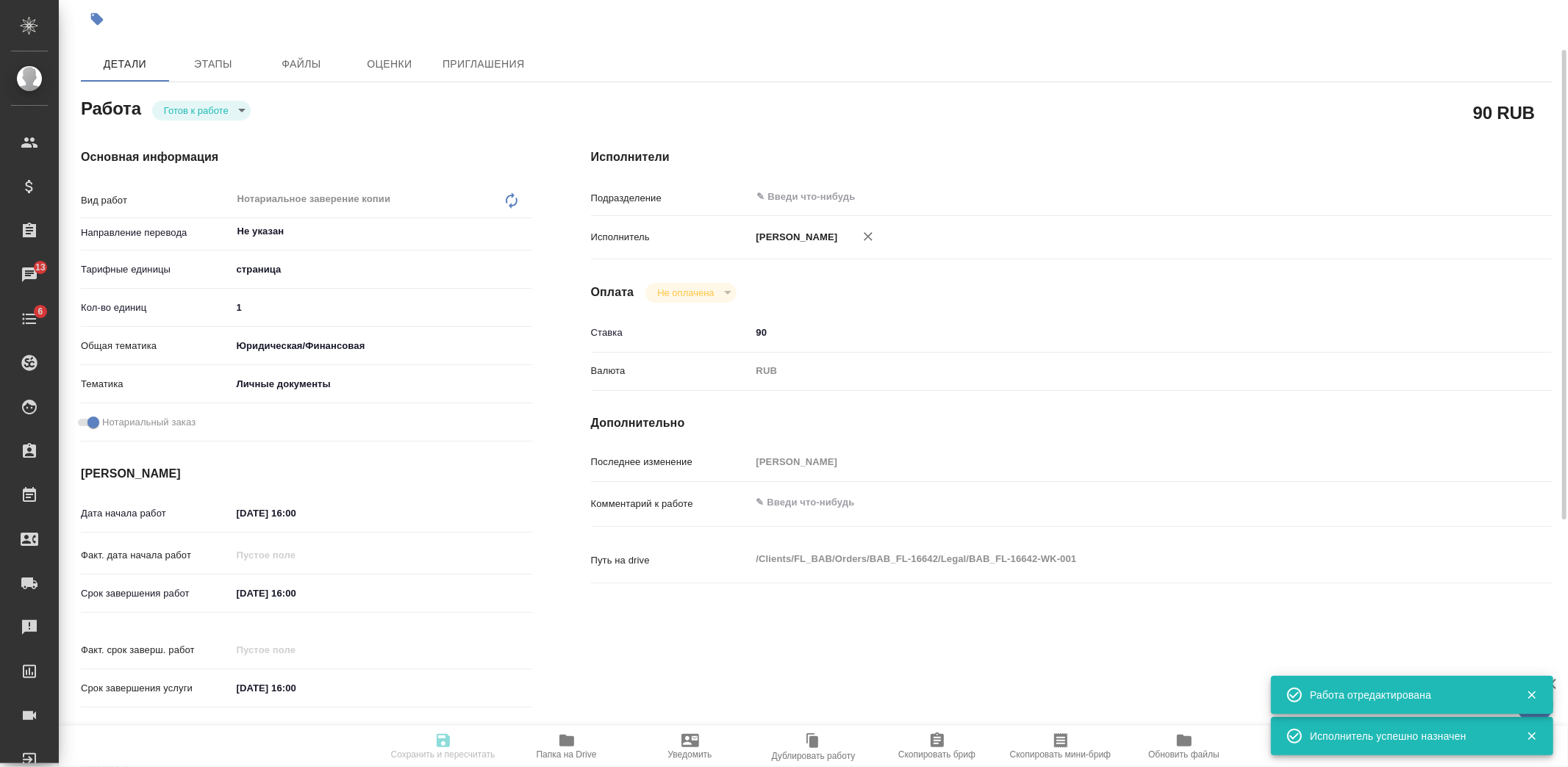
type textarea "x"
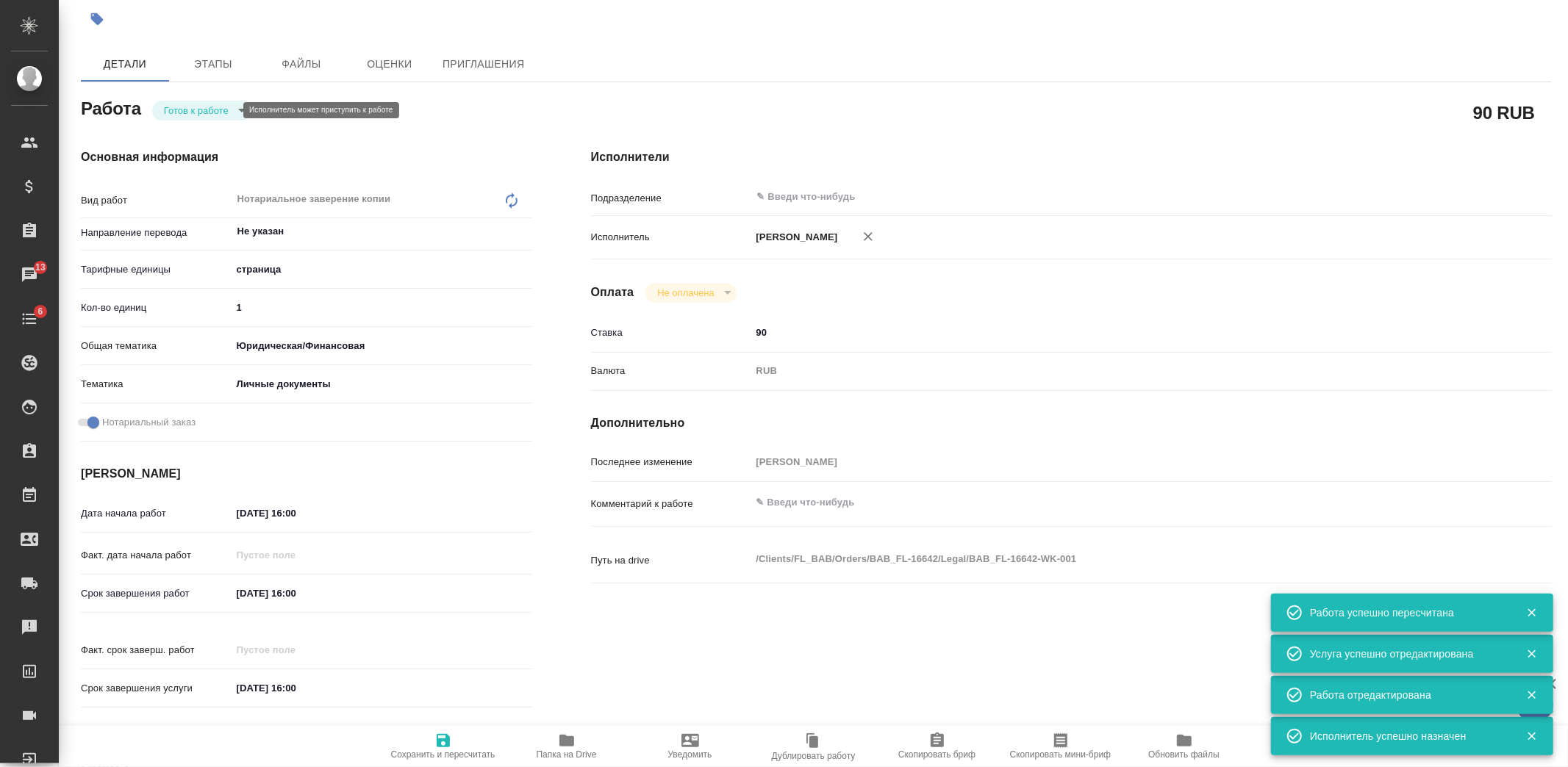
click at [217, 108] on body "🙏 .cls-1 fill:#fff; AWATERA Kozlova Mariia Клиенты Спецификации Заказы 13 Чаты …" at bounding box center [784, 384] width 1568 height 767
click at [199, 184] on li "Сдан" at bounding box center [202, 185] width 99 height 25
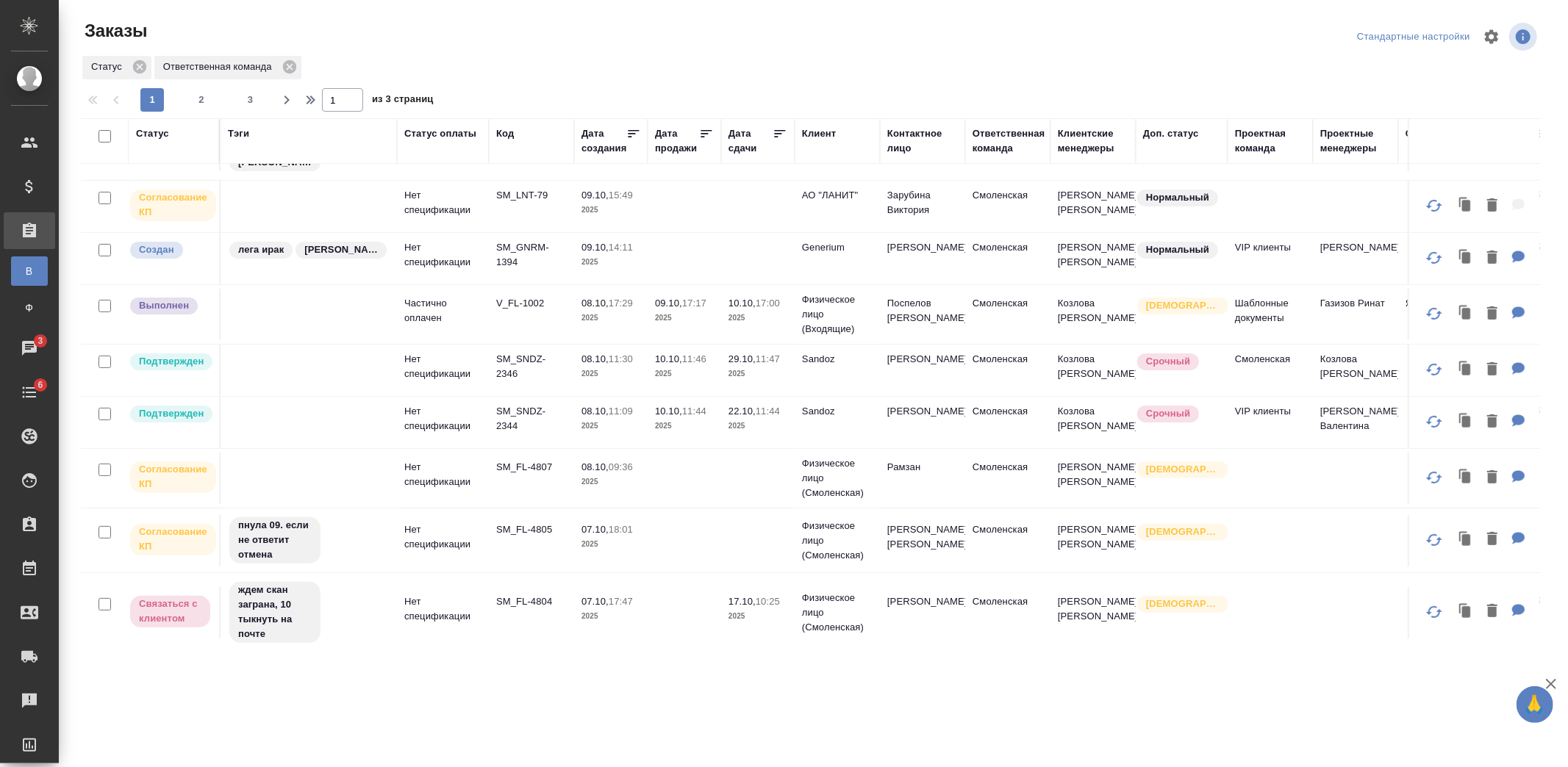
scroll to position [245, 0]
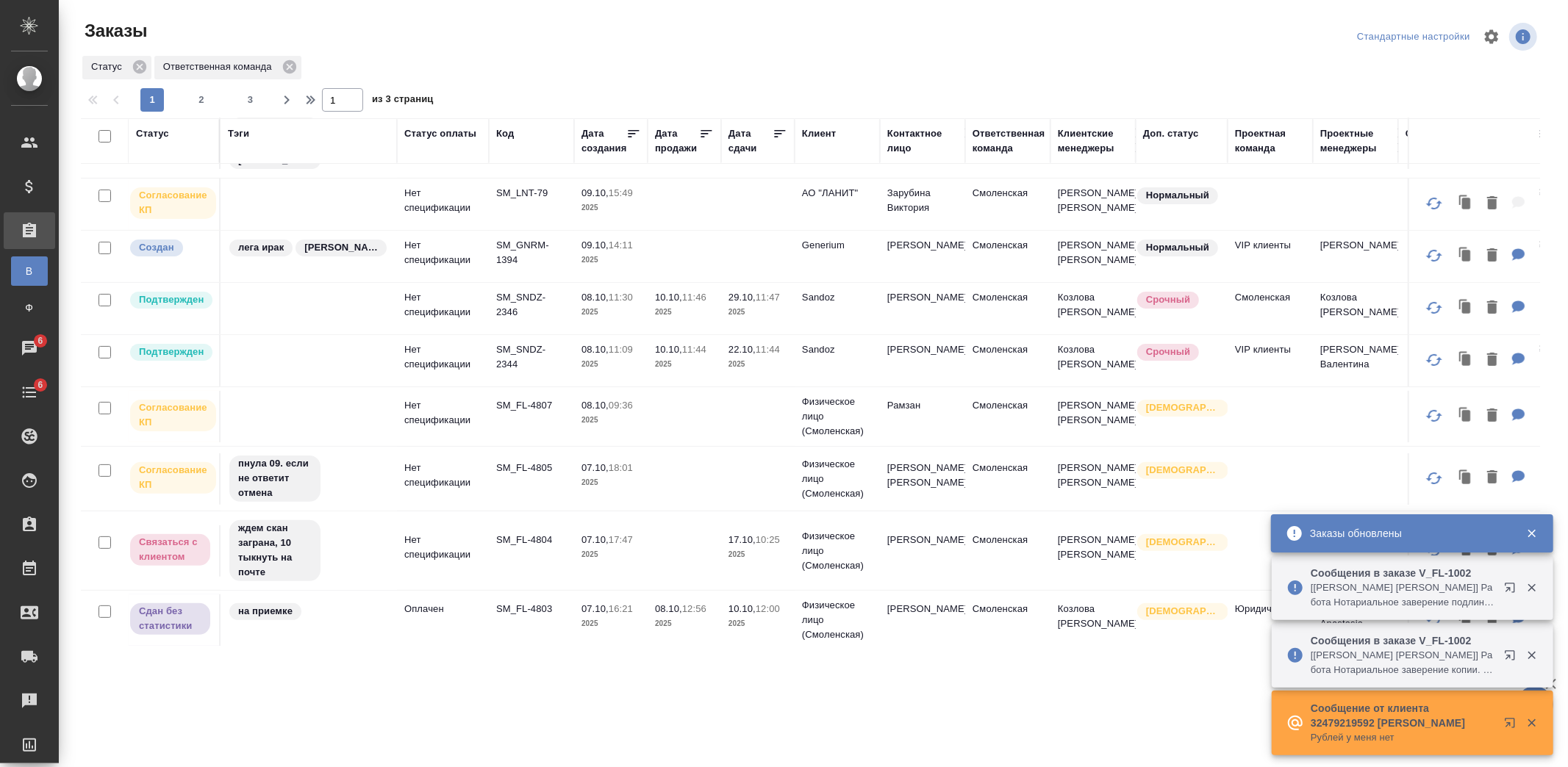
click at [516, 130] on div "Код" at bounding box center [532, 133] width 71 height 15
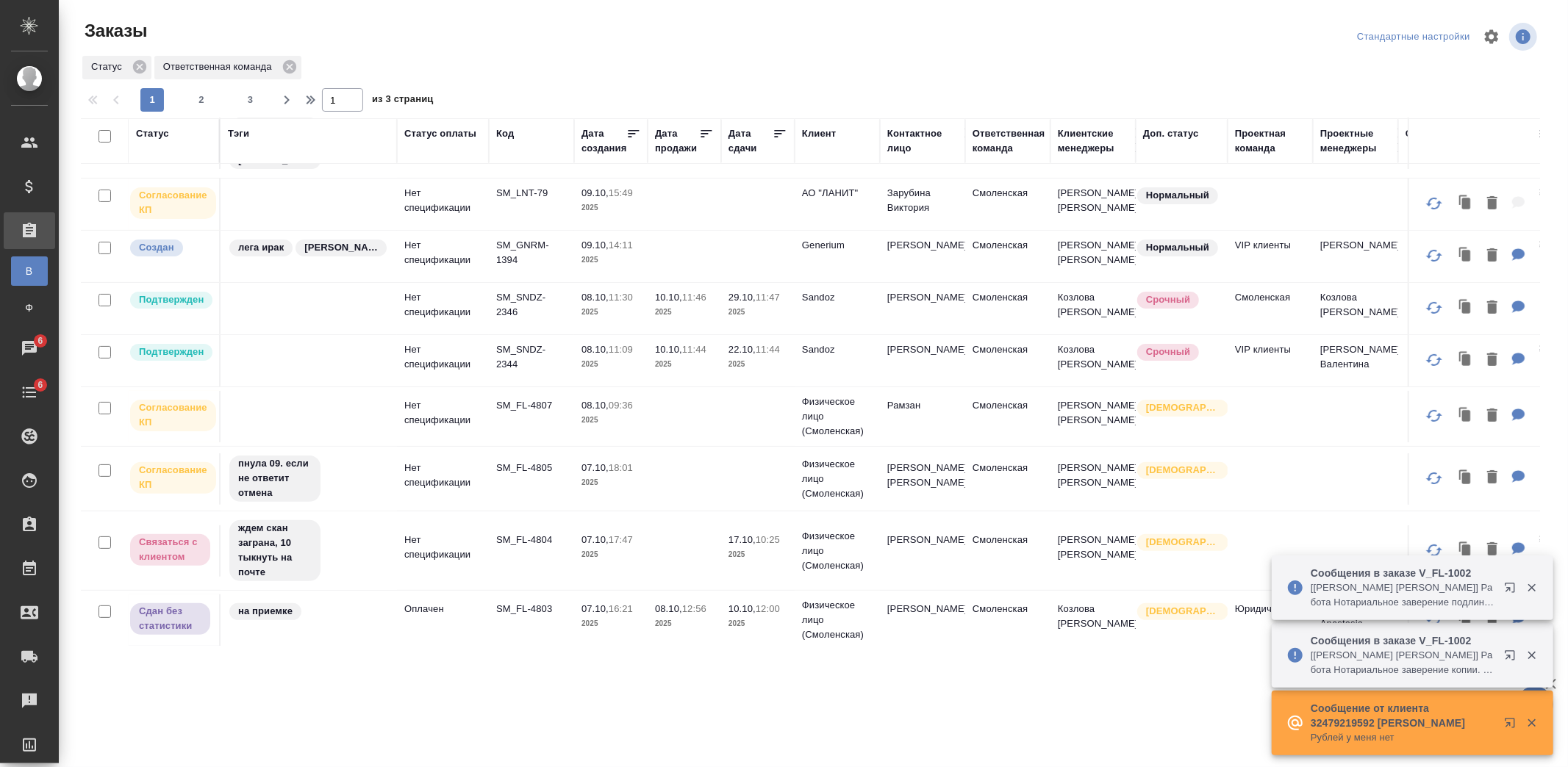
click at [505, 134] on div "Код" at bounding box center [505, 133] width 17 height 15
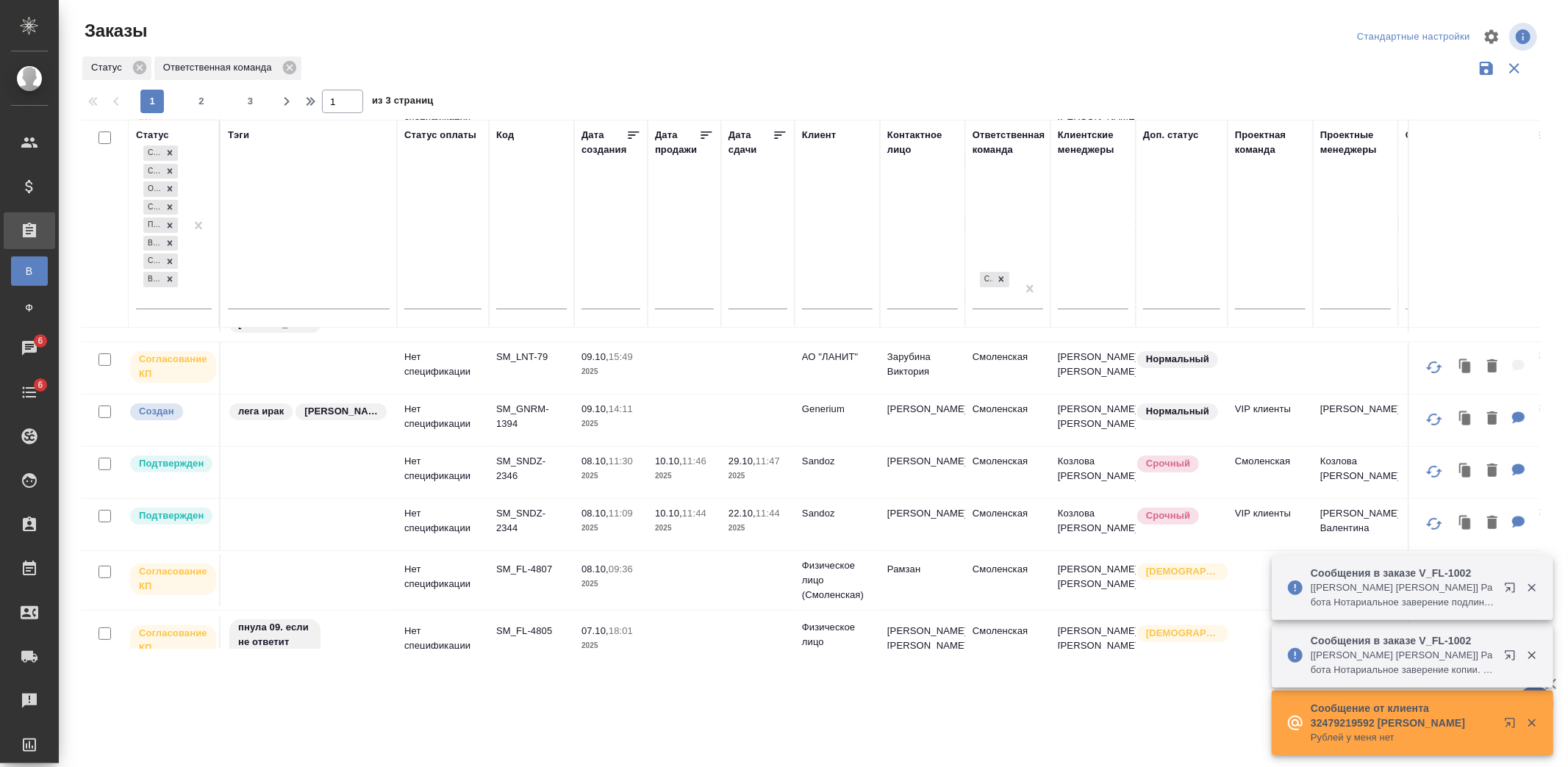
scroll to position [407, 0]
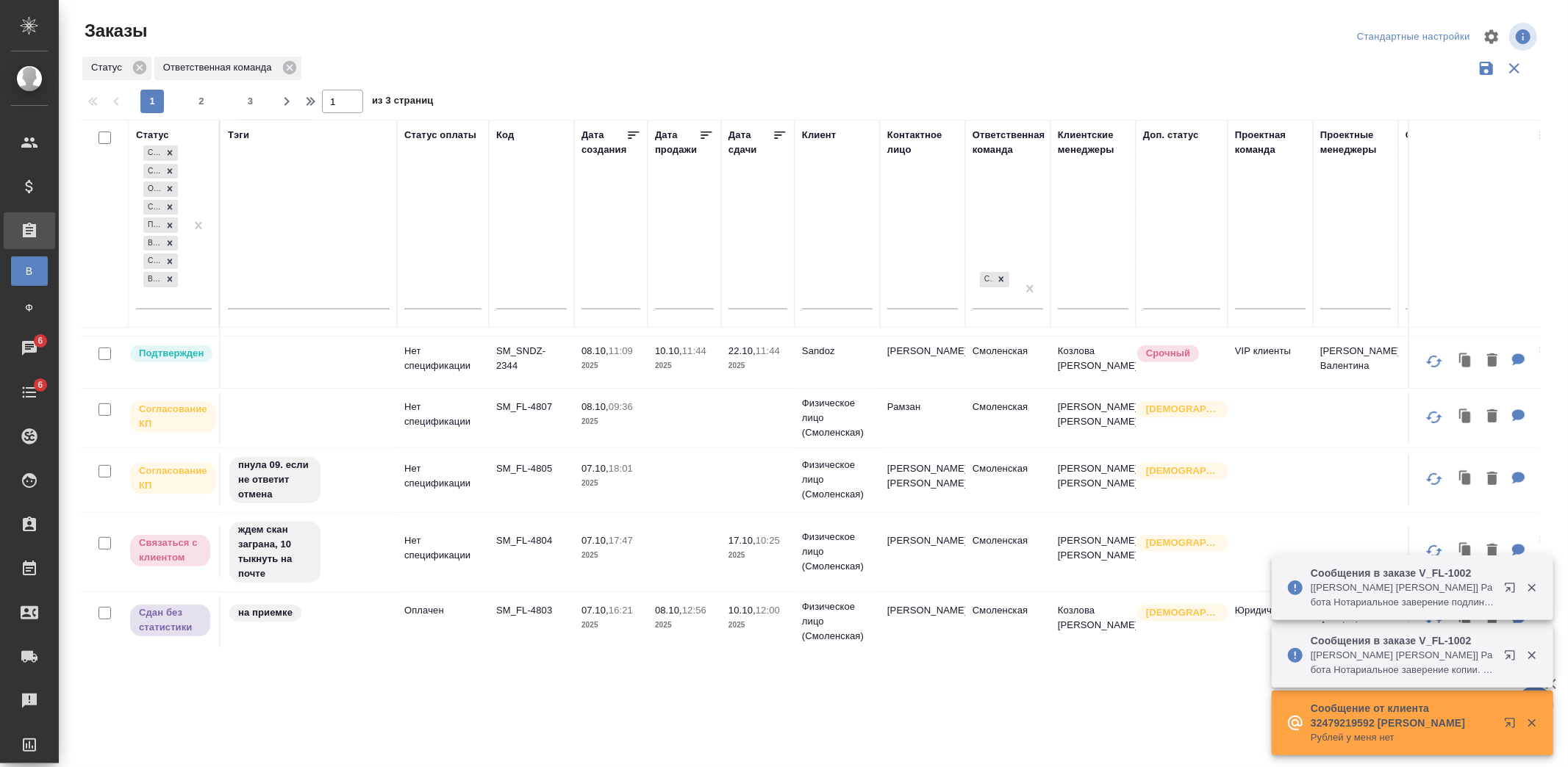
click at [527, 294] on input "text" at bounding box center [532, 299] width 71 height 18
paste input "SM_FL-4810"
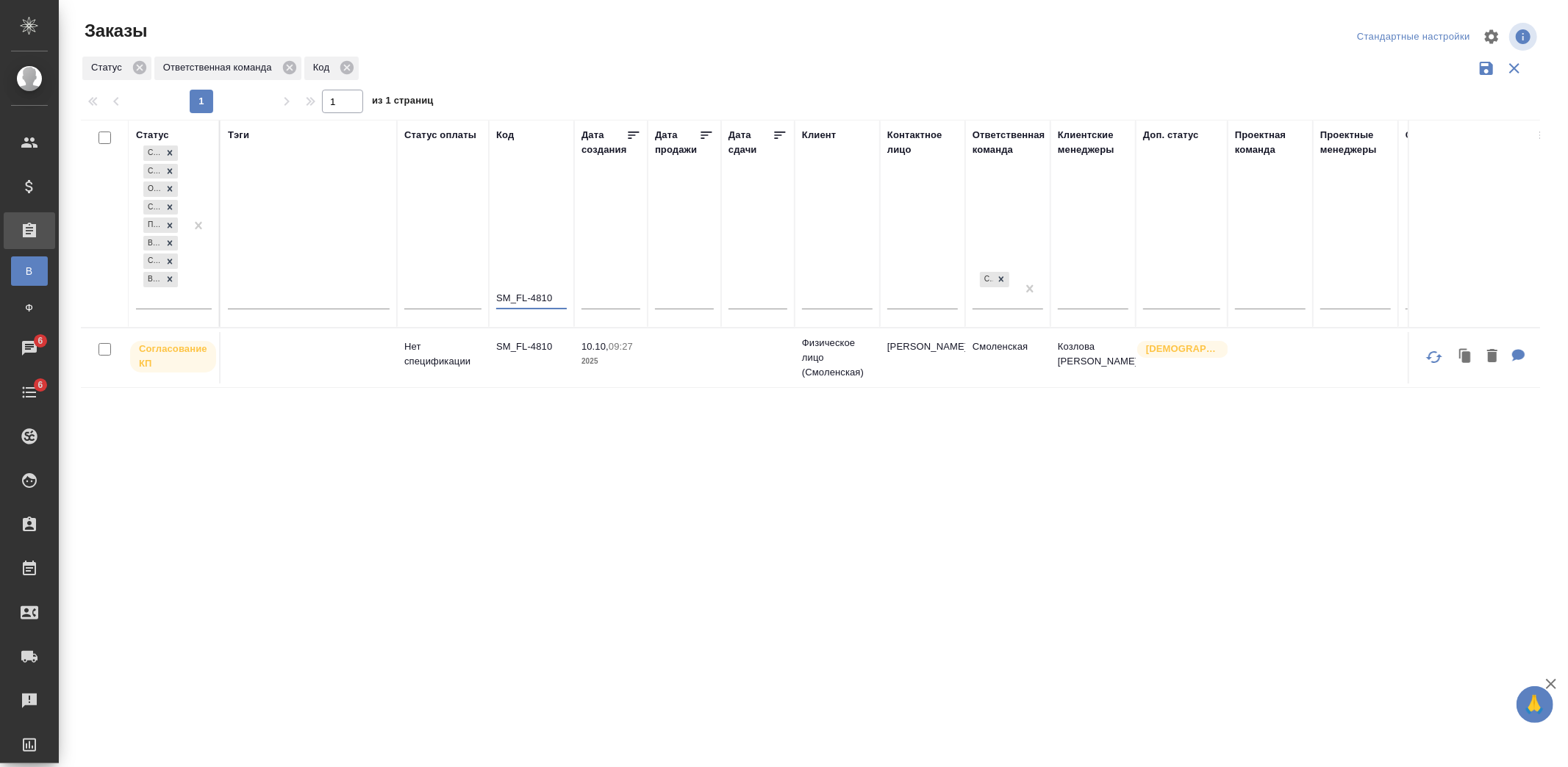
scroll to position [0, 0]
click at [586, 377] on td "10.10, 09:27 2025" at bounding box center [610, 358] width 74 height 51
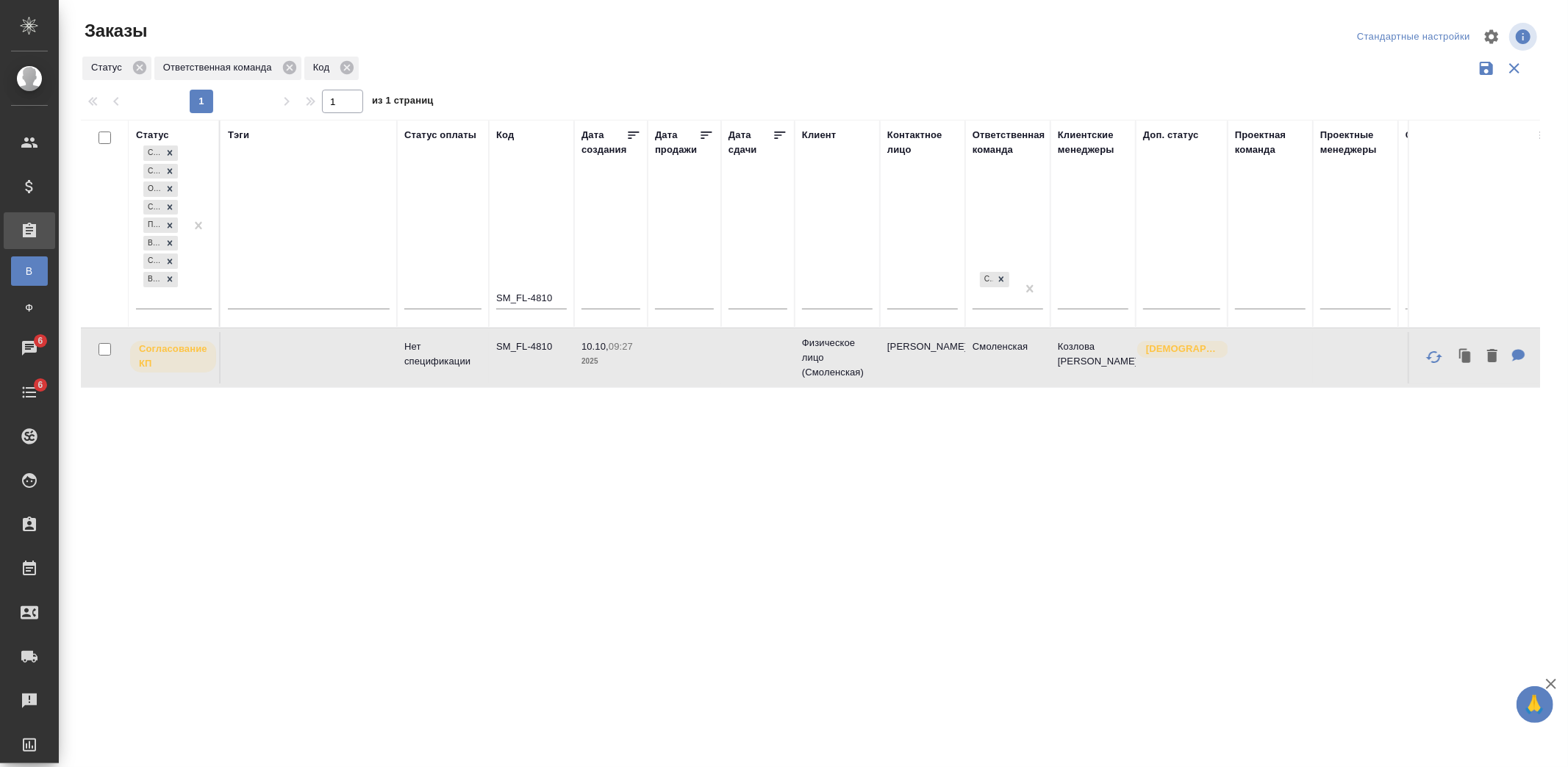
click at [586, 377] on td "10.10, 09:27 2025" at bounding box center [610, 358] width 74 height 51
drag, startPoint x: 562, startPoint y: 300, endPoint x: 431, endPoint y: 300, distance: 131.0
click at [431, 300] on tr "Статус Создан Согласование КП Ожидание предоплаты Связаться с клиентом Подтверж…" at bounding box center [1031, 223] width 1902 height 208
paste input "05"
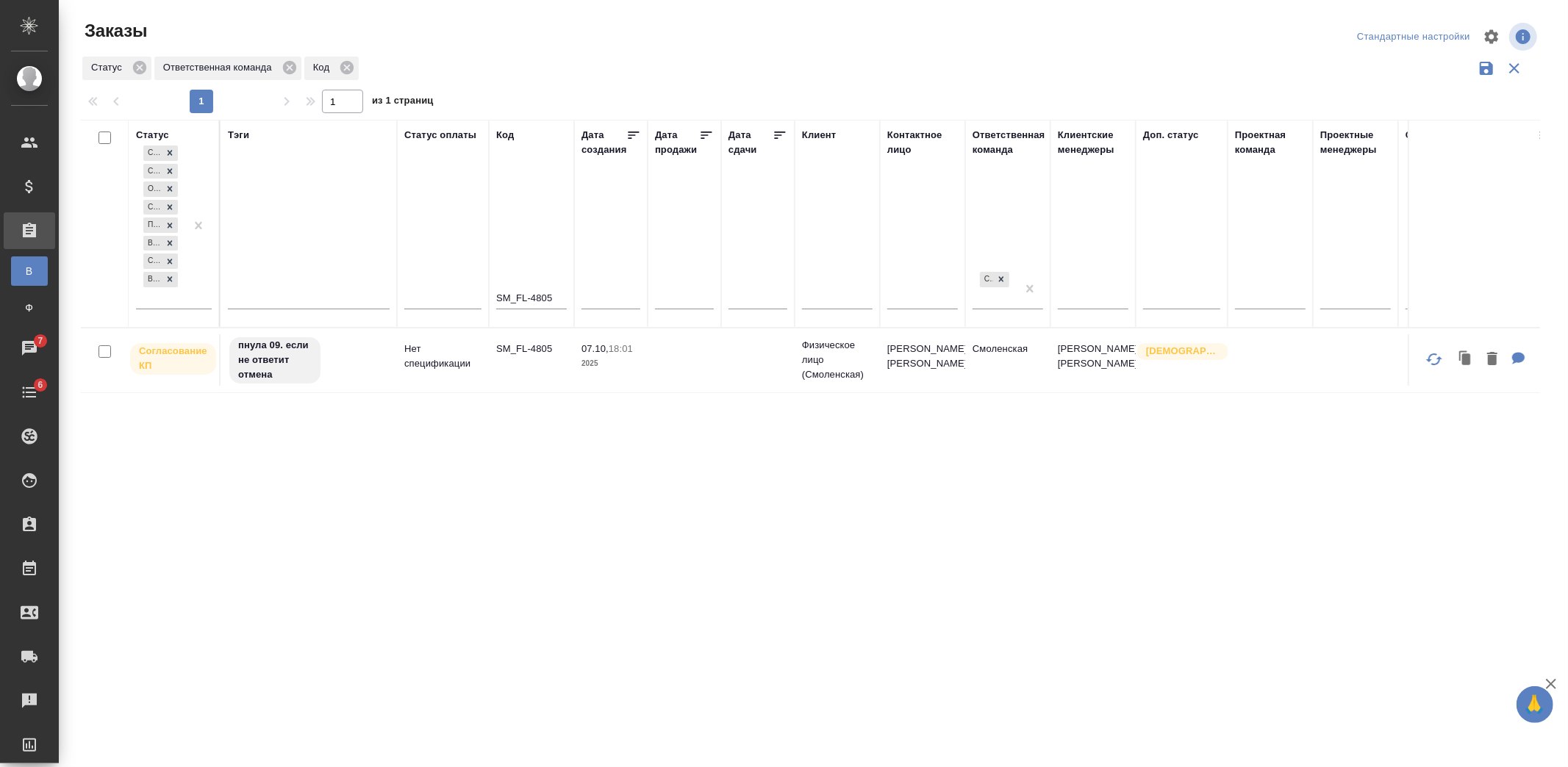
click at [613, 385] on td "07.10, 18:01 2025" at bounding box center [610, 359] width 74 height 51
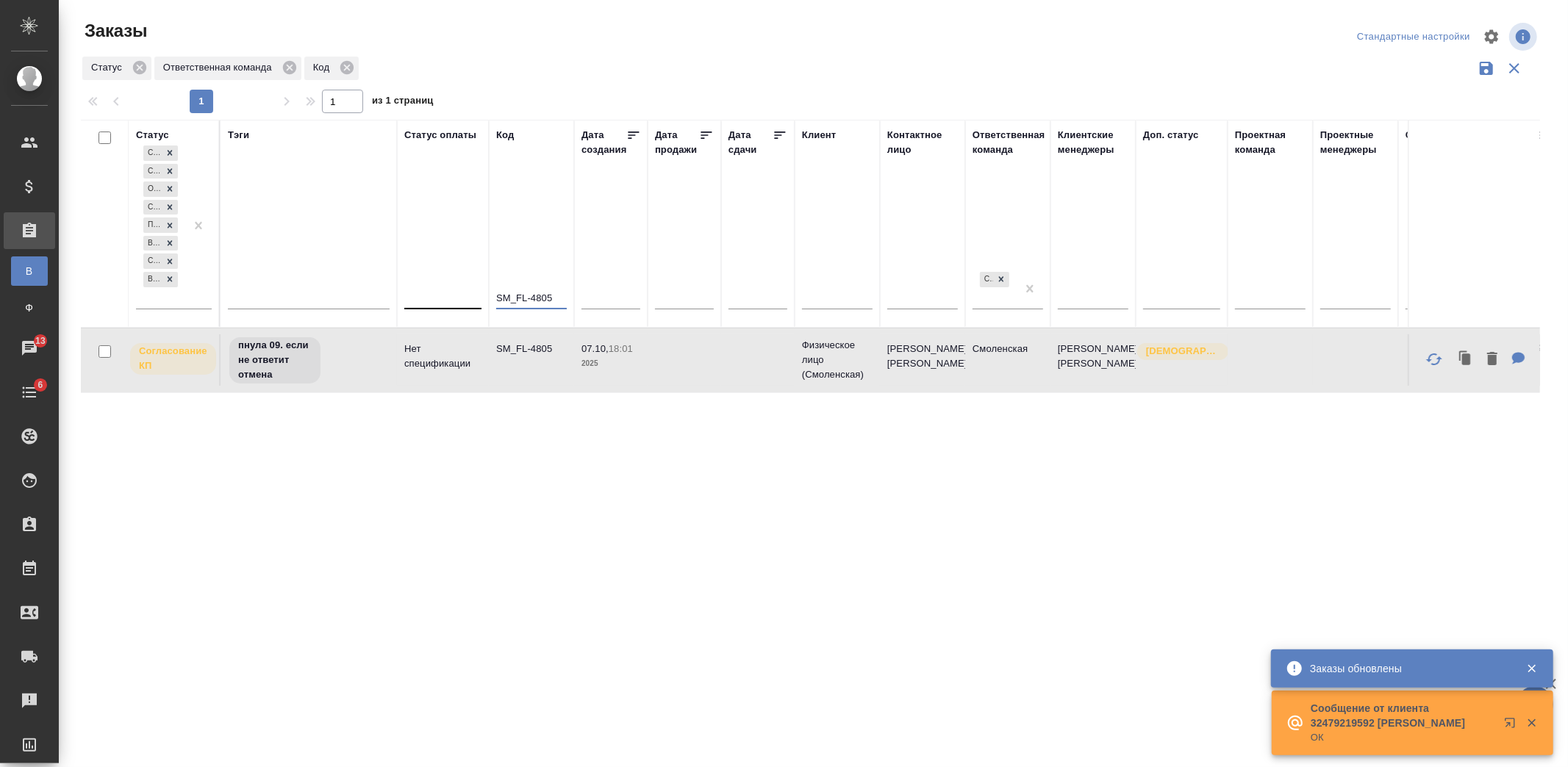
drag, startPoint x: 533, startPoint y: 299, endPoint x: 416, endPoint y: 299, distance: 117.0
click at [417, 299] on tr "Статус Создан Согласование КП Ожидание предоплаты Связаться с клиентом Подтверж…" at bounding box center [1031, 223] width 1902 height 208
paste input "10"
type input "SM_FL-4810"
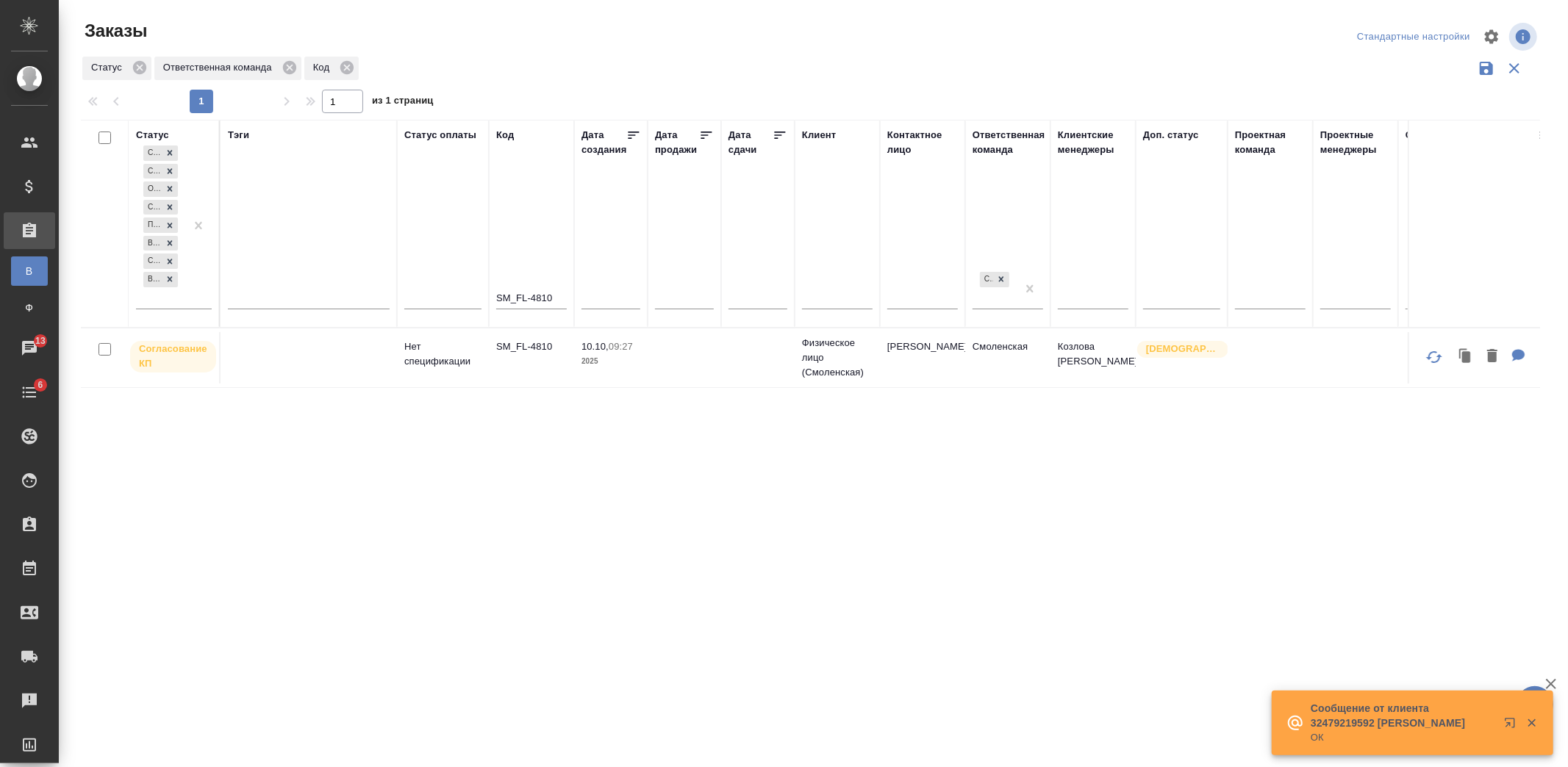
click at [447, 372] on td "Нет спецификации" at bounding box center [442, 358] width 92 height 51
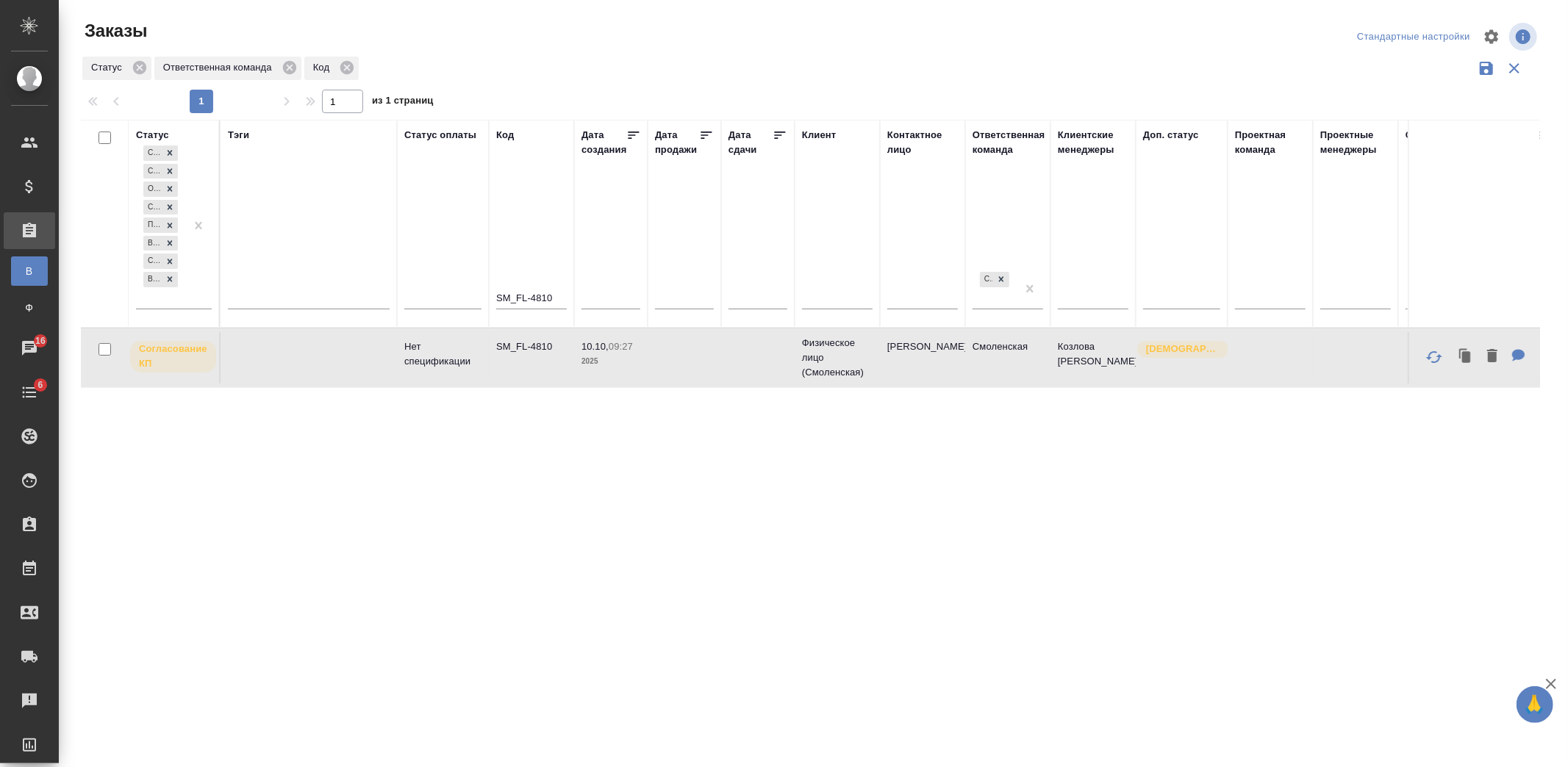
click at [898, 307] on input "text" at bounding box center [923, 299] width 71 height 18
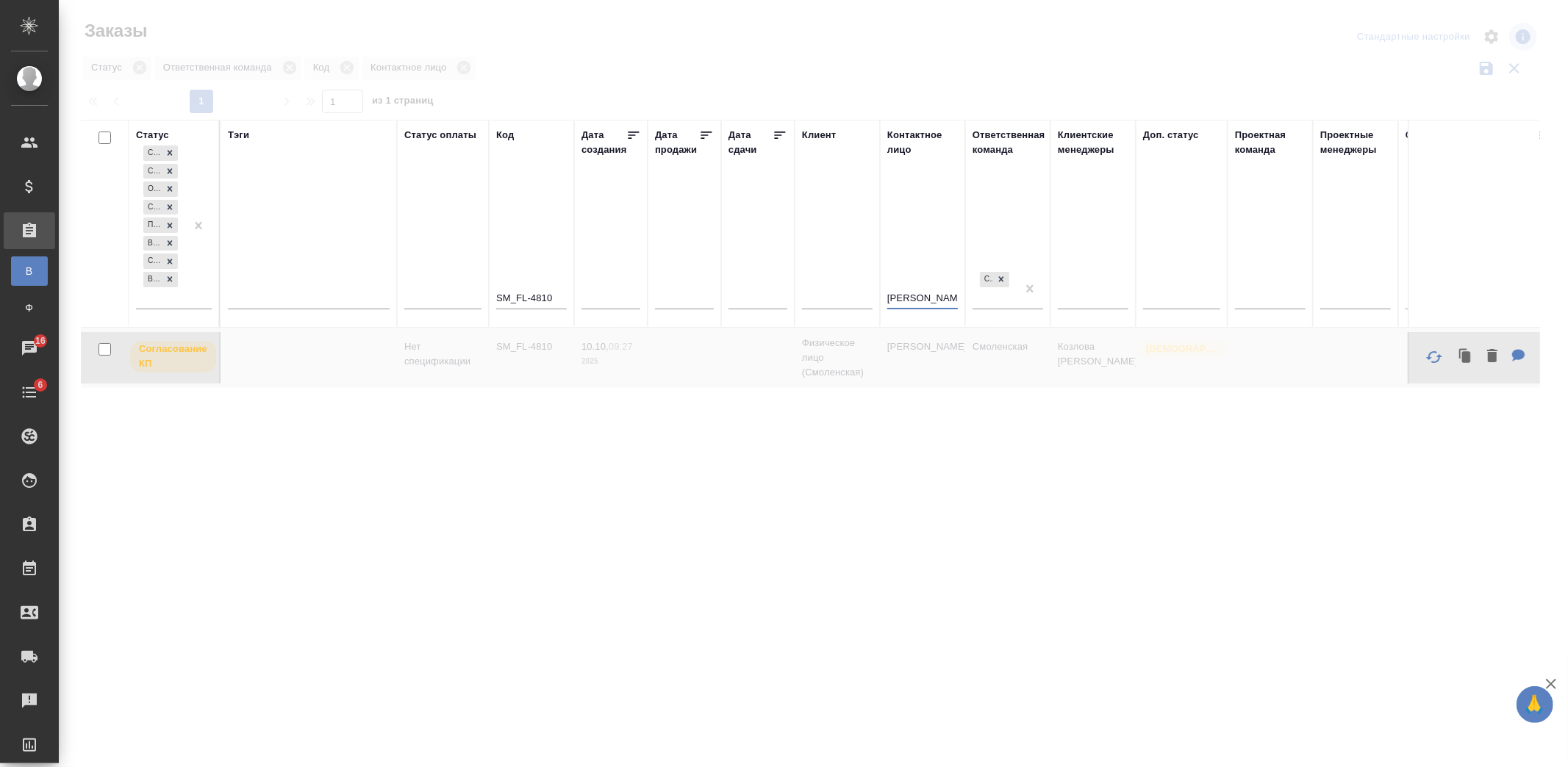
type input "[PERSON_NAME]"
click at [520, 287] on div "SM_FL-4810" at bounding box center [532, 301] width 71 height 36
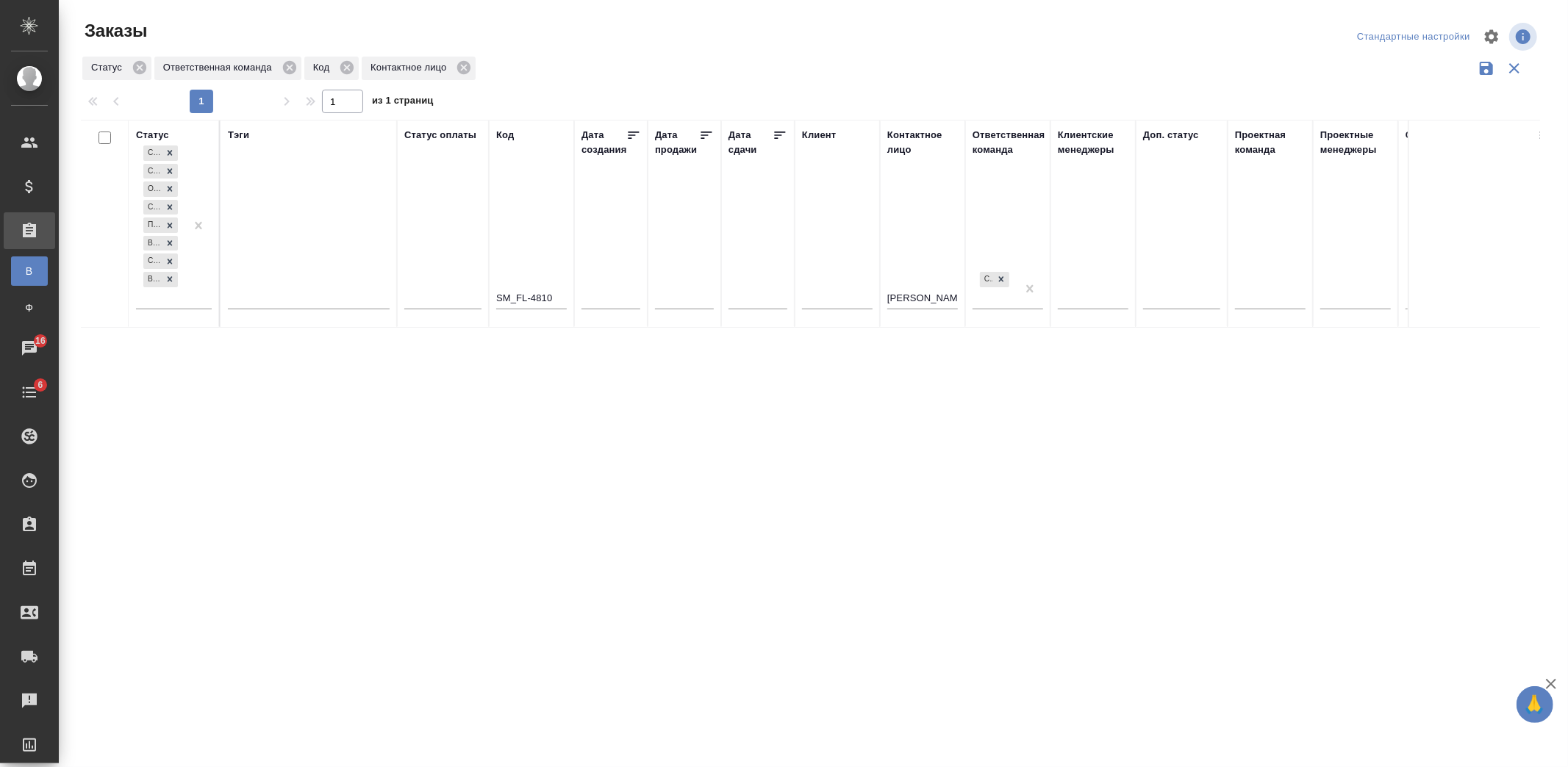
click at [520, 287] on div "SM_FL-4810" at bounding box center [532, 301] width 71 height 36
click at [554, 305] on input "SM_FL-4810" at bounding box center [532, 299] width 71 height 18
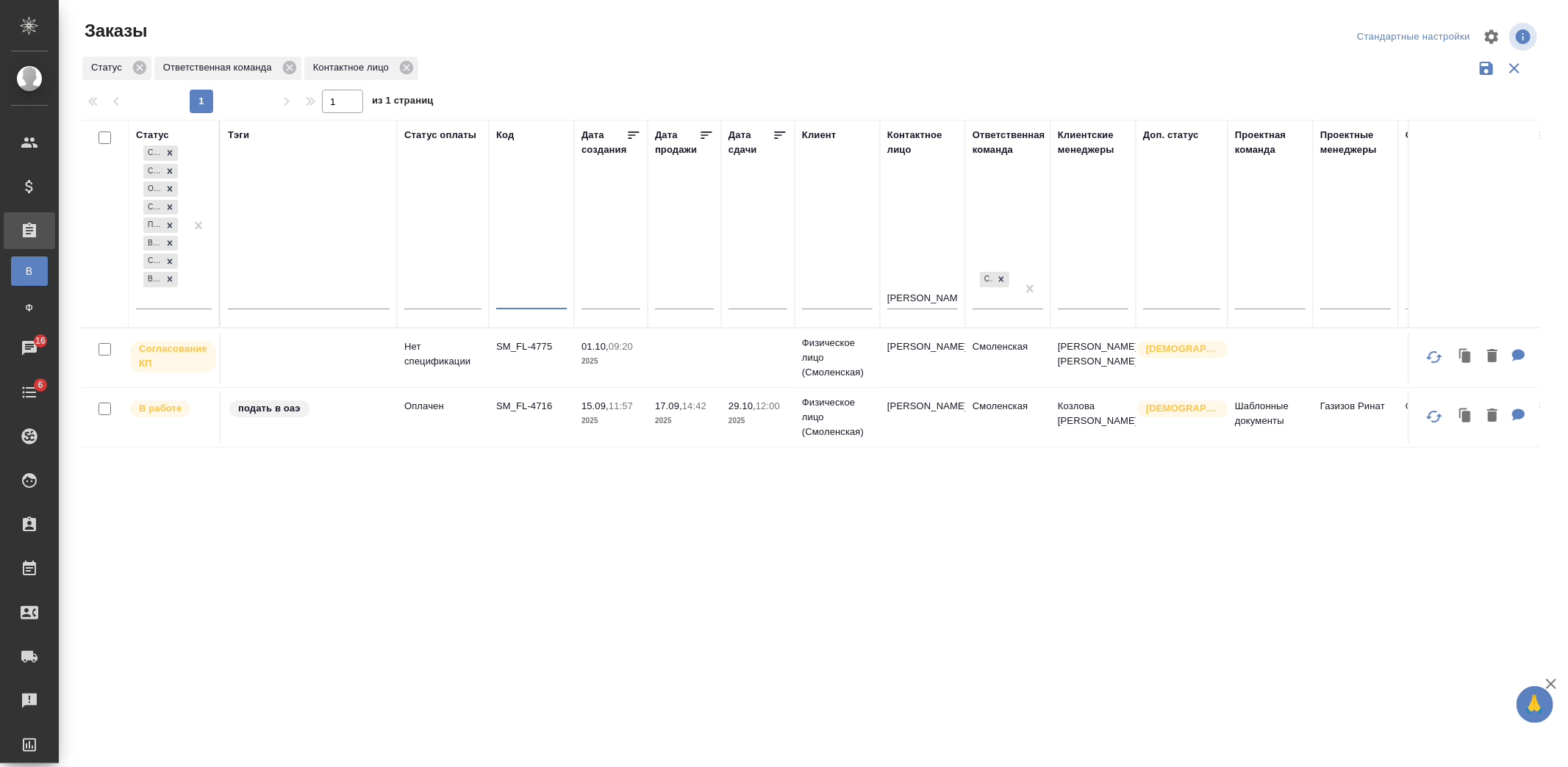
click at [904, 416] on td "[PERSON_NAME]" at bounding box center [922, 417] width 85 height 51
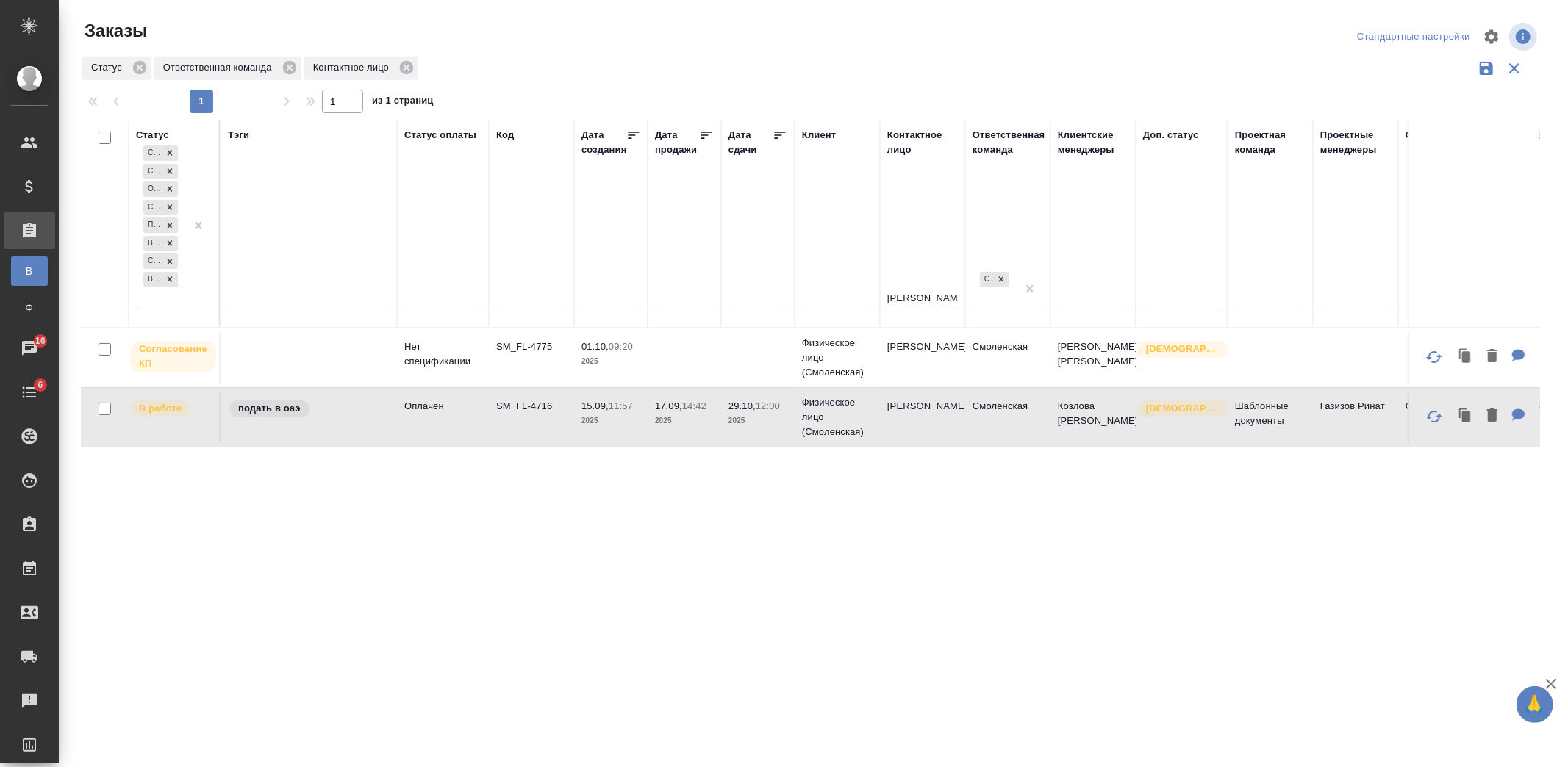
click at [904, 416] on td "[PERSON_NAME]" at bounding box center [922, 417] width 85 height 51
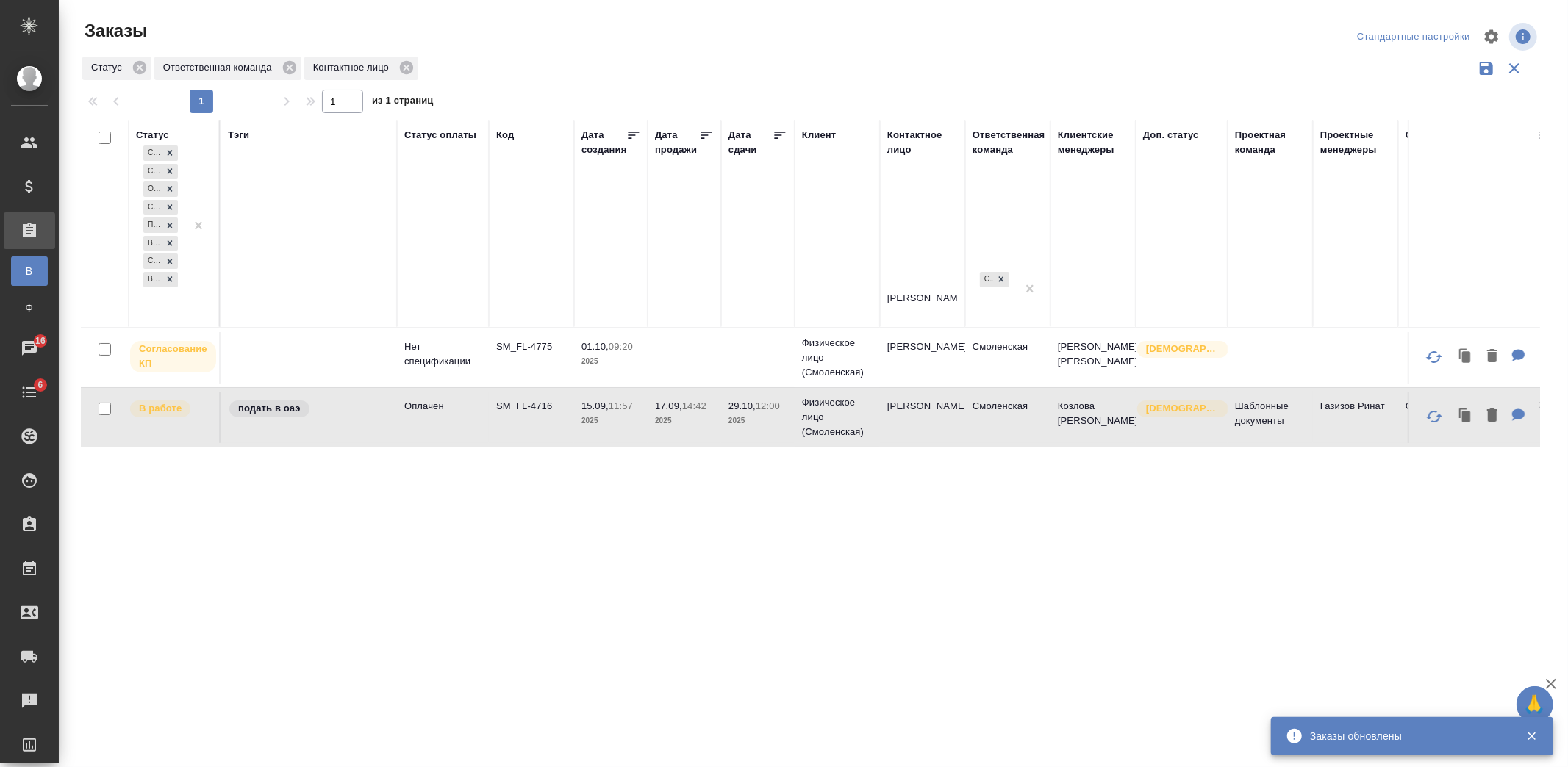
click at [902, 297] on input "[PERSON_NAME]" at bounding box center [923, 299] width 71 height 18
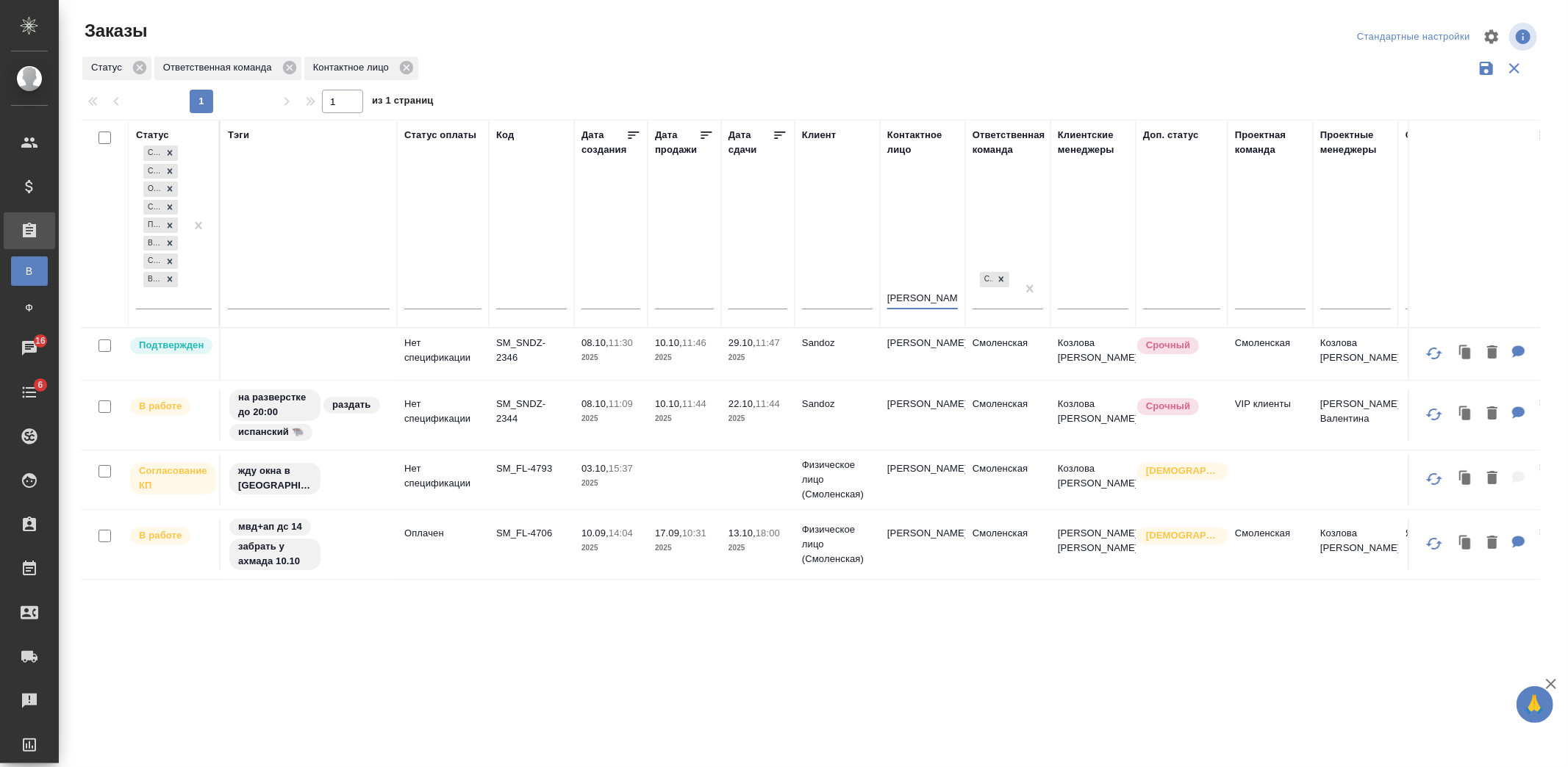
type input "[PERSON_NAME]"
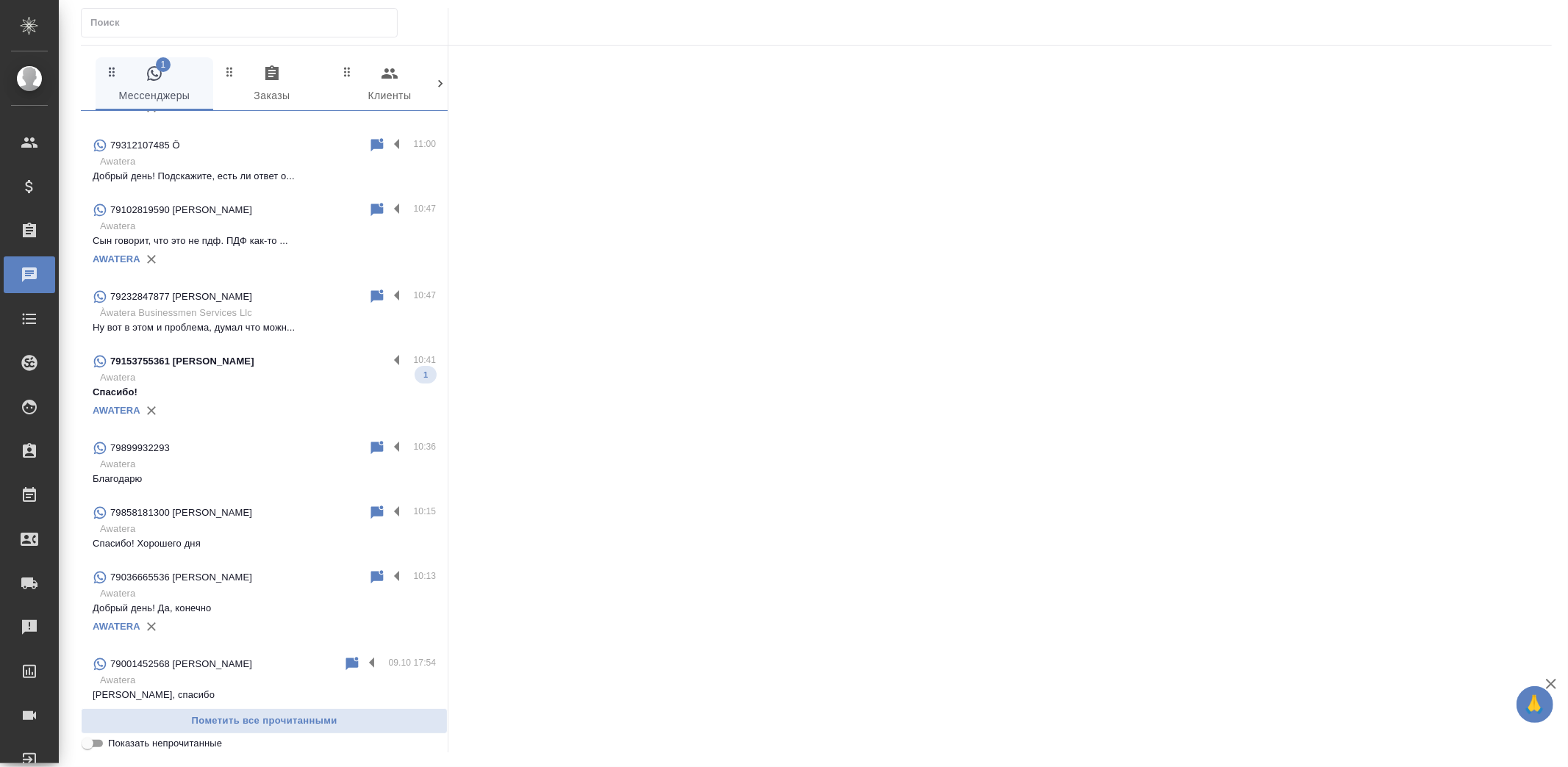
scroll to position [408, 0]
click at [244, 398] on div "AWATERA" at bounding box center [264, 409] width 343 height 22
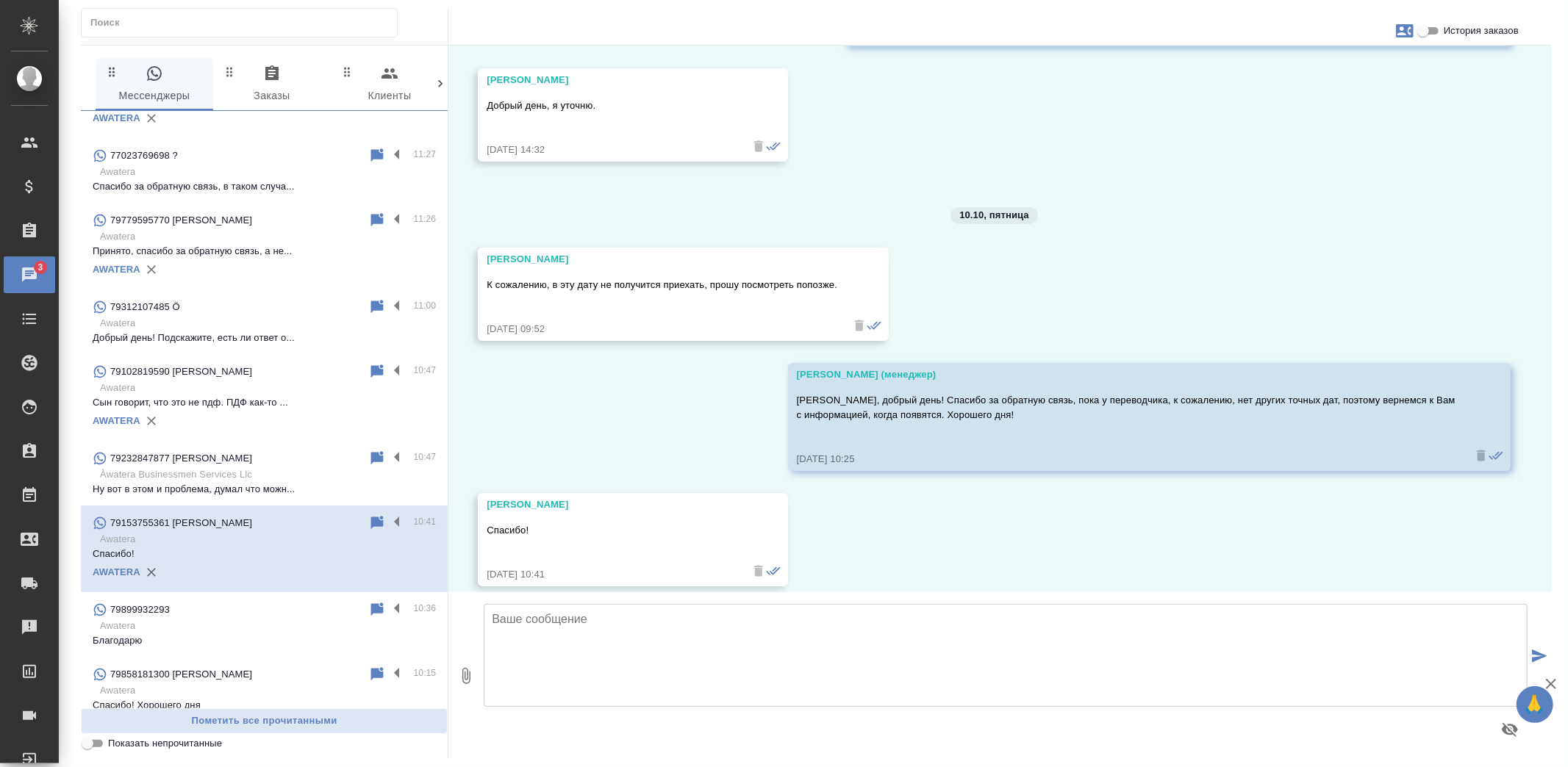
scroll to position [0, 0]
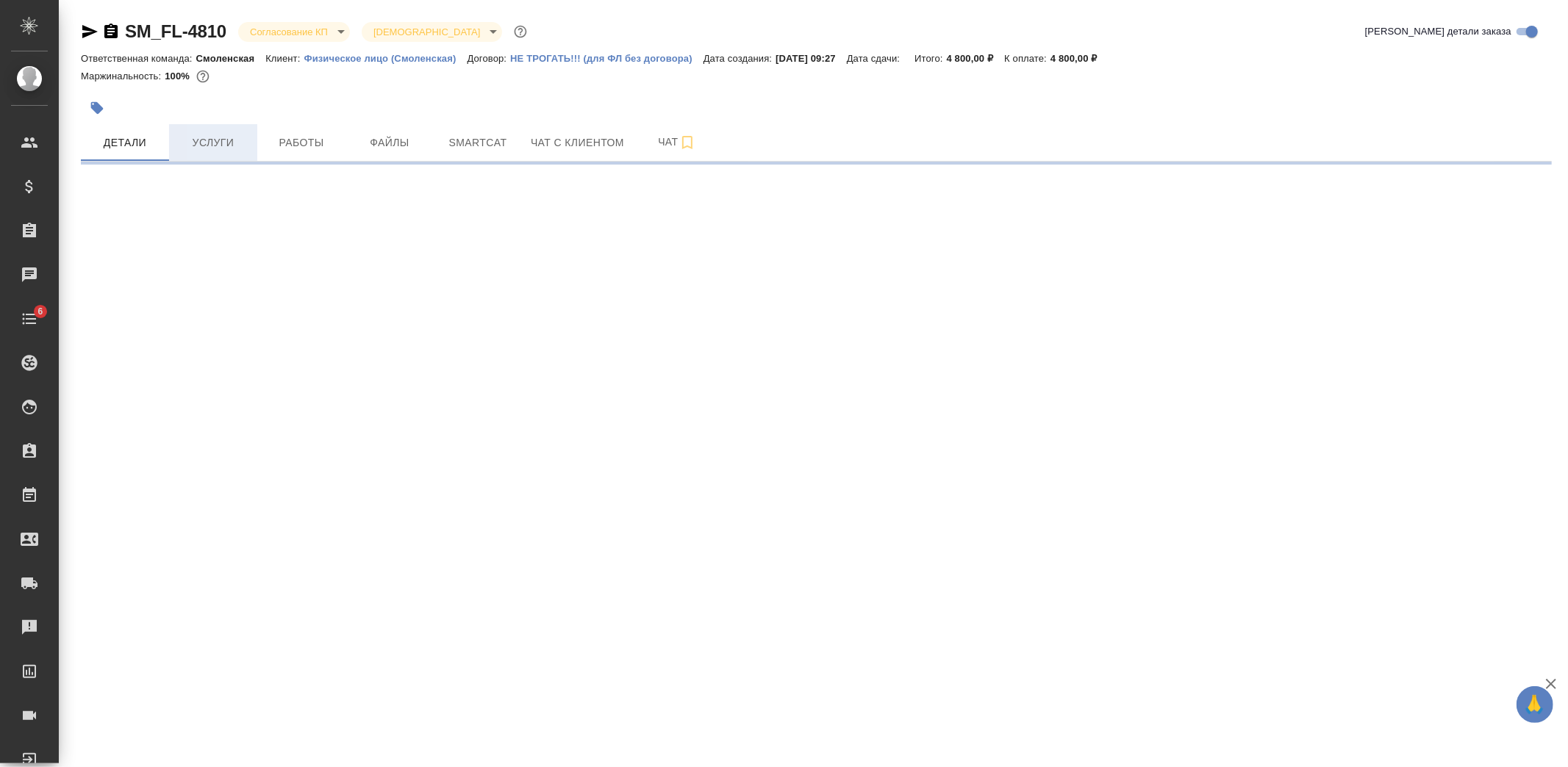
click at [230, 148] on span "Услуги" at bounding box center [213, 143] width 71 height 18
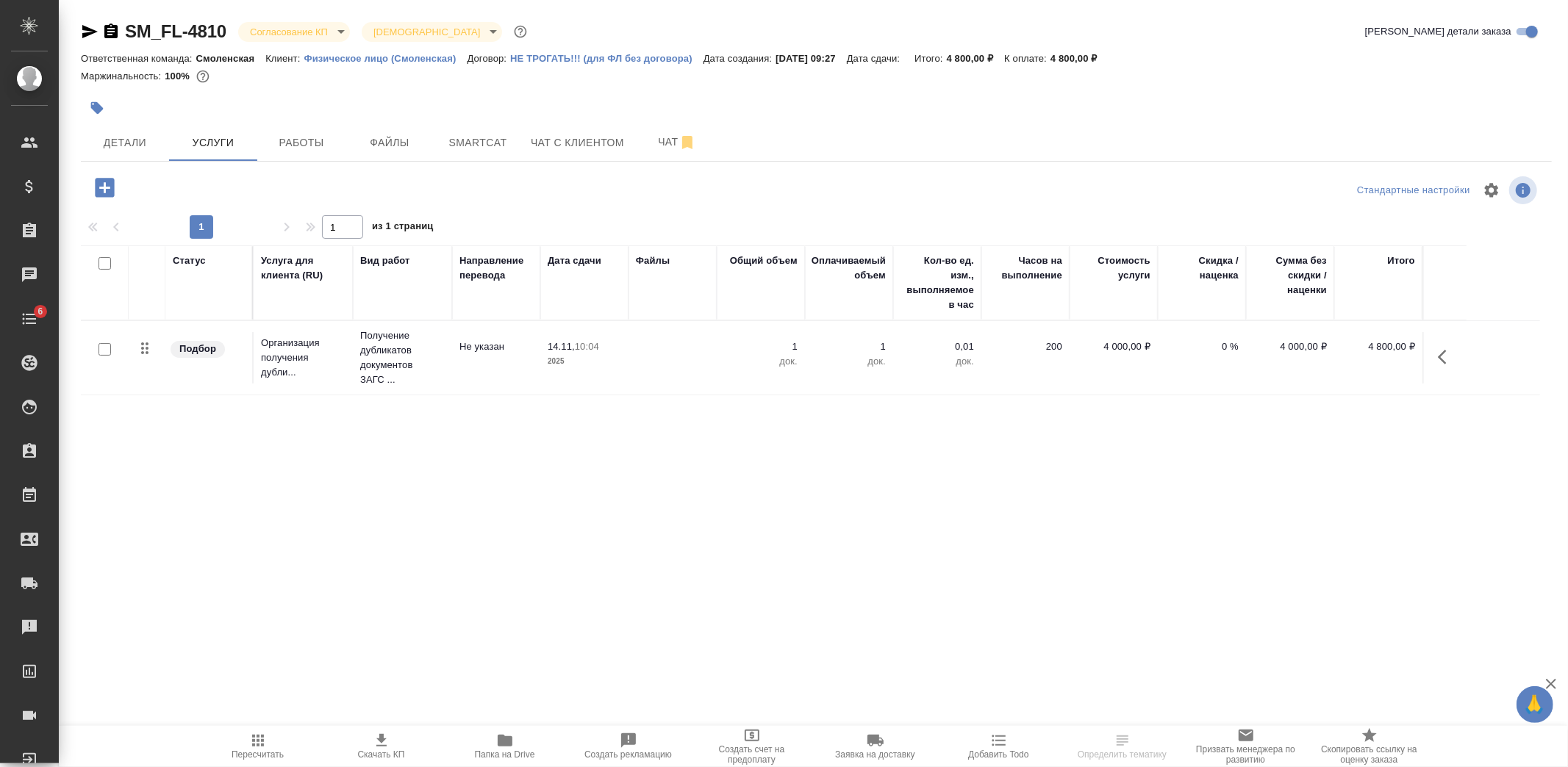
click at [106, 189] on icon "button" at bounding box center [105, 187] width 19 height 19
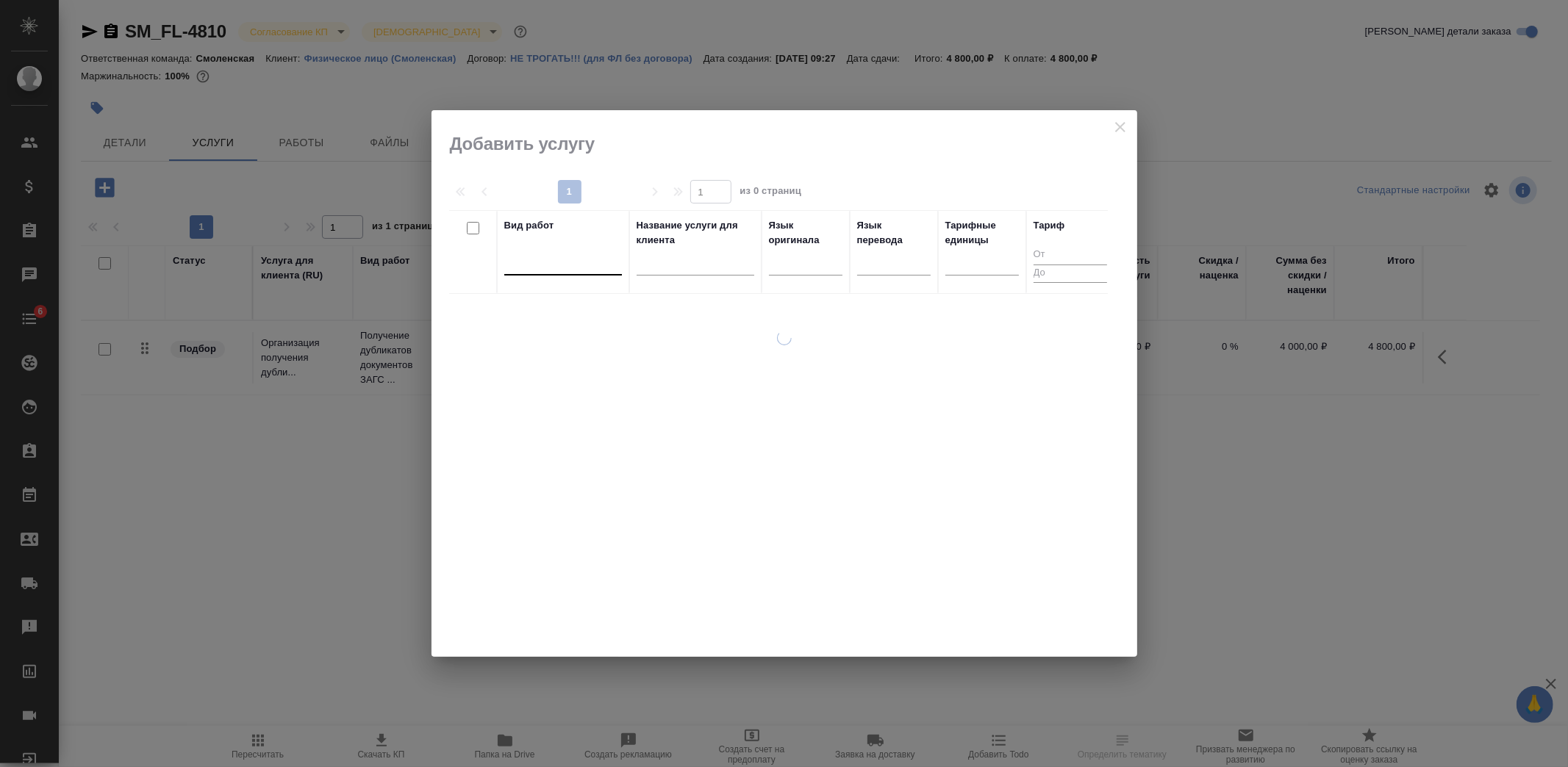
click at [561, 270] on div at bounding box center [563, 261] width 118 height 22
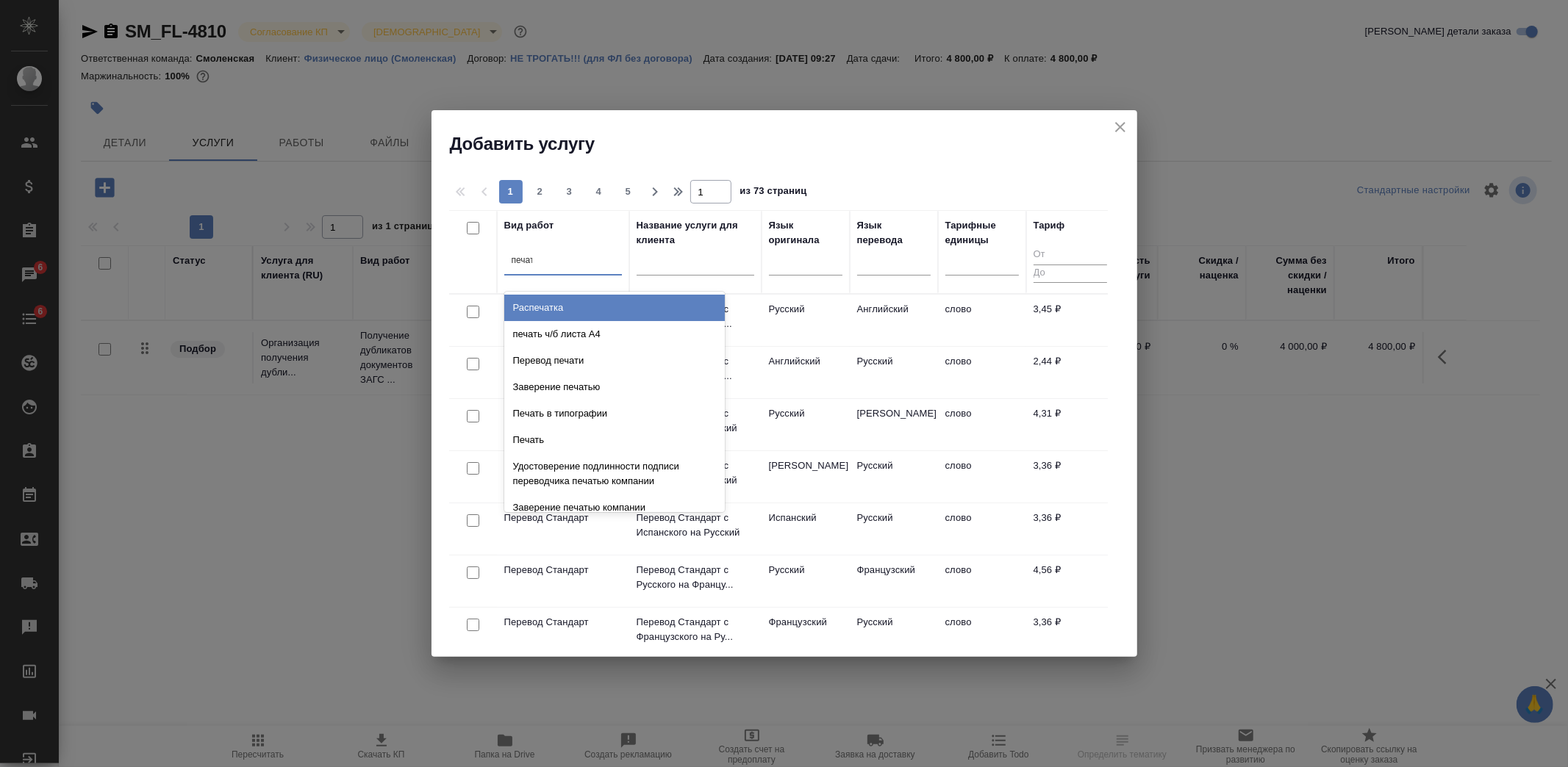
type input "печати"
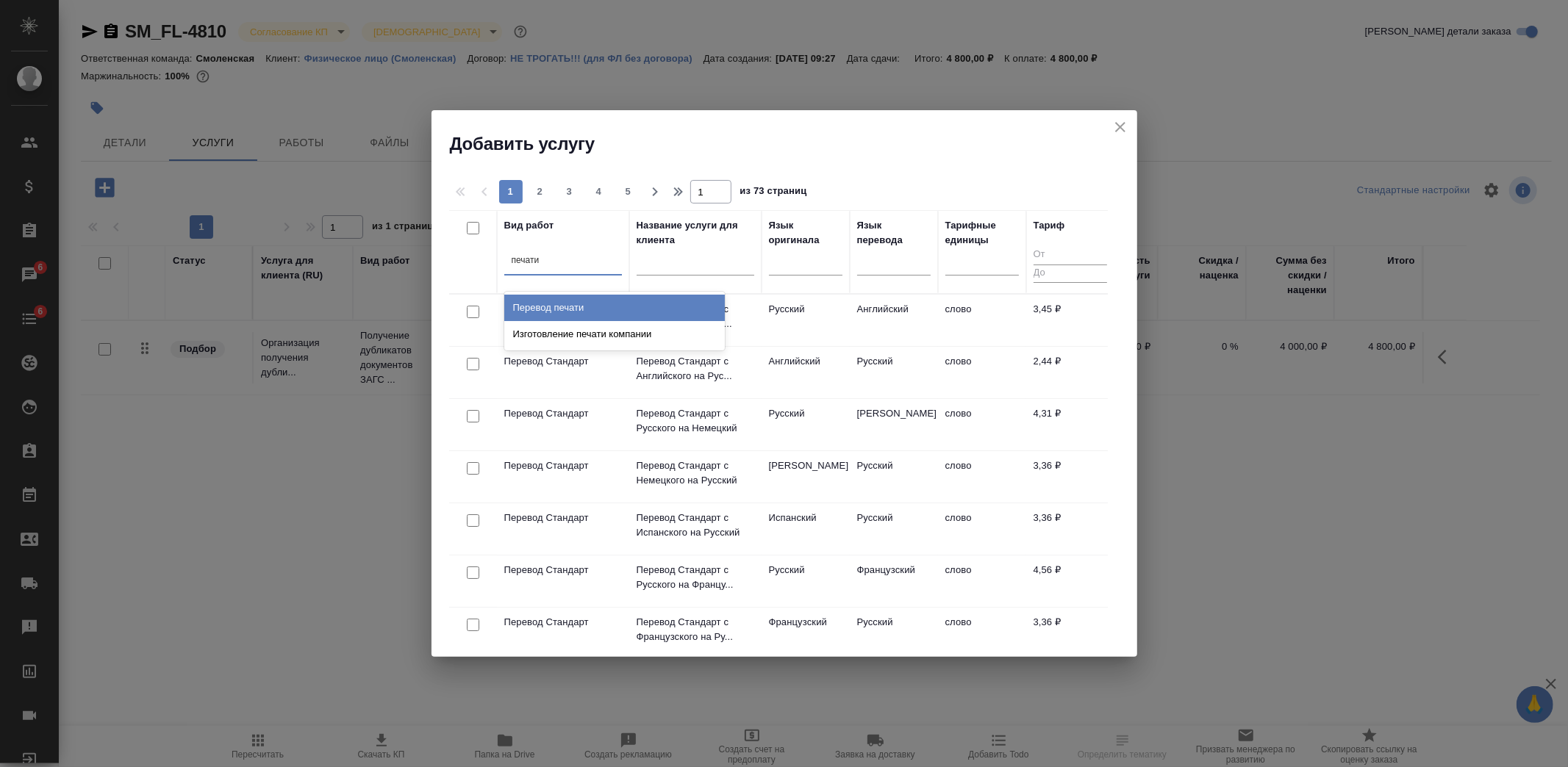
click at [584, 313] on div "Перевод печати" at bounding box center [614, 307] width 221 height 27
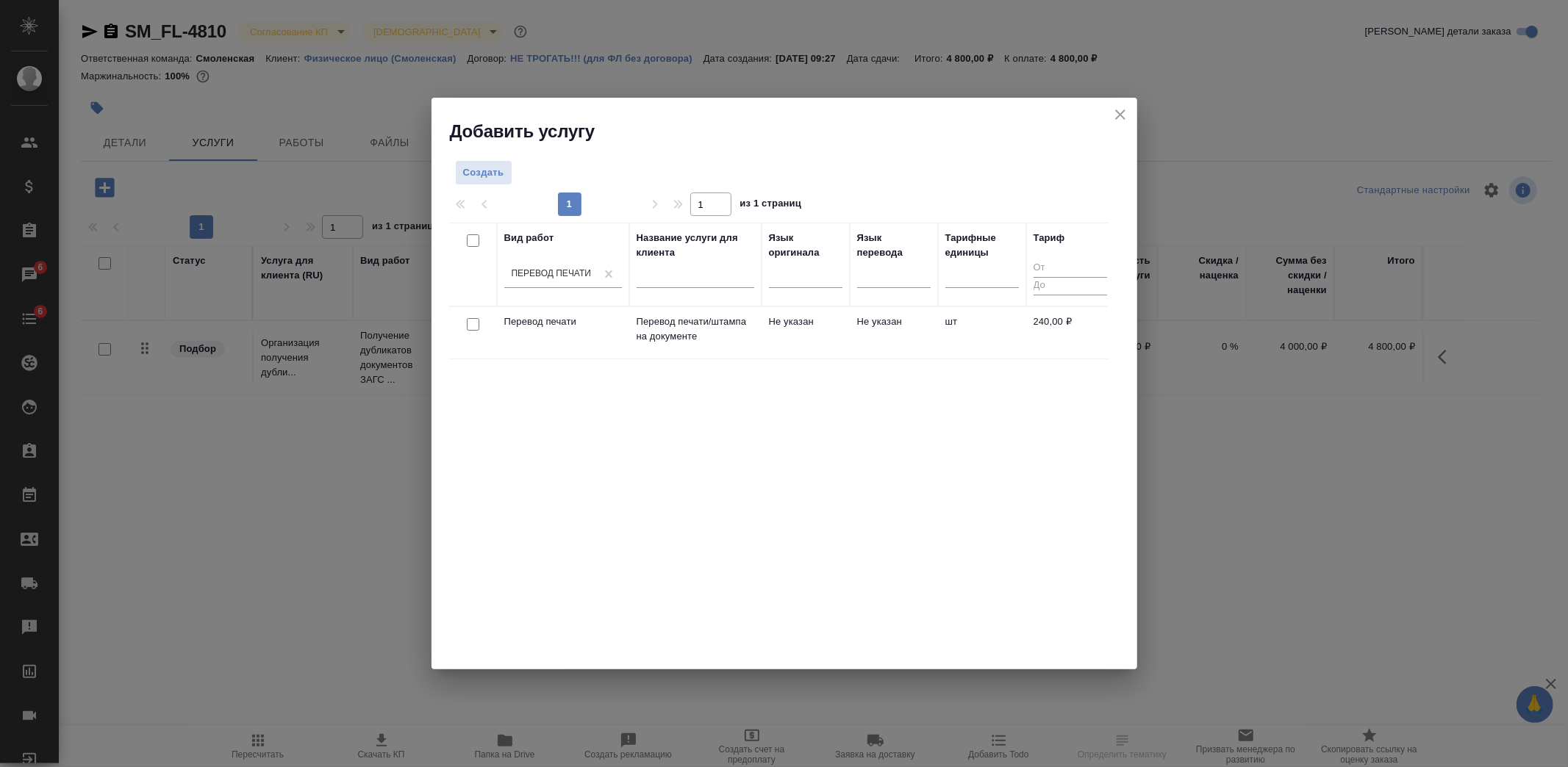
click at [838, 335] on td "Не указан" at bounding box center [806, 332] width 88 height 51
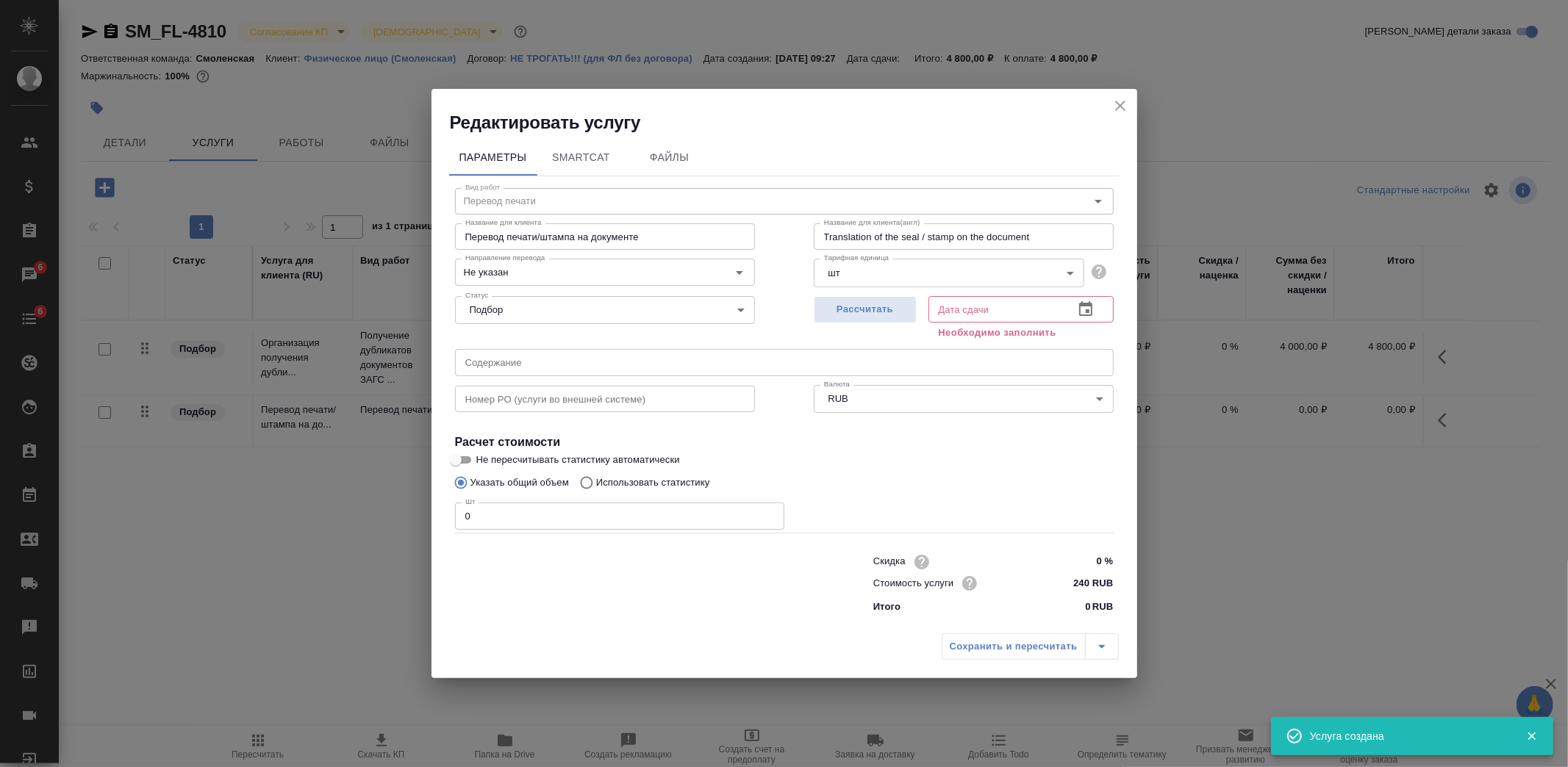
drag, startPoint x: 500, startPoint y: 519, endPoint x: 425, endPoint y: 534, distance: 76.5
click at [426, 534] on div "Редактировать услугу Параметры SmartCat Файлы Вид работ Перевод печати Вид рабо…" at bounding box center [784, 384] width 1568 height 767
type input "1"
click at [898, 305] on span "Рассчитать" at bounding box center [865, 310] width 87 height 17
type input "10.10.2025 12:22"
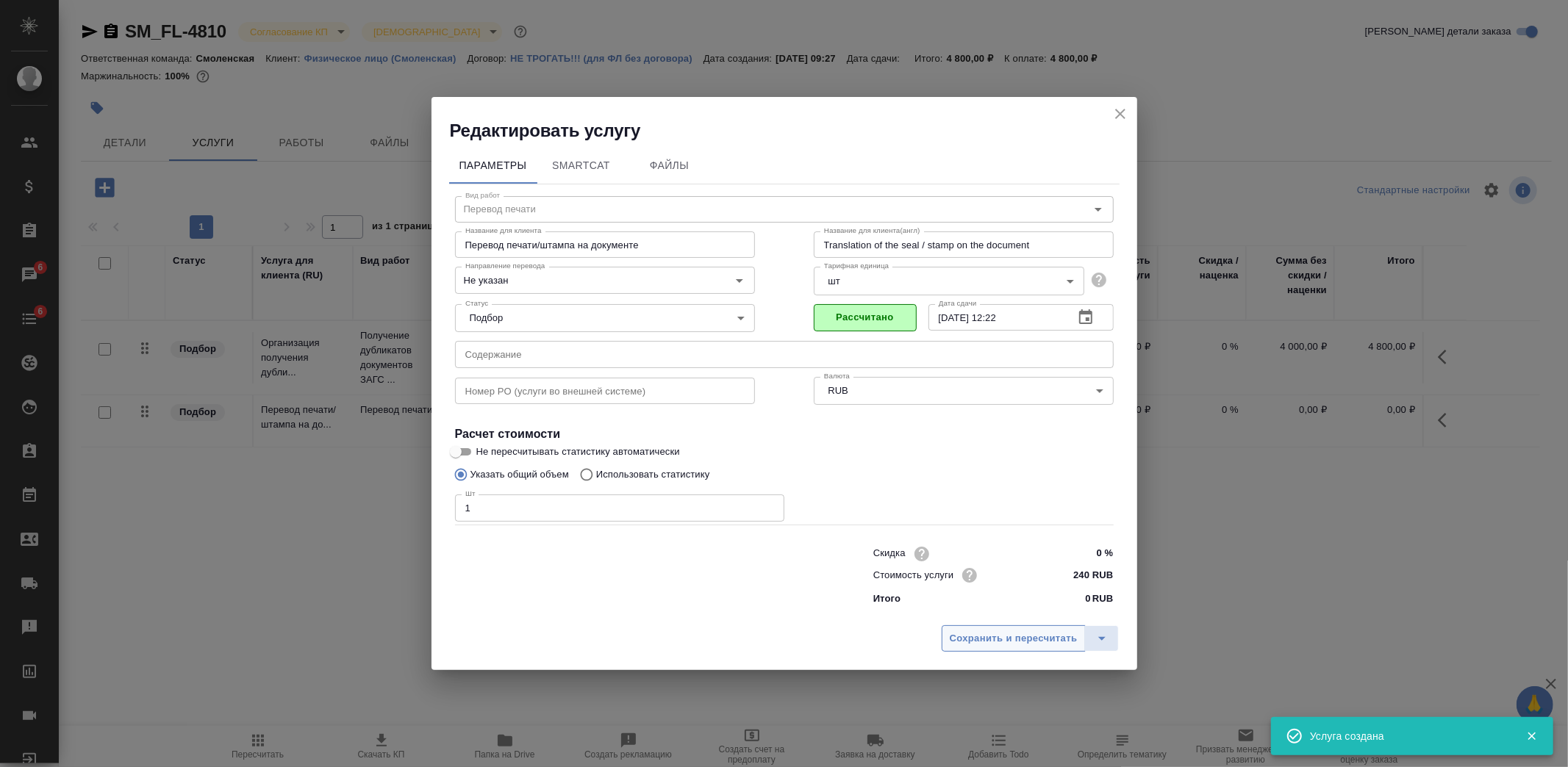
click at [1028, 642] on span "Сохранить и пересчитать" at bounding box center [1014, 639] width 128 height 17
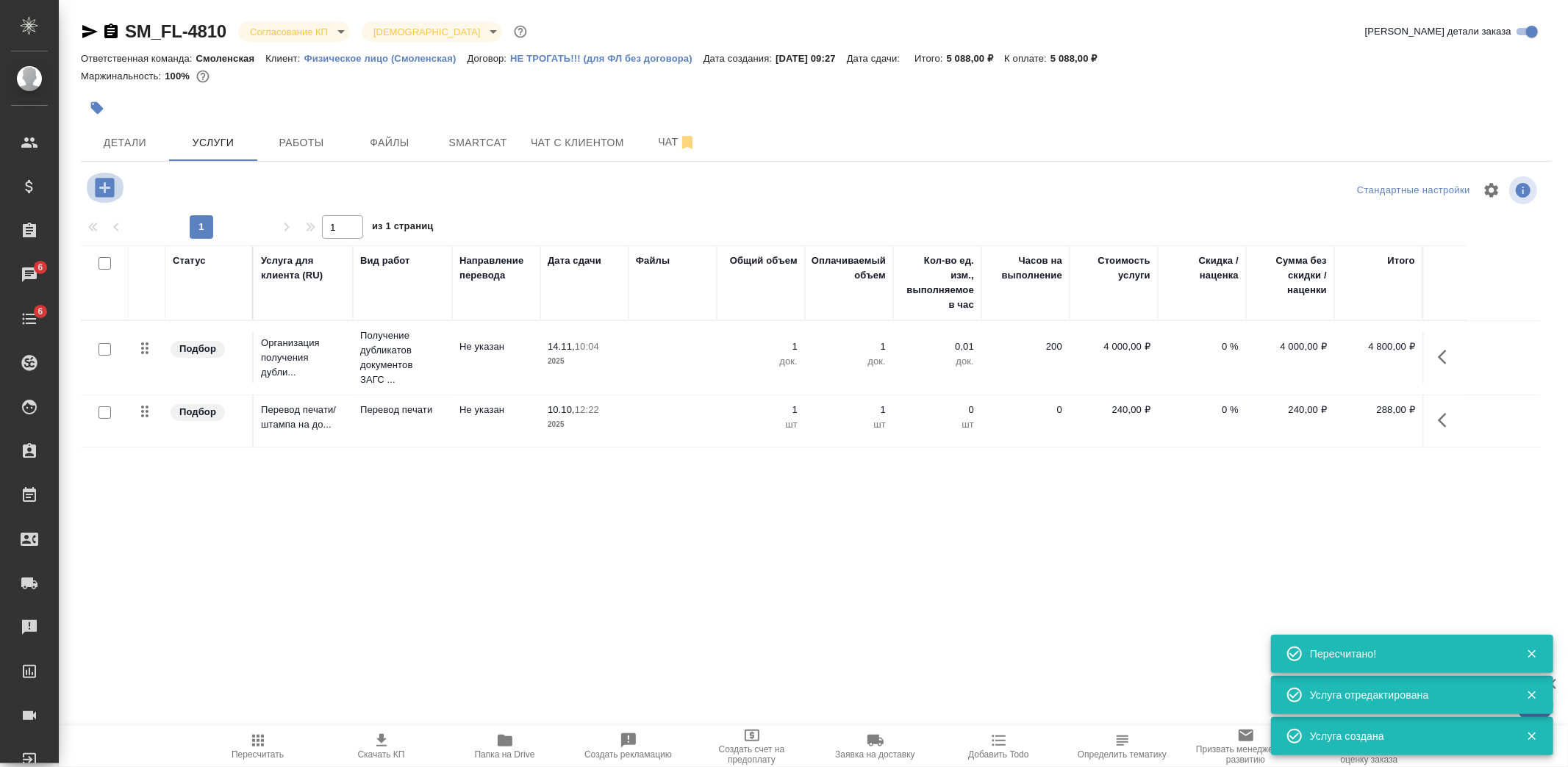
click at [106, 184] on icon "button" at bounding box center [105, 187] width 19 height 19
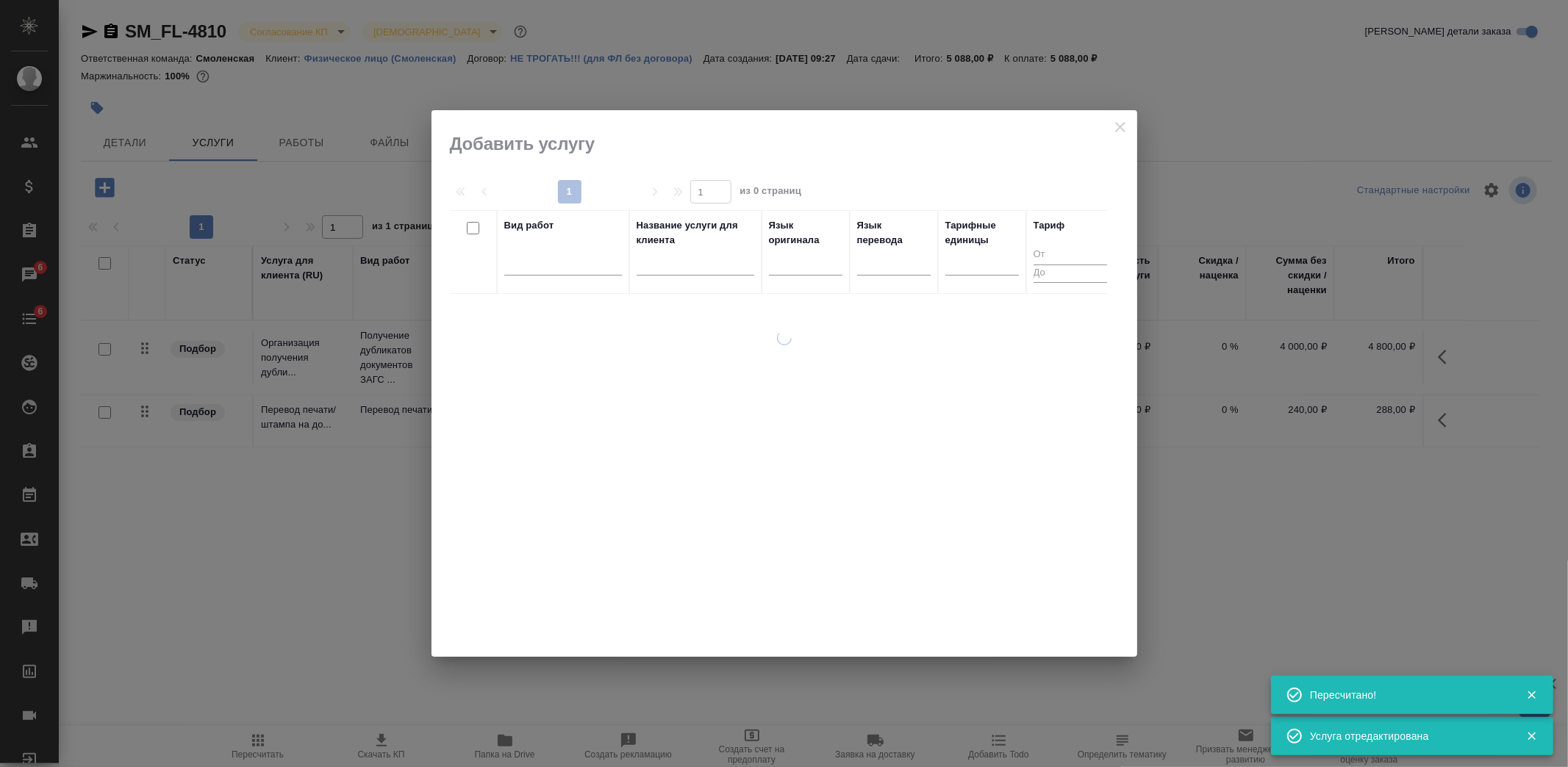
click at [613, 280] on div at bounding box center [563, 267] width 118 height 38
click at [602, 274] on div at bounding box center [563, 261] width 118 height 28
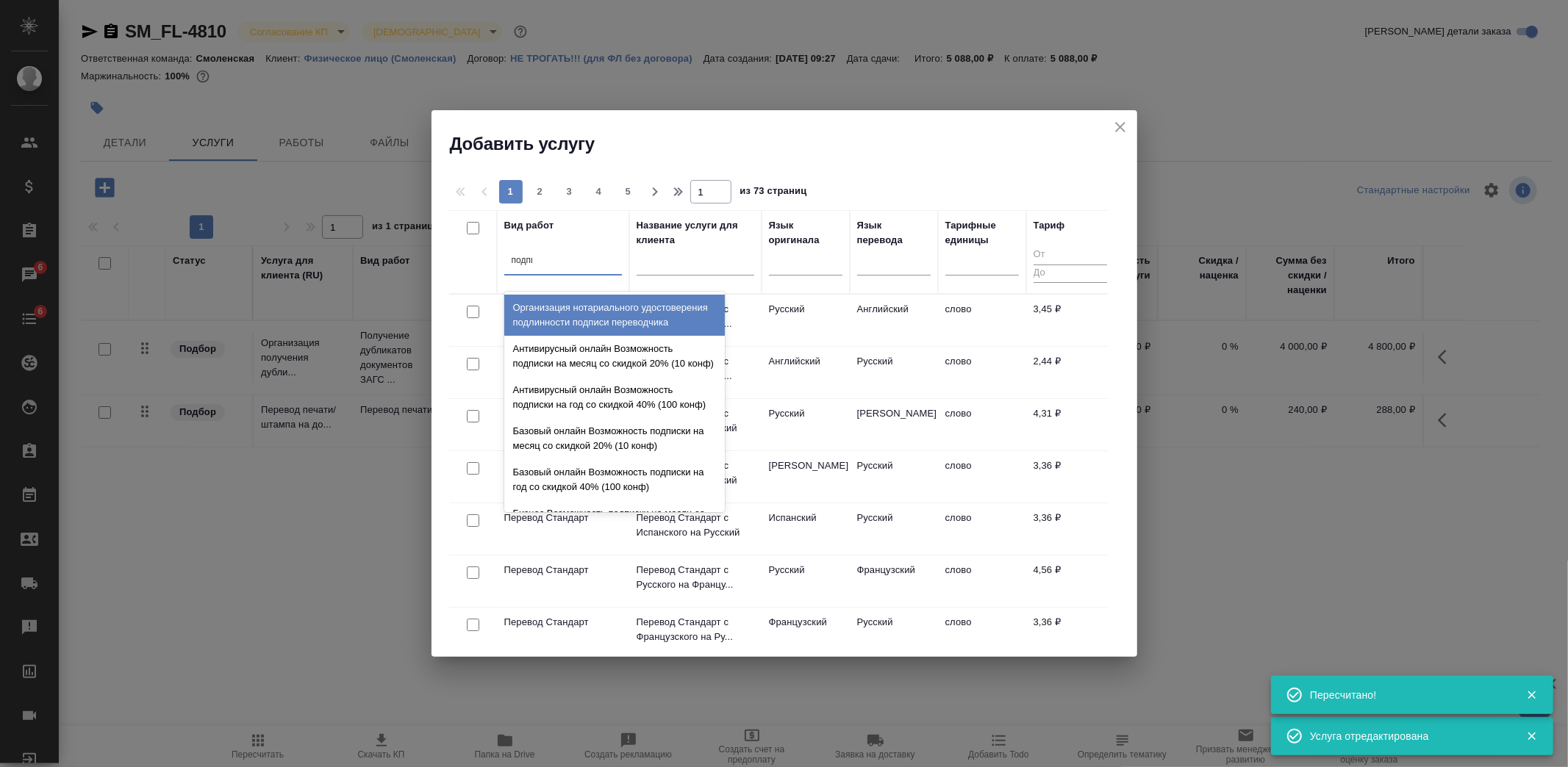
type input "подписи"
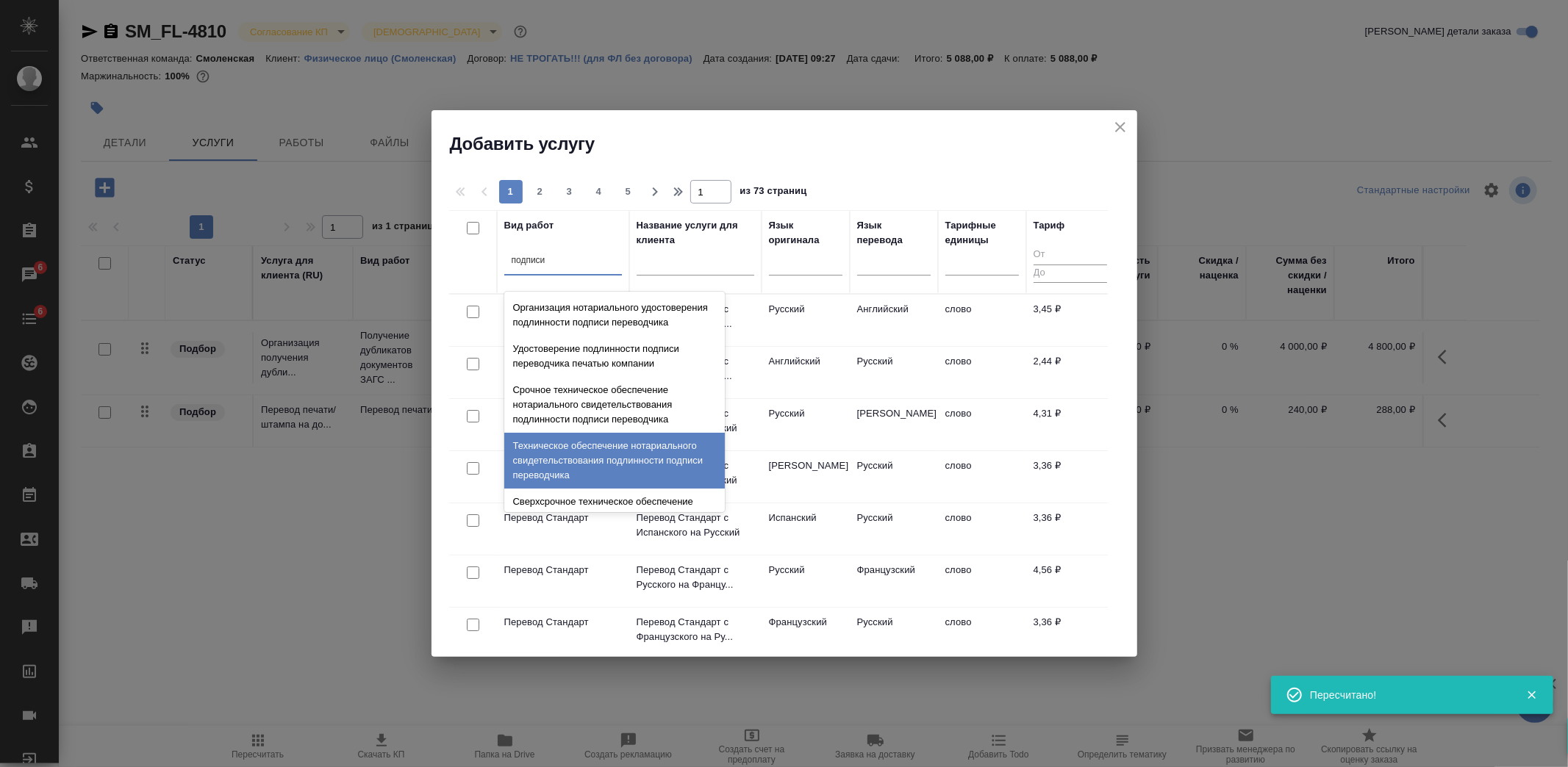
click at [632, 480] on div "Техническое обеспечение нотариального свидетельствования подлинности подписи пе…" at bounding box center [614, 461] width 221 height 56
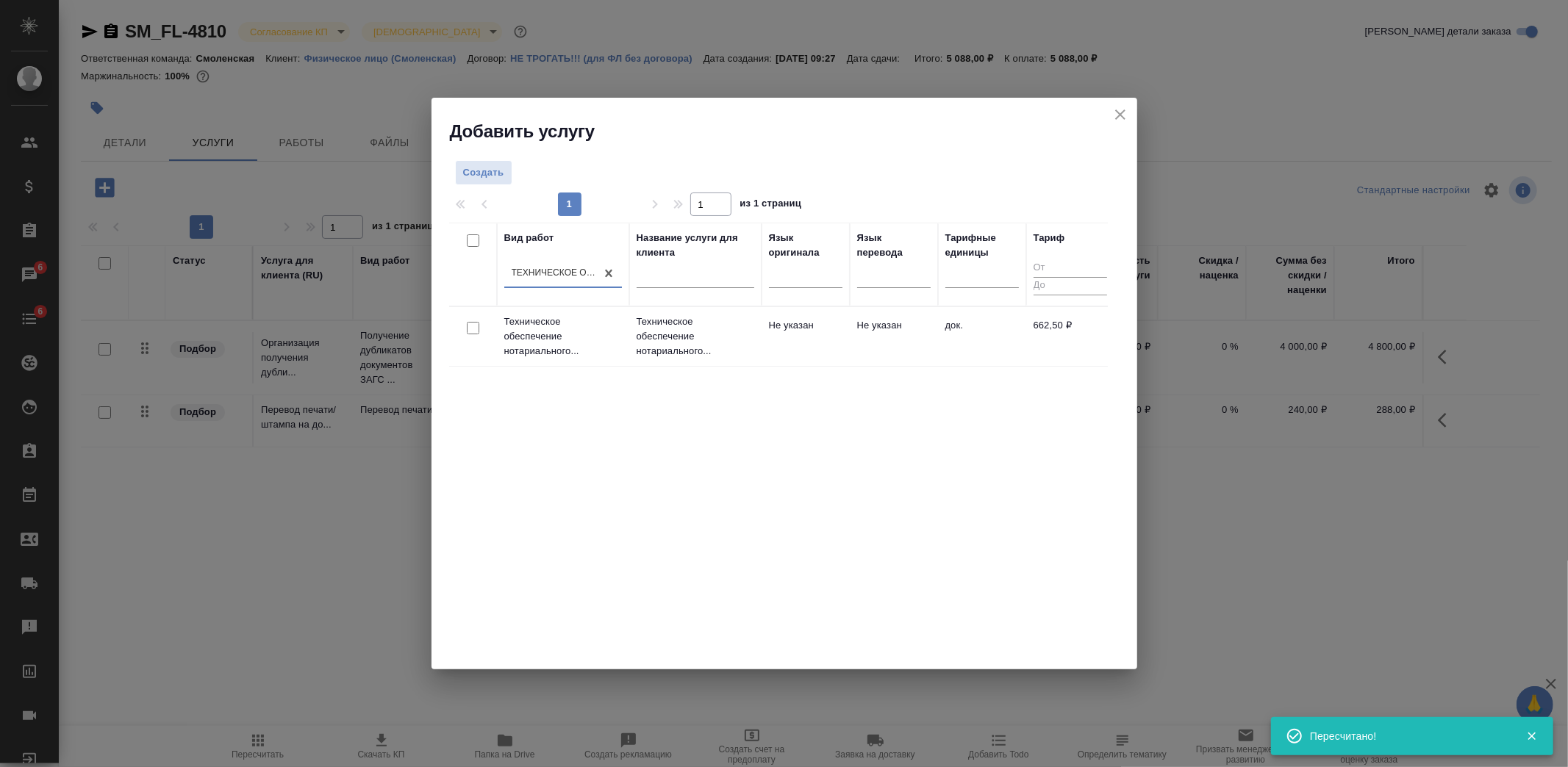
click at [804, 345] on td "Не указан" at bounding box center [806, 336] width 88 height 51
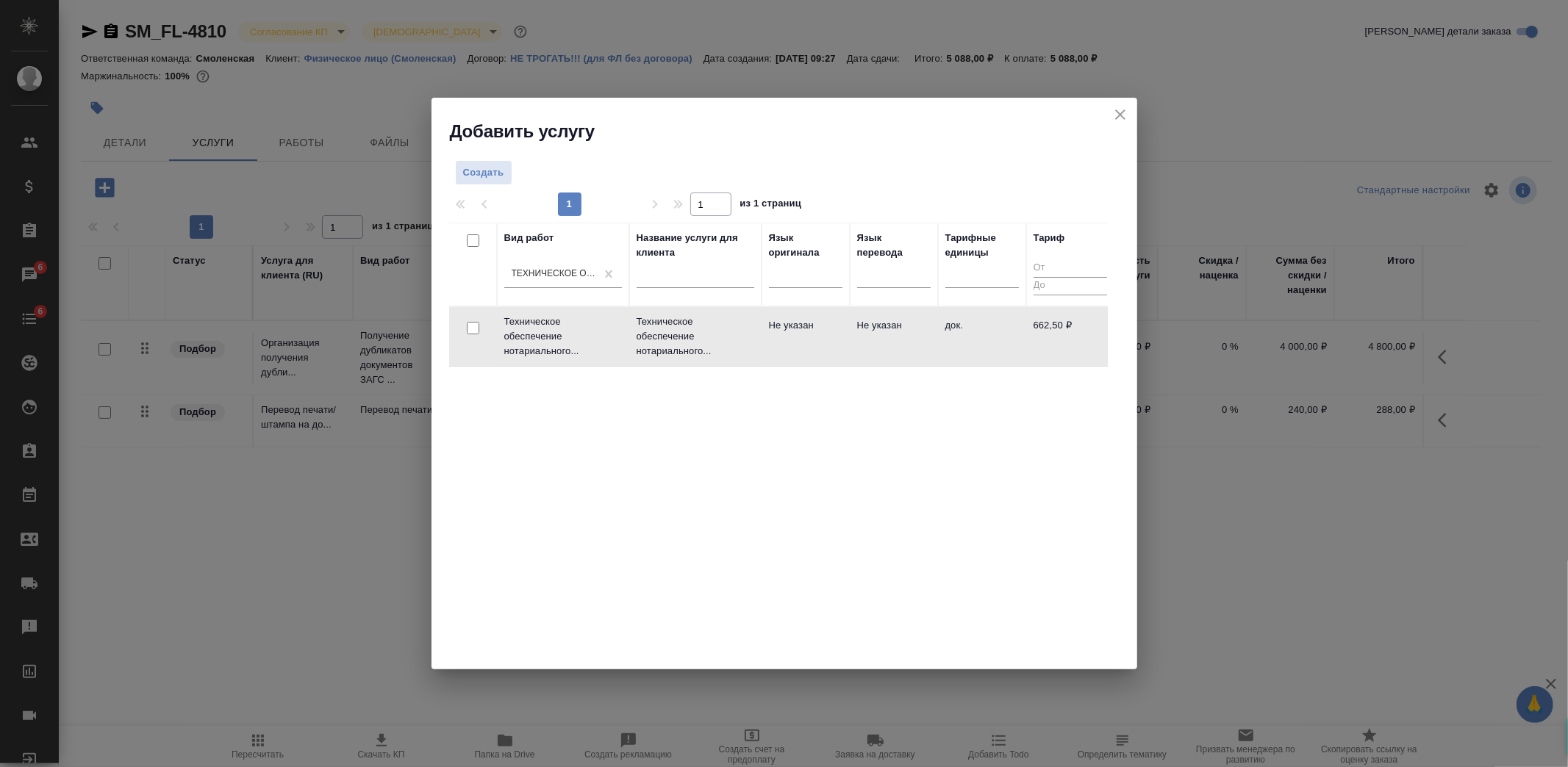
click at [804, 345] on td "Не указан" at bounding box center [806, 336] width 88 height 51
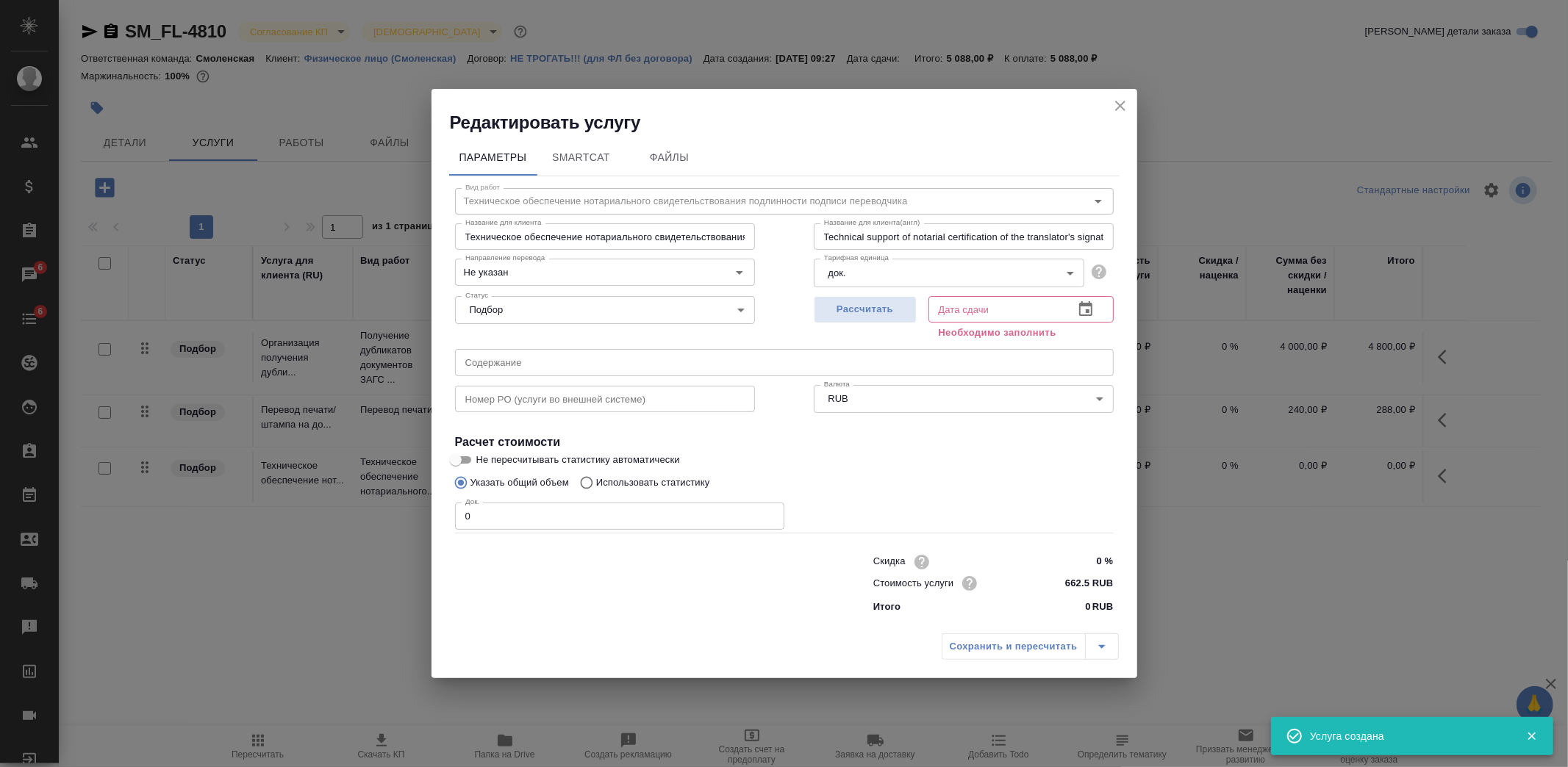
drag, startPoint x: 471, startPoint y: 514, endPoint x: 426, endPoint y: 511, distance: 45.1
click at [429, 512] on div "Редактировать услугу Параметры SmartCat Файлы Вид работ Техническое обеспечение…" at bounding box center [784, 384] width 1568 height 767
type input "1"
click at [822, 299] on button "Рассчитать" at bounding box center [865, 309] width 103 height 27
type input "10.10.2025 12:34"
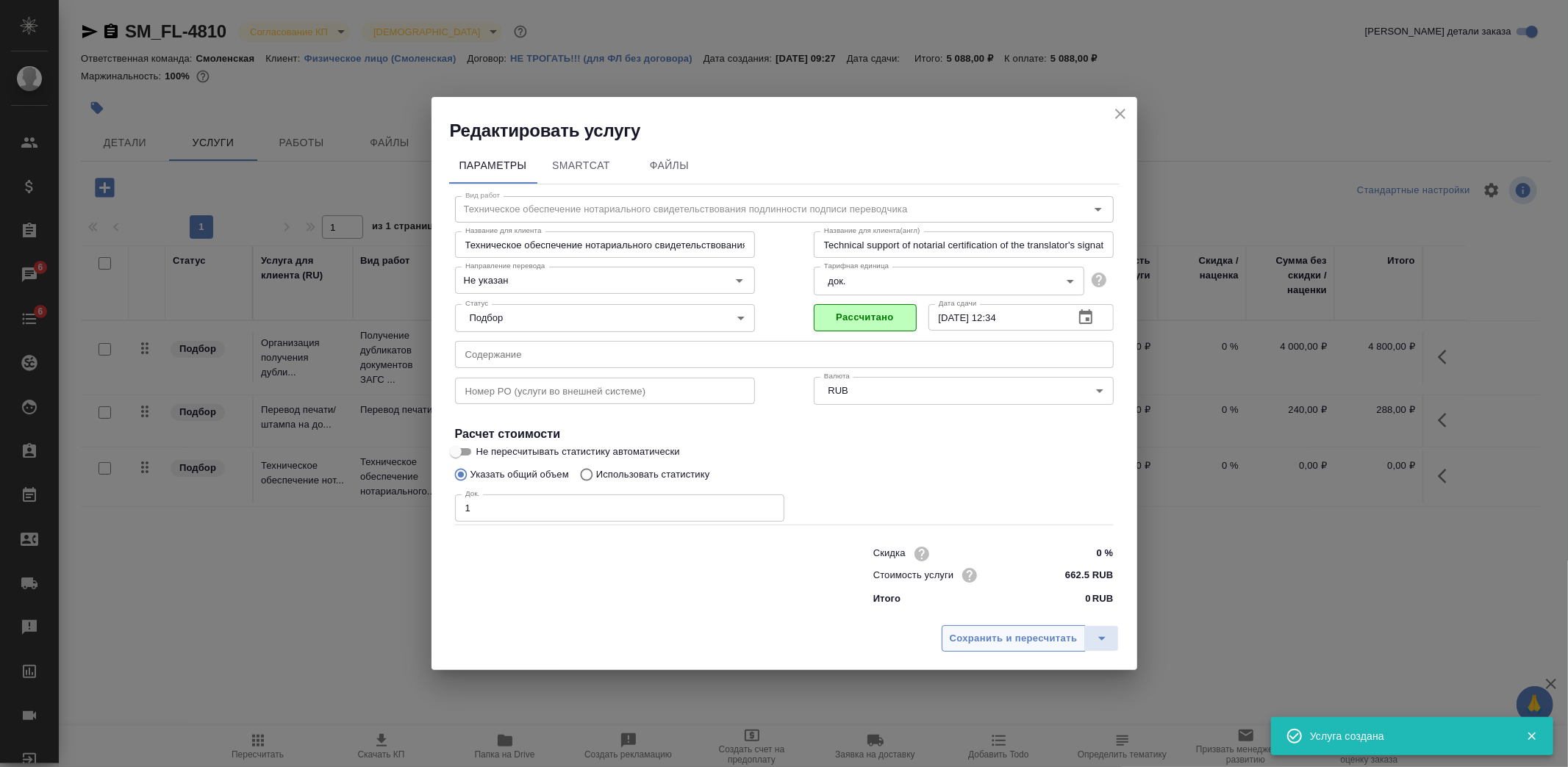
click at [1016, 640] on span "Сохранить и пересчитать" at bounding box center [1014, 639] width 128 height 17
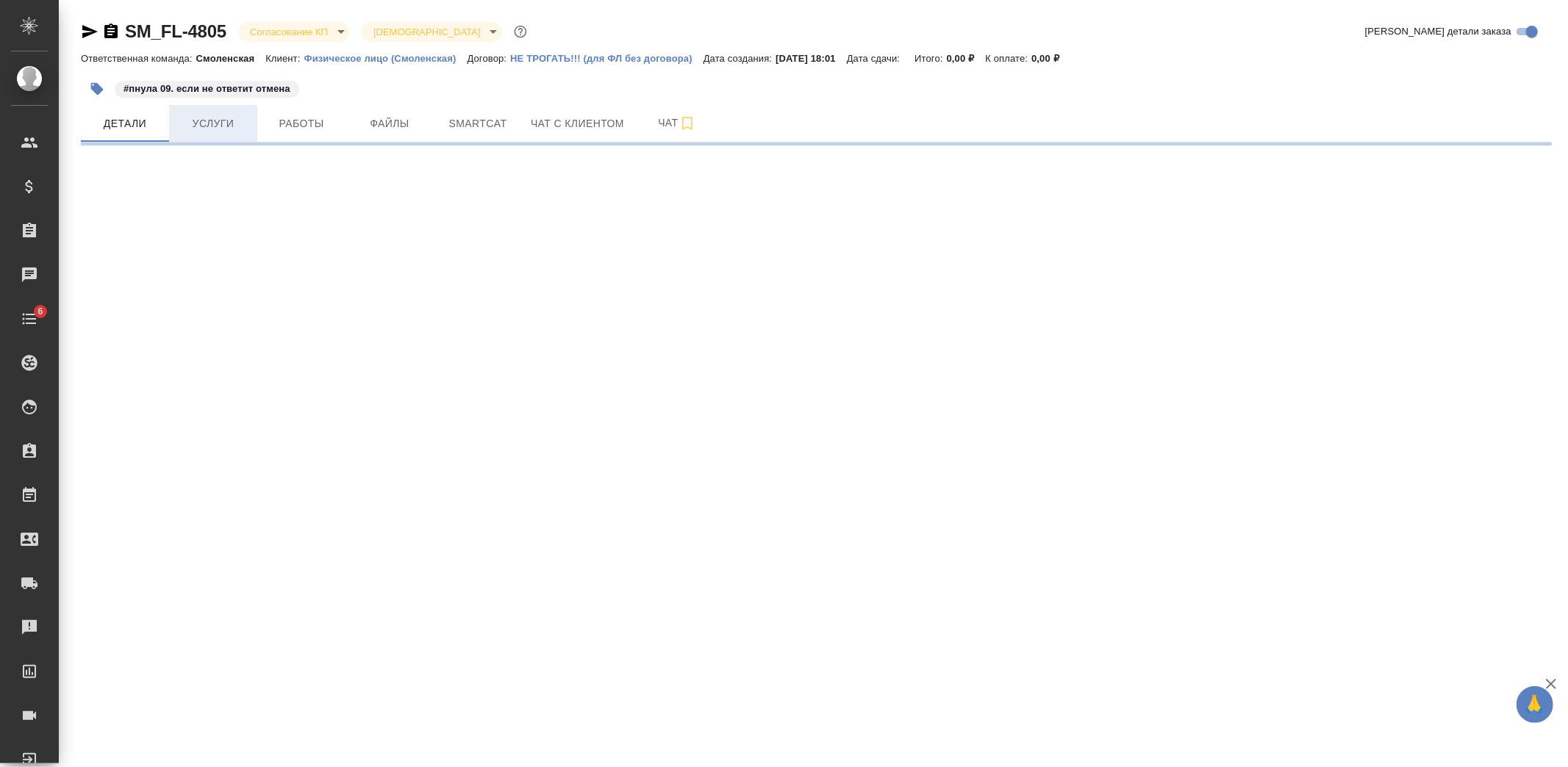
click at [202, 125] on span "Услуги" at bounding box center [213, 123] width 71 height 18
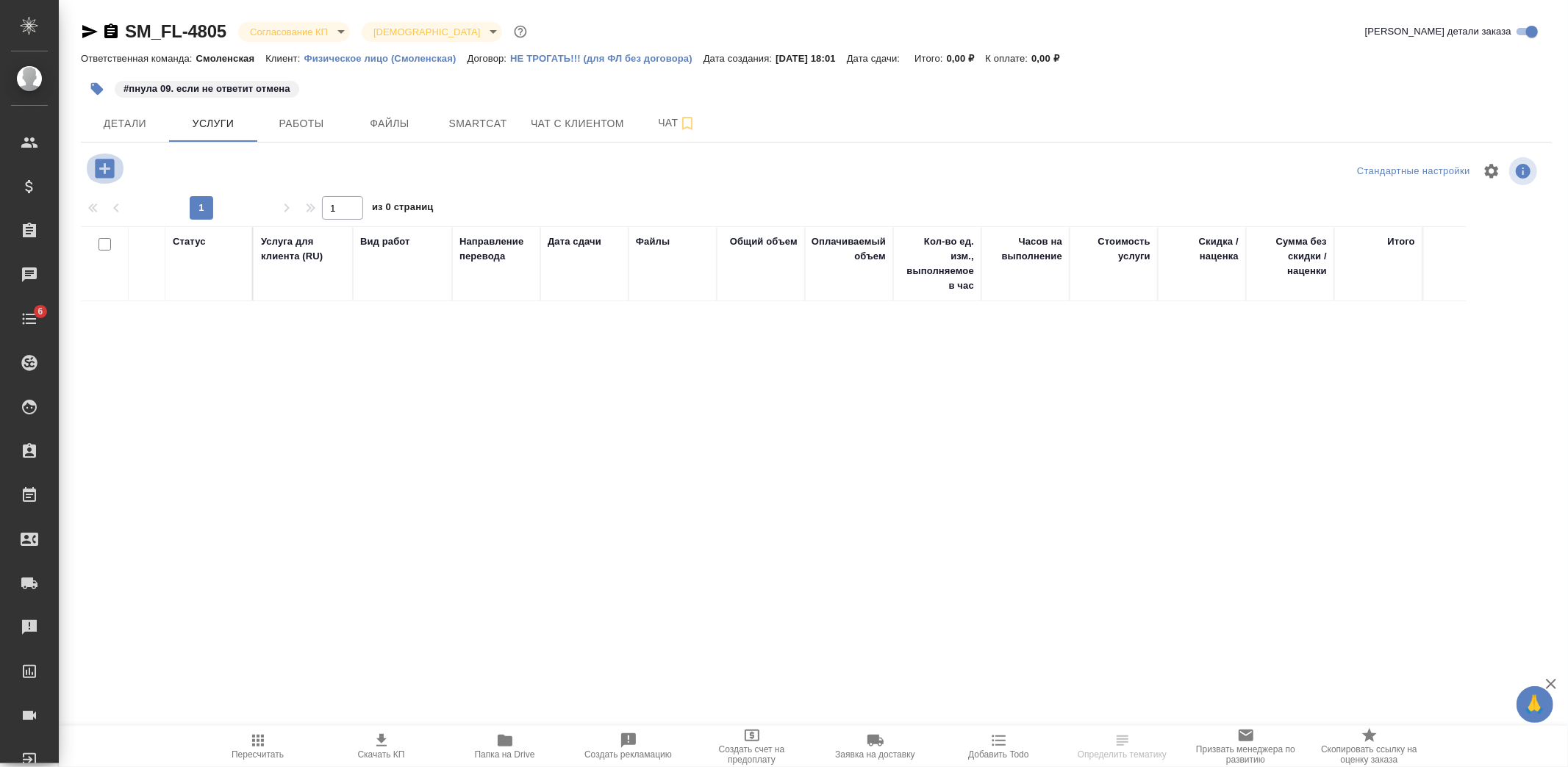
click at [106, 163] on icon "button" at bounding box center [105, 168] width 19 height 19
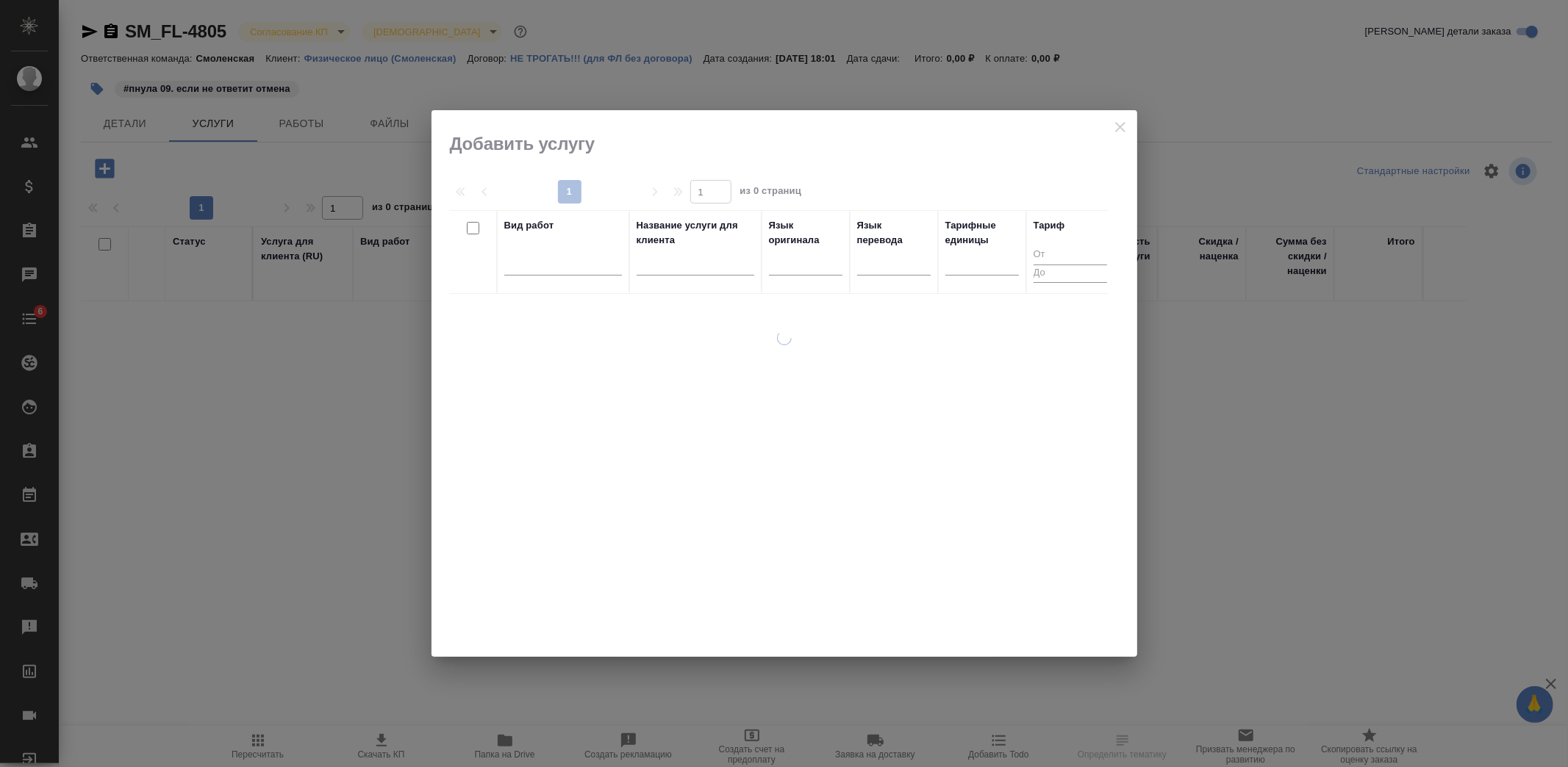
click at [538, 276] on div at bounding box center [563, 267] width 118 height 38
click at [541, 262] on div at bounding box center [563, 261] width 118 height 22
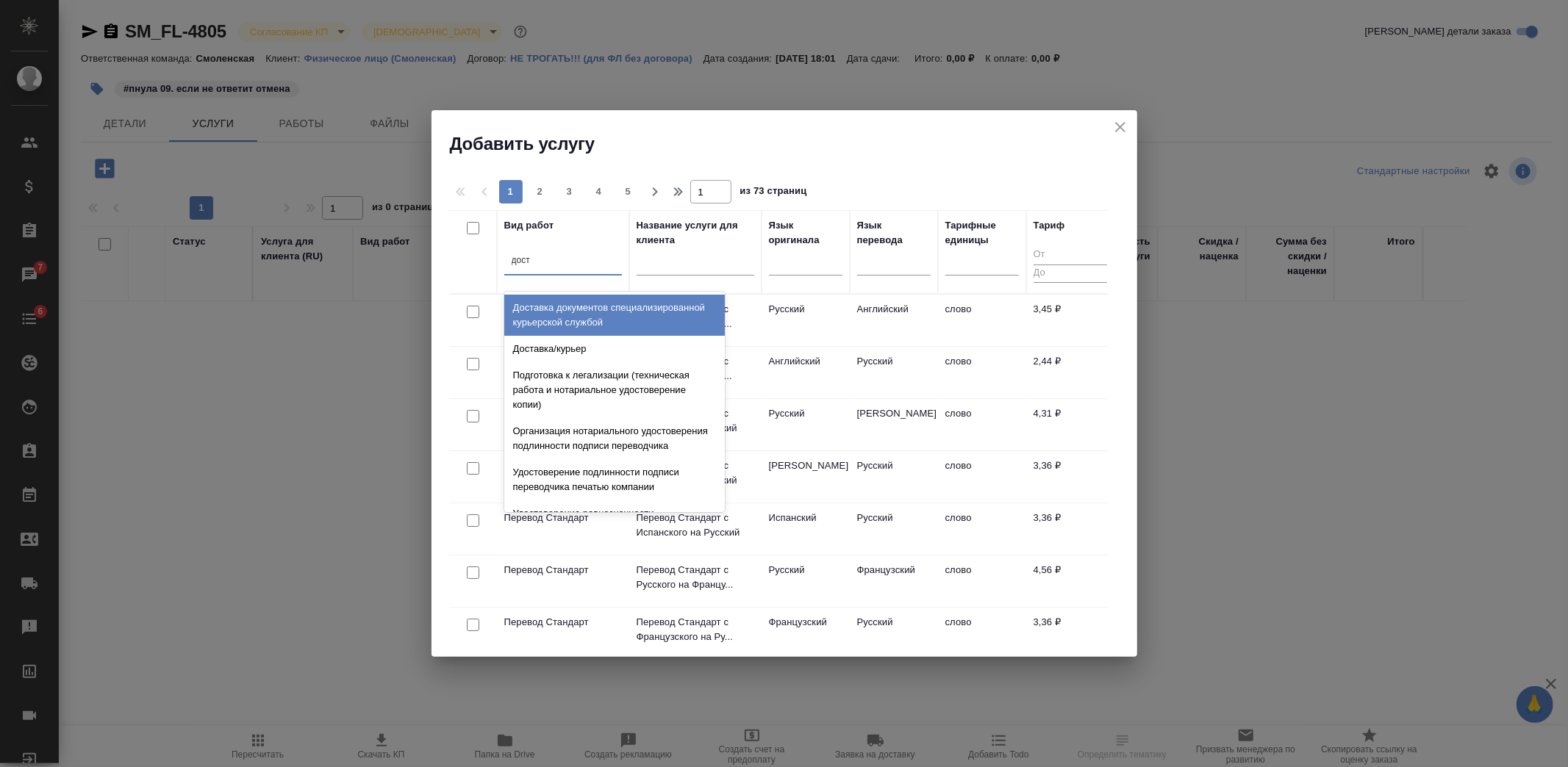
type input "доста"
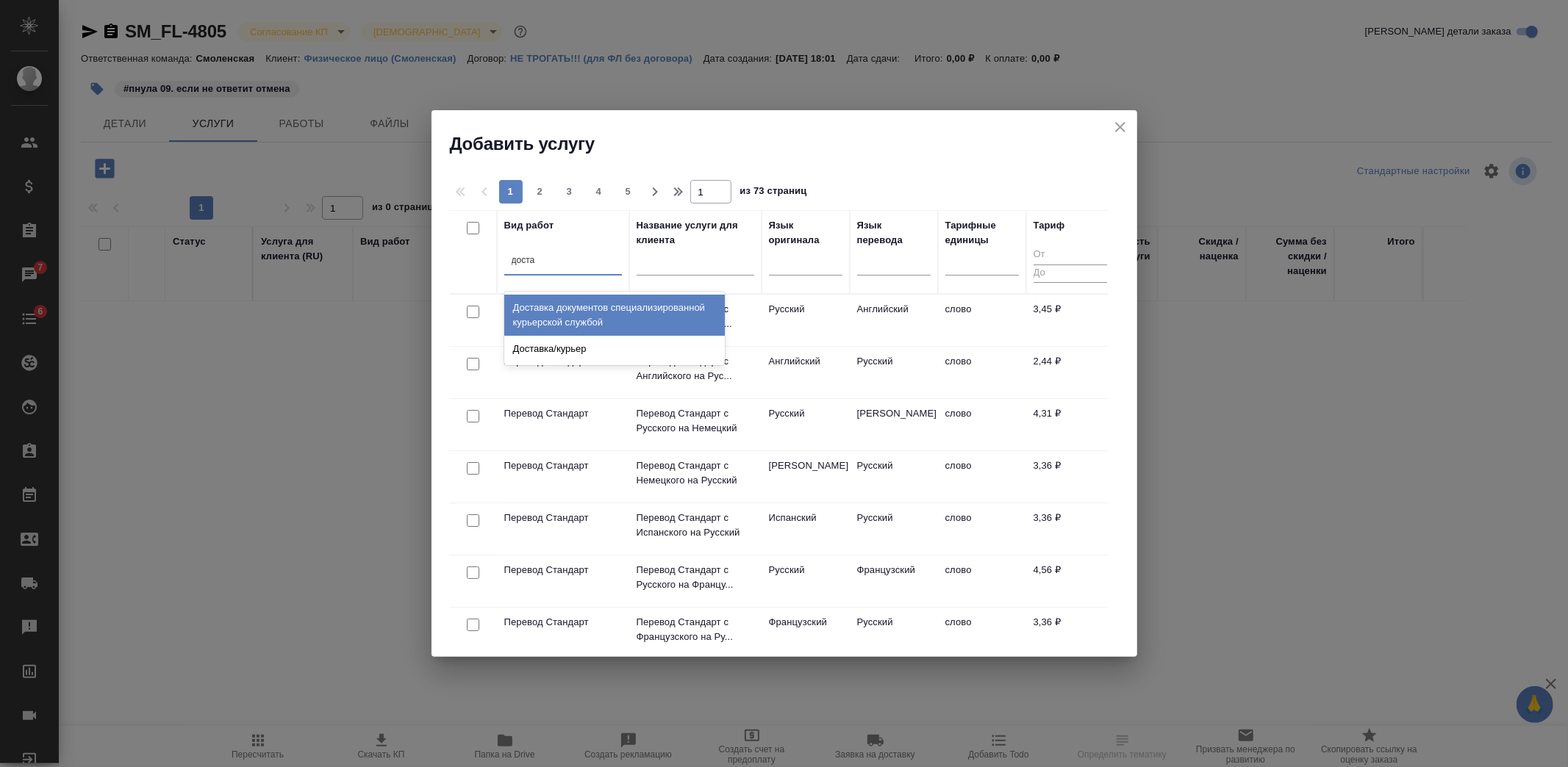
click at [590, 327] on div "Доставка документов специализированной курьерской службой" at bounding box center [614, 315] width 221 height 42
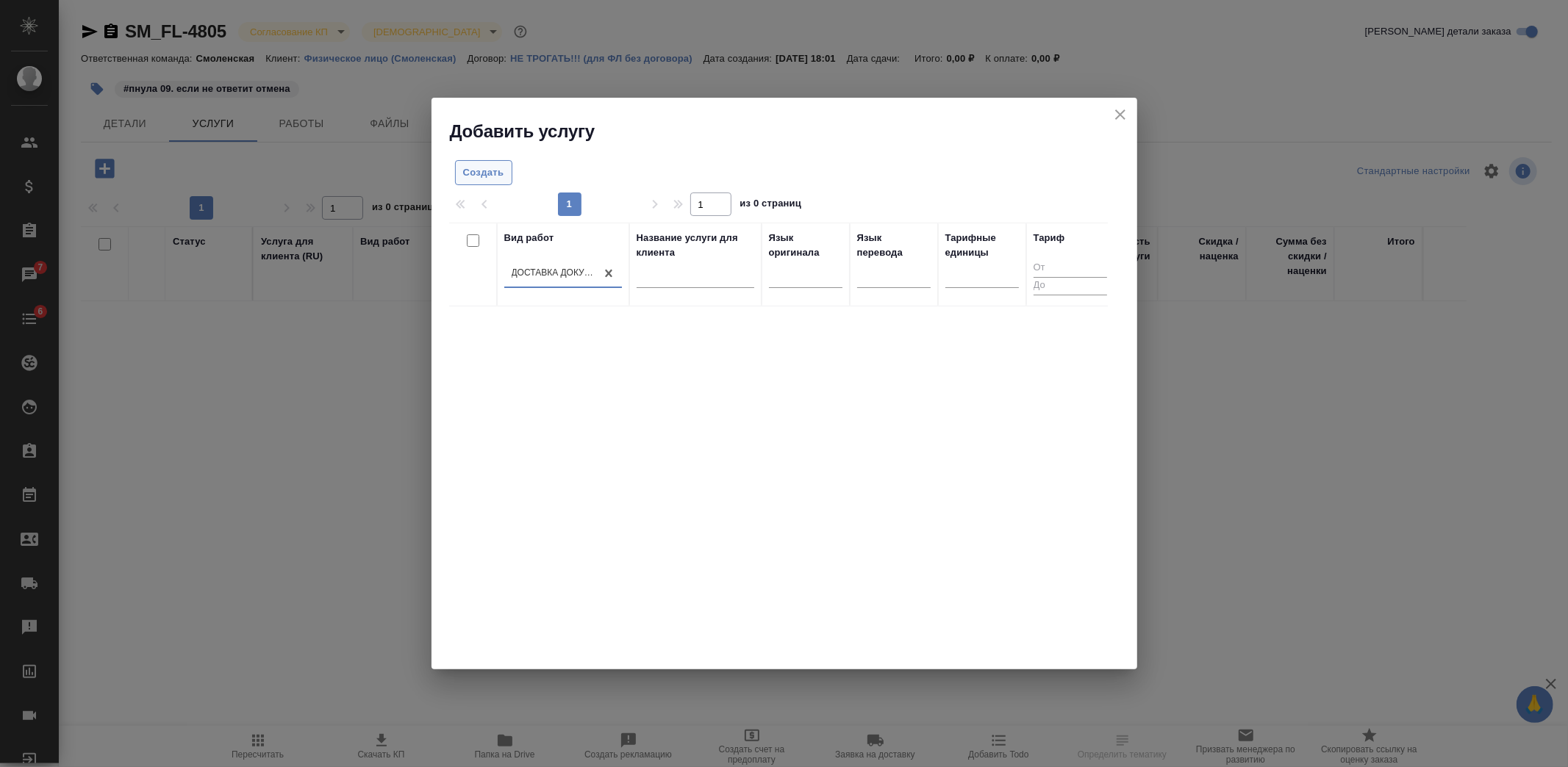
click at [481, 177] on span "Создать" at bounding box center [484, 173] width 42 height 17
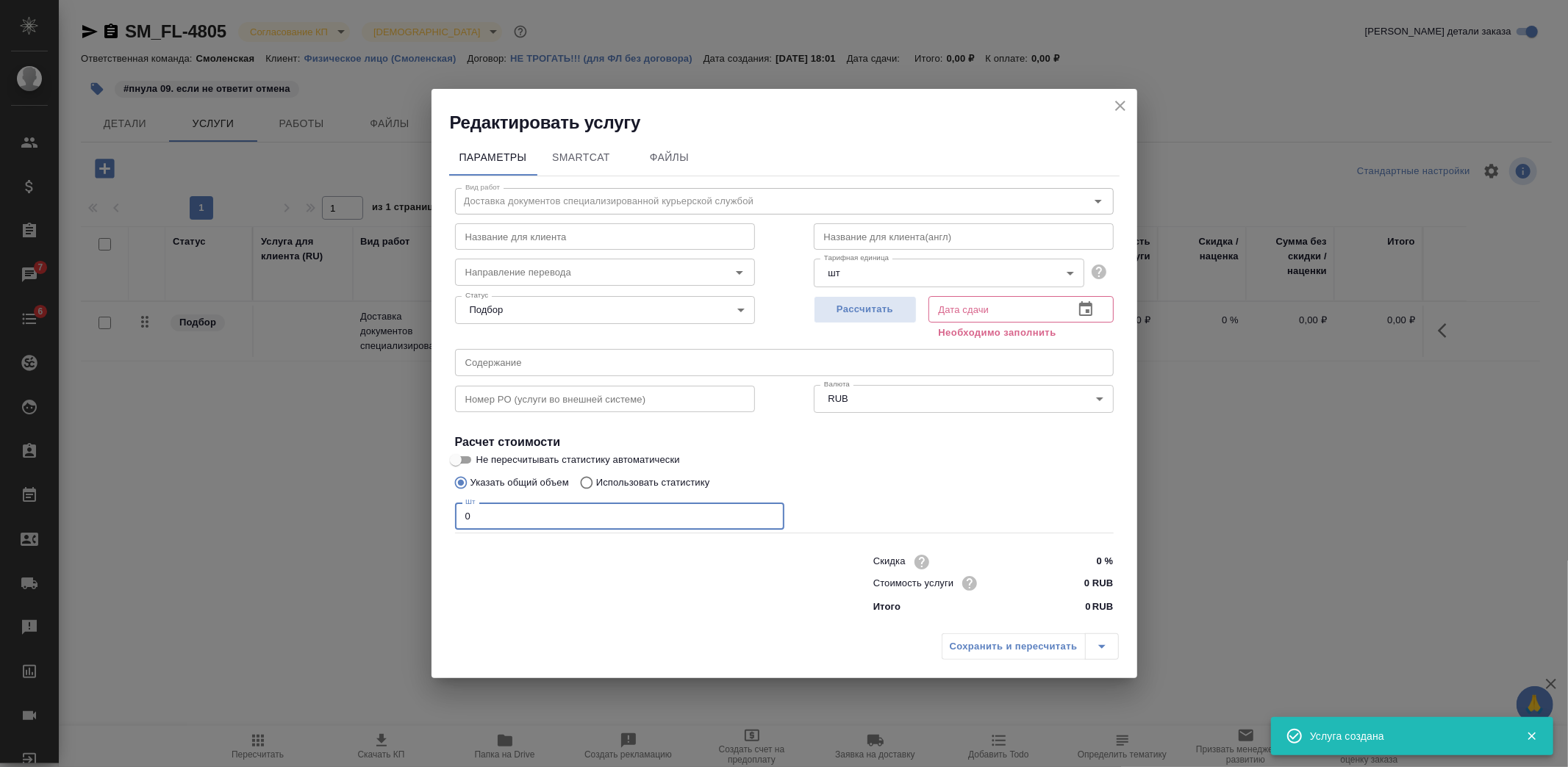
drag, startPoint x: 531, startPoint y: 516, endPoint x: 417, endPoint y: 524, distance: 114.3
click at [417, 524] on div "Редактировать услугу Параметры SmartCat Файлы Вид работ Доставка документов спе…" at bounding box center [784, 384] width 1568 height 767
type input "1"
click at [893, 316] on span "Рассчитать" at bounding box center [865, 310] width 87 height 17
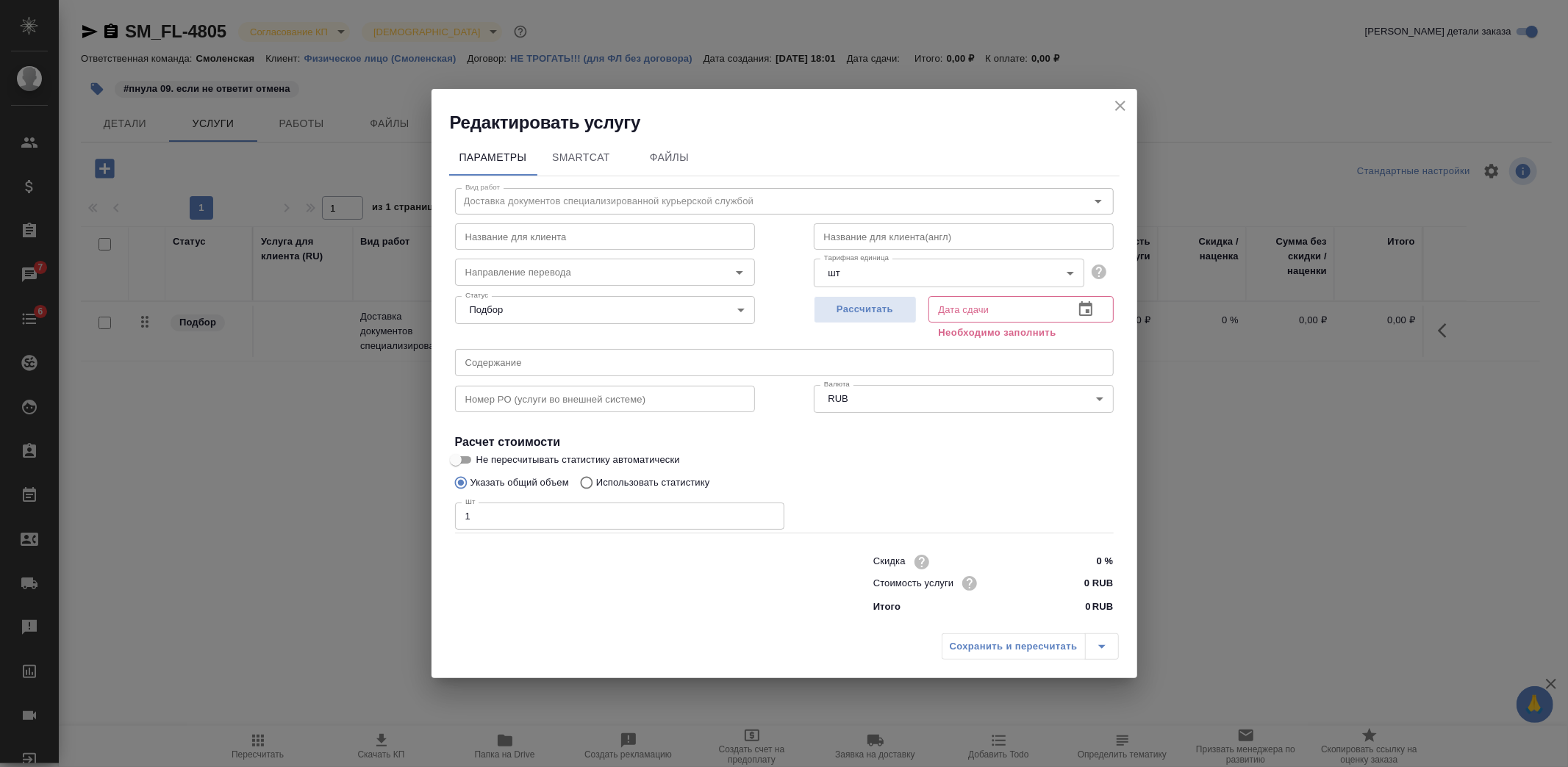
type input "10.10.2025 12:57"
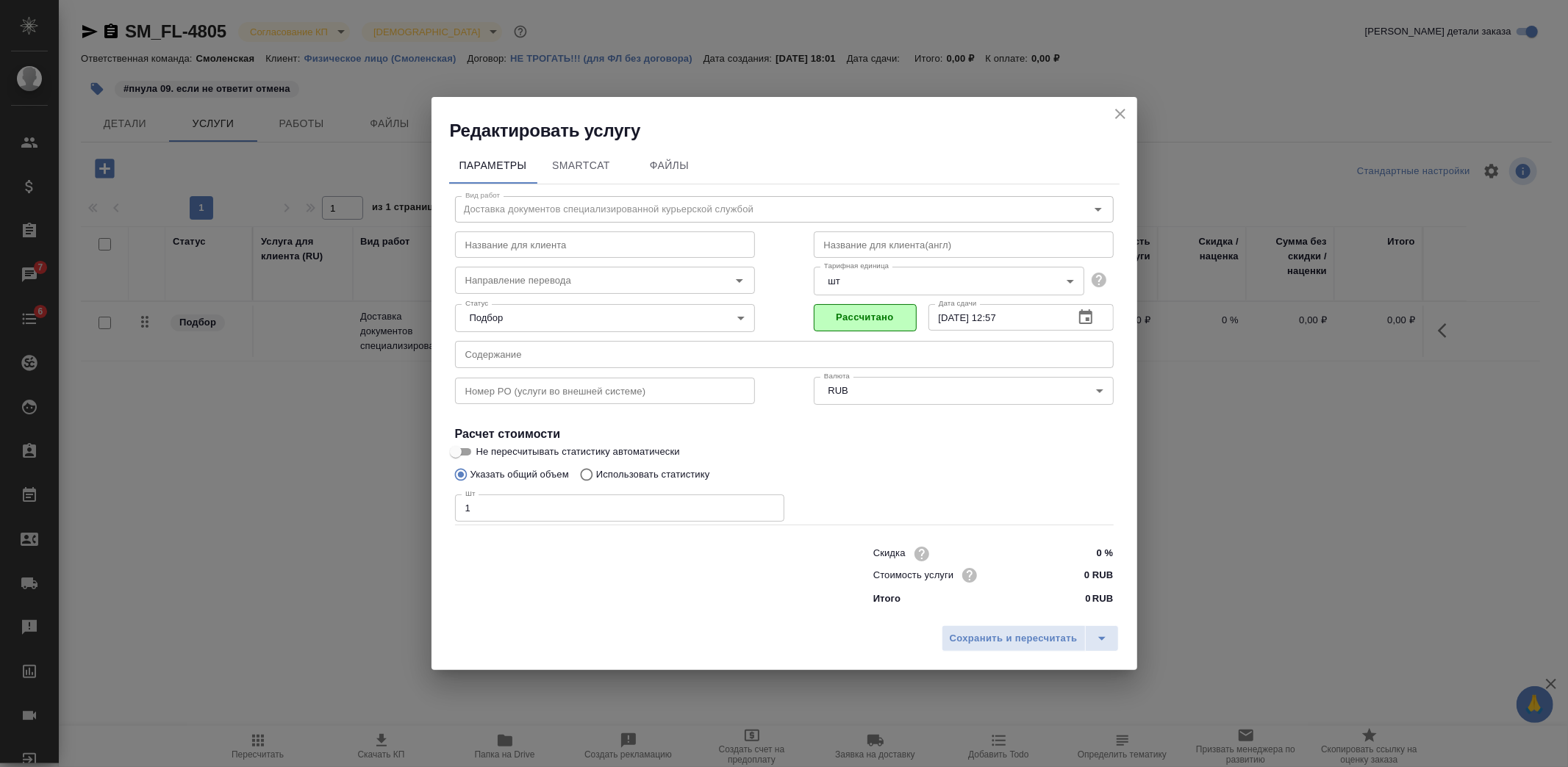
click at [1074, 581] on input "0 RUB" at bounding box center [1086, 575] width 55 height 22
drag, startPoint x: 1090, startPoint y: 571, endPoint x: 1066, endPoint y: 571, distance: 24.0
click at [1066, 571] on input "0 RUB" at bounding box center [1086, 575] width 54 height 22
paste input "18565.67"
type input "18565.67 RUB"
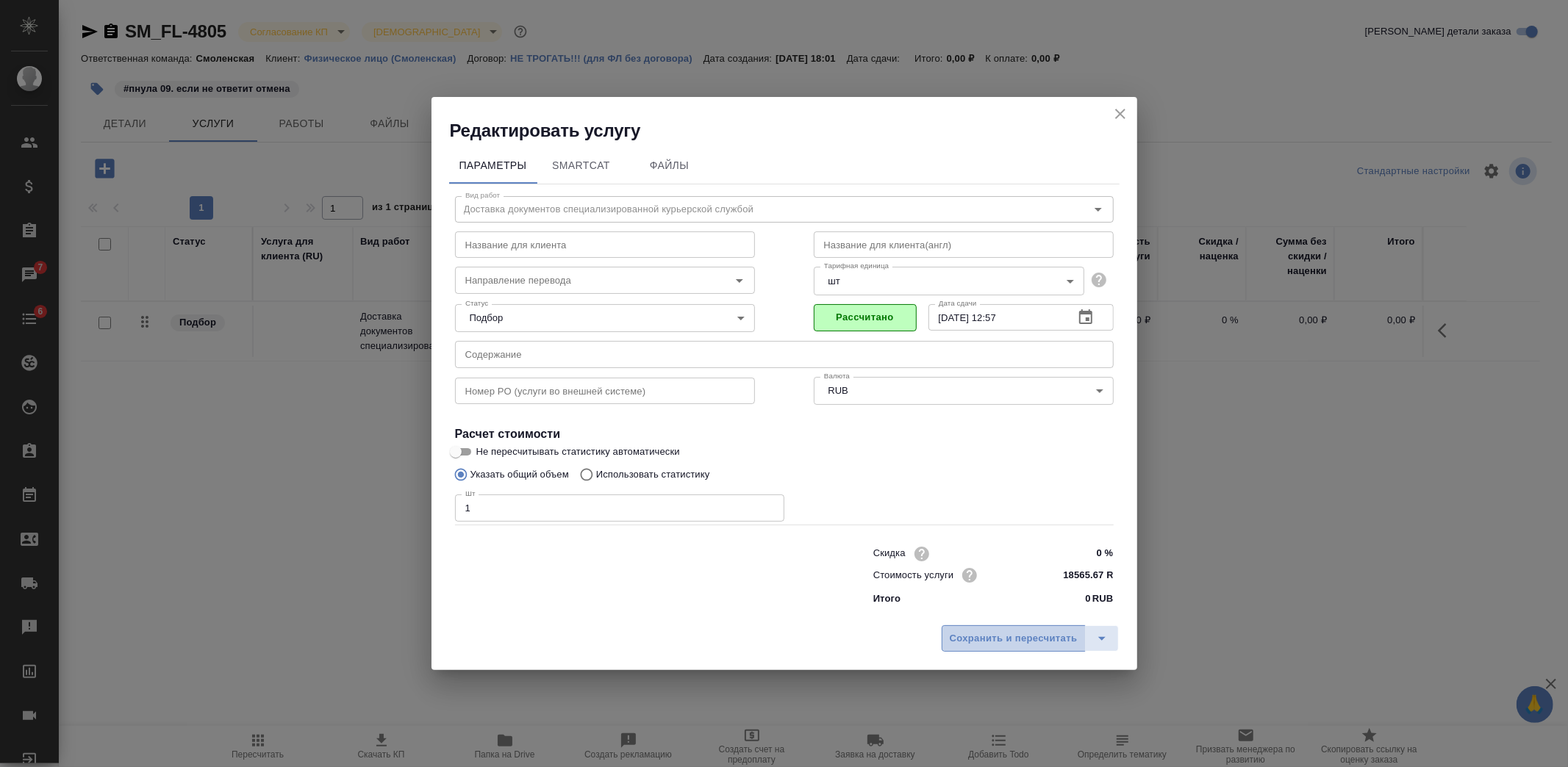
click at [997, 636] on span "Сохранить и пересчитать" at bounding box center [1014, 639] width 128 height 17
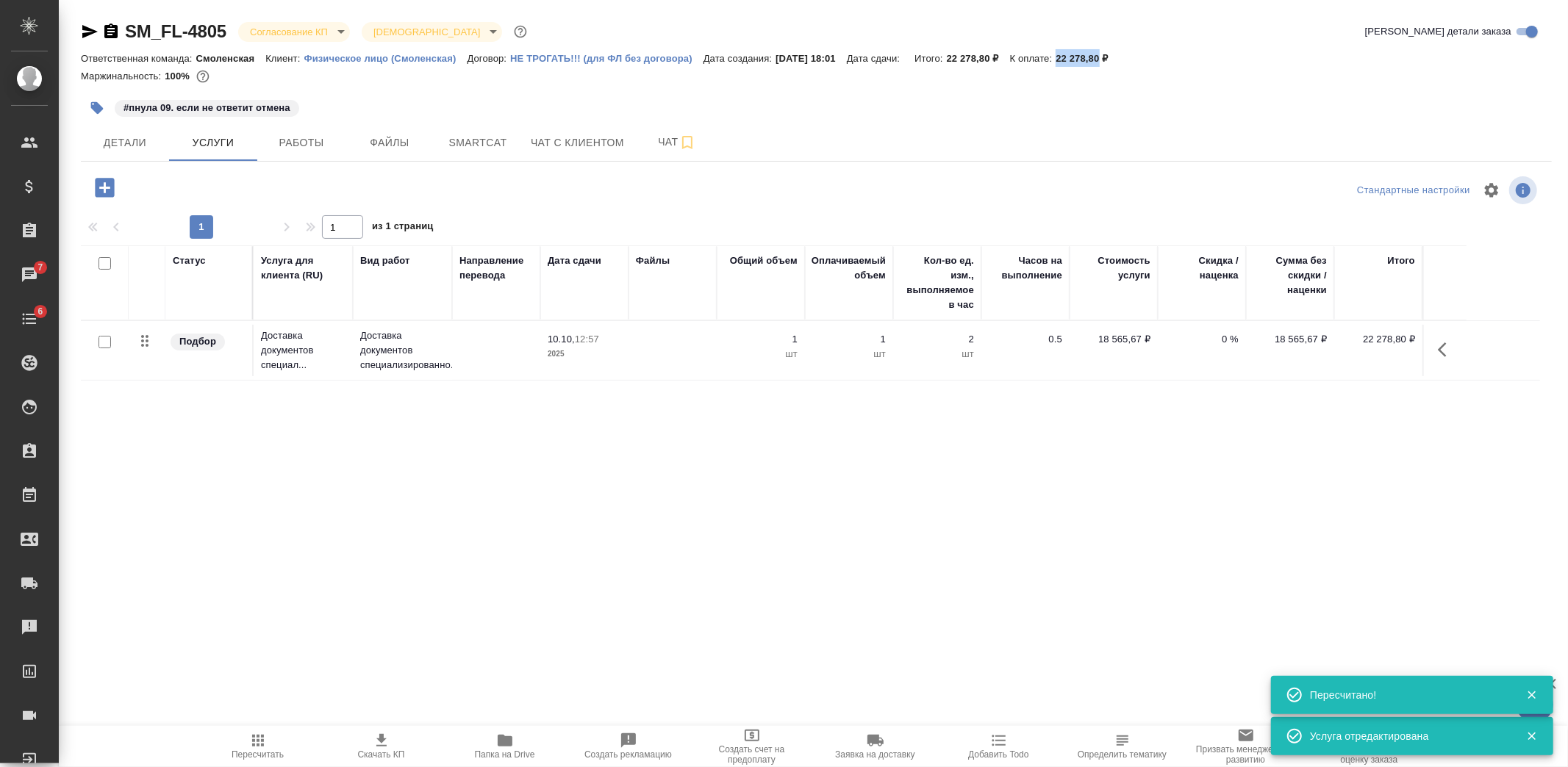
drag, startPoint x: 1074, startPoint y: 56, endPoint x: 1116, endPoint y: 60, distance: 42.2
click at [1116, 60] on div "Ответственная команда: Смоленская Клиент: Физическое лицо (Смоленская) Договор:…" at bounding box center [816, 58] width 1471 height 17
copy p "22 278,80"
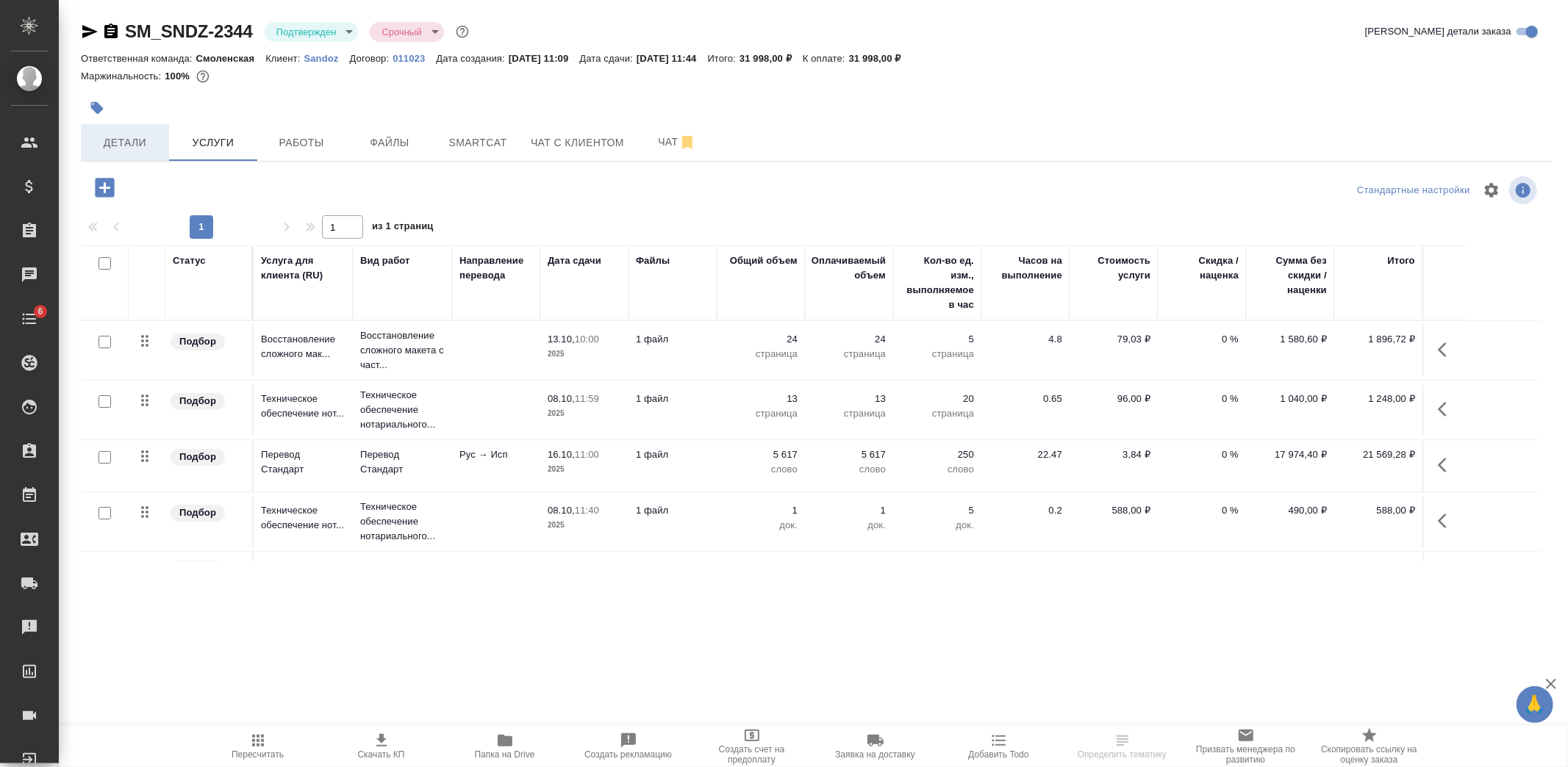
click at [129, 132] on button "Детали" at bounding box center [125, 142] width 88 height 36
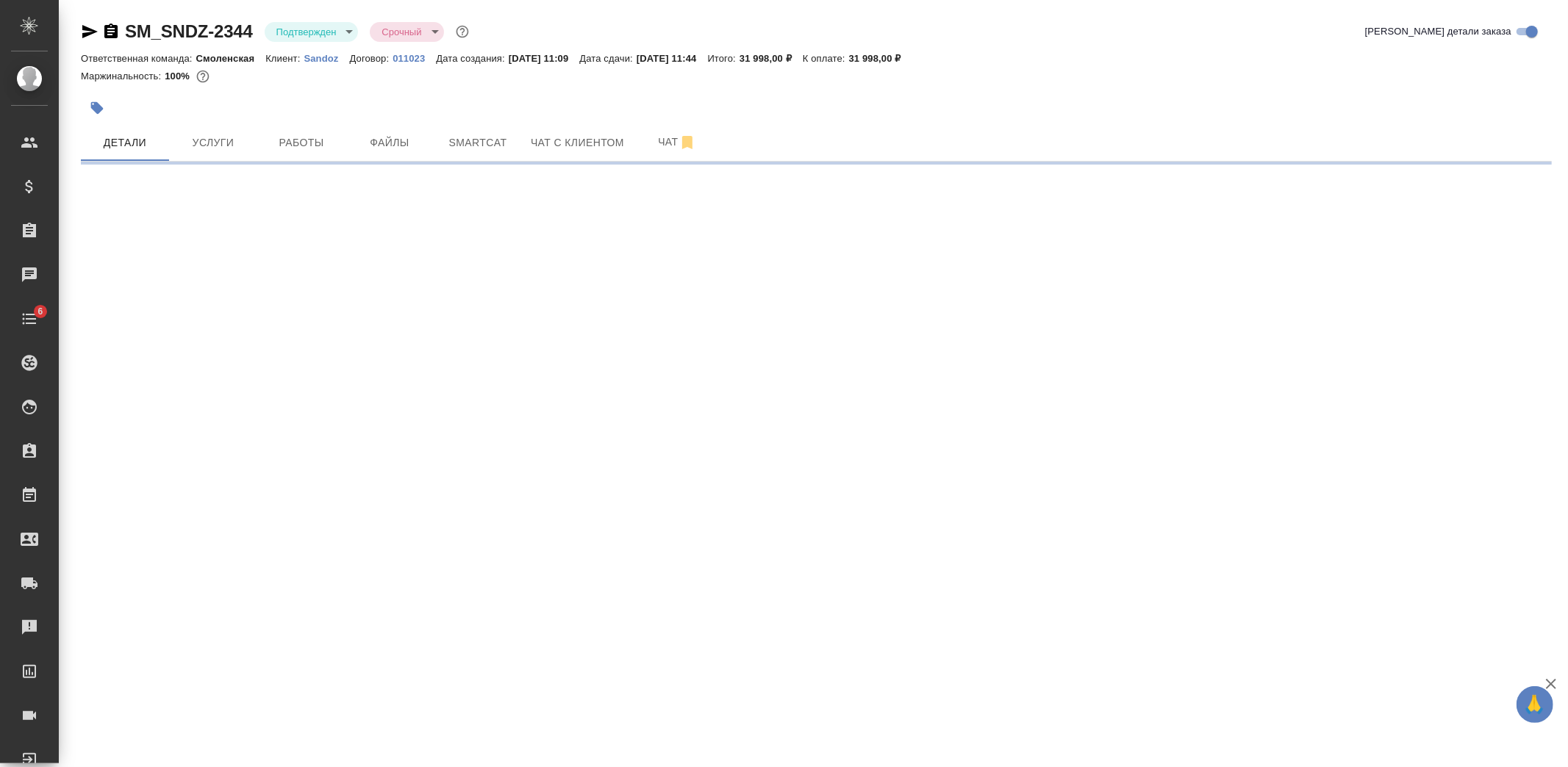
select select "RU"
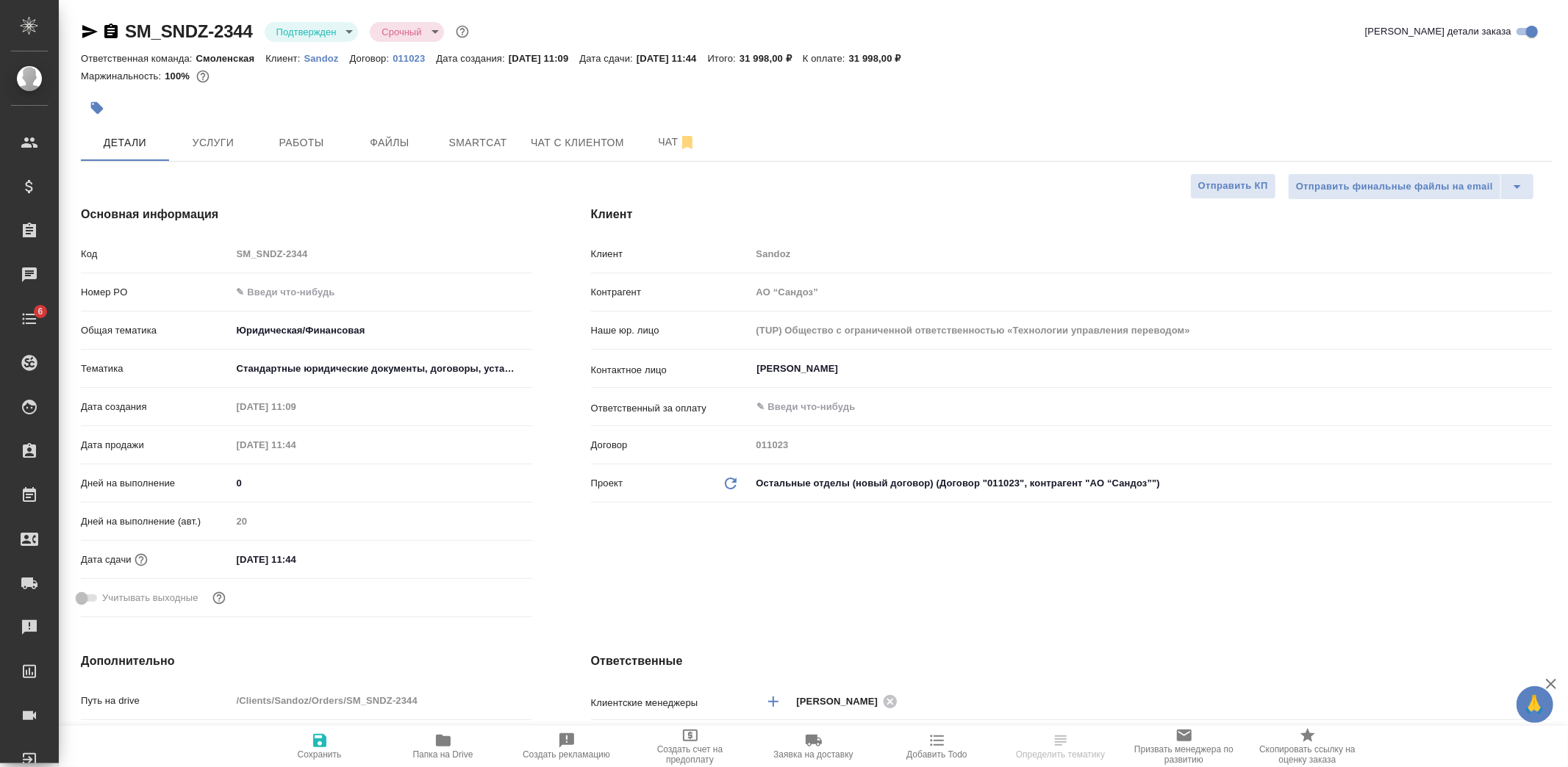
type textarea "x"
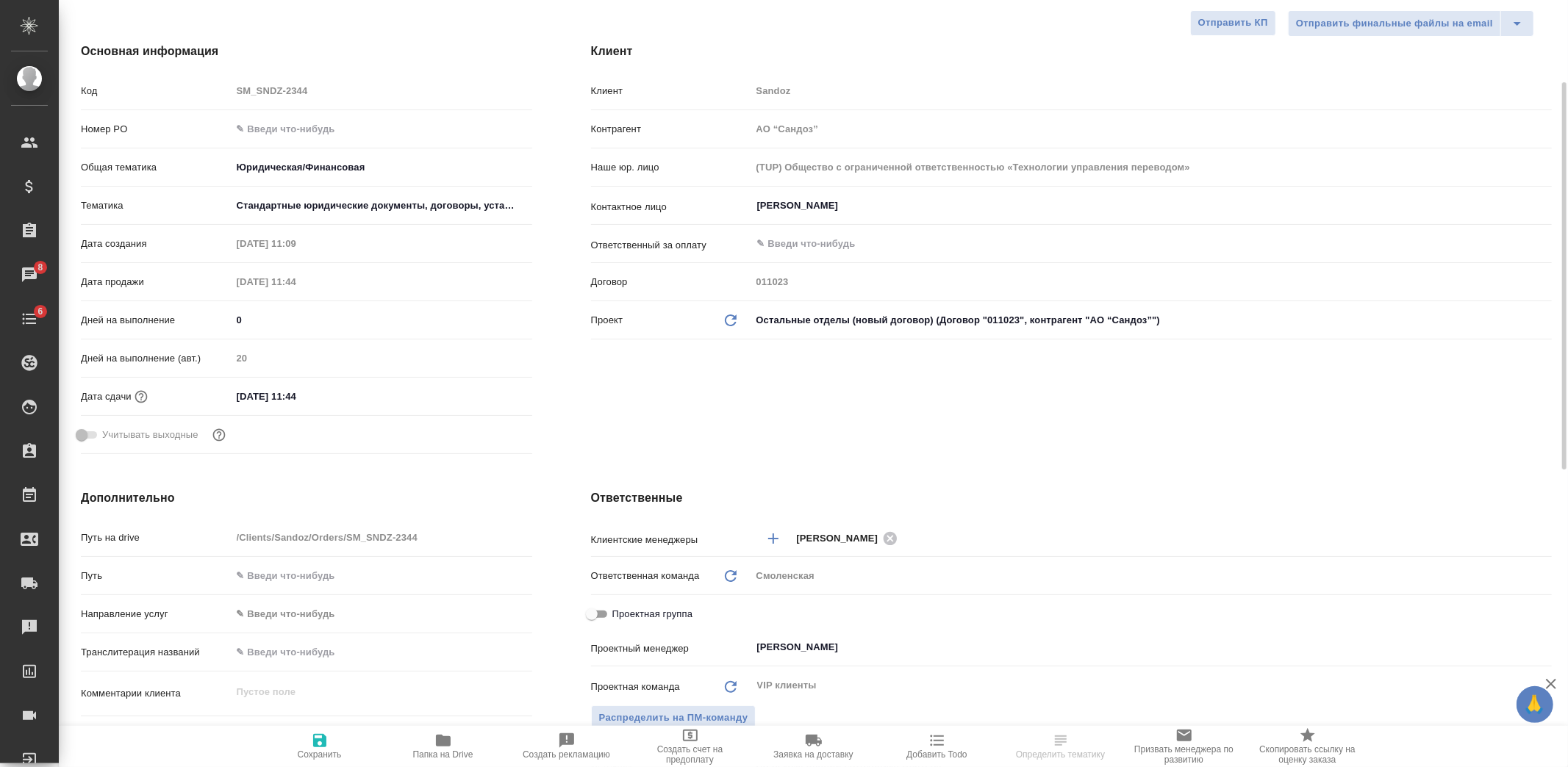
type textarea "x"
select select "RU"
type textarea "x"
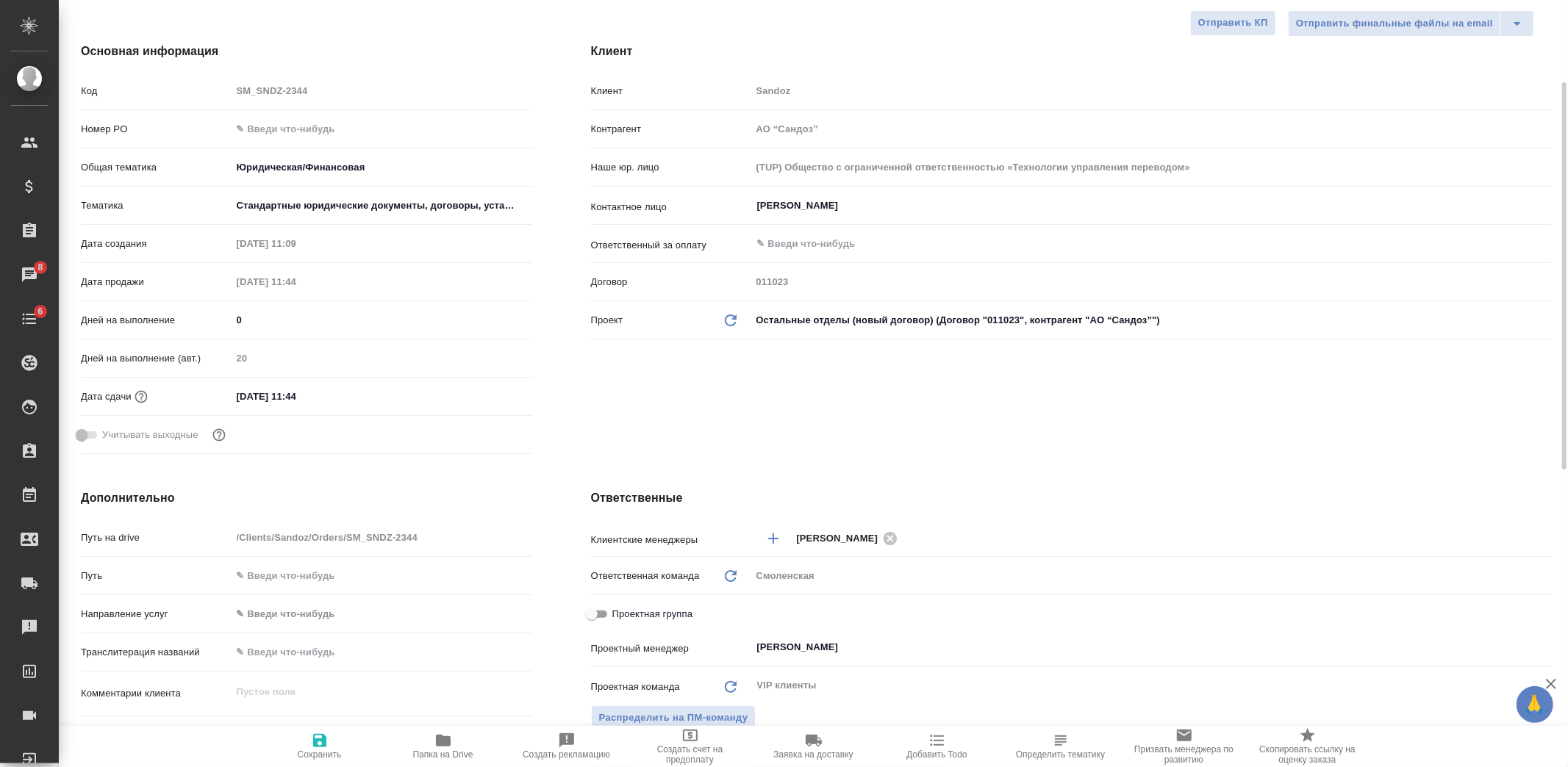
type textarea "x"
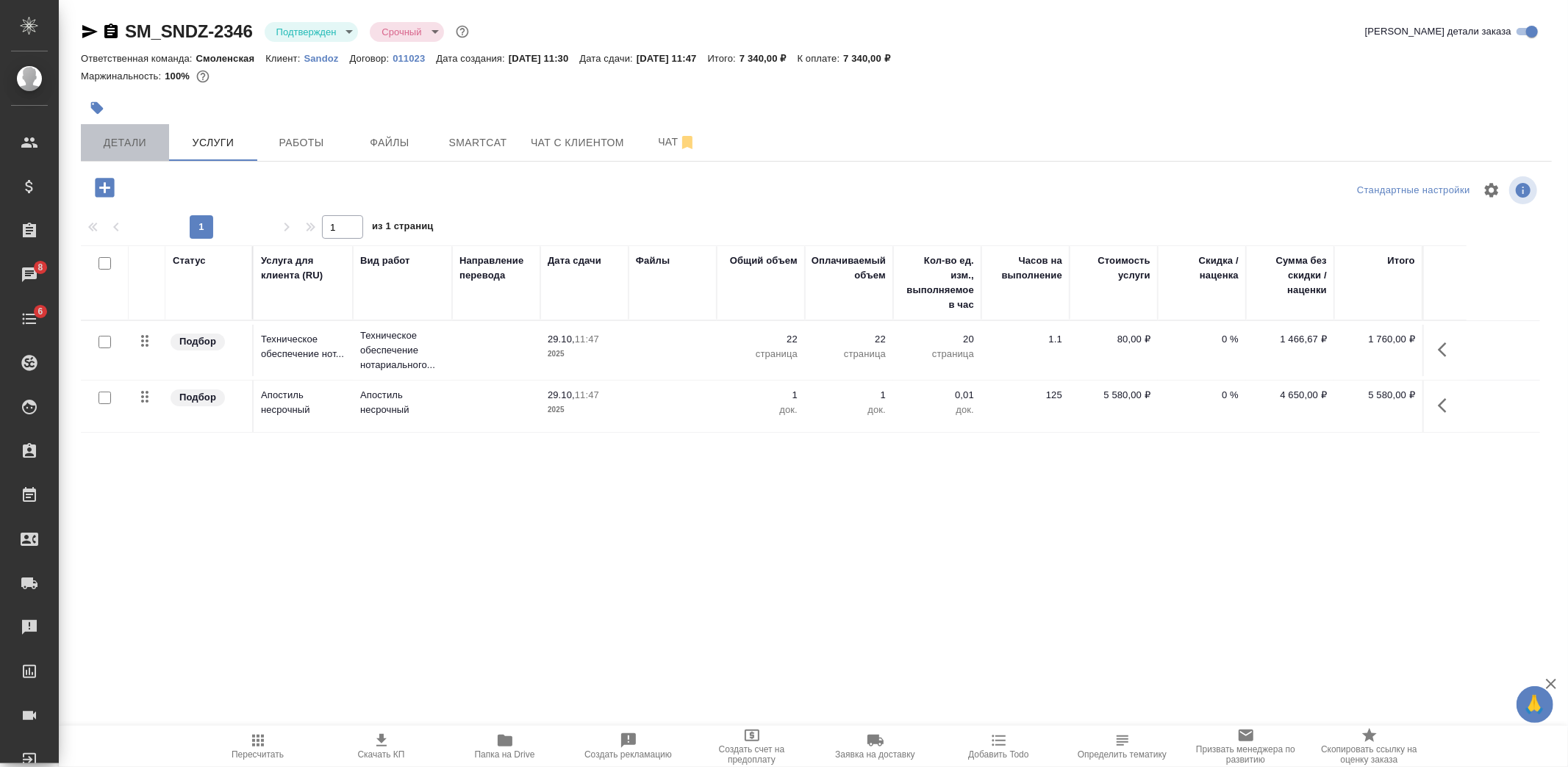
click at [122, 145] on span "Детали" at bounding box center [126, 143] width 71 height 18
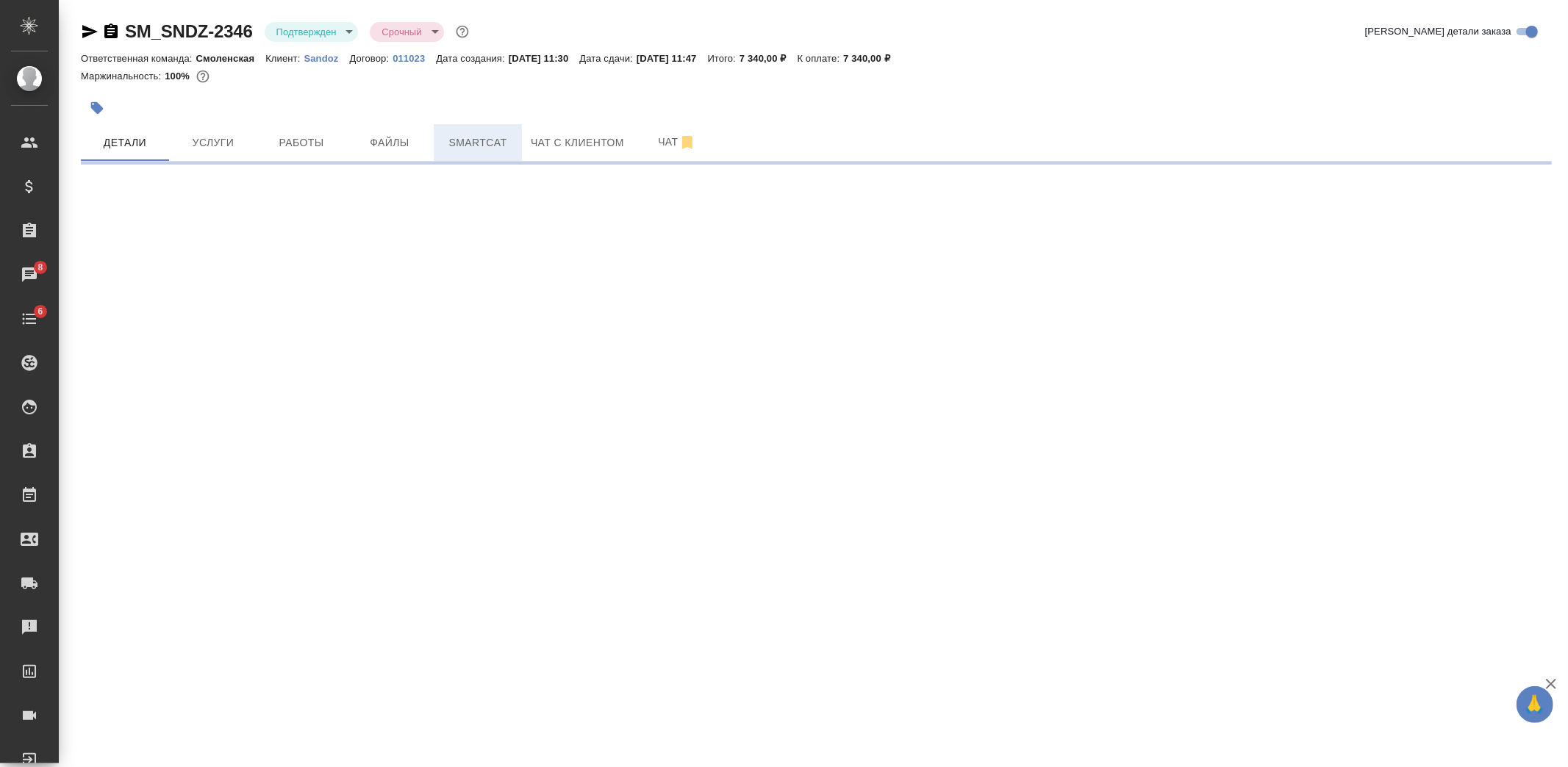
select select "RU"
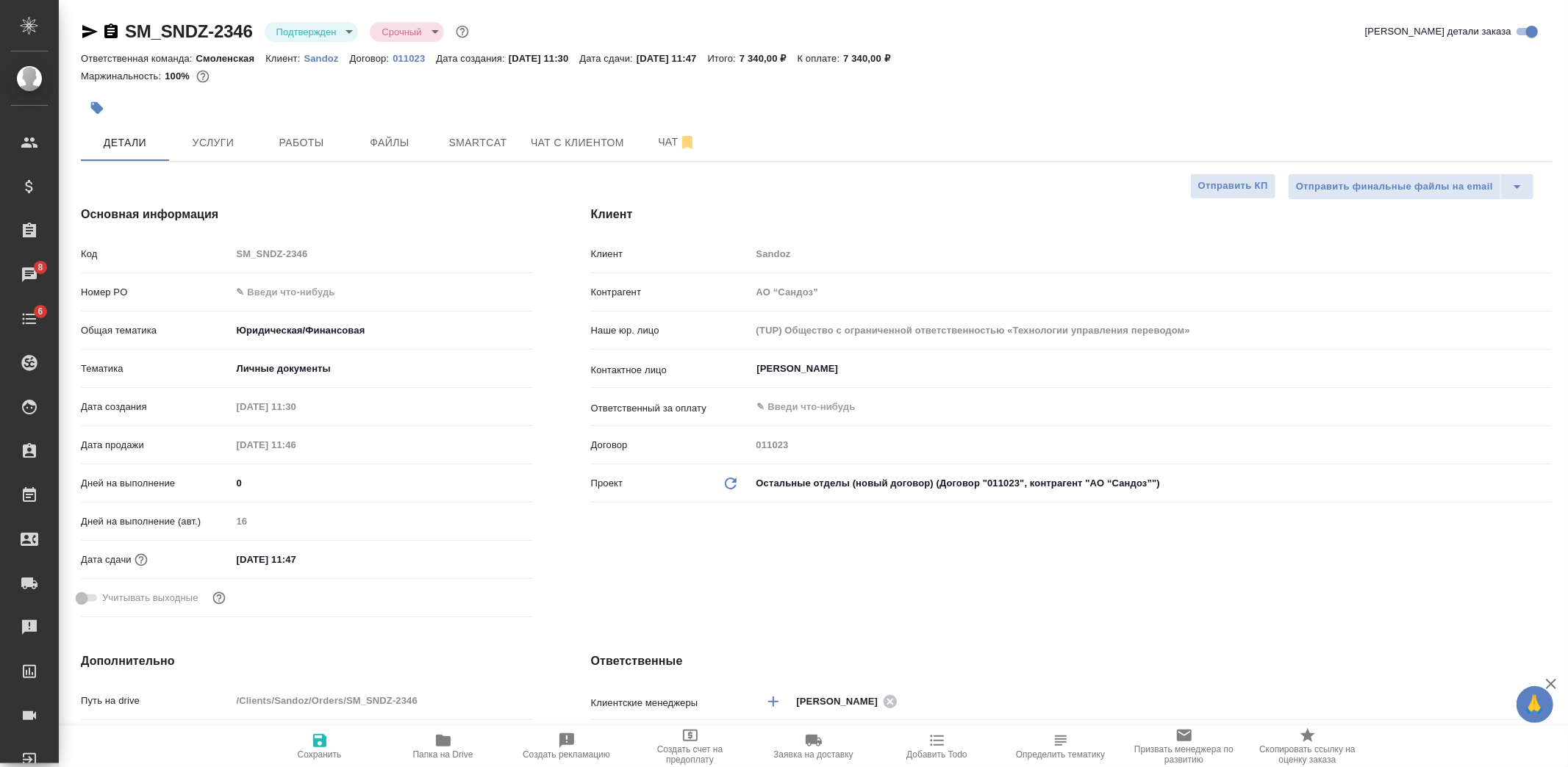
type textarea "x"
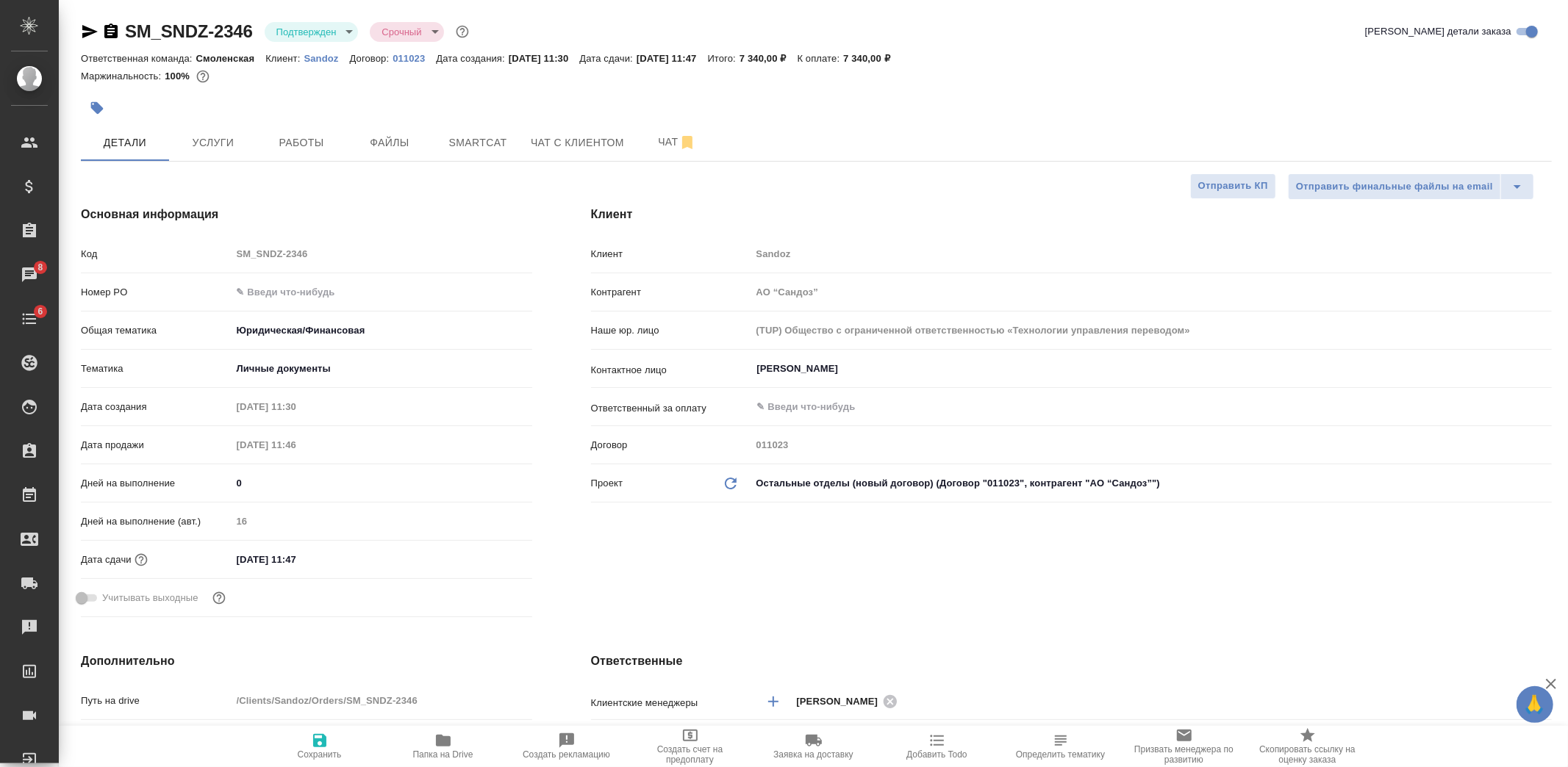
type textarea "x"
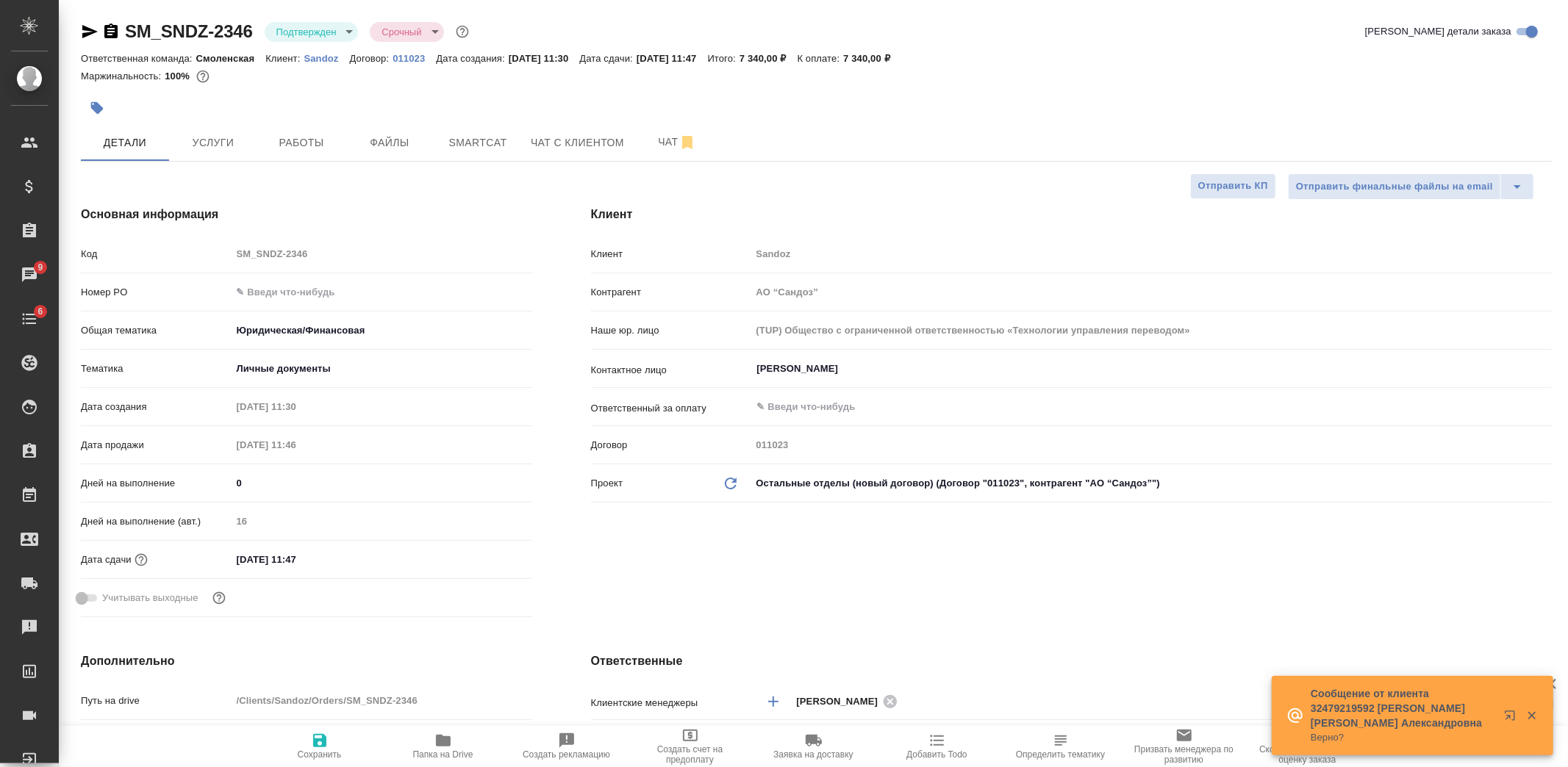
type textarea "x"
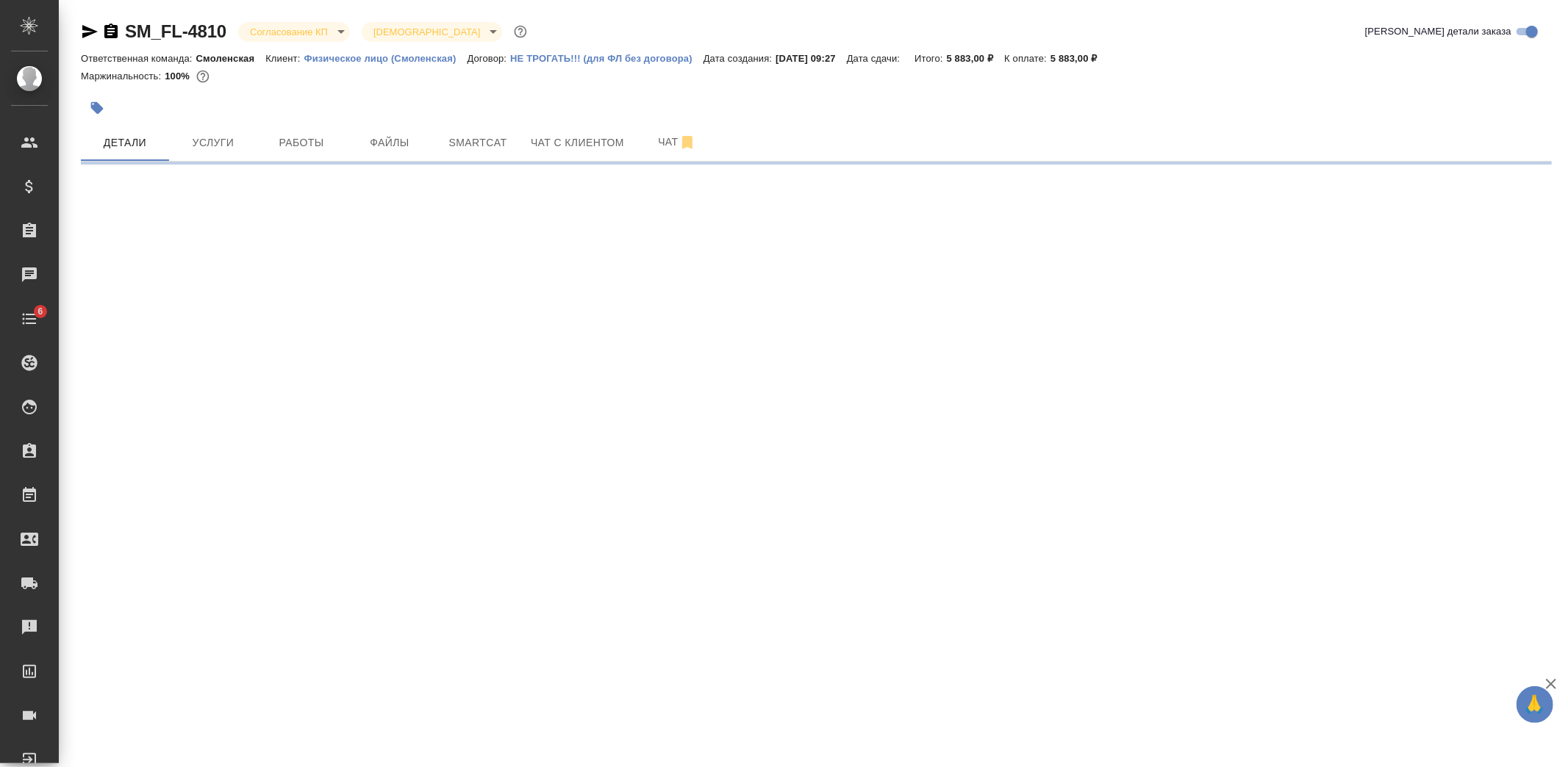
select select "RU"
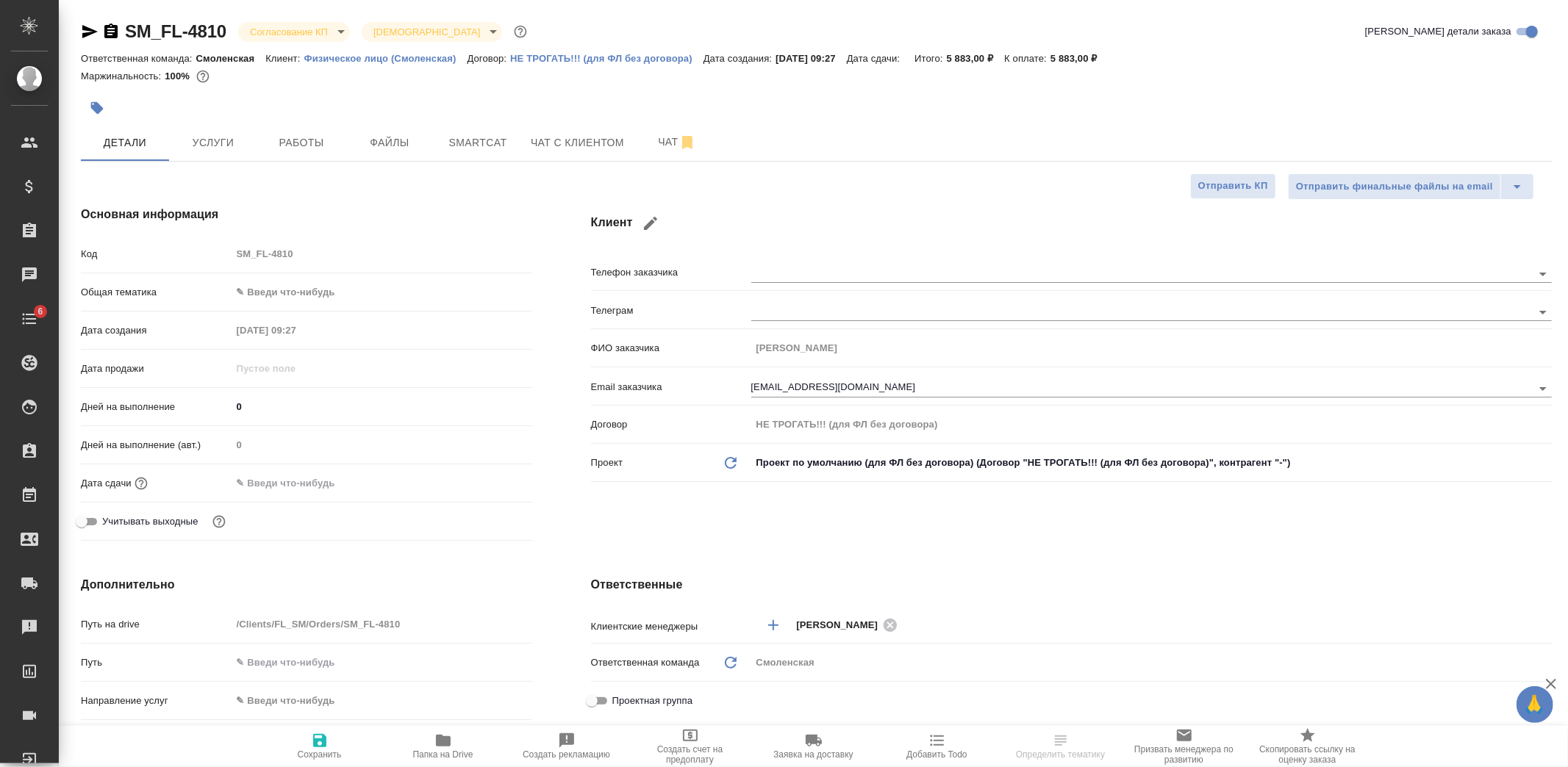
type textarea "x"
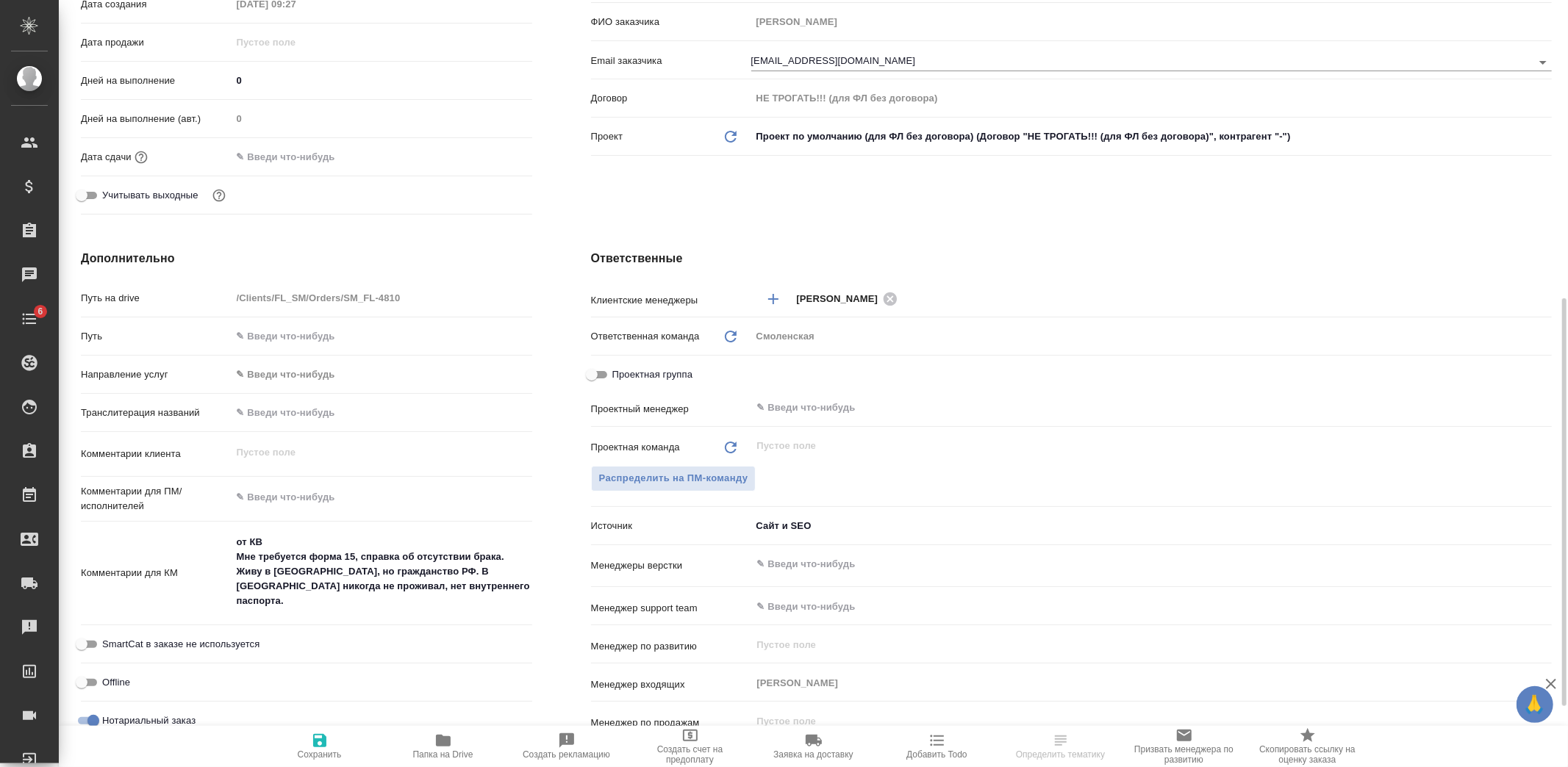
scroll to position [408, 0]
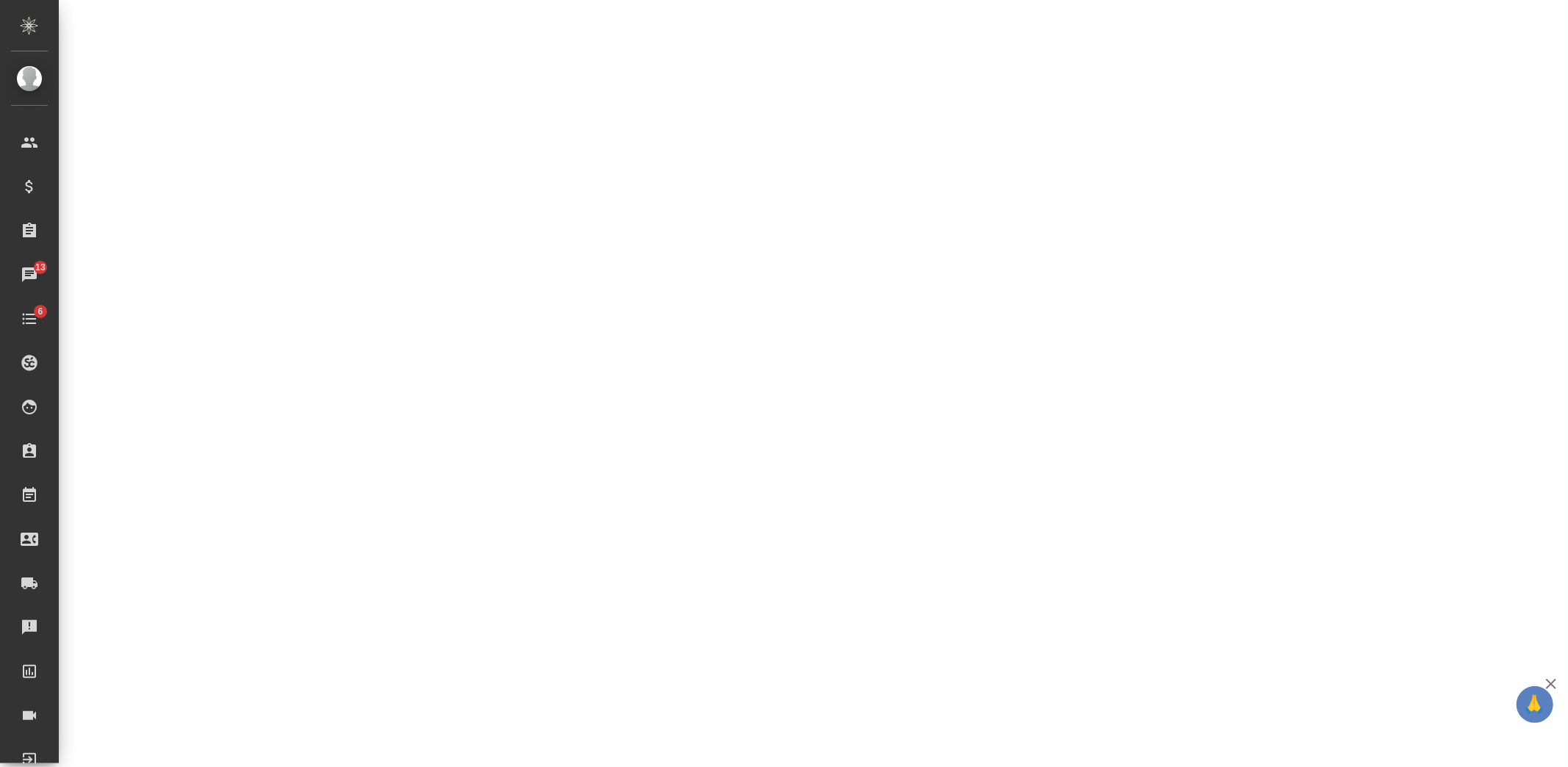
select select "RU"
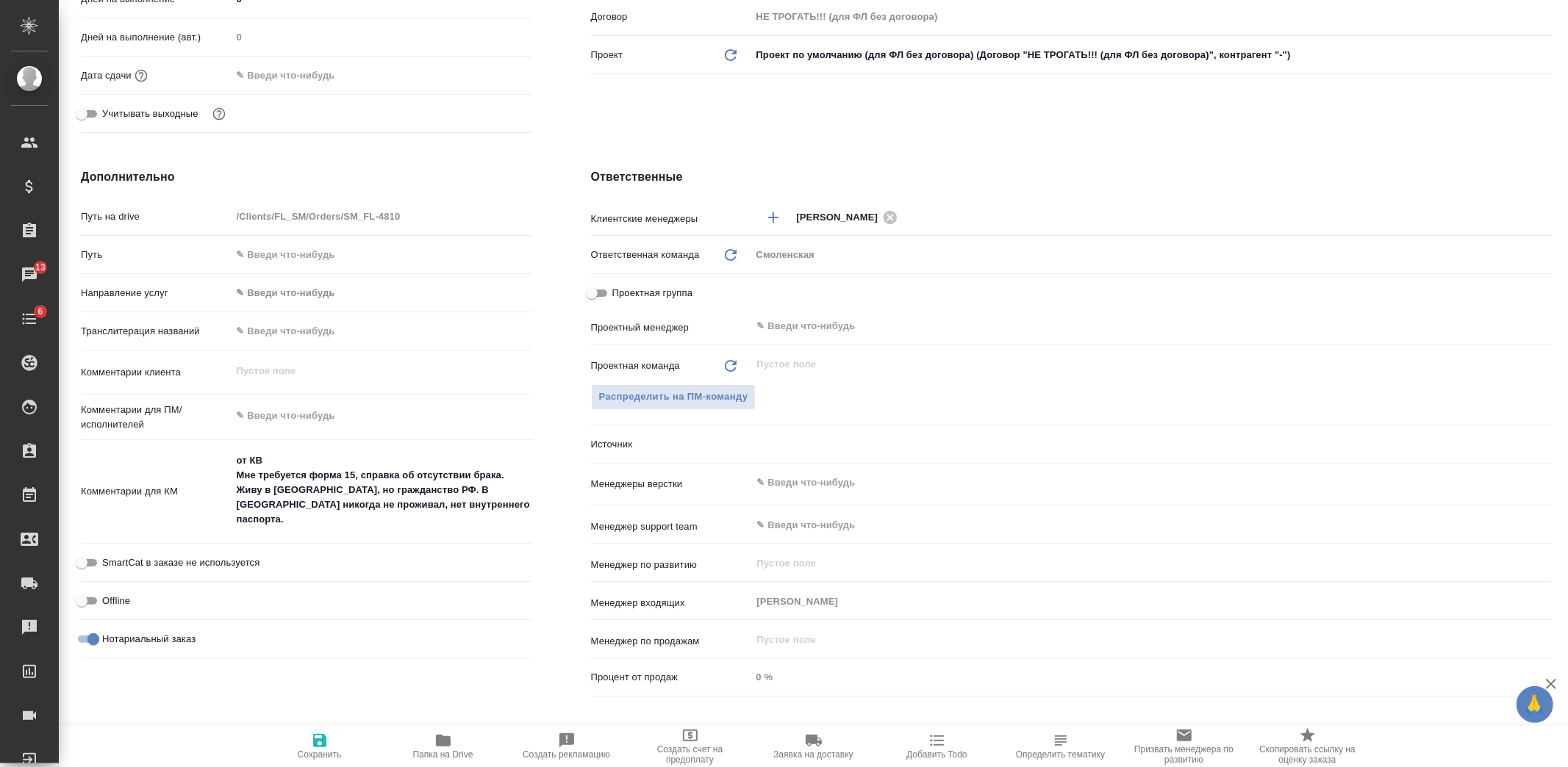
type textarea "x"
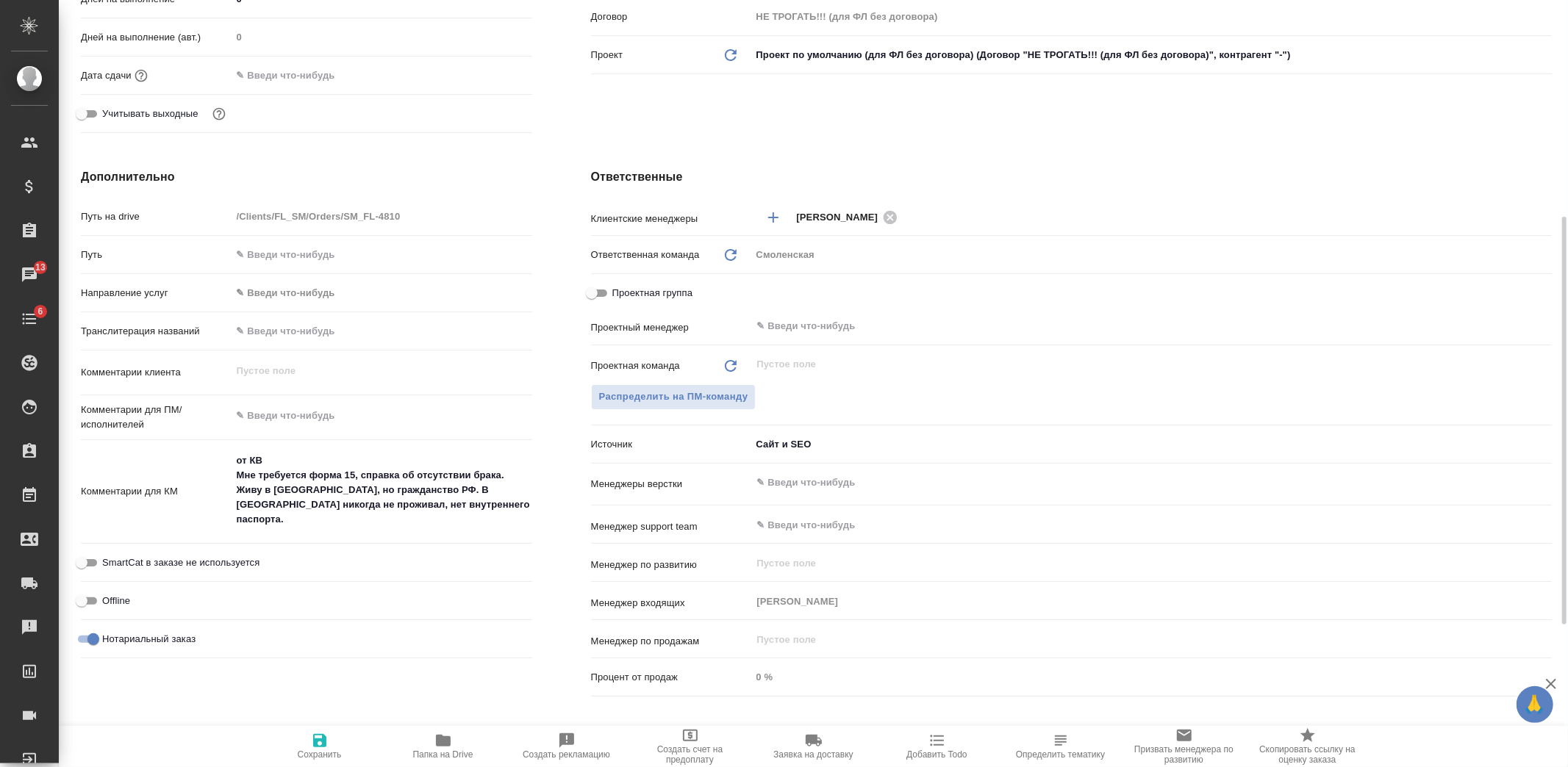
type textarea "x"
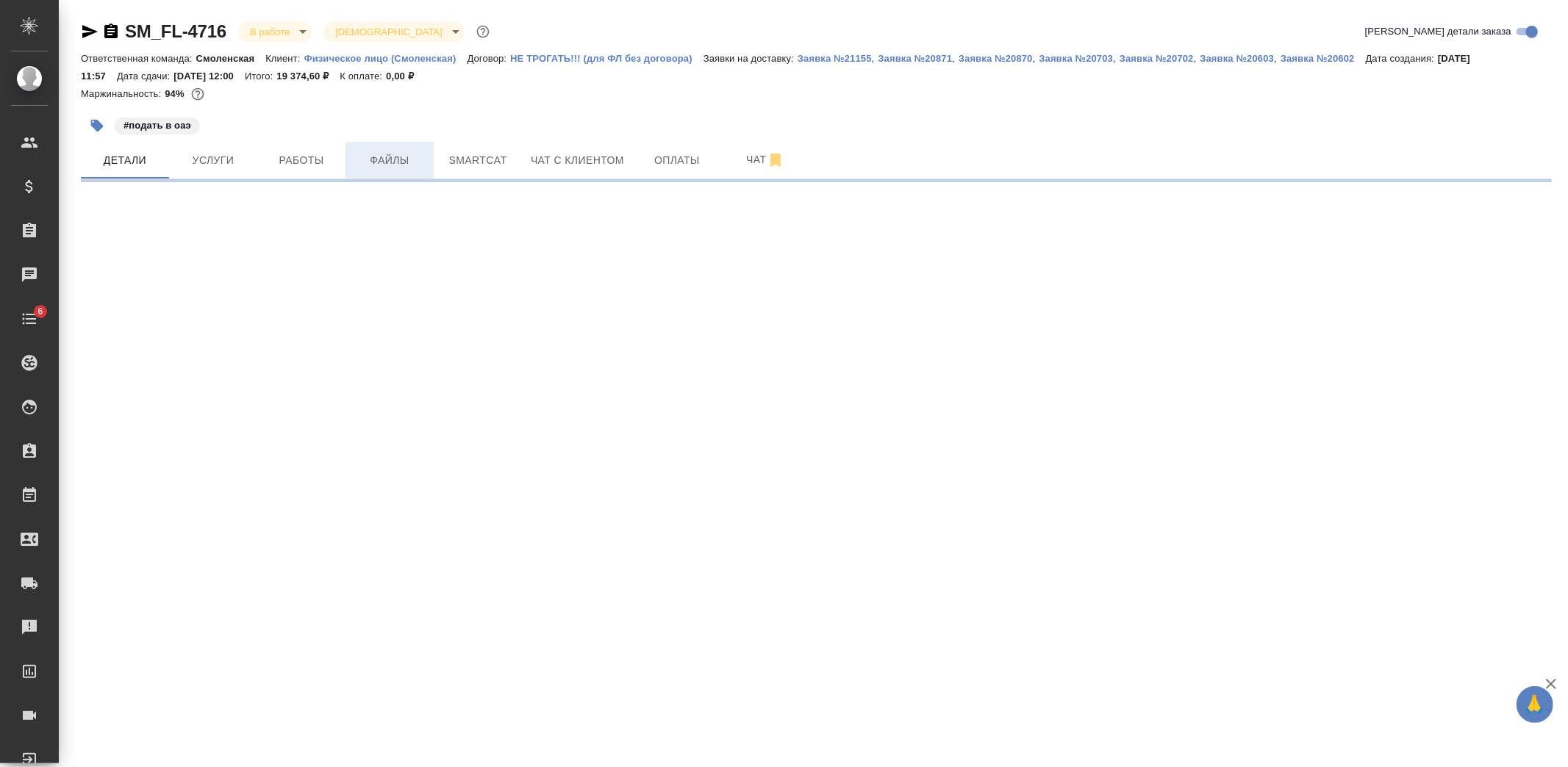
click at [385, 152] on span "Файлы" at bounding box center [390, 160] width 71 height 18
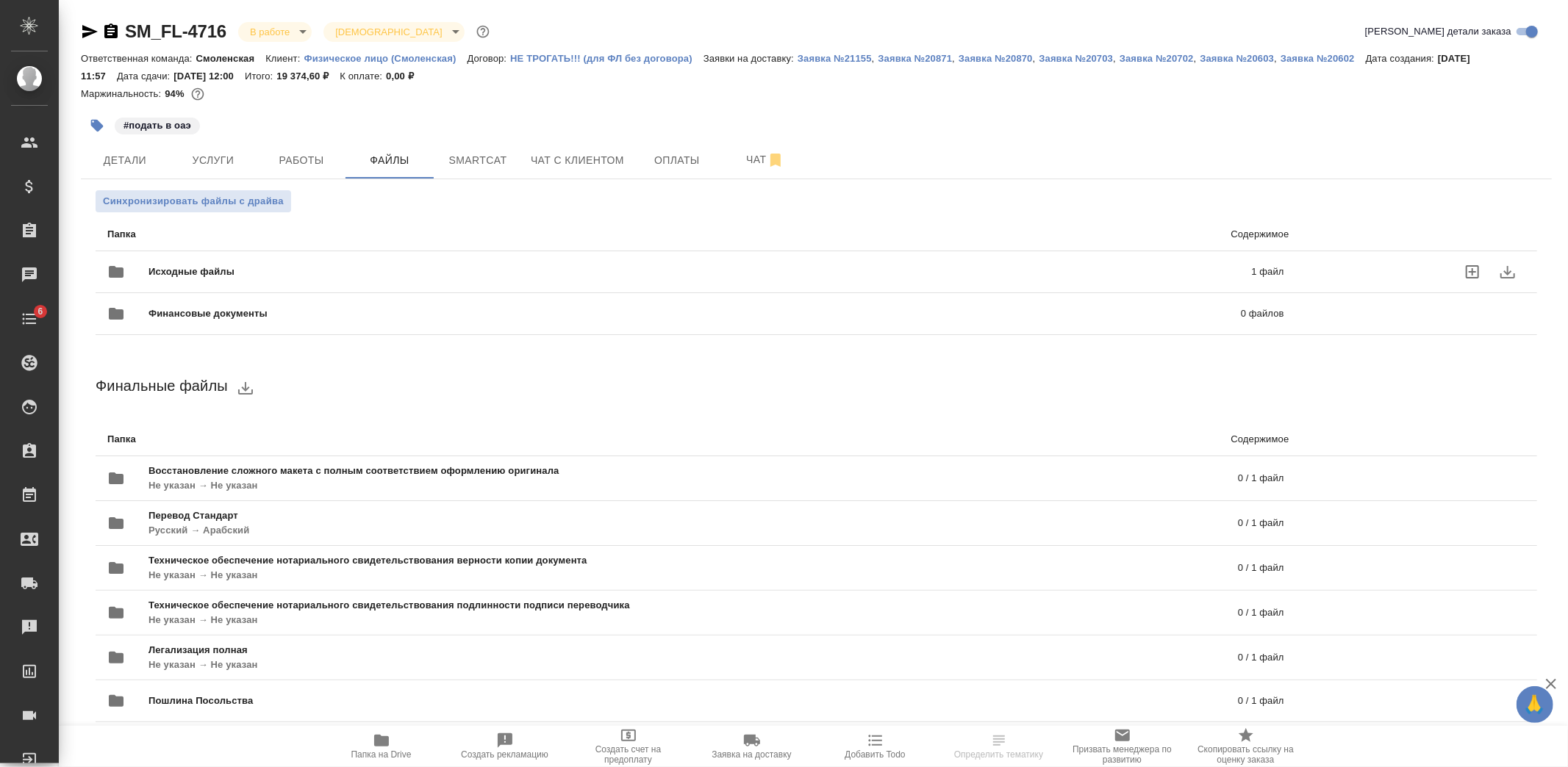
click at [222, 265] on span "Исходные файлы" at bounding box center [446, 272] width 595 height 15
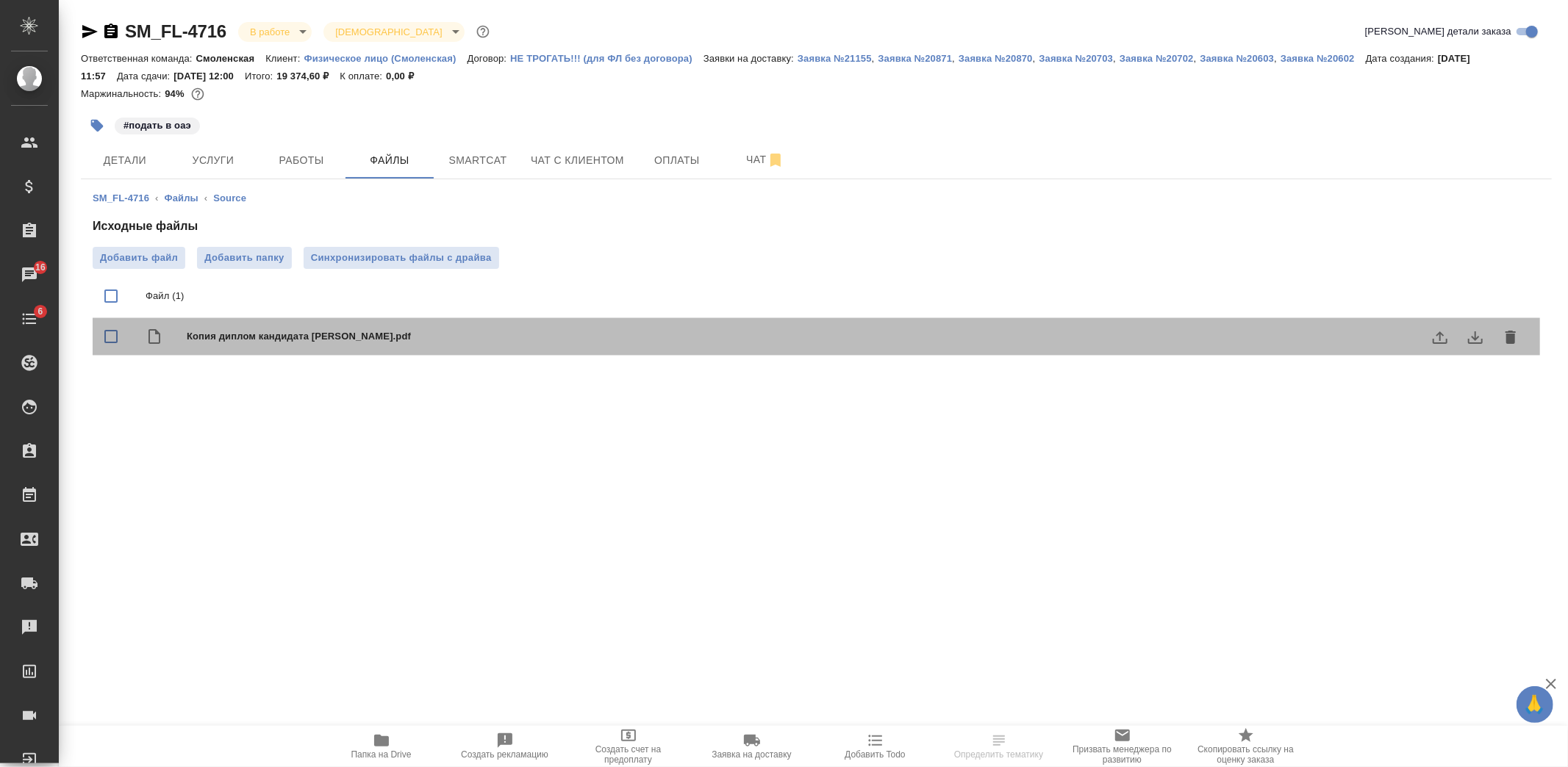
click at [289, 337] on span "Копия диплом кандидата [PERSON_NAME].pdf" at bounding box center [846, 336] width 1318 height 15
checkbox input "true"
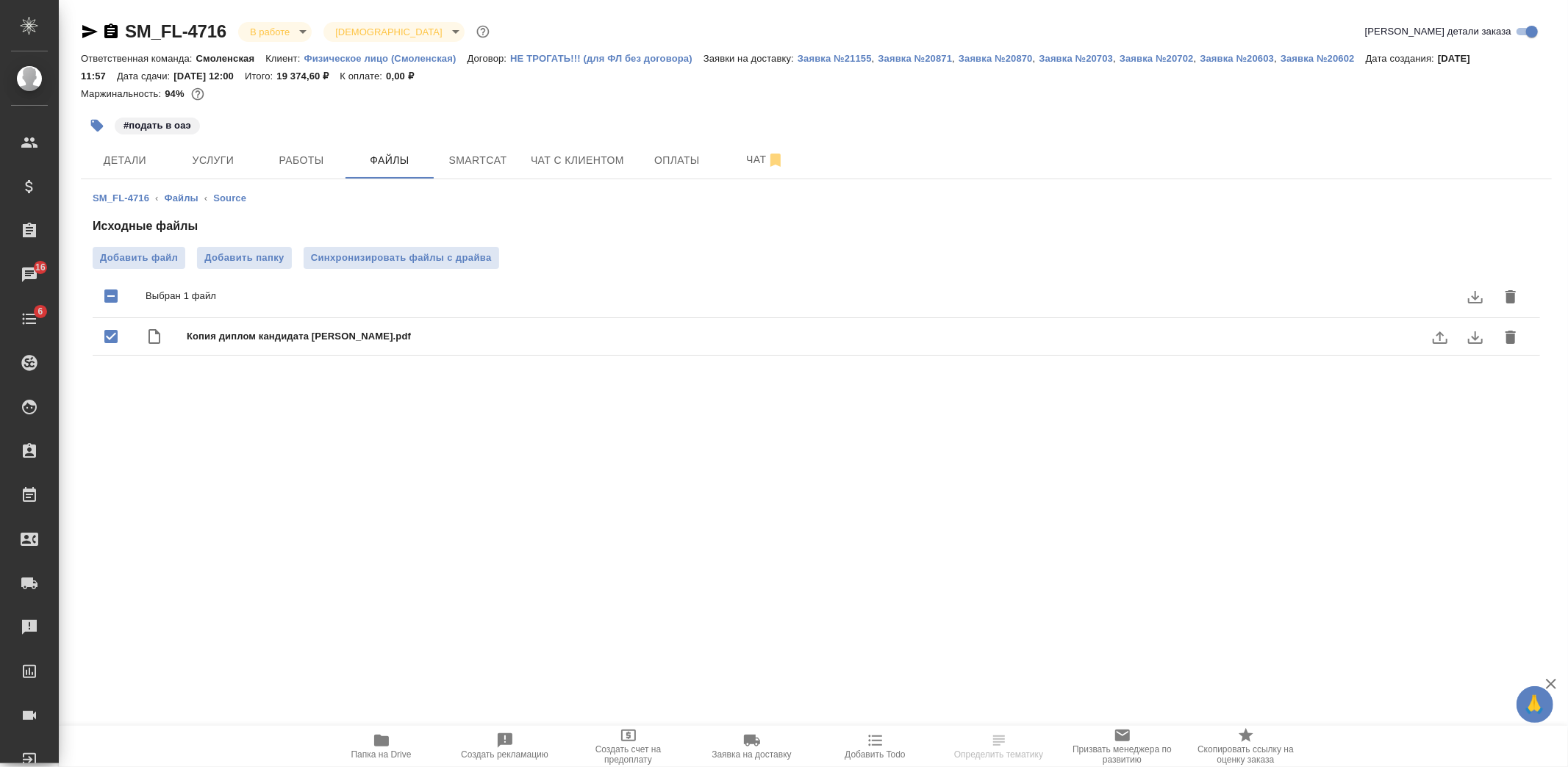
click at [1482, 335] on icon "download" at bounding box center [1475, 338] width 17 height 17
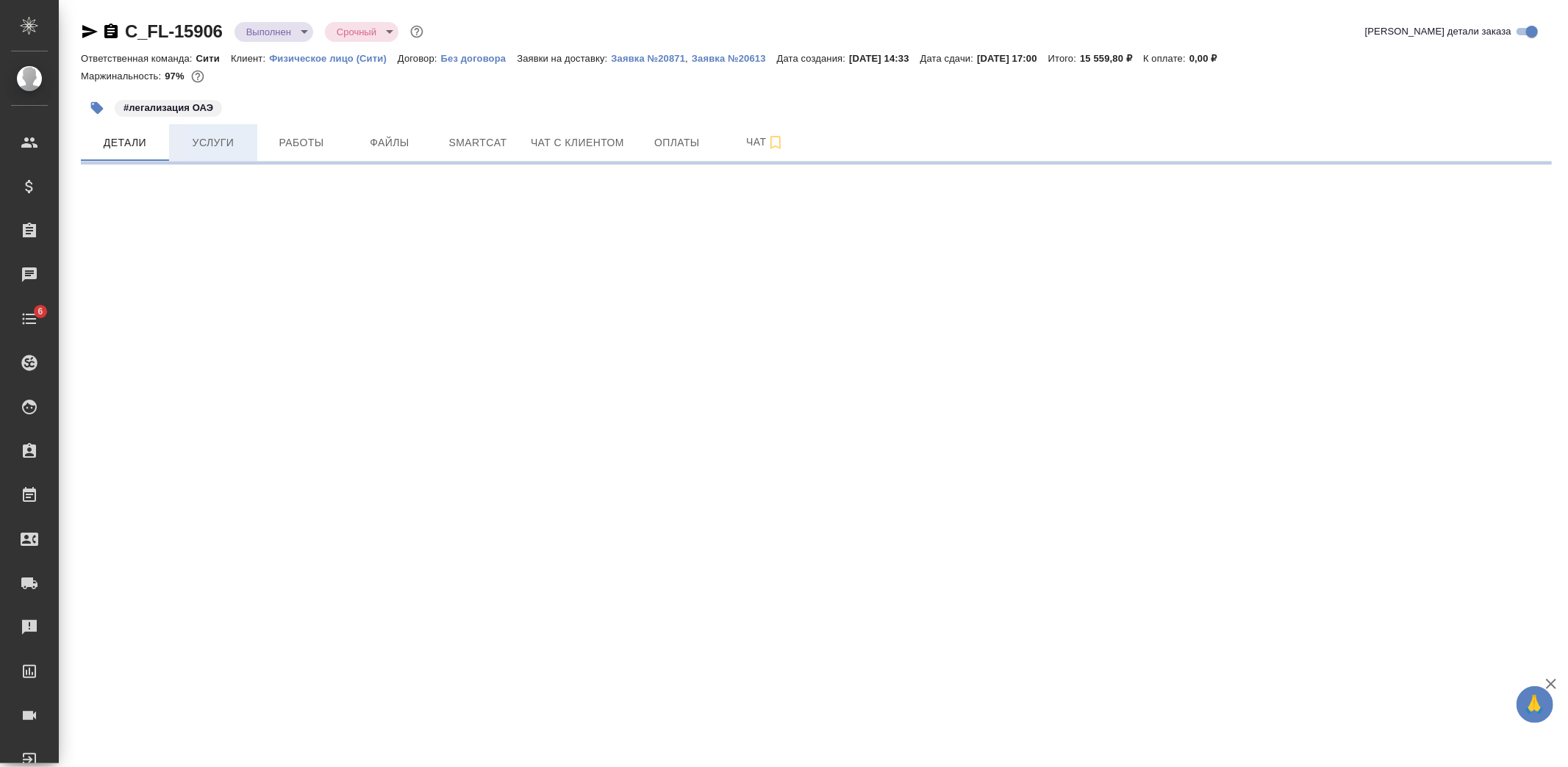
select select "RU"
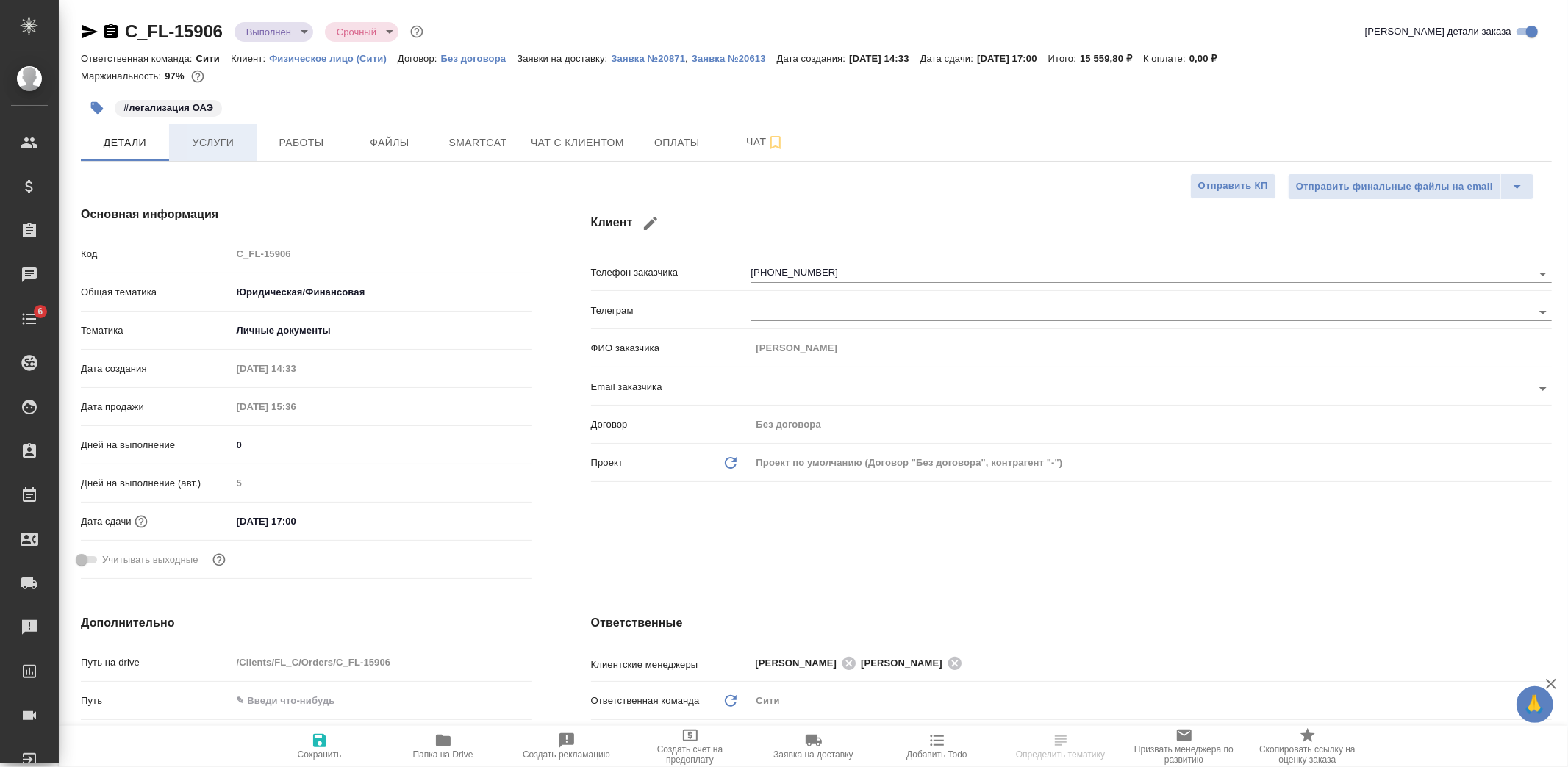
type textarea "x"
click at [380, 131] on button "Файлы" at bounding box center [390, 142] width 88 height 36
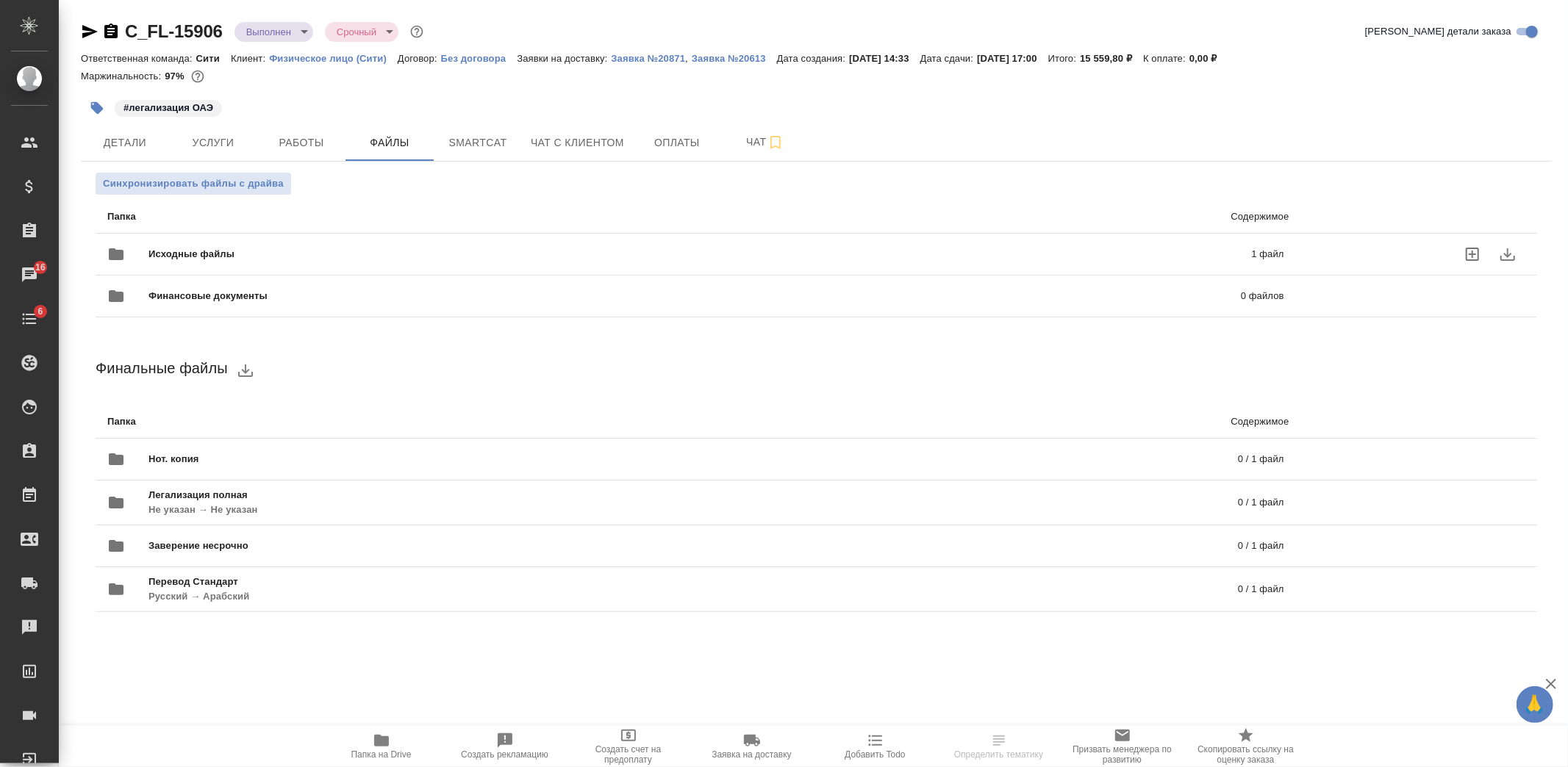
click at [213, 251] on span "Исходные файлы" at bounding box center [446, 254] width 595 height 15
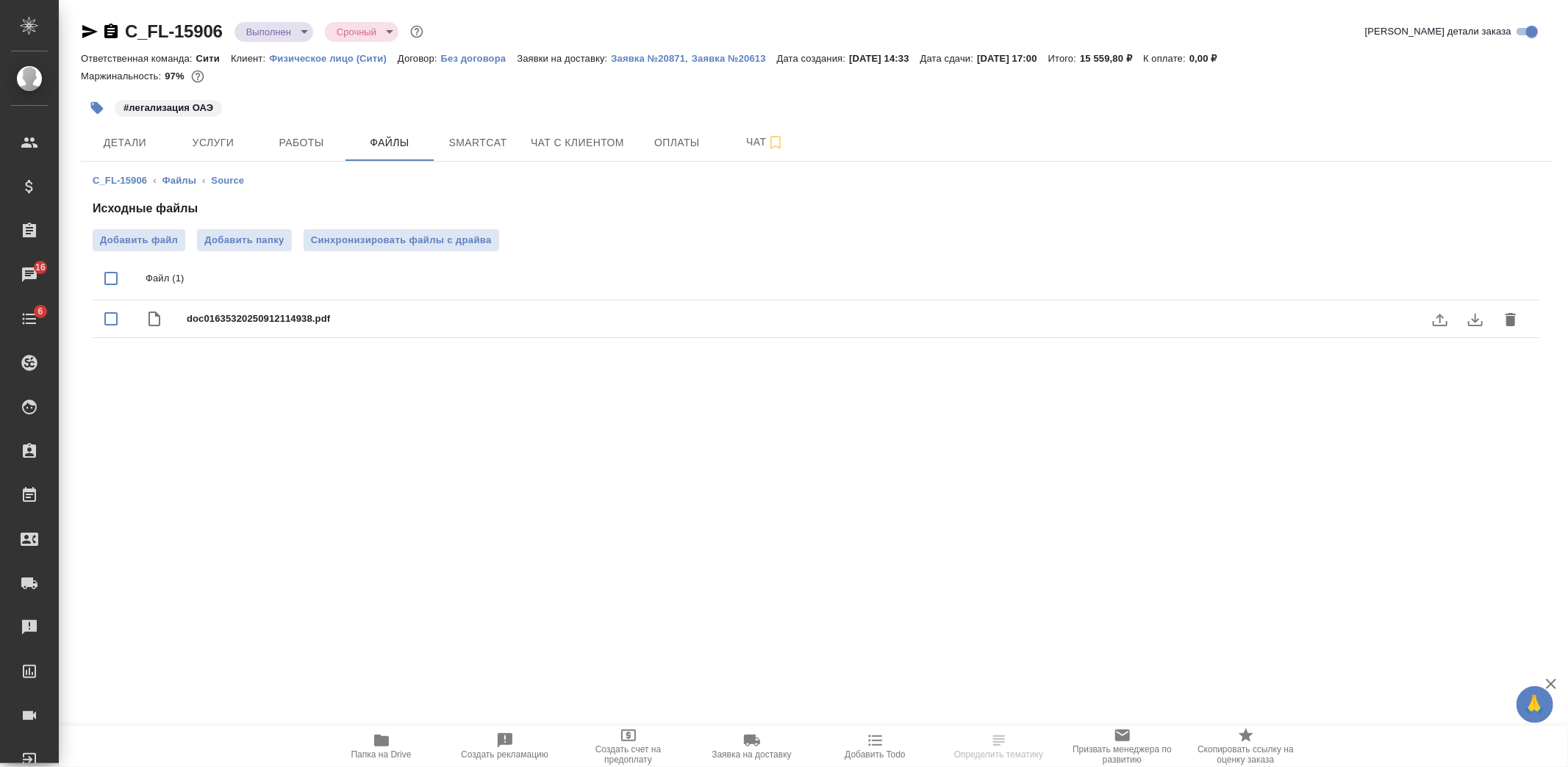
click at [1487, 317] on button "download" at bounding box center [1475, 319] width 35 height 35
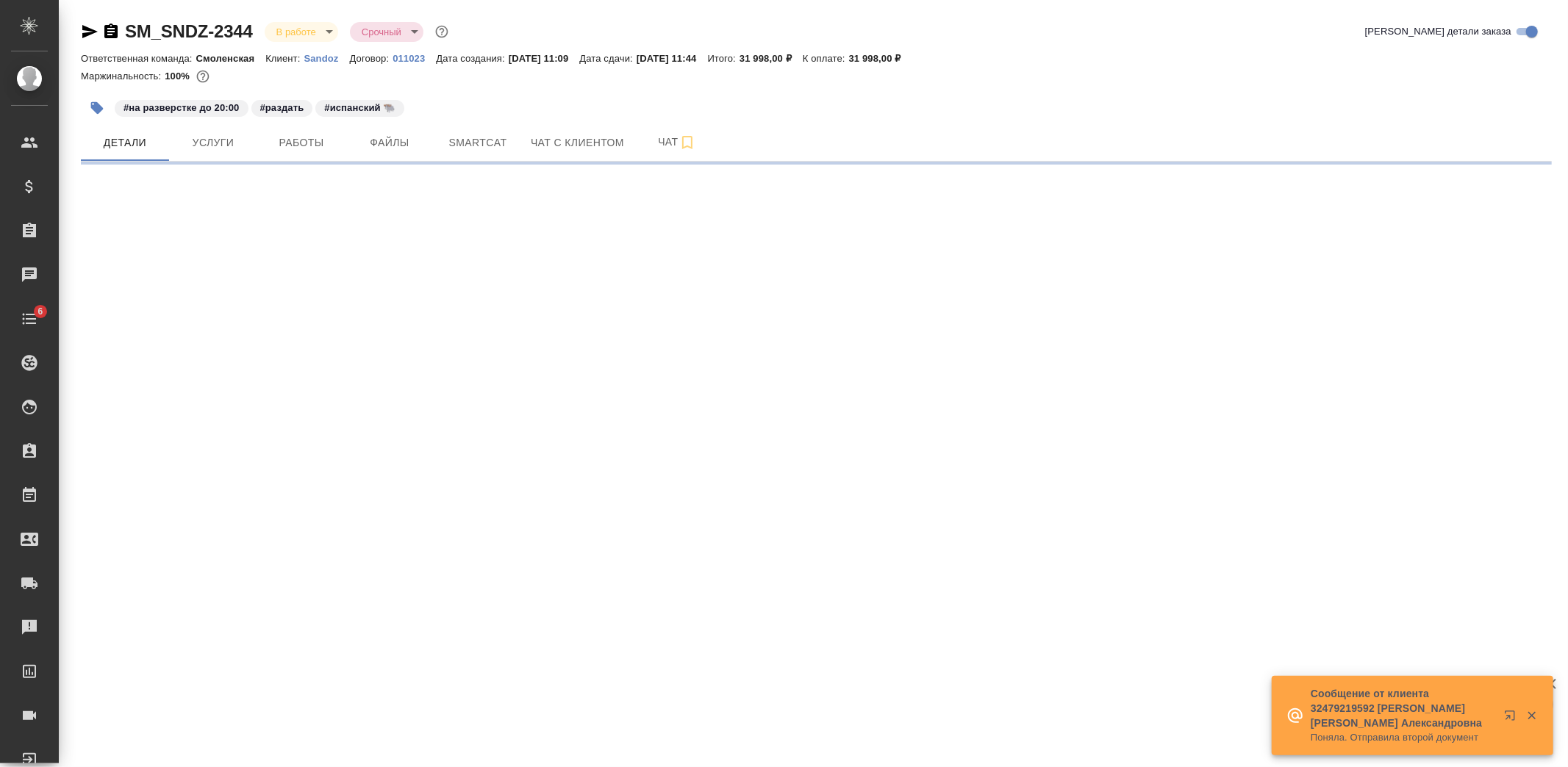
select select "RU"
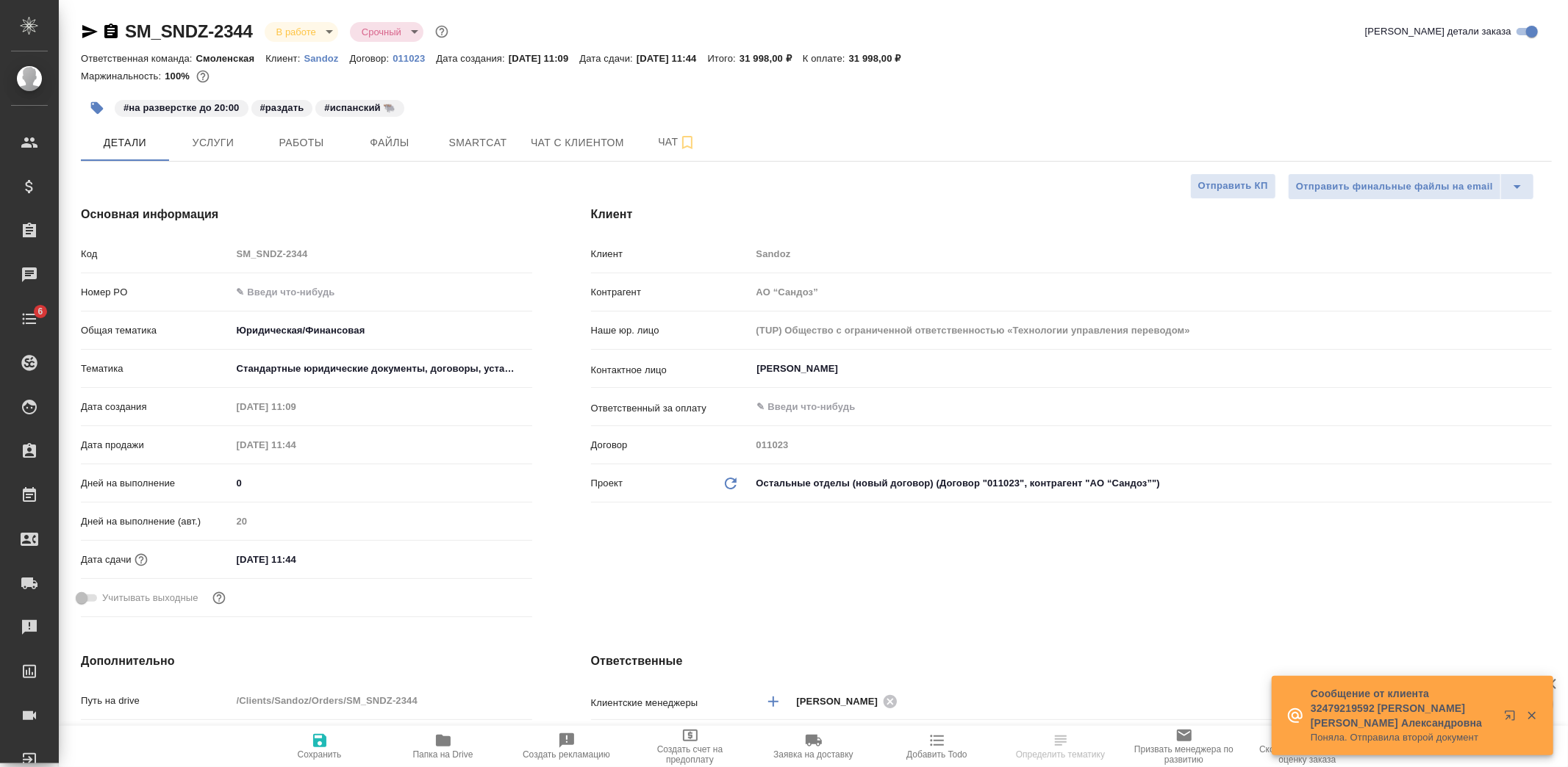
type textarea "x"
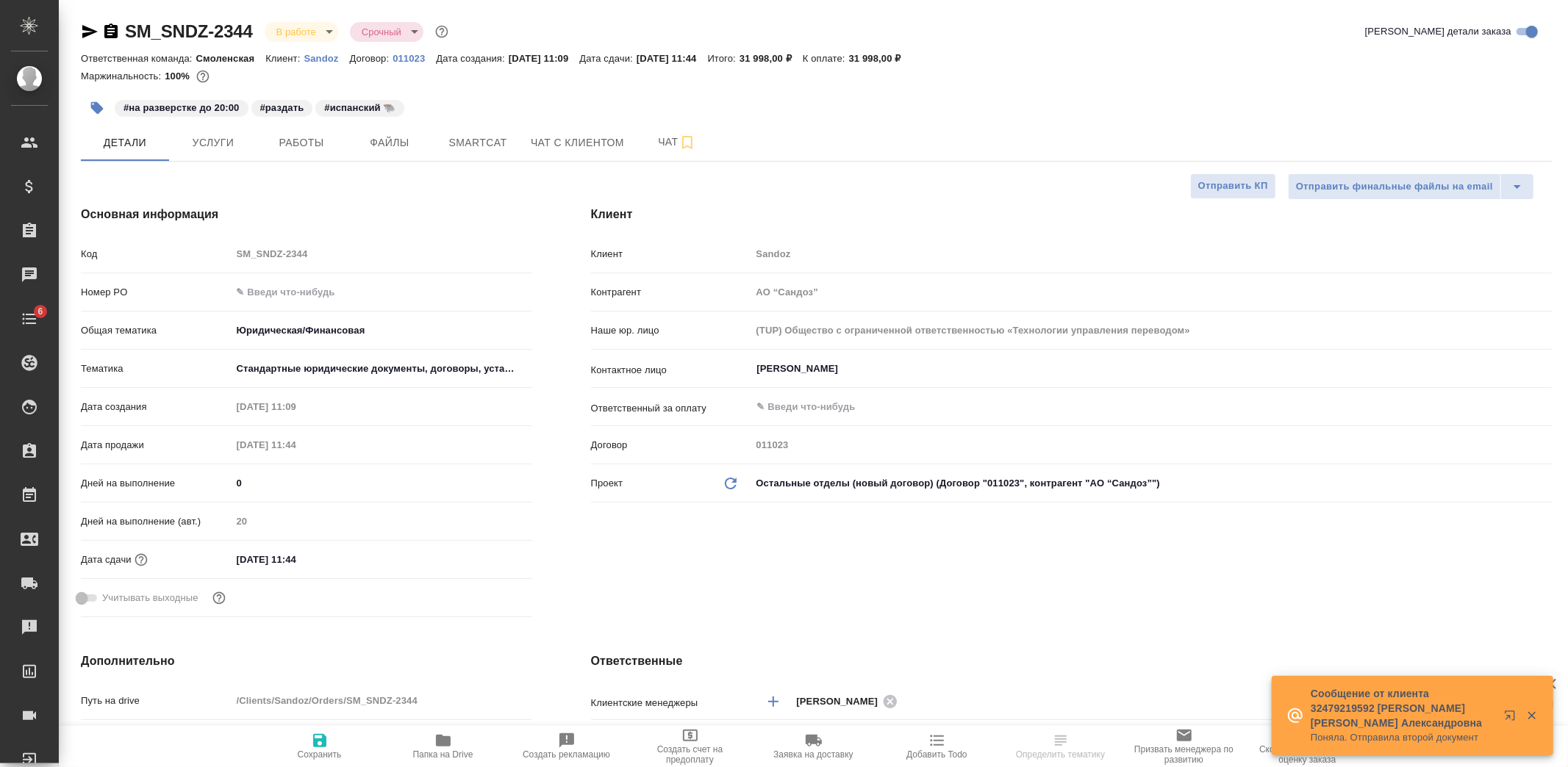
type textarea "x"
click at [254, 133] on button "Услуги" at bounding box center [213, 142] width 88 height 36
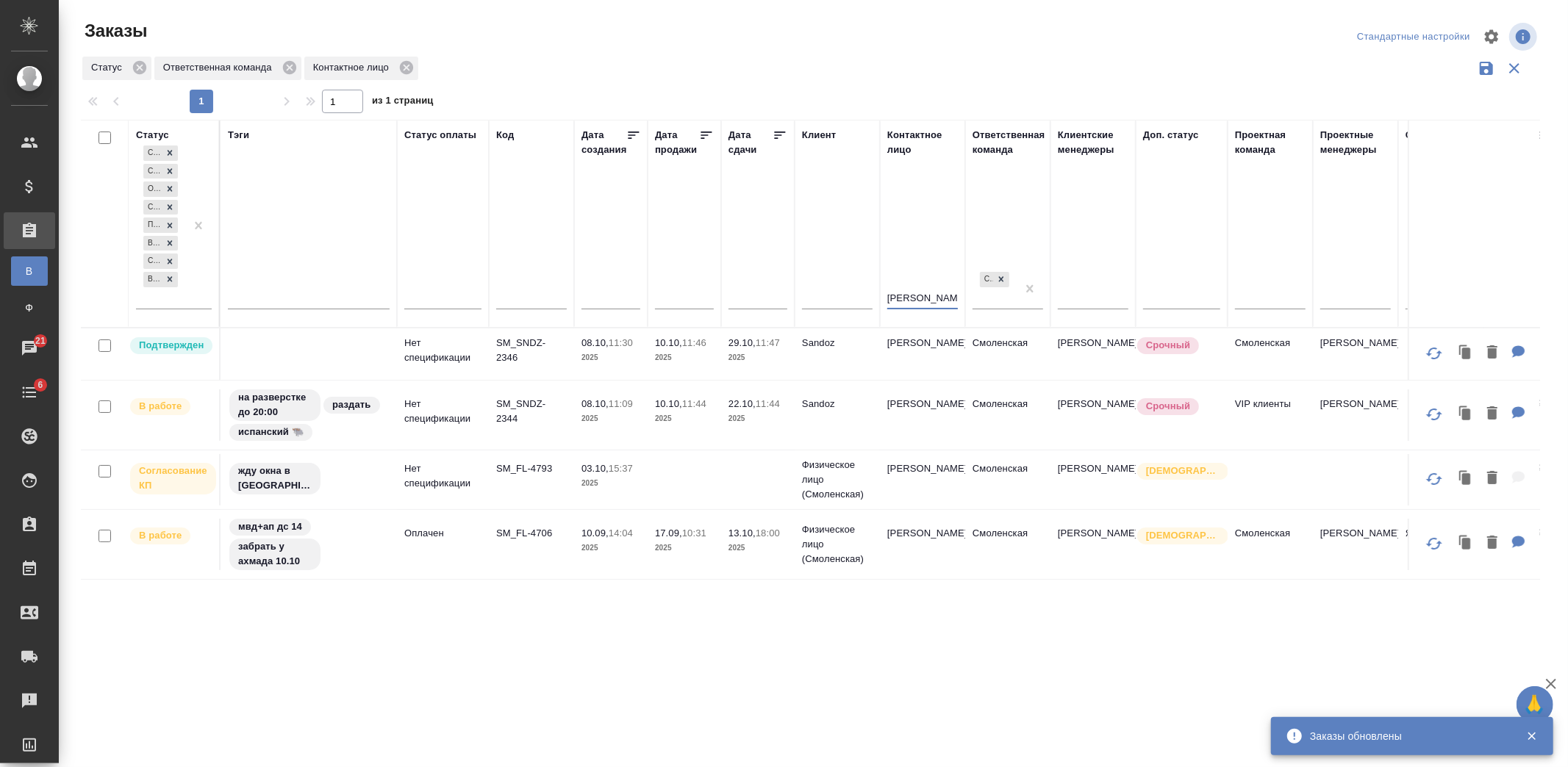
click at [528, 297] on input "text" at bounding box center [532, 299] width 71 height 18
paste input "SM_FL-4805"
type input "SM_FL-4805"
click at [920, 293] on input "александр" at bounding box center [923, 299] width 71 height 18
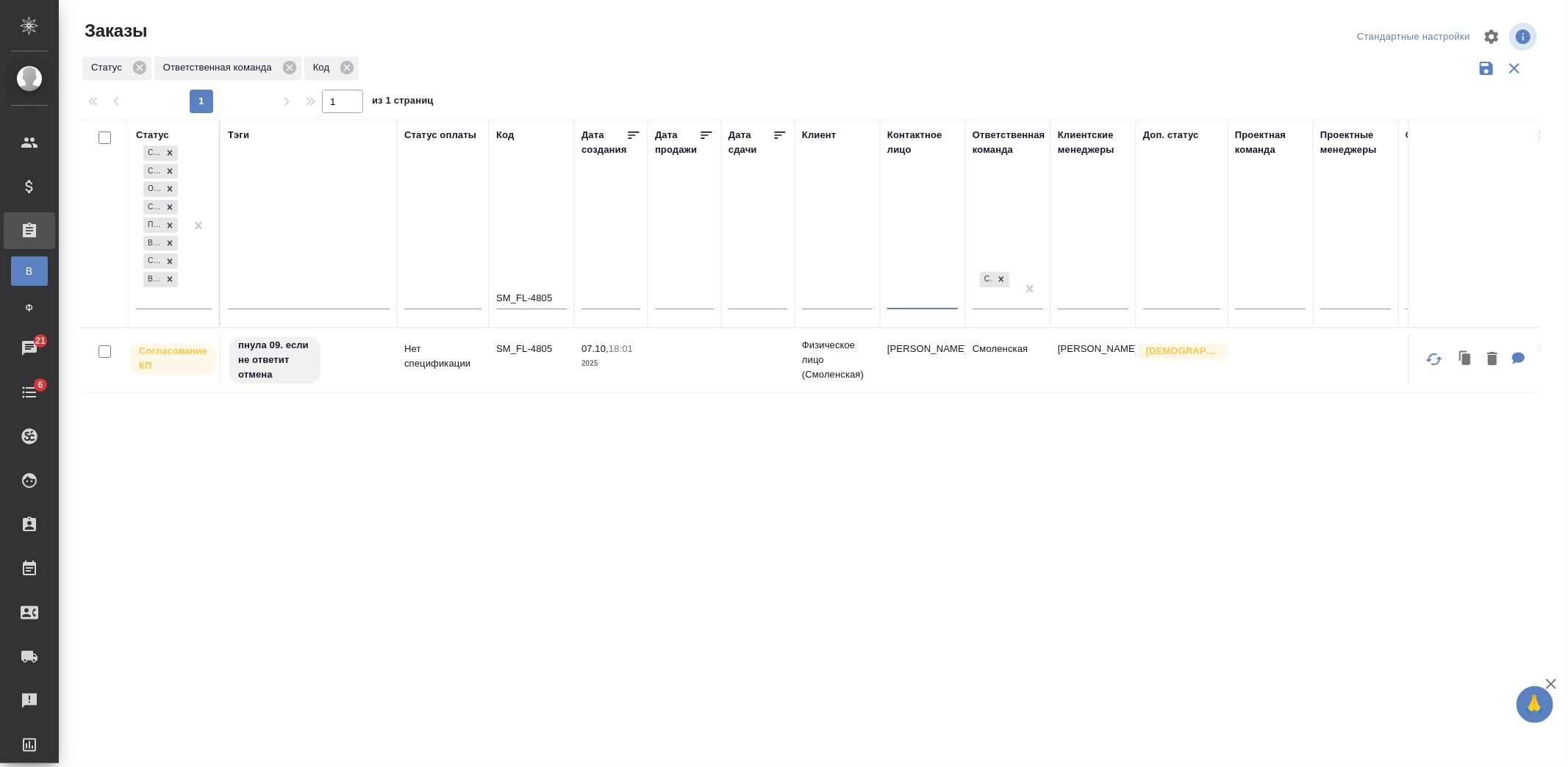
click at [629, 369] on p "2025" at bounding box center [611, 364] width 59 height 15
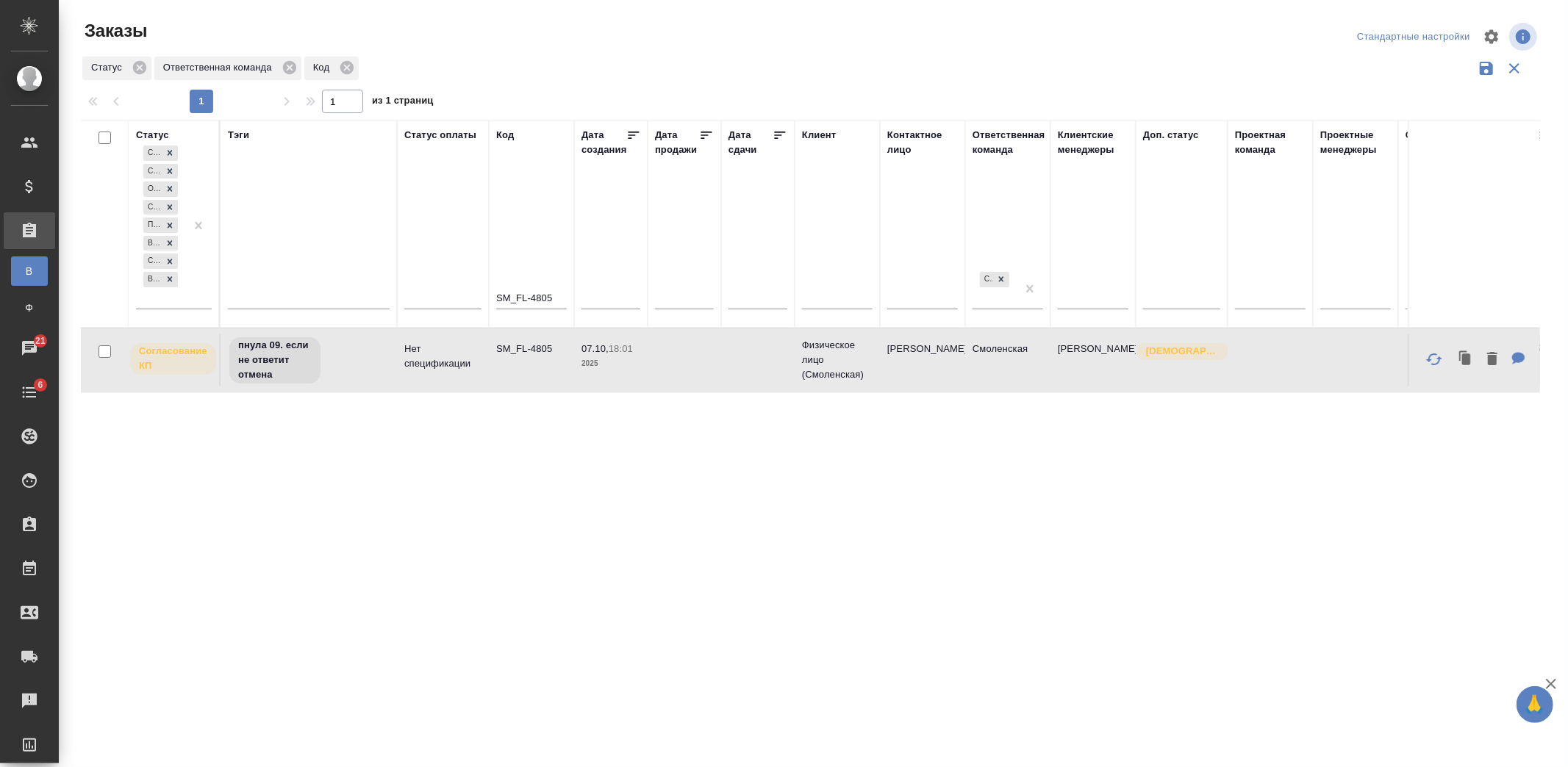
click at [629, 369] on p "2025" at bounding box center [611, 364] width 59 height 15
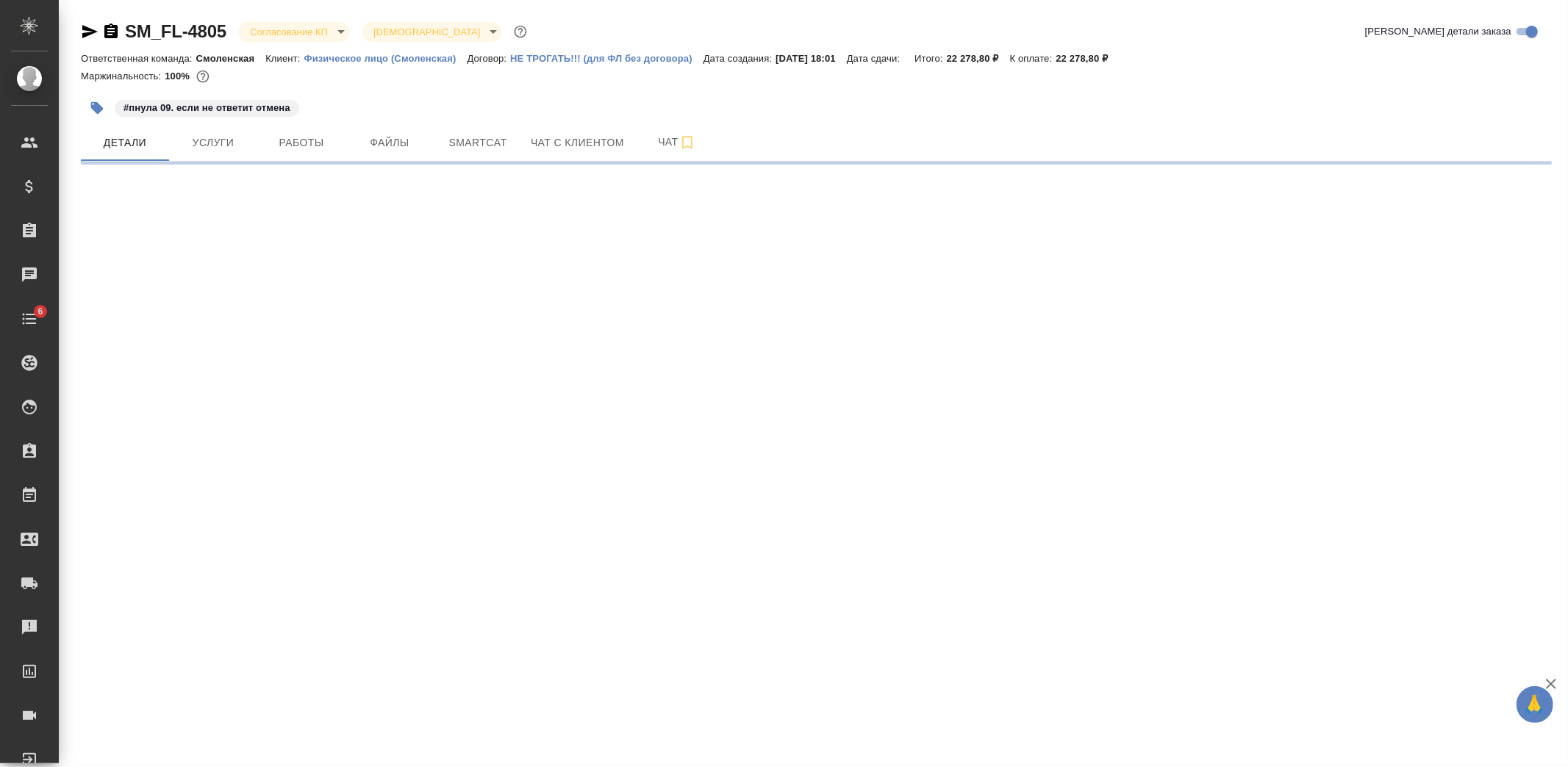
select select "RU"
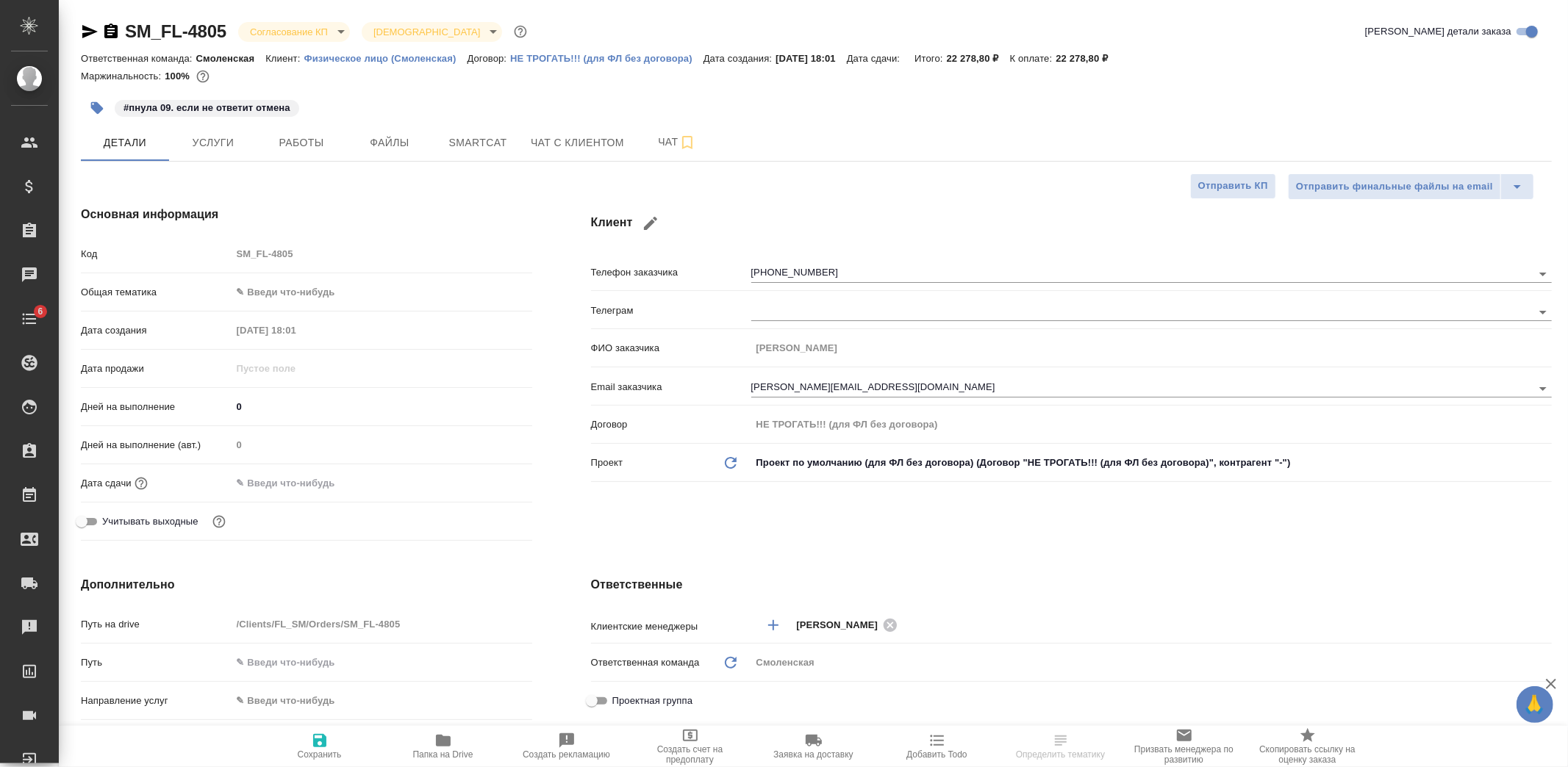
type textarea "x"
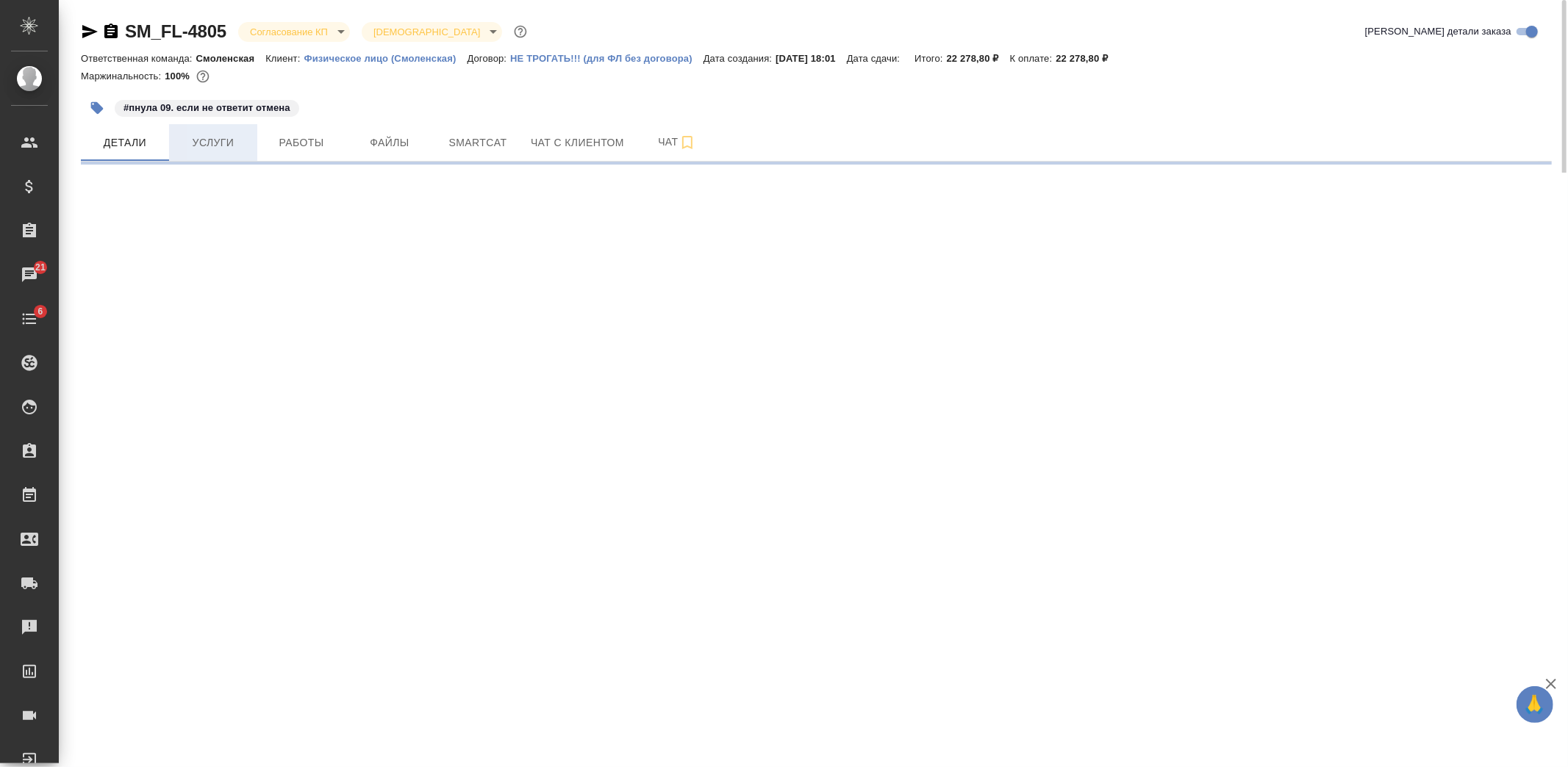
click at [221, 154] on button "Услуги" at bounding box center [213, 142] width 88 height 36
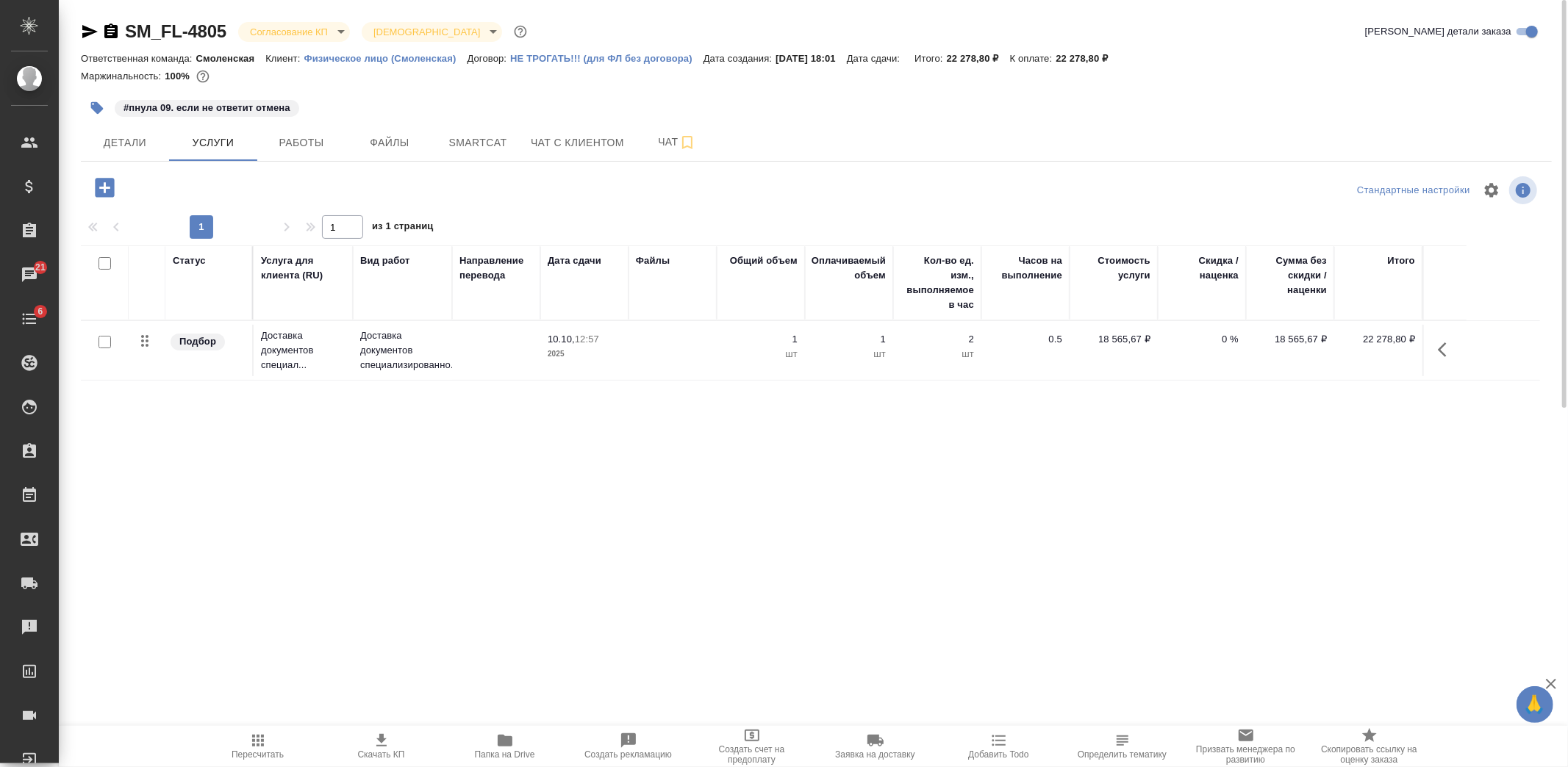
click at [93, 184] on icon "button" at bounding box center [105, 188] width 26 height 26
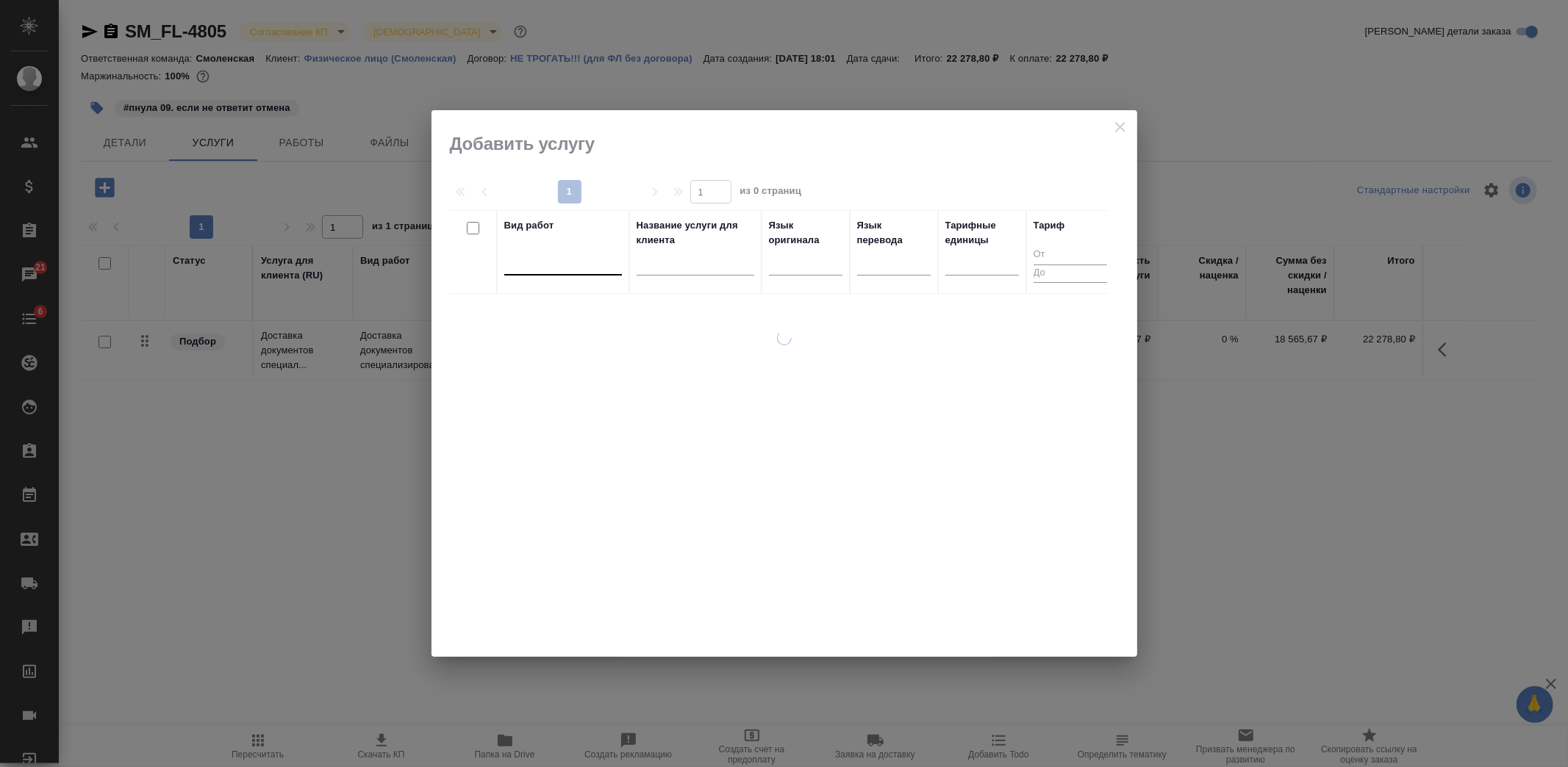
click at [575, 265] on div at bounding box center [563, 261] width 118 height 22
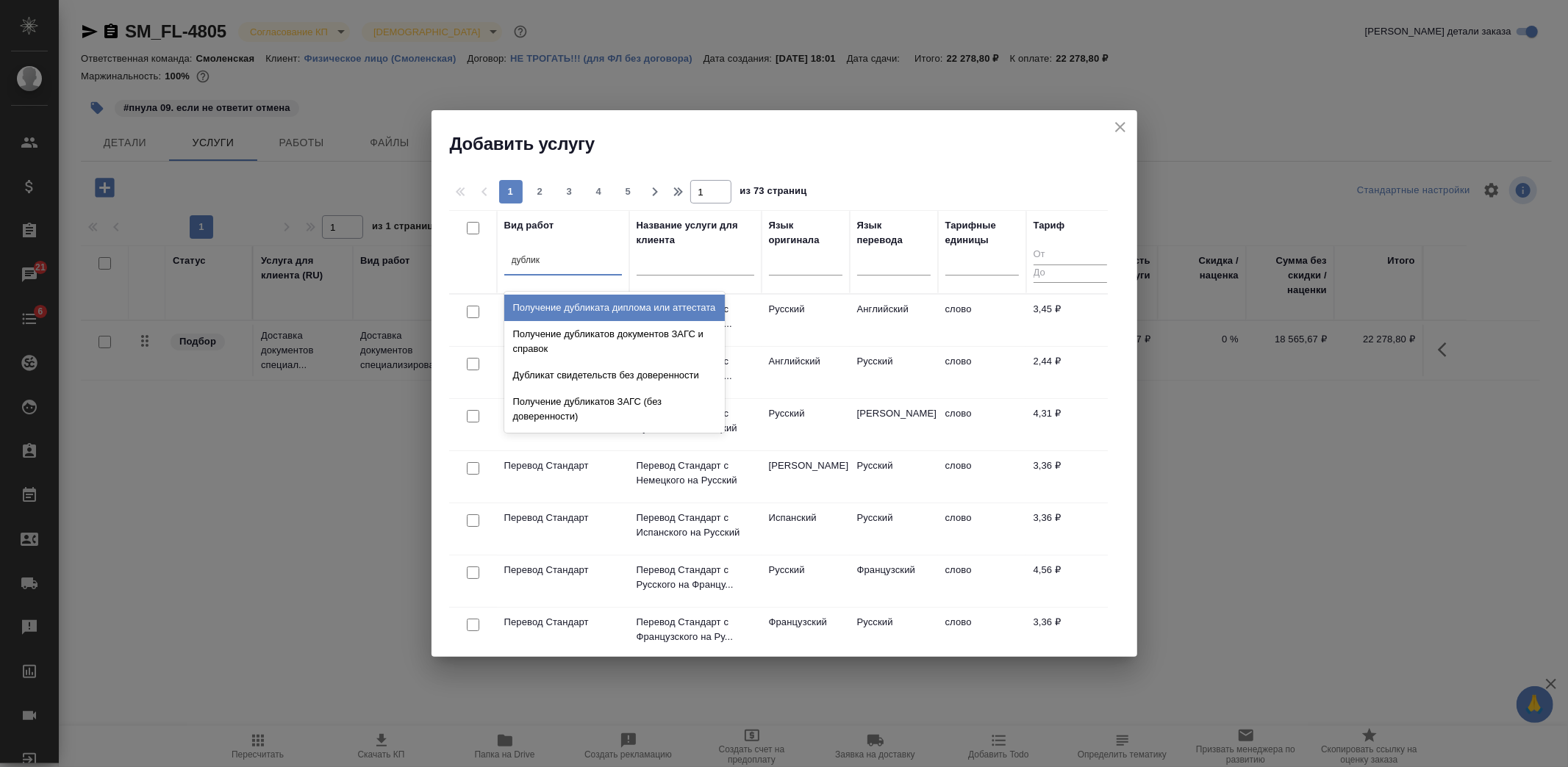
type input "дублика"
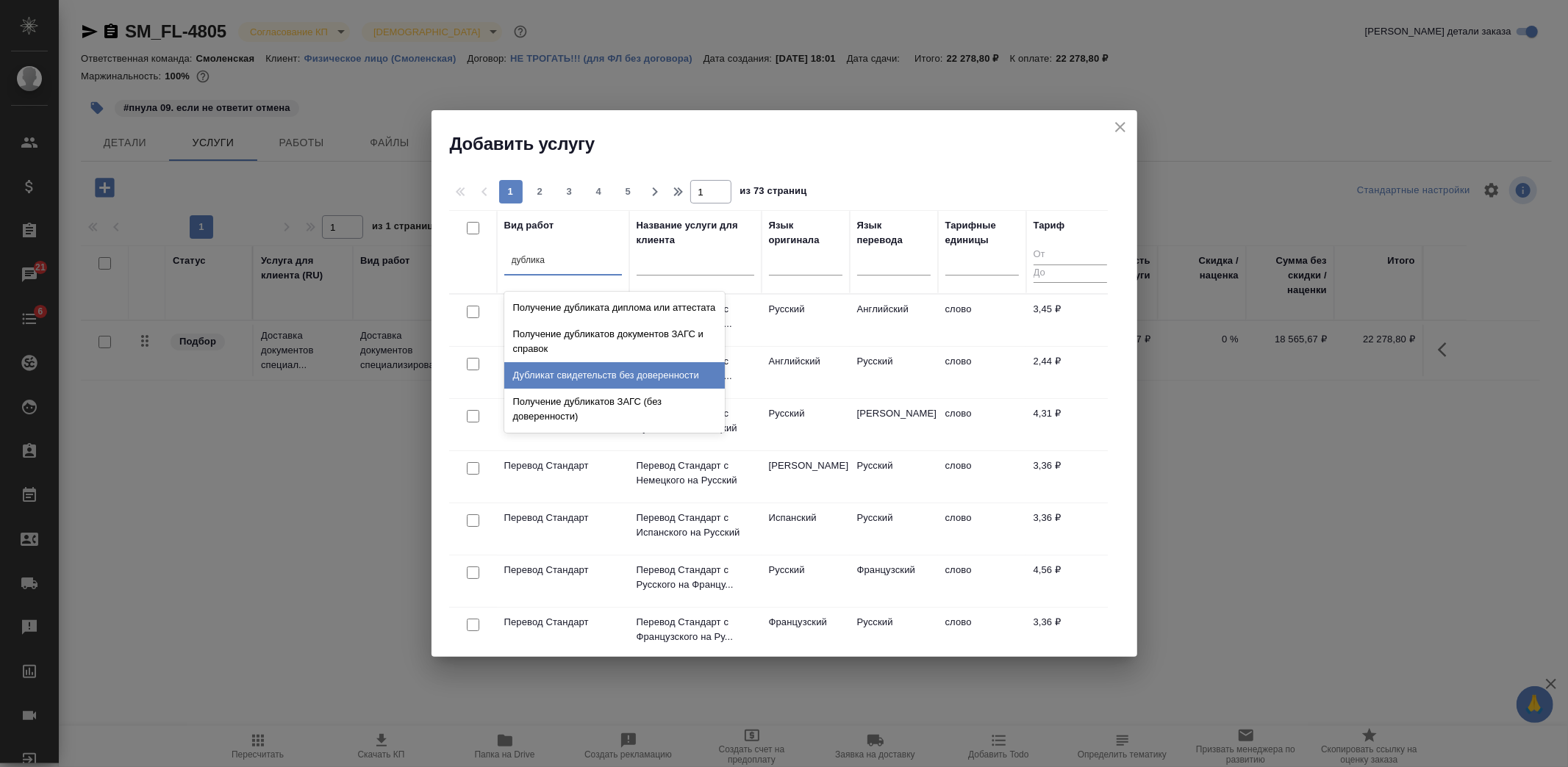
click at [606, 383] on div "Дубликат свидетельств без доверенности" at bounding box center [614, 376] width 221 height 27
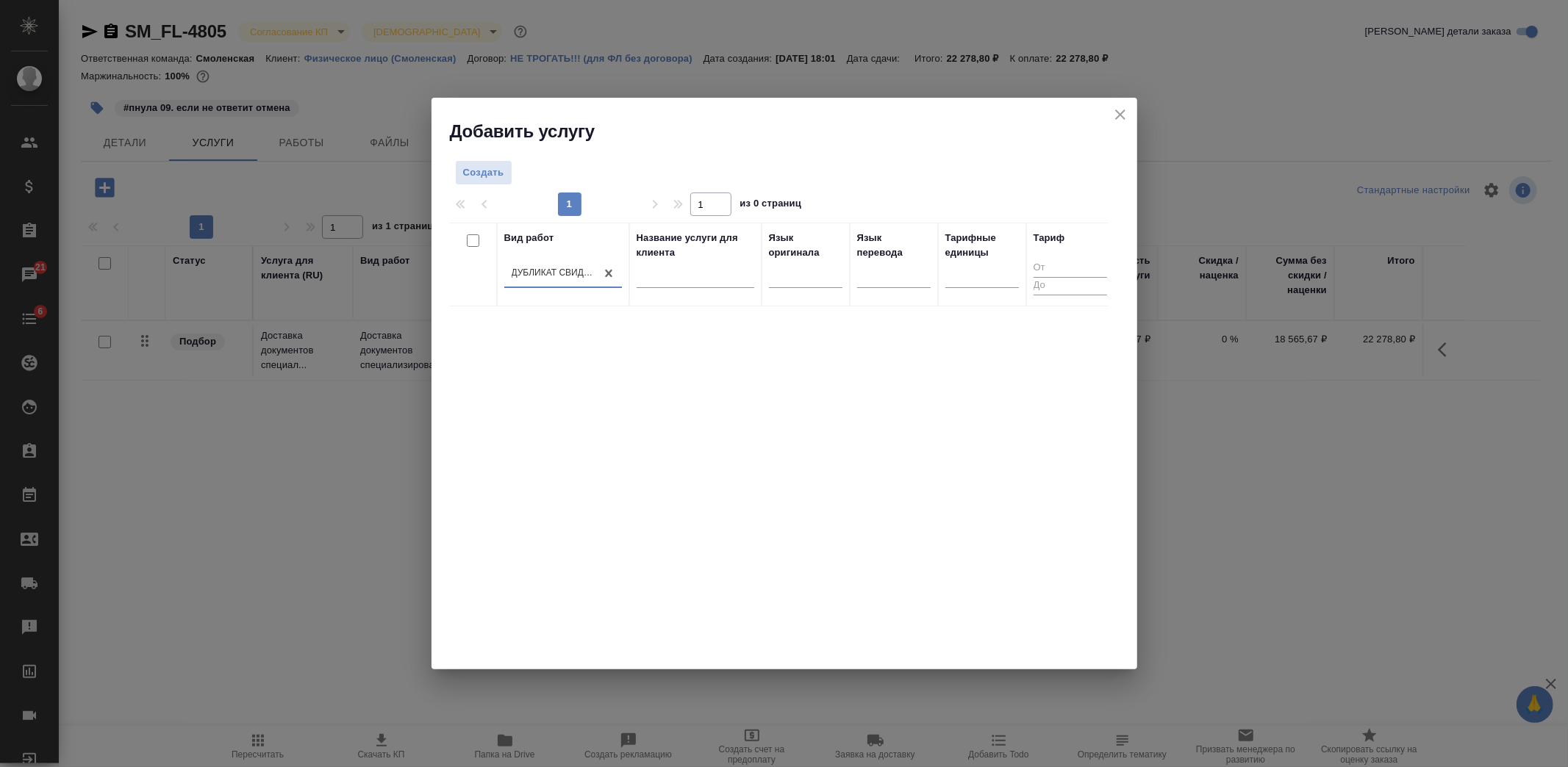
click at [509, 268] on div "Дубликат свидетельств без доверенности" at bounding box center [549, 274] width 91 height 22
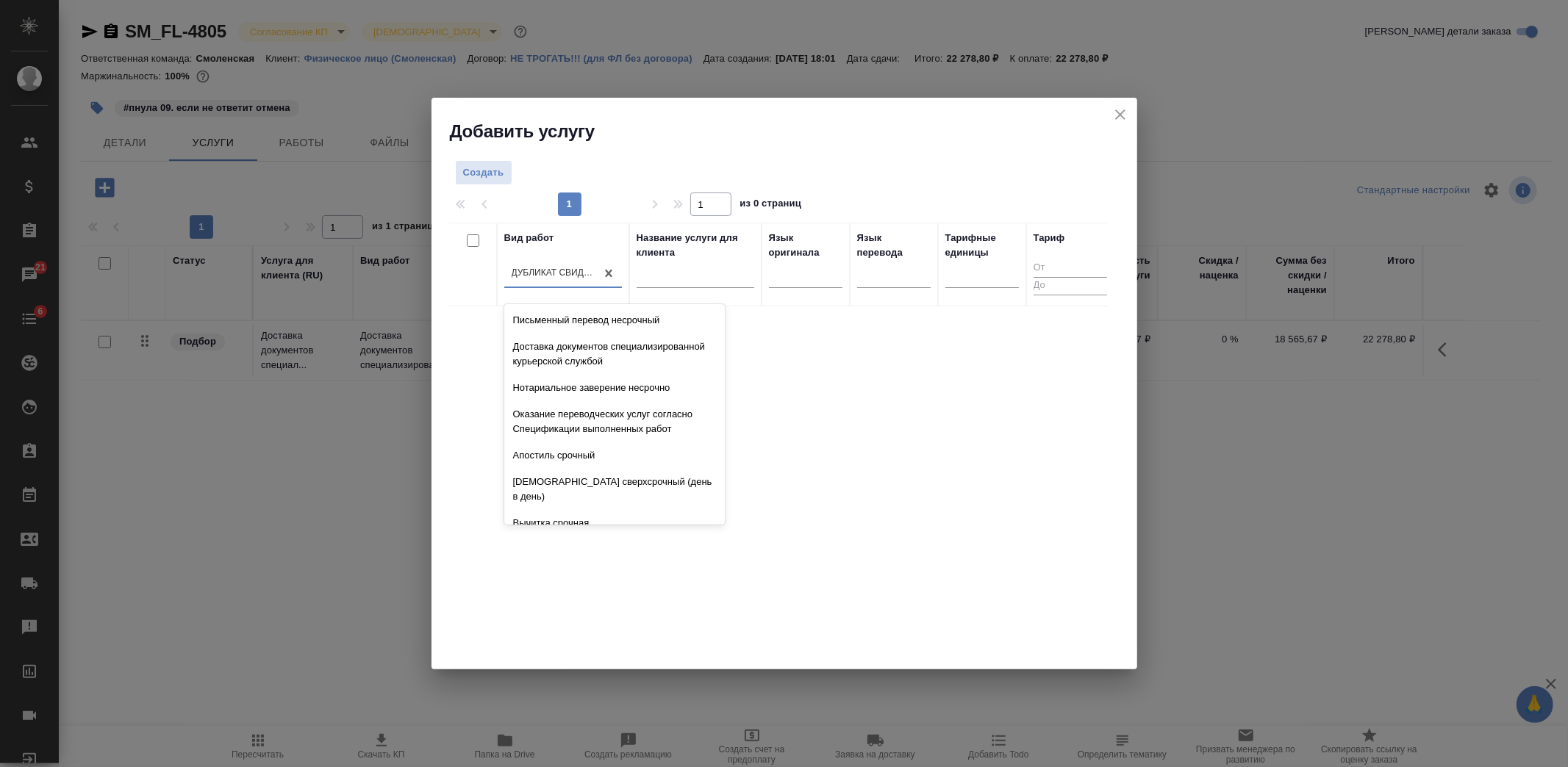
scroll to position [17332, 0]
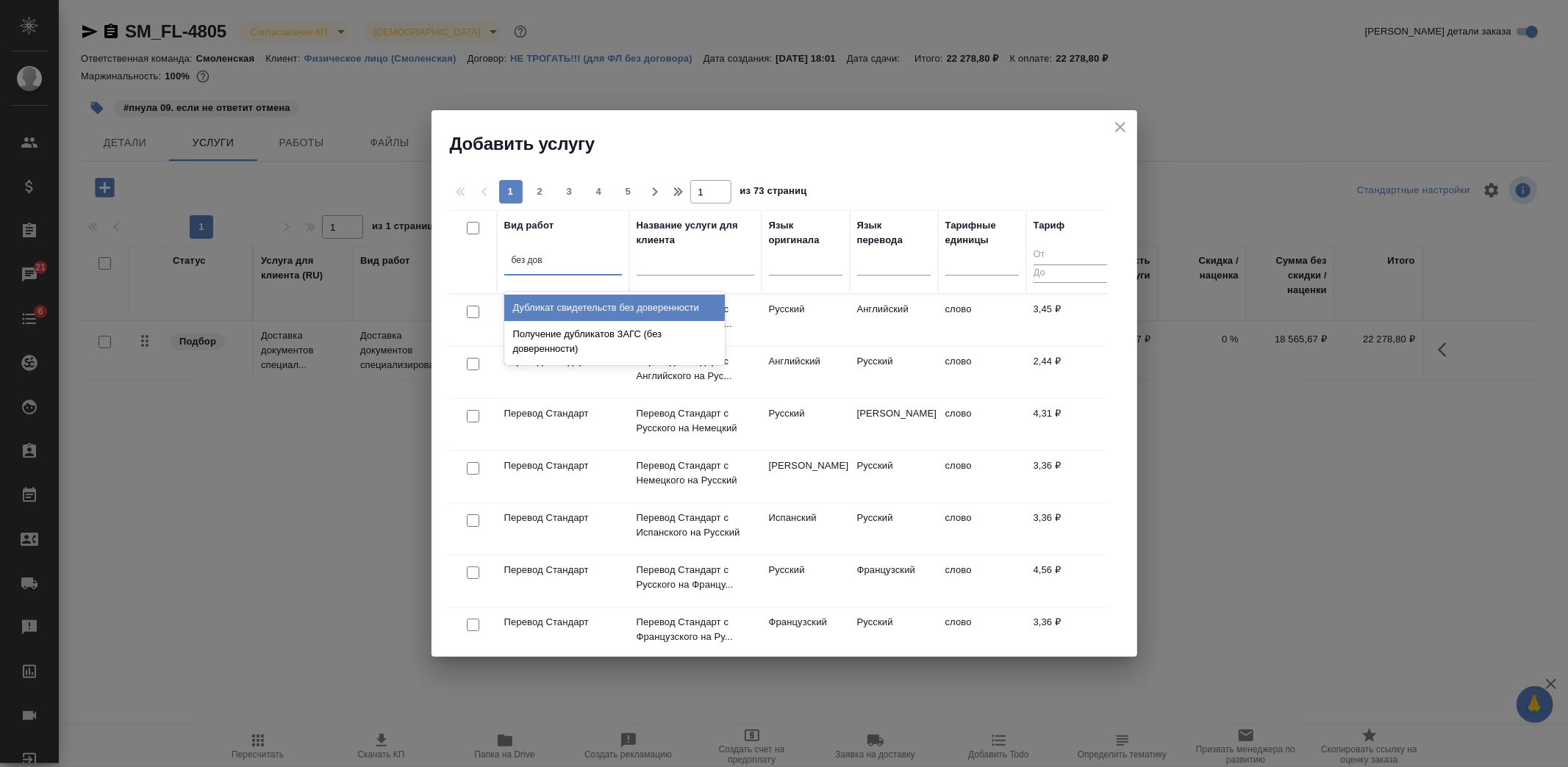
type input "без дове"
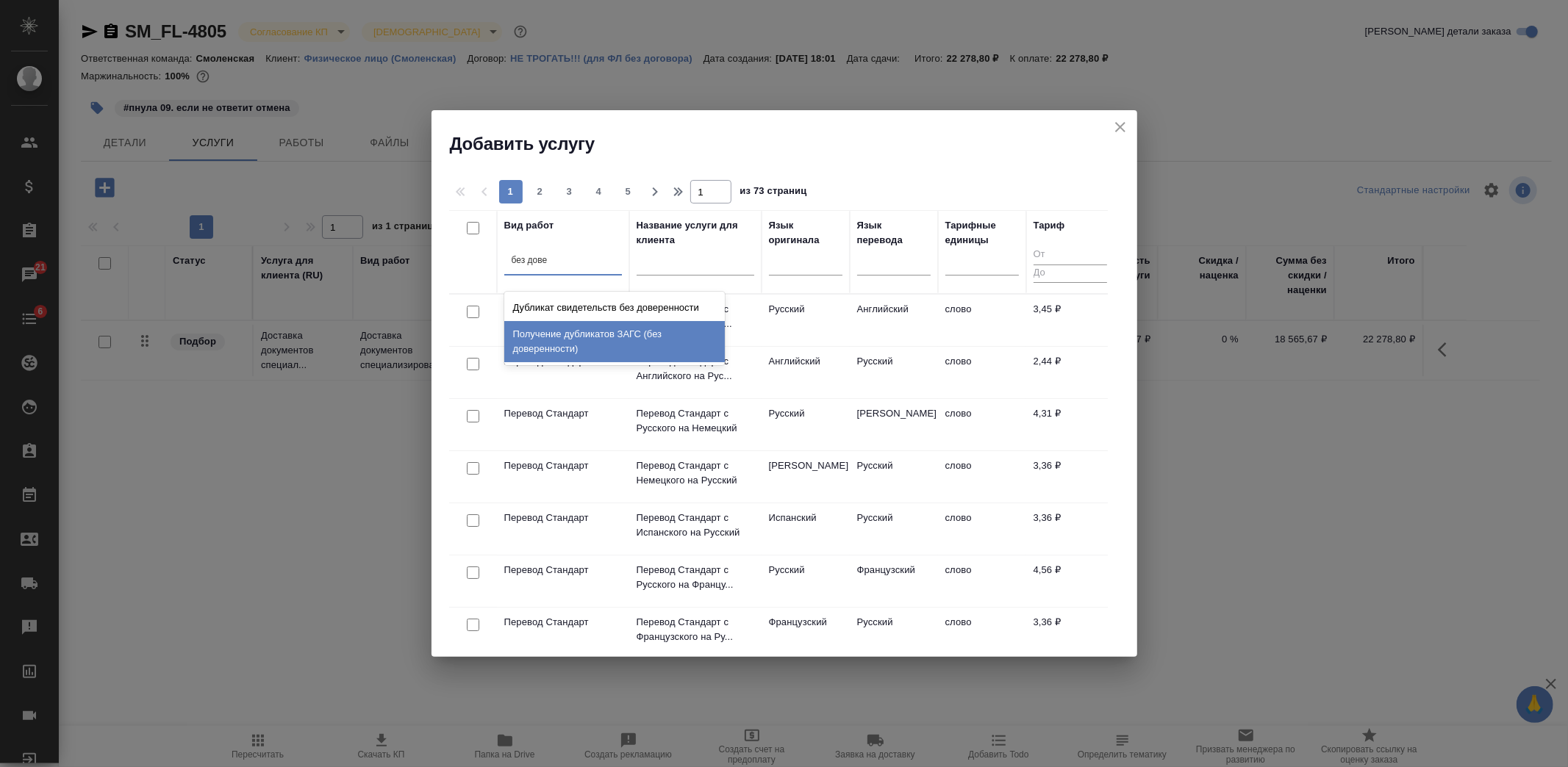
click at [559, 339] on div "Получение дубликатов ЗАГС (без доверенности)" at bounding box center [614, 342] width 221 height 42
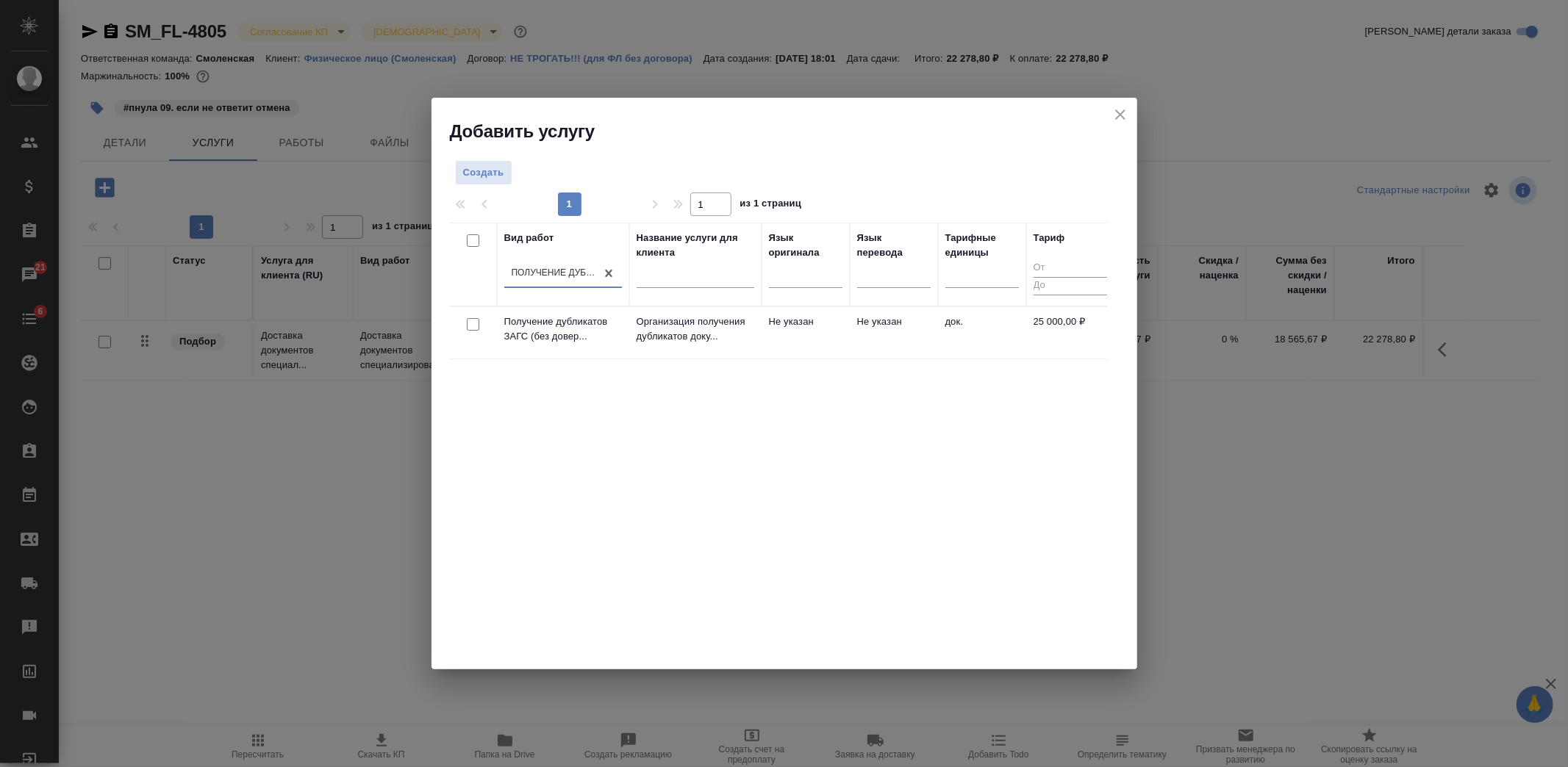
click at [855, 310] on td "Не указан" at bounding box center [894, 332] width 88 height 51
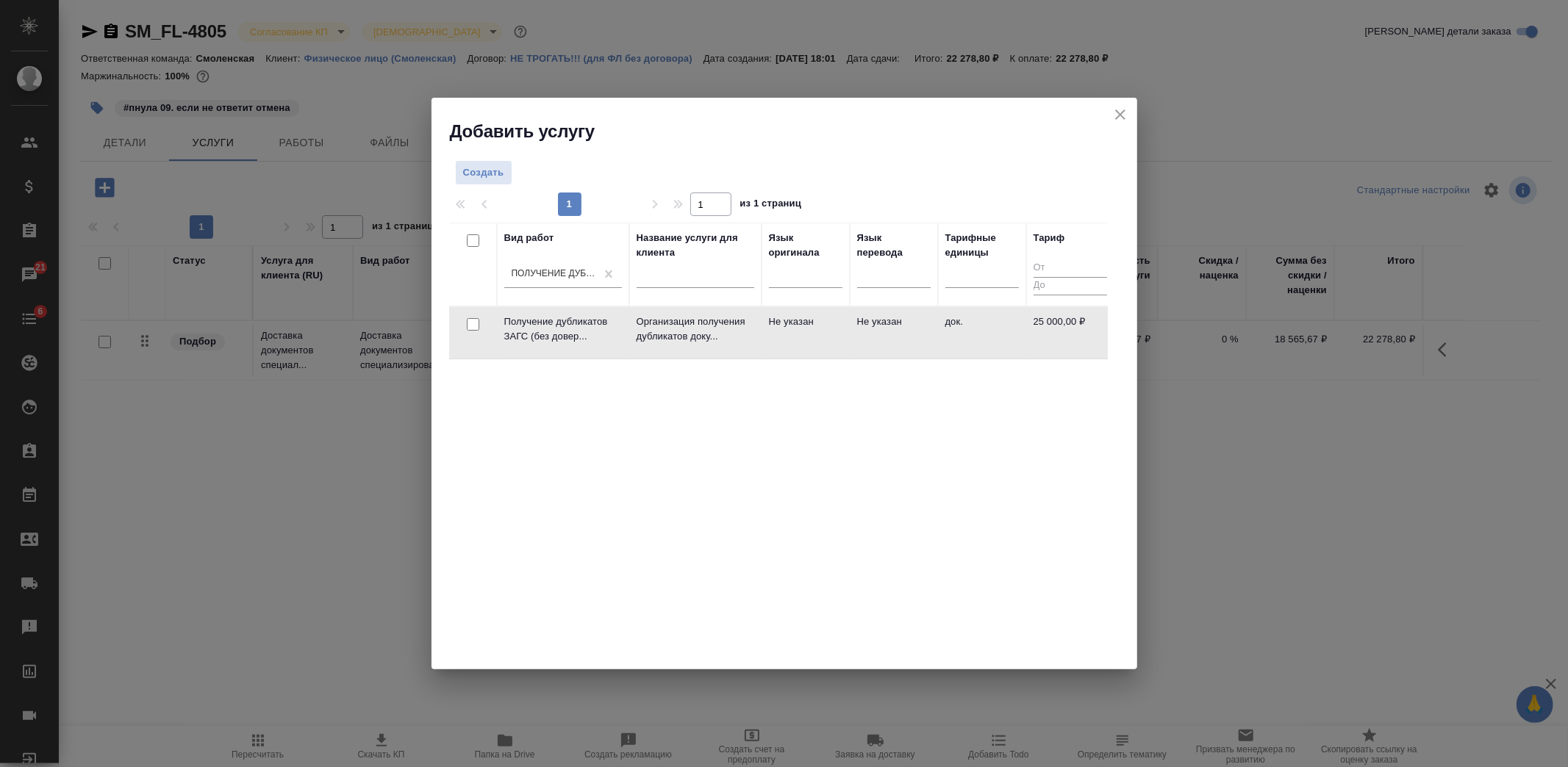
click at [855, 316] on td "Не указан" at bounding box center [894, 332] width 88 height 51
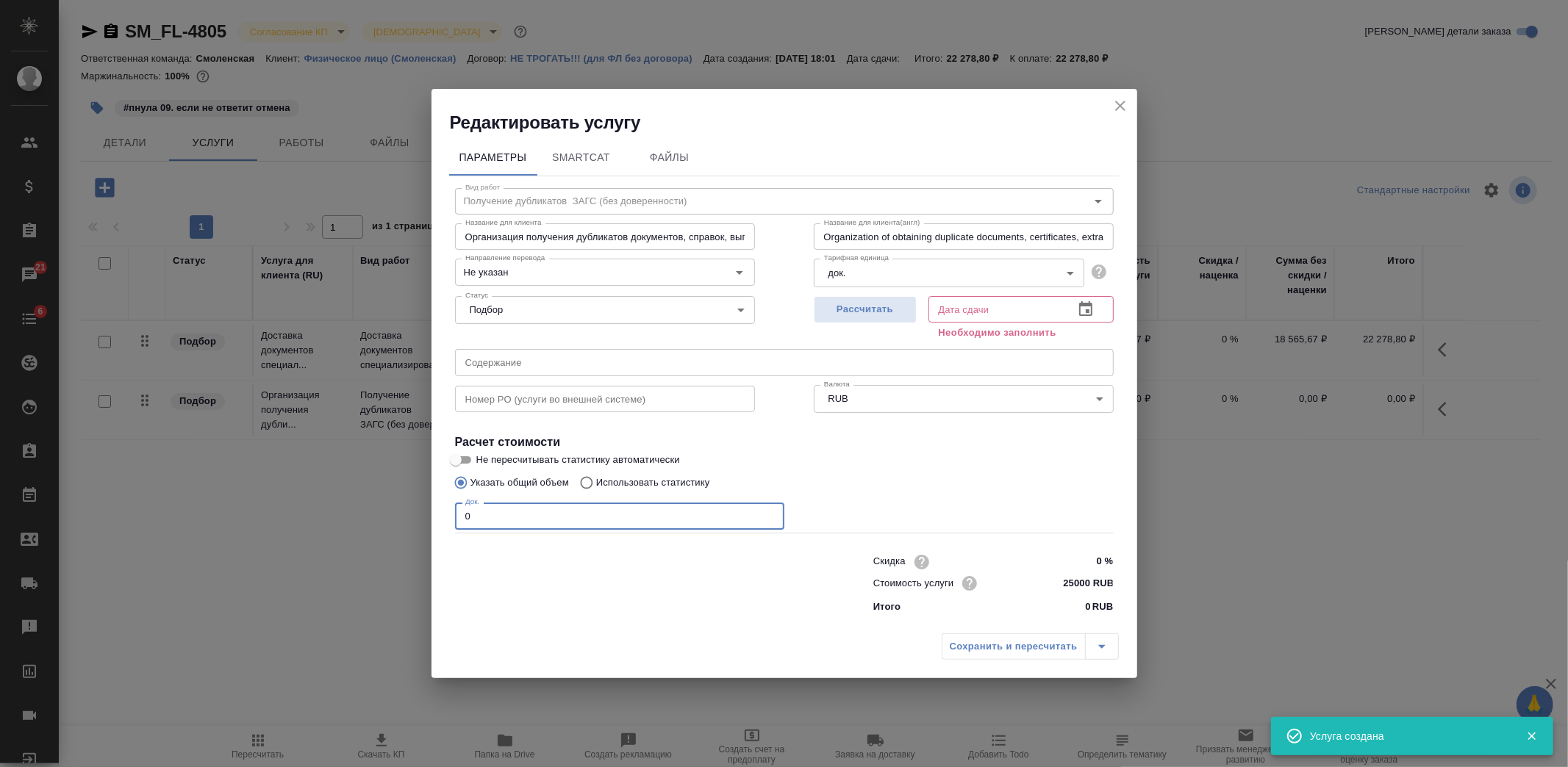
drag, startPoint x: 473, startPoint y: 510, endPoint x: 428, endPoint y: 510, distance: 45.0
click at [431, 510] on div "Параметры SmartCat Файлы Вид работ Получение дубликатов ЗАГС (без доверенности)…" at bounding box center [784, 380] width 706 height 493
type input "1"
click at [907, 306] on span "Рассчитать" at bounding box center [865, 310] width 87 height 17
type input "[DATE] 13:19"
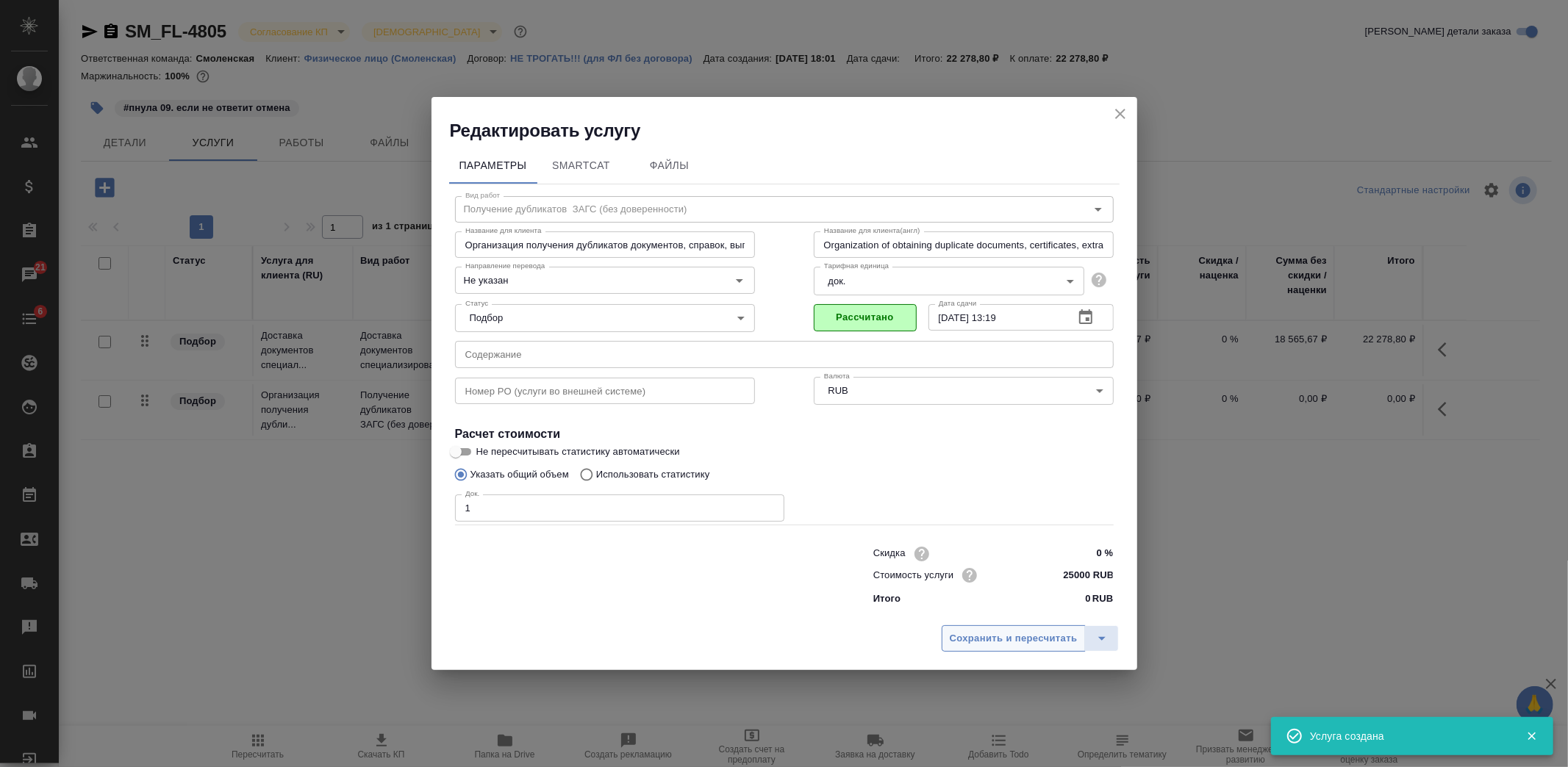
click at [980, 632] on span "Сохранить и пересчитать" at bounding box center [1014, 639] width 128 height 17
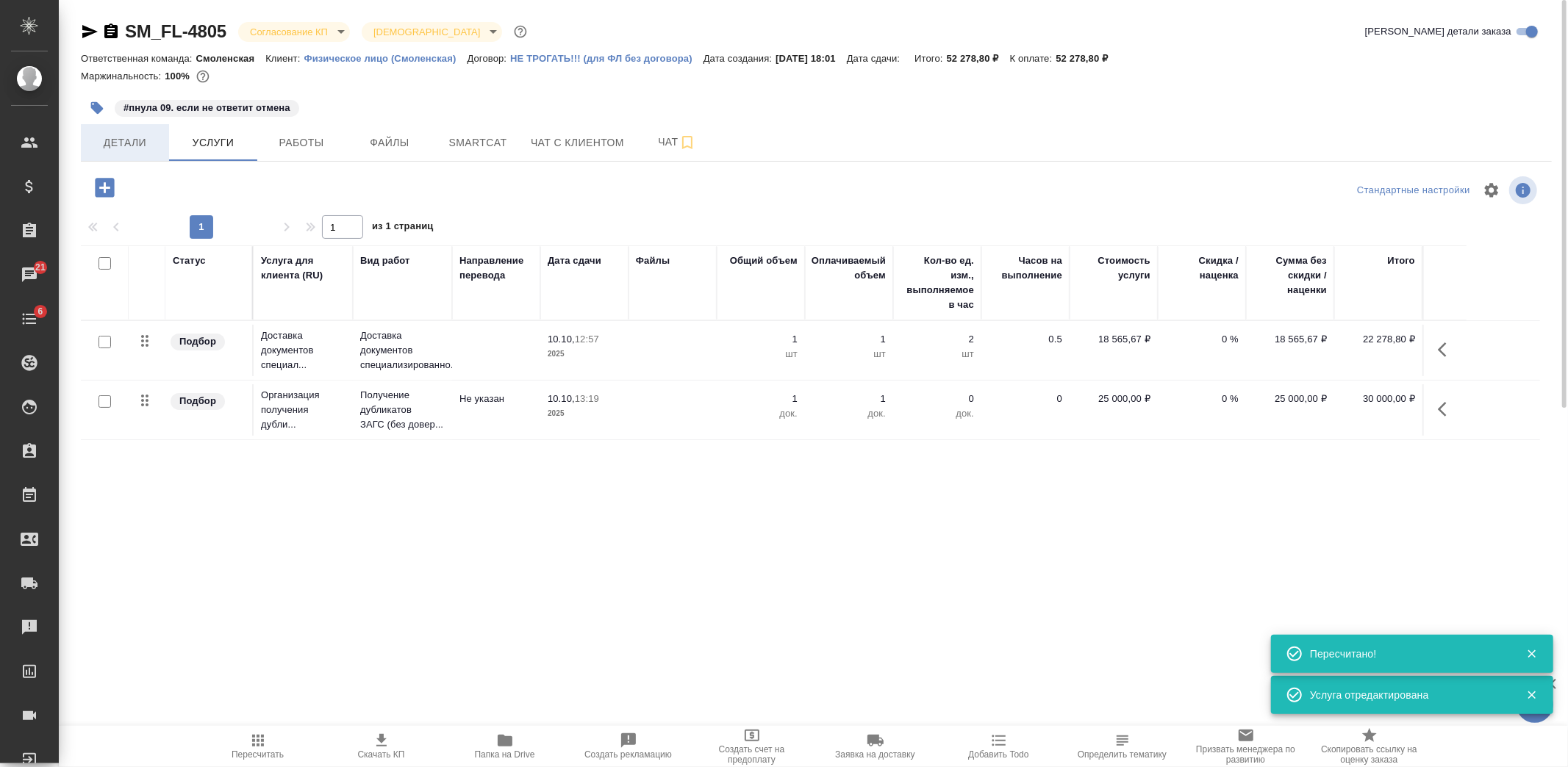
click at [123, 149] on span "Детали" at bounding box center [126, 143] width 71 height 18
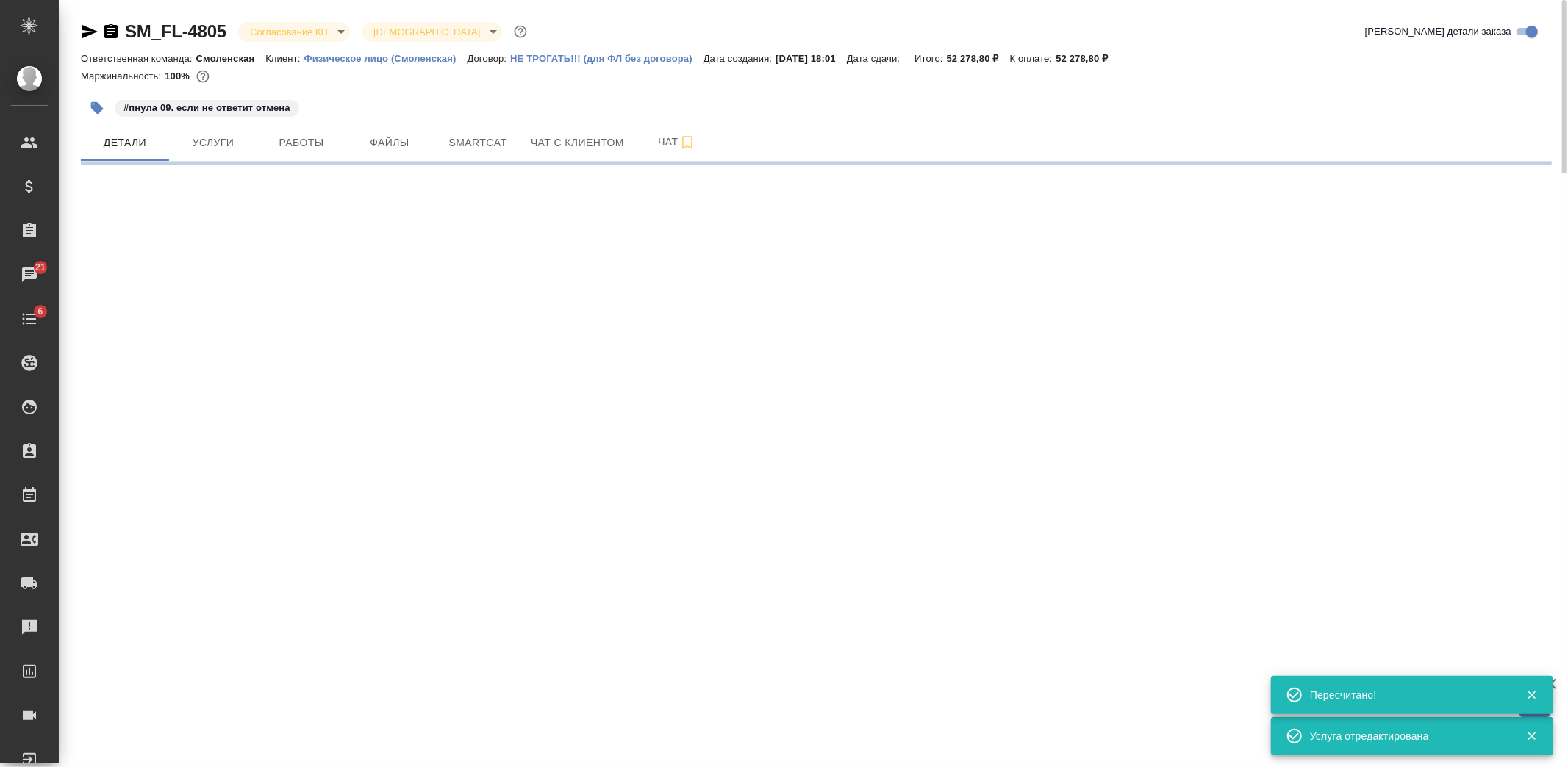
select select "RU"
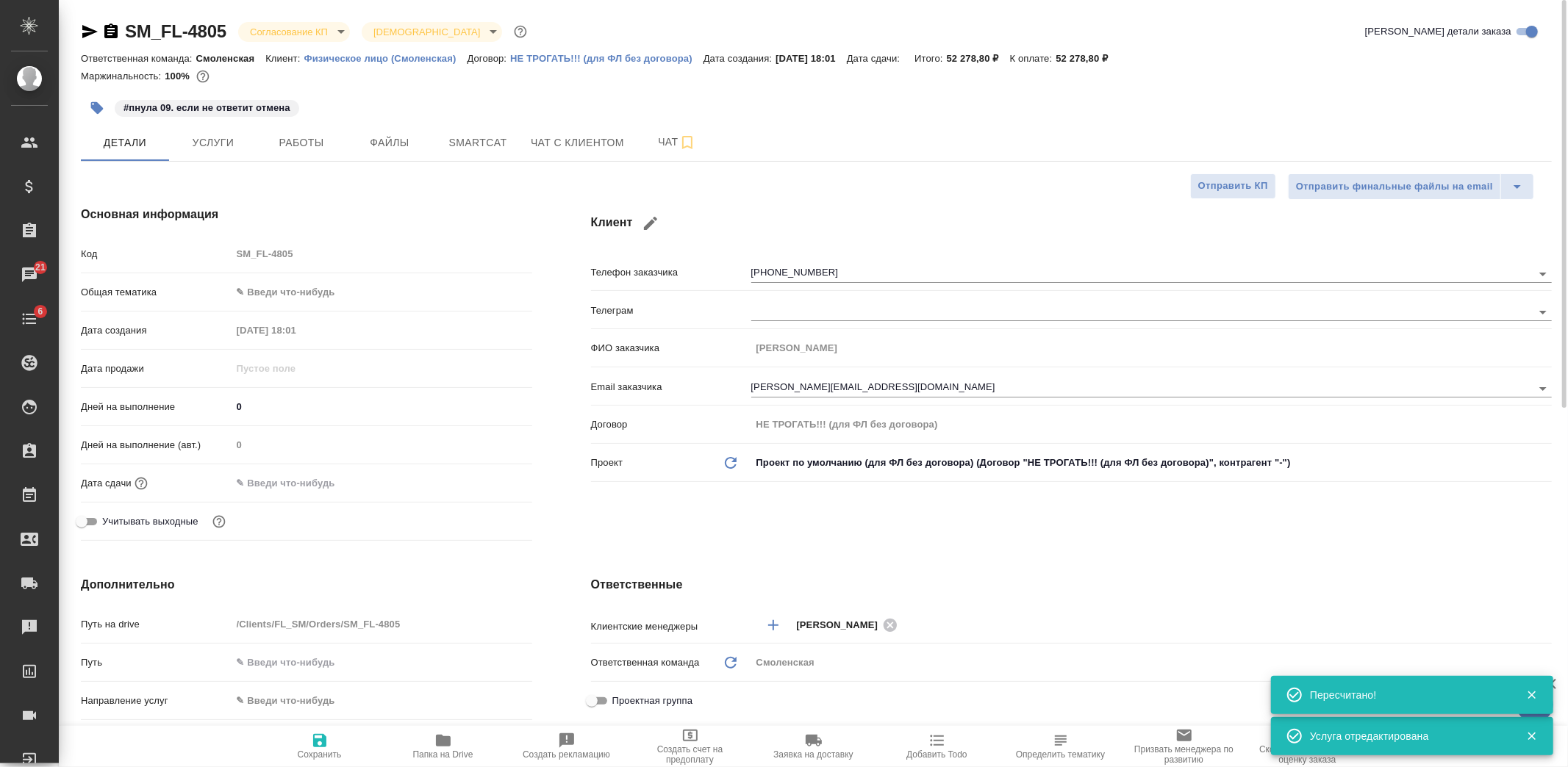
type textarea "x"
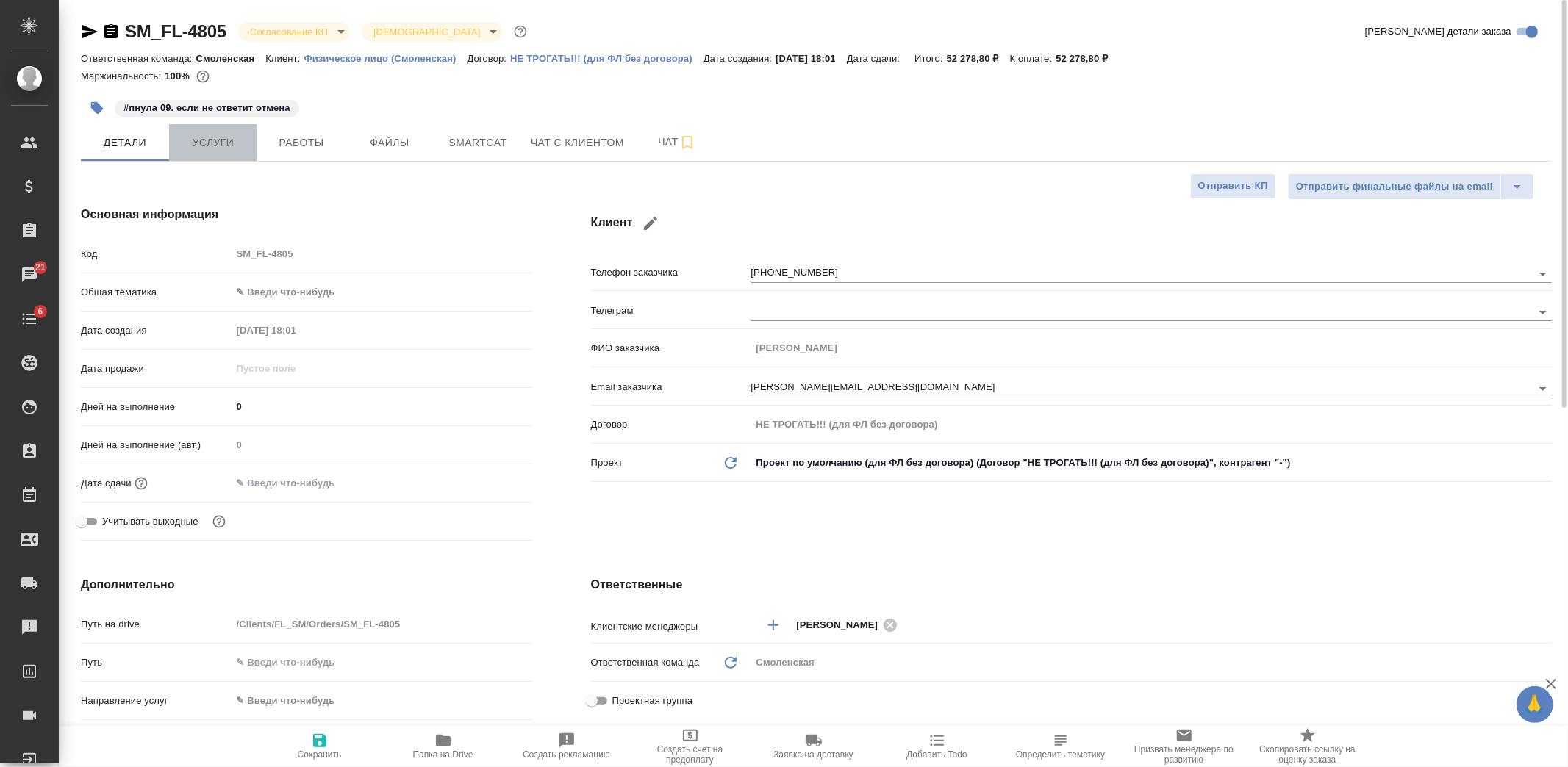
click at [230, 145] on span "Услуги" at bounding box center [213, 143] width 71 height 18
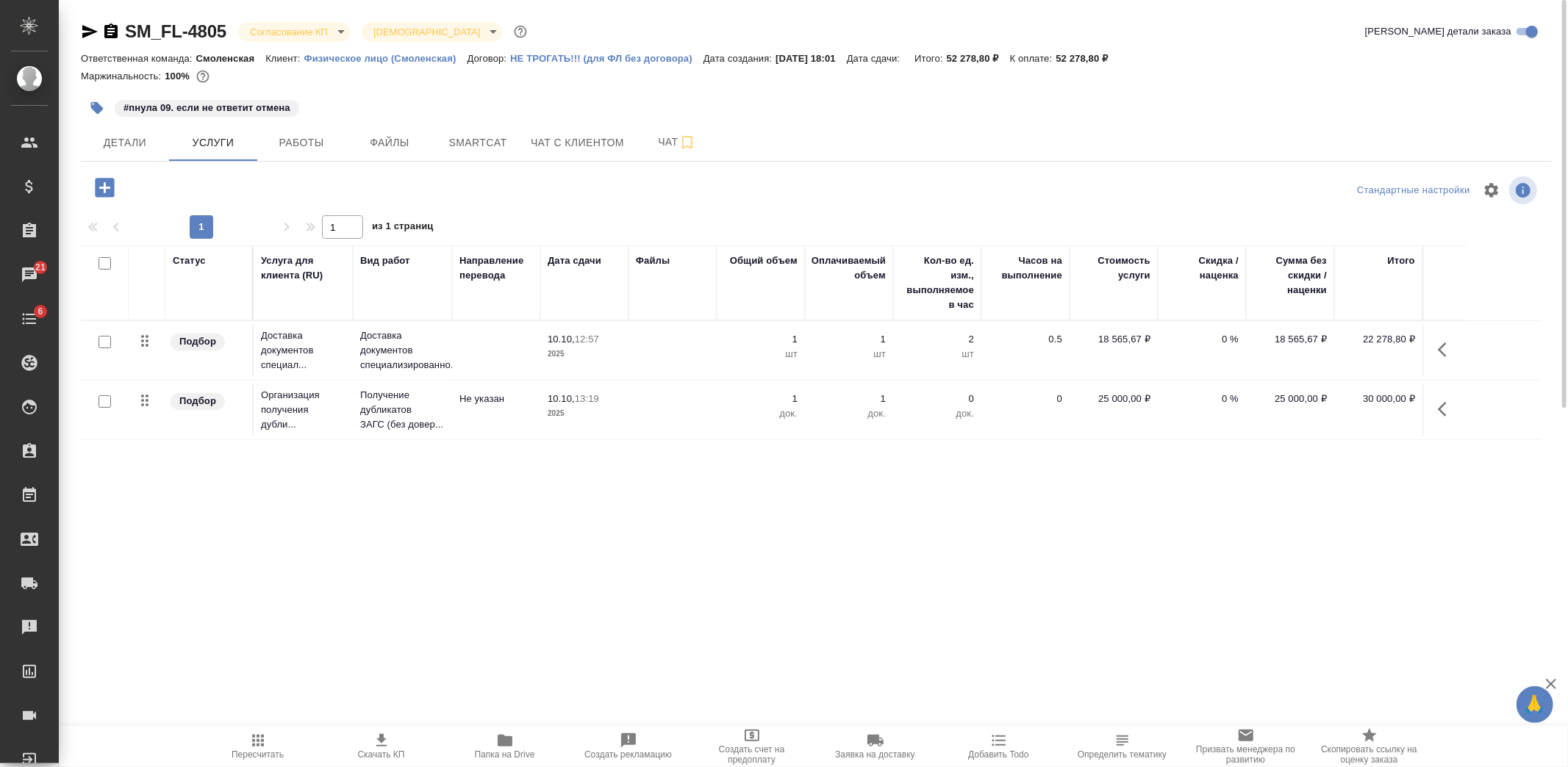
click at [105, 187] on icon "button" at bounding box center [105, 188] width 26 height 26
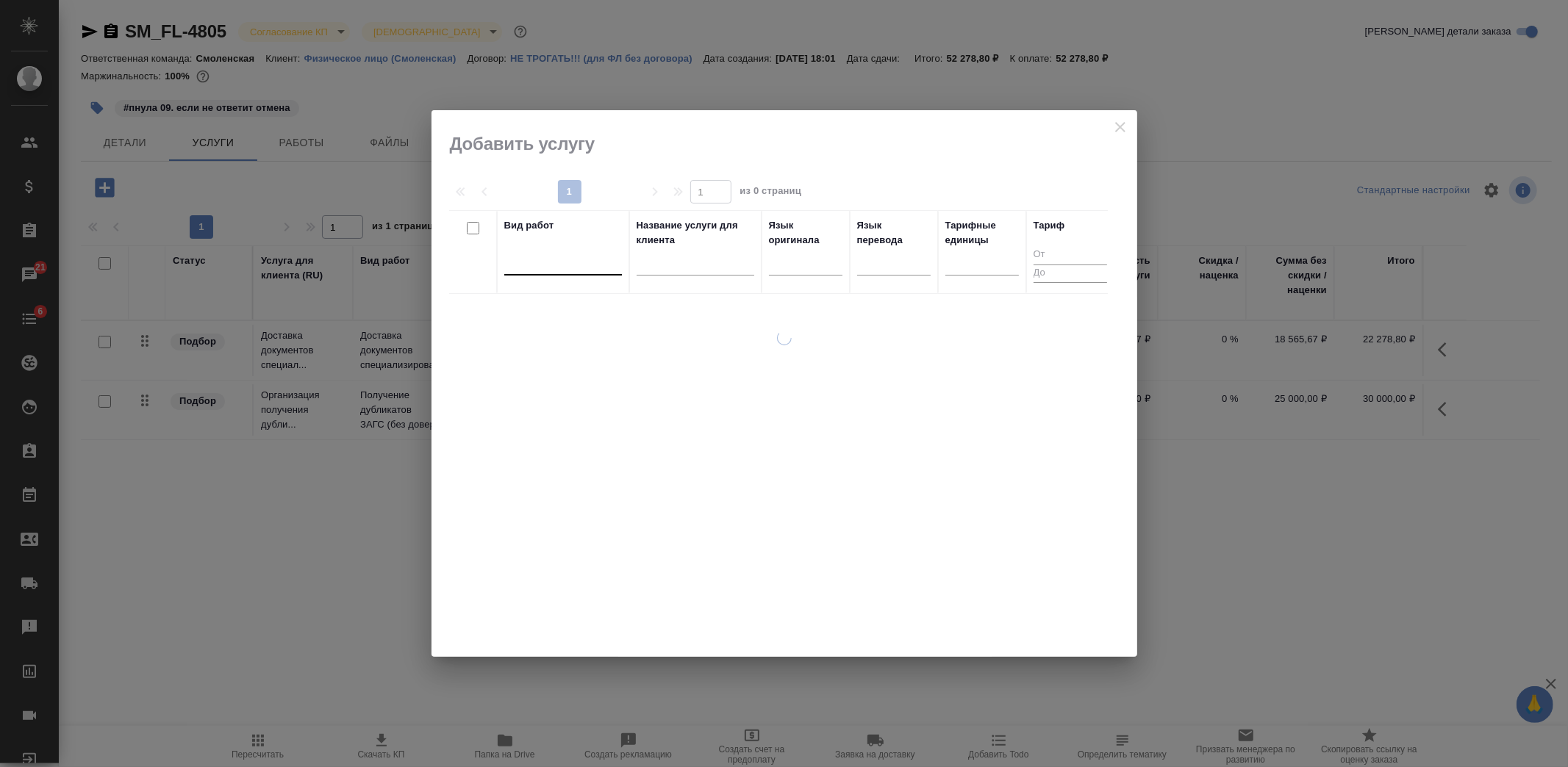
click at [546, 262] on div at bounding box center [563, 261] width 118 height 22
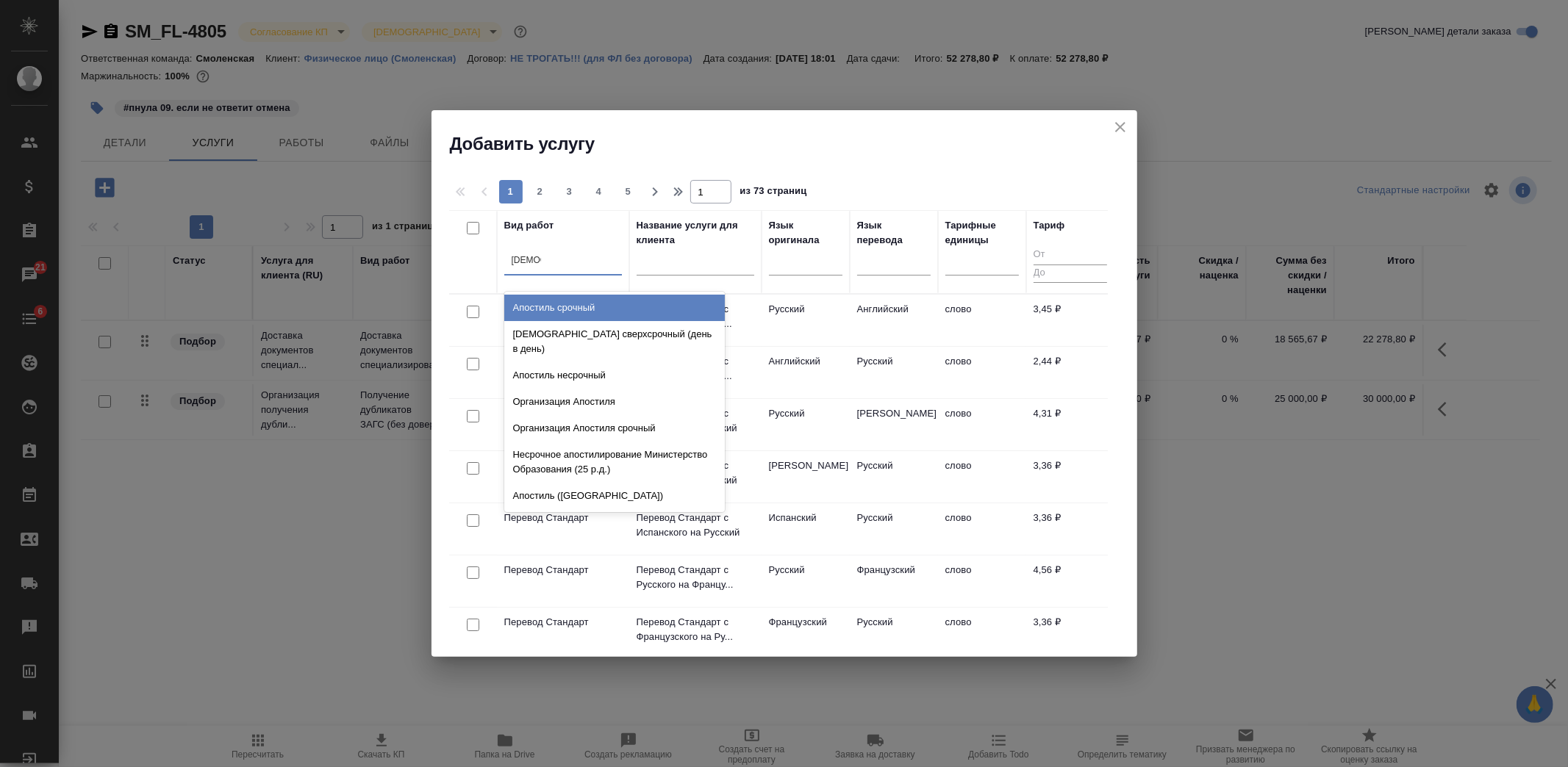
type input "апостил"
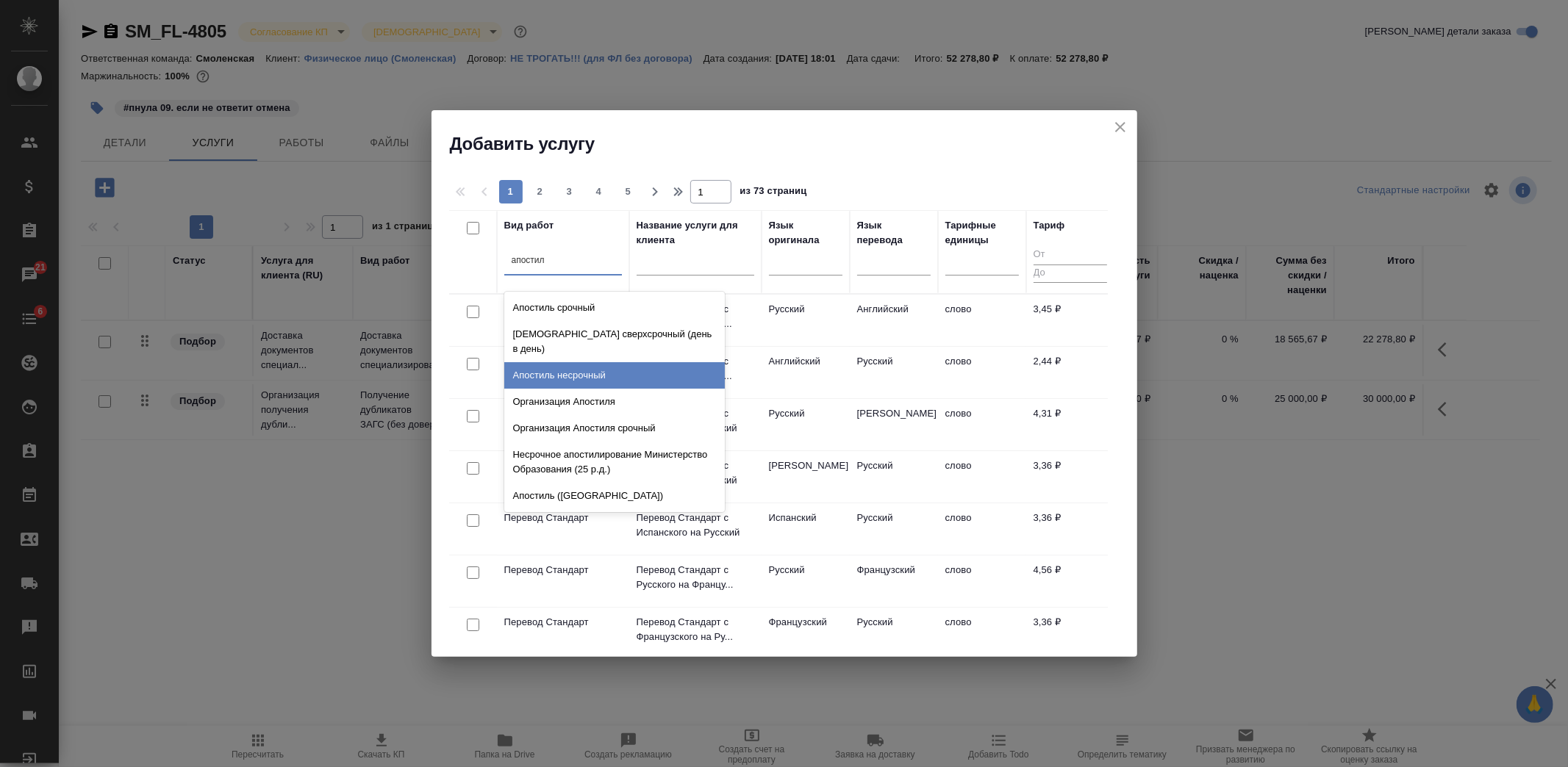
click at [605, 363] on div "Апостиль несрочный" at bounding box center [614, 376] width 221 height 27
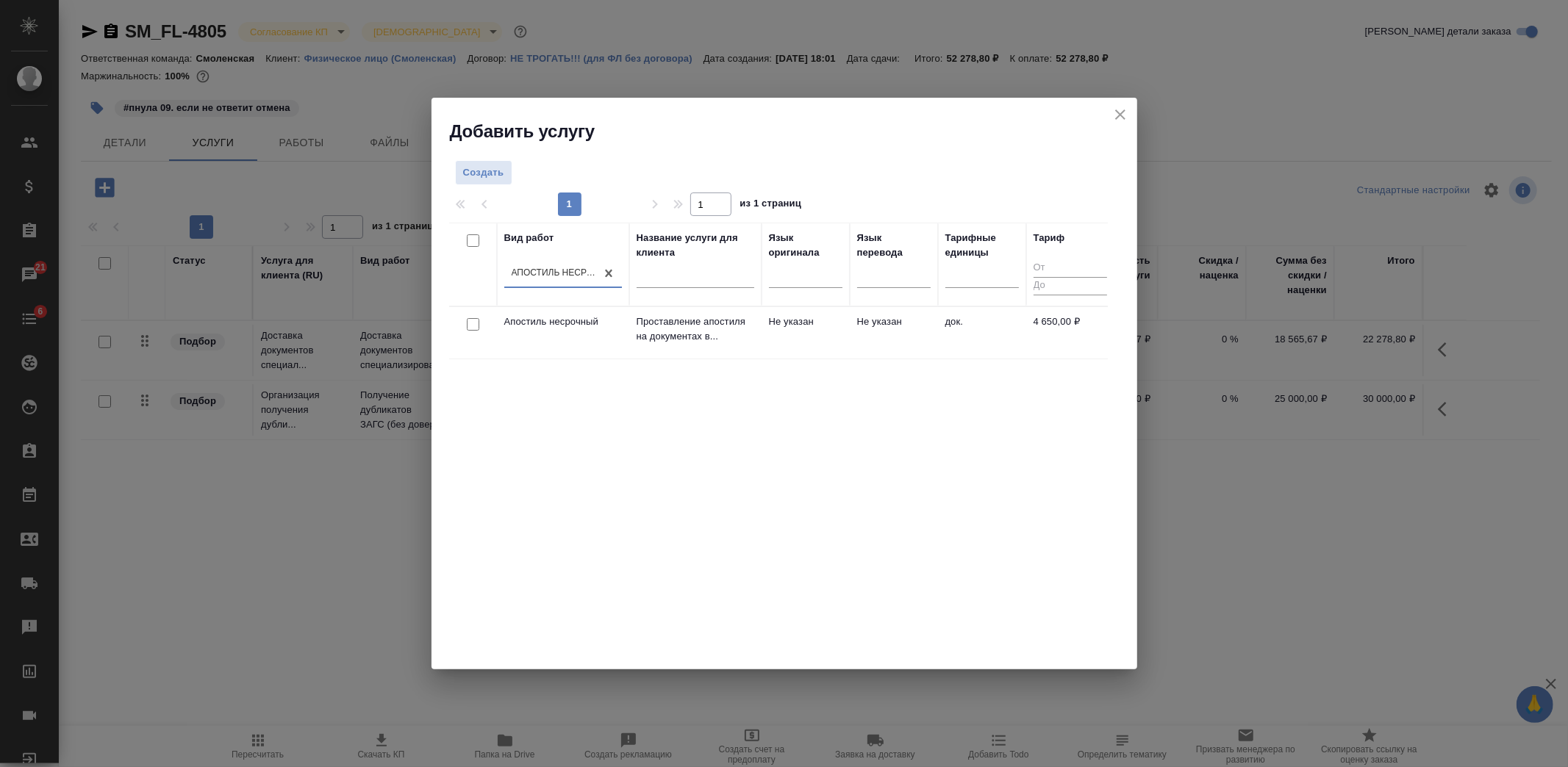
click at [869, 329] on td "Не указан" at bounding box center [894, 332] width 88 height 51
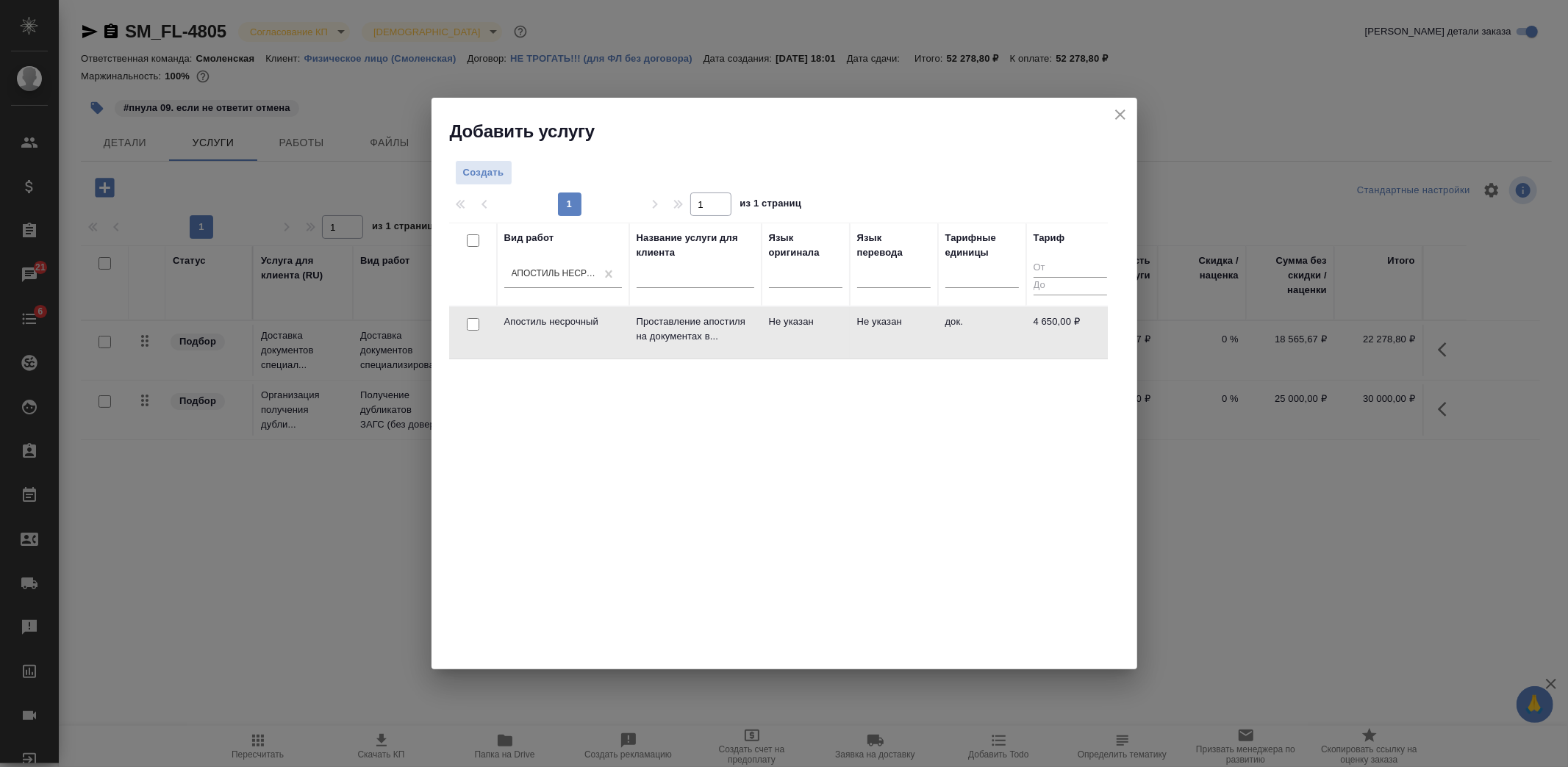
click at [869, 329] on td "Не указан" at bounding box center [894, 332] width 88 height 51
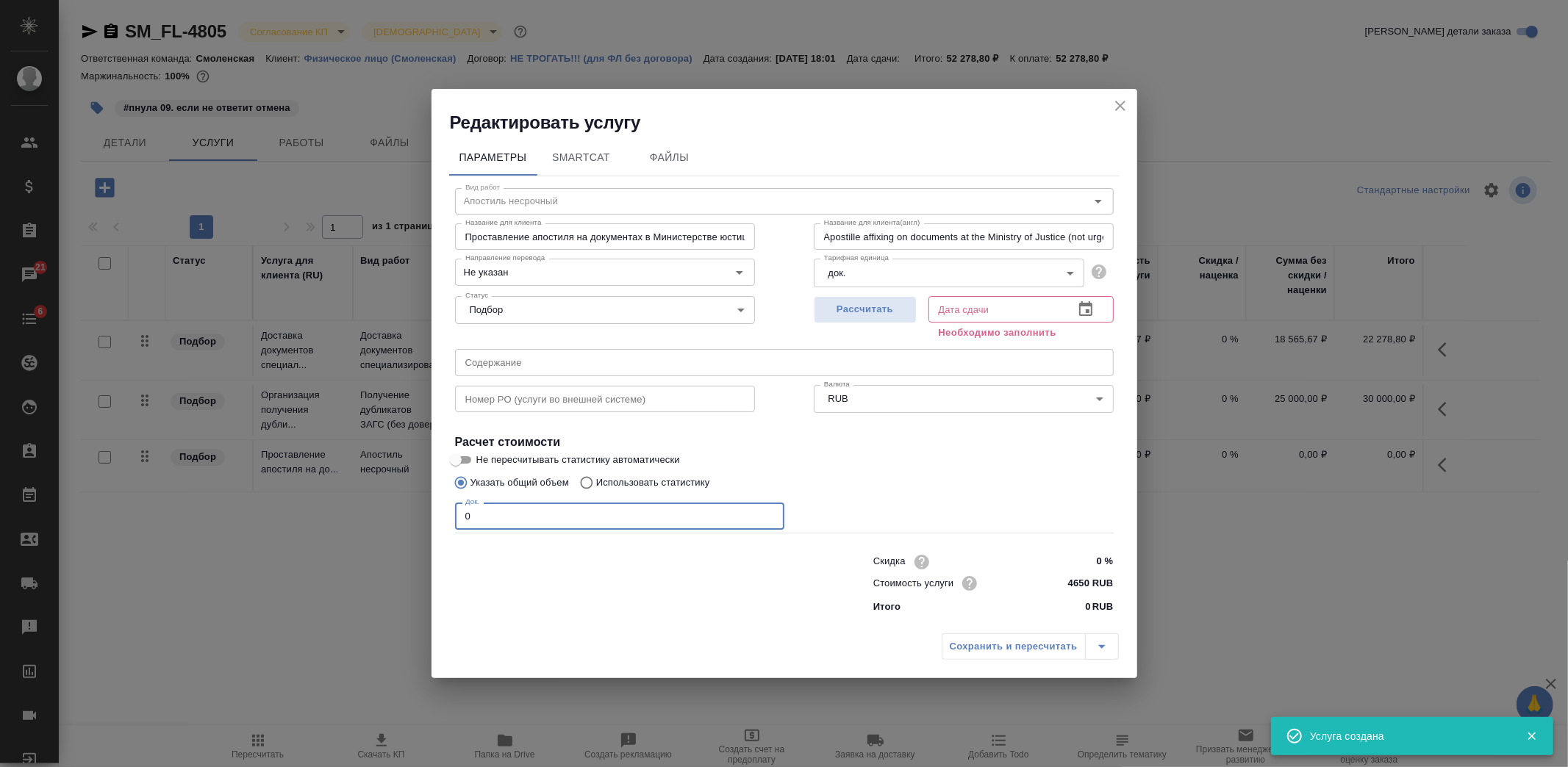
drag, startPoint x: 520, startPoint y: 513, endPoint x: 397, endPoint y: 514, distance: 123.0
click at [399, 514] on div "Редактировать услугу Параметры SmartCat Файлы Вид работ Апостиль несрочный Вид …" at bounding box center [784, 384] width 1568 height 767
type input "1"
click at [877, 307] on span "Рассчитать" at bounding box center [865, 310] width 87 height 17
type input "[DATE] 10:19"
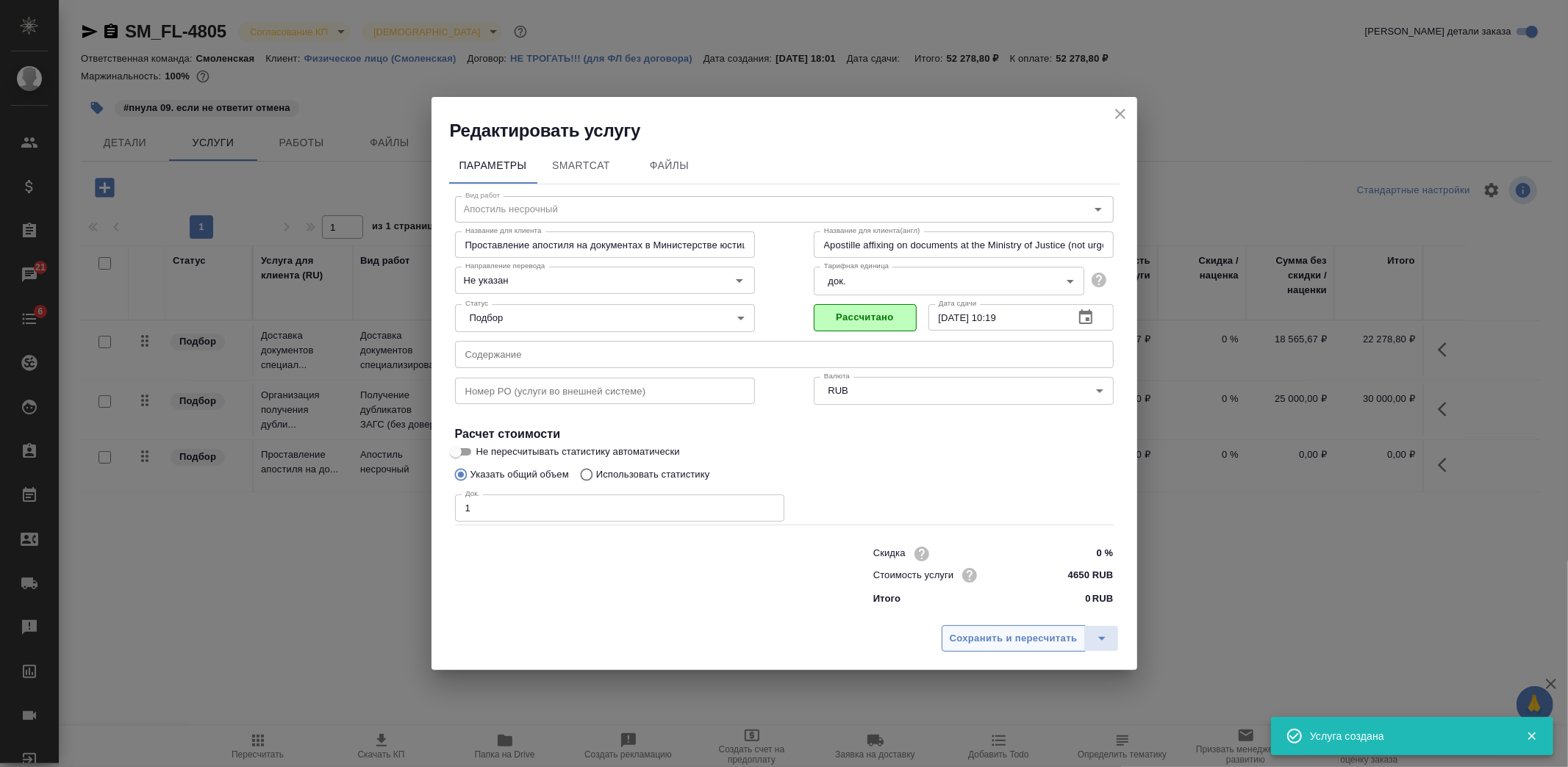
click at [1022, 635] on span "Сохранить и пересчитать" at bounding box center [1014, 639] width 128 height 17
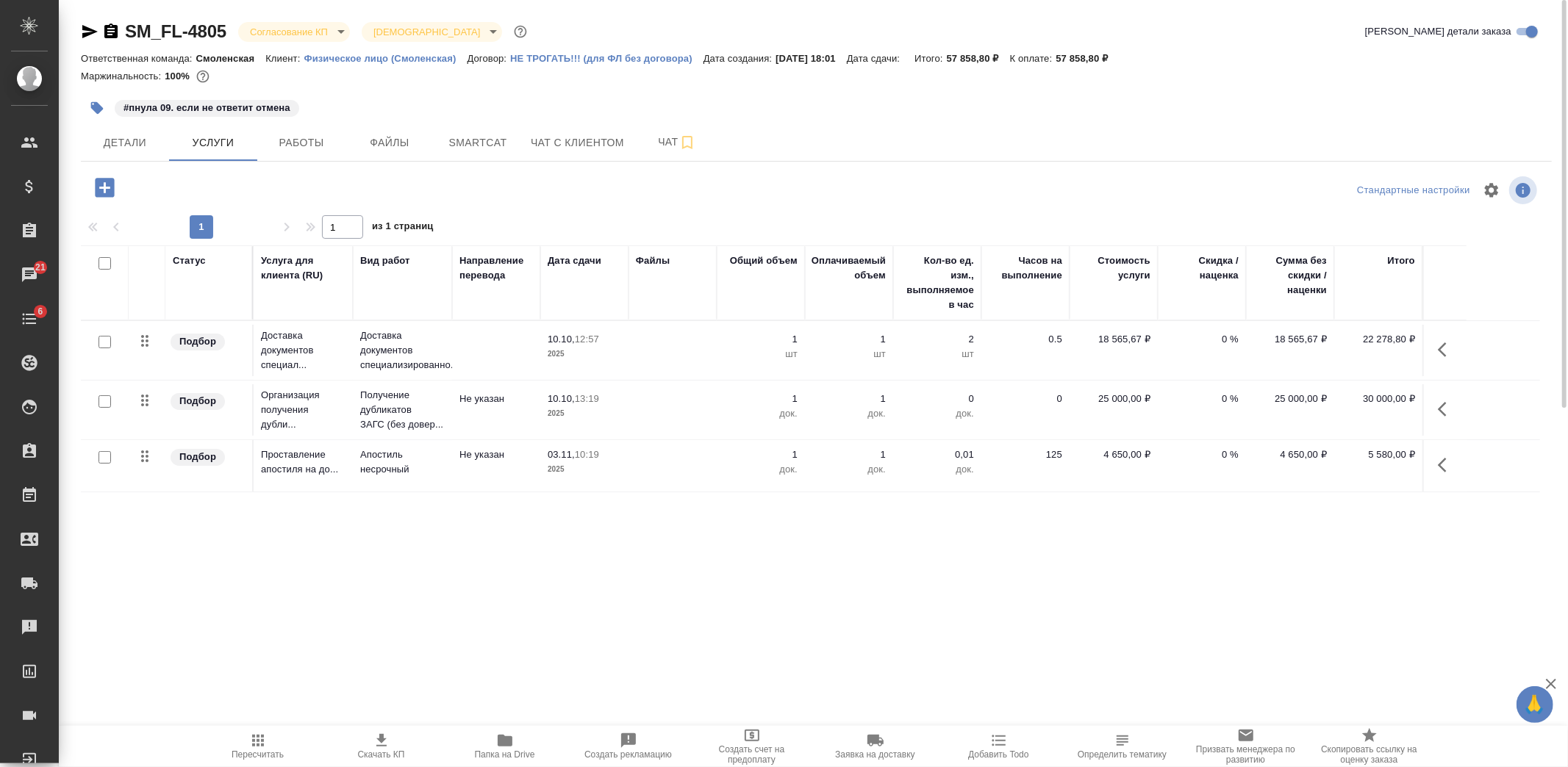
click at [380, 743] on icon "button" at bounding box center [382, 740] width 10 height 12
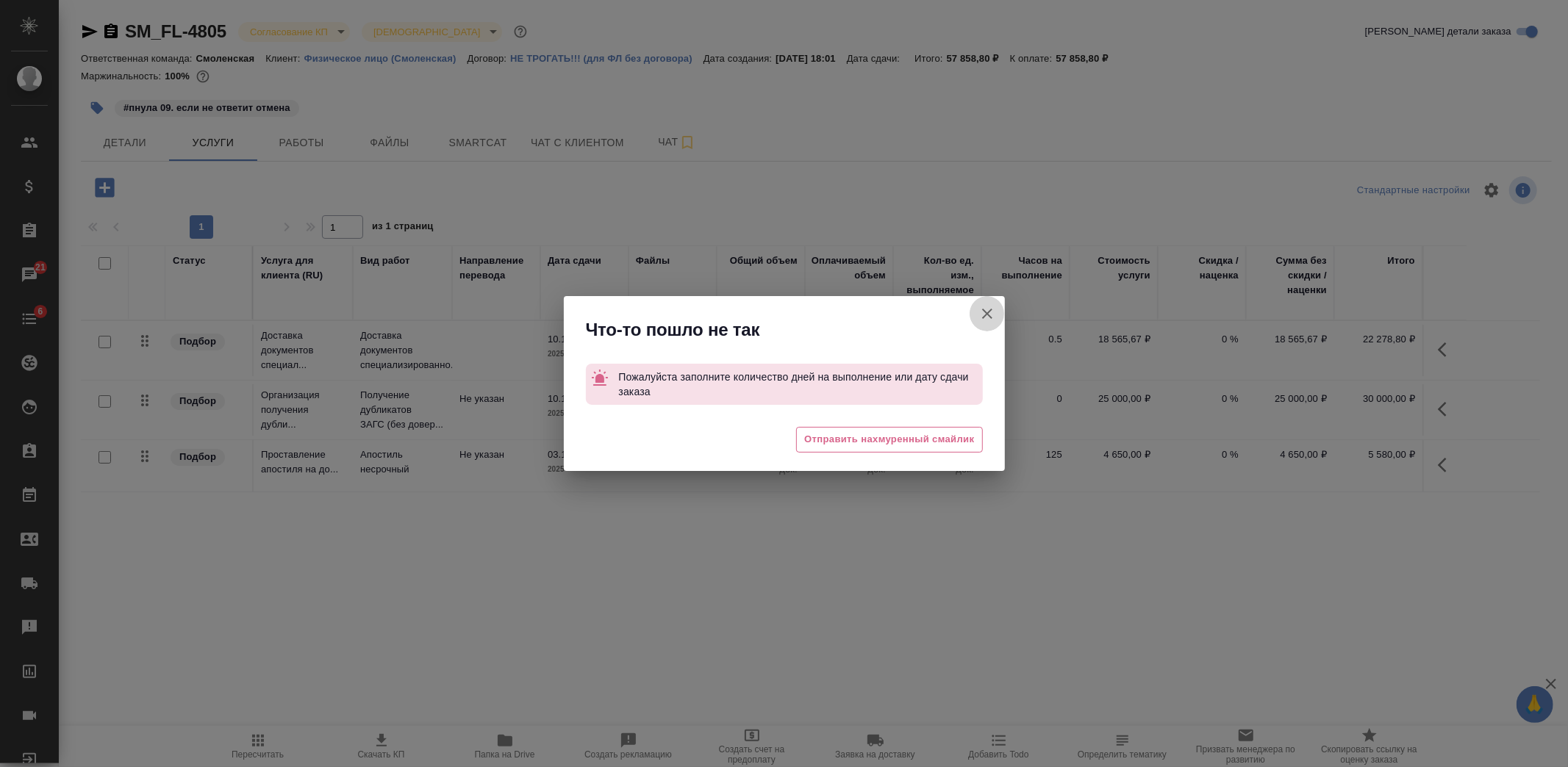
click at [978, 311] on icon "button" at bounding box center [987, 313] width 17 height 17
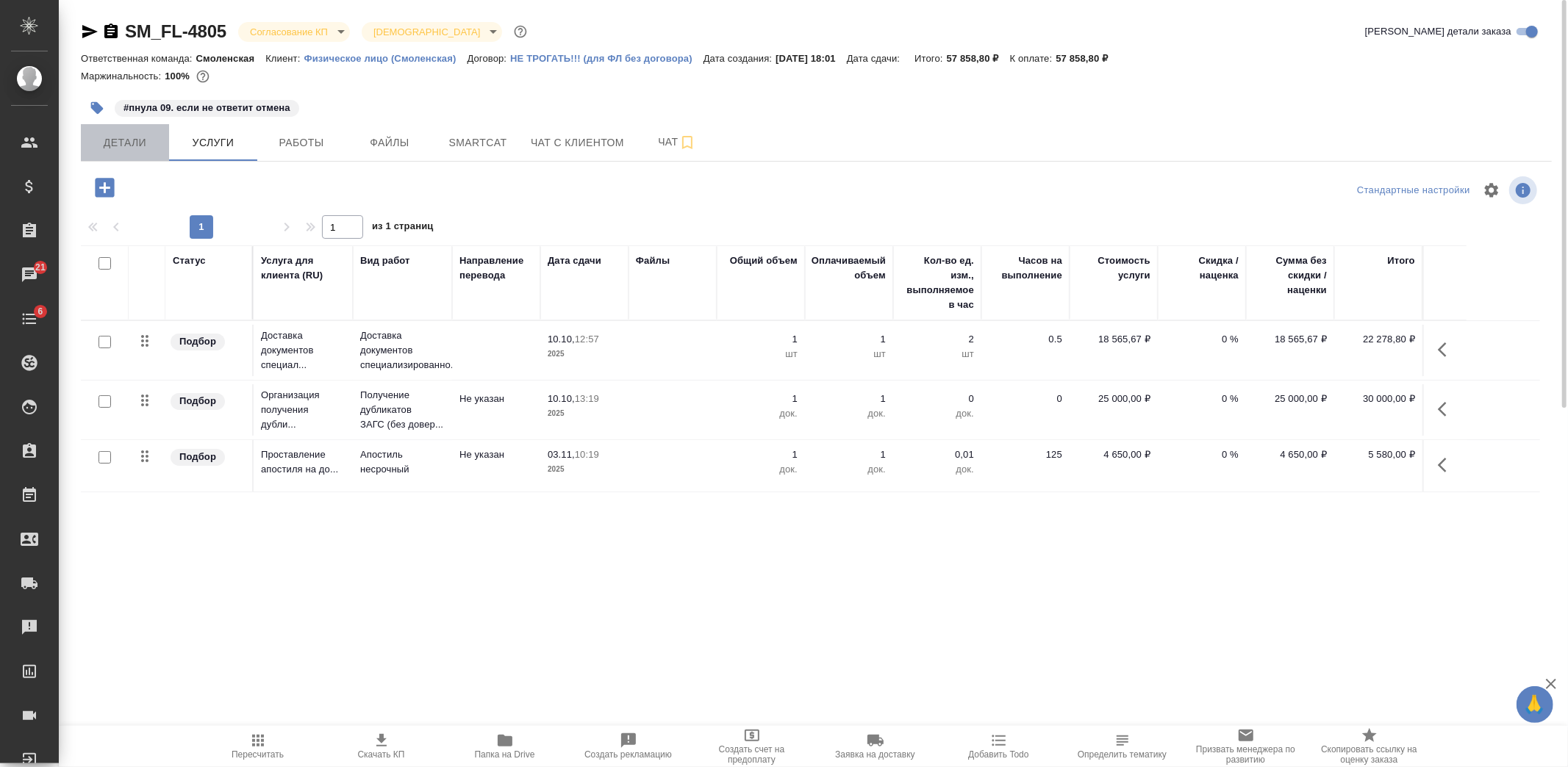
click at [149, 145] on span "Детали" at bounding box center [126, 143] width 71 height 18
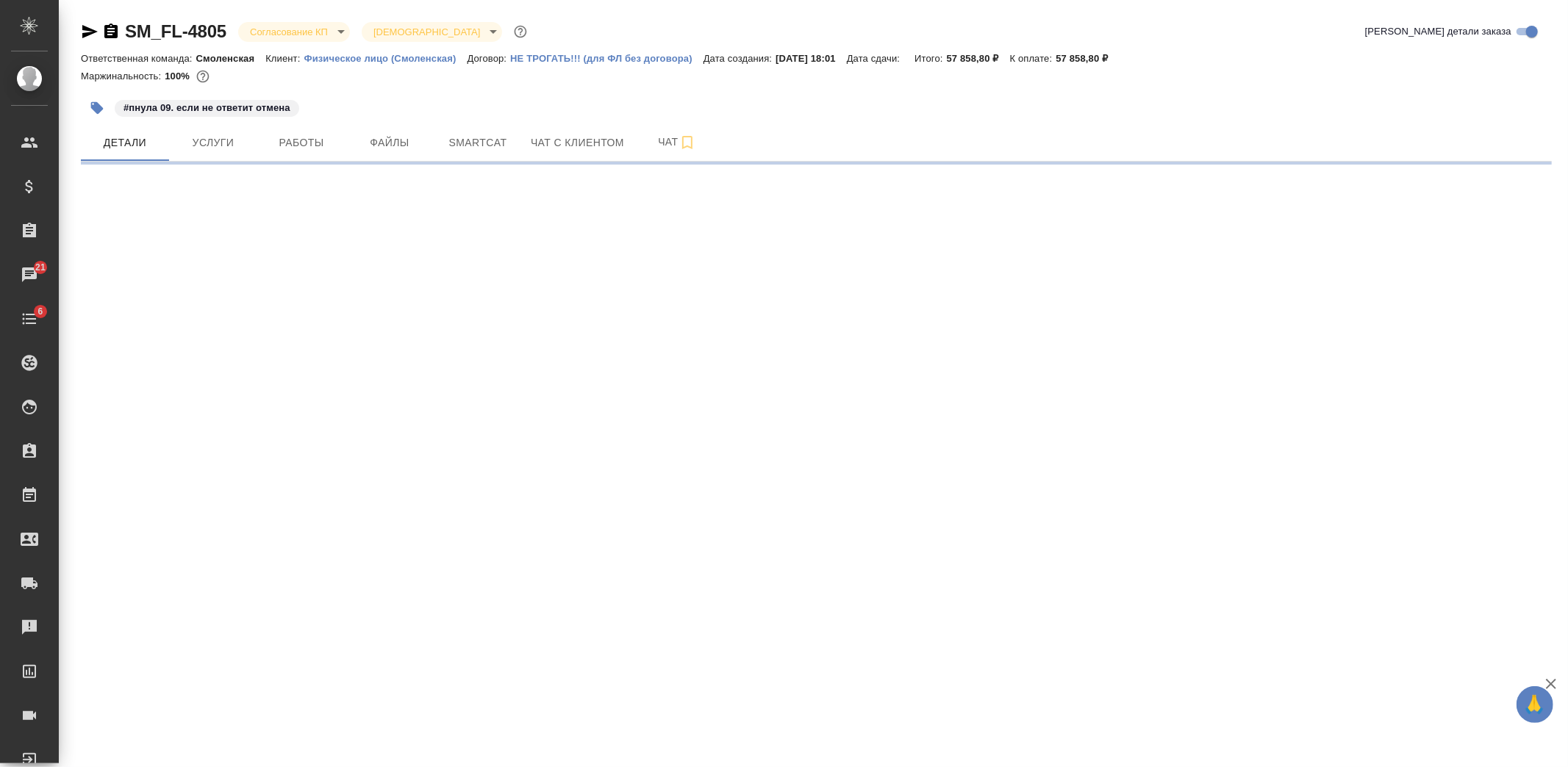
select select "RU"
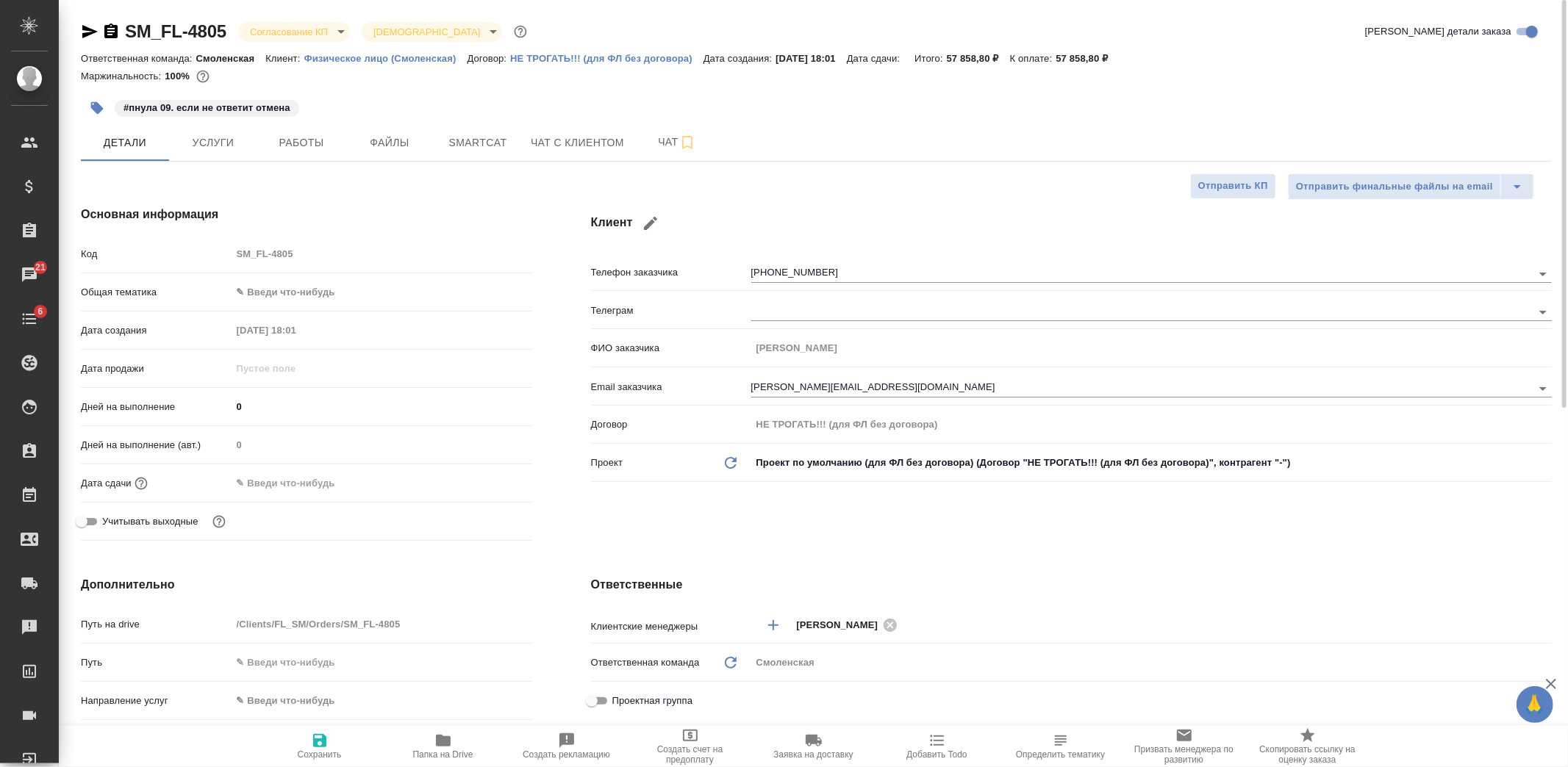
type textarea "x"
click at [292, 478] on input "text" at bounding box center [295, 483] width 129 height 22
click at [494, 479] on icon "button" at bounding box center [489, 481] width 13 height 15
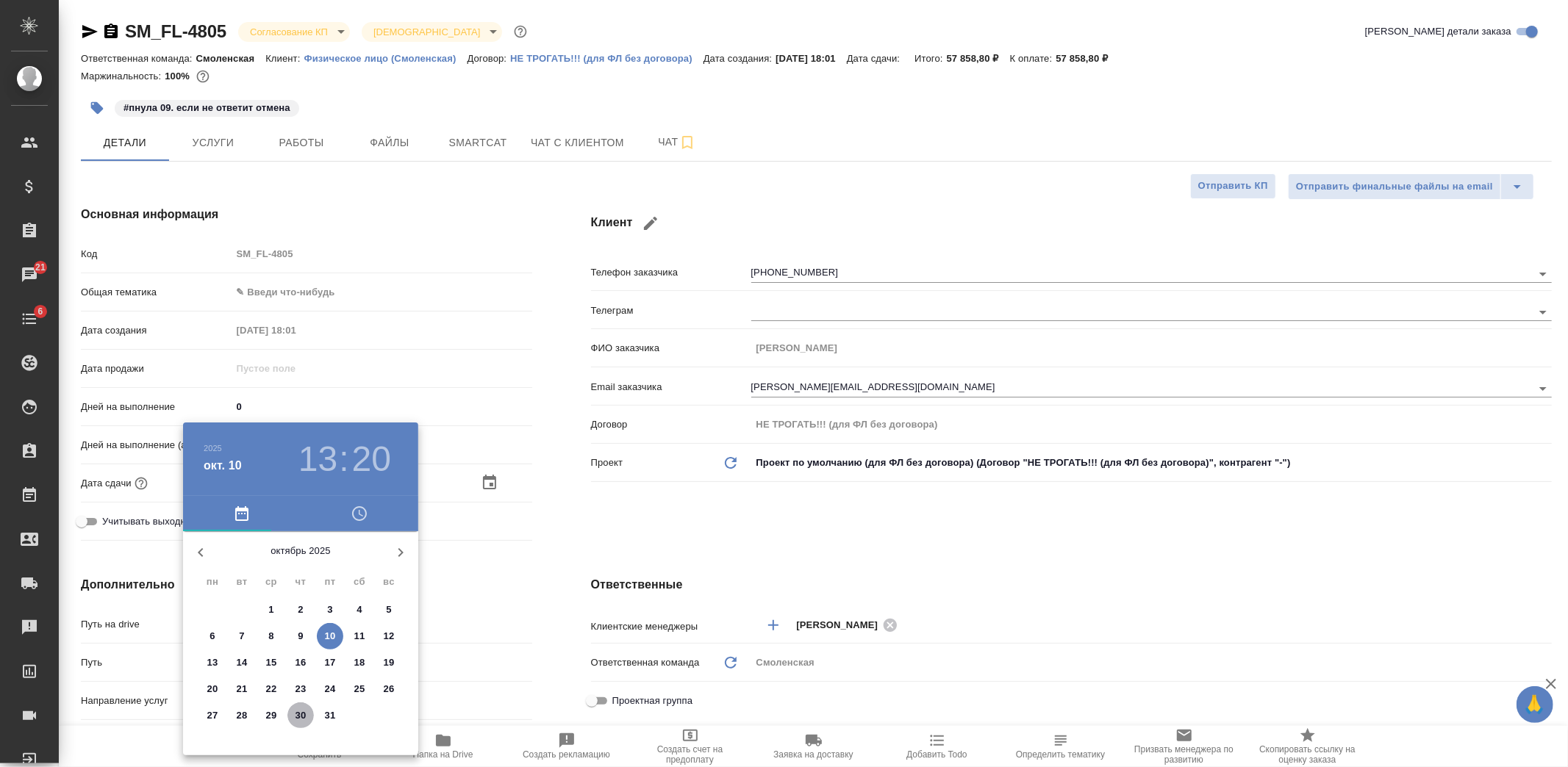
click at [296, 712] on p "30" at bounding box center [300, 715] width 11 height 15
type input "[DATE] 13:20"
type textarea "x"
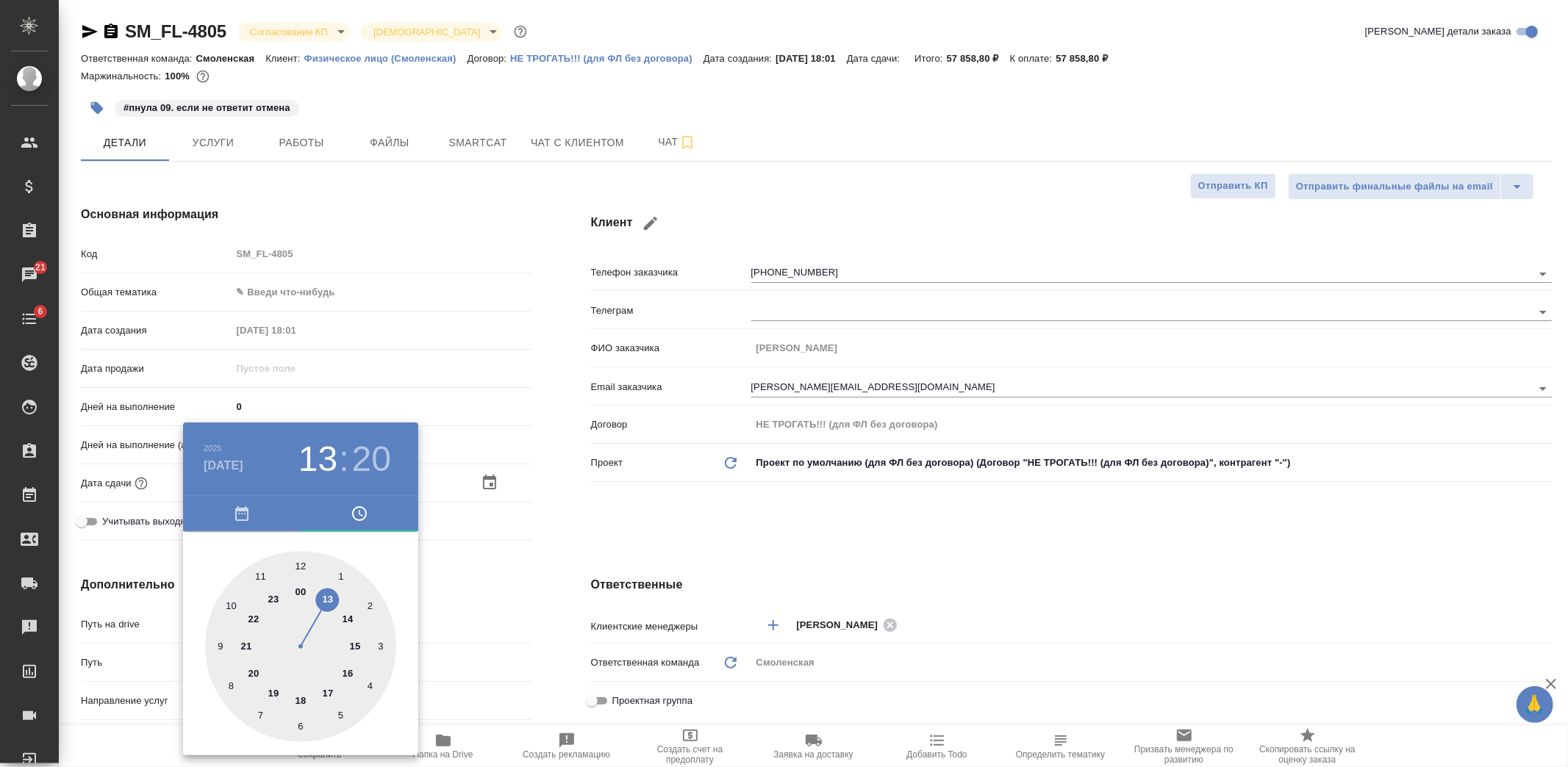
click at [301, 702] on div at bounding box center [300, 647] width 191 height 191
type input "[DATE] 18:20"
type textarea "x"
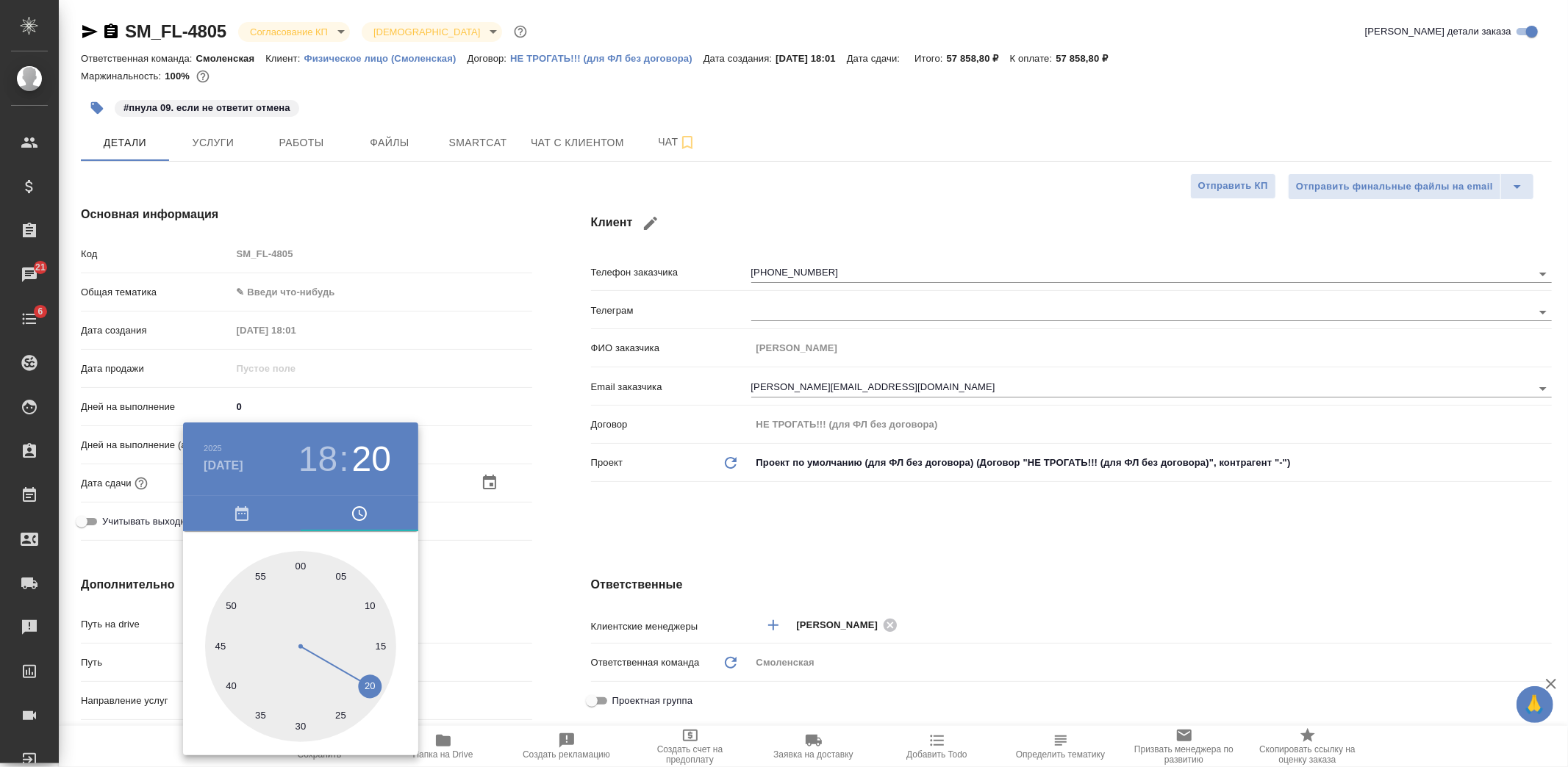
click at [300, 564] on div at bounding box center [300, 647] width 191 height 191
type input "[DATE] 18:00"
type textarea "x"
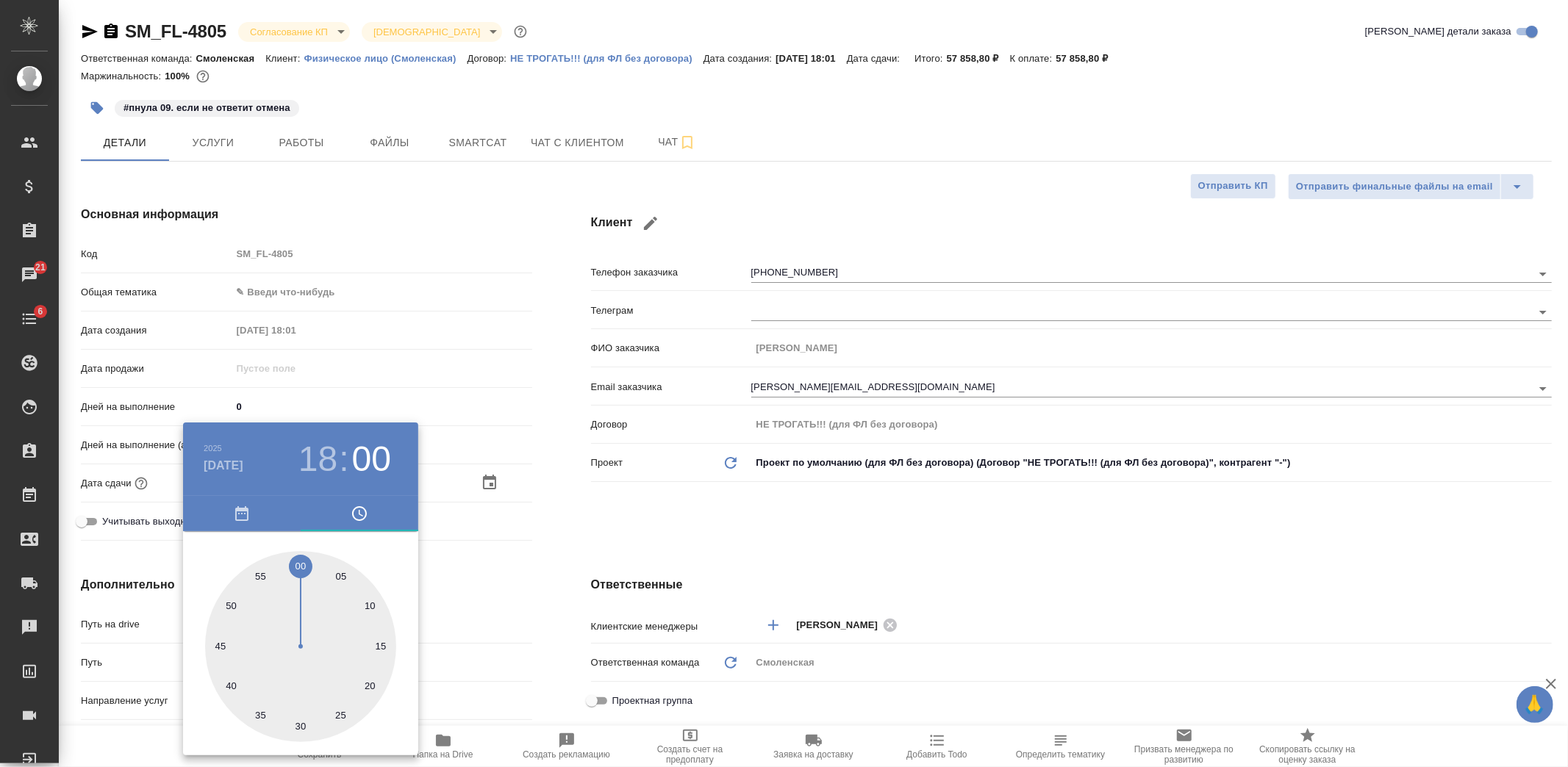
click at [445, 577] on div at bounding box center [784, 384] width 1568 height 767
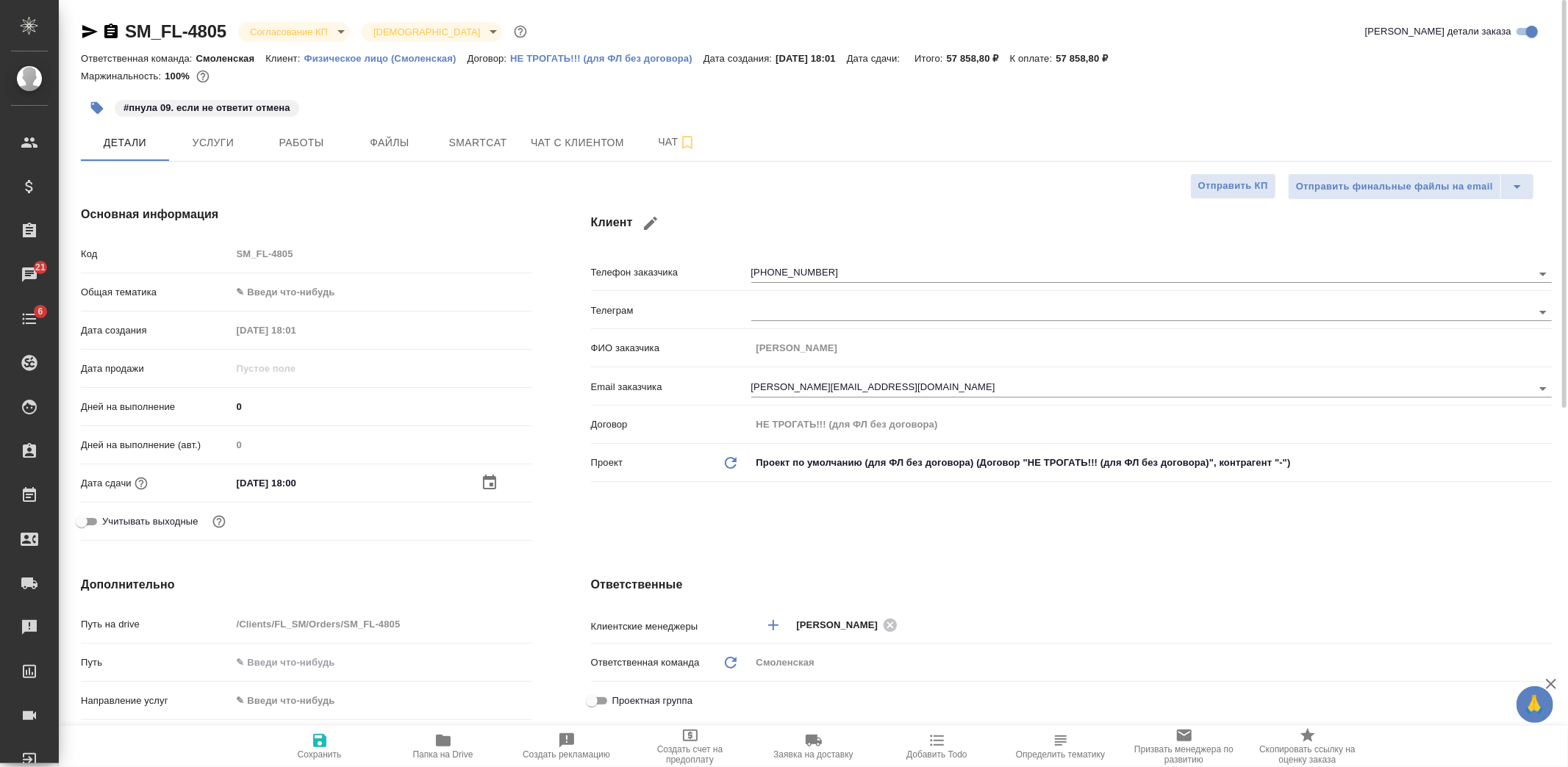
click at [319, 741] on icon "button" at bounding box center [319, 740] width 13 height 13
type textarea "x"
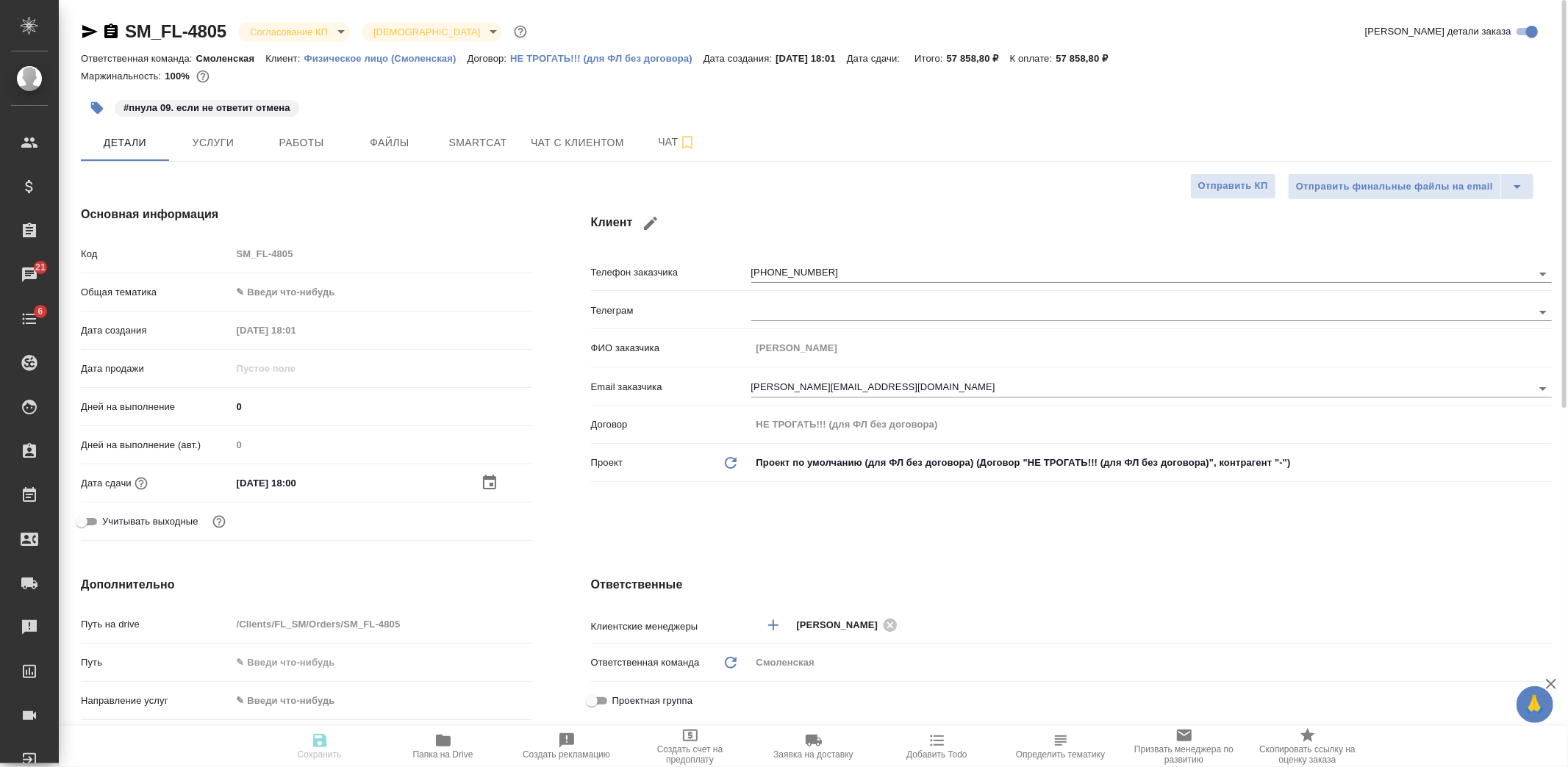
type textarea "x"
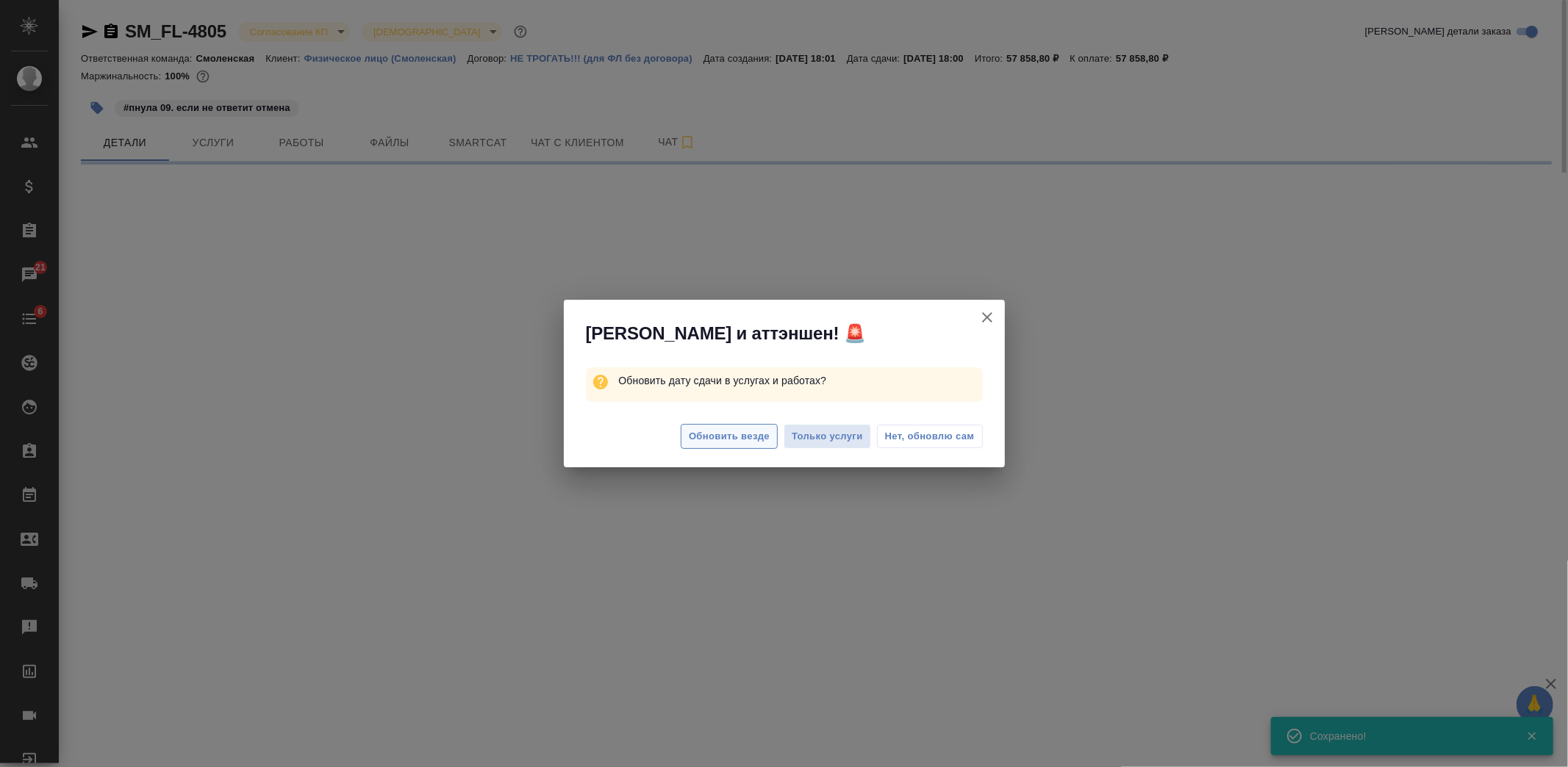
click at [726, 442] on span "Обновить везде" at bounding box center [729, 437] width 81 height 17
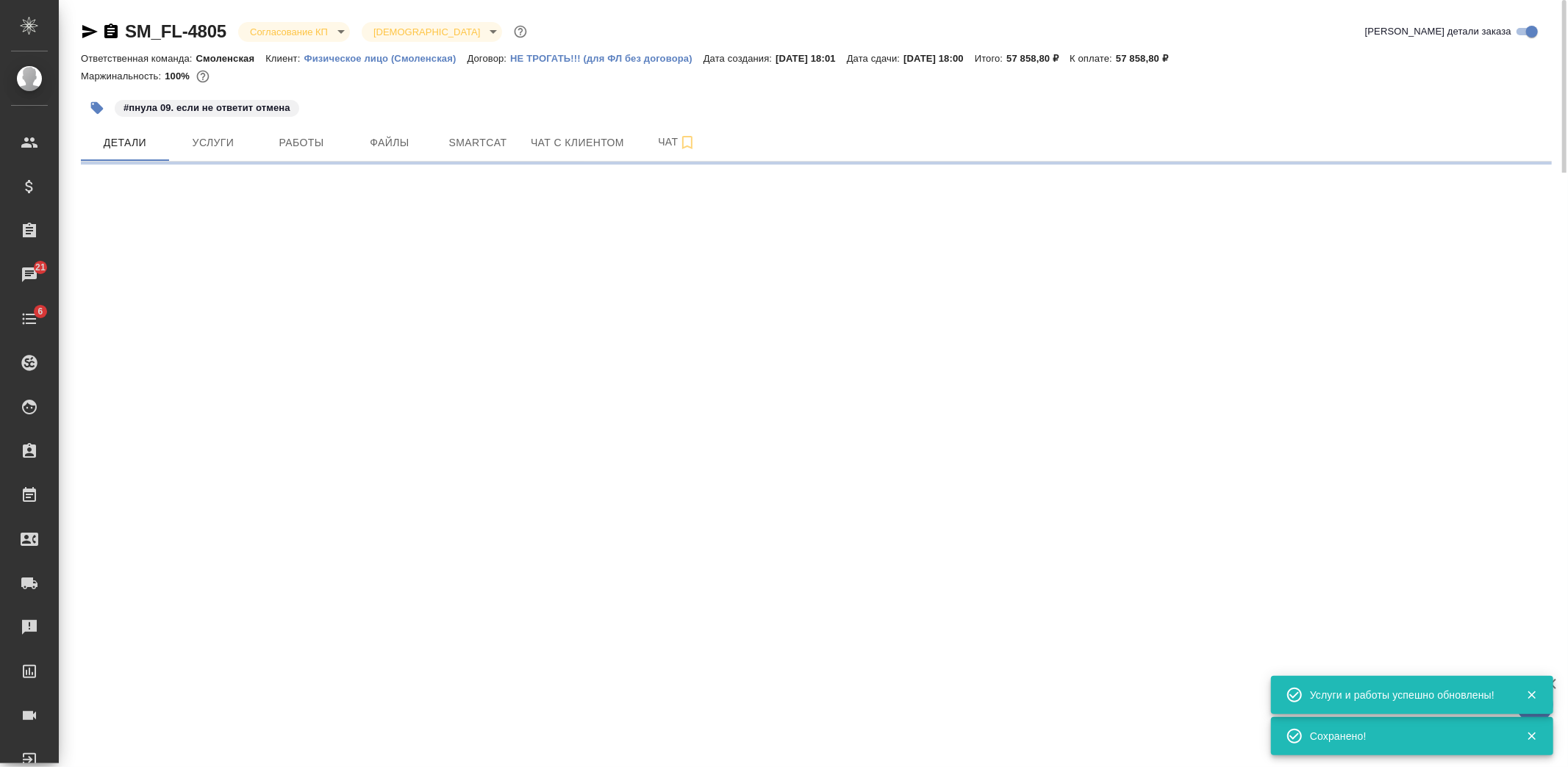
select select "RU"
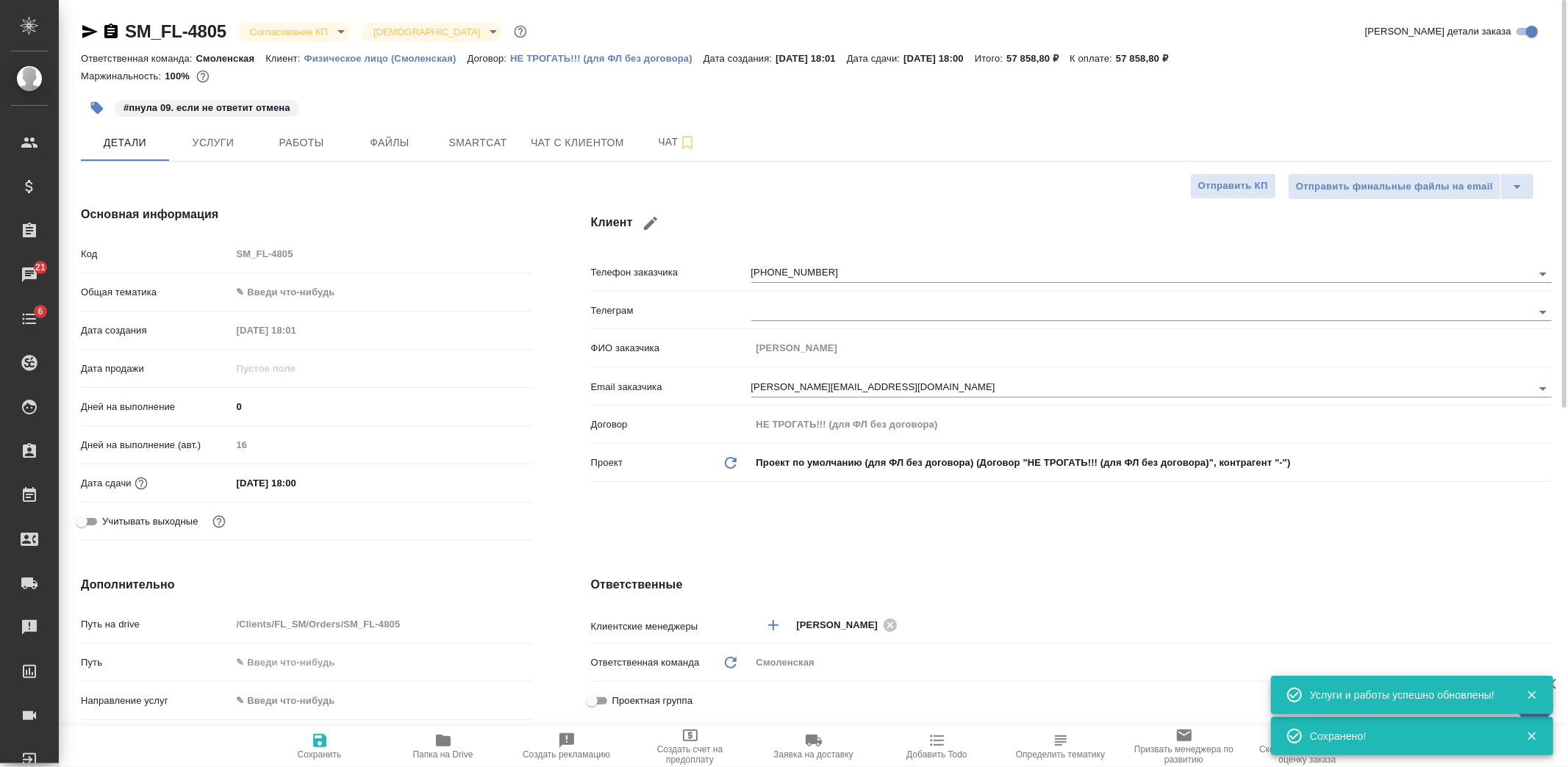
type textarea "x"
click at [305, 290] on body "🙏 .cls-1 fill:#fff; AWATERA Kozlova Mariia Клиенты Спецификации Заказы 21 Чаты …" at bounding box center [784, 384] width 1568 height 767
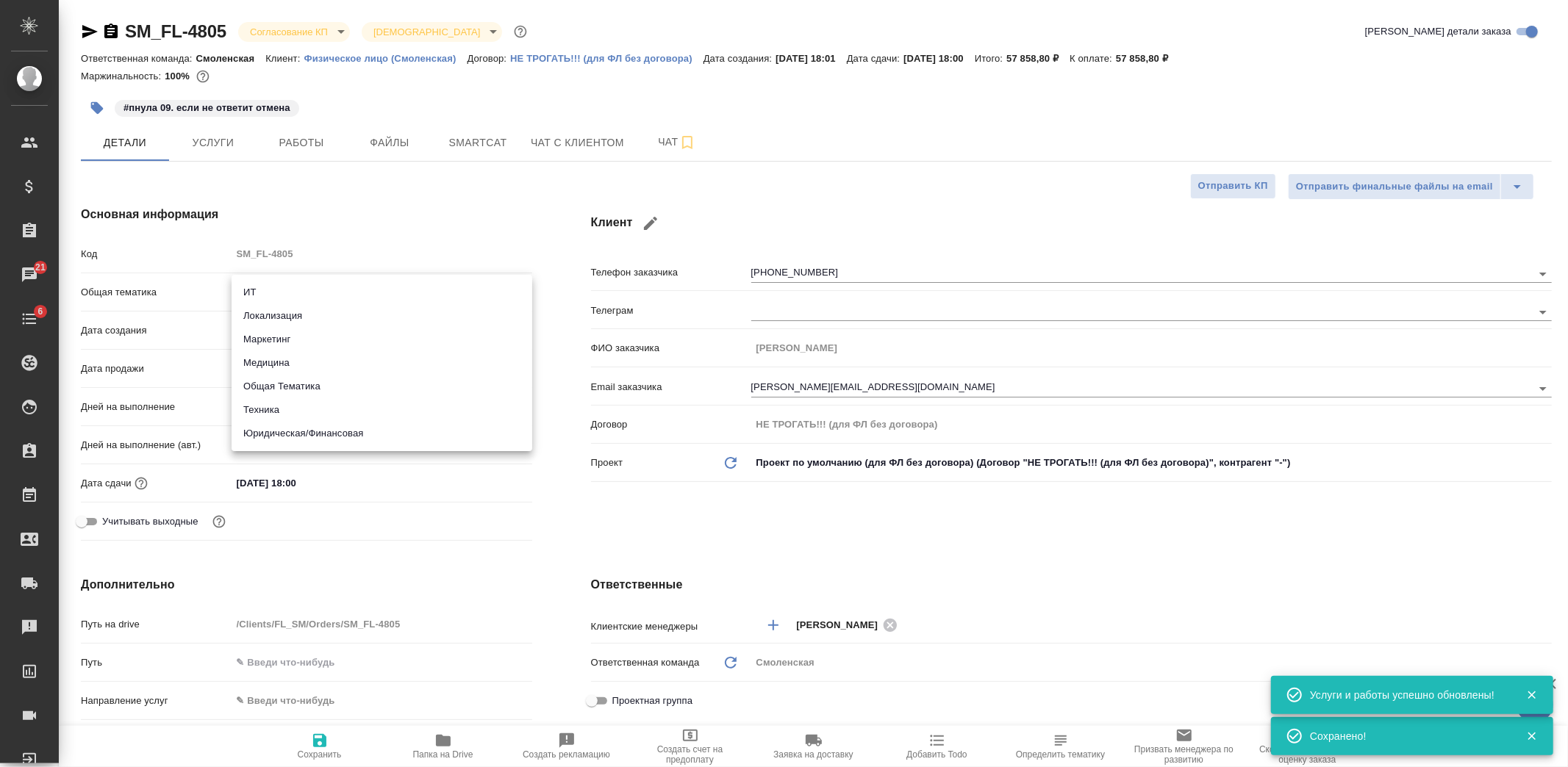
click at [312, 432] on li "Юридическая/Финансовая" at bounding box center [381, 433] width 300 height 23
type input "yr-fn"
type textarea "x"
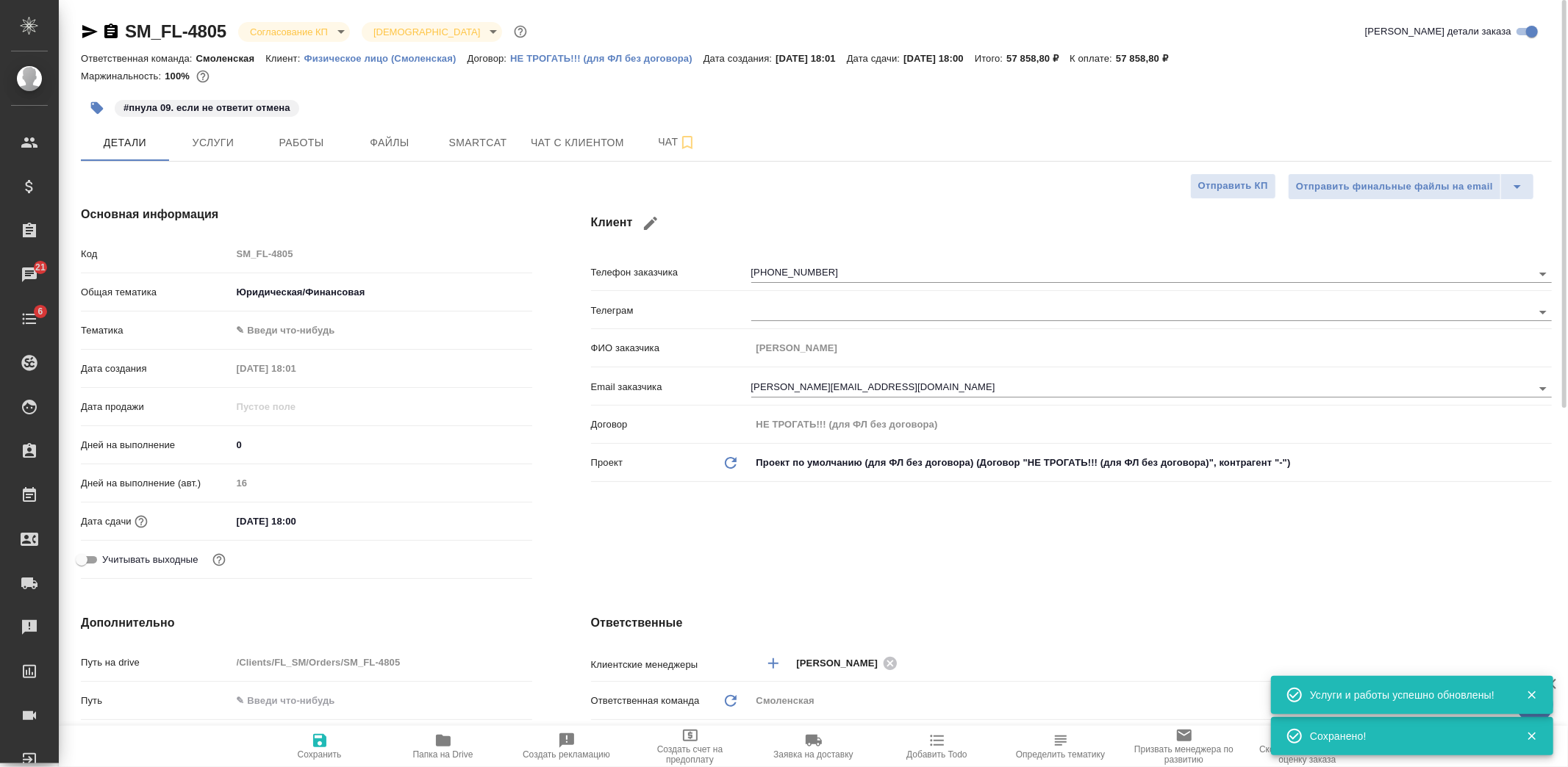
click at [309, 325] on body "🙏 .cls-1 fill:#fff; AWATERA Kozlova Mariia Клиенты Спецификации Заказы 21 Чаты …" at bounding box center [784, 384] width 1568 height 767
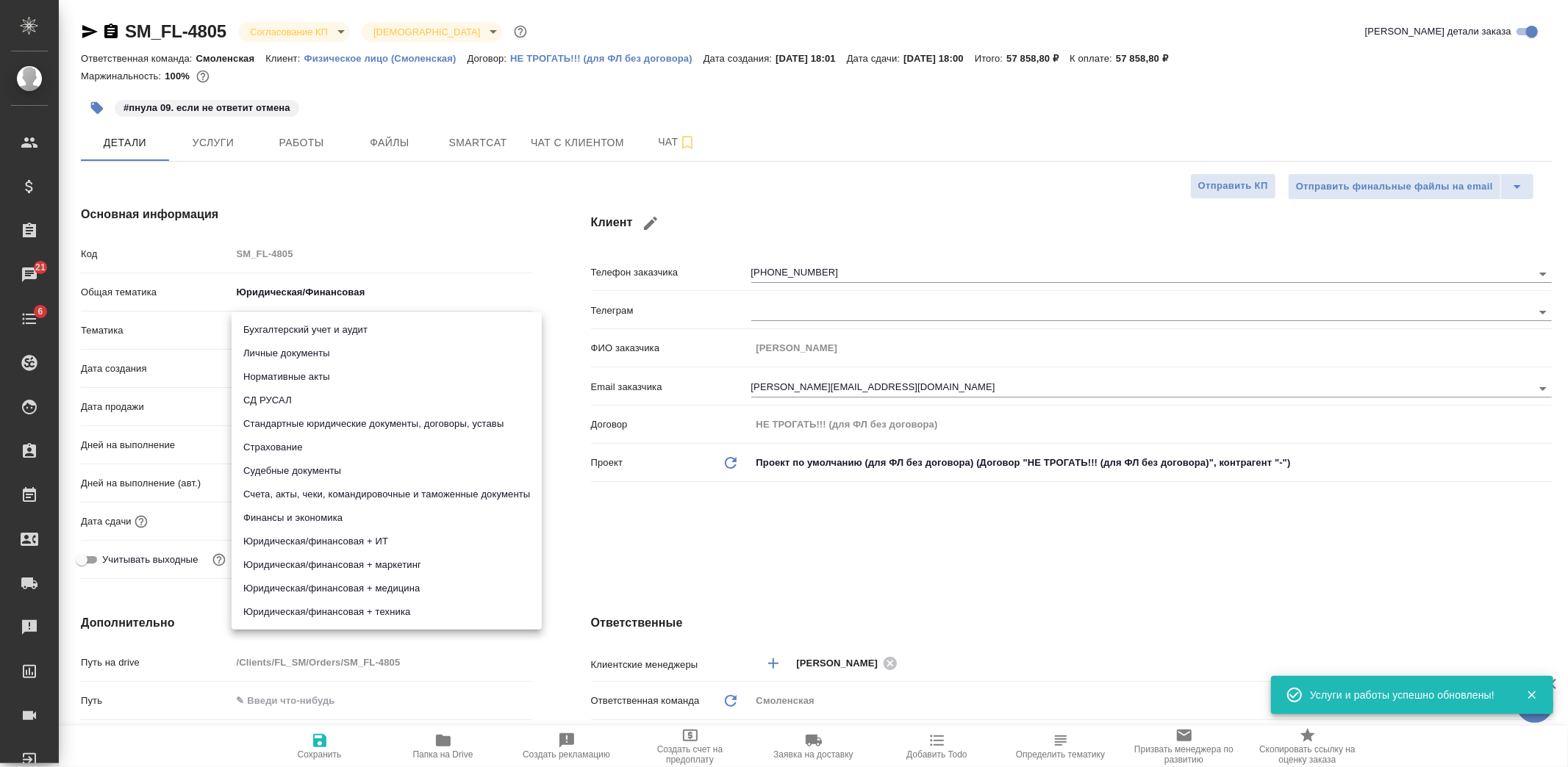
click at [316, 355] on li "Личные документы" at bounding box center [386, 353] width 310 height 23
type textarea "x"
type input "5a8b8b956a9677013d343cfe"
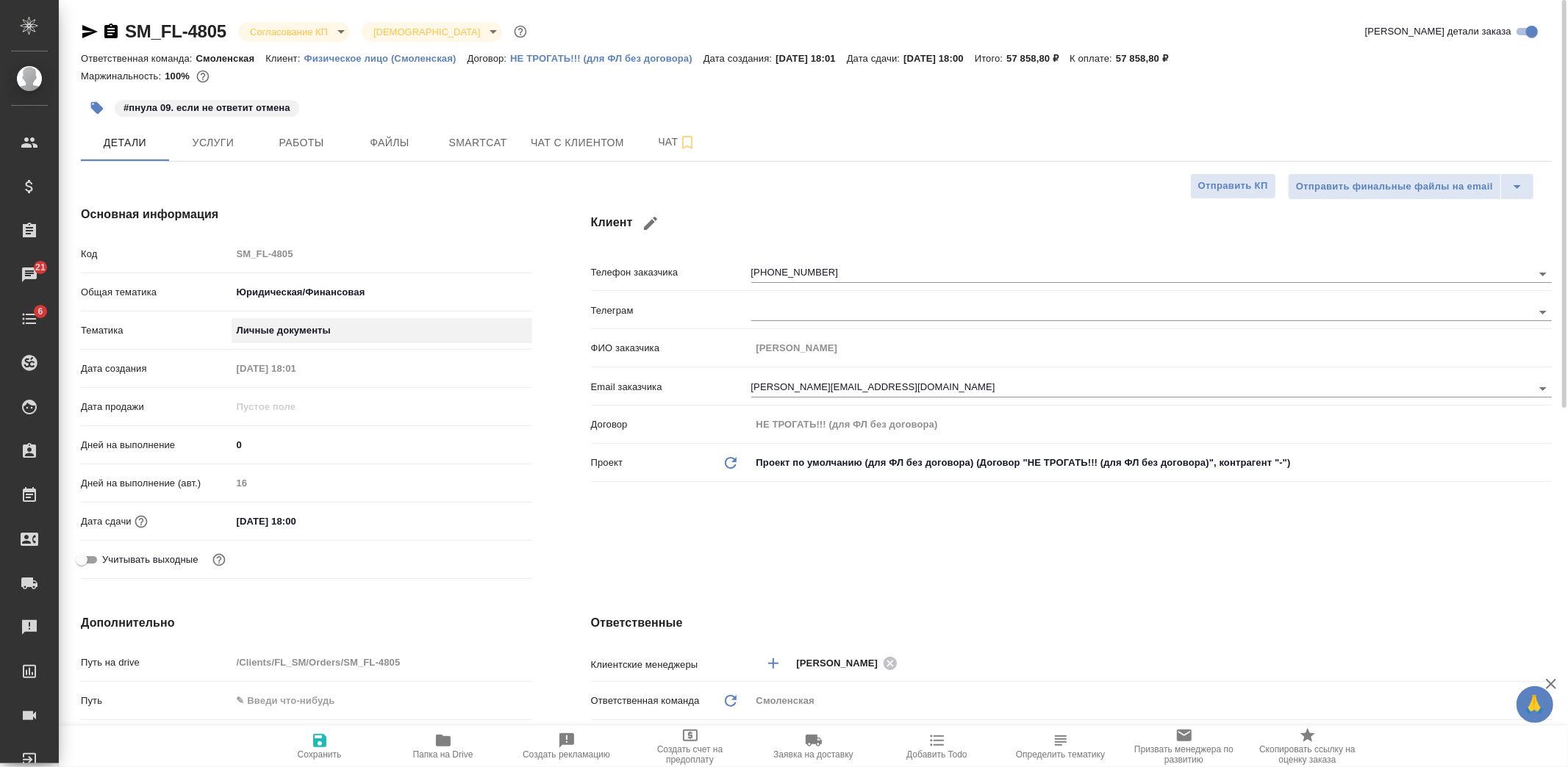
scroll to position [163, 0]
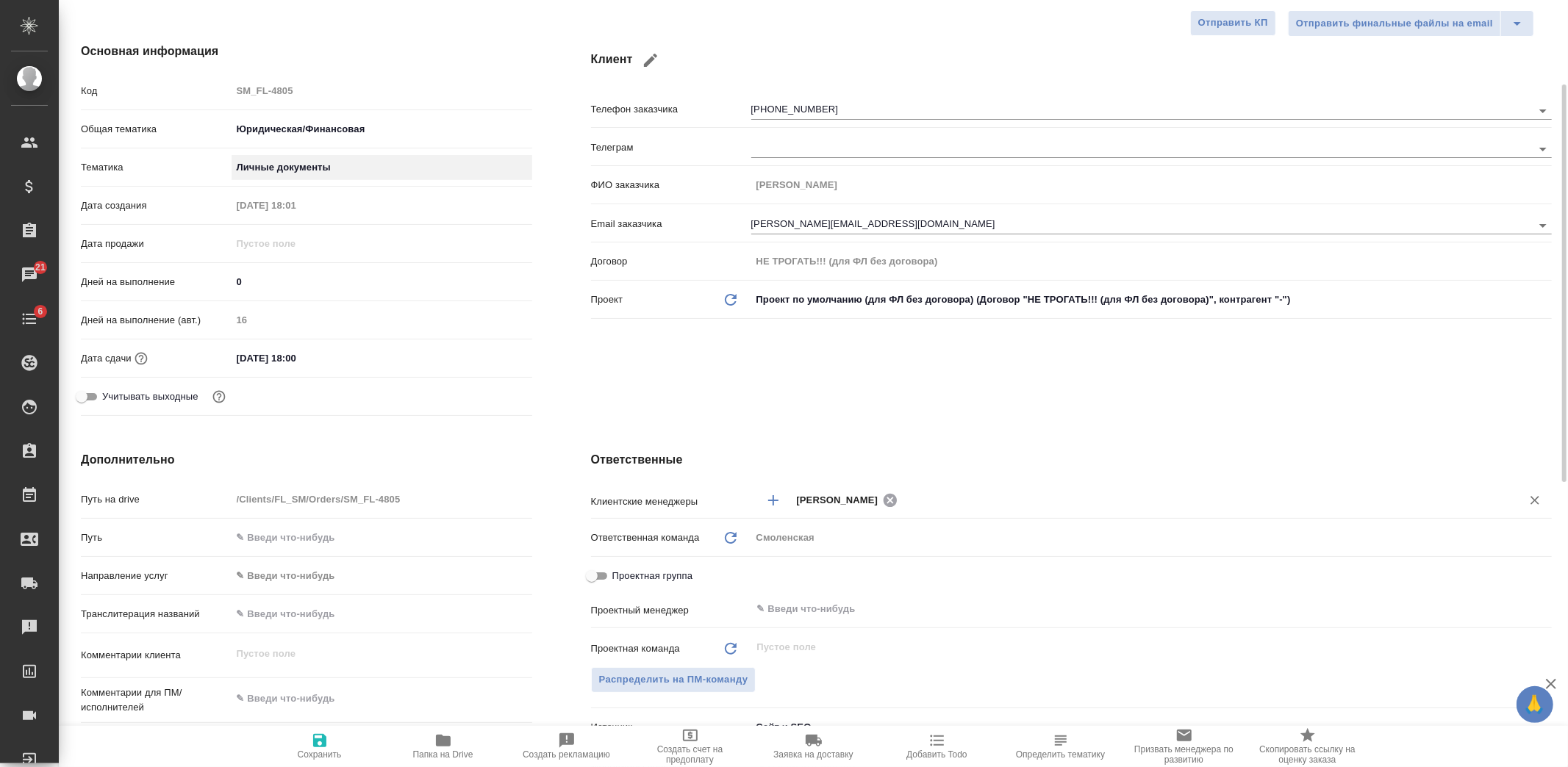
click at [884, 500] on icon at bounding box center [890, 500] width 16 height 16
type textarea "x"
click at [873, 500] on input "text" at bounding box center [1147, 500] width 701 height 17
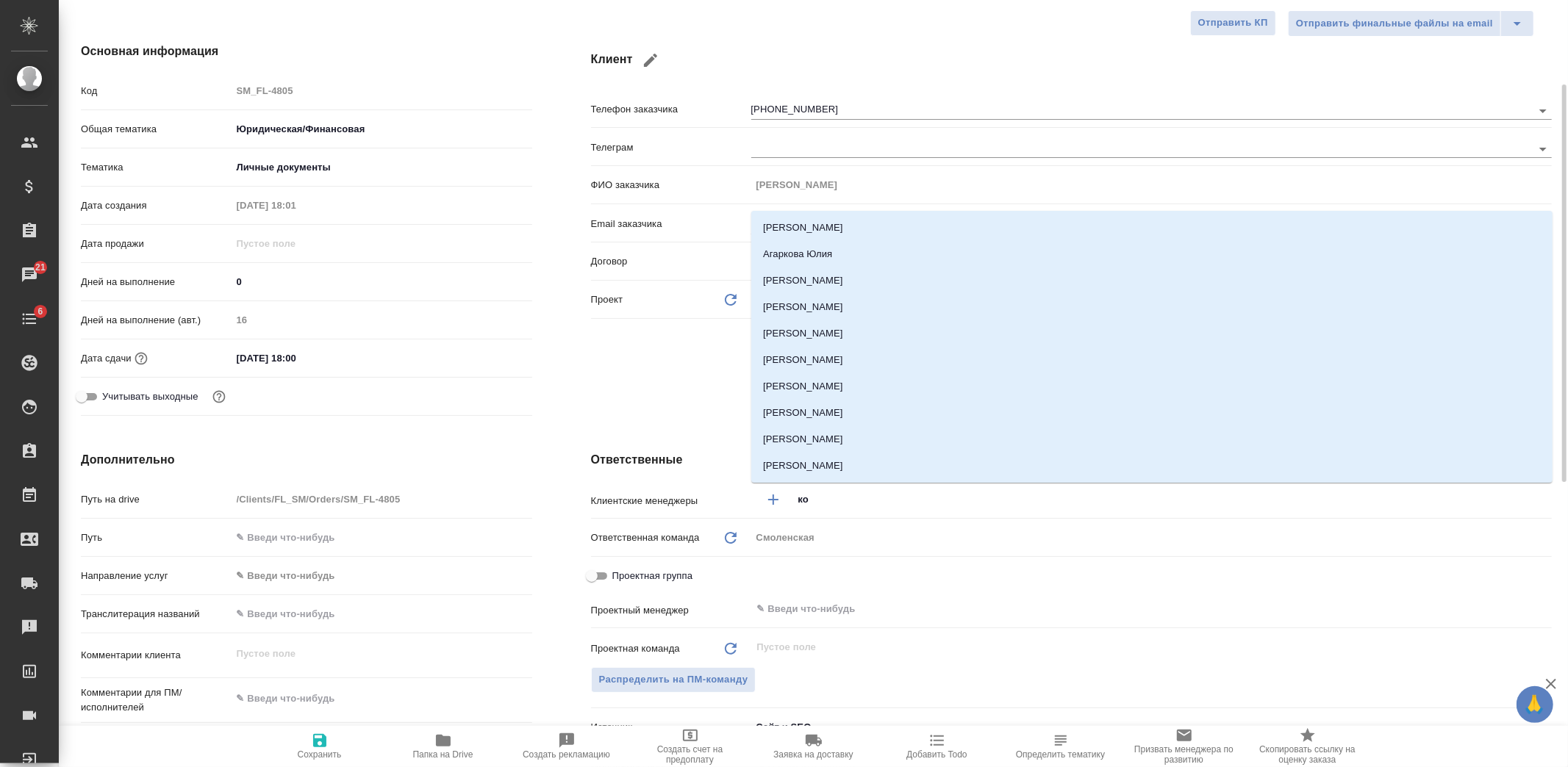
type input "коз"
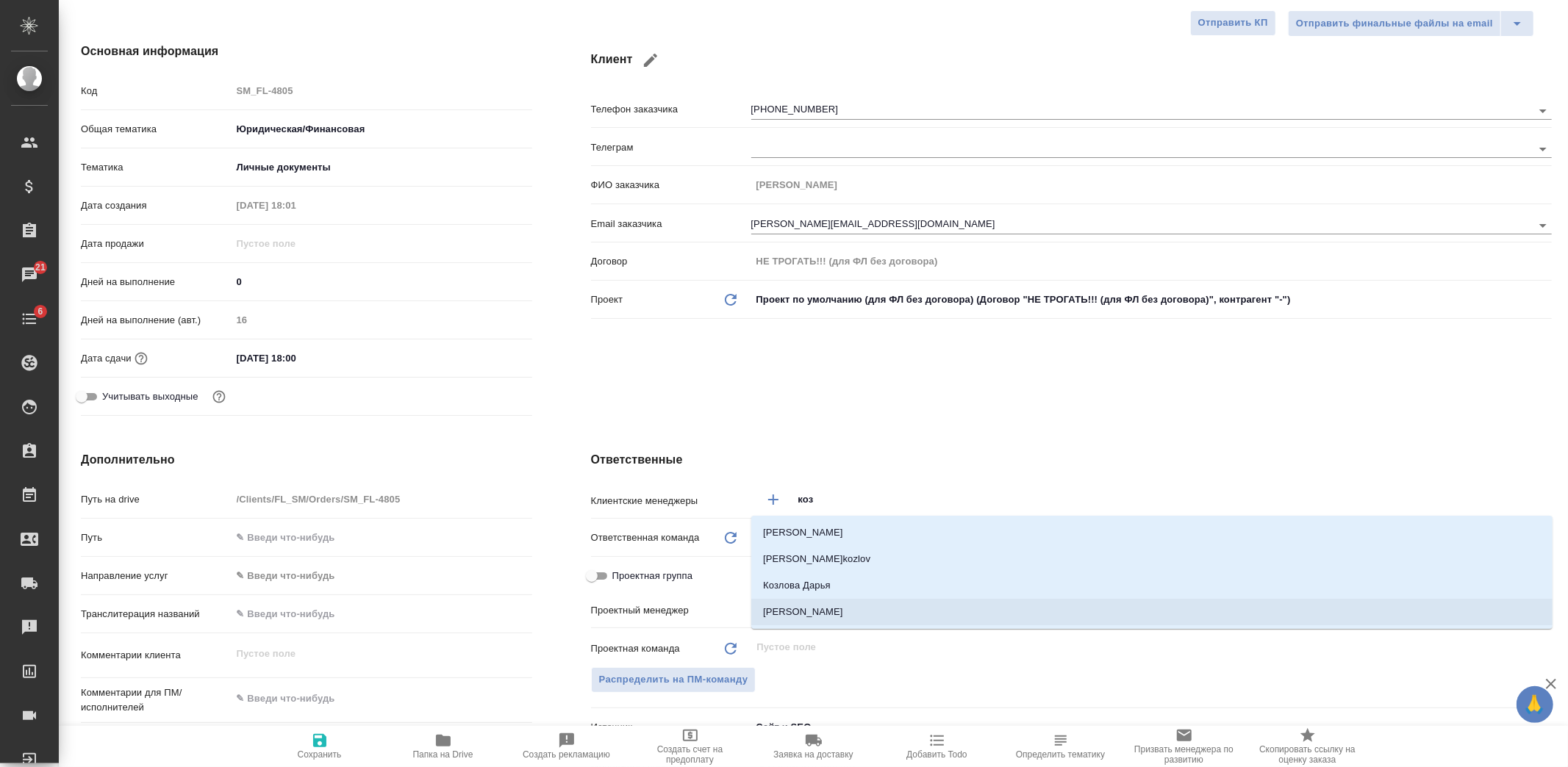
click at [791, 606] on li "Козлова Мария" at bounding box center [1152, 612] width 801 height 27
type textarea "x"
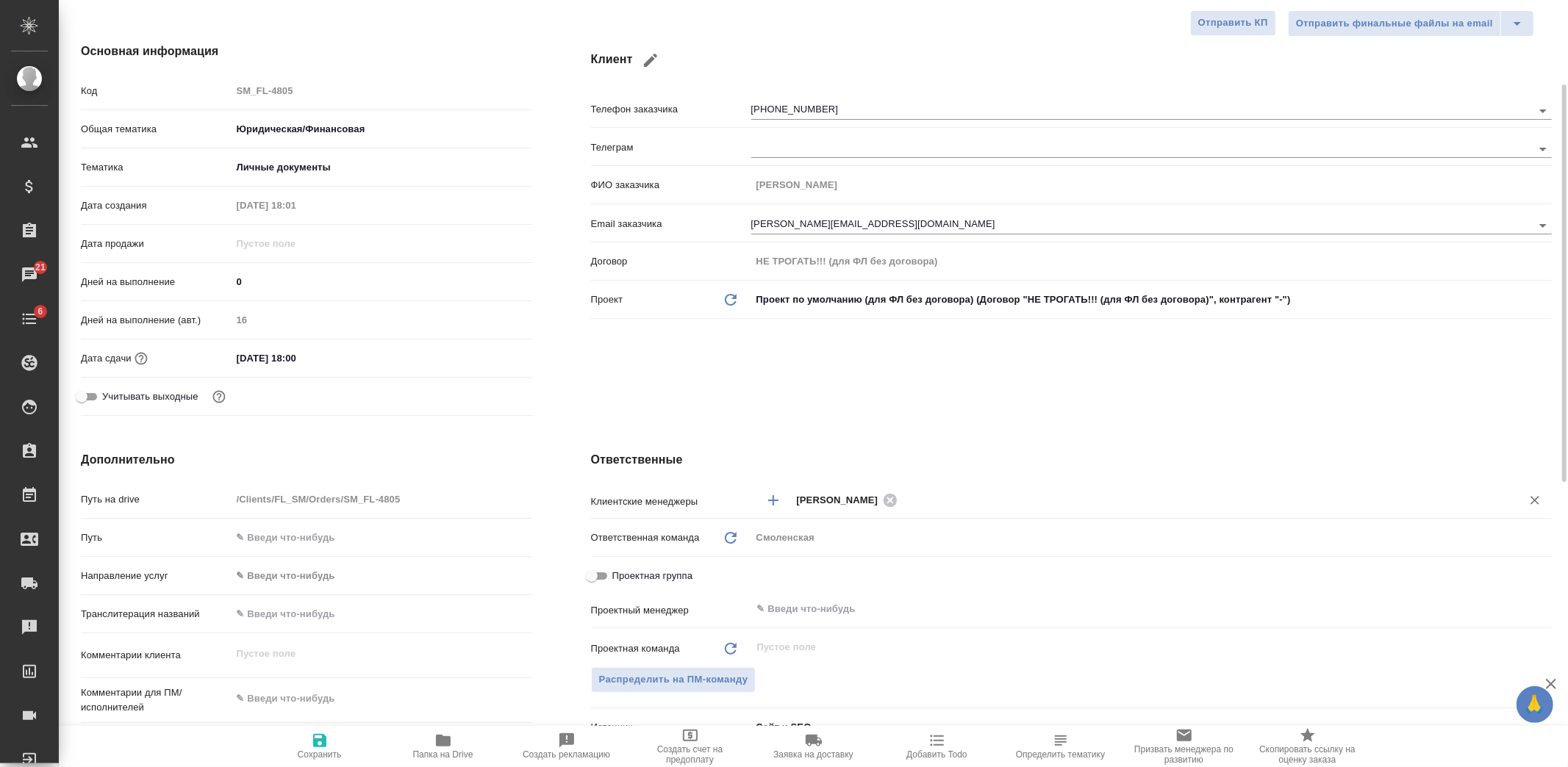
click at [331, 741] on span "Сохранить" at bounding box center [319, 746] width 106 height 28
type textarea "x"
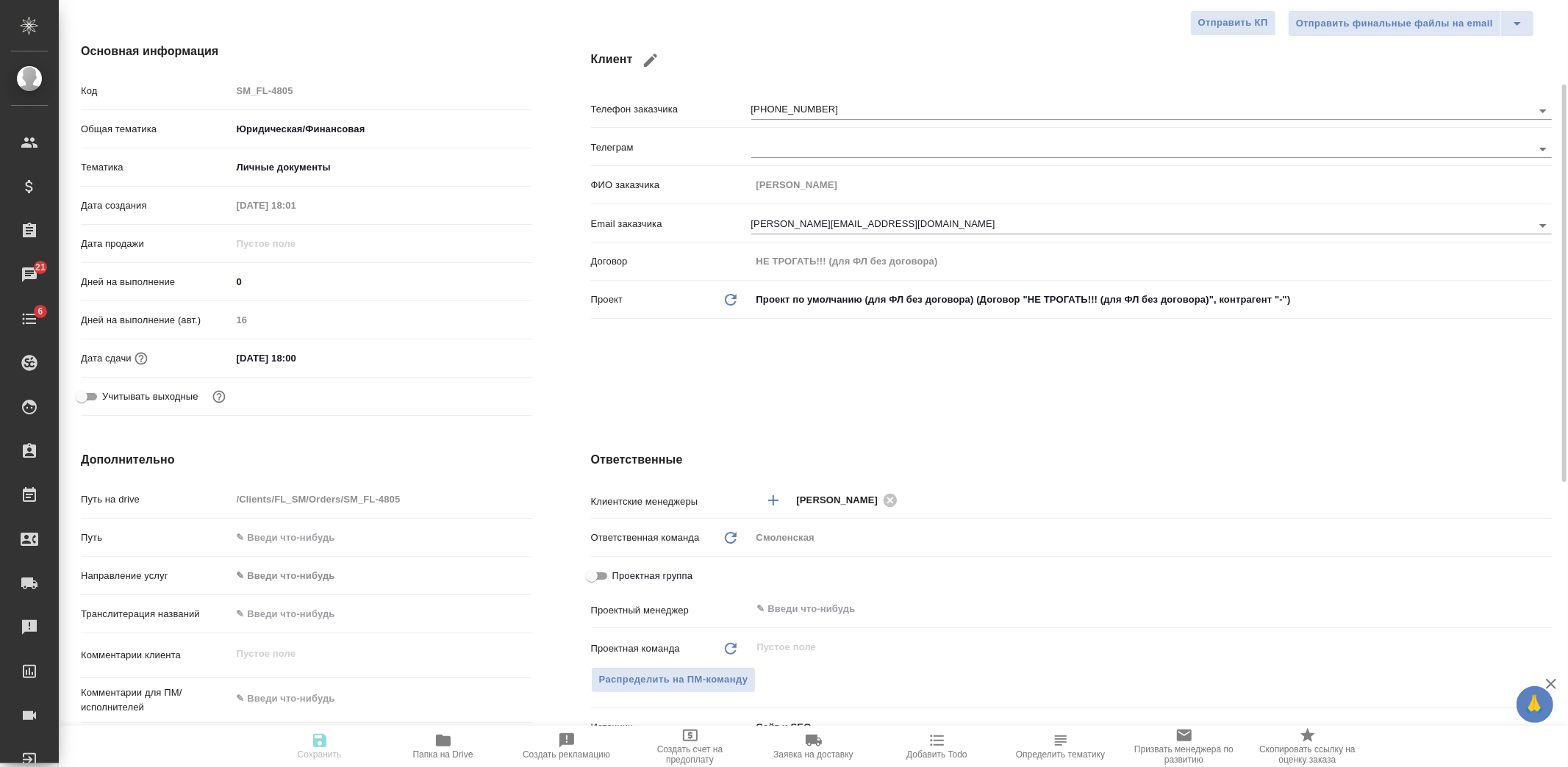
type textarea "x"
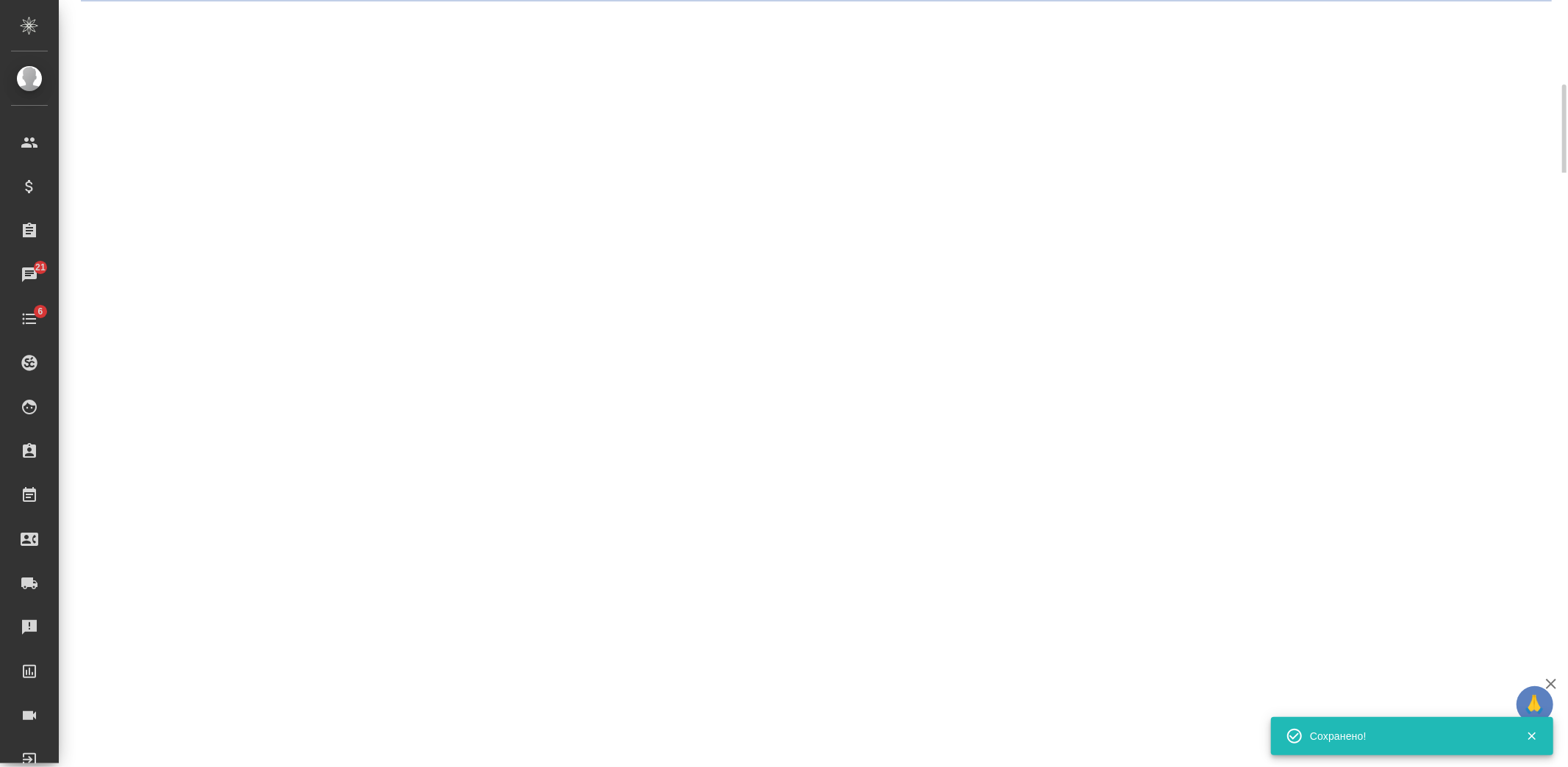
select select "RU"
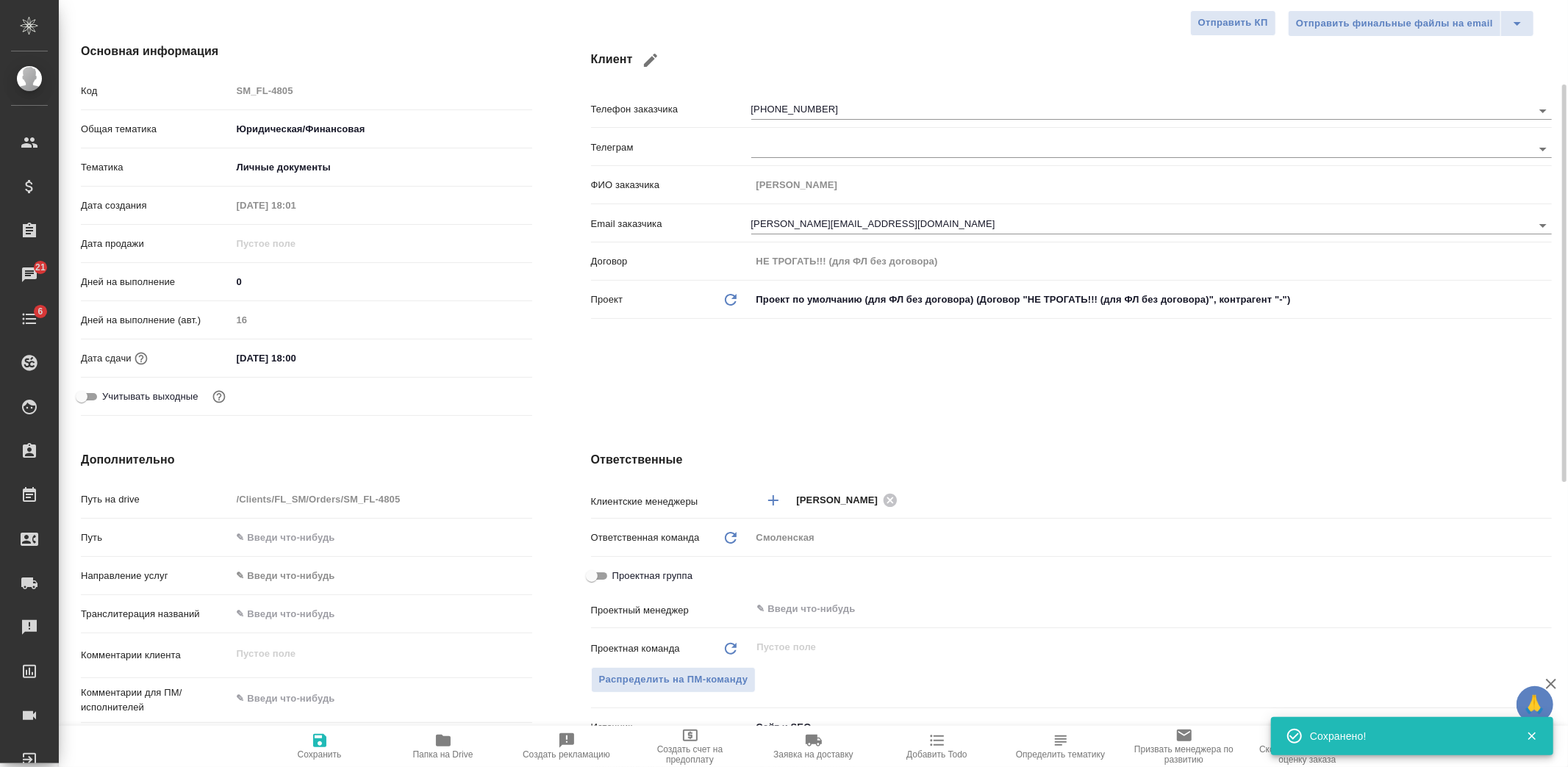
type textarea "x"
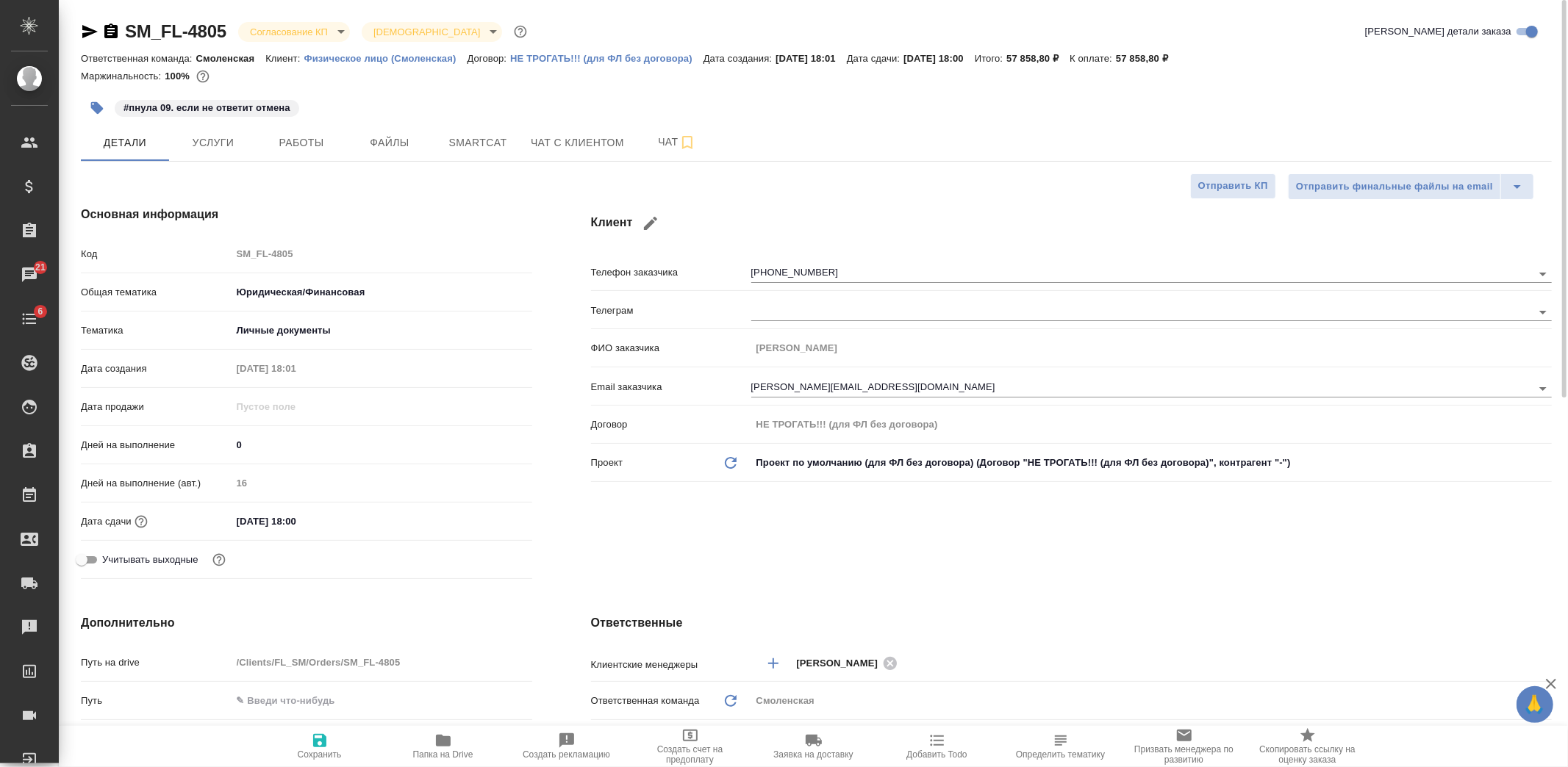
type textarea "x"
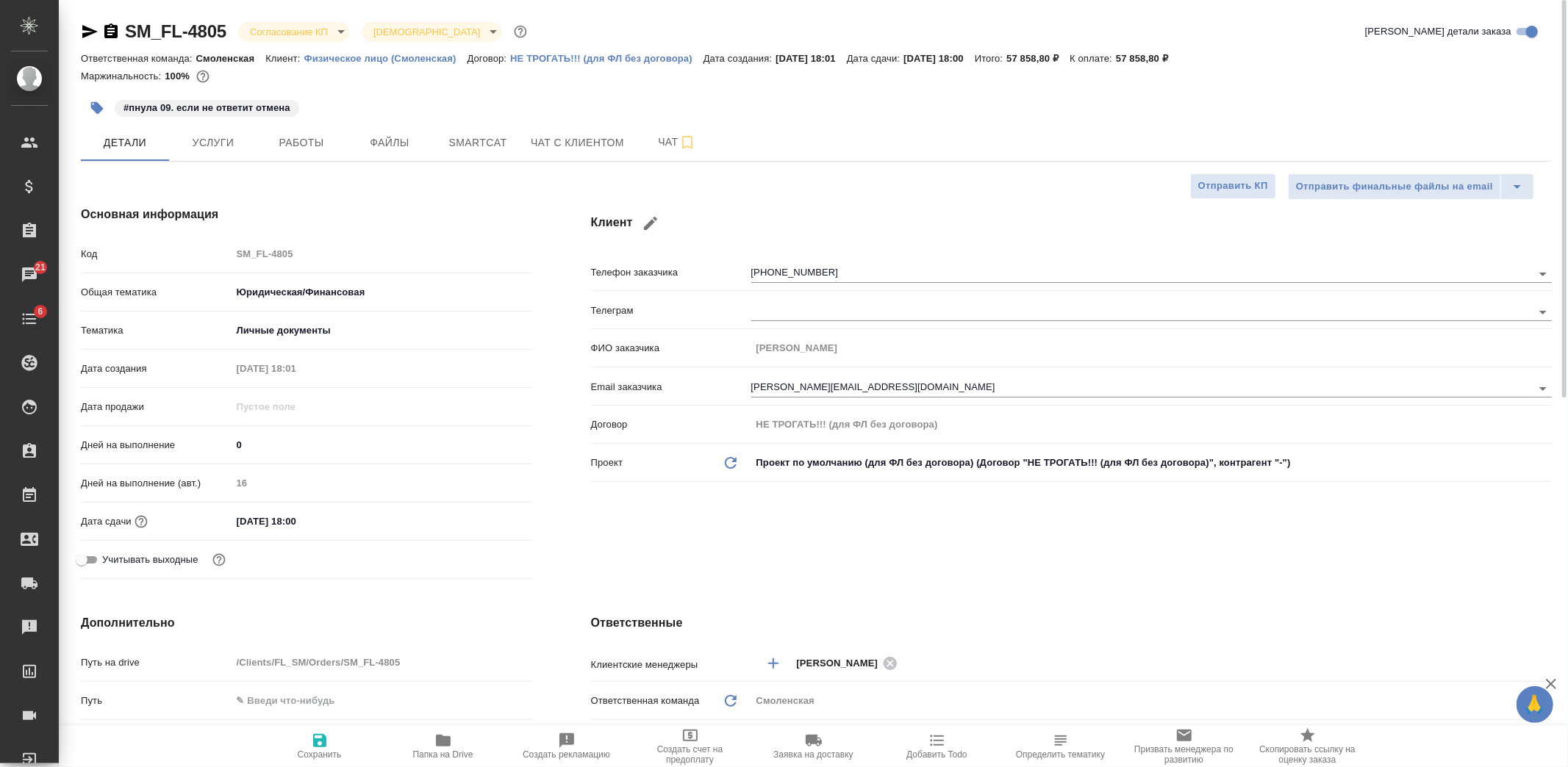
type textarea "x"
click at [241, 149] on span "Услуги" at bounding box center [213, 143] width 71 height 18
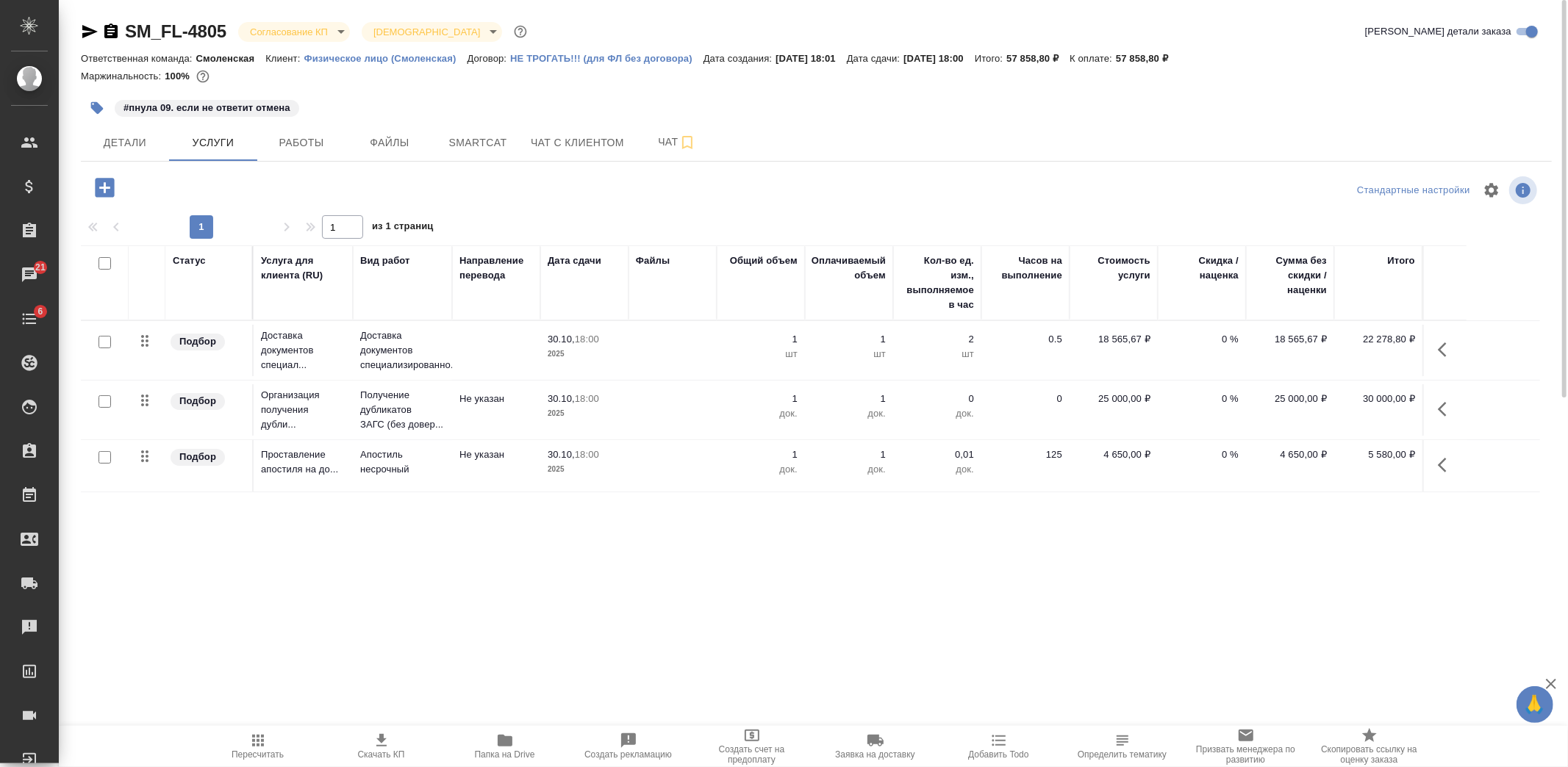
click at [386, 744] on icon "button" at bounding box center [381, 741] width 17 height 17
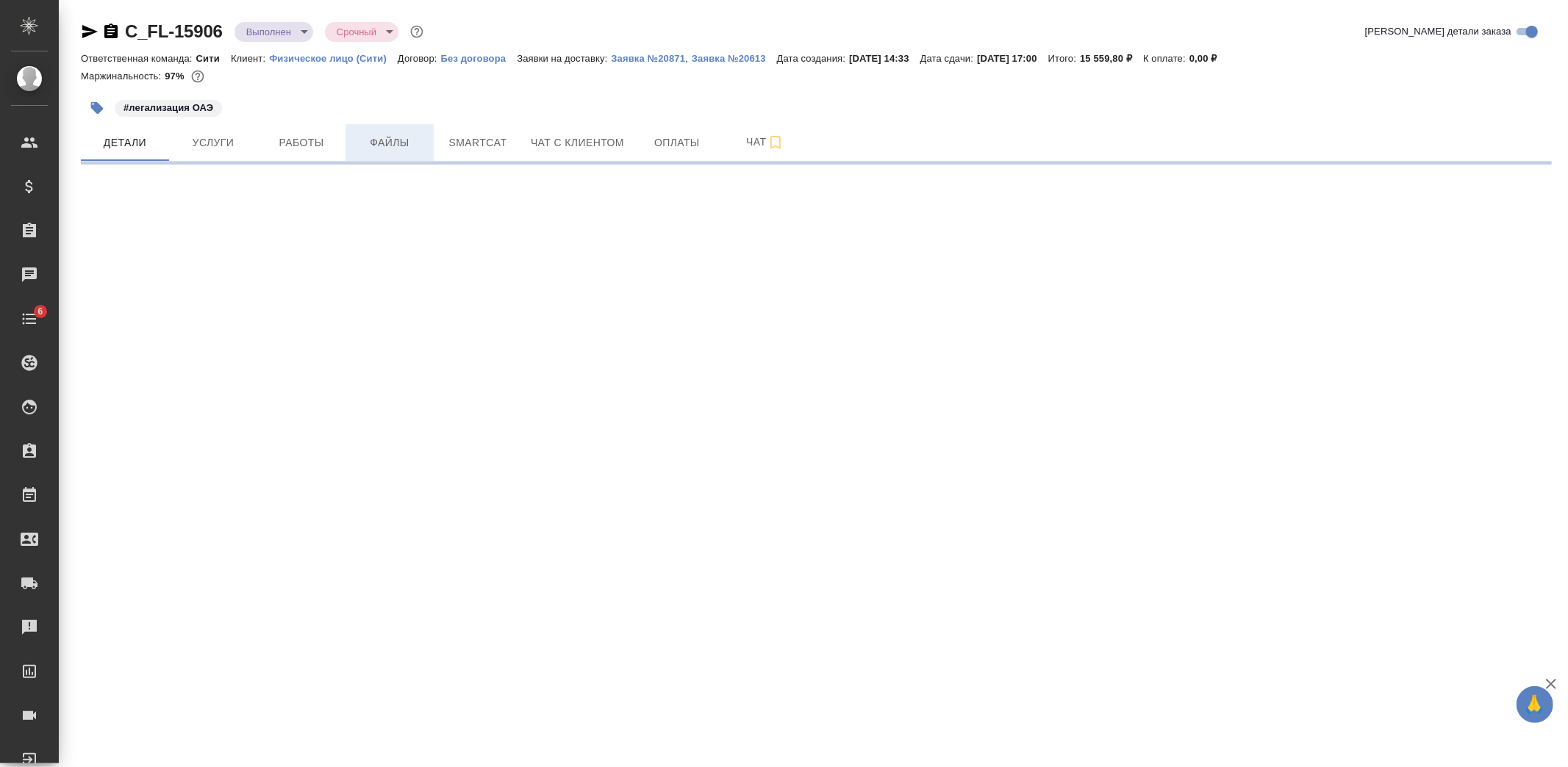
select select "RU"
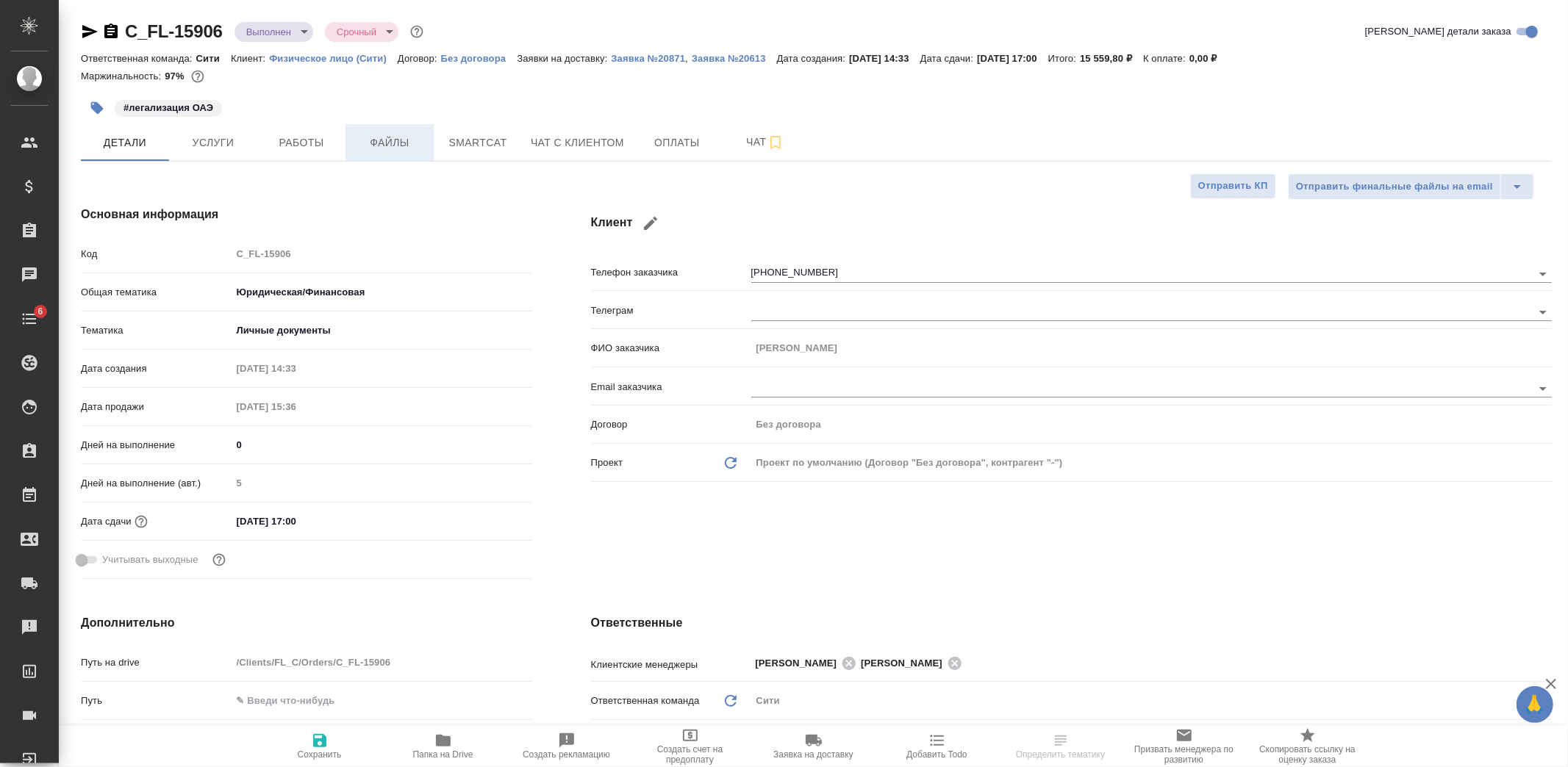
type textarea "x"
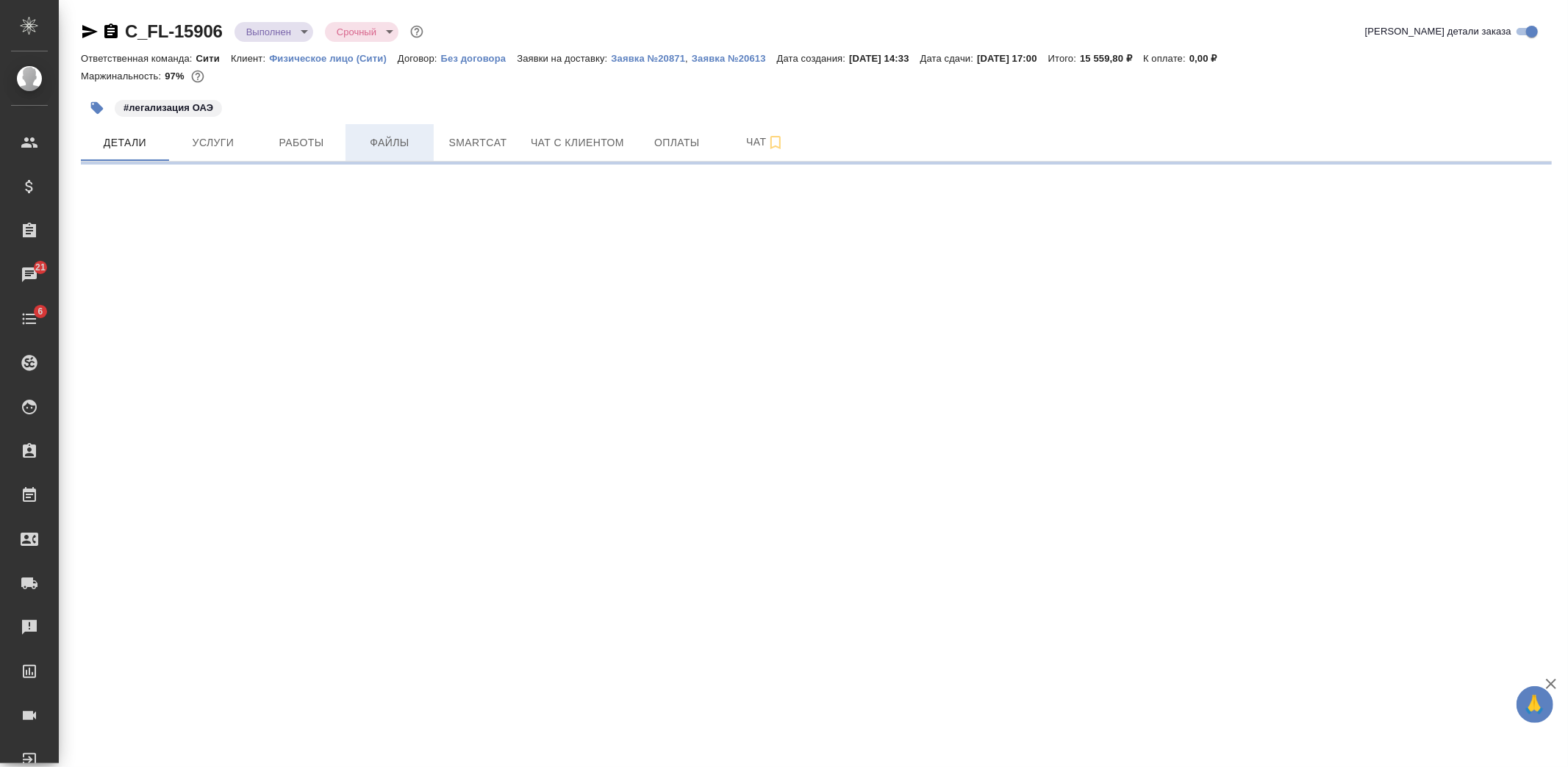
select select "RU"
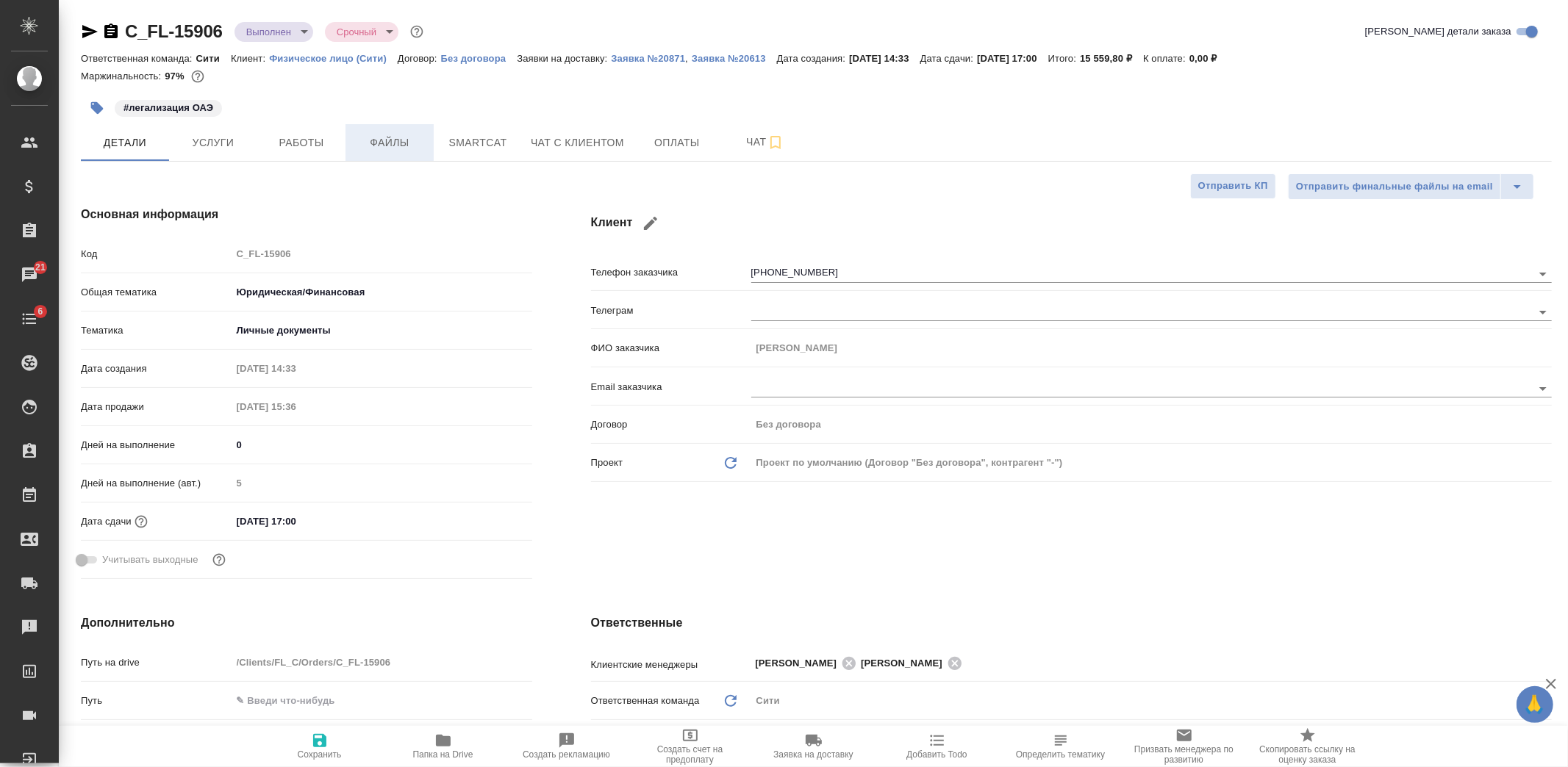
type textarea "x"
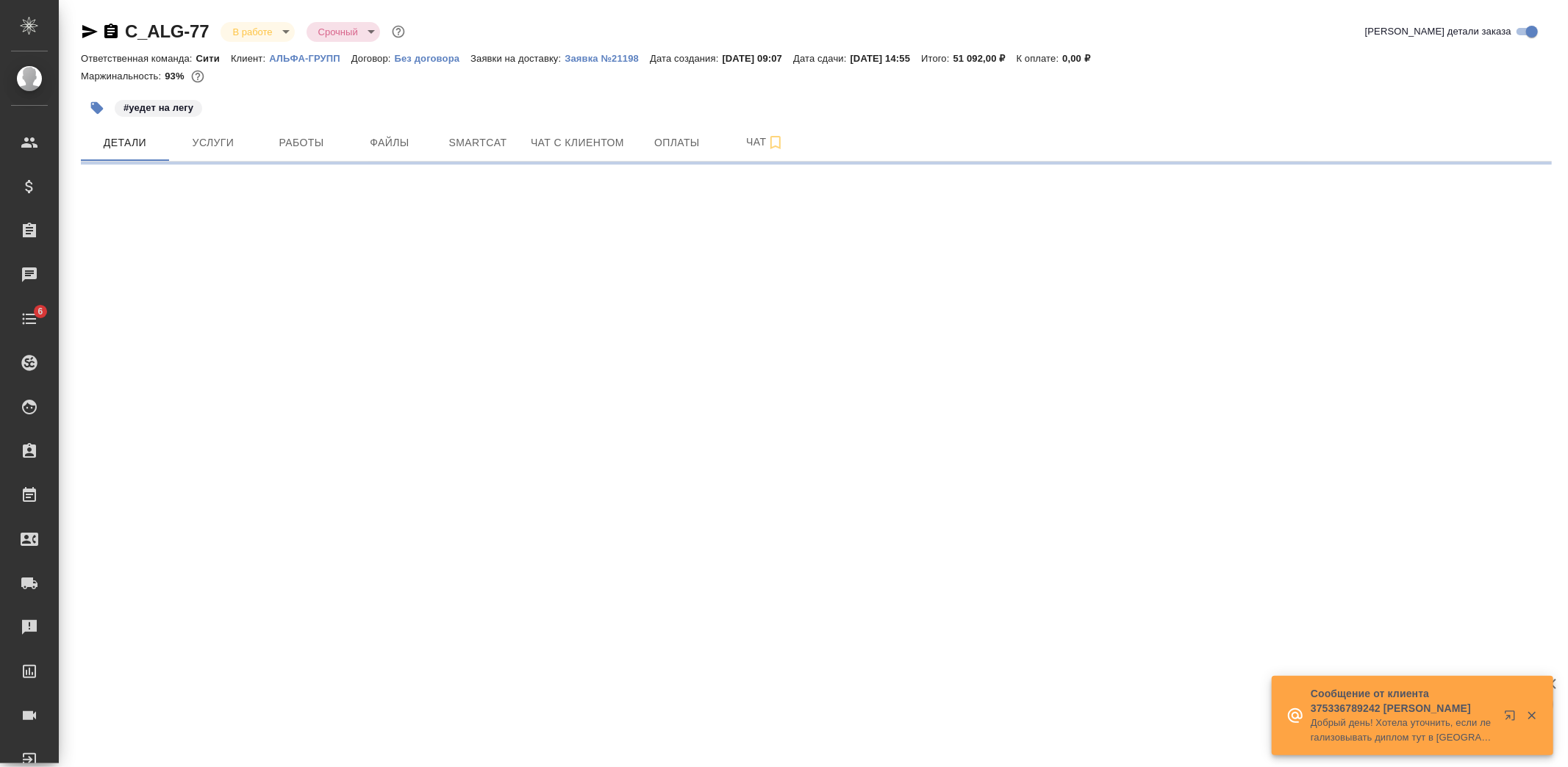
select select "RU"
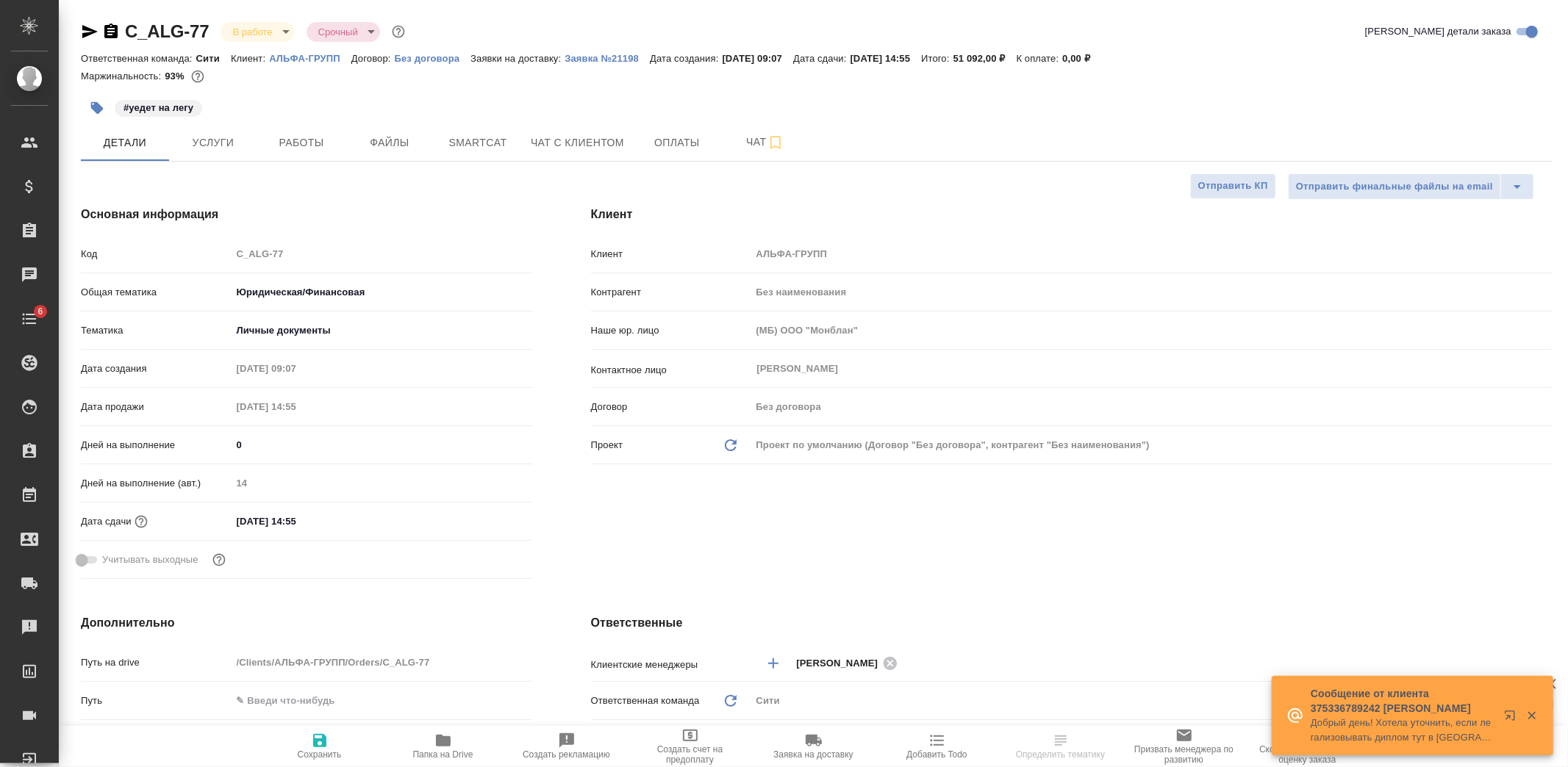
type textarea "x"
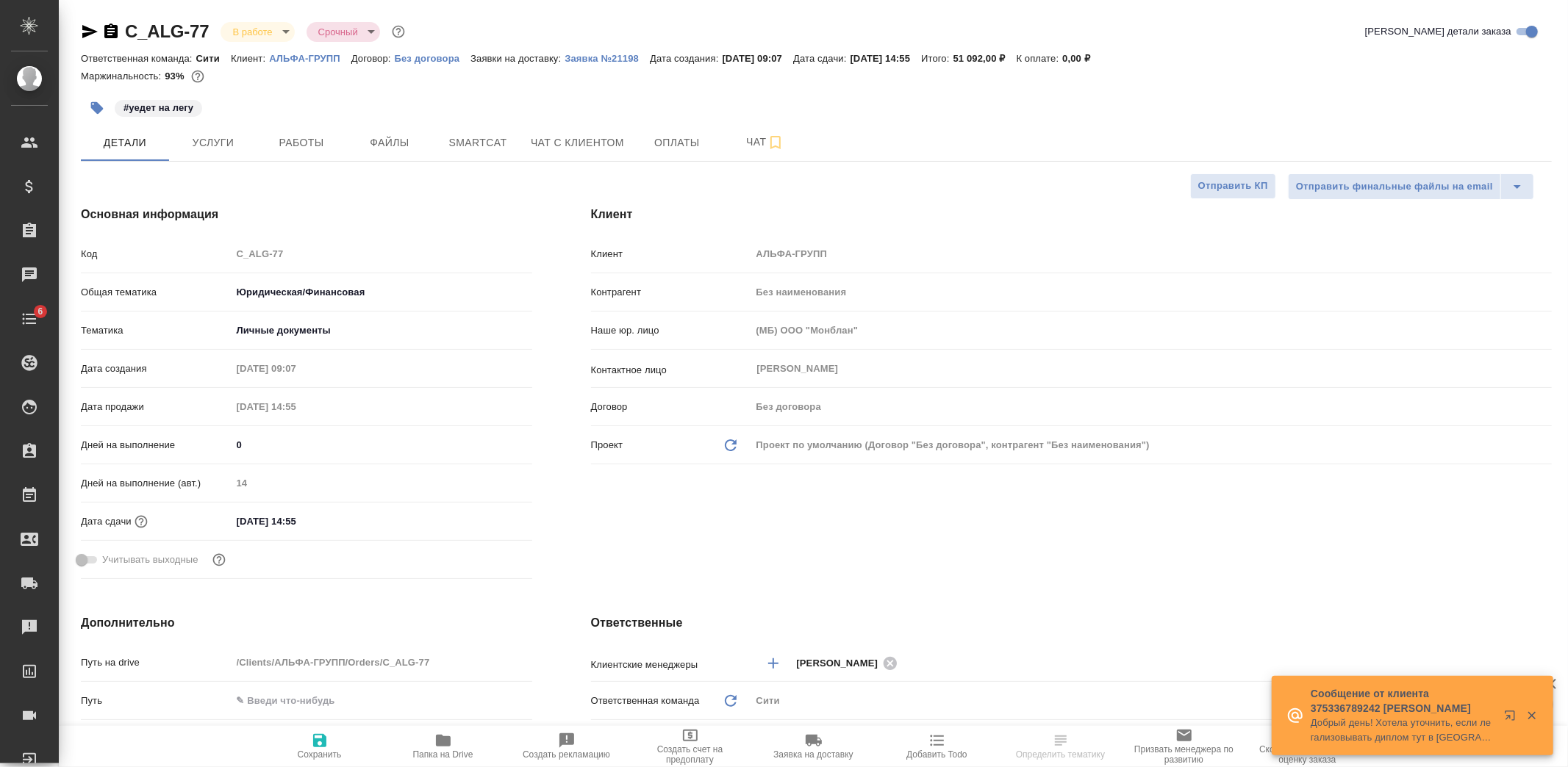
type textarea "x"
click at [373, 142] on span "Файлы" at bounding box center [390, 143] width 71 height 18
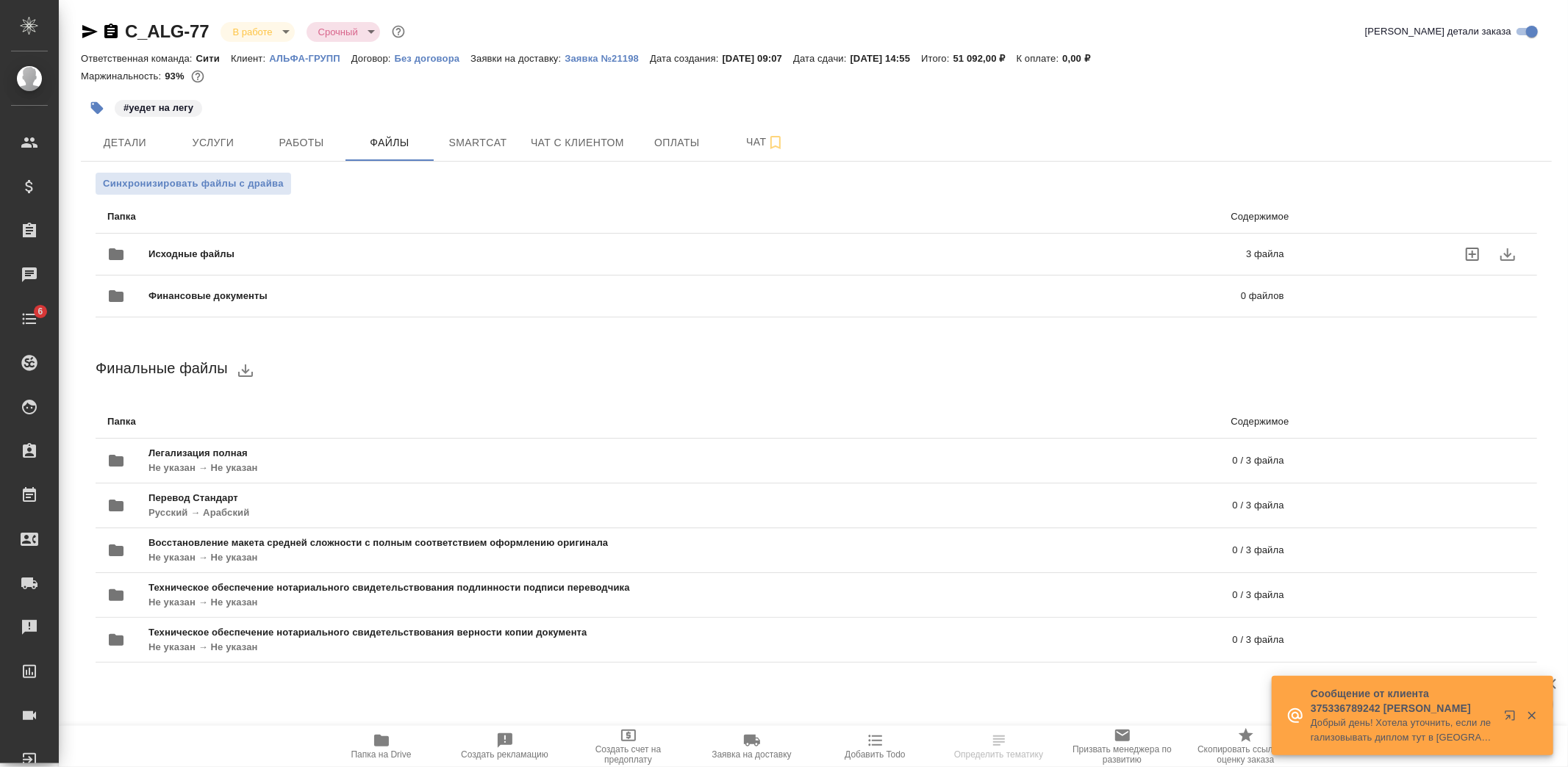
click at [216, 246] on div "Исходные файлы 3 файла" at bounding box center [695, 254] width 1177 height 35
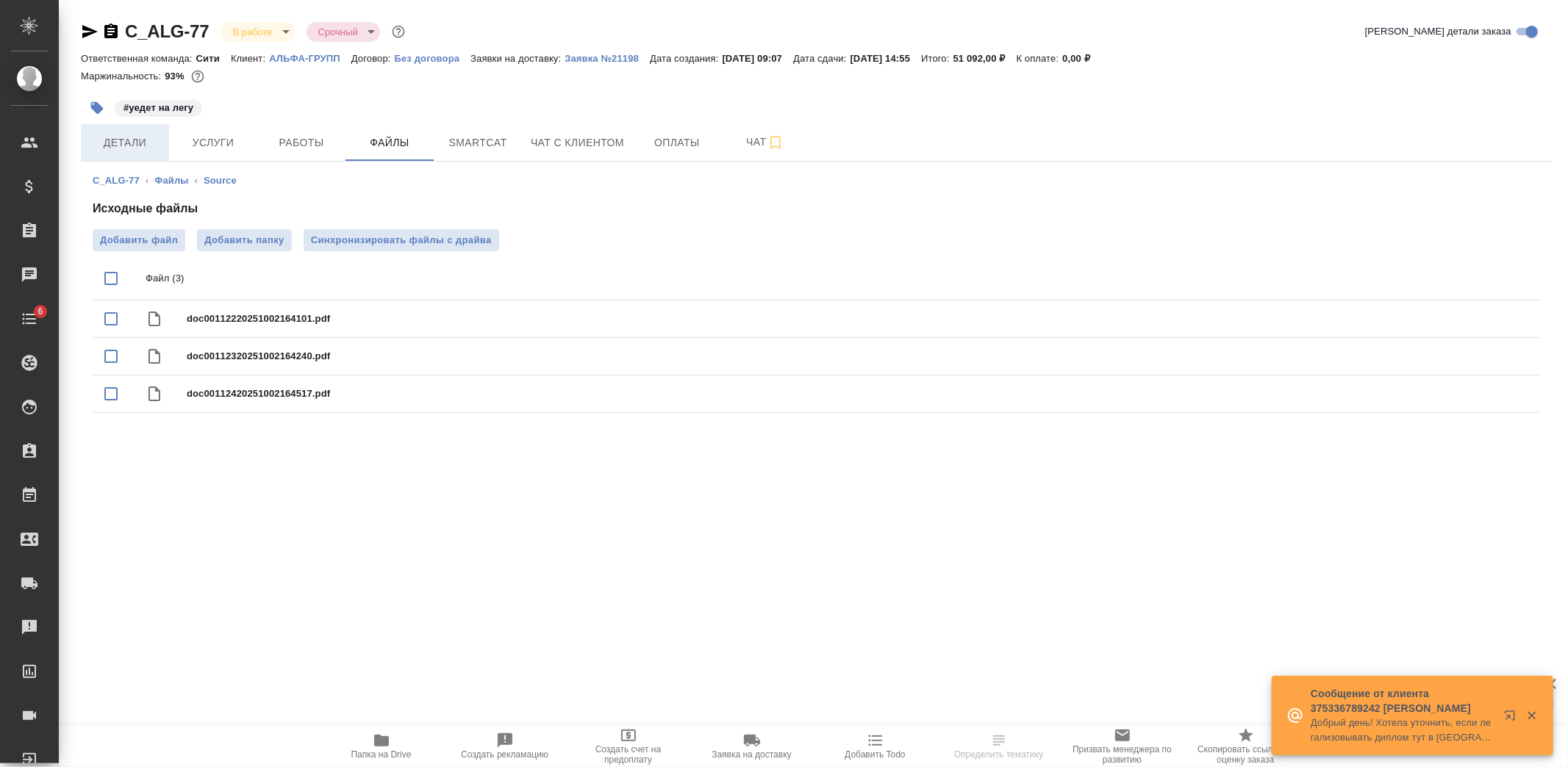
click at [158, 151] on span "Детали" at bounding box center [126, 143] width 71 height 18
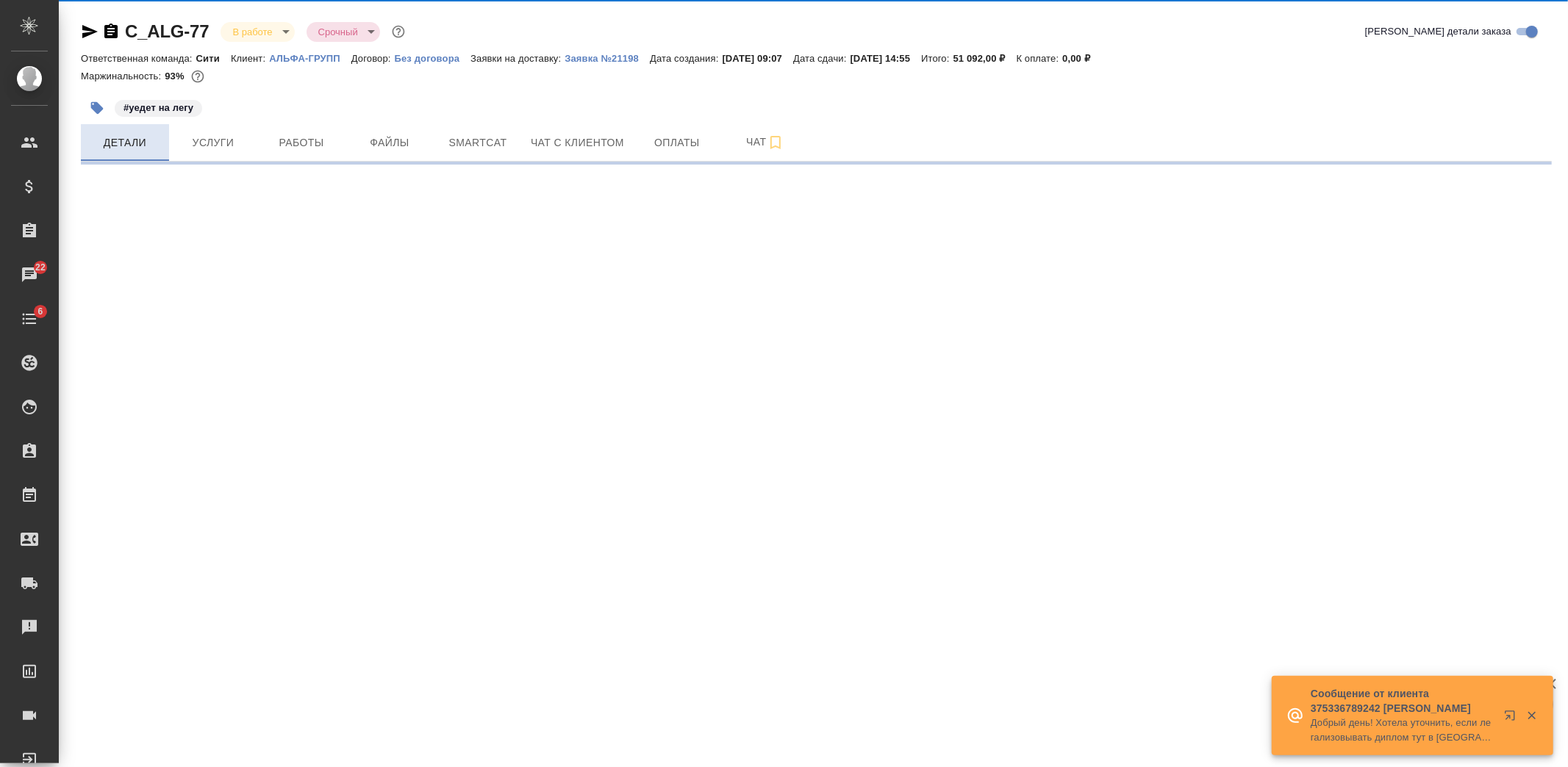
select select "RU"
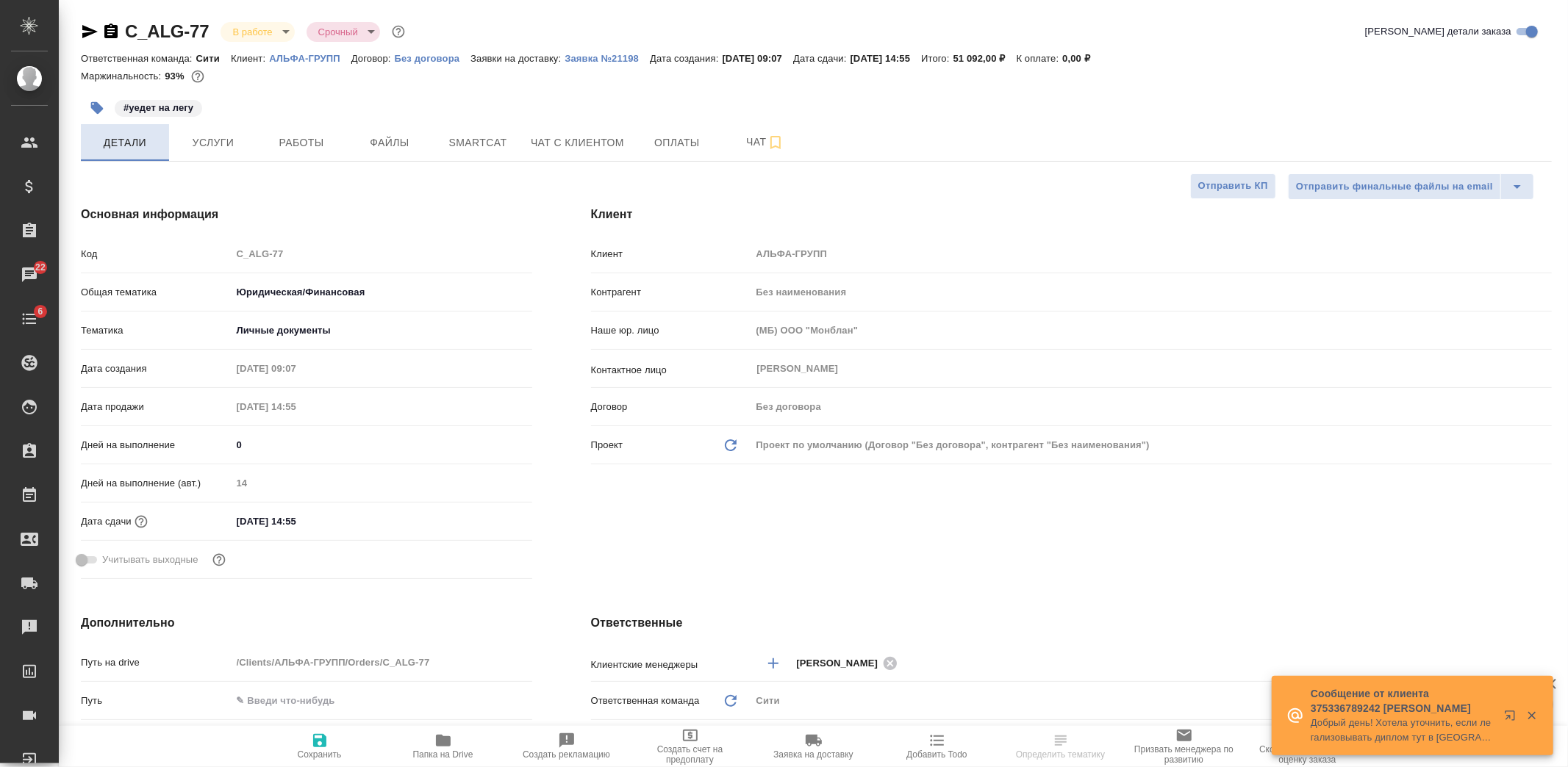
type textarea "x"
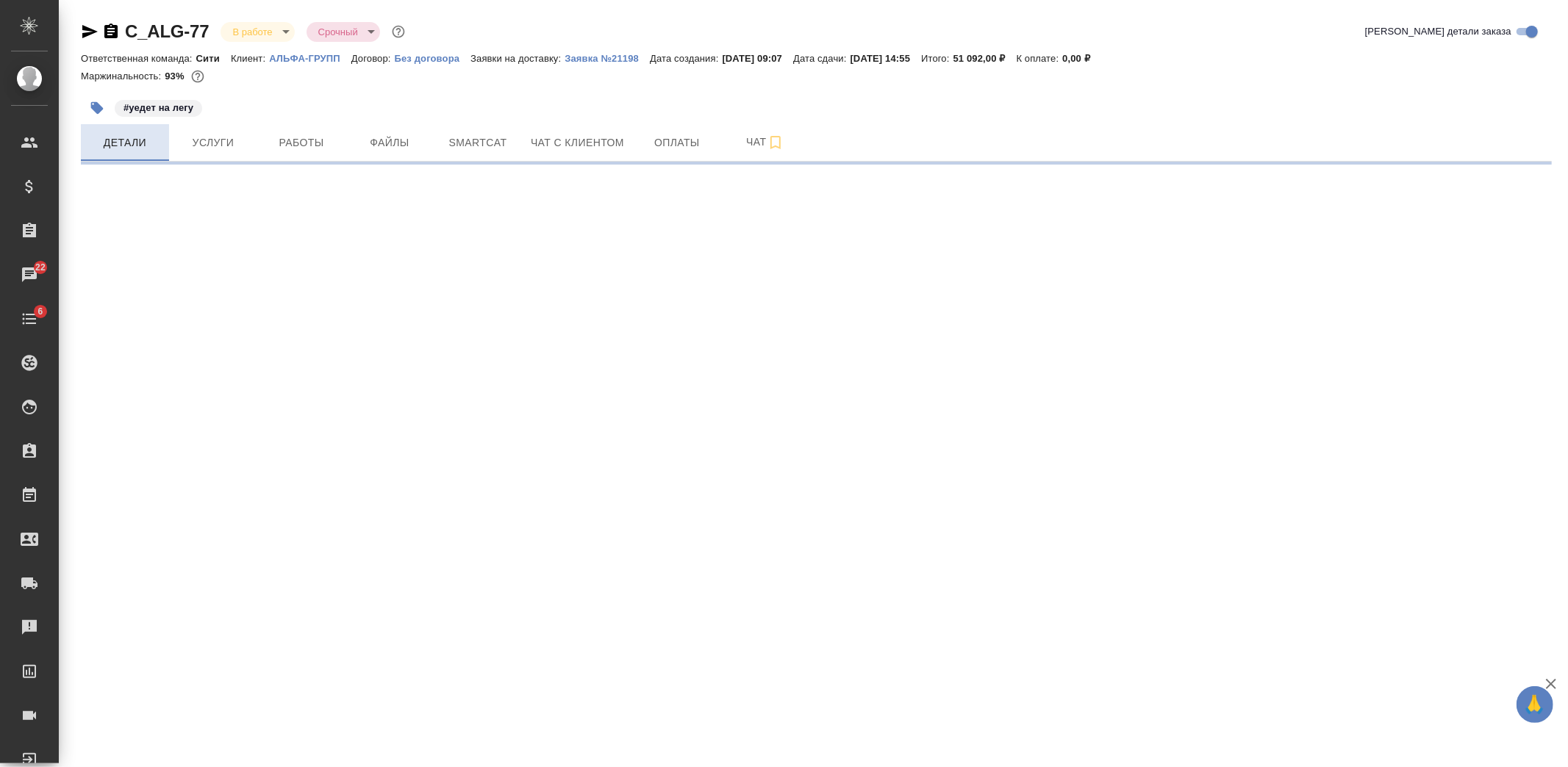
select select "RU"
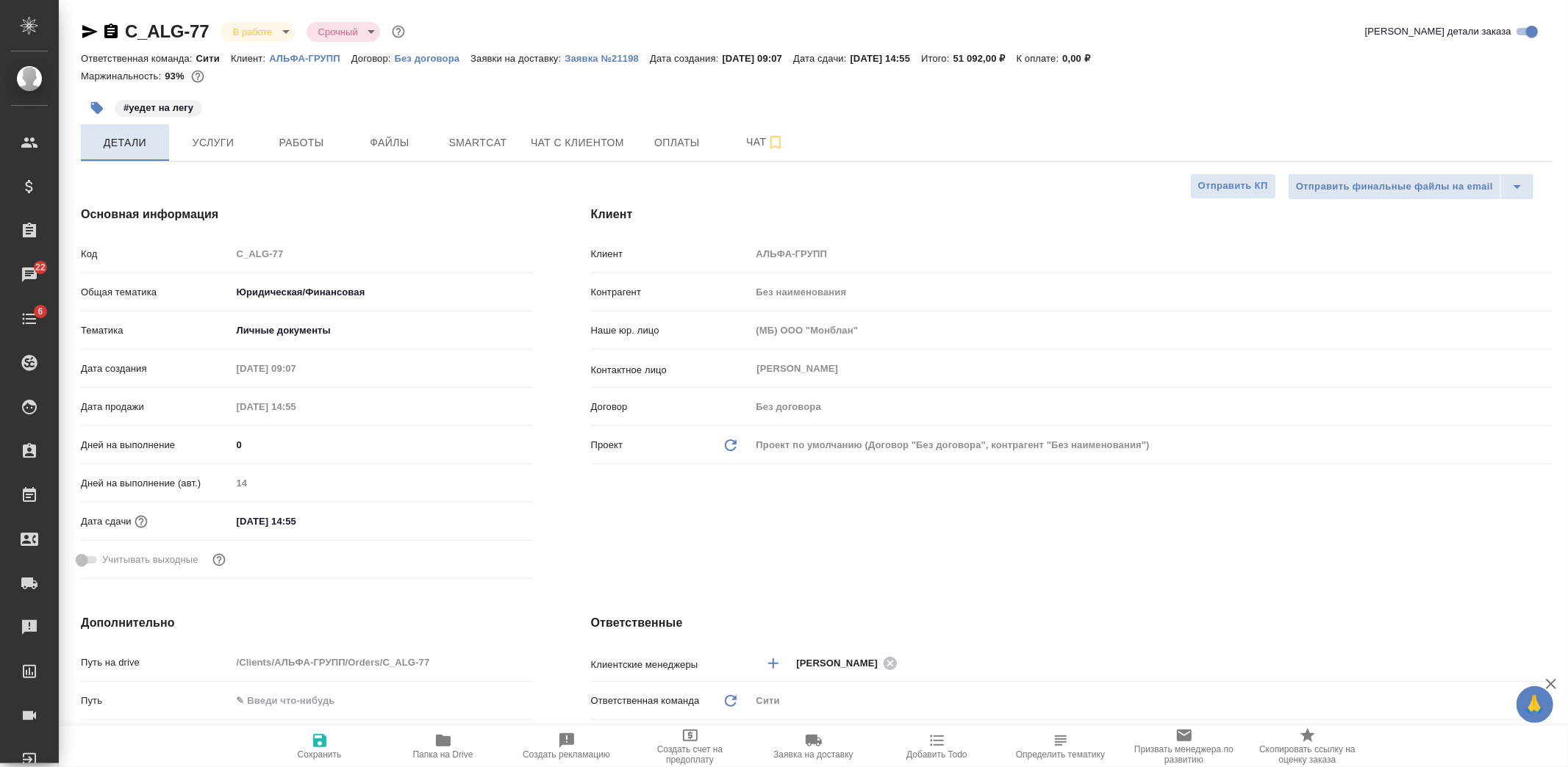
type textarea "x"
